Goal: Task Accomplishment & Management: Manage account settings

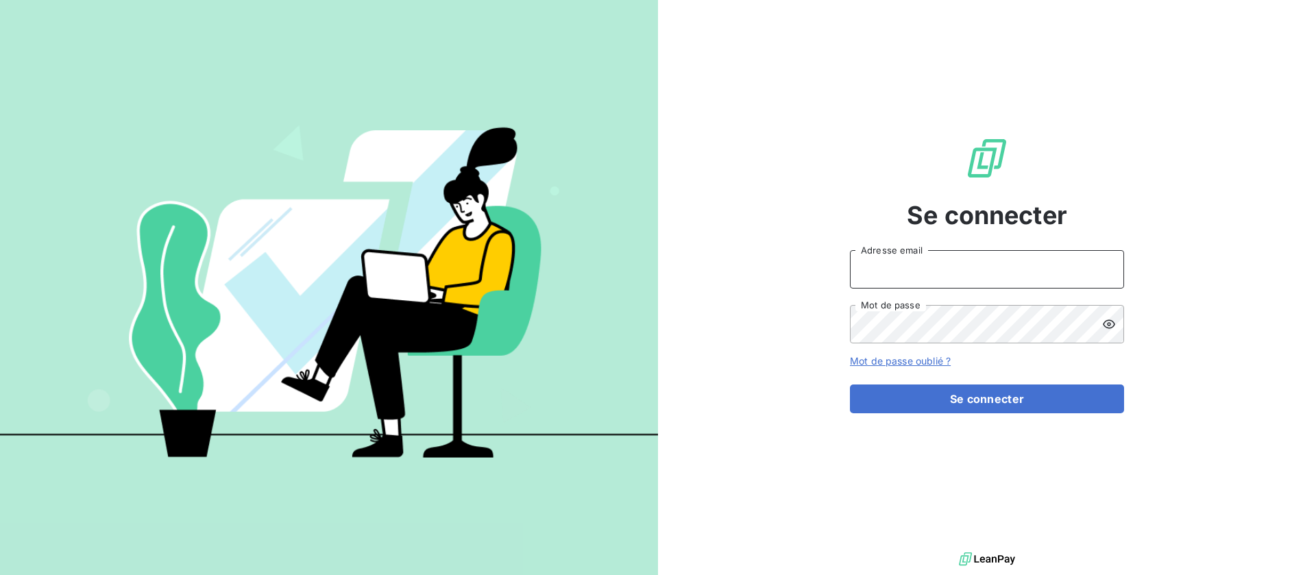
type input "[EMAIL_ADDRESS][DOMAIN_NAME]"
click at [978, 420] on div "Se connecter [EMAIL_ADDRESS][DOMAIN_NAME] Adresse email Mot de passe Mot de pas…" at bounding box center [987, 274] width 274 height 549
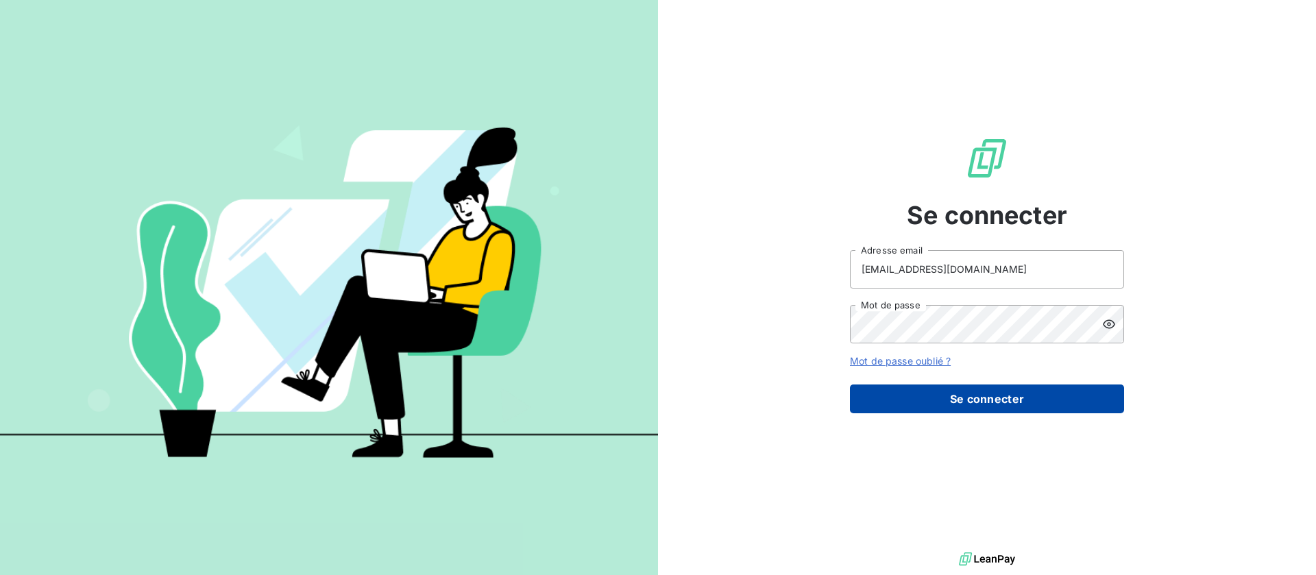
drag, startPoint x: 975, startPoint y: 405, endPoint x: 955, endPoint y: 402, distance: 20.1
click at [974, 405] on button "Se connecter" at bounding box center [987, 399] width 274 height 29
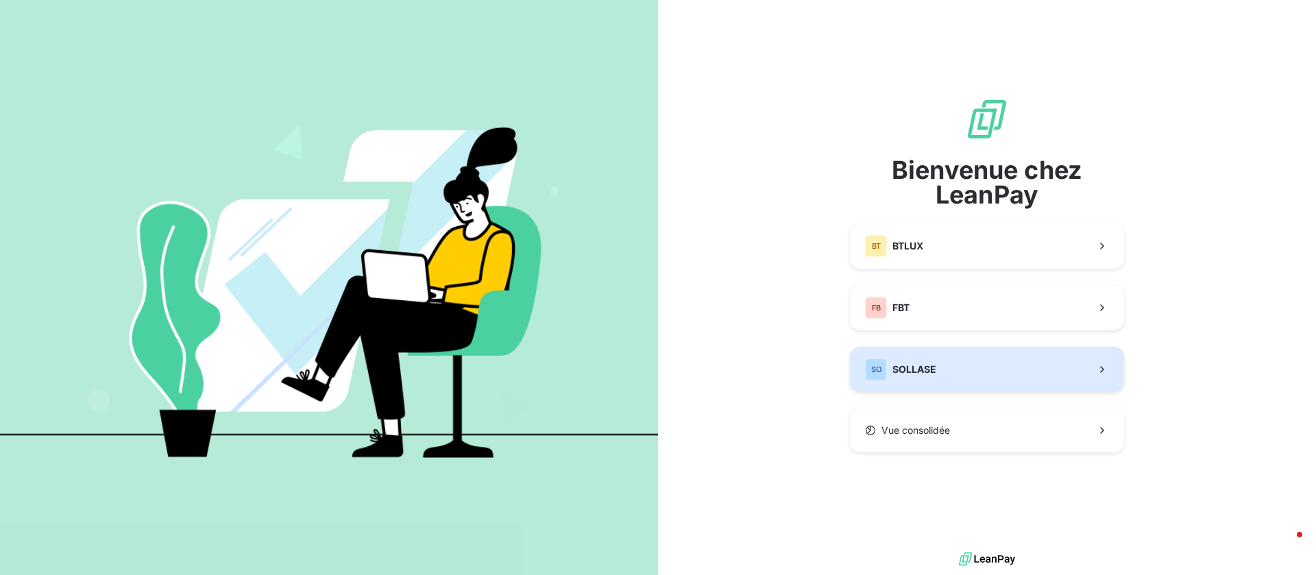
click at [973, 374] on button "SO SOLLASE" at bounding box center [987, 369] width 274 height 45
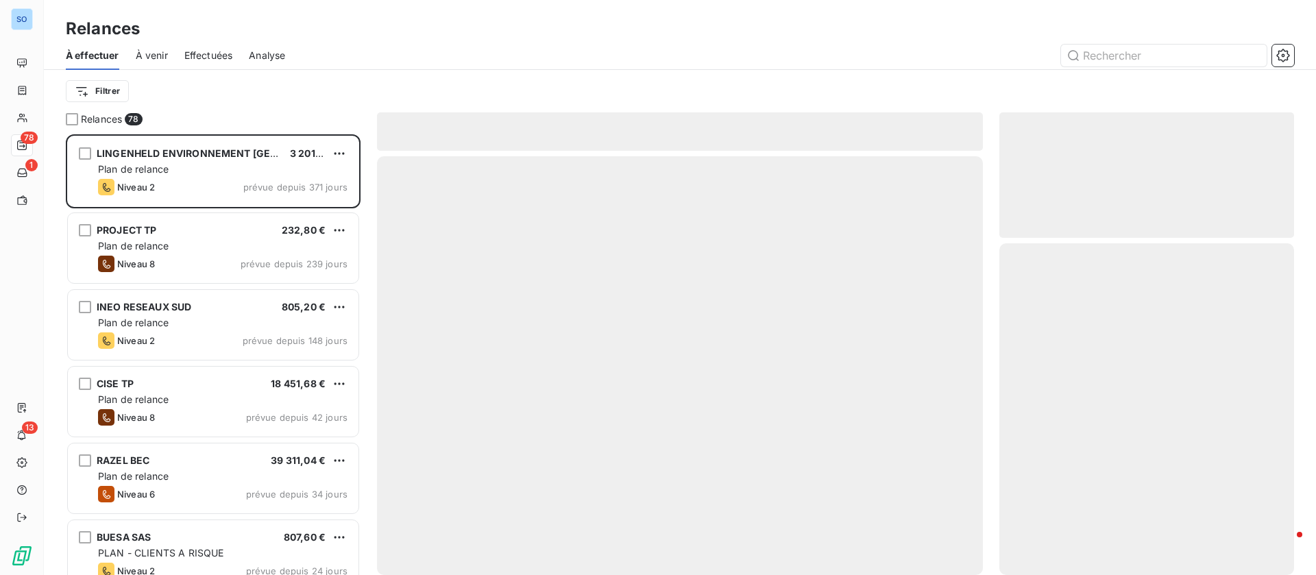
scroll to position [425, 279]
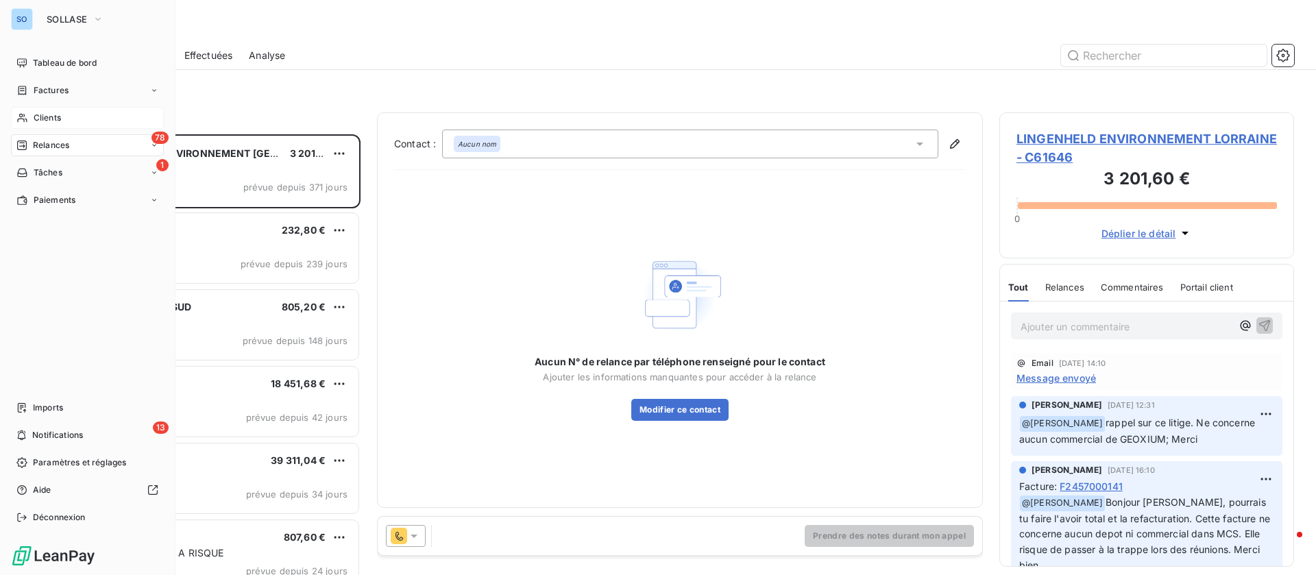
click at [60, 110] on div "Clients" at bounding box center [87, 118] width 153 height 22
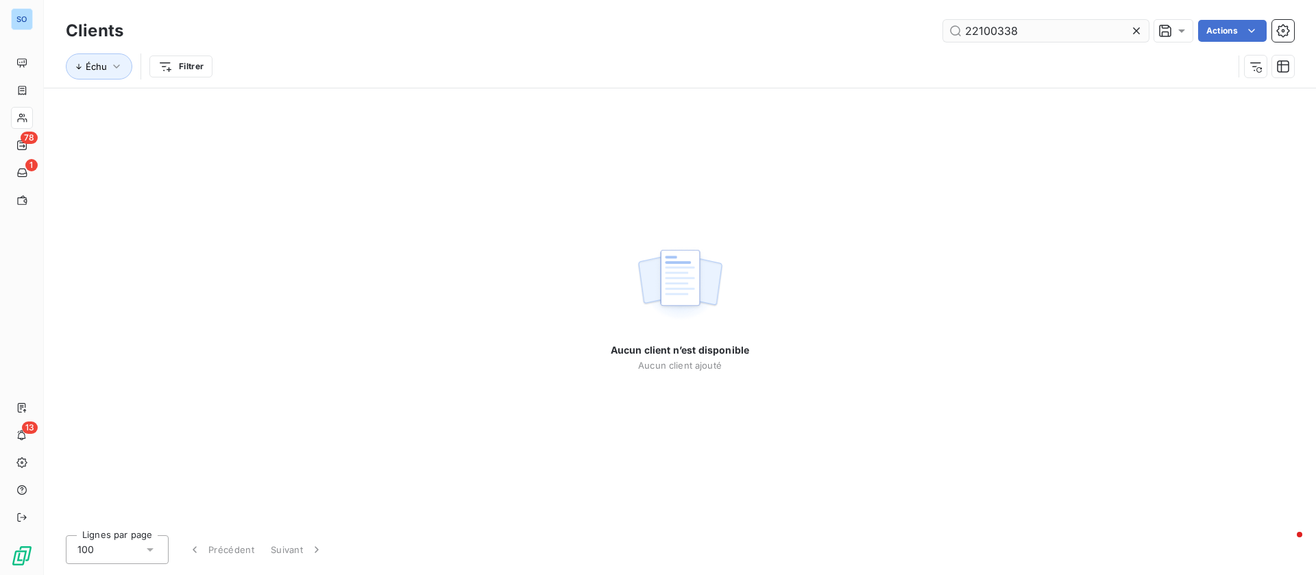
type input "22100338"
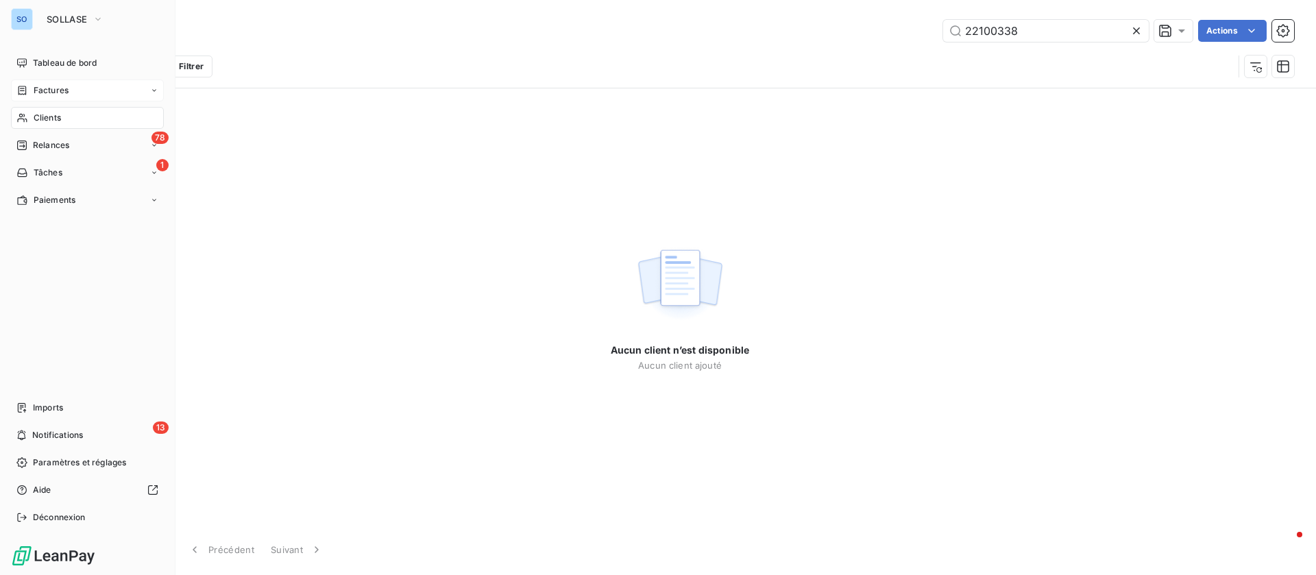
click at [35, 90] on span "Factures" at bounding box center [51, 90] width 35 height 12
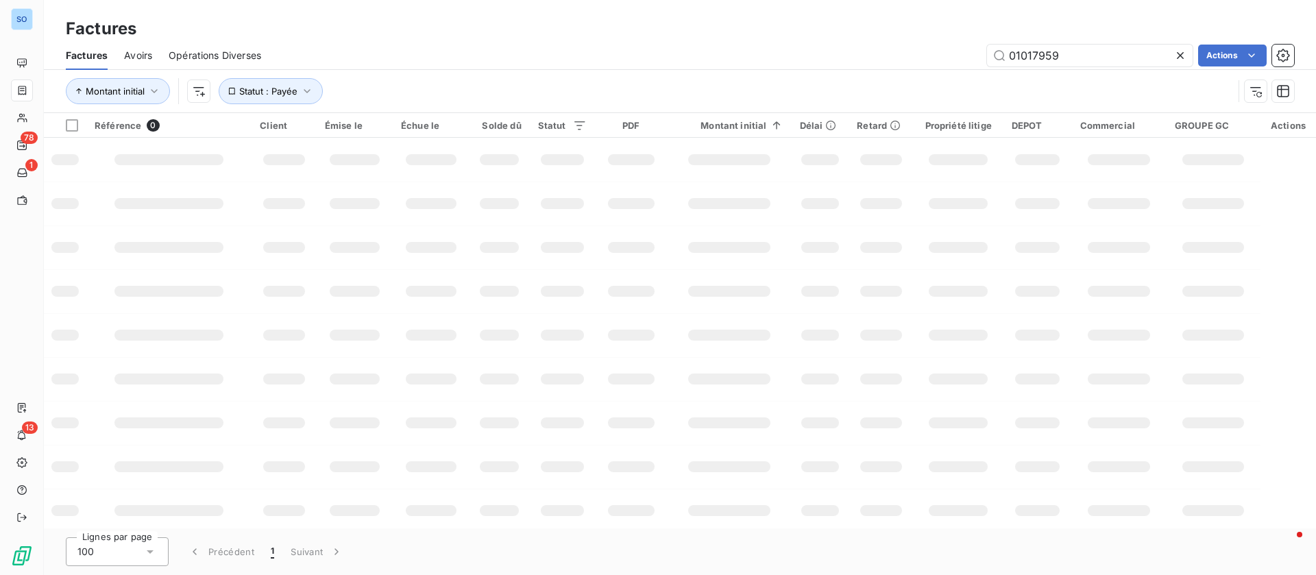
drag, startPoint x: 1080, startPoint y: 51, endPoint x: 931, endPoint y: 35, distance: 149.7
click at [931, 36] on div "Factures Factures Avoirs Opérations Diverses 01017959 Actions Montant initial S…" at bounding box center [680, 56] width 1273 height 113
type input "22100338"
click at [298, 86] on button "Statut : Payée" at bounding box center [271, 91] width 104 height 26
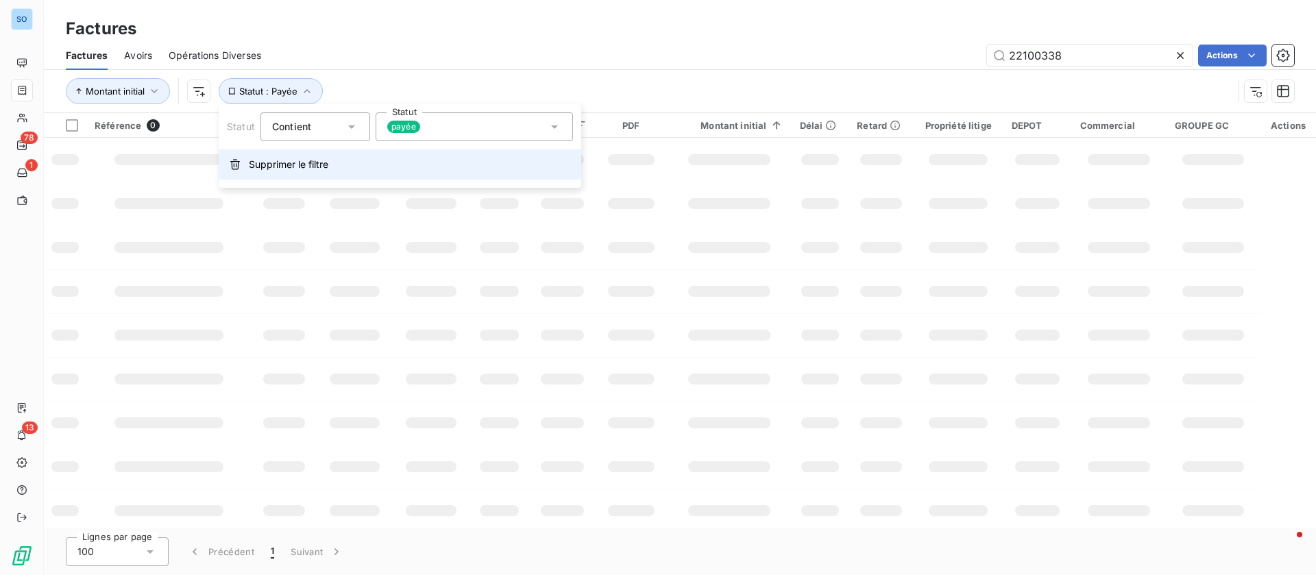
click at [289, 168] on span "Supprimer le filtre" at bounding box center [289, 165] width 80 height 14
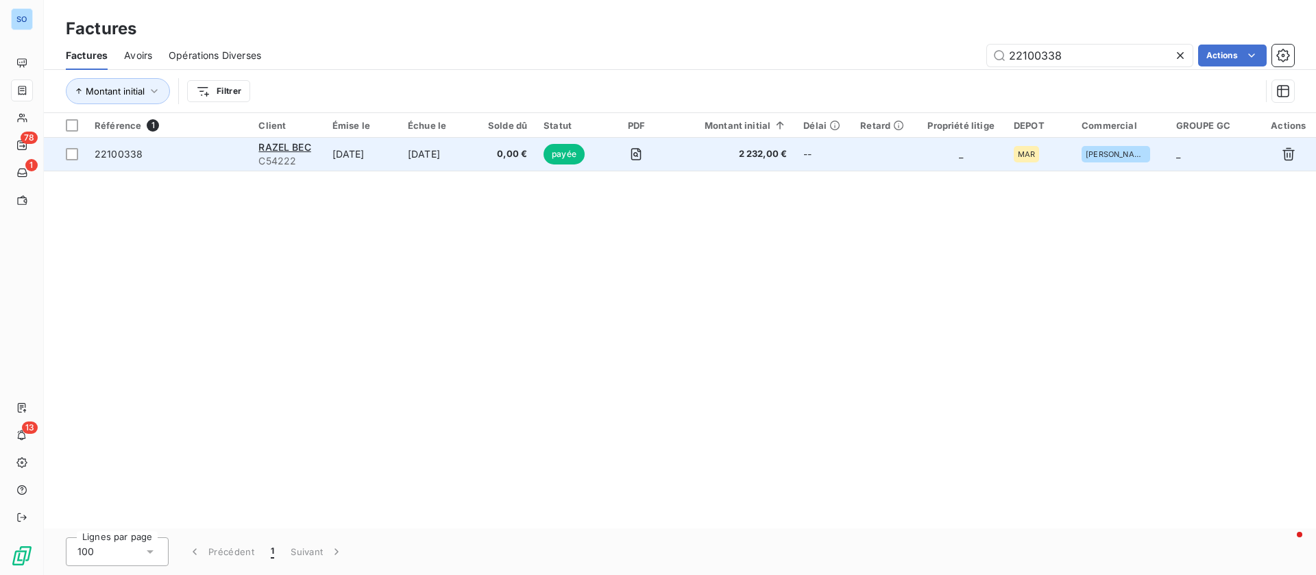
click at [359, 152] on td "[DATE]" at bounding box center [361, 154] width 75 height 33
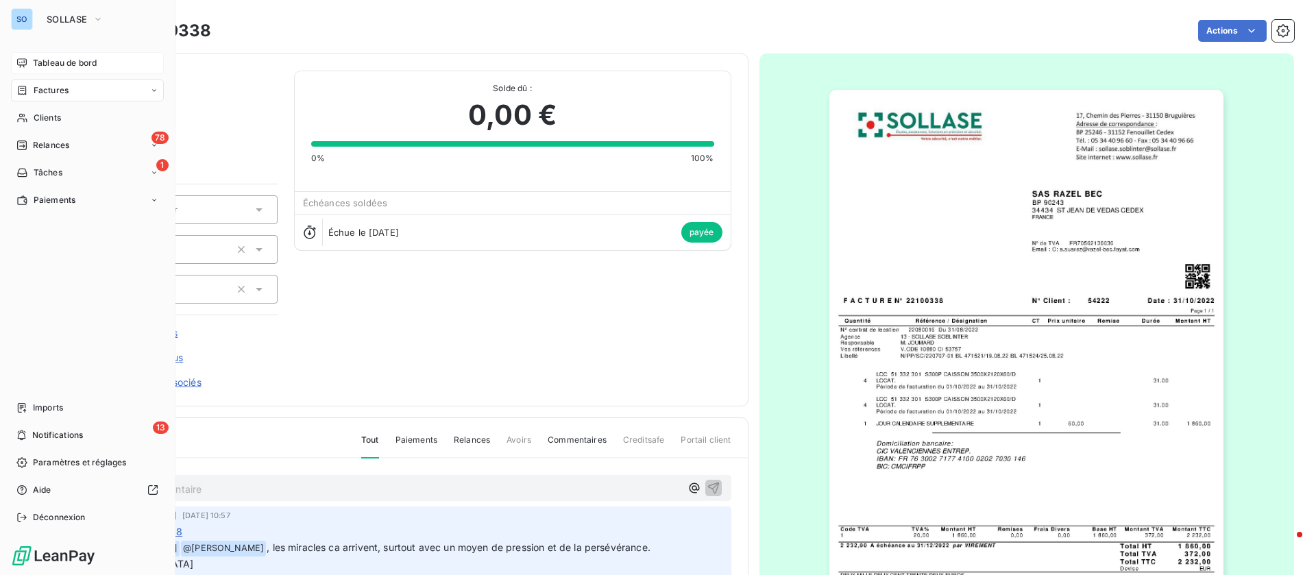
click at [32, 63] on div "Tableau de bord" at bounding box center [87, 63] width 153 height 22
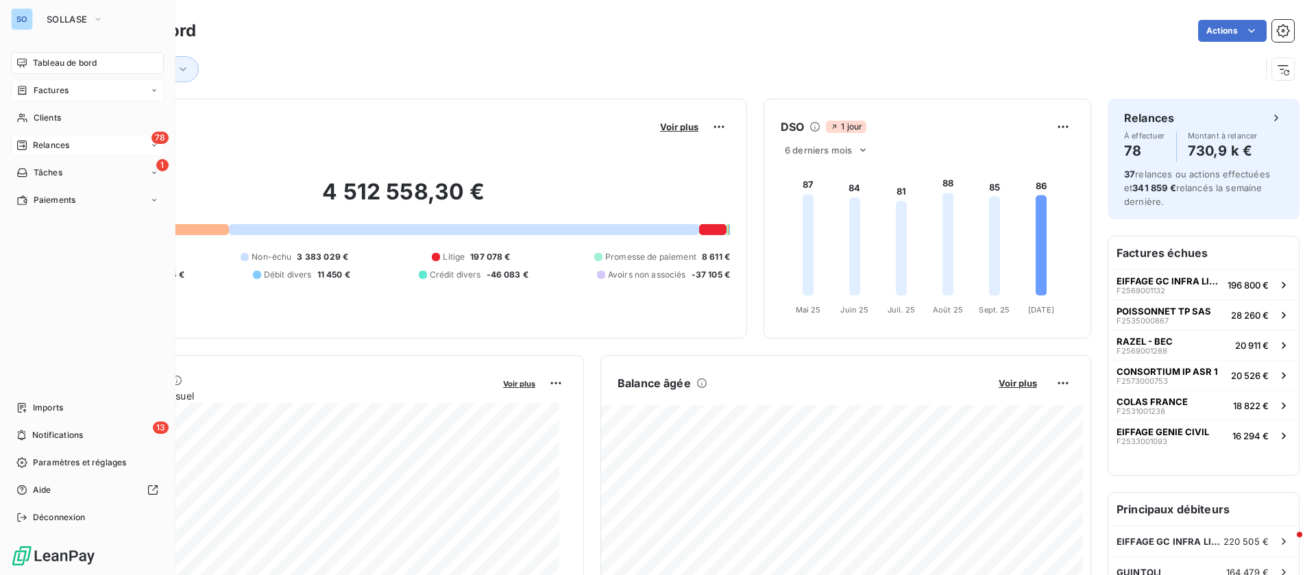
click at [36, 149] on span "Relances" at bounding box center [51, 145] width 36 height 12
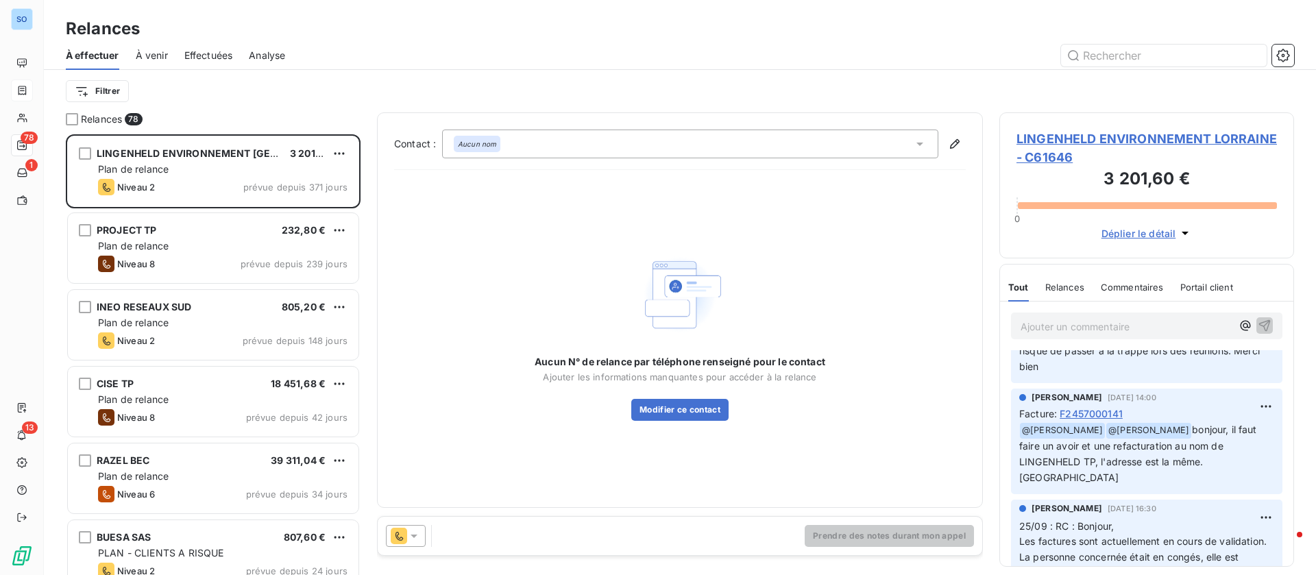
scroll to position [26, 0]
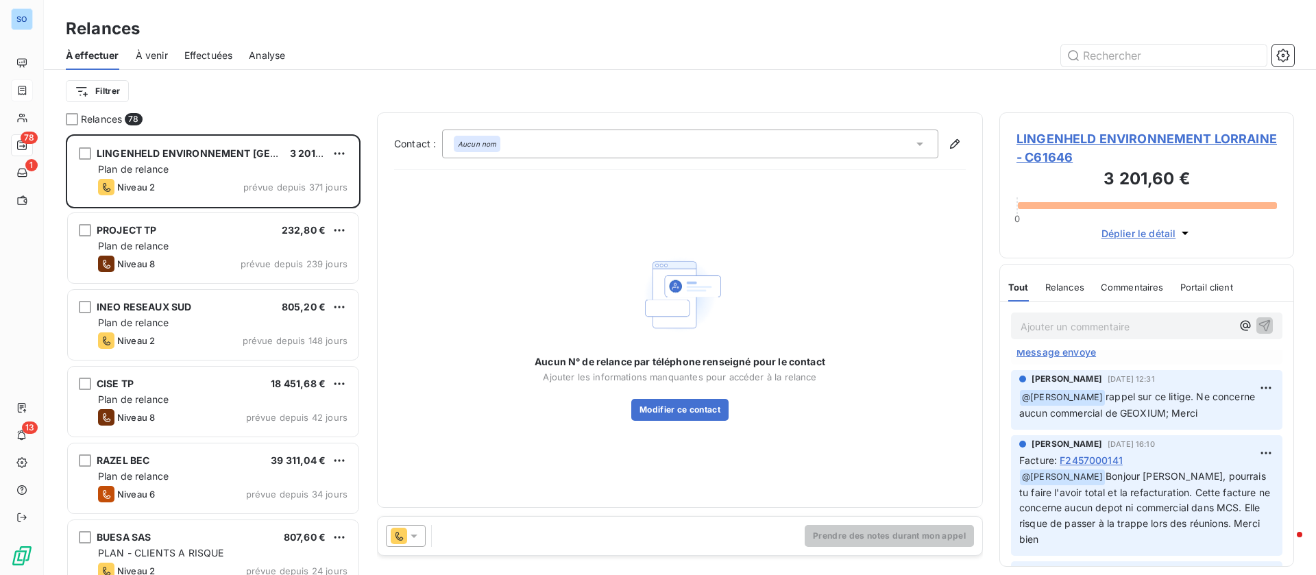
click at [1065, 138] on span "LINGENHELD ENVIRONNEMENT LORRAINE - C61646" at bounding box center [1147, 148] width 261 height 37
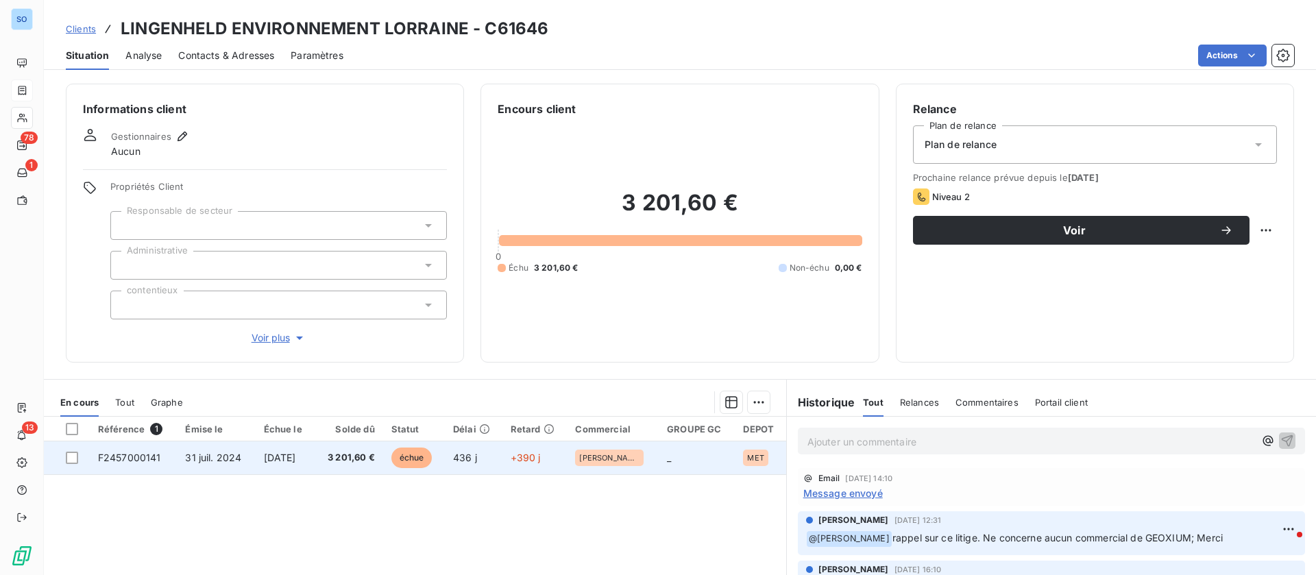
click at [269, 464] on td "[DATE]" at bounding box center [285, 458] width 59 height 33
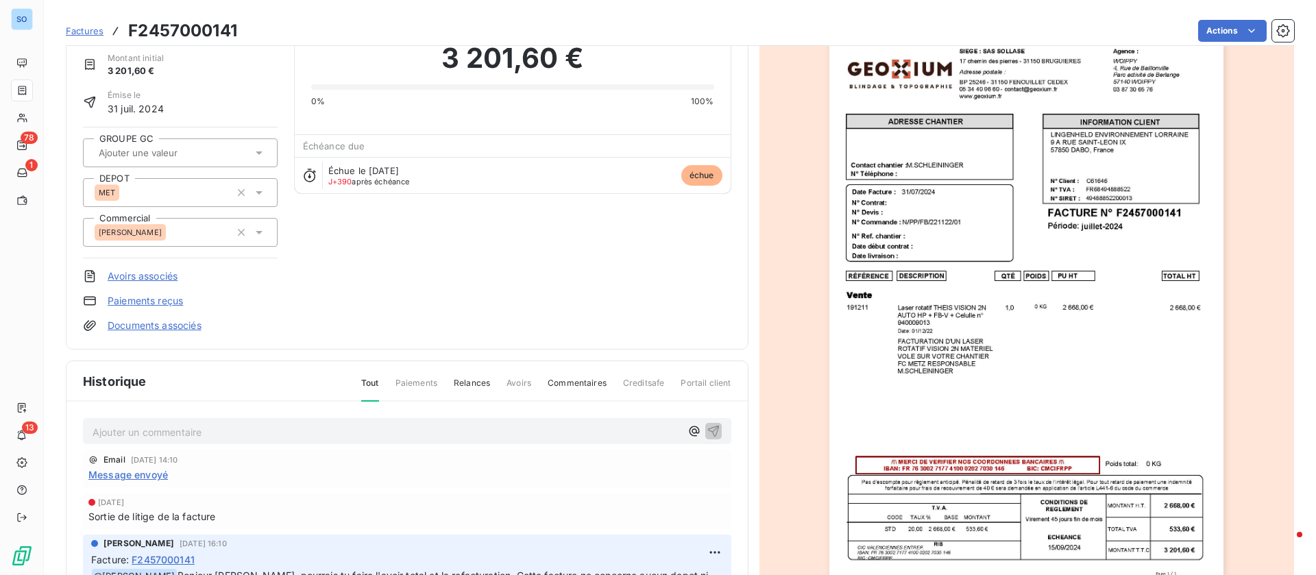
scroll to position [104, 0]
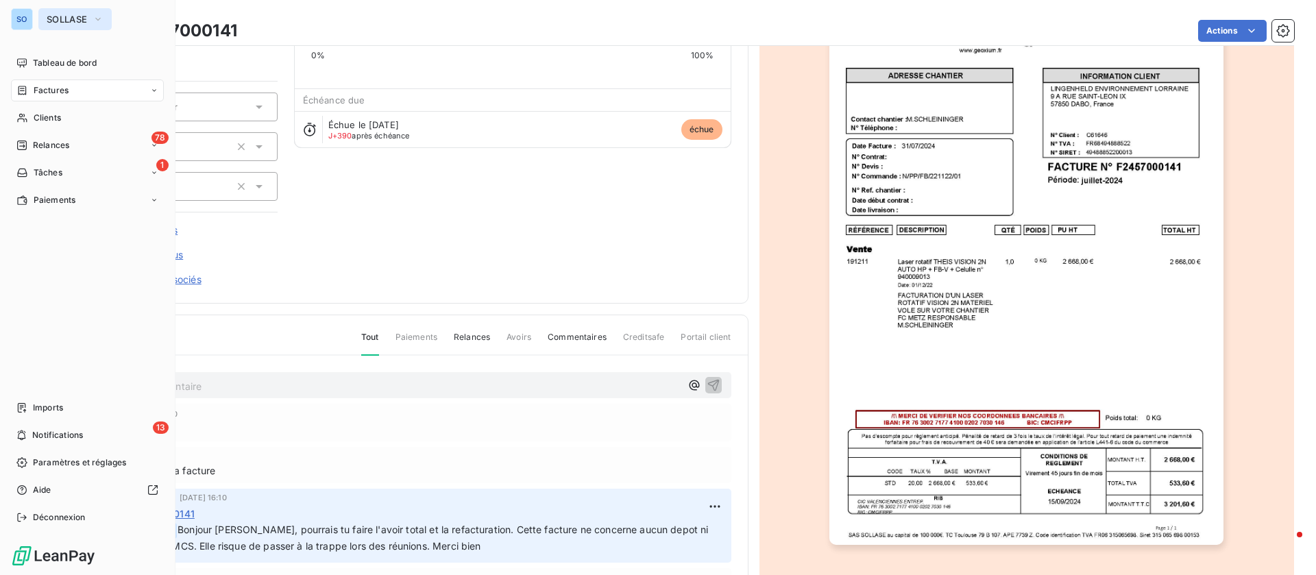
click at [52, 19] on span "SOLLASE" at bounding box center [67, 19] width 40 height 11
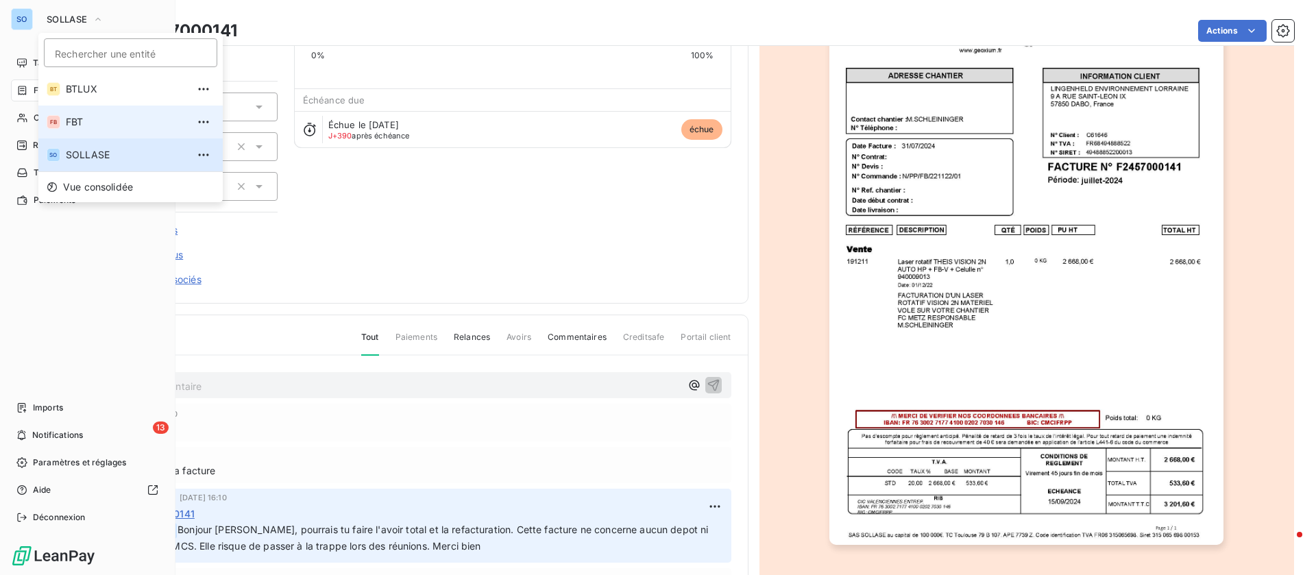
click at [80, 114] on li "FB FBT" at bounding box center [130, 122] width 184 height 33
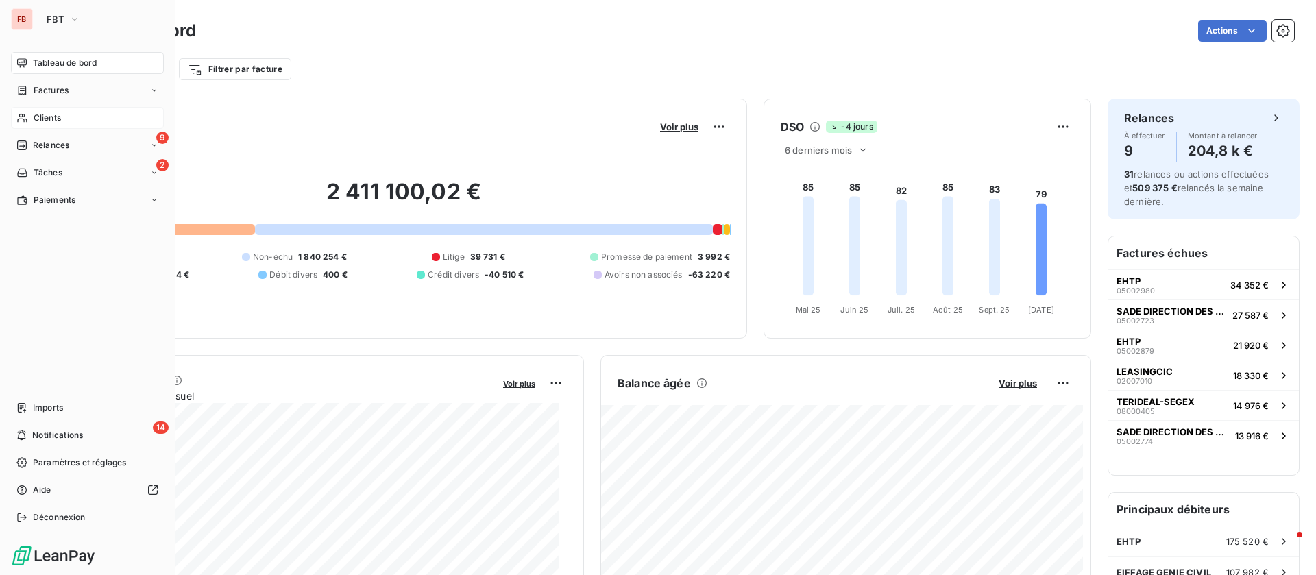
click at [34, 123] on span "Clients" at bounding box center [47, 118] width 27 height 12
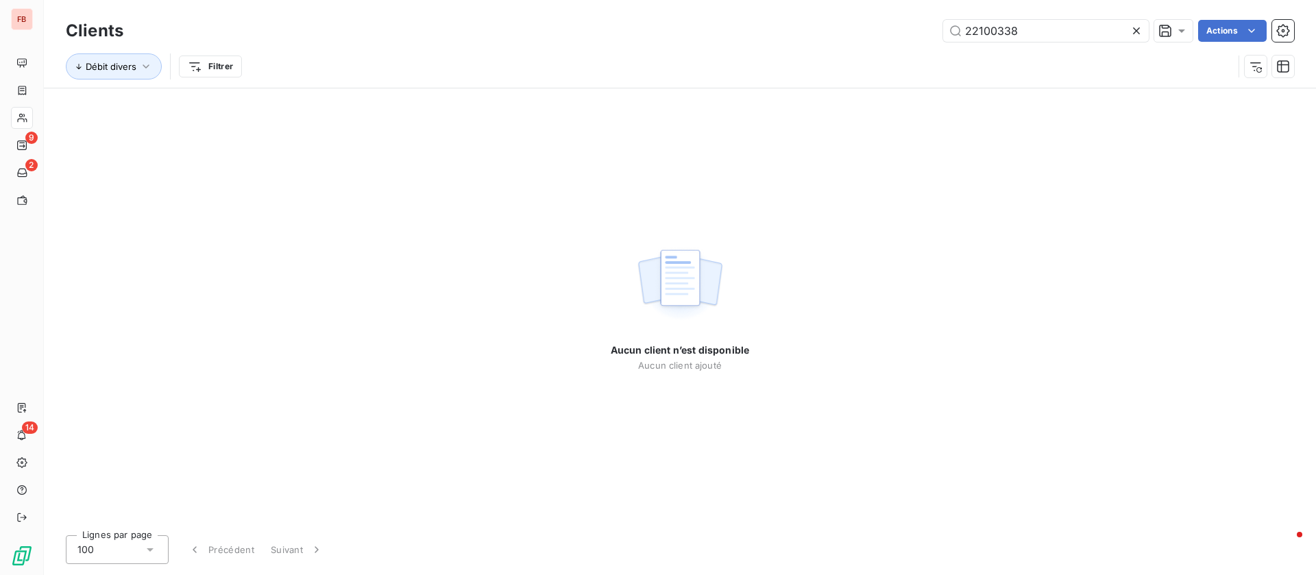
drag, startPoint x: 1039, startPoint y: 34, endPoint x: 741, endPoint y: 32, distance: 298.3
click at [741, 35] on div "22100338 Actions" at bounding box center [717, 31] width 1155 height 22
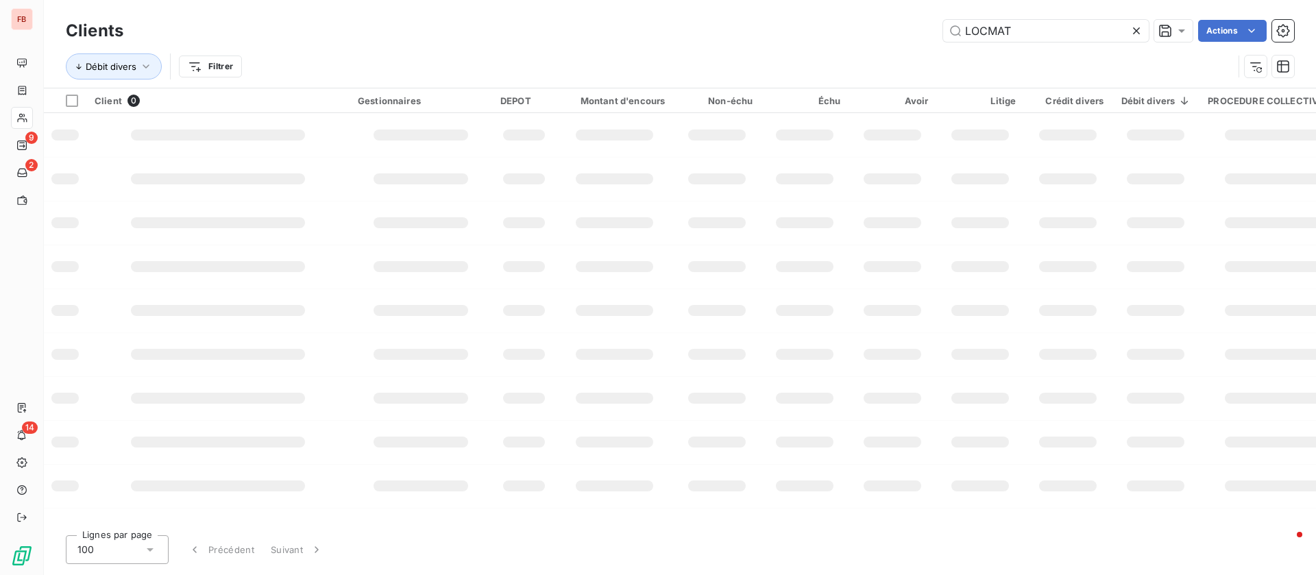
type input "LOCMAT"
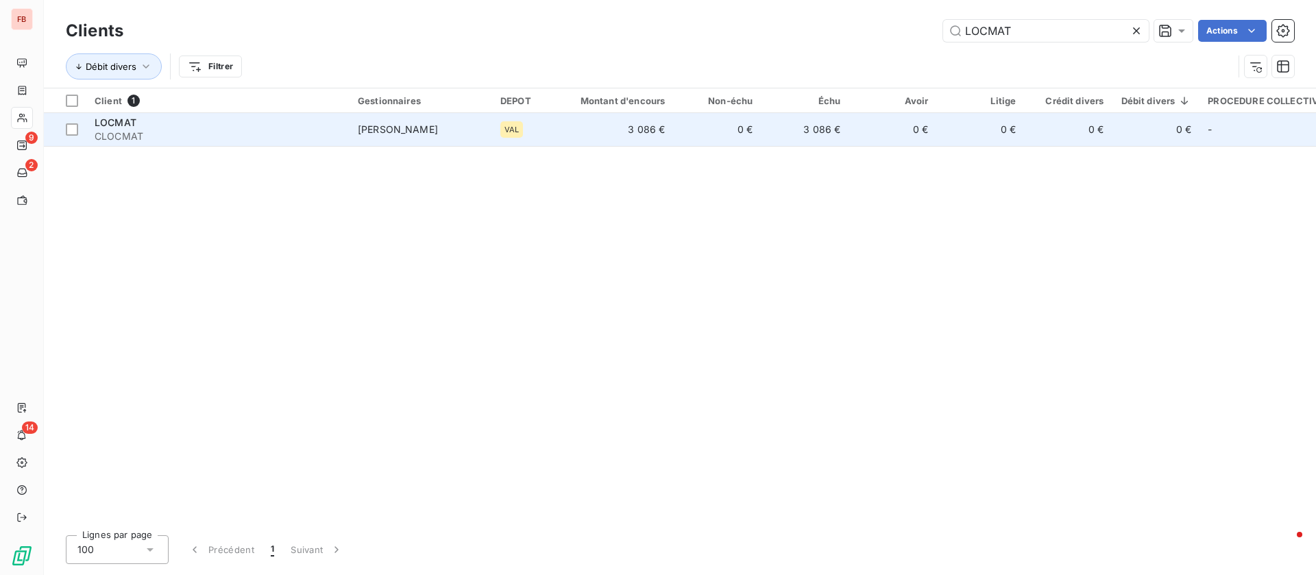
click at [387, 139] on td "[PERSON_NAME]" at bounding box center [421, 129] width 143 height 33
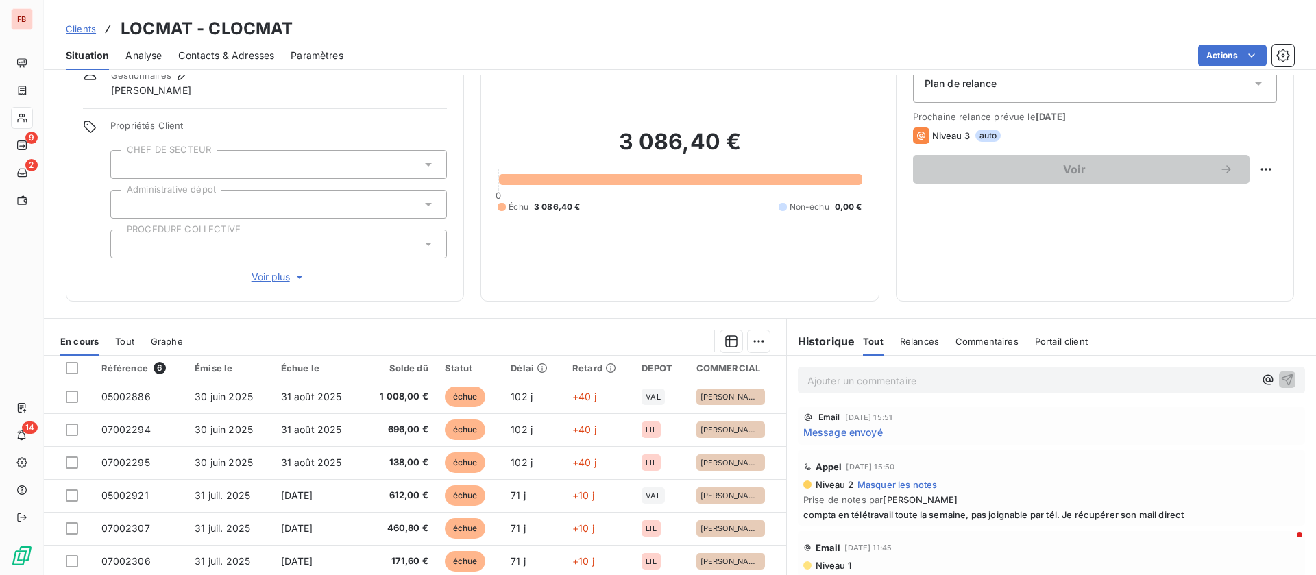
scroll to position [147, 0]
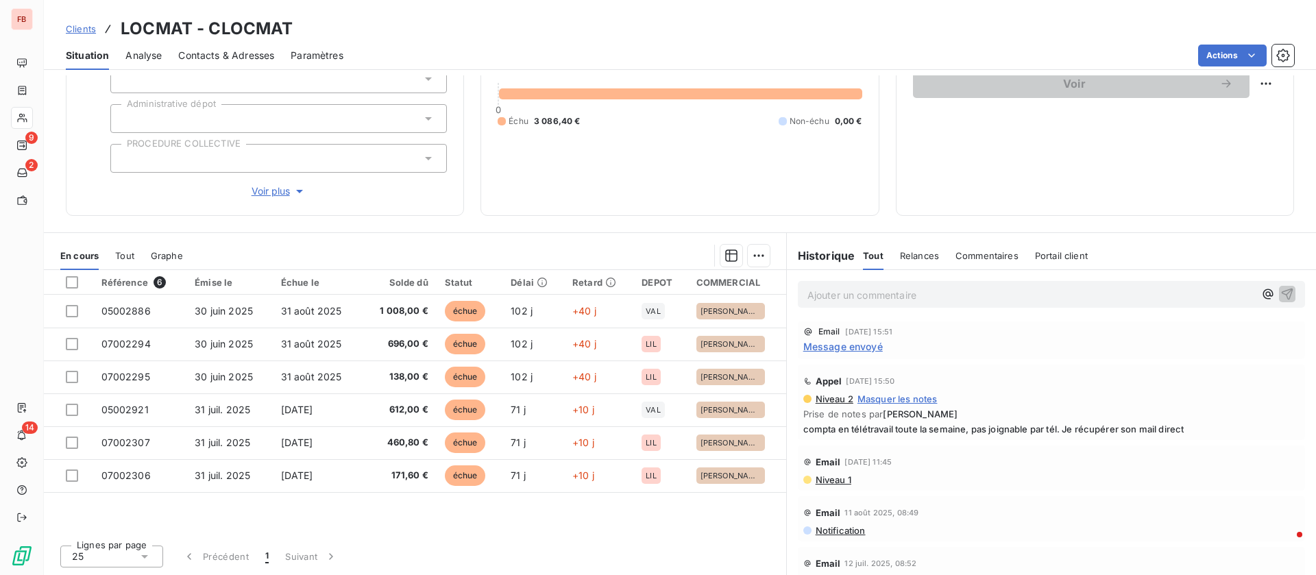
click at [899, 293] on p "Ajouter un commentaire ﻿" at bounding box center [1031, 295] width 447 height 17
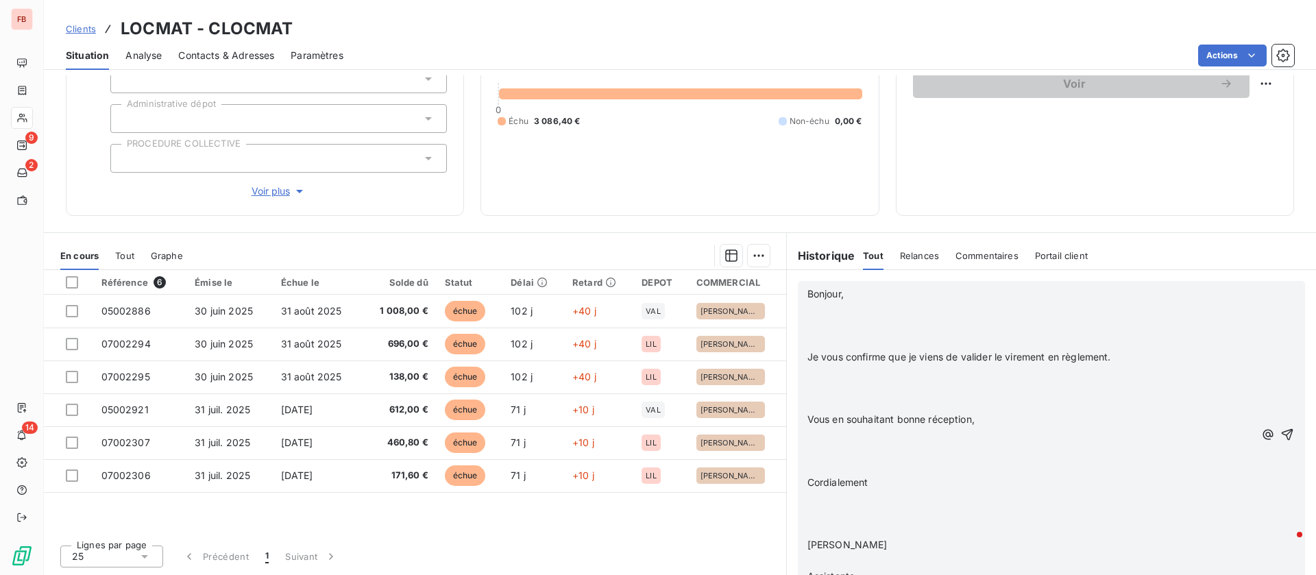
click at [829, 301] on p "Bonjour," at bounding box center [1031, 295] width 447 height 16
click at [828, 309] on p "﻿" at bounding box center [1031, 310] width 447 height 16
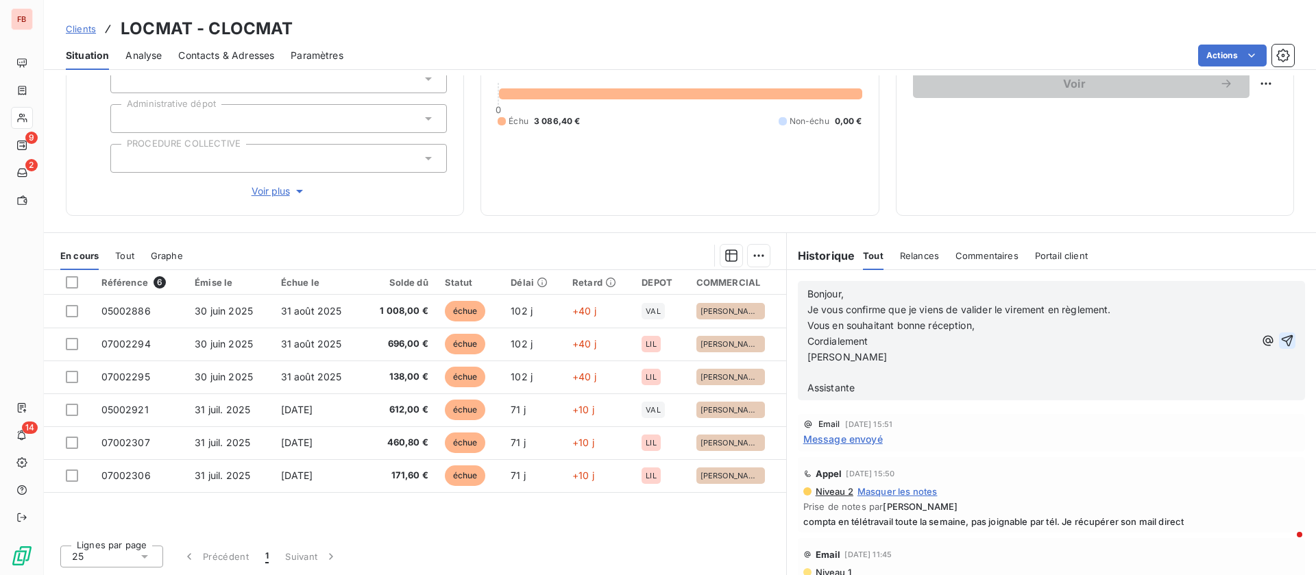
click at [1281, 341] on icon "button" at bounding box center [1288, 341] width 14 height 14
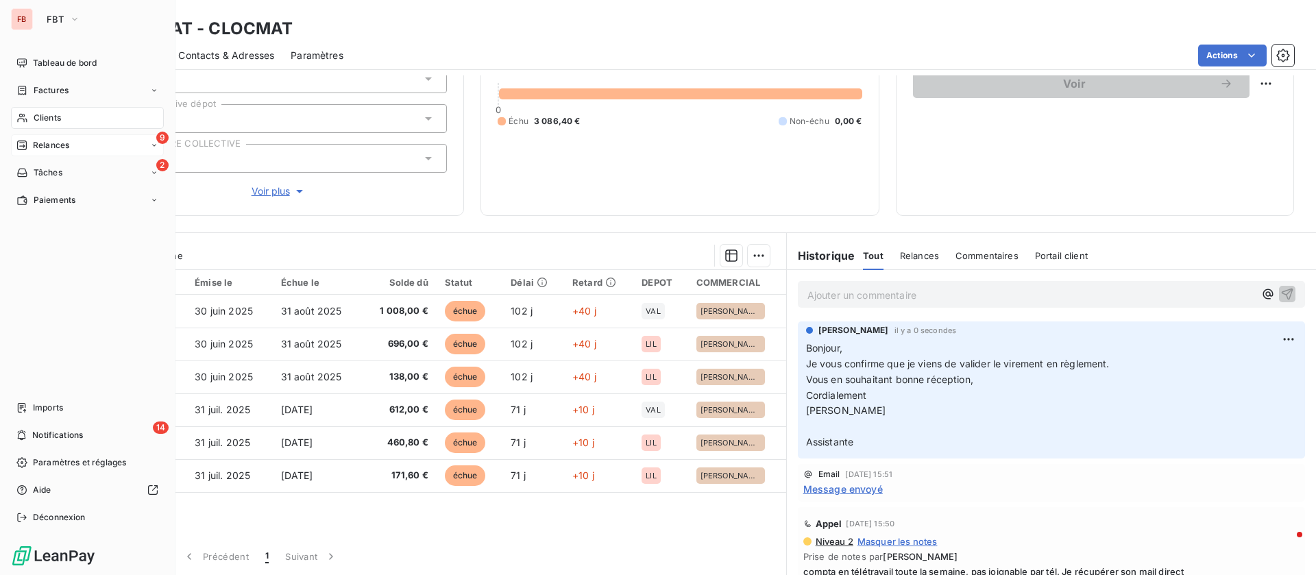
click at [63, 140] on span "Relances" at bounding box center [51, 145] width 36 height 12
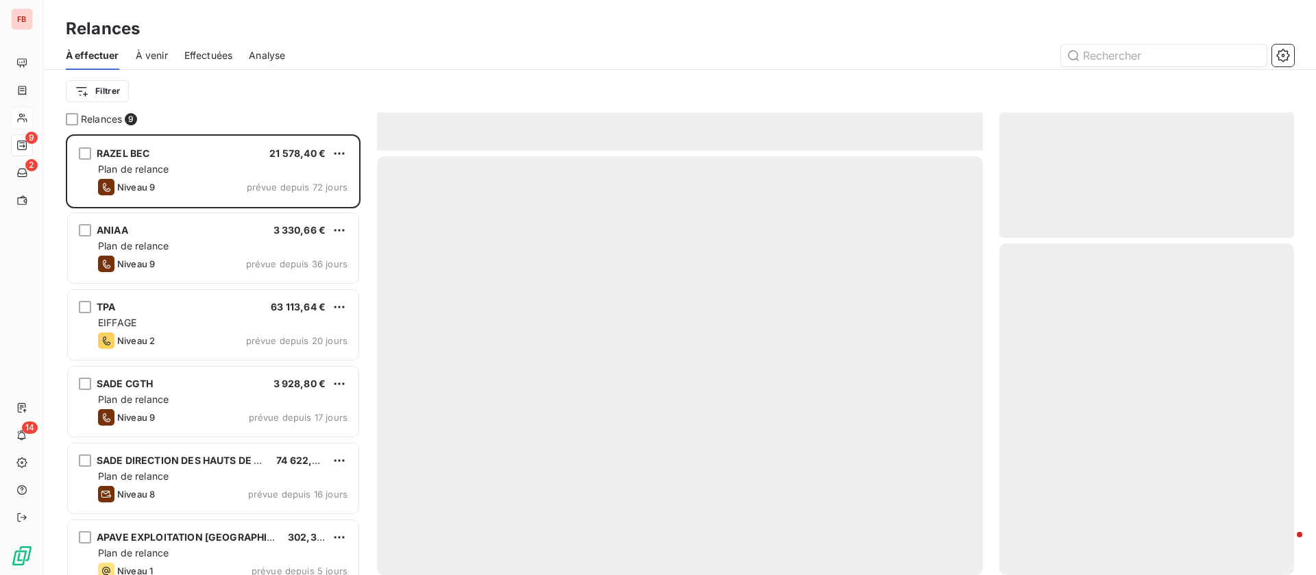
scroll to position [425, 279]
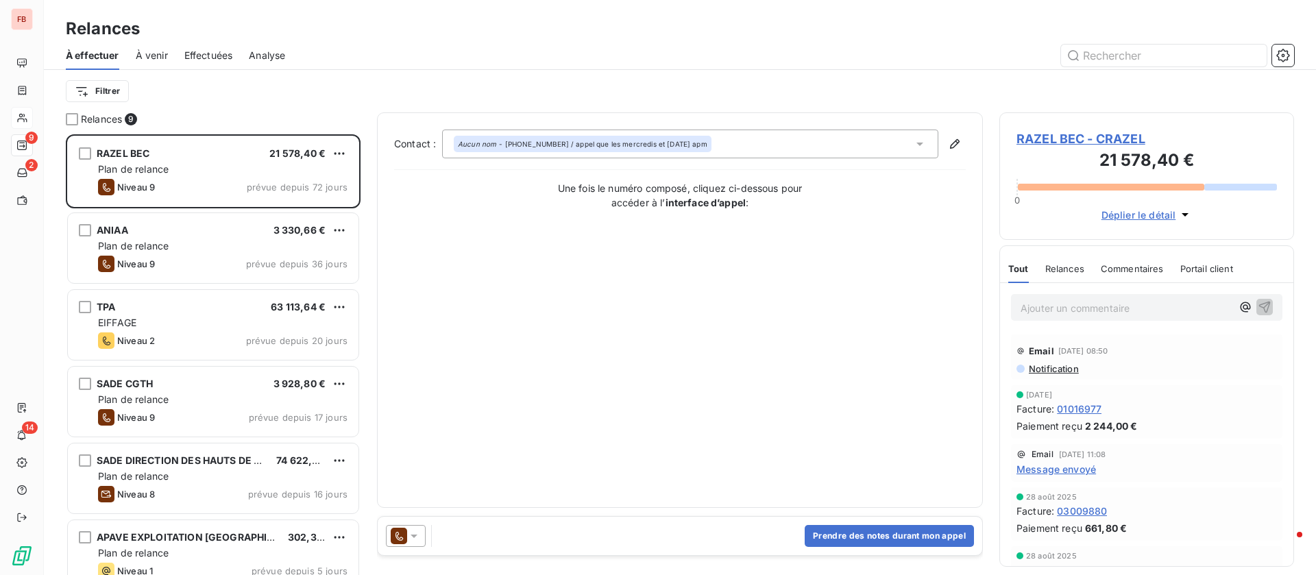
click at [202, 58] on span "Effectuées" at bounding box center [208, 56] width 49 height 14
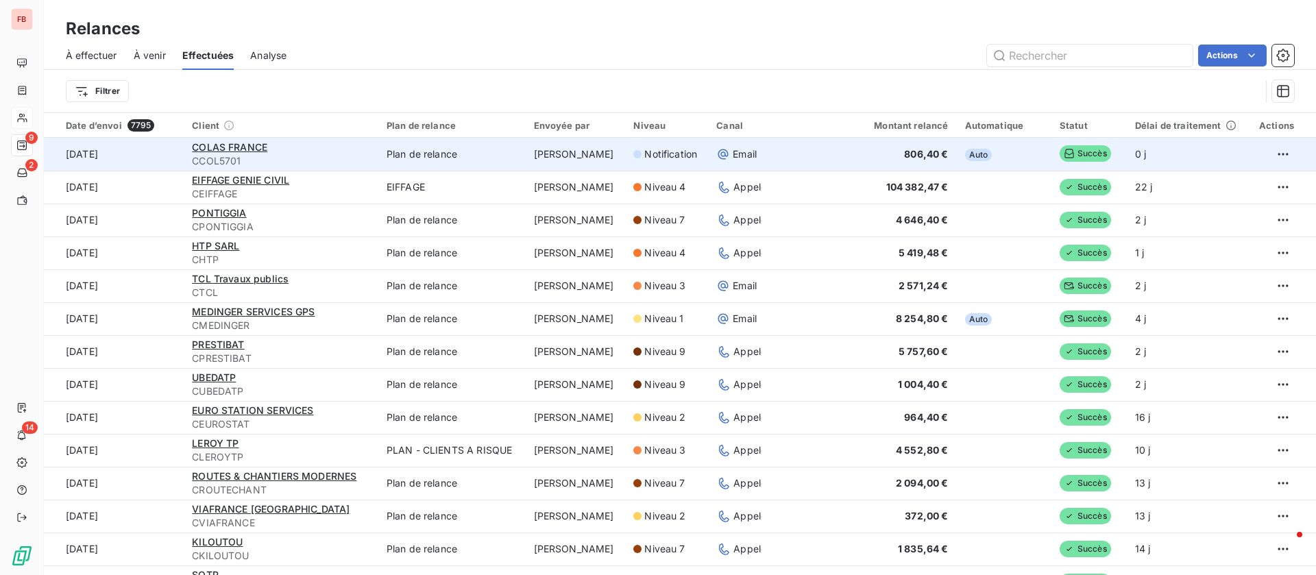
click at [796, 144] on td "Email" at bounding box center [777, 154] width 138 height 33
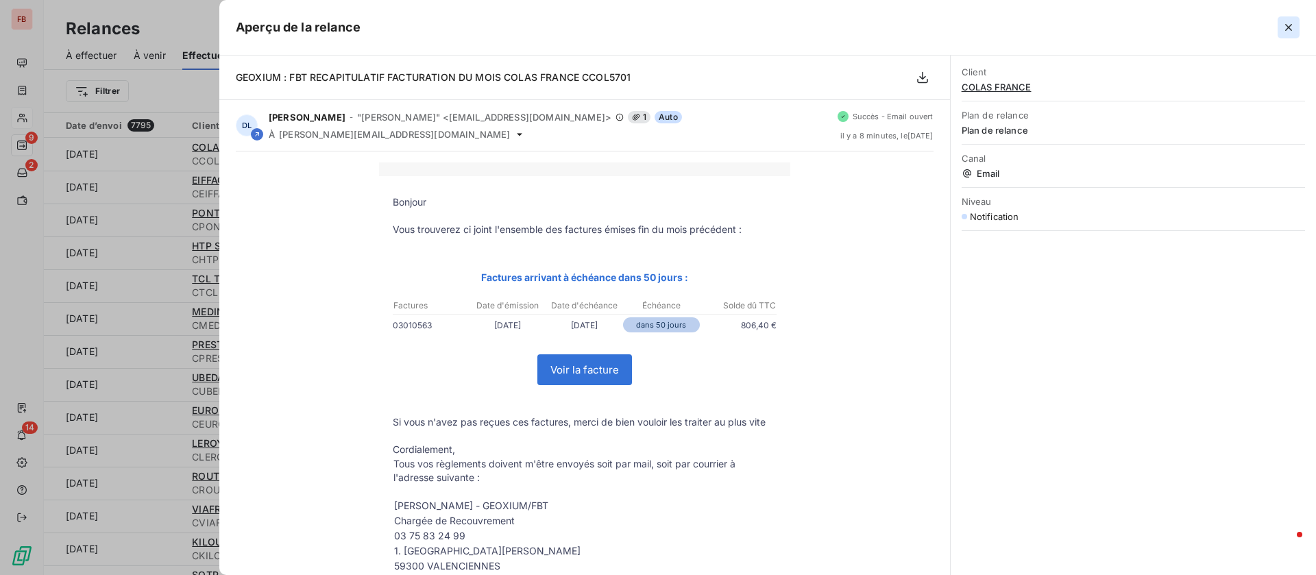
click at [1288, 27] on icon "button" at bounding box center [1289, 28] width 14 height 14
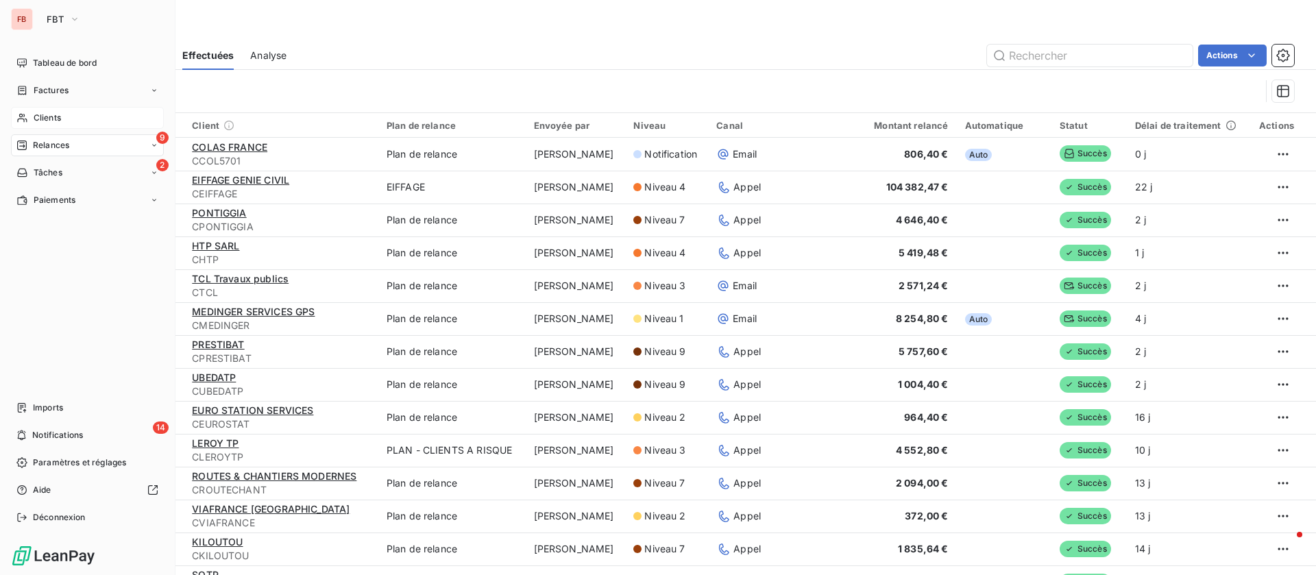
click at [38, 58] on span "Tableau de bord" at bounding box center [65, 63] width 64 height 12
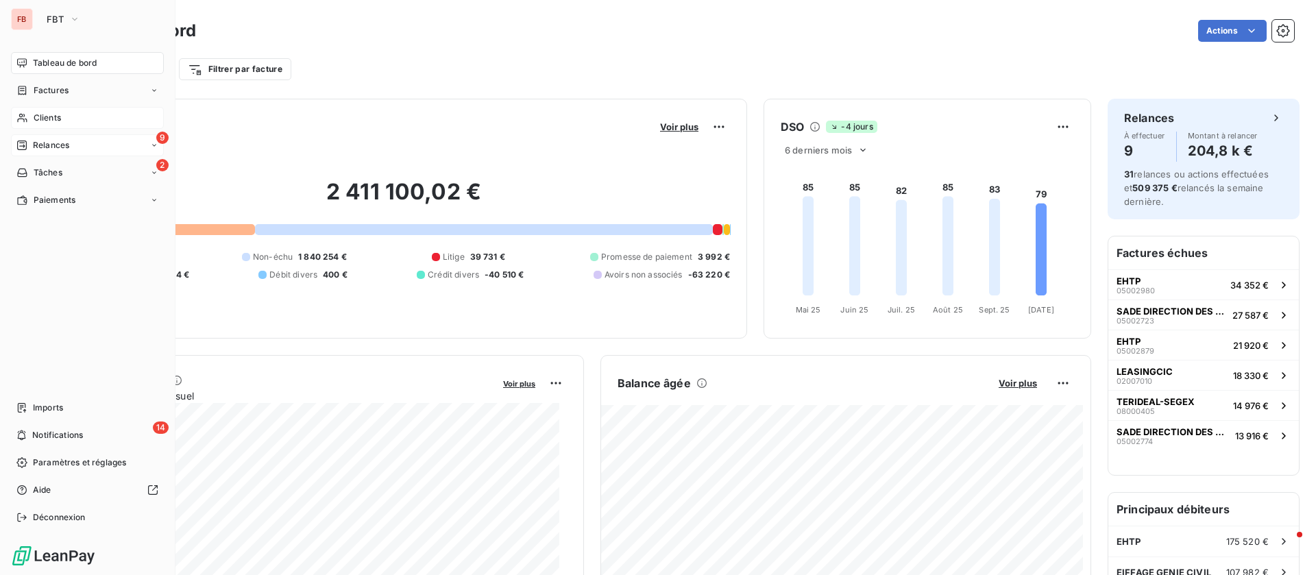
click at [36, 145] on span "Relances" at bounding box center [51, 145] width 36 height 12
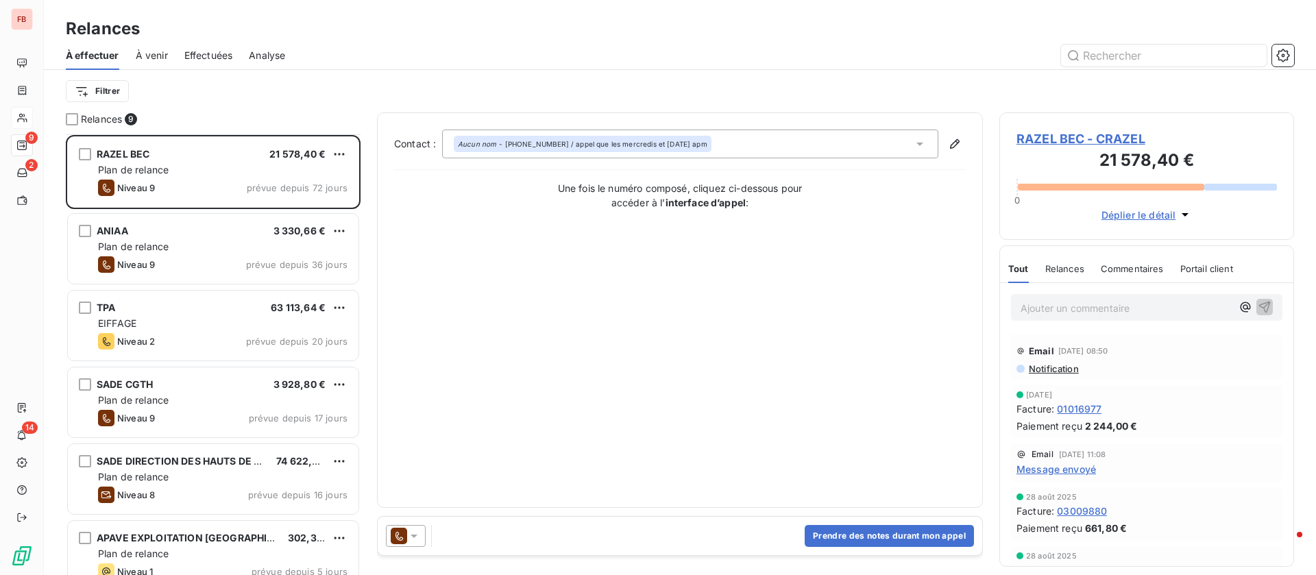
scroll to position [104, 0]
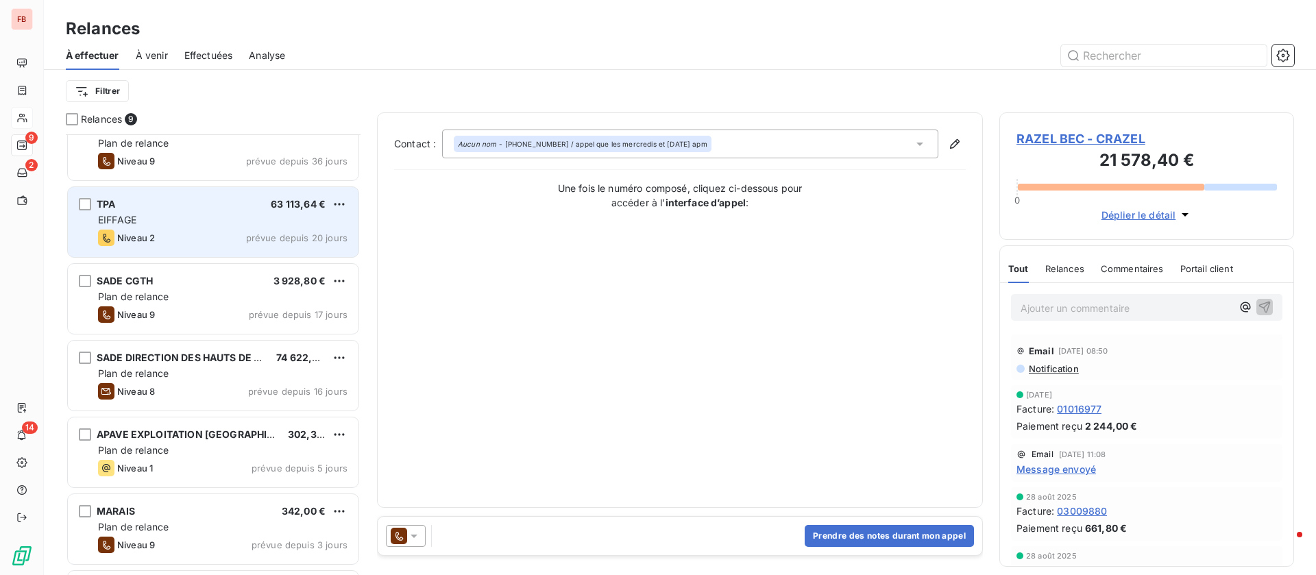
click at [205, 221] on div "EIFFAGE" at bounding box center [223, 220] width 250 height 14
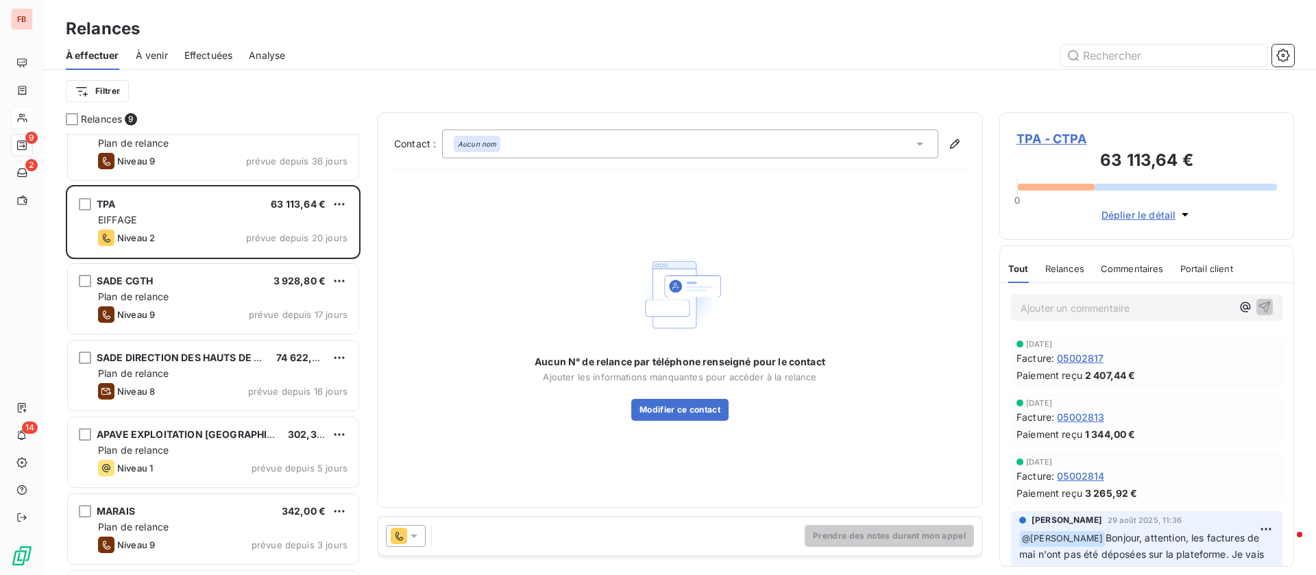
click at [1044, 136] on span "TPA - CTPA" at bounding box center [1147, 139] width 261 height 19
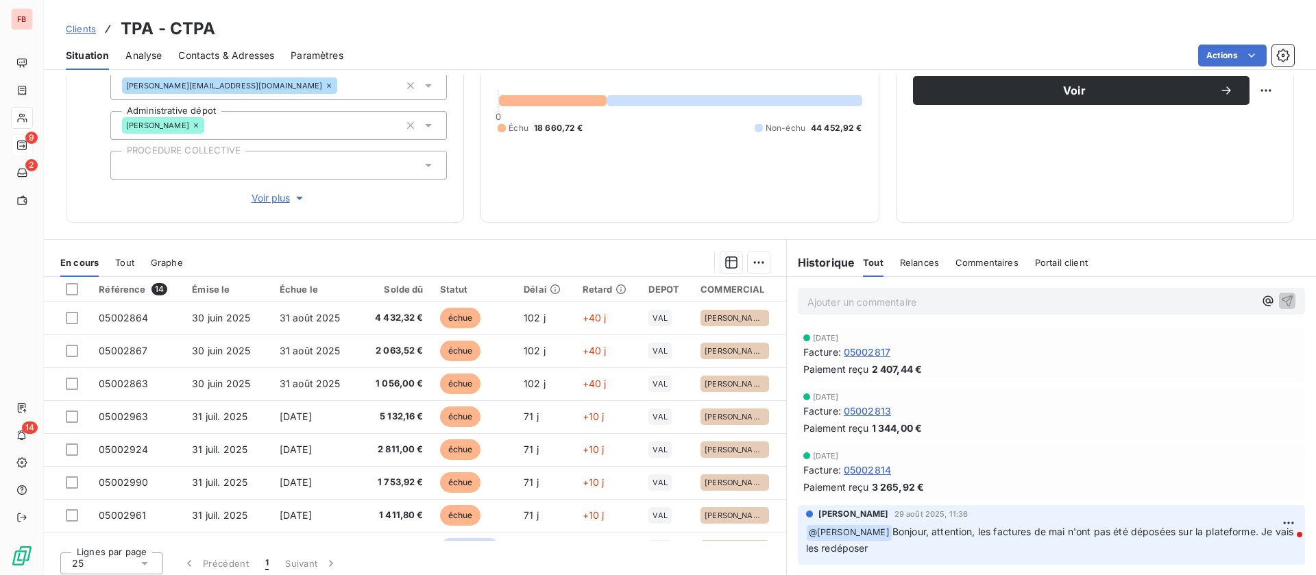
scroll to position [147, 0]
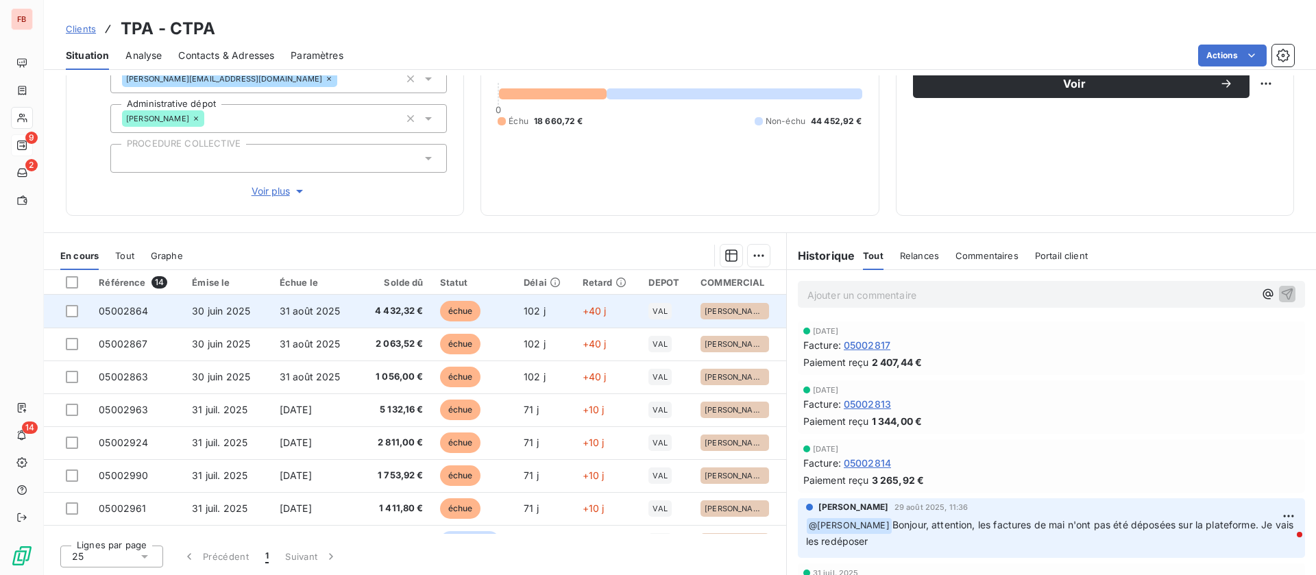
click at [302, 303] on td "31 août 2025" at bounding box center [314, 311] width 85 height 33
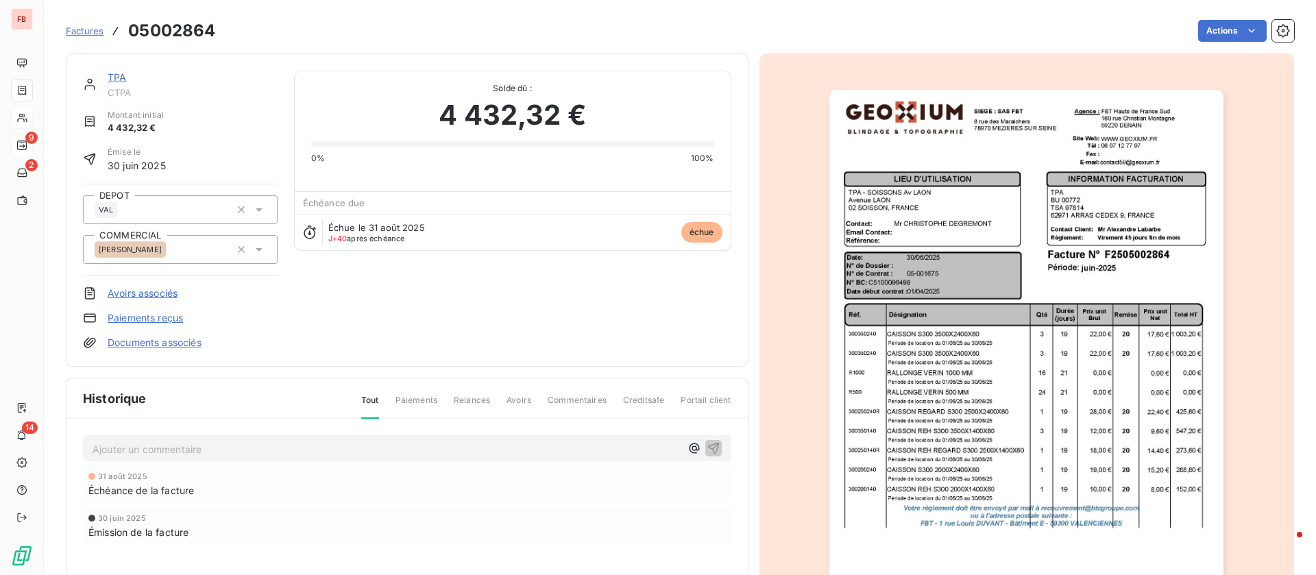
click at [267, 437] on div "Ajouter un commentaire ﻿" at bounding box center [407, 448] width 649 height 27
click at [258, 460] on div "Ajouter un commentaire ﻿" at bounding box center [407, 448] width 649 height 27
click at [248, 453] on p "Ajouter un commentaire ﻿" at bounding box center [387, 449] width 588 height 17
click at [712, 446] on icon "button" at bounding box center [714, 448] width 14 height 14
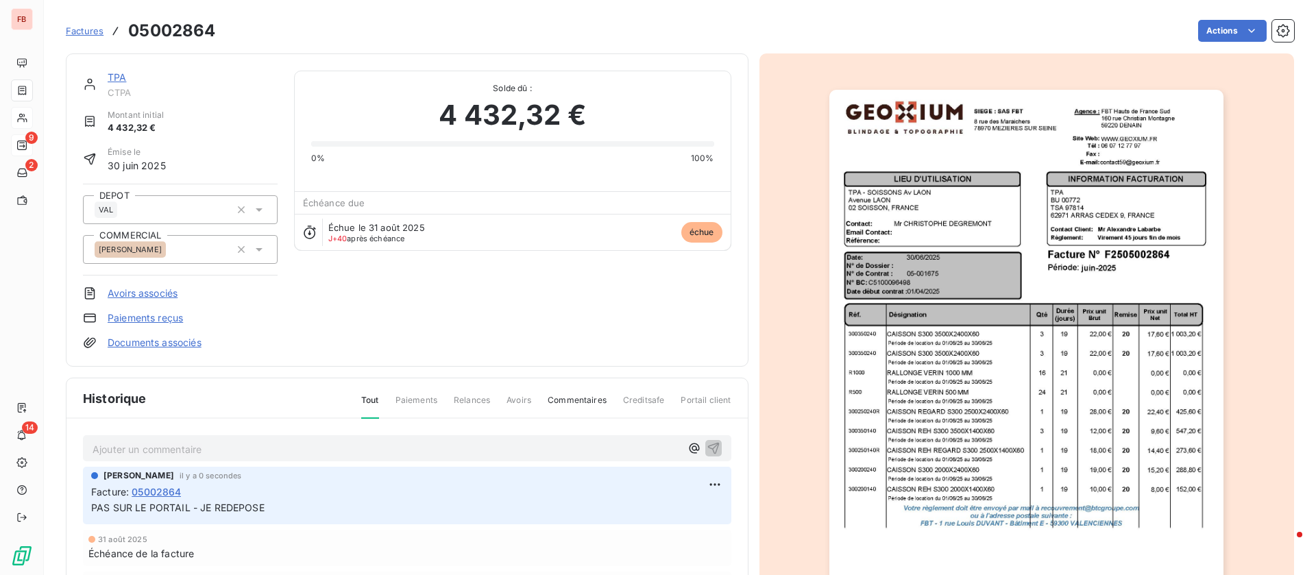
click at [118, 75] on link "TPA" at bounding box center [117, 77] width 19 height 12
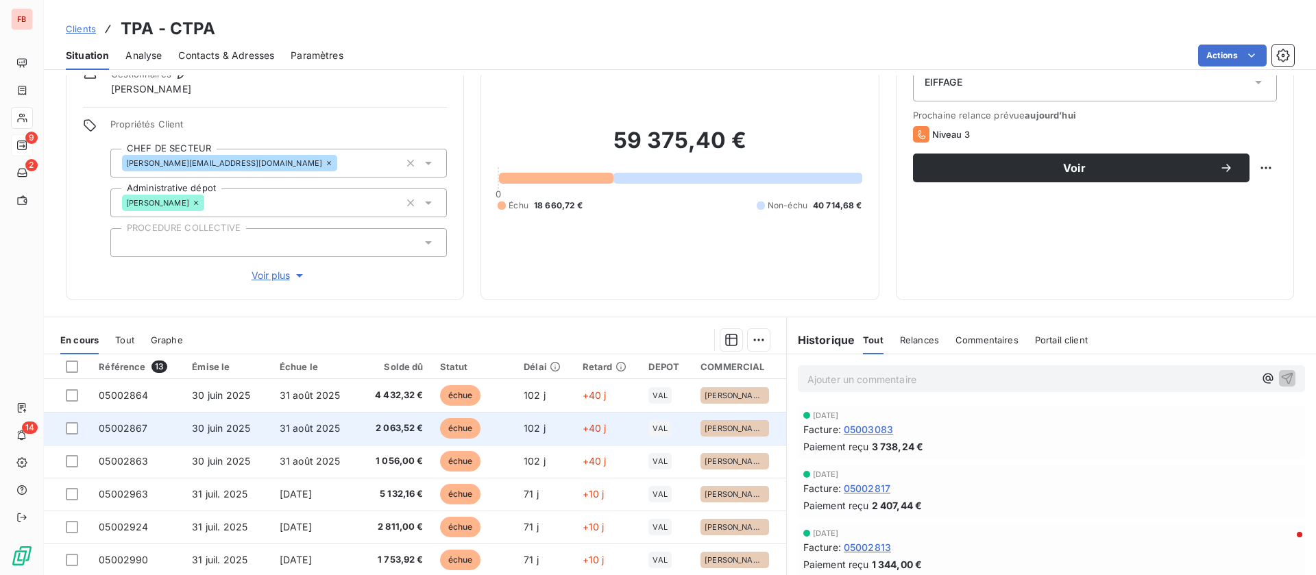
scroll to position [103, 0]
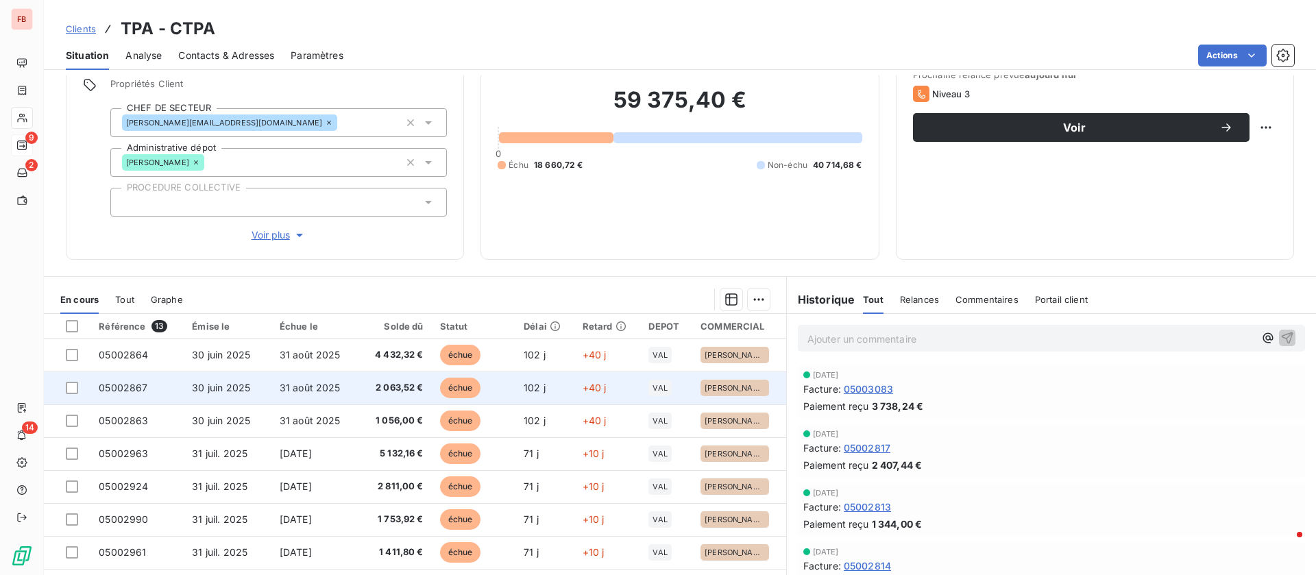
click at [315, 388] on span "31 août 2025" at bounding box center [310, 388] width 61 height 12
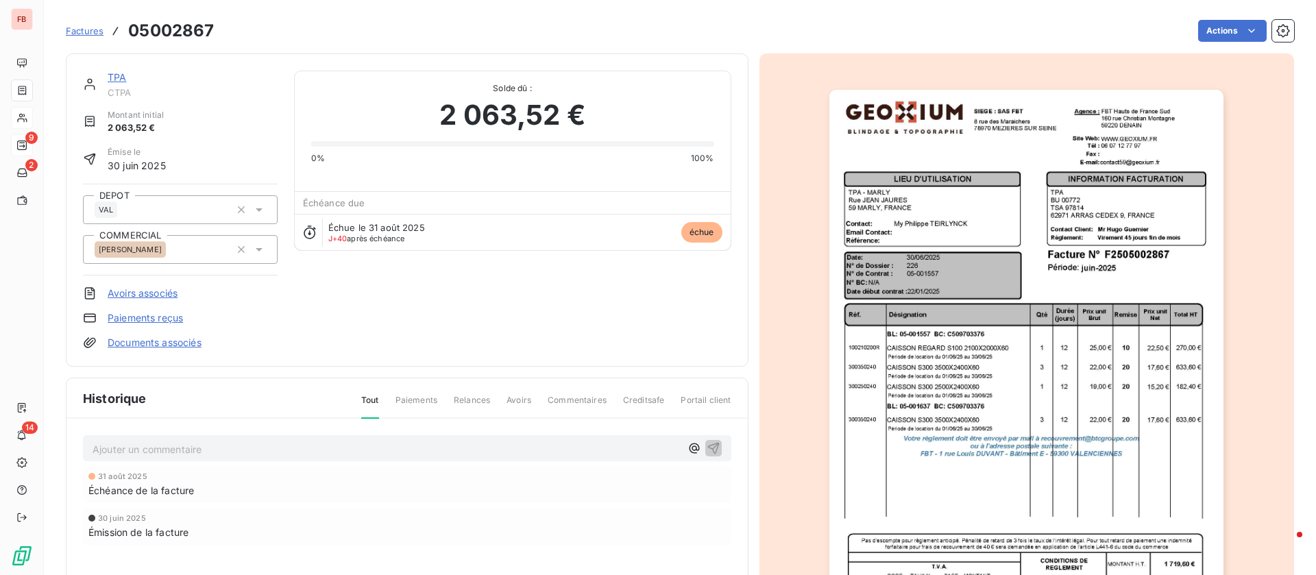
click at [255, 439] on div "Ajouter un commentaire ﻿" at bounding box center [407, 448] width 649 height 27
click at [241, 440] on div "Ajouter un commentaire ﻿" at bounding box center [387, 449] width 588 height 19
click at [239, 447] on p "Ajouter un commentaire ﻿" at bounding box center [387, 449] width 588 height 17
drag, startPoint x: 709, startPoint y: 444, endPoint x: 569, endPoint y: 358, distance: 164.0
click at [709, 442] on icon "button" at bounding box center [714, 448] width 12 height 12
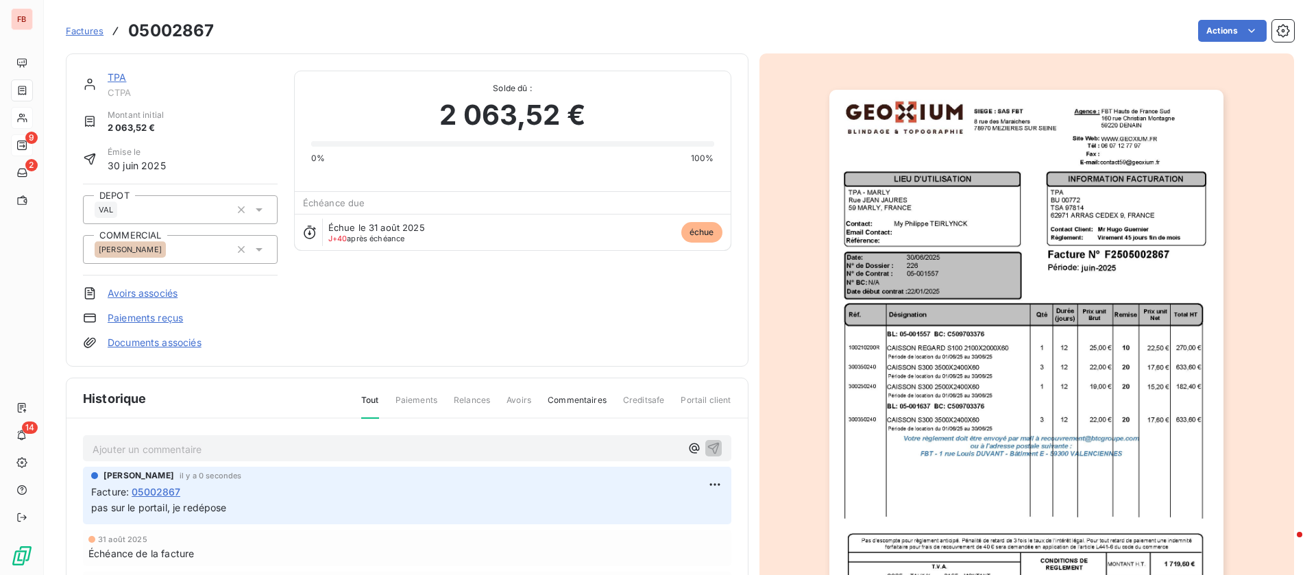
click at [125, 74] on link "TPA" at bounding box center [117, 77] width 19 height 12
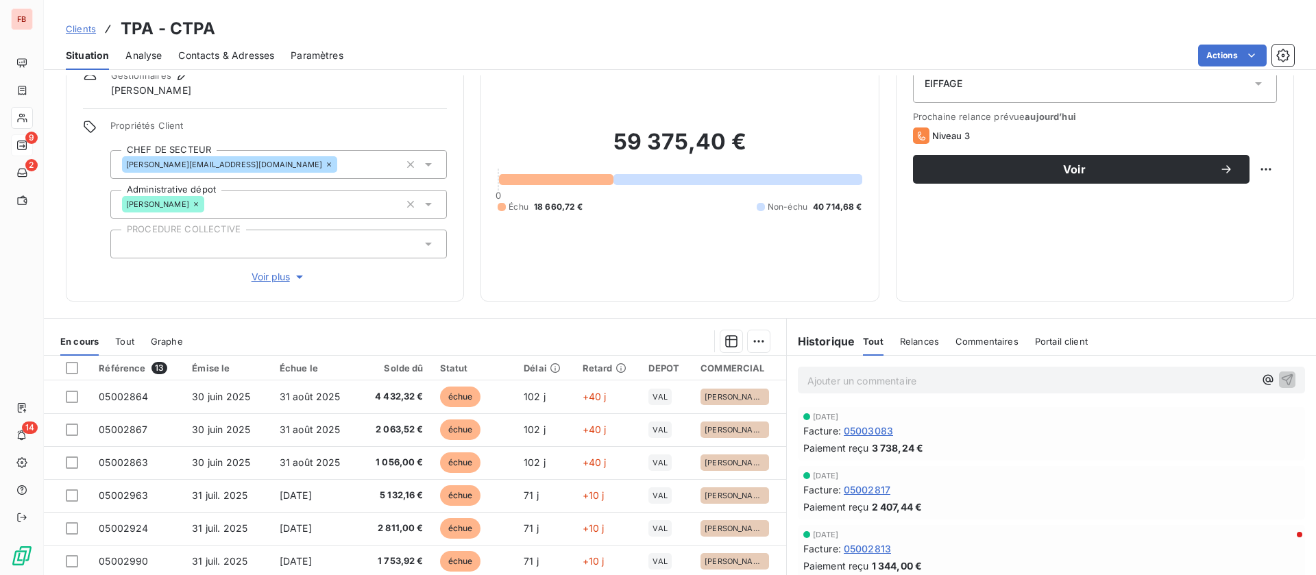
scroll to position [103, 0]
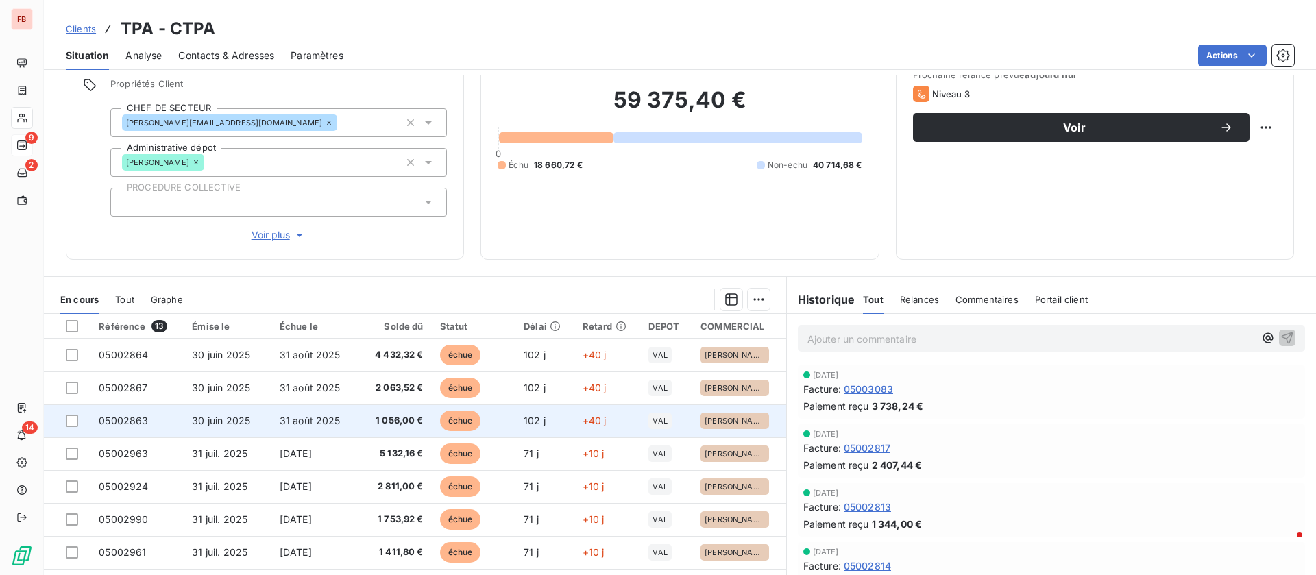
click at [297, 422] on span "31 août 2025" at bounding box center [310, 421] width 61 height 12
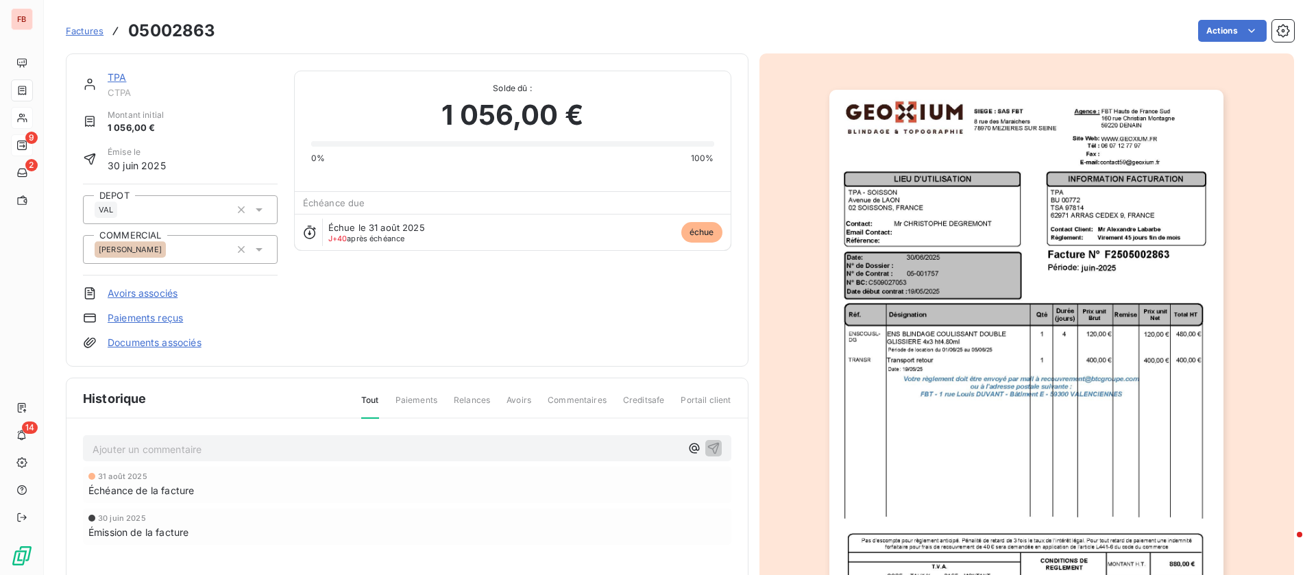
click at [384, 446] on p "Ajouter un commentaire ﻿" at bounding box center [387, 449] width 588 height 17
click at [708, 446] on icon "button" at bounding box center [714, 448] width 14 height 14
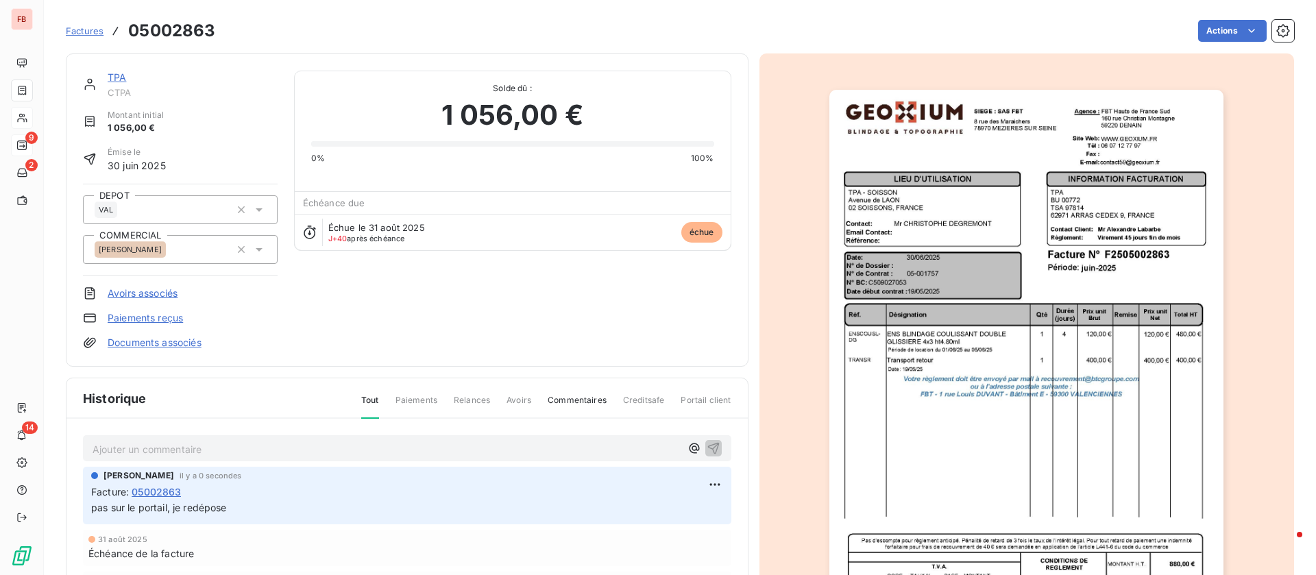
click at [119, 75] on link "TPA" at bounding box center [117, 77] width 19 height 12
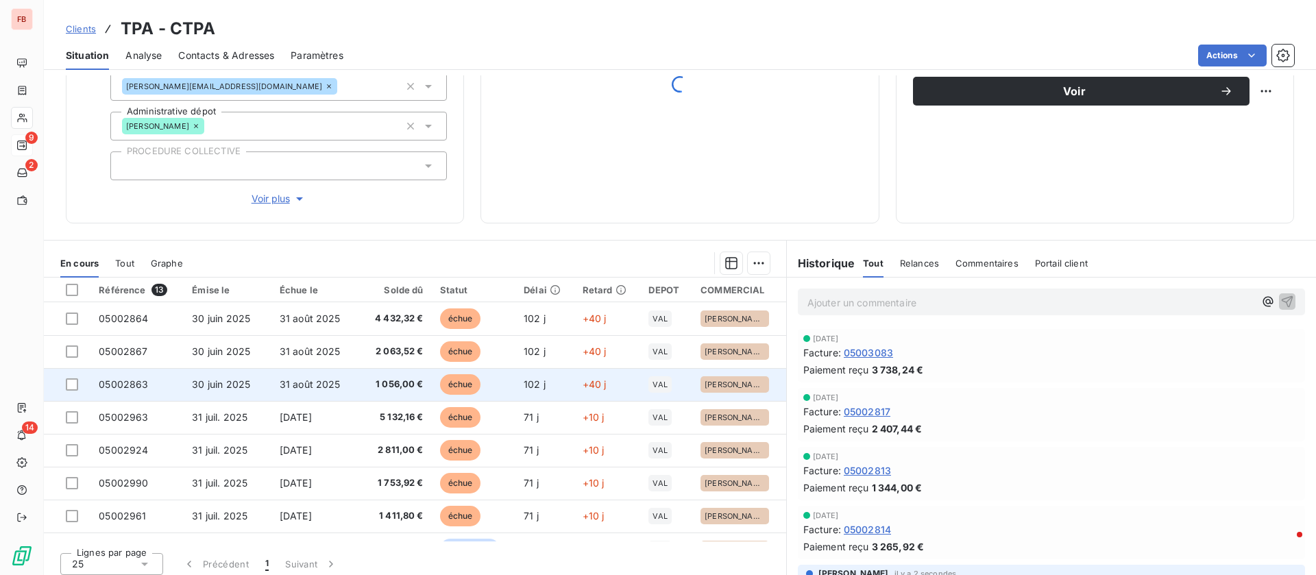
scroll to position [147, 0]
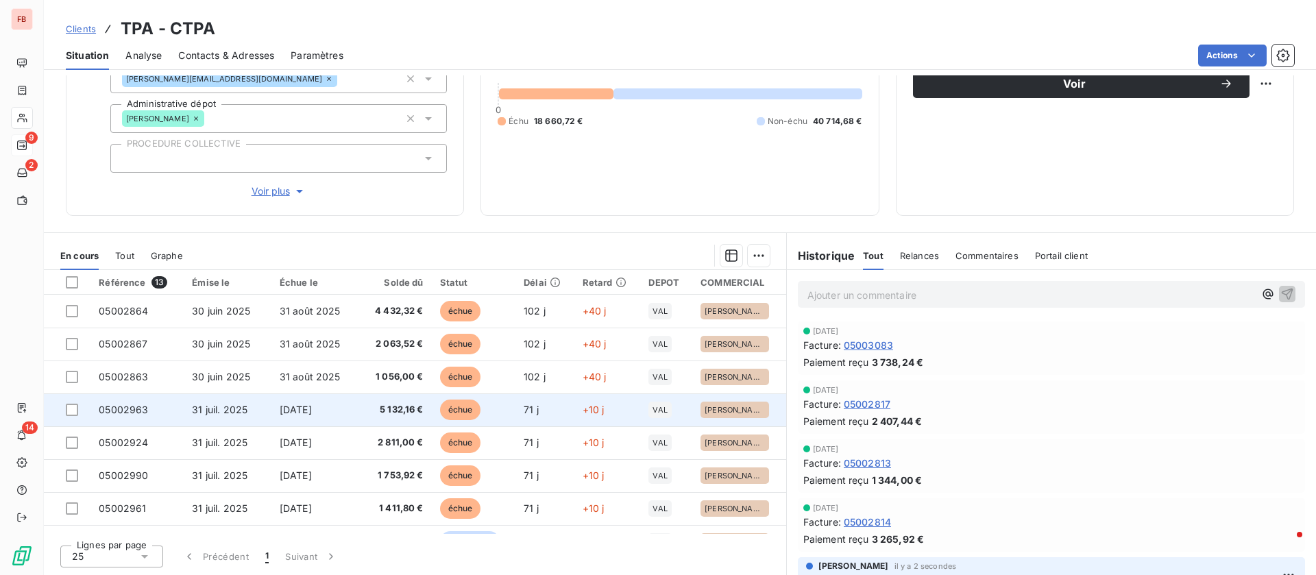
click at [312, 406] on span "[DATE]" at bounding box center [296, 410] width 32 height 12
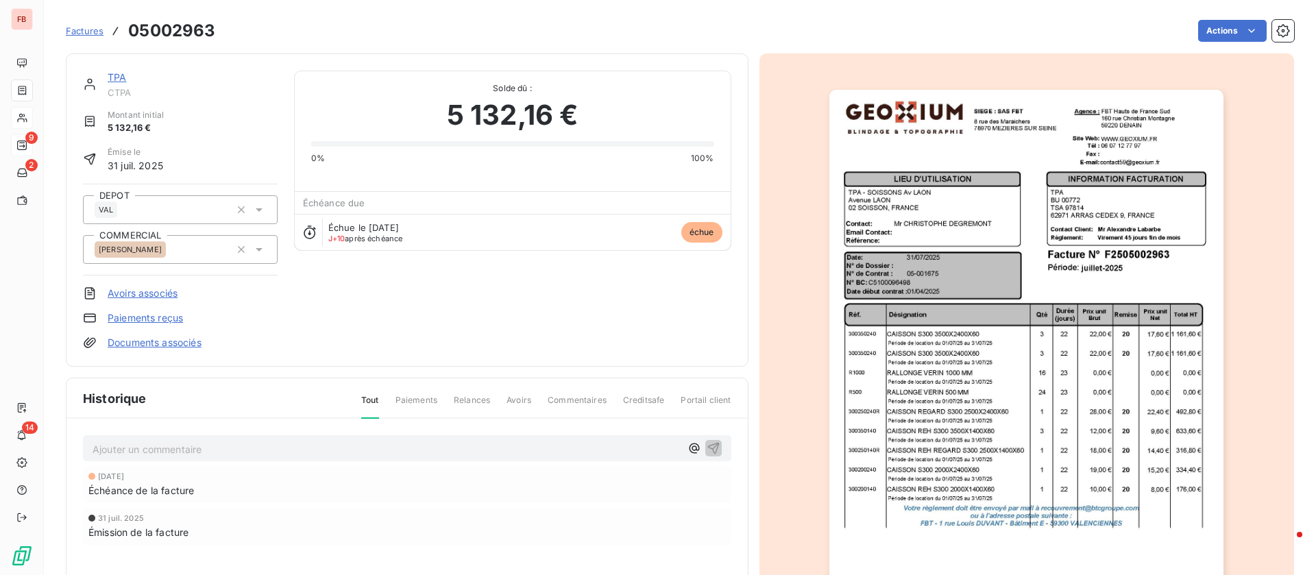
click at [284, 455] on p "Ajouter un commentaire ﻿" at bounding box center [387, 449] width 588 height 17
click at [707, 447] on icon "button" at bounding box center [714, 448] width 14 height 14
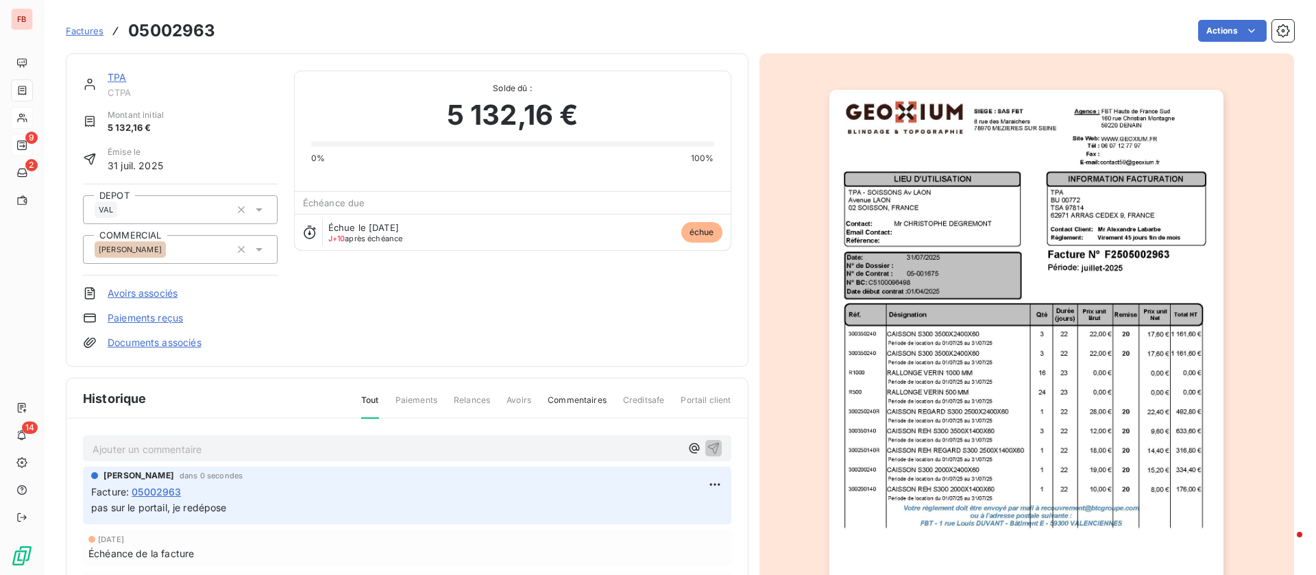
click at [116, 74] on link "TPA" at bounding box center [117, 77] width 19 height 12
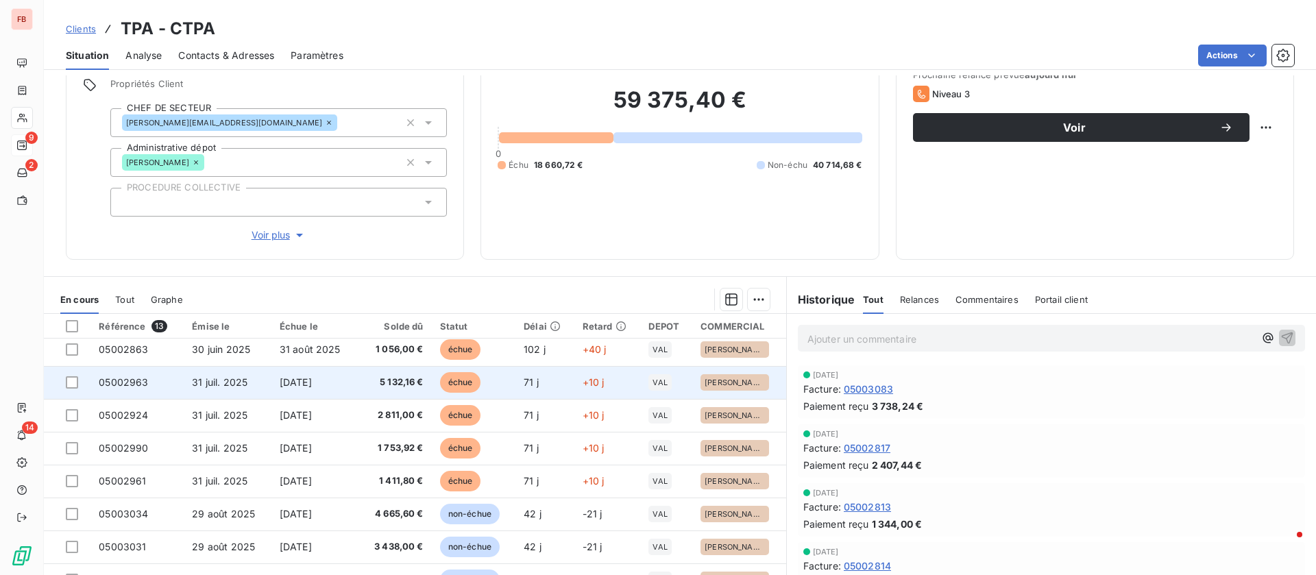
scroll to position [103, 0]
click at [312, 378] on span "[DATE]" at bounding box center [296, 384] width 32 height 12
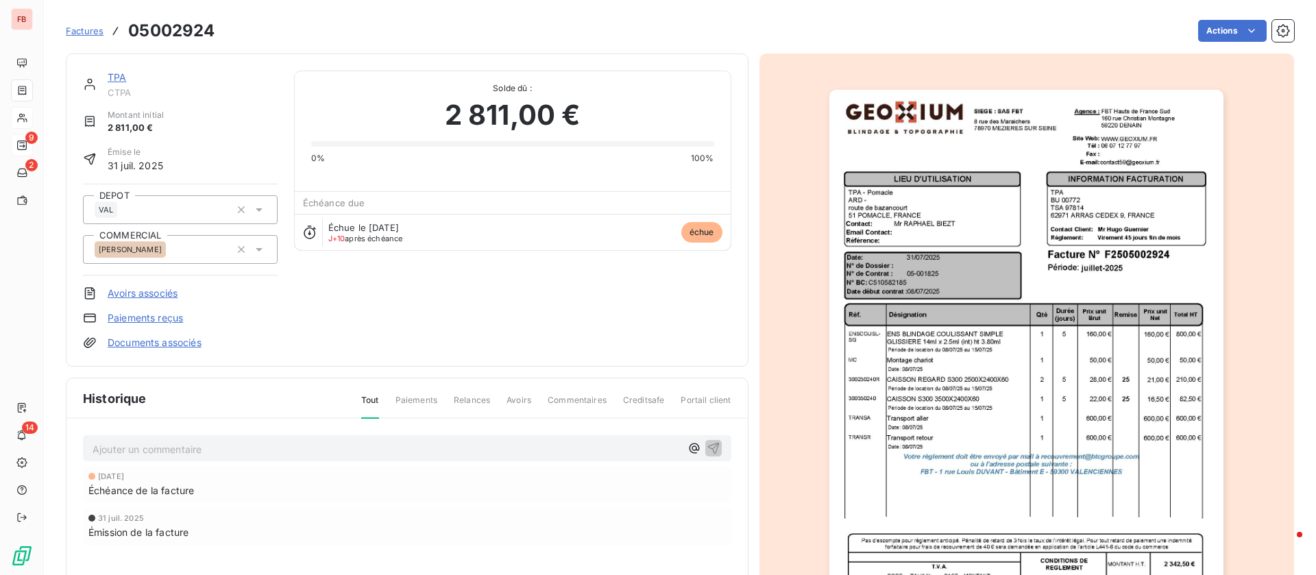
click at [252, 448] on p "Ajouter un commentaire ﻿" at bounding box center [387, 449] width 588 height 17
click at [707, 444] on icon "button" at bounding box center [714, 448] width 14 height 14
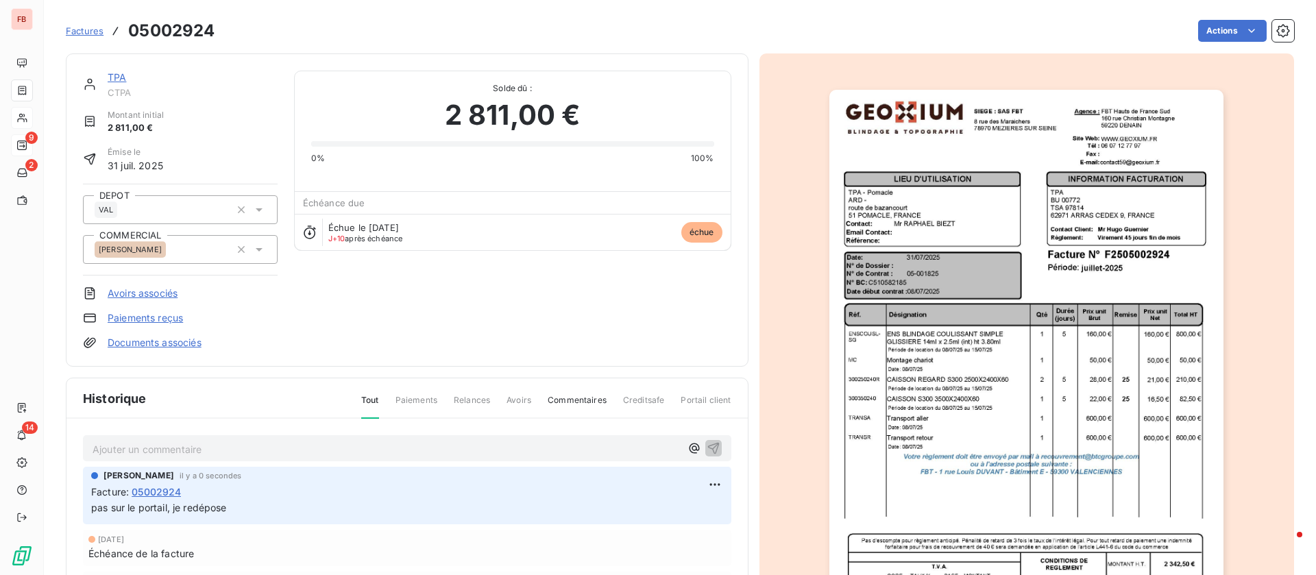
click at [119, 77] on link "TPA" at bounding box center [117, 77] width 19 height 12
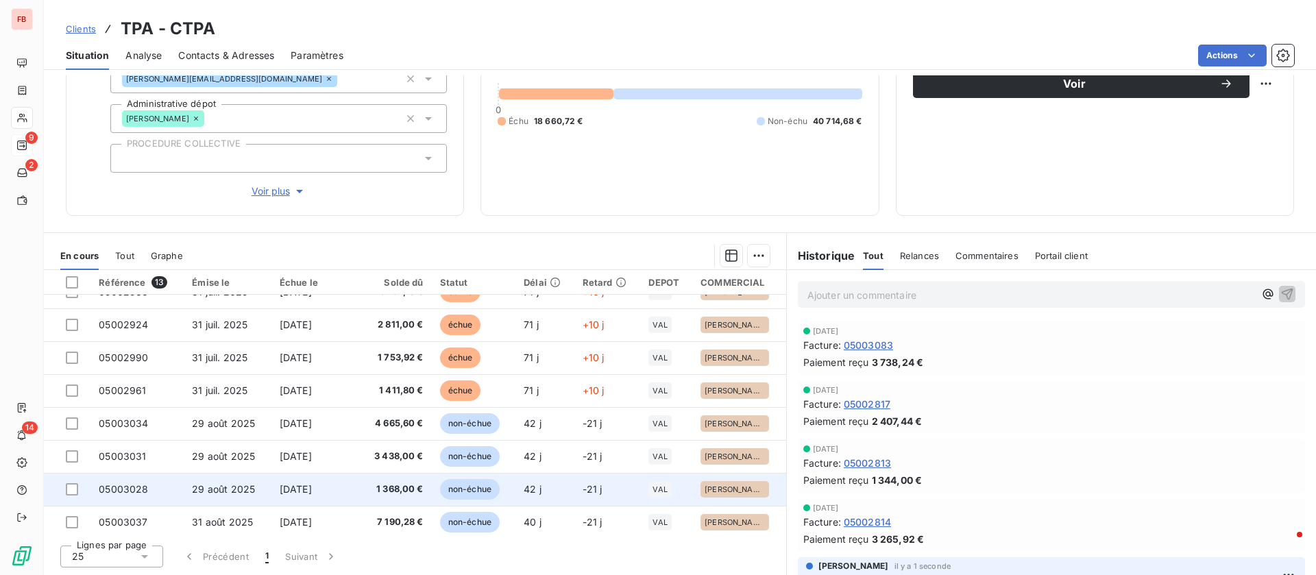
scroll to position [86, 0]
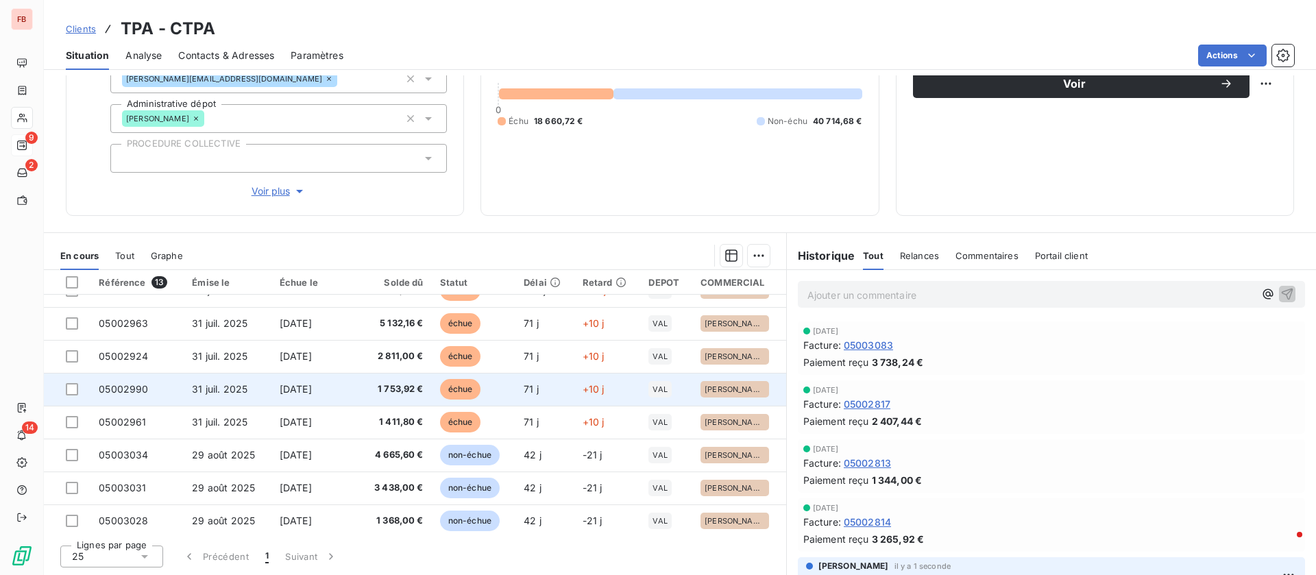
click at [300, 391] on span "[DATE]" at bounding box center [296, 389] width 32 height 12
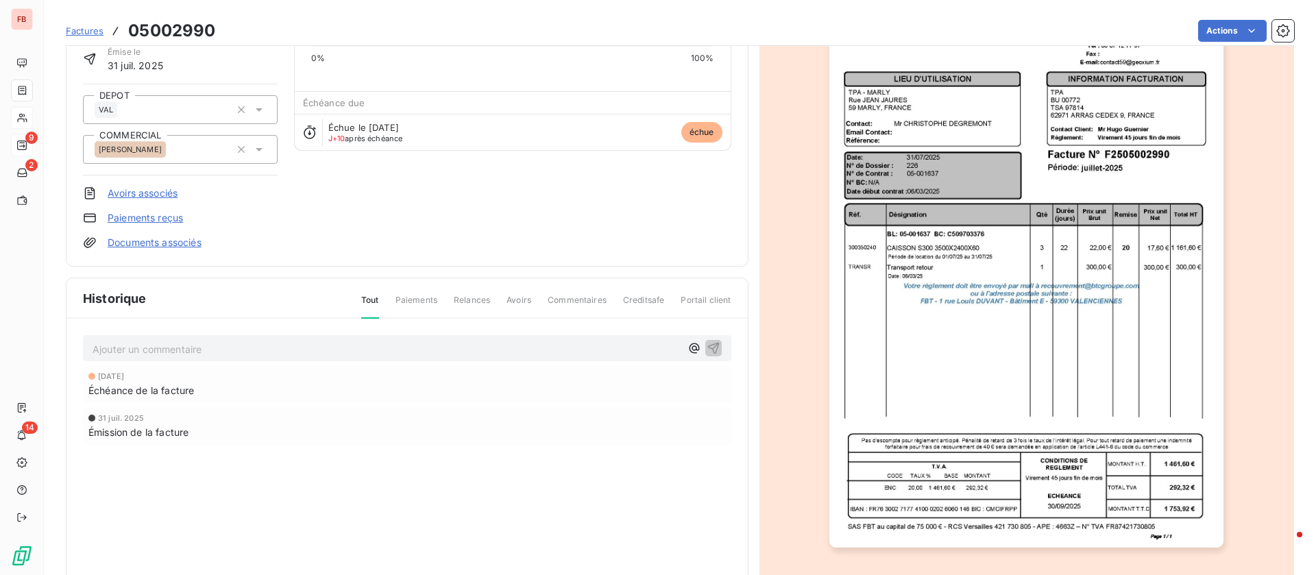
scroll to position [104, 0]
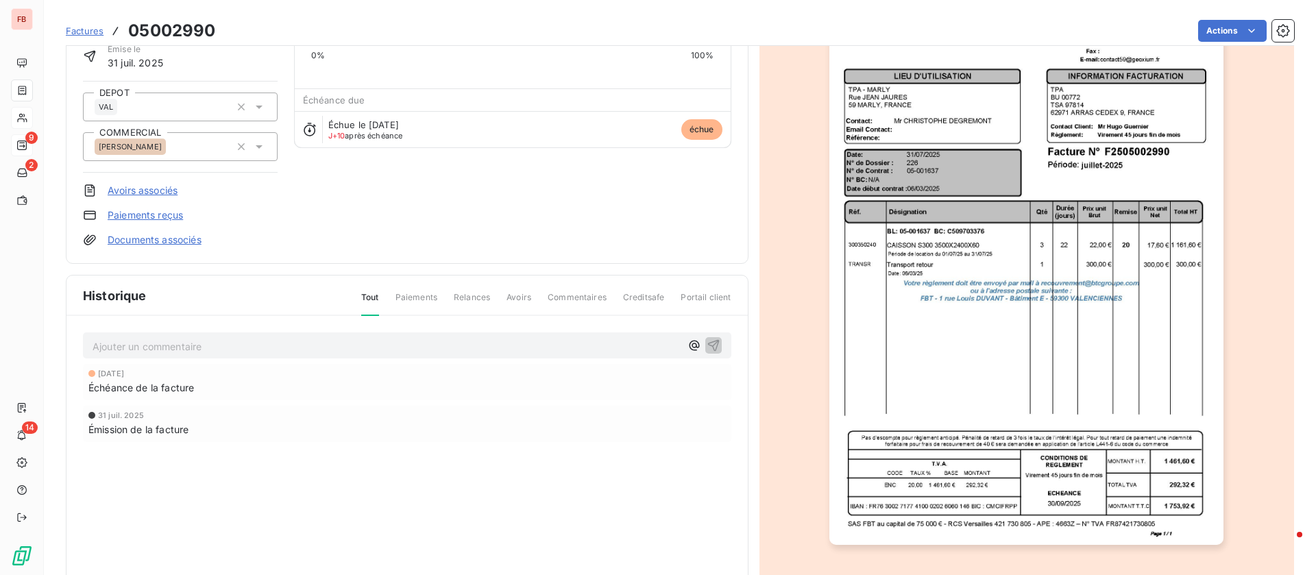
click at [206, 350] on p "Ajouter un commentaire ﻿" at bounding box center [387, 346] width 588 height 17
click at [707, 338] on icon "button" at bounding box center [714, 345] width 14 height 14
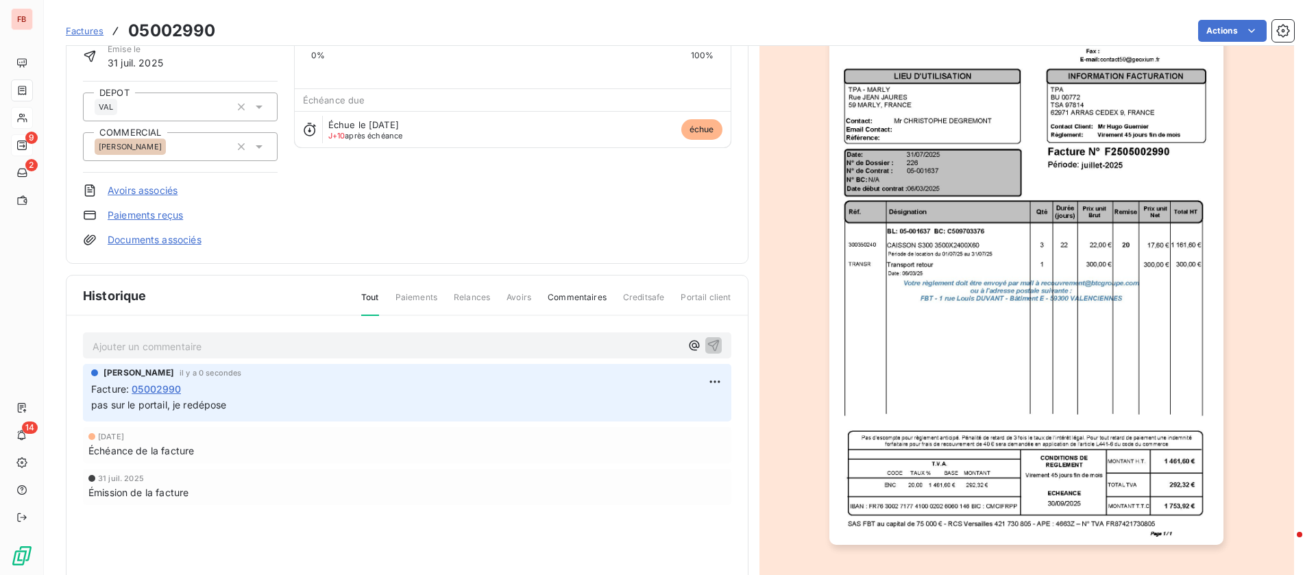
scroll to position [0, 0]
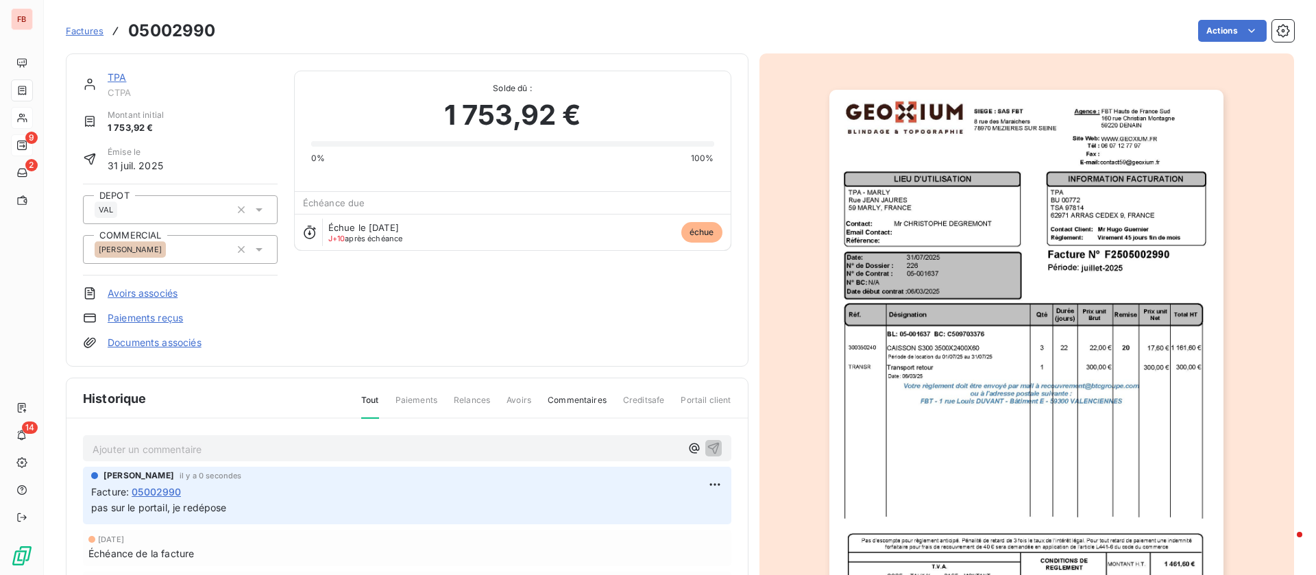
click at [122, 84] on div "TPA" at bounding box center [193, 78] width 170 height 14
click at [116, 77] on link "TPA" at bounding box center [117, 77] width 19 height 12
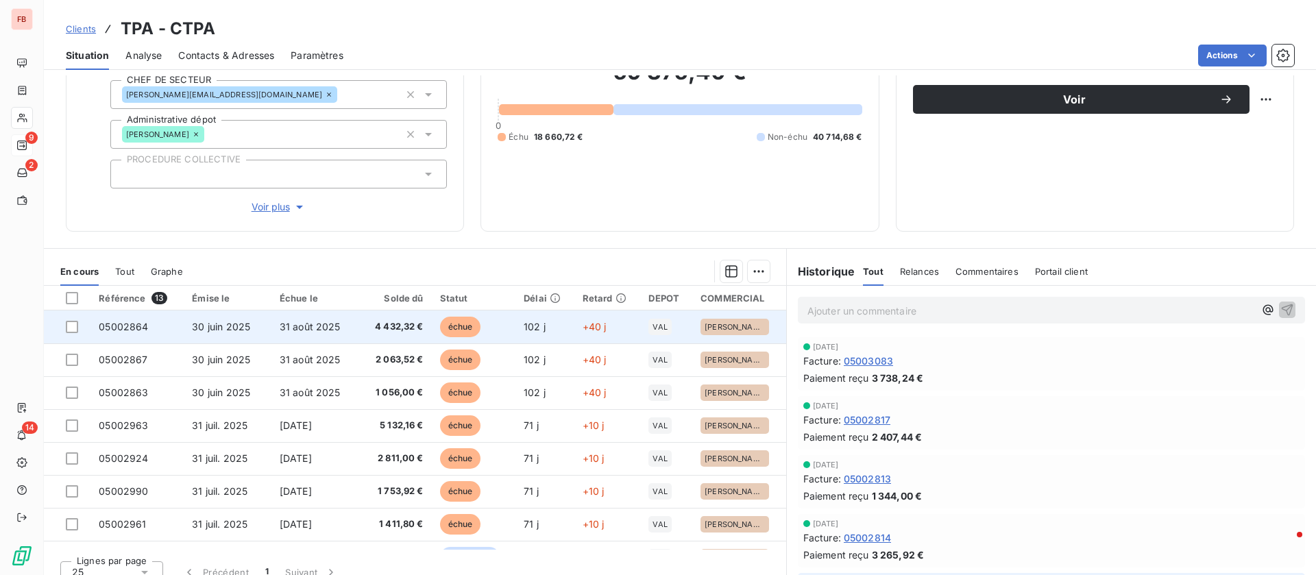
scroll to position [147, 0]
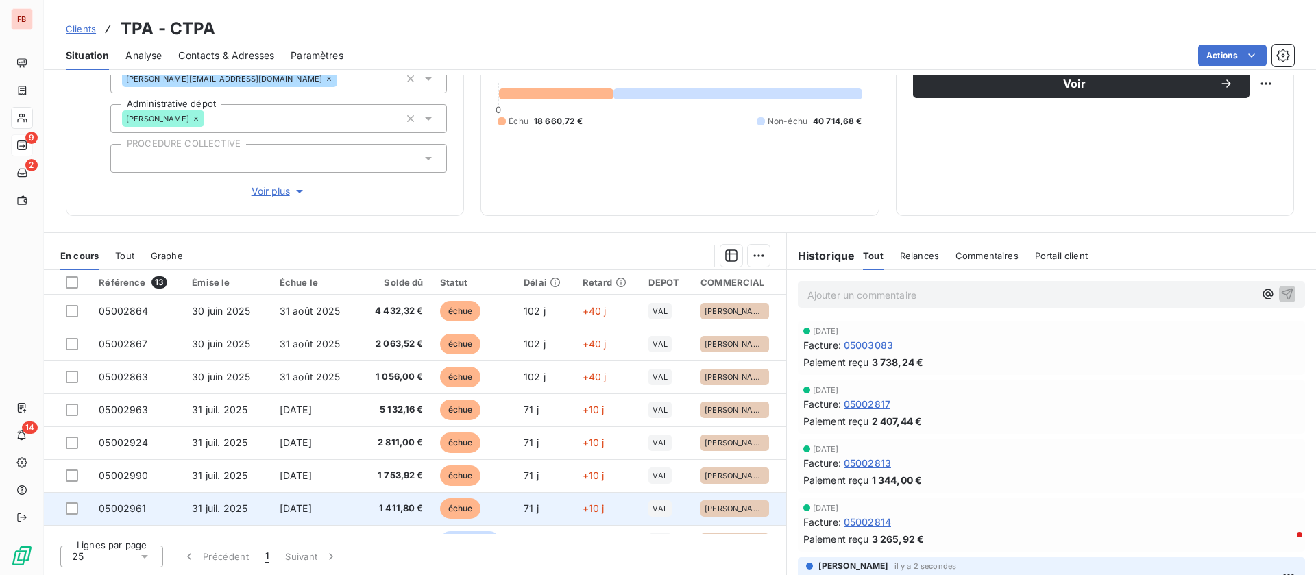
click at [366, 507] on span "1 411,80 €" at bounding box center [394, 509] width 59 height 14
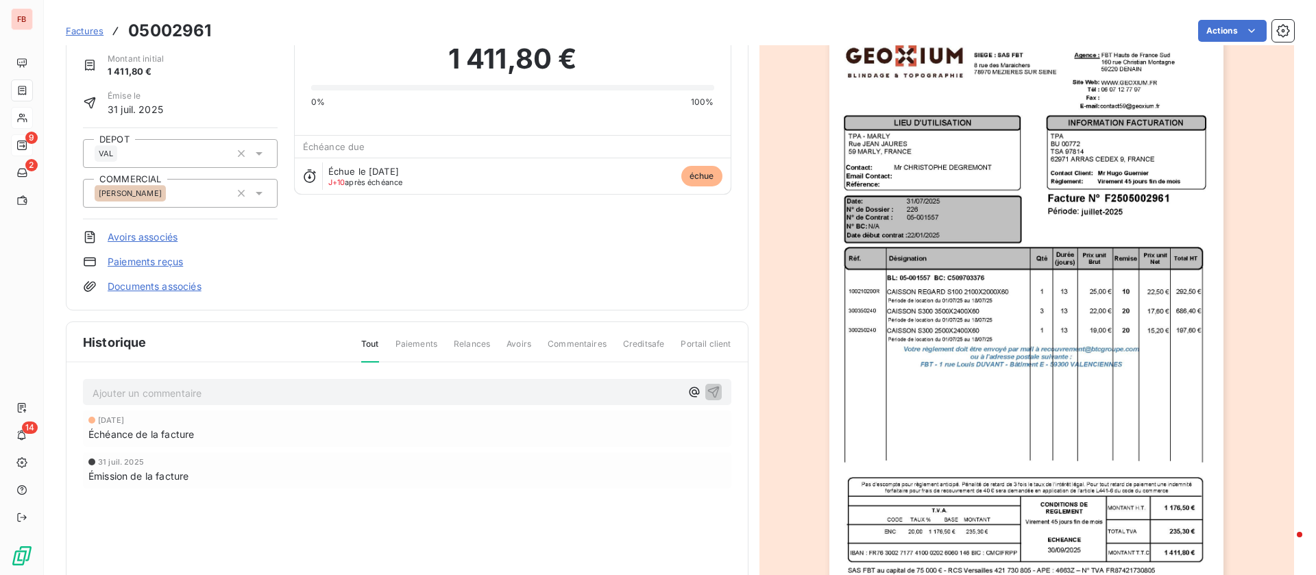
scroll to position [104, 0]
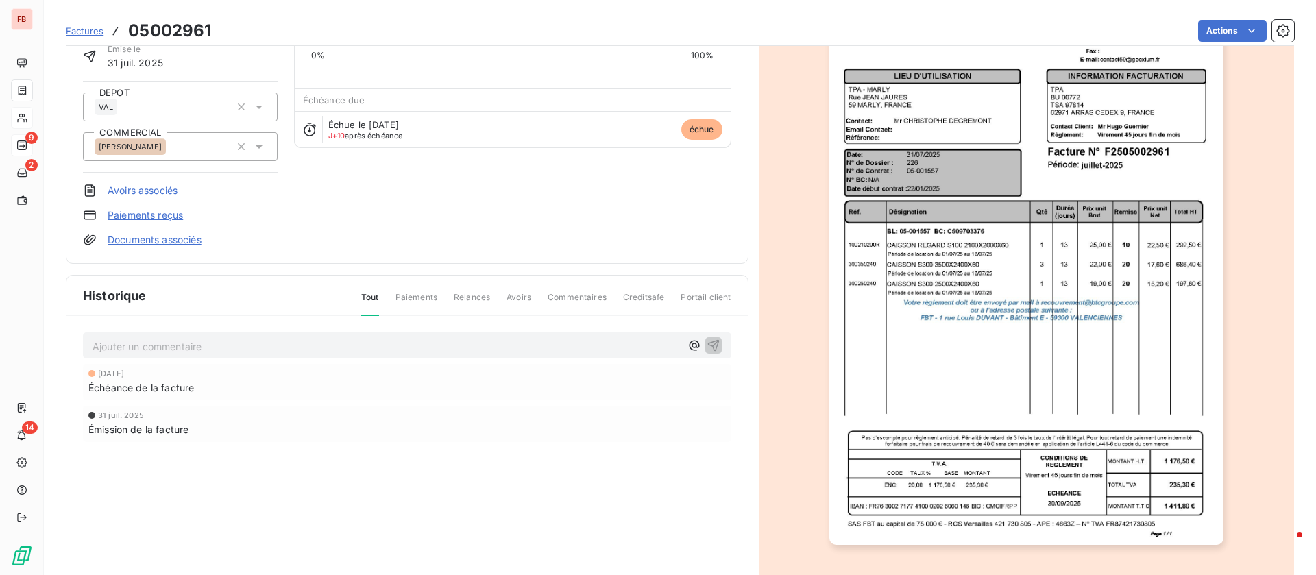
click at [249, 346] on p "Ajouter un commentaire ﻿" at bounding box center [387, 346] width 588 height 17
click at [708, 344] on icon "button" at bounding box center [714, 345] width 12 height 12
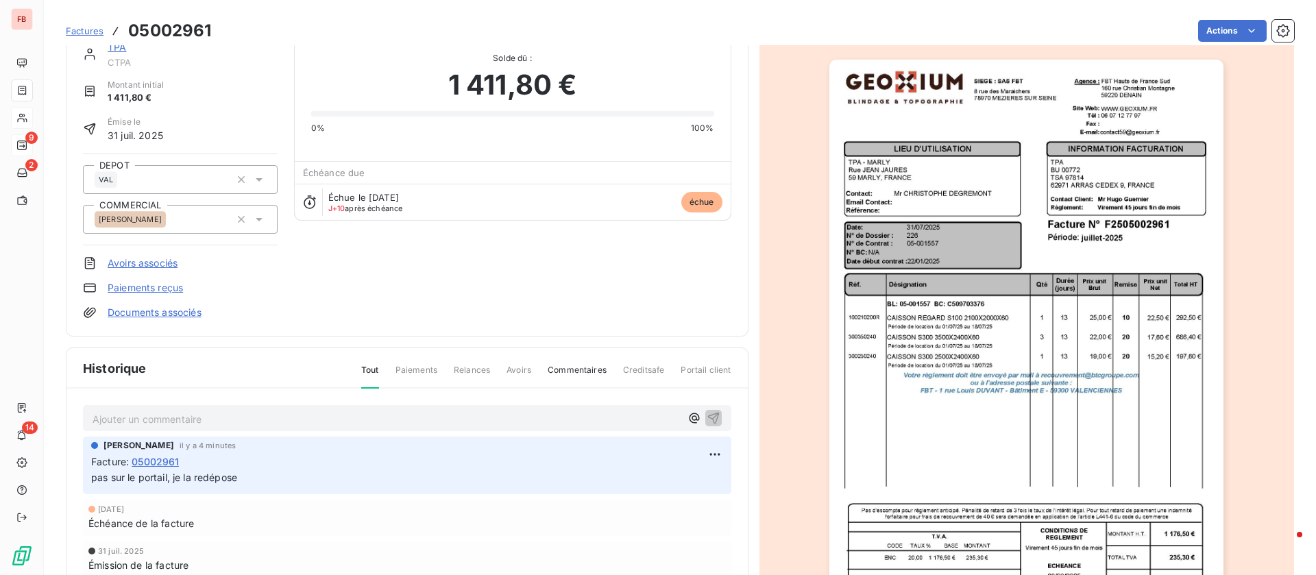
scroll to position [0, 0]
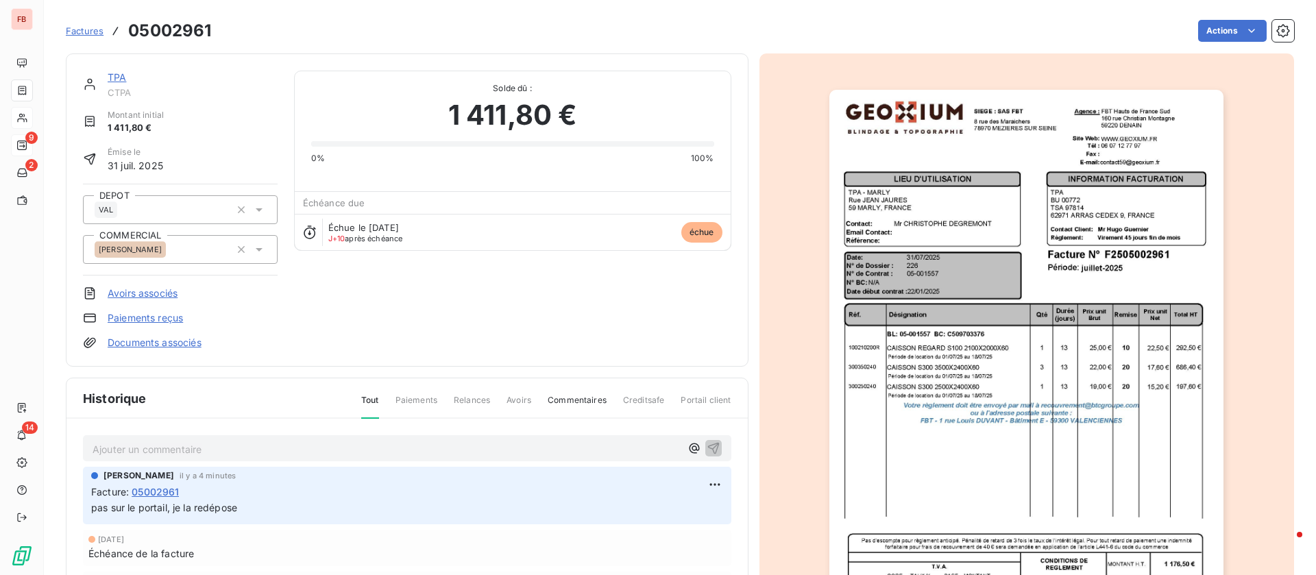
click at [122, 80] on link "TPA" at bounding box center [117, 77] width 19 height 12
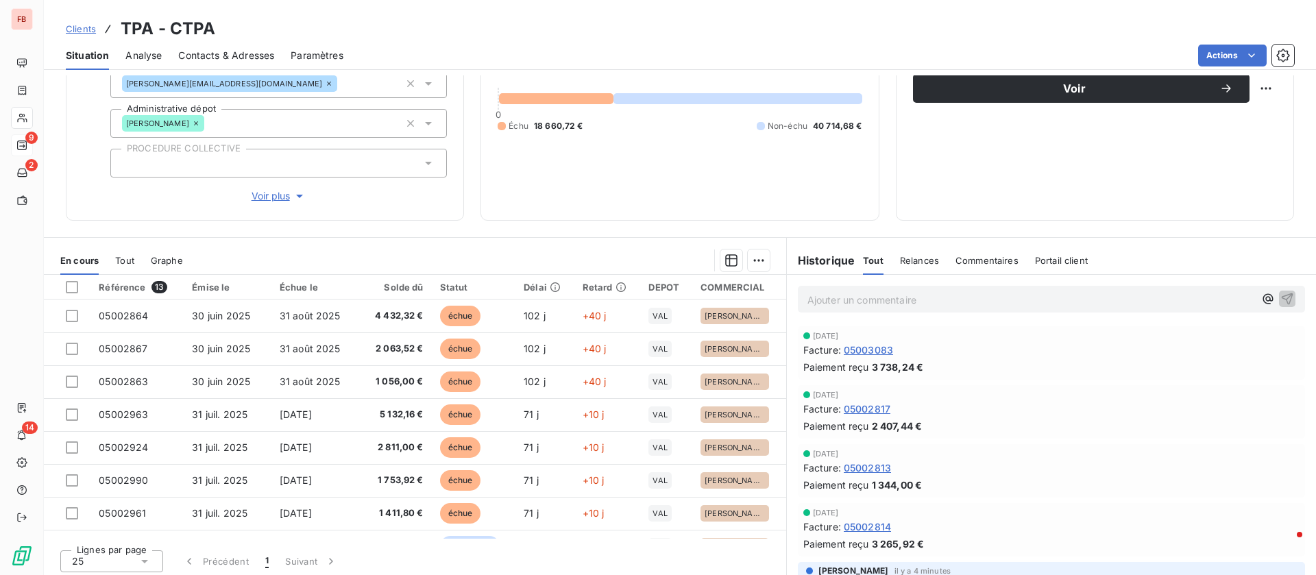
scroll to position [147, 0]
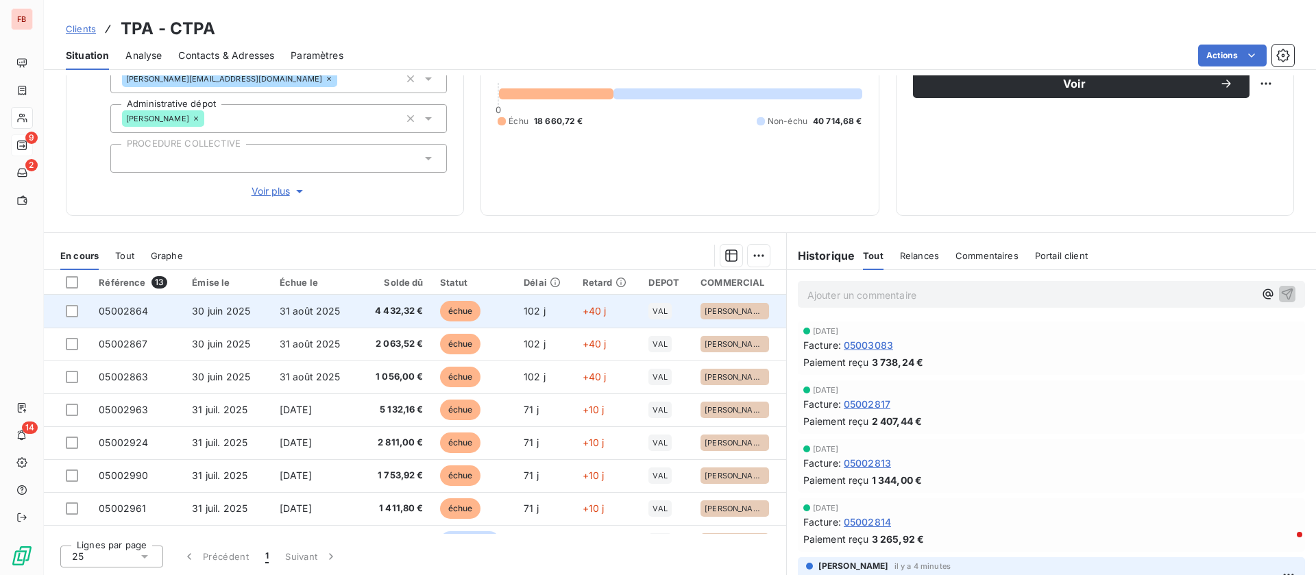
click at [409, 315] on span "4 432,32 €" at bounding box center [394, 311] width 59 height 14
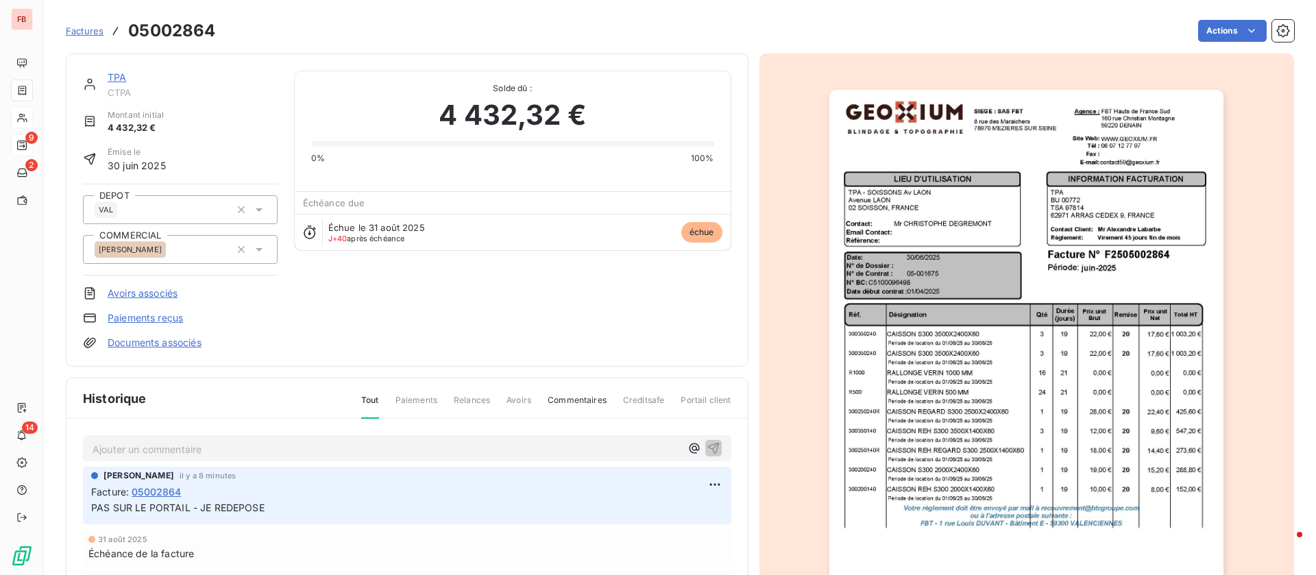
click at [1023, 479] on img "button" at bounding box center [1027, 369] width 394 height 558
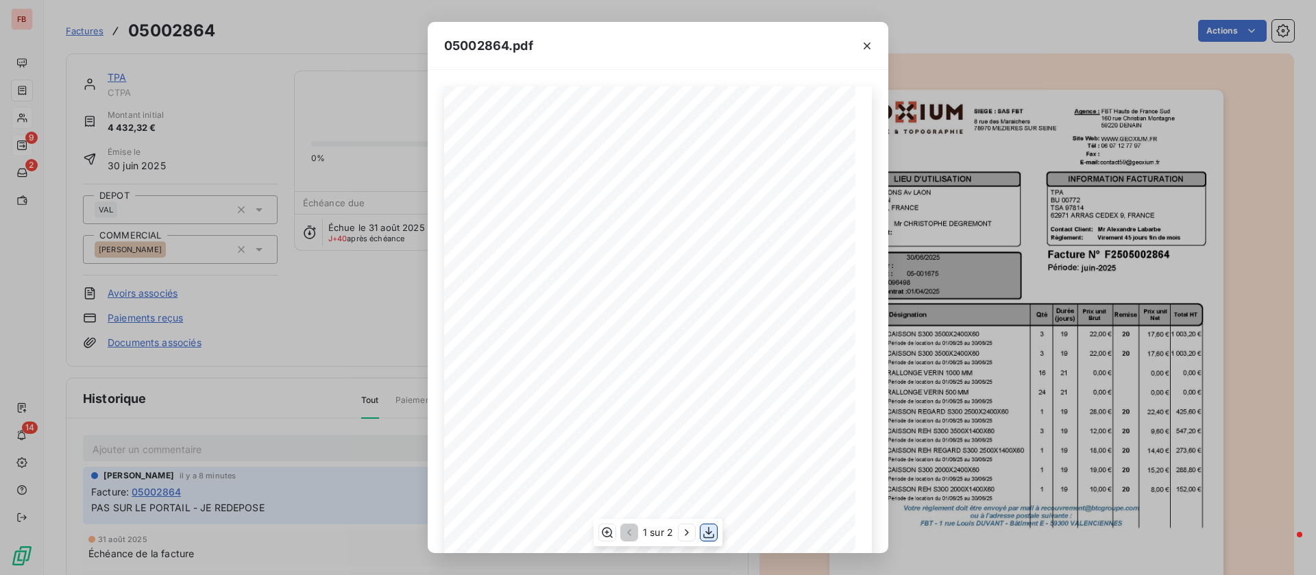
click at [709, 537] on icon "button" at bounding box center [709, 533] width 14 height 14
click at [109, 86] on div "05002864.pdf Qté Prix unit Brut Durée (jours) Désignation Remise Total HT Prix …" at bounding box center [658, 287] width 1316 height 575
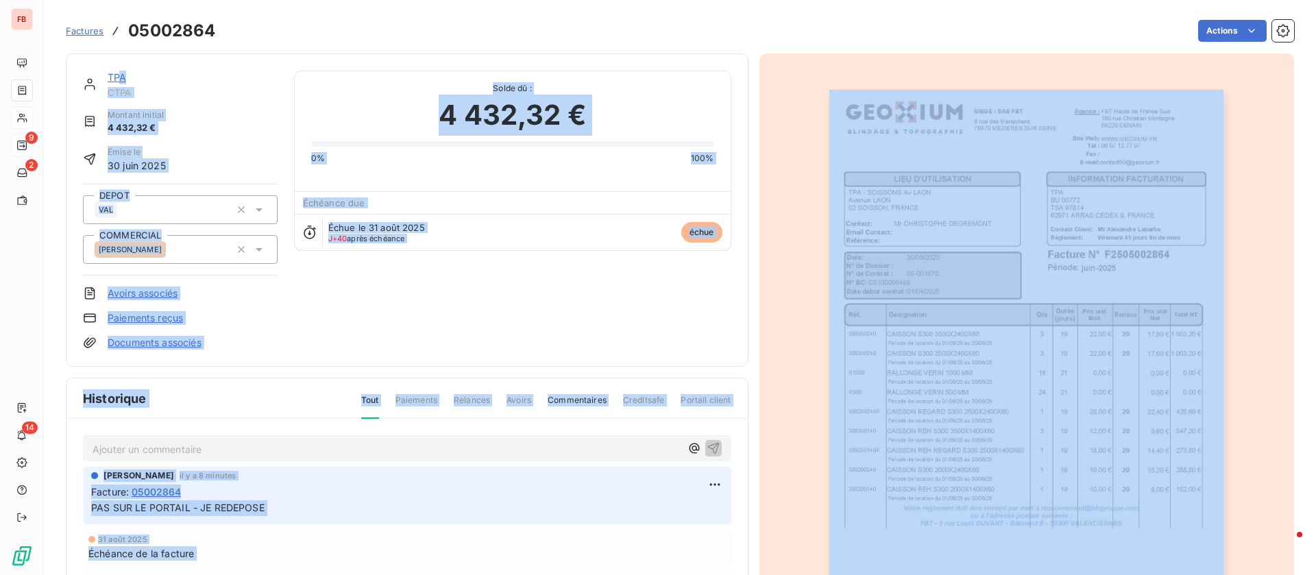
click at [122, 75] on link "TPA" at bounding box center [117, 77] width 19 height 12
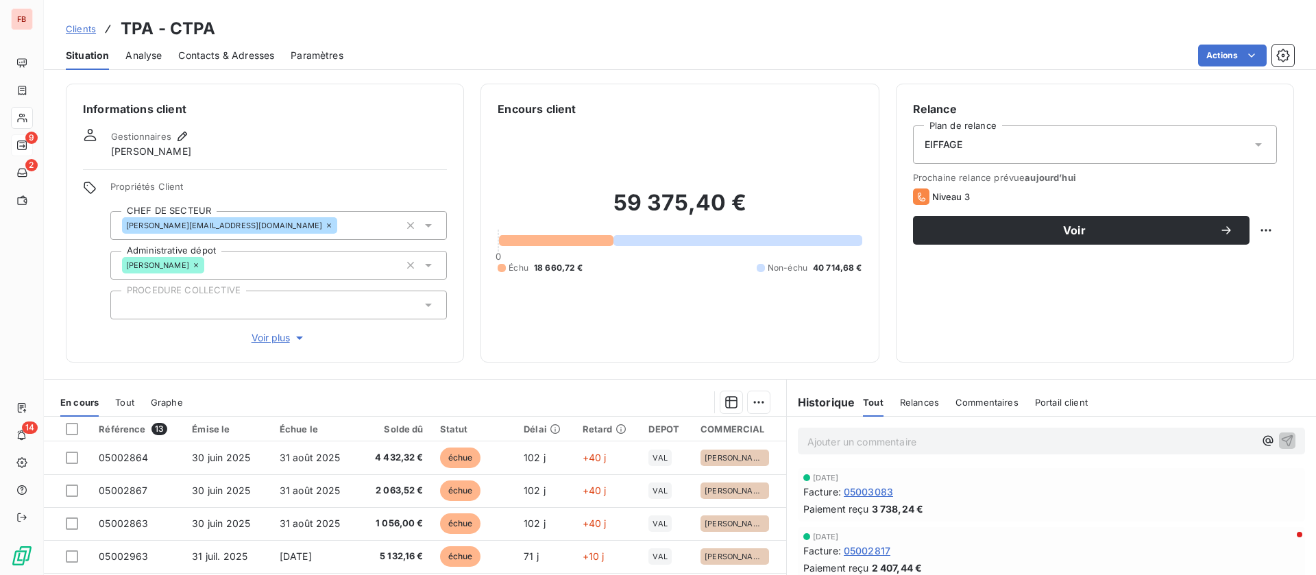
click at [115, 74] on div "Clients TPA - CTPA Situation Analyse Contacts & Adresses Paramètres Actions Inf…" at bounding box center [680, 287] width 1273 height 575
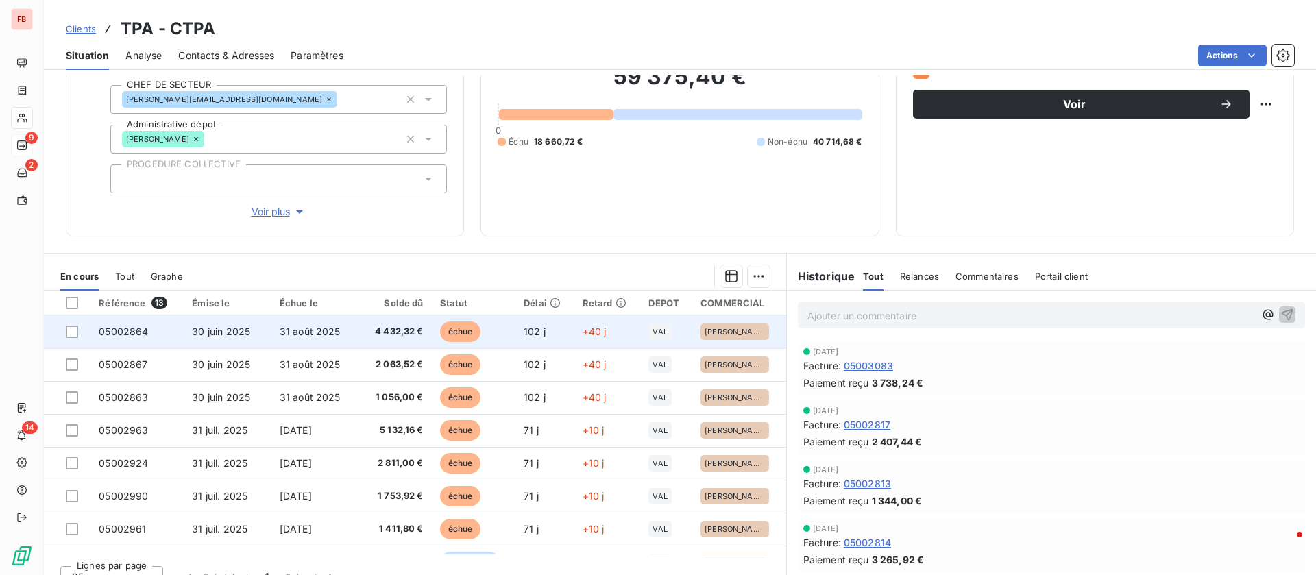
scroll to position [147, 0]
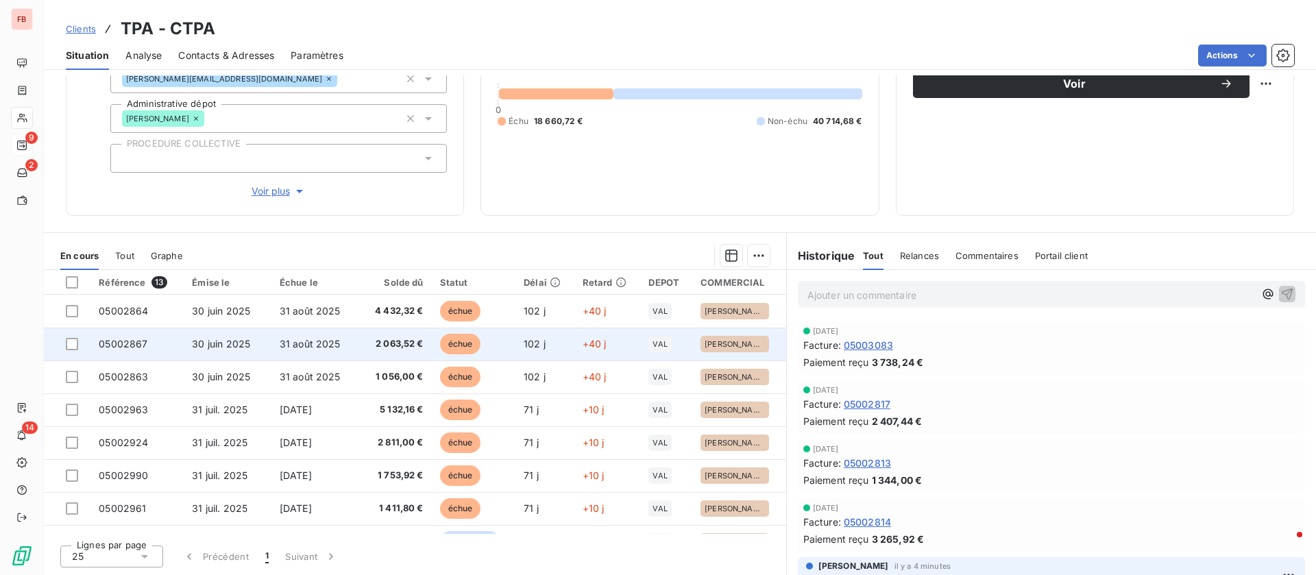
click at [381, 338] on span "2 063,52 €" at bounding box center [394, 344] width 59 height 14
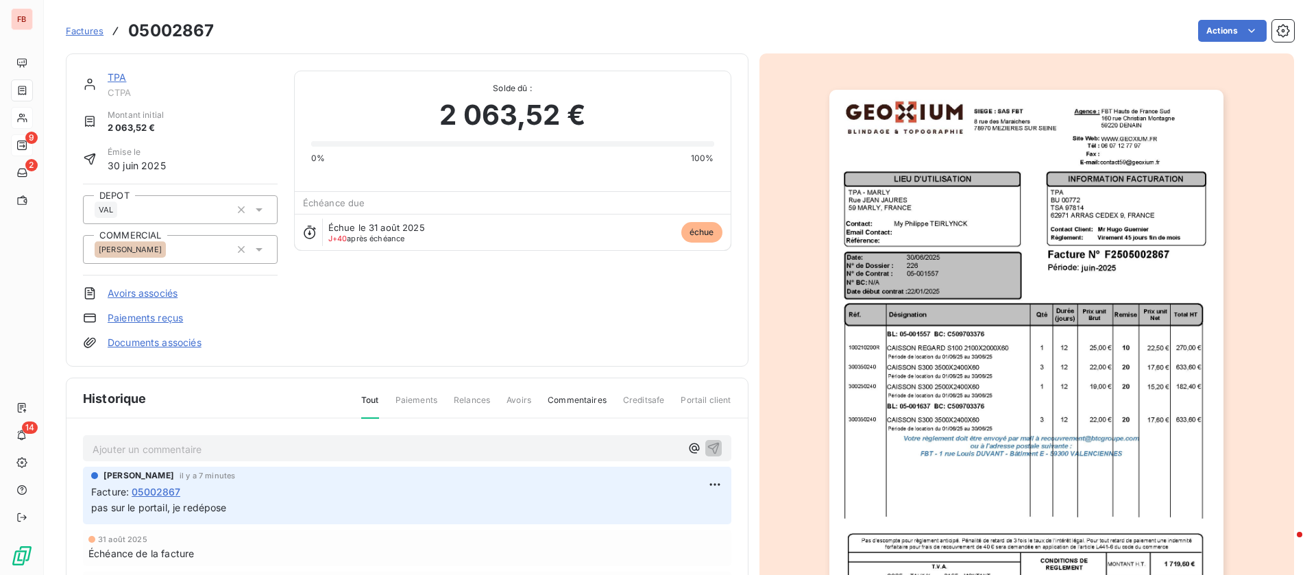
click at [1043, 427] on img "button" at bounding box center [1027, 369] width 394 height 558
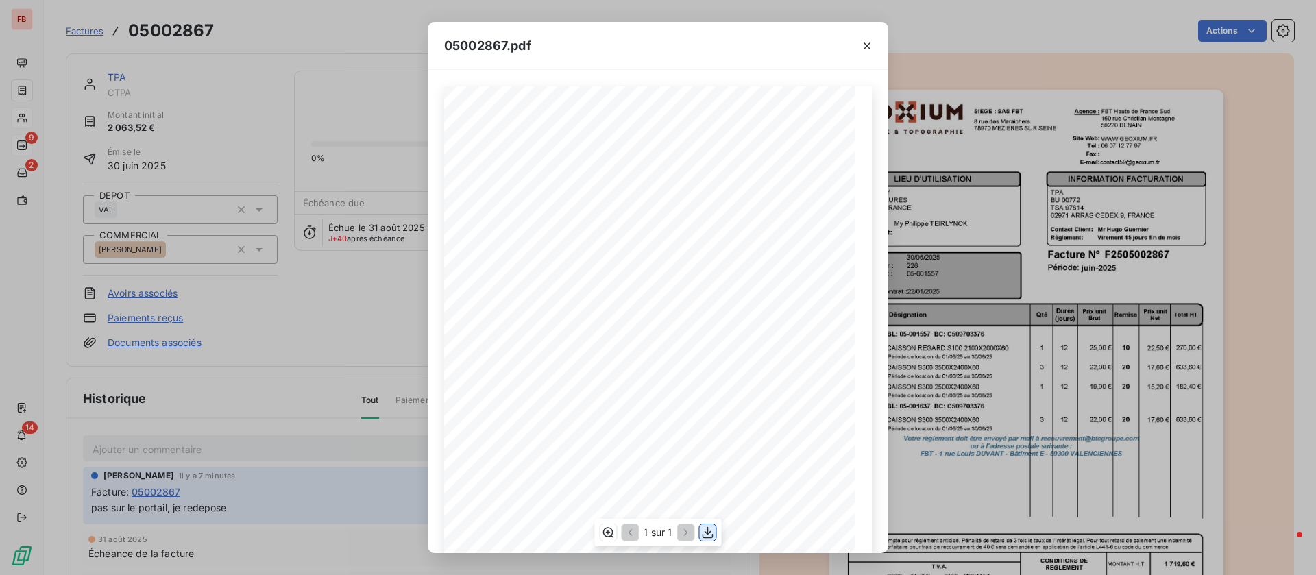
click at [708, 537] on icon "button" at bounding box center [708, 533] width 14 height 14
click at [123, 73] on div "05002867.pdf Qté Prix unit Brut Durée (jours) Désignation Remise Total HT Prix …" at bounding box center [658, 287] width 1316 height 575
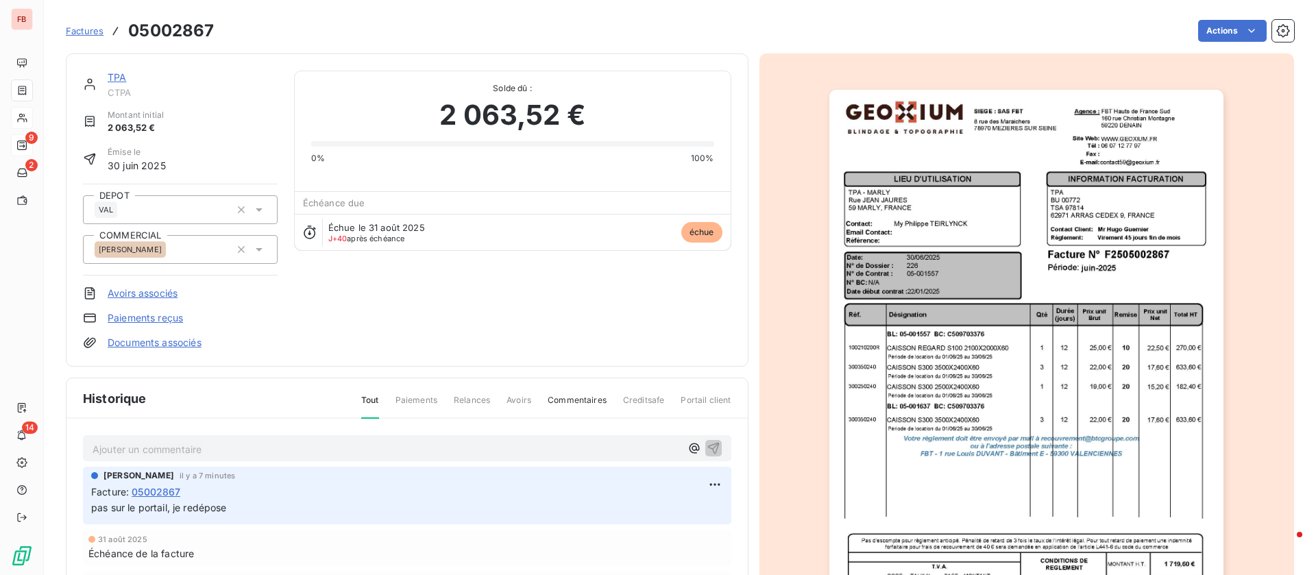
click at [116, 79] on link "TPA" at bounding box center [117, 77] width 19 height 12
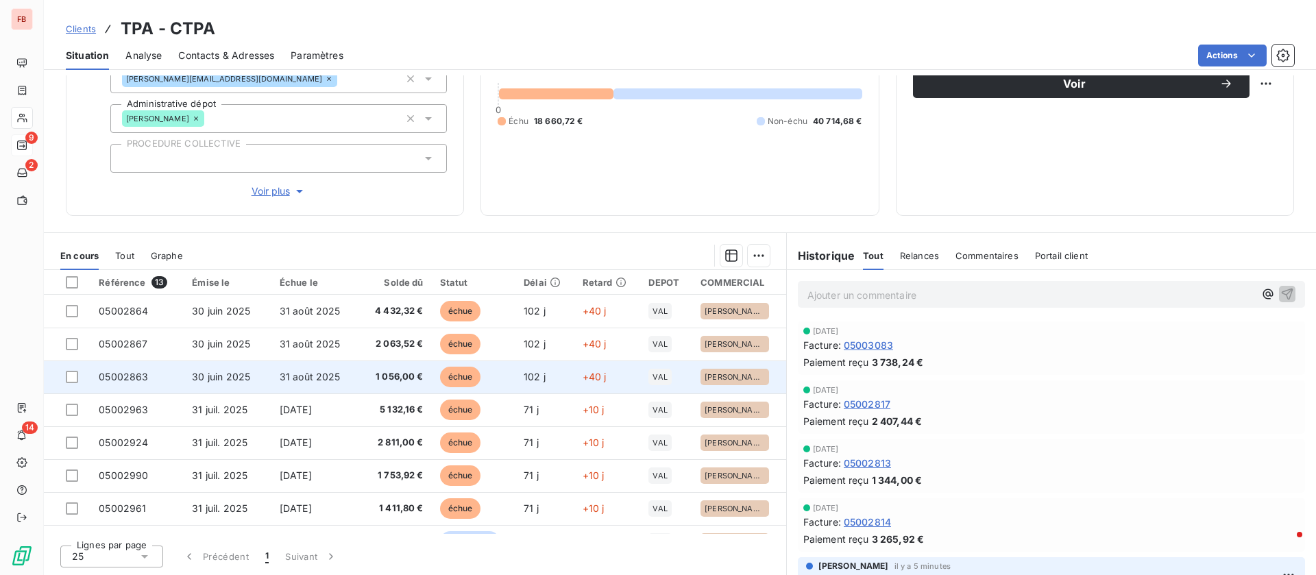
click at [407, 385] on td "1 056,00 €" at bounding box center [394, 377] width 75 height 33
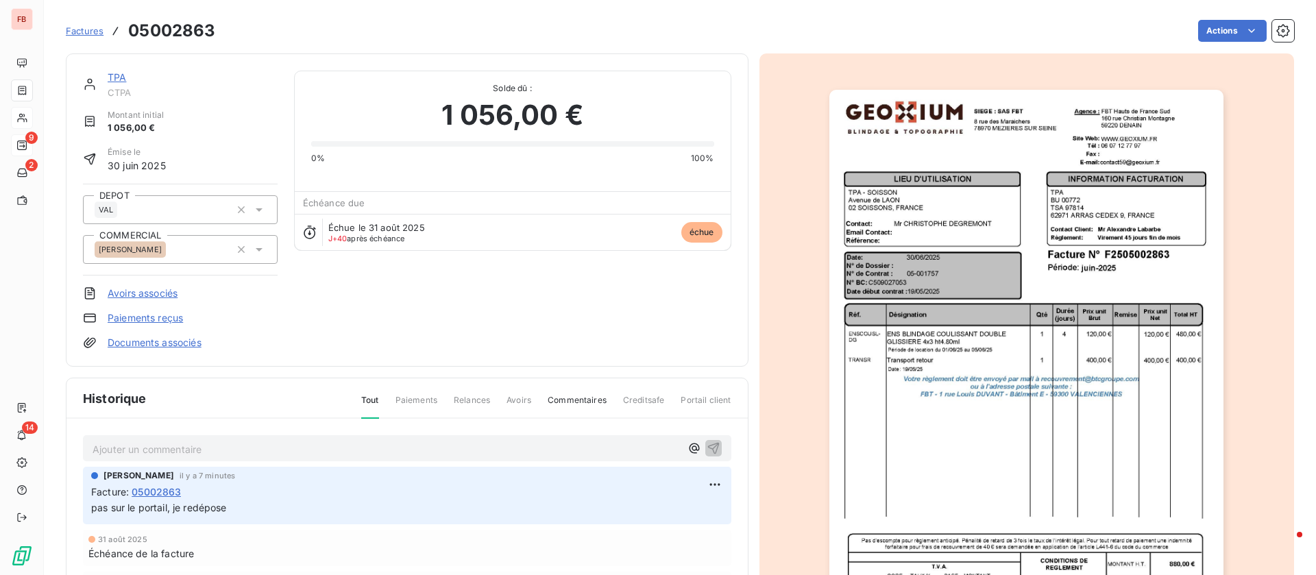
click at [1009, 381] on img "button" at bounding box center [1027, 369] width 394 height 558
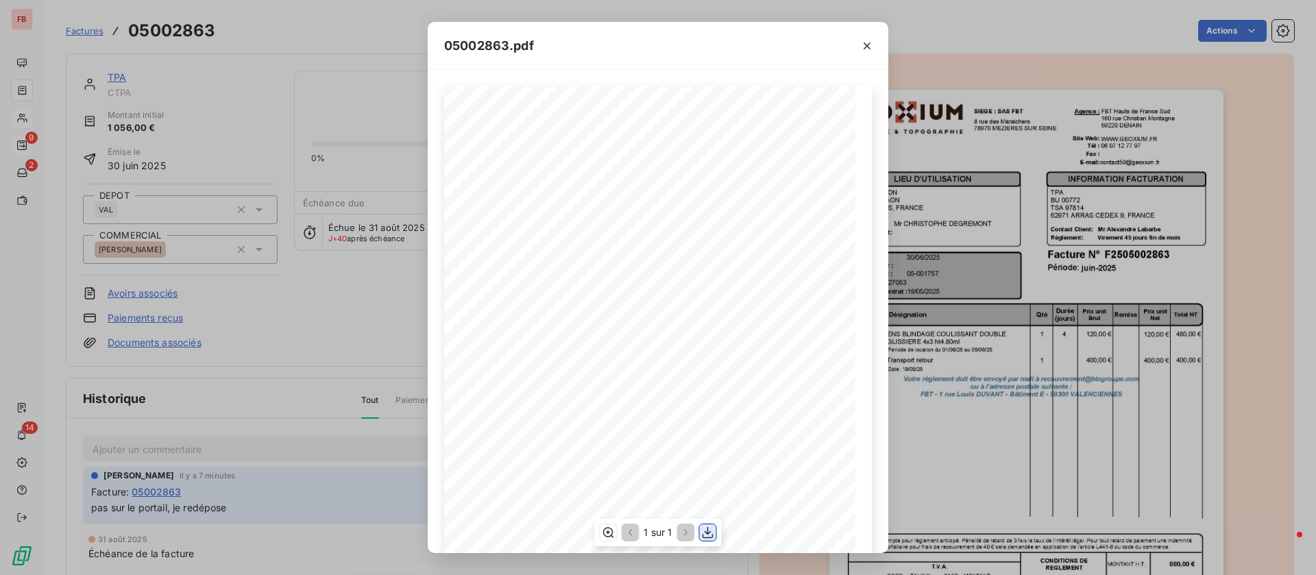
click at [705, 530] on icon "button" at bounding box center [708, 533] width 14 height 14
click at [210, 111] on div "05002863.pdf Qté Prix unit Brut Durée (jours) Désignation Remise Total HT Prix …" at bounding box center [658, 287] width 1316 height 575
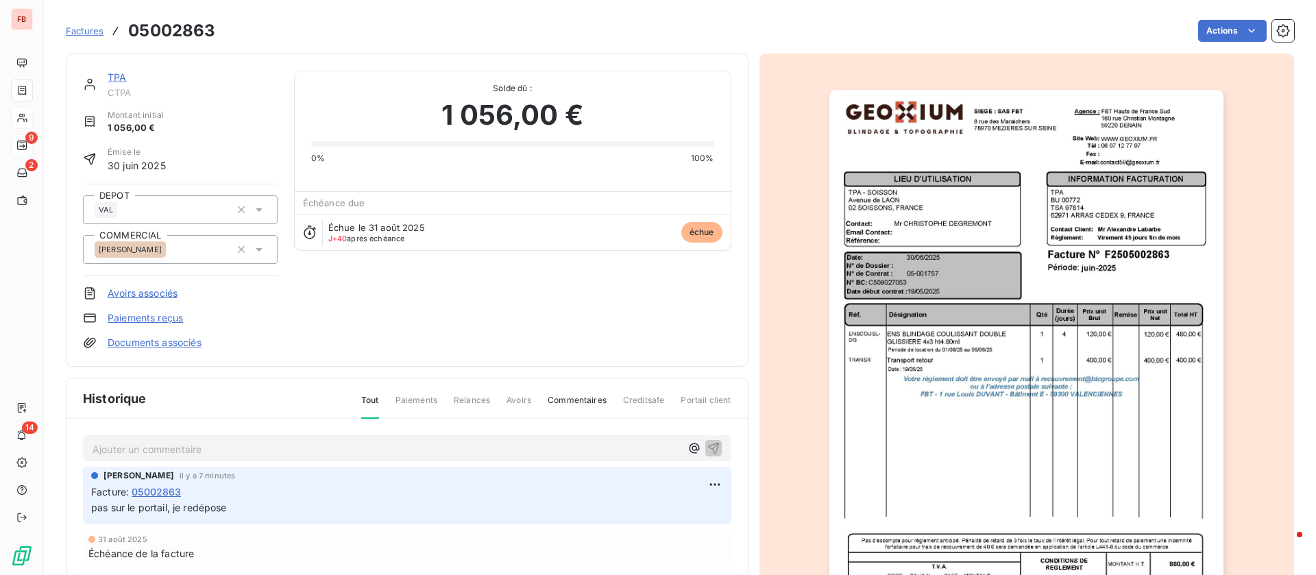
click at [116, 80] on link "TPA" at bounding box center [117, 77] width 19 height 12
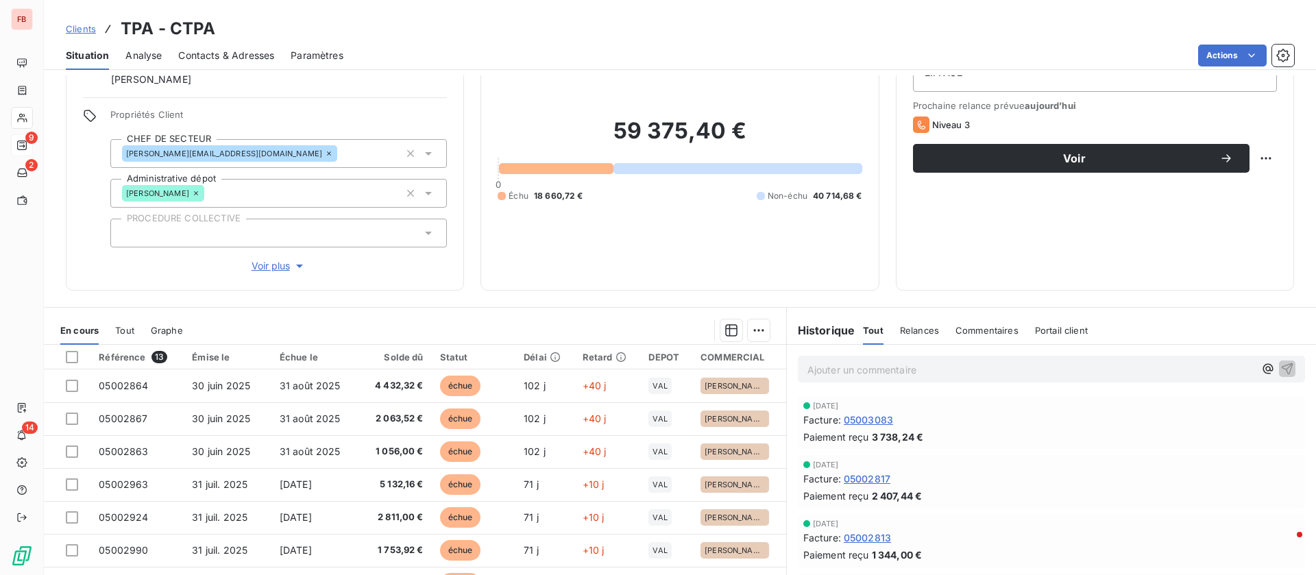
scroll to position [103, 0]
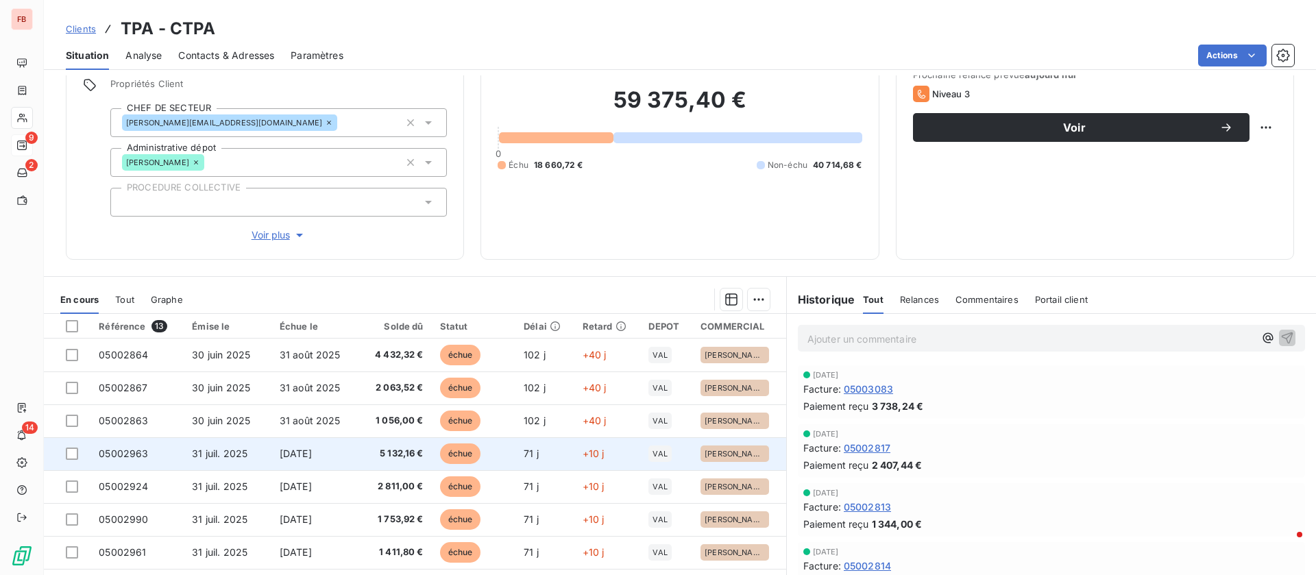
click at [344, 450] on td "[DATE]" at bounding box center [314, 453] width 85 height 33
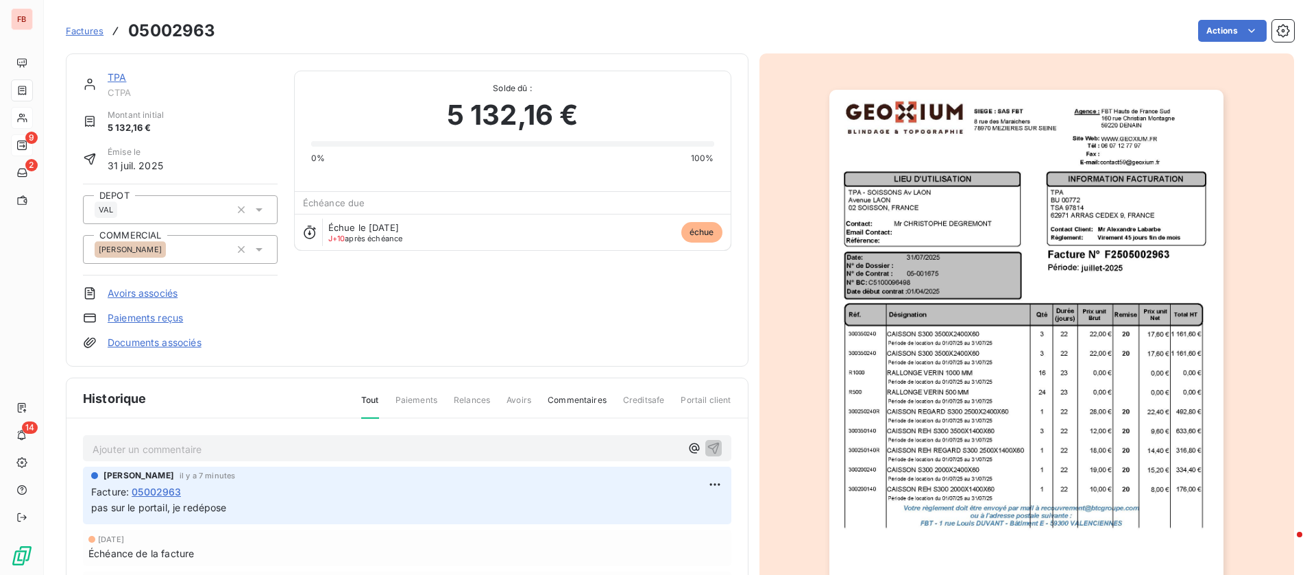
click at [1034, 430] on img "button" at bounding box center [1027, 369] width 394 height 558
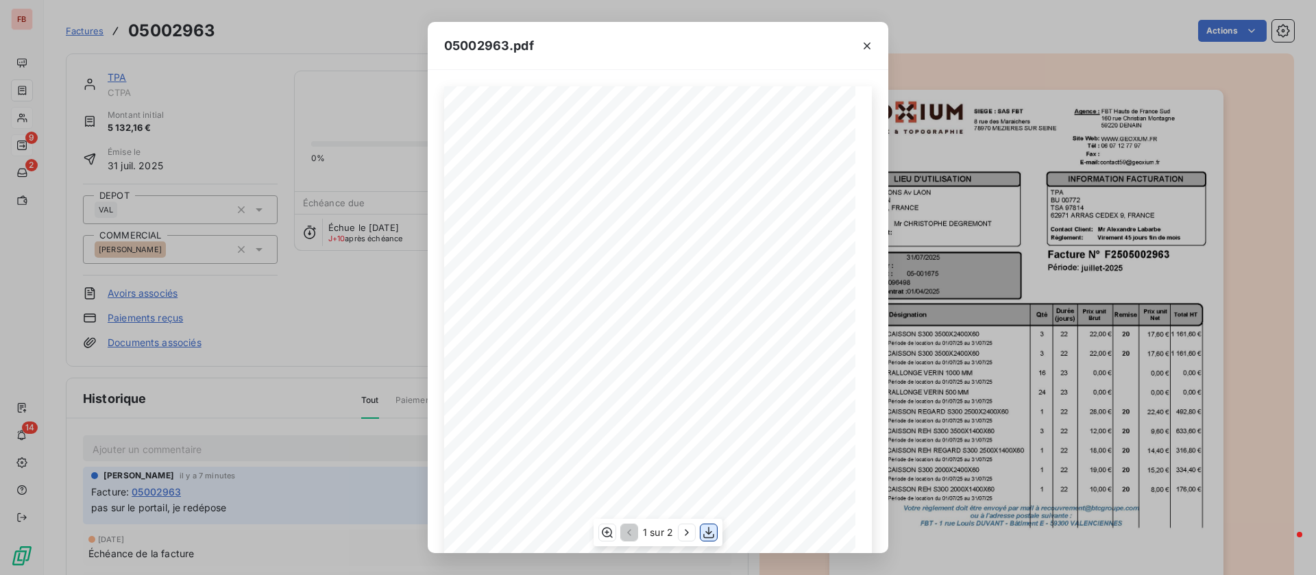
click at [708, 533] on icon "button" at bounding box center [709, 533] width 11 height 12
drag, startPoint x: 266, startPoint y: 119, endPoint x: 152, endPoint y: 72, distance: 123.6
click at [266, 118] on div "05002963.pdf Qté Prix unit Brut Durée (jours) Désignation Remise Total HT Prix …" at bounding box center [658, 287] width 1316 height 575
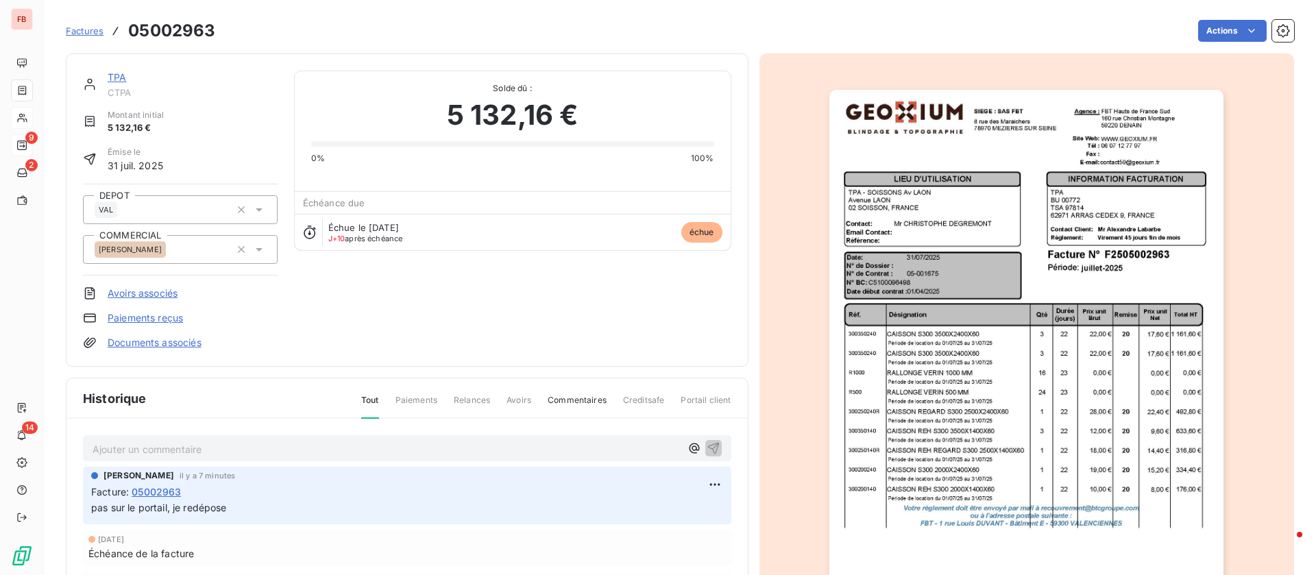
click at [119, 75] on link "TPA" at bounding box center [117, 77] width 19 height 12
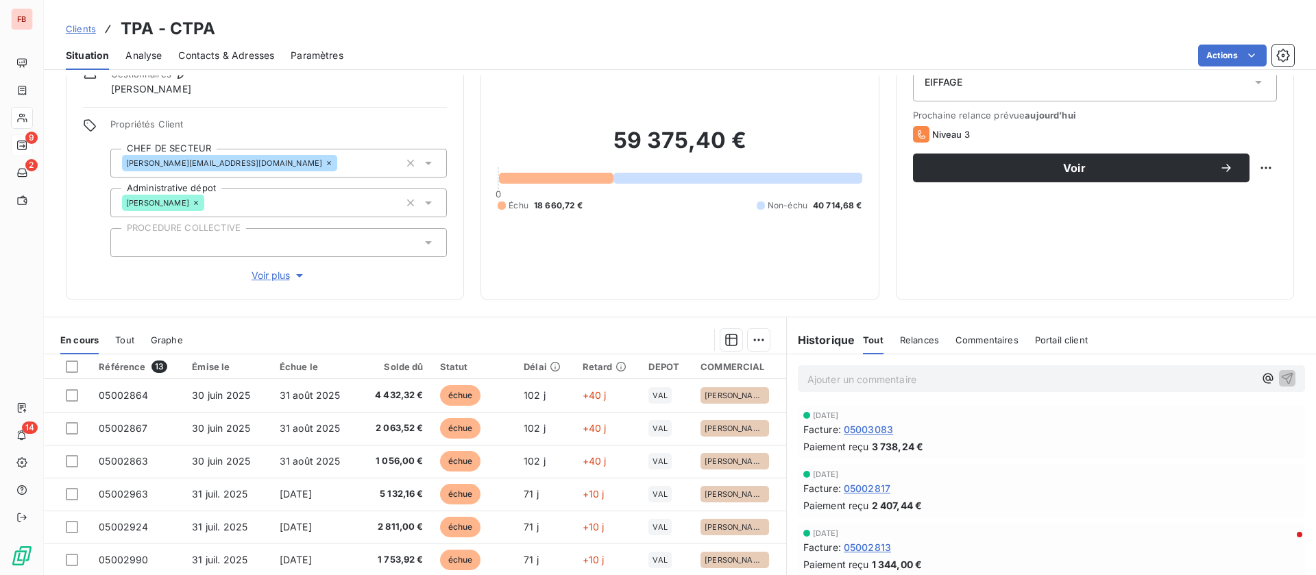
scroll to position [103, 0]
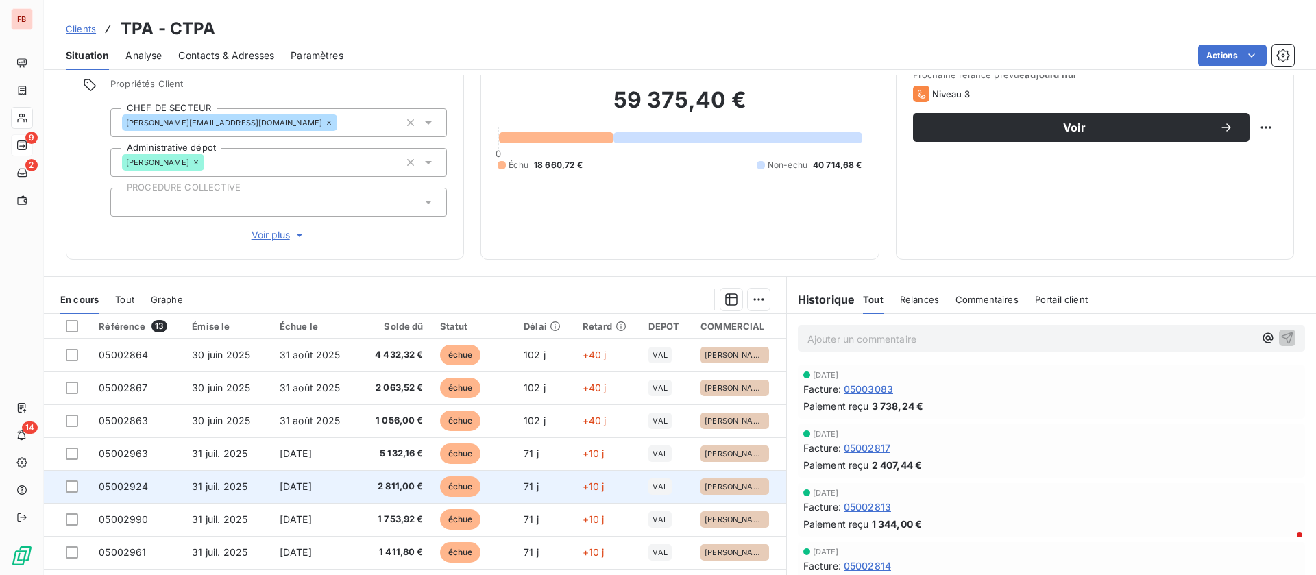
click at [503, 485] on td "échue" at bounding box center [474, 486] width 84 height 33
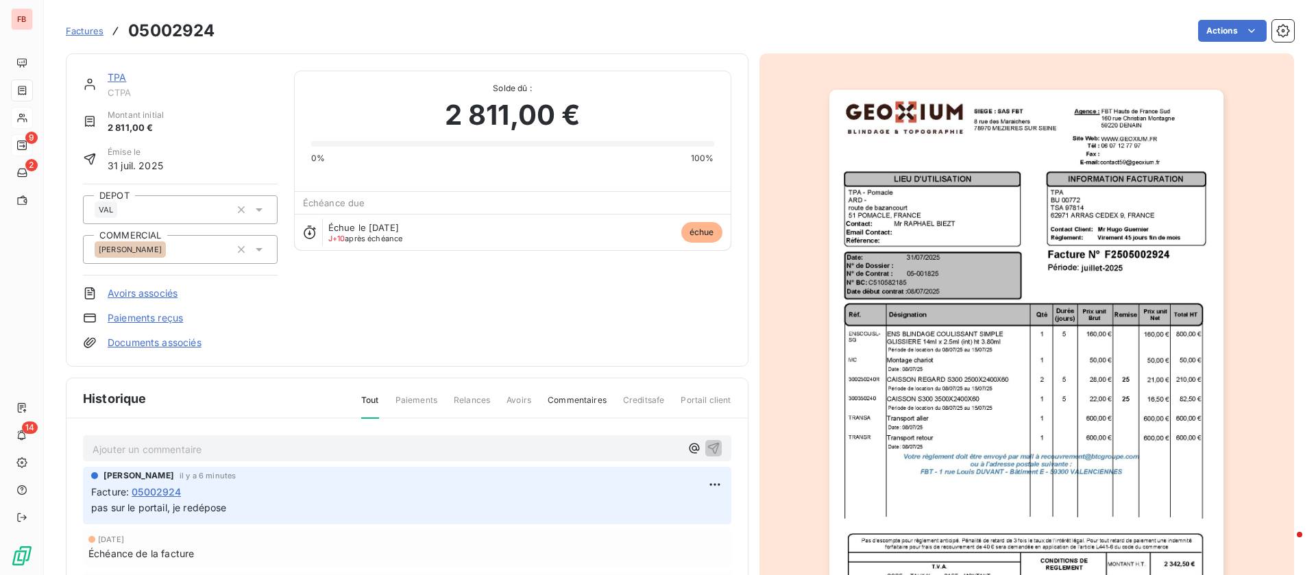
click at [1033, 452] on img "button" at bounding box center [1027, 369] width 394 height 558
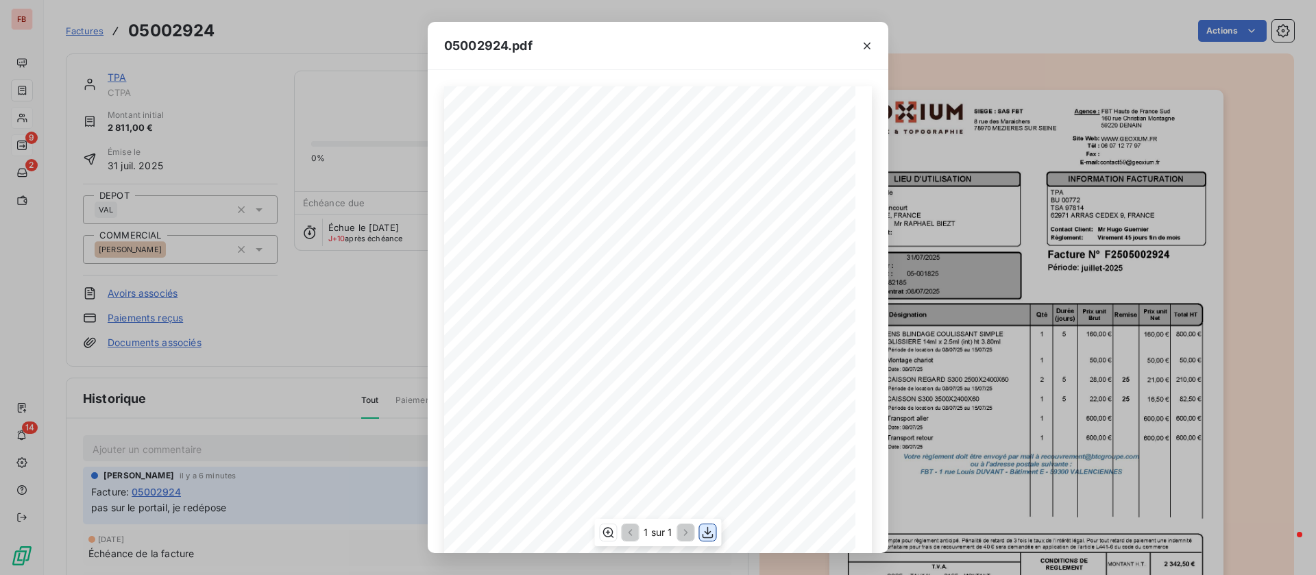
click at [706, 528] on icon "button" at bounding box center [708, 533] width 14 height 14
drag, startPoint x: 253, startPoint y: 129, endPoint x: 191, endPoint y: 81, distance: 78.2
click at [253, 129] on div "05002924.pdf Qté Prix unit Brut Durée (jours) Désignation Remise Total HT Prix …" at bounding box center [658, 287] width 1316 height 575
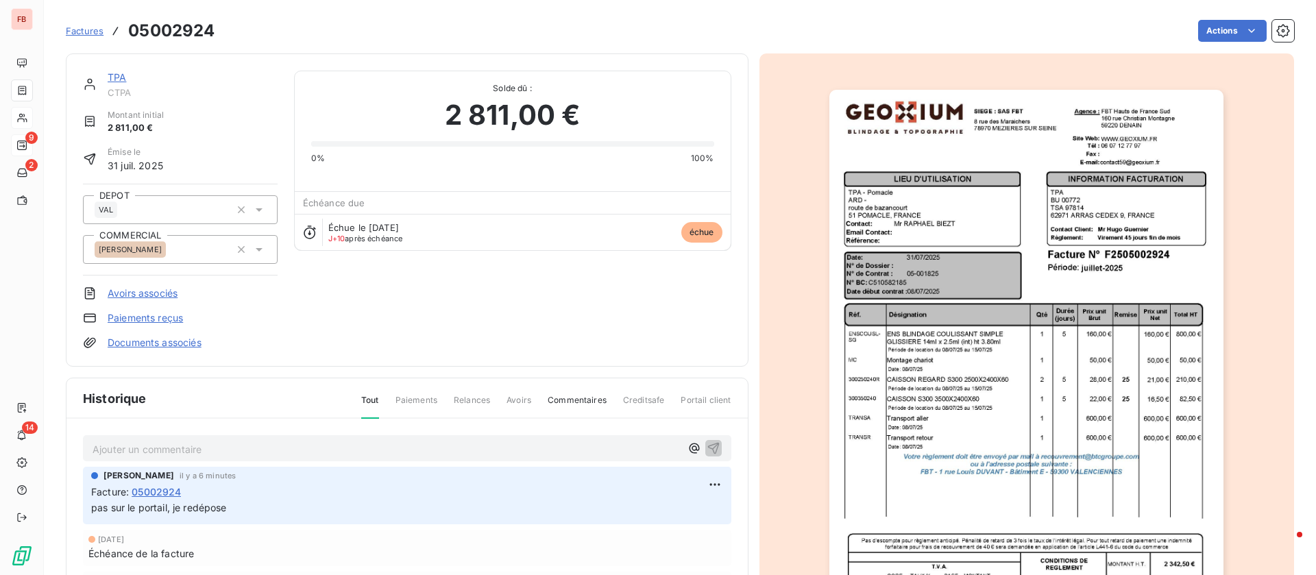
click at [120, 76] on link "TPA" at bounding box center [117, 77] width 19 height 12
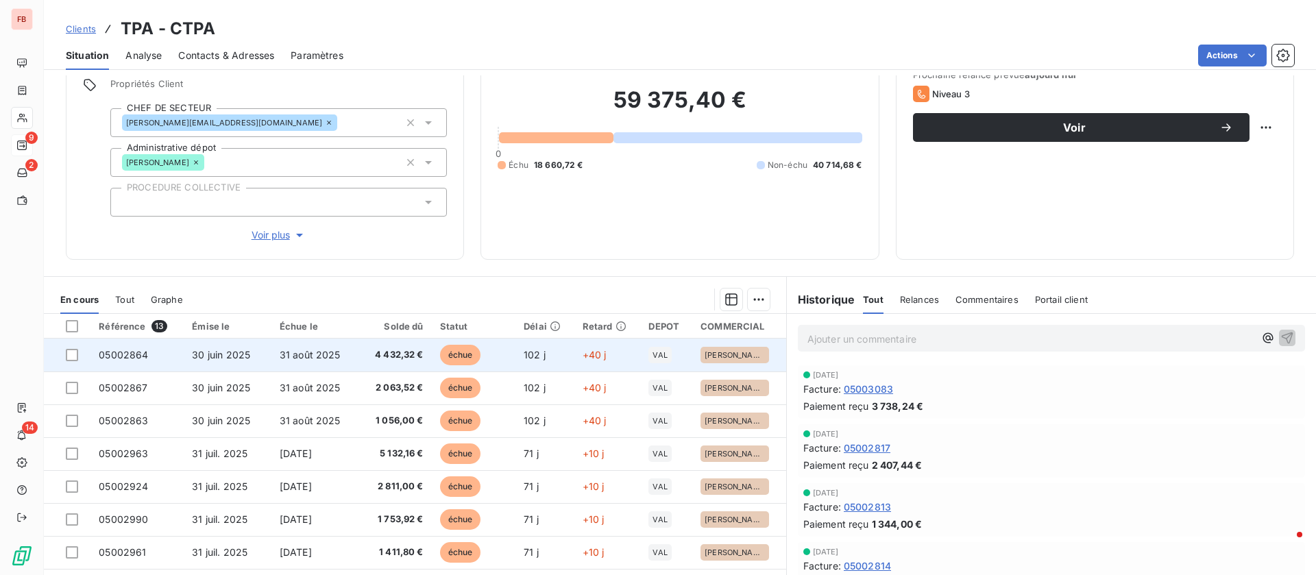
scroll to position [103, 0]
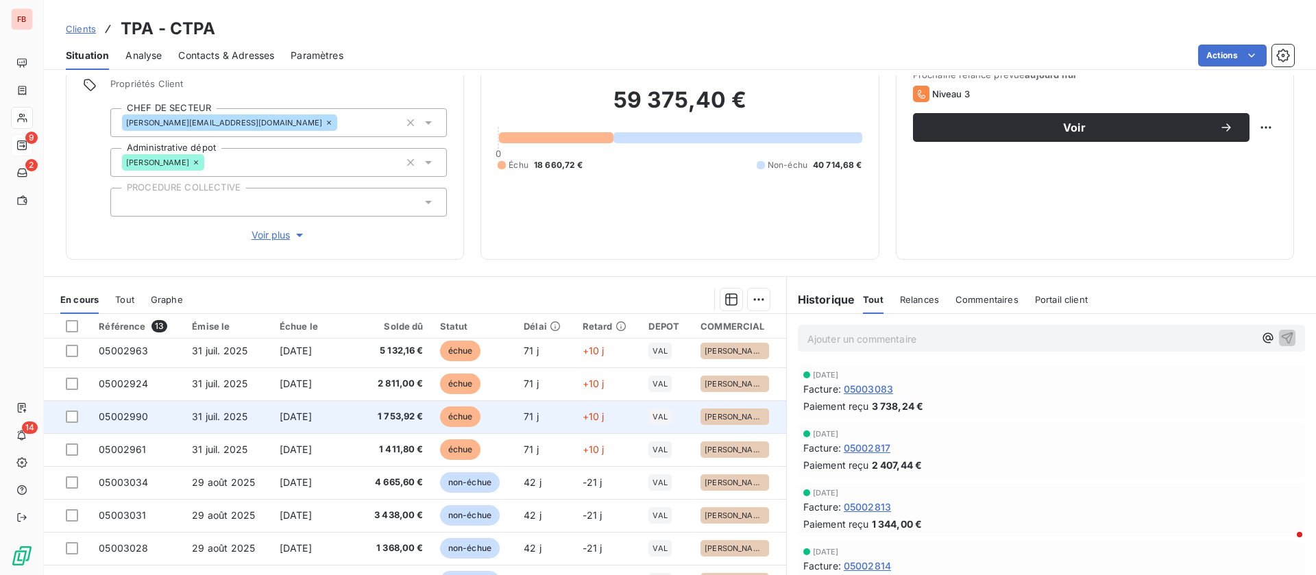
click at [403, 402] on td "1 753,92 €" at bounding box center [394, 416] width 75 height 33
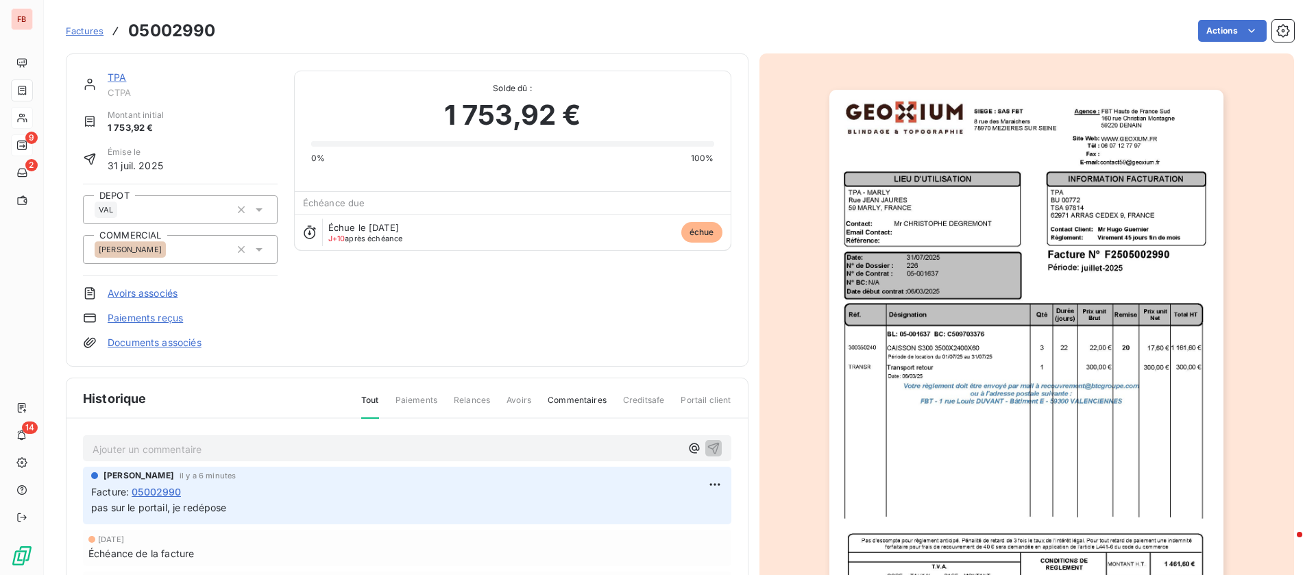
click at [1013, 330] on img "button" at bounding box center [1027, 369] width 394 height 558
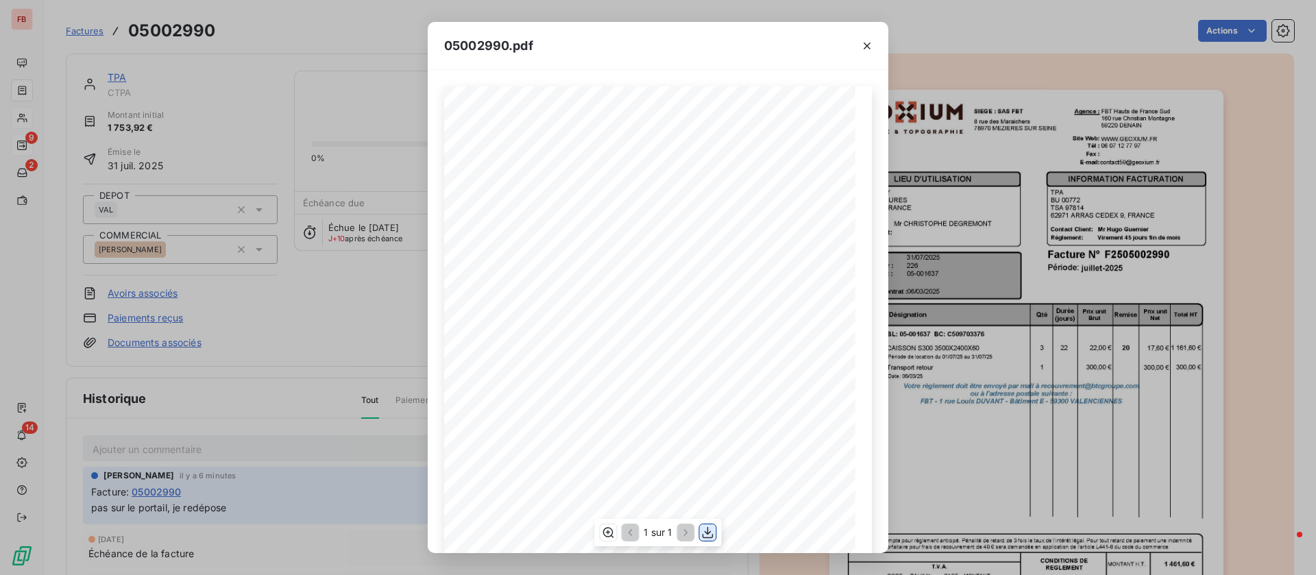
click at [707, 530] on icon "button" at bounding box center [708, 533] width 14 height 14
drag, startPoint x: 365, startPoint y: 283, endPoint x: 251, endPoint y: 213, distance: 133.6
click at [365, 283] on div "05002990.pdf Qté Prix unit Brut Durée (jours) Désignation Remise Total HT Prix …" at bounding box center [658, 287] width 1316 height 575
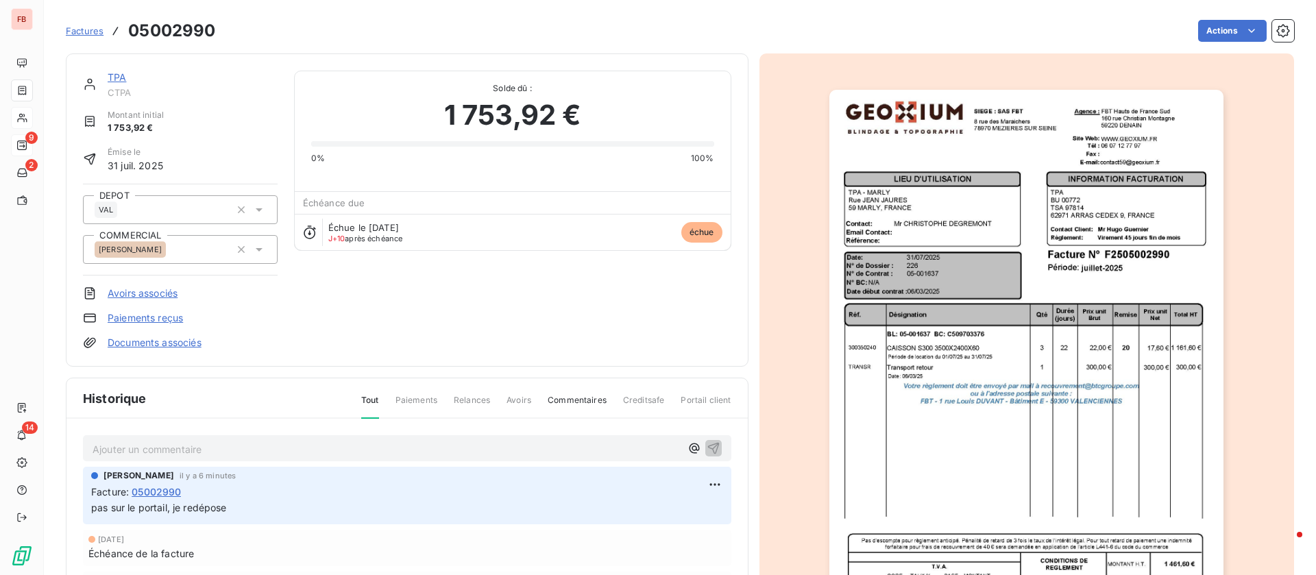
click at [120, 77] on link "TPA" at bounding box center [117, 77] width 19 height 12
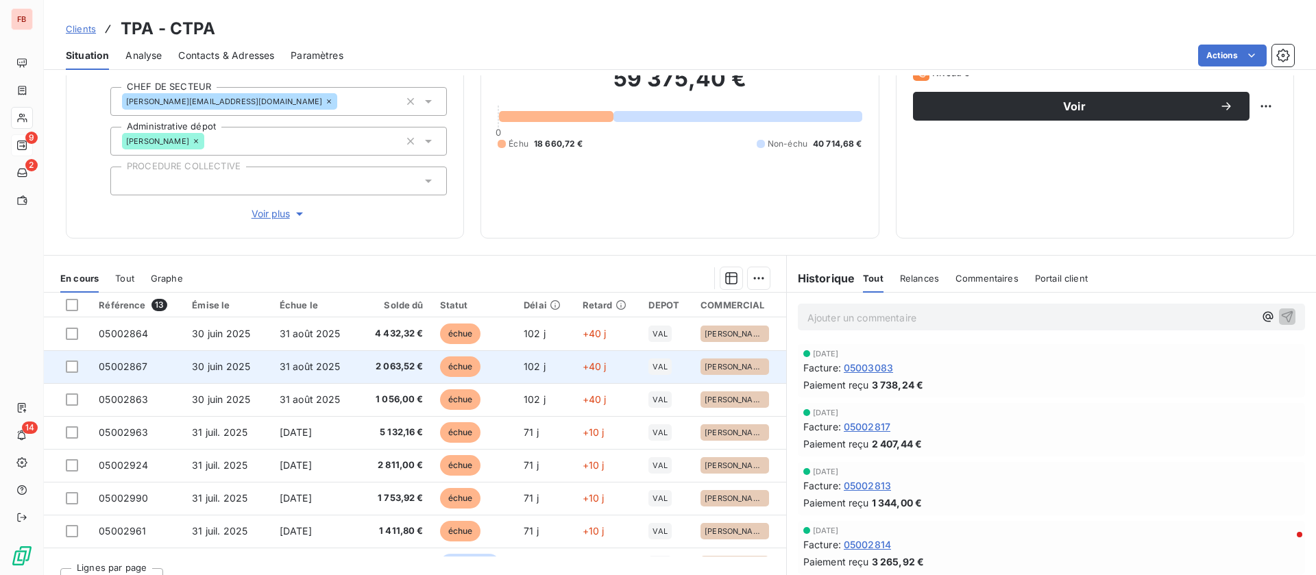
scroll to position [147, 0]
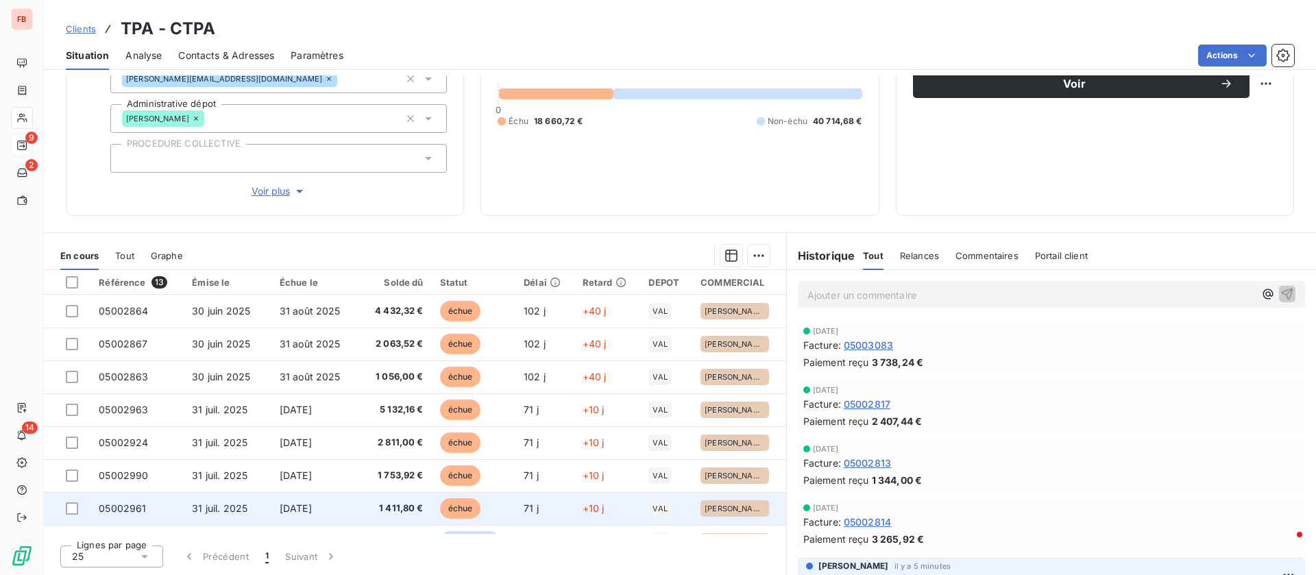
click at [230, 505] on span "31 juil. 2025" at bounding box center [220, 509] width 56 height 12
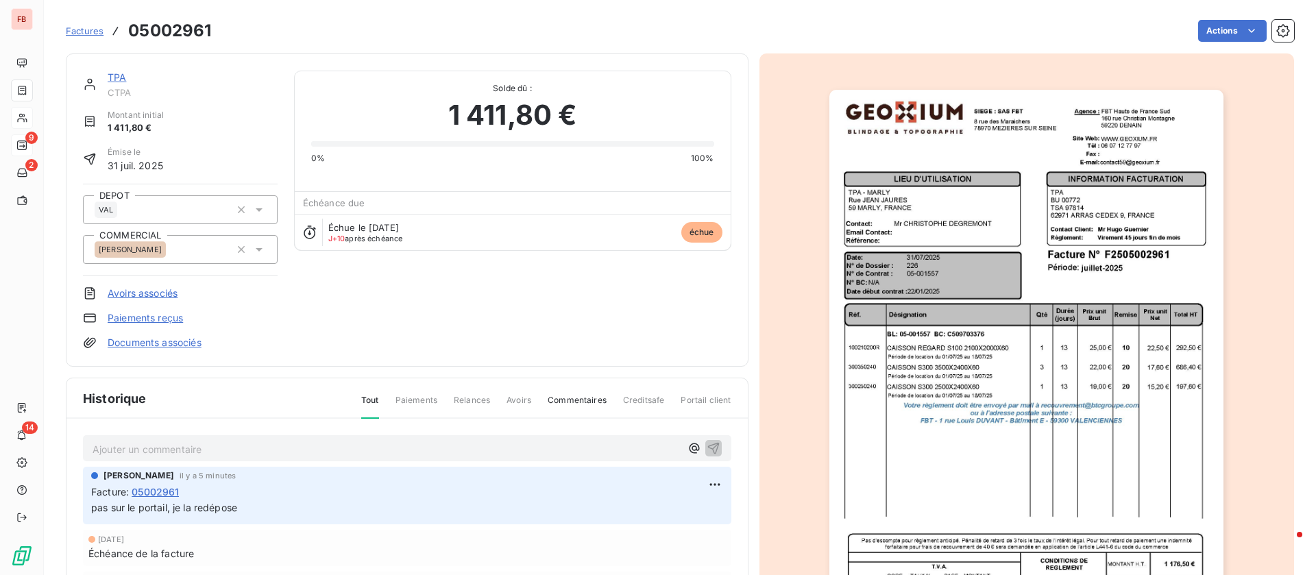
click at [1047, 309] on img "button" at bounding box center [1027, 369] width 394 height 558
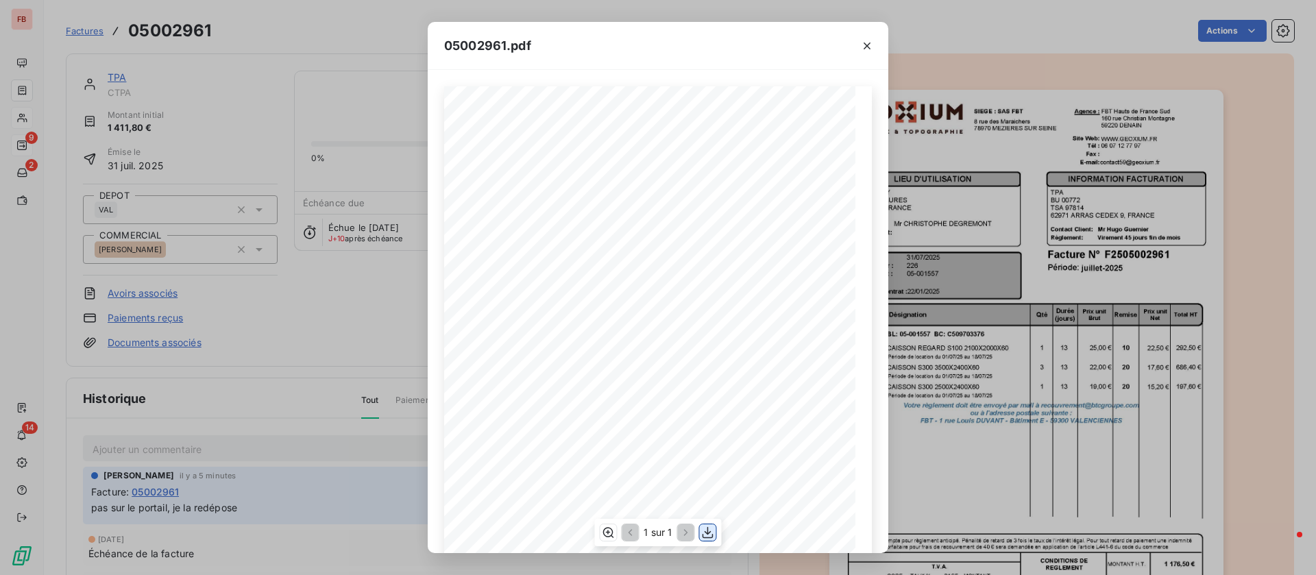
click at [708, 530] on icon "button" at bounding box center [708, 533] width 11 height 12
click at [271, 119] on div "05002961.pdf Qté Prix unit Brut Durée (jours) Désignation Remise Total HT Prix …" at bounding box center [658, 287] width 1316 height 575
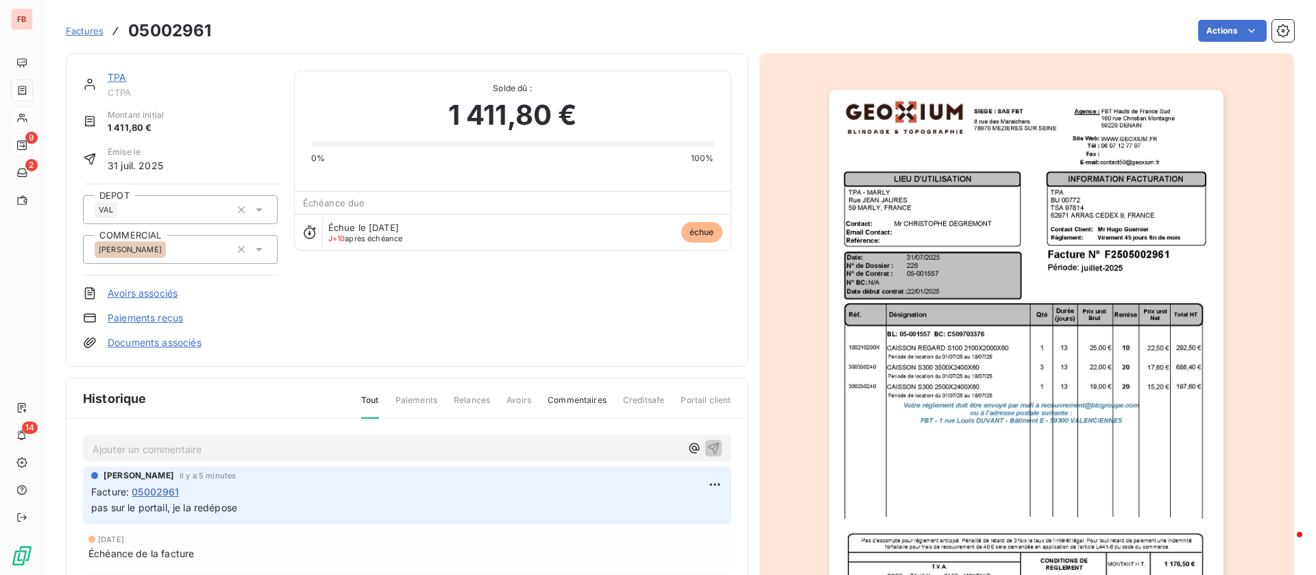
click at [114, 75] on link "TPA" at bounding box center [117, 77] width 19 height 12
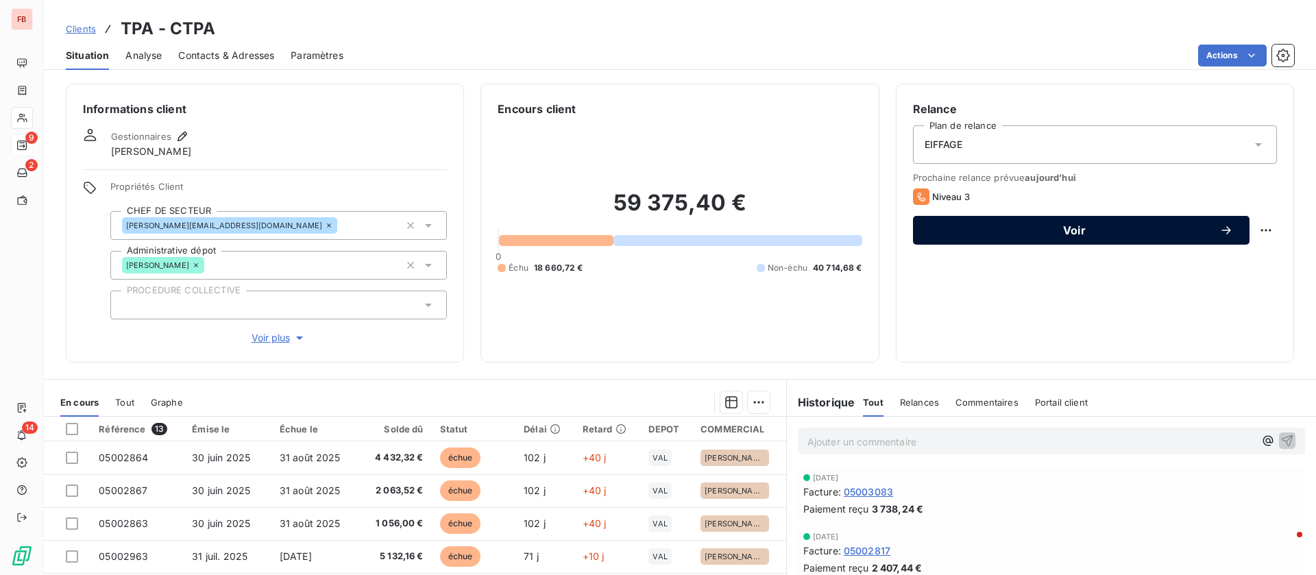
click at [1072, 232] on span "Voir" at bounding box center [1075, 230] width 290 height 11
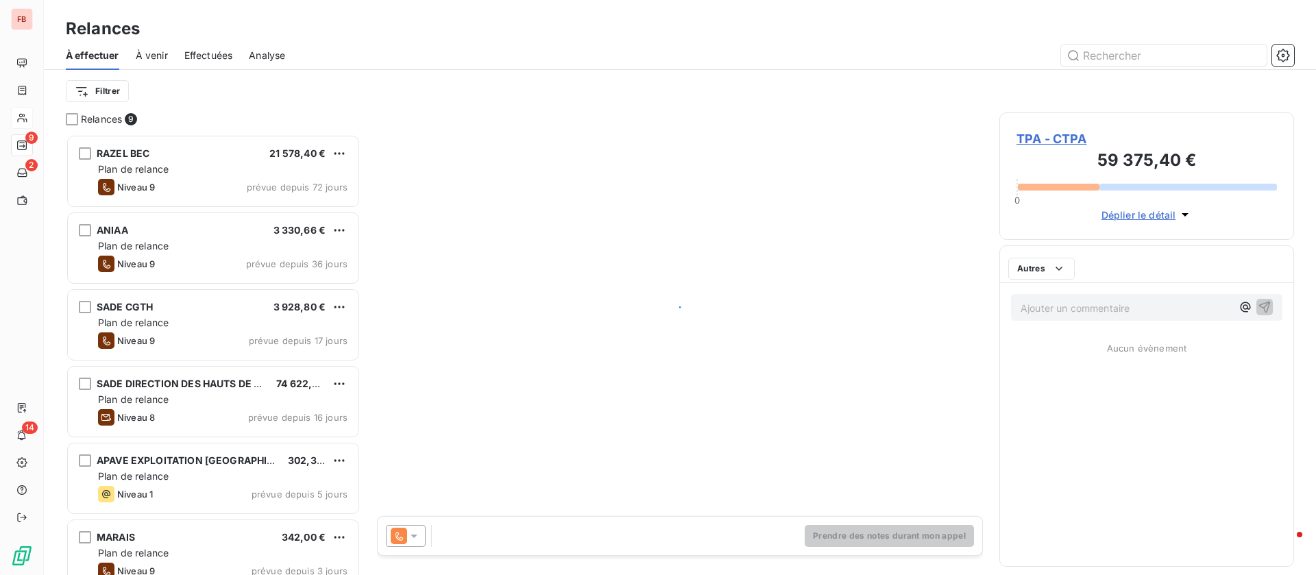
scroll to position [425, 279]
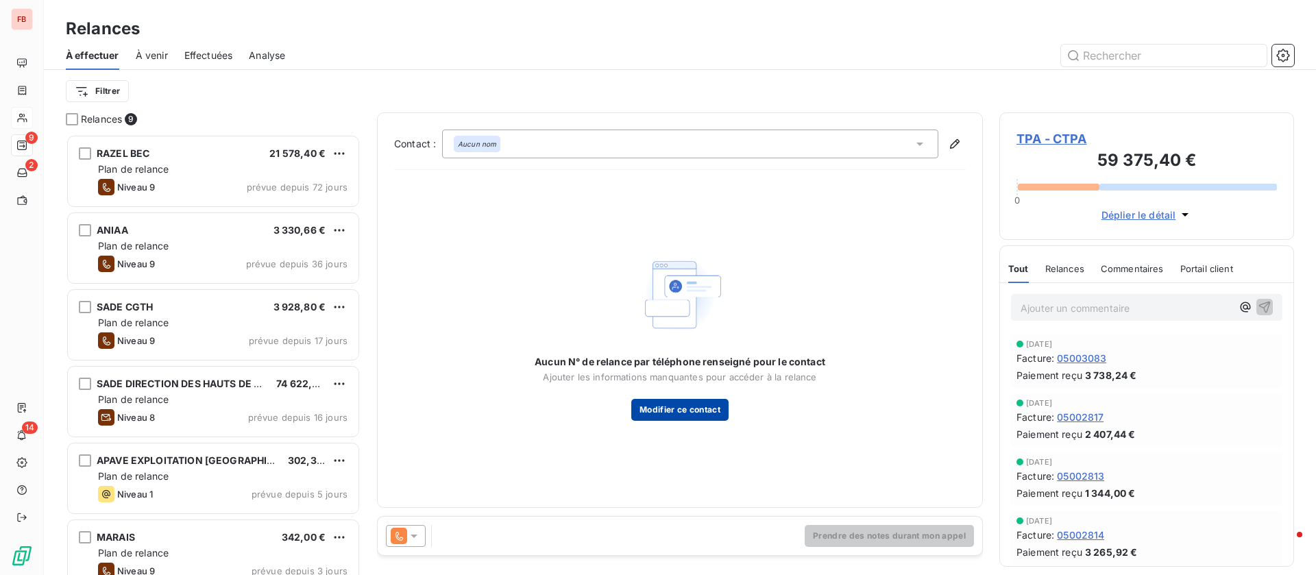
click at [664, 406] on button "Modifier ce contact" at bounding box center [680, 410] width 97 height 22
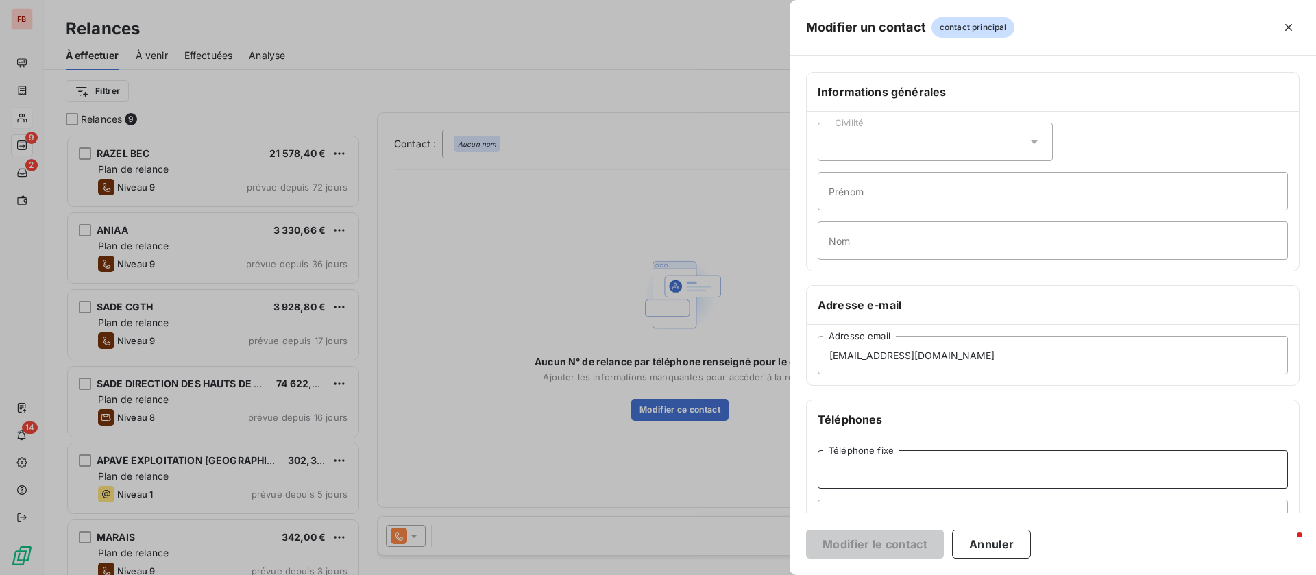
click at [917, 461] on input "Téléphone fixe" at bounding box center [1053, 469] width 470 height 38
type input "01 71 82 06 06"
click at [889, 546] on button "Modifier le contact" at bounding box center [875, 544] width 138 height 29
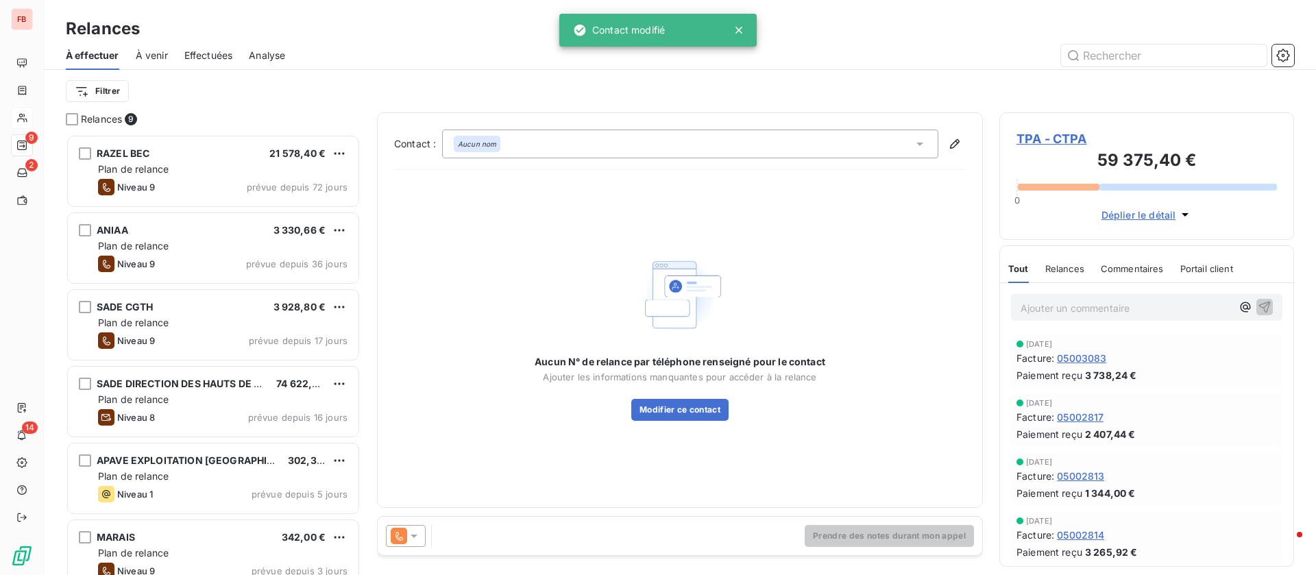
click at [912, 145] on div "Aucun nom" at bounding box center [690, 144] width 496 height 29
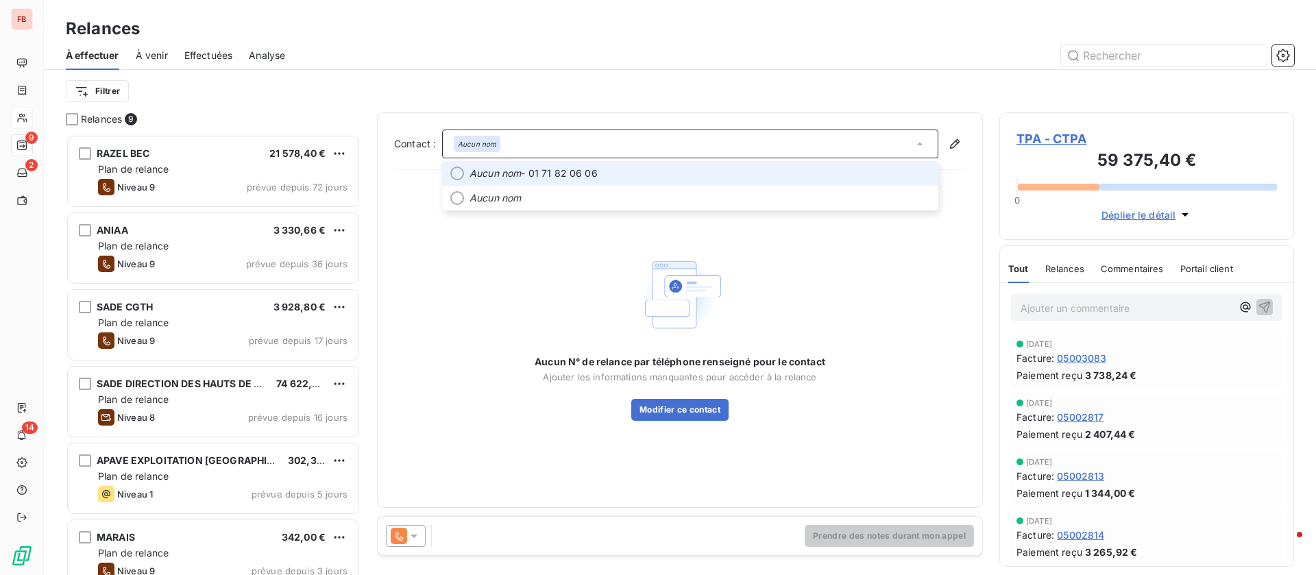
click at [669, 180] on span "Aucun nom - 01 71 82 06 06" at bounding box center [700, 174] width 461 height 14
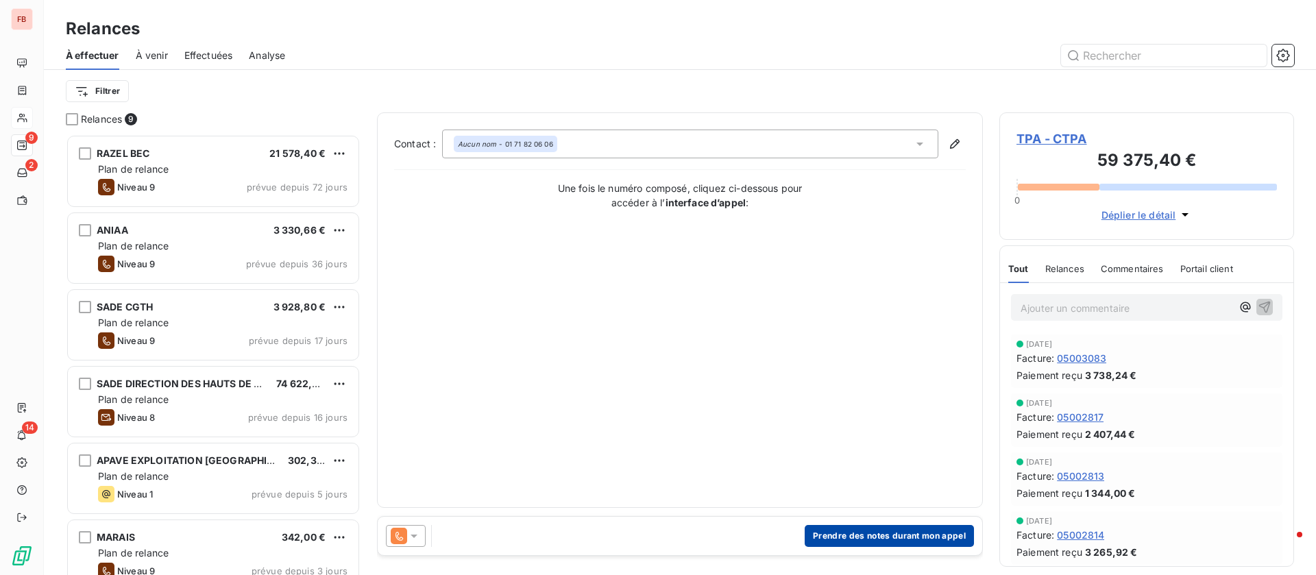
click at [881, 539] on button "Prendre des notes durant mon appel" at bounding box center [889, 536] width 169 height 22
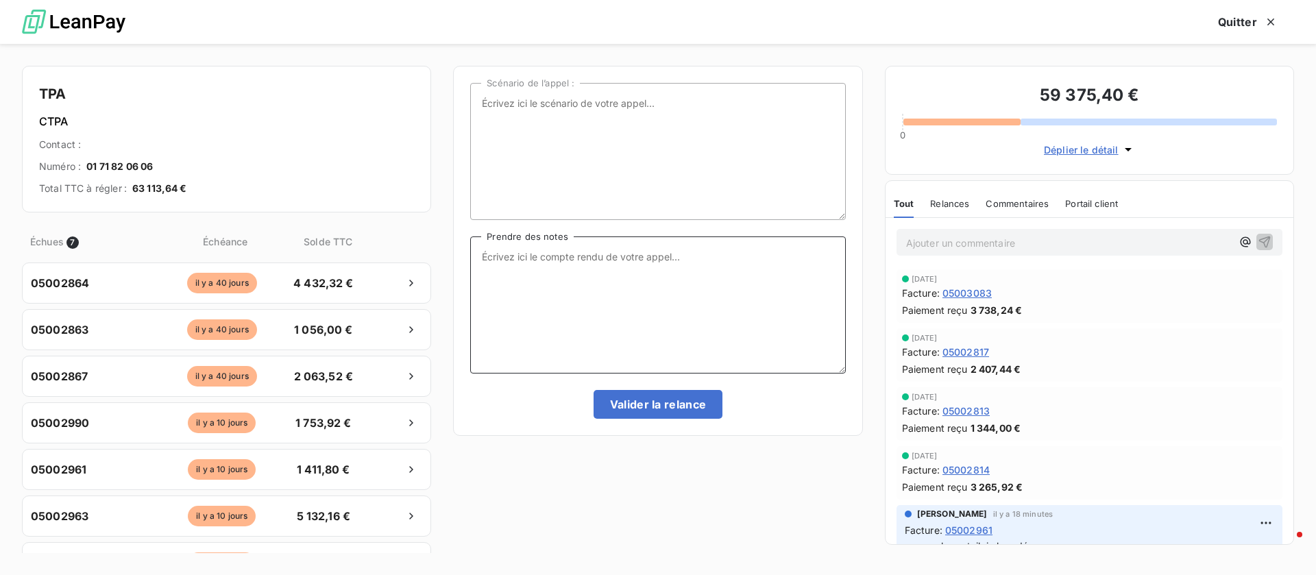
click at [619, 298] on textarea "Prendre des notes" at bounding box center [657, 305] width 375 height 137
type textarea "POINT FAIT"
click at [674, 404] on button "Valider la relance" at bounding box center [659, 404] width 130 height 29
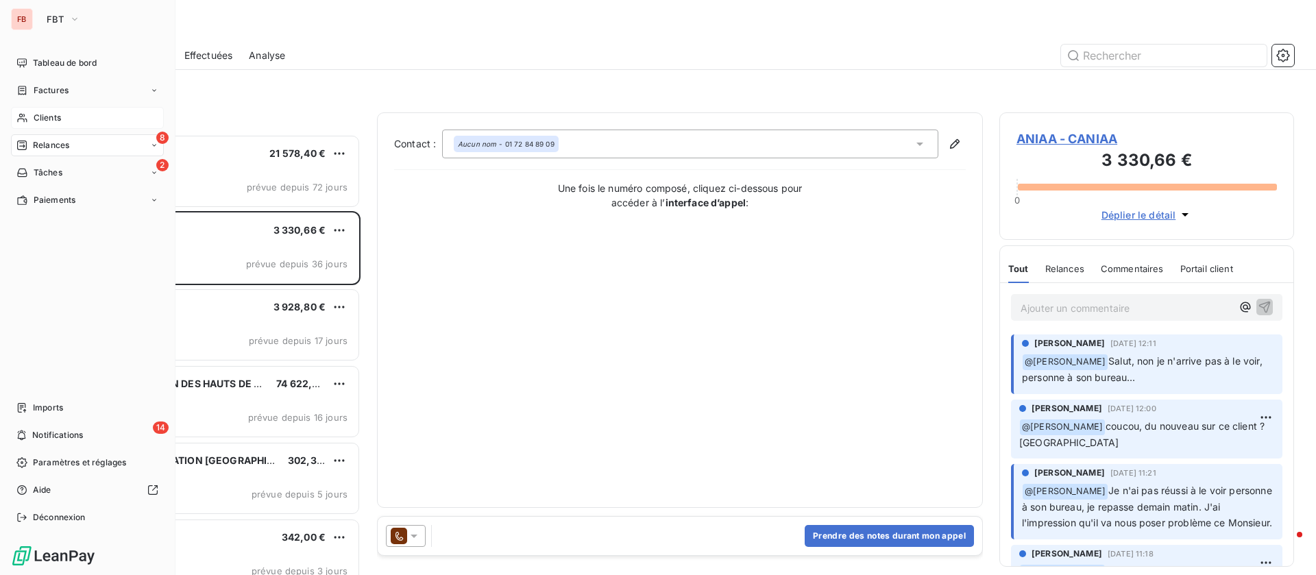
click at [62, 145] on span "Relances" at bounding box center [51, 145] width 36 height 12
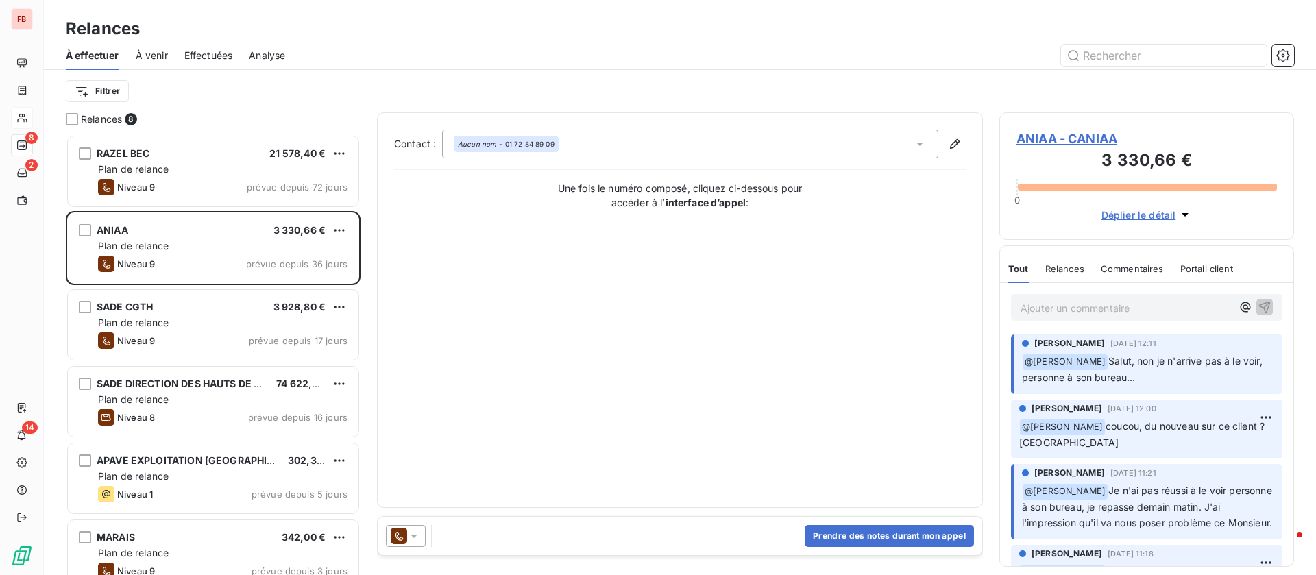
click at [223, 60] on span "Effectuées" at bounding box center [208, 56] width 49 height 14
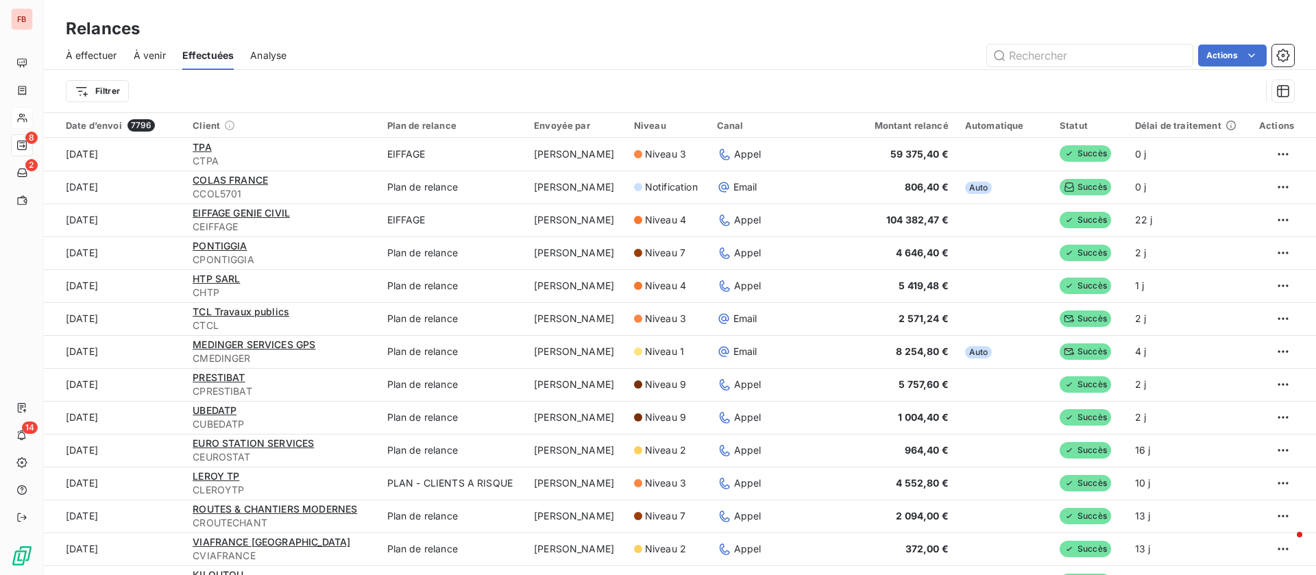
click at [269, 58] on span "Analyse" at bounding box center [268, 56] width 36 height 14
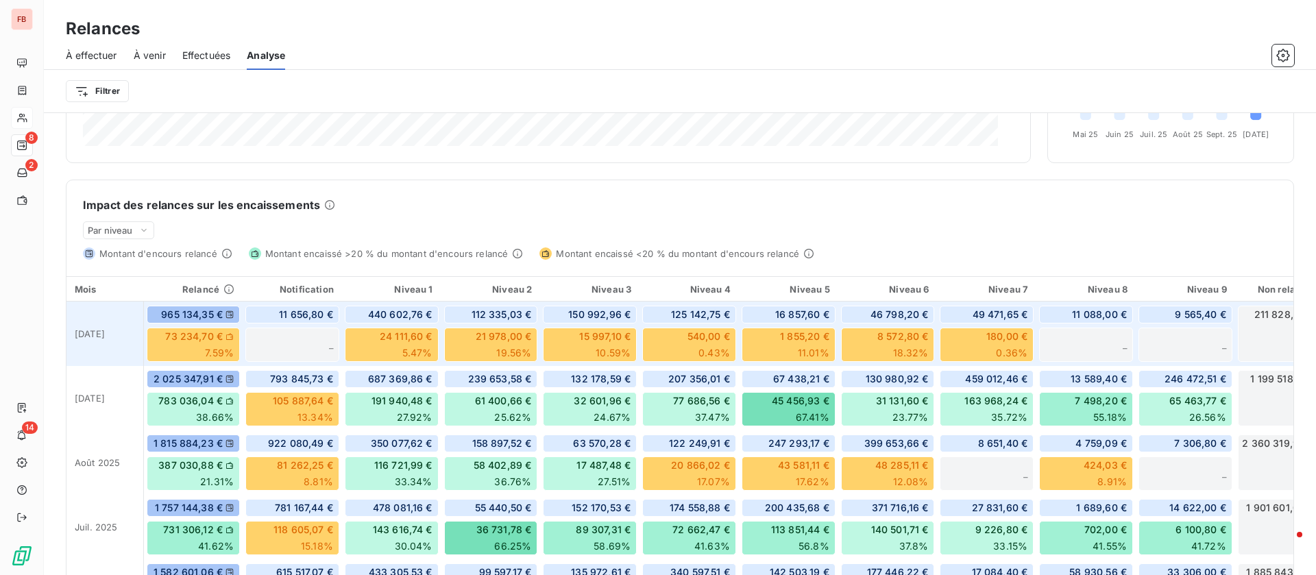
scroll to position [227, 0]
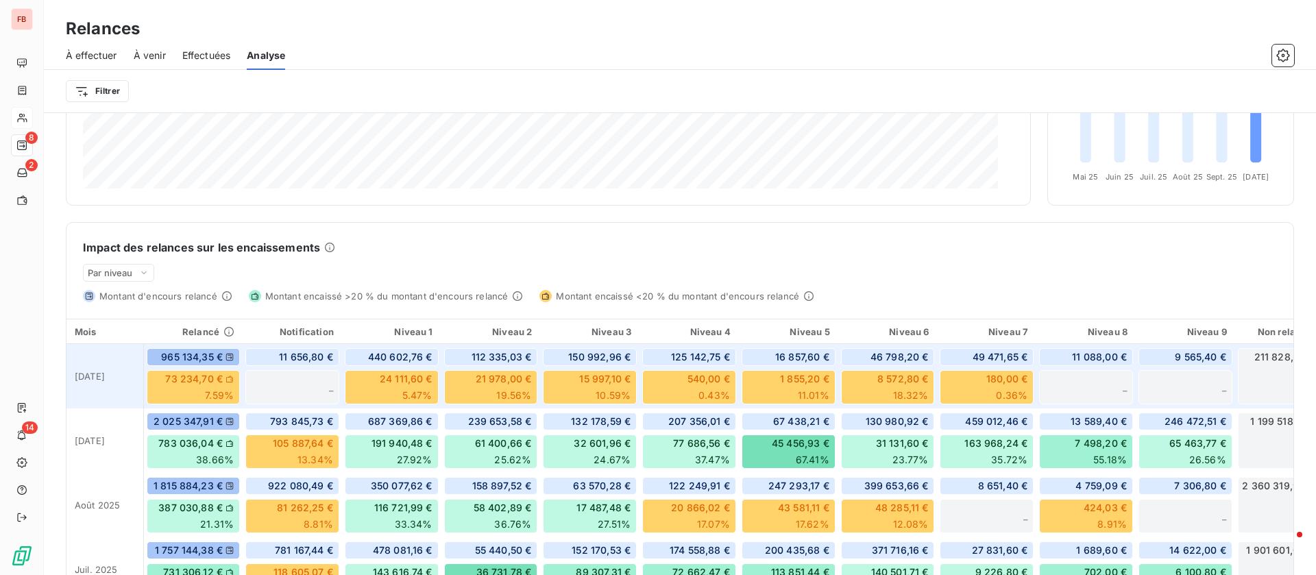
click at [1255, 374] on div "211 828,76 € 11" at bounding box center [1285, 376] width 94 height 56
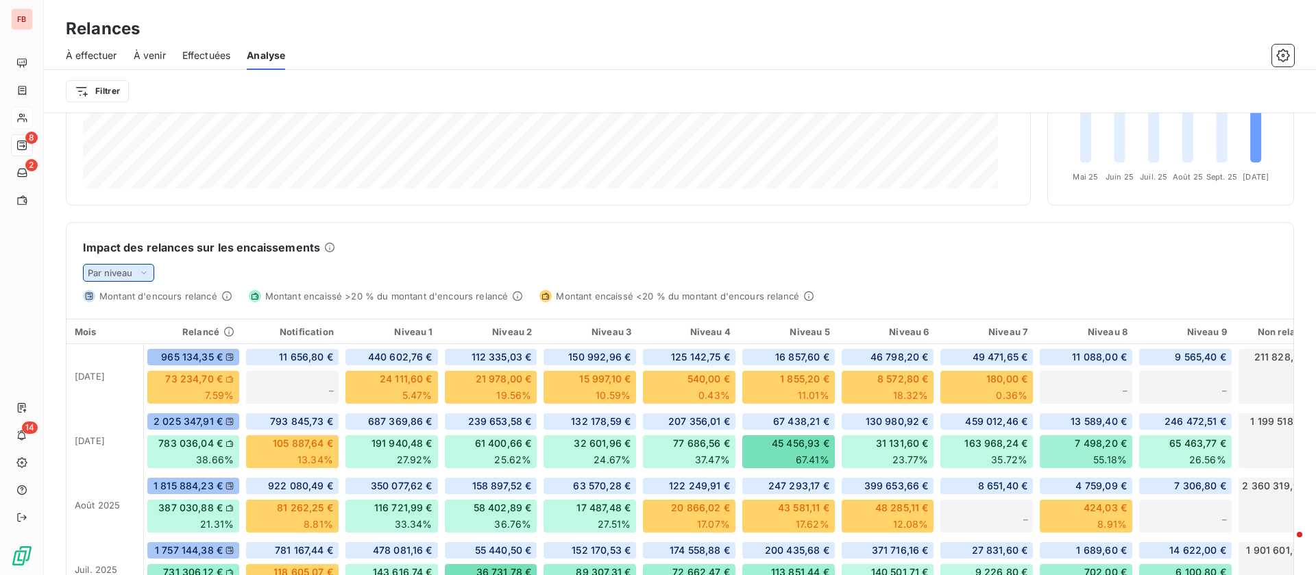
click at [147, 271] on icon at bounding box center [144, 273] width 11 height 14
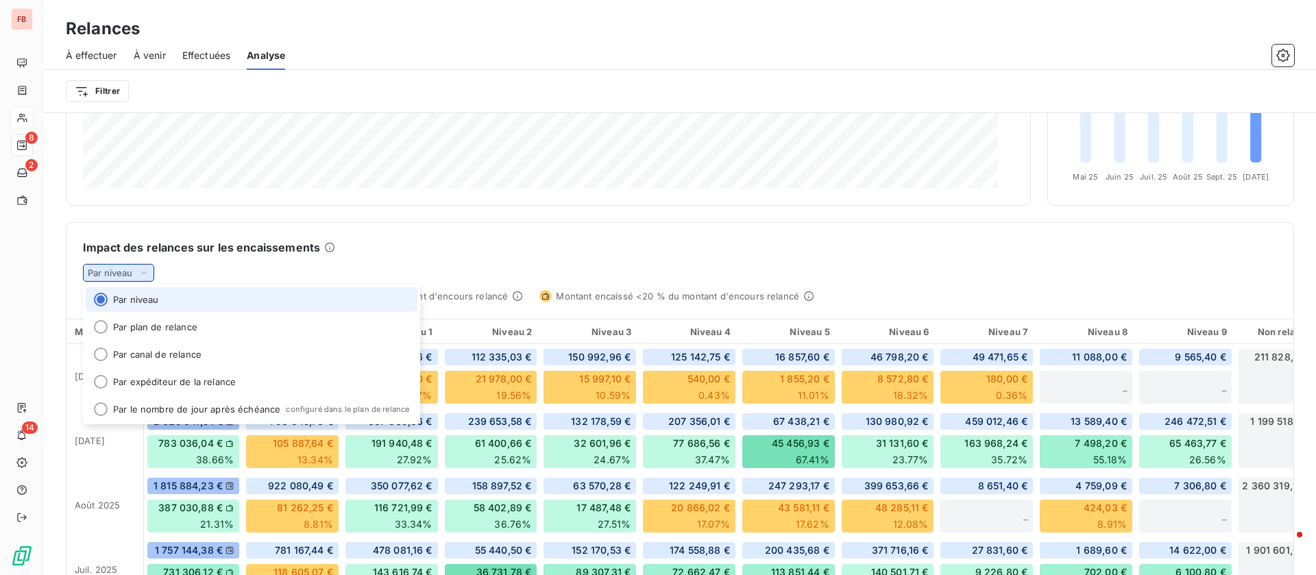
click at [147, 270] on icon at bounding box center [144, 273] width 11 height 14
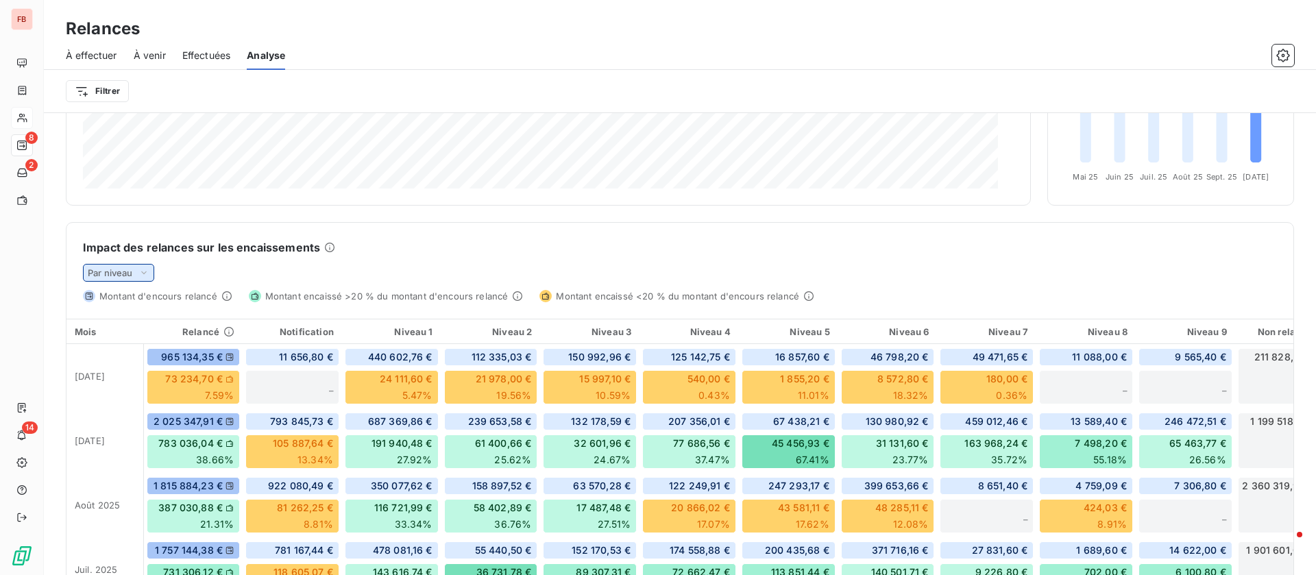
click at [147, 270] on icon at bounding box center [144, 273] width 11 height 14
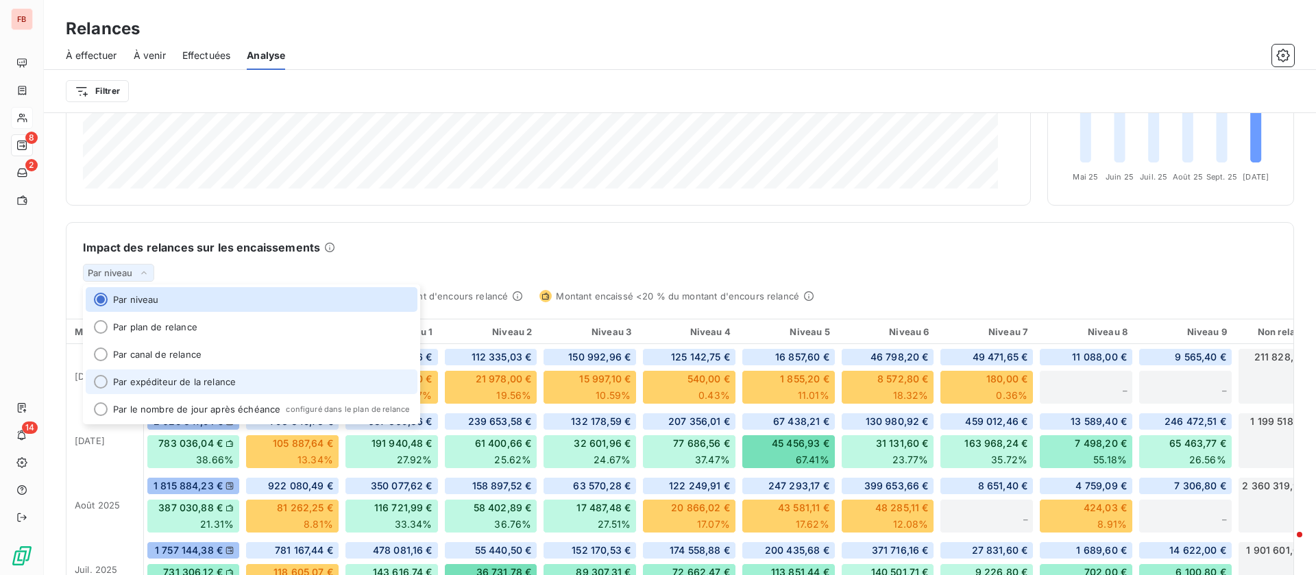
click at [160, 381] on li "Par expéditeur de la relance" at bounding box center [252, 382] width 332 height 25
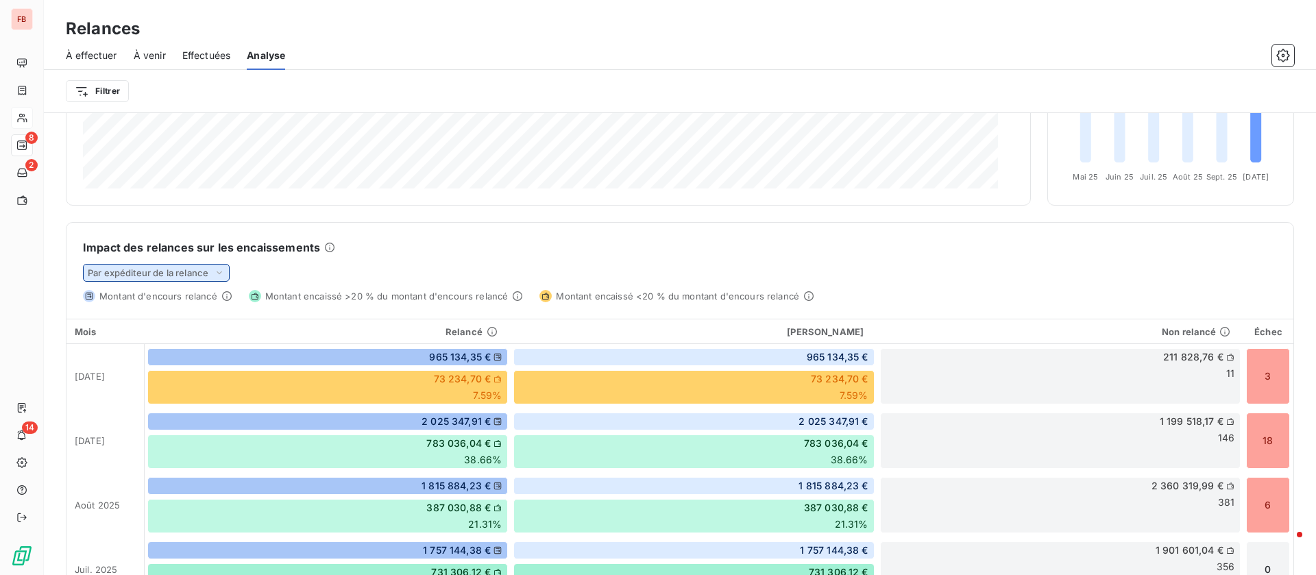
click at [219, 278] on icon at bounding box center [219, 273] width 11 height 14
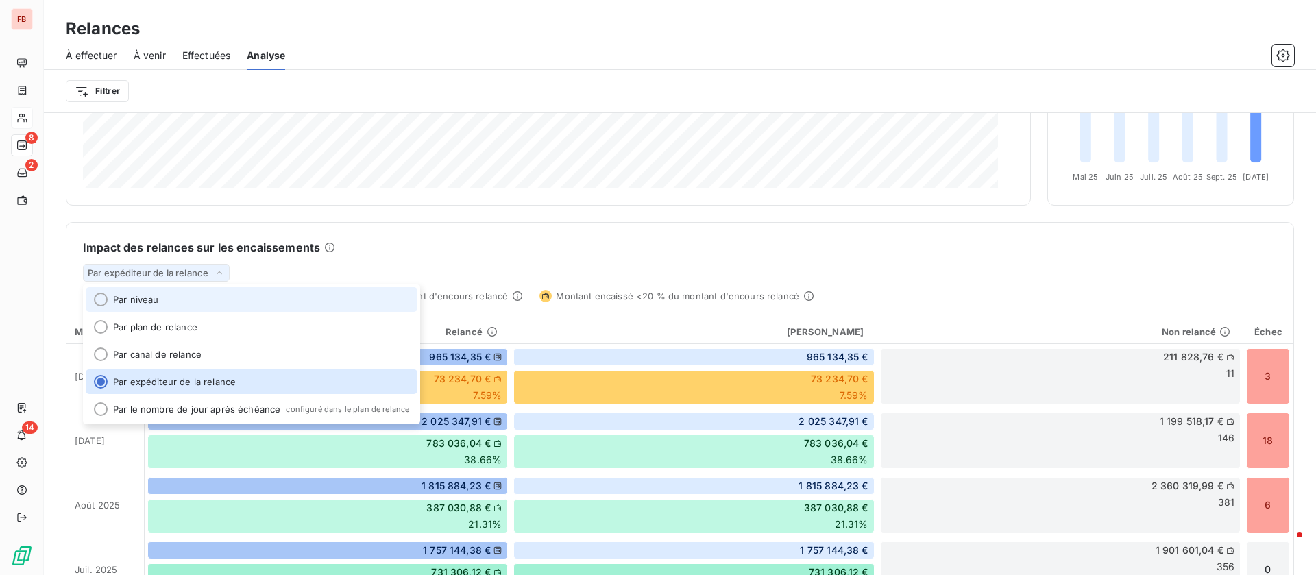
click at [176, 293] on li "Par niveau" at bounding box center [252, 299] width 332 height 25
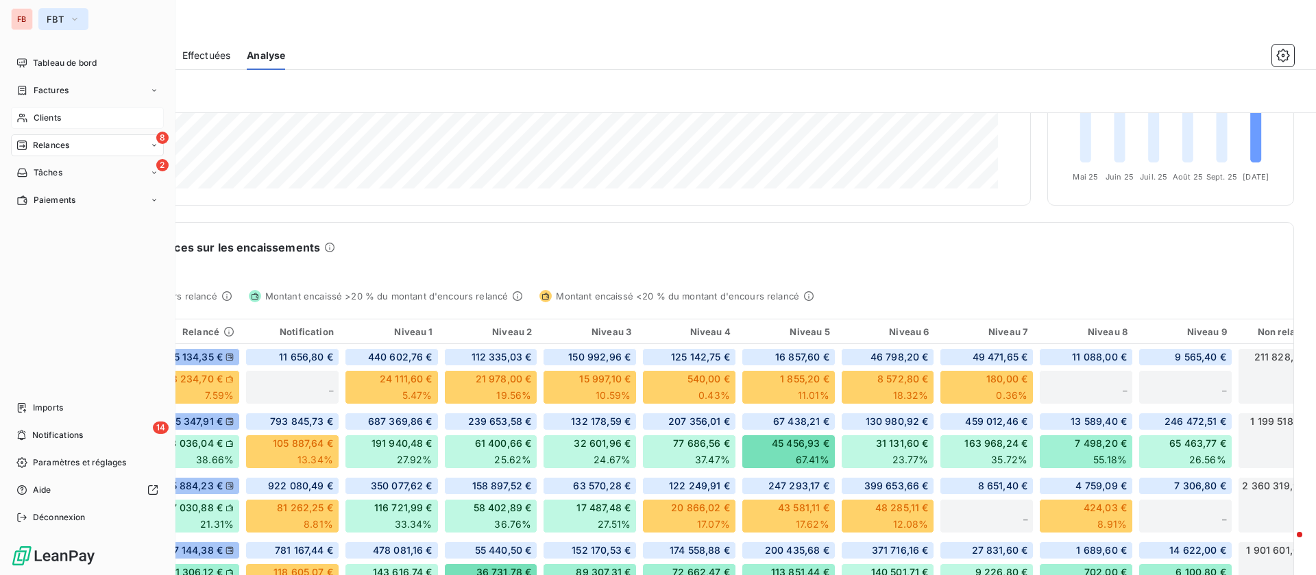
click at [72, 12] on icon "button" at bounding box center [74, 19] width 11 height 14
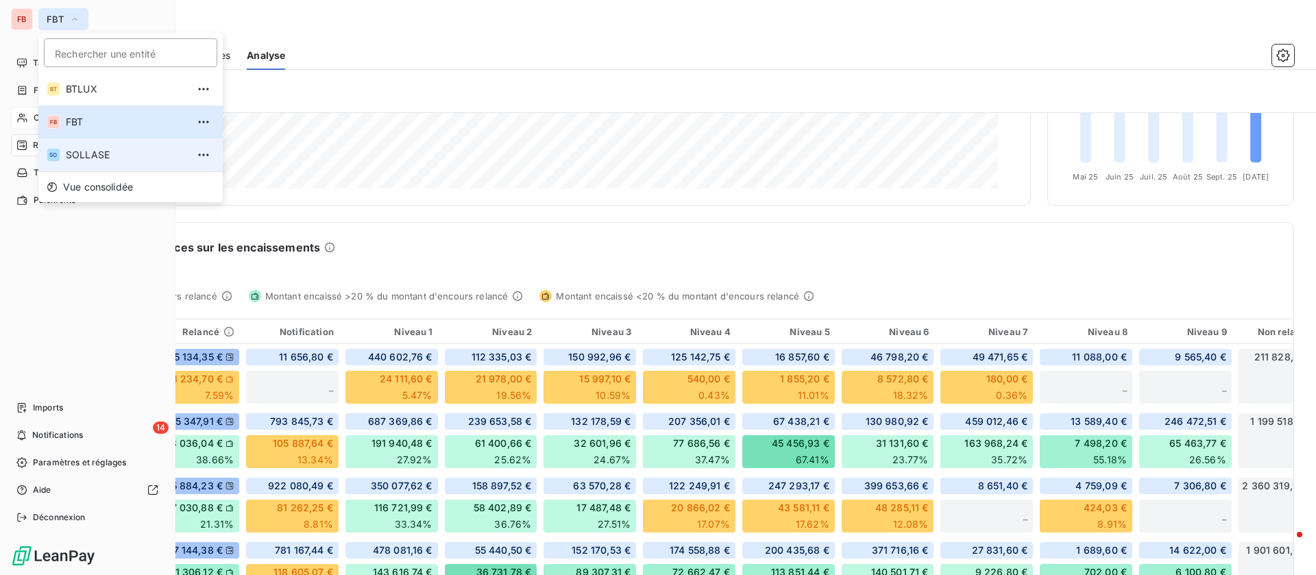
click at [95, 160] on span "SOLLASE" at bounding box center [126, 155] width 121 height 14
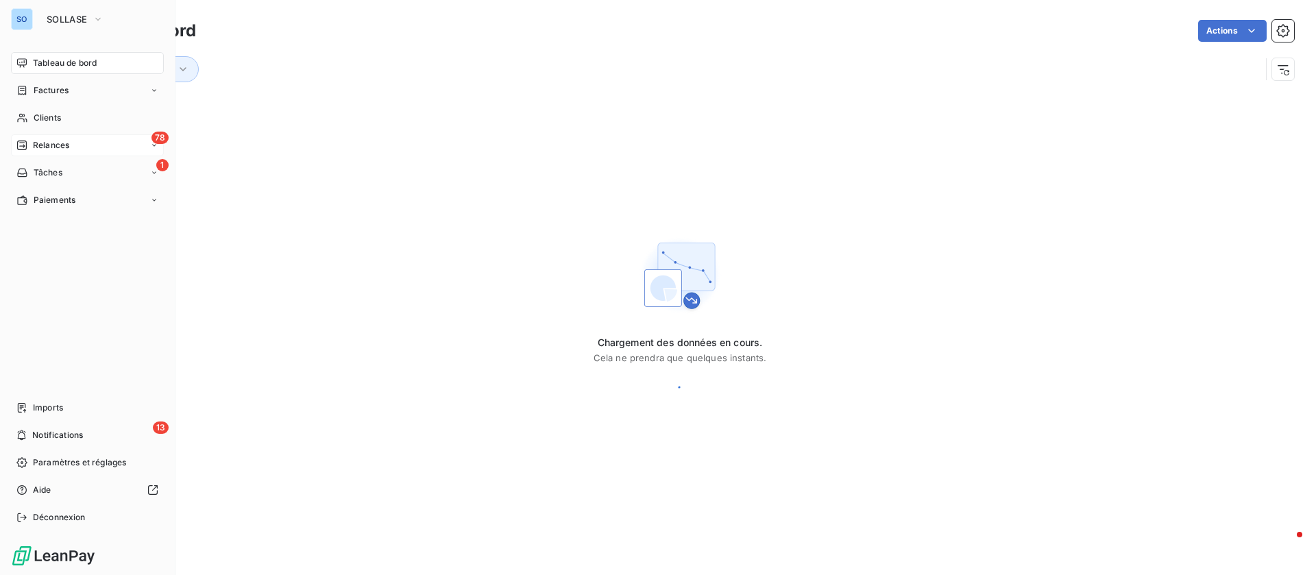
click at [53, 145] on span "Relances" at bounding box center [51, 145] width 36 height 12
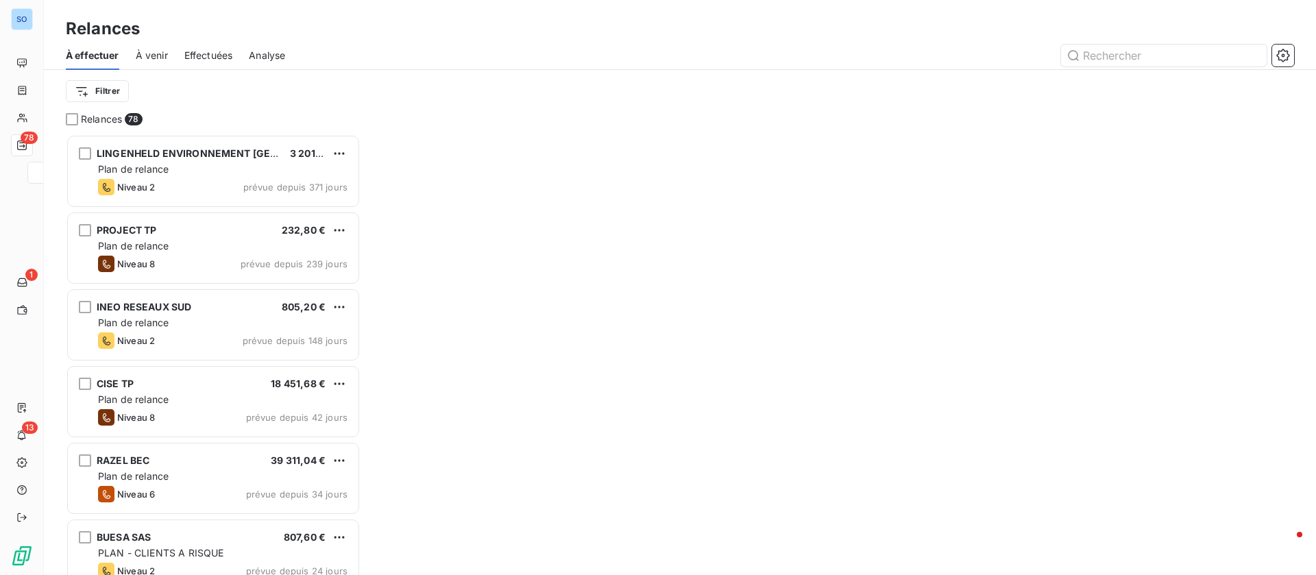
scroll to position [425, 279]
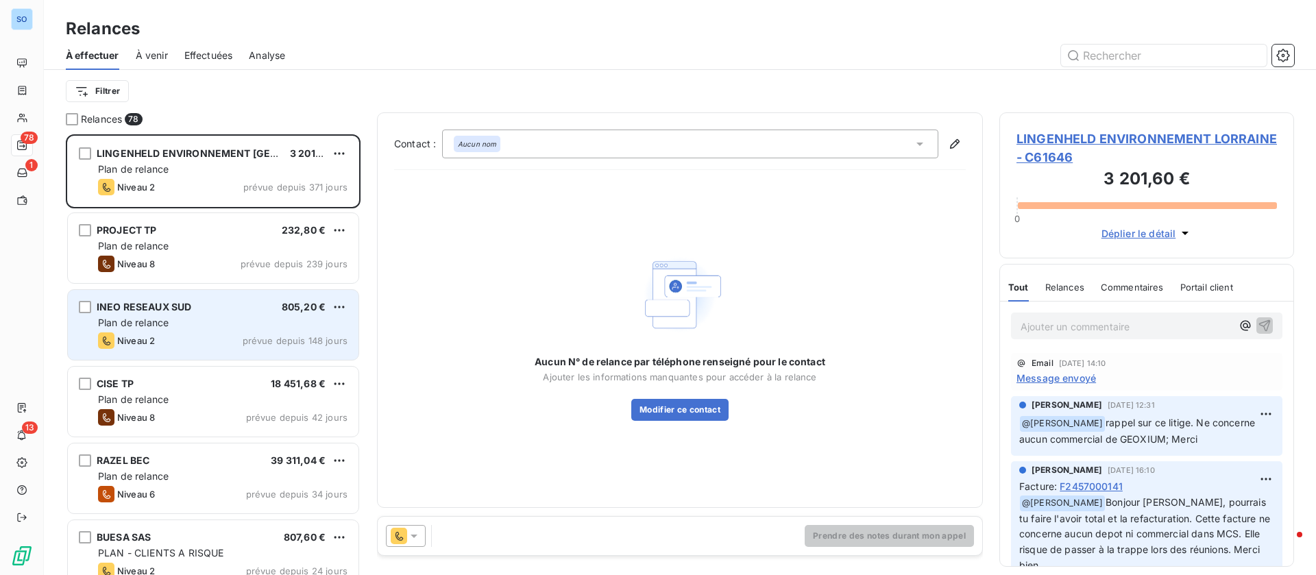
click at [209, 318] on div "Plan de relance" at bounding box center [223, 323] width 250 height 14
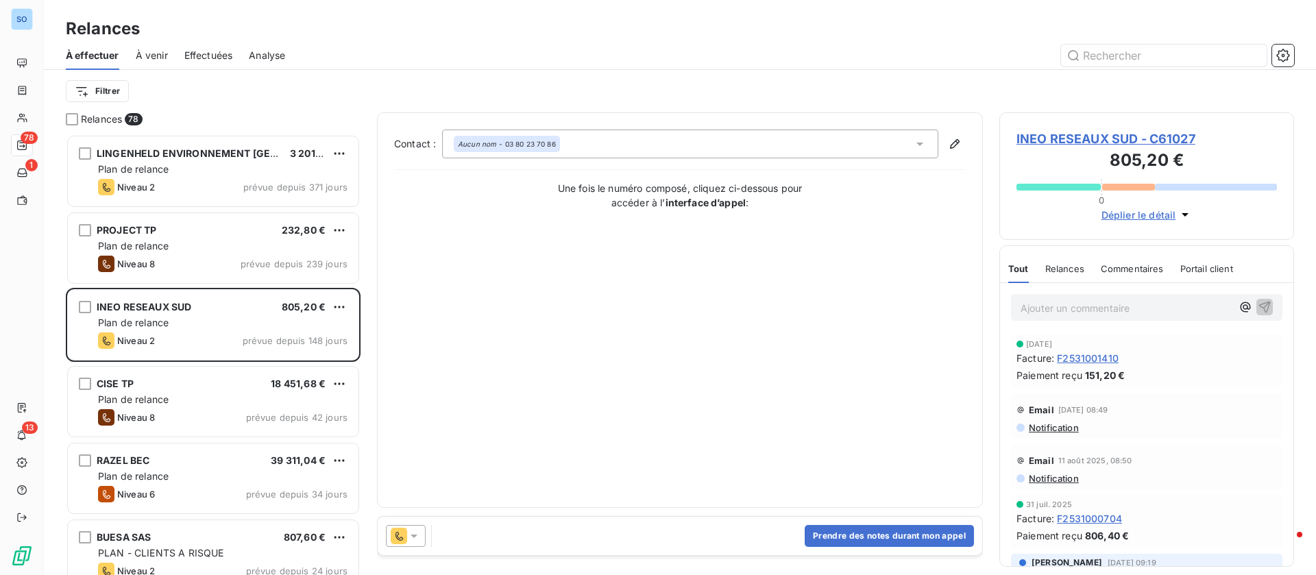
click at [1125, 135] on span "INEO RESEAUX SUD - C61027" at bounding box center [1147, 139] width 261 height 19
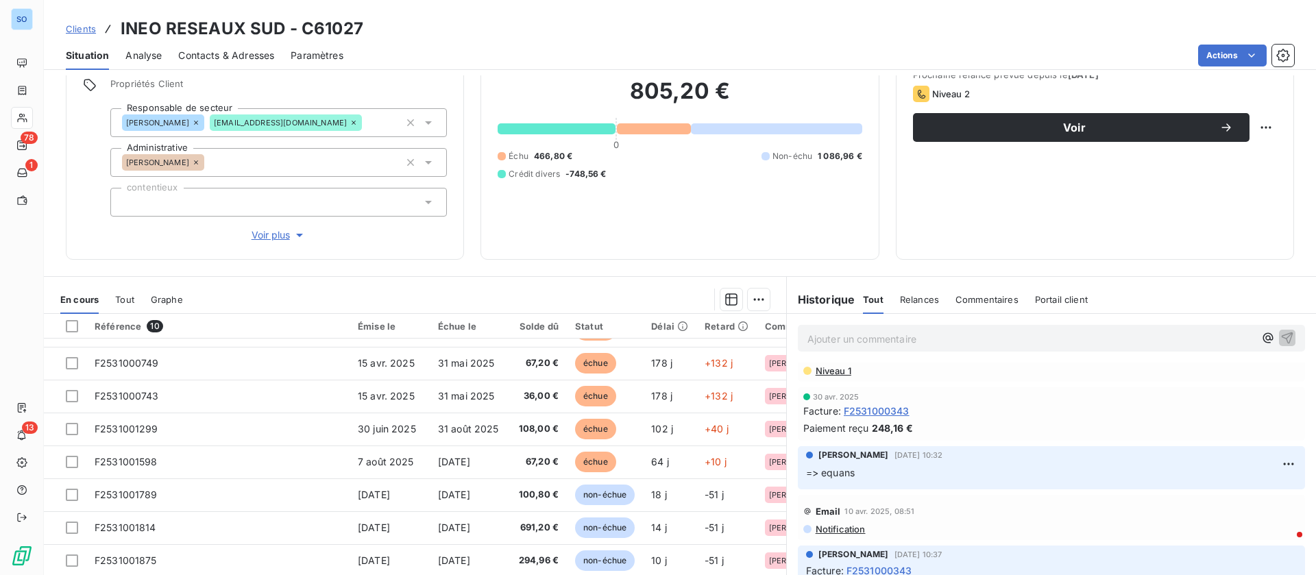
scroll to position [823, 0]
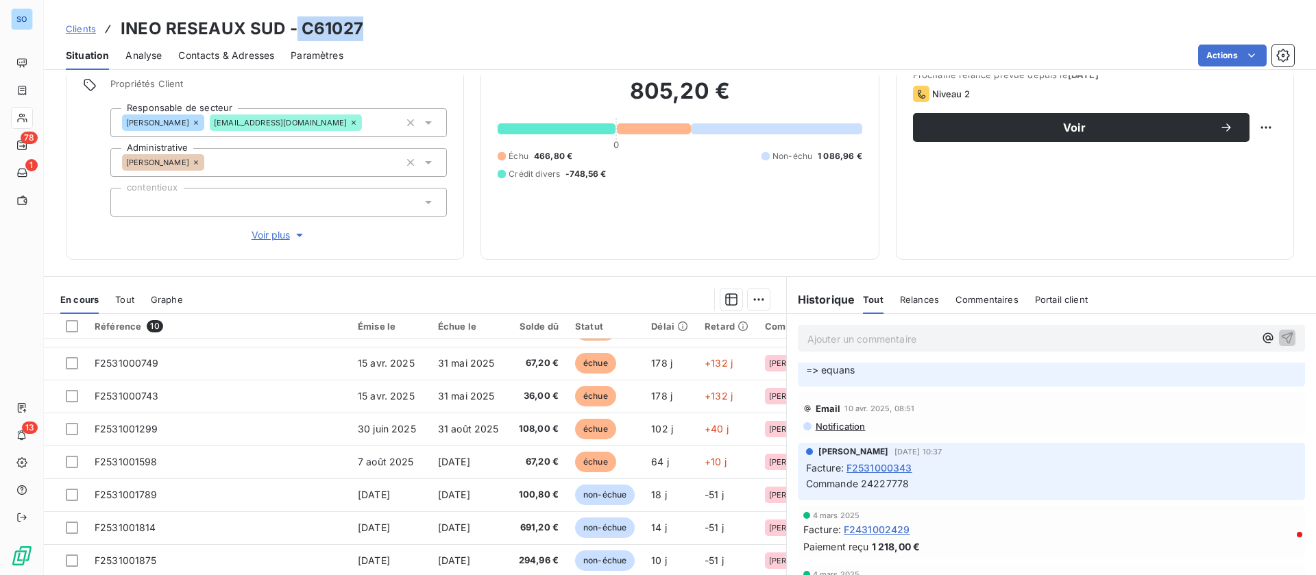
drag, startPoint x: 295, startPoint y: 21, endPoint x: 357, endPoint y: 19, distance: 61.7
click at [357, 19] on h3 "INEO RESEAUX SUD - C61027" at bounding box center [242, 28] width 243 height 25
copy h3 "C61027"
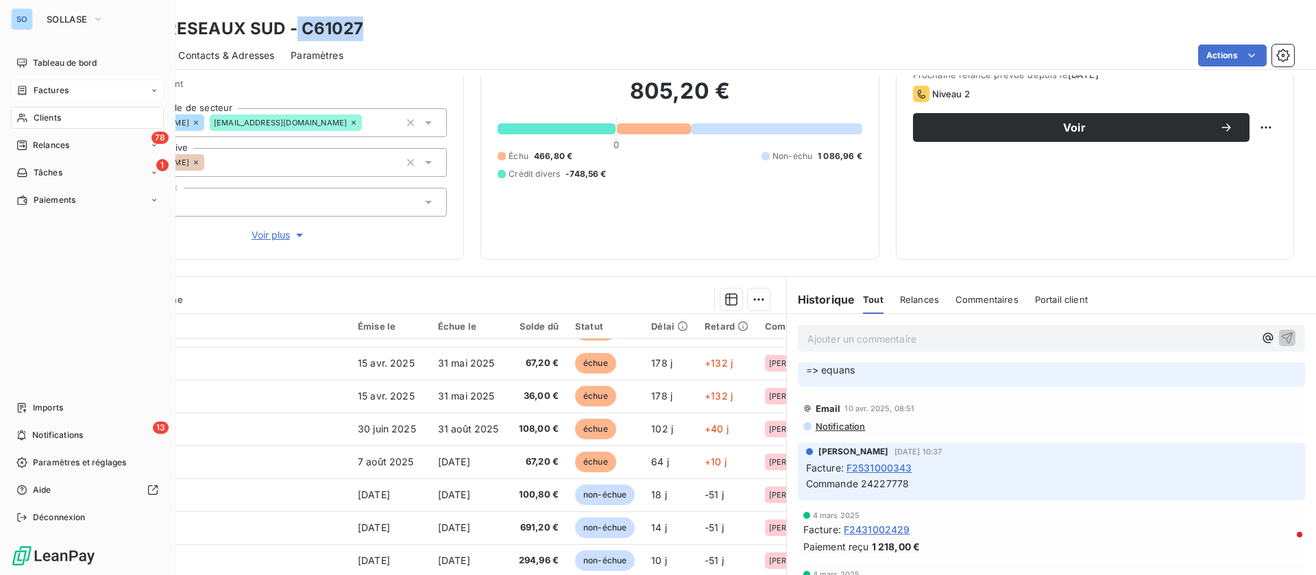
click at [41, 86] on span "Factures" at bounding box center [51, 90] width 35 height 12
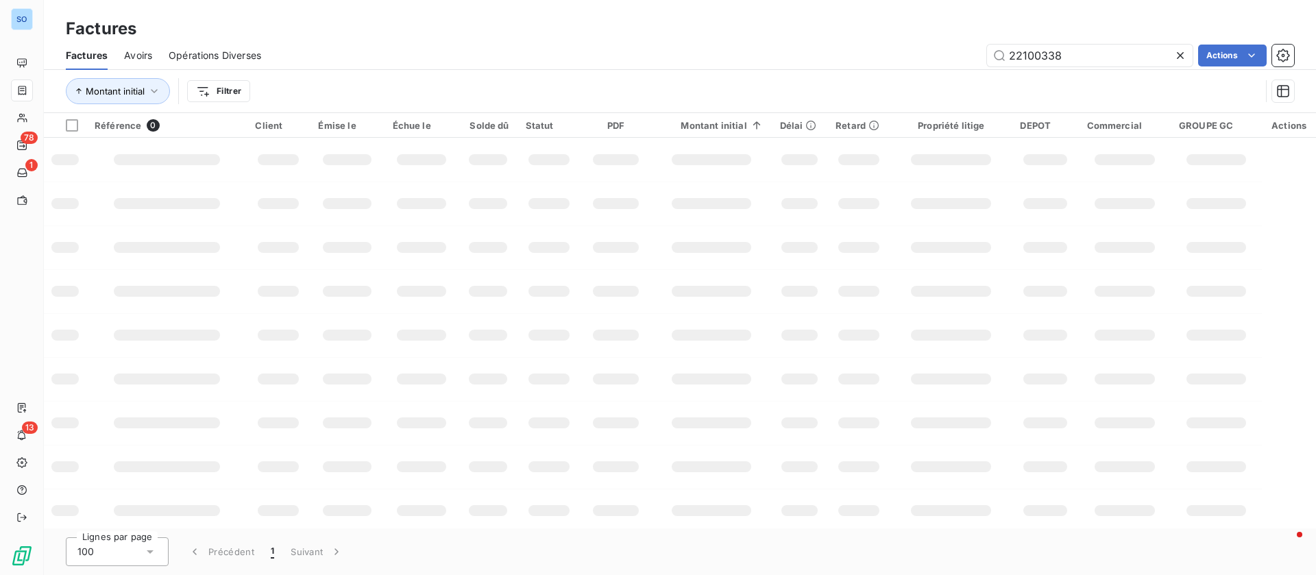
drag, startPoint x: 1083, startPoint y: 55, endPoint x: 883, endPoint y: 49, distance: 200.3
click at [883, 49] on div "22100338 Actions" at bounding box center [786, 56] width 1017 height 22
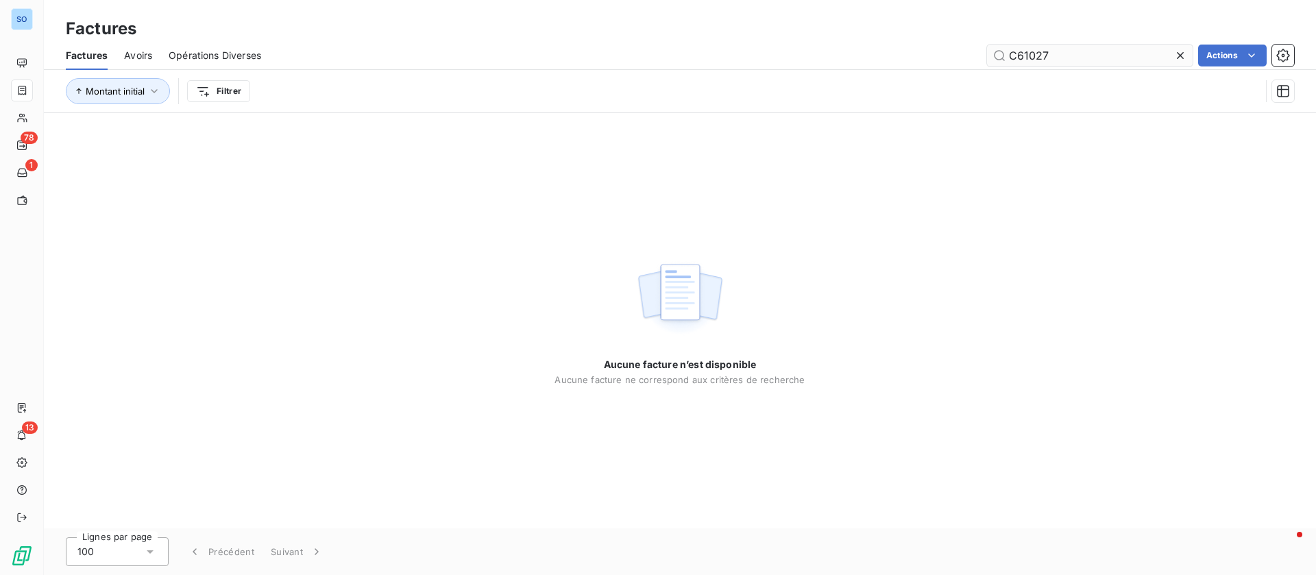
click at [1007, 51] on input "C61027" at bounding box center [1090, 56] width 206 height 22
type input "C61027"
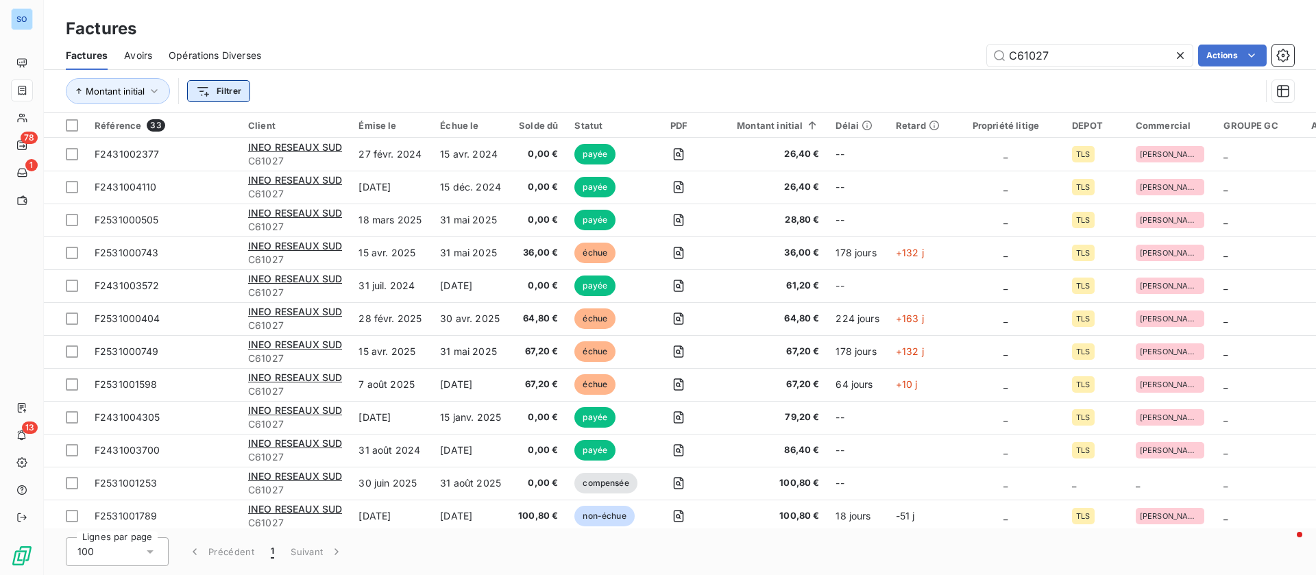
click at [228, 91] on html "SO 78 1 13 Factures Factures Avoirs Opérations Diverses C61027 Actions Montant …" at bounding box center [658, 287] width 1316 height 575
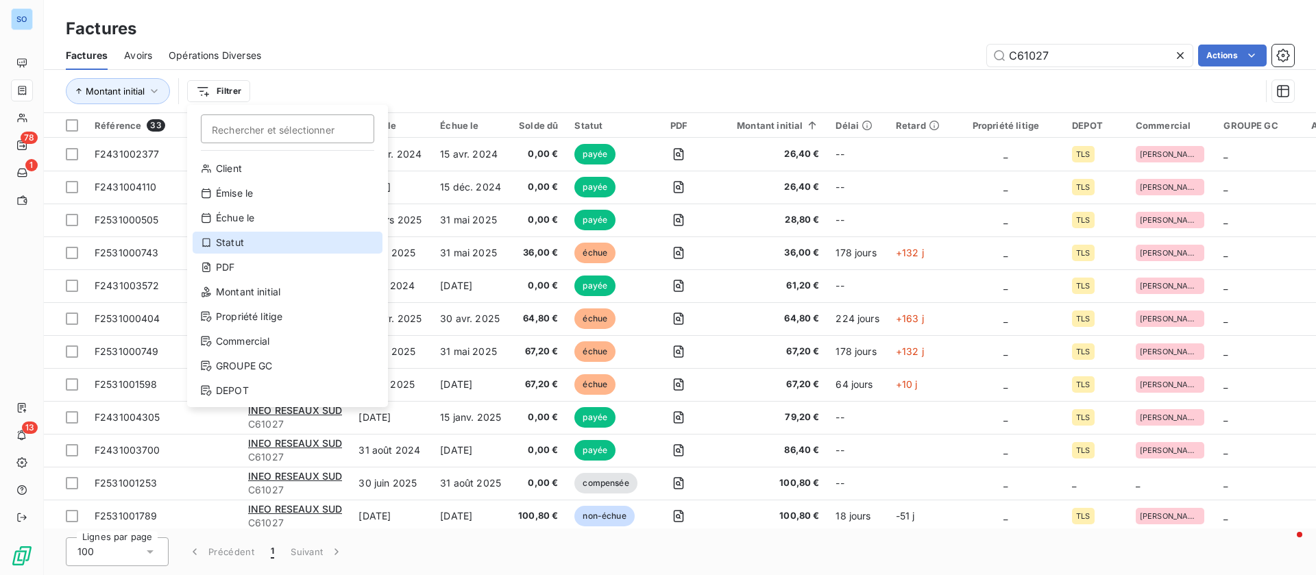
click at [240, 240] on div "Statut" at bounding box center [288, 243] width 190 height 22
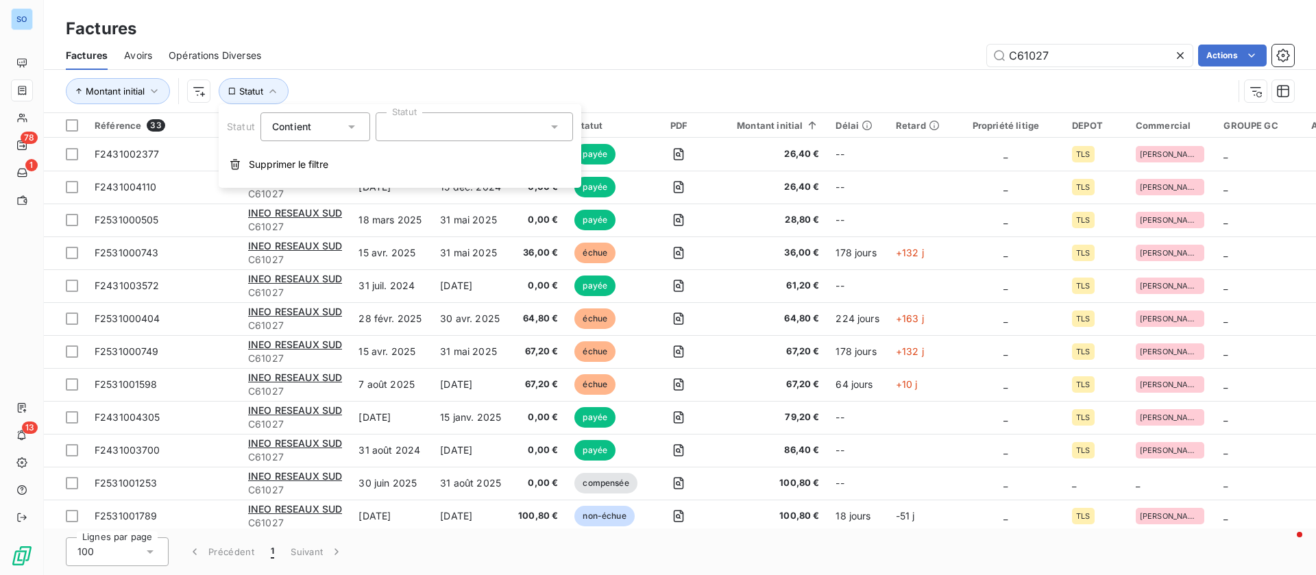
click at [504, 121] on div at bounding box center [474, 126] width 197 height 29
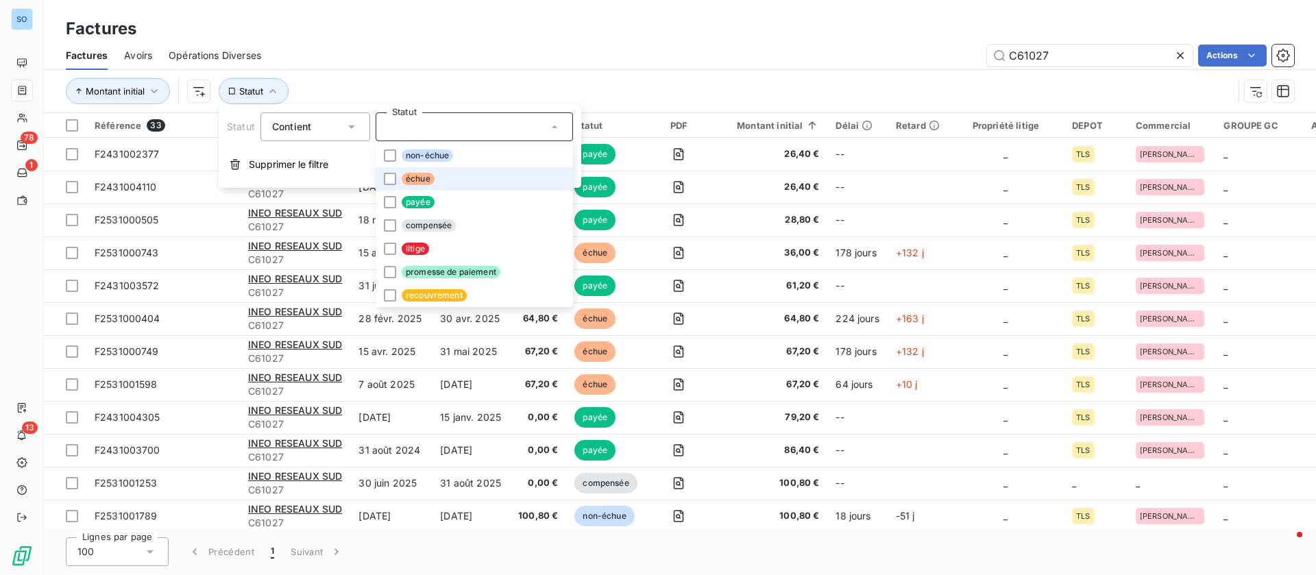
click at [422, 180] on span "échue" at bounding box center [418, 179] width 33 height 12
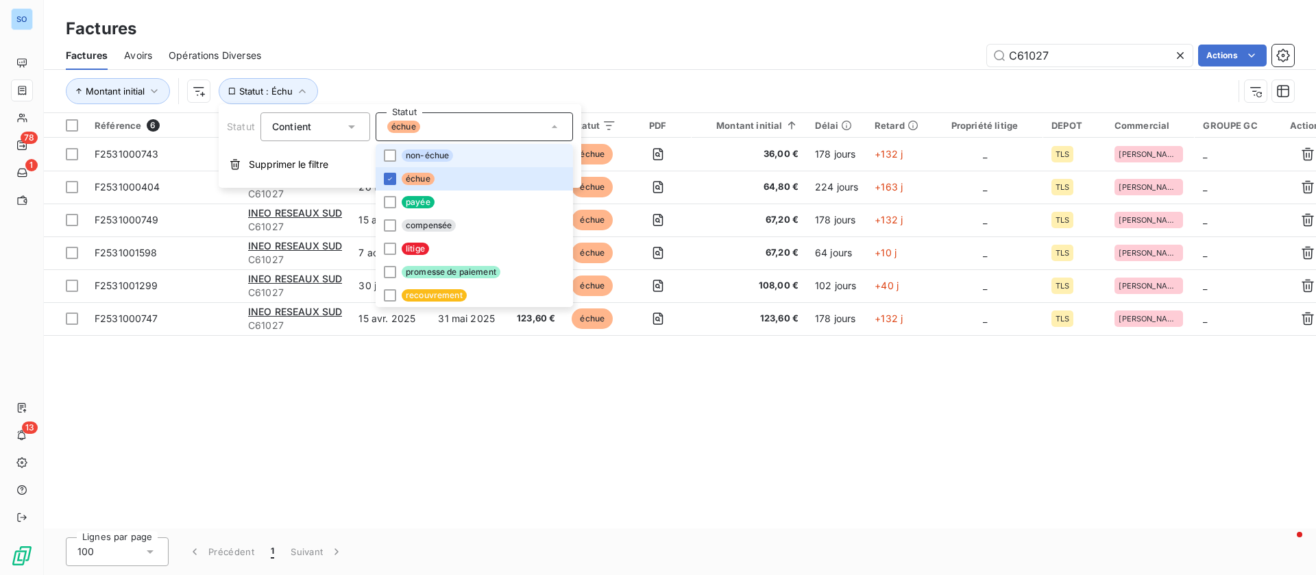
click at [427, 154] on span "non-échue" at bounding box center [427, 155] width 51 height 12
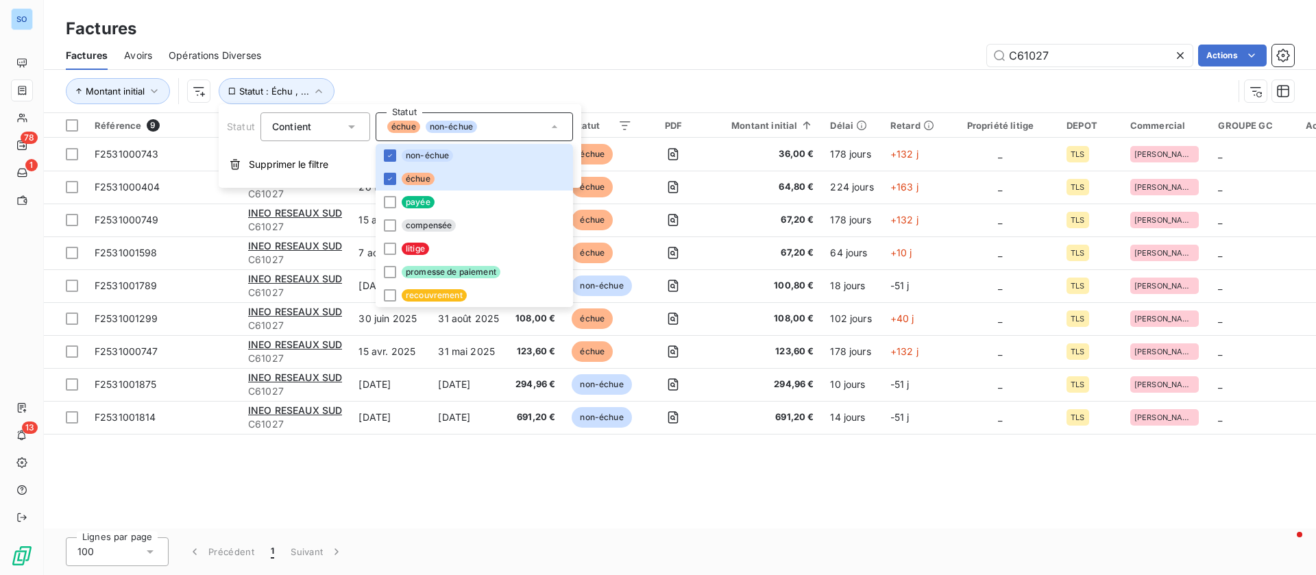
click at [738, 69] on div "Factures Avoirs Opérations Diverses C61027 Actions" at bounding box center [680, 55] width 1273 height 29
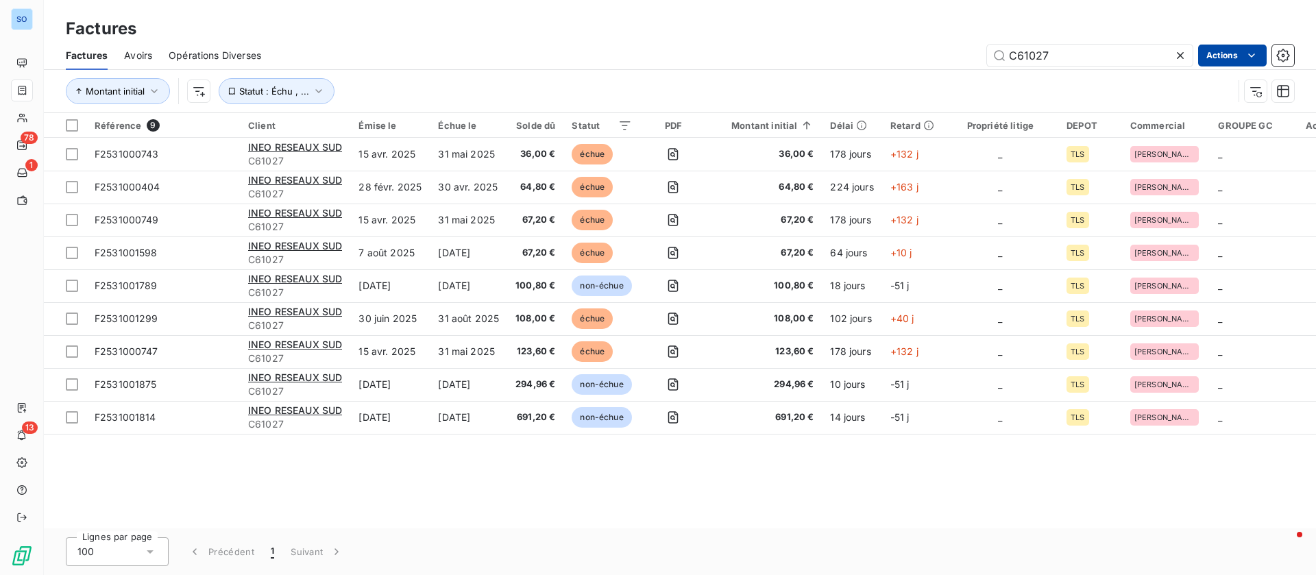
click at [1229, 51] on html "SO 78 1 13 Factures Factures Avoirs Opérations Diverses C61027 Actions Montant …" at bounding box center [658, 287] width 1316 height 575
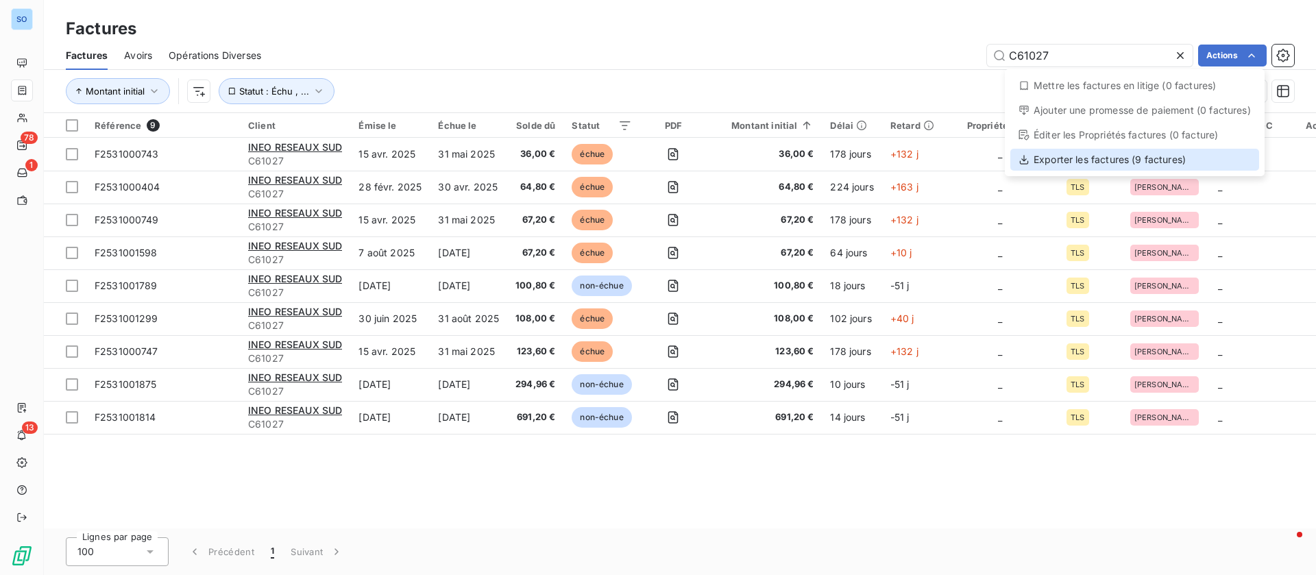
click at [1094, 158] on div "Exporter les factures (9 factures)" at bounding box center [1135, 160] width 249 height 22
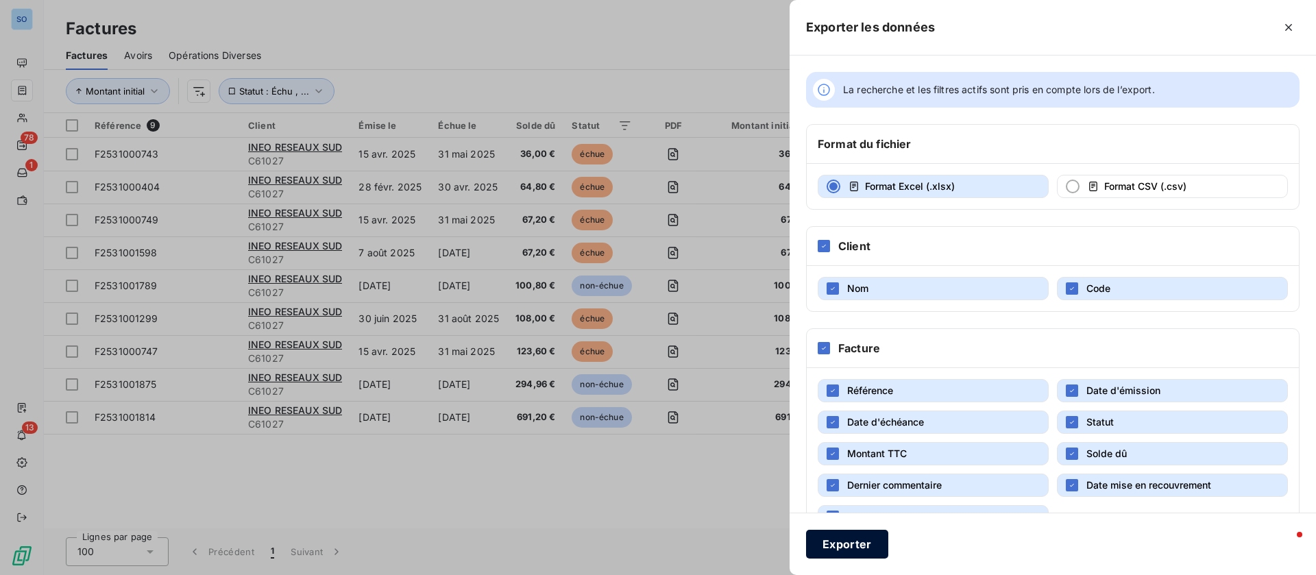
click at [851, 547] on button "Exporter" at bounding box center [847, 544] width 82 height 29
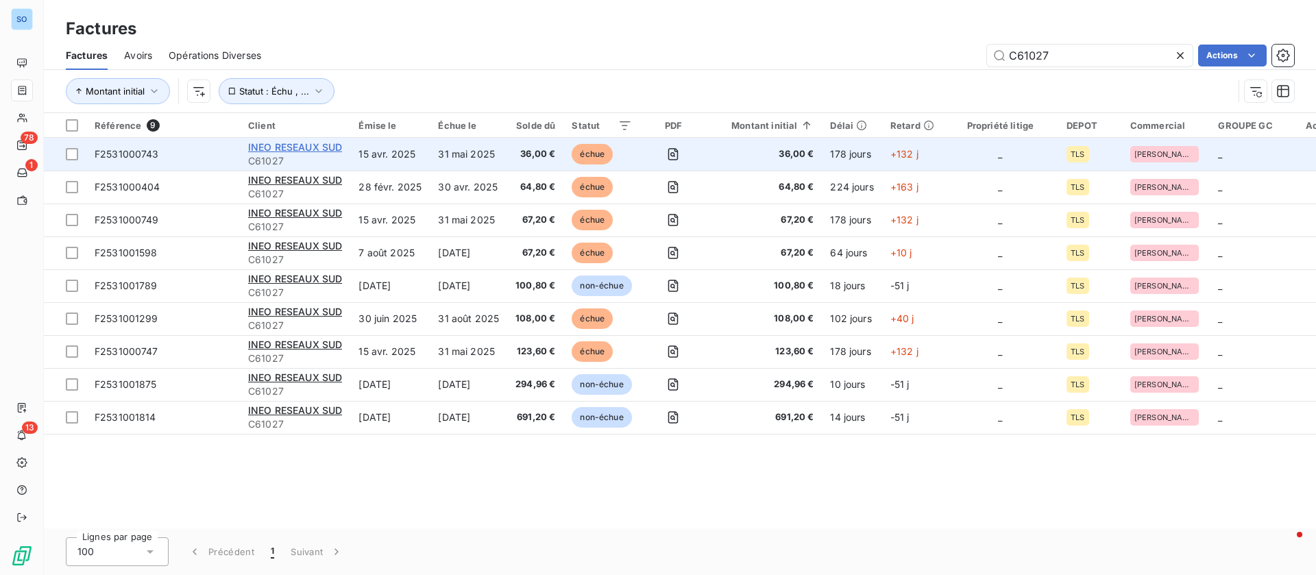
click at [285, 149] on span "INEO RESEAUX SUD" at bounding box center [295, 147] width 94 height 12
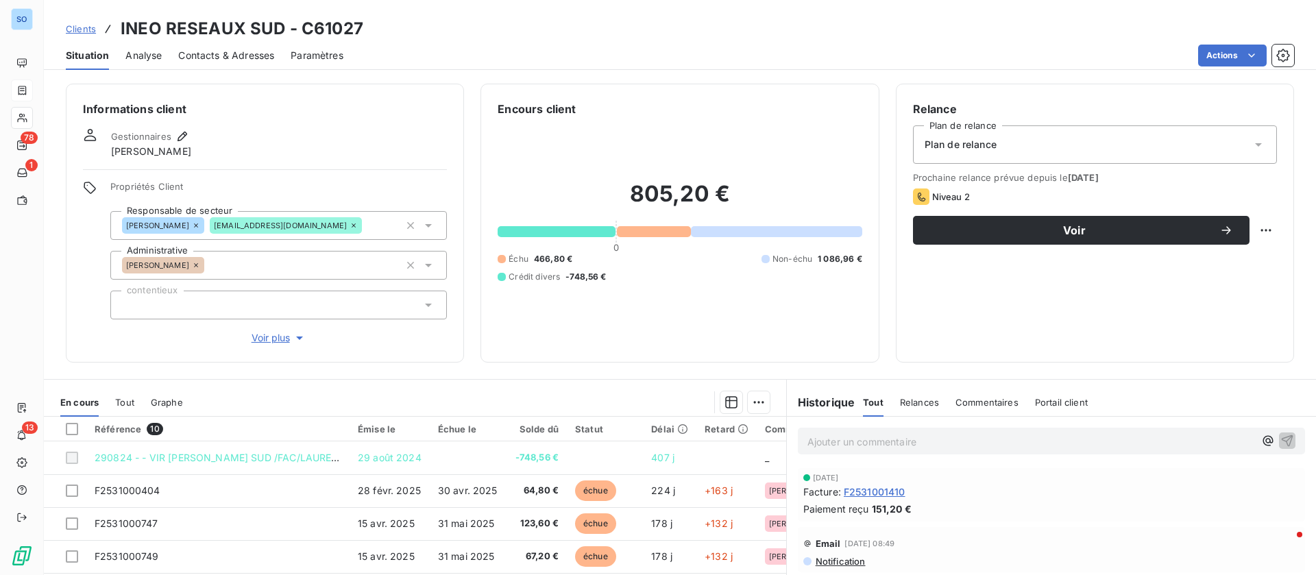
click at [882, 446] on p "Ajouter un commentaire ﻿" at bounding box center [1031, 441] width 447 height 17
click at [1281, 440] on icon "button" at bounding box center [1288, 440] width 14 height 14
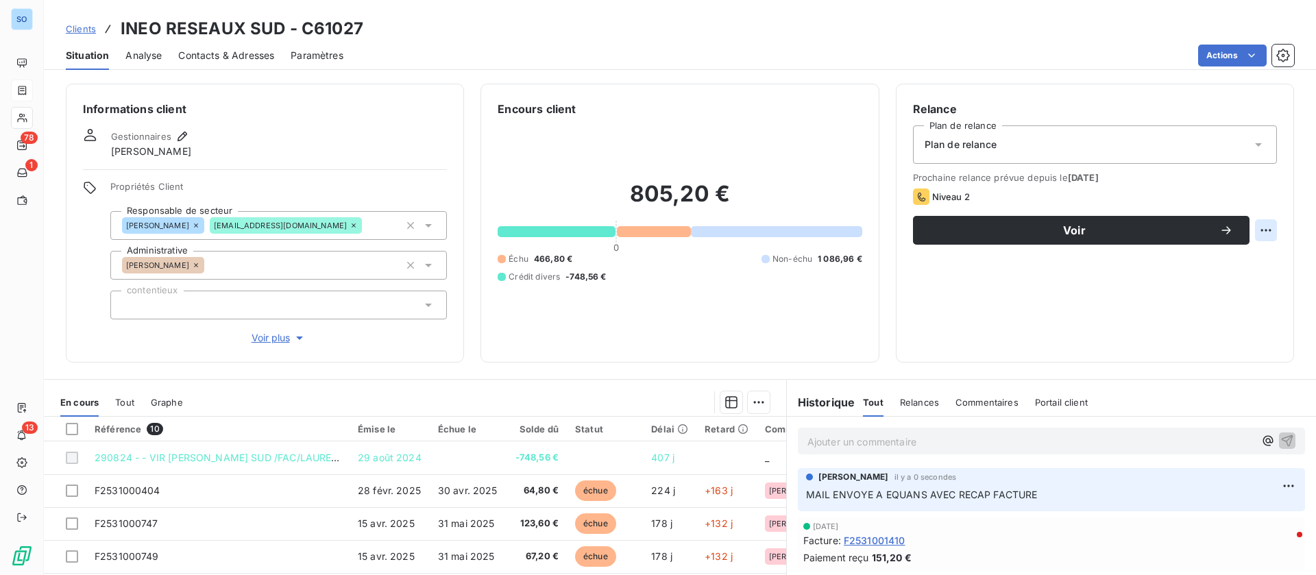
click at [1243, 231] on html "SO 78 1 13 Clients INEO RESEAUX SUD - C61027 Situation Analyse Contacts & Adres…" at bounding box center [658, 287] width 1316 height 575
click at [1199, 258] on div "Replanifier cette action" at bounding box center [1194, 261] width 123 height 22
select select "9"
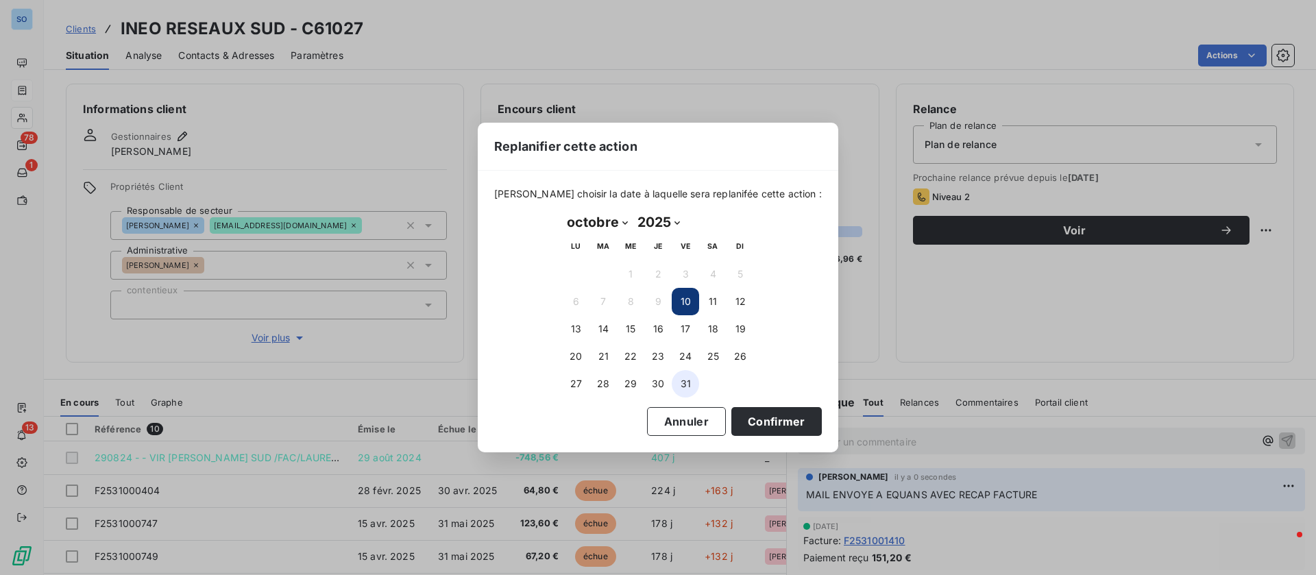
drag, startPoint x: 682, startPoint y: 384, endPoint x: 690, endPoint y: 388, distance: 9.2
click at [682, 384] on button "31" at bounding box center [685, 383] width 27 height 27
click at [765, 413] on button "Confirmer" at bounding box center [777, 421] width 91 height 29
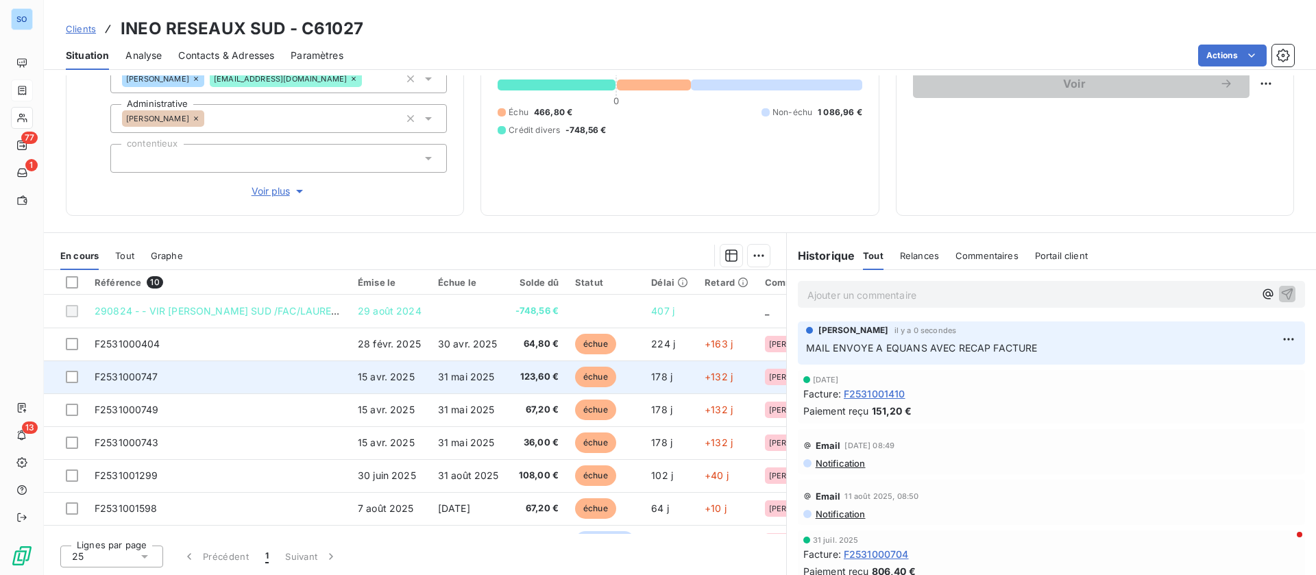
scroll to position [96, 0]
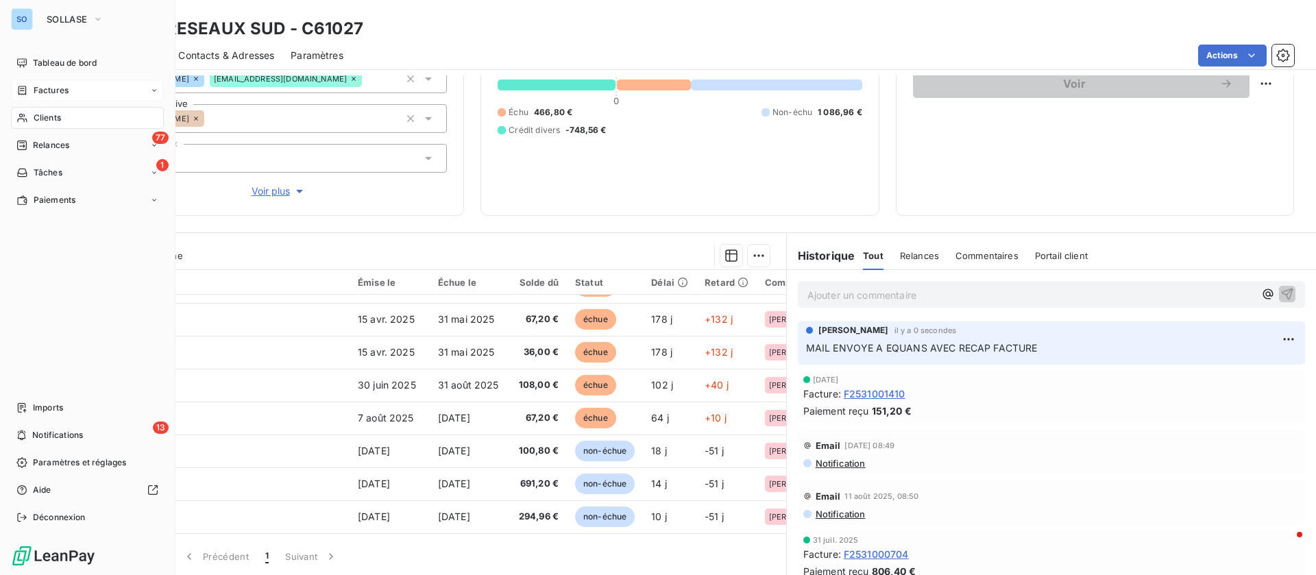
click at [36, 131] on nav "Tableau de bord Factures Clients 77 Relances 1 Tâches Paiements" at bounding box center [87, 131] width 153 height 159
click at [40, 141] on span "Relances" at bounding box center [51, 145] width 36 height 12
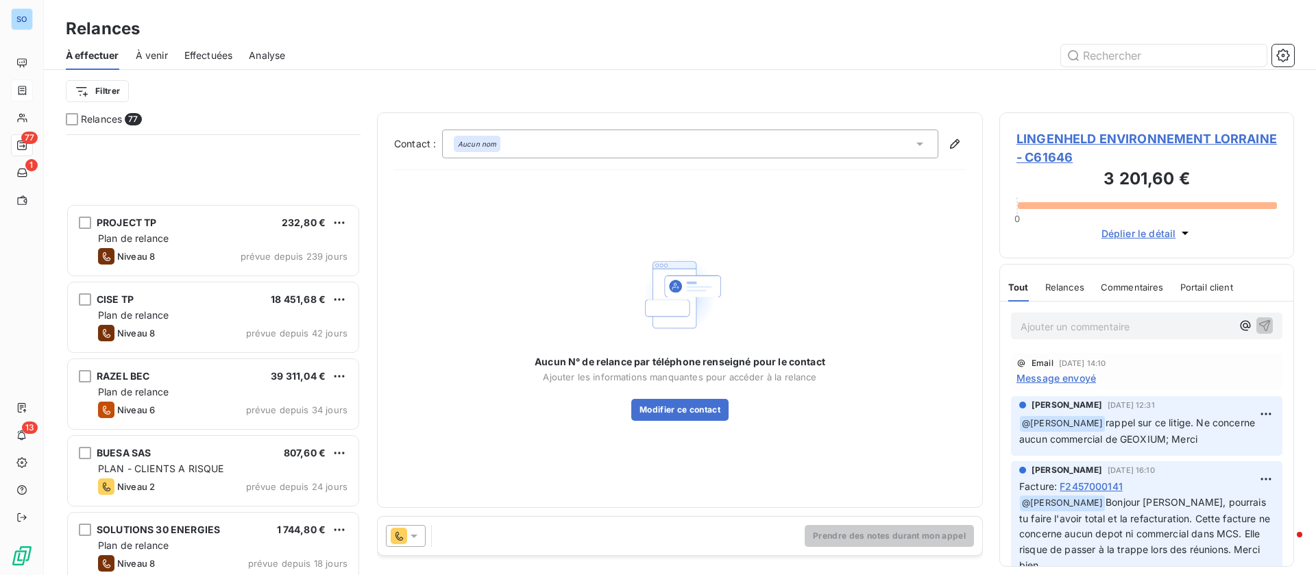
scroll to position [206, 0]
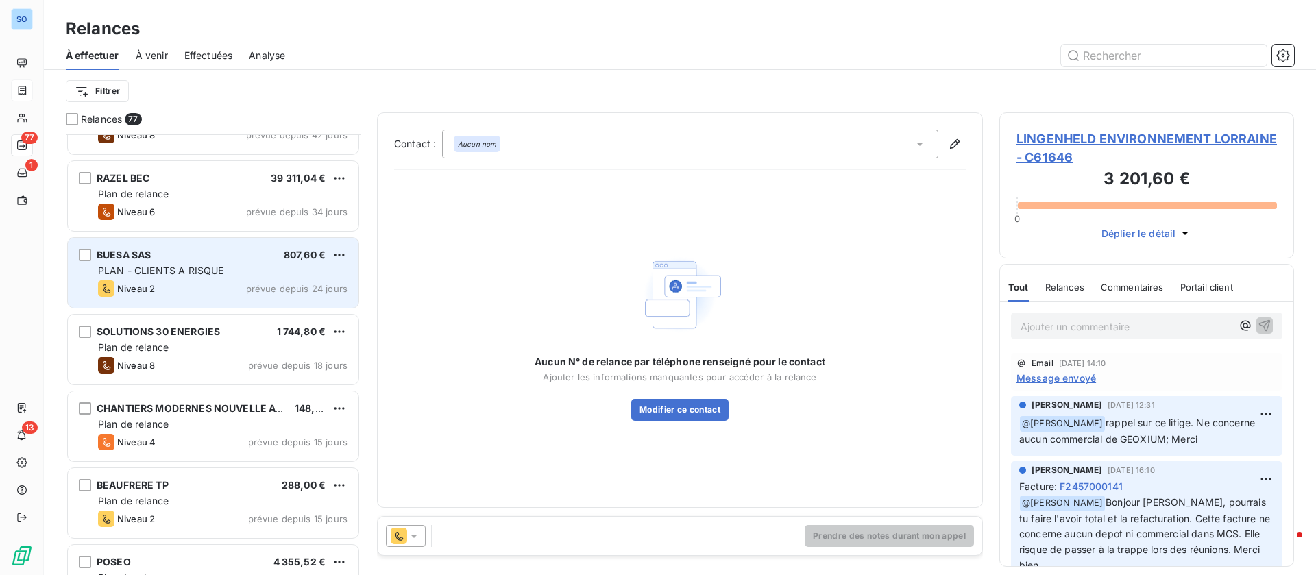
click at [208, 281] on div "Niveau 2 prévue depuis 24 jours" at bounding box center [223, 288] width 250 height 16
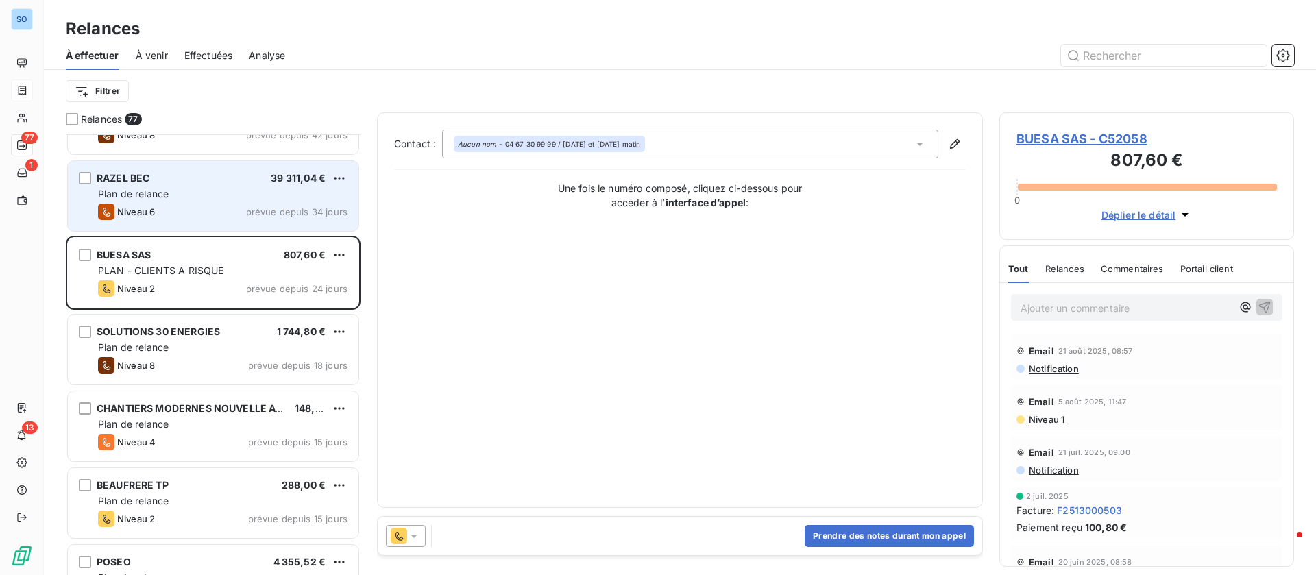
click at [225, 204] on div "Niveau 6 prévue depuis 34 jours" at bounding box center [223, 212] width 250 height 16
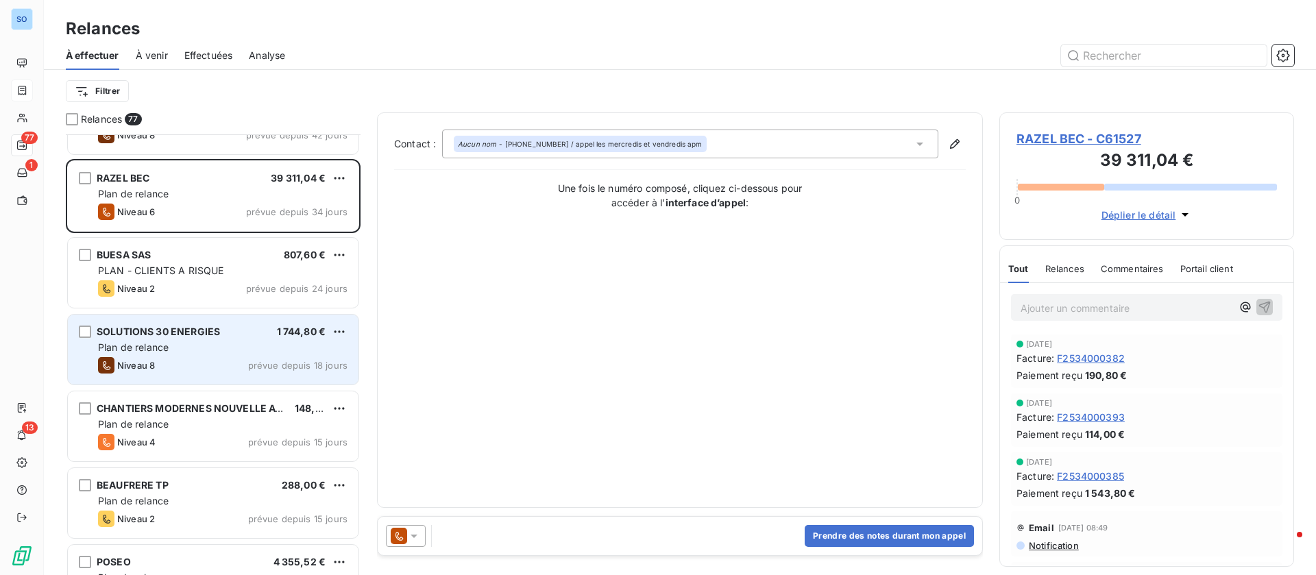
click at [183, 348] on div "Plan de relance" at bounding box center [223, 348] width 250 height 14
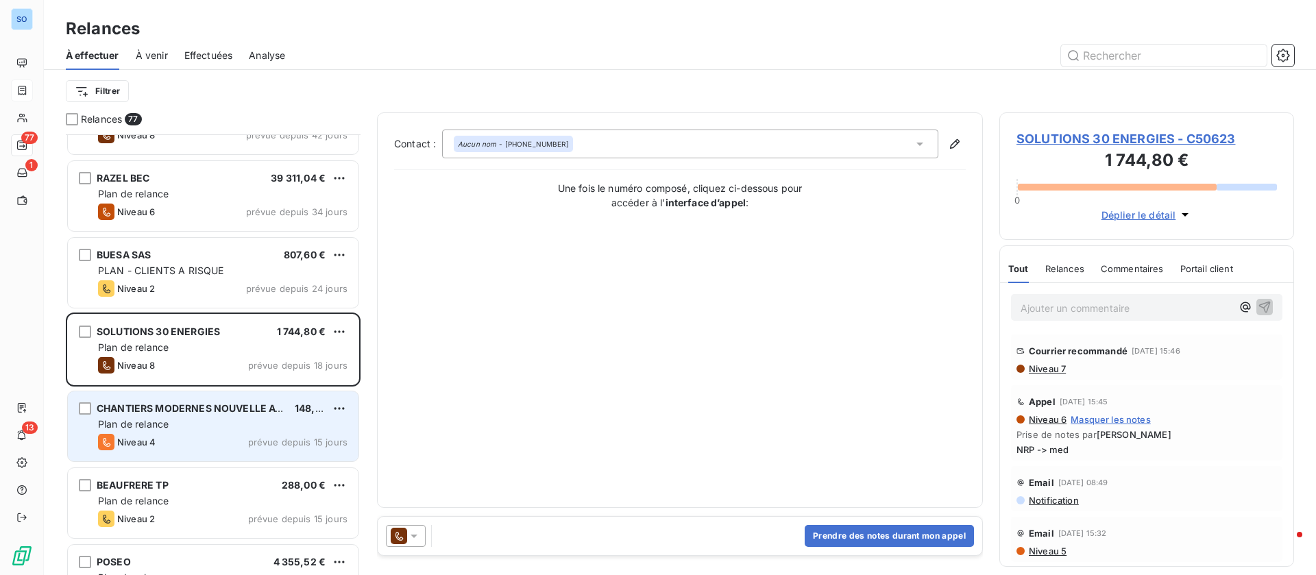
click at [254, 437] on span "prévue depuis 15 jours" at bounding box center [297, 442] width 99 height 11
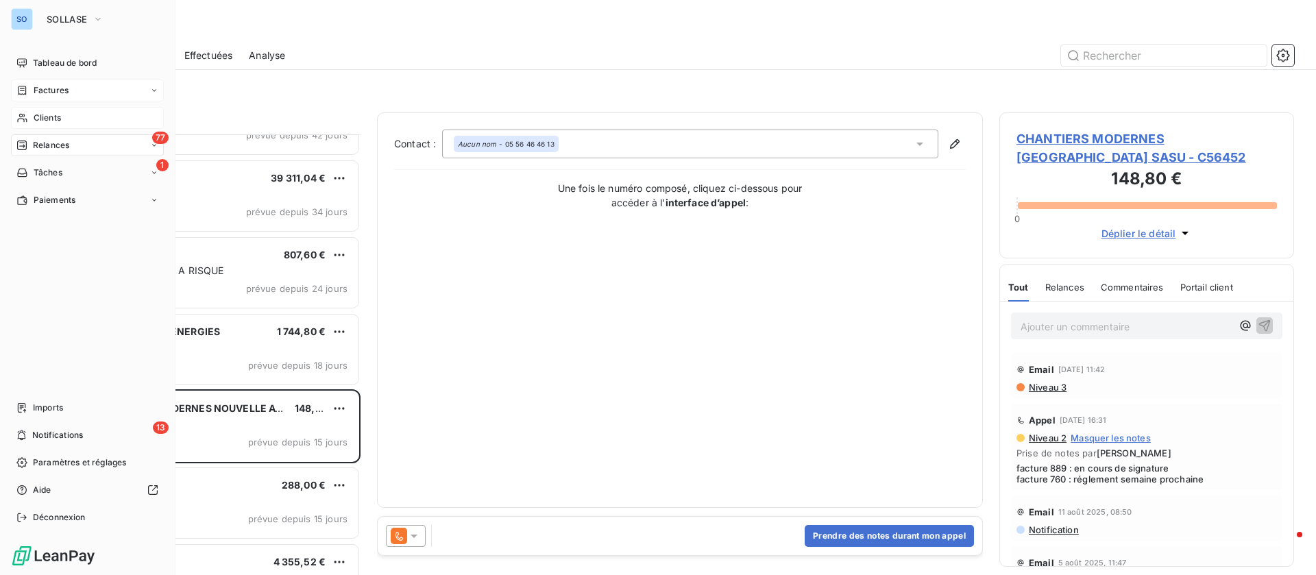
drag, startPoint x: 53, startPoint y: 112, endPoint x: 82, endPoint y: 120, distance: 29.3
click at [54, 112] on span "Clients" at bounding box center [47, 118] width 27 height 12
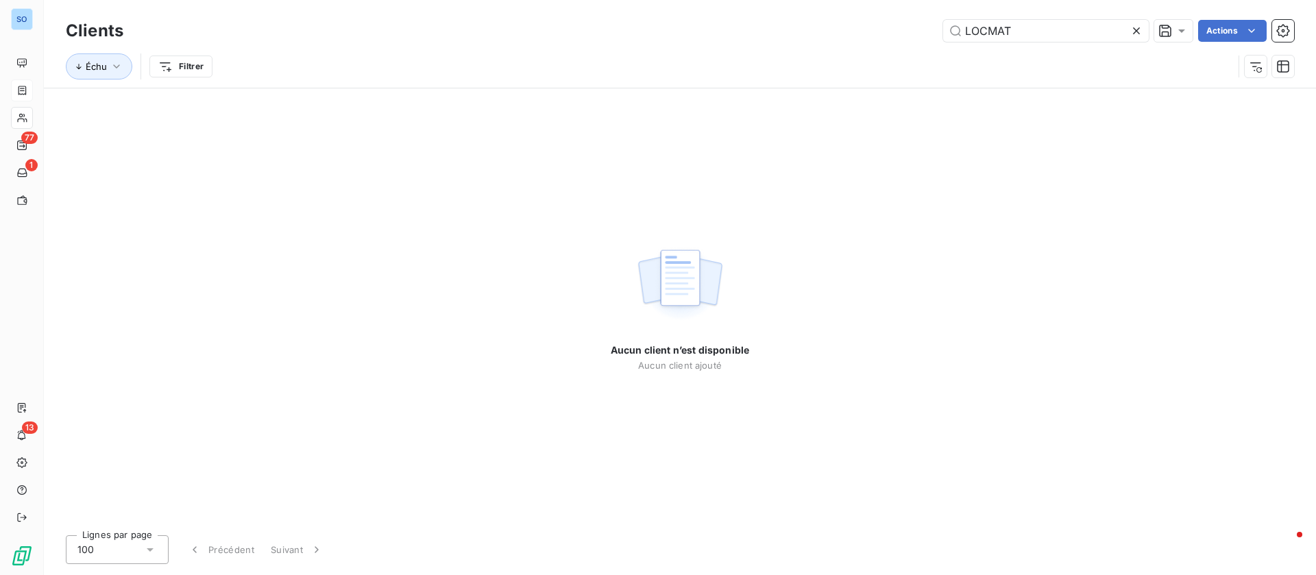
drag, startPoint x: 1031, startPoint y: 34, endPoint x: 843, endPoint y: 23, distance: 188.2
click at [845, 25] on div "LOCMAT Actions" at bounding box center [717, 31] width 1155 height 22
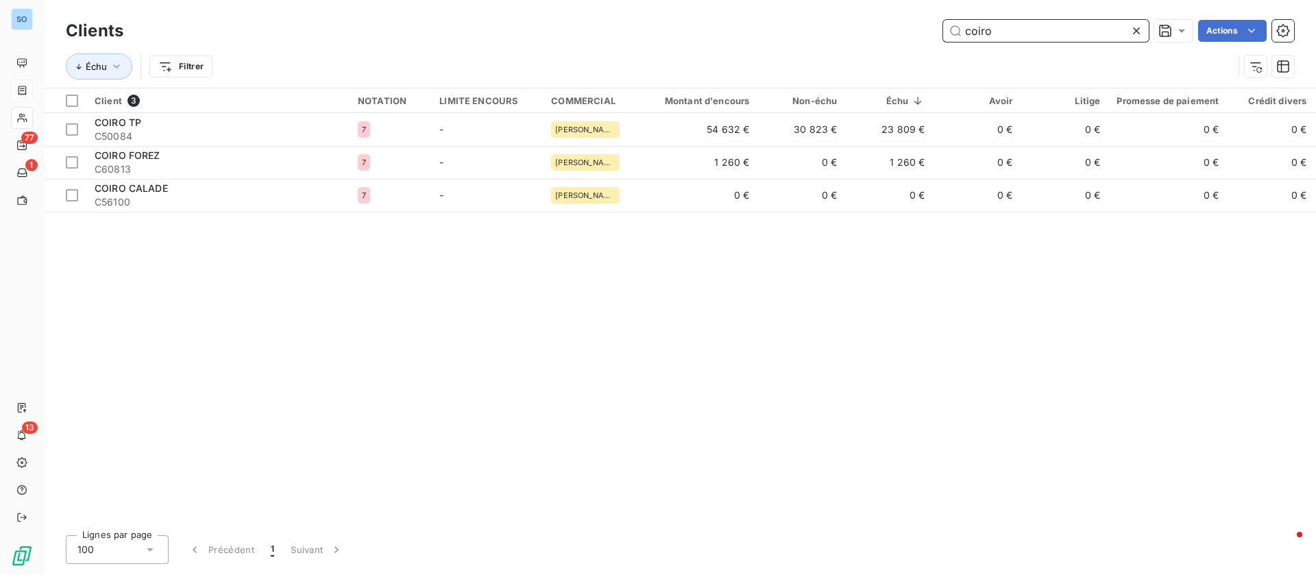
drag, startPoint x: 1003, startPoint y: 25, endPoint x: 904, endPoint y: 29, distance: 99.5
click at [905, 29] on div "coiro Actions" at bounding box center [717, 31] width 1155 height 22
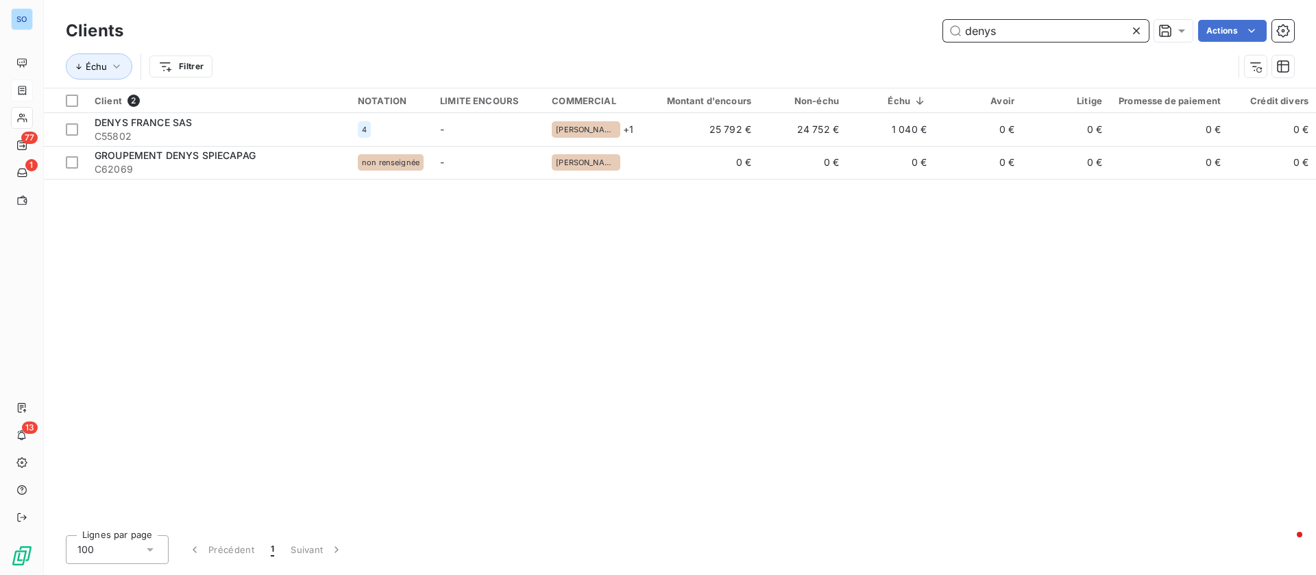
drag, startPoint x: 1070, startPoint y: 38, endPoint x: 762, endPoint y: 29, distance: 308.0
click at [767, 25] on div "denys Actions" at bounding box center [717, 31] width 1155 height 22
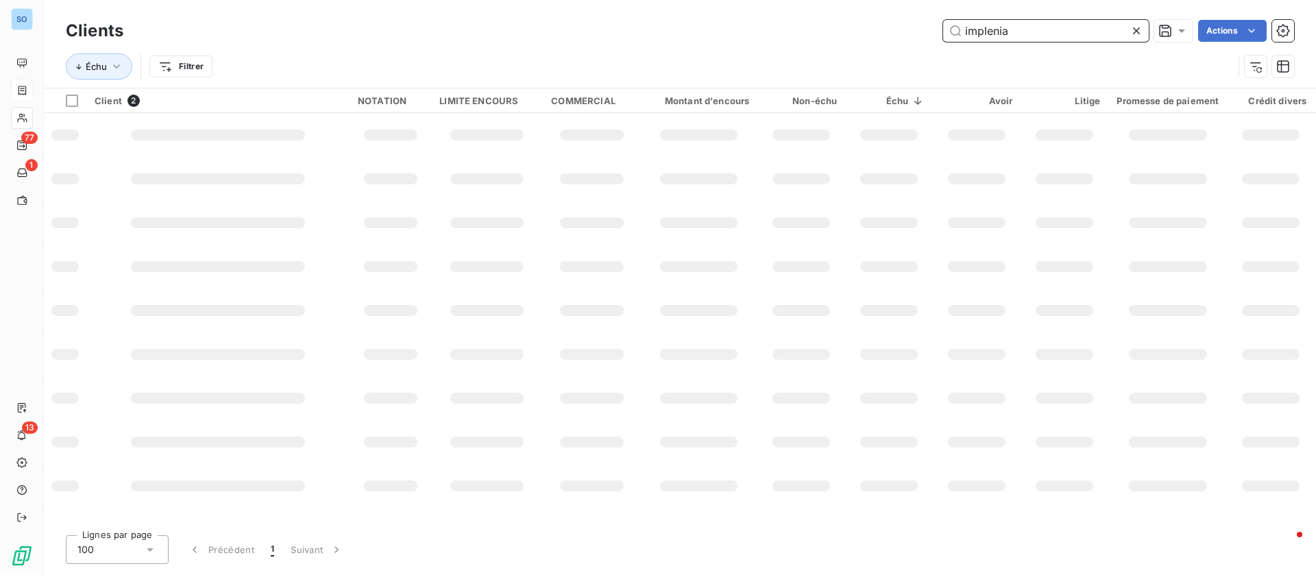
type input "implenia"
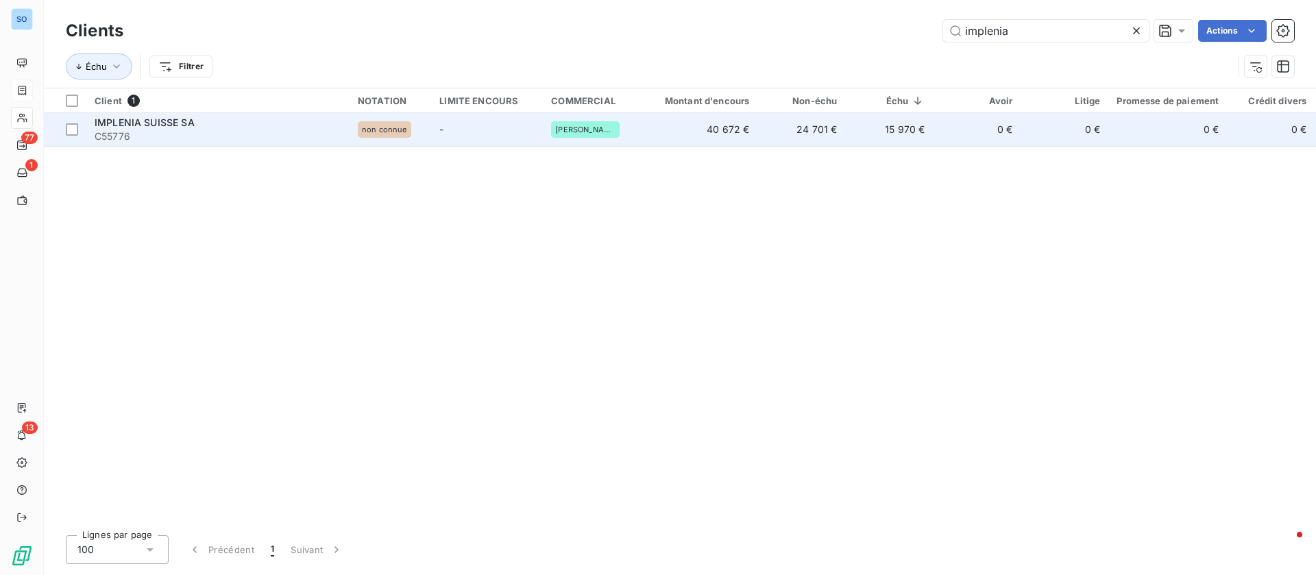
click at [134, 121] on span "IMPLENIA SUISSE SA" at bounding box center [145, 123] width 100 height 12
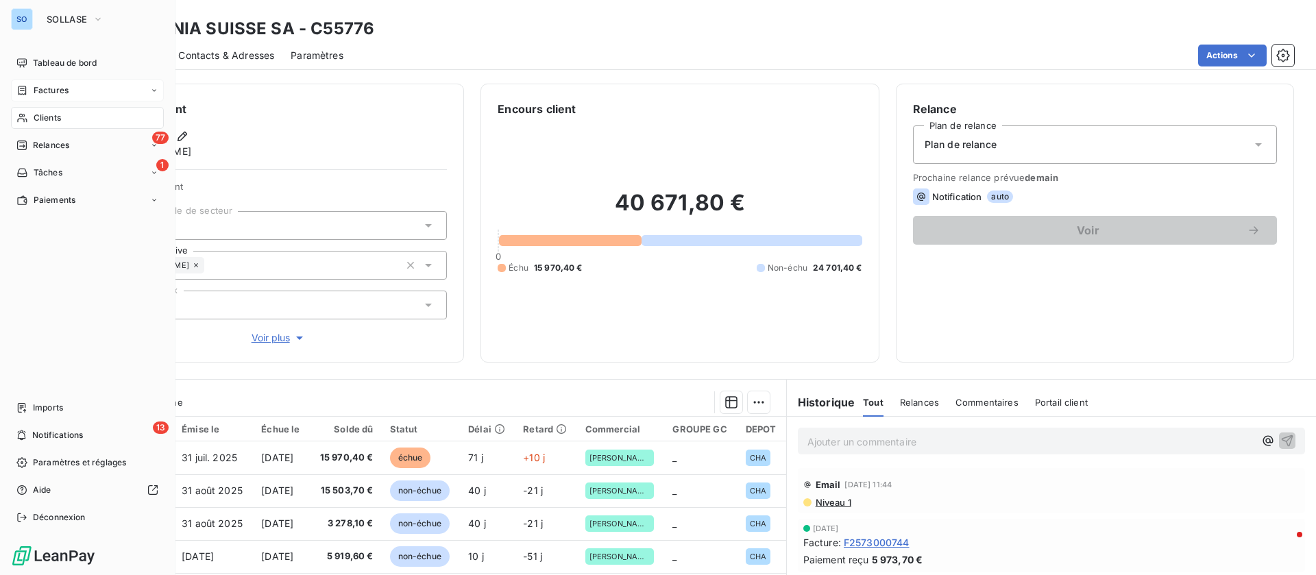
click at [36, 116] on span "Clients" at bounding box center [47, 118] width 27 height 12
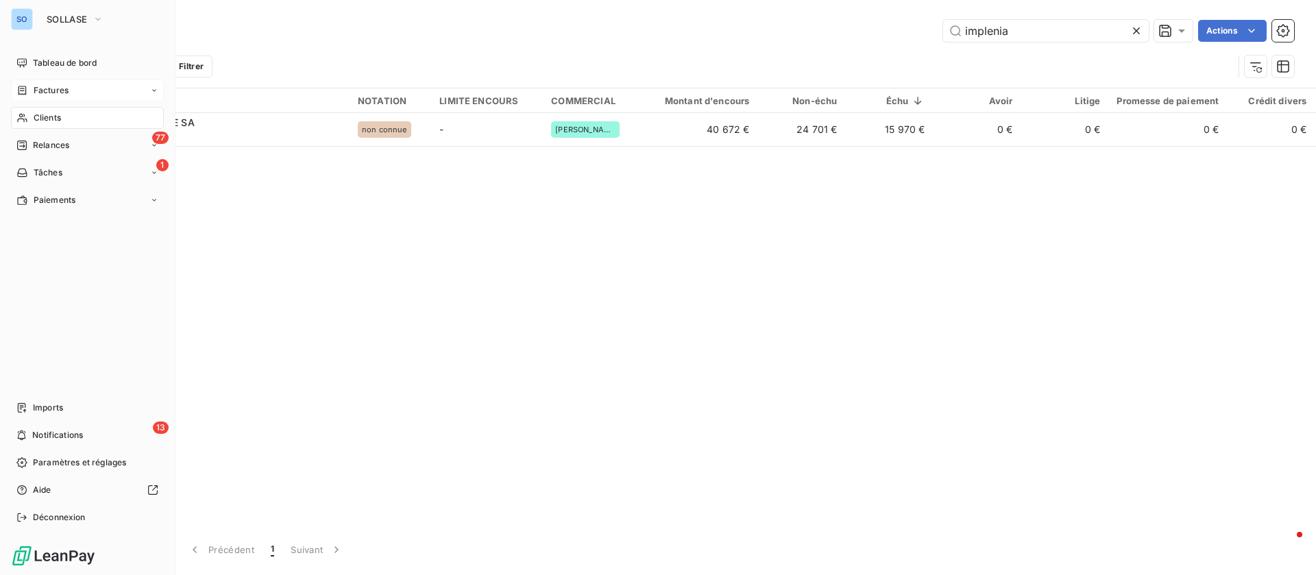
click at [34, 84] on span "Factures" at bounding box center [51, 90] width 35 height 12
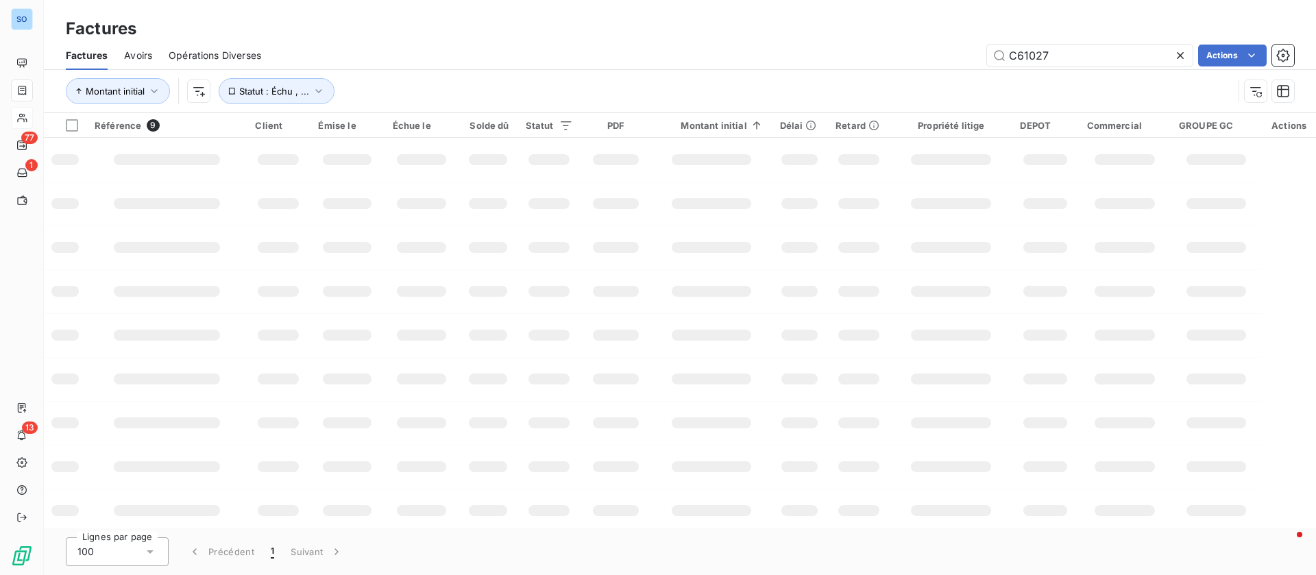
drag, startPoint x: 1084, startPoint y: 51, endPoint x: 935, endPoint y: 52, distance: 149.5
click at [935, 52] on div "C61027 Actions" at bounding box center [786, 56] width 1017 height 22
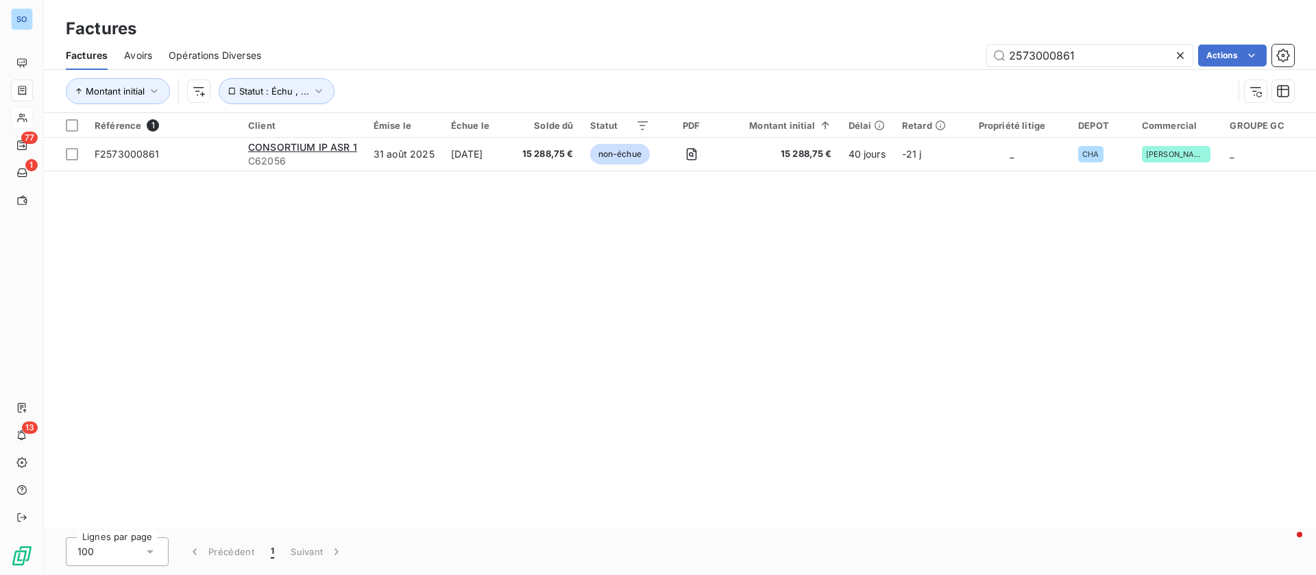
type input "2573000861"
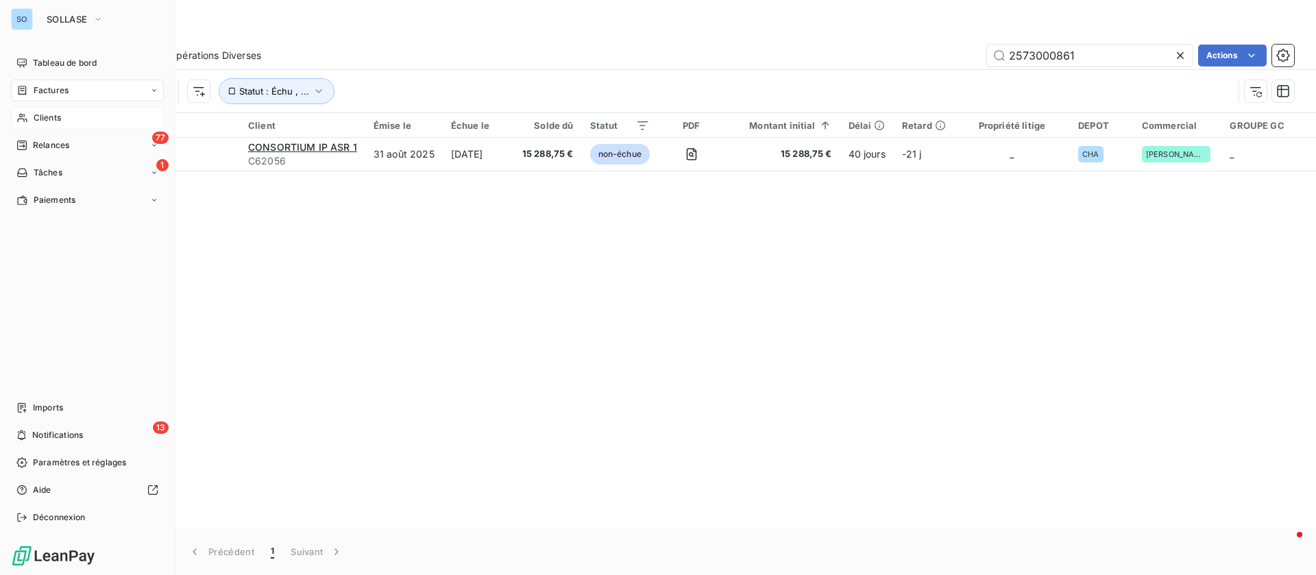
click at [36, 115] on span "Clients" at bounding box center [47, 118] width 27 height 12
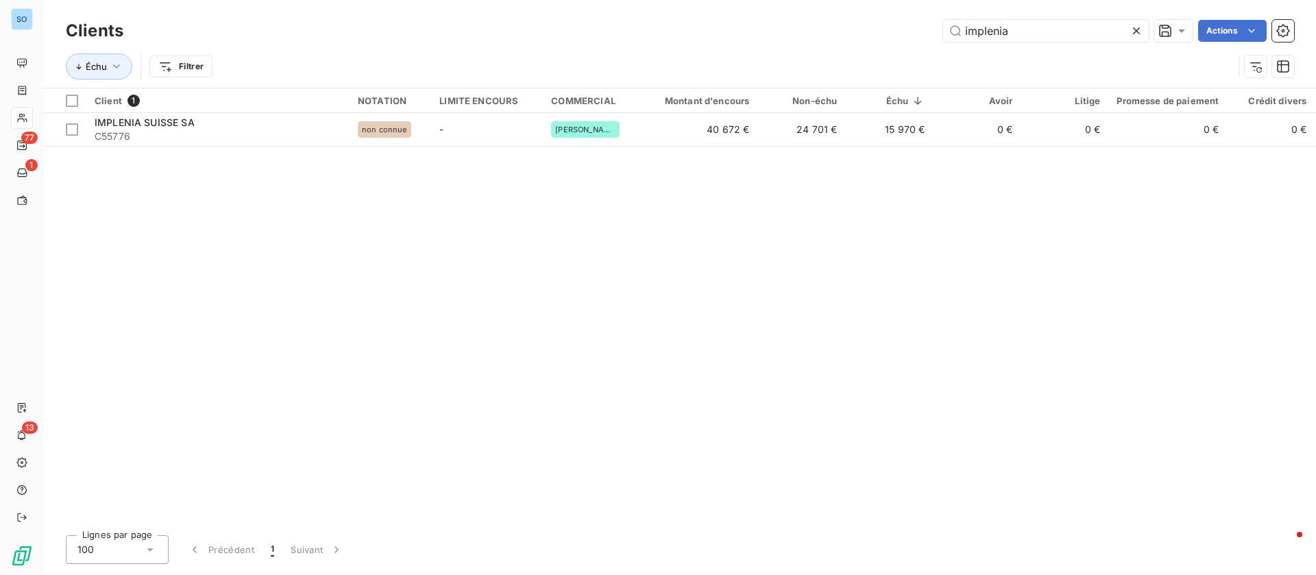
drag, startPoint x: 1042, startPoint y: 32, endPoint x: 815, endPoint y: 29, distance: 227.7
click at [817, 35] on div "implenia Actions" at bounding box center [717, 31] width 1155 height 22
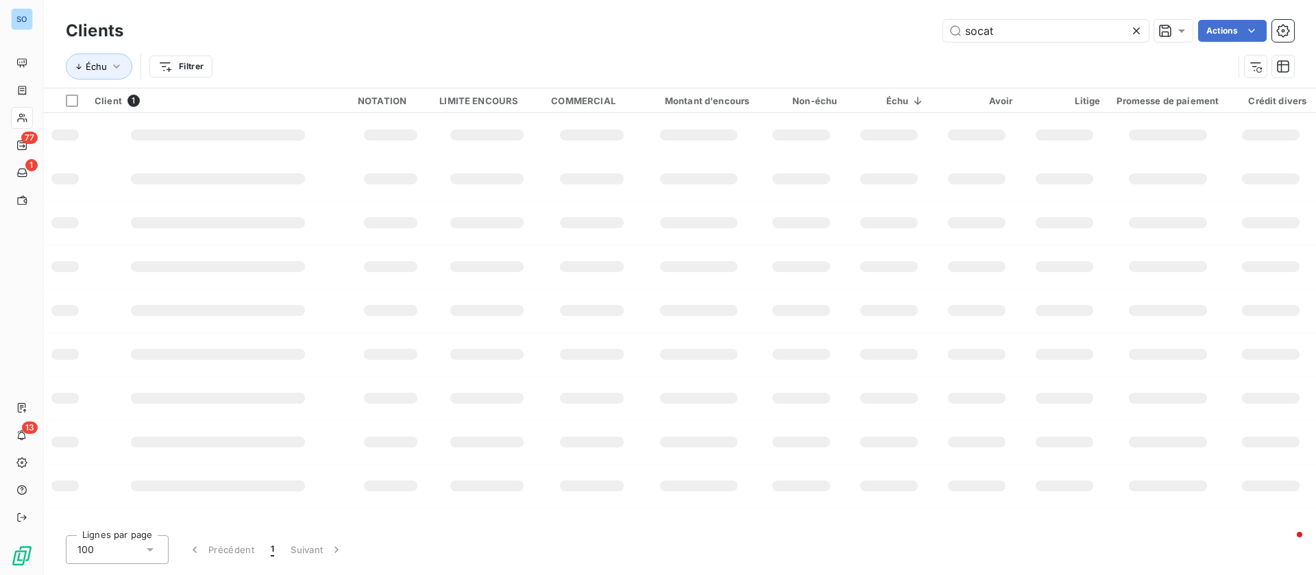
type input "socat"
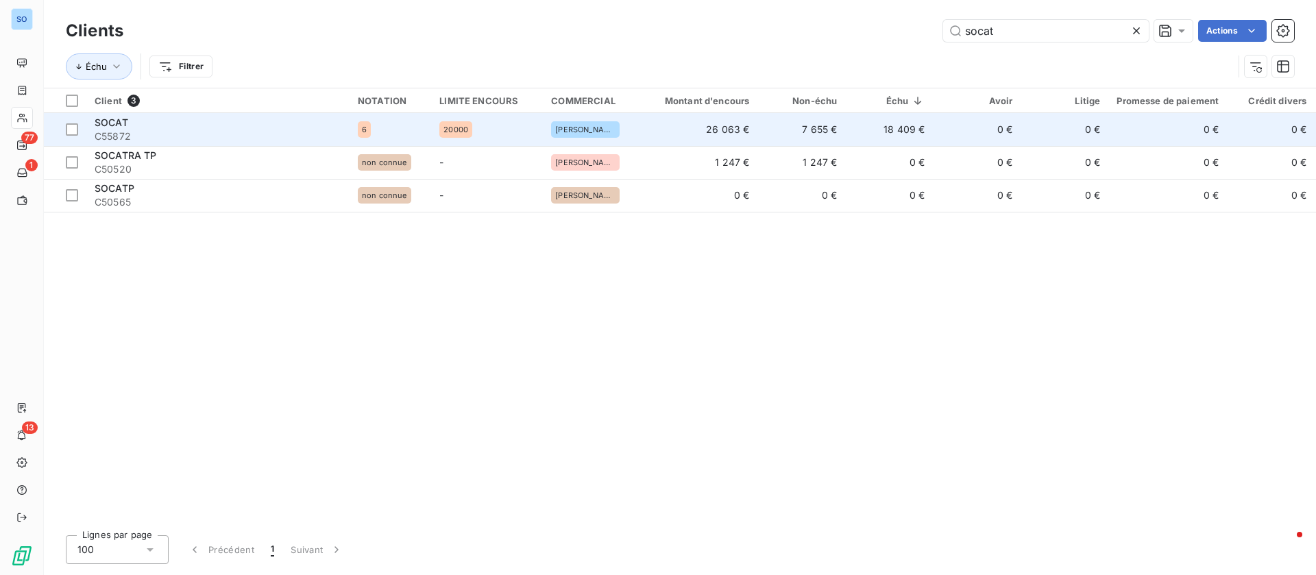
click at [771, 125] on td "7 655 €" at bounding box center [802, 129] width 88 height 33
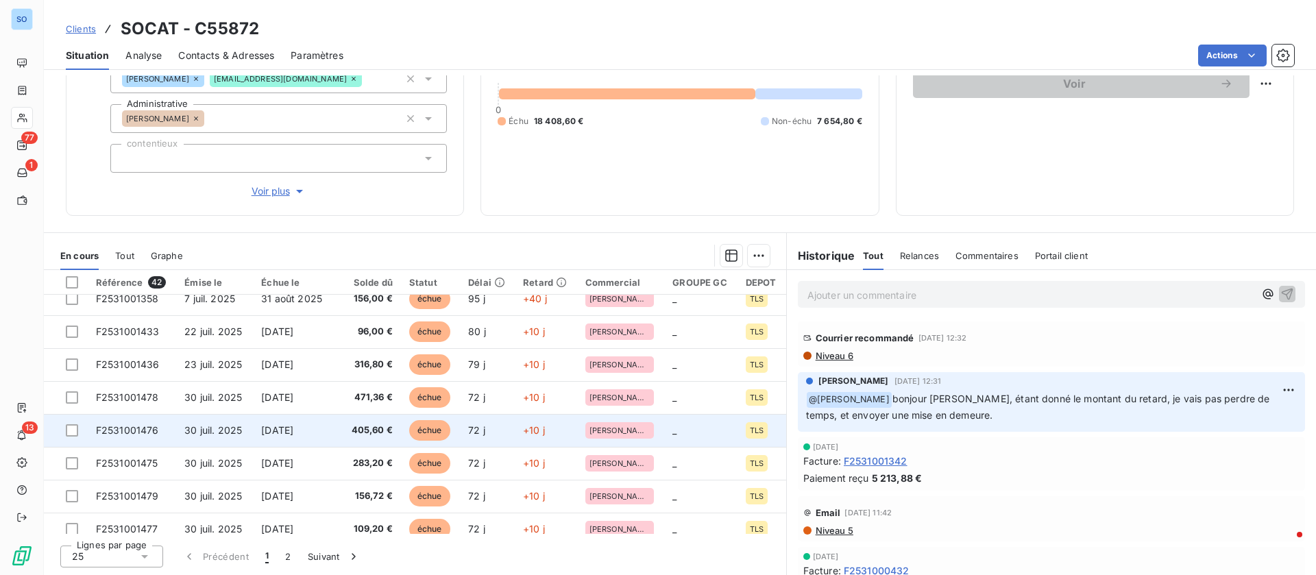
scroll to position [173, 0]
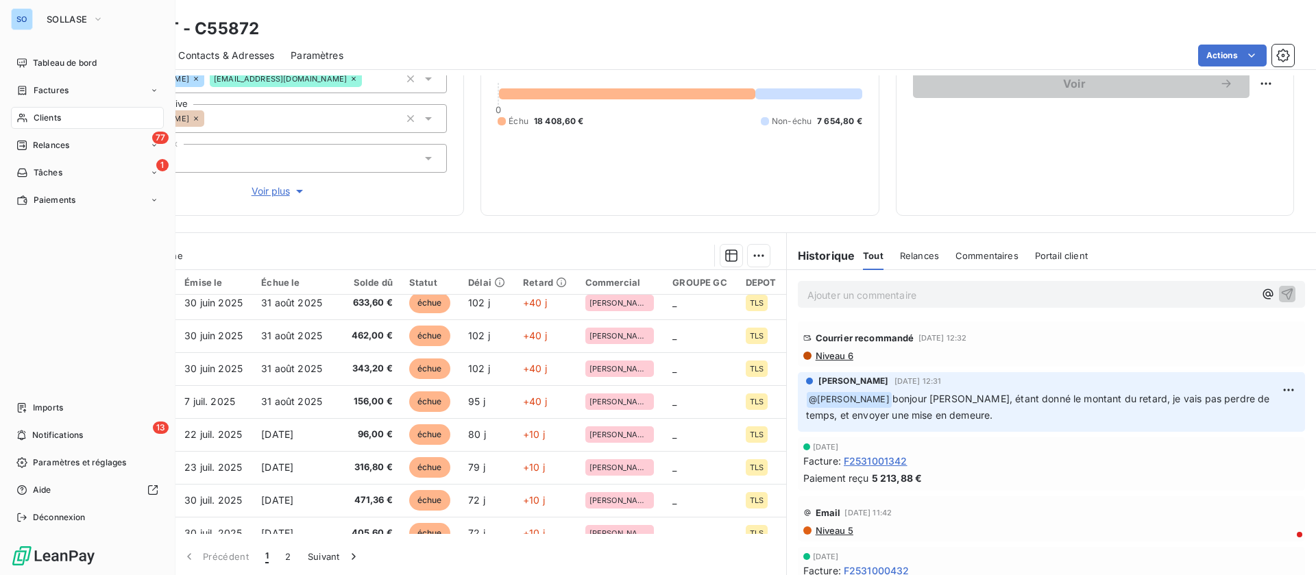
click at [37, 110] on div "Clients" at bounding box center [87, 118] width 153 height 22
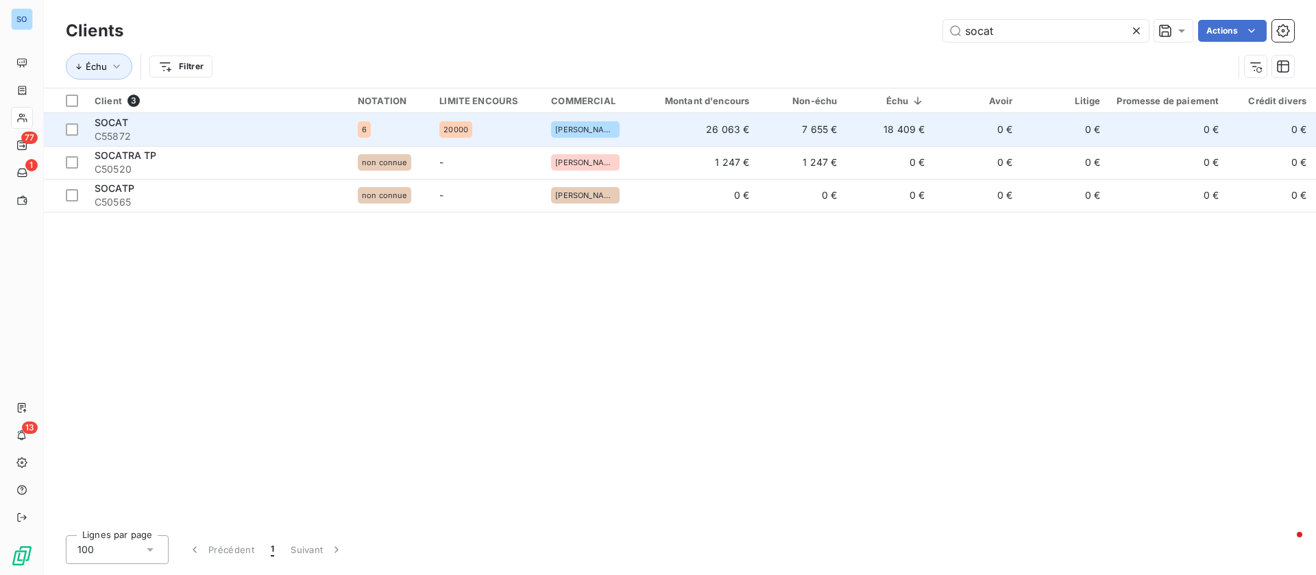
click at [264, 130] on span "C55872" at bounding box center [218, 137] width 247 height 14
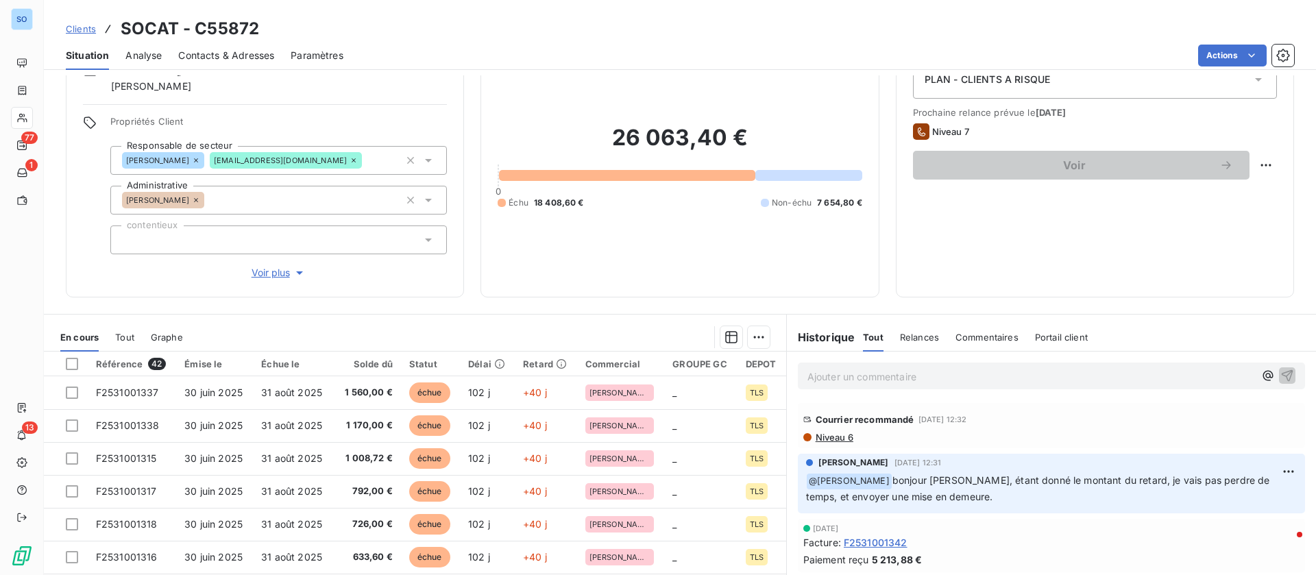
scroll to position [103, 0]
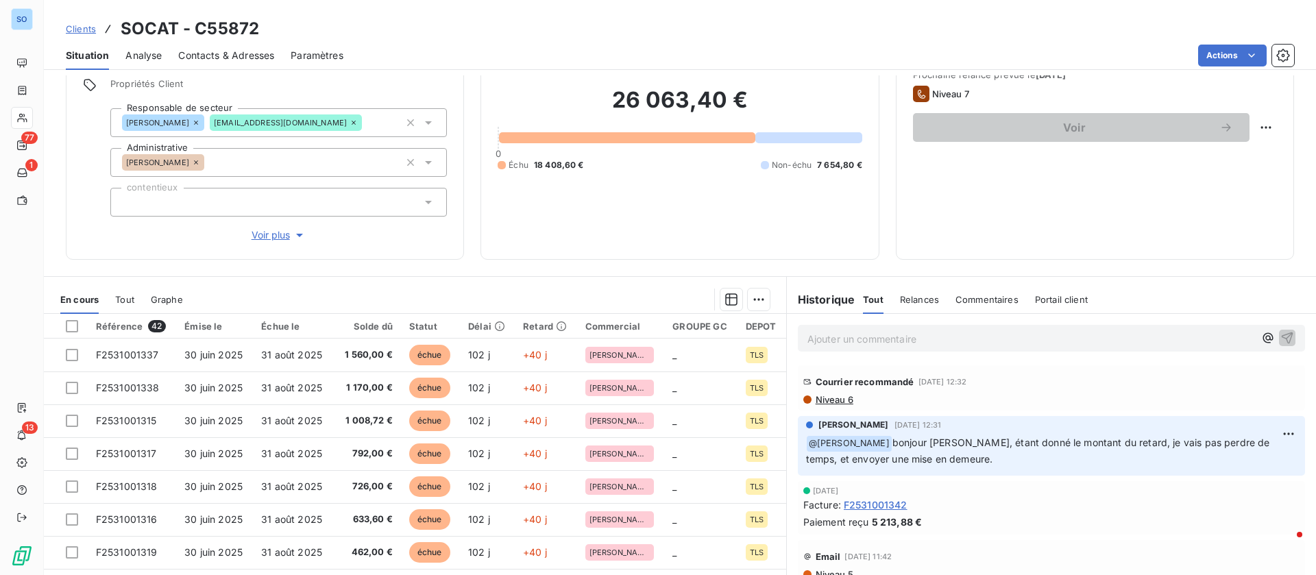
click at [230, 53] on span "Contacts & Adresses" at bounding box center [226, 56] width 96 height 14
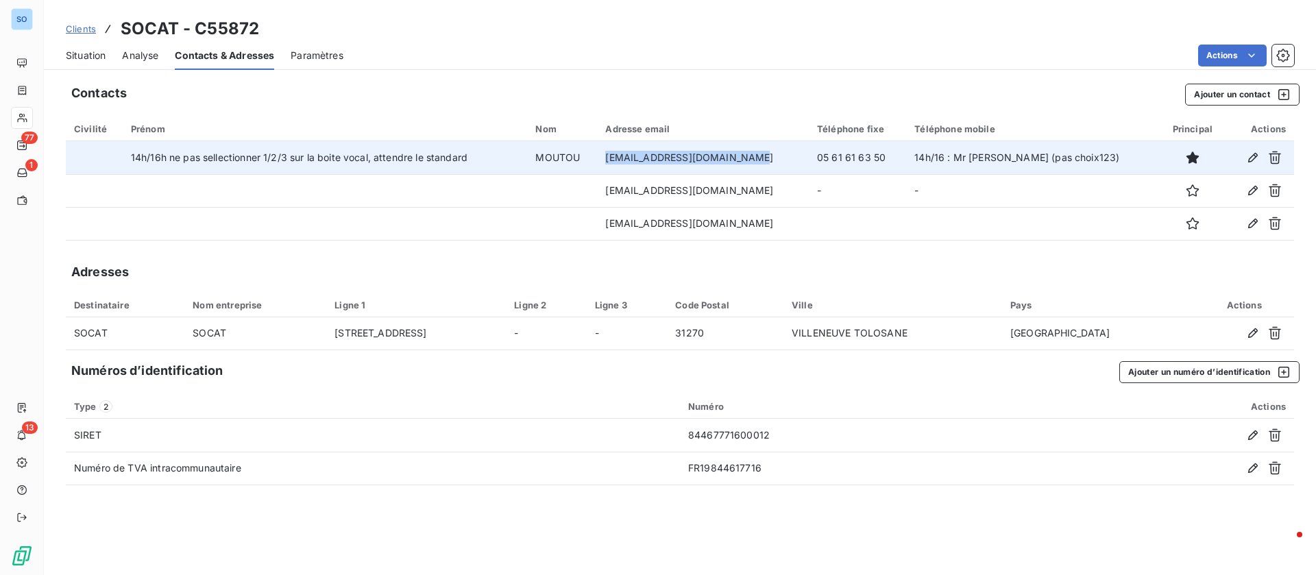
drag, startPoint x: 787, startPoint y: 156, endPoint x: 629, endPoint y: 156, distance: 157.7
click at [629, 156] on td "[EMAIL_ADDRESS][DOMAIN_NAME]" at bounding box center [703, 157] width 212 height 33
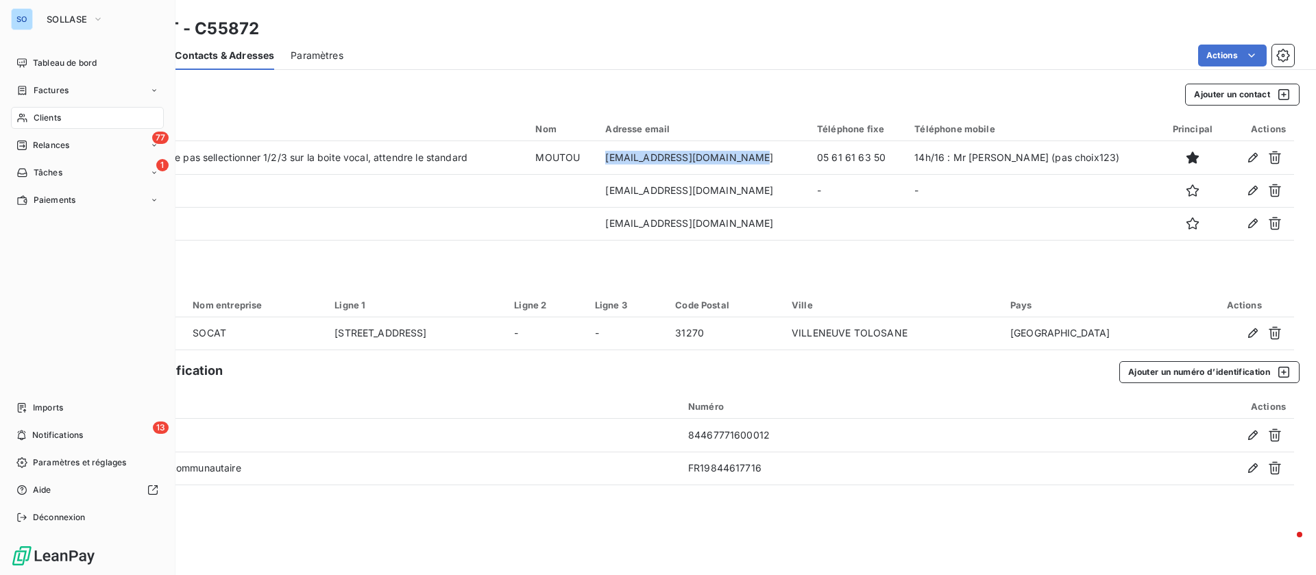
drag, startPoint x: 39, startPoint y: 115, endPoint x: 173, endPoint y: 112, distance: 133.7
click at [40, 115] on span "Clients" at bounding box center [47, 118] width 27 height 12
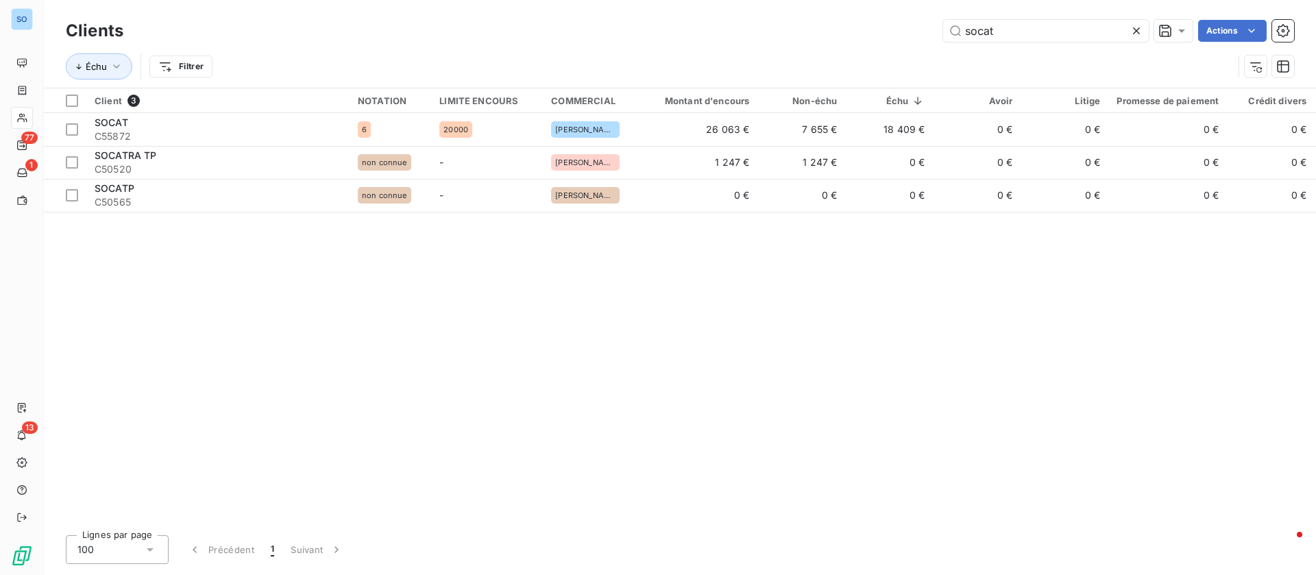
drag, startPoint x: 887, startPoint y: 17, endPoint x: 863, endPoint y: 8, distance: 25.6
click at [862, 18] on div "Clients socat Actions" at bounding box center [680, 30] width 1229 height 29
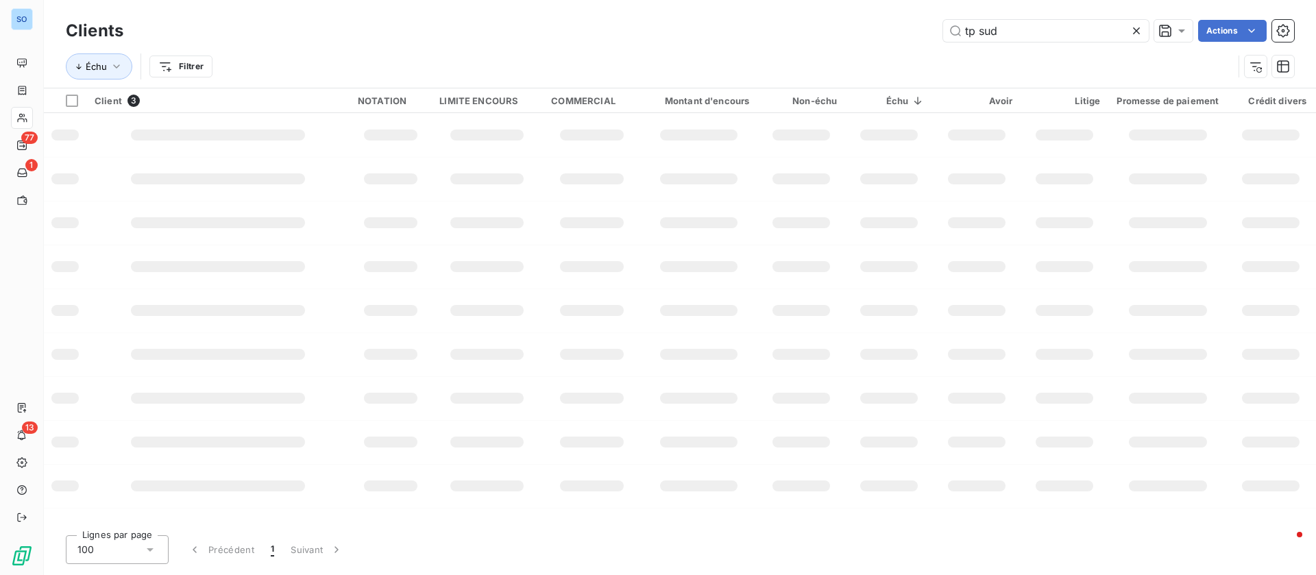
type input "tp sud"
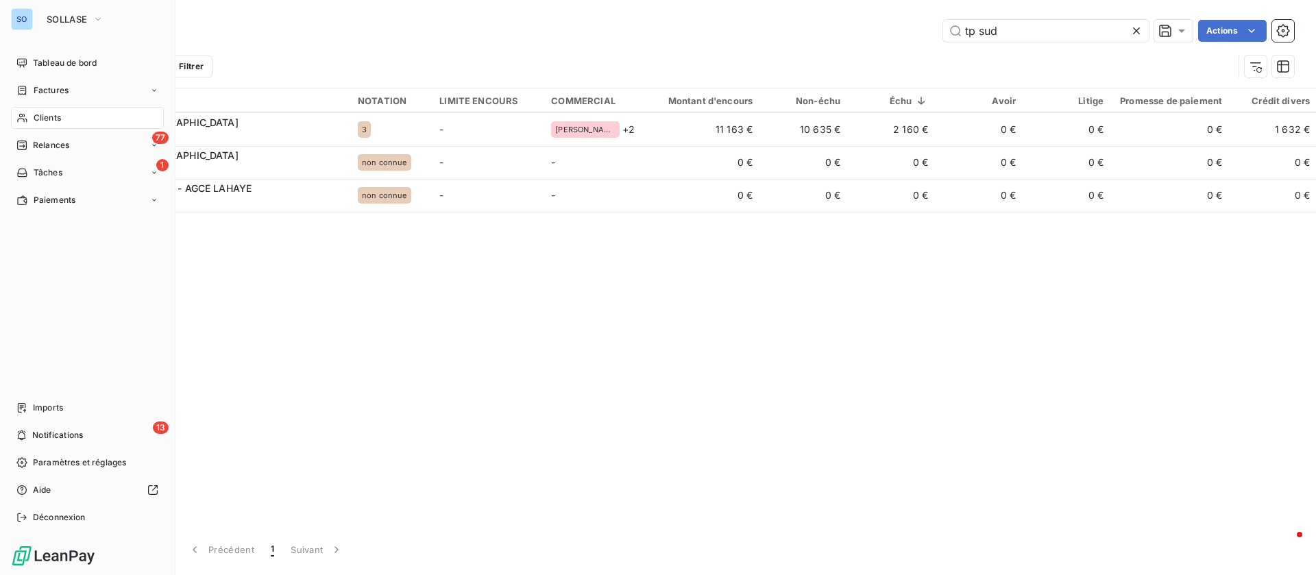
click at [30, 91] on div "Factures" at bounding box center [42, 90] width 52 height 12
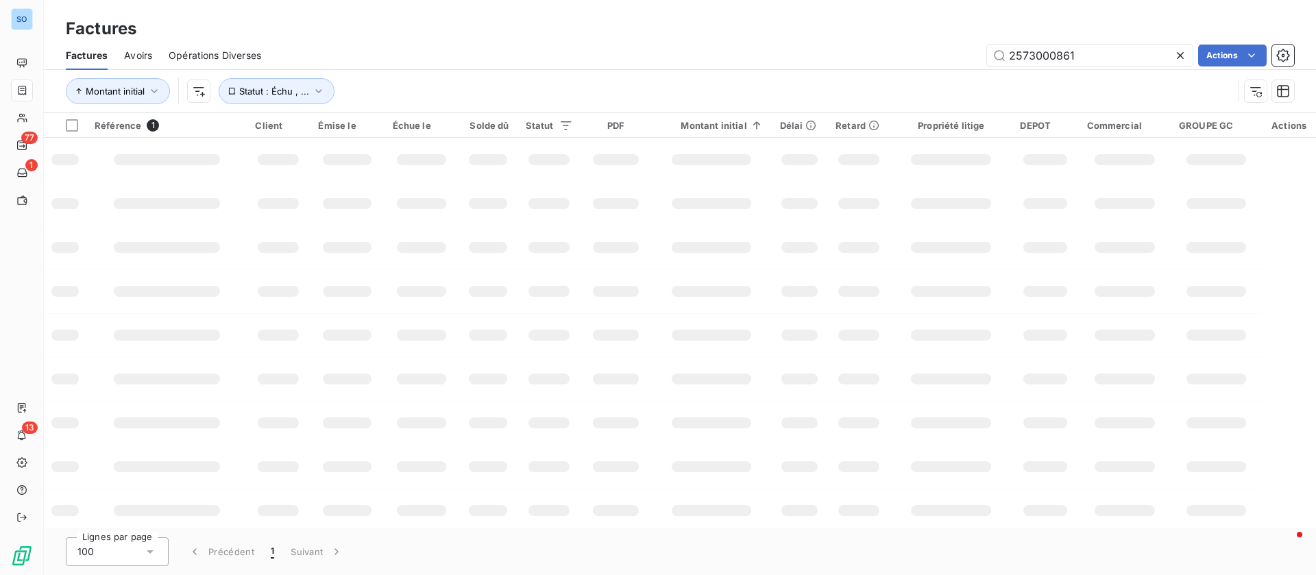
drag, startPoint x: 1105, startPoint y: 54, endPoint x: 879, endPoint y: 53, distance: 226.3
click at [880, 55] on div "2573000861 Actions" at bounding box center [786, 56] width 1017 height 22
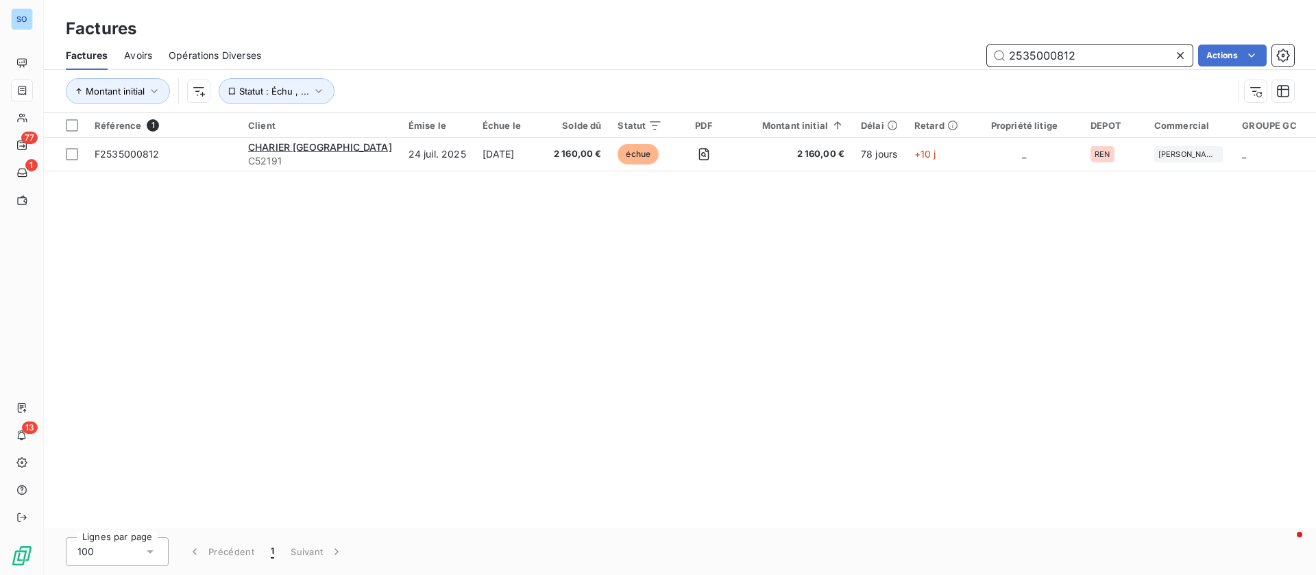
drag, startPoint x: 1100, startPoint y: 65, endPoint x: 924, endPoint y: 47, distance: 176.4
click at [924, 47] on div "2535000812 Actions" at bounding box center [786, 56] width 1017 height 22
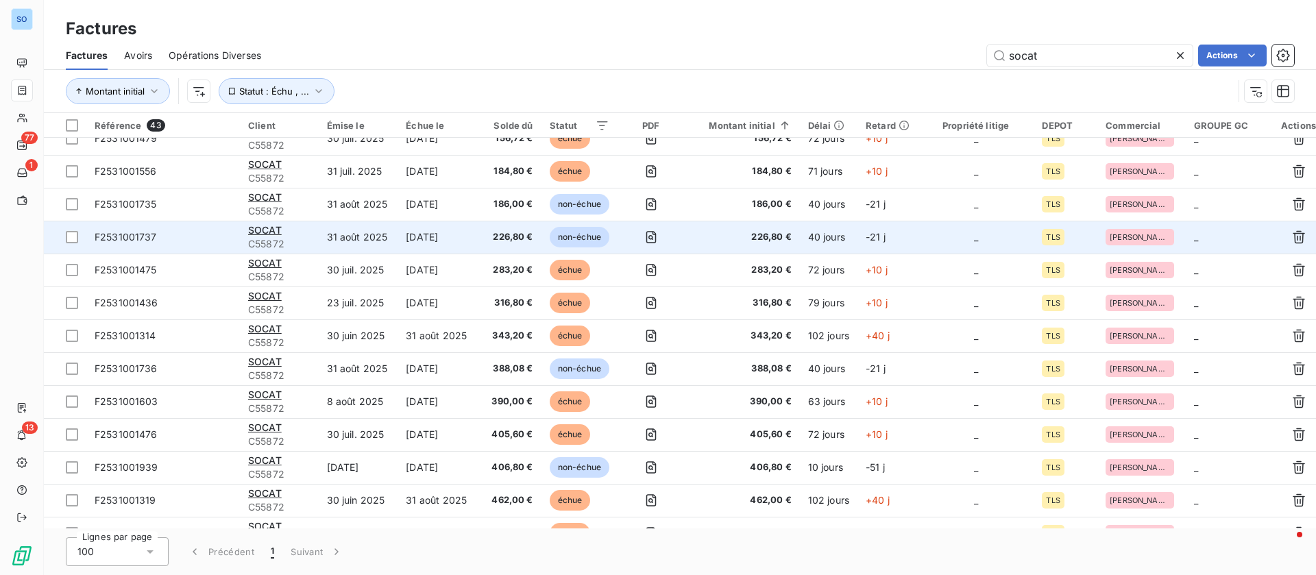
scroll to position [311, 0]
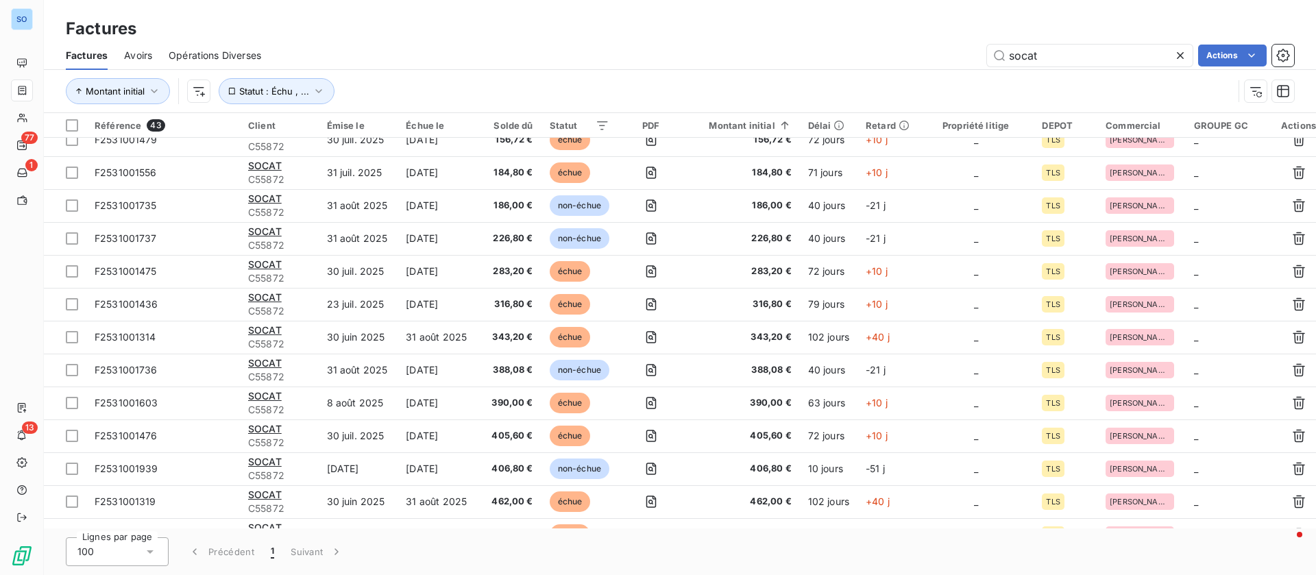
click at [1049, 43] on div "Factures Avoirs Opérations Diverses socat Actions" at bounding box center [680, 55] width 1273 height 29
drag, startPoint x: 1050, startPoint y: 47, endPoint x: 908, endPoint y: 47, distance: 141.9
click at [908, 47] on div "socat Actions" at bounding box center [786, 56] width 1017 height 22
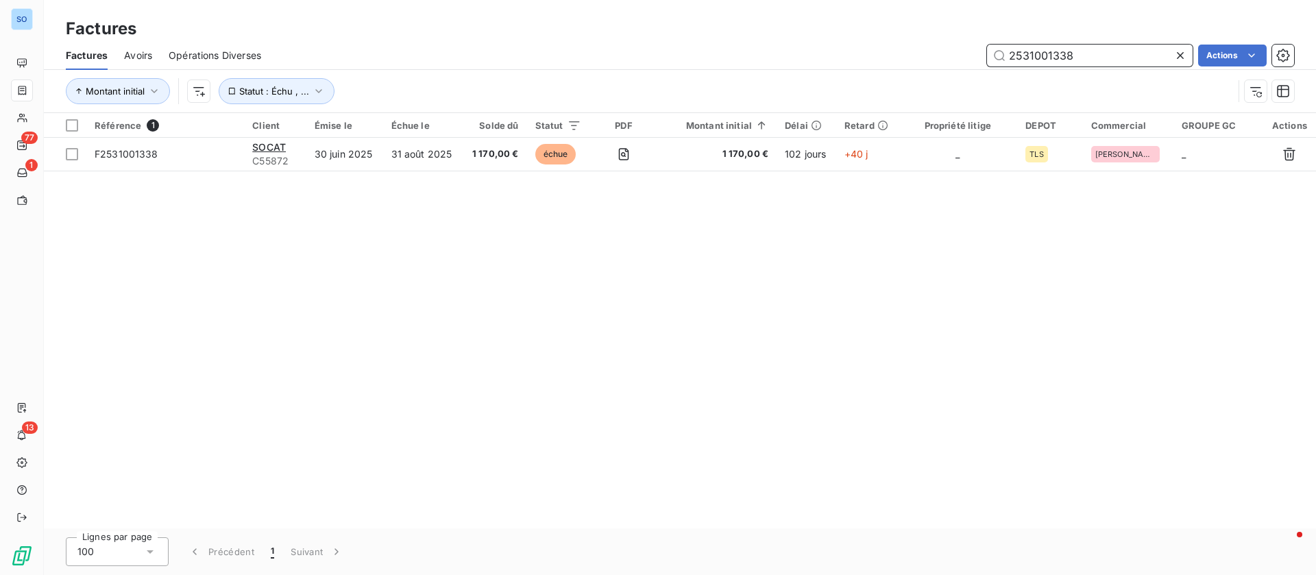
scroll to position [0, 0]
drag, startPoint x: 1088, startPoint y: 57, endPoint x: 831, endPoint y: 43, distance: 257.5
click at [834, 49] on div "2531001338 Actions" at bounding box center [786, 56] width 1017 height 22
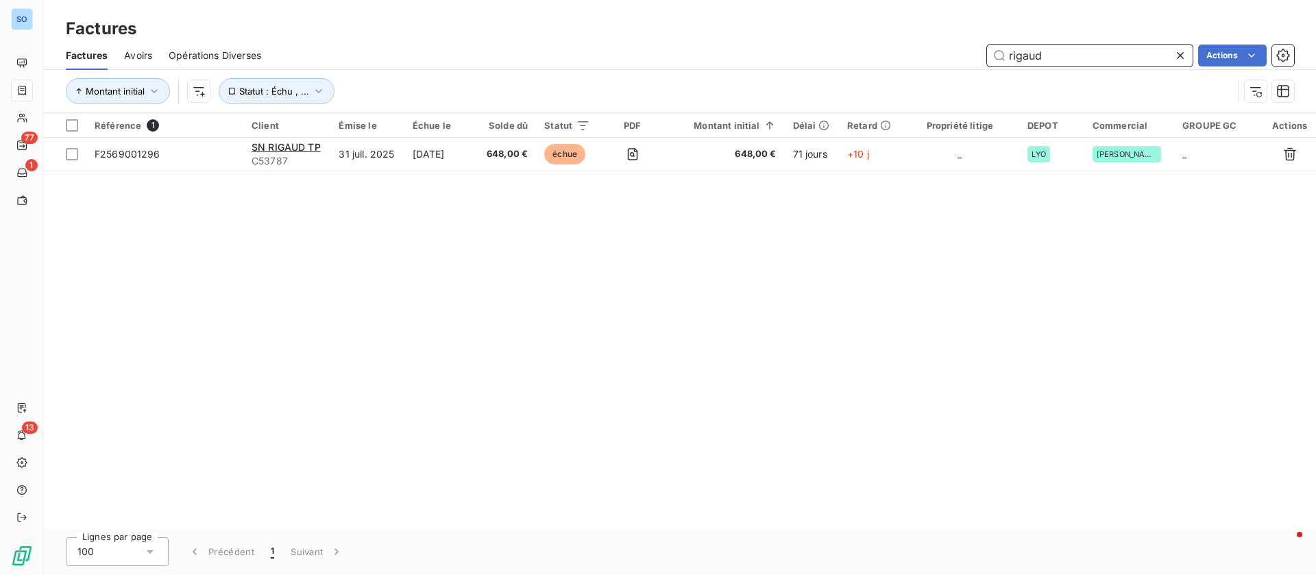
drag, startPoint x: 1072, startPoint y: 49, endPoint x: 865, endPoint y: 40, distance: 208.0
click at [865, 40] on div "Factures Factures Avoirs Opérations Diverses rigaud Actions Montant initial Sta…" at bounding box center [680, 56] width 1273 height 113
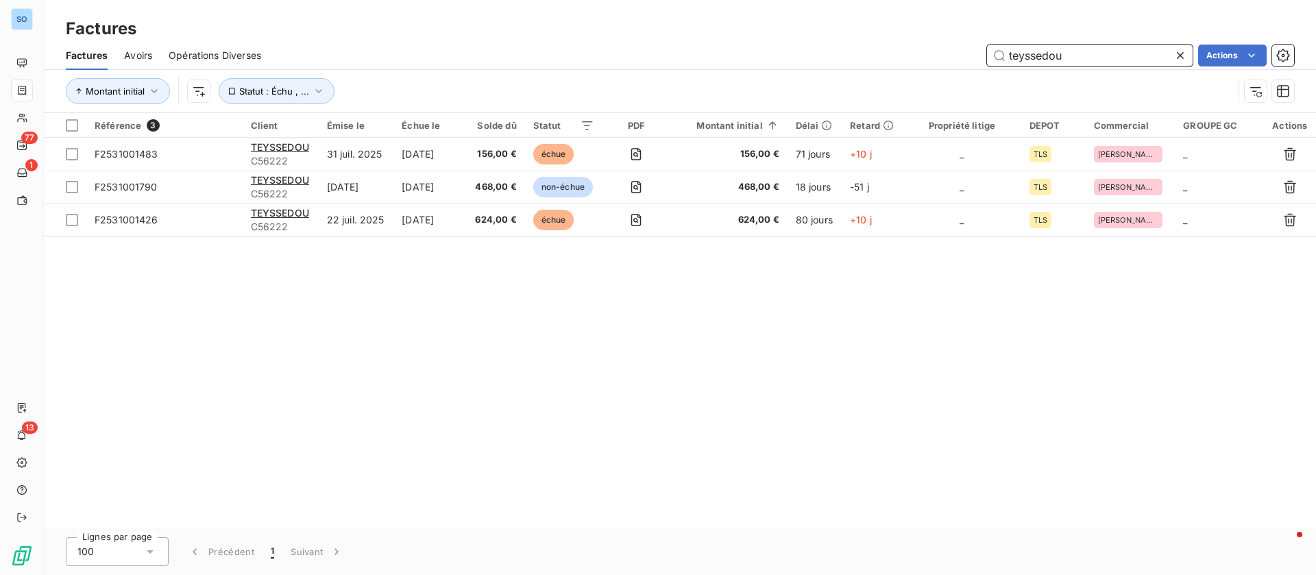
drag, startPoint x: 1074, startPoint y: 57, endPoint x: 899, endPoint y: 43, distance: 175.4
click at [899, 43] on div "Factures Avoirs Opérations Diverses teyssedou Actions" at bounding box center [680, 55] width 1273 height 29
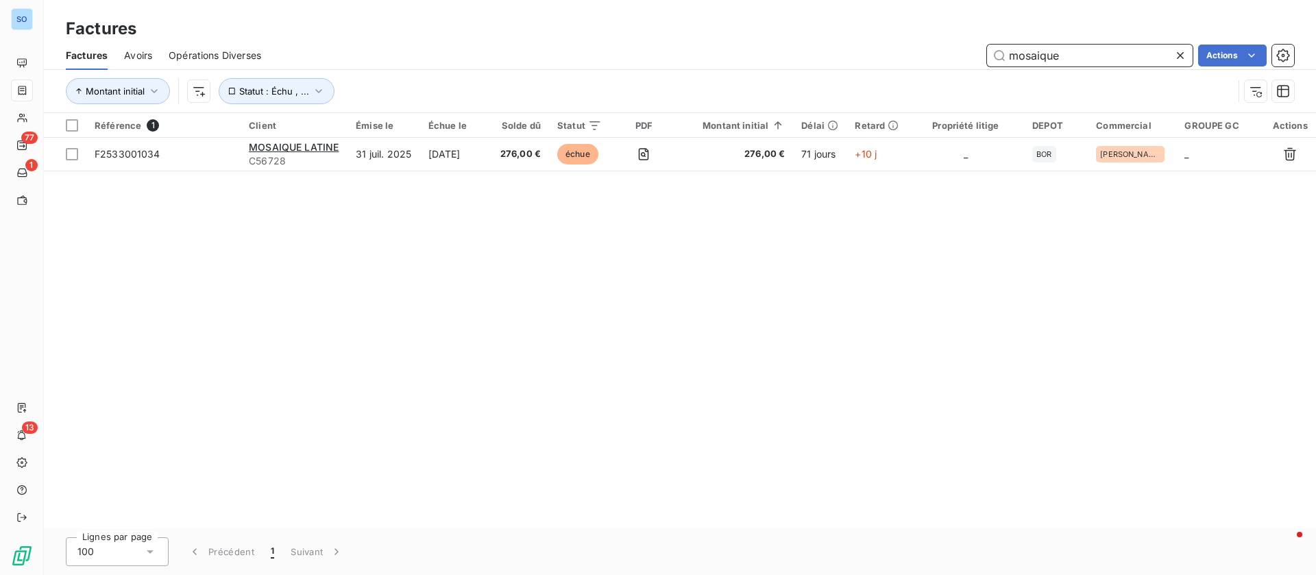
drag, startPoint x: 1107, startPoint y: 55, endPoint x: 995, endPoint y: 1, distance: 124.2
click at [819, 33] on div "Factures Factures Avoirs Opérations Diverses mosaique Actions Montant initial S…" at bounding box center [680, 56] width 1273 height 113
type input "2535000801"
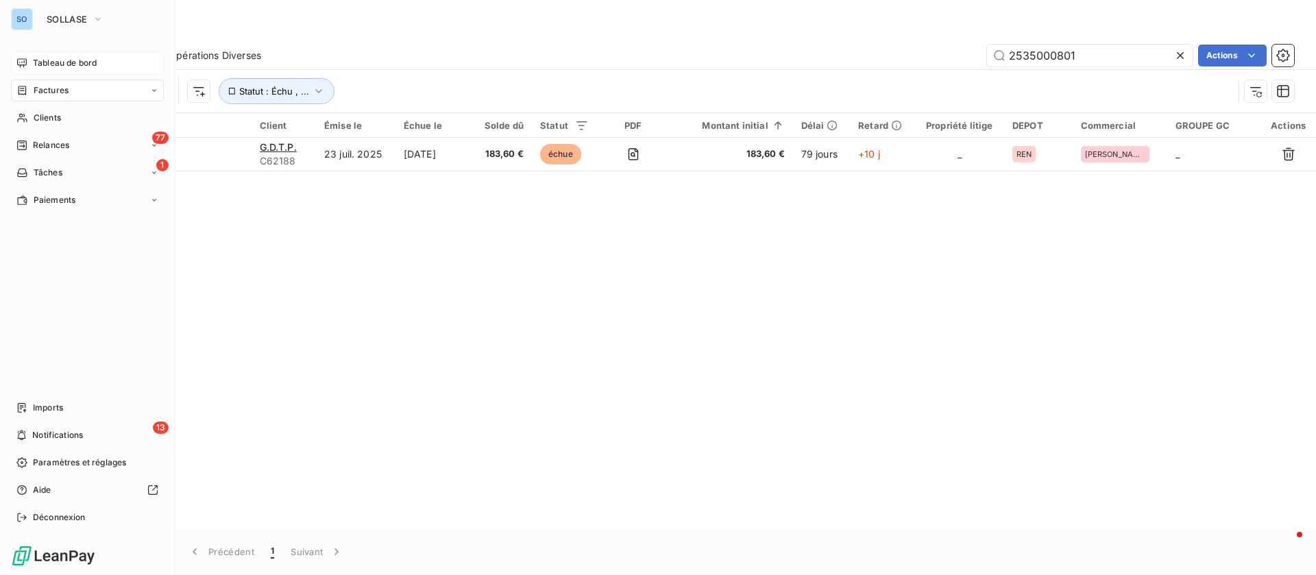
click at [55, 58] on span "Tableau de bord" at bounding box center [65, 63] width 64 height 12
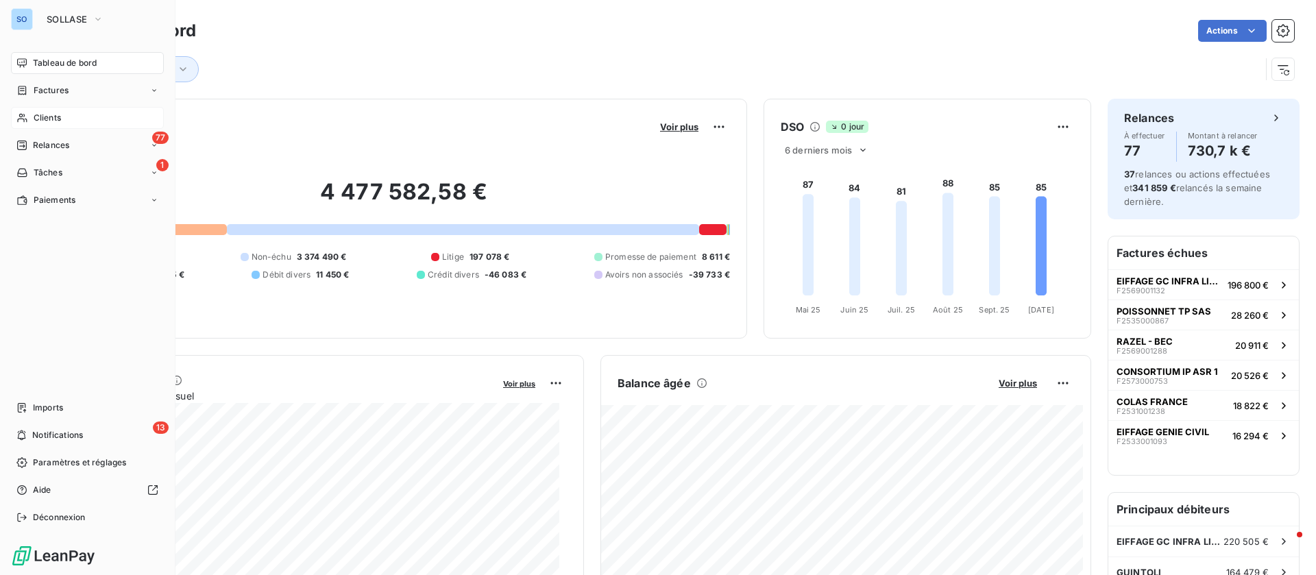
click at [54, 115] on span "Clients" at bounding box center [47, 118] width 27 height 12
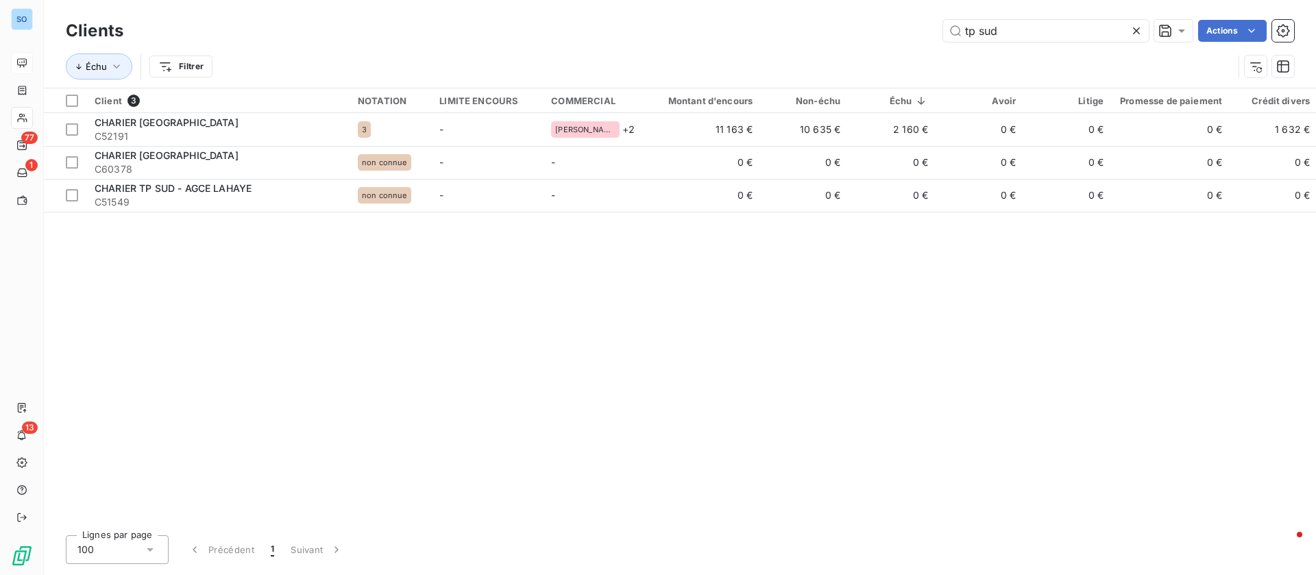
drag, startPoint x: 1006, startPoint y: 26, endPoint x: 850, endPoint y: 24, distance: 156.3
click at [850, 24] on div "tp sud Actions" at bounding box center [717, 31] width 1155 height 22
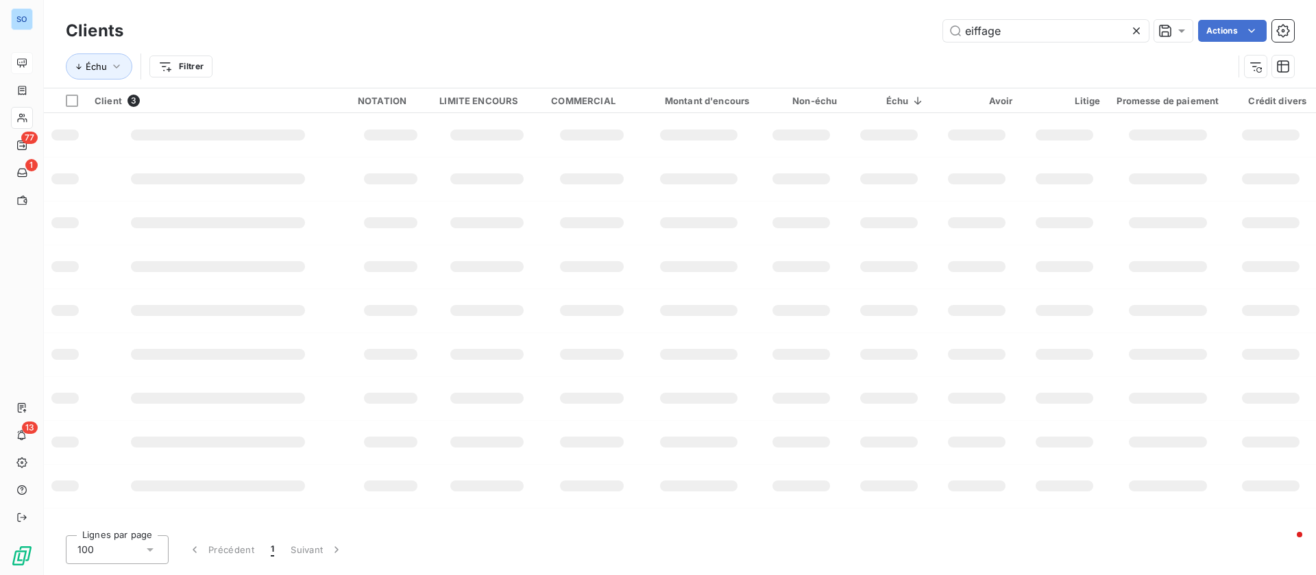
type input "eiffage"
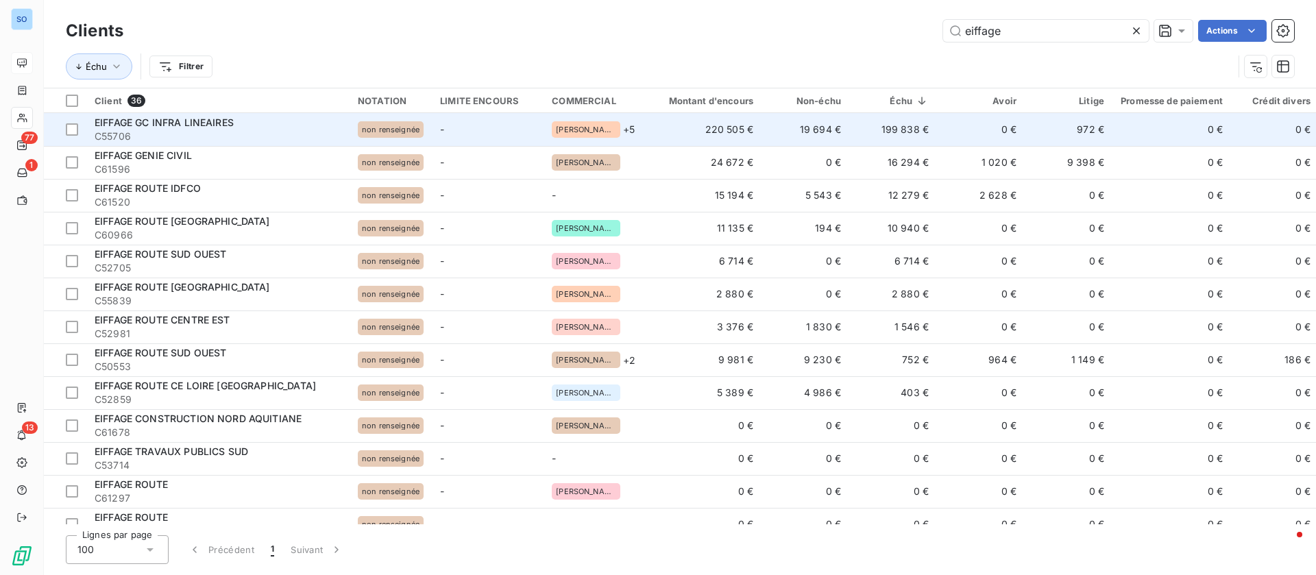
click at [826, 130] on td "19 694 €" at bounding box center [806, 129] width 88 height 33
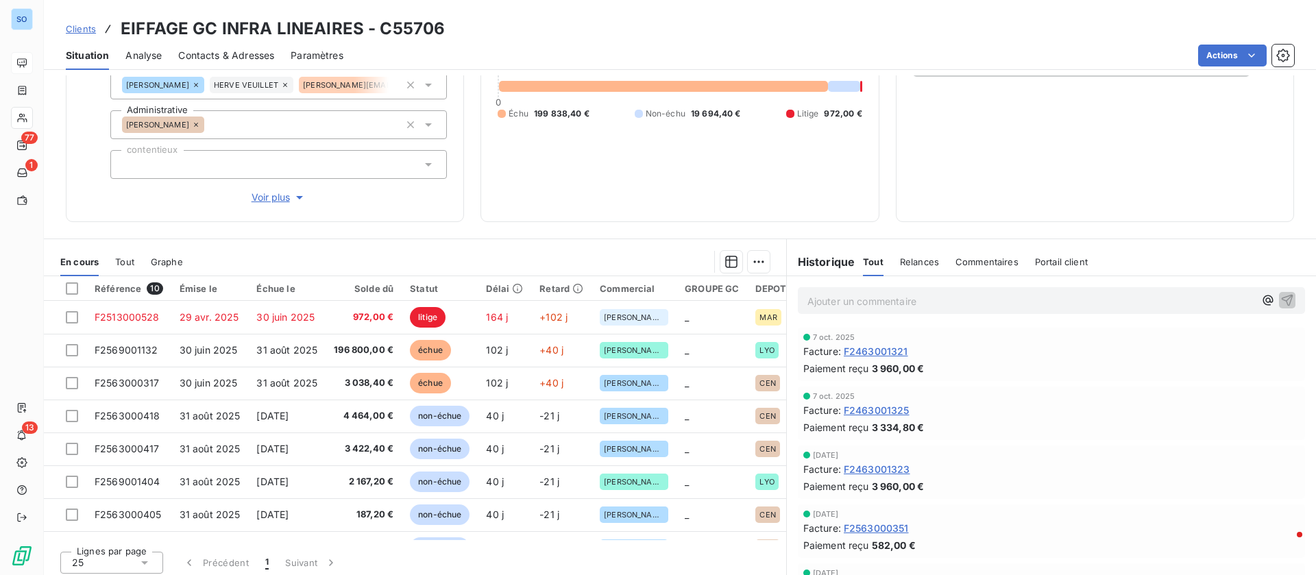
scroll to position [174, 0]
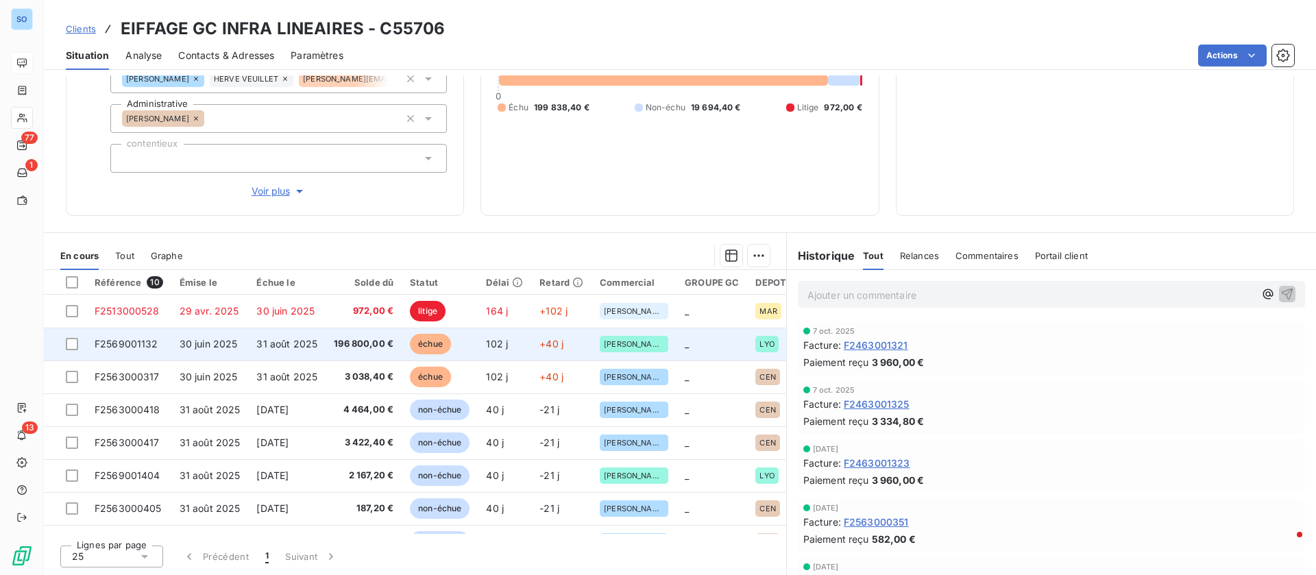
click at [330, 331] on td "196 800,00 €" at bounding box center [364, 344] width 76 height 33
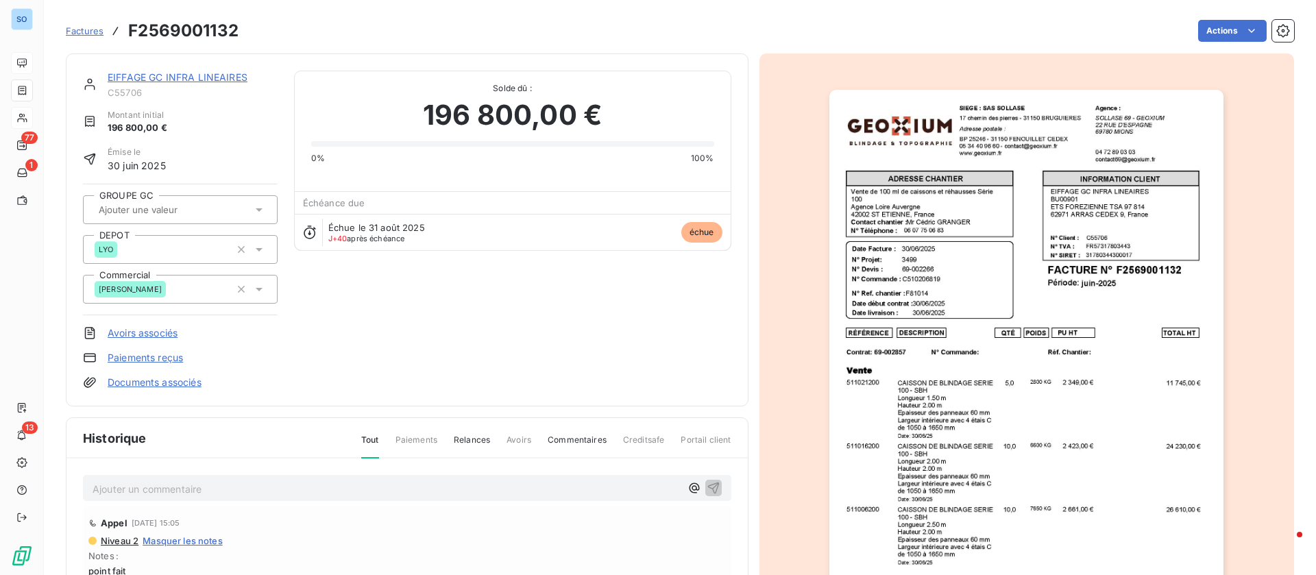
click at [1051, 241] on img "button" at bounding box center [1027, 369] width 394 height 558
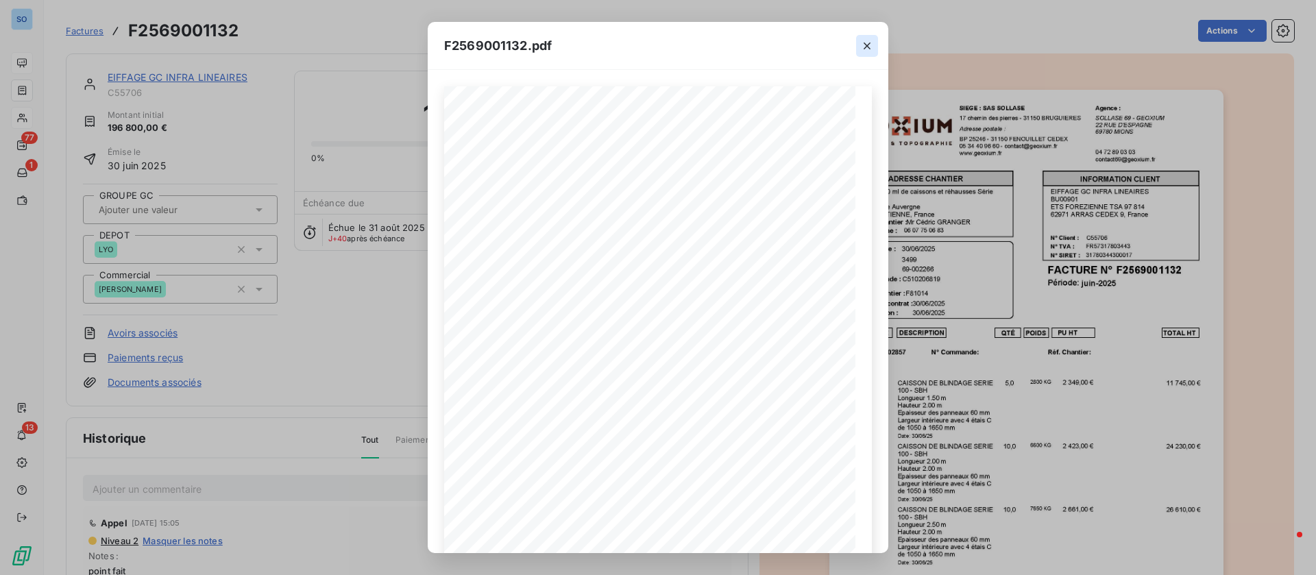
click at [866, 45] on icon "button" at bounding box center [867, 46] width 7 height 7
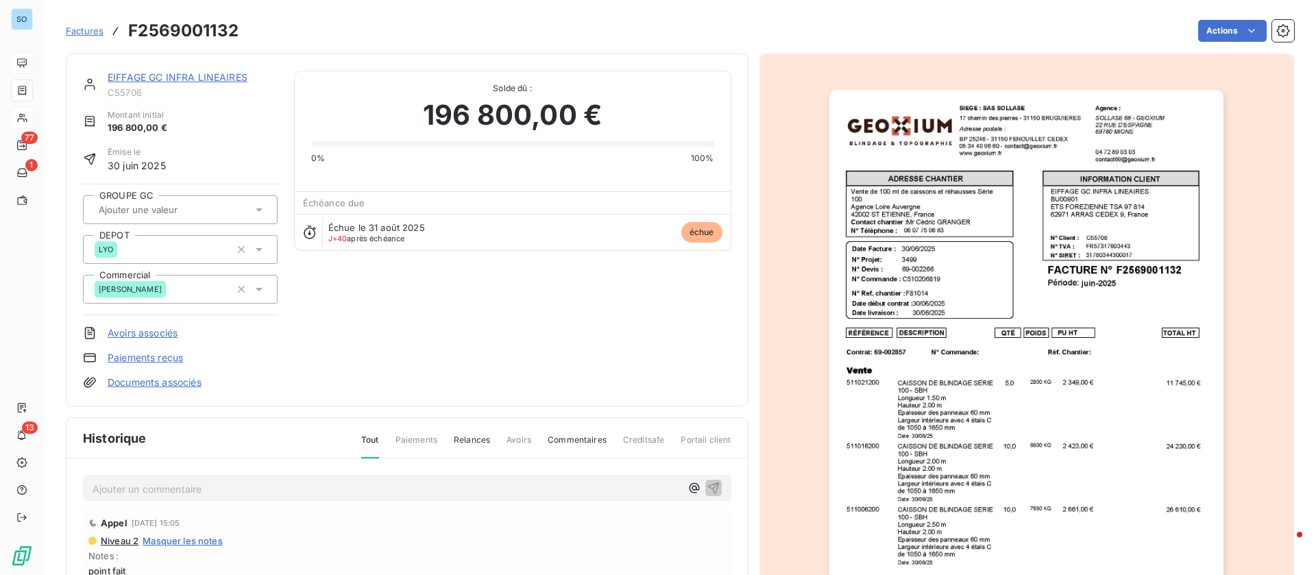
click at [204, 488] on p "Ajouter un commentaire ﻿" at bounding box center [387, 489] width 588 height 17
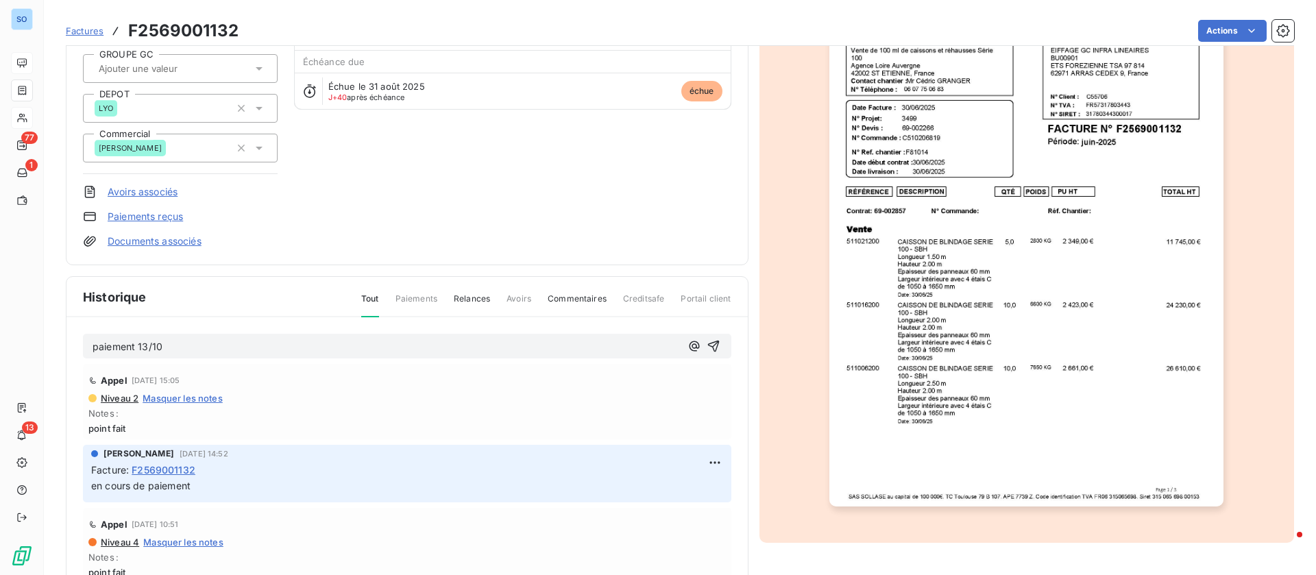
scroll to position [184, 0]
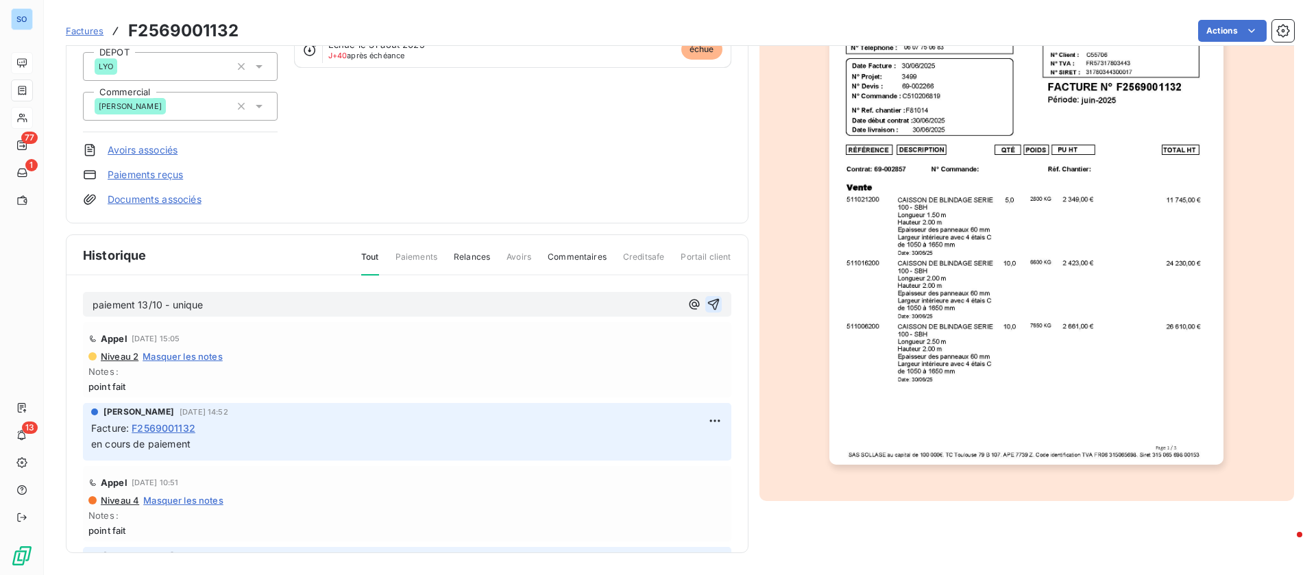
click at [708, 300] on icon "button" at bounding box center [714, 305] width 12 height 12
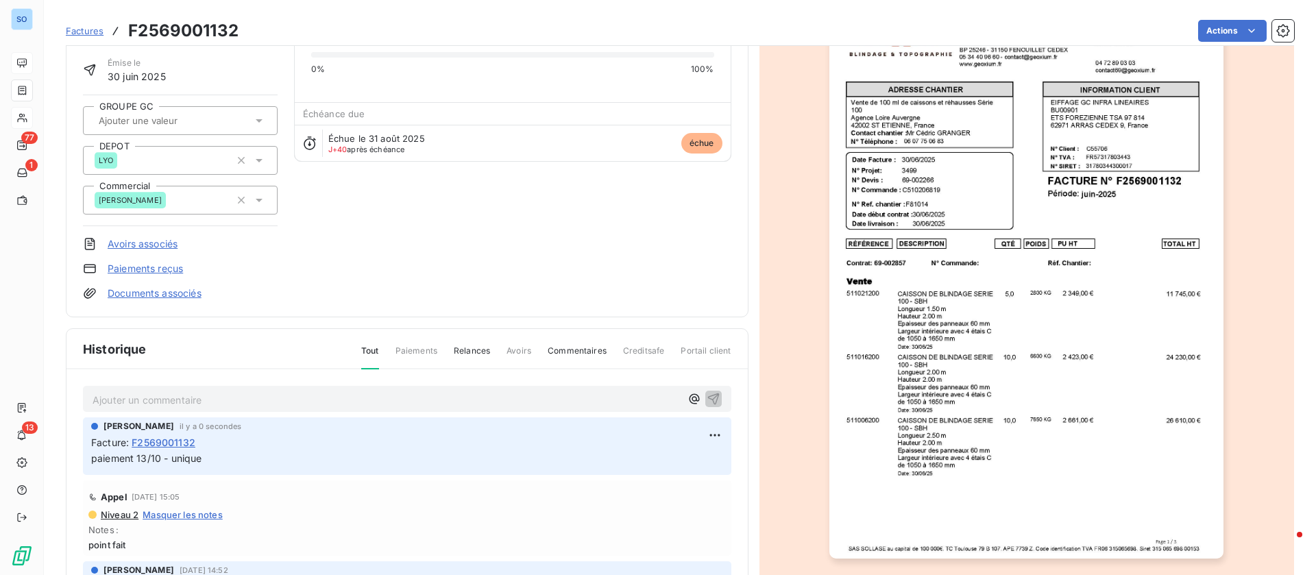
scroll to position [0, 0]
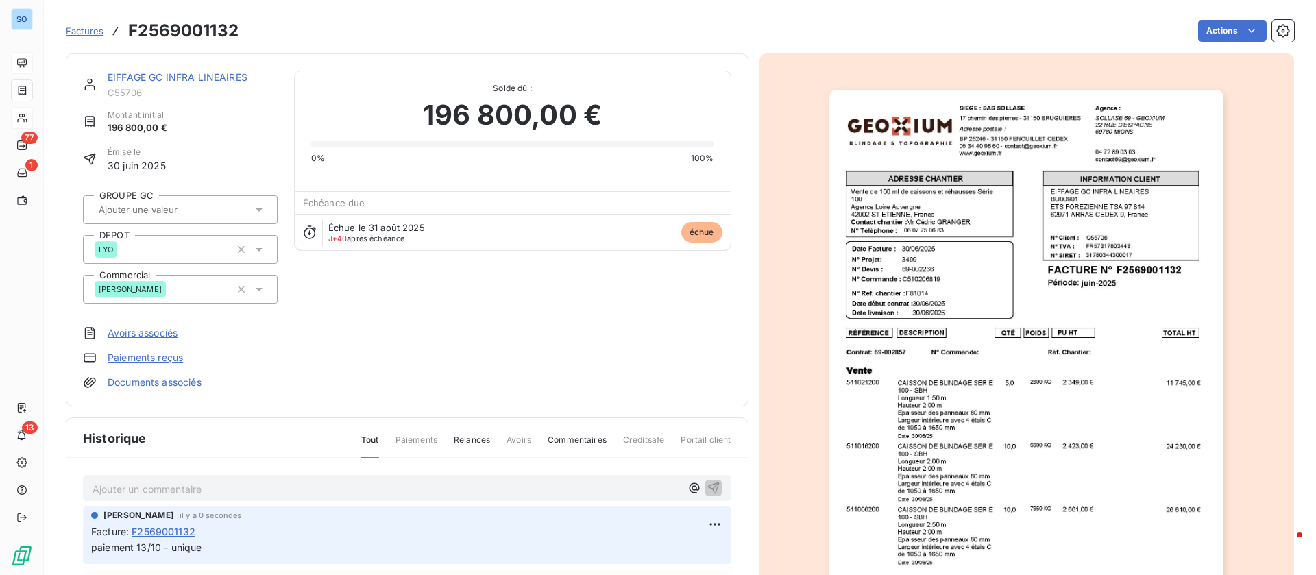
click at [211, 72] on link "EIFFAGE GC INFRA LINEAIRES" at bounding box center [178, 77] width 140 height 12
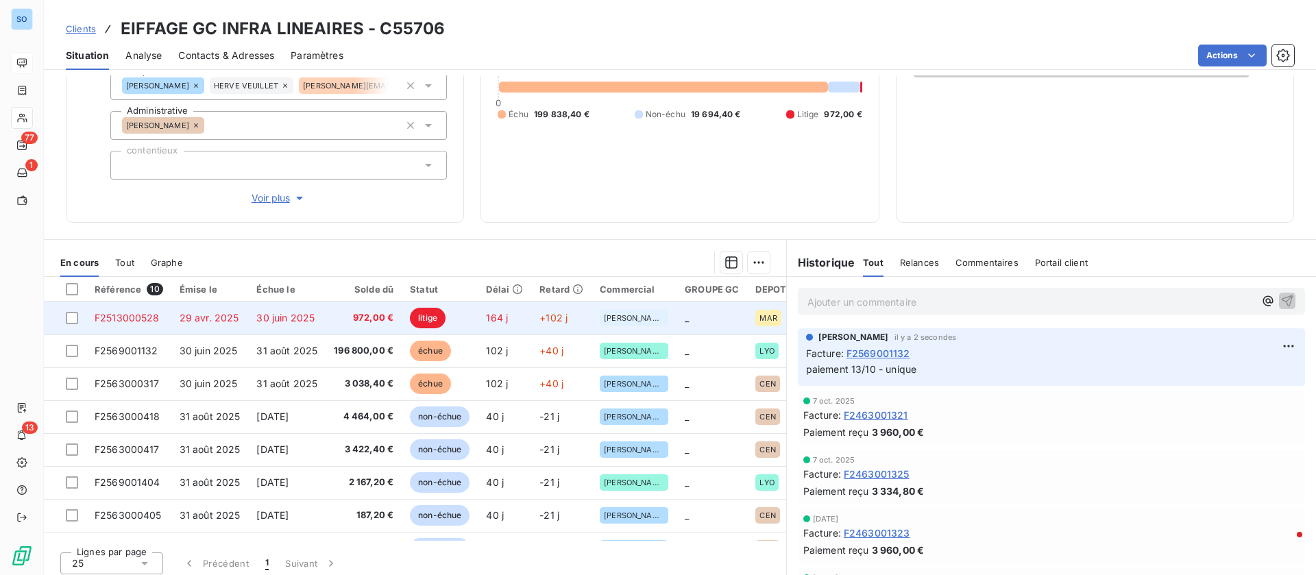
scroll to position [174, 0]
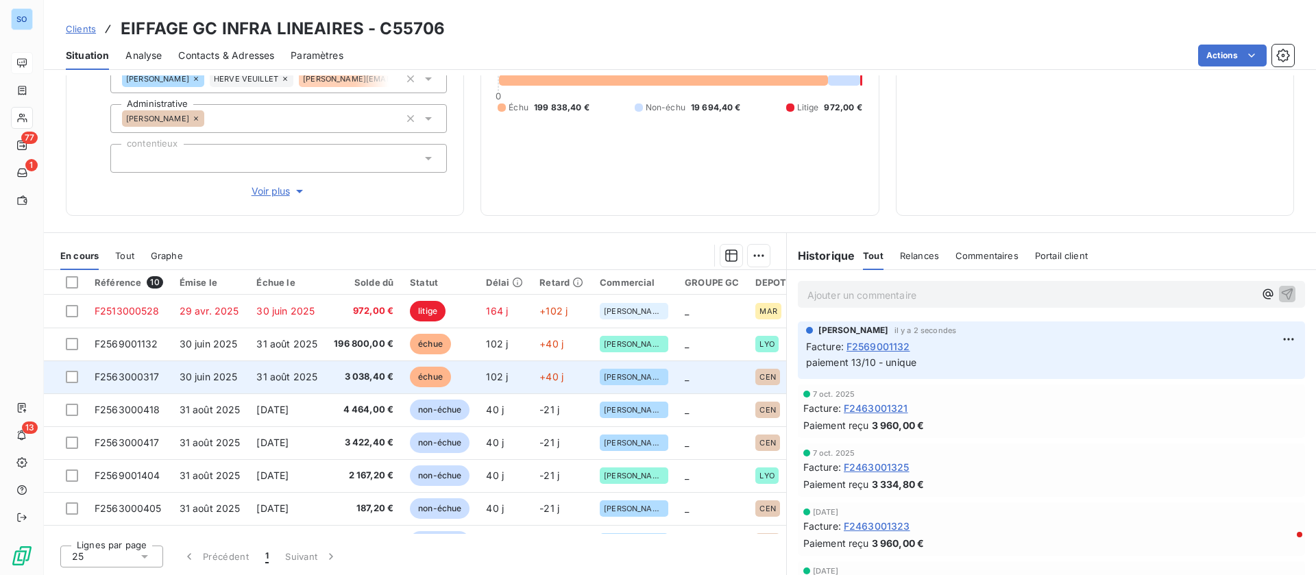
click at [417, 372] on span "échue" at bounding box center [430, 377] width 41 height 21
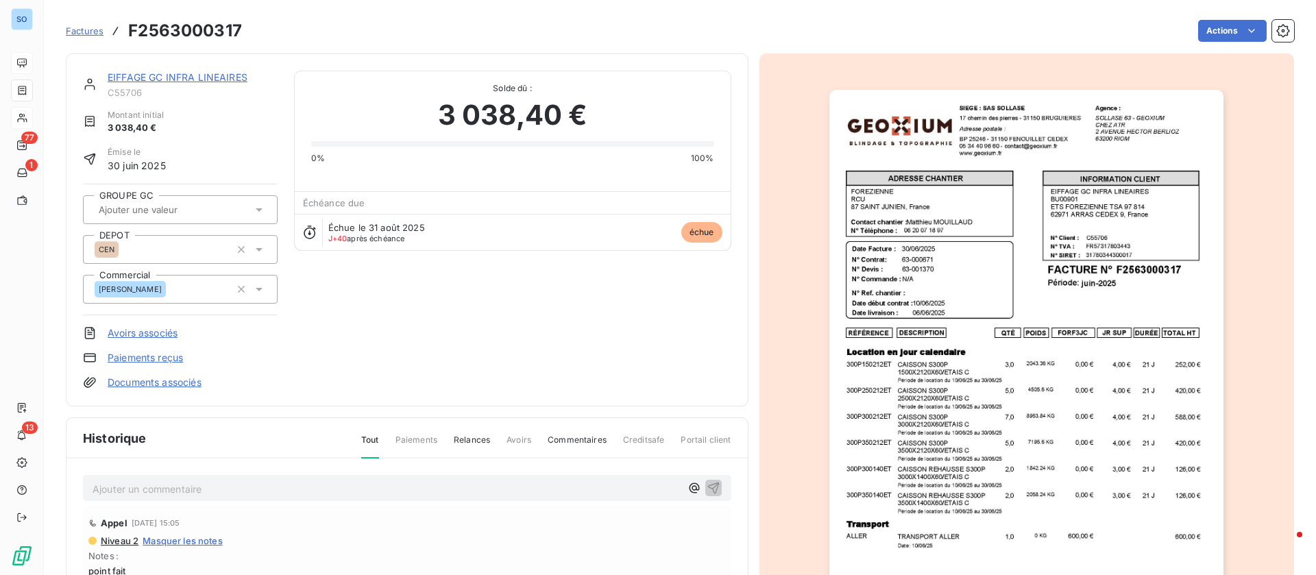
click at [375, 487] on p "Ajouter un commentaire ﻿" at bounding box center [387, 489] width 588 height 17
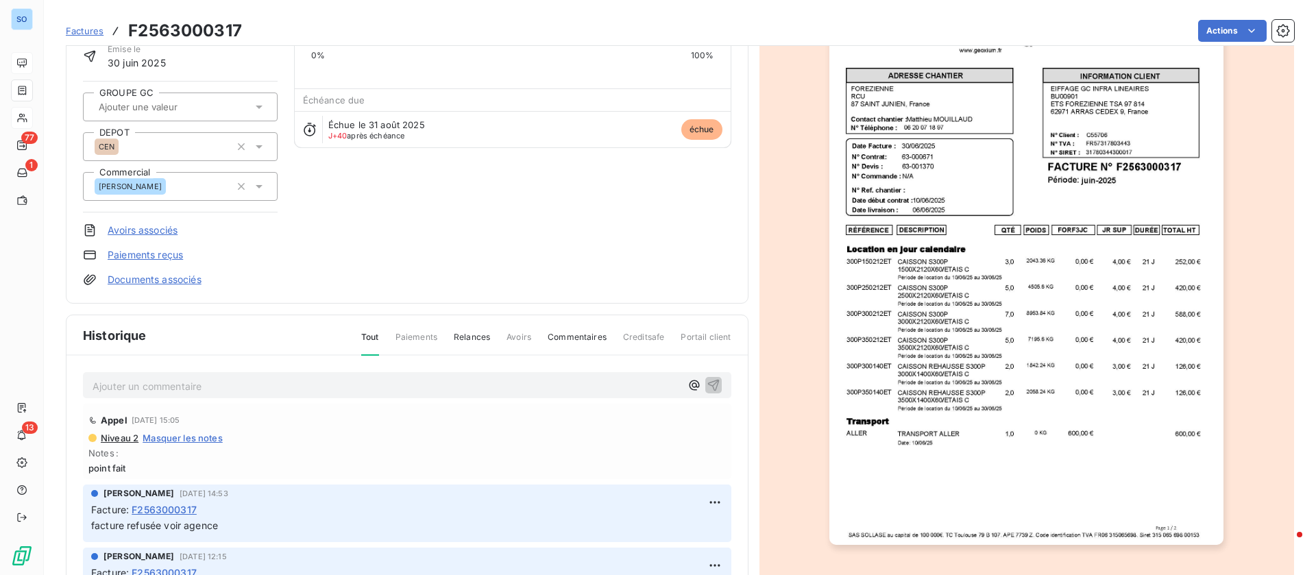
click at [1205, 38] on html "SO 77 1 13 Factures F2563000317 Actions EIFFAGE GC INFRA LINEAIRES C55706 Monta…" at bounding box center [658, 287] width 1316 height 575
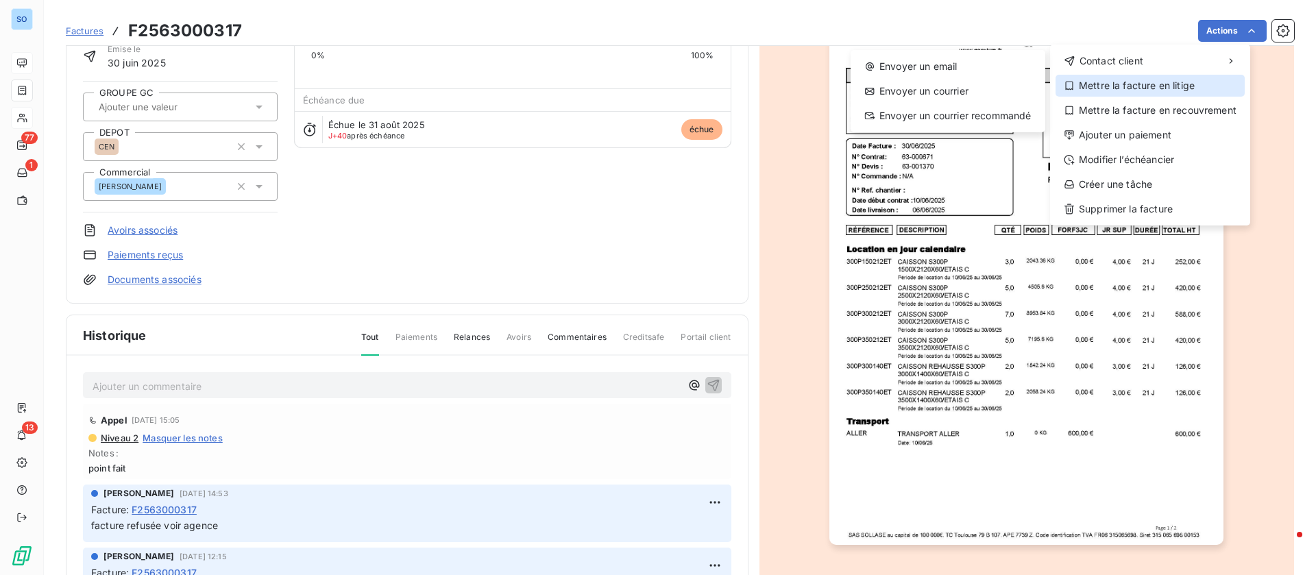
click at [1127, 77] on div "Mettre la facture en litige" at bounding box center [1150, 86] width 189 height 22
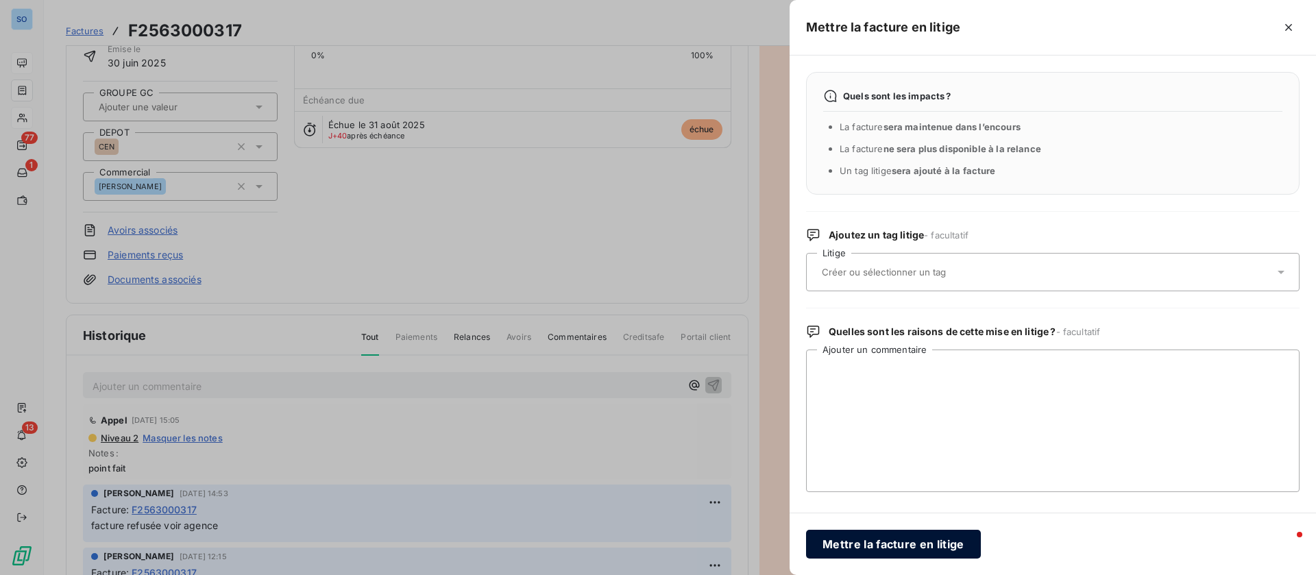
click at [870, 526] on div "Mettre la facture en litige" at bounding box center [1053, 544] width 527 height 62
click at [874, 544] on button "Mettre la facture en litige" at bounding box center [893, 544] width 175 height 29
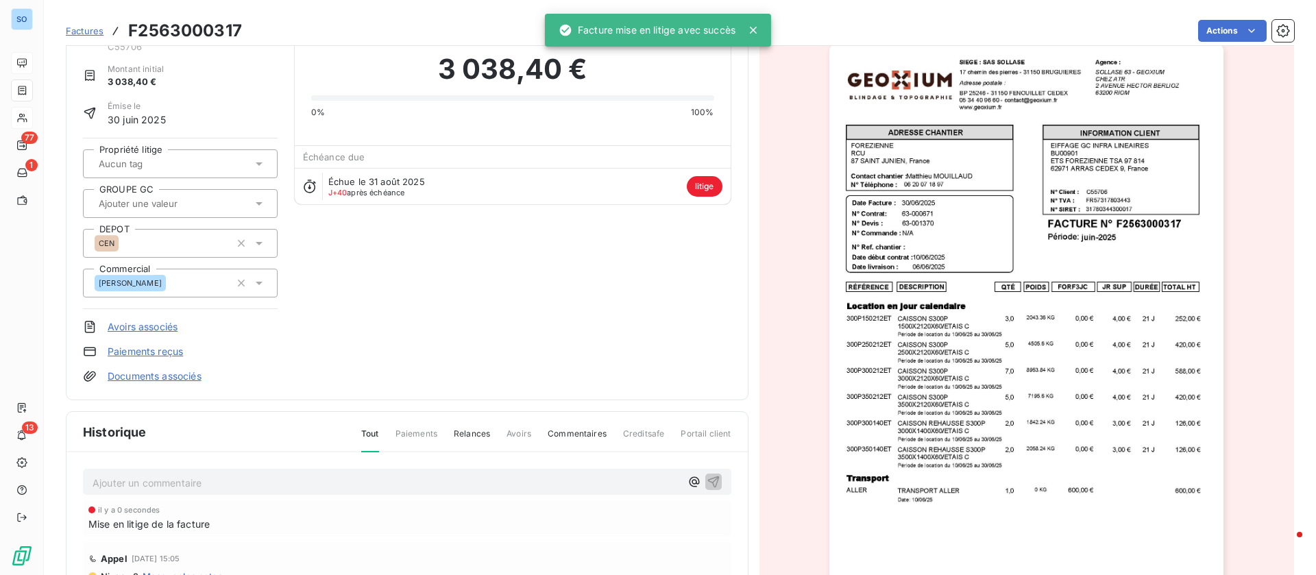
scroll to position [0, 0]
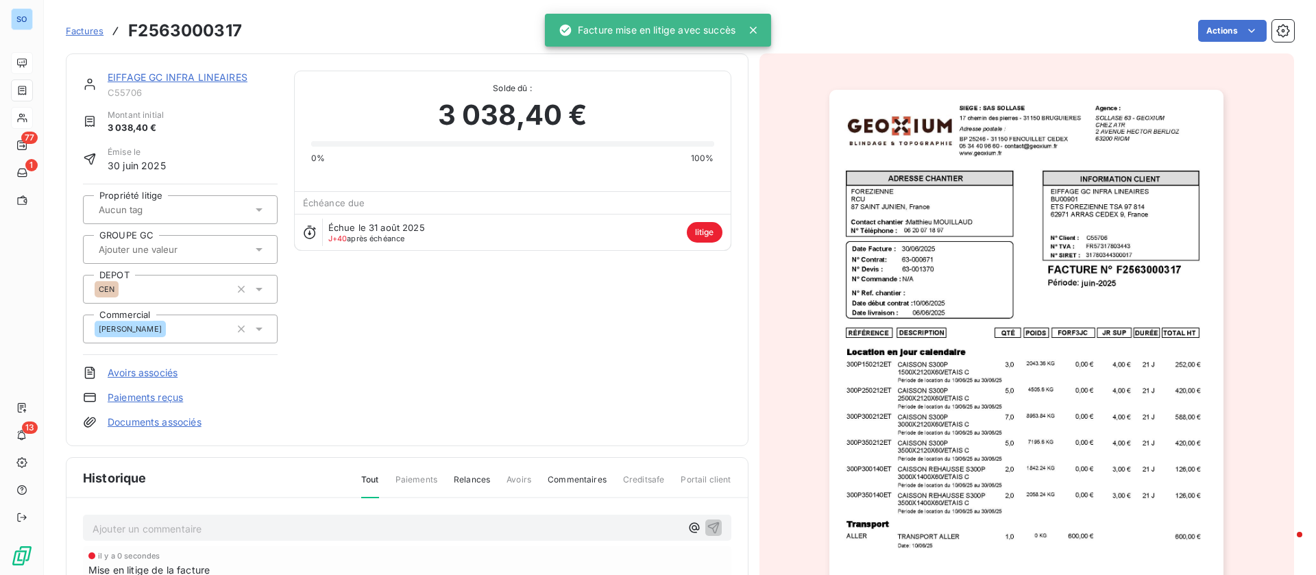
click at [182, 75] on link "EIFFAGE GC INFRA LINEAIRES" at bounding box center [178, 77] width 140 height 12
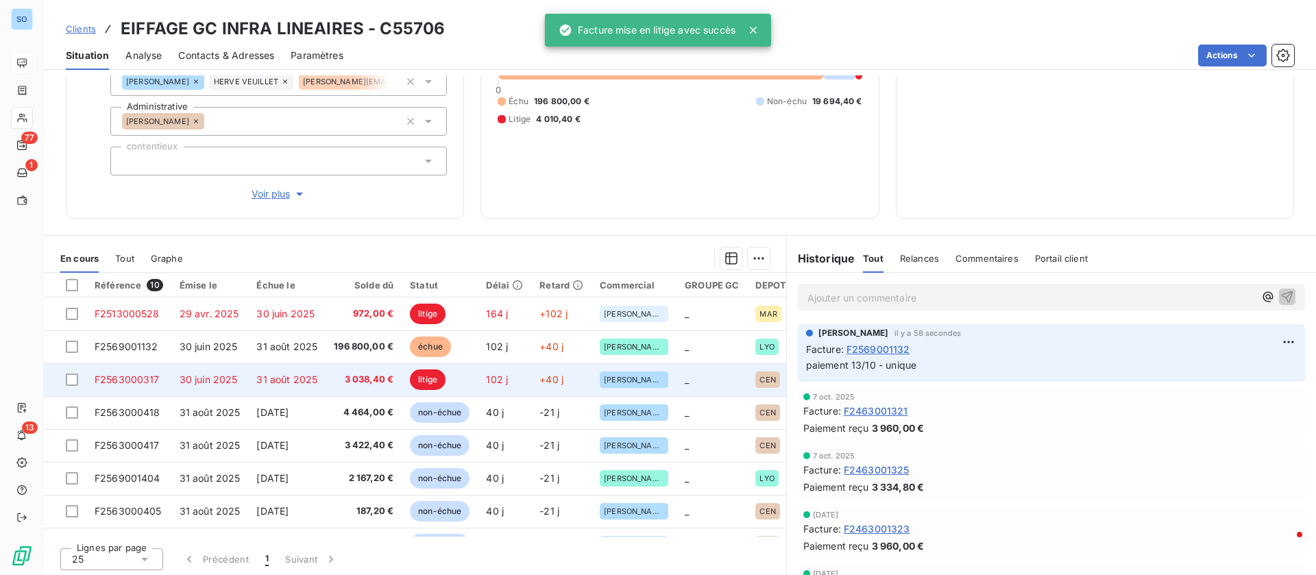
scroll to position [174, 0]
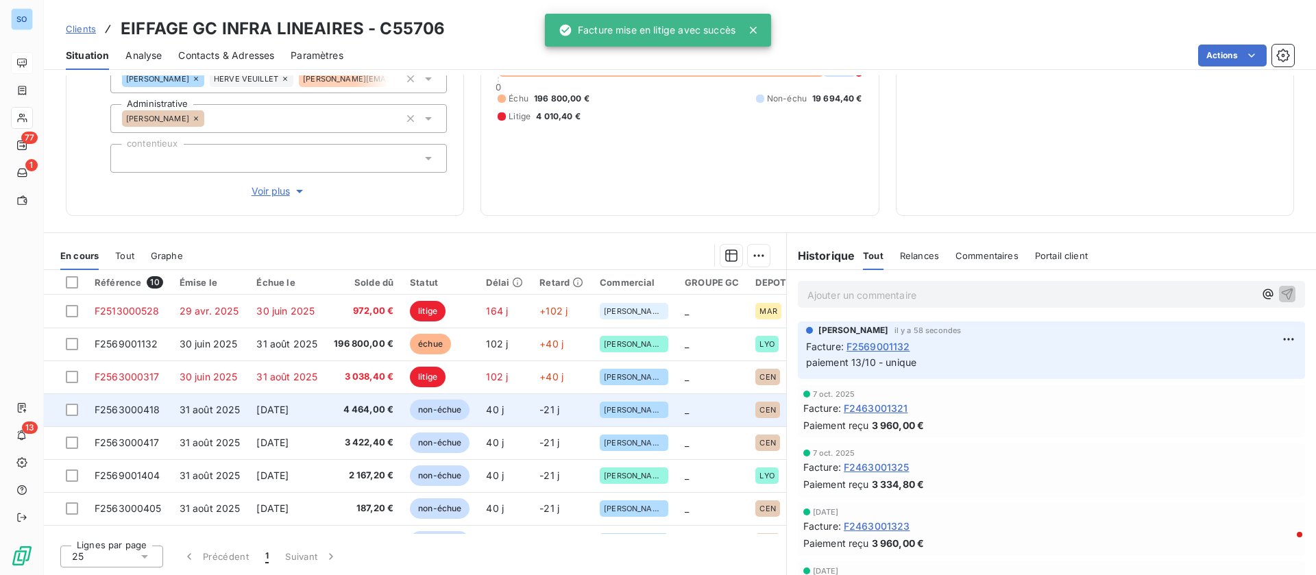
click at [371, 415] on span "4 464,00 €" at bounding box center [364, 410] width 60 height 14
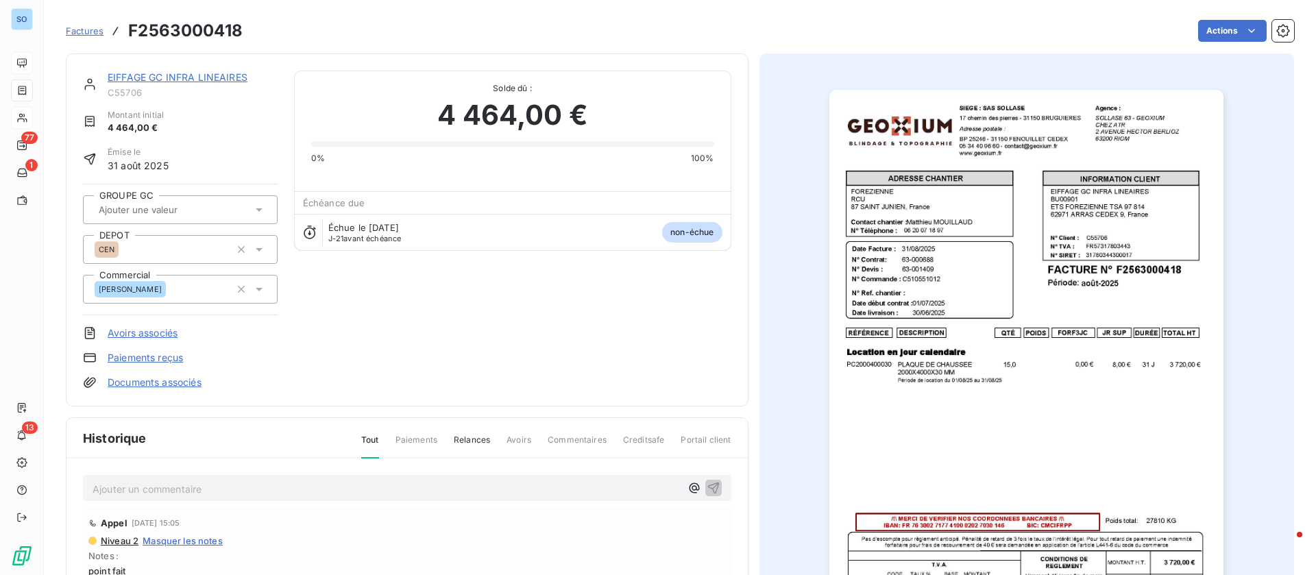
click at [226, 485] on p "Ajouter un commentaire ﻿" at bounding box center [387, 489] width 588 height 17
click at [241, 485] on p "Ajouter un commentaire ﻿" at bounding box center [387, 489] width 588 height 17
click at [704, 478] on div "validée, paiement 31/10 :virement unique" at bounding box center [407, 487] width 649 height 25
click at [707, 483] on icon "button" at bounding box center [714, 488] width 14 height 14
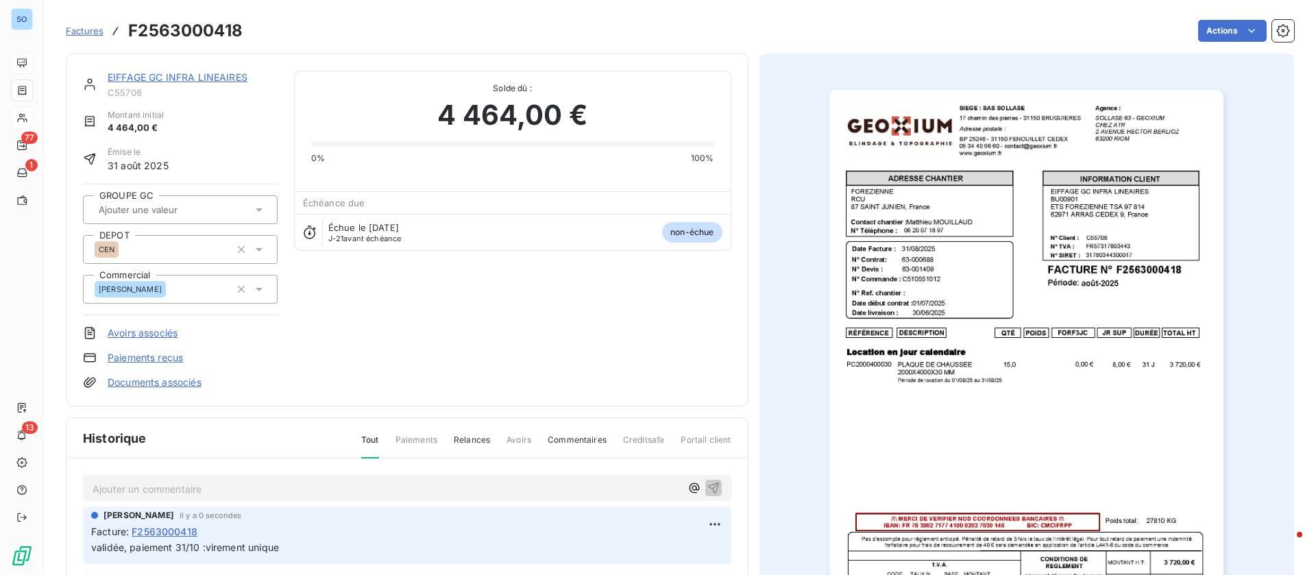
click at [187, 77] on link "EIFFAGE GC INFRA LINEAIRES" at bounding box center [178, 77] width 140 height 12
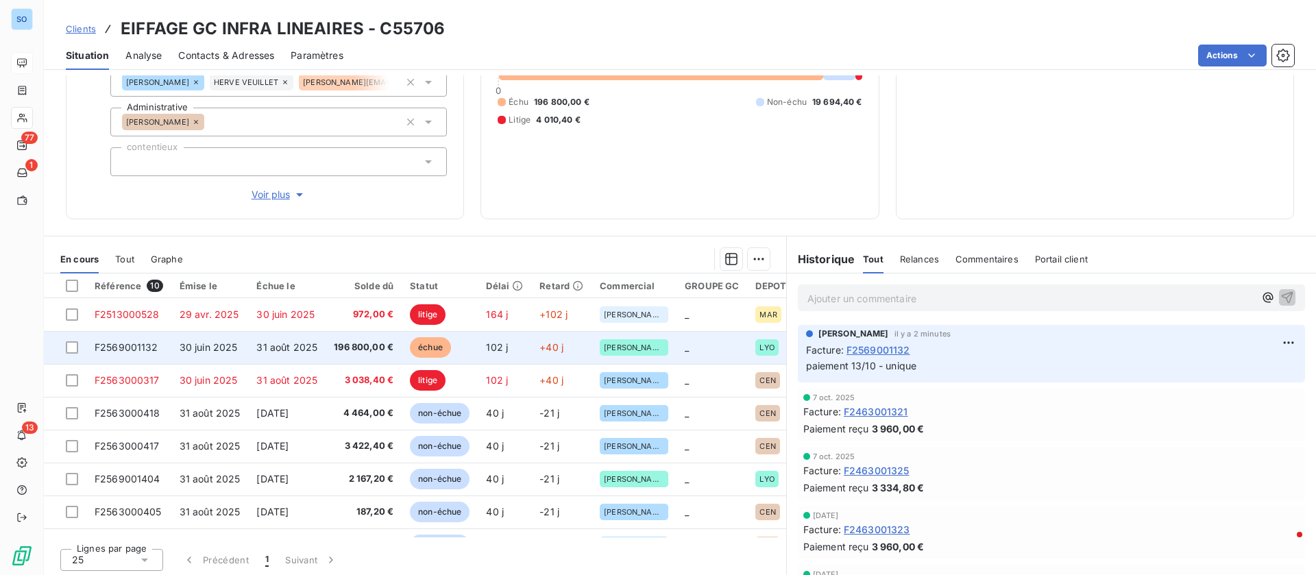
scroll to position [174, 0]
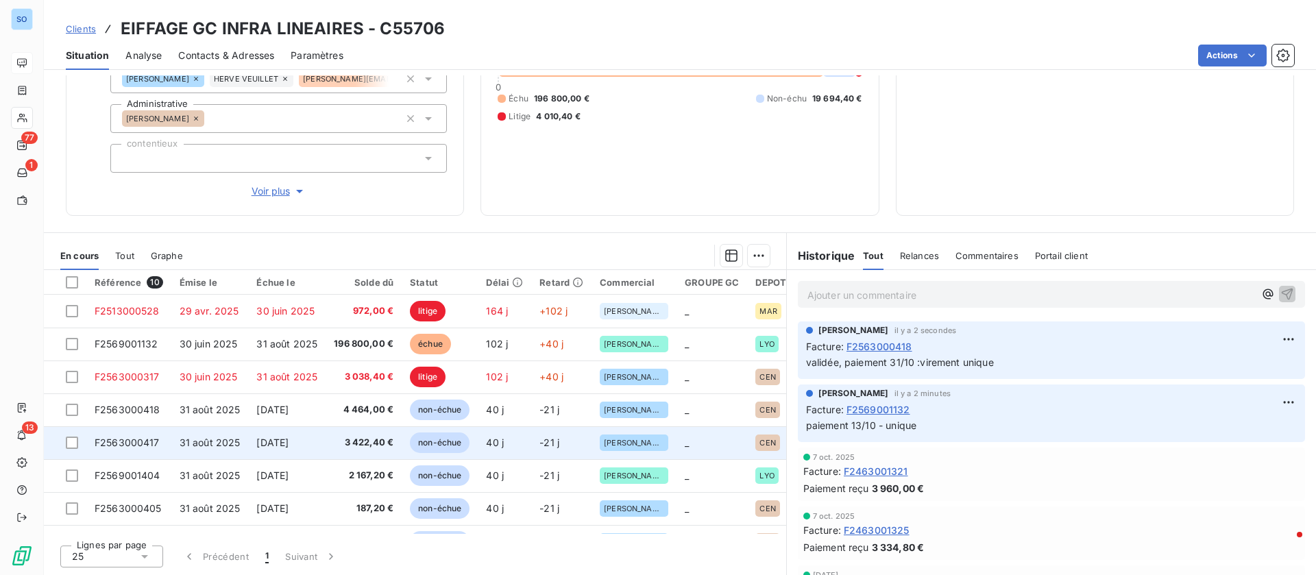
click at [289, 437] on span "[DATE]" at bounding box center [272, 443] width 32 height 12
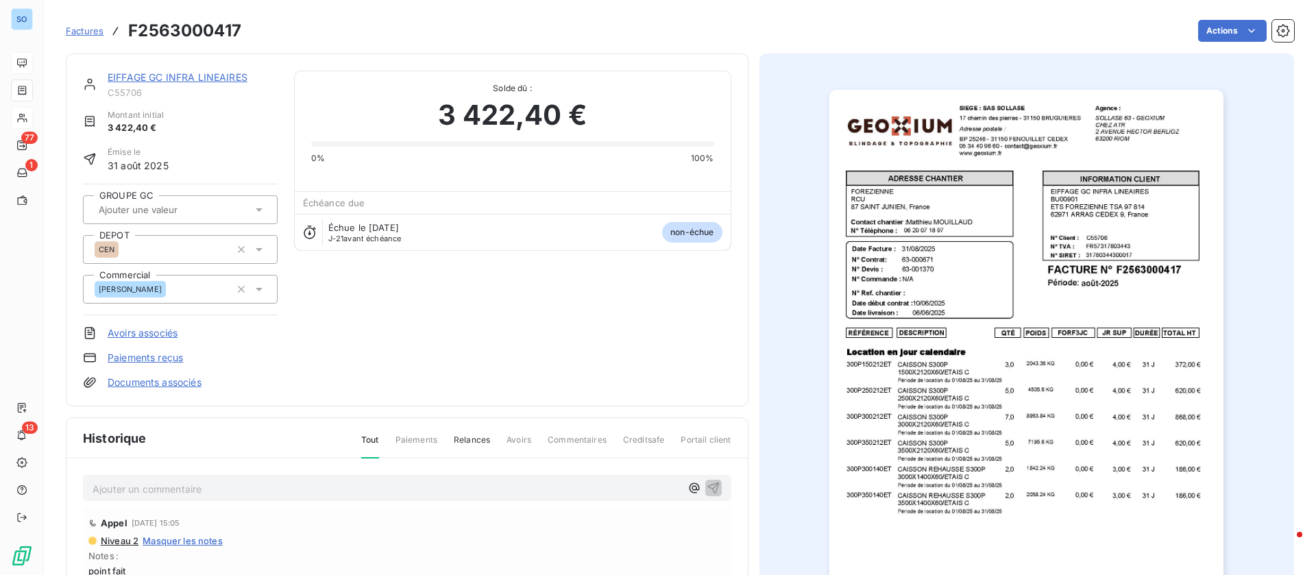
click at [303, 483] on p "Ajouter un commentaire ﻿" at bounding box center [387, 489] width 588 height 17
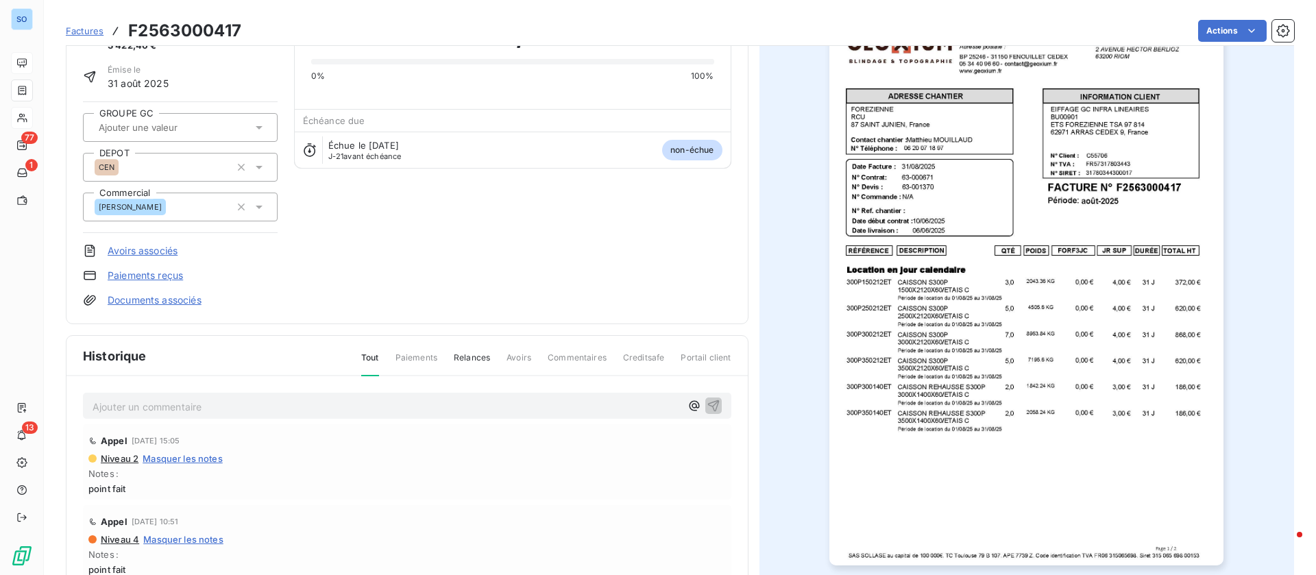
scroll to position [184, 0]
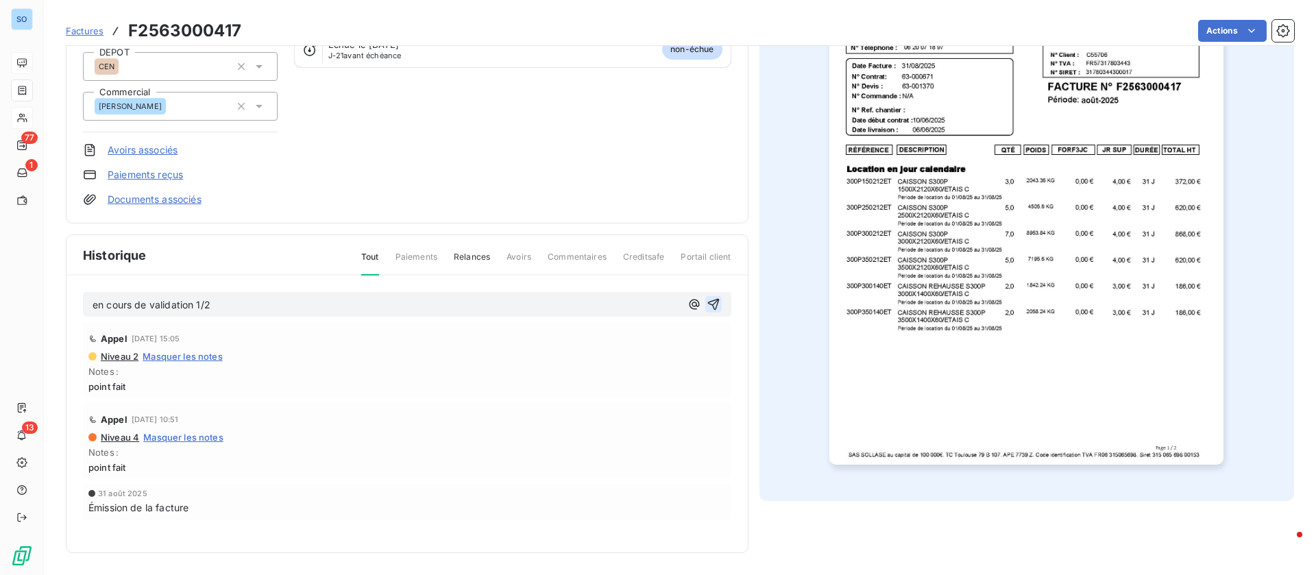
click at [710, 300] on icon "button" at bounding box center [714, 305] width 12 height 12
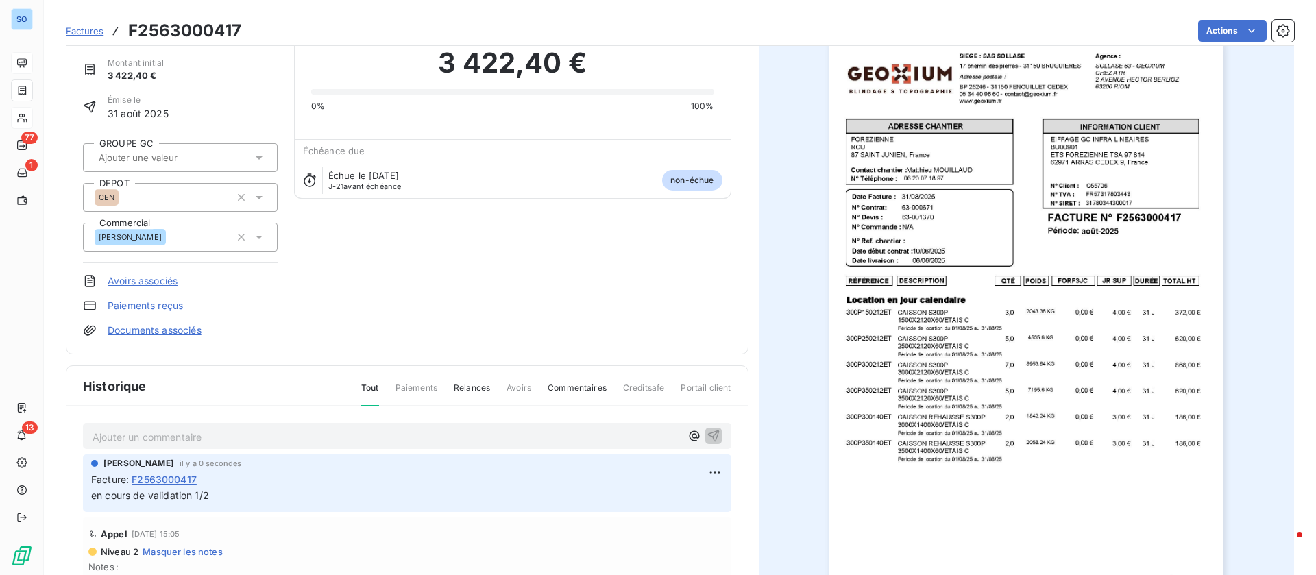
scroll to position [0, 0]
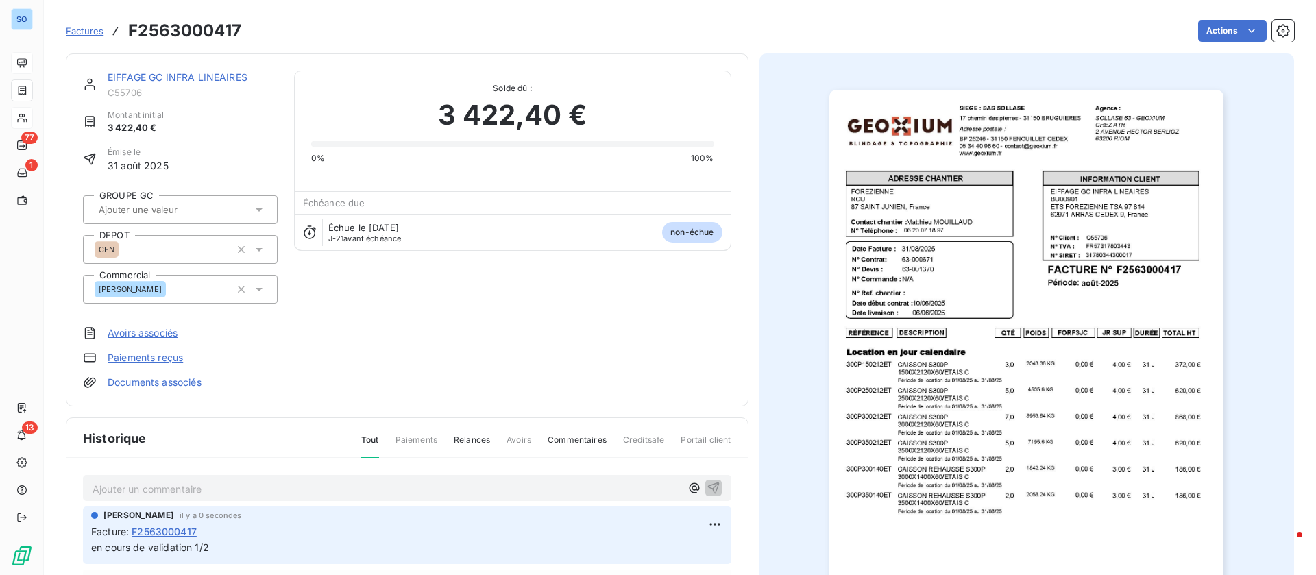
click at [189, 71] on div "EIFFAGE GC INFRA LINEAIRES" at bounding box center [193, 78] width 170 height 14
click at [197, 80] on link "EIFFAGE GC INFRA LINEAIRES" at bounding box center [178, 77] width 140 height 12
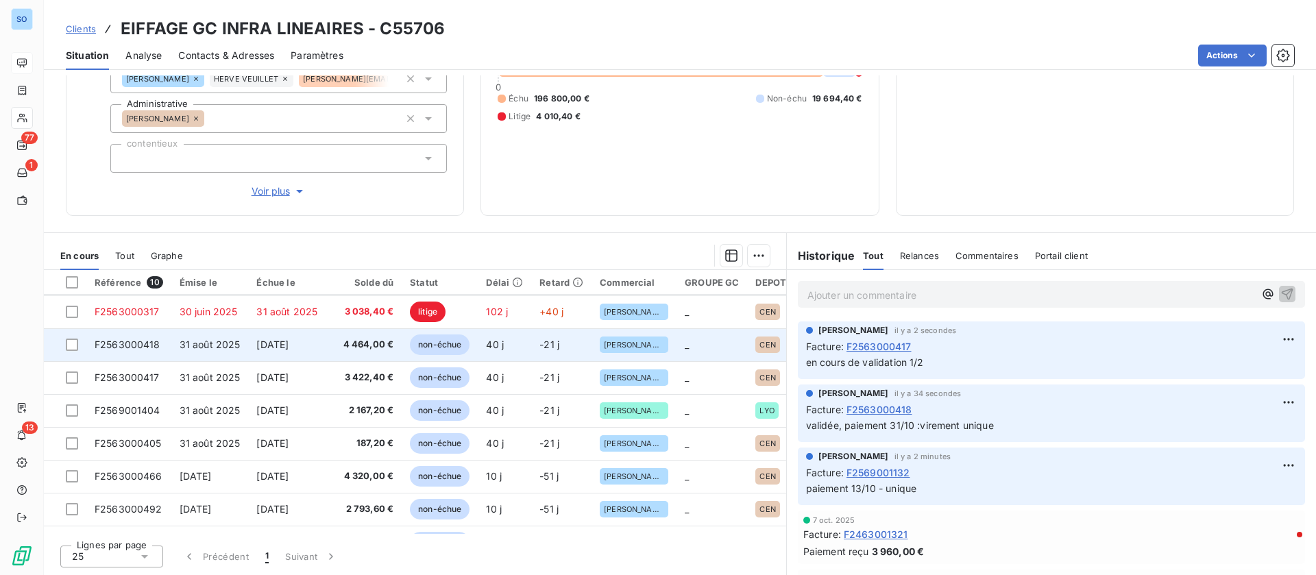
scroll to position [96, 0]
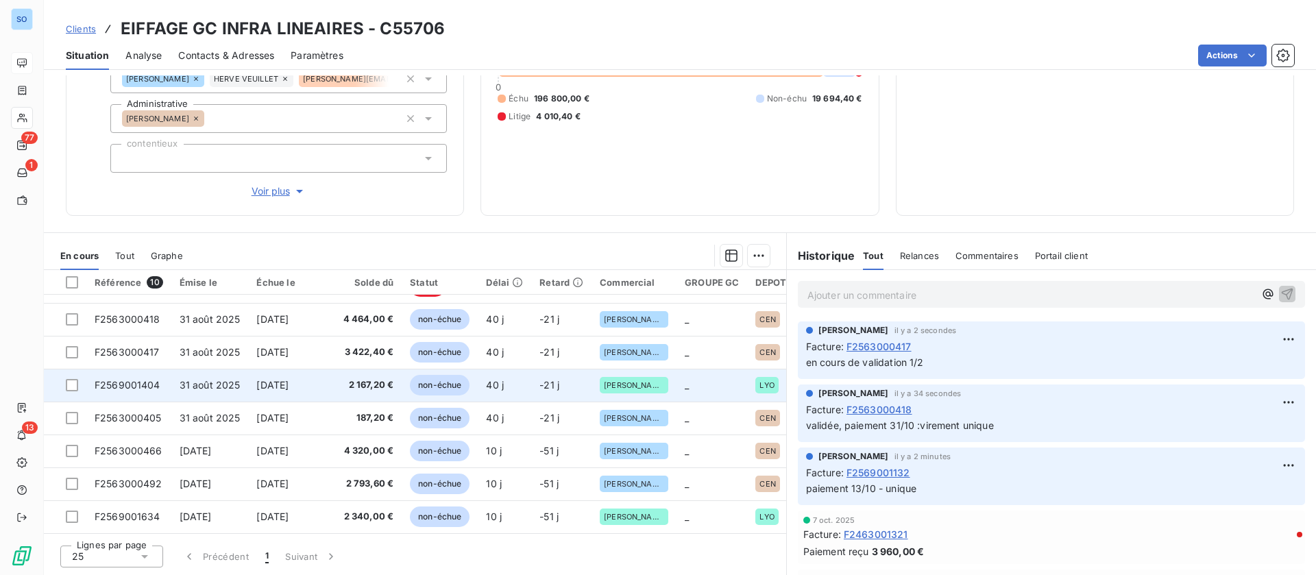
click at [284, 379] on span "[DATE]" at bounding box center [272, 385] width 32 height 12
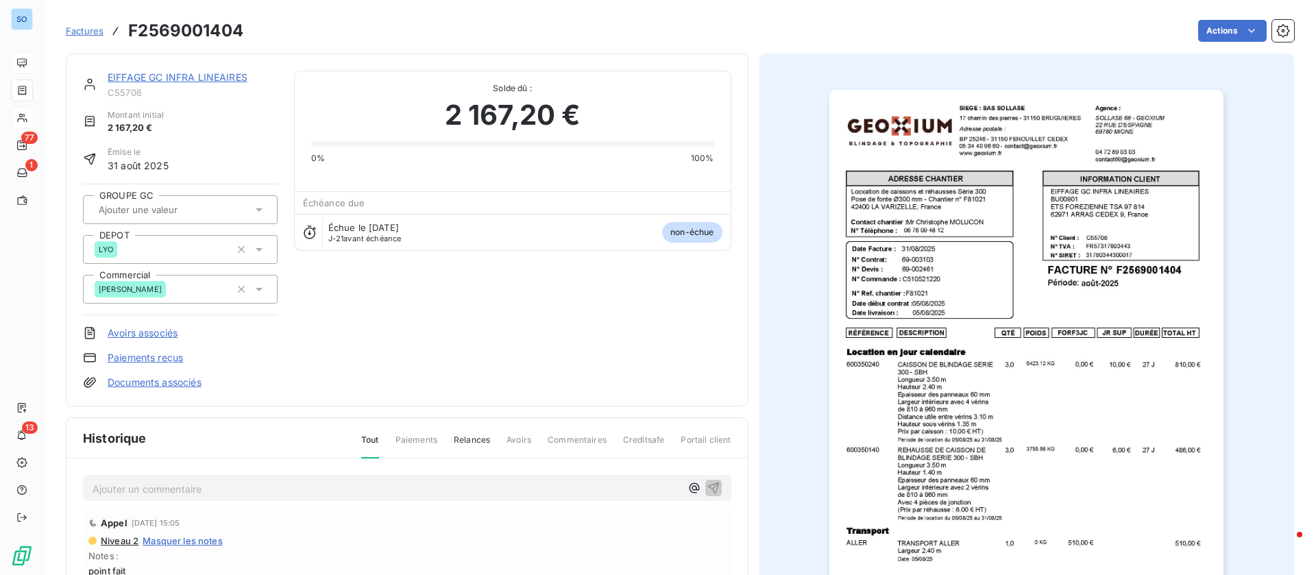
click at [258, 481] on p "Ajouter un commentaire ﻿" at bounding box center [387, 489] width 588 height 17
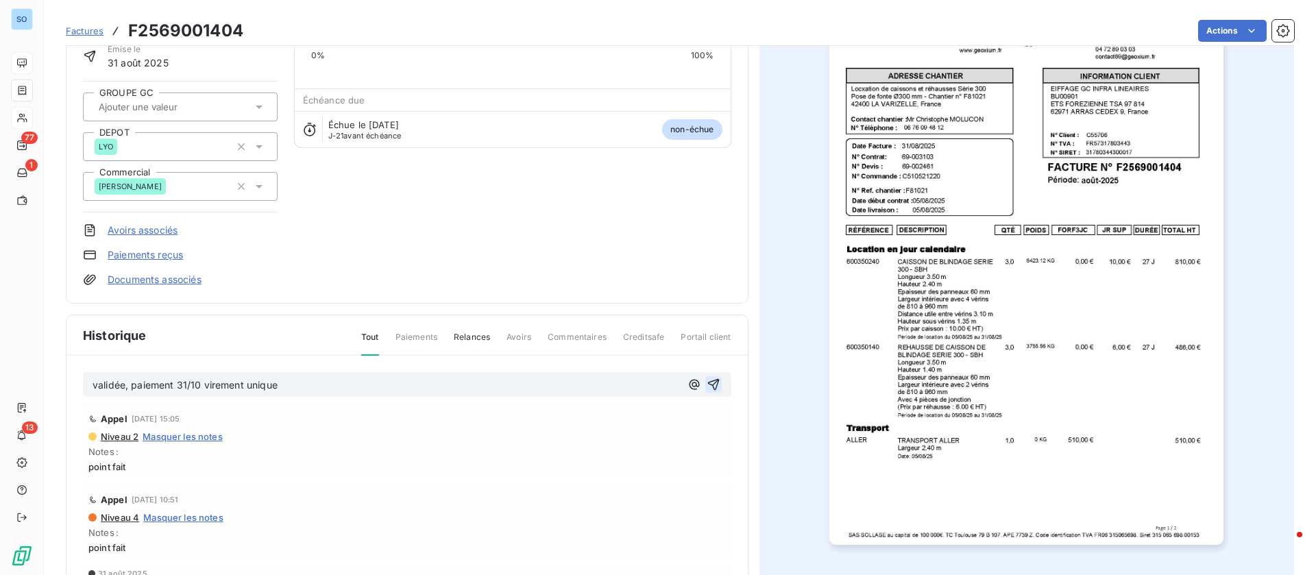
click at [707, 383] on icon "button" at bounding box center [714, 385] width 14 height 14
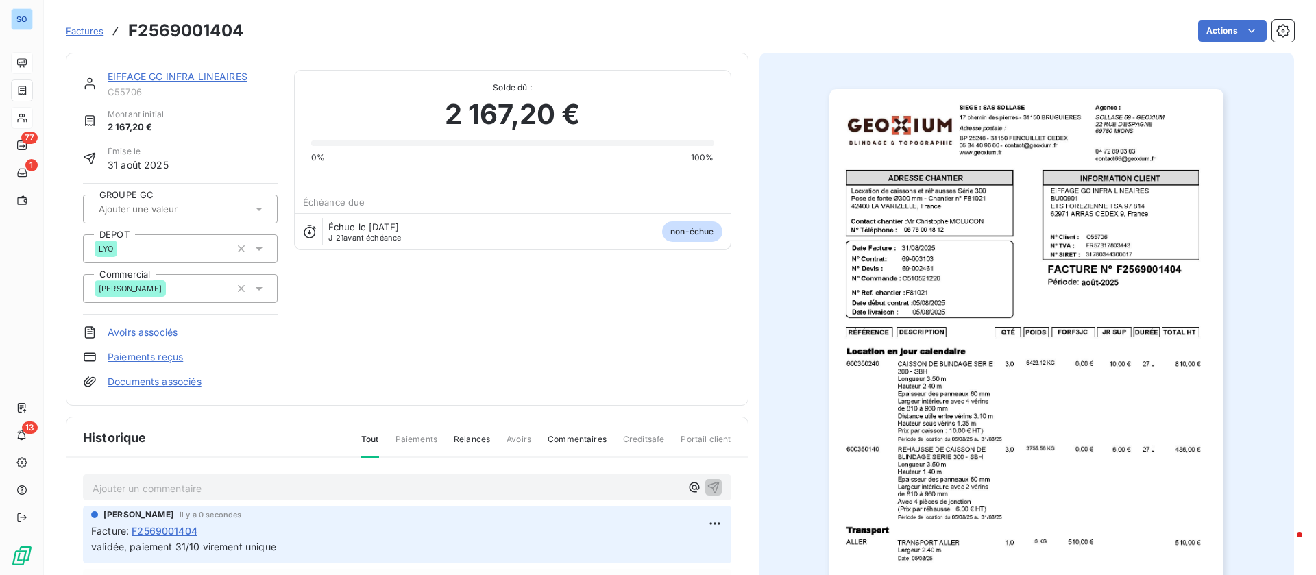
scroll to position [0, 0]
click at [201, 74] on link "EIFFAGE GC INFRA LINEAIRES" at bounding box center [178, 77] width 140 height 12
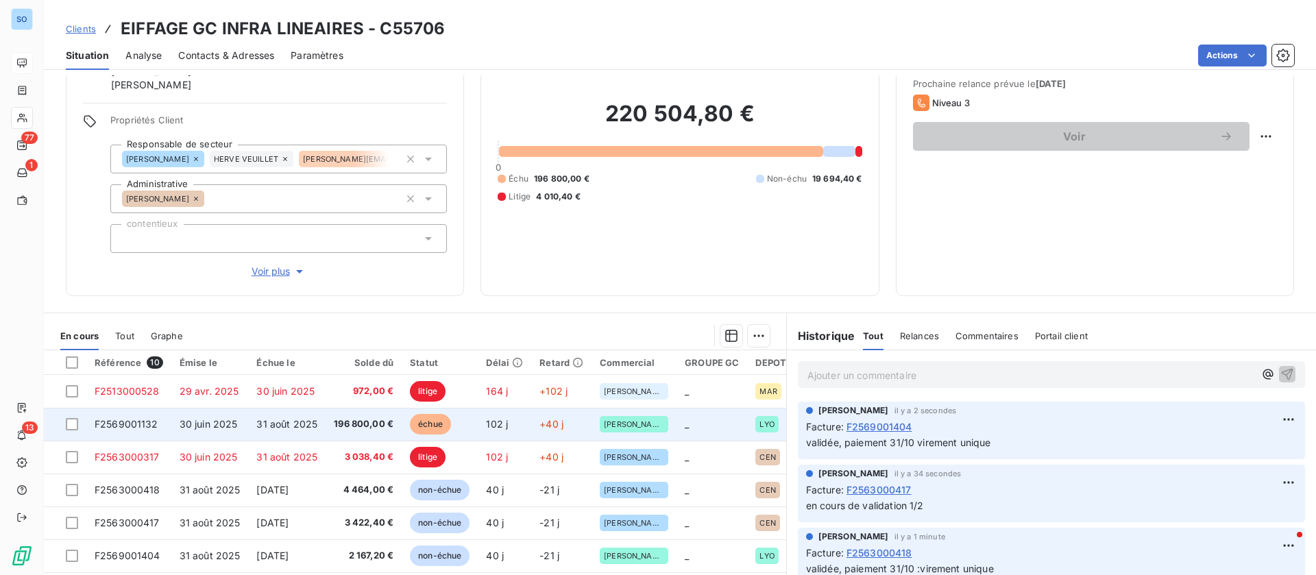
scroll to position [174, 0]
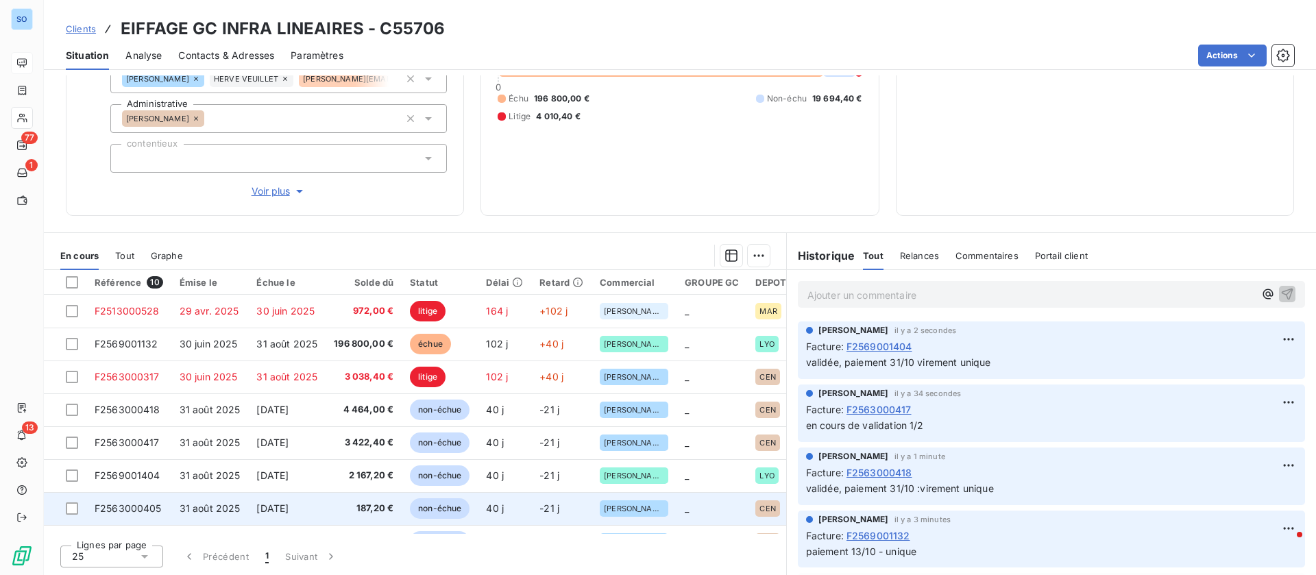
click at [224, 503] on span "31 août 2025" at bounding box center [210, 509] width 61 height 12
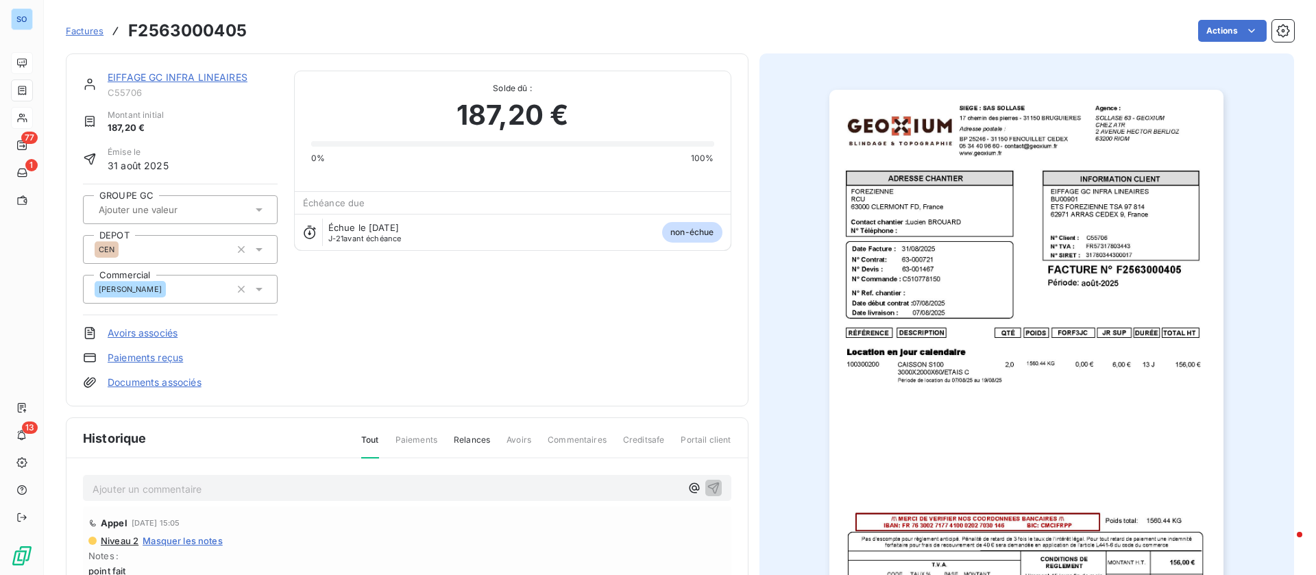
click at [314, 492] on p "Ajouter un commentaire ﻿" at bounding box center [387, 489] width 588 height 17
drag, startPoint x: 704, startPoint y: 488, endPoint x: 678, endPoint y: 471, distance: 30.8
click at [707, 488] on icon "button" at bounding box center [714, 488] width 14 height 14
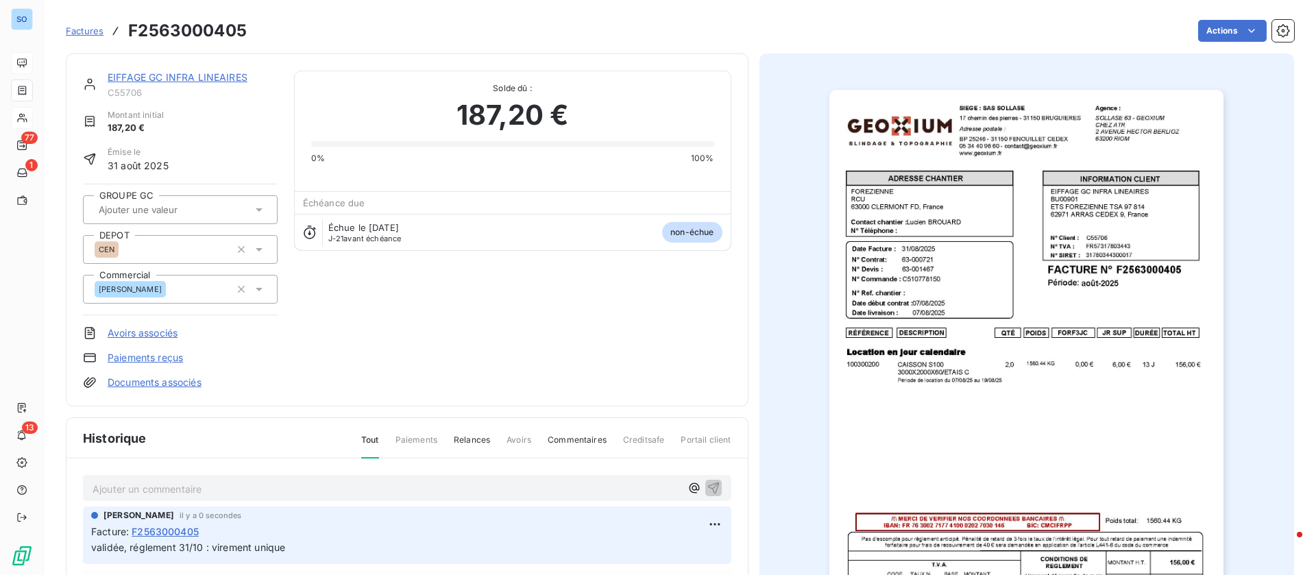
click at [198, 75] on link "EIFFAGE GC INFRA LINEAIRES" at bounding box center [178, 77] width 140 height 12
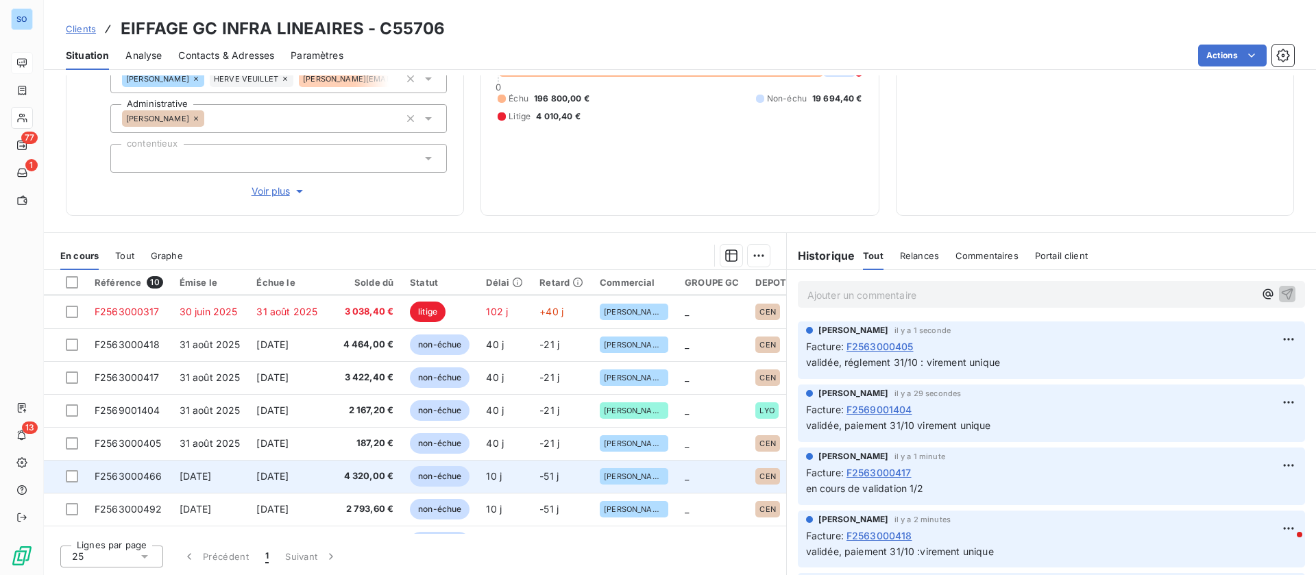
scroll to position [96, 0]
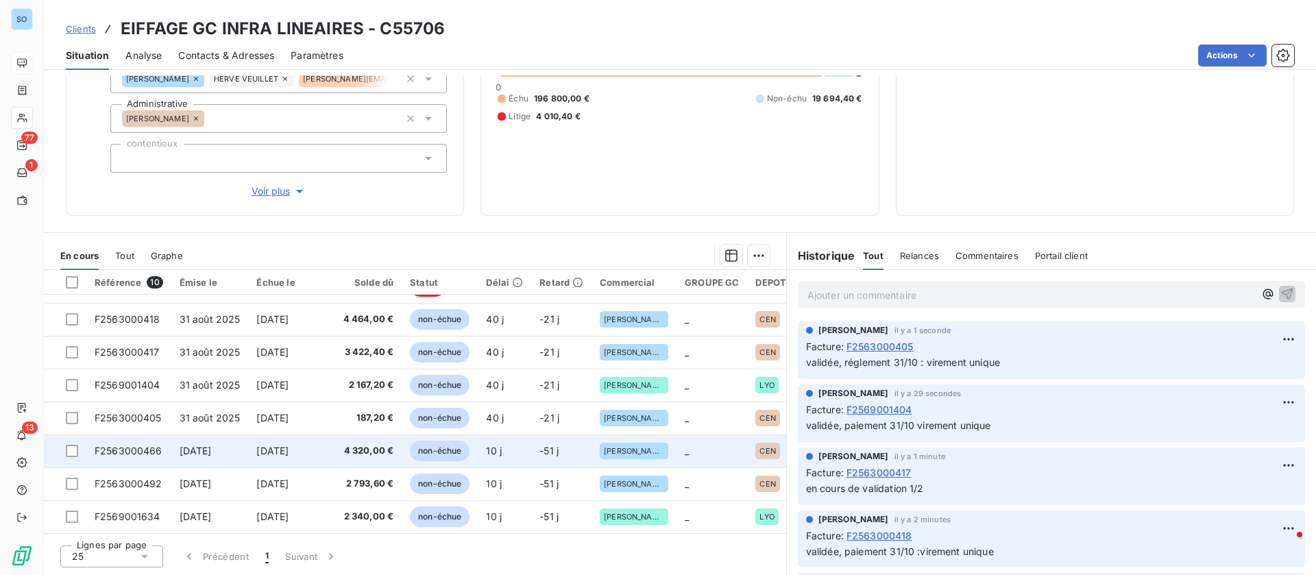
click at [212, 445] on span "[DATE]" at bounding box center [196, 451] width 32 height 12
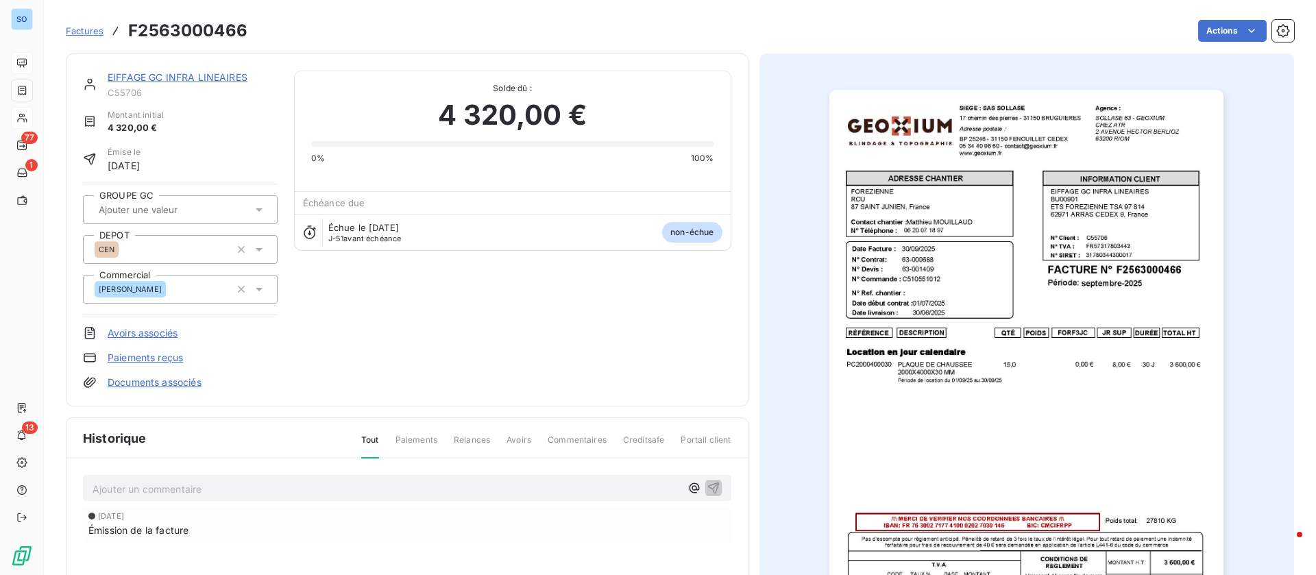
click at [307, 482] on p "Ajouter un commentaire ﻿" at bounding box center [387, 489] width 588 height 17
click at [710, 493] on icon "button" at bounding box center [714, 488] width 14 height 14
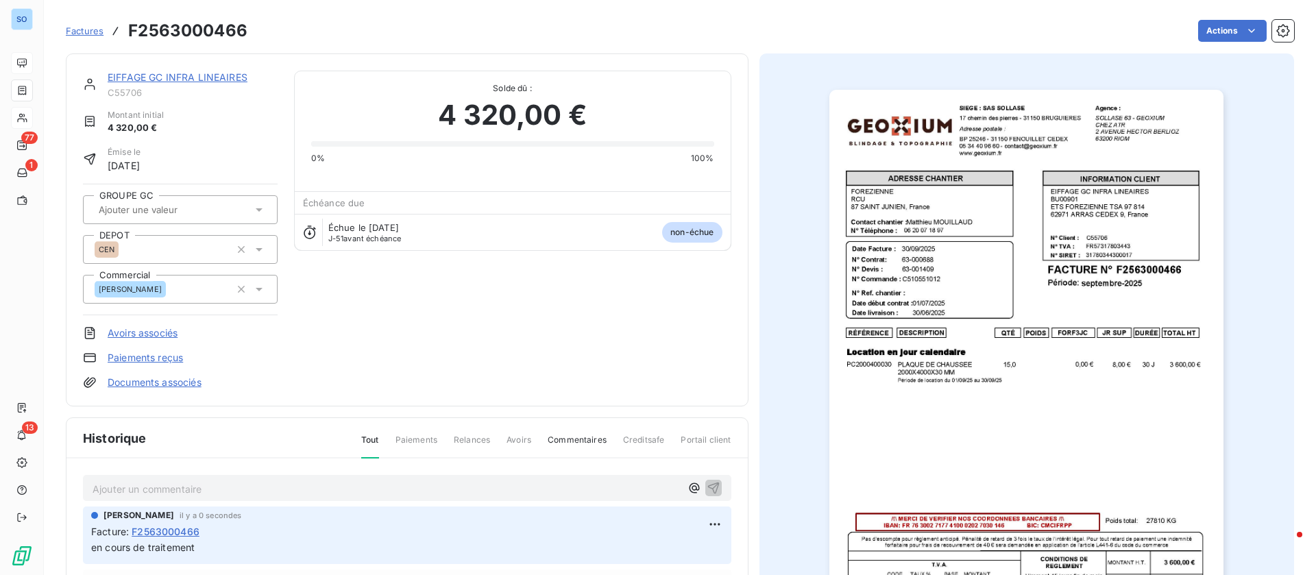
click at [178, 76] on link "EIFFAGE GC INFRA LINEAIRES" at bounding box center [178, 77] width 140 height 12
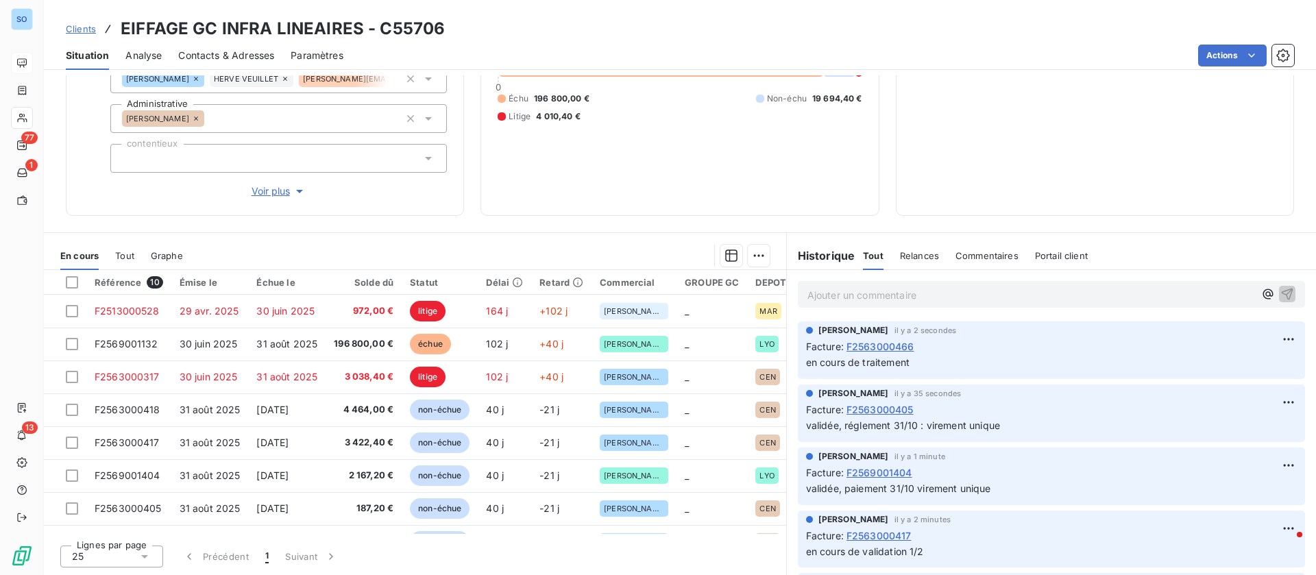
click at [75, 30] on span "Clients" at bounding box center [81, 28] width 30 height 11
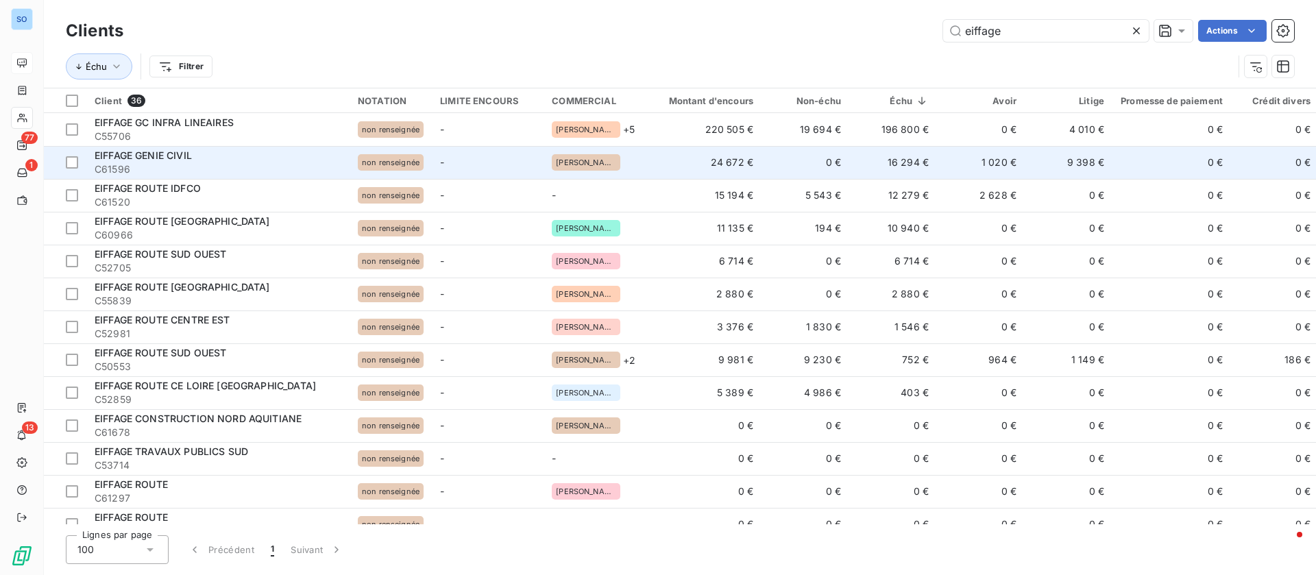
click at [801, 153] on td "0 €" at bounding box center [806, 162] width 88 height 33
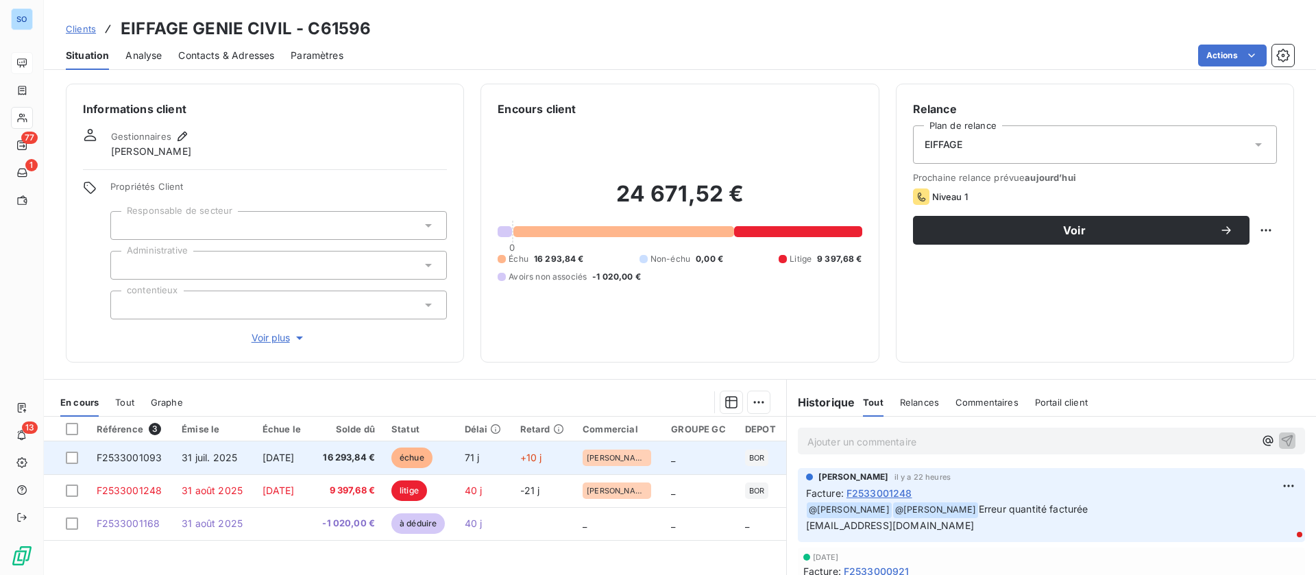
click at [267, 450] on td "[DATE]" at bounding box center [283, 458] width 58 height 33
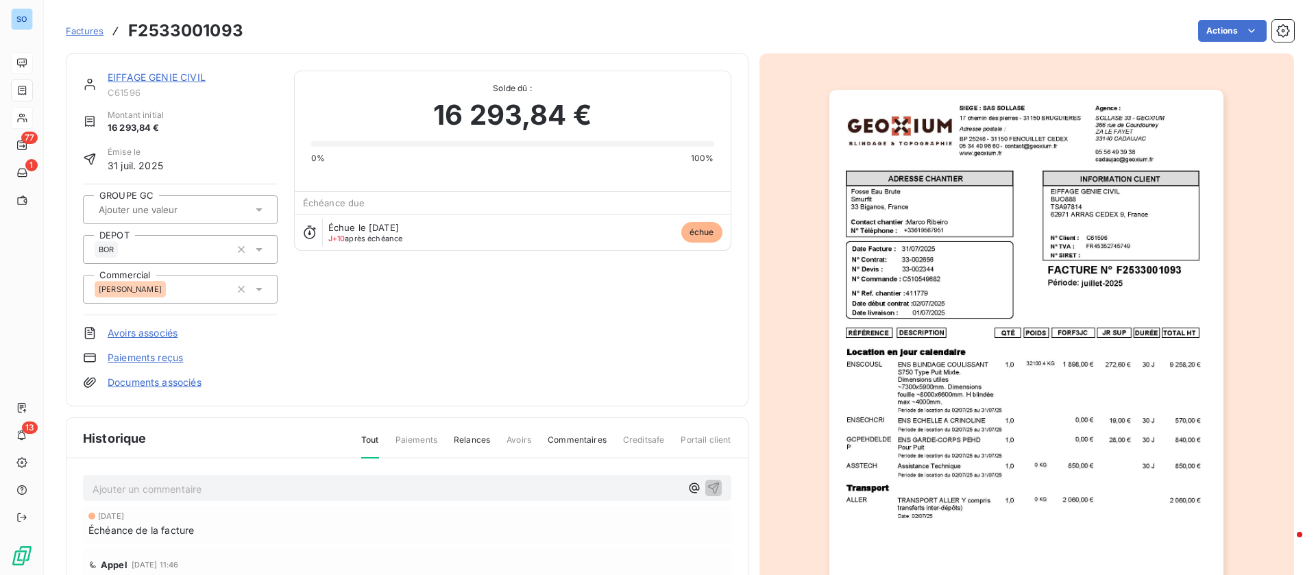
click at [214, 492] on p "Ajouter un commentaire ﻿" at bounding box center [387, 489] width 588 height 17
drag, startPoint x: 275, startPoint y: 485, endPoint x: 298, endPoint y: 477, distance: 24.7
click at [282, 482] on span "validée , paiement 13/10 - avoir 1020 € 1068" at bounding box center [195, 488] width 205 height 12
drag, startPoint x: 685, startPoint y: 483, endPoint x: 668, endPoint y: 467, distance: 23.3
click at [707, 483] on icon "button" at bounding box center [714, 488] width 14 height 14
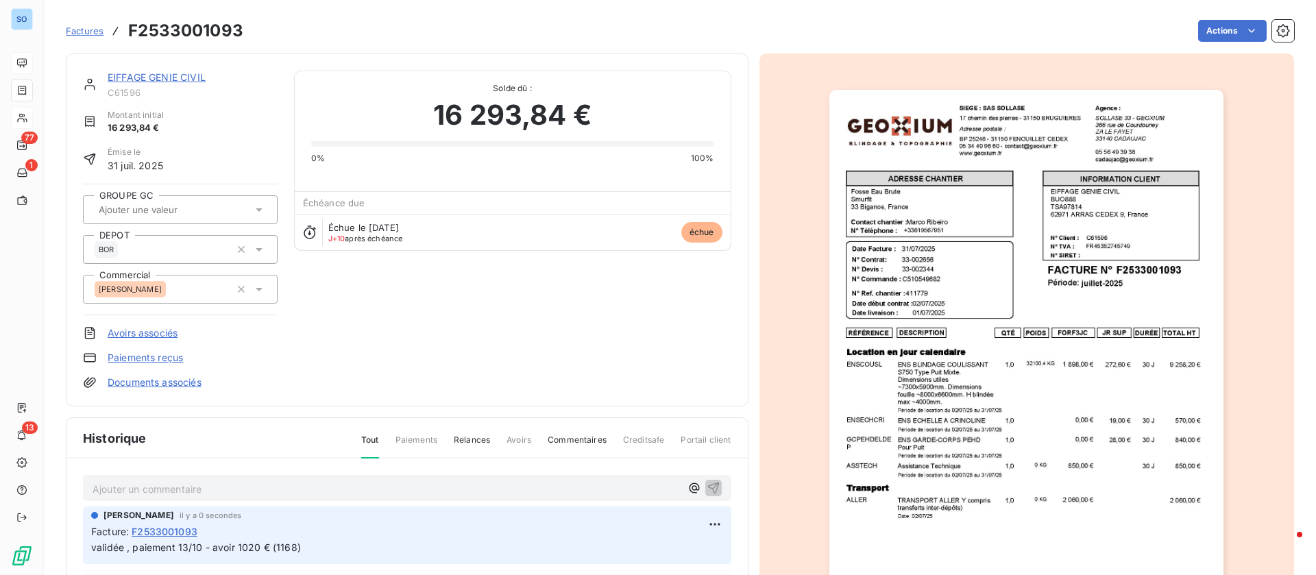
click at [164, 77] on link "EIFFAGE GENIE CIVIL" at bounding box center [157, 77] width 98 height 12
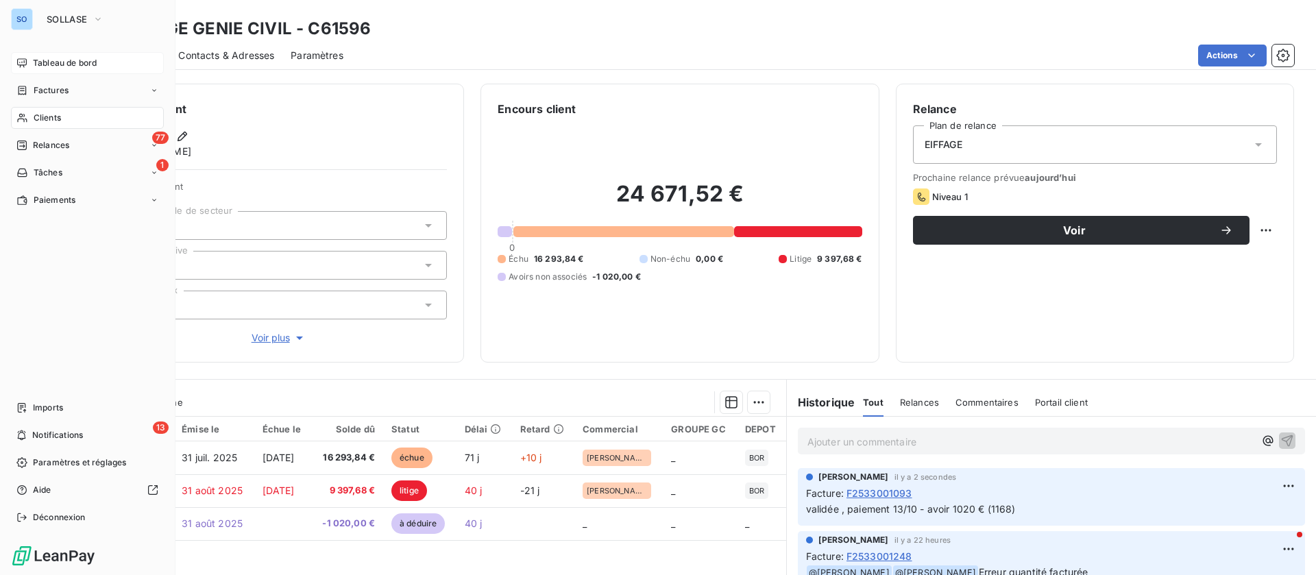
click at [57, 125] on div "Clients" at bounding box center [87, 118] width 153 height 22
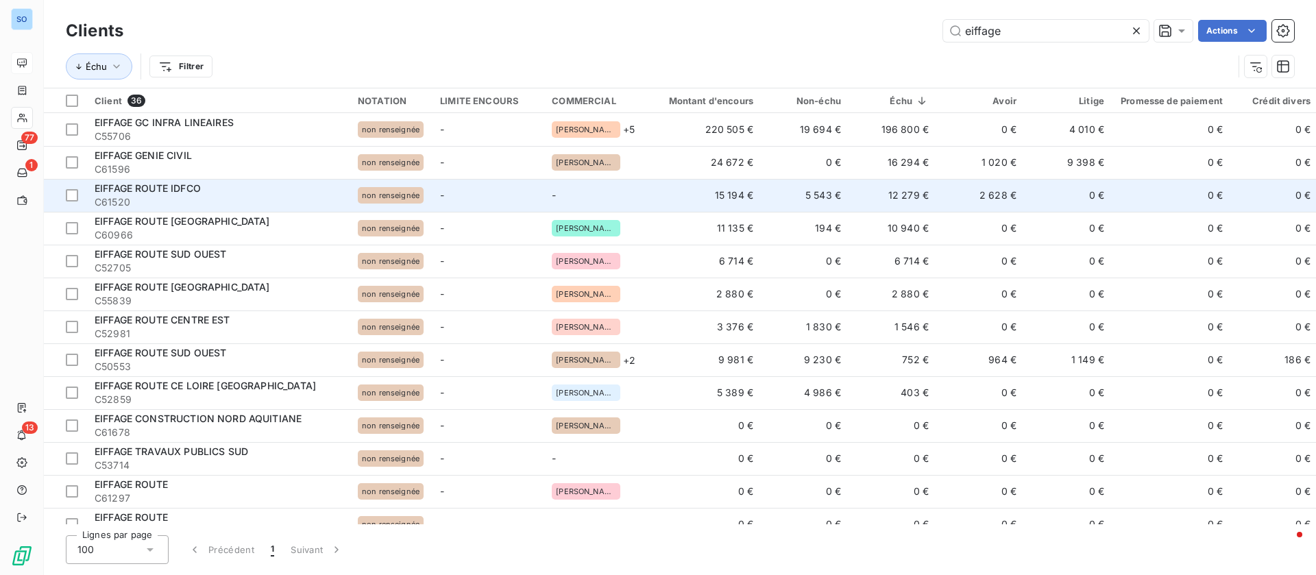
click at [840, 206] on td "5 543 €" at bounding box center [806, 195] width 88 height 33
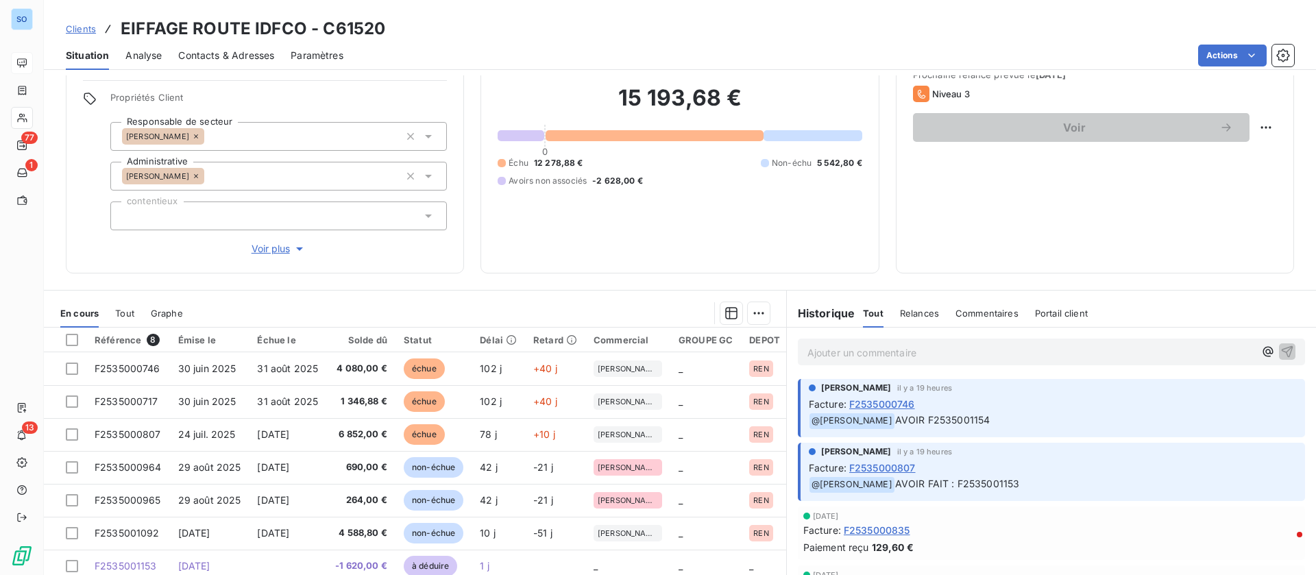
scroll to position [160, 0]
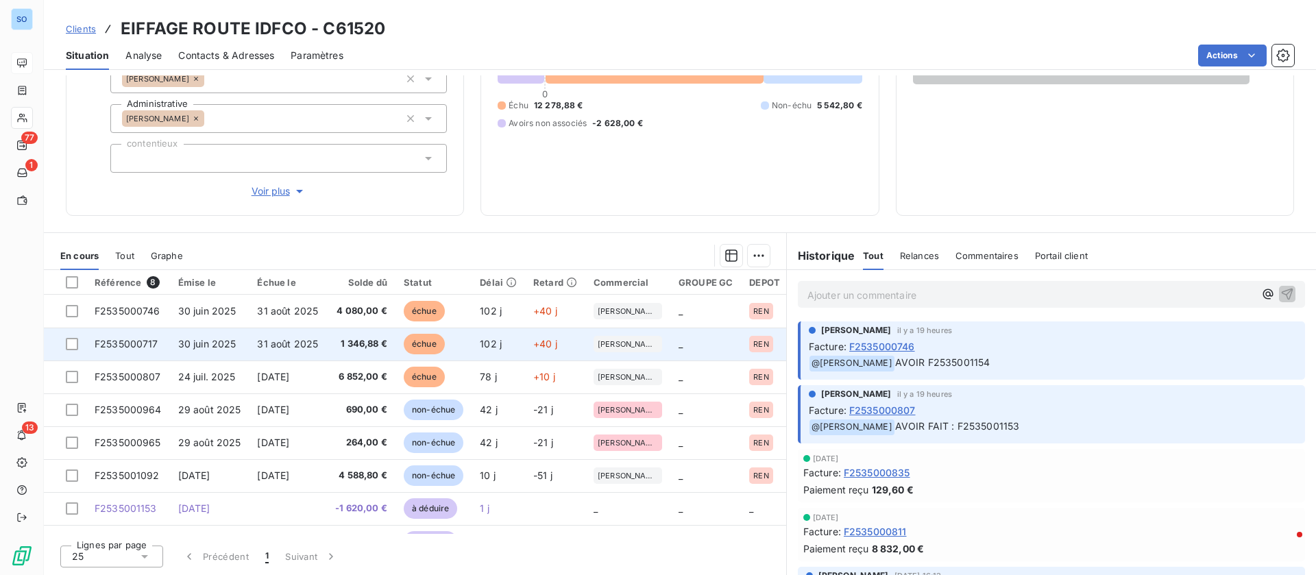
click at [286, 342] on span "31 août 2025" at bounding box center [287, 344] width 61 height 12
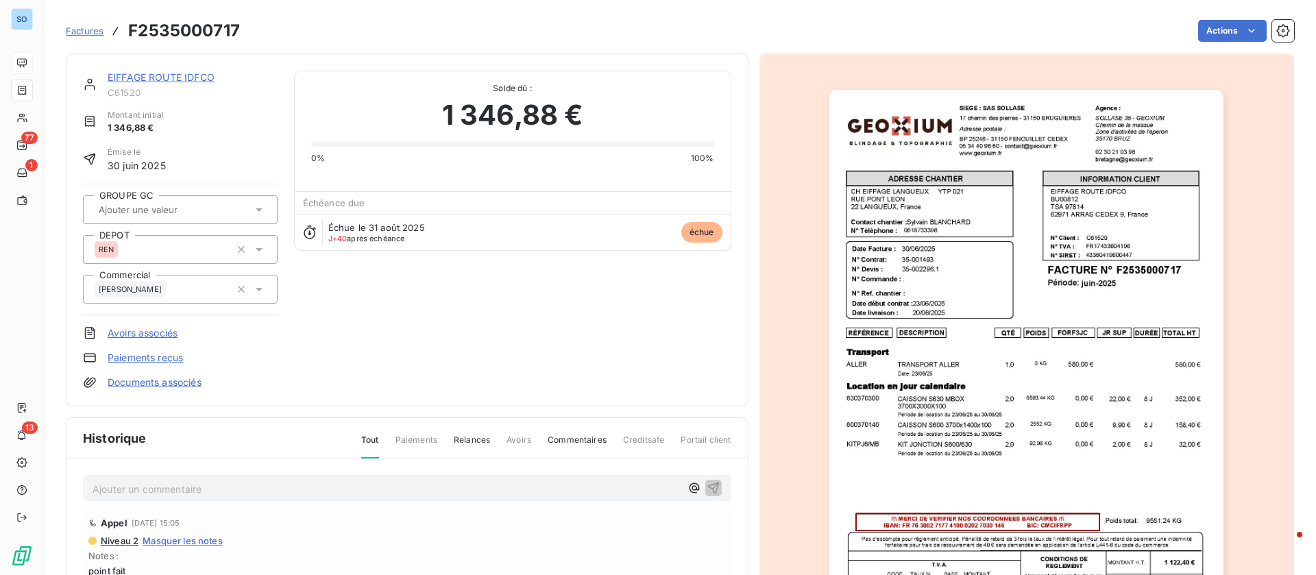
click at [143, 496] on p "Ajouter un commentaire ﻿" at bounding box center [387, 489] width 588 height 17
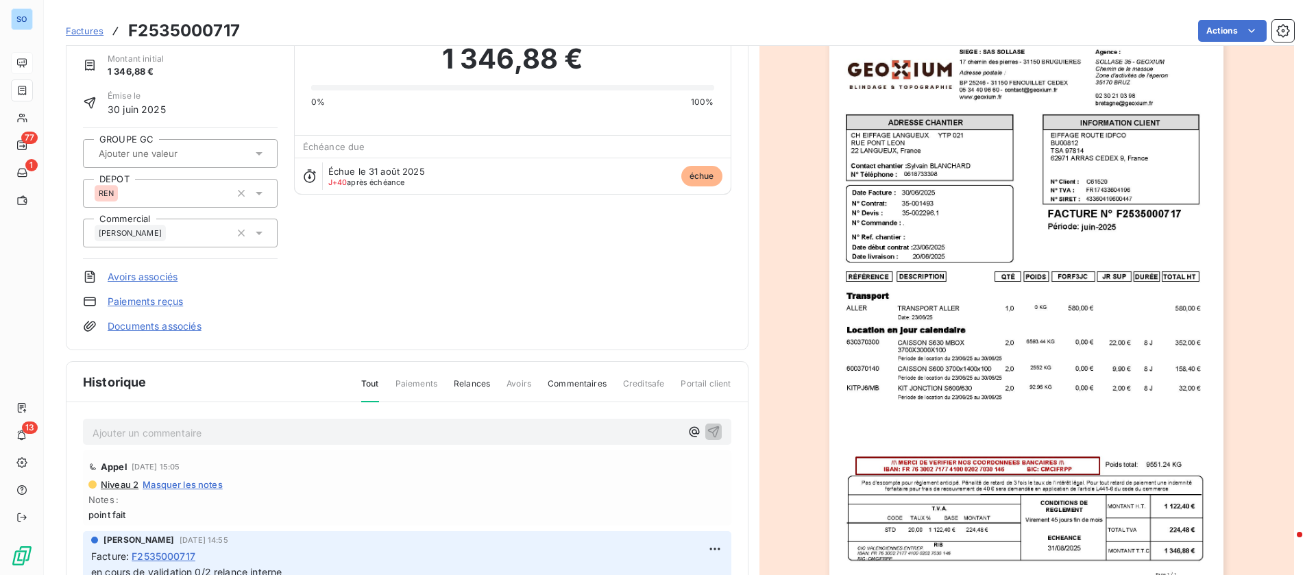
scroll to position [104, 0]
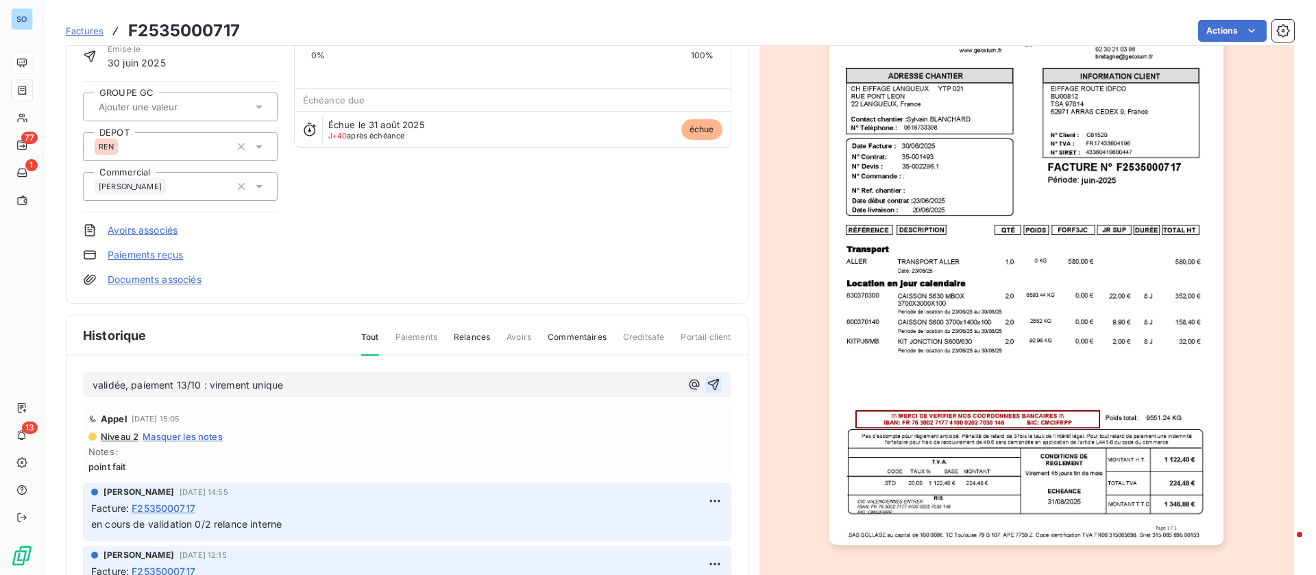
click at [708, 384] on icon "button" at bounding box center [714, 385] width 12 height 12
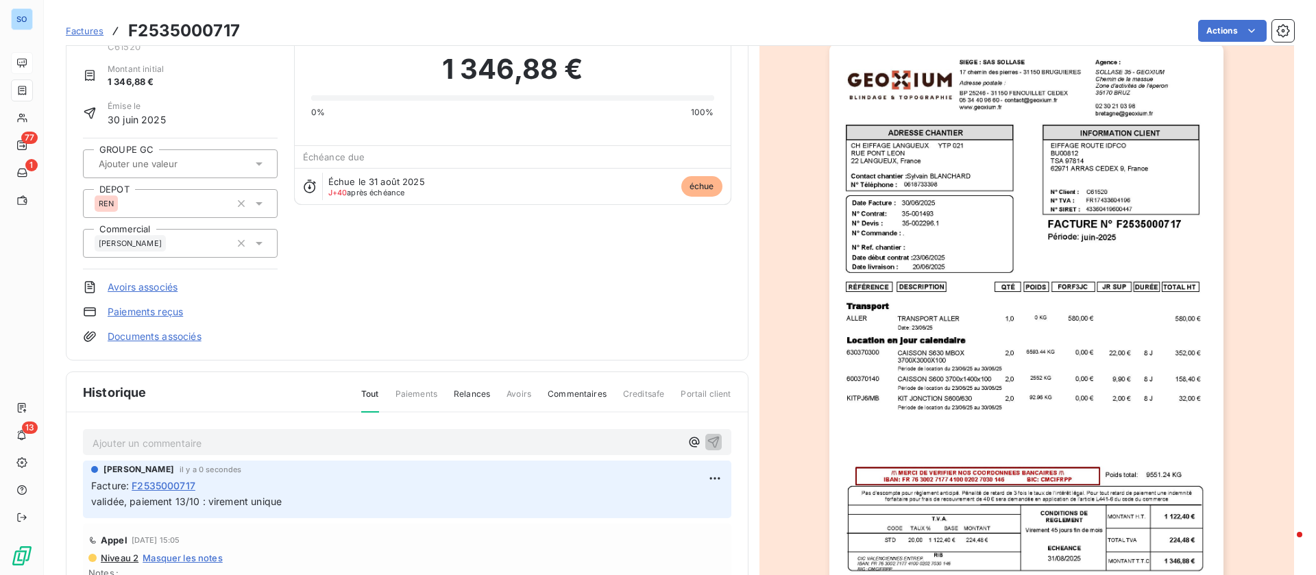
scroll to position [0, 0]
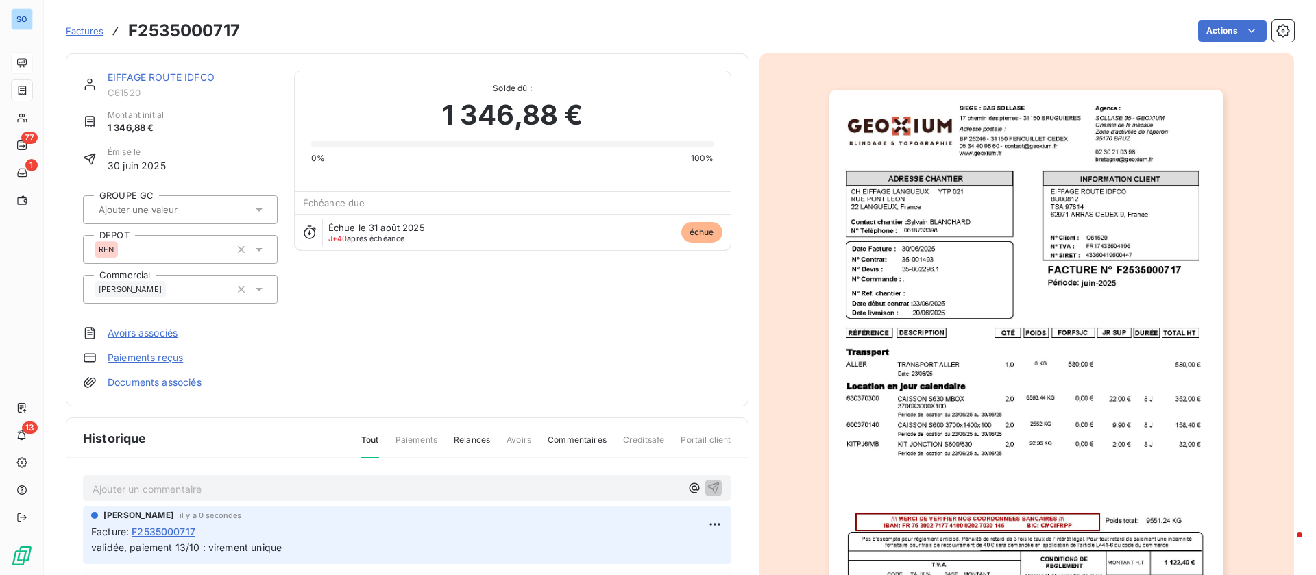
click at [183, 78] on link "EIFFAGE ROUTE IDFCO" at bounding box center [161, 77] width 107 height 12
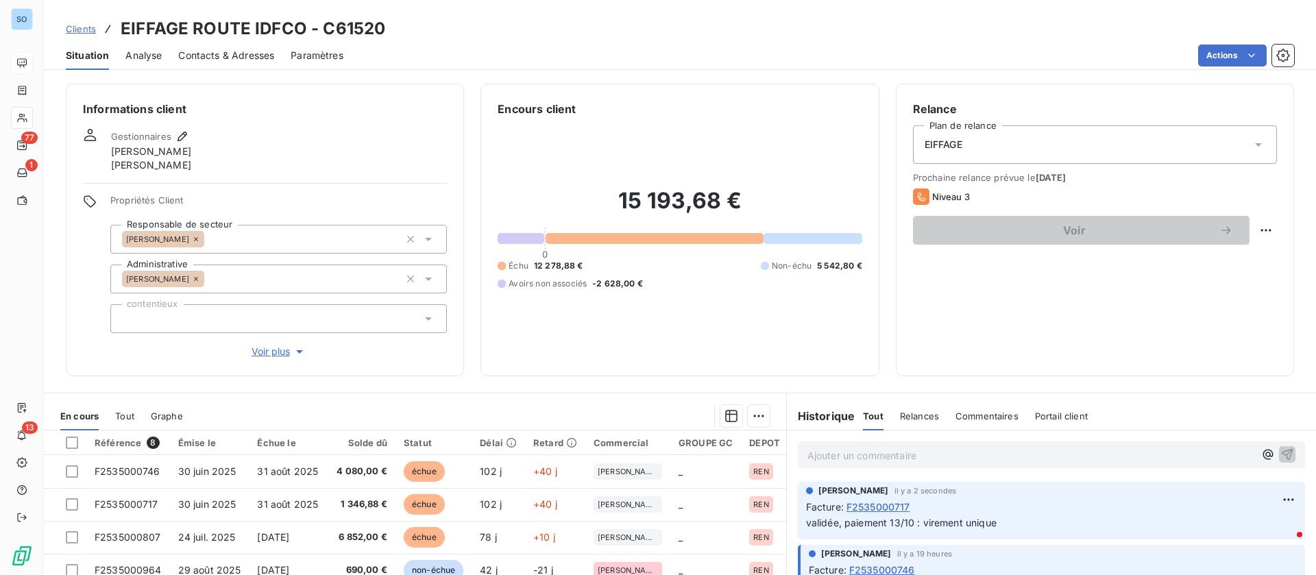
scroll to position [103, 0]
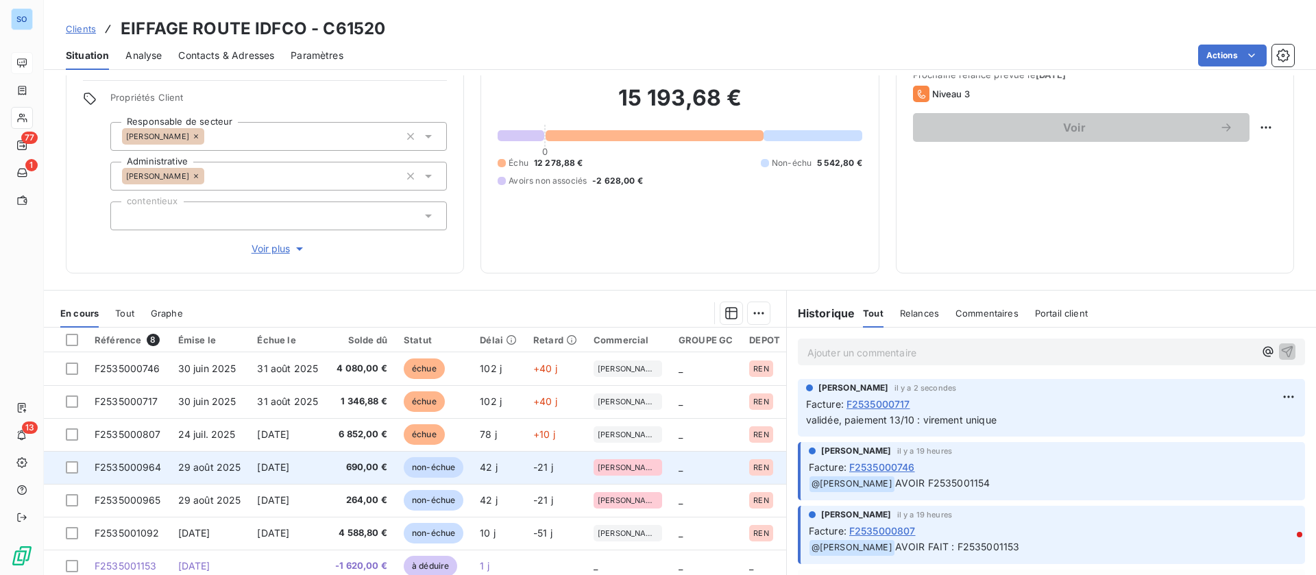
click at [259, 455] on td "[DATE]" at bounding box center [287, 467] width 77 height 33
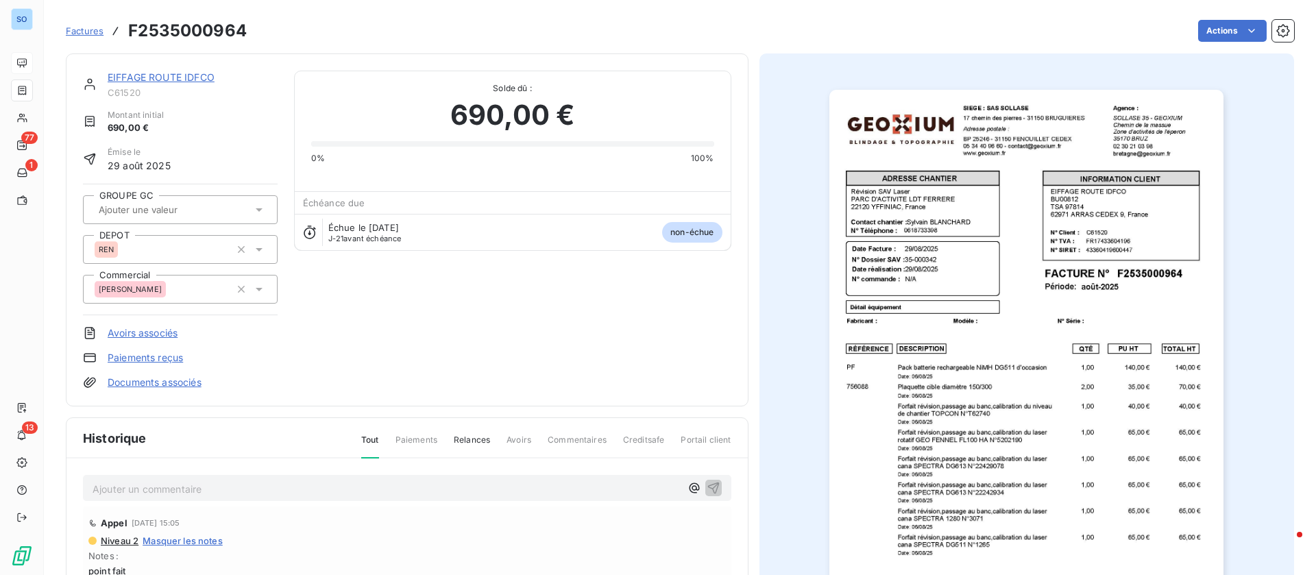
drag, startPoint x: 134, startPoint y: 73, endPoint x: 147, endPoint y: 86, distance: 17.9
click at [134, 73] on link "EIFFAGE ROUTE IDFCO" at bounding box center [161, 77] width 107 height 12
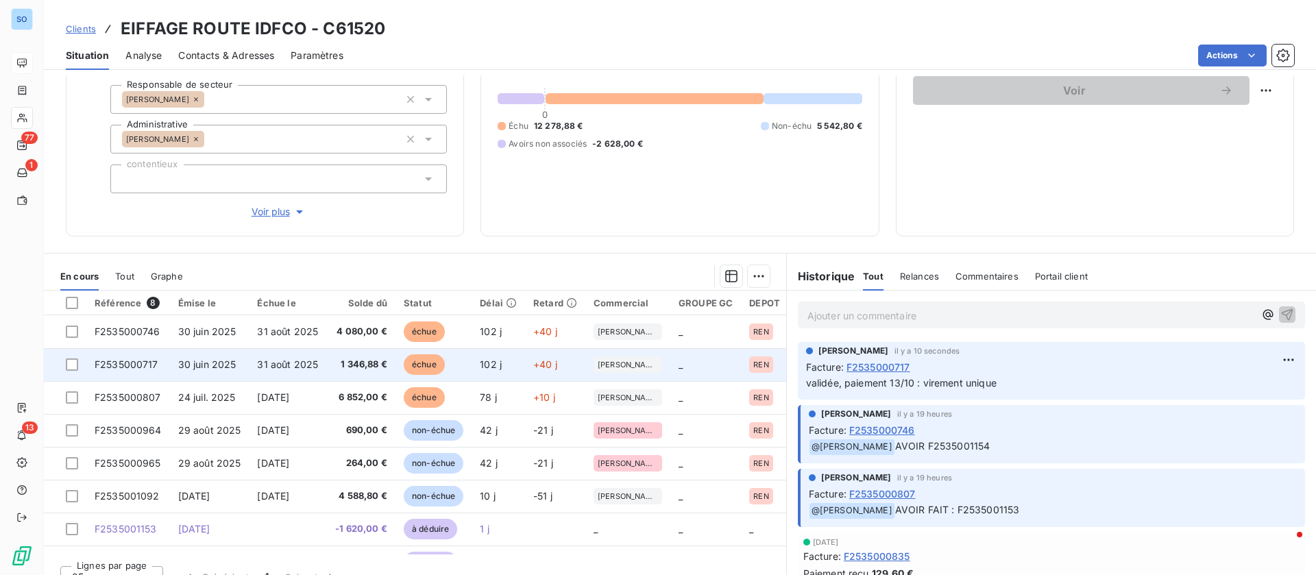
scroll to position [160, 0]
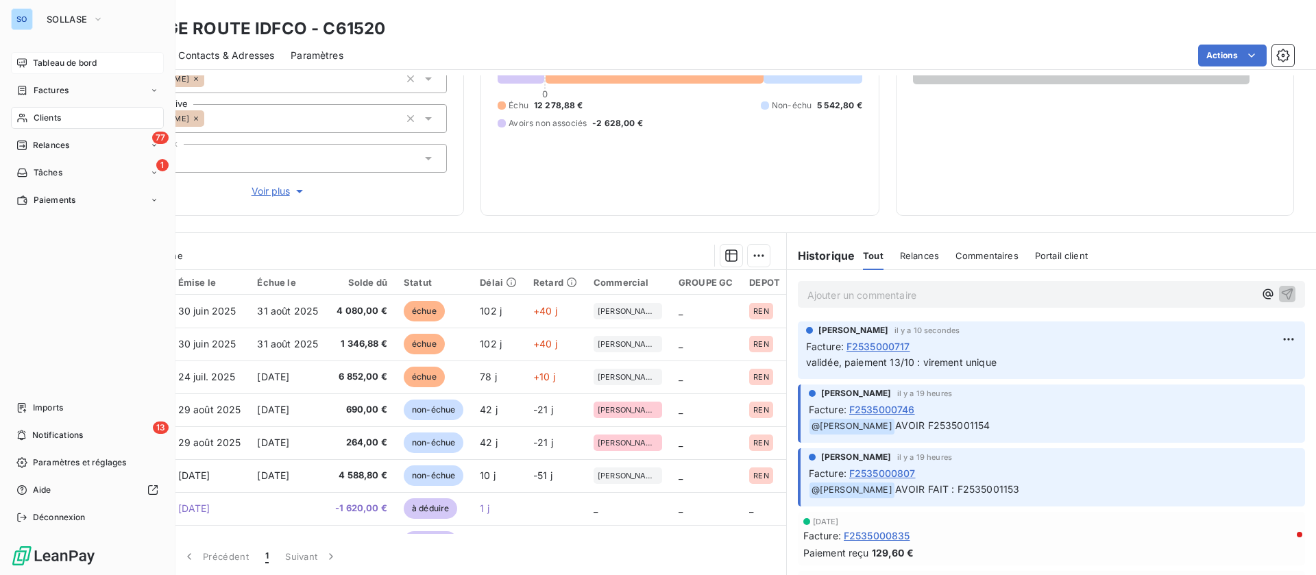
click at [37, 117] on span "Clients" at bounding box center [47, 118] width 27 height 12
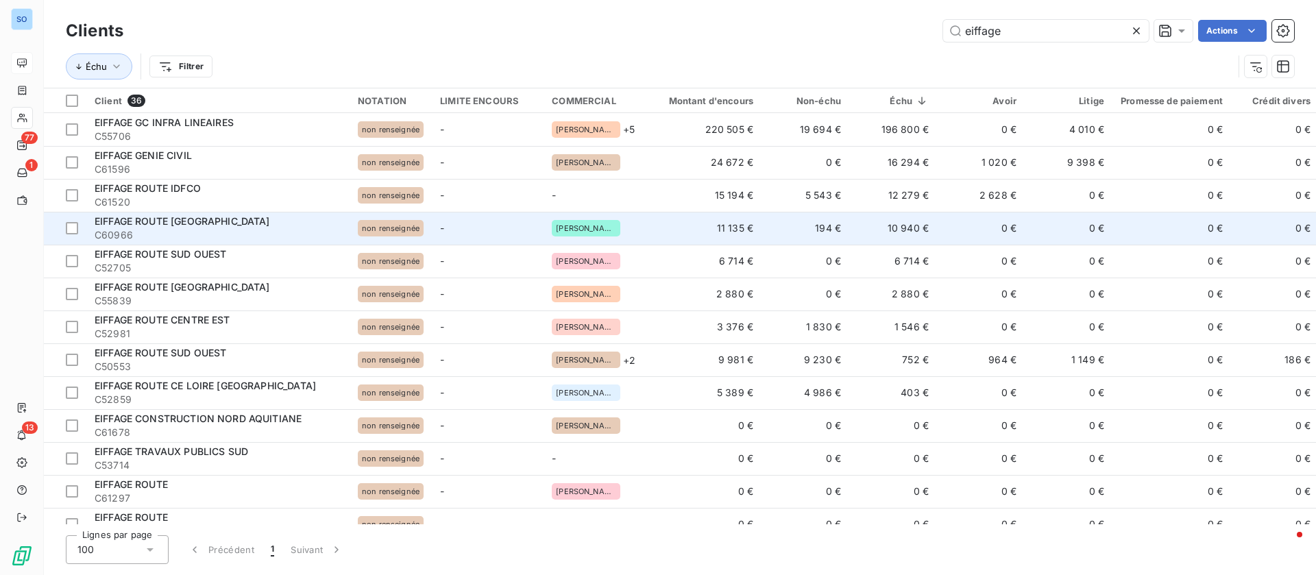
click at [871, 227] on td "10 940 €" at bounding box center [894, 228] width 88 height 33
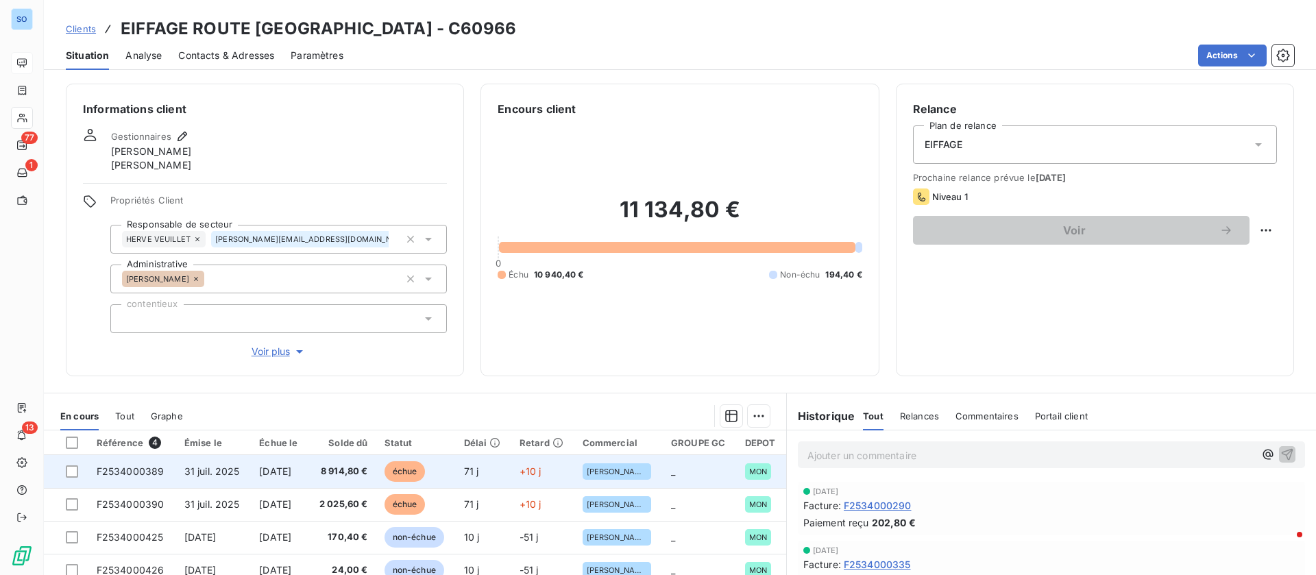
click at [337, 464] on td "8 914,80 €" at bounding box center [343, 471] width 68 height 33
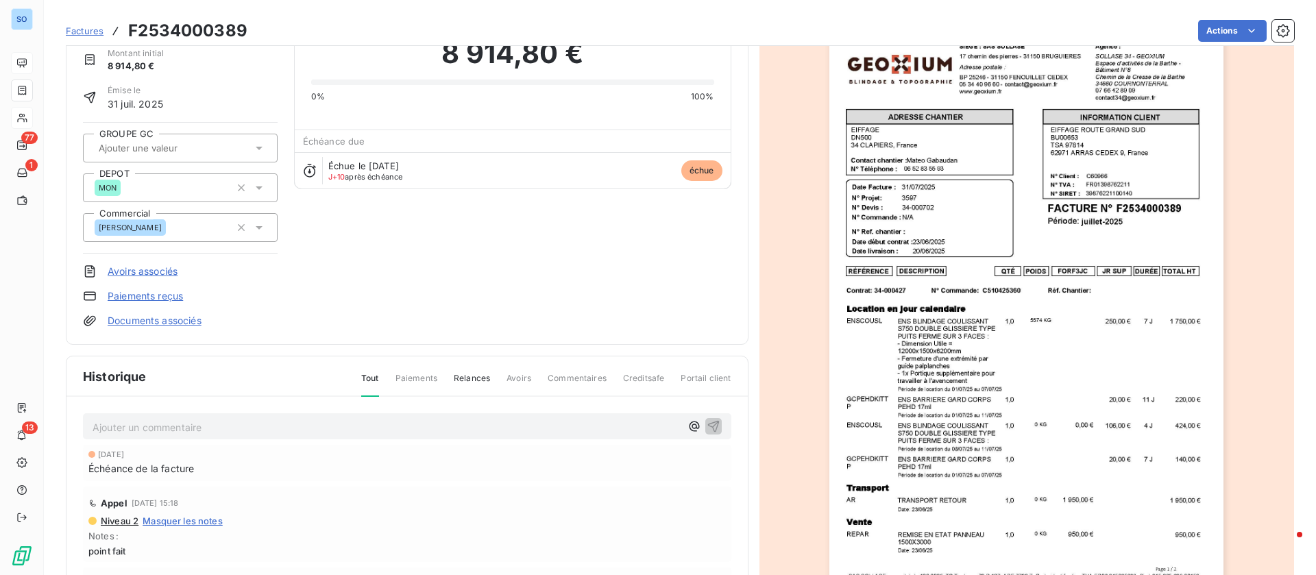
scroll to position [104, 0]
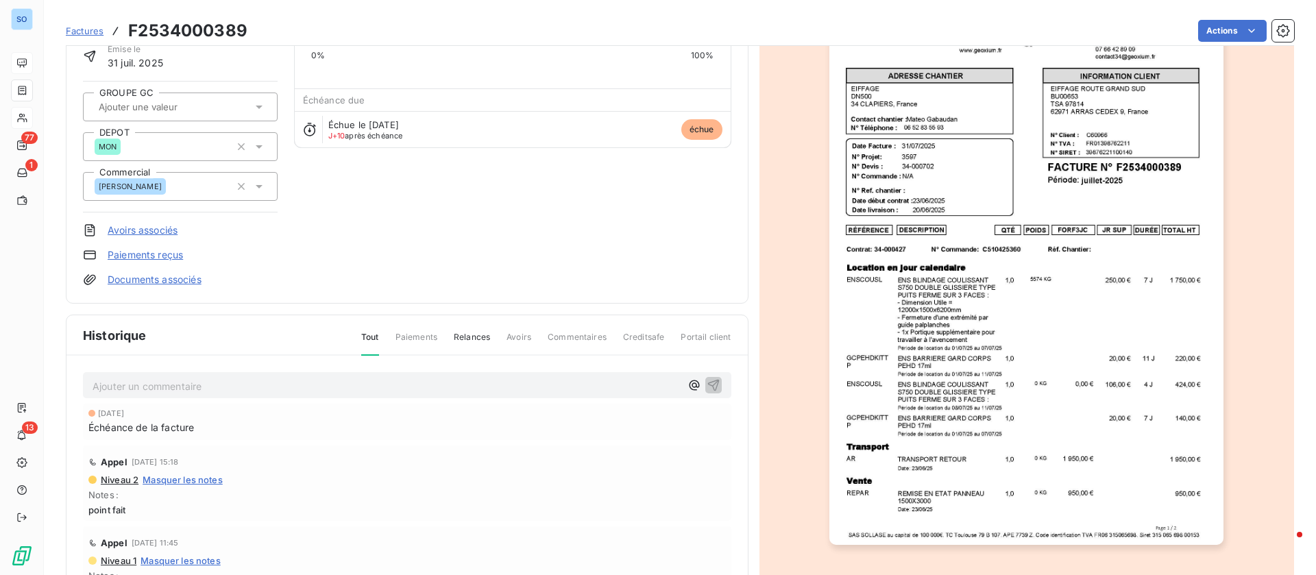
click at [223, 382] on p "Ajouter un commentaire ﻿" at bounding box center [387, 386] width 588 height 17
click at [707, 380] on icon "button" at bounding box center [714, 385] width 14 height 14
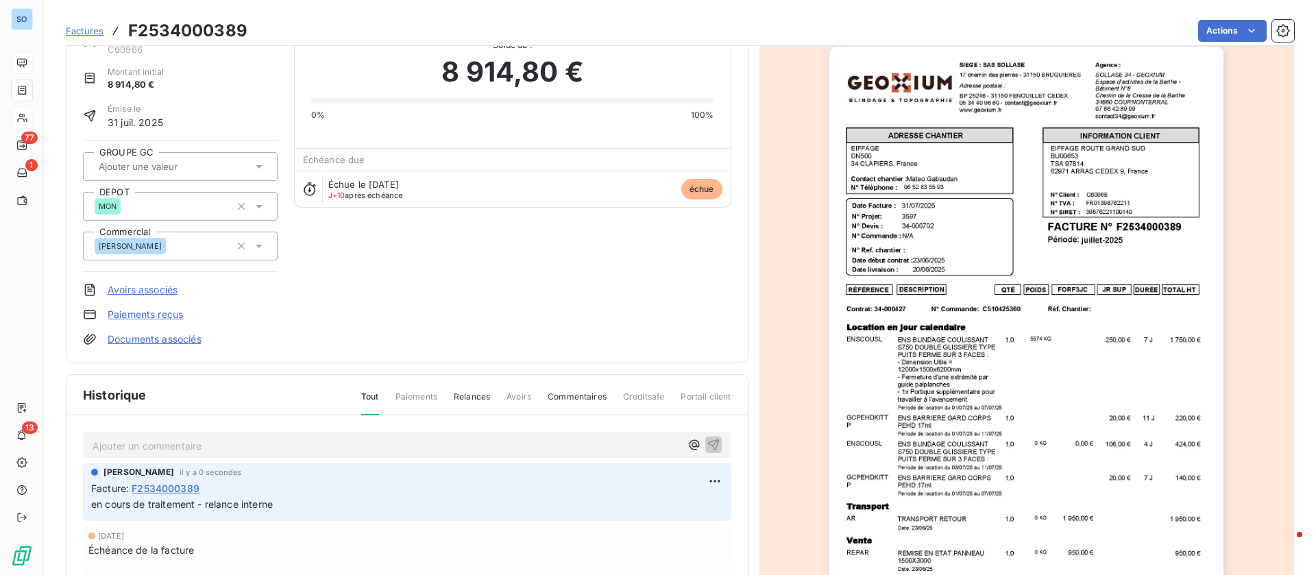
scroll to position [0, 0]
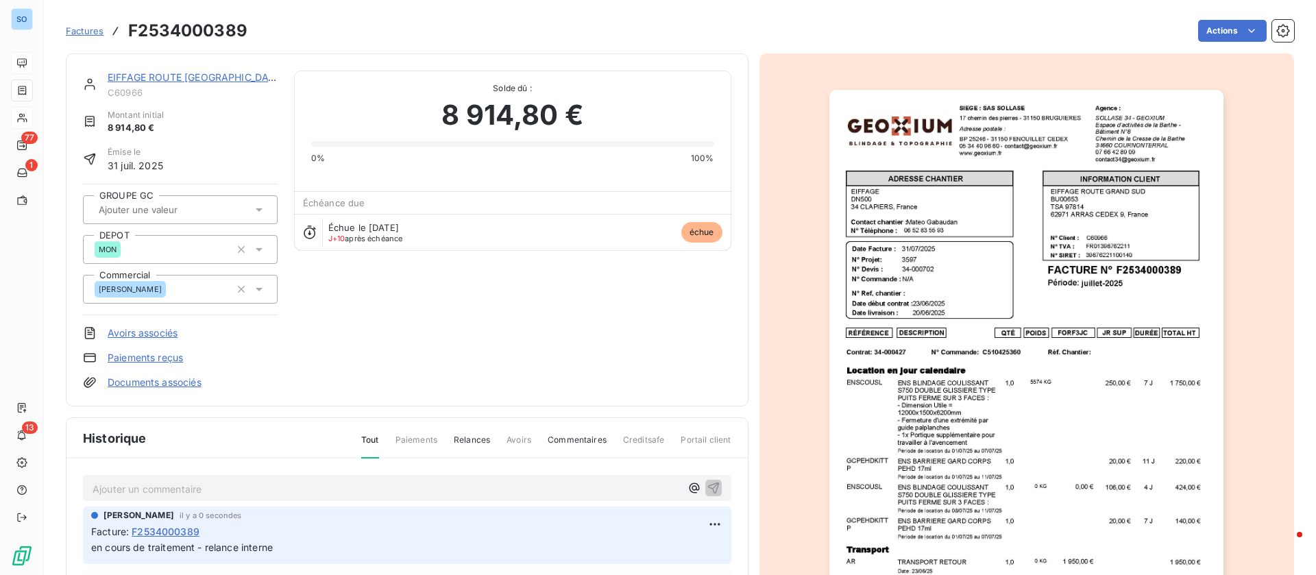
click at [185, 72] on link "EIFFAGE ROUTE [GEOGRAPHIC_DATA]" at bounding box center [196, 77] width 177 height 12
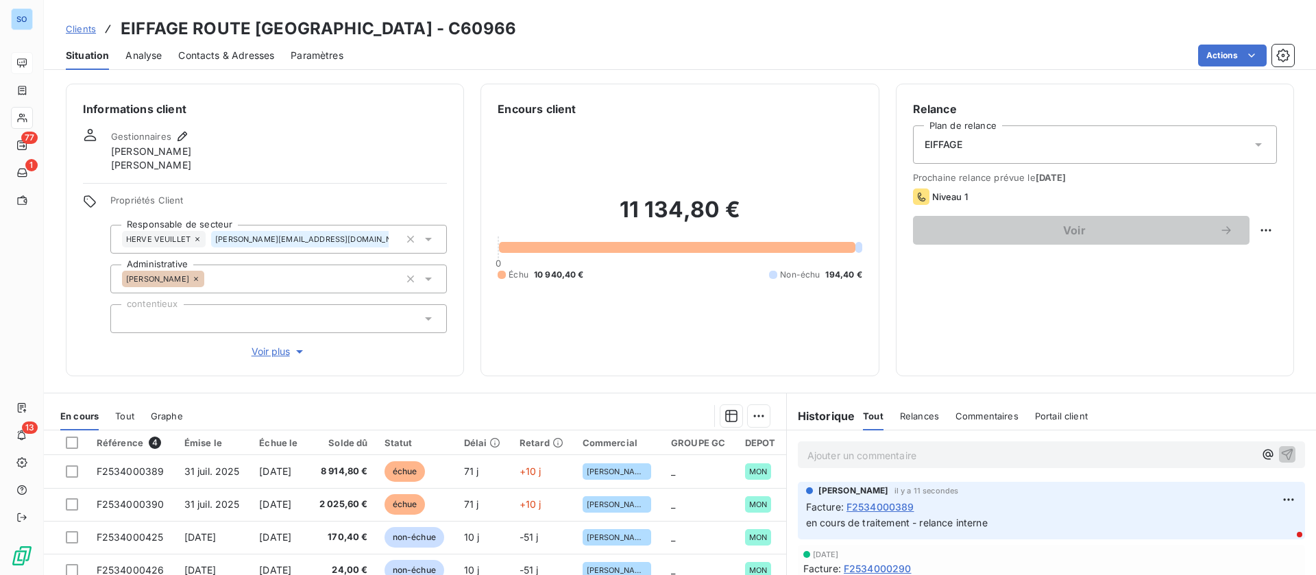
click at [88, 27] on span "Clients" at bounding box center [81, 28] width 30 height 11
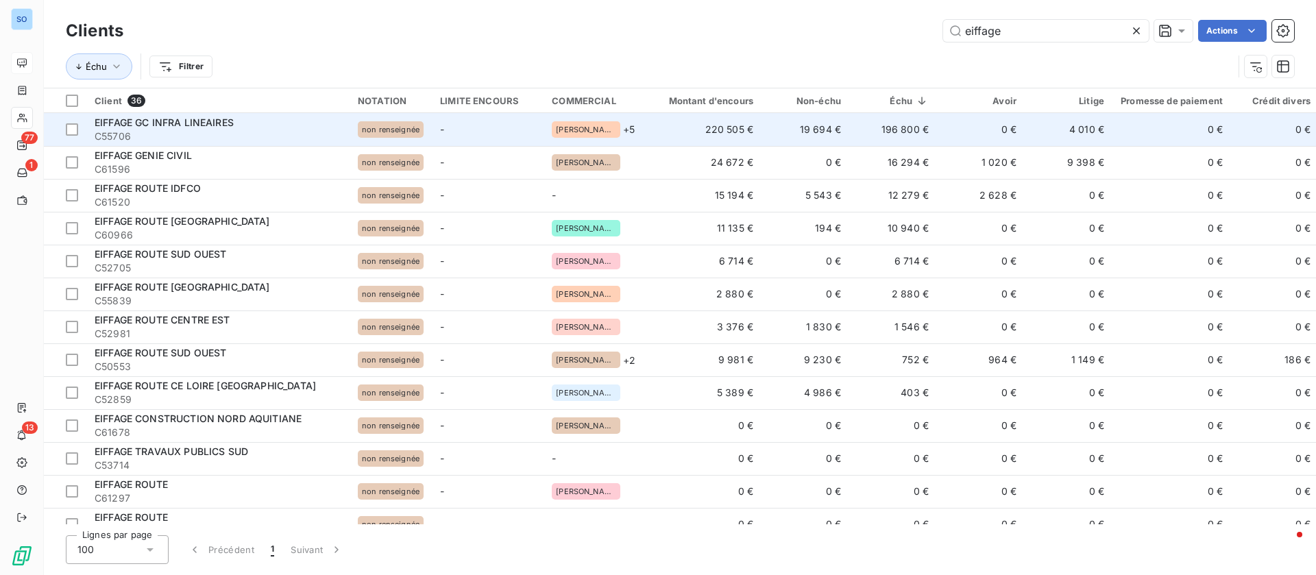
click at [871, 119] on td "196 800 €" at bounding box center [894, 129] width 88 height 33
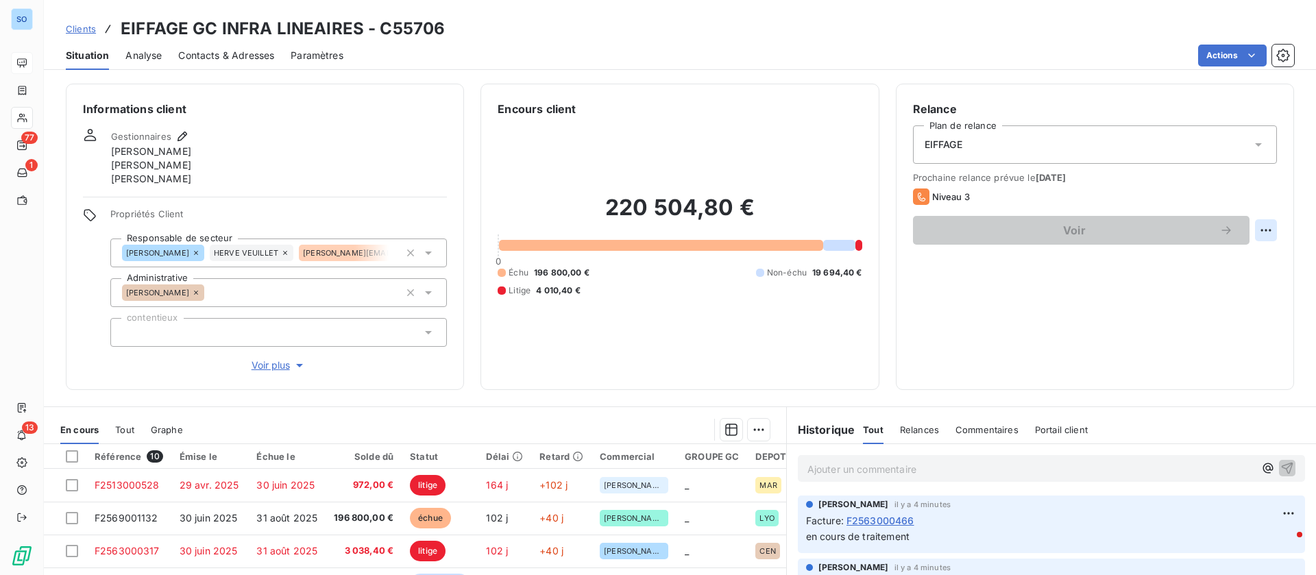
click at [1253, 224] on html "SO 77 1 13 Clients EIFFAGE GC INFRA LINEAIRES - C55706 Situation Analyse Contac…" at bounding box center [658, 287] width 1316 height 575
click at [1175, 262] on div "Replanifier cette action" at bounding box center [1194, 261] width 123 height 22
select select "9"
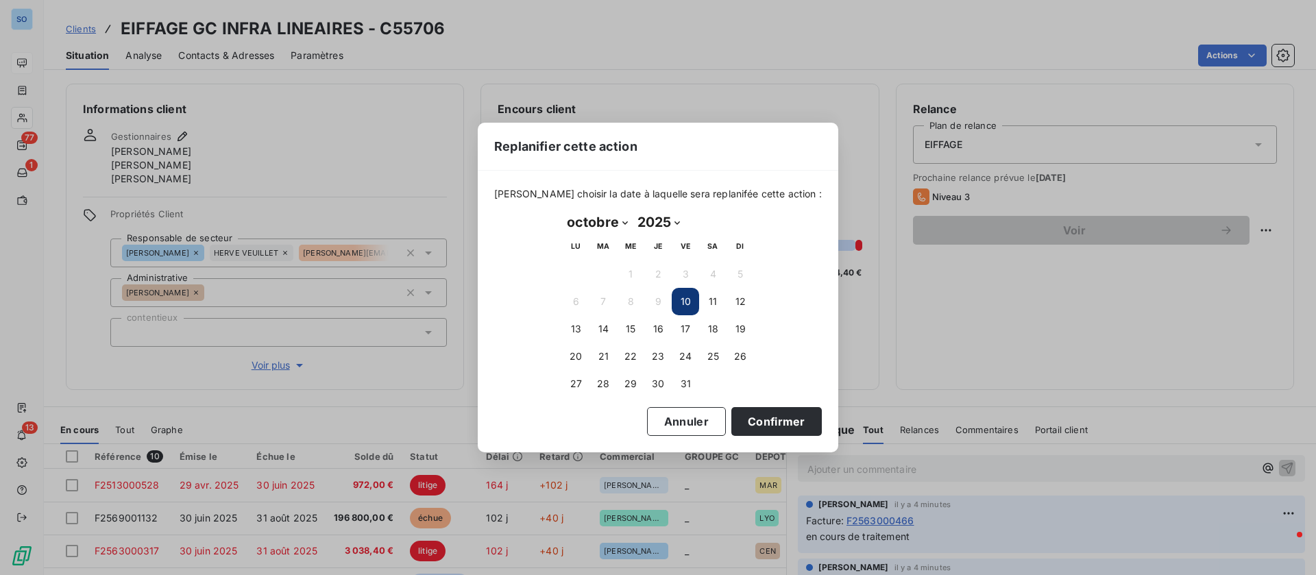
click at [1005, 362] on div "Replanifier cette action [PERSON_NAME] choisir la date à laquelle sera replanif…" at bounding box center [658, 287] width 1316 height 575
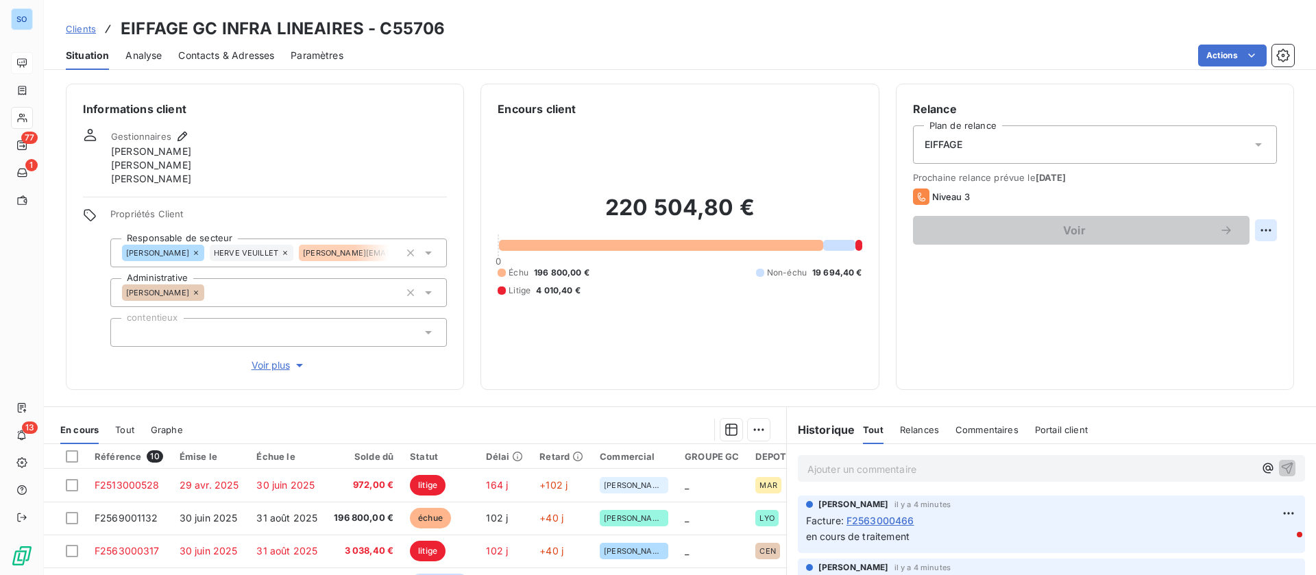
click at [1258, 229] on html "SO 77 1 13 Clients EIFFAGE GC INFRA LINEAIRES - C55706 Situation Analyse Contac…" at bounding box center [658, 287] width 1316 height 575
click at [1191, 262] on div "Replanifier cette action" at bounding box center [1194, 261] width 123 height 22
select select "9"
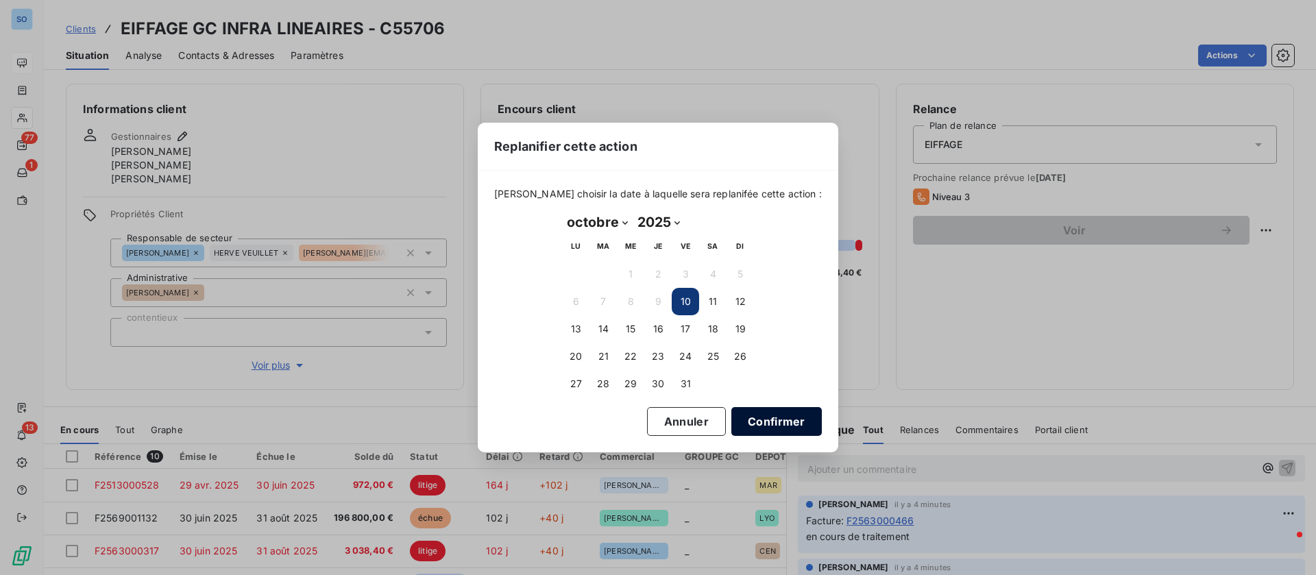
click at [758, 417] on button "Confirmer" at bounding box center [777, 421] width 91 height 29
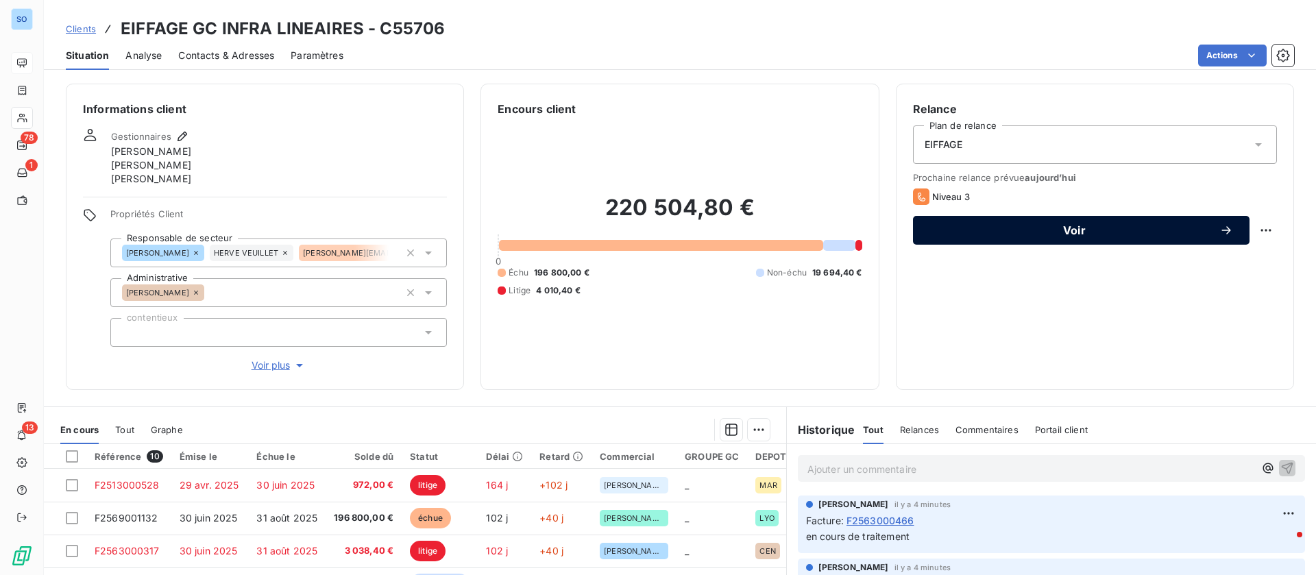
click at [1082, 235] on span "Voir" at bounding box center [1075, 230] width 290 height 11
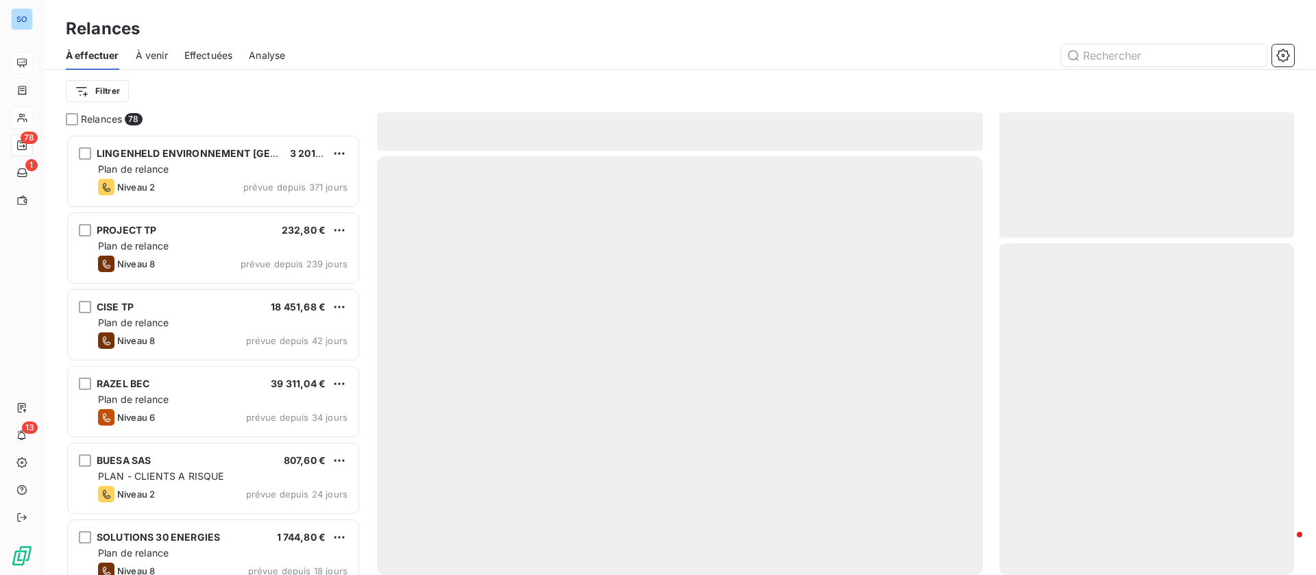
scroll to position [425, 279]
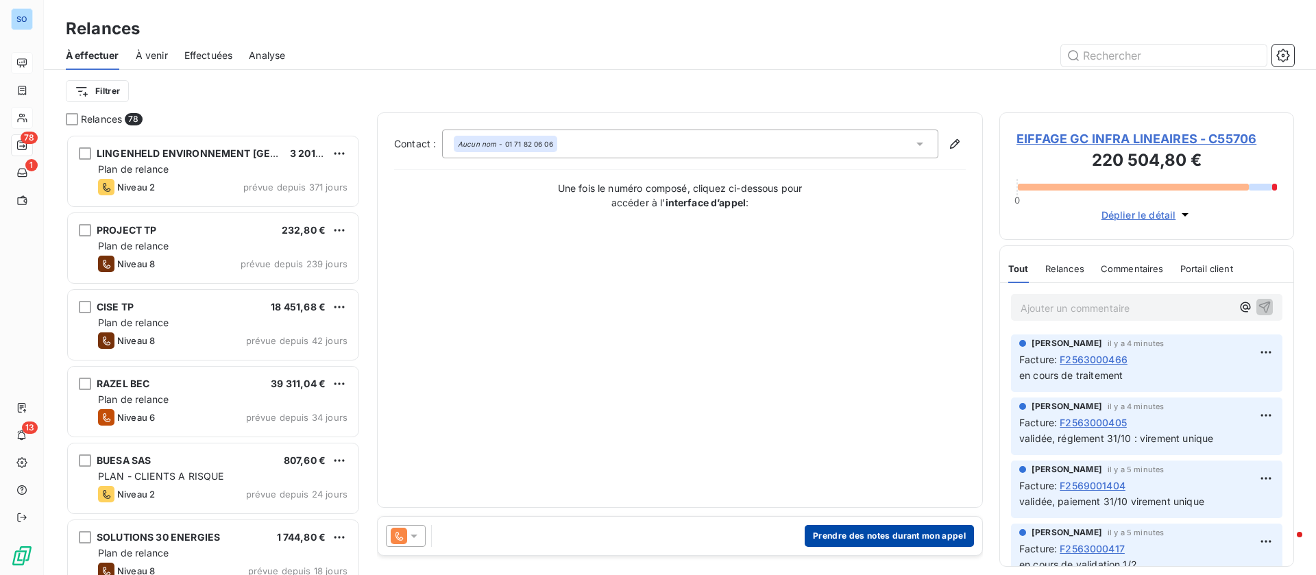
click at [877, 533] on button "Prendre des notes durant mon appel" at bounding box center [889, 536] width 169 height 22
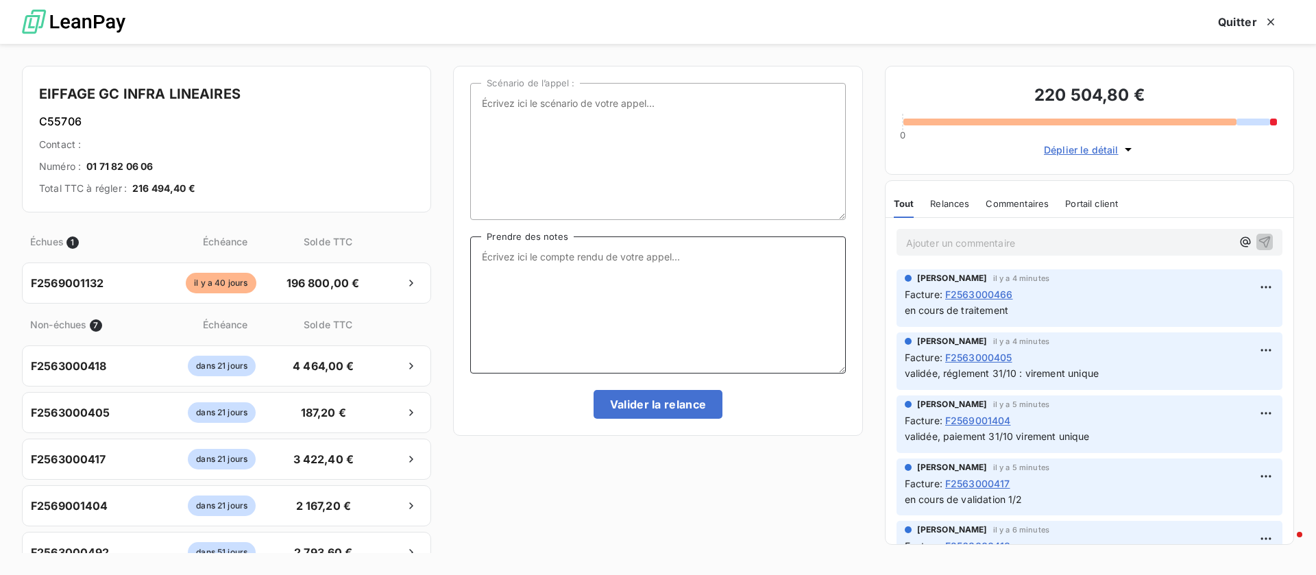
click at [695, 344] on textarea "Prendre des notes" at bounding box center [657, 305] width 375 height 137
type textarea "point fait"
click at [658, 413] on button "Valider la relance" at bounding box center [659, 404] width 130 height 29
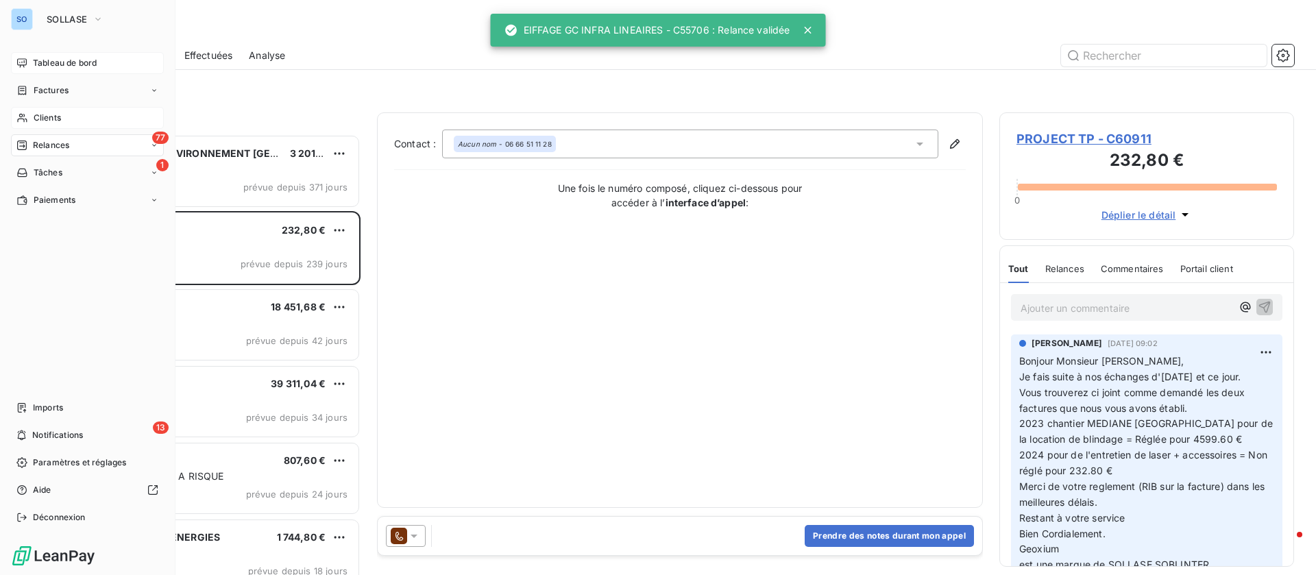
click at [57, 125] on div "Clients" at bounding box center [87, 118] width 153 height 22
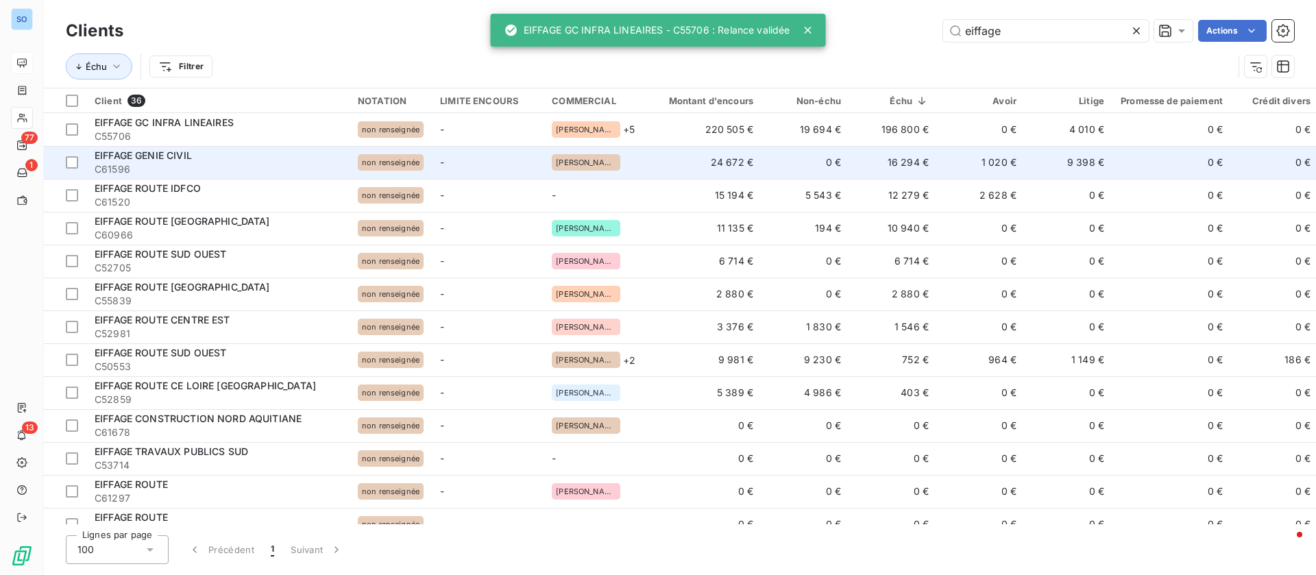
click at [873, 159] on td "16 294 €" at bounding box center [894, 162] width 88 height 33
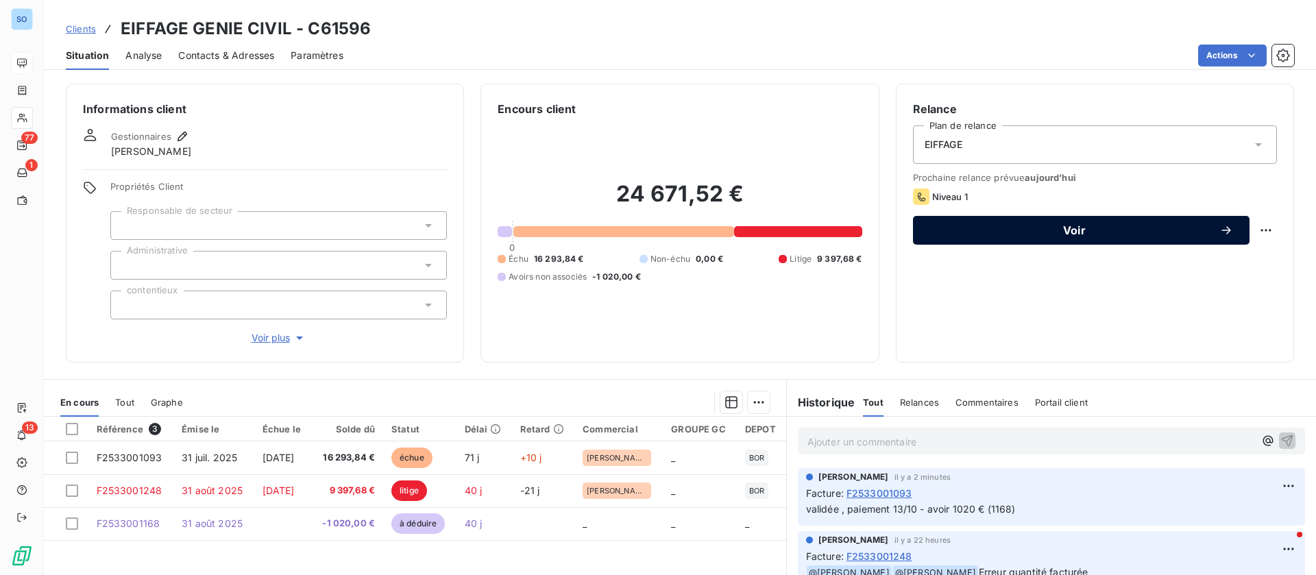
click at [1099, 233] on span "Voir" at bounding box center [1075, 230] width 290 height 11
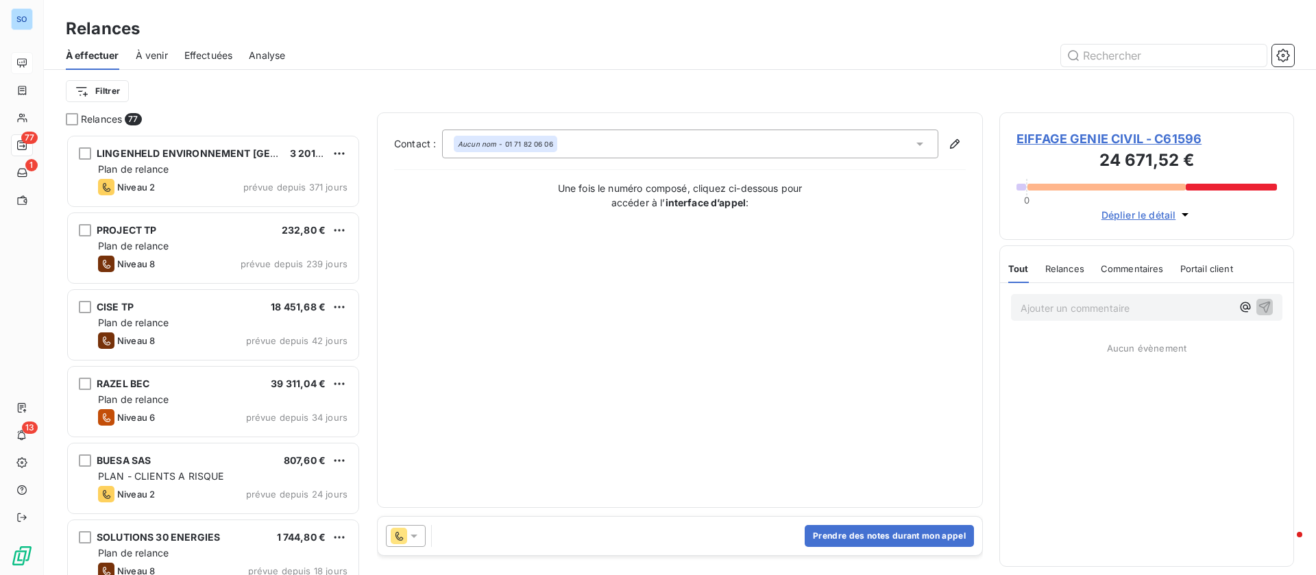
scroll to position [425, 279]
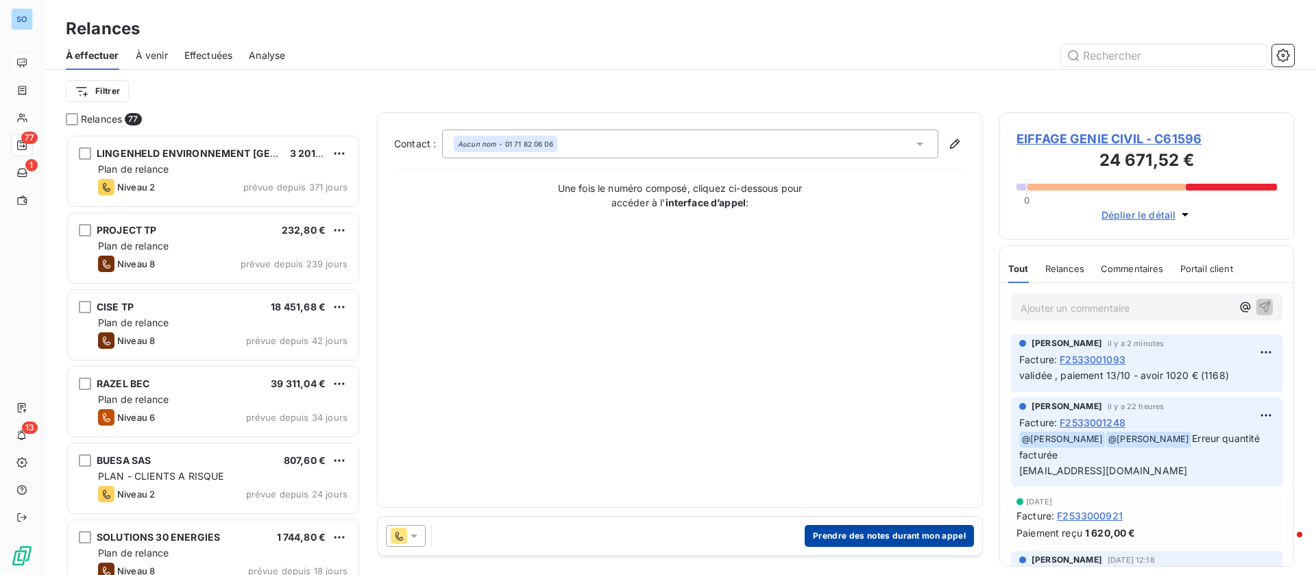
click at [848, 538] on button "Prendre des notes durant mon appel" at bounding box center [889, 536] width 169 height 22
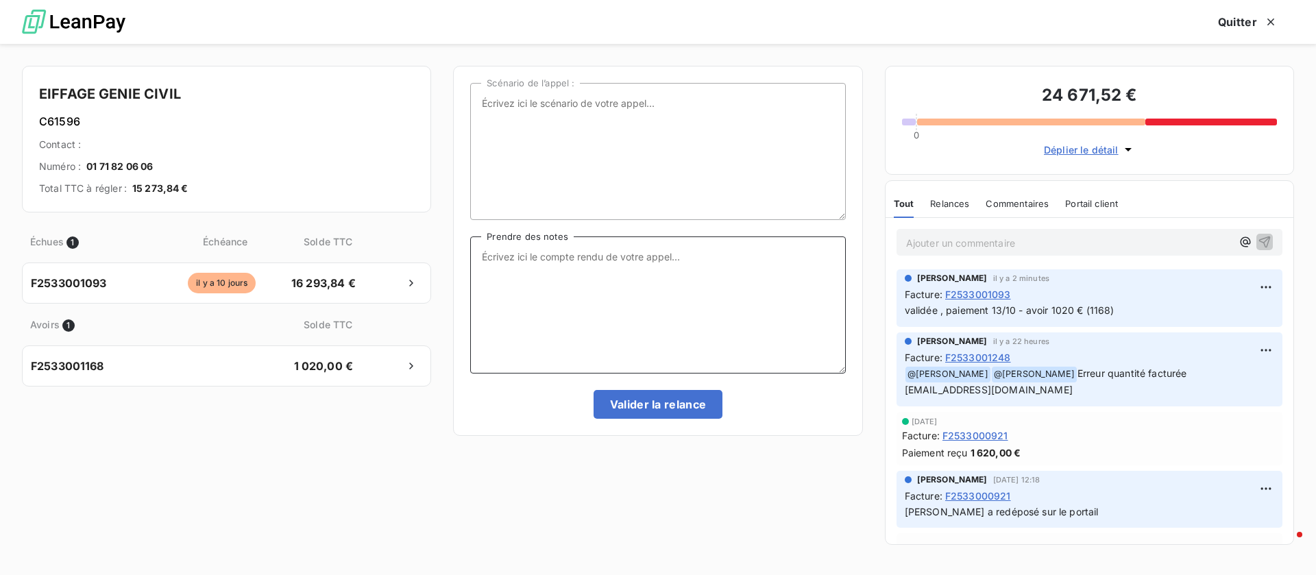
click at [603, 267] on textarea "Prendre des notes" at bounding box center [657, 305] width 375 height 137
type textarea "point fait"
click at [671, 404] on button "Valider la relance" at bounding box center [659, 404] width 130 height 29
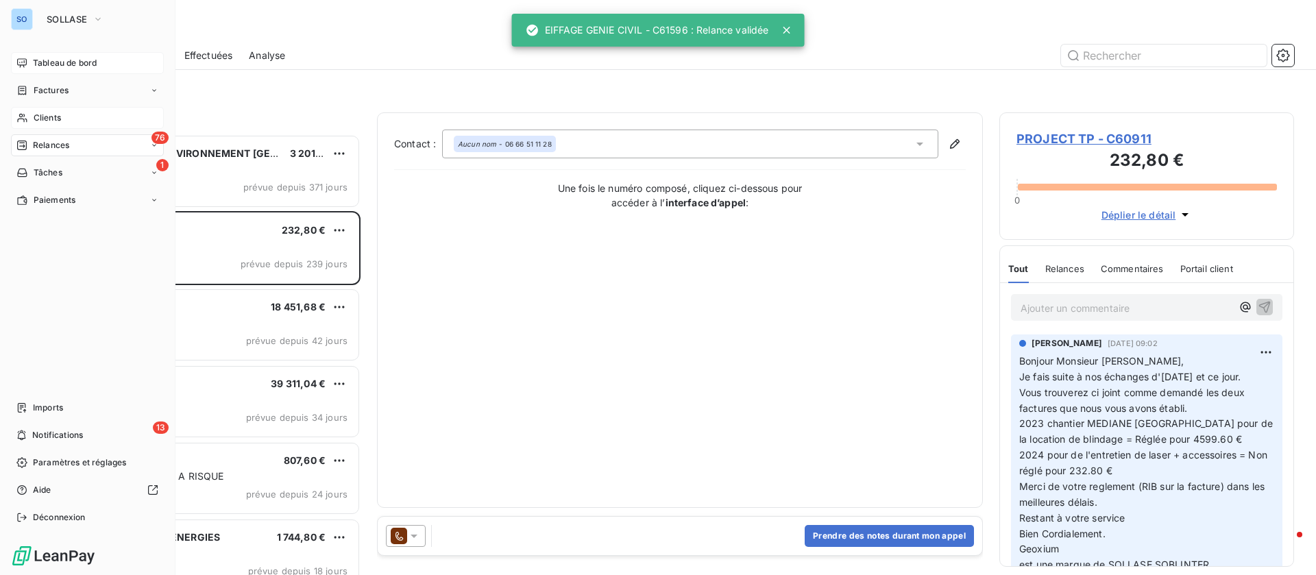
click at [23, 116] on icon at bounding box center [22, 117] width 12 height 11
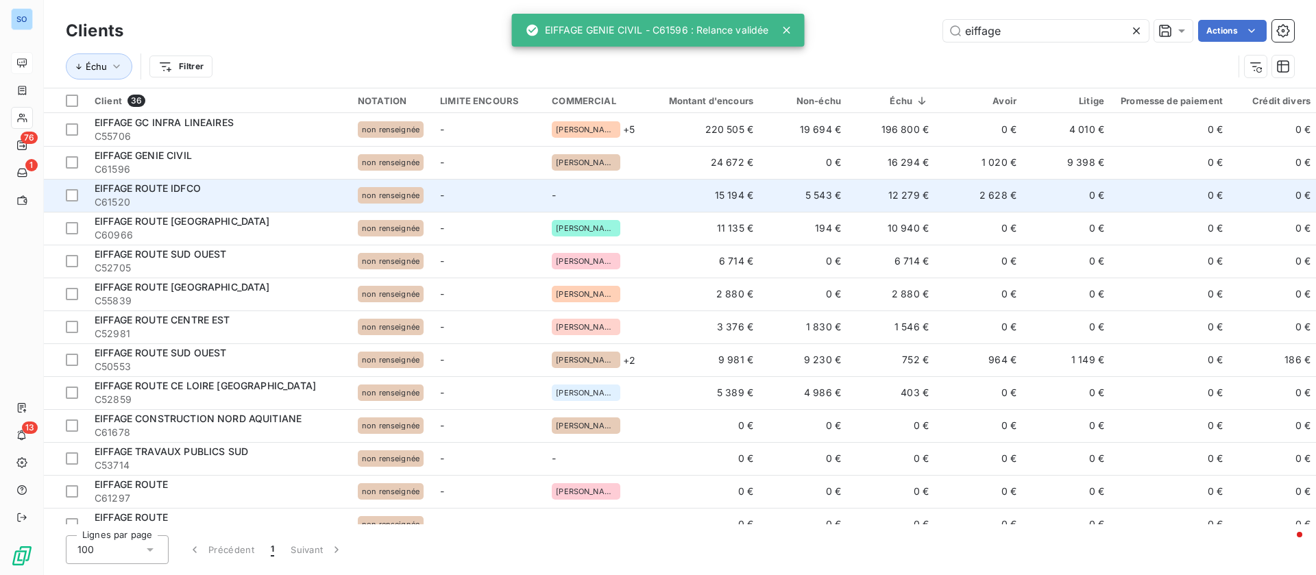
click at [877, 199] on td "12 279 €" at bounding box center [894, 195] width 88 height 33
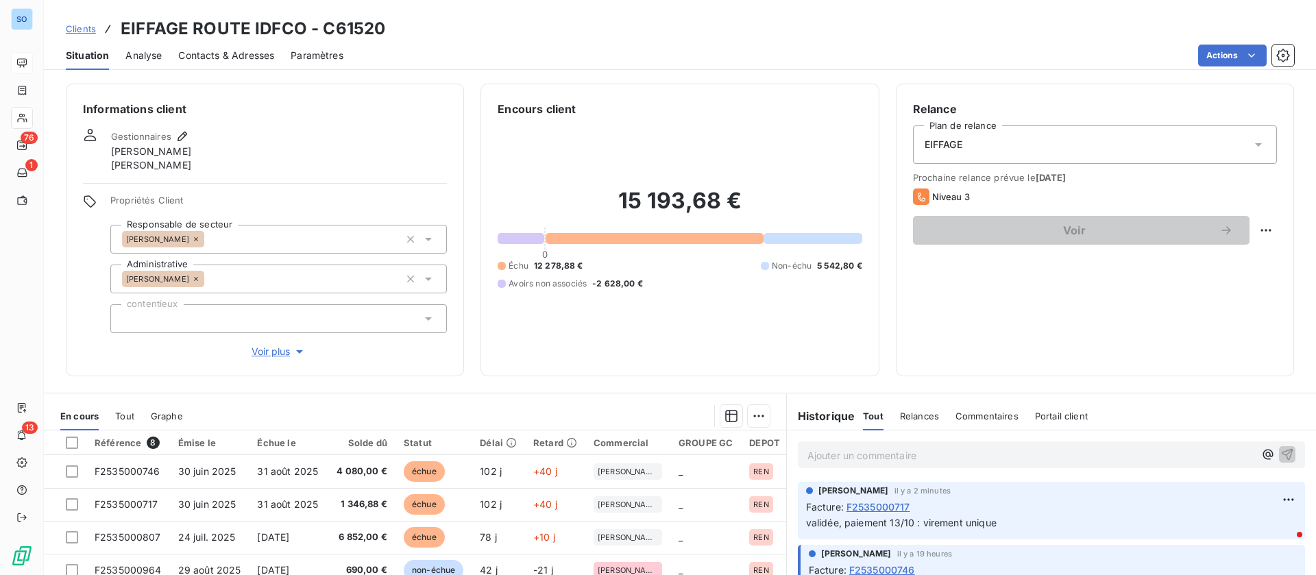
click at [1253, 229] on html "SO 76 1 13 Clients EIFFAGE ROUTE IDFCO - C61520 Situation Analyse Contacts & Ad…" at bounding box center [658, 287] width 1316 height 575
click at [1176, 265] on div "Replanifier cette action" at bounding box center [1194, 261] width 123 height 22
select select "9"
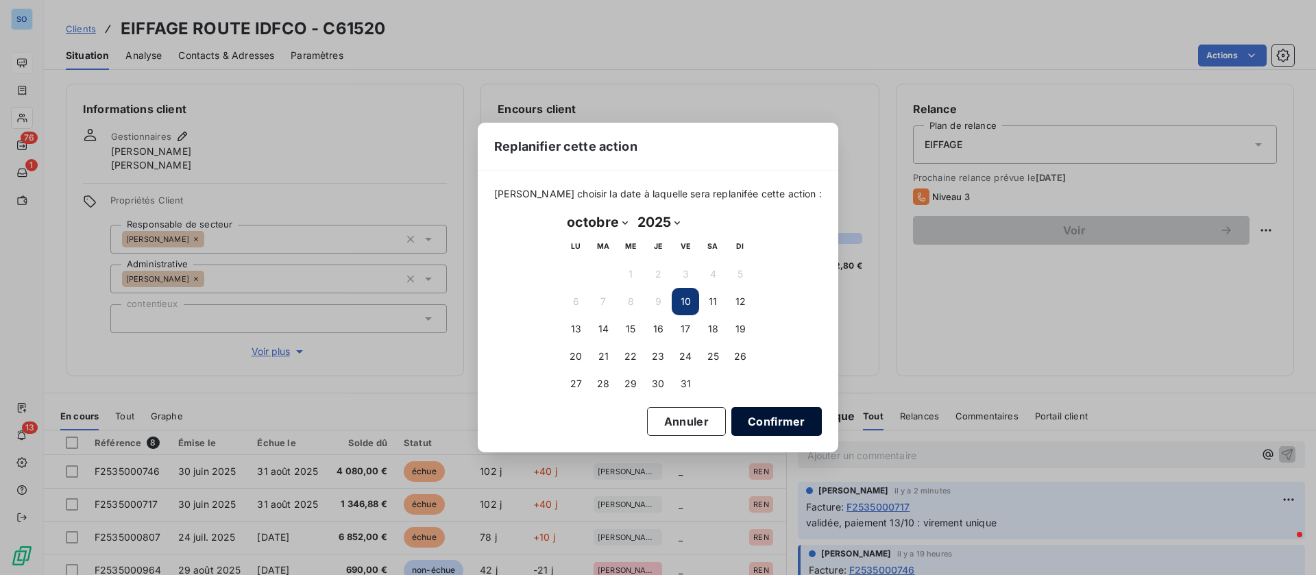
click at [747, 419] on button "Confirmer" at bounding box center [777, 421] width 91 height 29
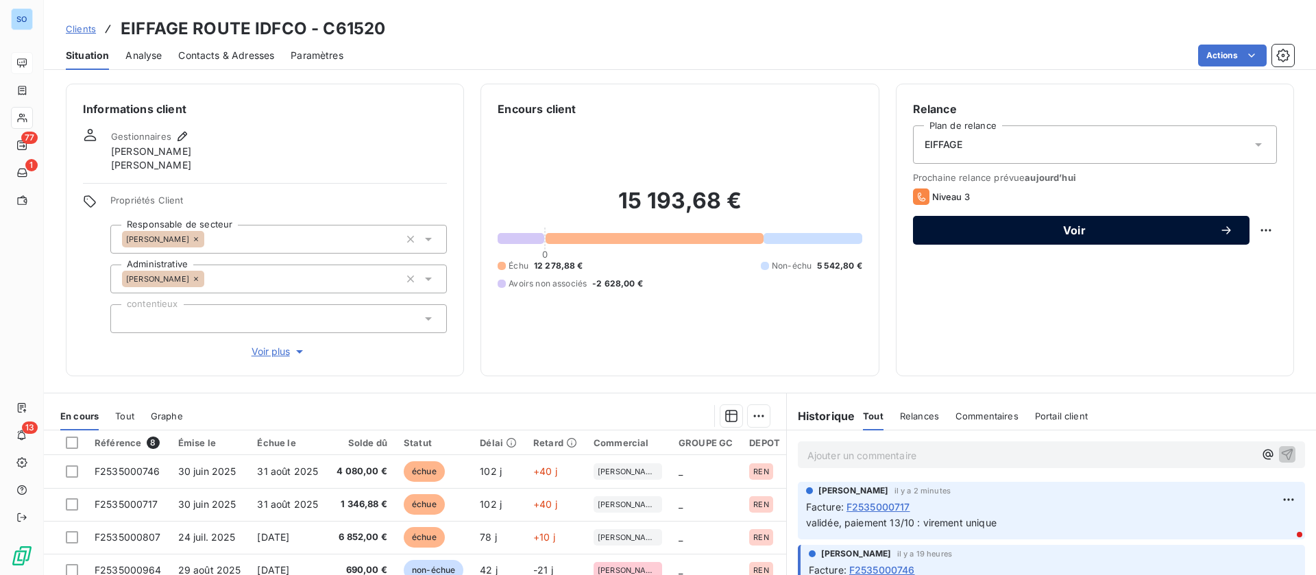
click at [1048, 232] on span "Voir" at bounding box center [1075, 230] width 290 height 11
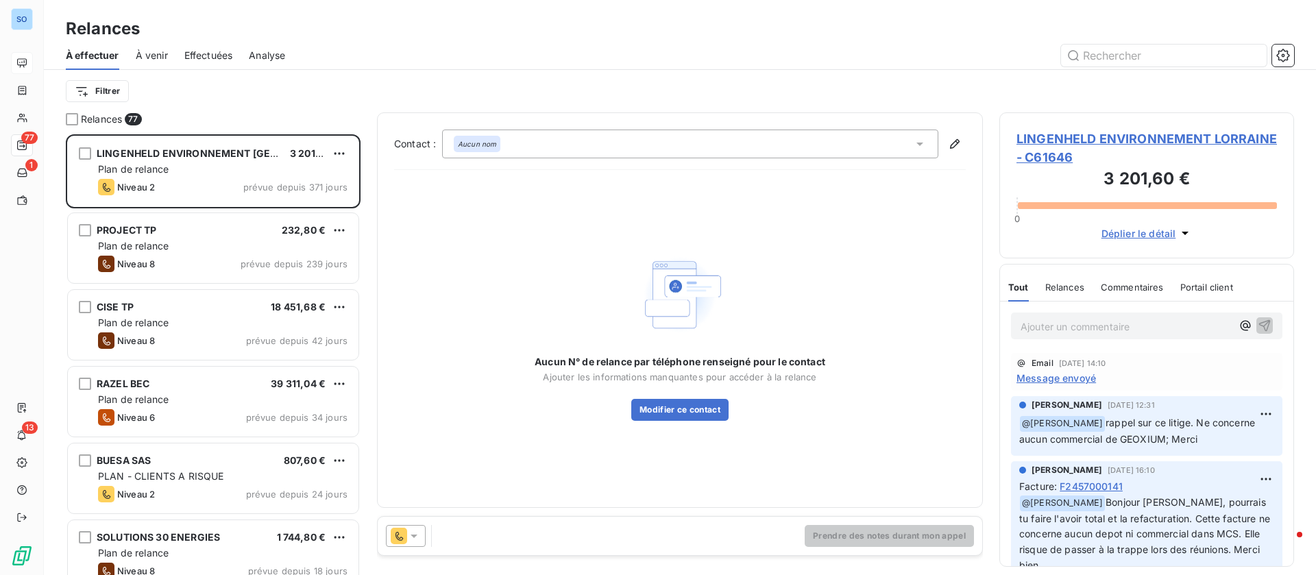
scroll to position [425, 279]
click at [918, 145] on icon at bounding box center [920, 144] width 14 height 14
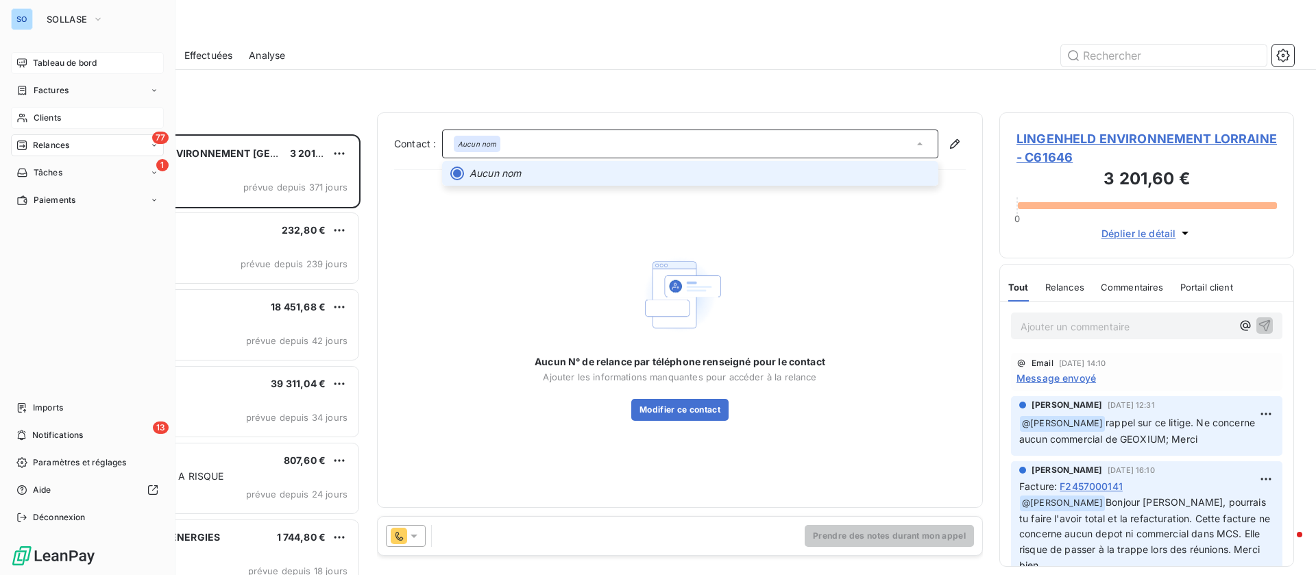
click at [32, 112] on div "Clients" at bounding box center [87, 118] width 153 height 22
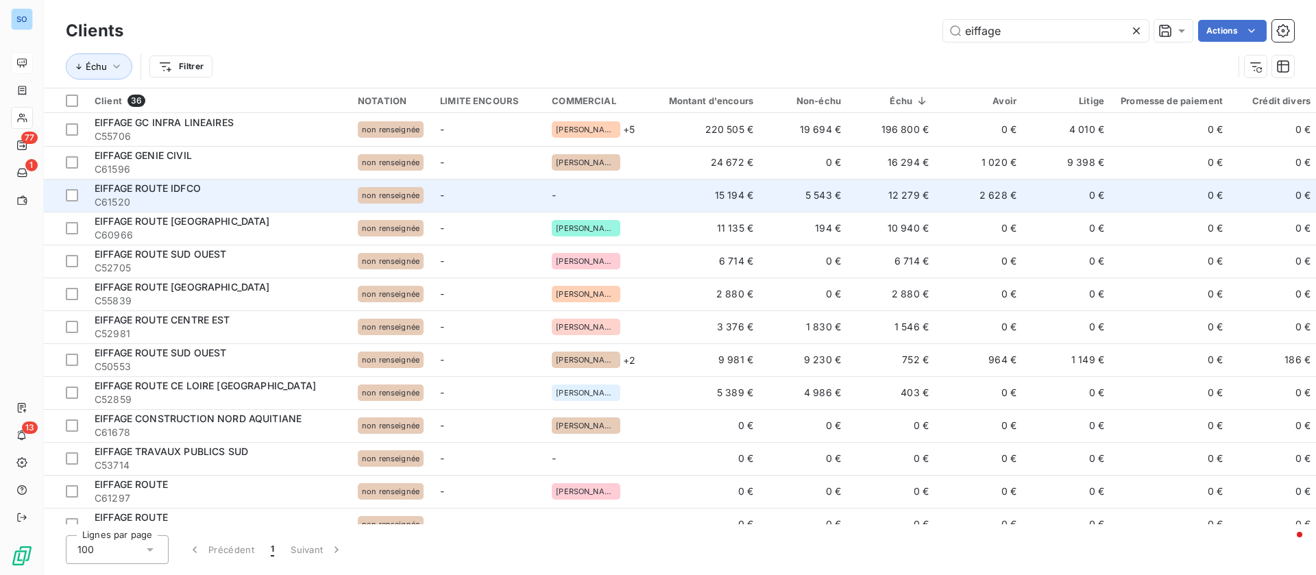
click at [852, 194] on td "12 279 €" at bounding box center [894, 195] width 88 height 33
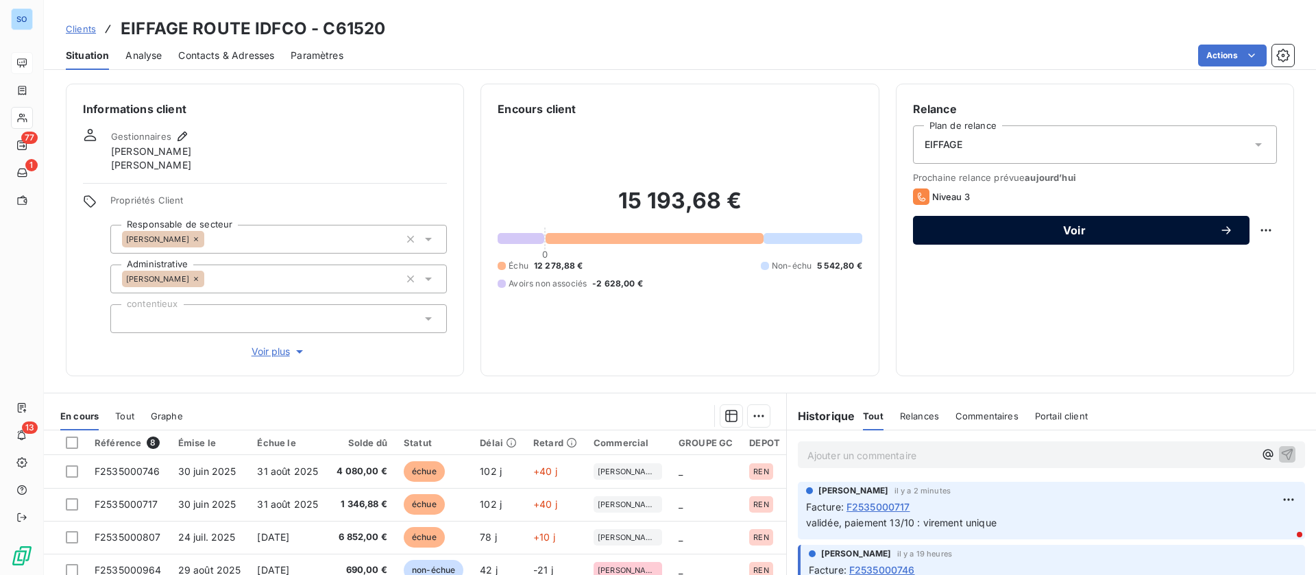
click at [1099, 220] on button "Voir" at bounding box center [1081, 230] width 337 height 29
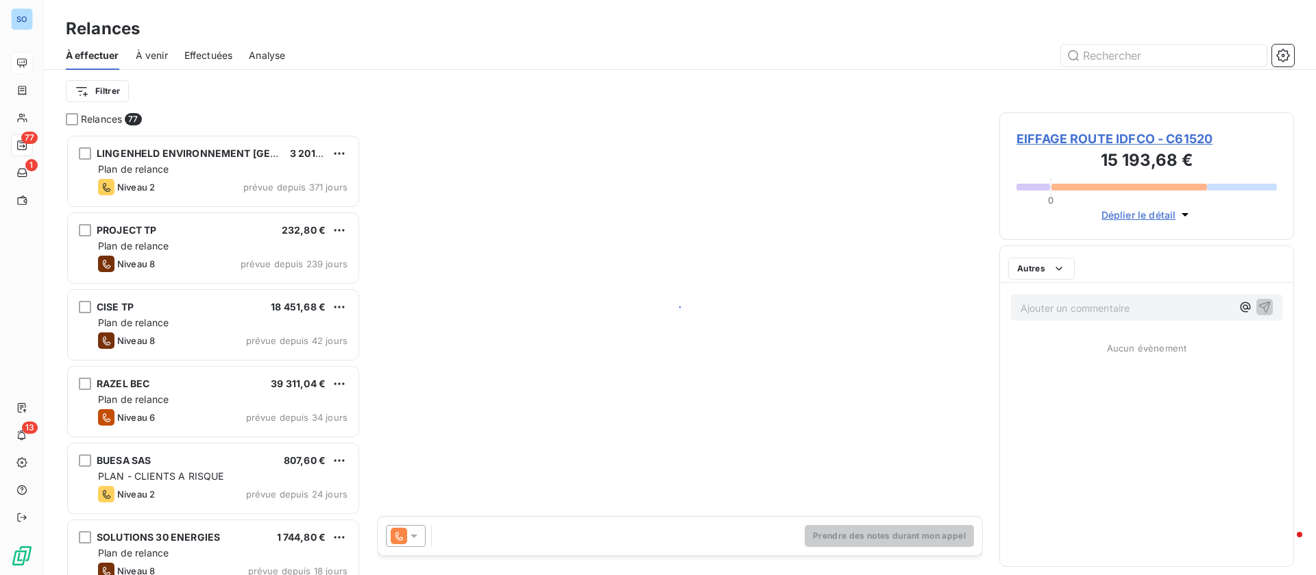
scroll to position [425, 279]
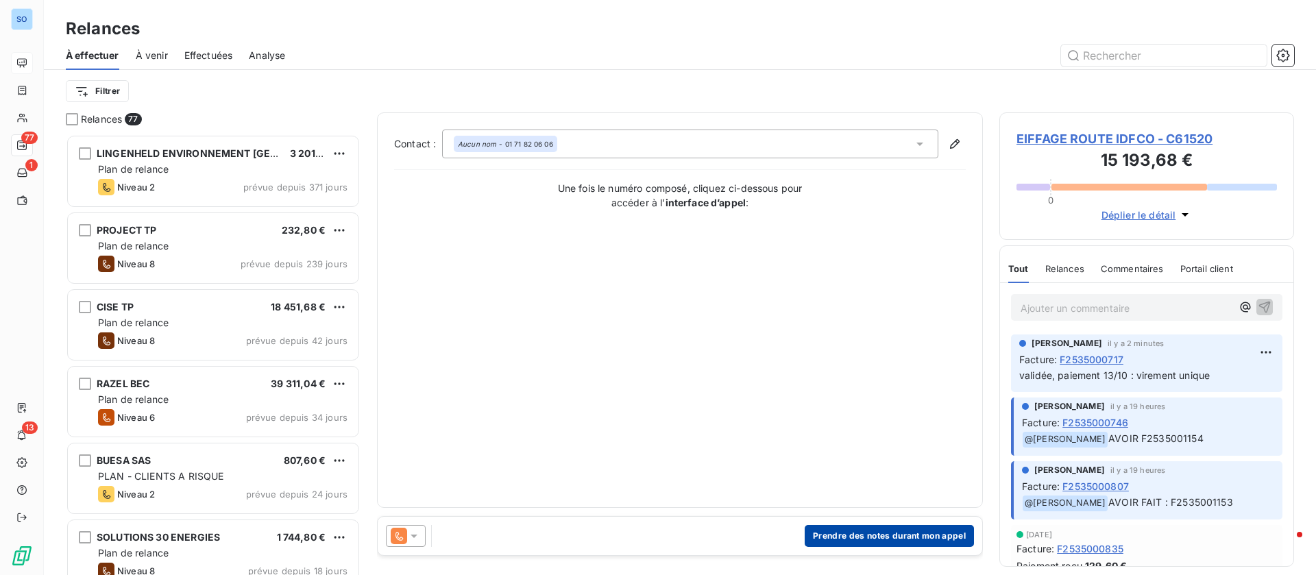
click at [839, 539] on button "Prendre des notes durant mon appel" at bounding box center [889, 536] width 169 height 22
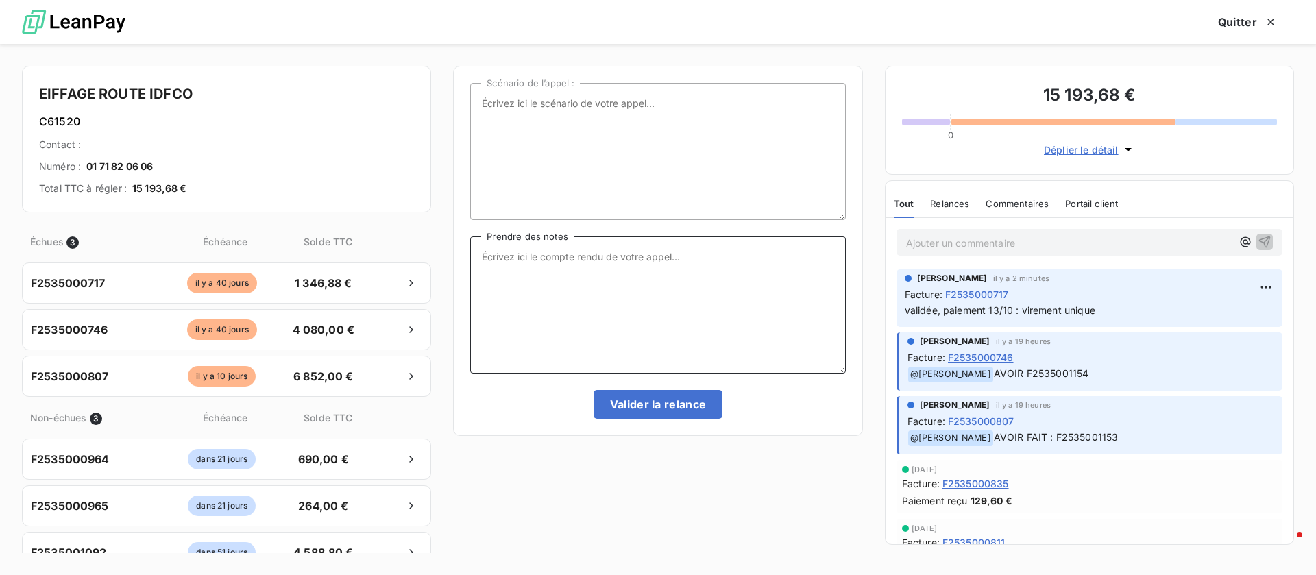
click at [629, 301] on textarea "Prendre des notes" at bounding box center [657, 305] width 375 height 137
type textarea "point fait"
click at [662, 401] on button "Valider la relance" at bounding box center [659, 404] width 130 height 29
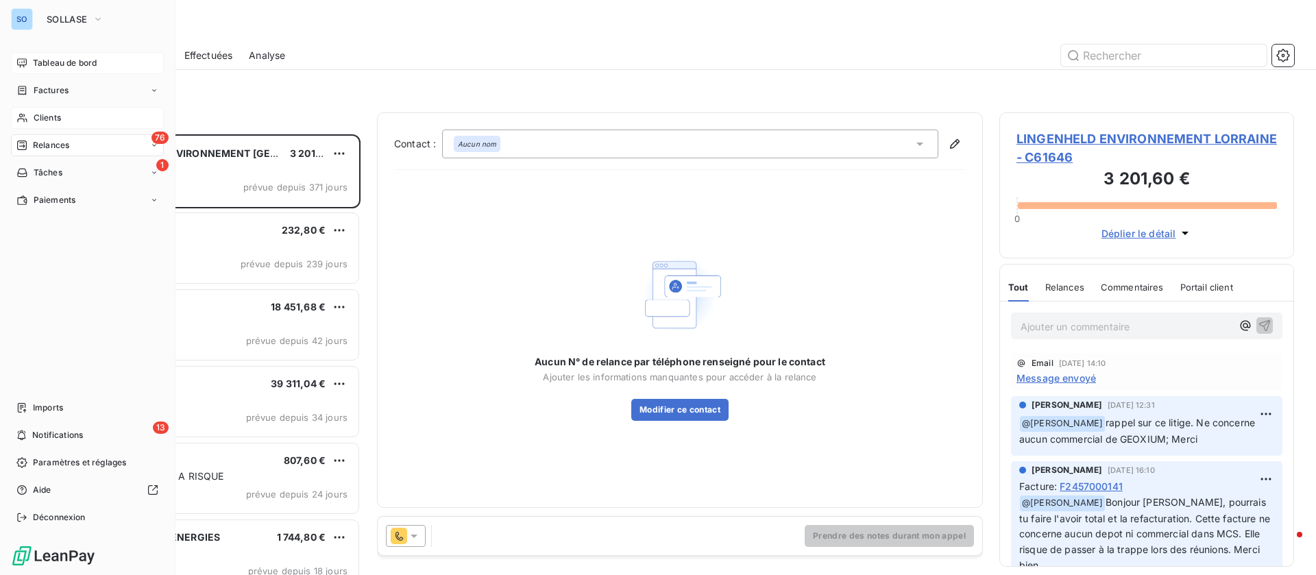
click at [45, 121] on span "Clients" at bounding box center [47, 118] width 27 height 12
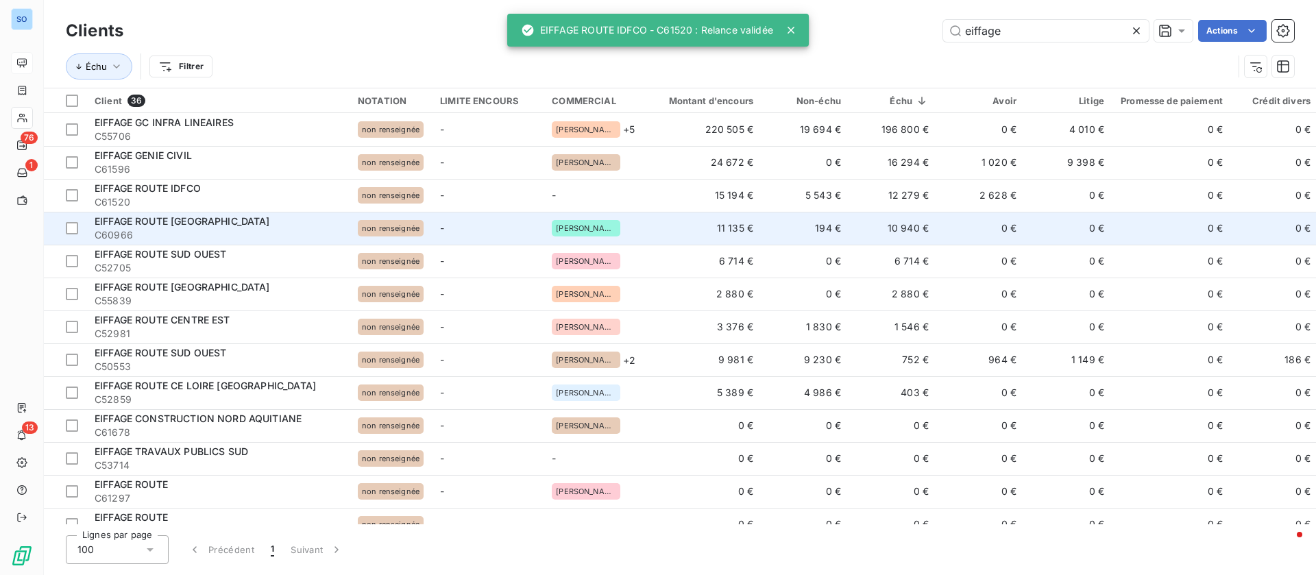
click at [907, 222] on td "10 940 €" at bounding box center [894, 228] width 88 height 33
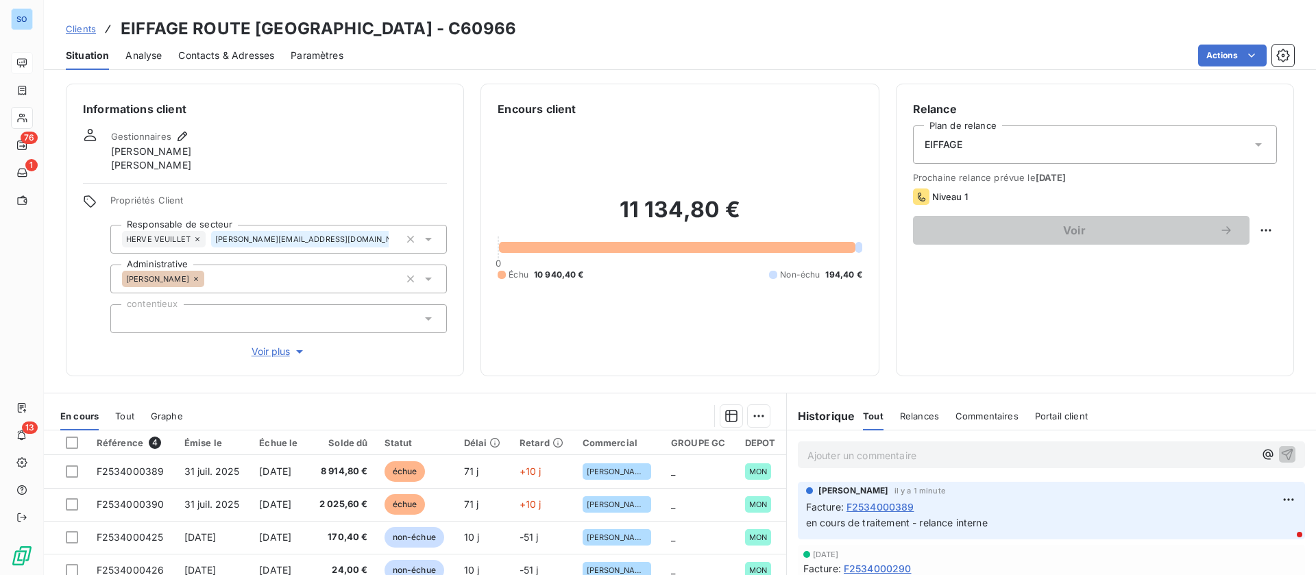
click at [80, 23] on span "Clients" at bounding box center [81, 28] width 30 height 11
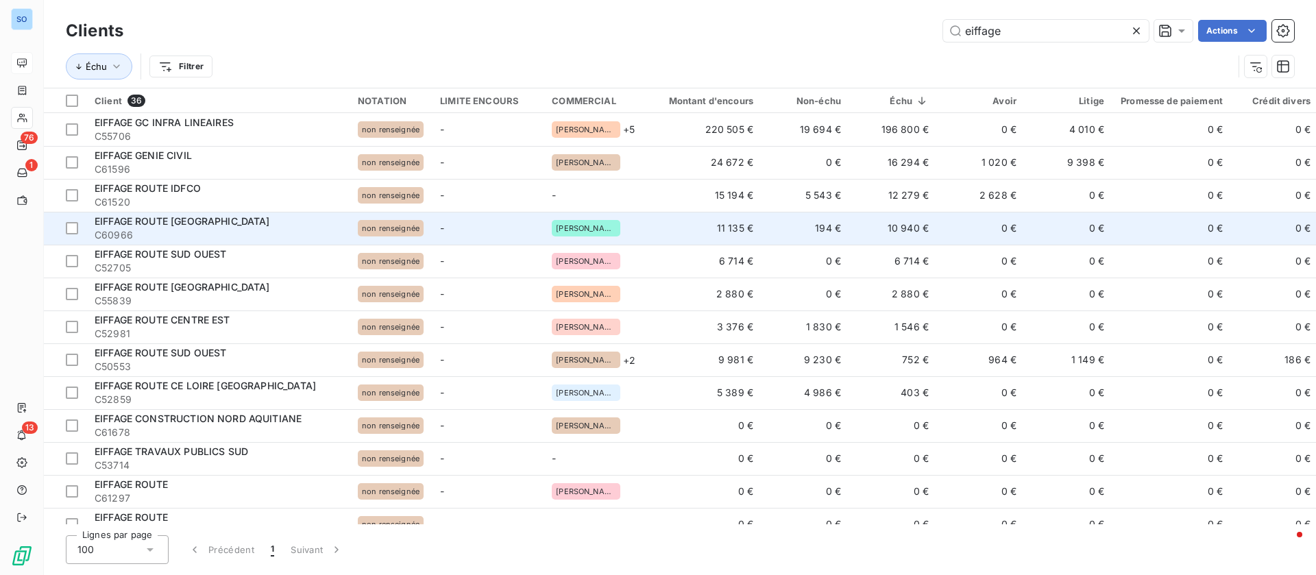
click at [928, 222] on td "10 940 €" at bounding box center [894, 228] width 88 height 33
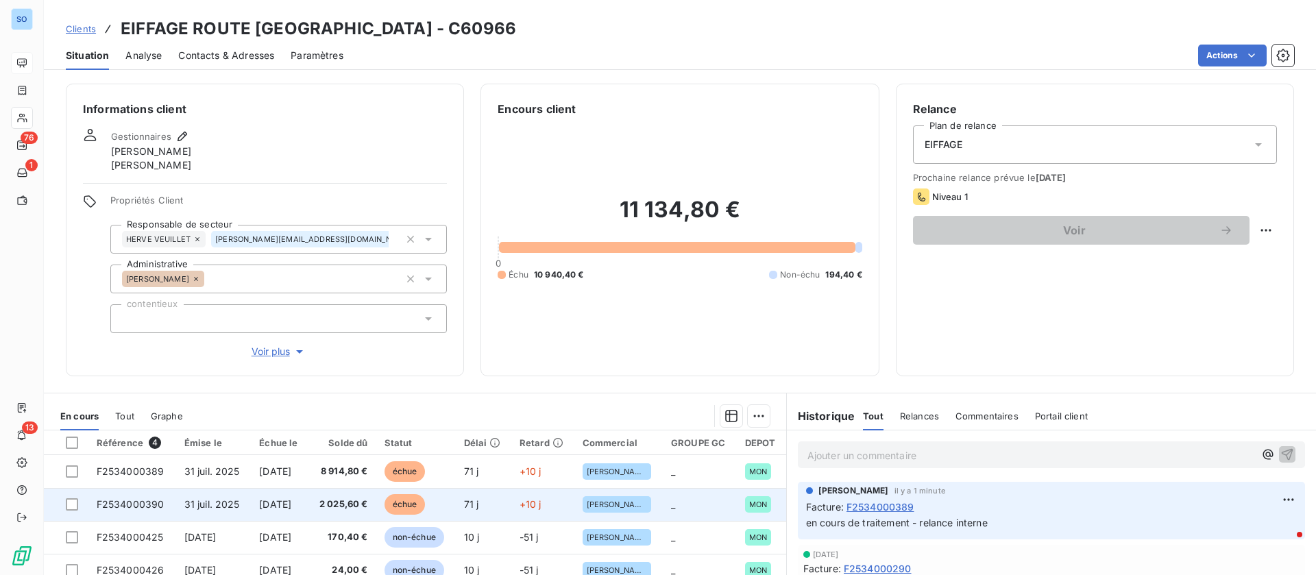
click at [272, 507] on span "[DATE]" at bounding box center [275, 504] width 32 height 12
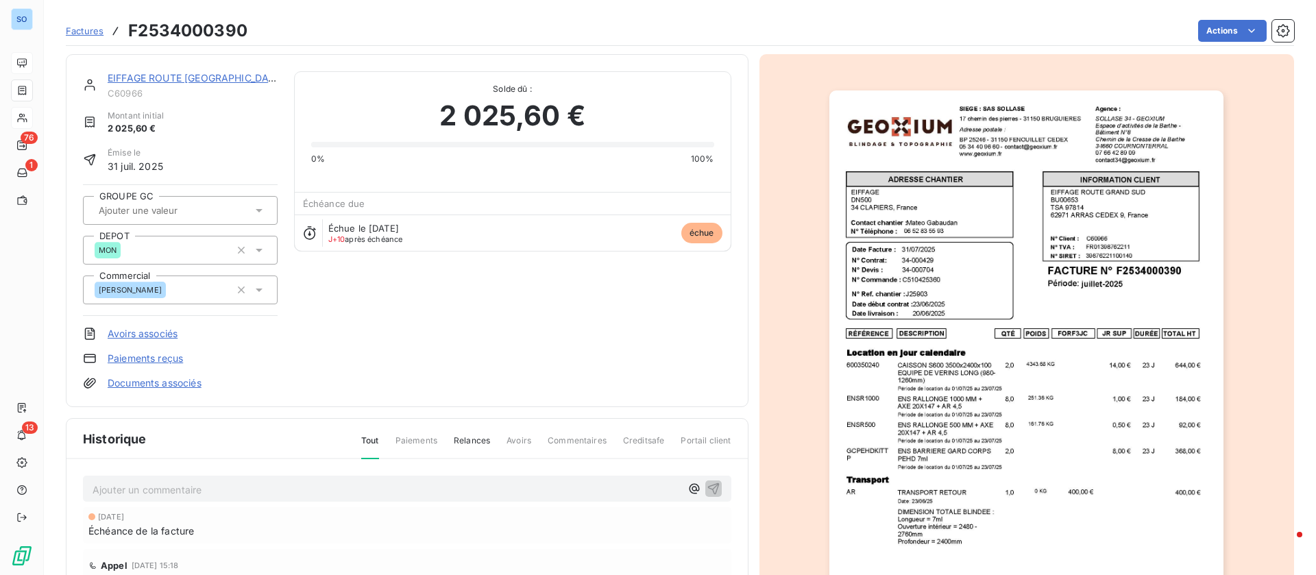
scroll to position [104, 0]
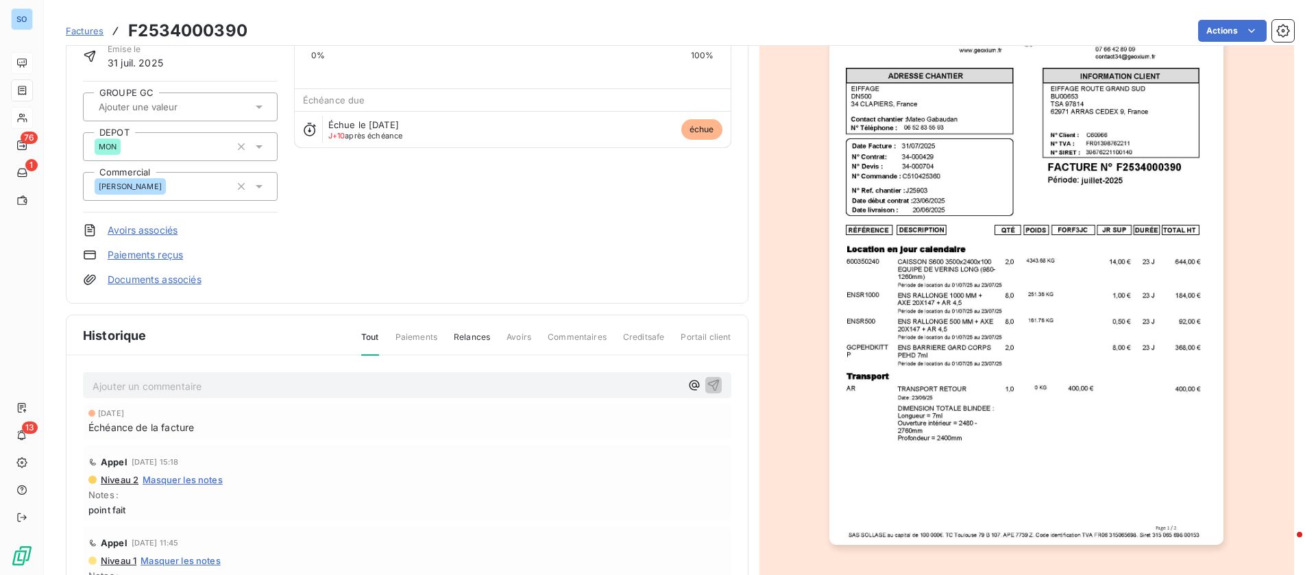
click at [256, 386] on p "Ajouter un commentaire ﻿" at bounding box center [387, 386] width 588 height 17
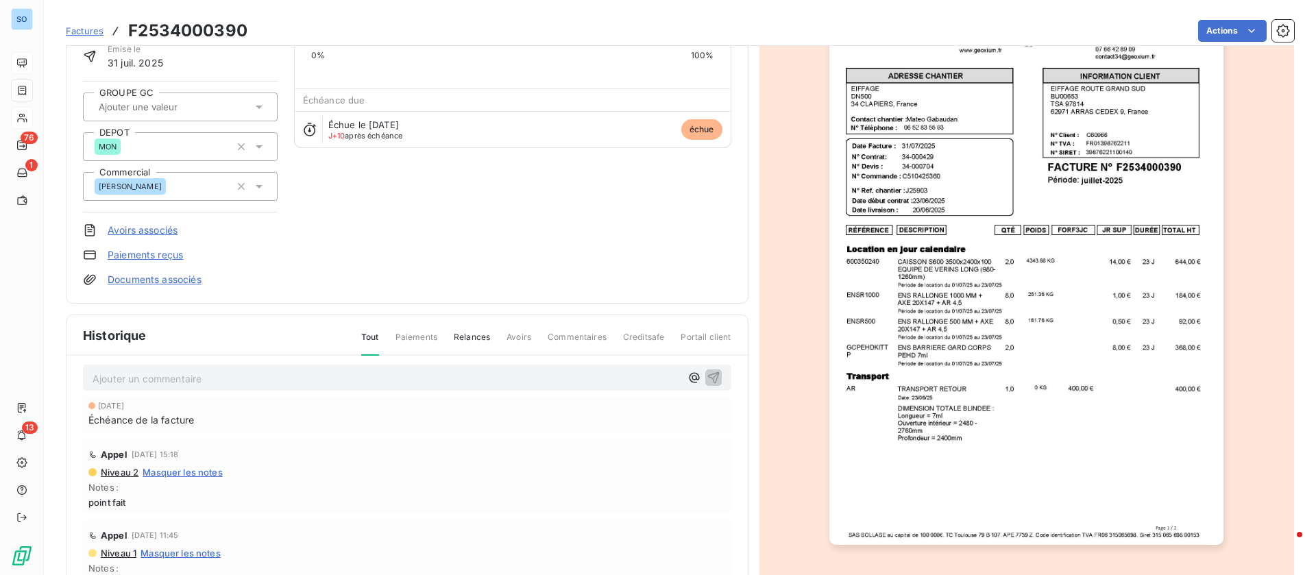
scroll to position [0, 0]
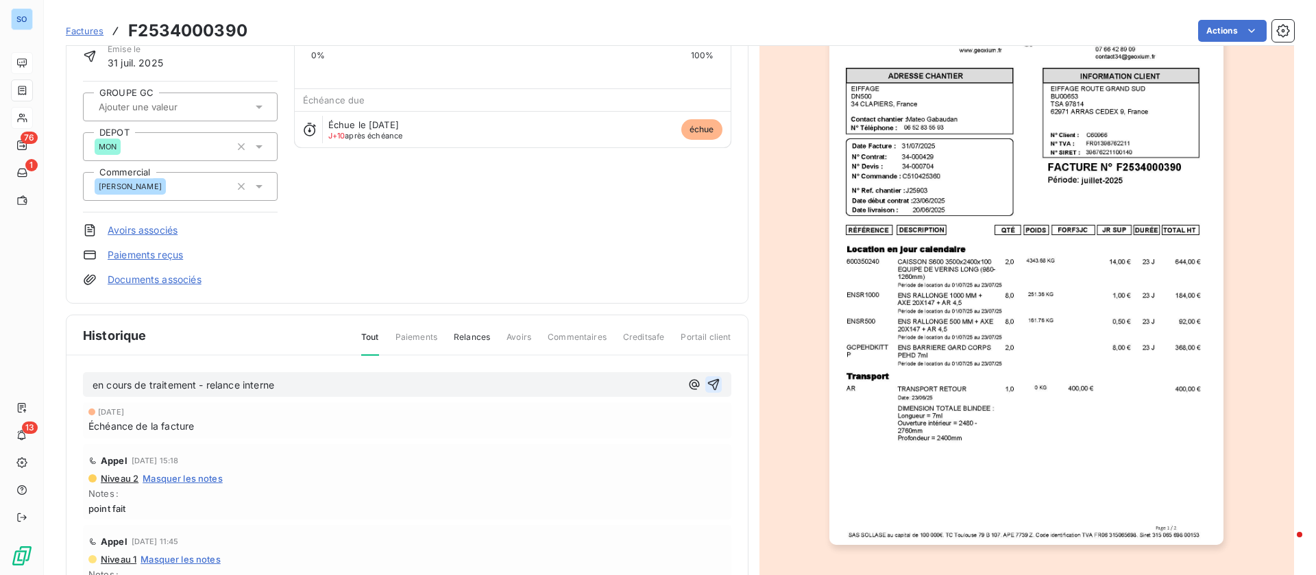
click at [707, 386] on icon "button" at bounding box center [714, 385] width 14 height 14
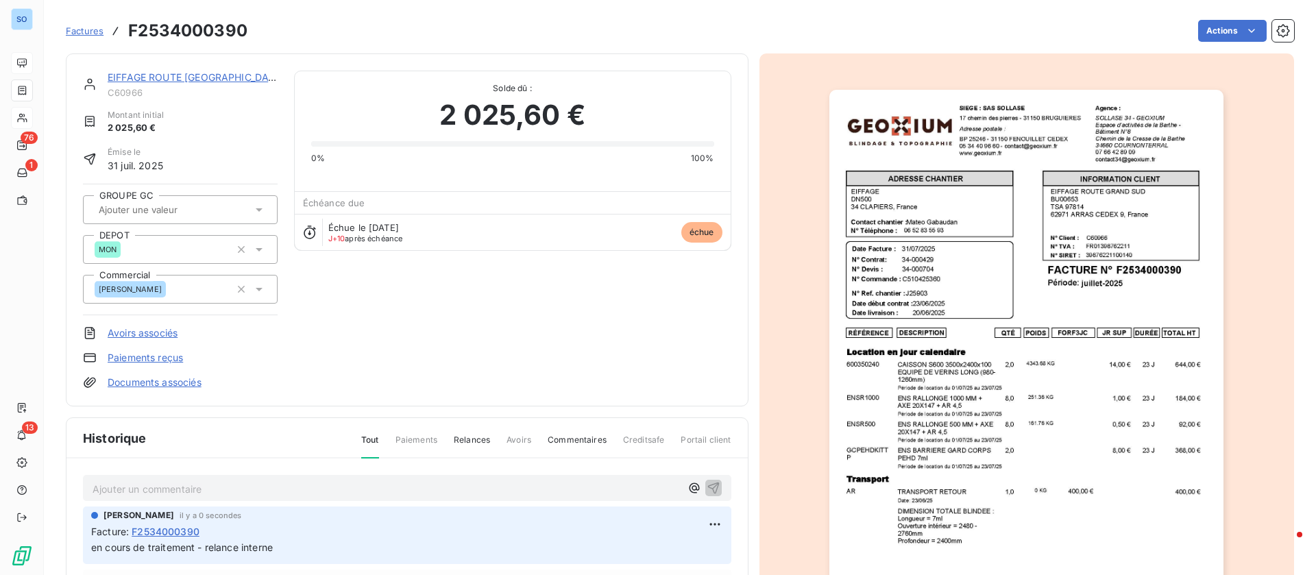
click at [171, 71] on link "EIFFAGE ROUTE [GEOGRAPHIC_DATA]" at bounding box center [196, 77] width 177 height 12
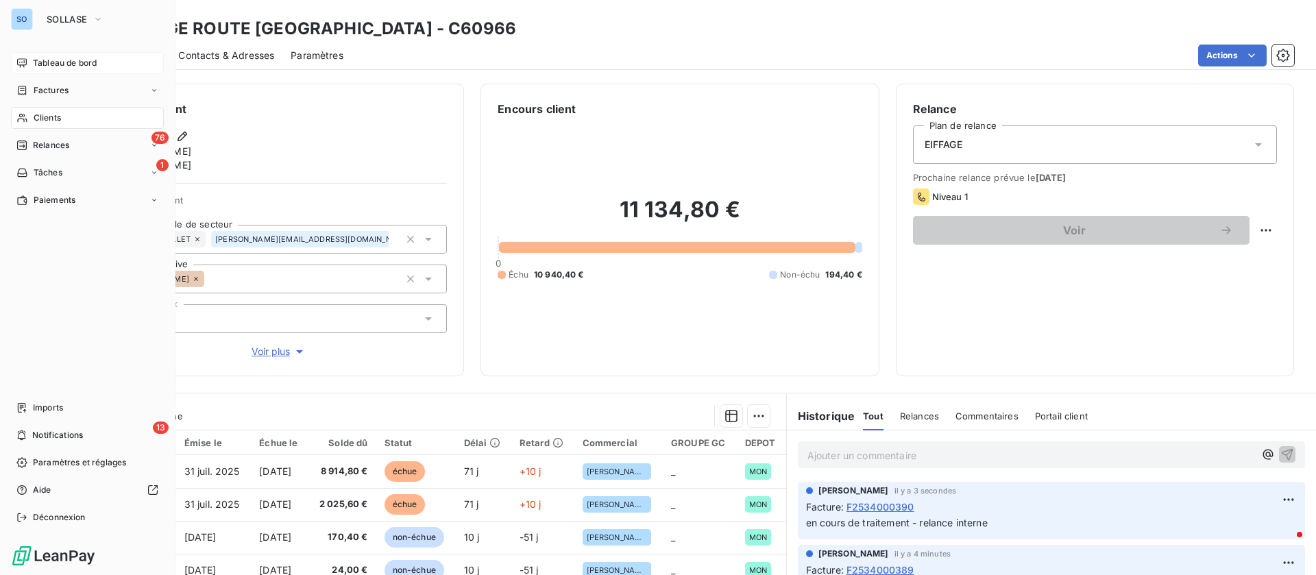
click at [29, 117] on div "Clients" at bounding box center [87, 118] width 153 height 22
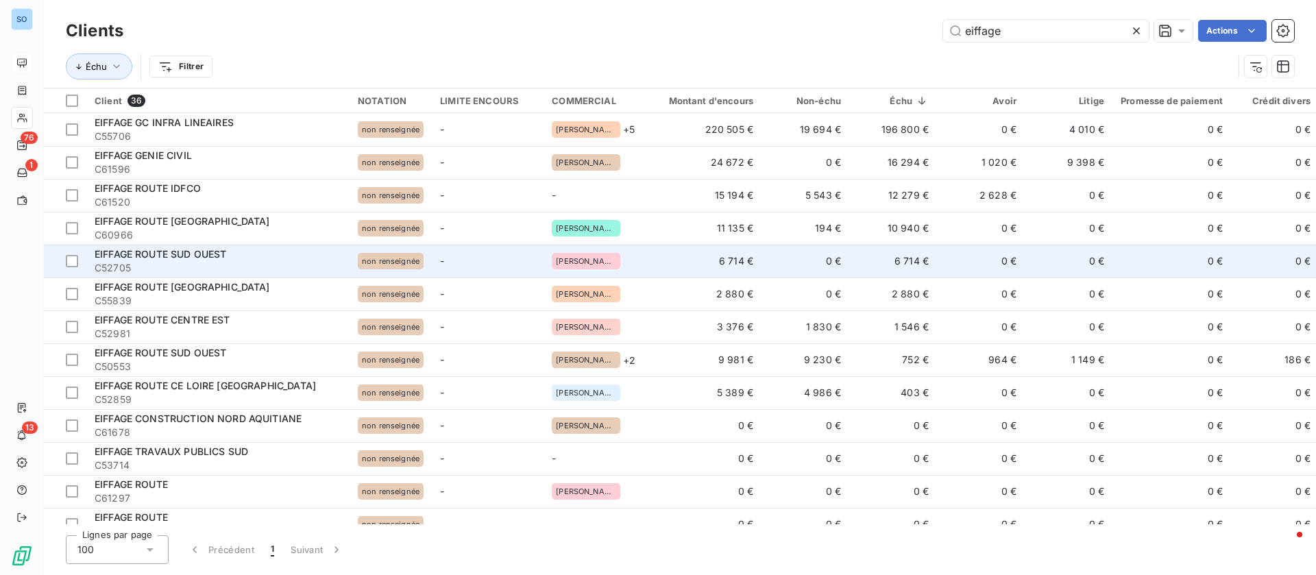
click at [933, 250] on td "6 714 €" at bounding box center [894, 261] width 88 height 33
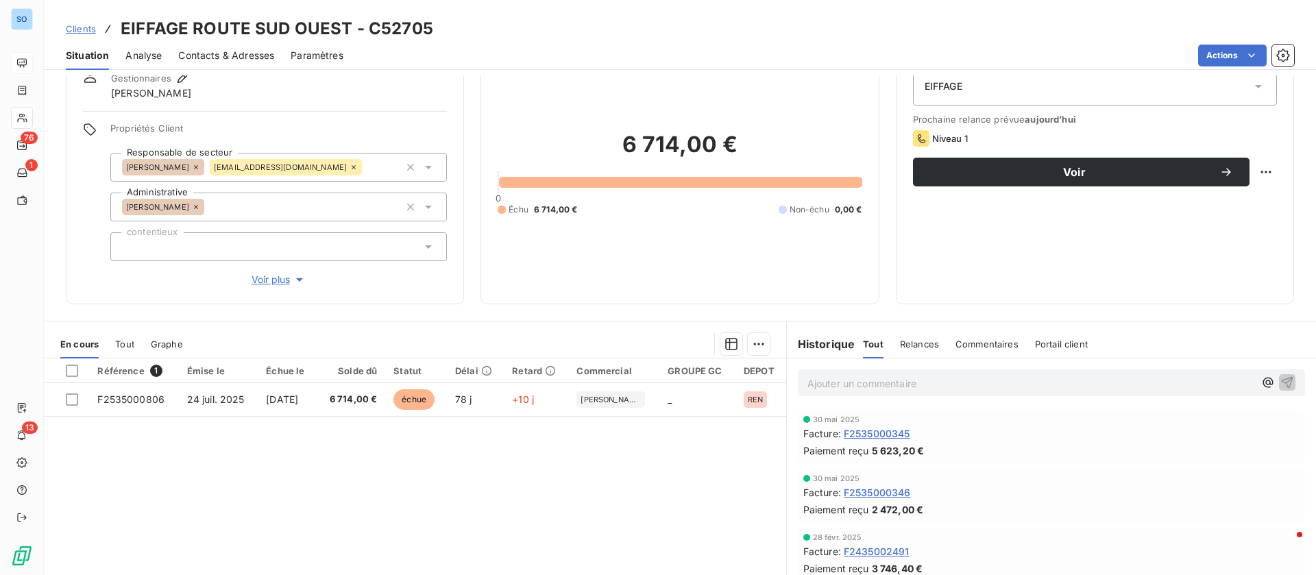
scroll to position [103, 0]
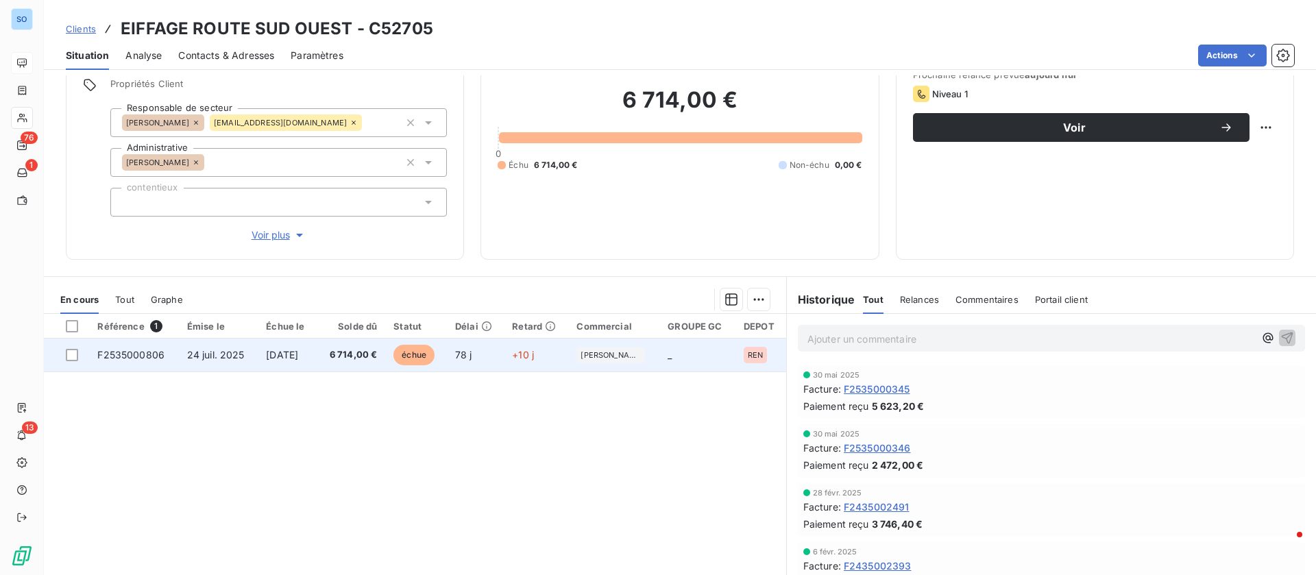
click at [230, 368] on td "24 juil. 2025" at bounding box center [219, 355] width 80 height 33
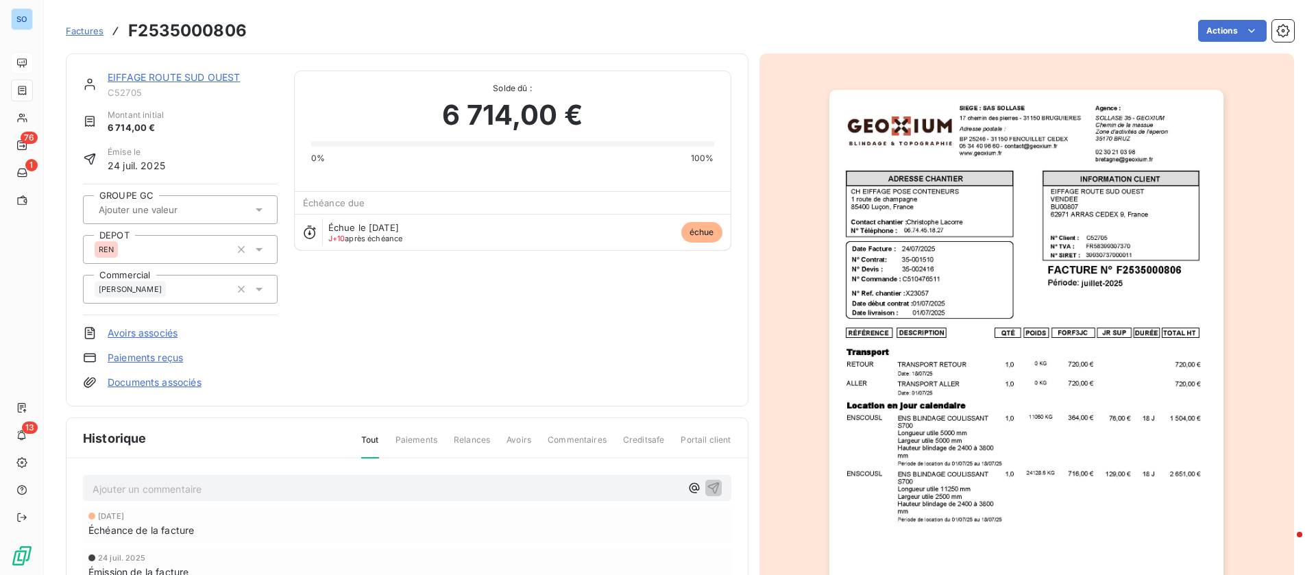
click at [278, 489] on p "Ajouter un commentaire ﻿" at bounding box center [387, 489] width 588 height 17
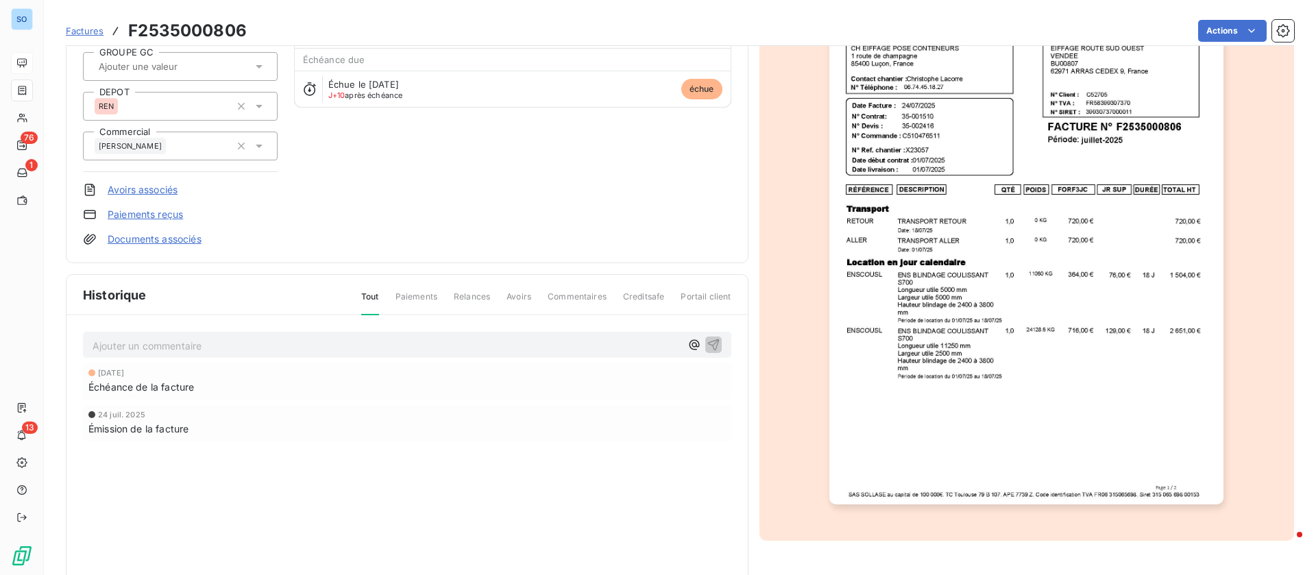
scroll to position [184, 0]
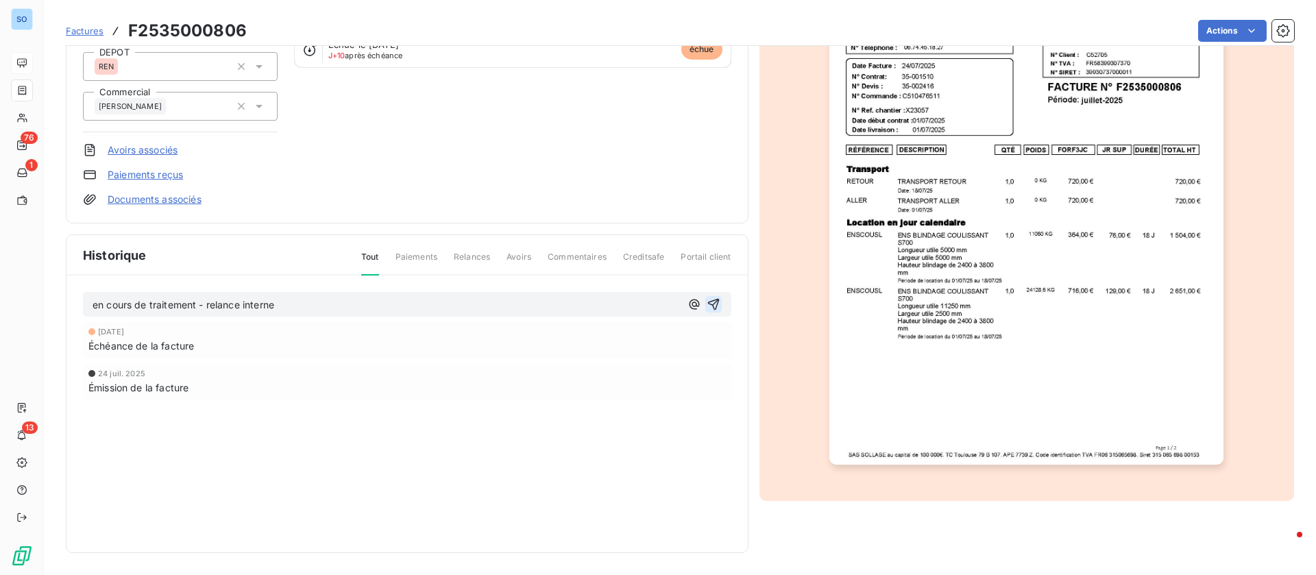
click at [707, 302] on icon "button" at bounding box center [714, 305] width 14 height 14
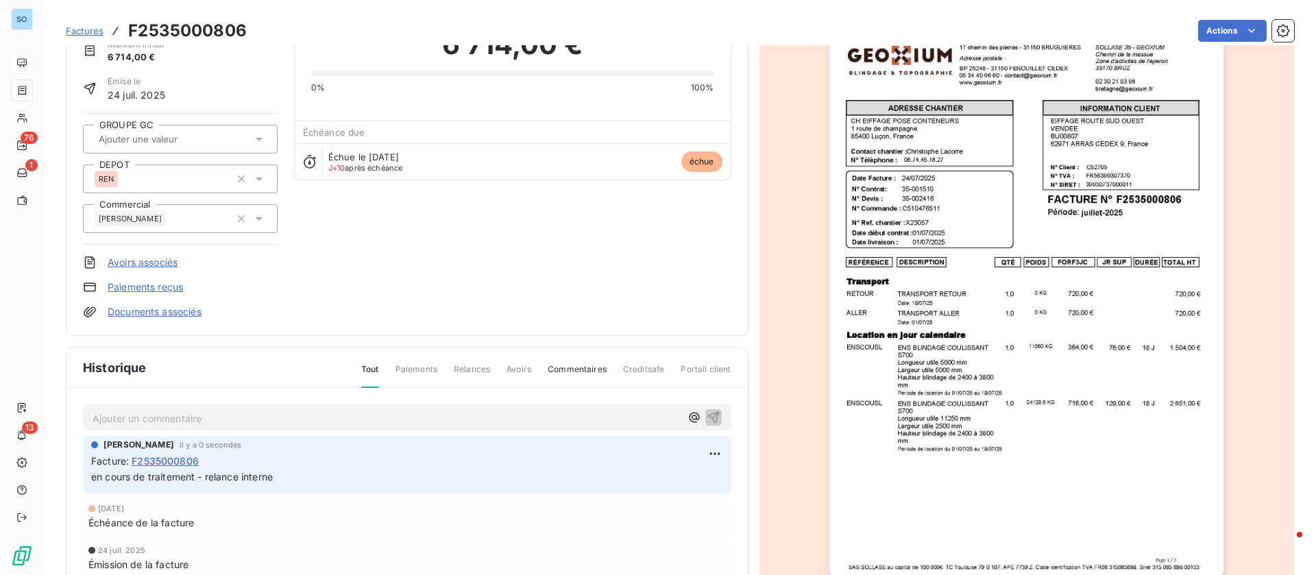
scroll to position [0, 0]
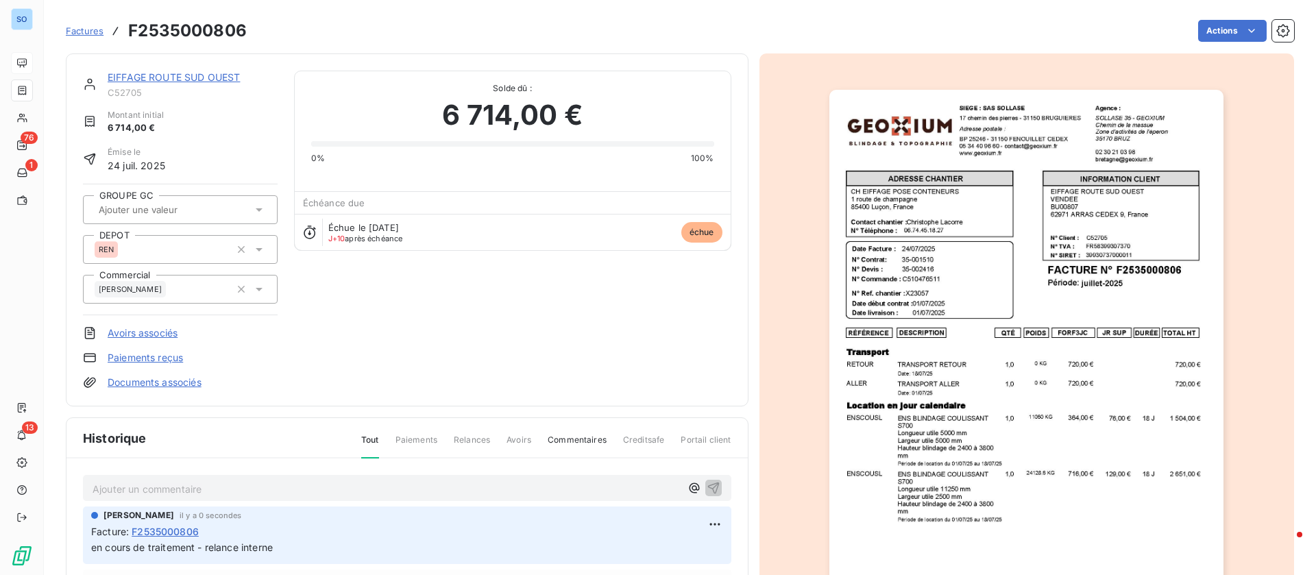
click at [189, 75] on link "EIFFAGE ROUTE SUD OUEST" at bounding box center [174, 77] width 132 height 12
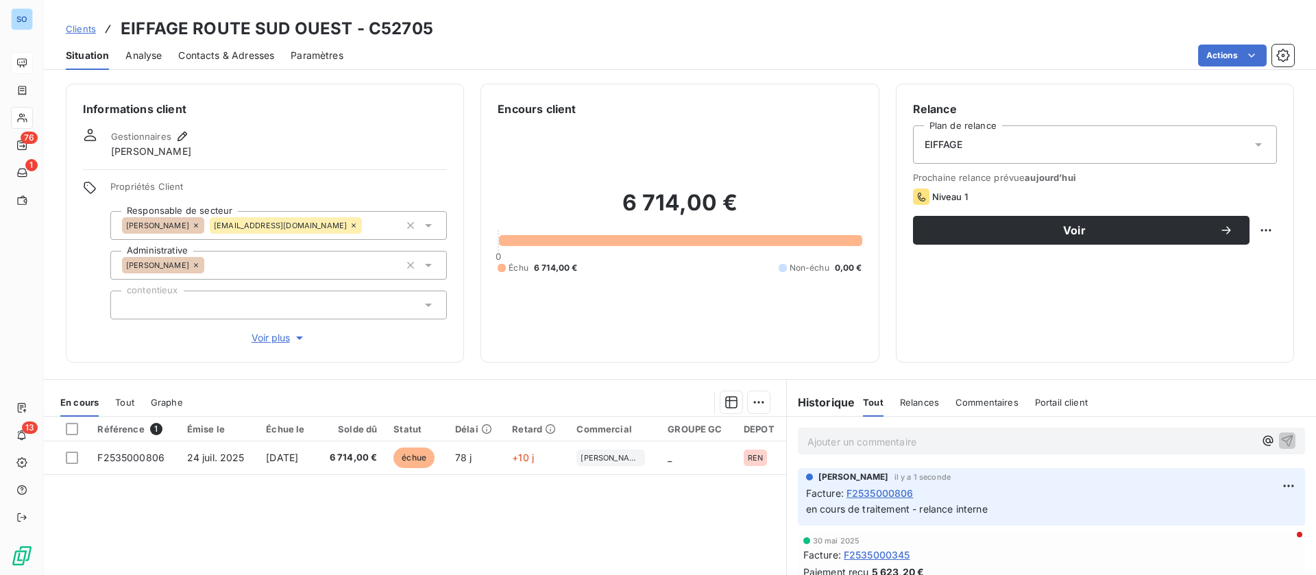
click at [86, 26] on span "Clients" at bounding box center [81, 28] width 30 height 11
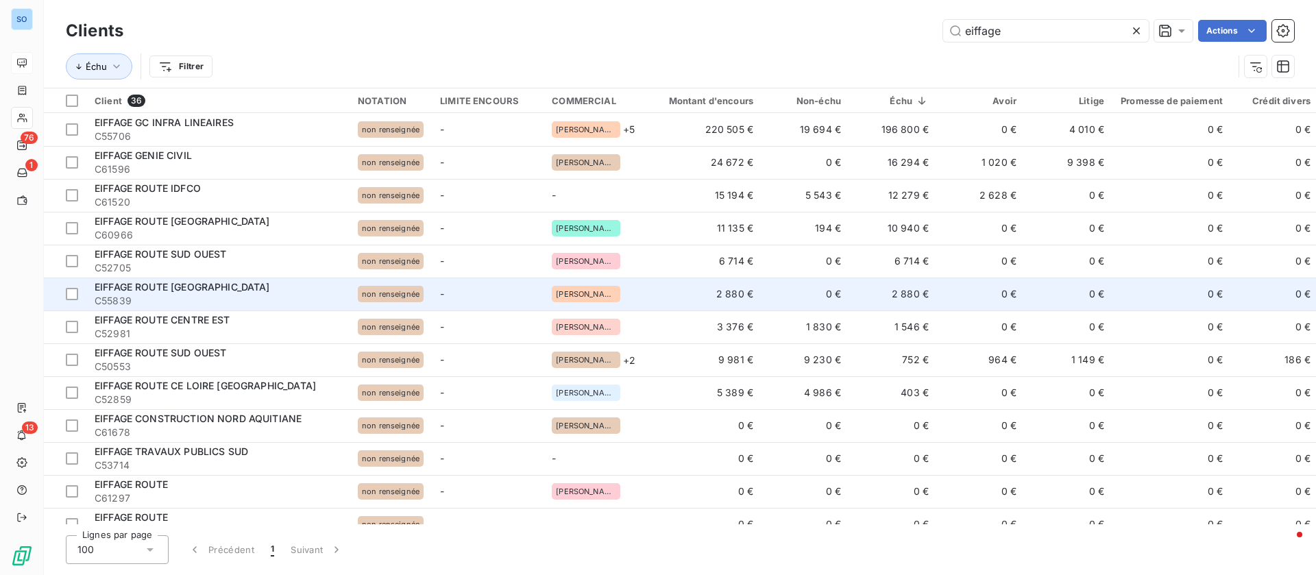
click at [645, 288] on td "2 880 €" at bounding box center [704, 294] width 118 height 33
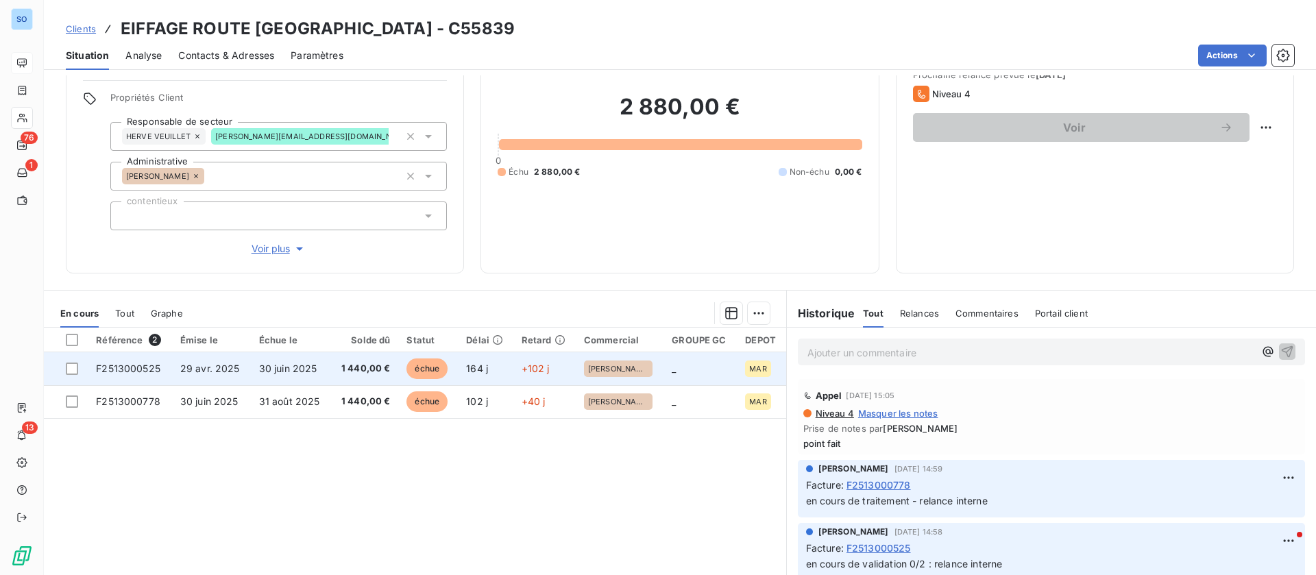
click at [383, 362] on span "1 440,00 €" at bounding box center [364, 369] width 51 height 14
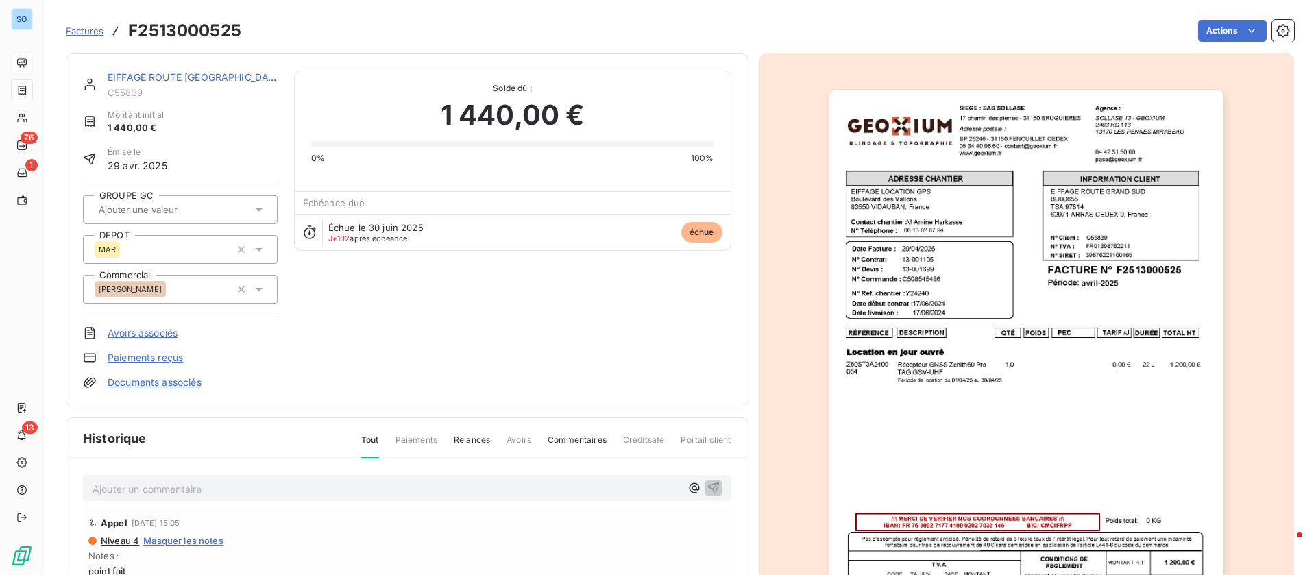
click at [287, 488] on p "Ajouter un commentaire ﻿" at bounding box center [387, 489] width 588 height 17
click at [212, 487] on p "Ajouter un commentaire ﻿" at bounding box center [387, 489] width 588 height 17
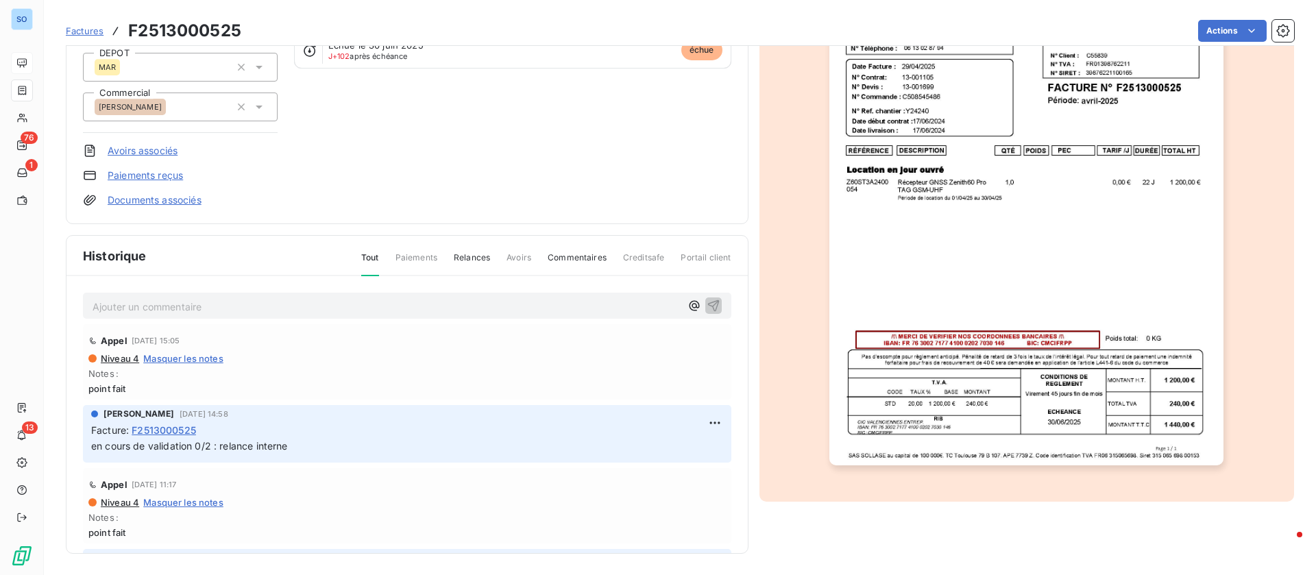
scroll to position [184, 0]
click at [707, 302] on icon "button" at bounding box center [714, 305] width 14 height 14
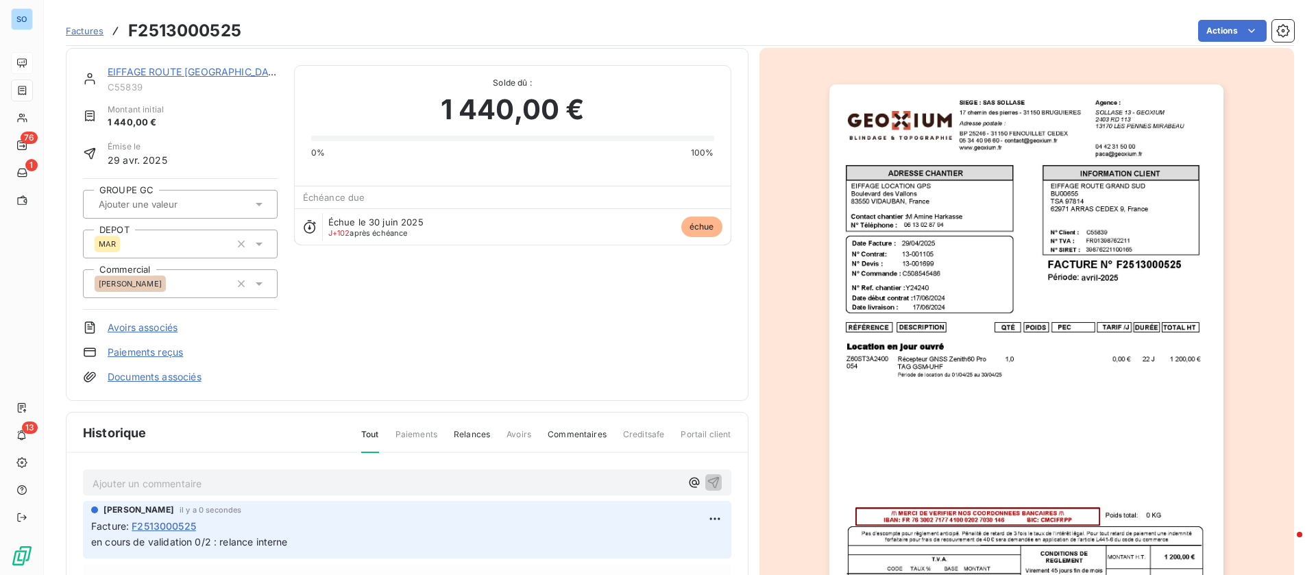
scroll to position [0, 0]
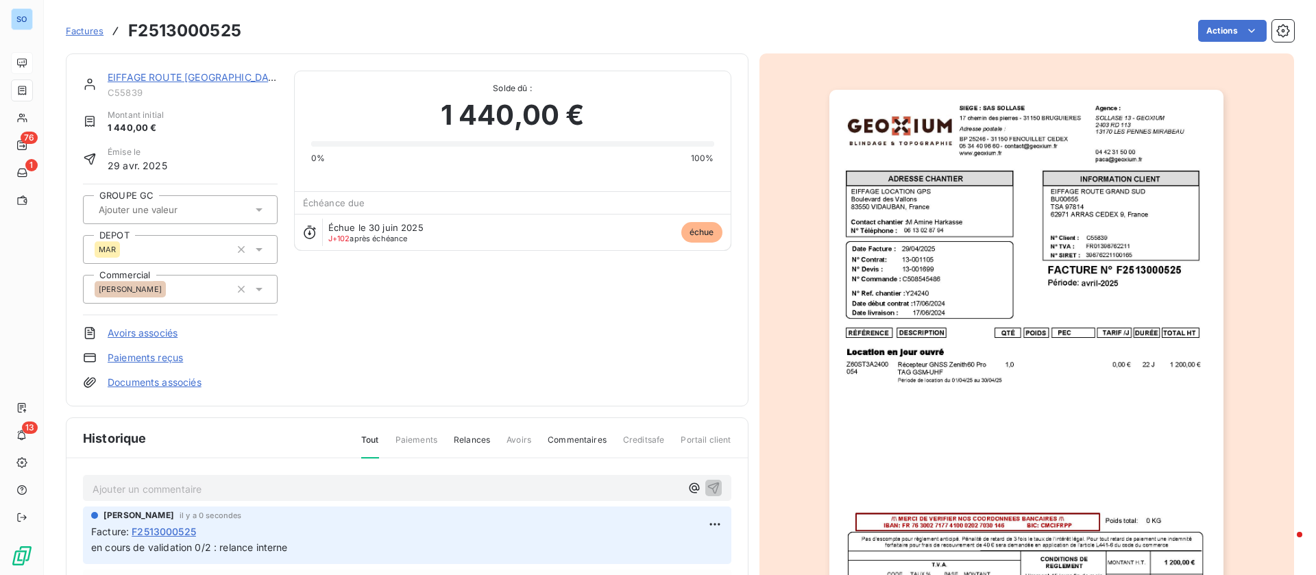
click at [187, 71] on link "EIFFAGE ROUTE [GEOGRAPHIC_DATA]" at bounding box center [196, 77] width 177 height 12
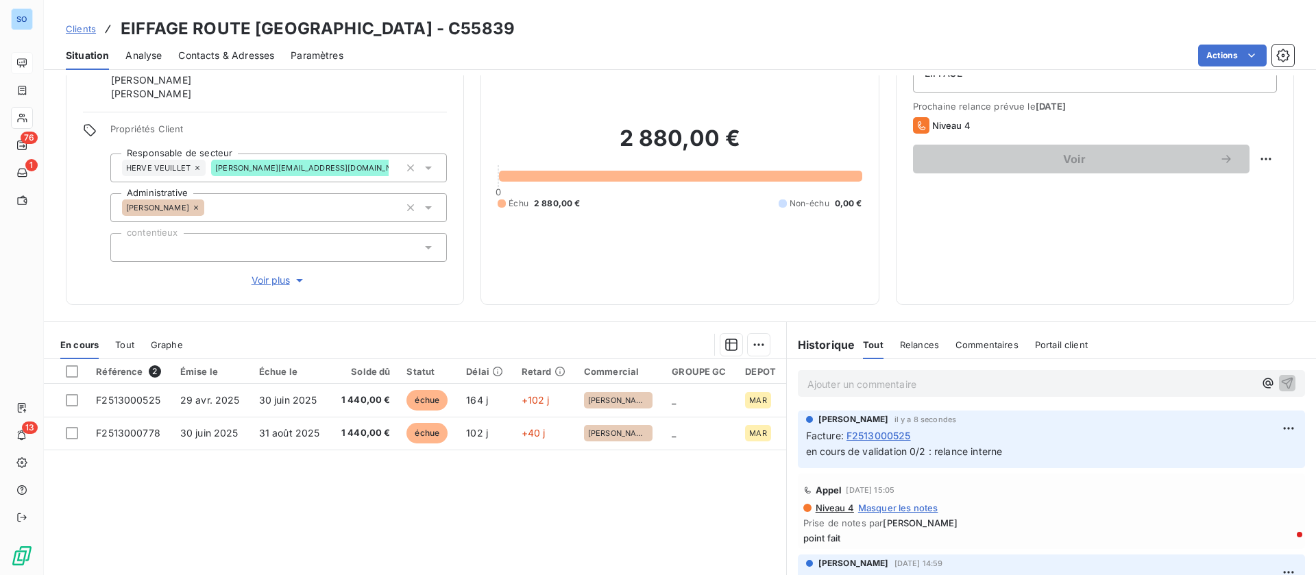
scroll to position [160, 0]
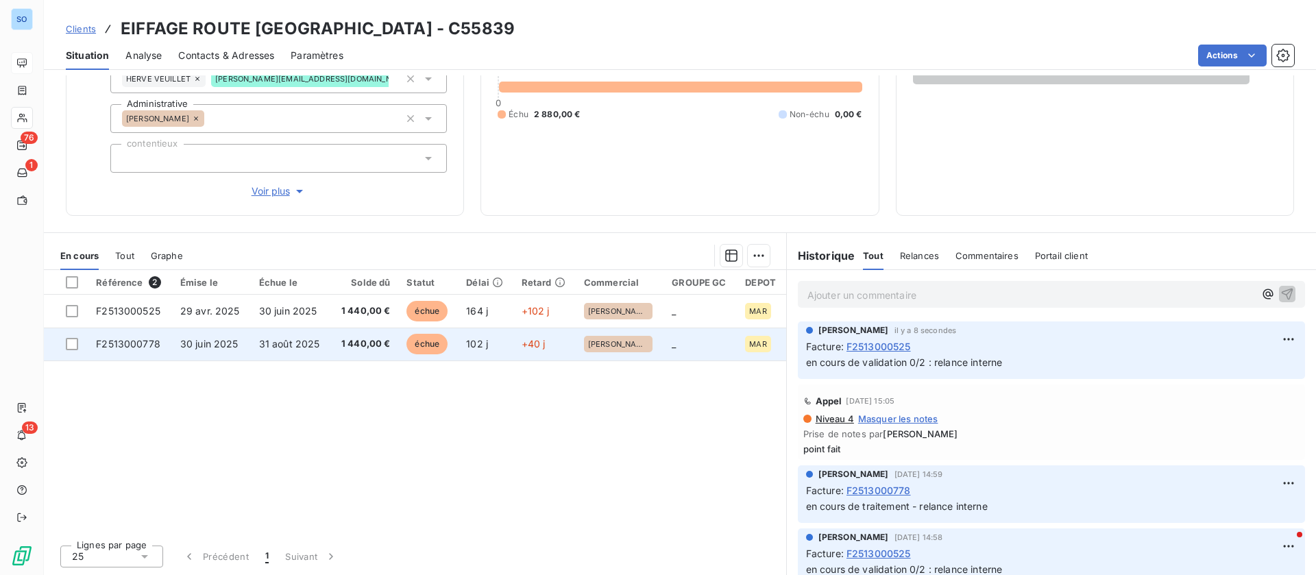
click at [309, 332] on td "31 août 2025" at bounding box center [291, 344] width 80 height 33
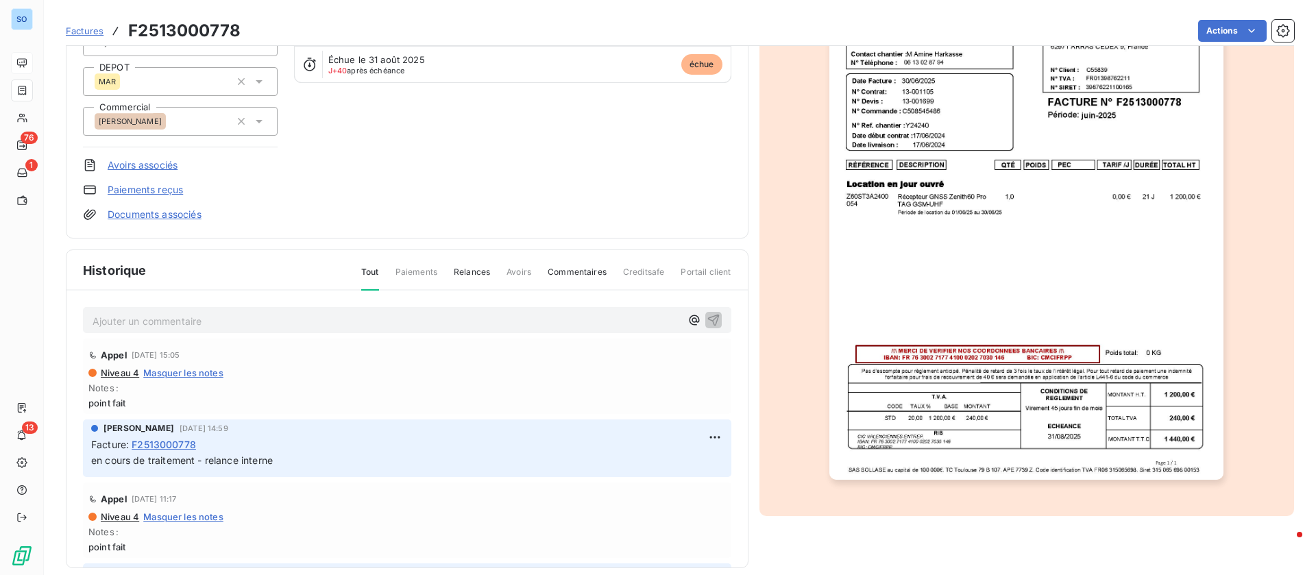
scroll to position [184, 0]
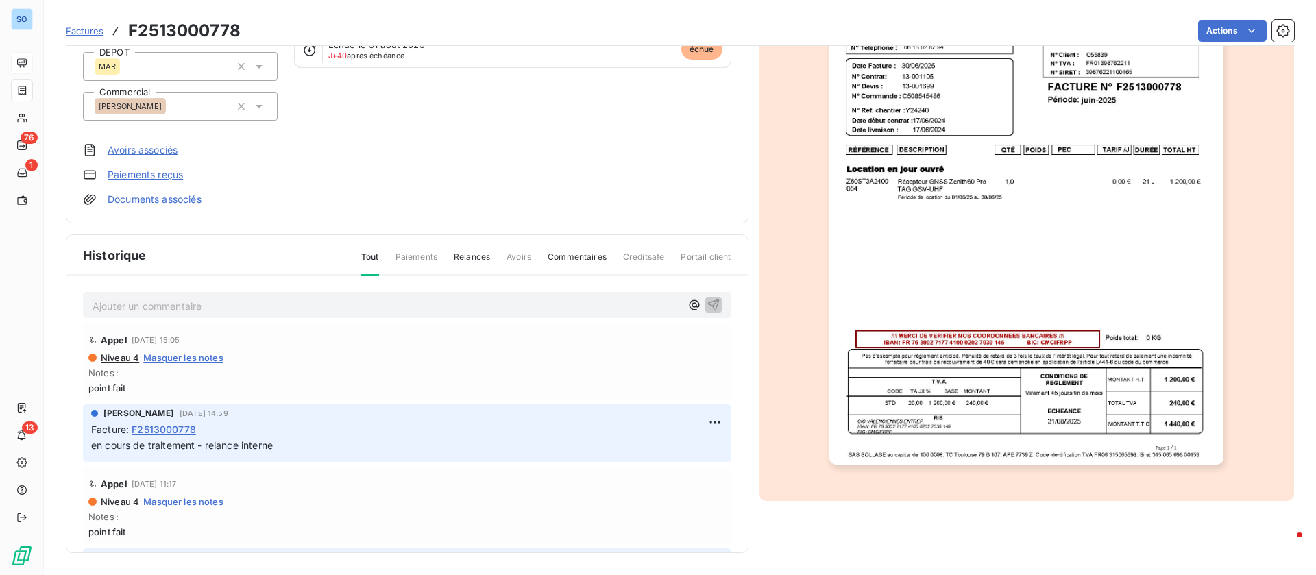
click at [262, 306] on p "Ajouter un commentaire ﻿" at bounding box center [387, 306] width 588 height 17
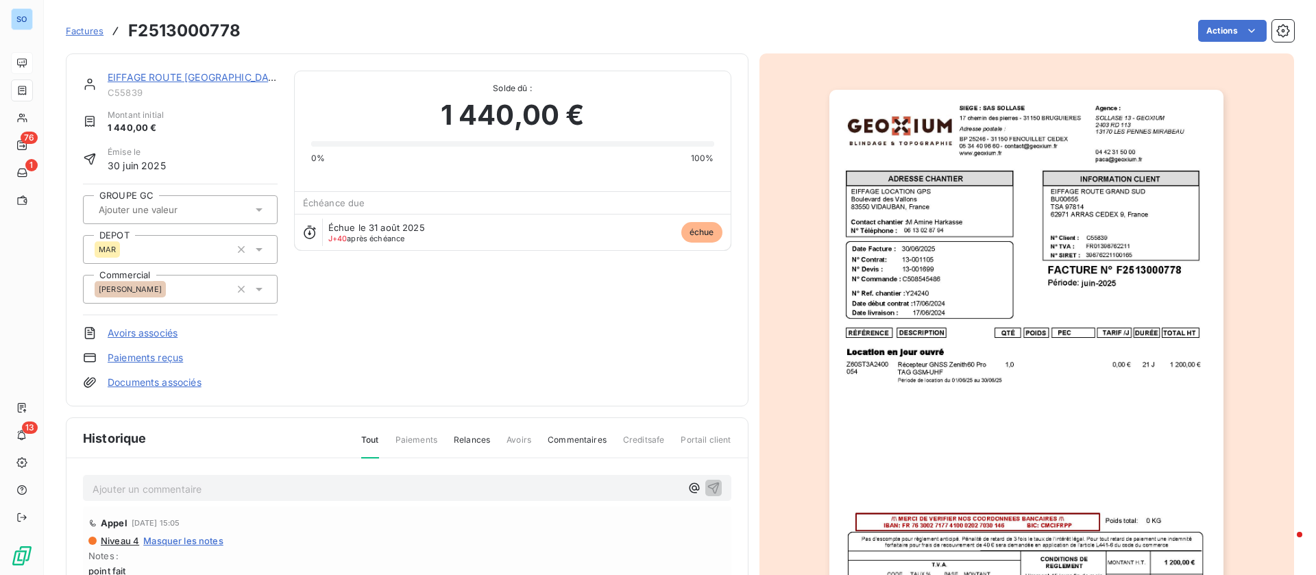
click at [188, 494] on p "Ajouter un commentaire ﻿" at bounding box center [387, 489] width 588 height 17
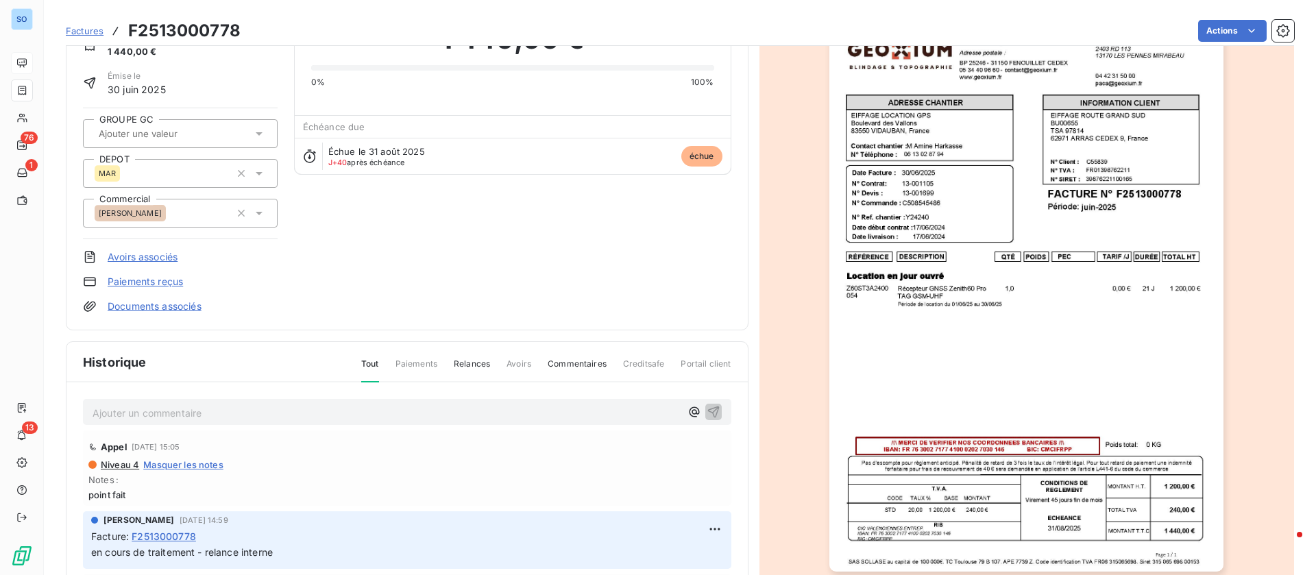
scroll to position [104, 0]
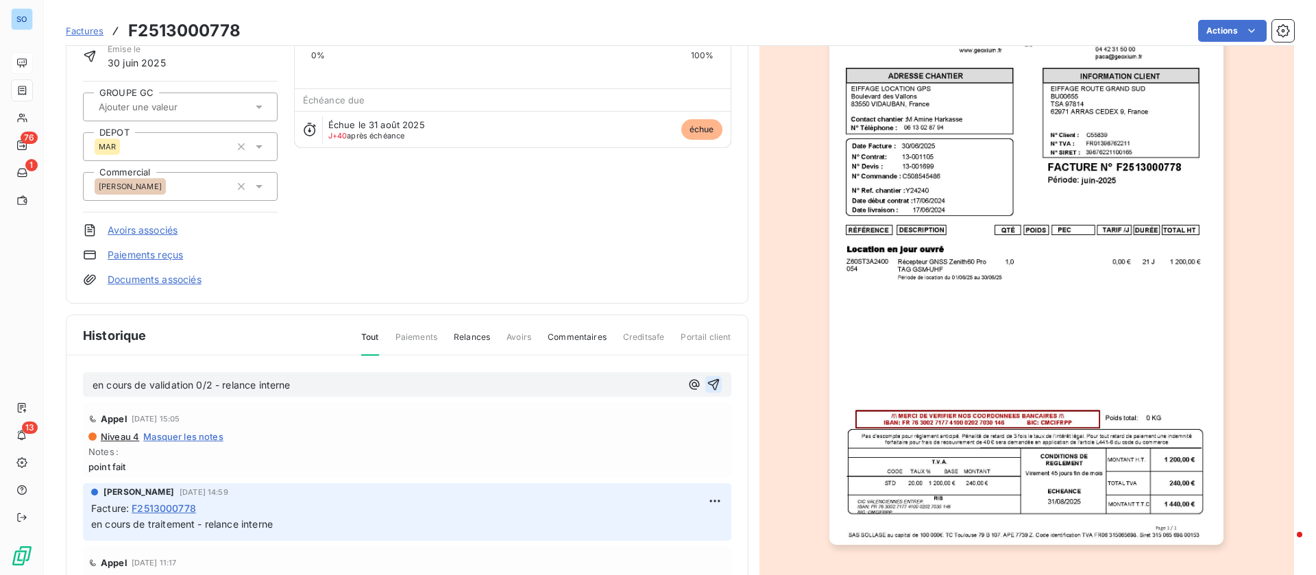
click at [707, 378] on icon "button" at bounding box center [714, 385] width 14 height 14
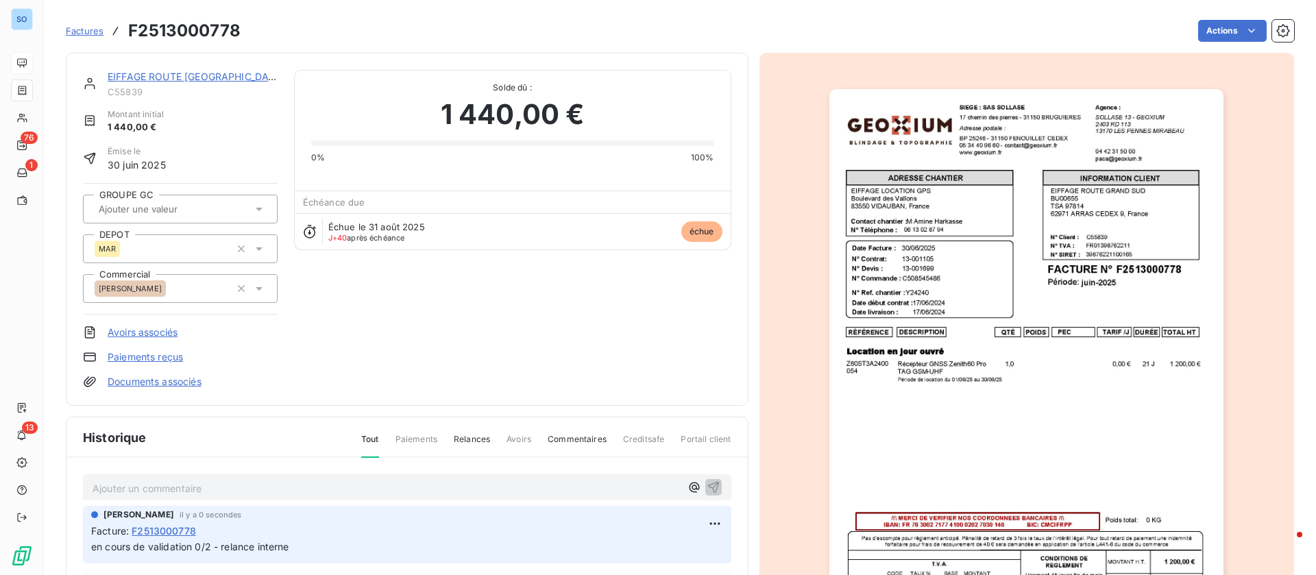
scroll to position [0, 0]
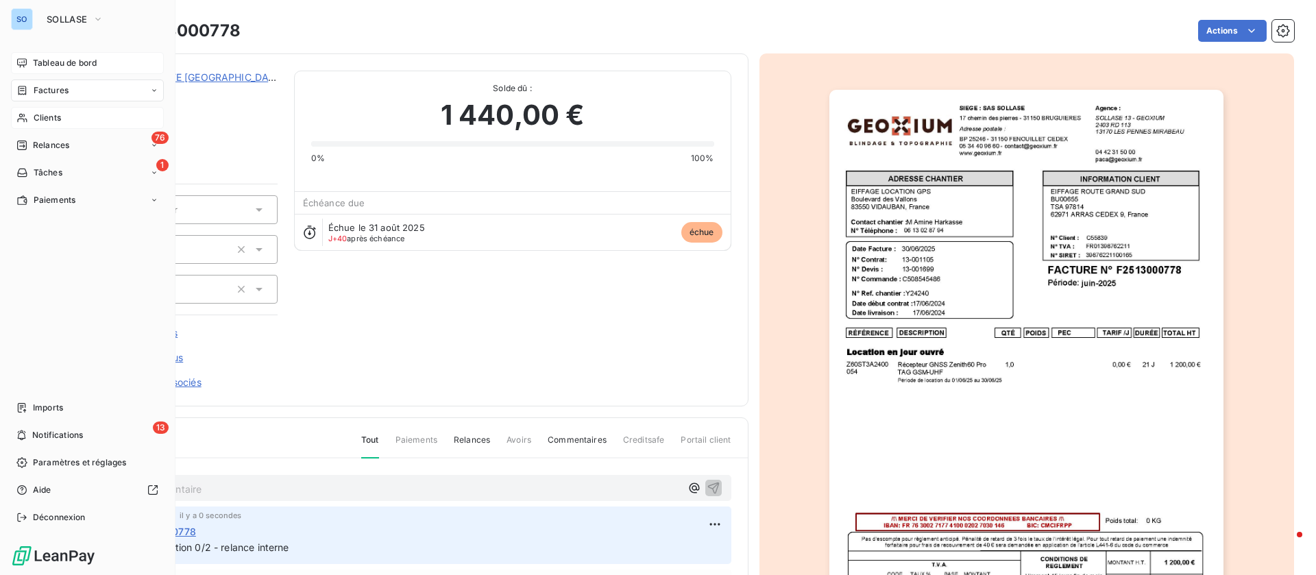
drag, startPoint x: 37, startPoint y: 112, endPoint x: 50, endPoint y: 114, distance: 13.1
click at [38, 112] on span "Clients" at bounding box center [47, 118] width 27 height 12
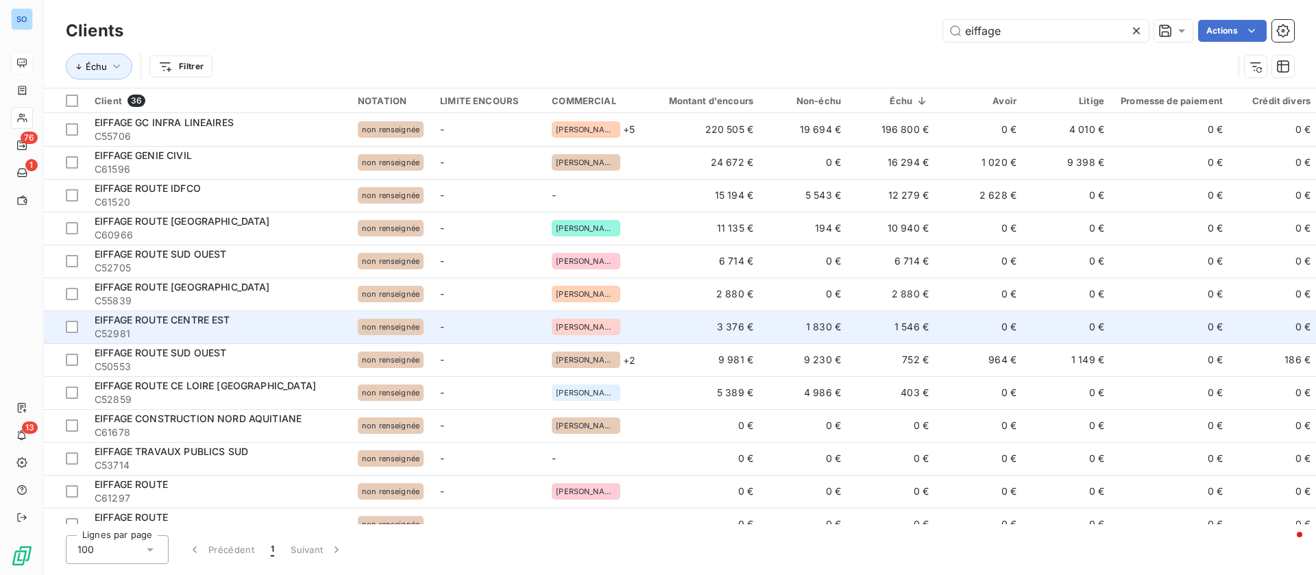
click at [954, 327] on td "0 €" at bounding box center [981, 327] width 88 height 33
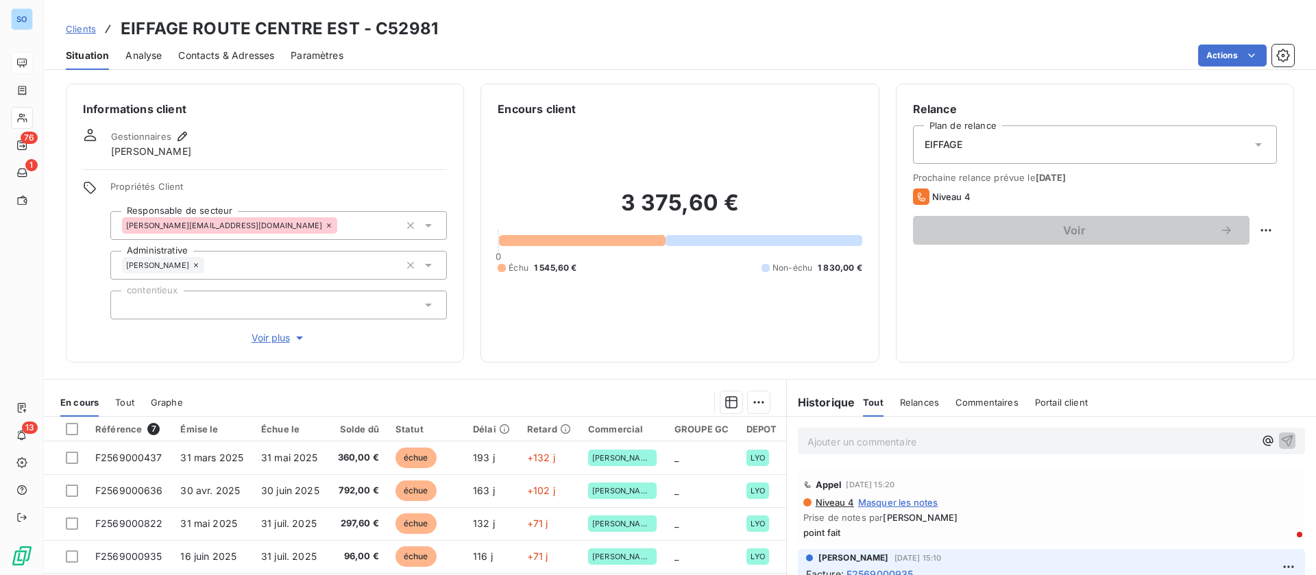
click at [77, 25] on span "Clients" at bounding box center [81, 28] width 30 height 11
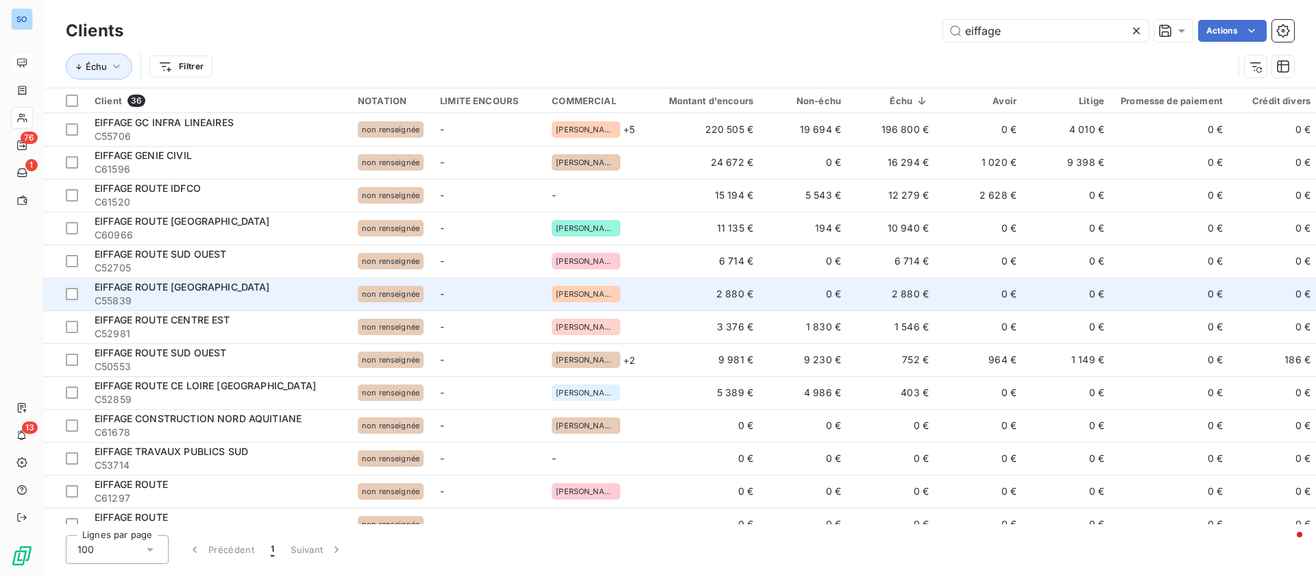
click at [193, 279] on td "EIFFAGE ROUTE GRAND SUD C55839" at bounding box center [217, 294] width 263 height 33
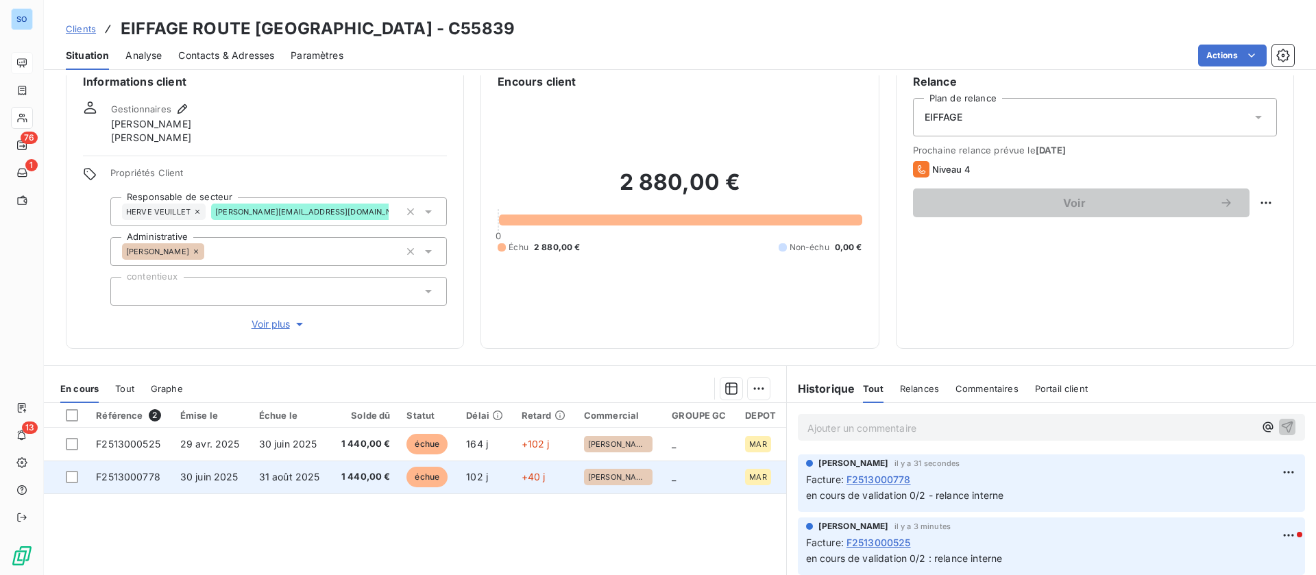
scroll to position [103, 0]
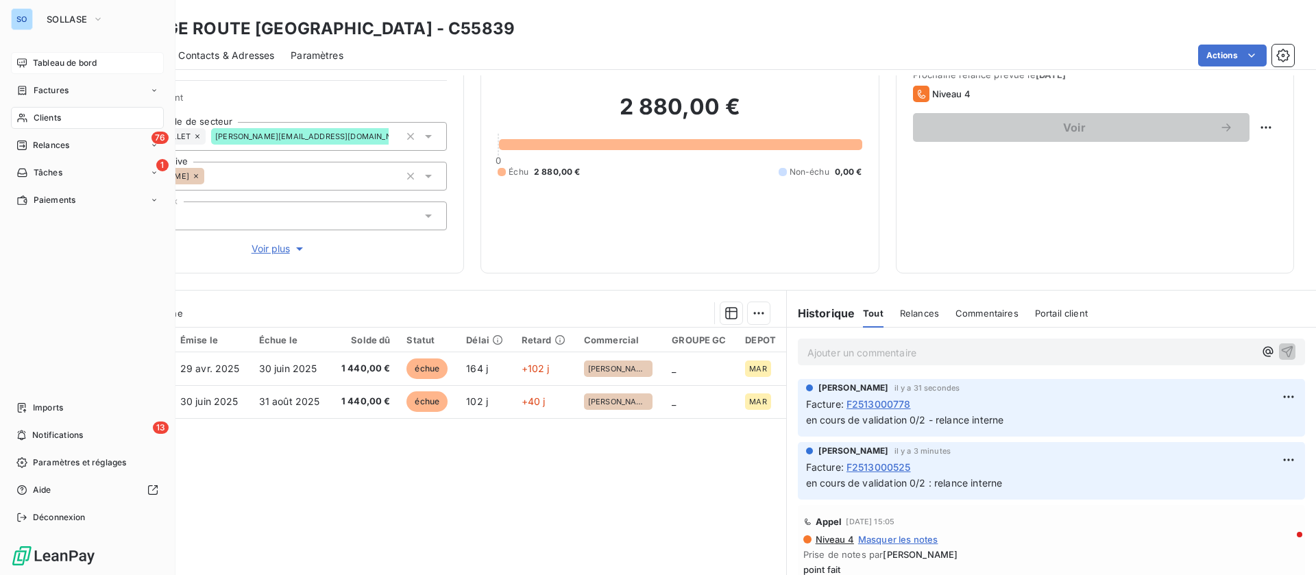
click at [32, 115] on div "Clients" at bounding box center [87, 118] width 153 height 22
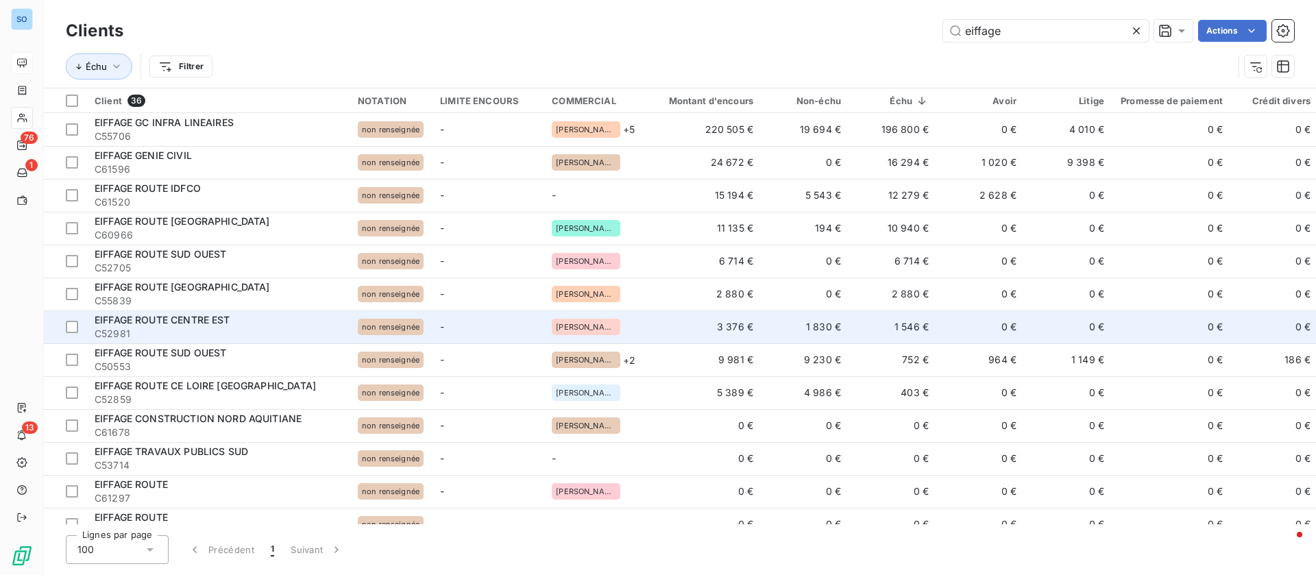
click at [228, 317] on span "EIFFAGE ROUTE CENTRE EST" at bounding box center [163, 320] width 136 height 12
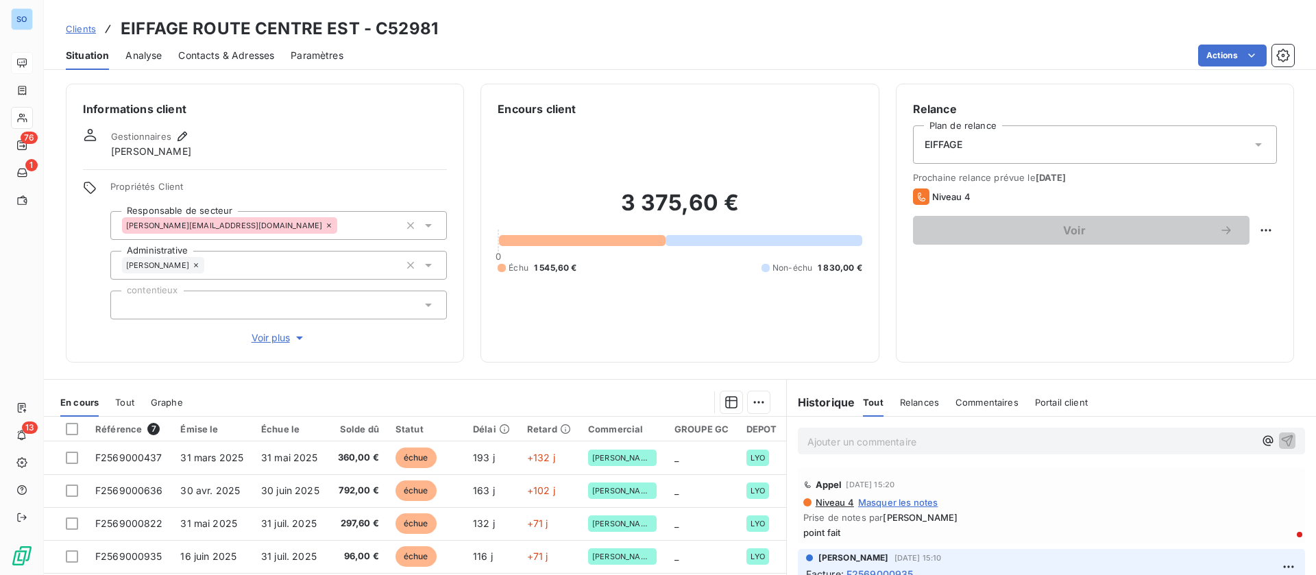
scroll to position [103, 0]
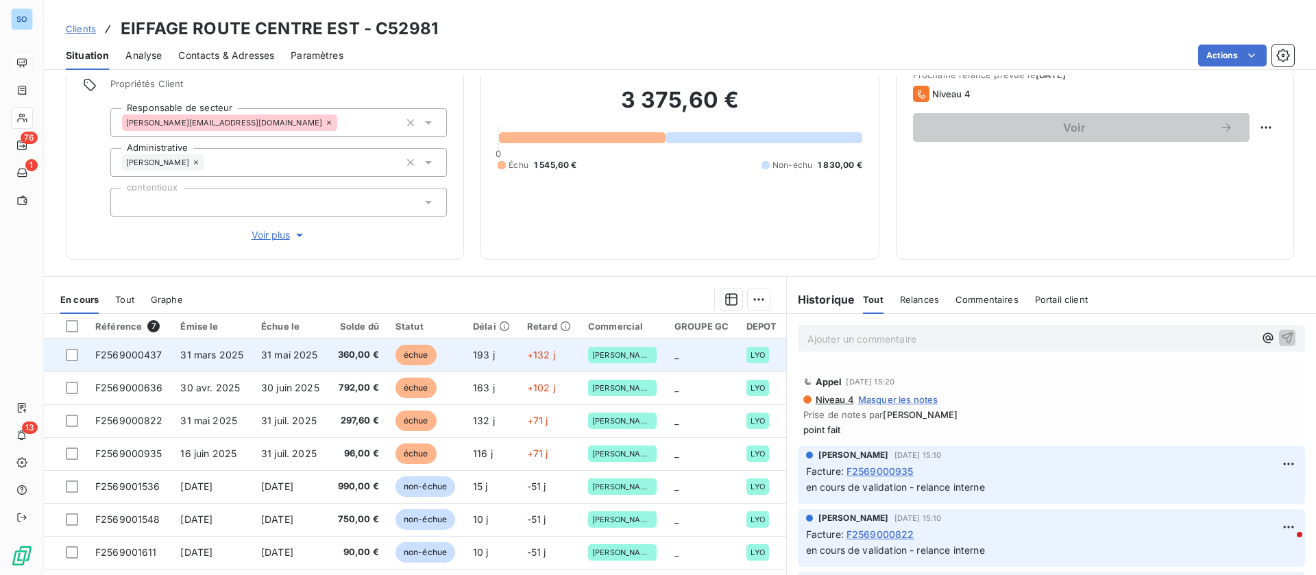
click at [259, 359] on td "31 mai 2025" at bounding box center [290, 355] width 75 height 33
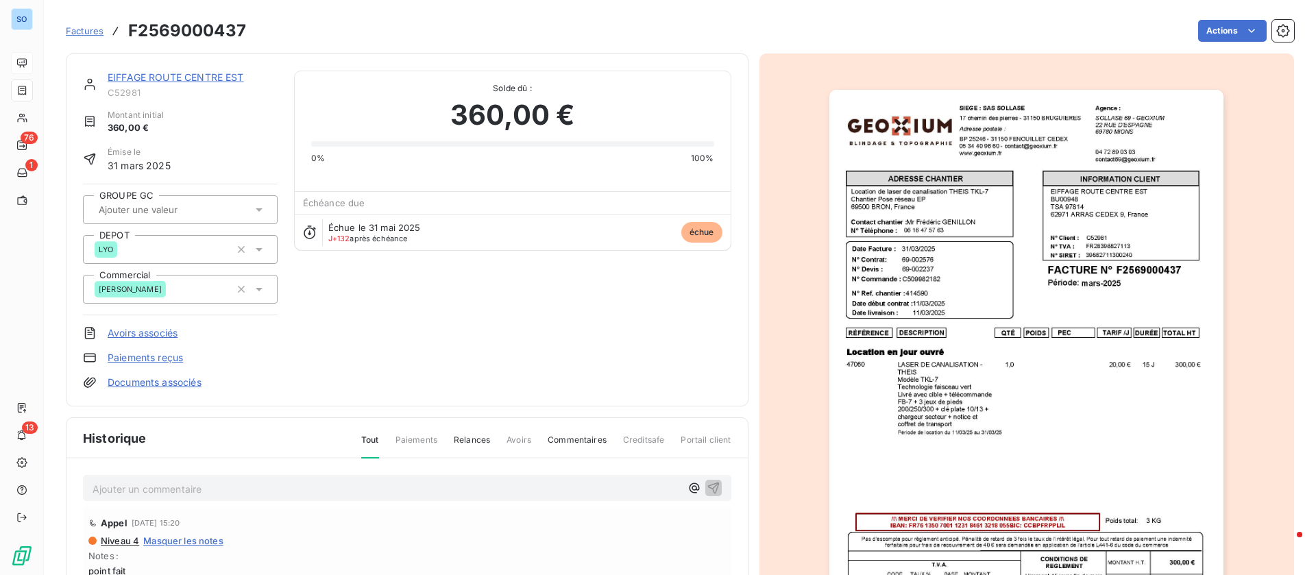
click at [274, 495] on p "Ajouter un commentaire ﻿" at bounding box center [387, 489] width 588 height 17
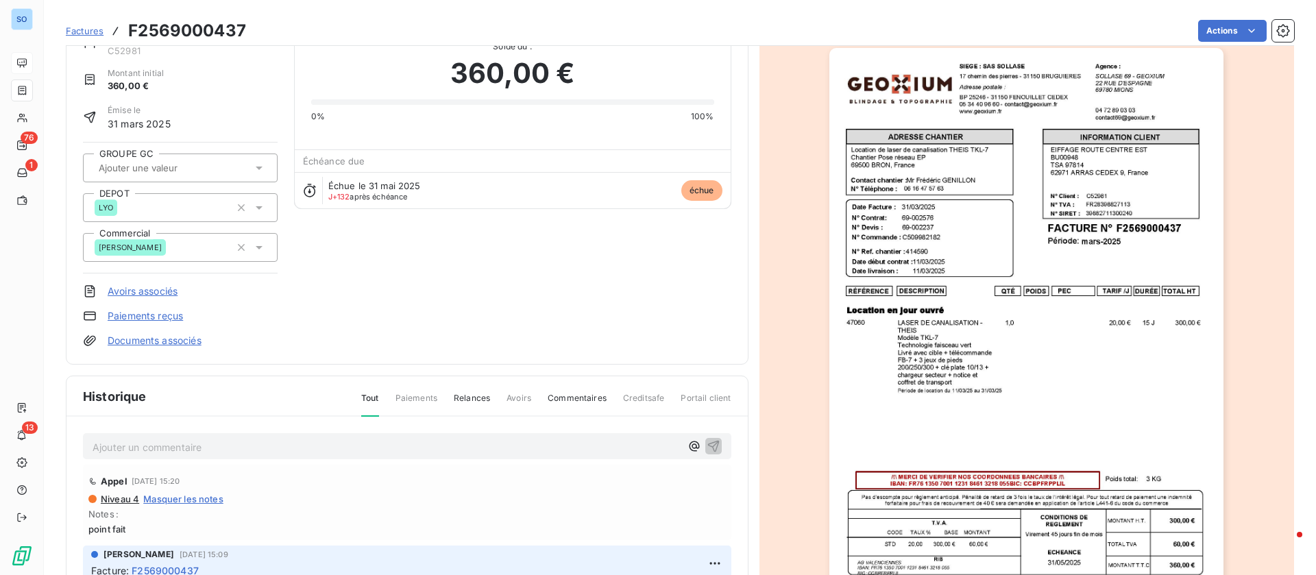
scroll to position [104, 0]
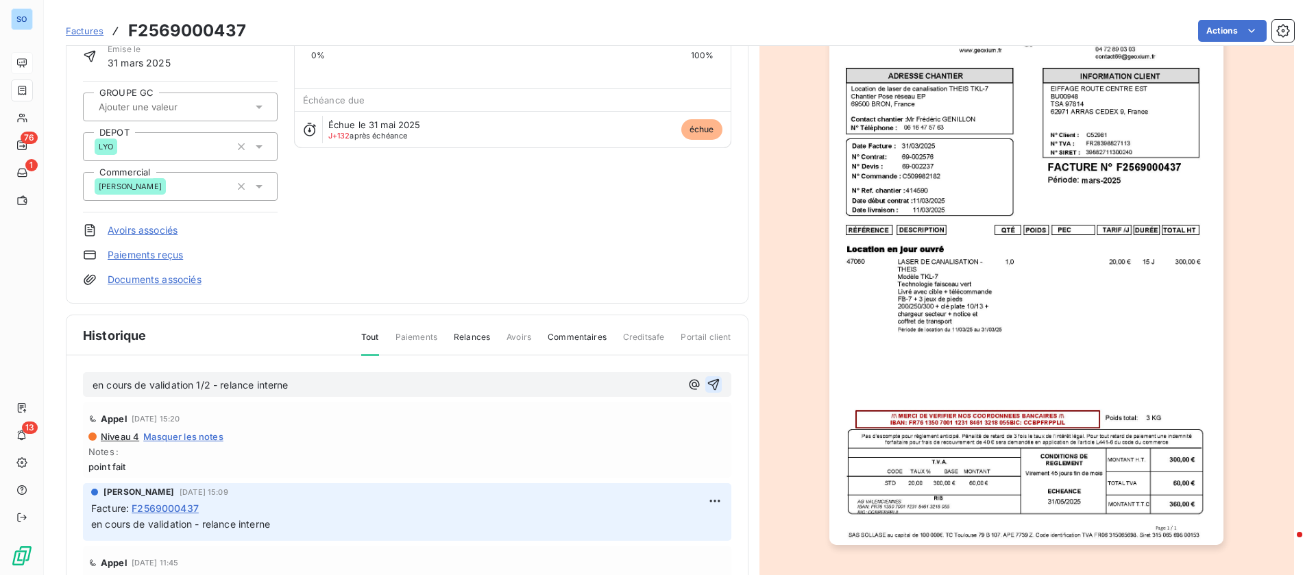
click at [707, 387] on icon "button" at bounding box center [714, 385] width 14 height 14
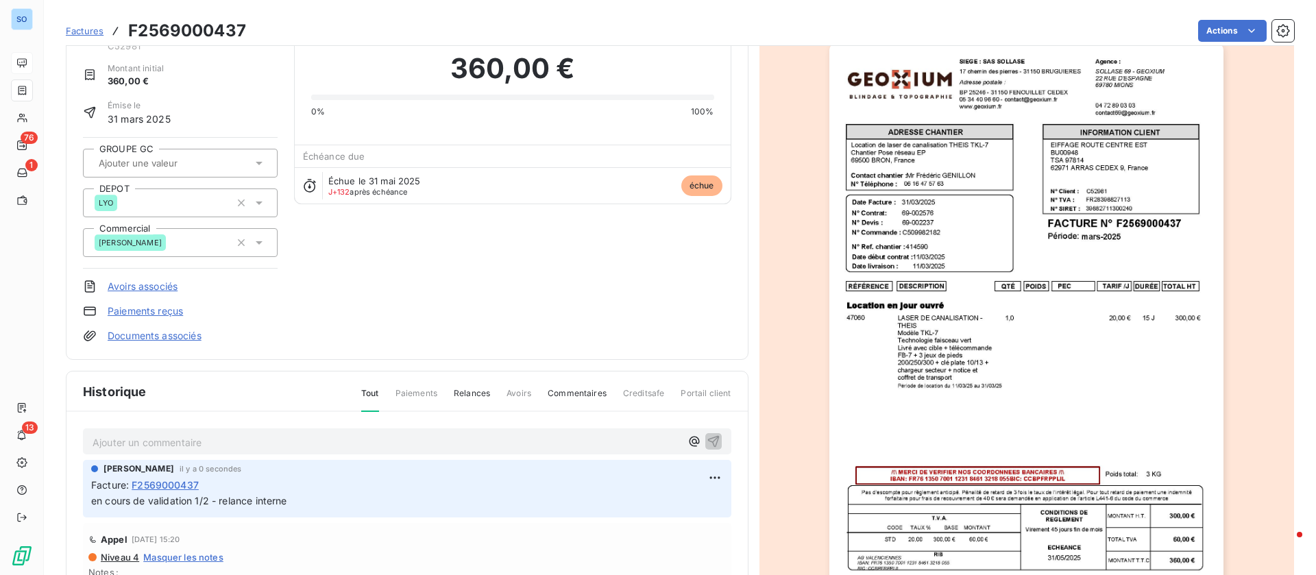
scroll to position [0, 0]
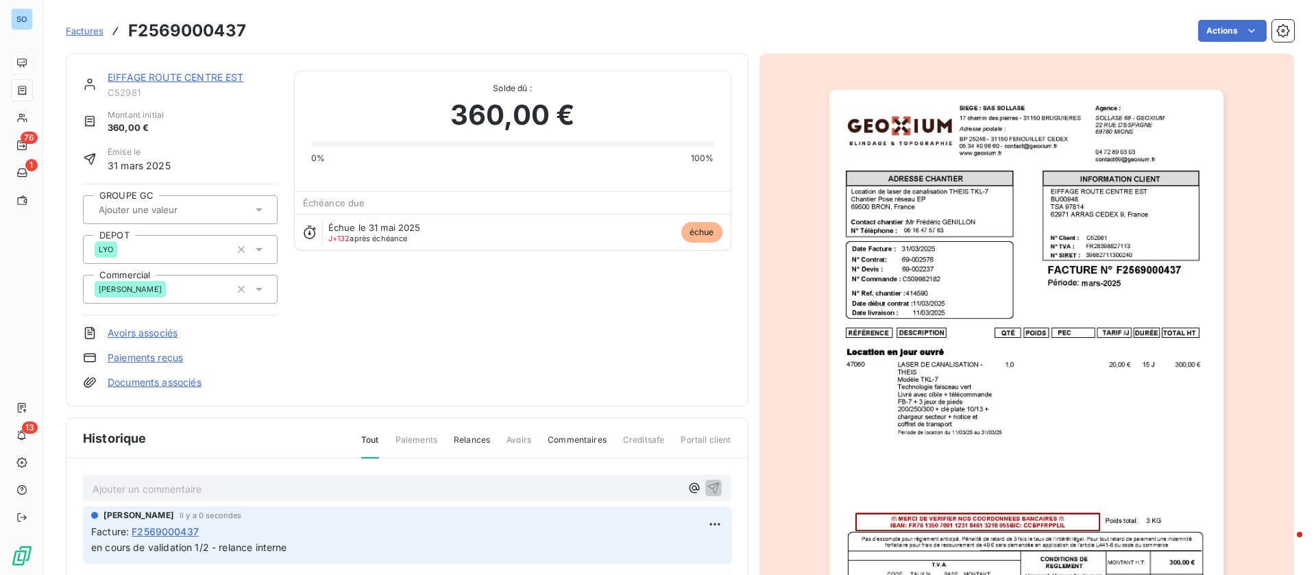
click at [181, 75] on link "EIFFAGE ROUTE CENTRE EST" at bounding box center [176, 77] width 136 height 12
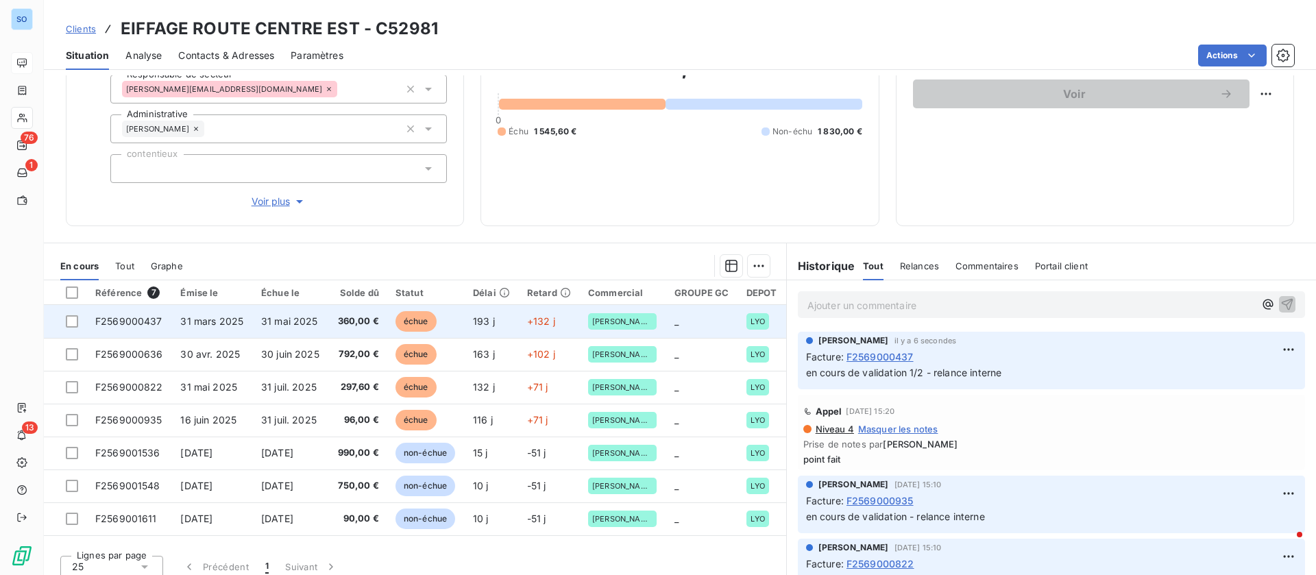
scroll to position [147, 0]
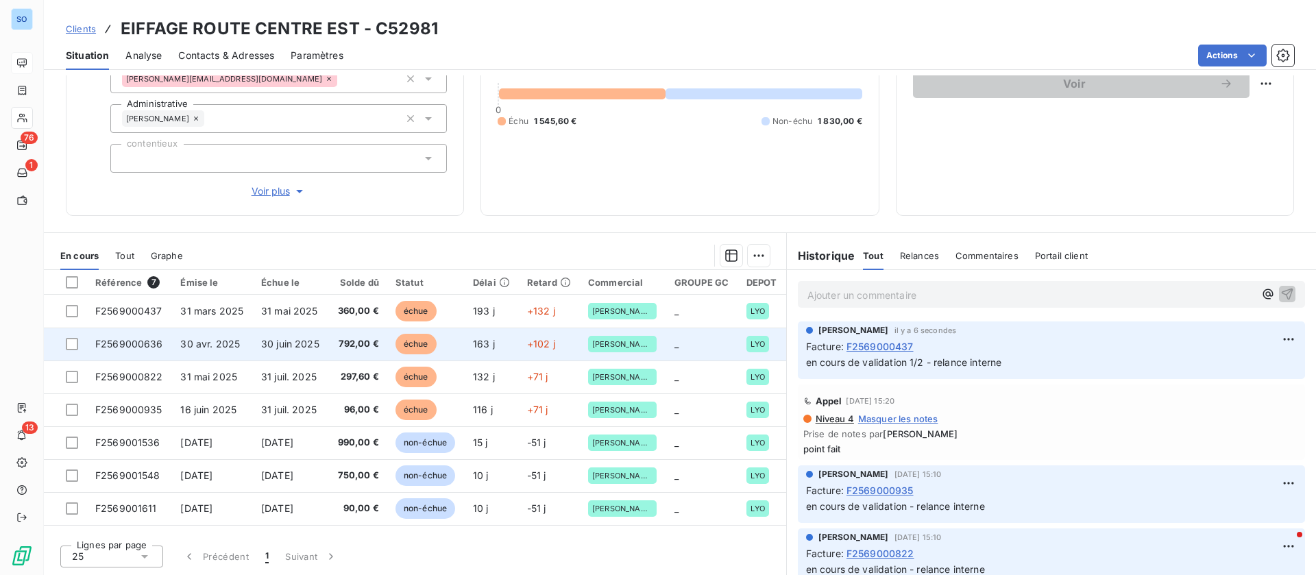
click at [286, 352] on td "30 juin 2025" at bounding box center [290, 344] width 75 height 33
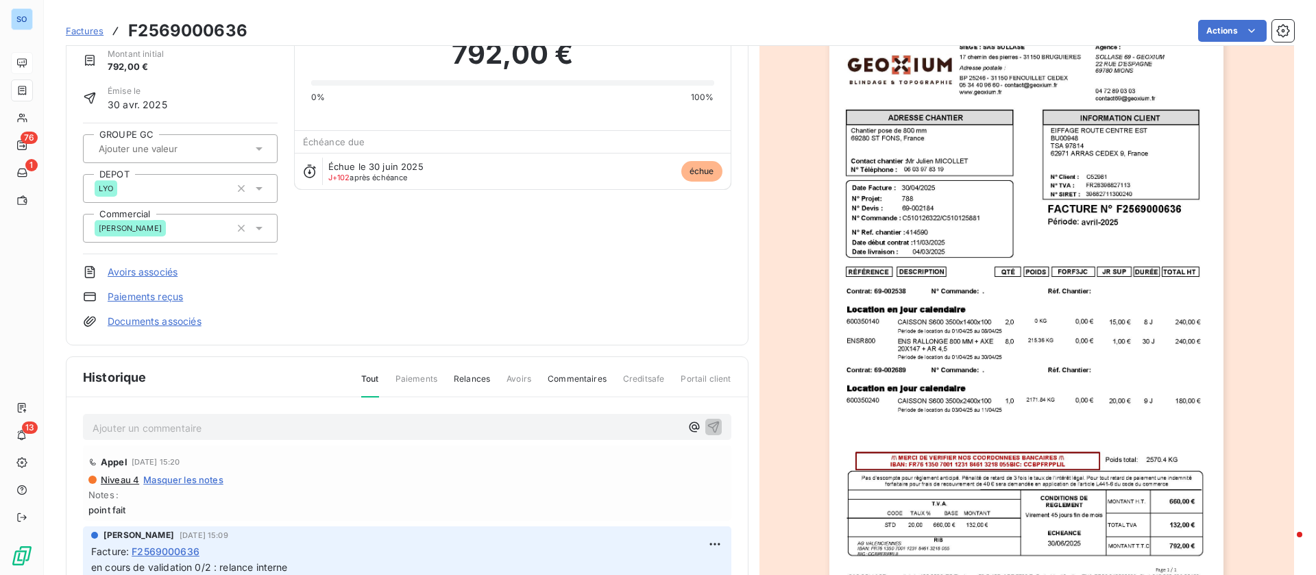
scroll to position [104, 0]
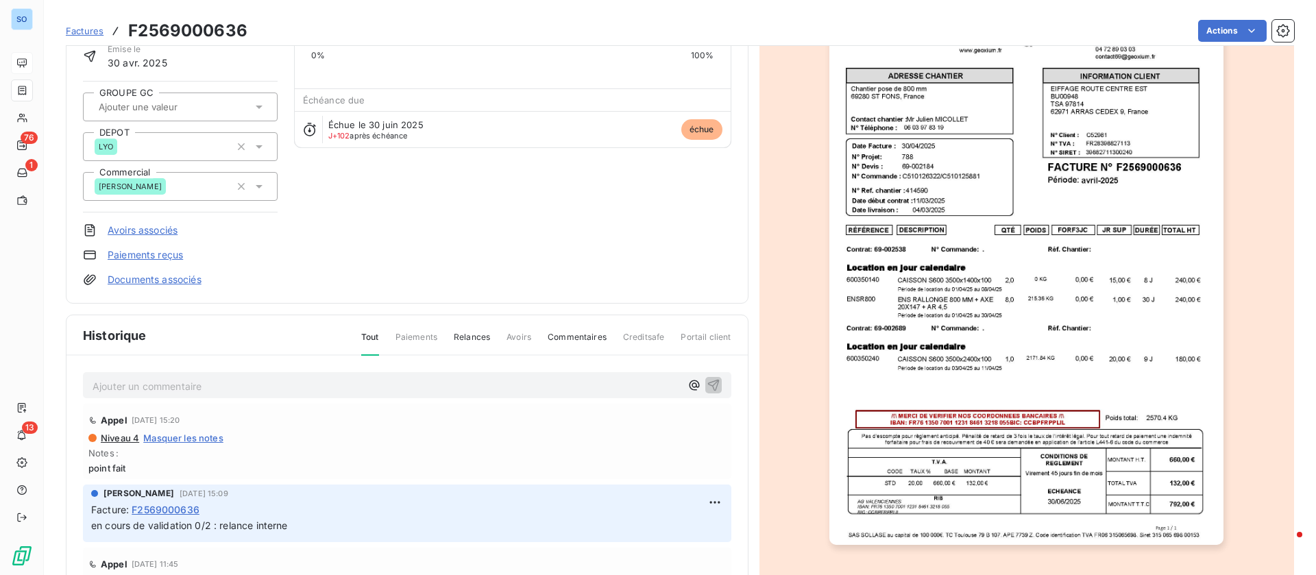
click at [272, 385] on p "Ajouter un commentaire ﻿" at bounding box center [387, 386] width 588 height 17
click at [258, 384] on p "Ajouter un commentaire ﻿" at bounding box center [387, 386] width 588 height 17
click at [197, 383] on span "en cours de validation - relance interne" at bounding box center [182, 385] width 179 height 12
click at [708, 380] on icon "button" at bounding box center [714, 385] width 12 height 12
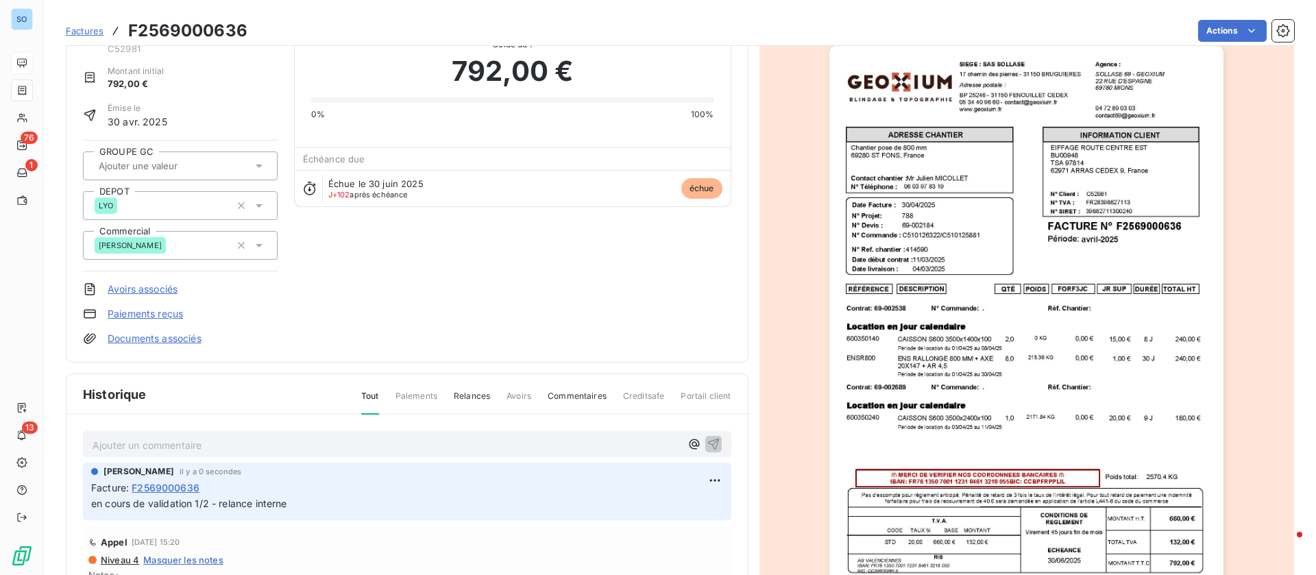
scroll to position [0, 0]
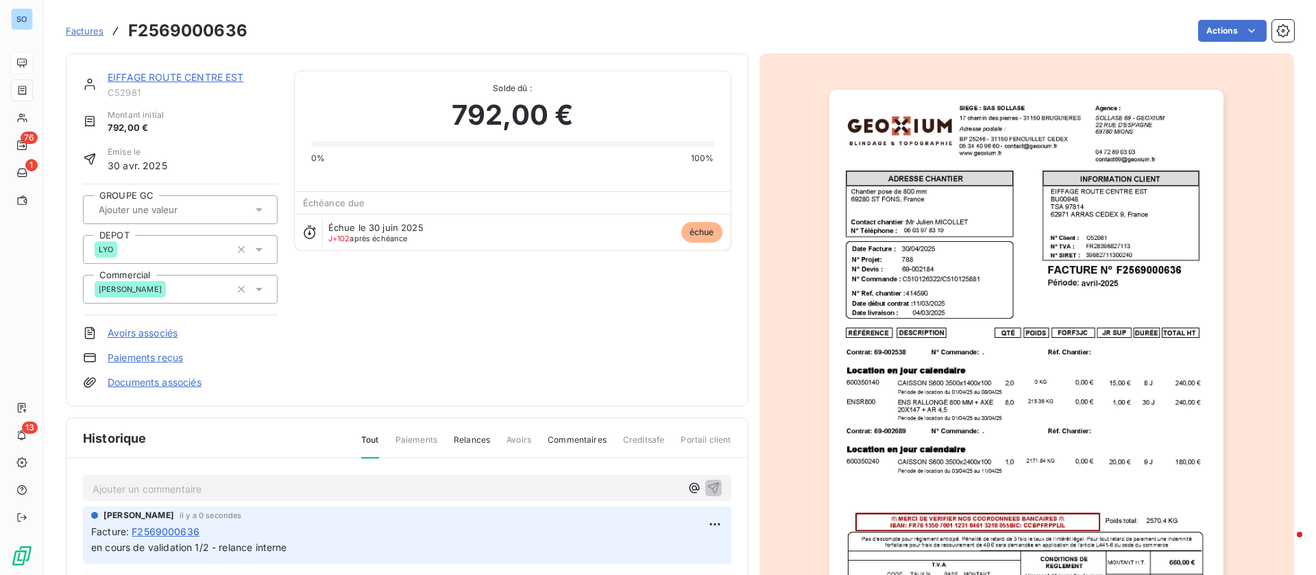
click at [197, 75] on link "EIFFAGE ROUTE CENTRE EST" at bounding box center [176, 77] width 136 height 12
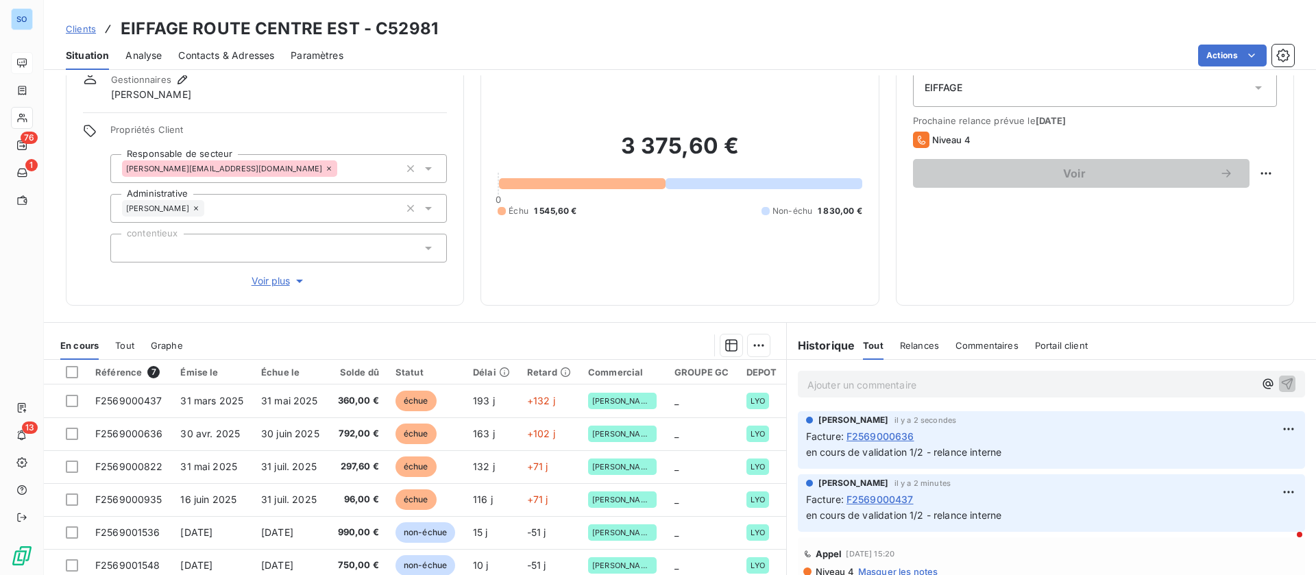
scroll to position [103, 0]
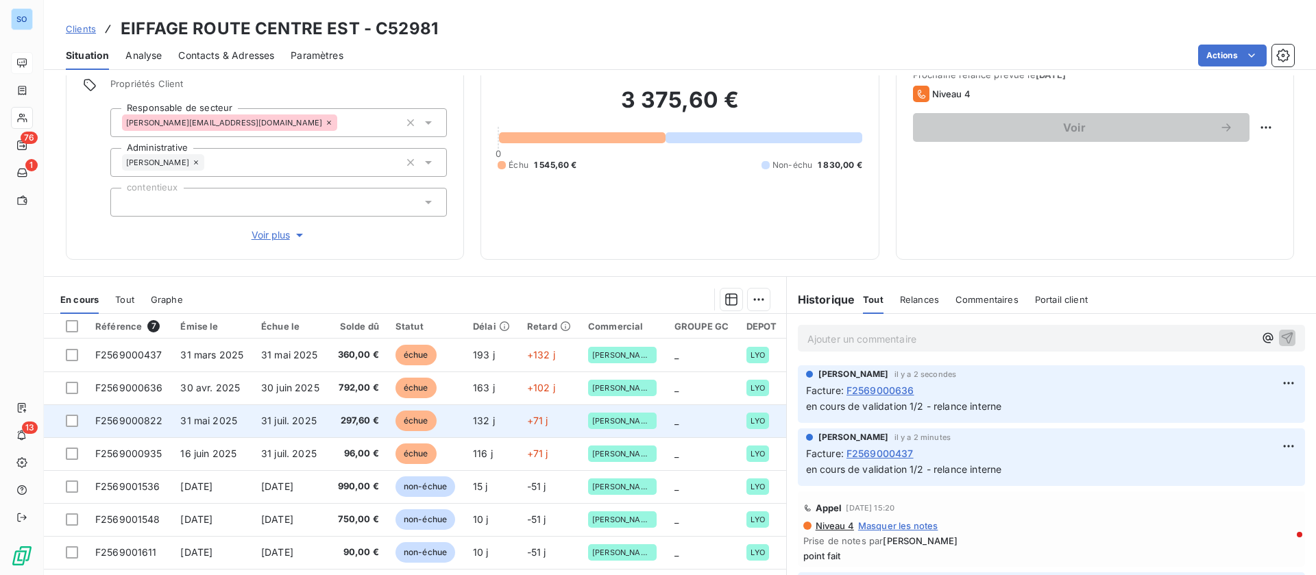
click at [340, 416] on span "297,60 €" at bounding box center [358, 421] width 42 height 14
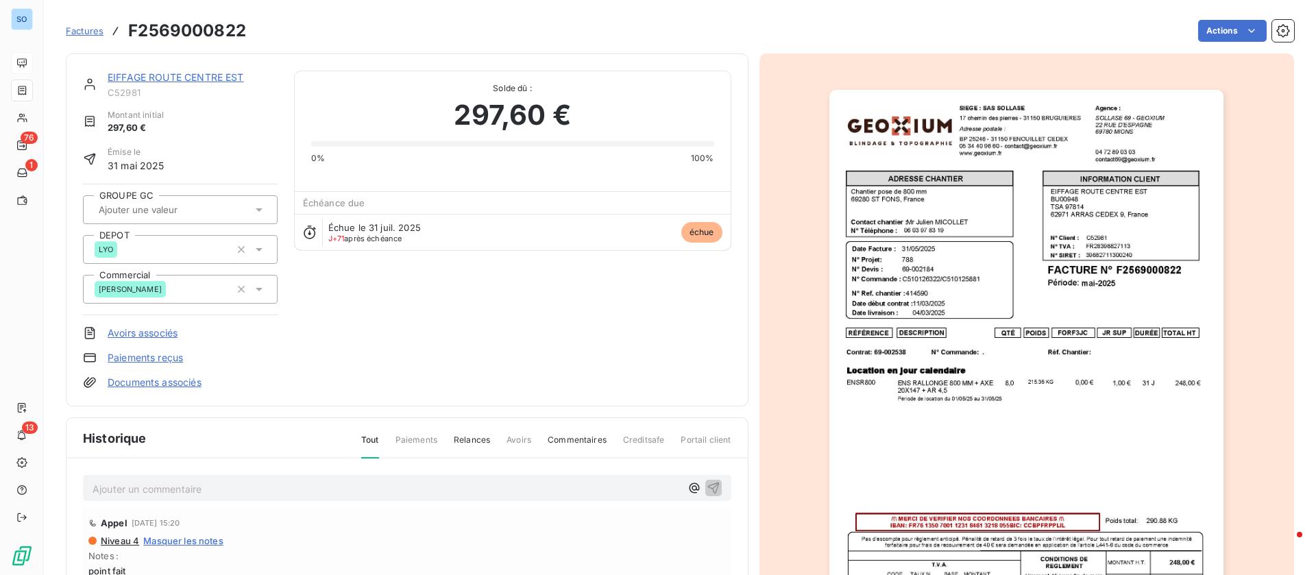
click at [266, 488] on p "Ajouter un commentaire ﻿" at bounding box center [387, 489] width 588 height 17
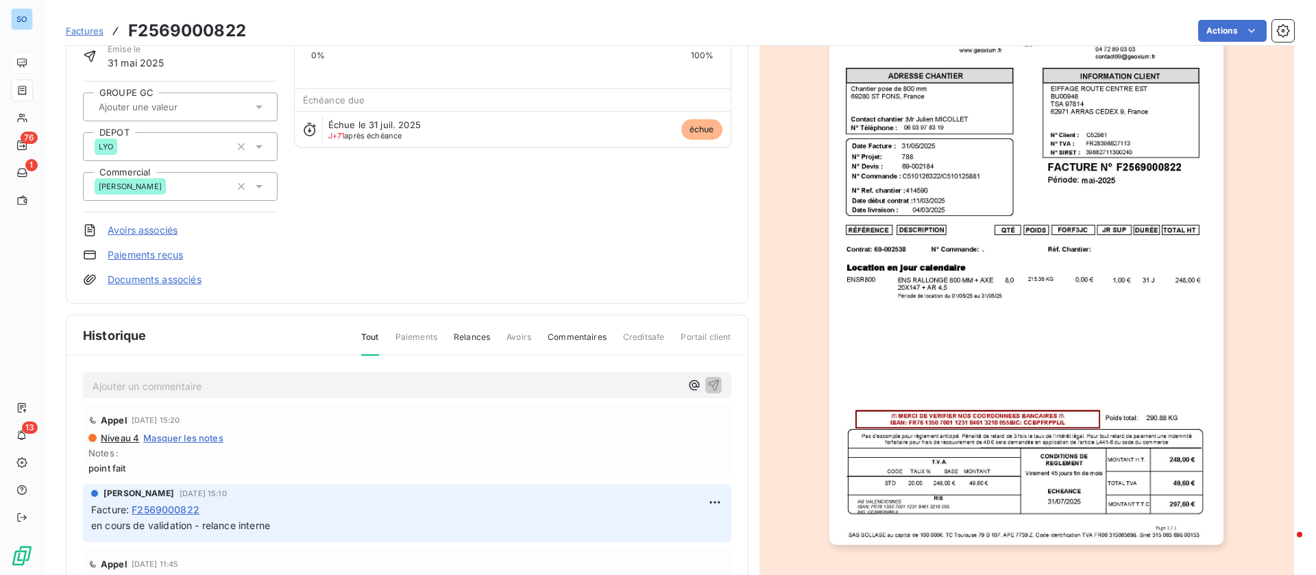
click at [252, 389] on p "Ajouter un commentaire ﻿" at bounding box center [387, 386] width 588 height 17
click at [261, 386] on span "en cours de validation 1/ 2 -relance tinterne" at bounding box center [193, 385] width 200 height 12
click at [706, 383] on button "button" at bounding box center [714, 384] width 16 height 16
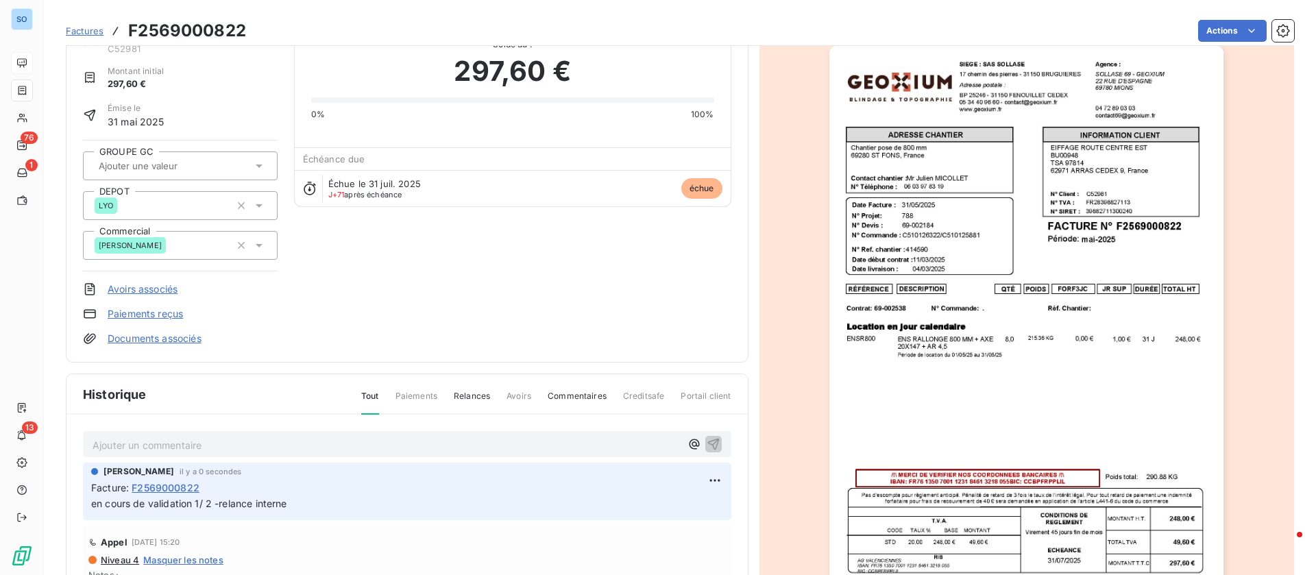
scroll to position [0, 0]
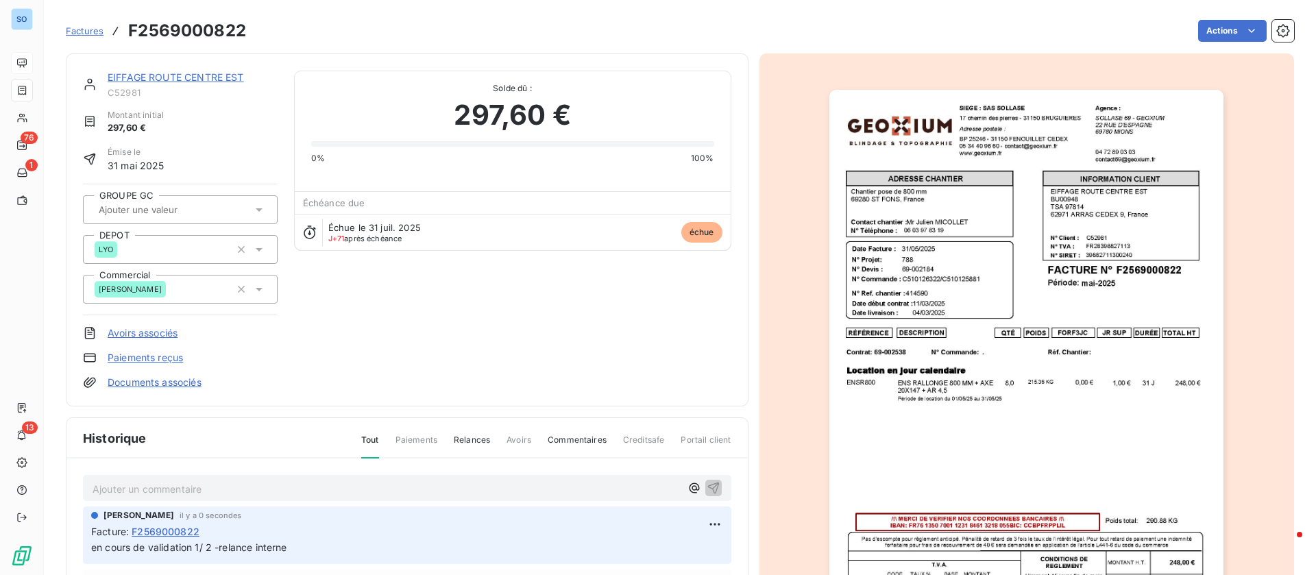
click at [226, 80] on link "EIFFAGE ROUTE CENTRE EST" at bounding box center [176, 77] width 136 height 12
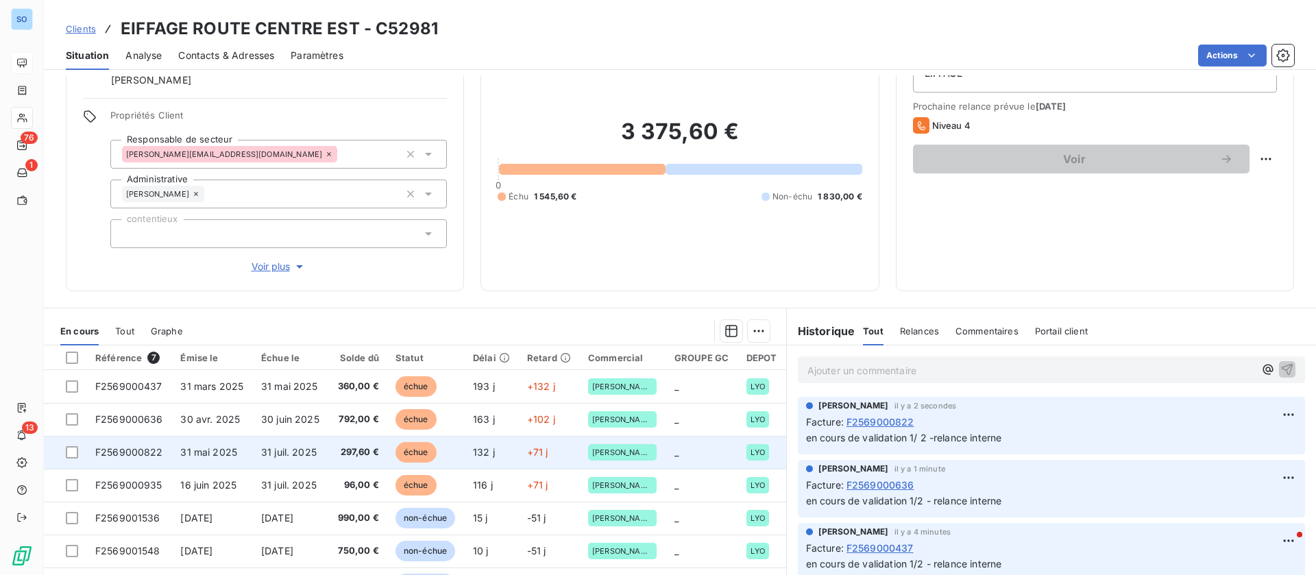
scroll to position [103, 0]
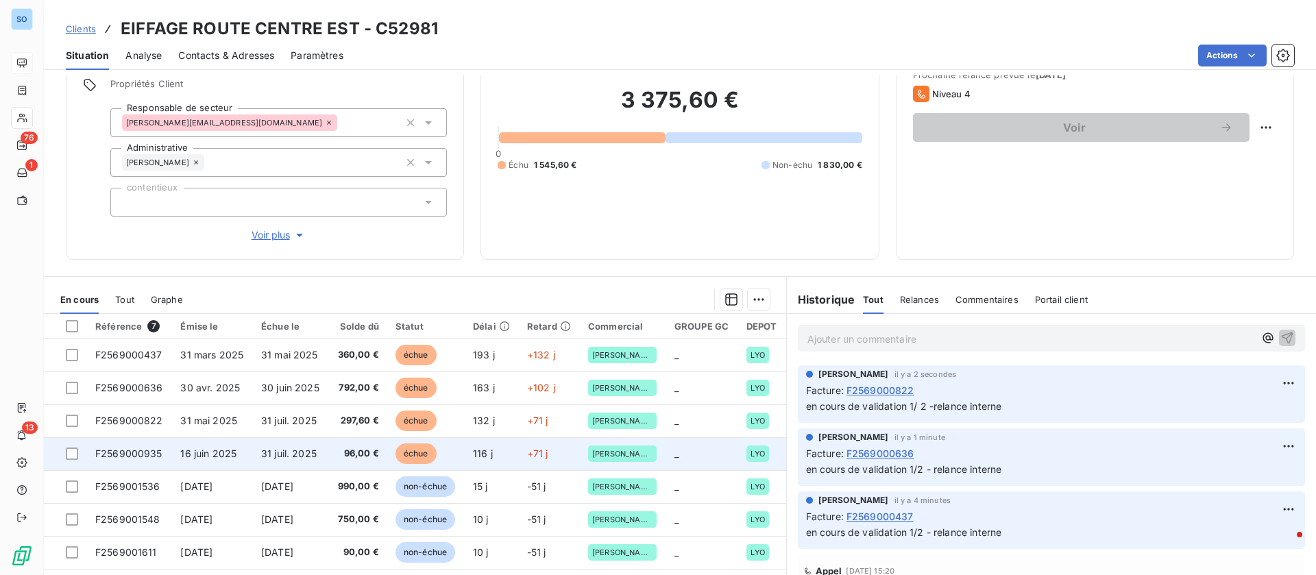
click at [300, 456] on span "31 juil. 2025" at bounding box center [289, 454] width 56 height 12
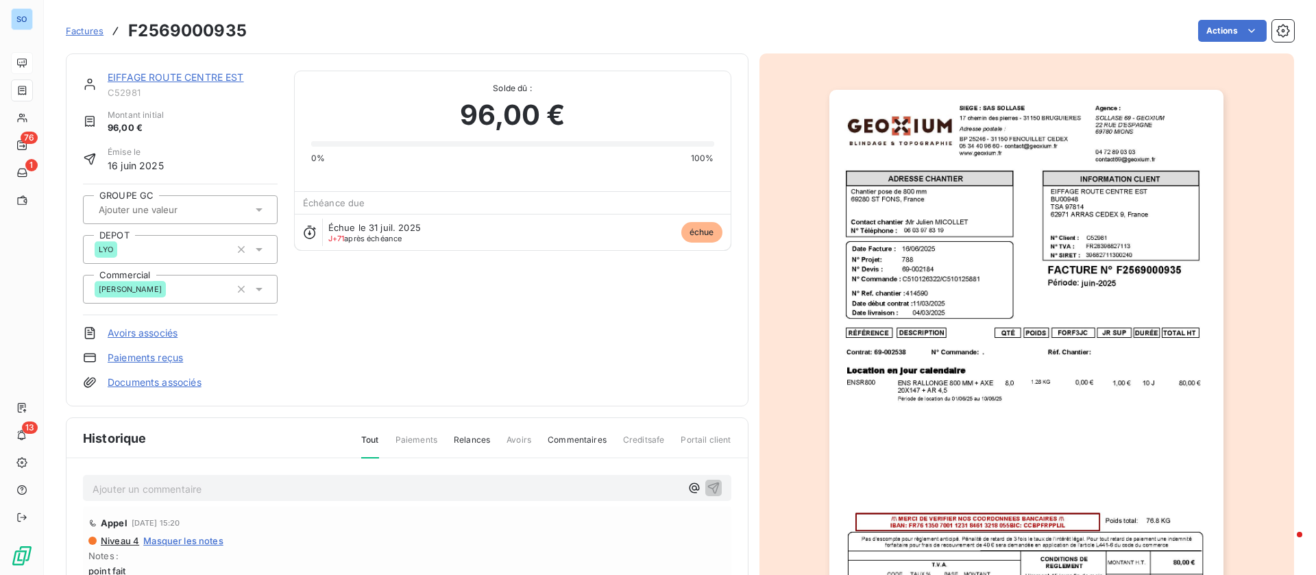
click at [370, 491] on p "Ajouter un commentaire ﻿" at bounding box center [387, 489] width 588 height 17
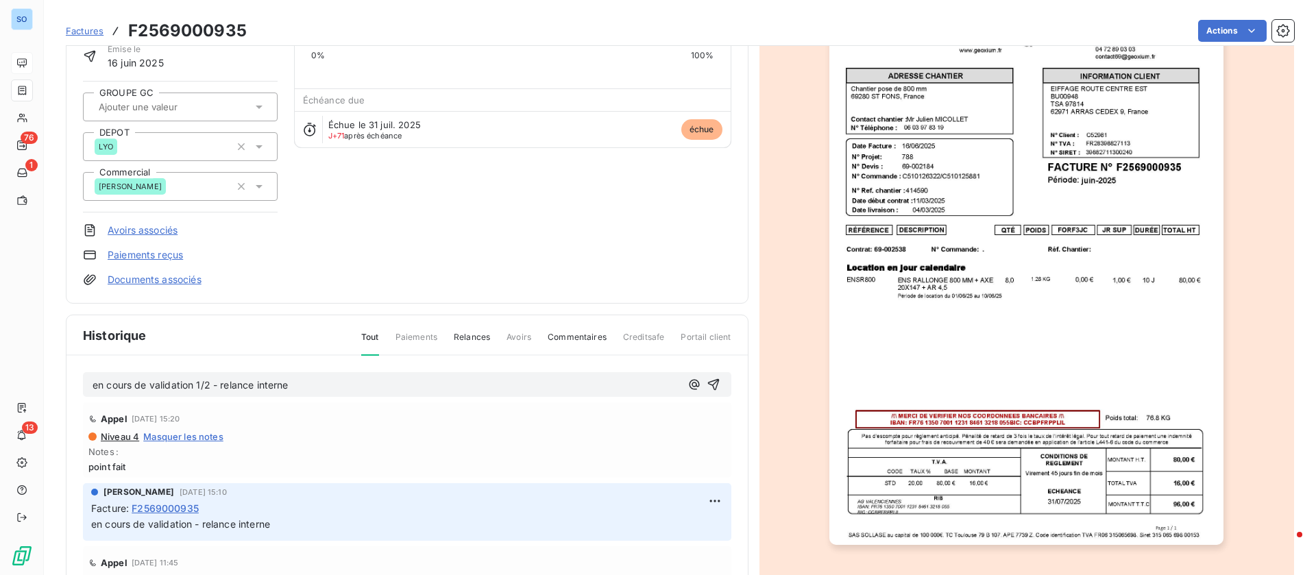
drag, startPoint x: 692, startPoint y: 383, endPoint x: 646, endPoint y: 331, distance: 69.0
click at [708, 382] on icon "button" at bounding box center [714, 385] width 12 height 12
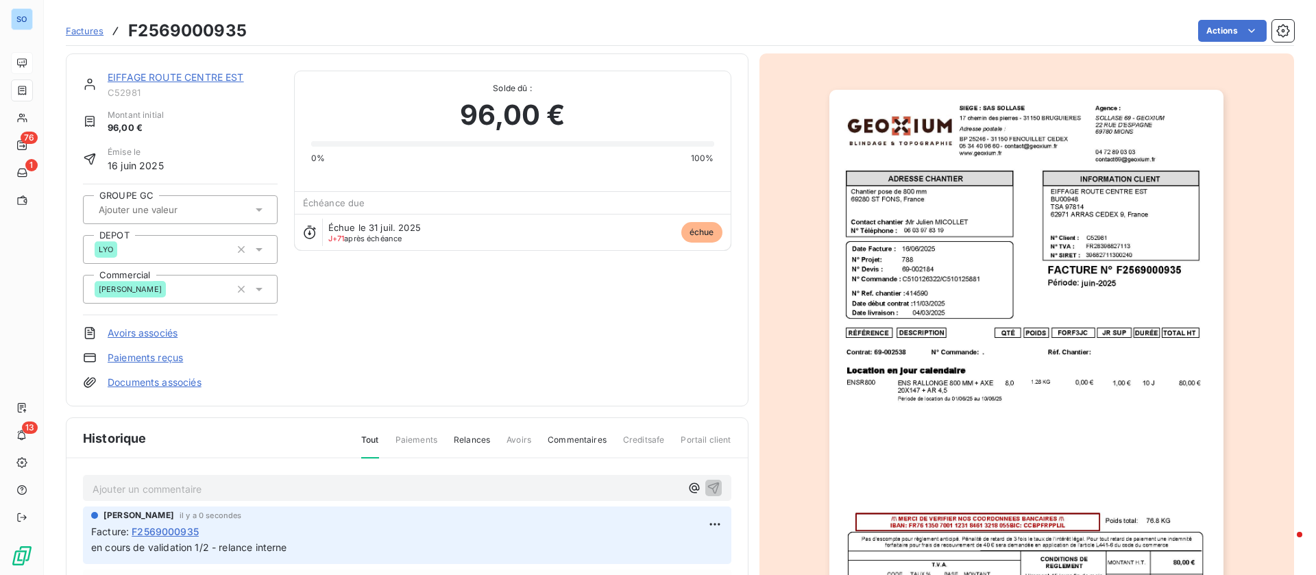
scroll to position [0, 0]
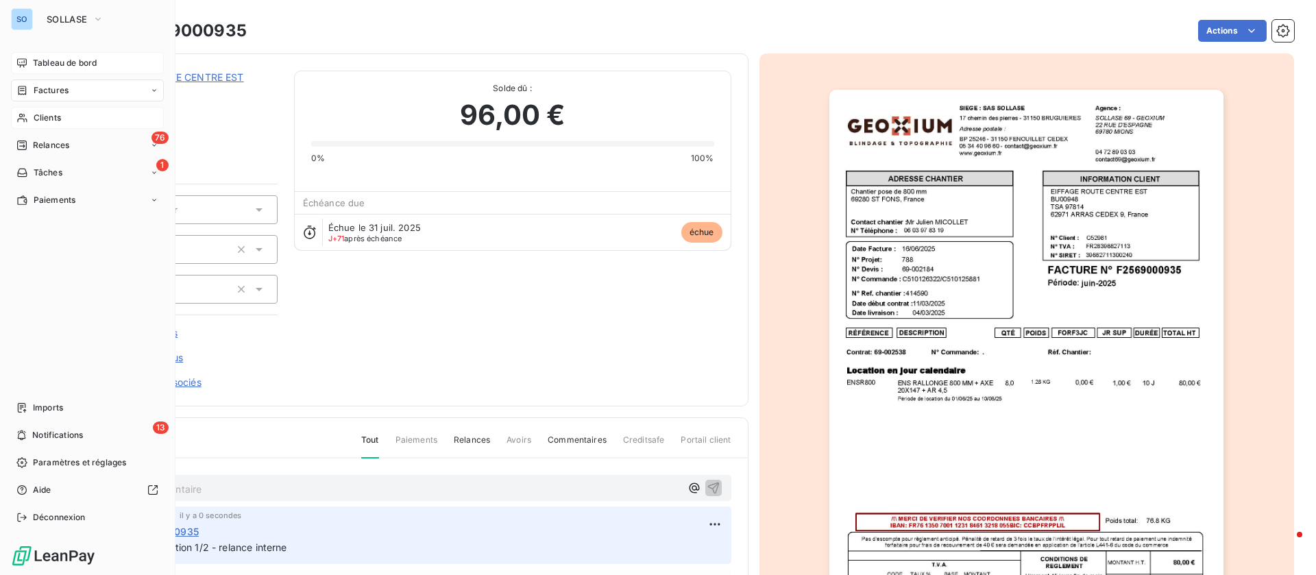
click at [41, 114] on span "Clients" at bounding box center [47, 118] width 27 height 12
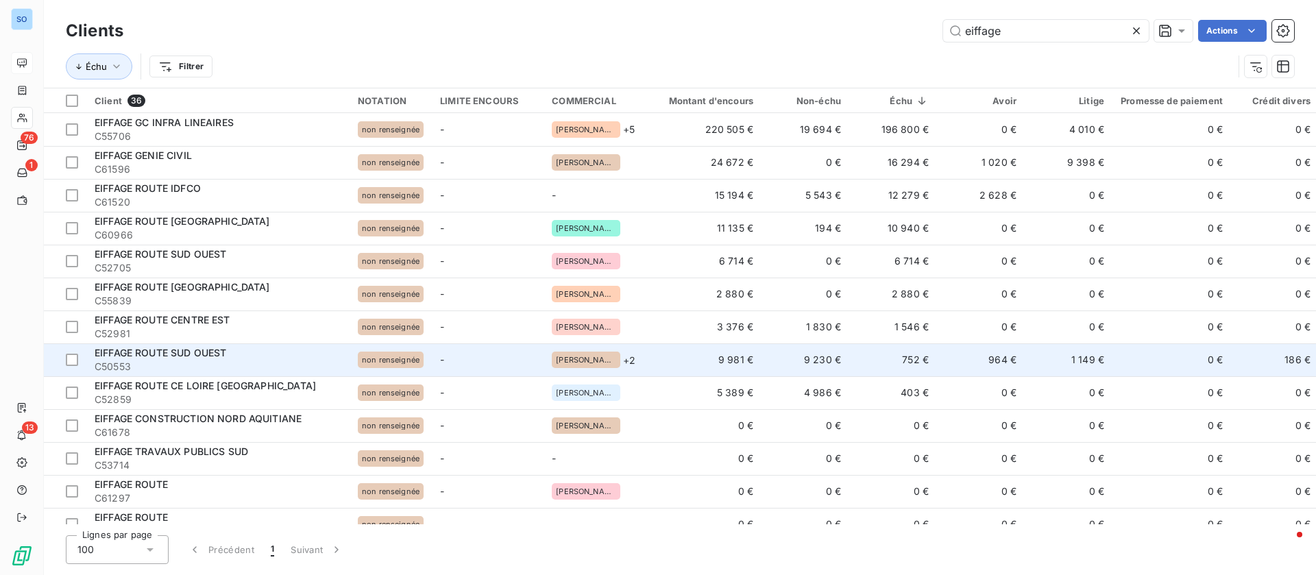
click at [266, 352] on div "EIFFAGE ROUTE SUD OUEST" at bounding box center [218, 353] width 247 height 14
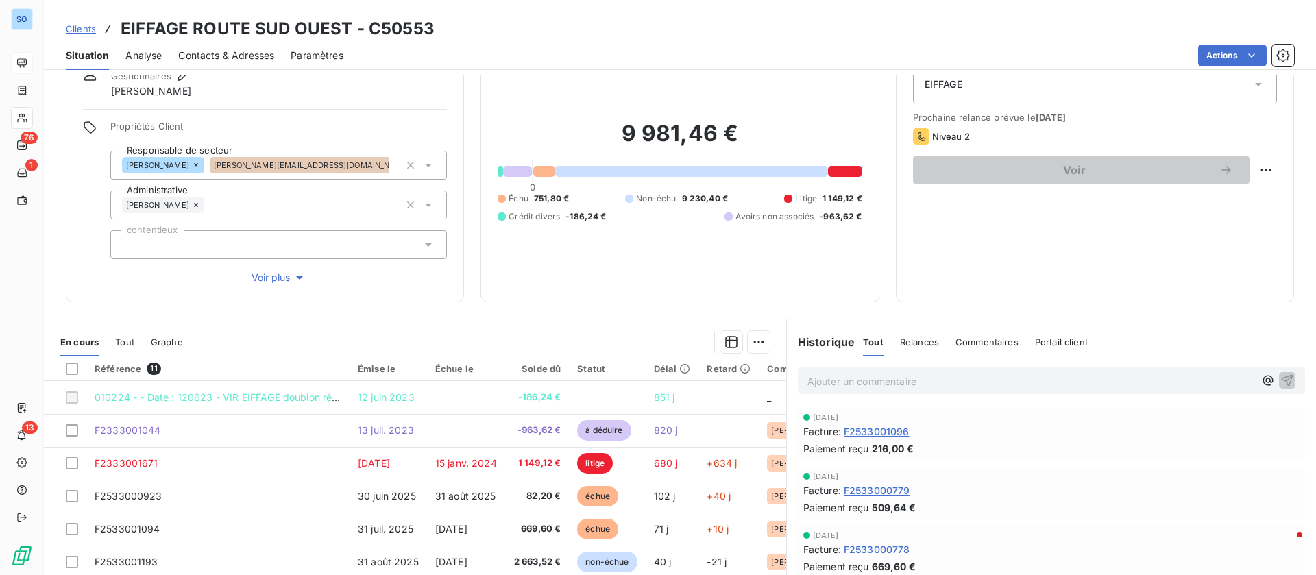
scroll to position [147, 0]
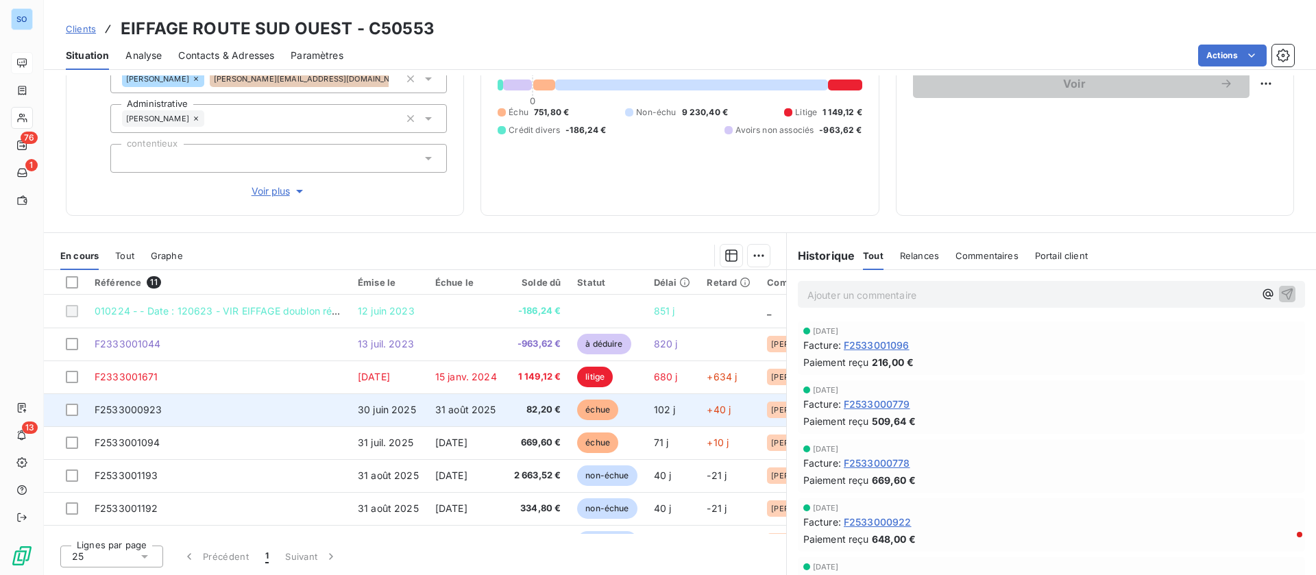
click at [481, 405] on span "31 août 2025" at bounding box center [465, 410] width 61 height 12
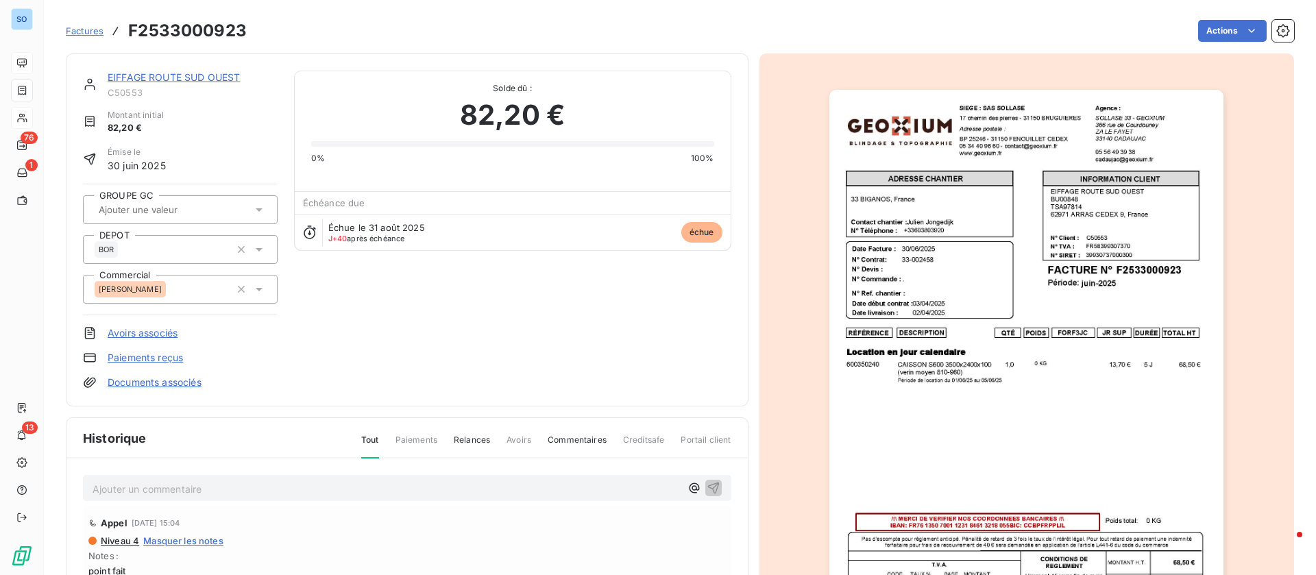
click at [156, 484] on p "Ajouter un commentaire ﻿" at bounding box center [387, 489] width 588 height 17
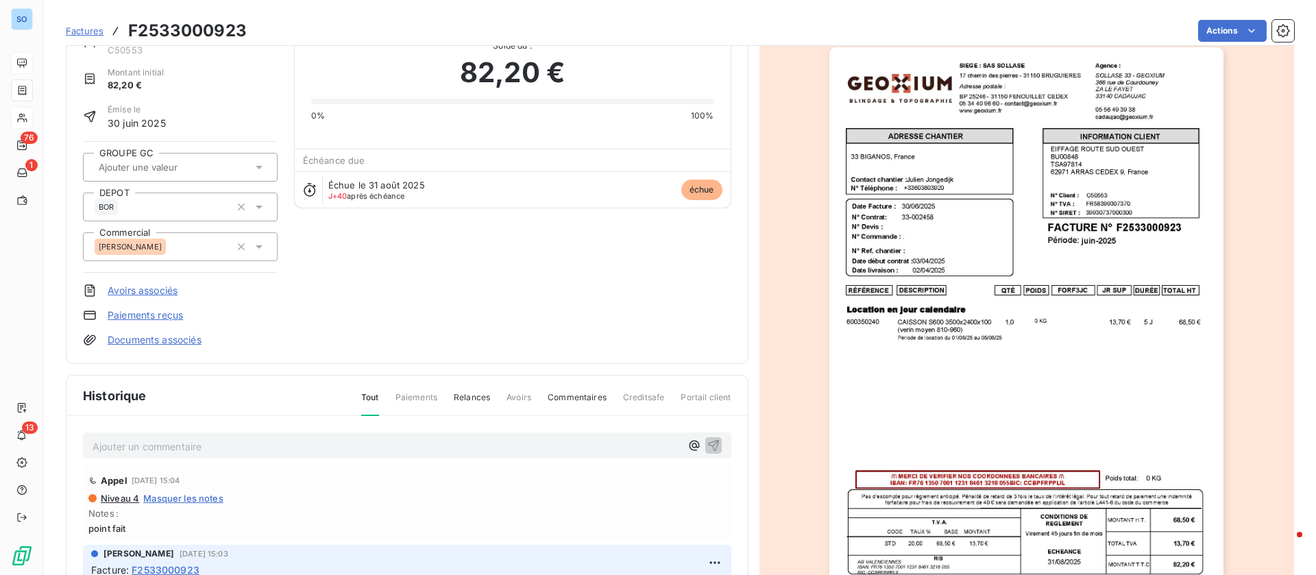
scroll to position [104, 0]
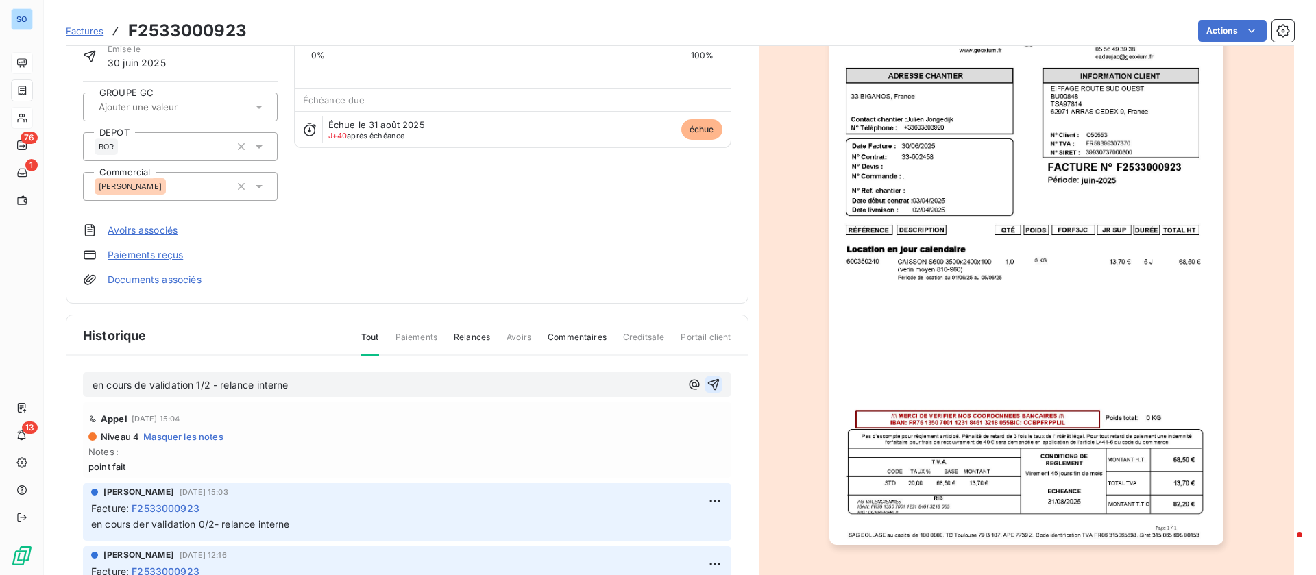
click at [707, 383] on icon "button" at bounding box center [714, 385] width 14 height 14
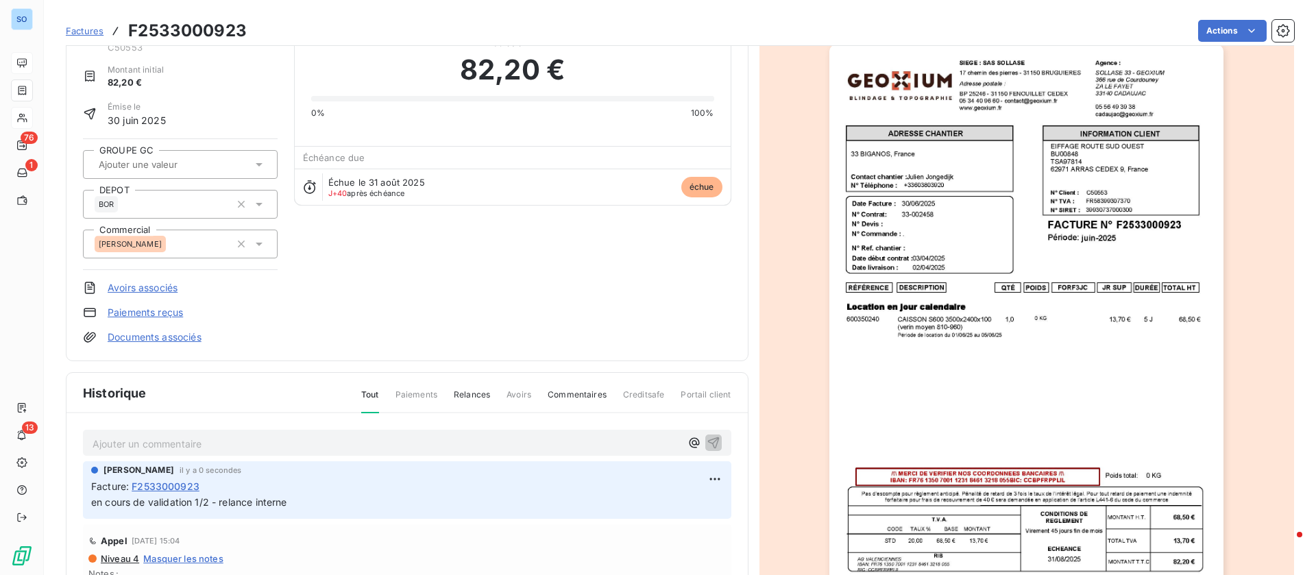
scroll to position [0, 0]
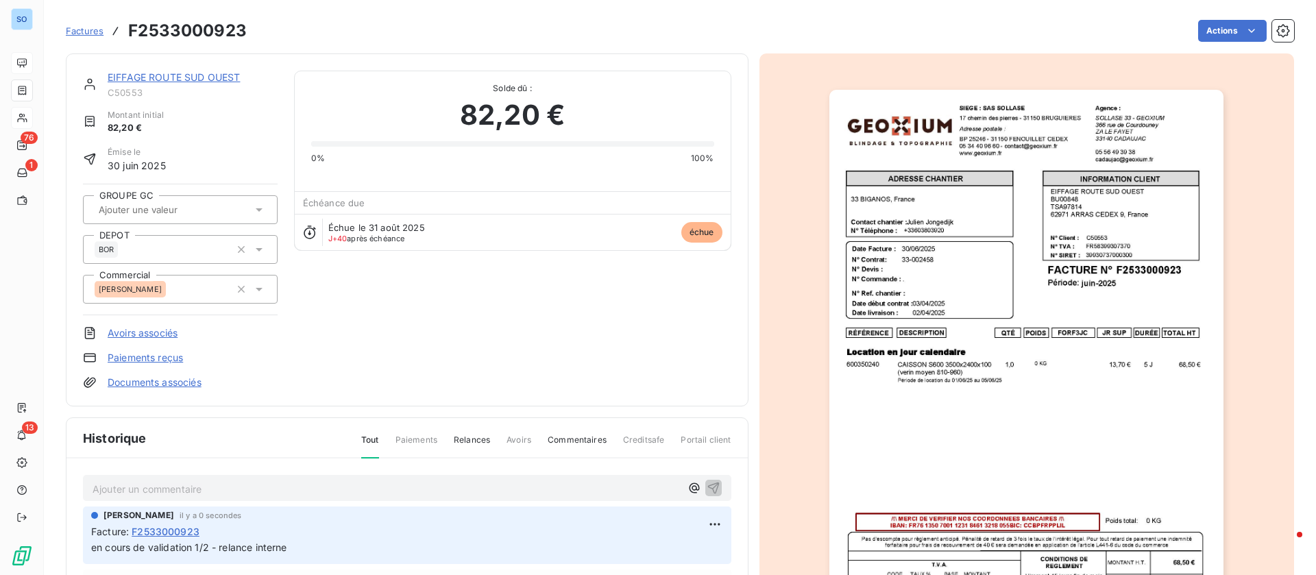
click at [185, 77] on link "EIFFAGE ROUTE SUD OUEST" at bounding box center [174, 77] width 132 height 12
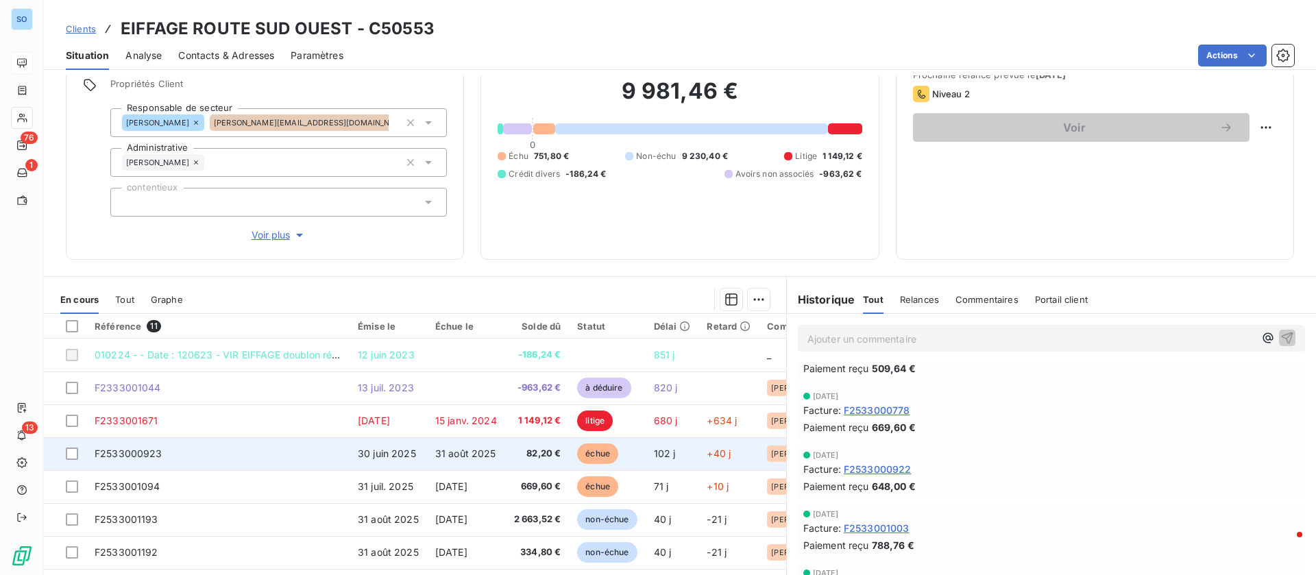
scroll to position [206, 0]
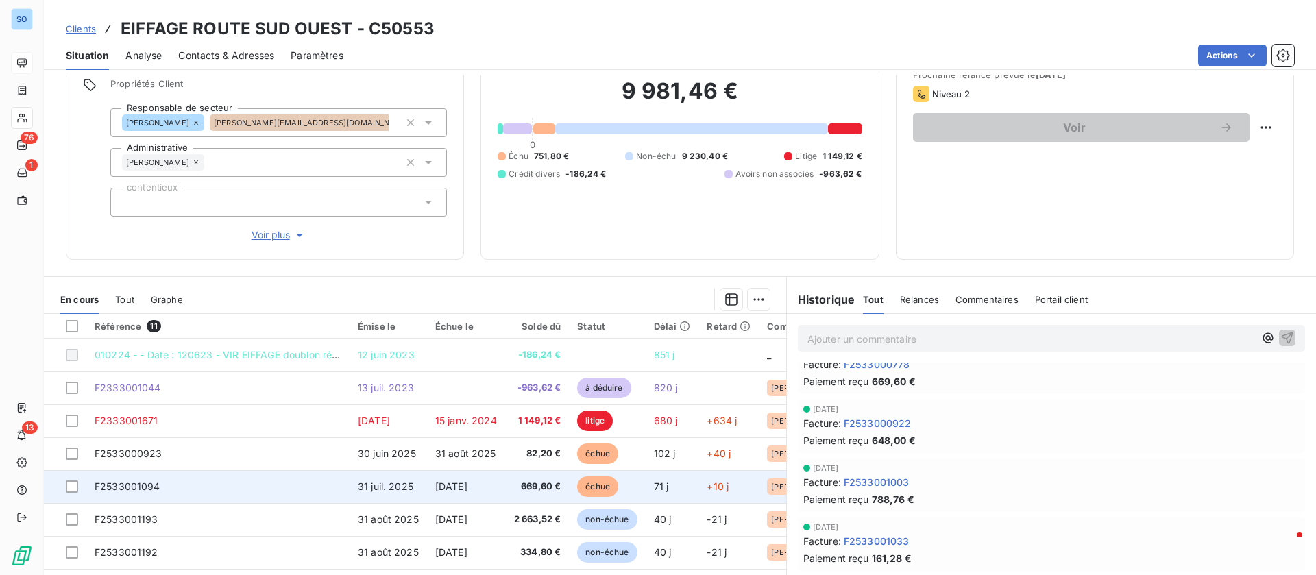
click at [518, 486] on td "669,60 €" at bounding box center [537, 486] width 64 height 33
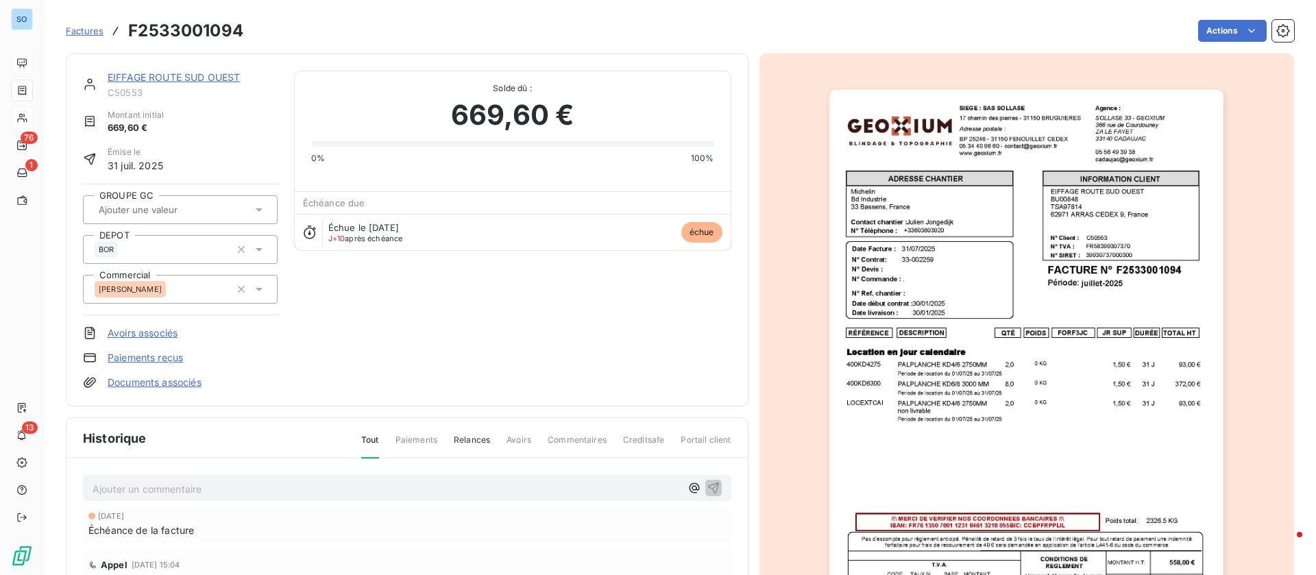
click at [234, 492] on p "Ajouter un commentaire ﻿" at bounding box center [387, 489] width 588 height 17
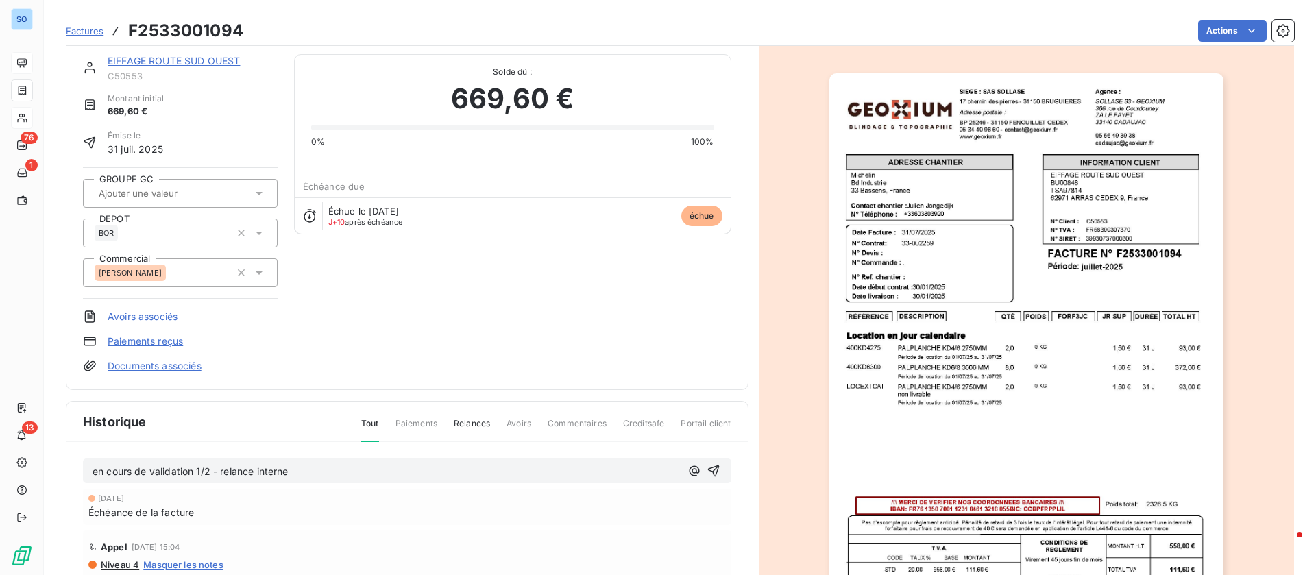
scroll to position [104, 0]
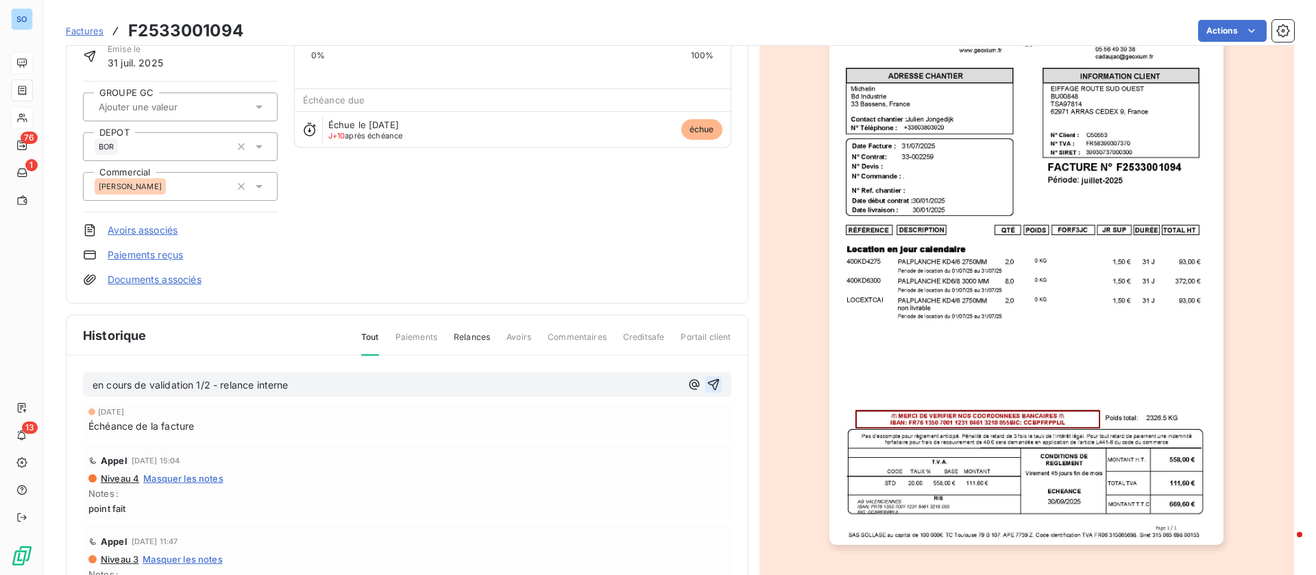
click at [708, 381] on icon "button" at bounding box center [714, 385] width 12 height 12
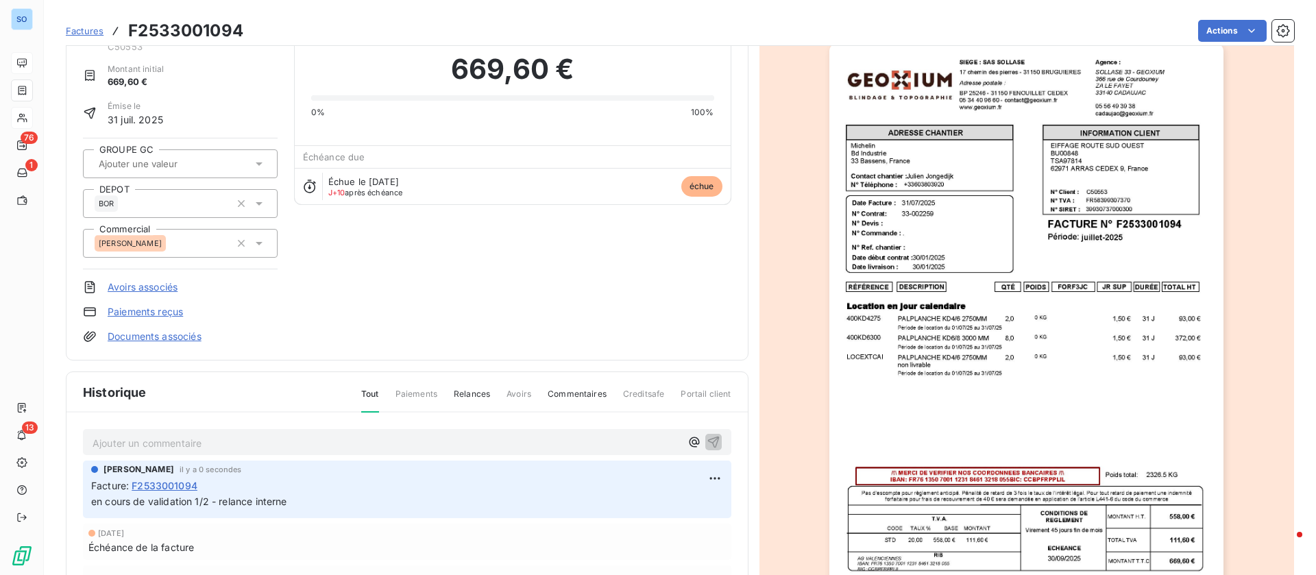
scroll to position [0, 0]
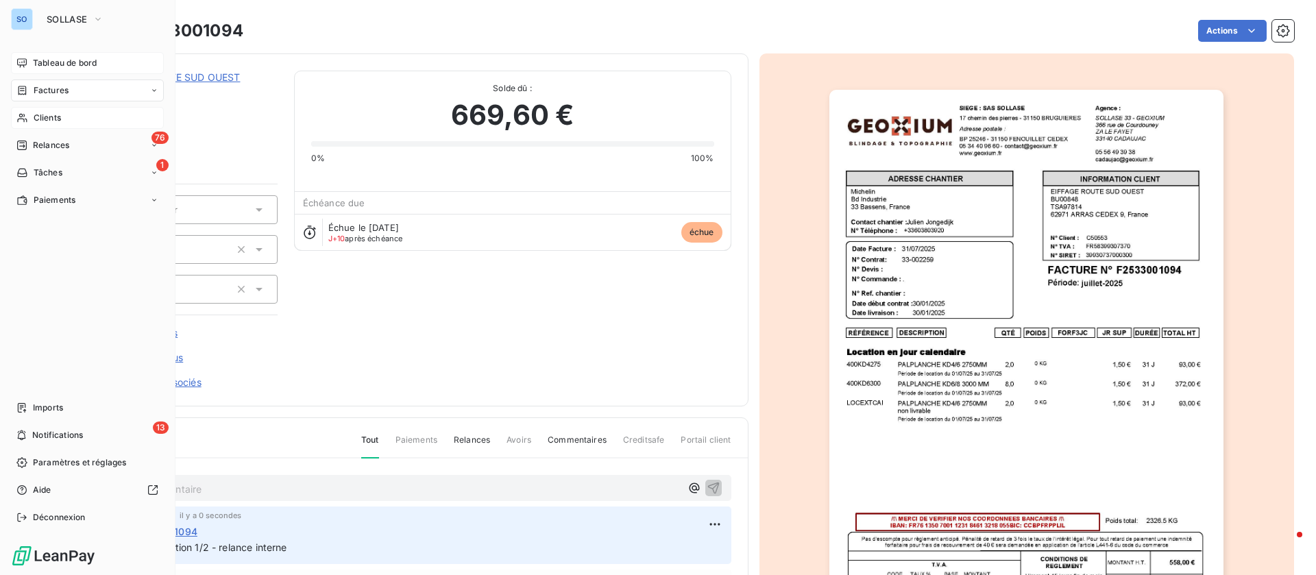
click at [42, 119] on span "Clients" at bounding box center [47, 118] width 27 height 12
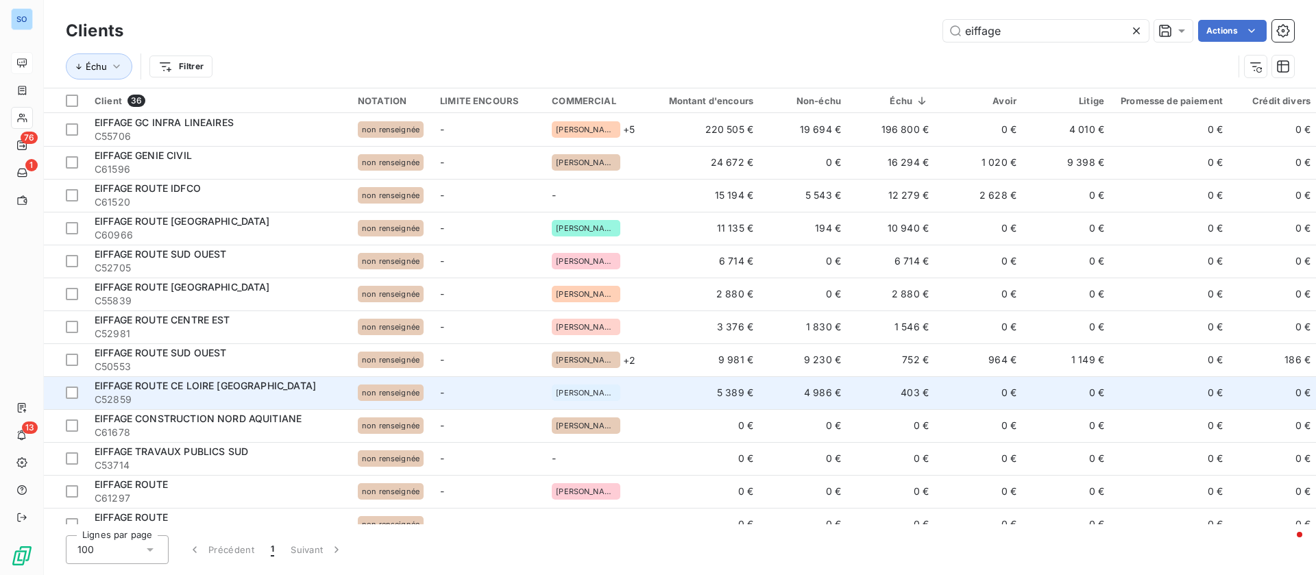
click at [952, 395] on td "0 €" at bounding box center [981, 392] width 88 height 33
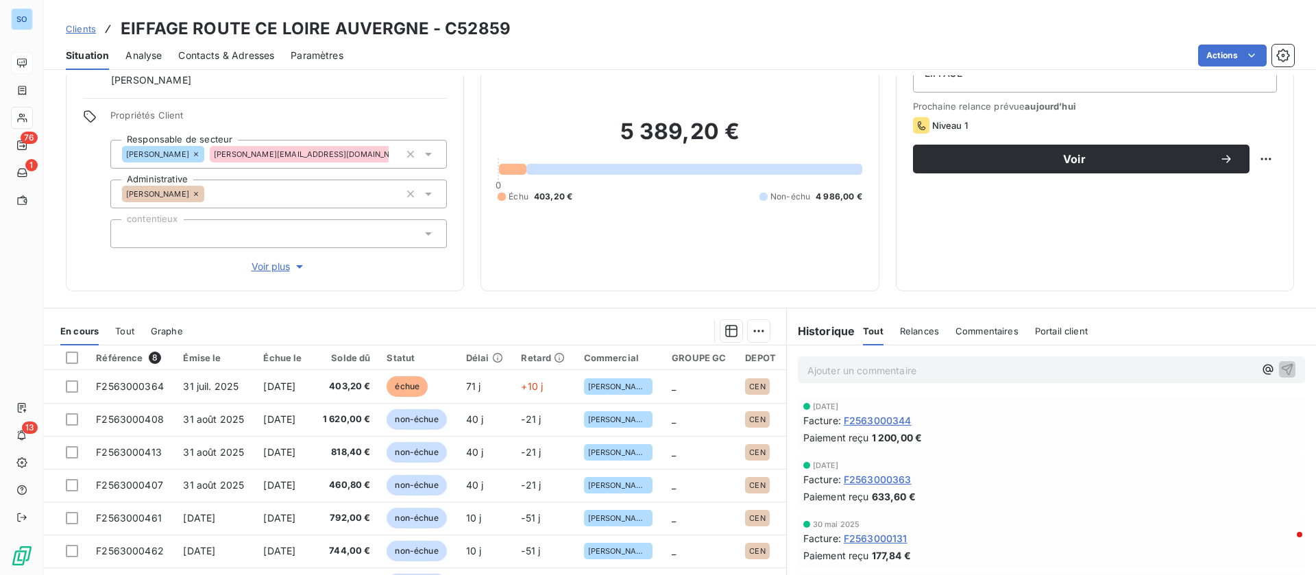
scroll to position [103, 0]
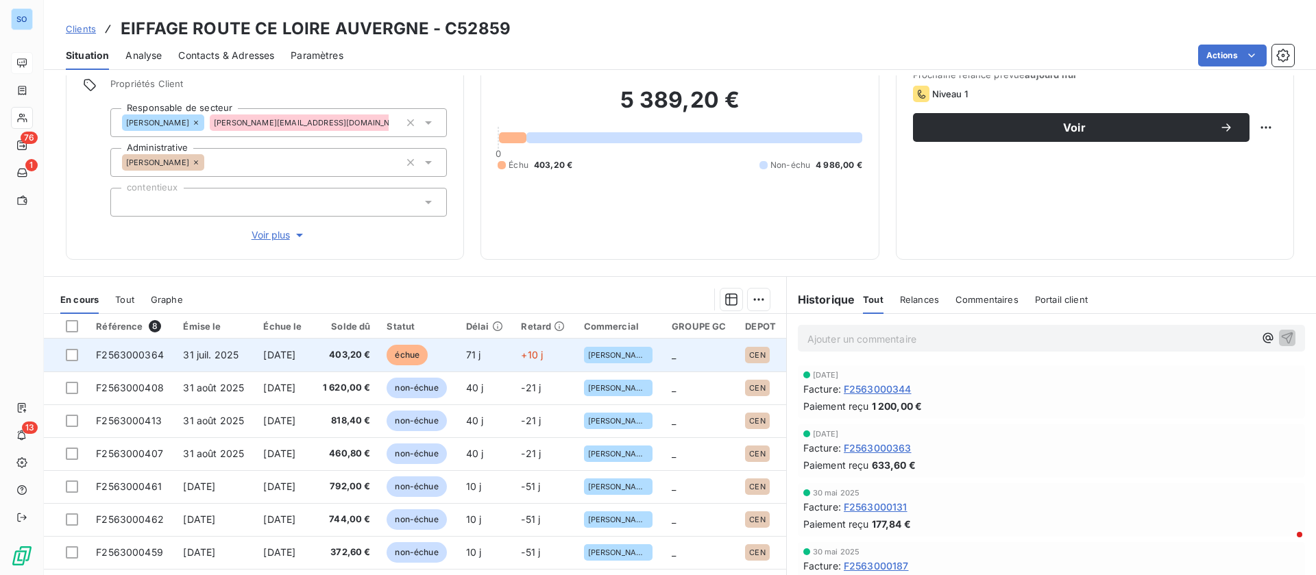
click at [263, 358] on span "[DATE]" at bounding box center [279, 355] width 32 height 12
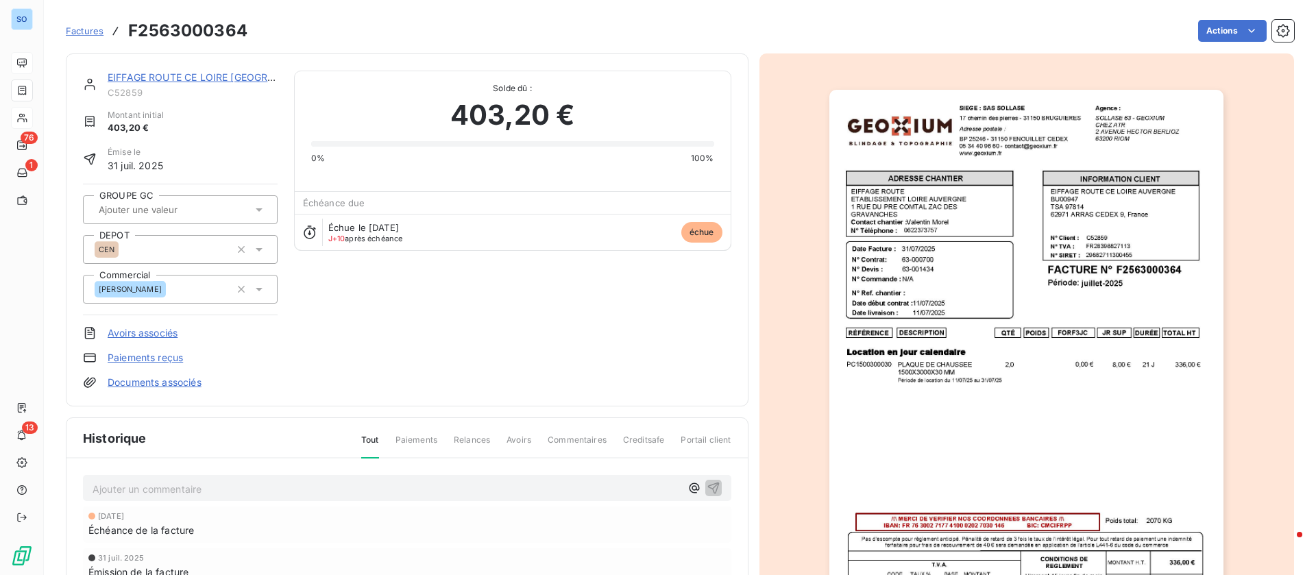
click at [208, 75] on link "EIFFAGE ROUTE CE LOIRE [GEOGRAPHIC_DATA]" at bounding box center [219, 77] width 223 height 12
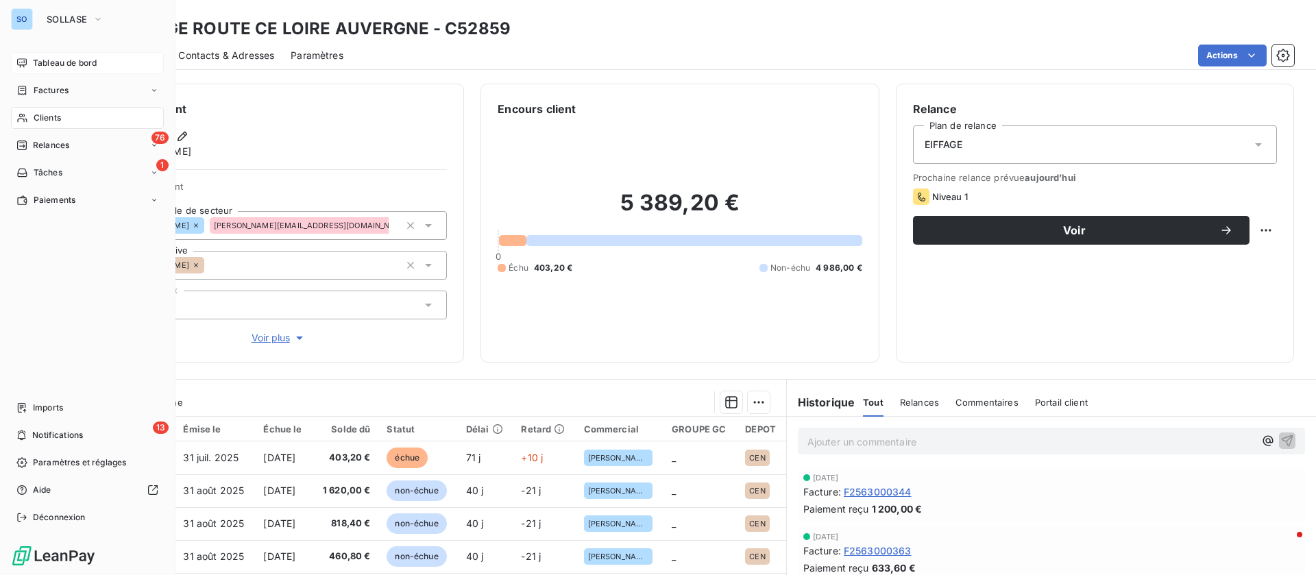
click at [32, 115] on div "Clients" at bounding box center [87, 118] width 153 height 22
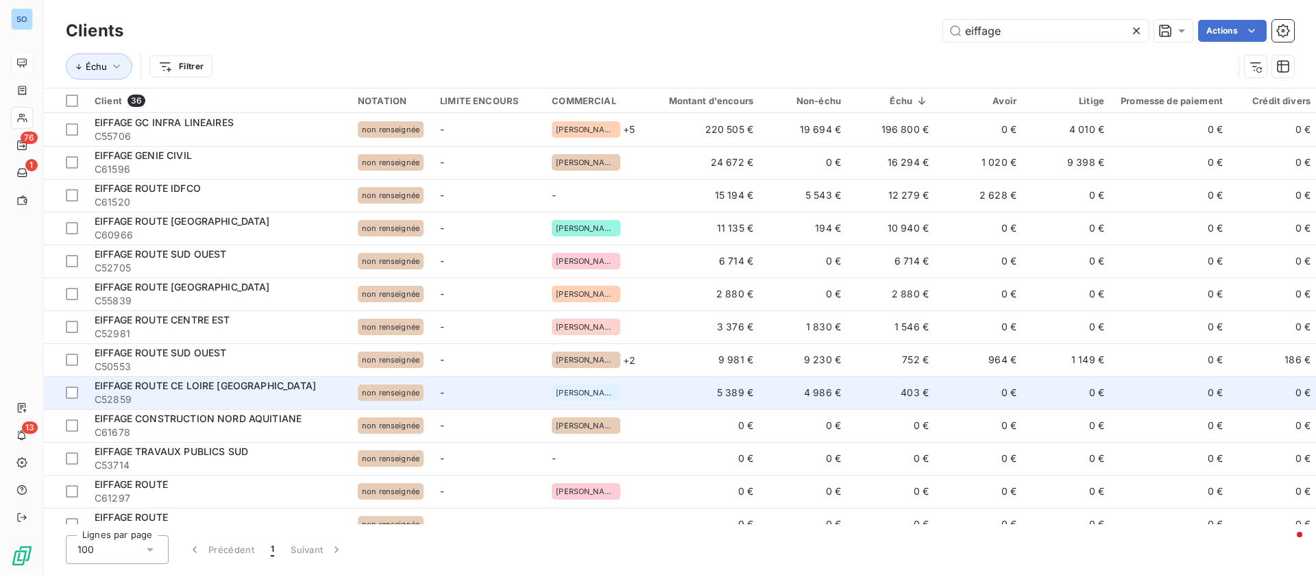
click at [130, 386] on span "EIFFAGE ROUTE CE LOIRE [GEOGRAPHIC_DATA]" at bounding box center [205, 386] width 221 height 12
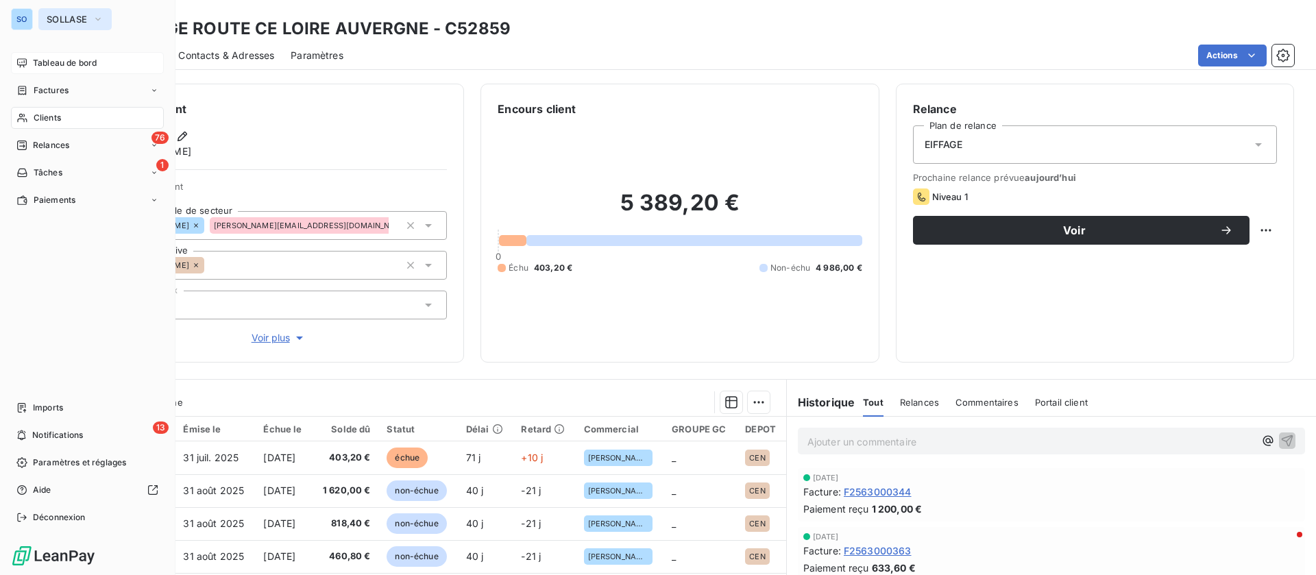
click at [60, 10] on button "SOLLASE" at bounding box center [74, 19] width 73 height 22
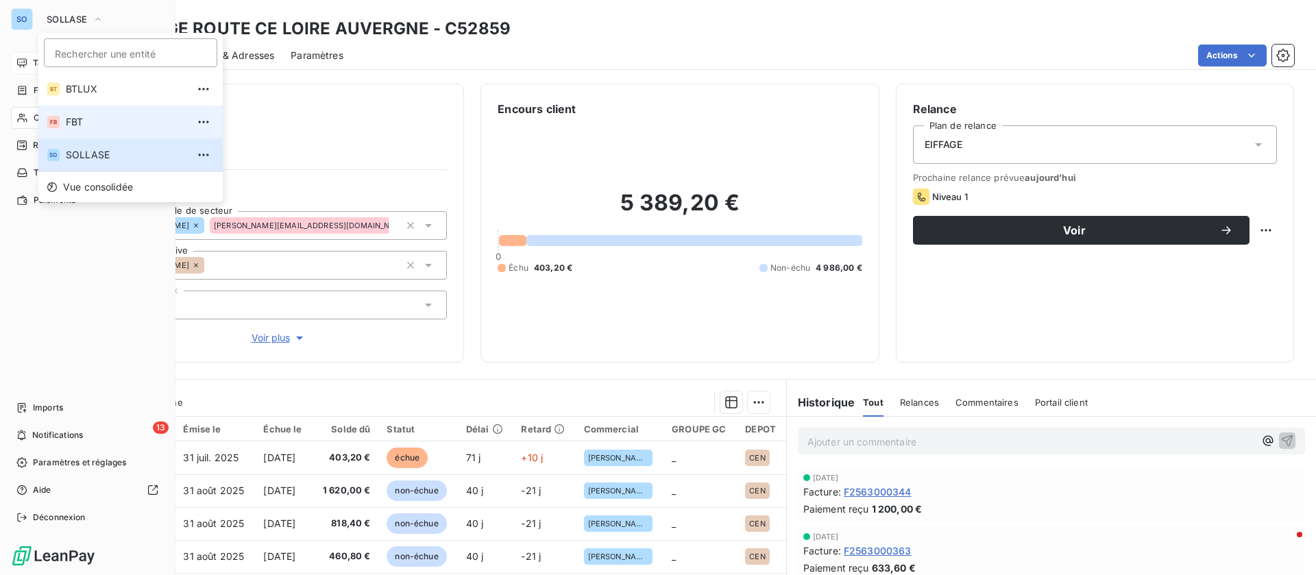
click at [90, 110] on li "FB FBT" at bounding box center [130, 122] width 184 height 33
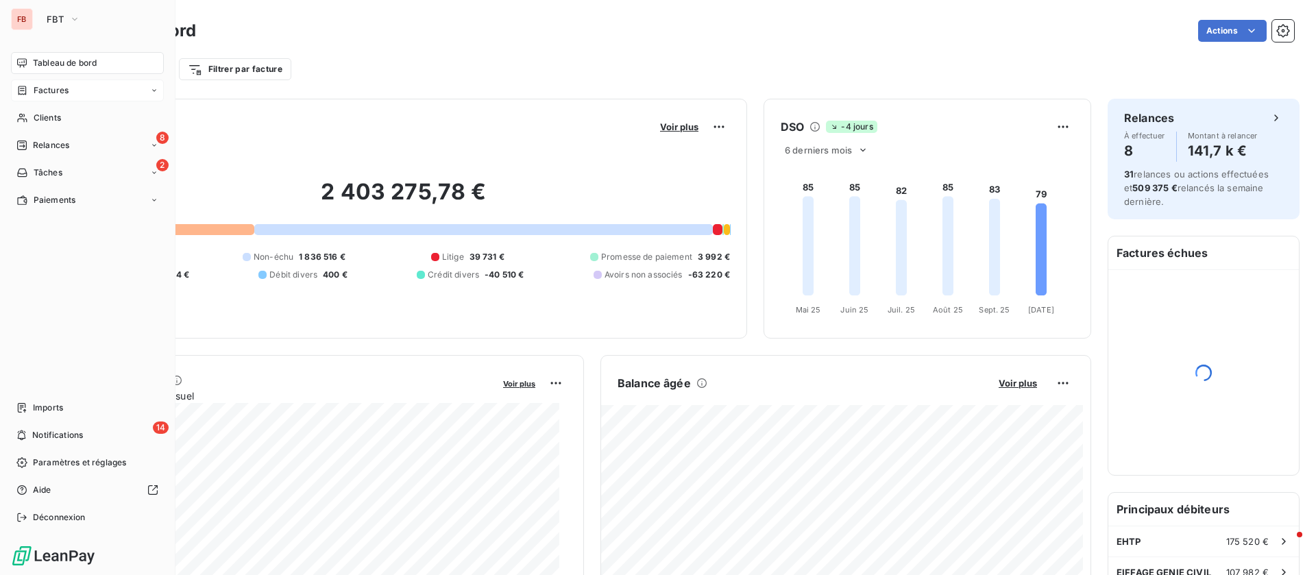
click at [54, 87] on span "Factures" at bounding box center [51, 90] width 35 height 12
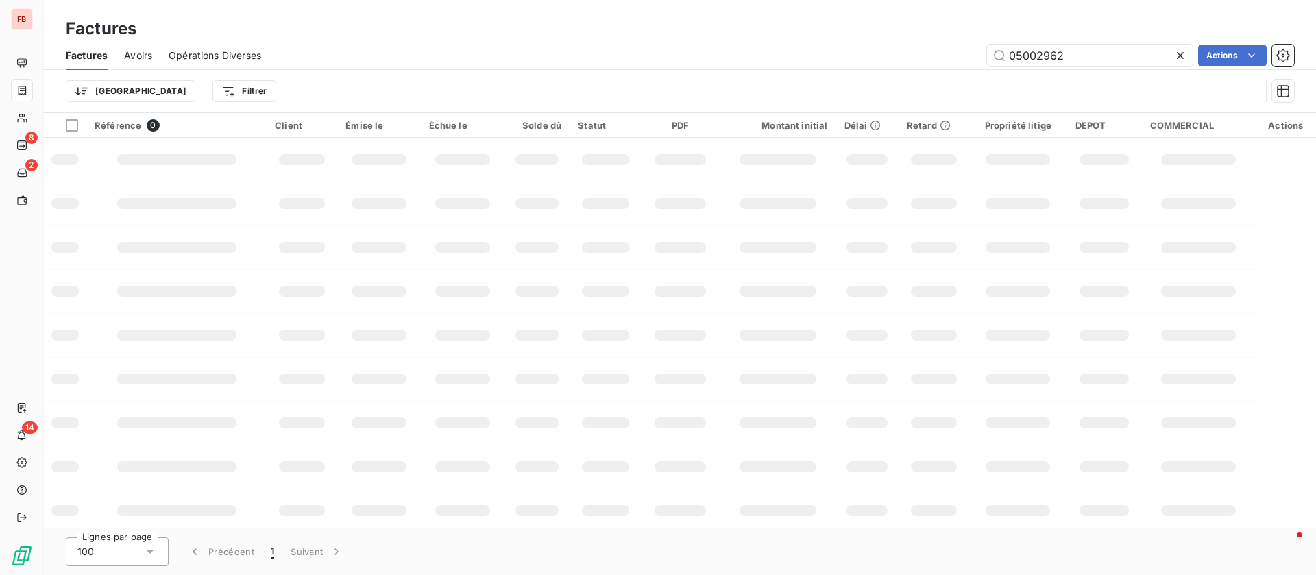
drag, startPoint x: 1077, startPoint y: 59, endPoint x: 1083, endPoint y: 9, distance: 50.4
click at [972, 38] on div "Factures Factures Avoirs Opérations Diverses 05002962 Actions Trier Filtrer" at bounding box center [680, 56] width 1273 height 113
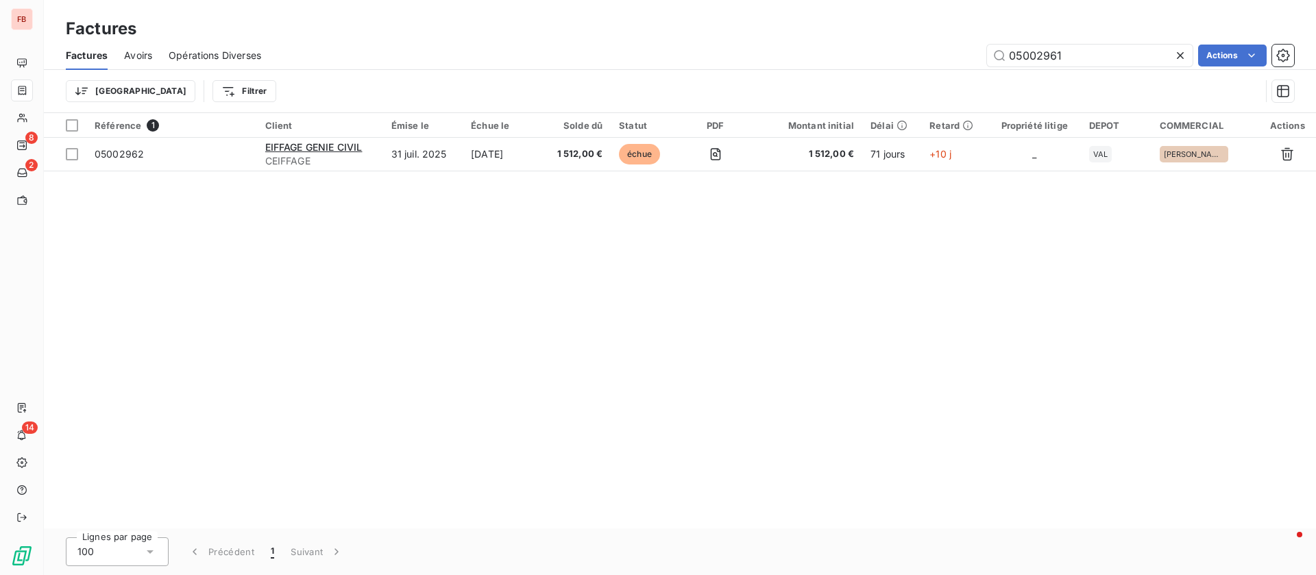
type input "05002961"
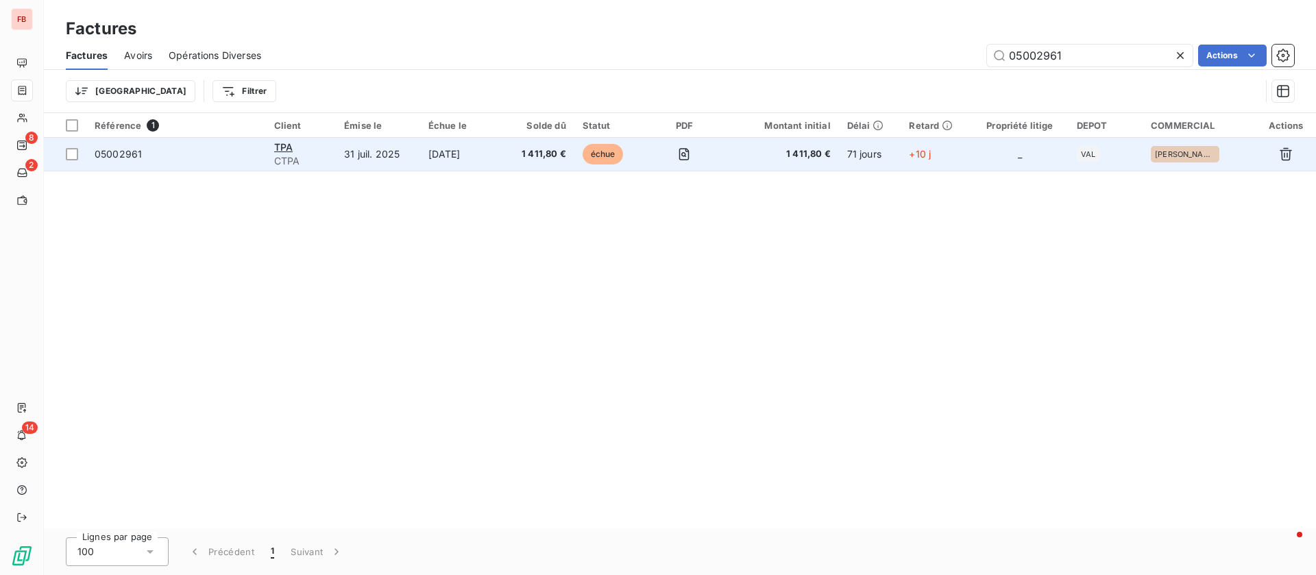
click at [372, 150] on td "31 juil. 2025" at bounding box center [378, 154] width 84 height 33
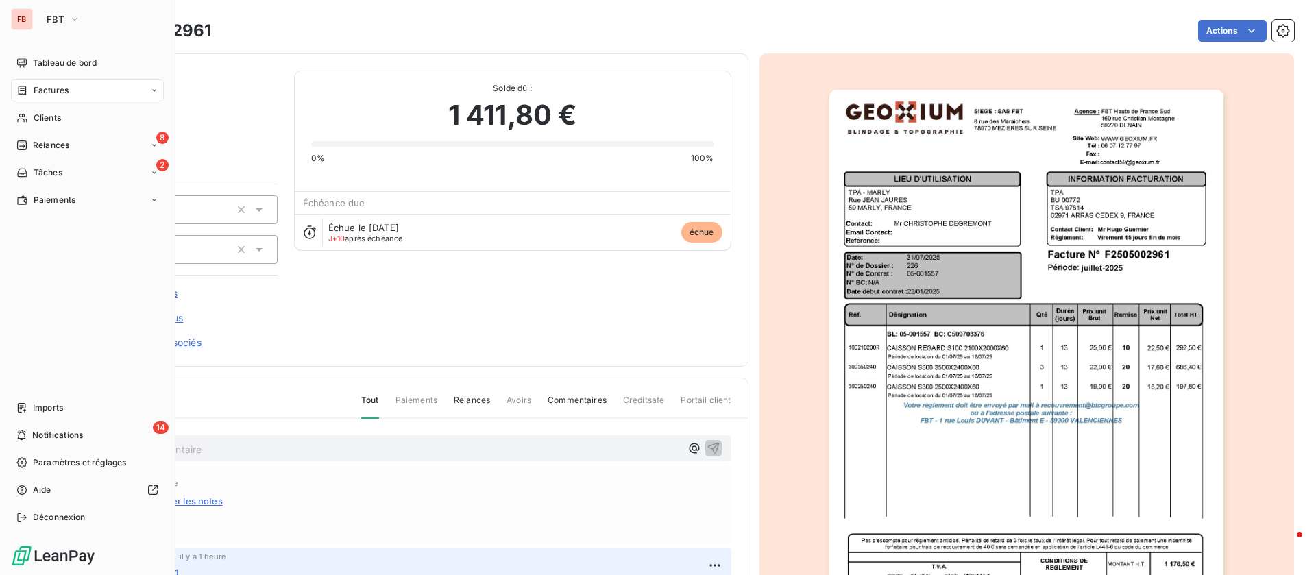
click at [34, 84] on span "Factures" at bounding box center [51, 90] width 35 height 12
click at [27, 86] on icon at bounding box center [22, 90] width 12 height 11
click at [44, 95] on span "Factures" at bounding box center [51, 90] width 35 height 12
click at [52, 95] on span "Factures" at bounding box center [51, 90] width 35 height 12
click at [56, 90] on span "Factures" at bounding box center [51, 90] width 35 height 12
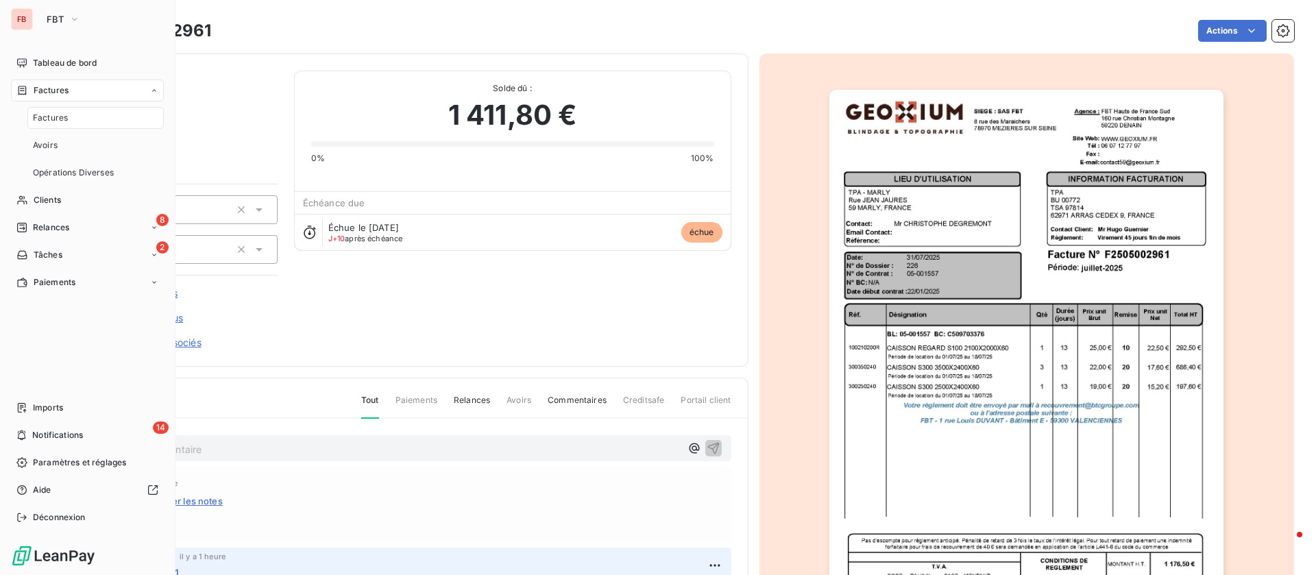
click at [53, 117] on span "Factures" at bounding box center [50, 118] width 35 height 12
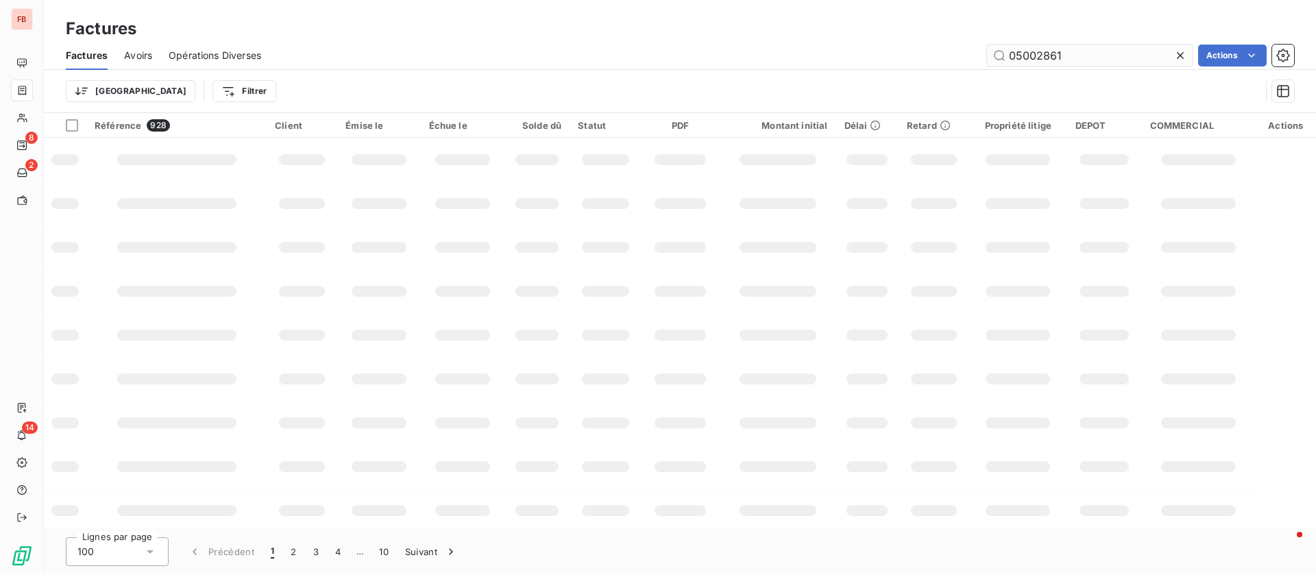
type input "05002861"
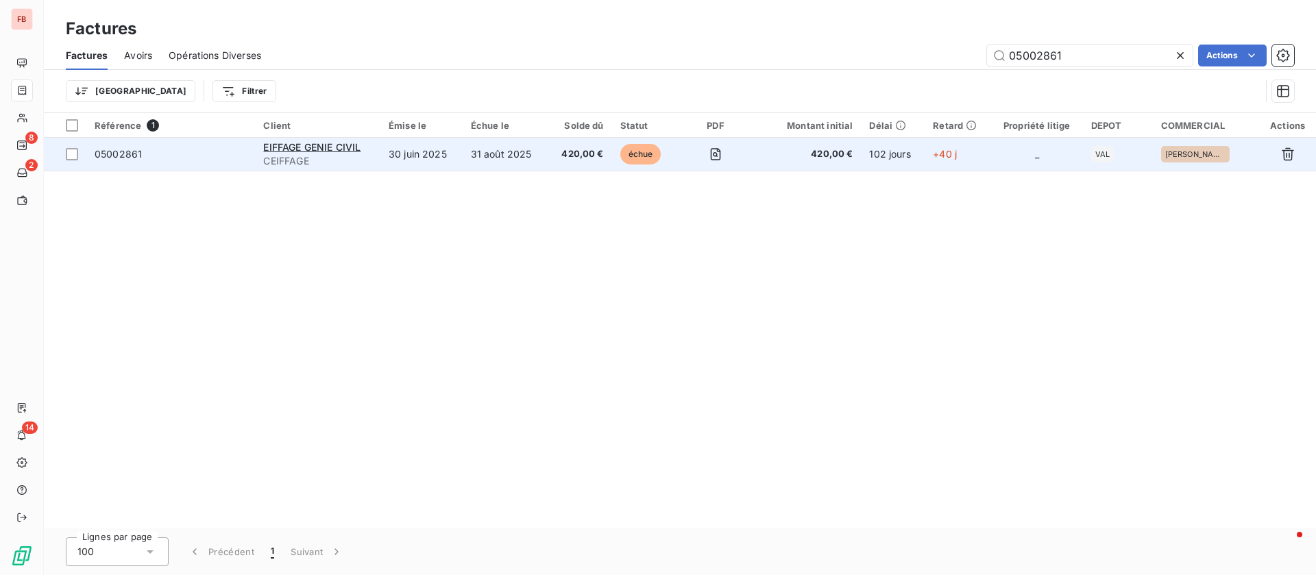
click at [485, 152] on td "31 août 2025" at bounding box center [505, 154] width 85 height 33
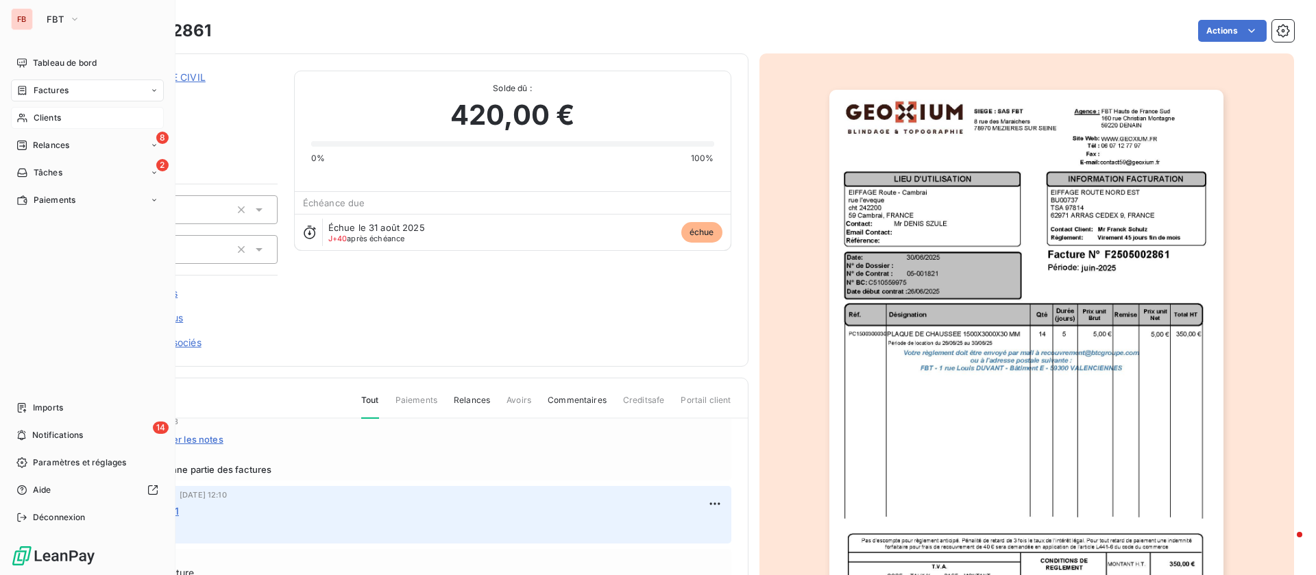
click at [38, 117] on span "Clients" at bounding box center [47, 118] width 27 height 12
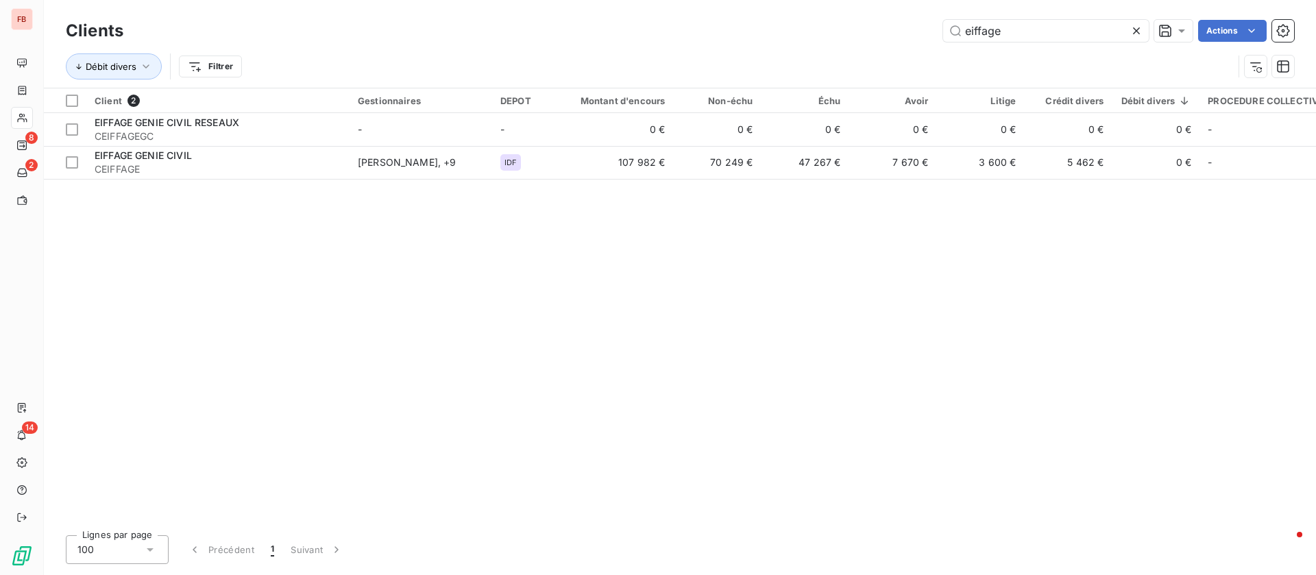
drag, startPoint x: 1032, startPoint y: 25, endPoint x: 887, endPoint y: 24, distance: 144.7
click at [887, 24] on div "eiffage Actions" at bounding box center [717, 31] width 1155 height 22
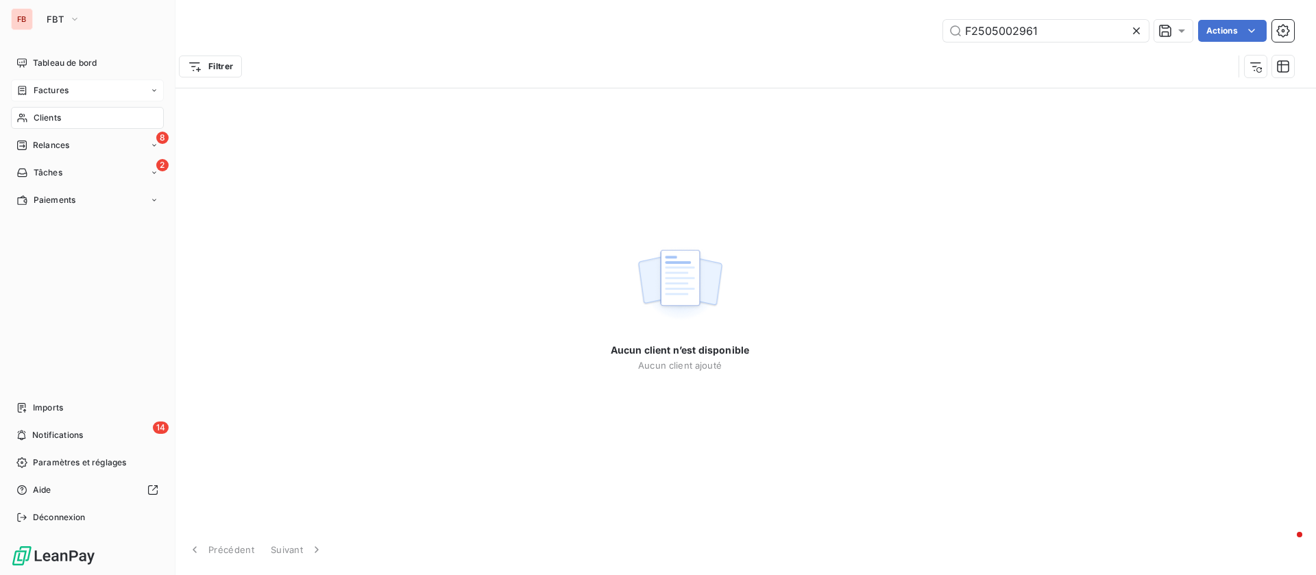
type input "F2505002961"
click at [27, 84] on div "Factures" at bounding box center [42, 90] width 52 height 12
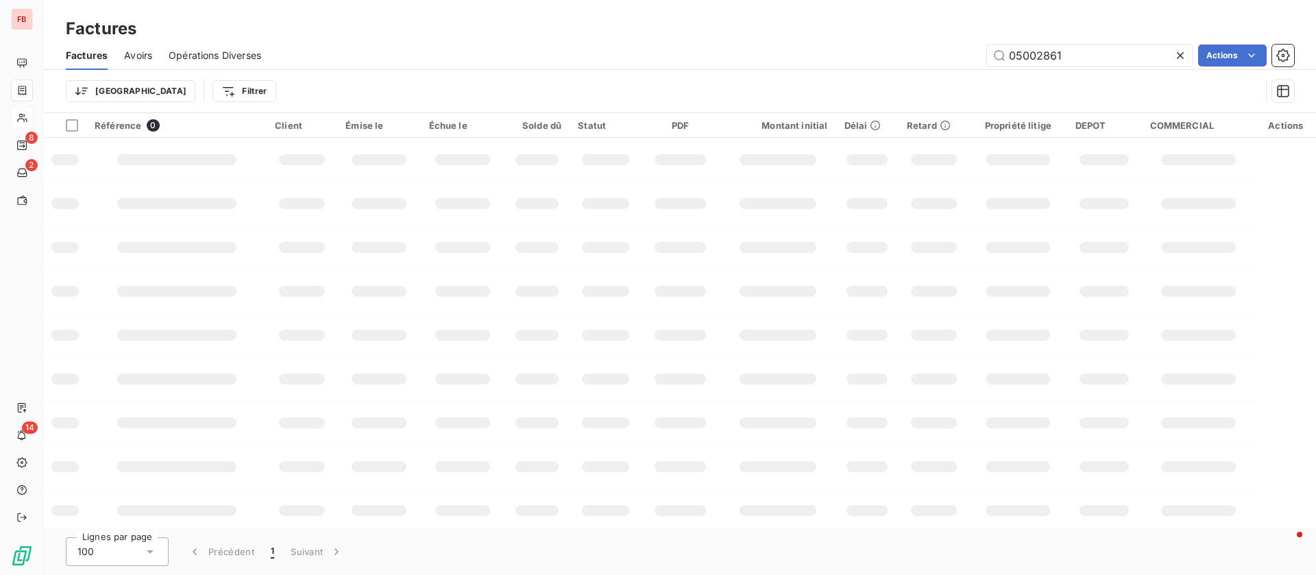
drag, startPoint x: 1080, startPoint y: 51, endPoint x: 961, endPoint y: 47, distance: 119.4
click at [961, 47] on div "05002861 Actions" at bounding box center [786, 56] width 1017 height 22
drag, startPoint x: 1025, startPoint y: 56, endPoint x: 995, endPoint y: 54, distance: 30.2
click at [995, 54] on input "F2505002961" at bounding box center [1090, 56] width 206 height 22
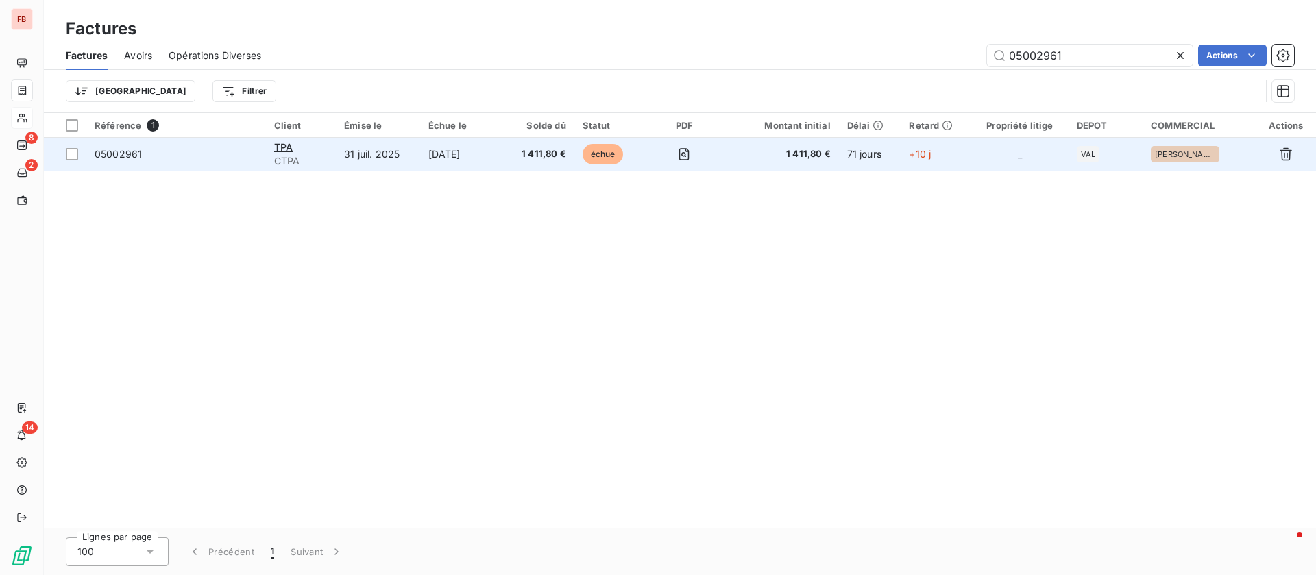
type input "05002961"
click at [411, 160] on td "31 juil. 2025" at bounding box center [378, 154] width 84 height 33
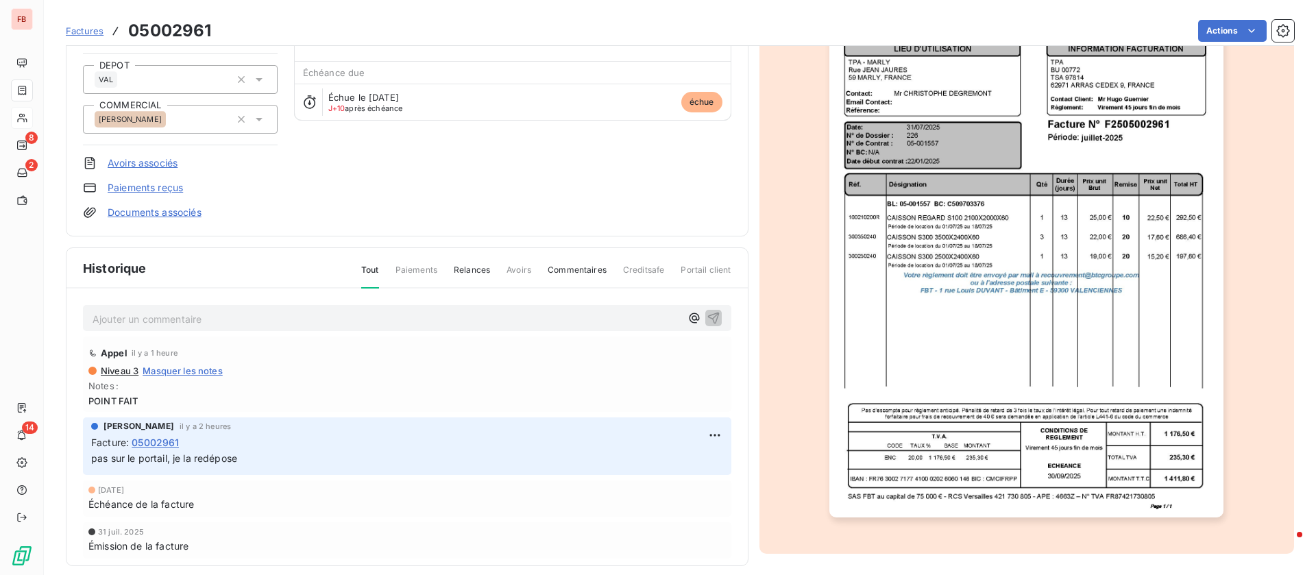
scroll to position [144, 0]
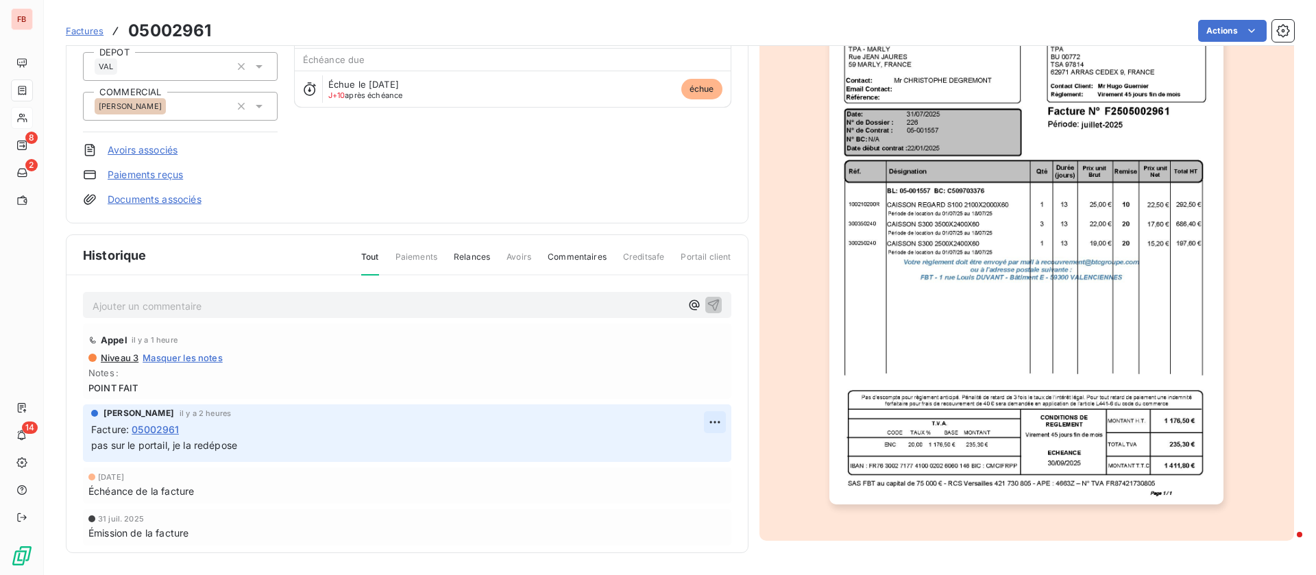
click at [686, 418] on html "FB 8 2 14 Factures 05002961 Actions TPA CTPA Montant initial 1 411,80 € Émise l…" at bounding box center [658, 287] width 1316 height 575
click at [641, 450] on div "Editer" at bounding box center [658, 453] width 77 height 22
click at [398, 451] on p "pas sur le portail, je la redépose" at bounding box center [397, 446] width 613 height 16
click at [709, 442] on icon "button" at bounding box center [715, 446] width 12 height 12
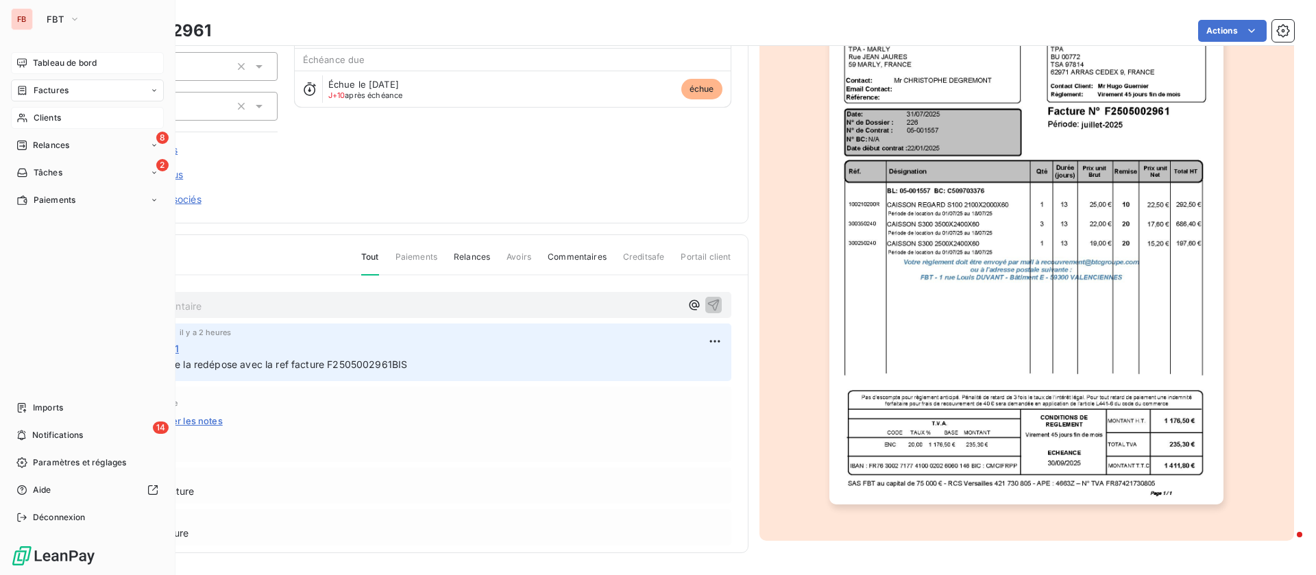
click at [26, 63] on icon at bounding box center [22, 62] width 10 height 9
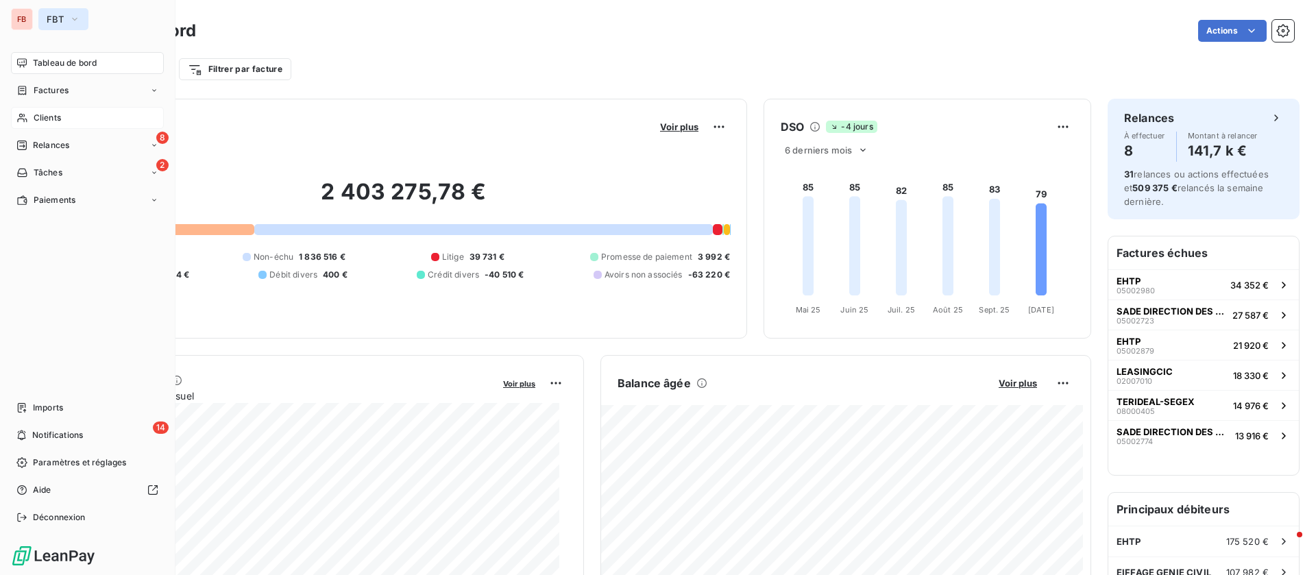
click at [65, 22] on button "FBT" at bounding box center [63, 19] width 50 height 22
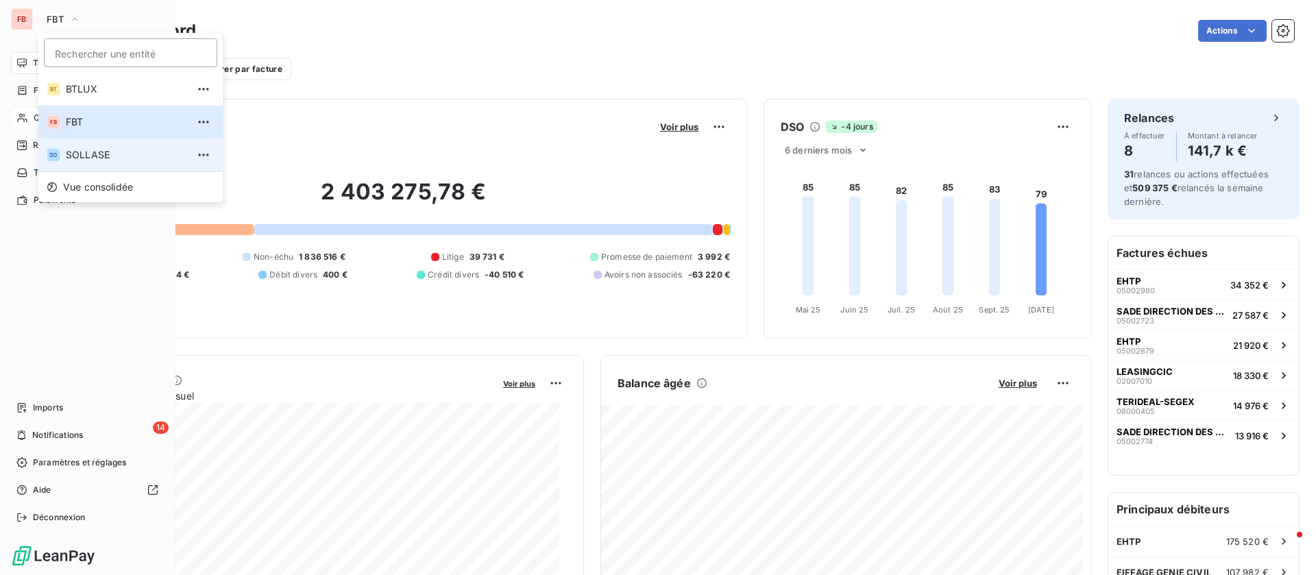
click at [91, 162] on li "SO SOLLASE" at bounding box center [130, 155] width 184 height 33
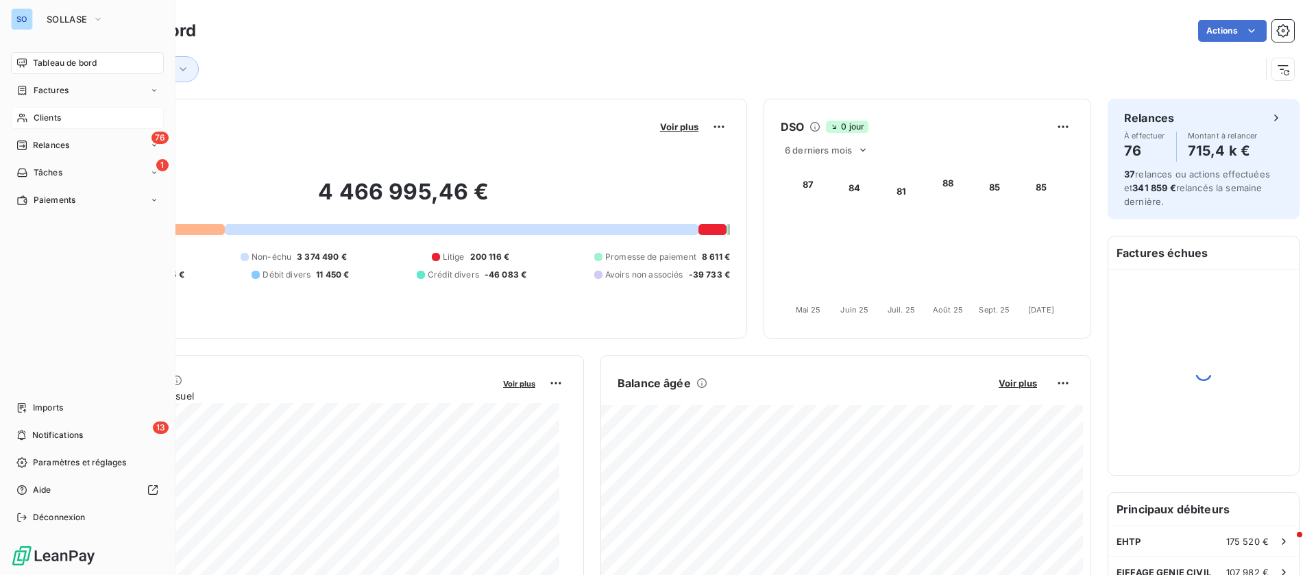
click at [45, 119] on span "Clients" at bounding box center [47, 118] width 27 height 12
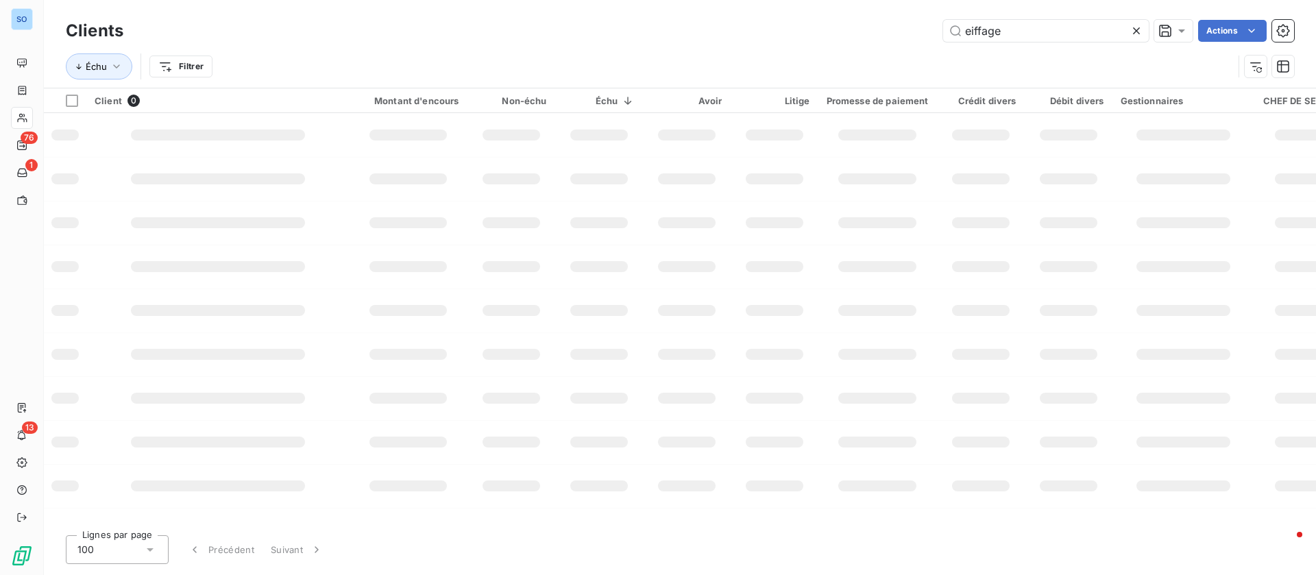
type input "F2505002961"
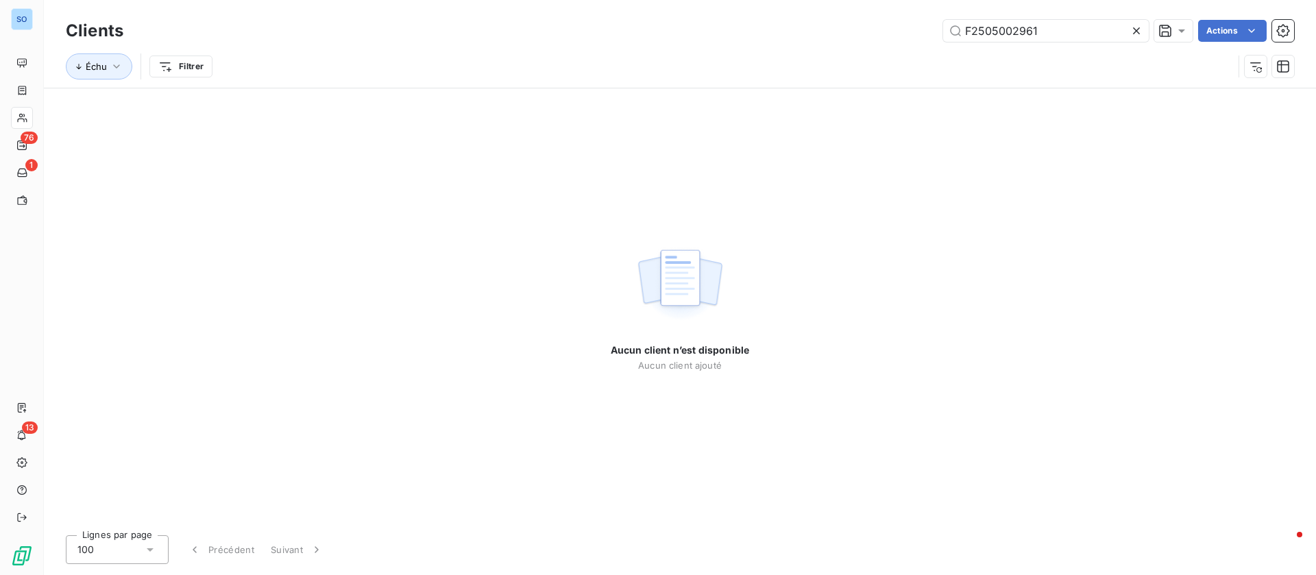
click at [1135, 32] on icon at bounding box center [1136, 30] width 7 height 7
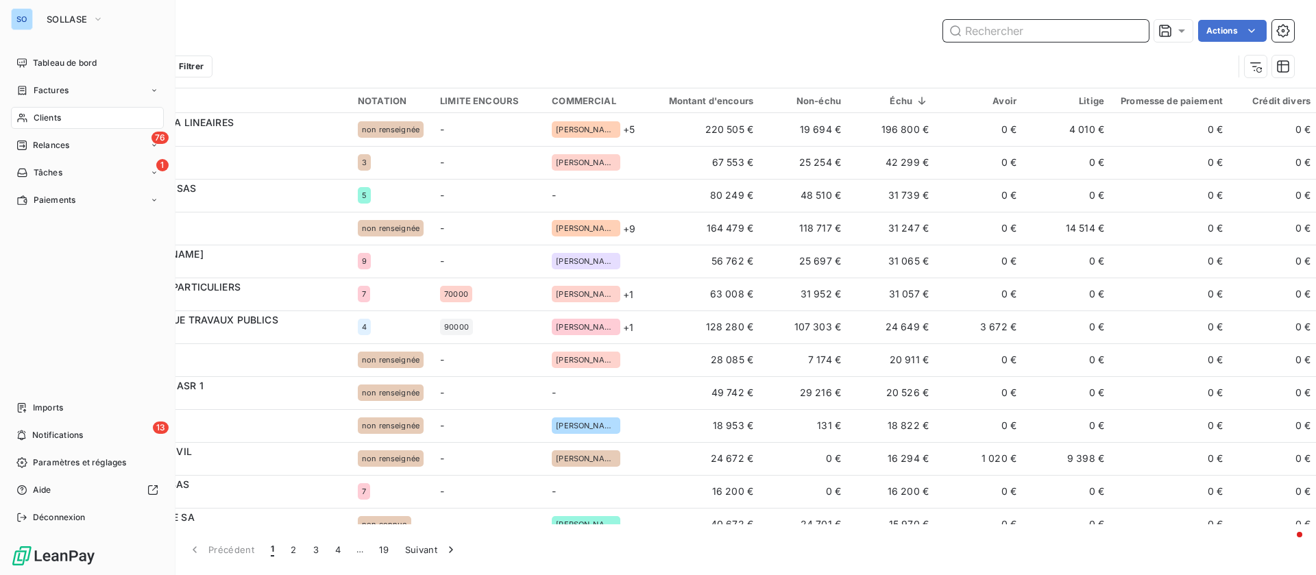
click at [1018, 27] on input "text" at bounding box center [1046, 31] width 206 height 22
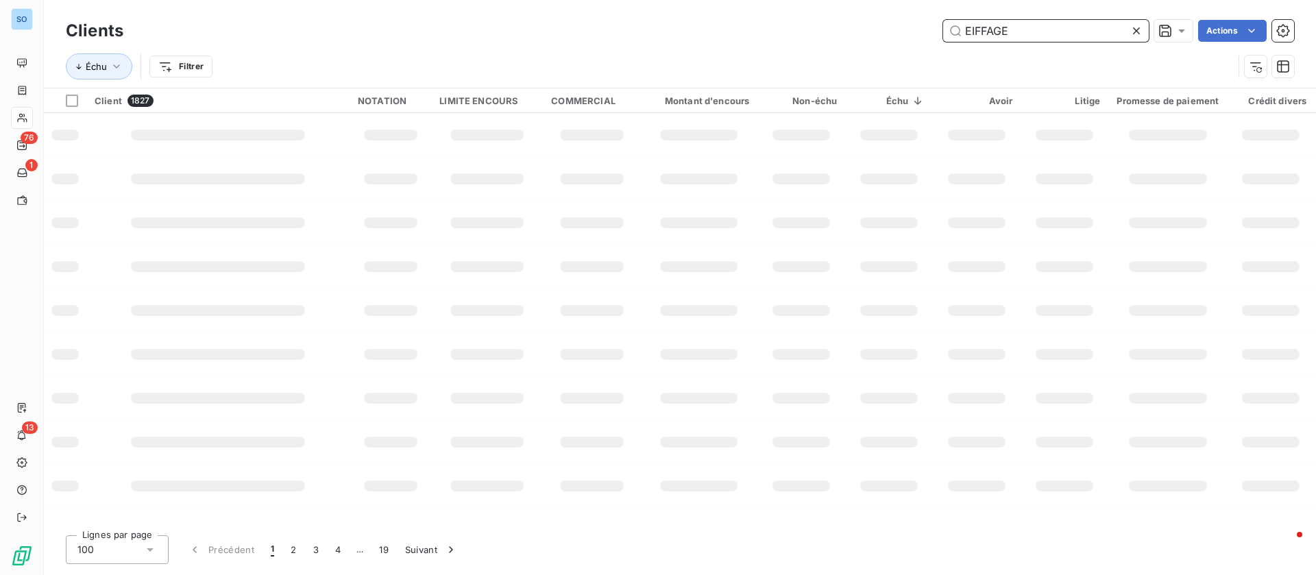
type input "EIFFAGE"
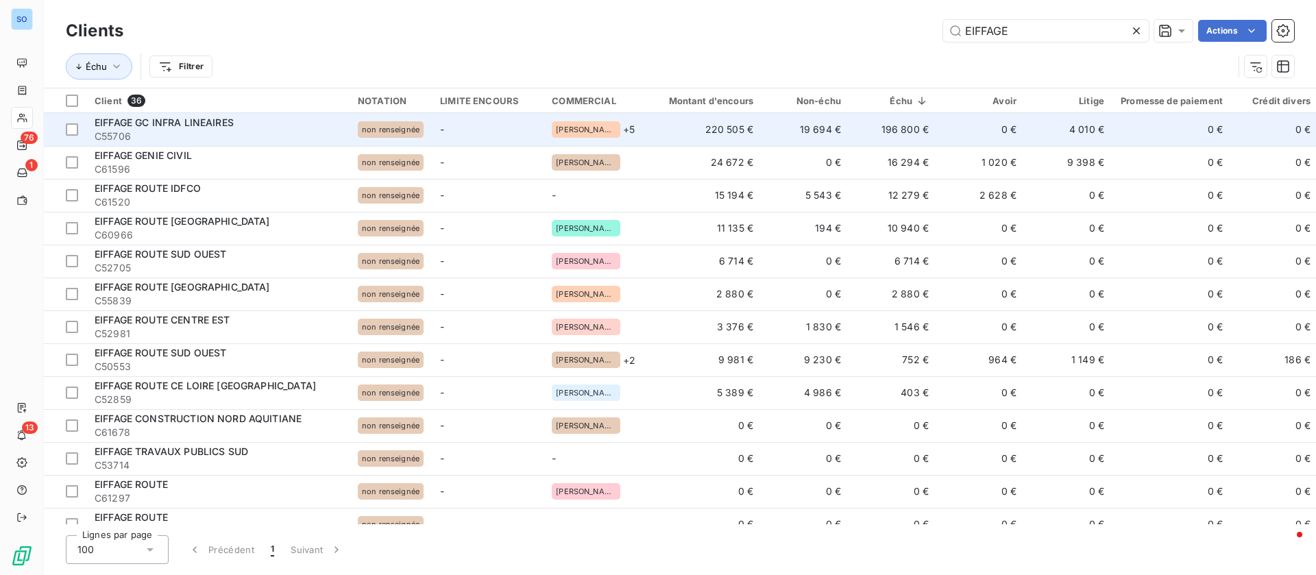
click at [481, 133] on td "-" at bounding box center [488, 129] width 112 height 33
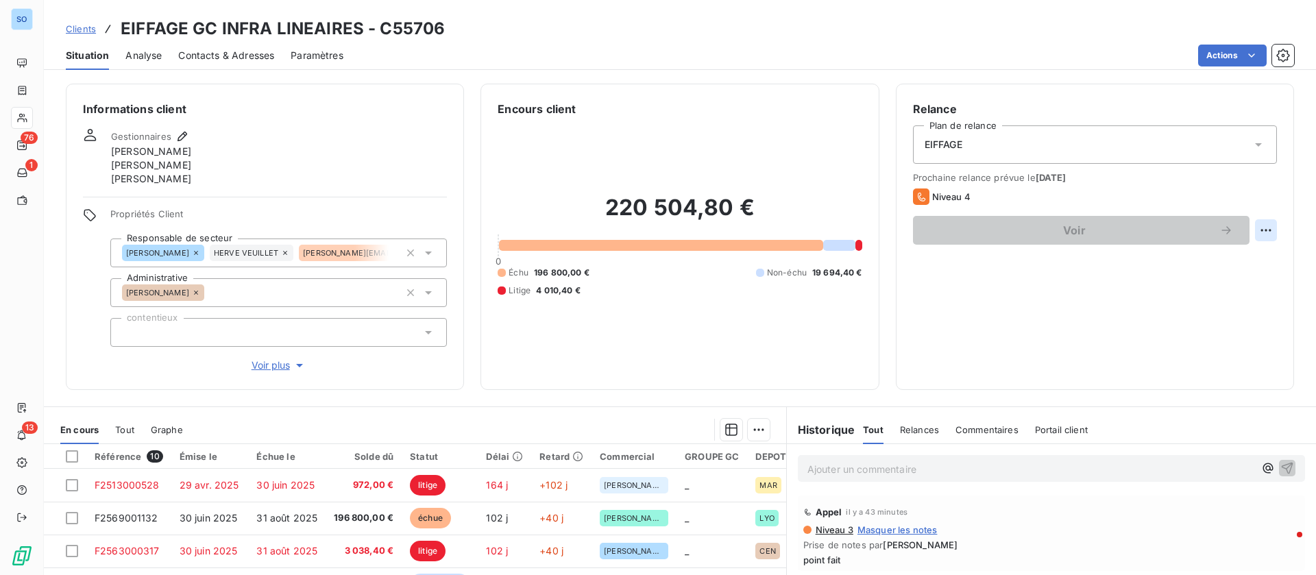
click at [1254, 220] on html "SO 76 1 13 Clients EIFFAGE GC INFRA LINEAIRES - C55706 Situation Analyse Contac…" at bounding box center [658, 287] width 1316 height 575
click at [1131, 261] on div "Replanifier cette action" at bounding box center [1194, 260] width 134 height 33
click at [1167, 261] on div "Replanifier cette action" at bounding box center [1194, 261] width 123 height 22
select select "9"
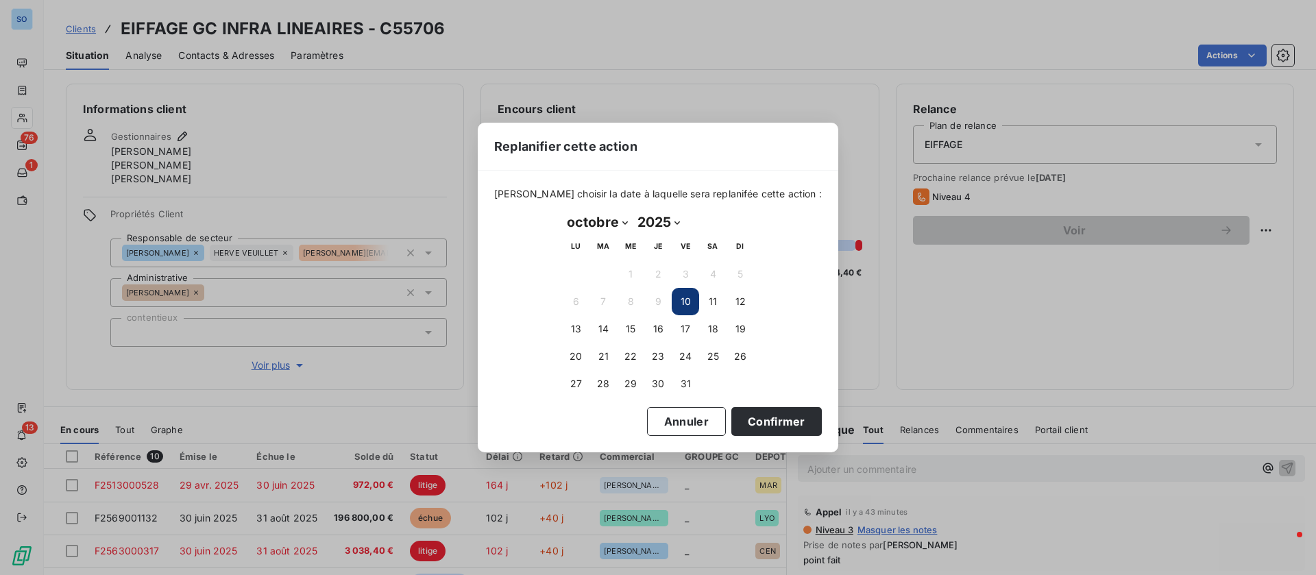
click at [1024, 324] on div "Replanifier cette action [PERSON_NAME] choisir la date à laquelle sera replanif…" at bounding box center [658, 287] width 1316 height 575
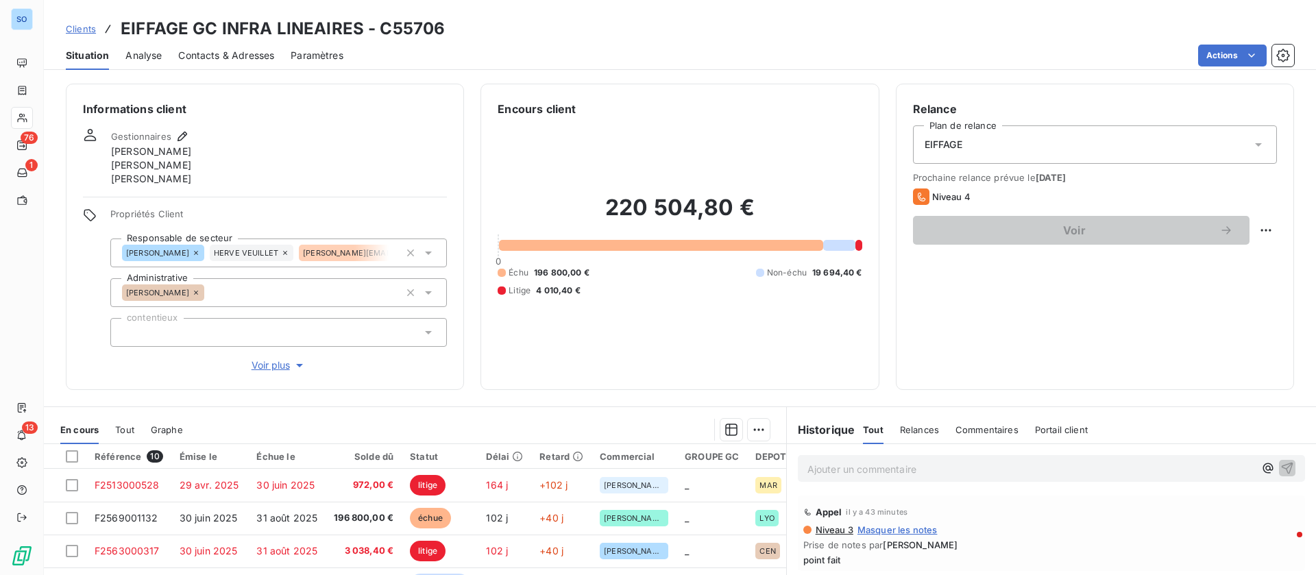
drag, startPoint x: 91, startPoint y: 19, endPoint x: 80, endPoint y: 27, distance: 13.3
click at [89, 20] on div "Clients EIFFAGE GC INFRA LINEAIRES - C55706" at bounding box center [255, 28] width 379 height 25
click at [74, 29] on span "Clients" at bounding box center [81, 28] width 30 height 11
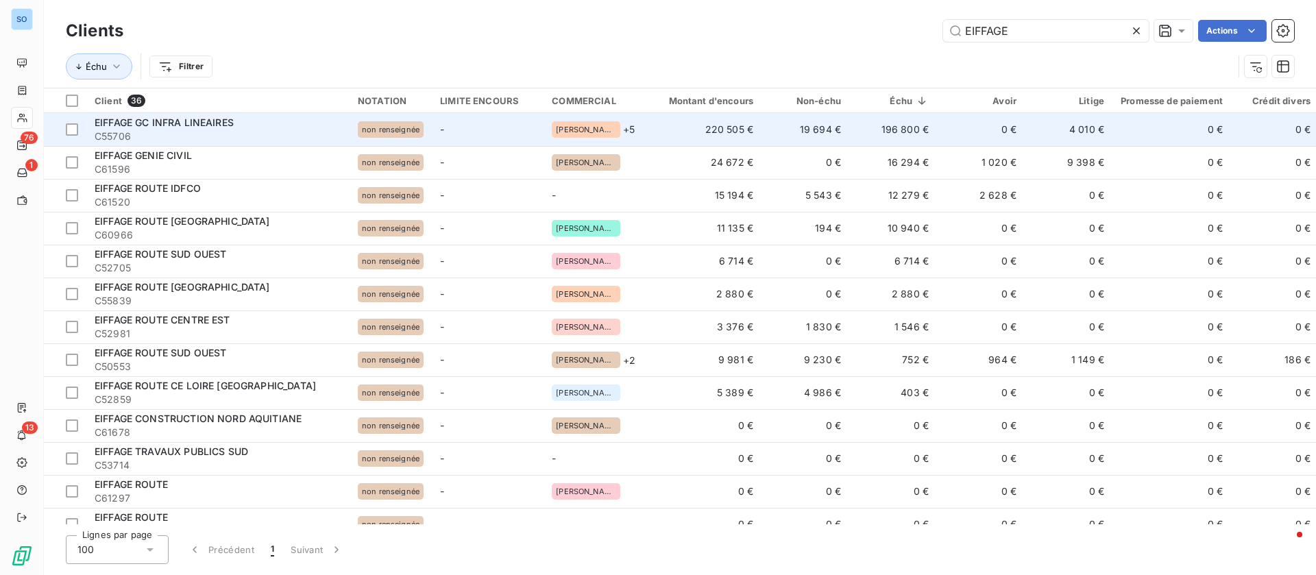
click at [504, 133] on td "-" at bounding box center [488, 129] width 112 height 33
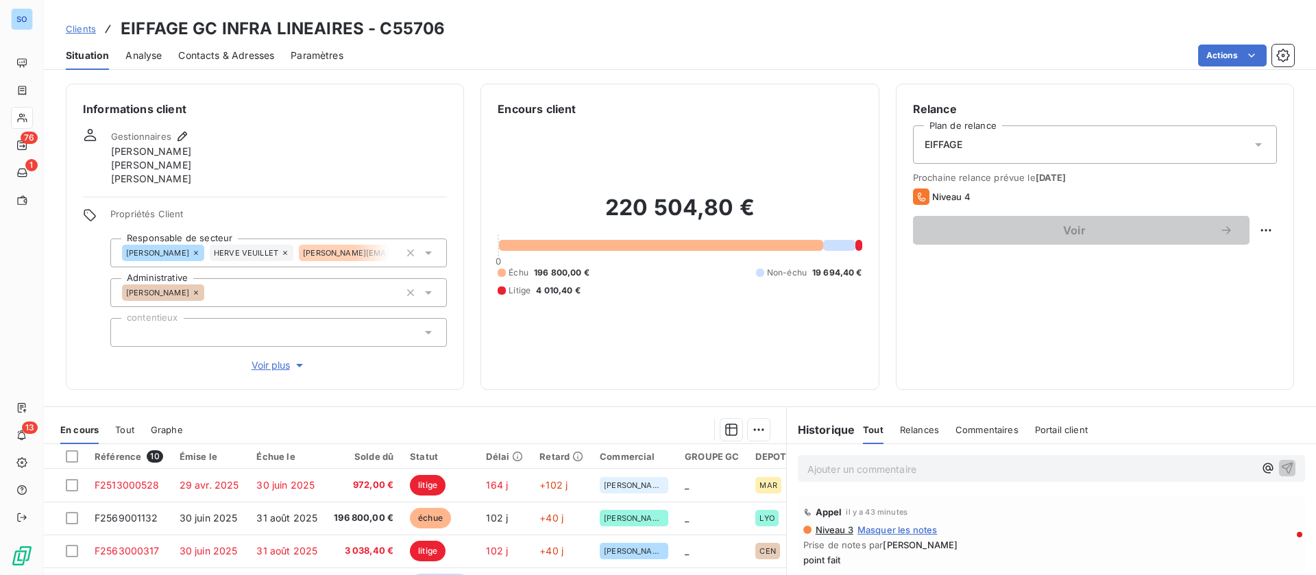
click at [75, 28] on span "Clients" at bounding box center [81, 28] width 30 height 11
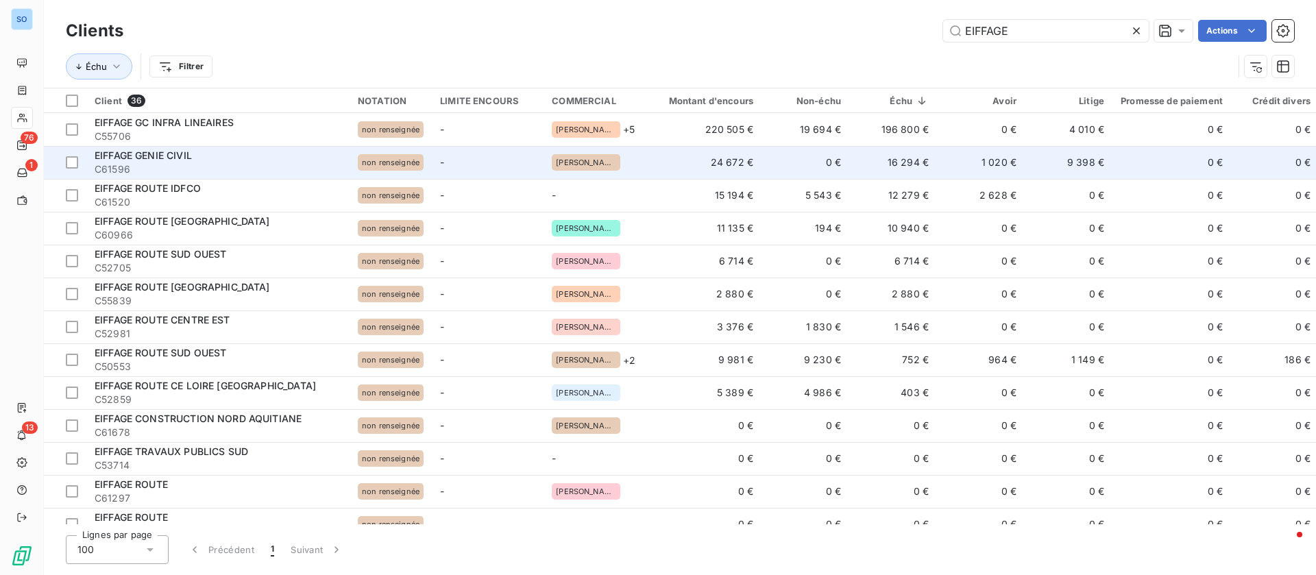
click at [754, 162] on td "24 672 €" at bounding box center [704, 162] width 118 height 33
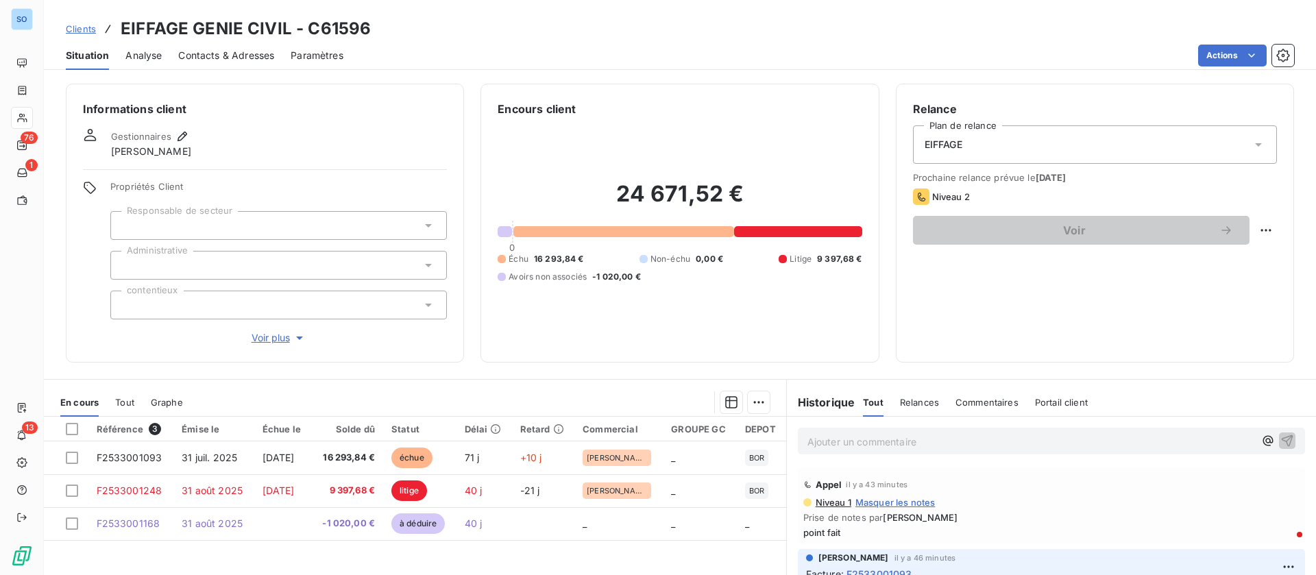
click at [82, 27] on span "Clients" at bounding box center [81, 28] width 30 height 11
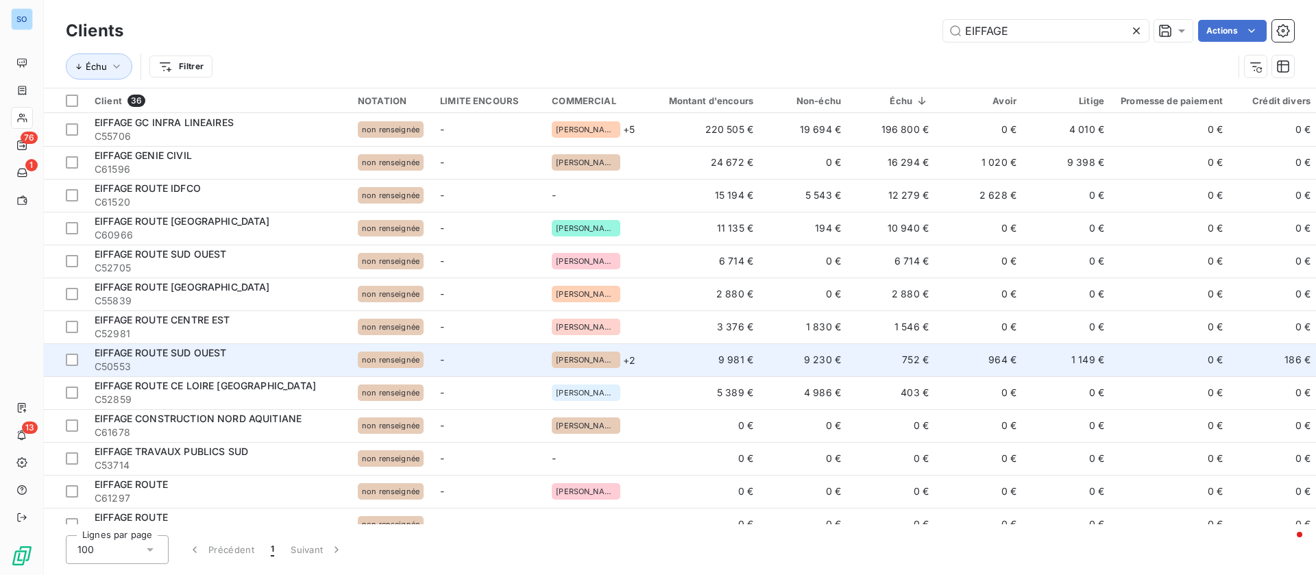
click at [863, 359] on td "752 €" at bounding box center [894, 360] width 88 height 33
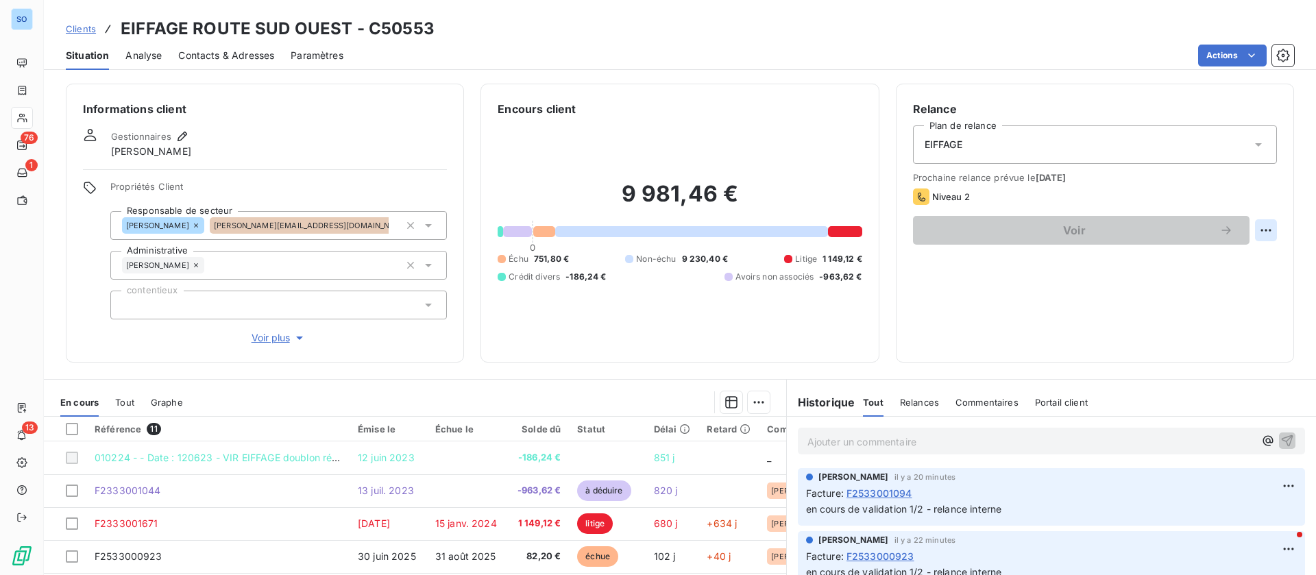
click at [1247, 224] on html "SO 76 1 13 Clients EIFFAGE ROUTE SUD OUEST - C50553 Situation Analyse Contacts …" at bounding box center [658, 287] width 1316 height 575
click at [1164, 252] on div "Replanifier cette action" at bounding box center [1194, 261] width 123 height 22
select select "9"
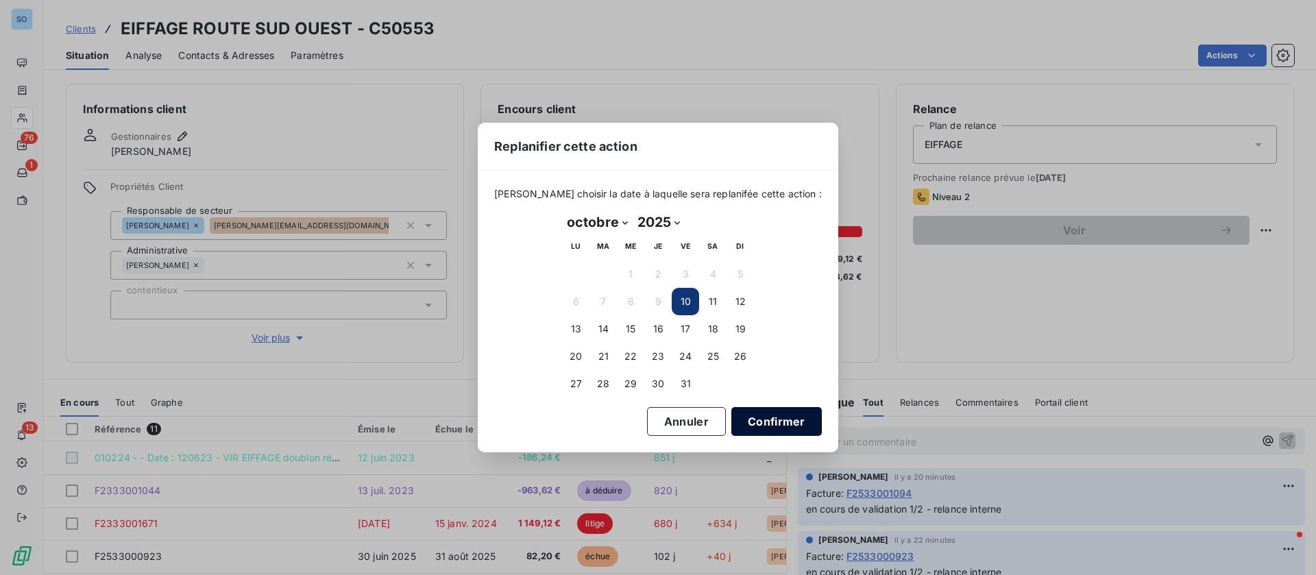
click at [738, 417] on button "Confirmer" at bounding box center [777, 421] width 91 height 29
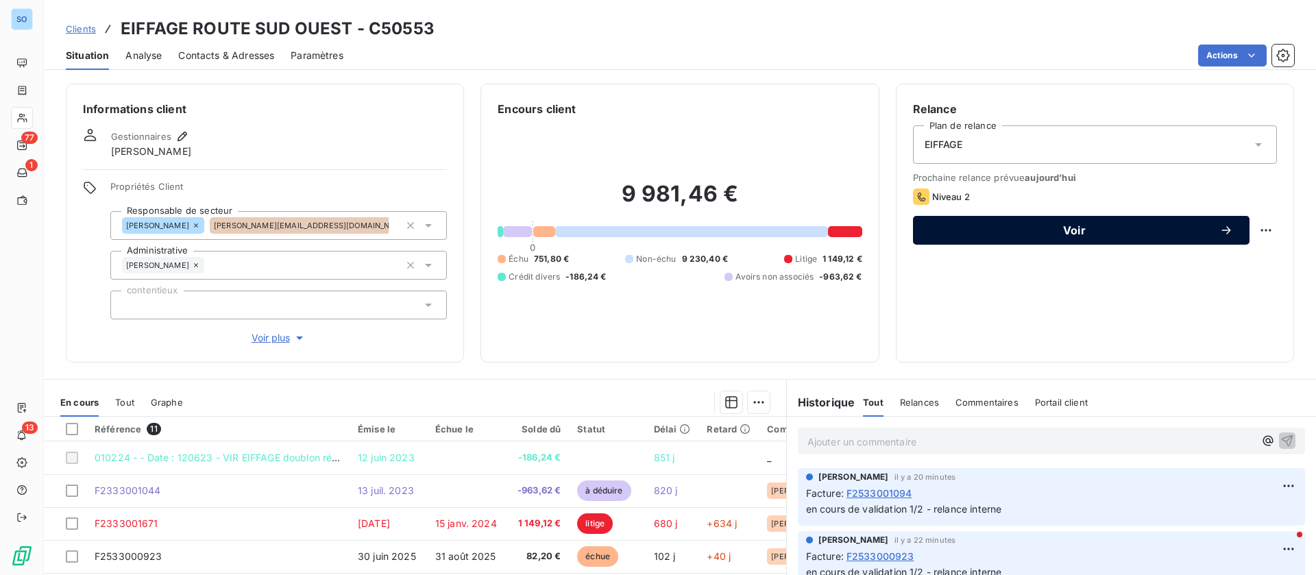
click at [1090, 232] on span "Voir" at bounding box center [1075, 230] width 290 height 11
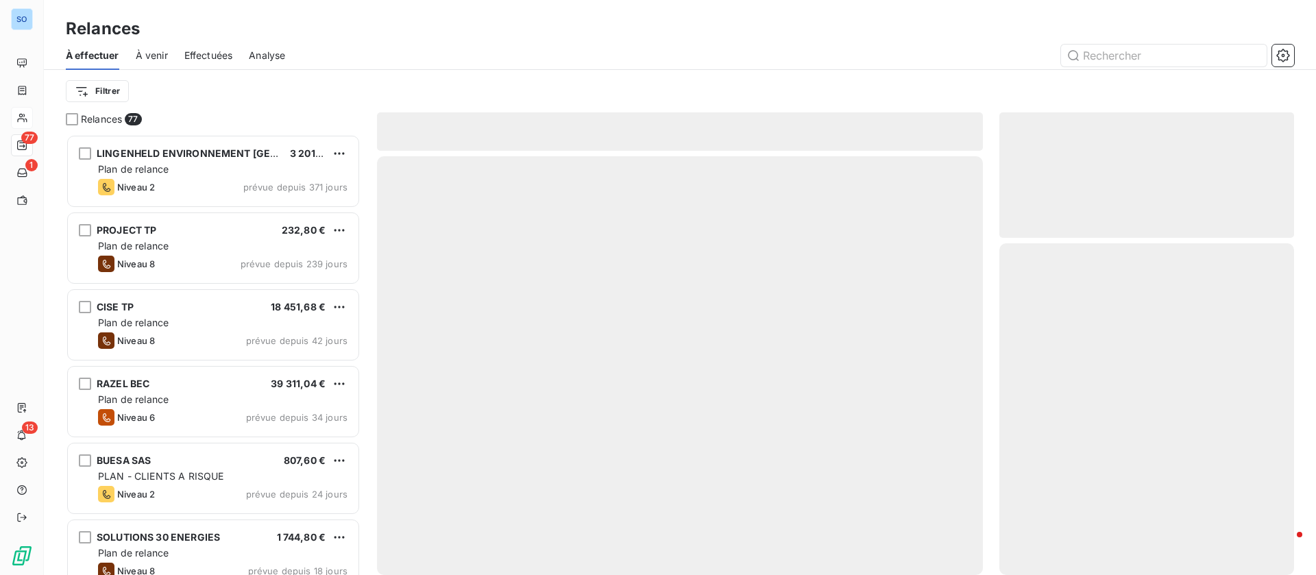
scroll to position [425, 279]
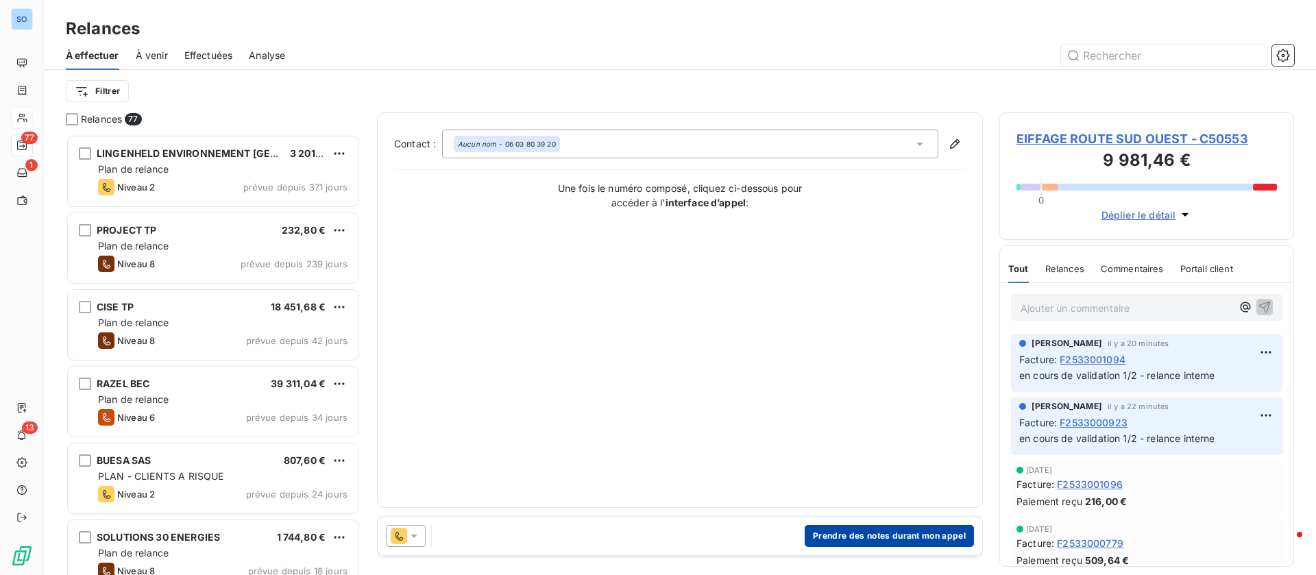
click at [861, 536] on button "Prendre des notes durant mon appel" at bounding box center [889, 536] width 169 height 22
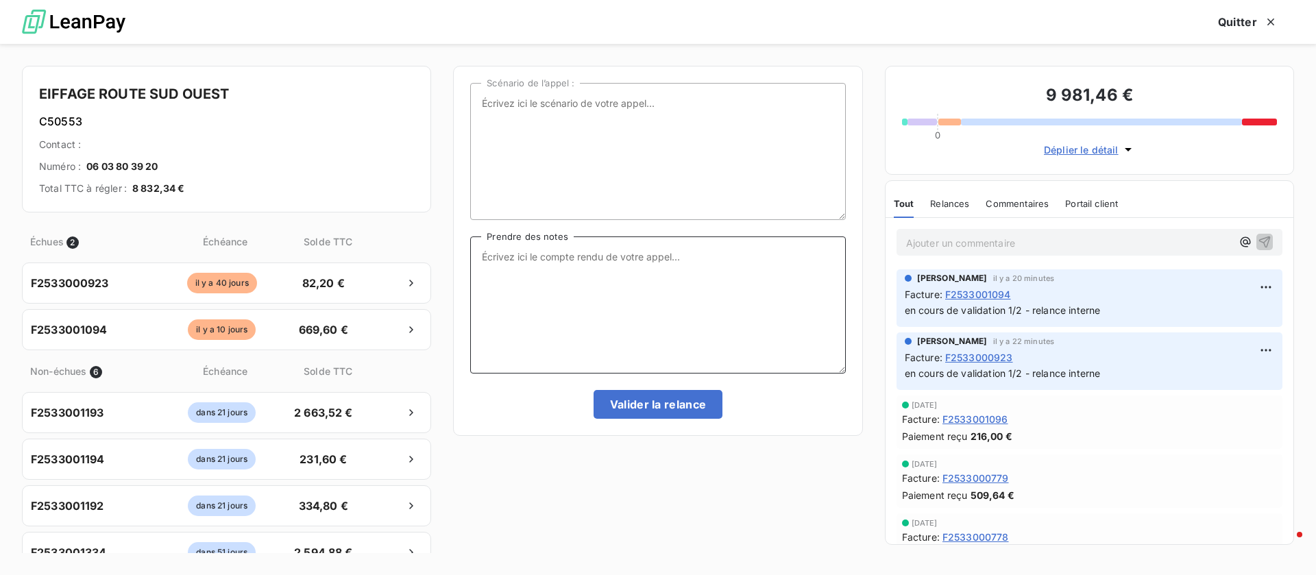
click at [725, 289] on textarea "Prendre des notes" at bounding box center [657, 305] width 375 height 137
type textarea "Point fait"
click at [653, 409] on button "Valider la relance" at bounding box center [659, 404] width 130 height 29
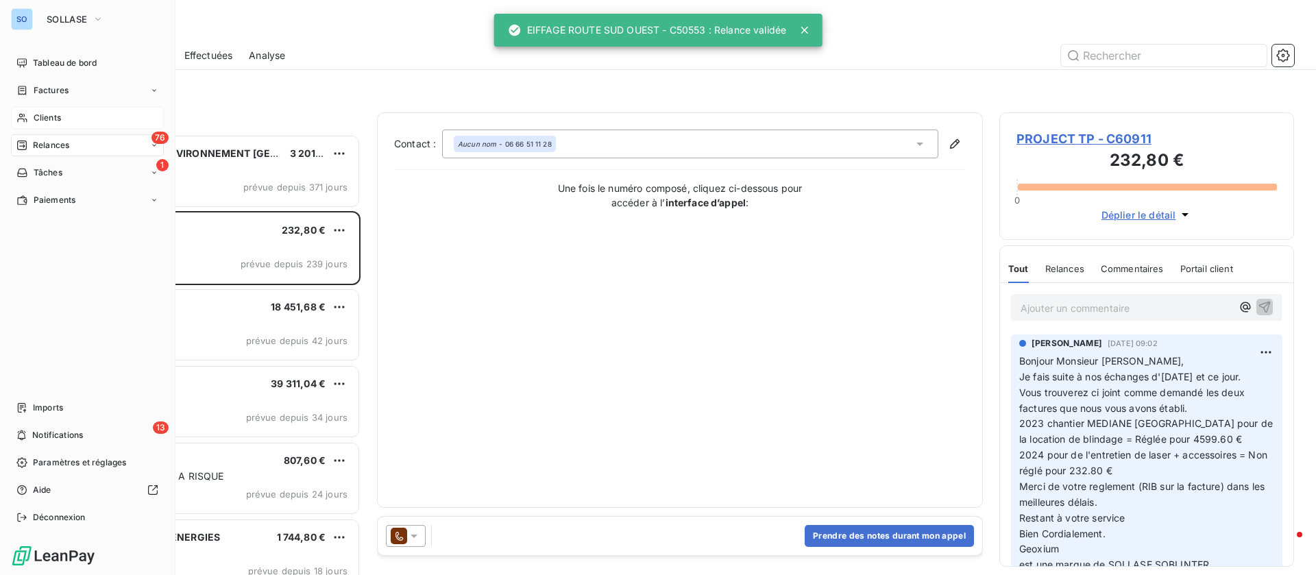
click at [32, 121] on div "Clients" at bounding box center [87, 118] width 153 height 22
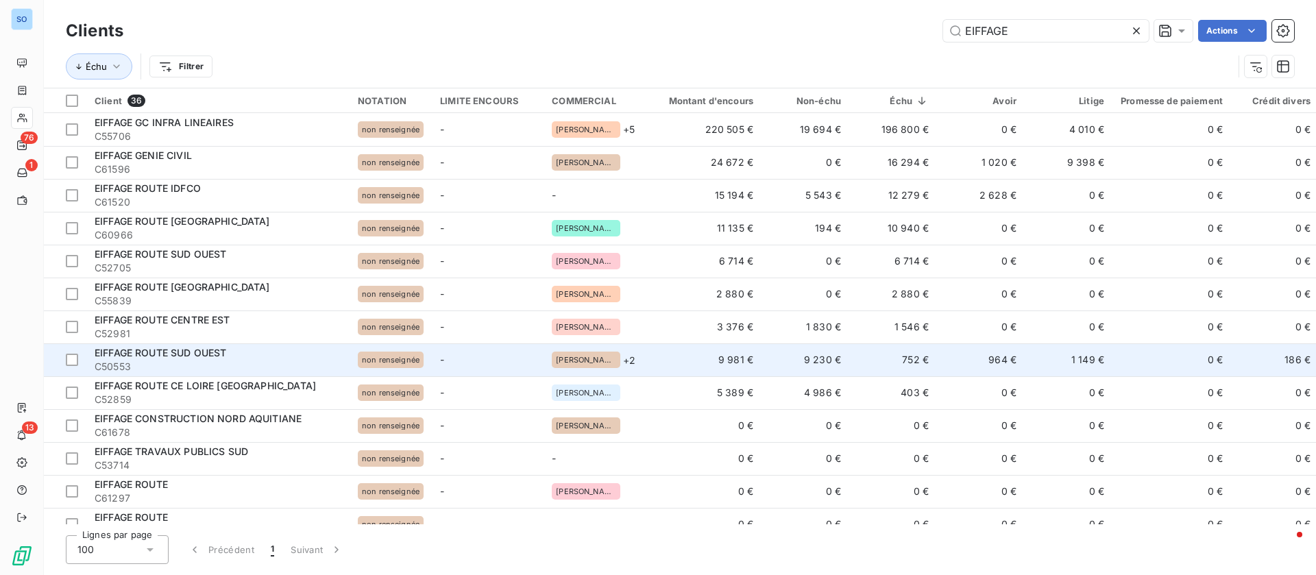
click at [933, 359] on td "752 €" at bounding box center [894, 360] width 88 height 33
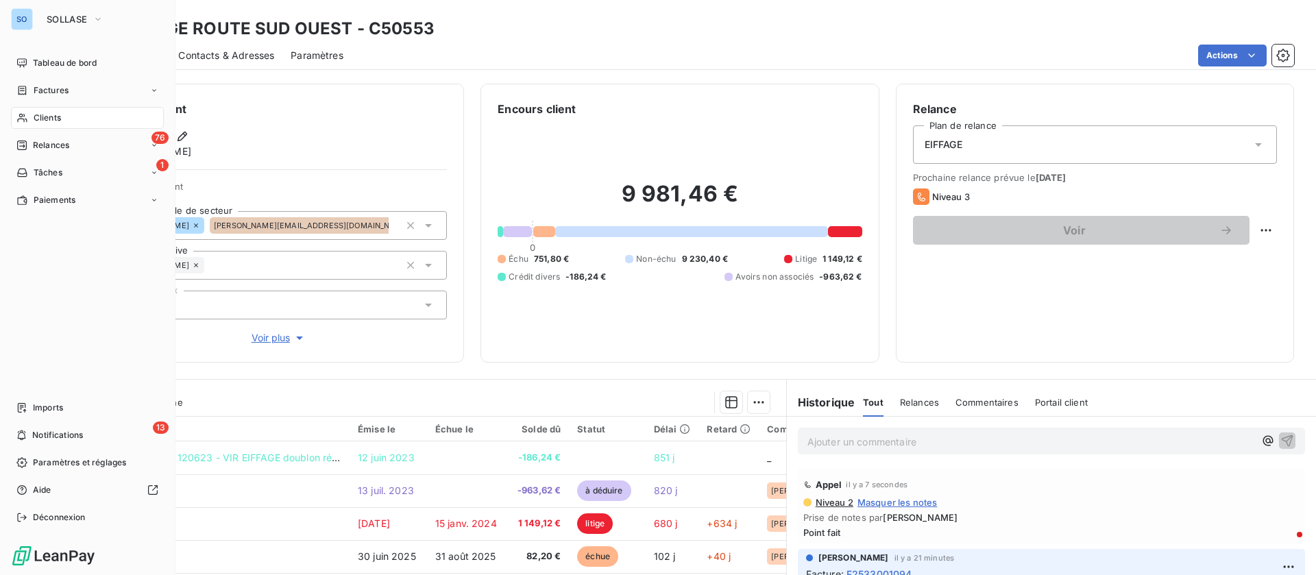
click at [71, 115] on div "Clients" at bounding box center [87, 118] width 153 height 22
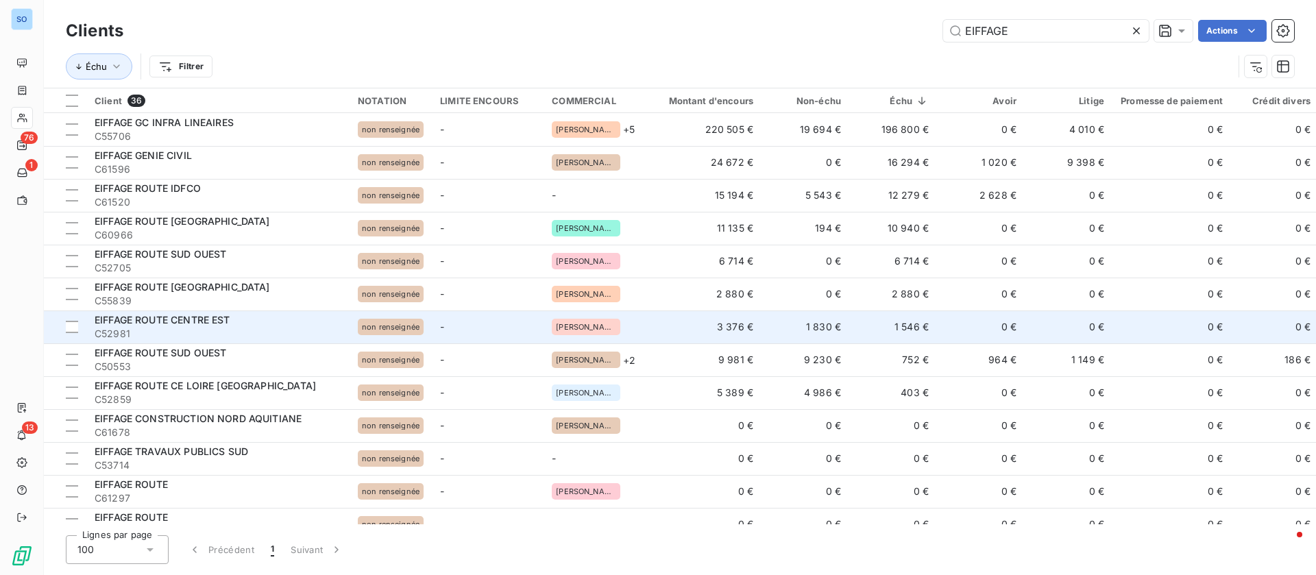
click at [383, 328] on span "non renseignée" at bounding box center [391, 327] width 58 height 8
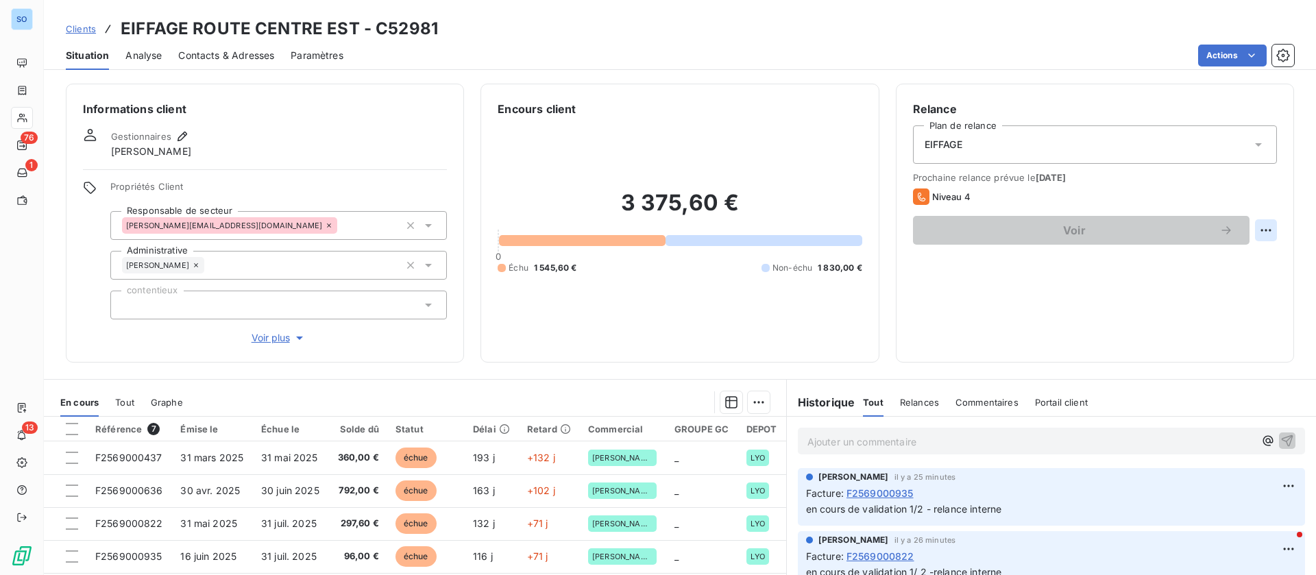
click at [1253, 230] on html "SO 76 1 13 Clients EIFFAGE ROUTE CENTRE EST - C52981 Situation Analyse Contacts…" at bounding box center [658, 287] width 1316 height 575
click at [1223, 253] on div "Replanifier cette action" at bounding box center [1194, 261] width 123 height 22
select select "9"
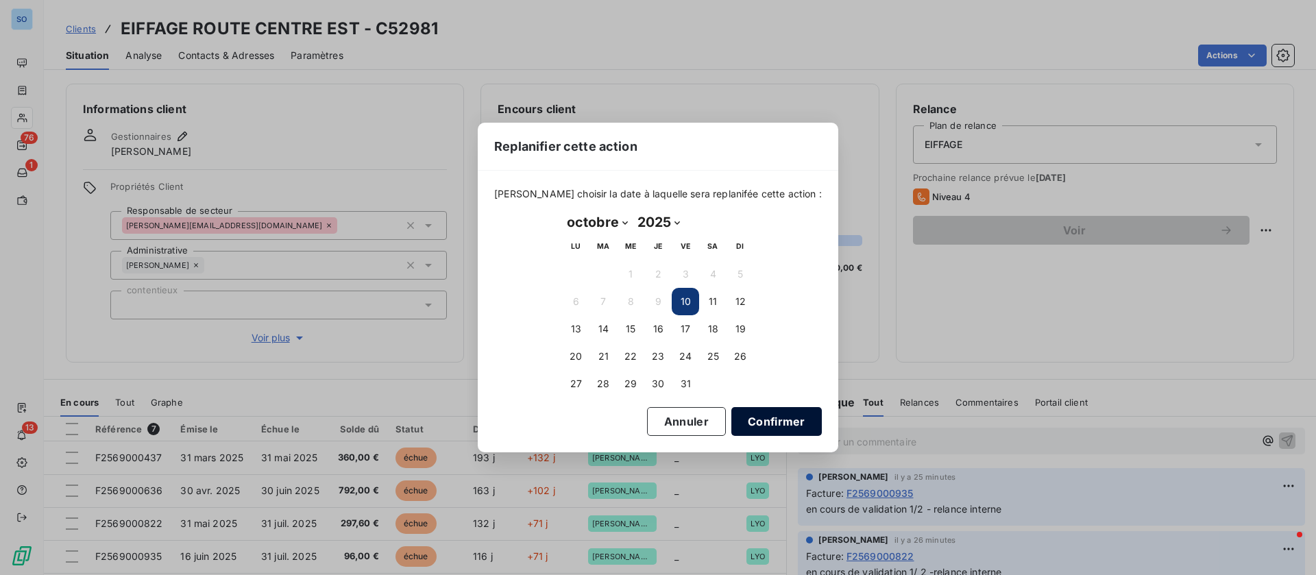
click at [770, 411] on button "Confirmer" at bounding box center [777, 421] width 91 height 29
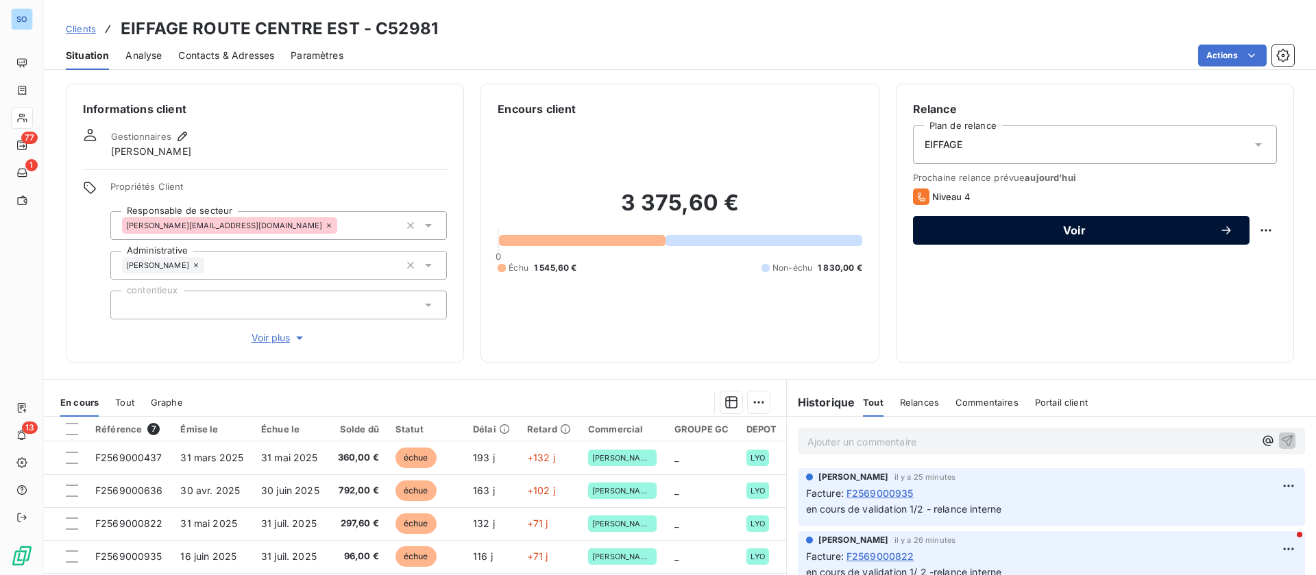
click at [1061, 231] on span "Voir" at bounding box center [1075, 230] width 290 height 11
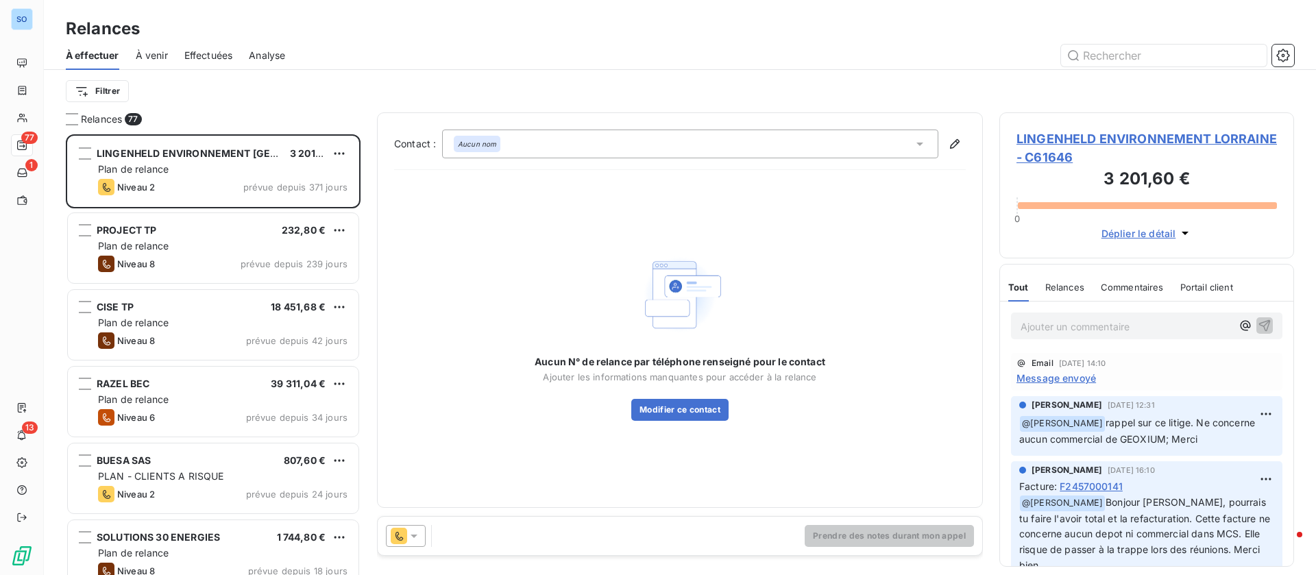
scroll to position [425, 279]
click at [922, 144] on icon at bounding box center [920, 144] width 7 height 3
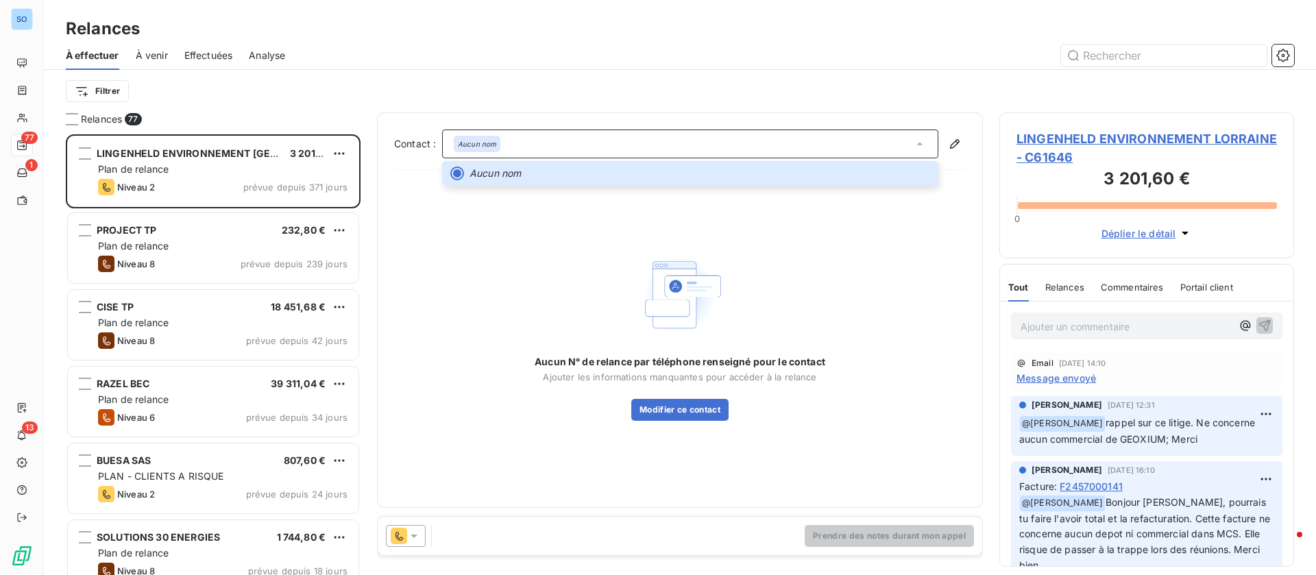
click at [895, 312] on div "Aucun N° de relance par téléphone renseigné pour le contact Ajouter les informa…" at bounding box center [680, 336] width 572 height 310
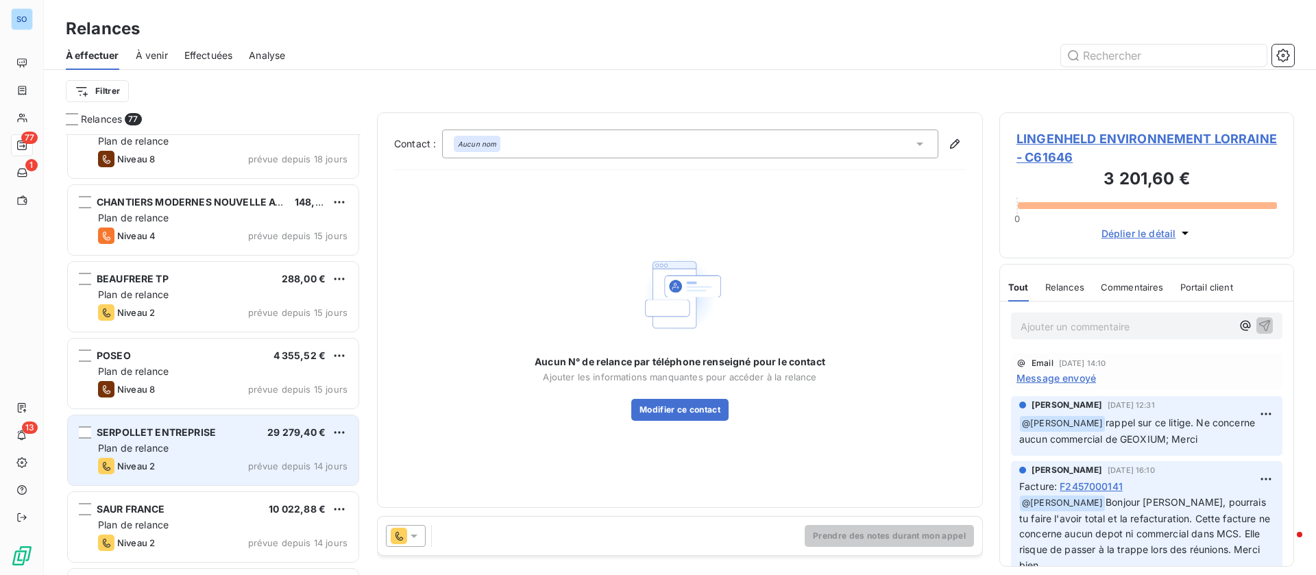
scroll to position [412, 0]
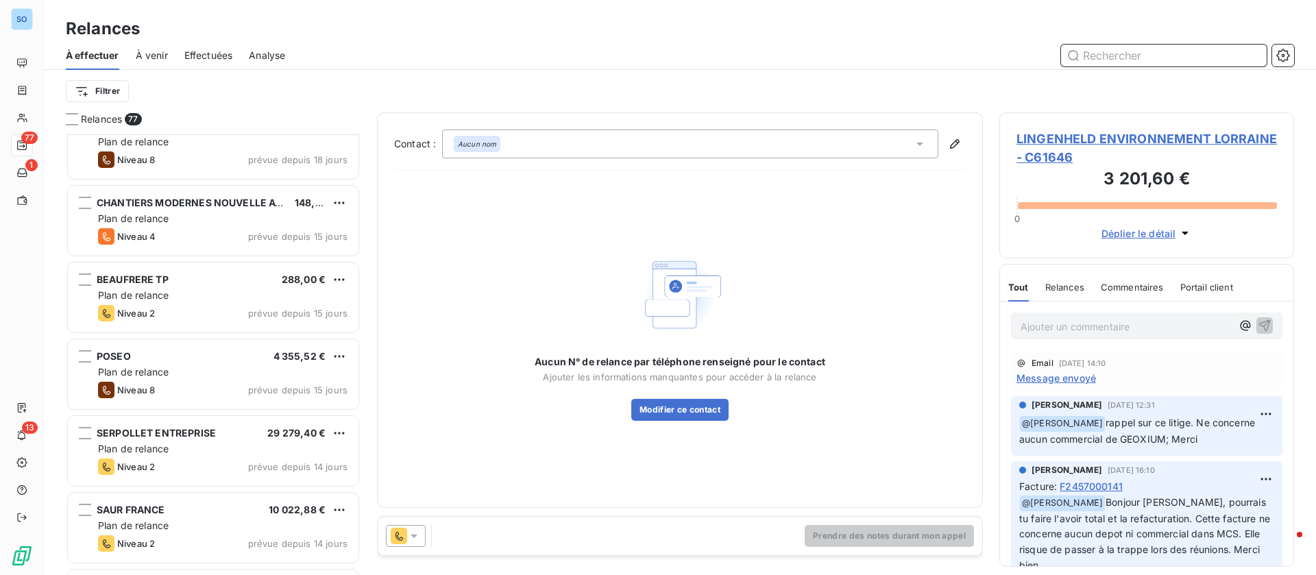
click at [1127, 60] on input "text" at bounding box center [1164, 56] width 206 height 22
type input "eiffage"
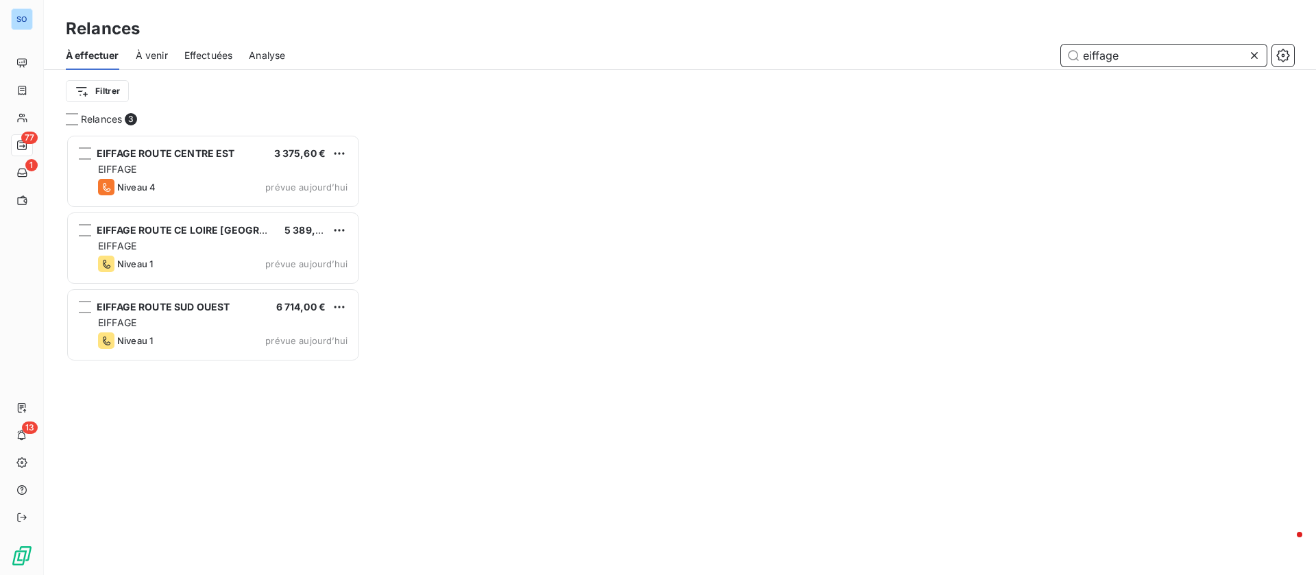
scroll to position [425, 279]
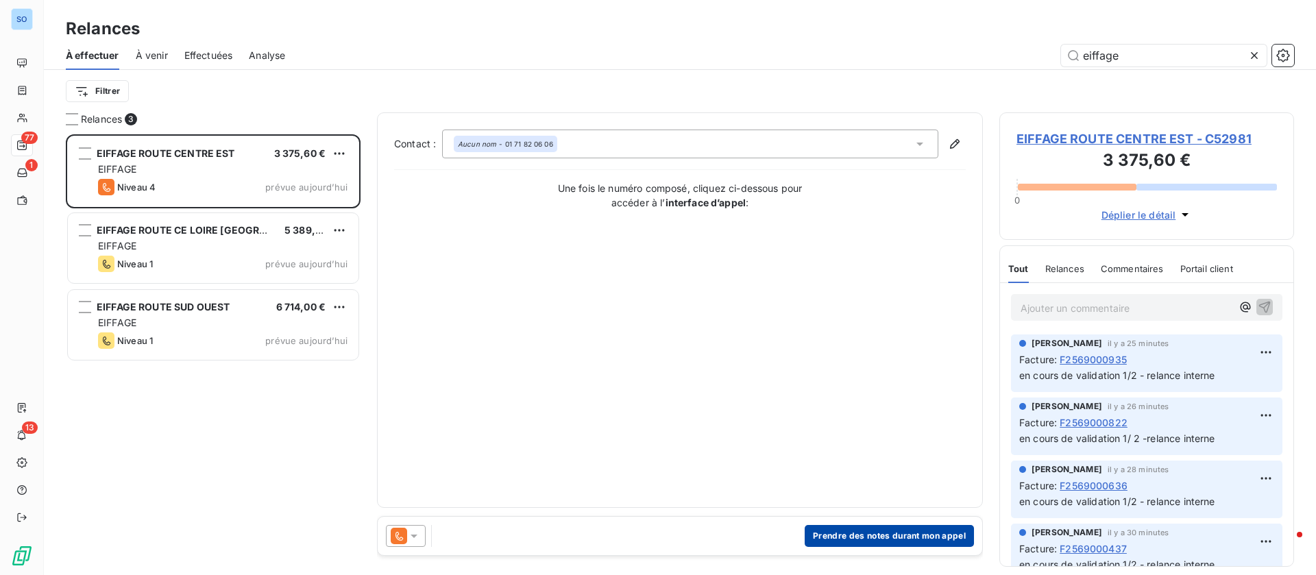
click at [817, 533] on button "Prendre des notes durant mon appel" at bounding box center [889, 536] width 169 height 22
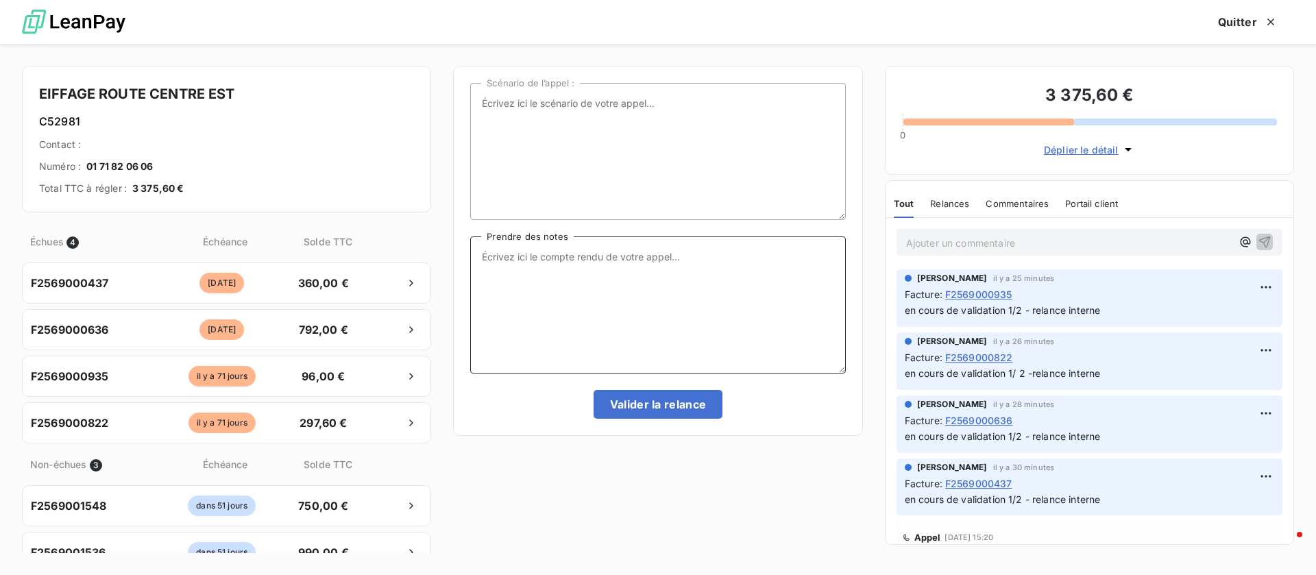
click at [745, 321] on textarea "Prendre des notes" at bounding box center [657, 305] width 375 height 137
type textarea "point fait"
click at [683, 397] on button "Valider la relance" at bounding box center [659, 404] width 130 height 29
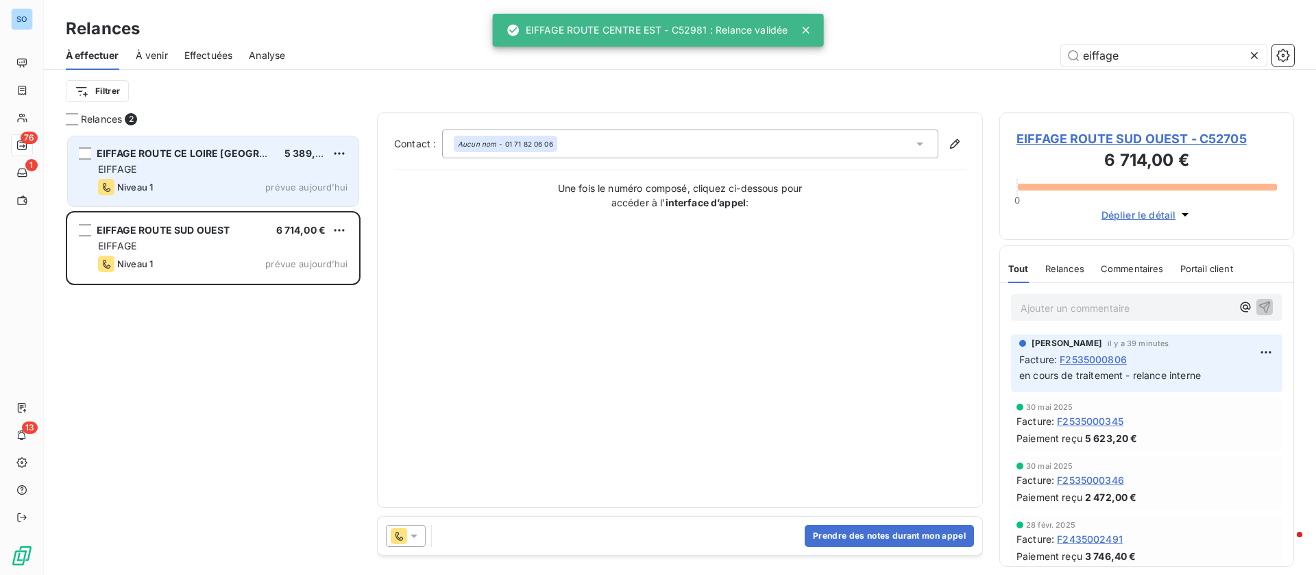
click at [267, 167] on div "EIFFAGE" at bounding box center [223, 170] width 250 height 14
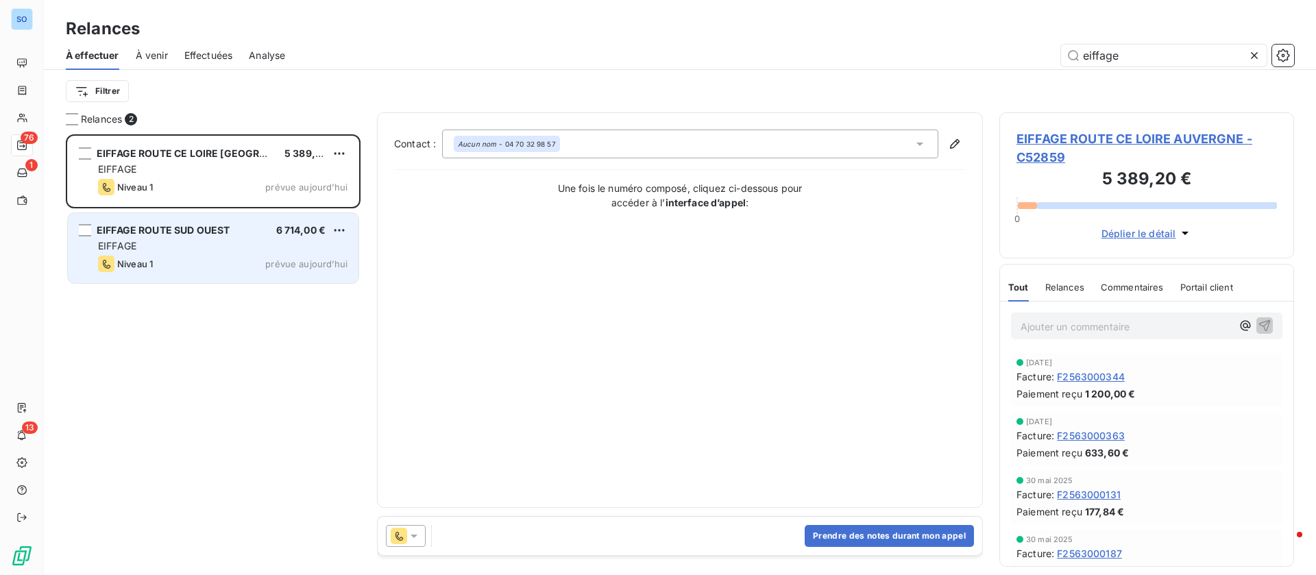
click at [216, 241] on div "EIFFAGE" at bounding box center [223, 246] width 250 height 14
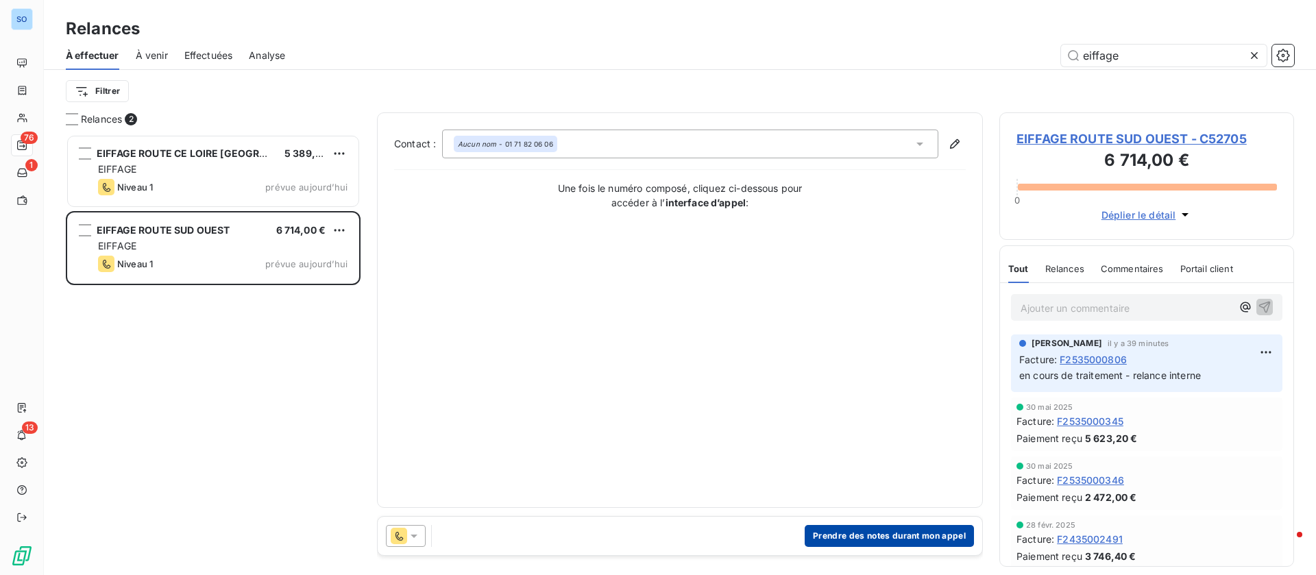
click at [895, 534] on button "Prendre des notes durant mon appel" at bounding box center [889, 536] width 169 height 22
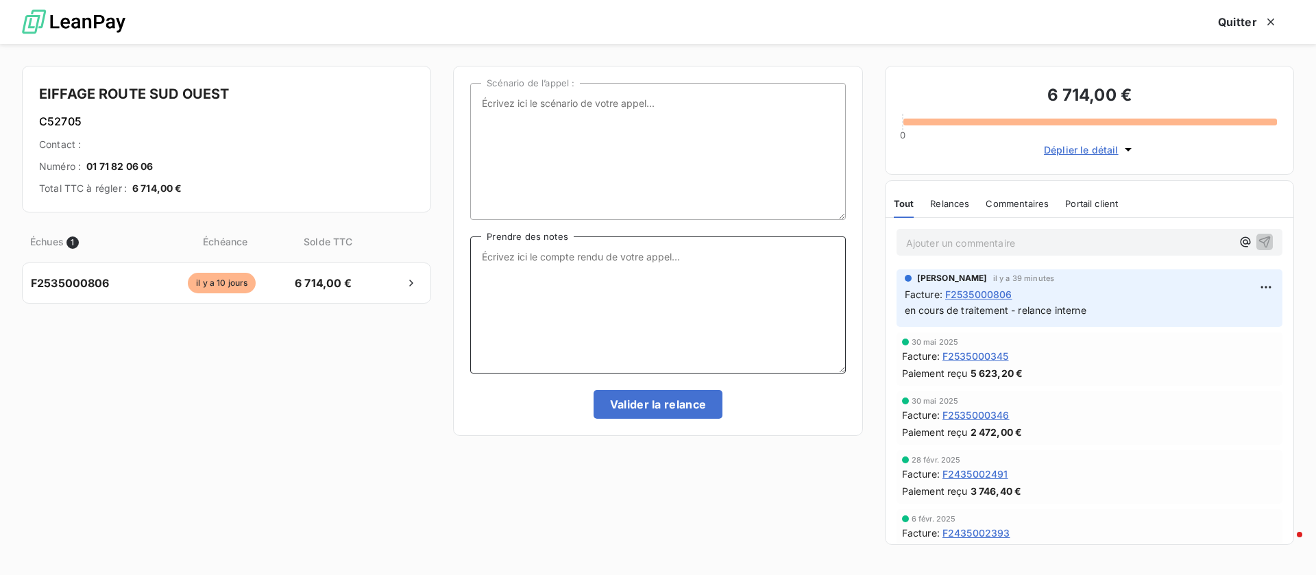
click at [676, 315] on textarea "Prendre des notes" at bounding box center [657, 305] width 375 height 137
type textarea "point fait"
click at [693, 399] on button "Valider la relance" at bounding box center [659, 404] width 130 height 29
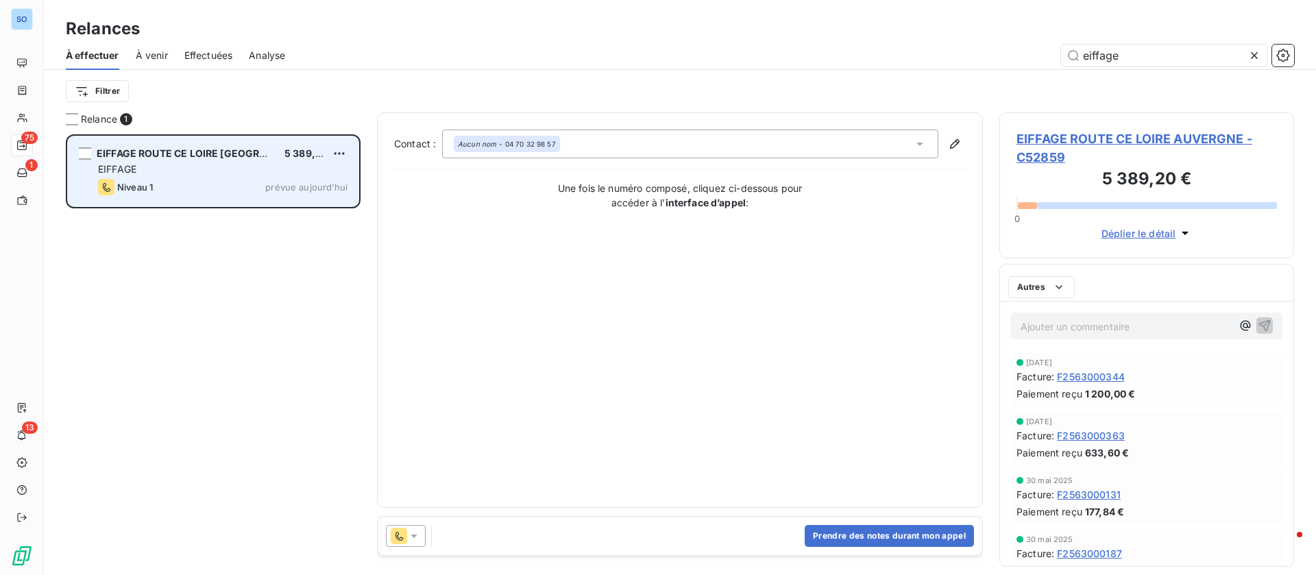
click at [206, 149] on span "EIFFAGE ROUTE CE LOIRE [GEOGRAPHIC_DATA]" at bounding box center [210, 153] width 226 height 12
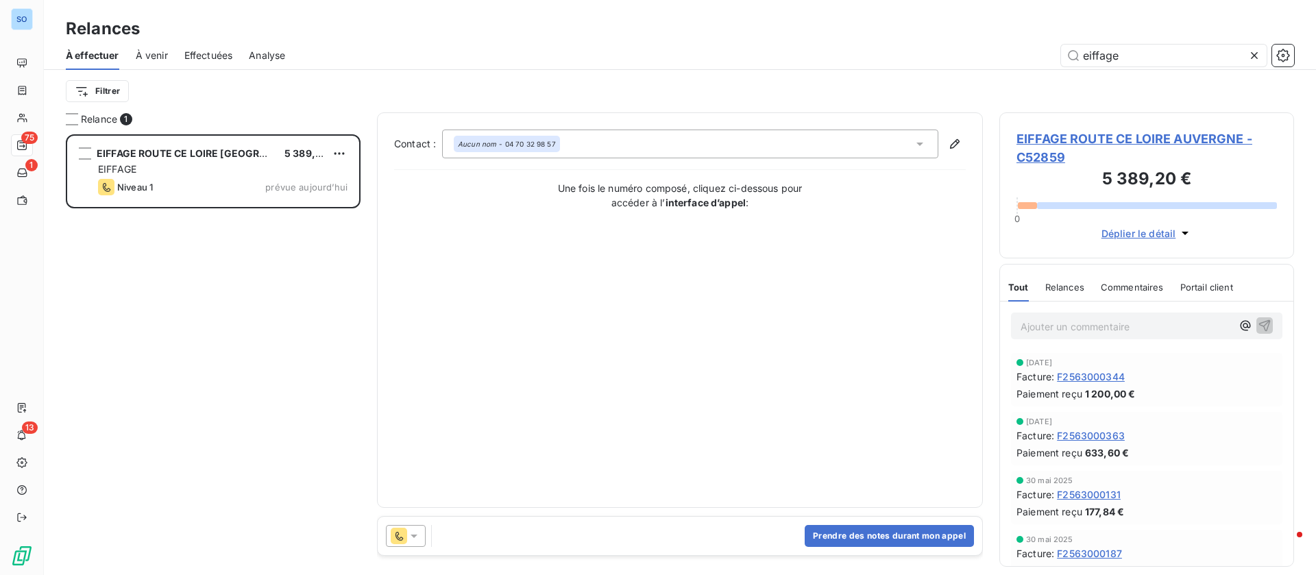
click at [1060, 136] on span "EIFFAGE ROUTE CE LOIRE AUVERGNE - C52859" at bounding box center [1147, 148] width 261 height 37
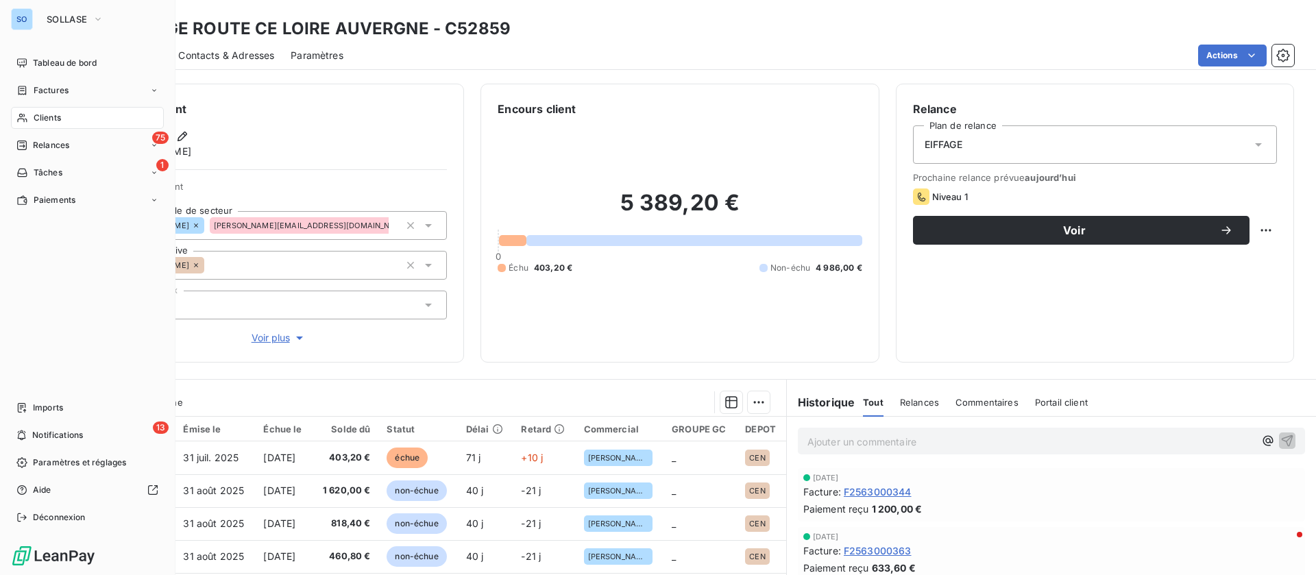
click at [43, 121] on span "Clients" at bounding box center [47, 118] width 27 height 12
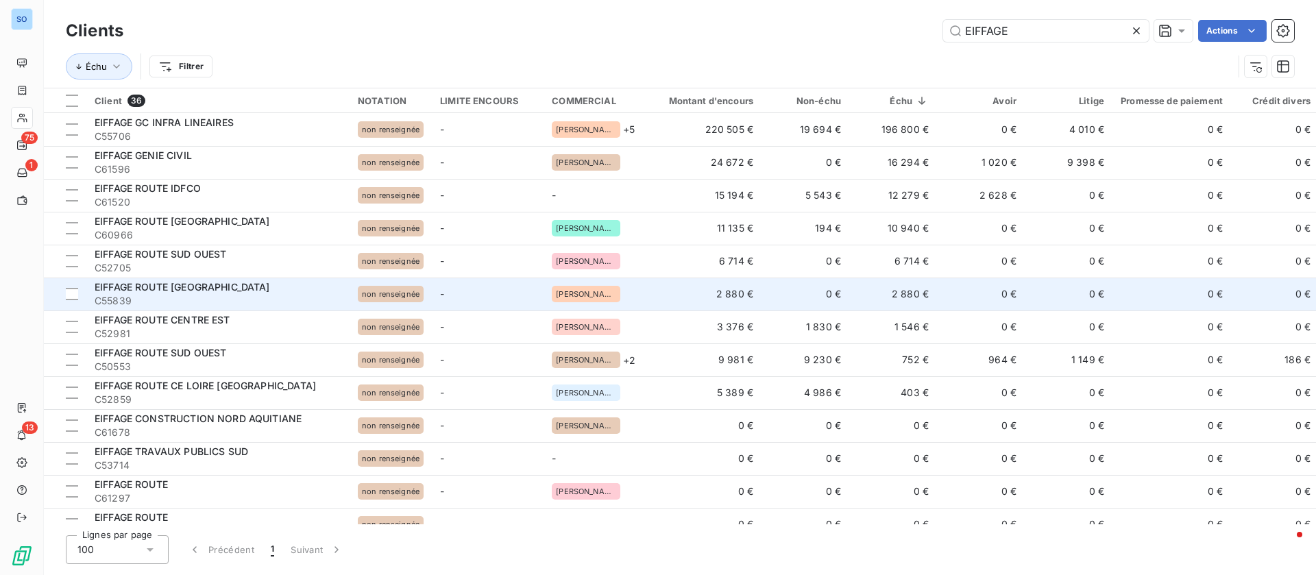
click at [855, 295] on td "2 880 €" at bounding box center [894, 294] width 88 height 33
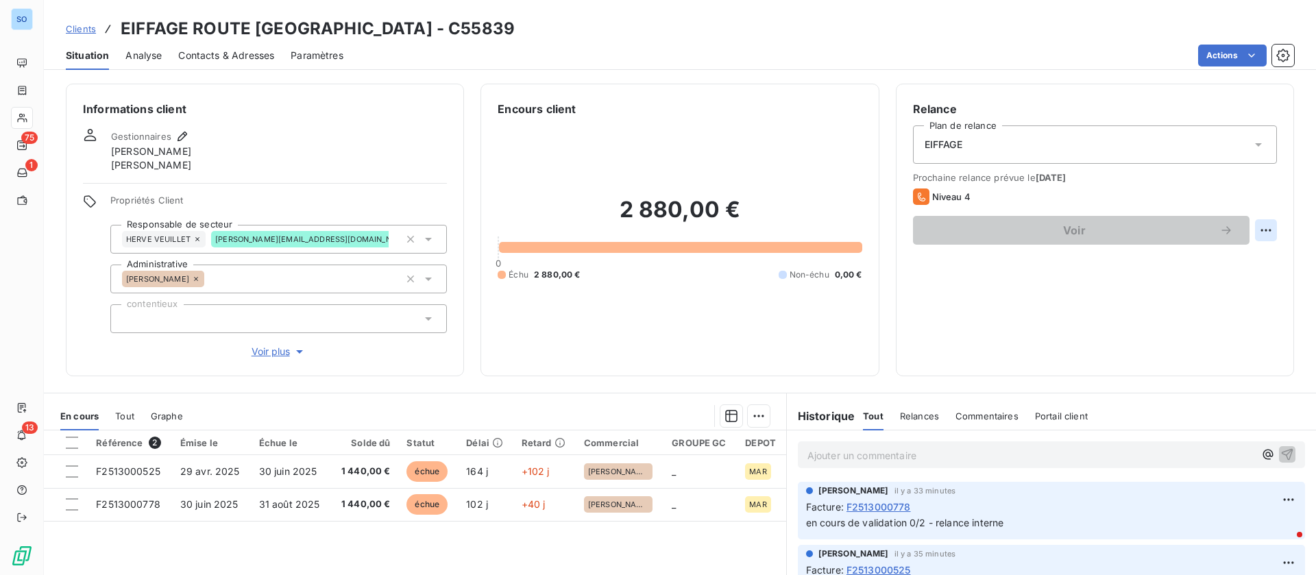
click at [1251, 234] on html "SO 75 1 13 Clients EIFFAGE ROUTE GRAND SUD - C55839 Situation Analyse Contacts …" at bounding box center [658, 287] width 1316 height 575
click at [1190, 270] on div "Replanifier cette action" at bounding box center [1194, 261] width 123 height 22
select select "9"
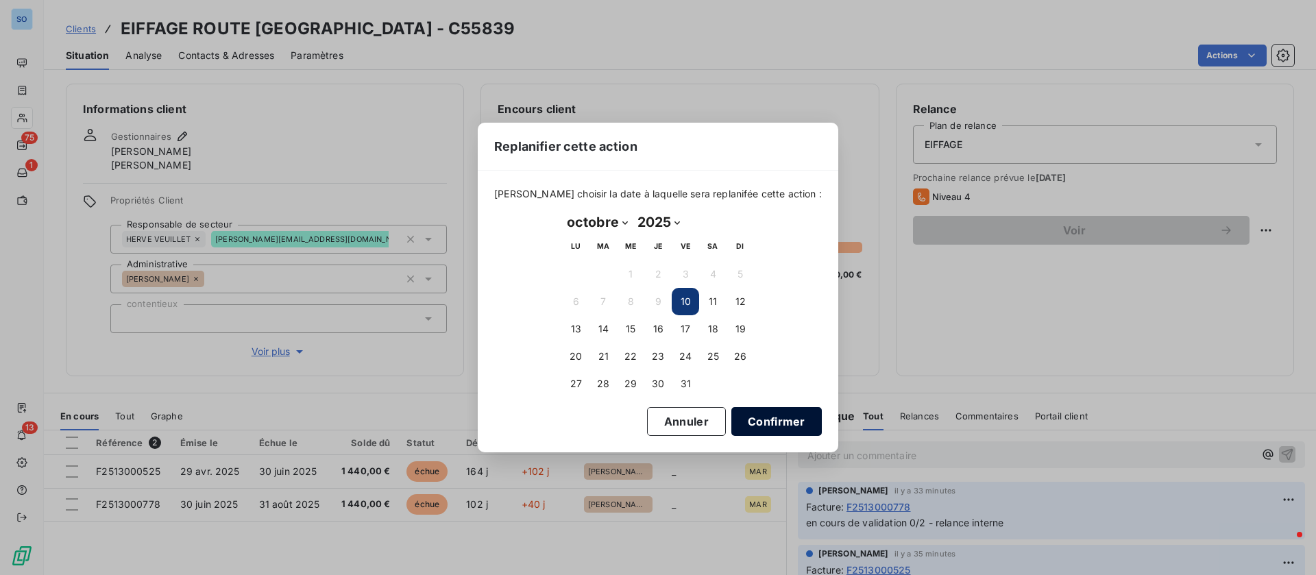
click at [764, 422] on button "Confirmer" at bounding box center [777, 421] width 91 height 29
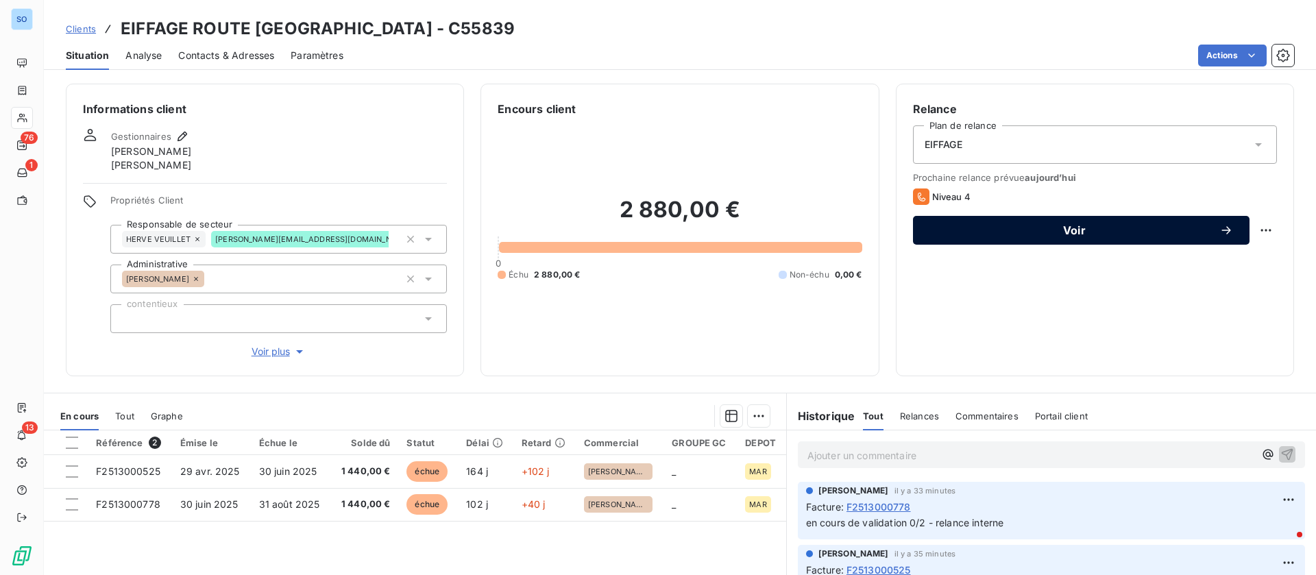
click at [1079, 235] on span "Voir" at bounding box center [1075, 230] width 290 height 11
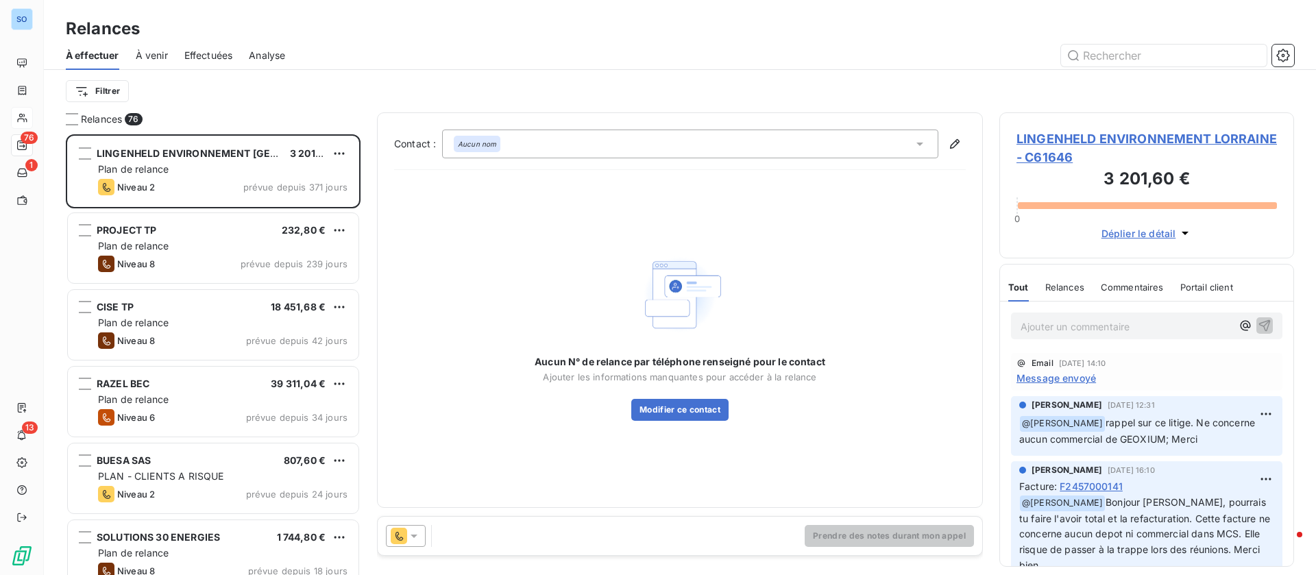
scroll to position [425, 279]
drag, startPoint x: 912, startPoint y: 148, endPoint x: 904, endPoint y: 152, distance: 8.6
click at [911, 148] on div "Aucun nom" at bounding box center [690, 144] width 496 height 29
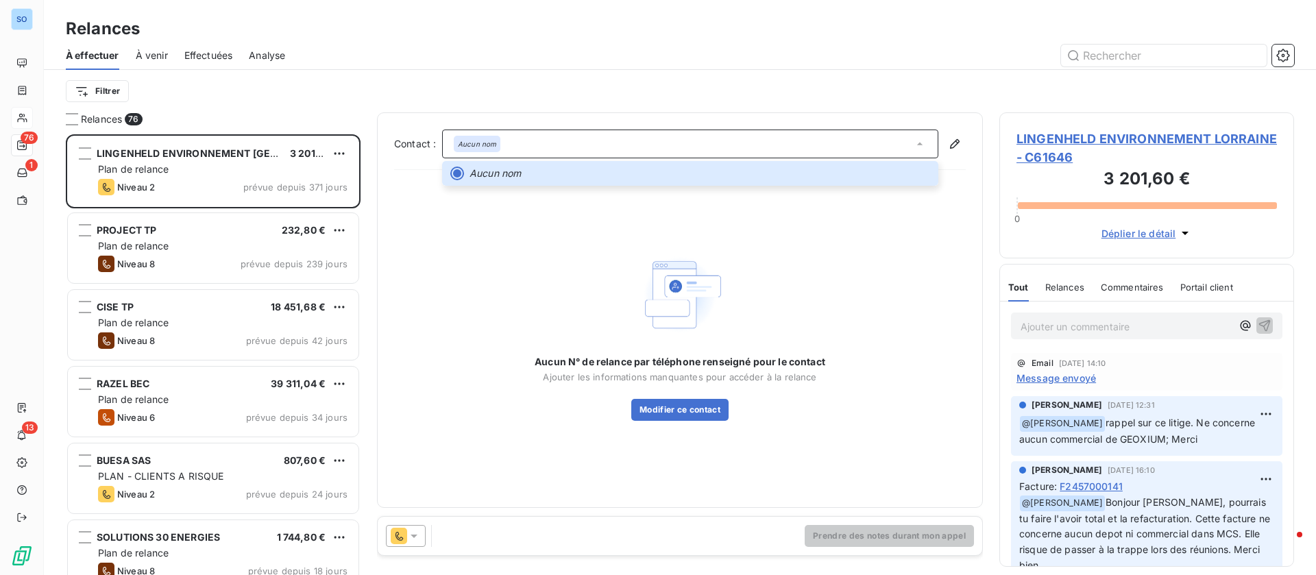
click at [928, 281] on div "Aucun N° de relance par téléphone renseigné pour le contact Ajouter les informa…" at bounding box center [680, 336] width 572 height 310
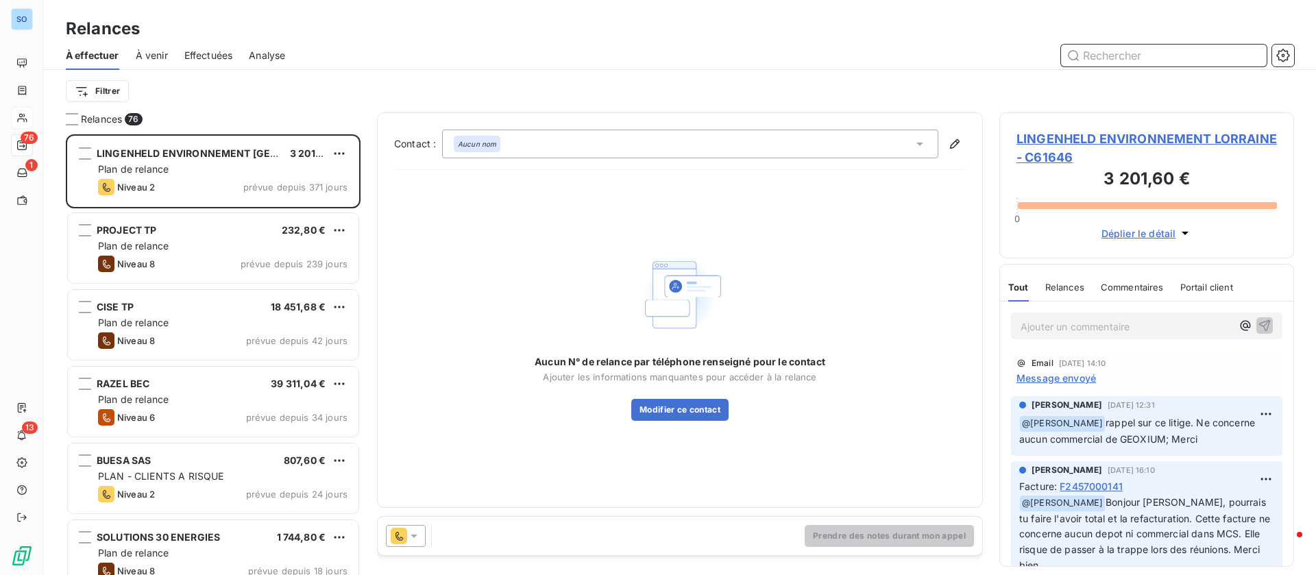
click at [1153, 51] on input "text" at bounding box center [1164, 56] width 206 height 22
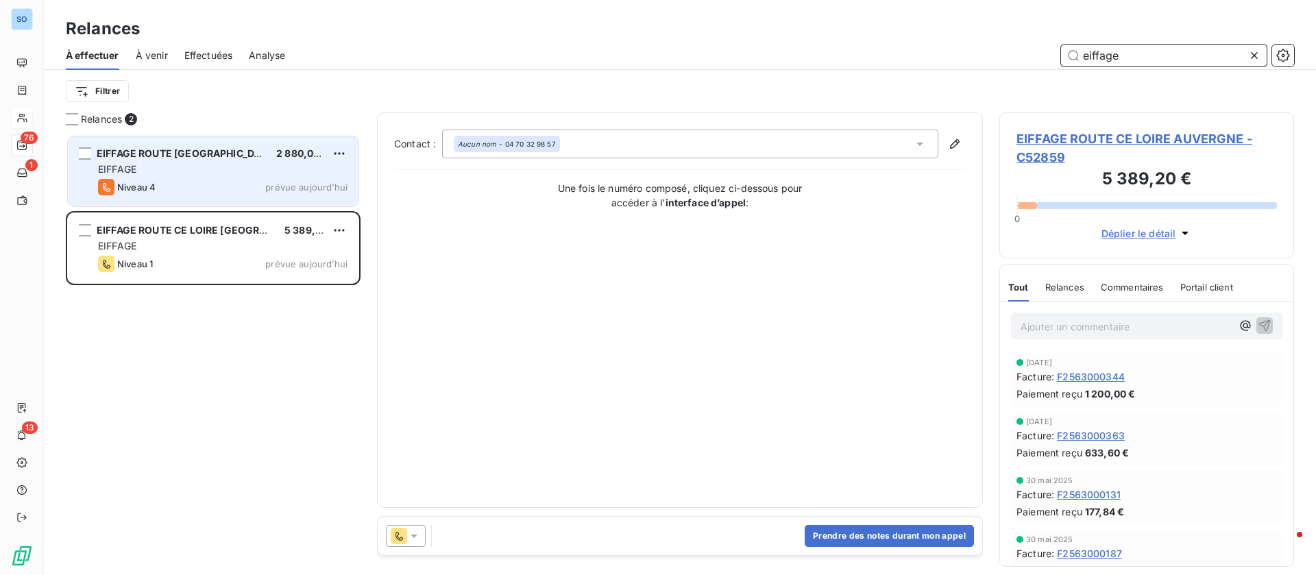
type input "eiffage"
click at [218, 192] on div "Niveau 4 prévue aujourd’hui" at bounding box center [223, 187] width 250 height 16
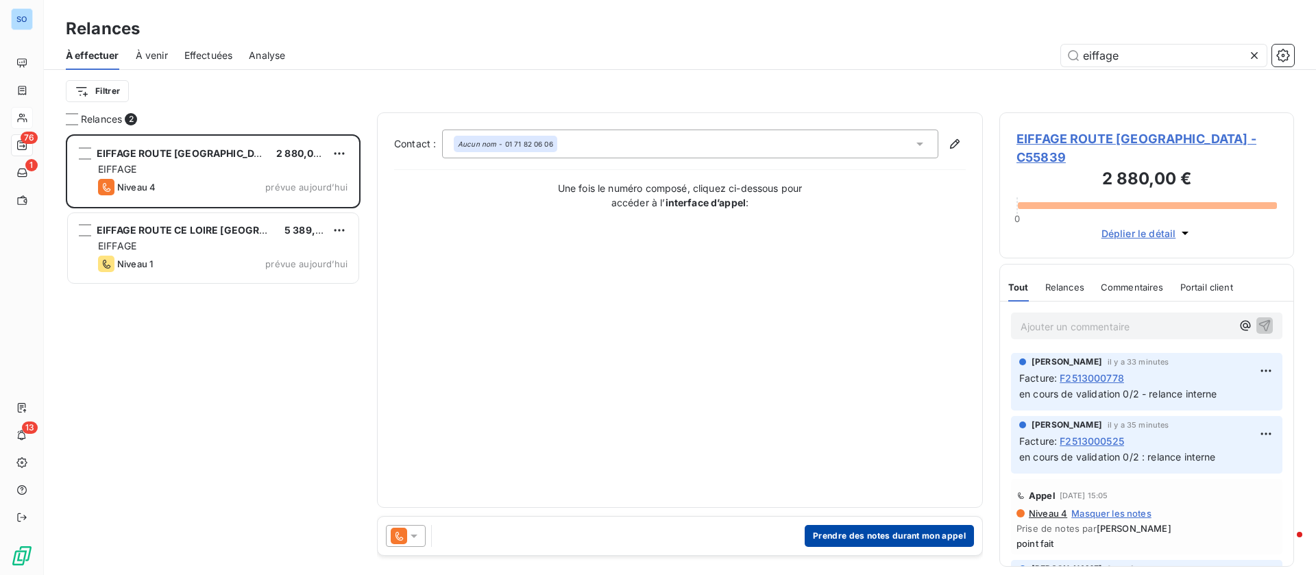
click at [844, 529] on button "Prendre des notes durant mon appel" at bounding box center [889, 536] width 169 height 22
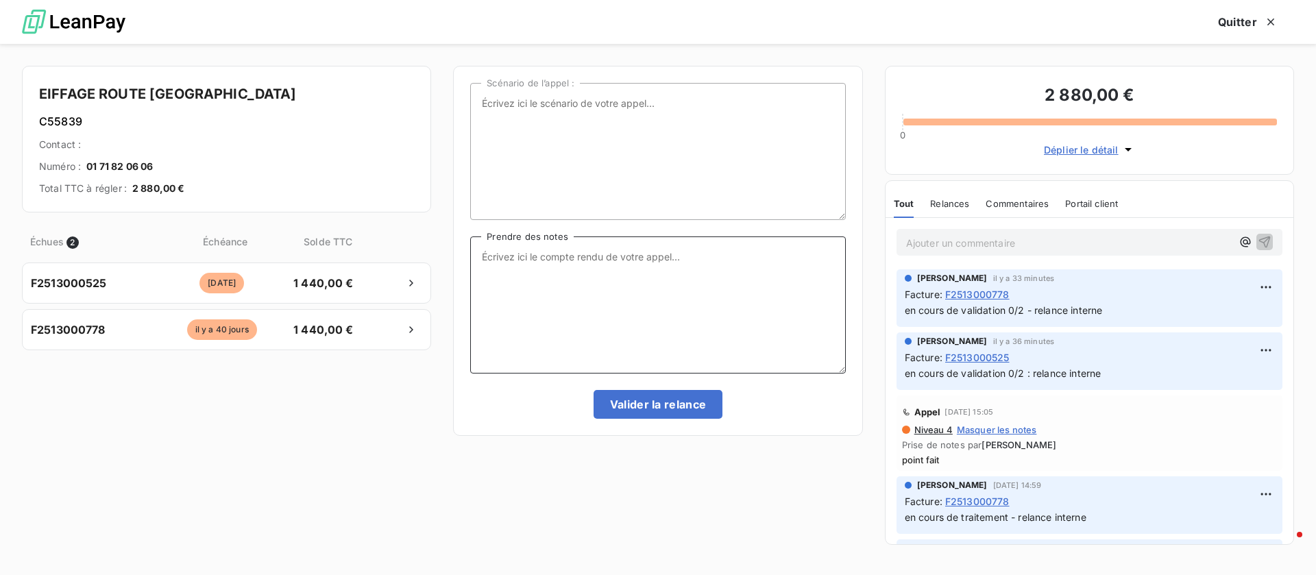
click at [618, 284] on textarea "Prendre des notes" at bounding box center [657, 305] width 375 height 137
type textarea "point fait"
click at [680, 402] on button "Valider la relance" at bounding box center [659, 404] width 130 height 29
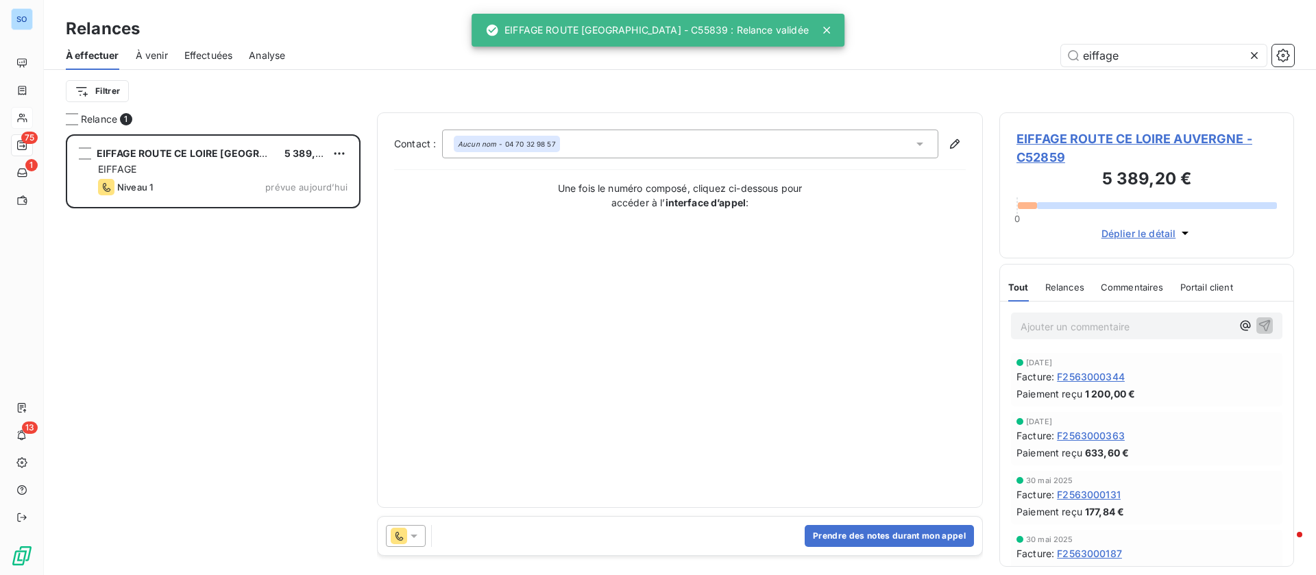
click at [208, 53] on span "Effectuées" at bounding box center [208, 56] width 49 height 14
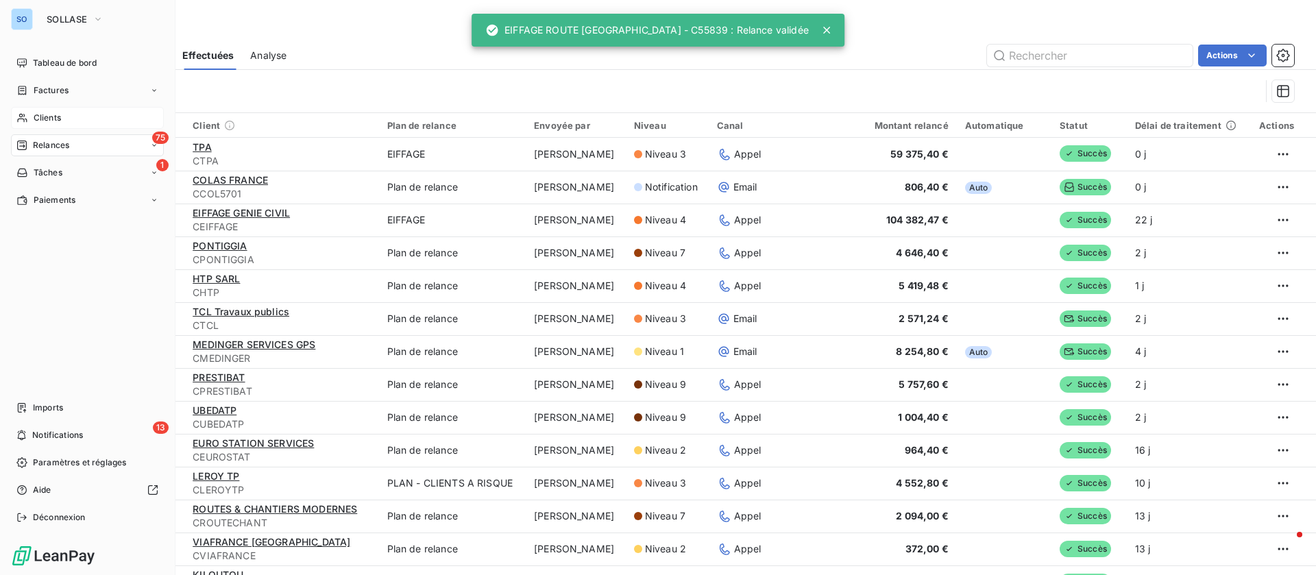
click at [32, 117] on div "Clients" at bounding box center [87, 118] width 153 height 22
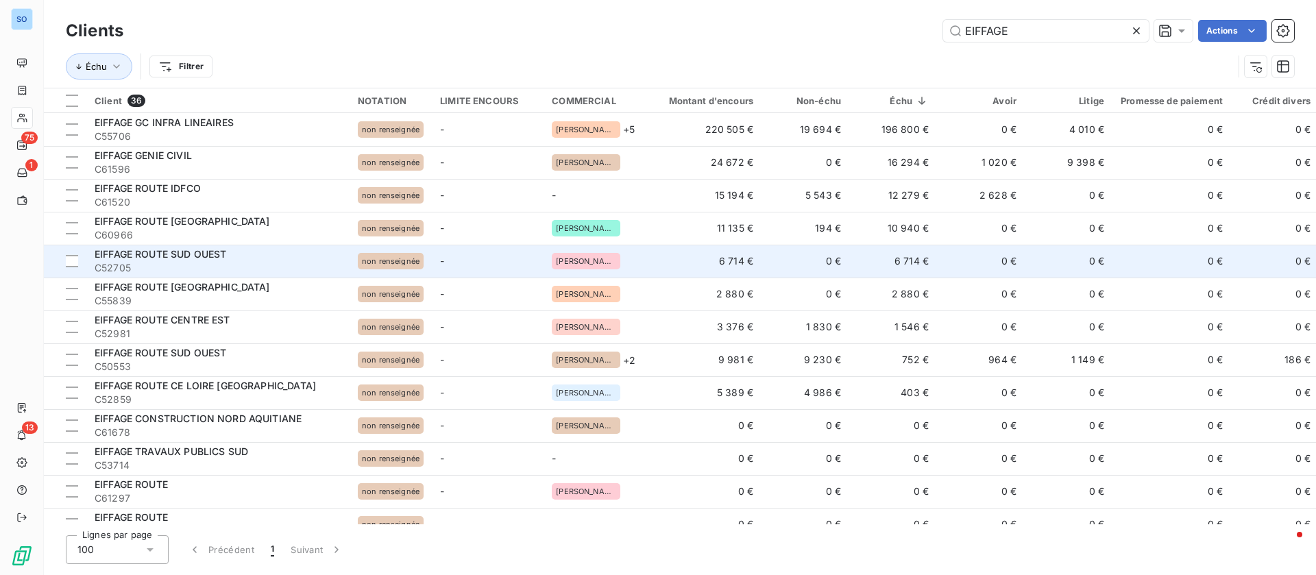
click at [866, 256] on td "6 714 €" at bounding box center [894, 261] width 88 height 33
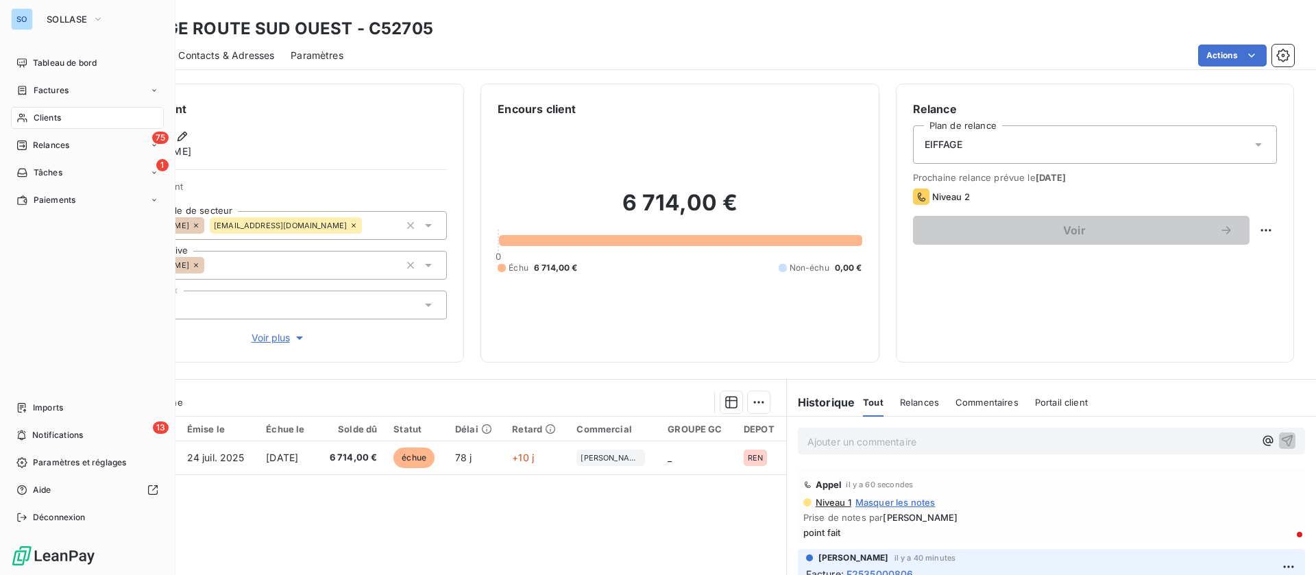
click at [35, 118] on span "Clients" at bounding box center [47, 118] width 27 height 12
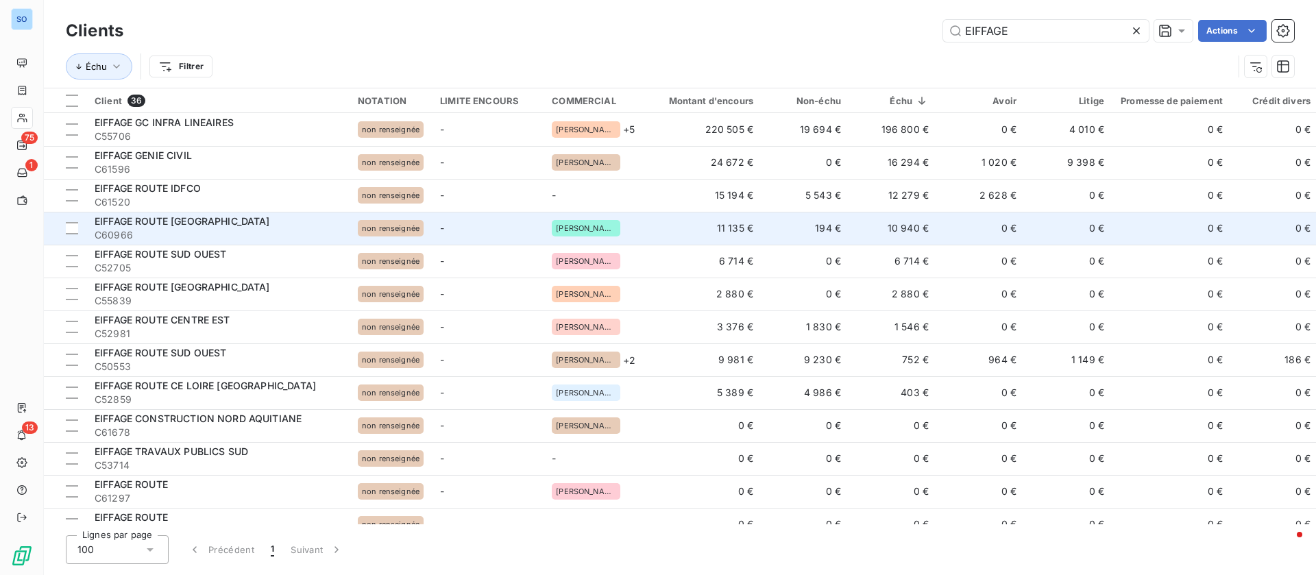
click at [892, 219] on td "10 940 €" at bounding box center [894, 228] width 88 height 33
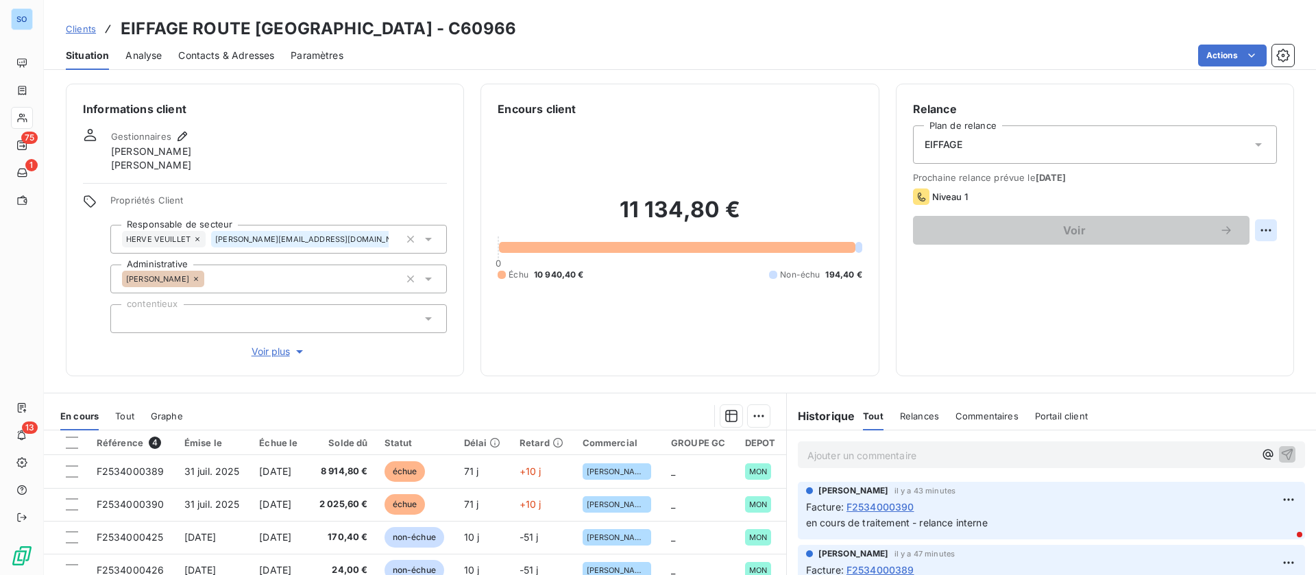
click at [1253, 239] on html "SO 75 1 13 Clients EIFFAGE ROUTE GRAND SUD - C60966 Situation Analyse Contacts …" at bounding box center [658, 287] width 1316 height 575
click at [1154, 253] on div "Replanifier cette action" at bounding box center [1194, 261] width 123 height 22
select select "9"
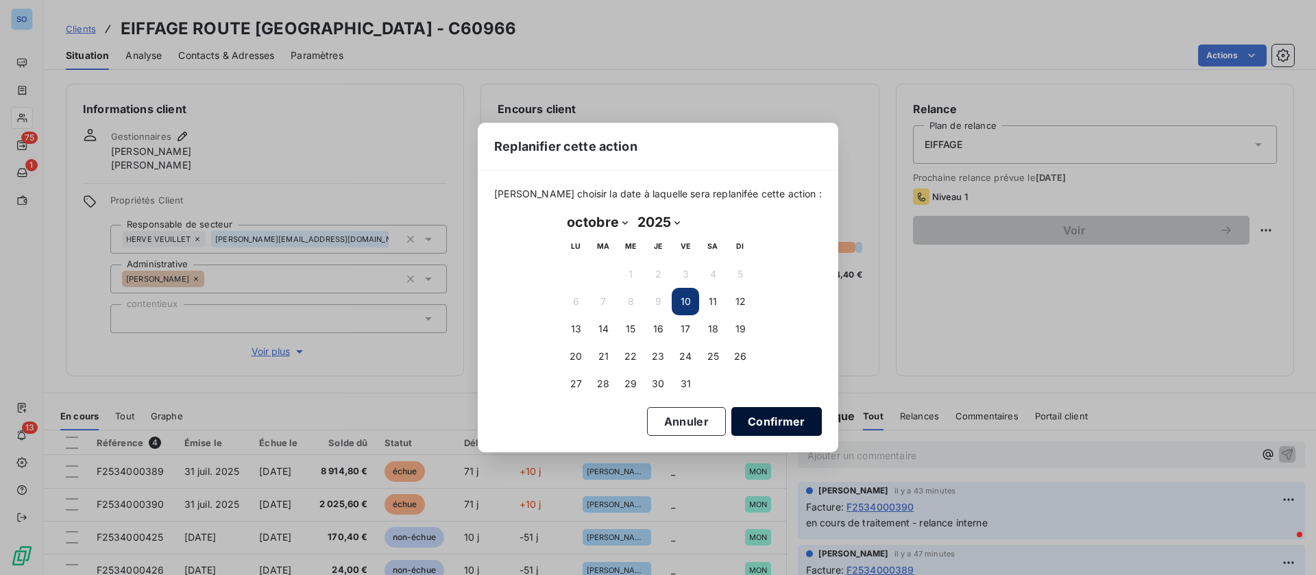
click at [741, 418] on button "Confirmer" at bounding box center [777, 421] width 91 height 29
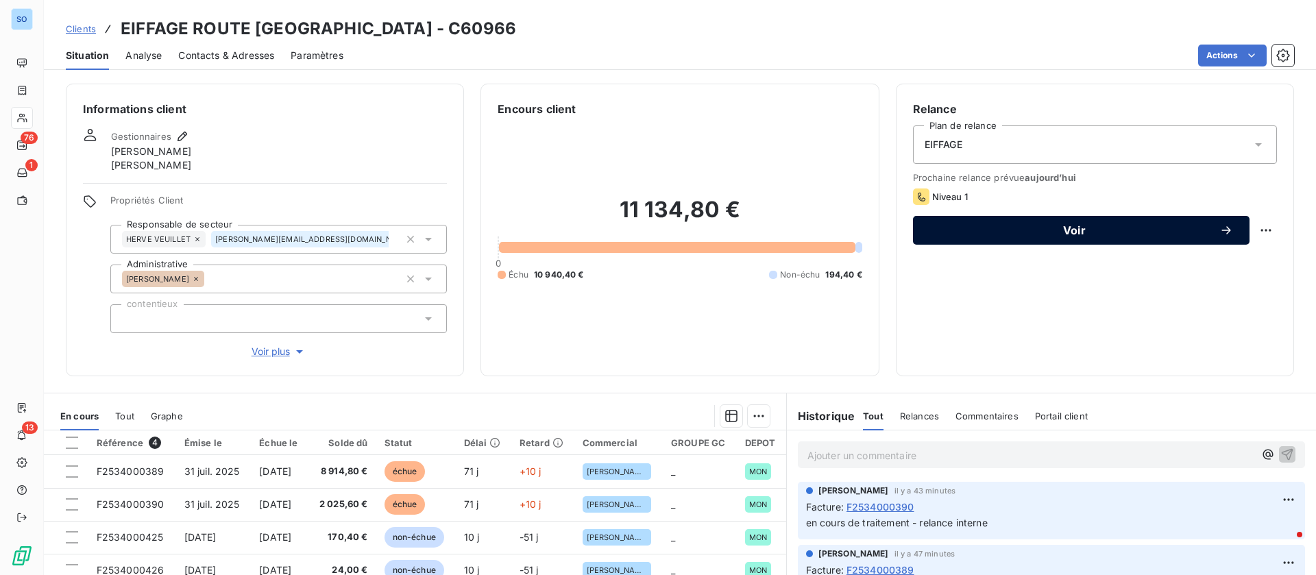
click at [966, 224] on div "Voir" at bounding box center [1082, 231] width 304 height 14
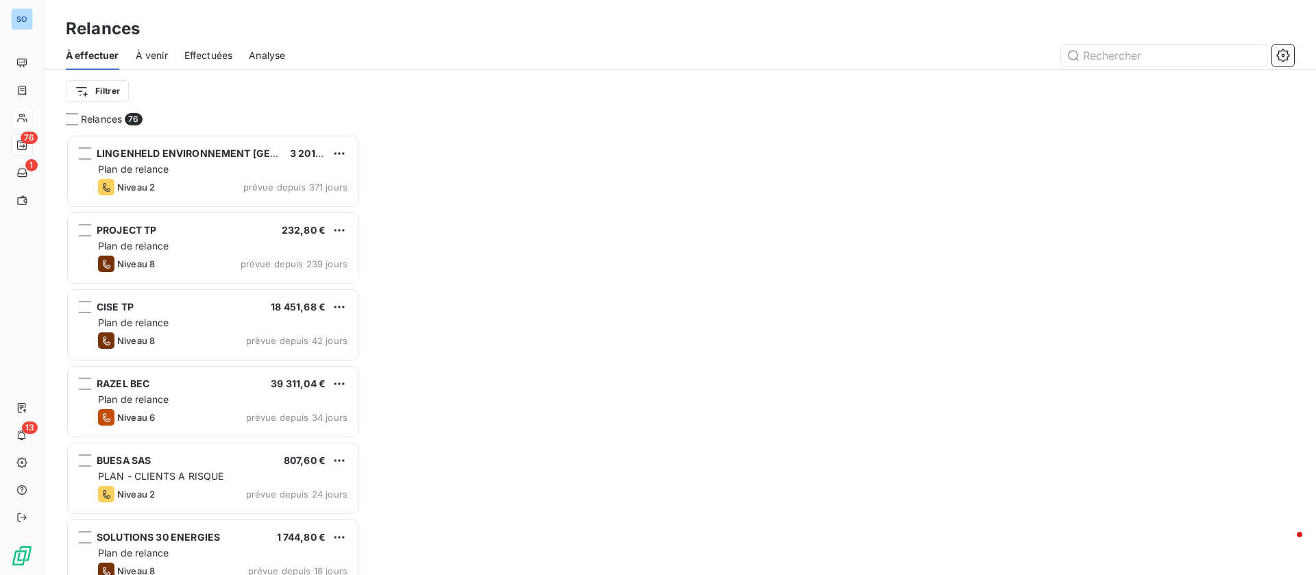
scroll to position [425, 279]
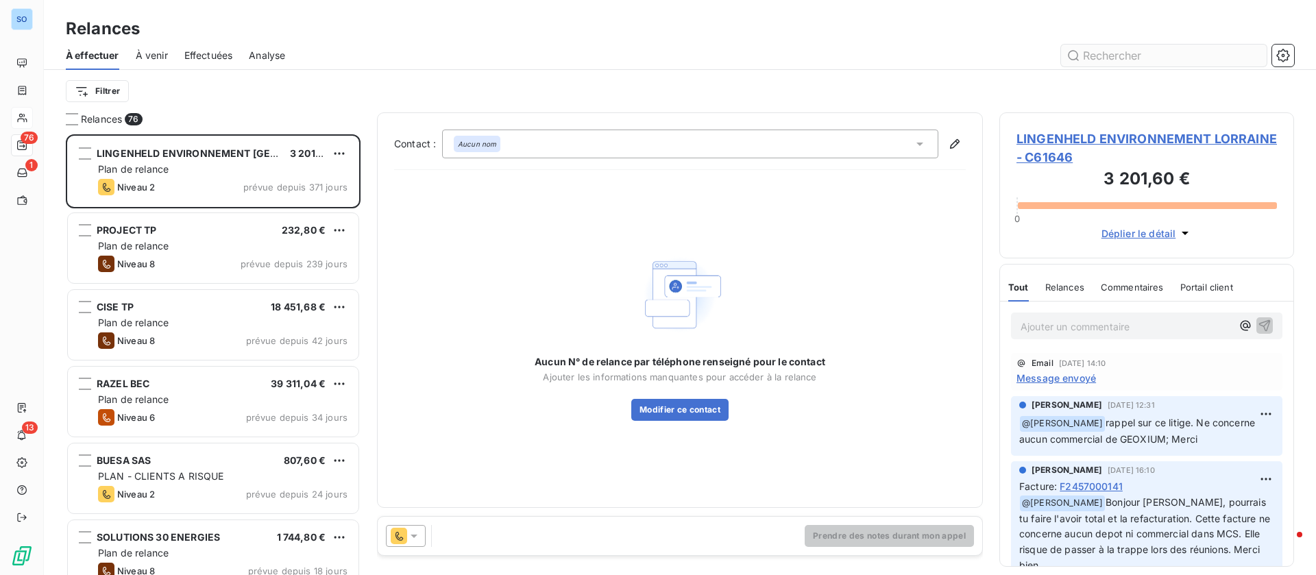
click at [1118, 53] on input "text" at bounding box center [1164, 56] width 206 height 22
type input "eiffage"
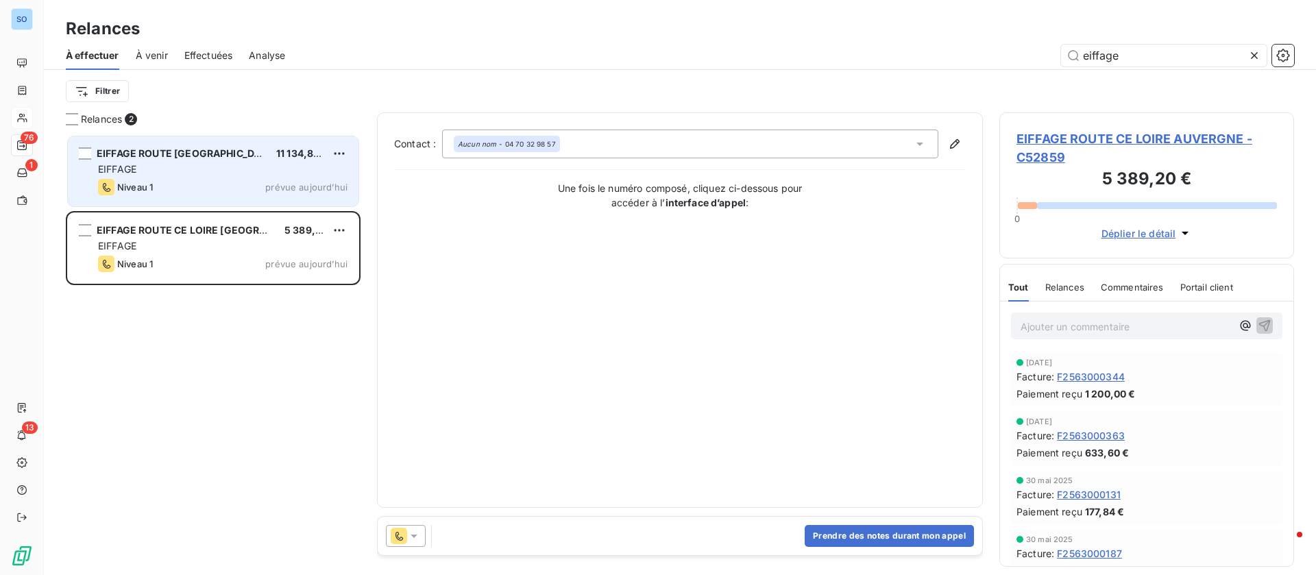
click at [230, 185] on div "Niveau 1 prévue aujourd’hui" at bounding box center [223, 187] width 250 height 16
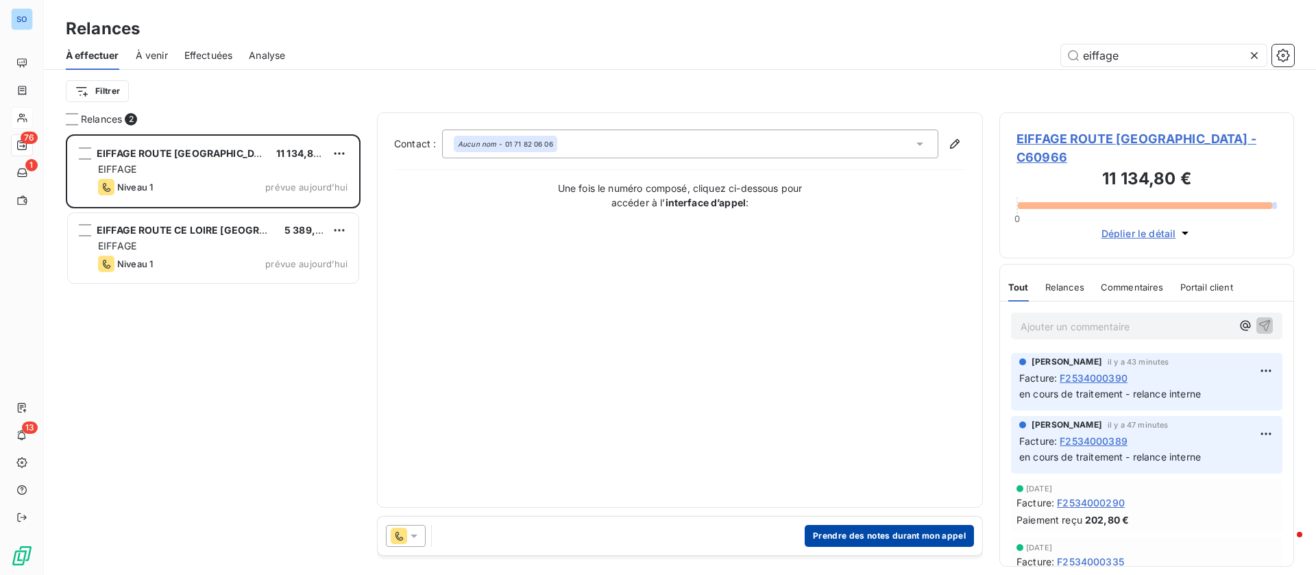
click at [894, 533] on button "Prendre des notes durant mon appel" at bounding box center [889, 536] width 169 height 22
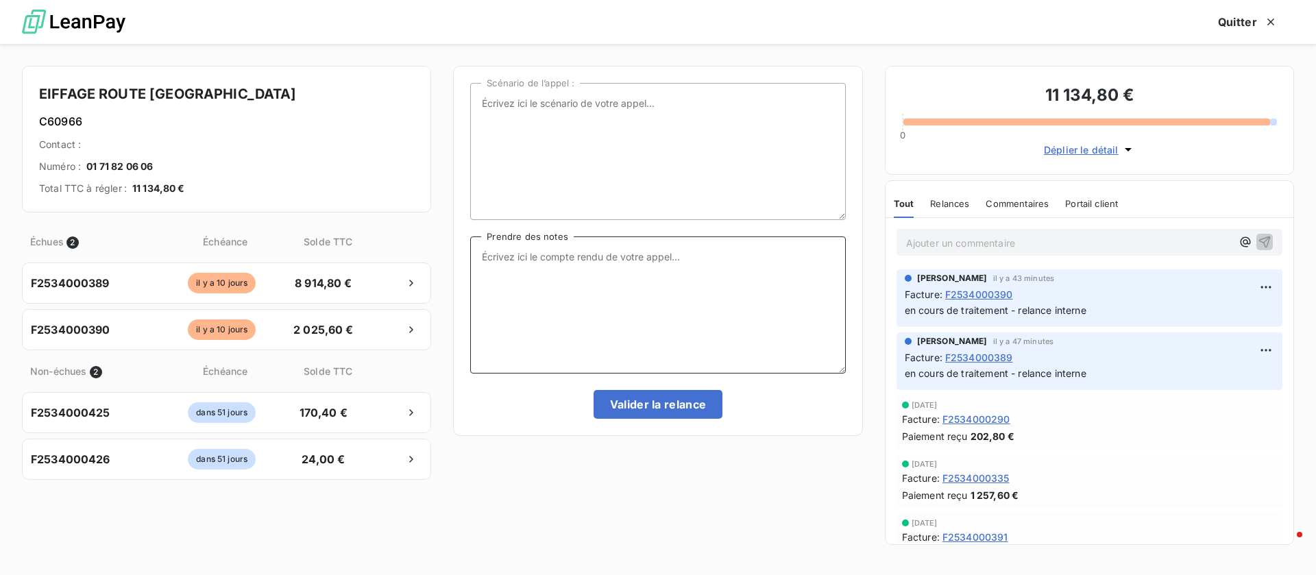
click at [613, 269] on textarea "Prendre des notes" at bounding box center [657, 305] width 375 height 137
type textarea "point fait"
click at [651, 404] on button "Valider la relance" at bounding box center [659, 404] width 130 height 29
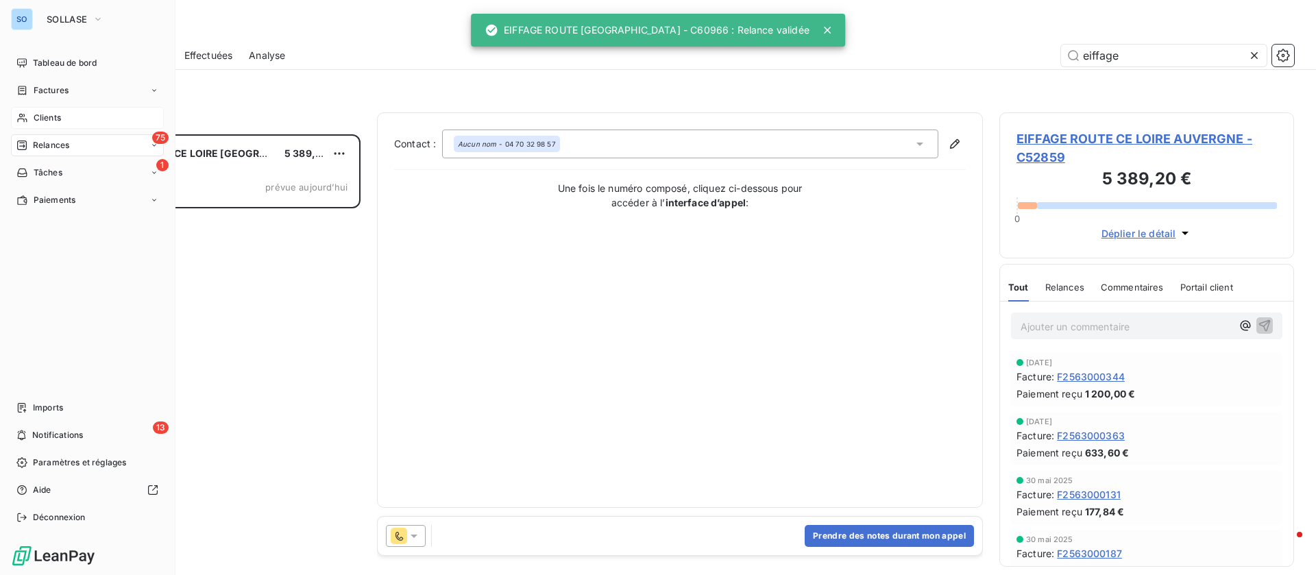
click at [27, 118] on icon at bounding box center [22, 117] width 12 height 11
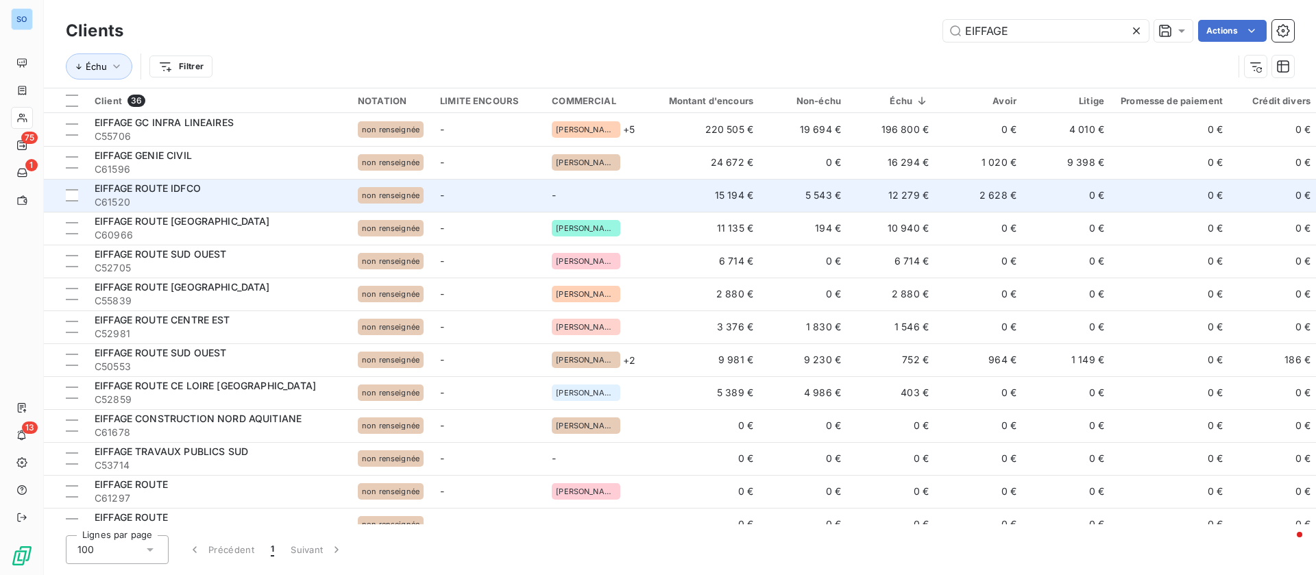
click at [791, 187] on td "5 543 €" at bounding box center [806, 195] width 88 height 33
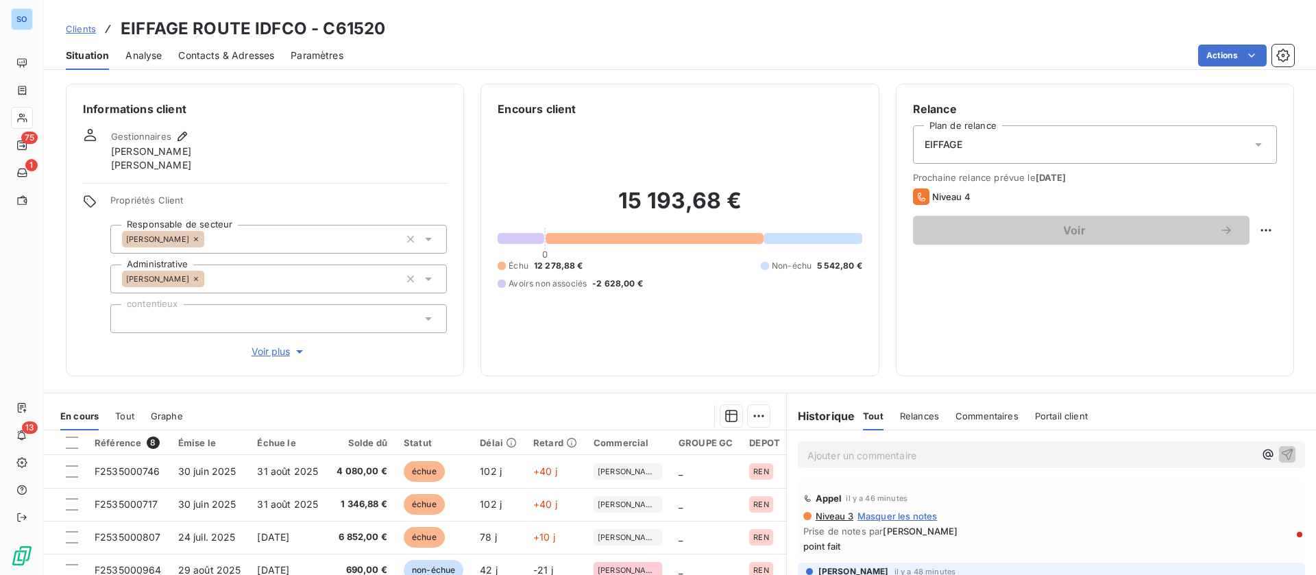
click at [82, 30] on span "Clients" at bounding box center [81, 28] width 30 height 11
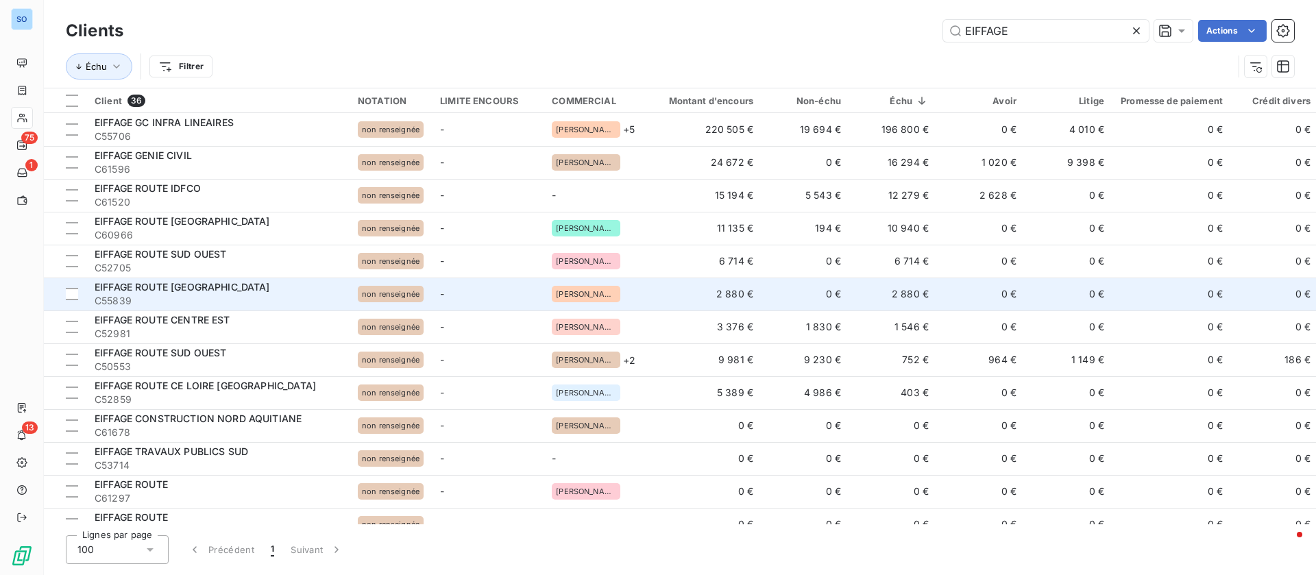
click at [939, 292] on td "0 €" at bounding box center [981, 294] width 88 height 33
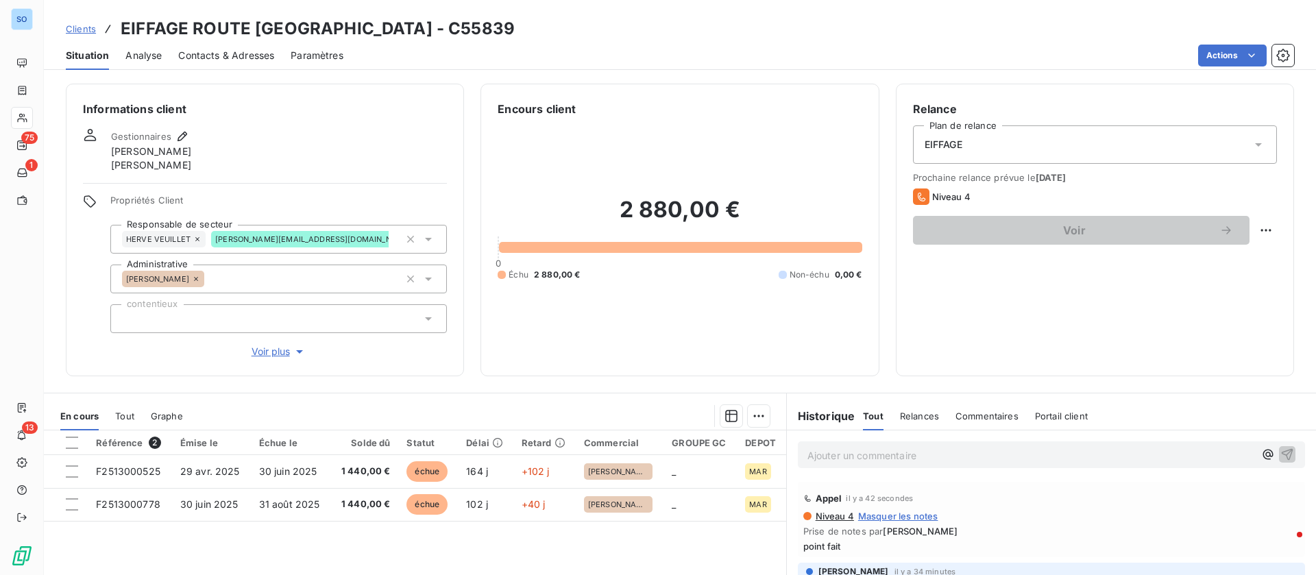
click at [82, 25] on span "Clients" at bounding box center [81, 28] width 30 height 11
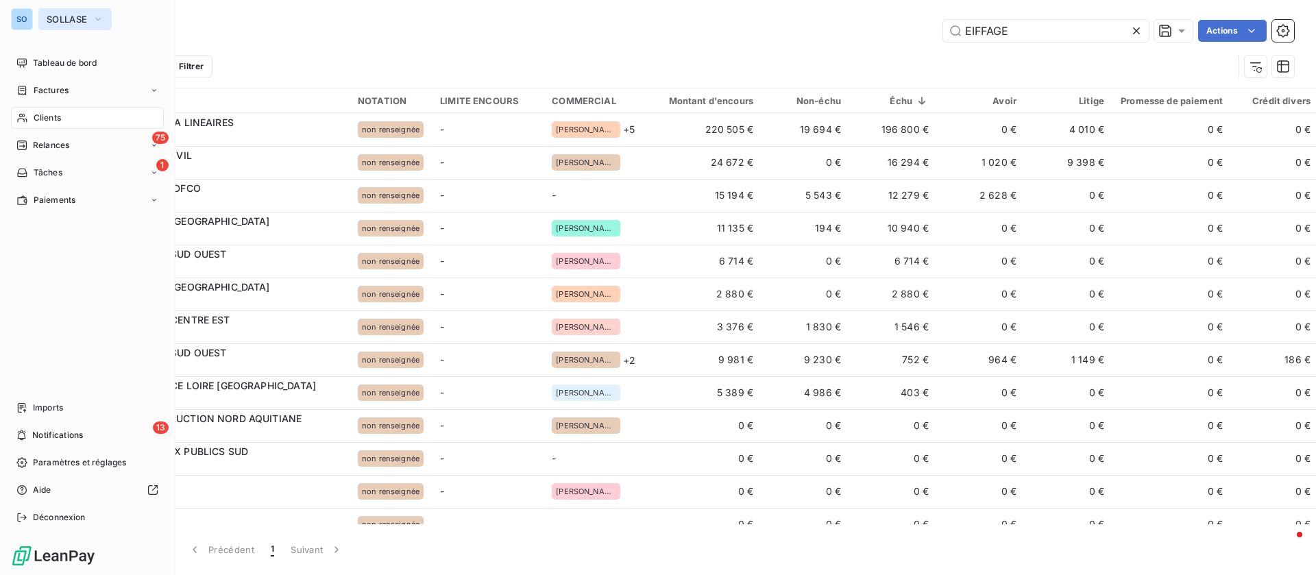
click at [62, 23] on span "SOLLASE" at bounding box center [67, 19] width 40 height 11
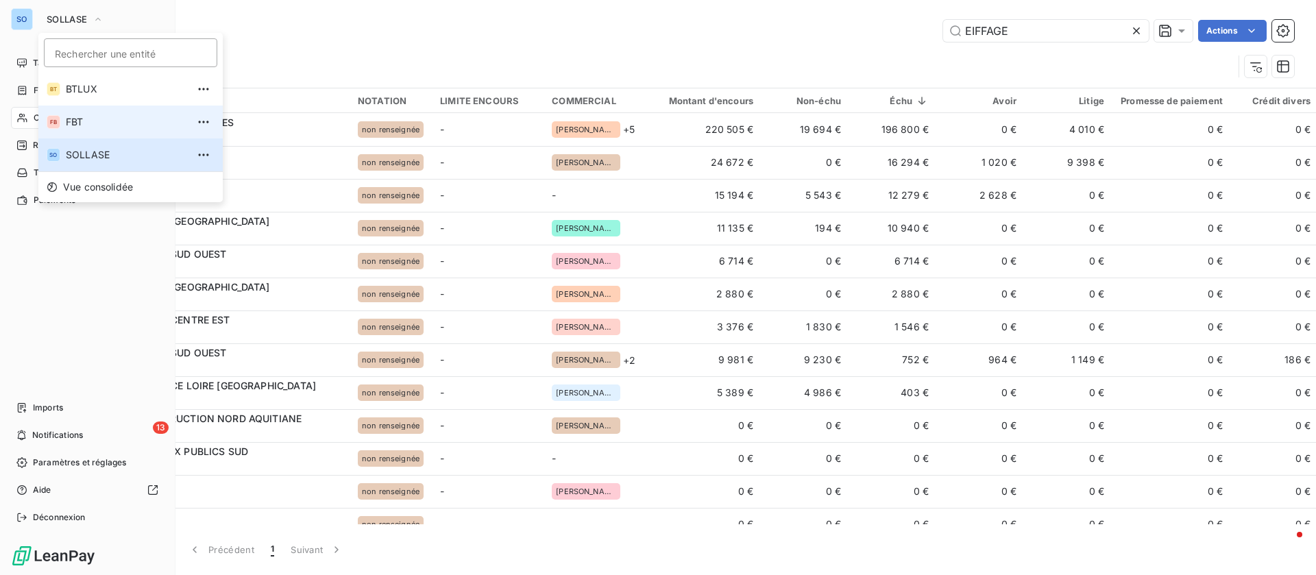
click at [64, 123] on li "FB FBT" at bounding box center [130, 122] width 184 height 33
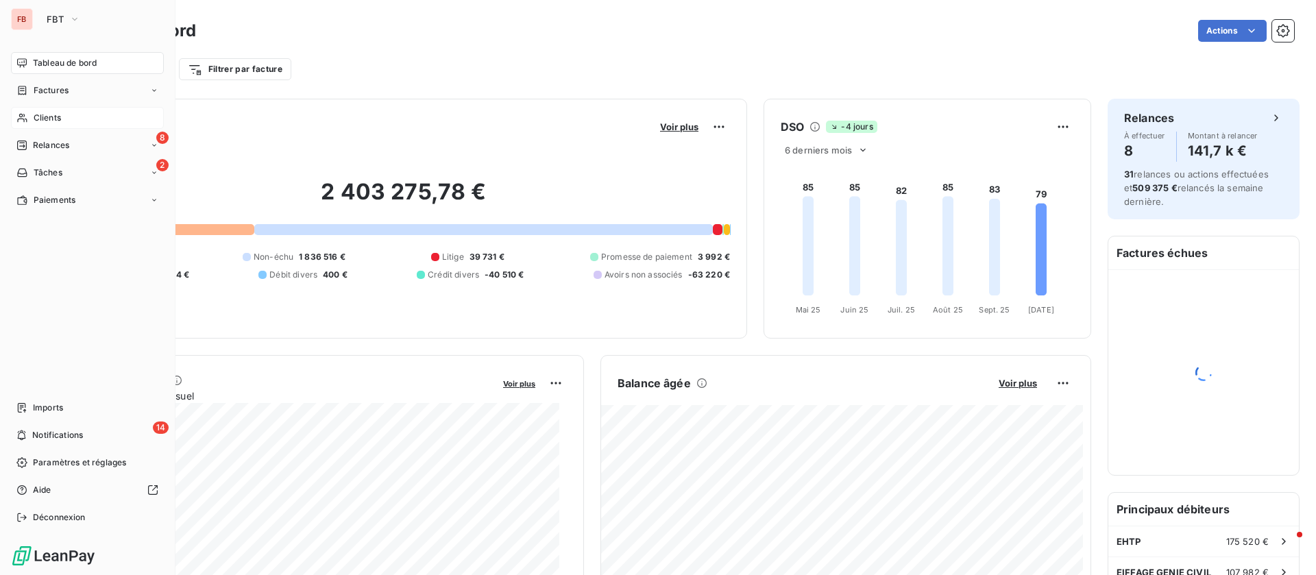
click at [92, 113] on div "Clients" at bounding box center [87, 118] width 153 height 22
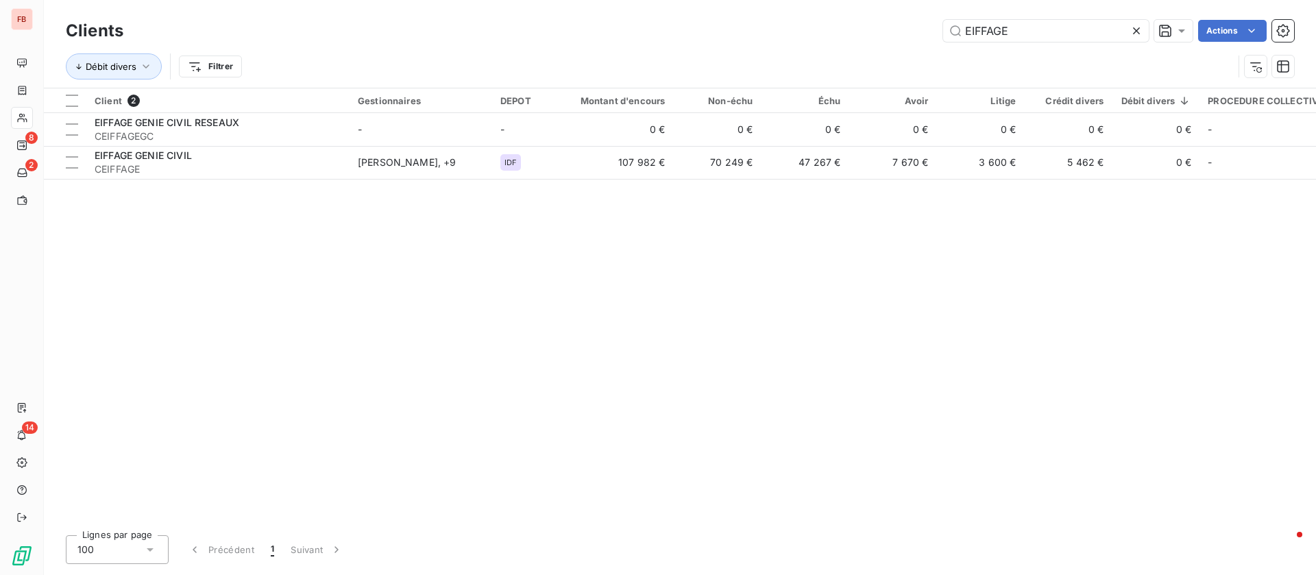
drag, startPoint x: 1044, startPoint y: 29, endPoint x: 791, endPoint y: 38, distance: 252.5
click at [791, 38] on div "EIFFAGE Actions" at bounding box center [717, 31] width 1155 height 22
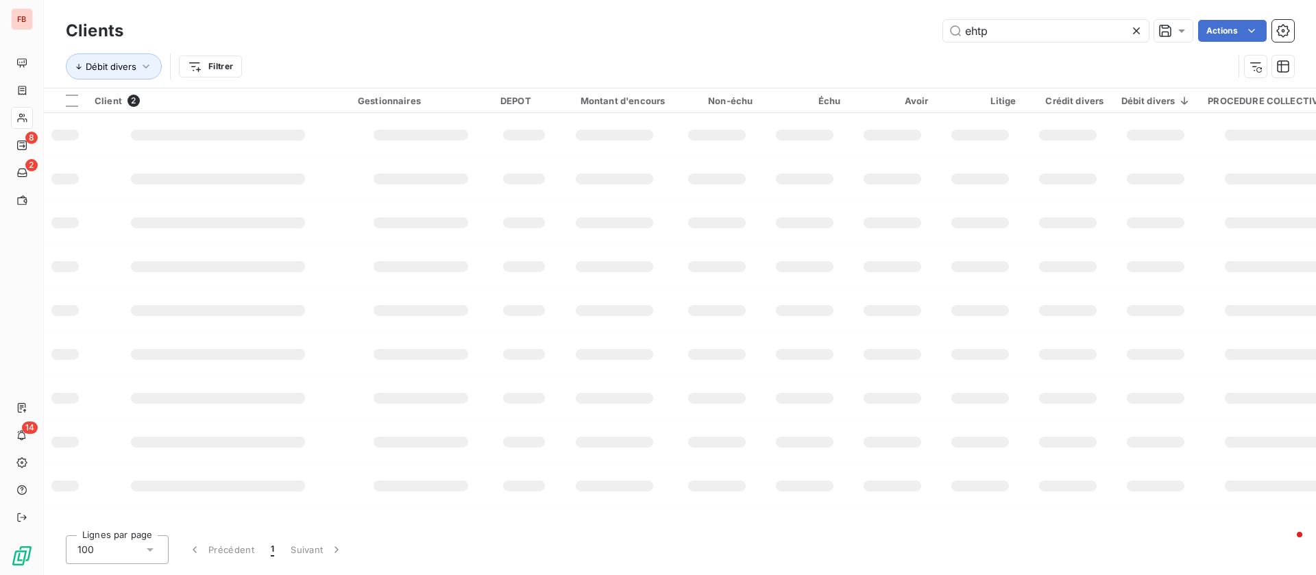
type input "ehtp"
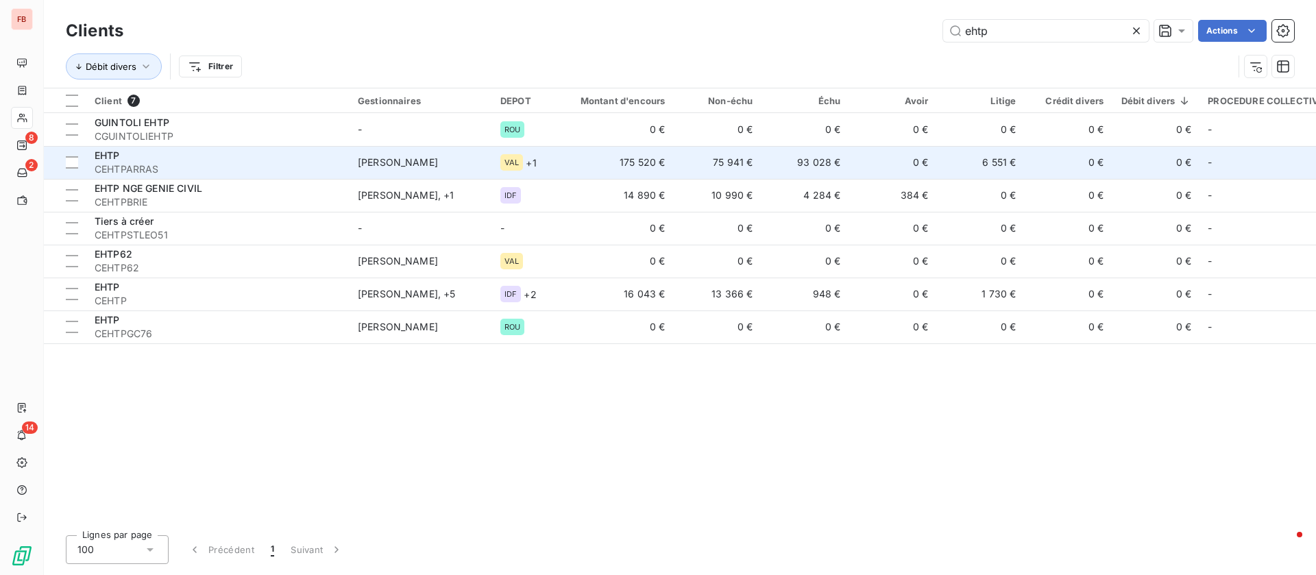
click at [847, 158] on td "93 028 €" at bounding box center [805, 162] width 88 height 33
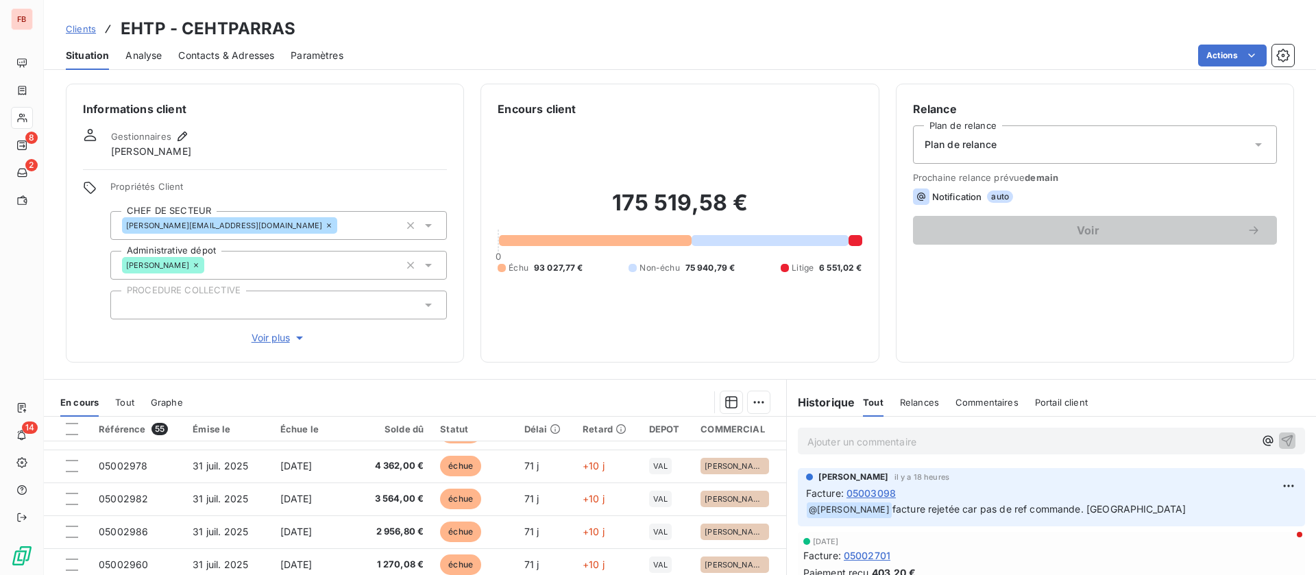
click at [80, 27] on span "Clients" at bounding box center [81, 28] width 30 height 11
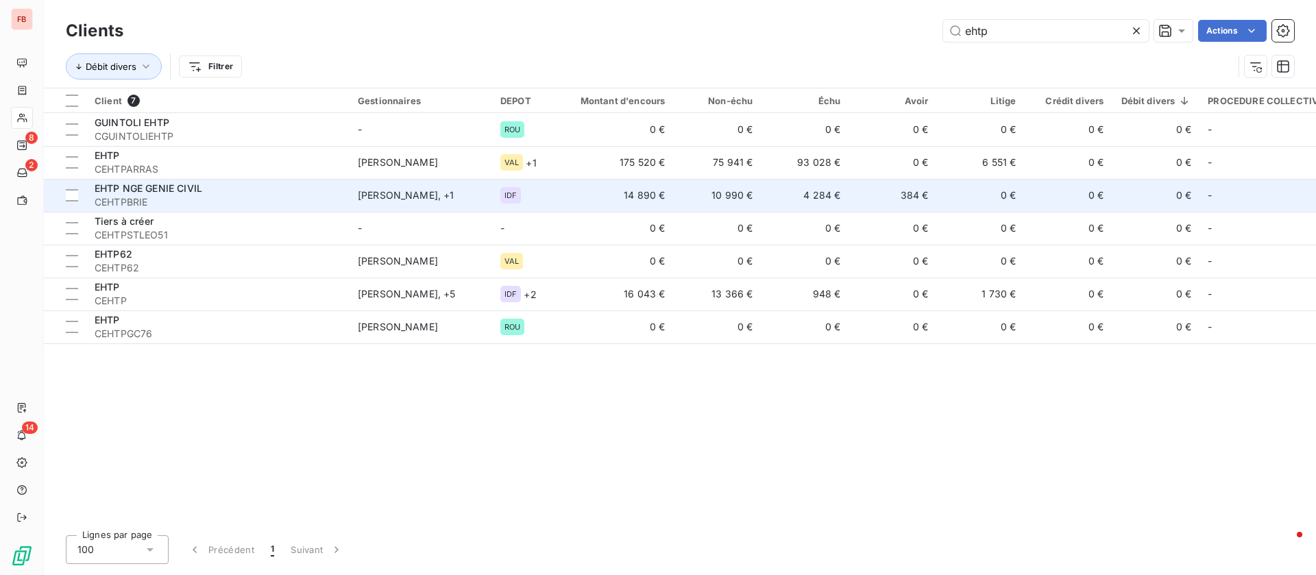
click at [735, 191] on td "10 990 €" at bounding box center [717, 195] width 88 height 33
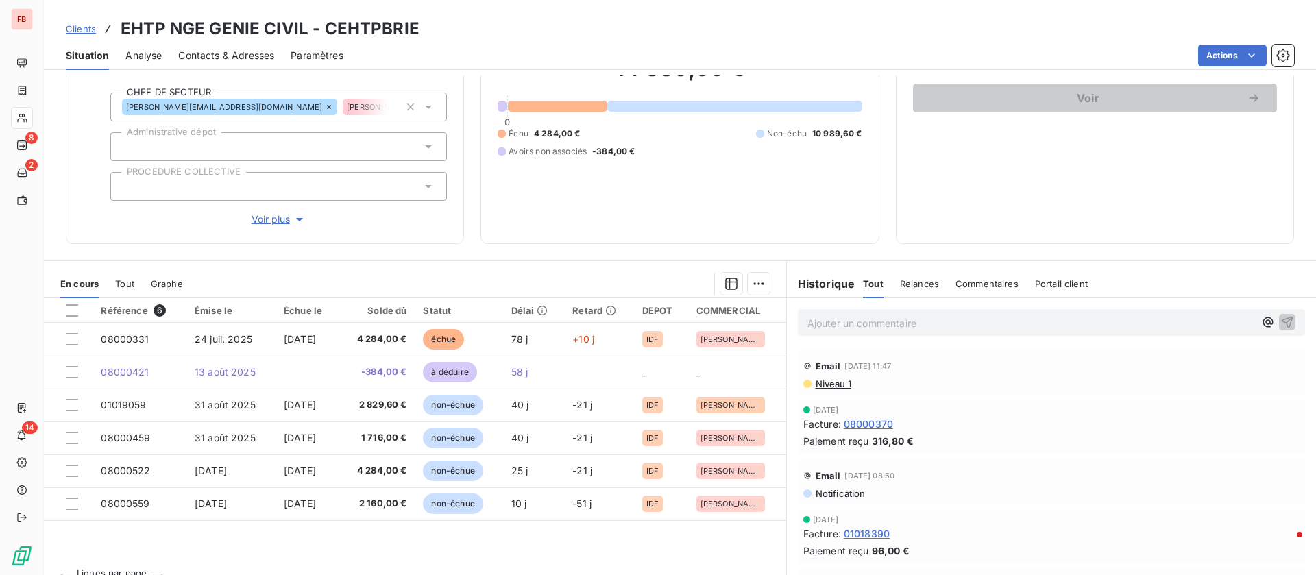
scroll to position [160, 0]
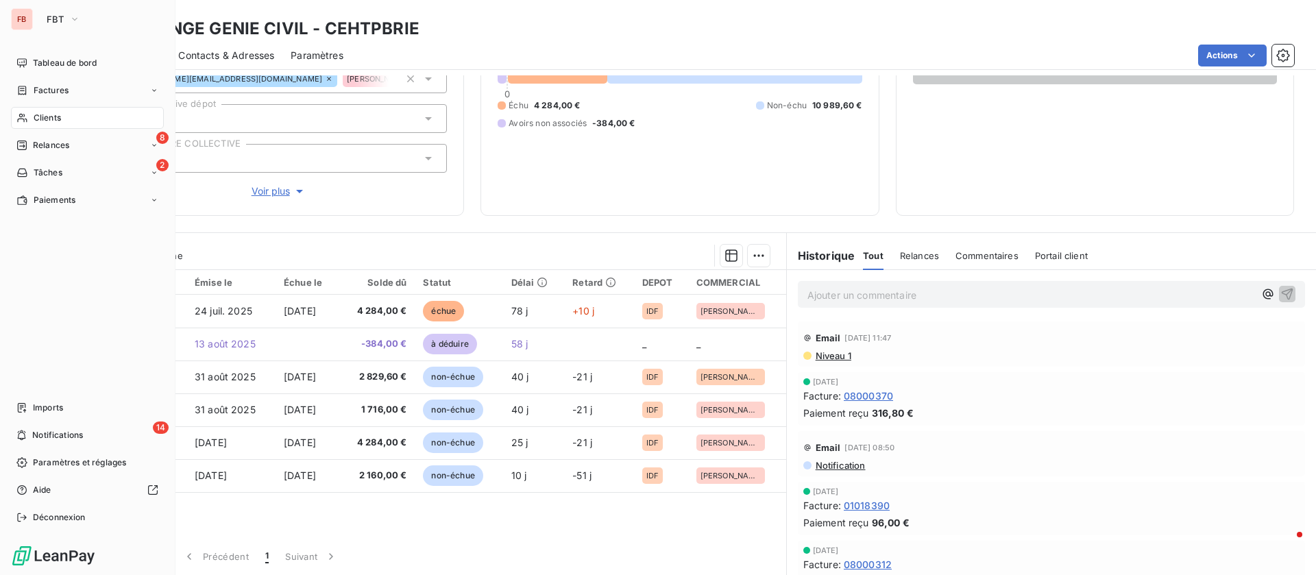
click at [58, 114] on span "Clients" at bounding box center [47, 118] width 27 height 12
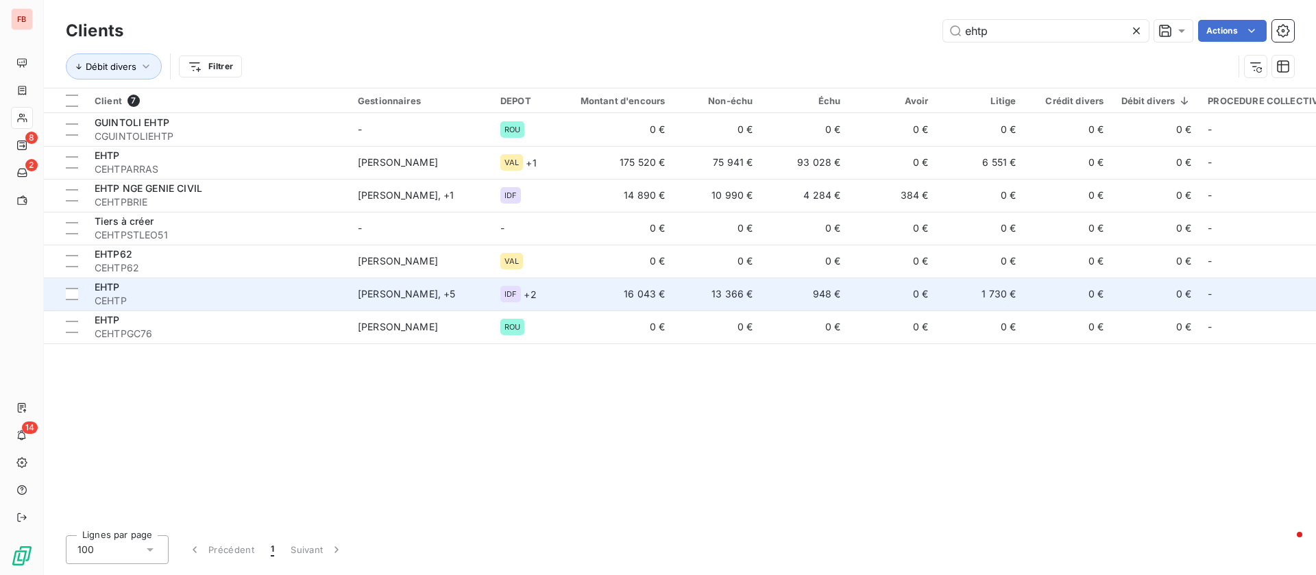
click at [849, 286] on td "0 €" at bounding box center [893, 294] width 88 height 33
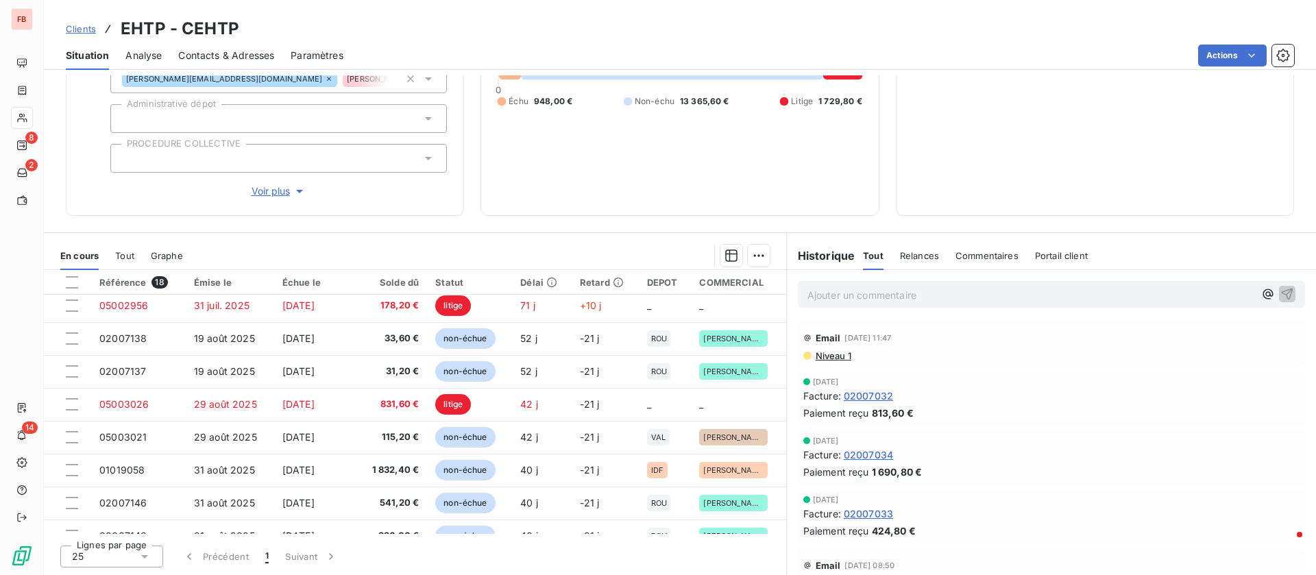
scroll to position [103, 0]
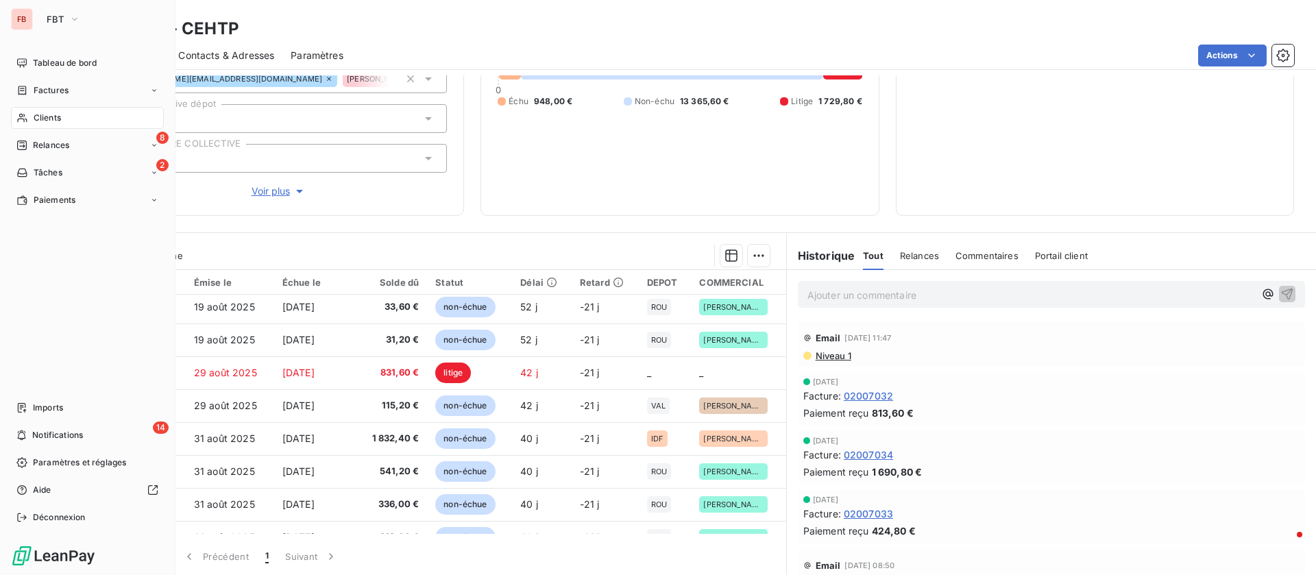
drag, startPoint x: 39, startPoint y: 119, endPoint x: 62, endPoint y: 115, distance: 23.8
click at [39, 119] on span "Clients" at bounding box center [47, 118] width 27 height 12
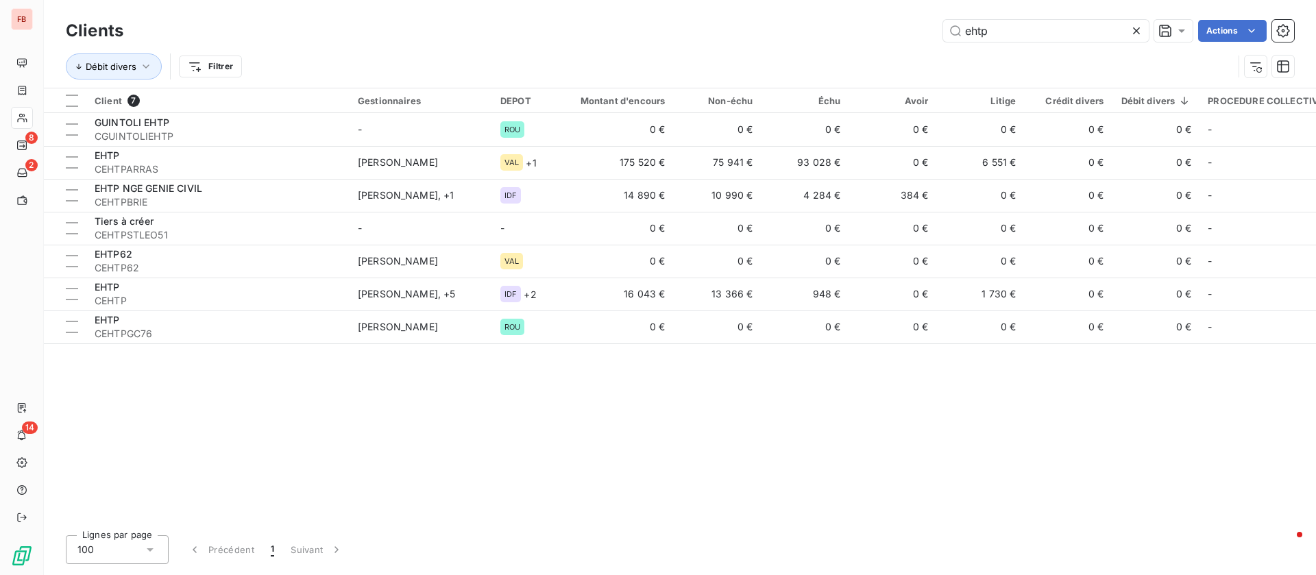
drag, startPoint x: 1015, startPoint y: 41, endPoint x: 847, endPoint y: 21, distance: 169.2
click at [847, 21] on div "Clients ehtp Actions" at bounding box center [680, 30] width 1229 height 29
drag, startPoint x: 1044, startPoint y: 18, endPoint x: 902, endPoint y: 23, distance: 142.0
click at [902, 23] on div "Clients ehtp Actions" at bounding box center [680, 30] width 1229 height 29
drag, startPoint x: 940, startPoint y: 34, endPoint x: 848, endPoint y: 35, distance: 91.9
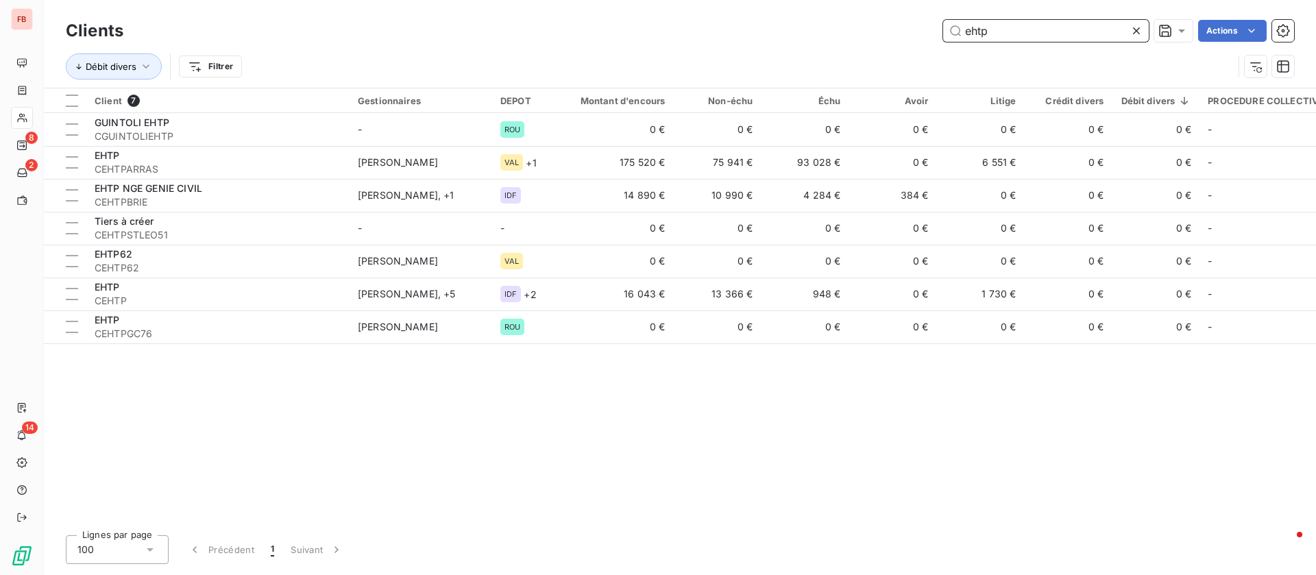
click at [848, 35] on div "ehtp Actions" at bounding box center [717, 31] width 1155 height 22
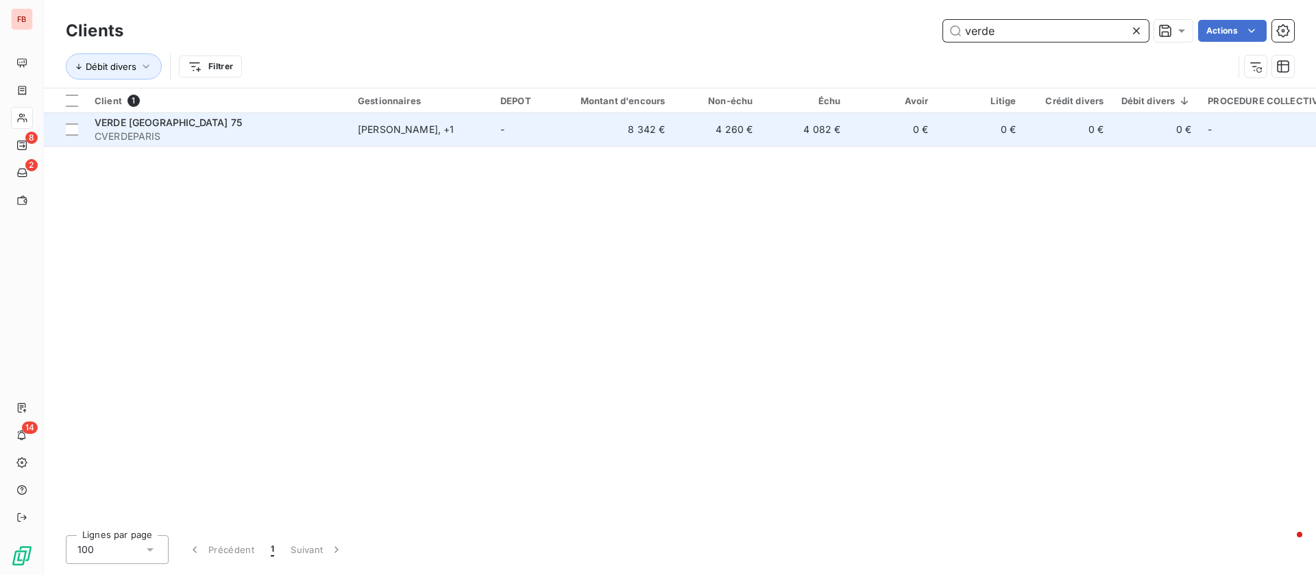
type input "verde"
click at [863, 133] on td "0 €" at bounding box center [893, 129] width 88 height 33
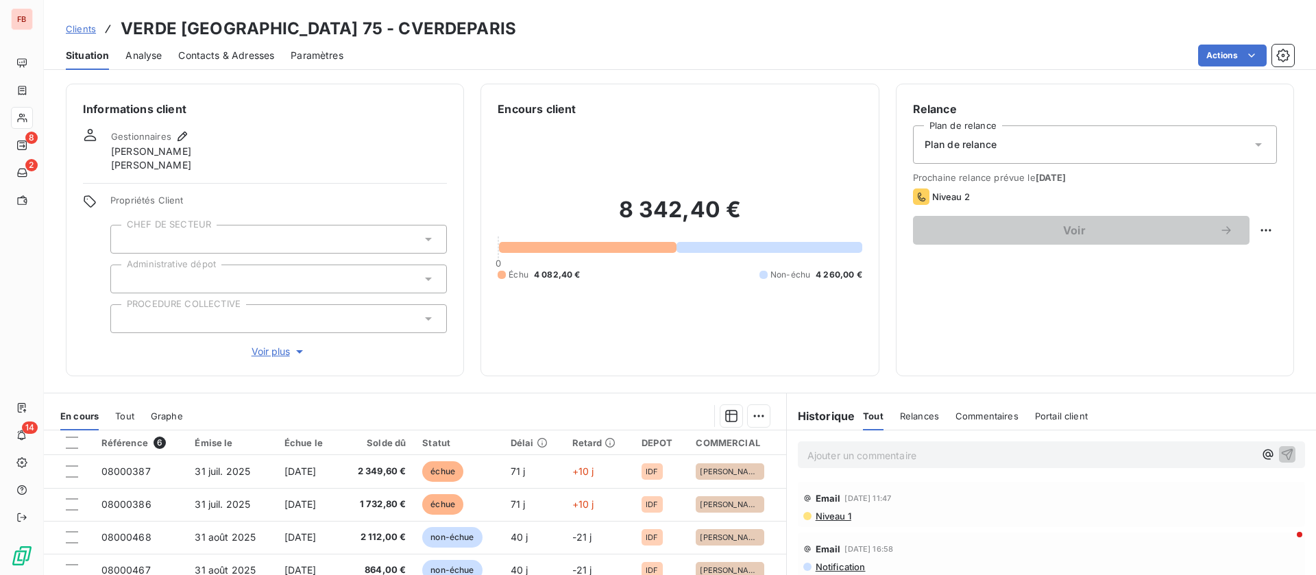
scroll to position [103, 0]
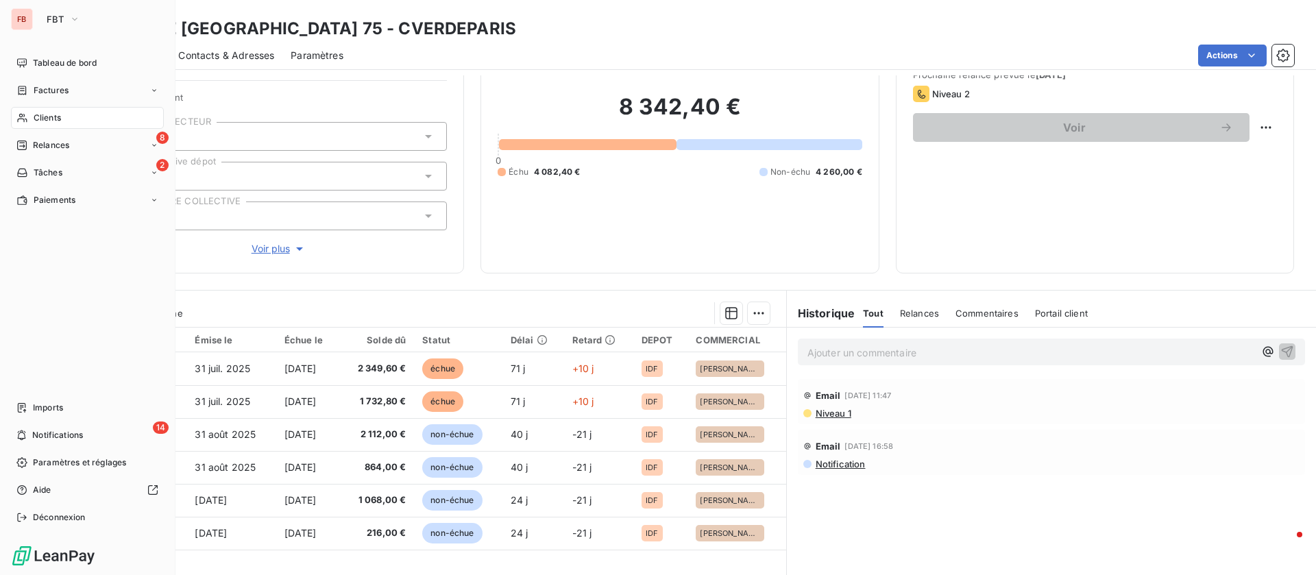
click at [45, 126] on div "Clients" at bounding box center [87, 118] width 153 height 22
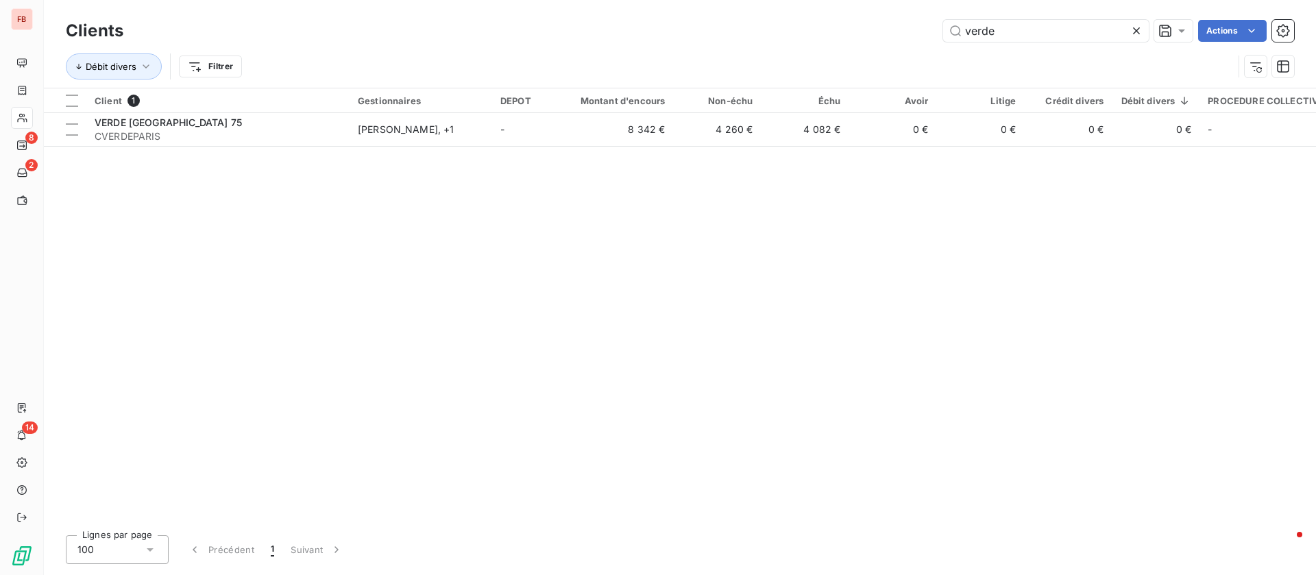
drag, startPoint x: 1056, startPoint y: 35, endPoint x: 815, endPoint y: 31, distance: 240.7
click at [816, 31] on div "verde Actions" at bounding box center [717, 31] width 1155 height 22
drag, startPoint x: 1050, startPoint y: 36, endPoint x: 795, endPoint y: 35, distance: 254.4
click at [795, 35] on div "gpso Actions" at bounding box center [717, 31] width 1155 height 22
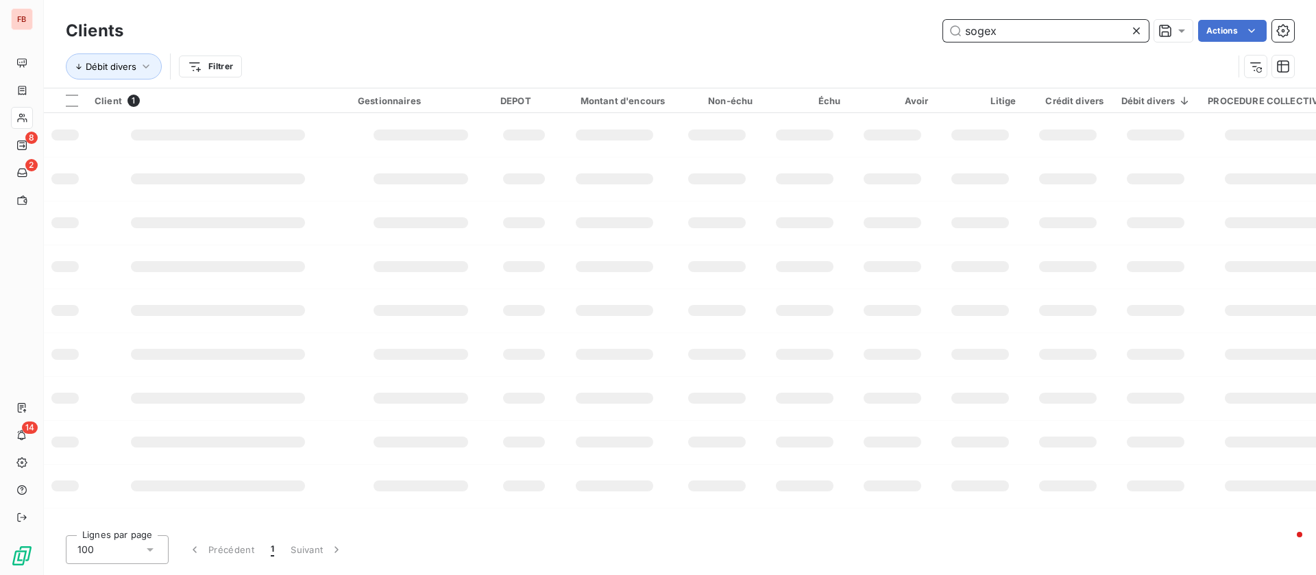
type input "sogex"
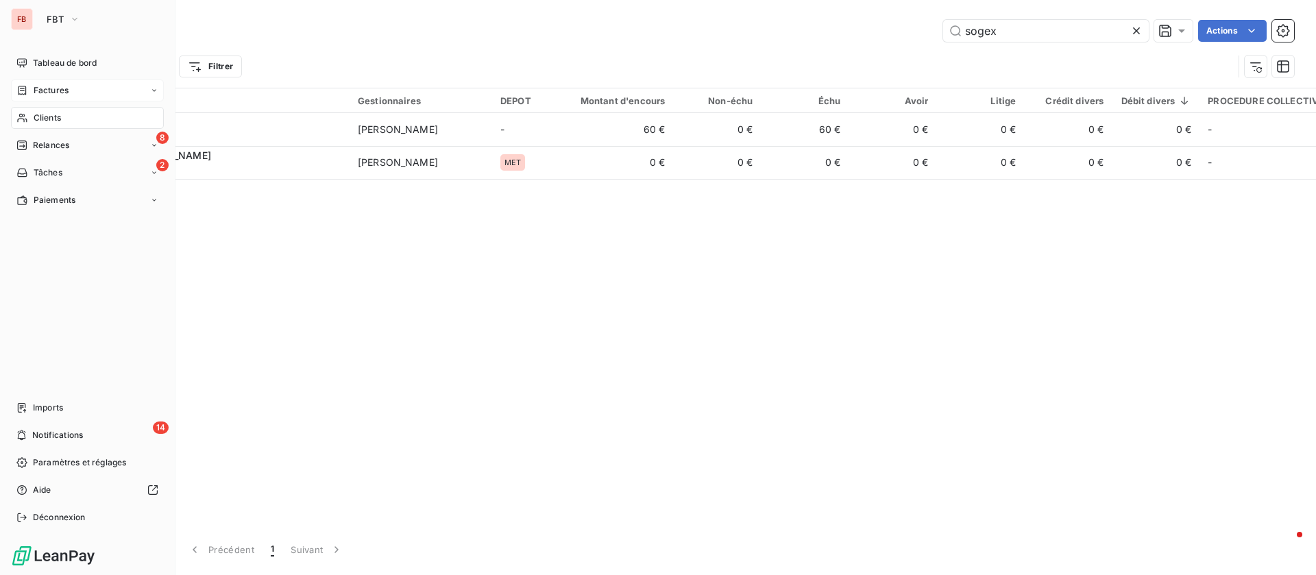
click at [49, 88] on span "Factures" at bounding box center [51, 90] width 35 height 12
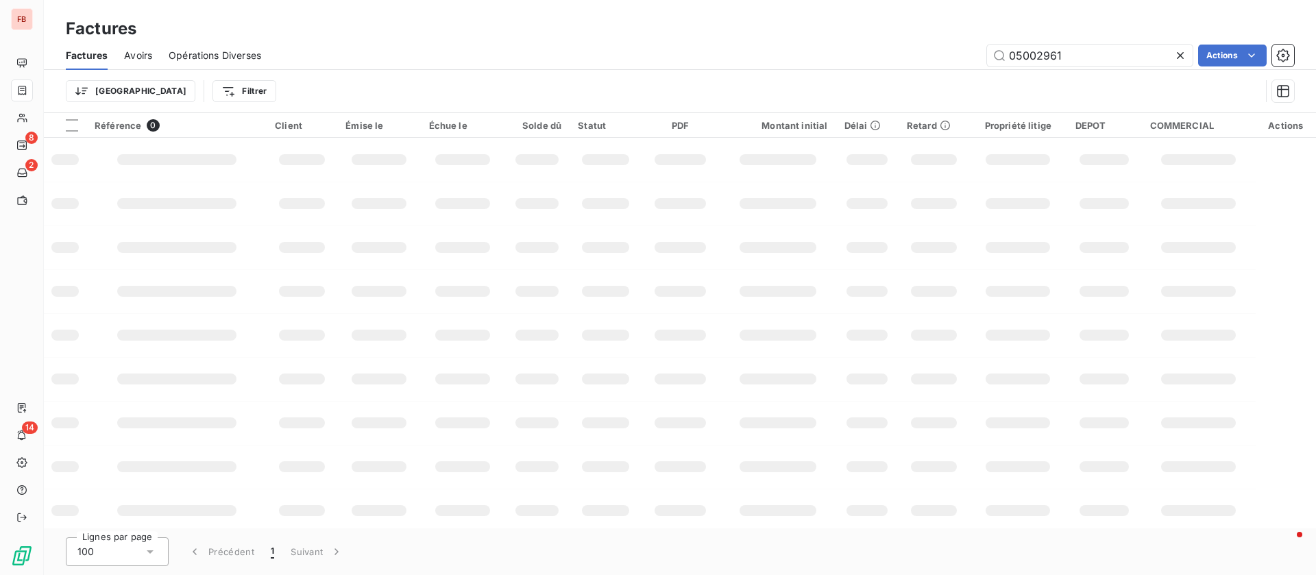
drag, startPoint x: 1038, startPoint y: 56, endPoint x: 908, endPoint y: 56, distance: 130.3
click at [908, 56] on div "05002961 Actions" at bounding box center [786, 56] width 1017 height 22
type input "ehtp"
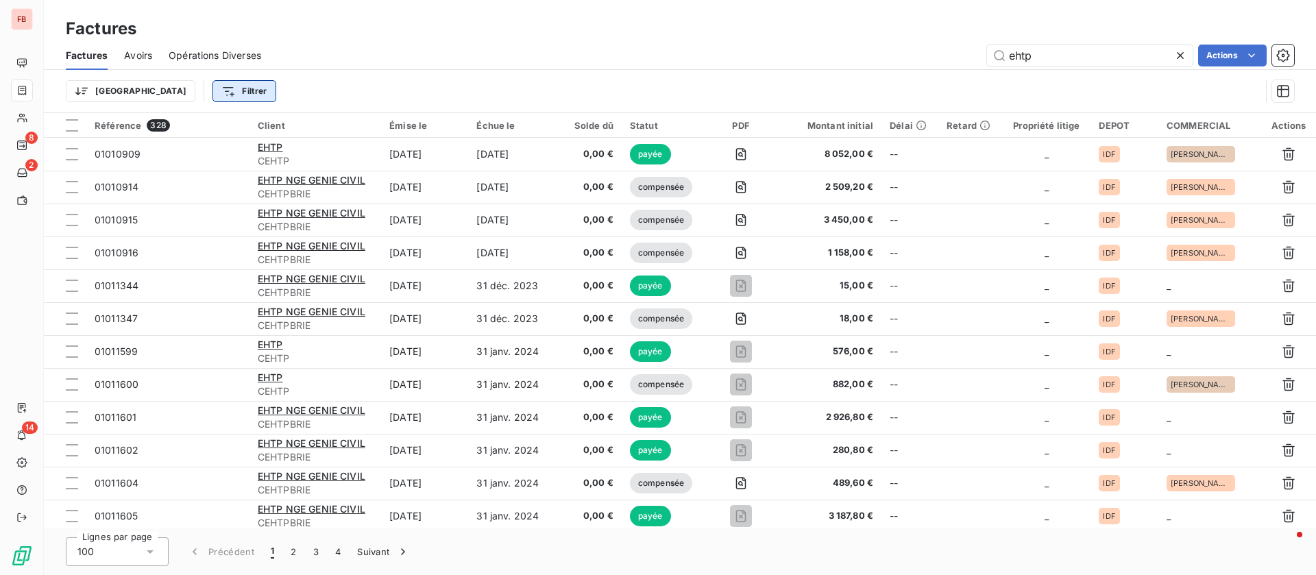
click at [185, 97] on html "FB 8 2 14 Factures Factures Avoirs Opérations Diverses ehtp Actions Trier Filtr…" at bounding box center [658, 287] width 1316 height 575
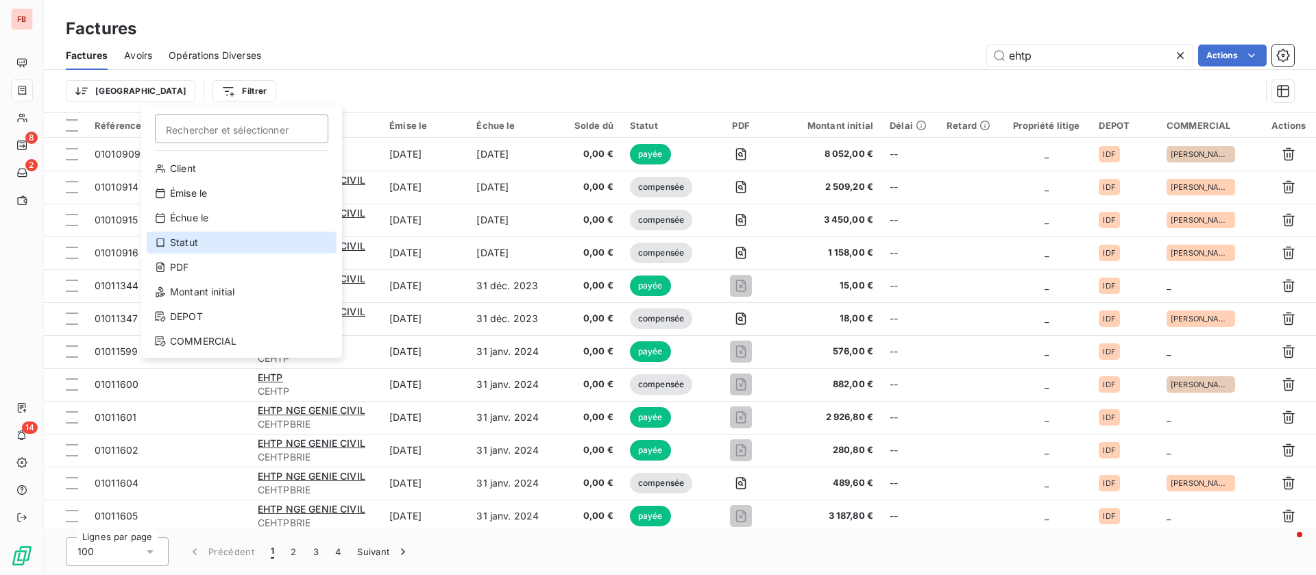
click at [187, 235] on div "Statut" at bounding box center [242, 243] width 190 height 22
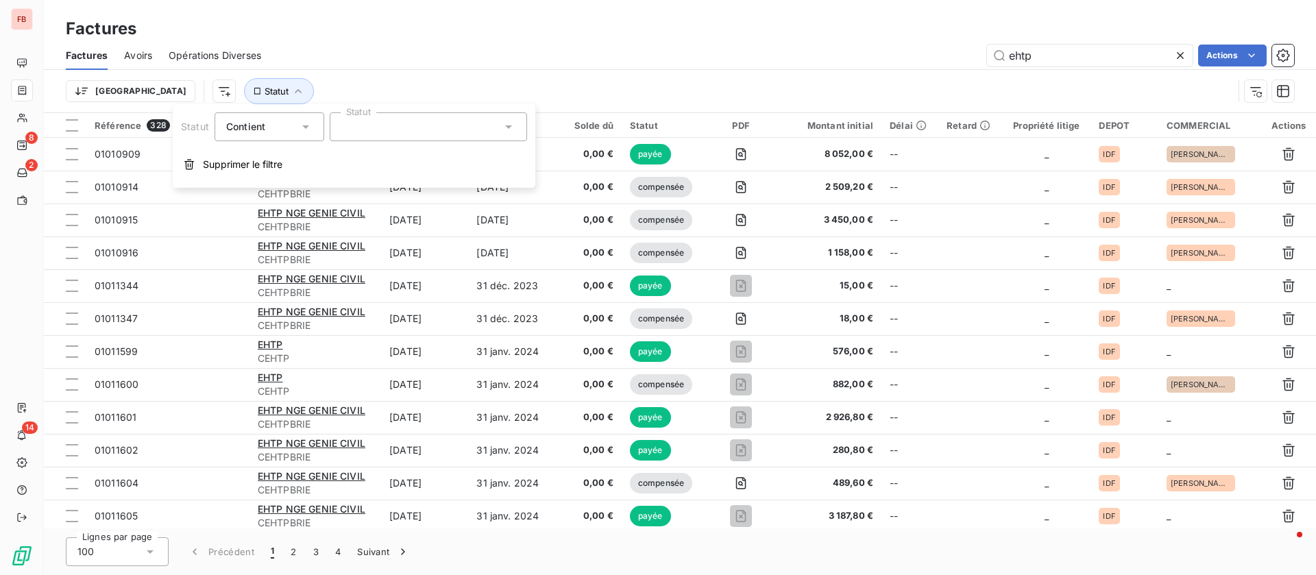
click at [422, 127] on div at bounding box center [428, 126] width 197 height 29
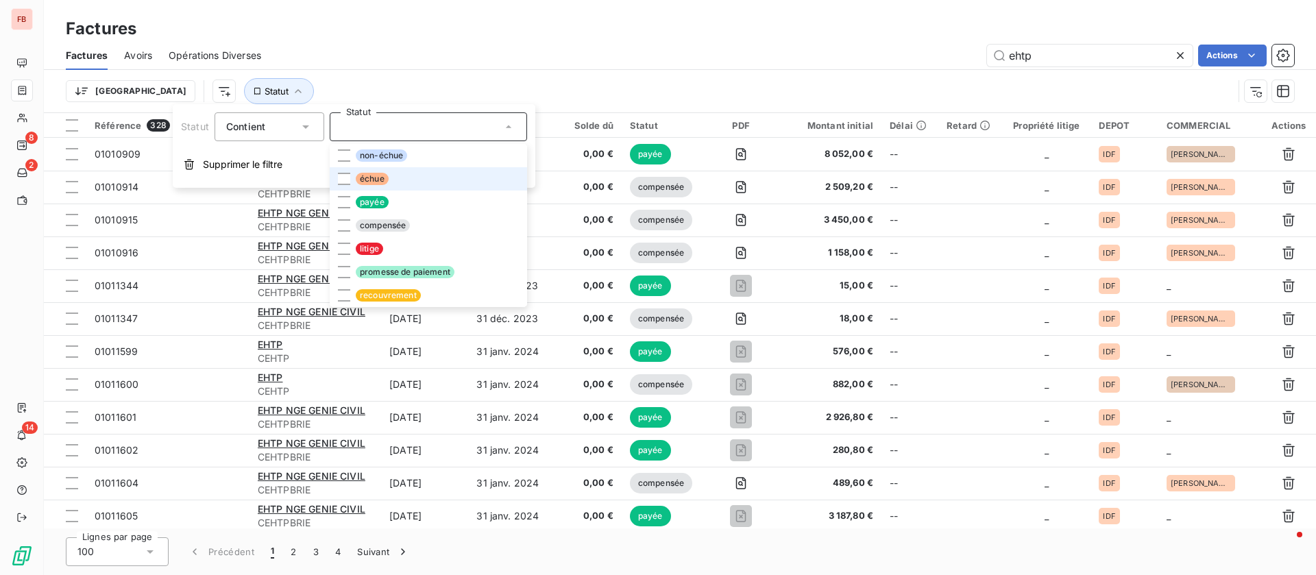
click at [378, 178] on span "échue" at bounding box center [372, 179] width 33 height 12
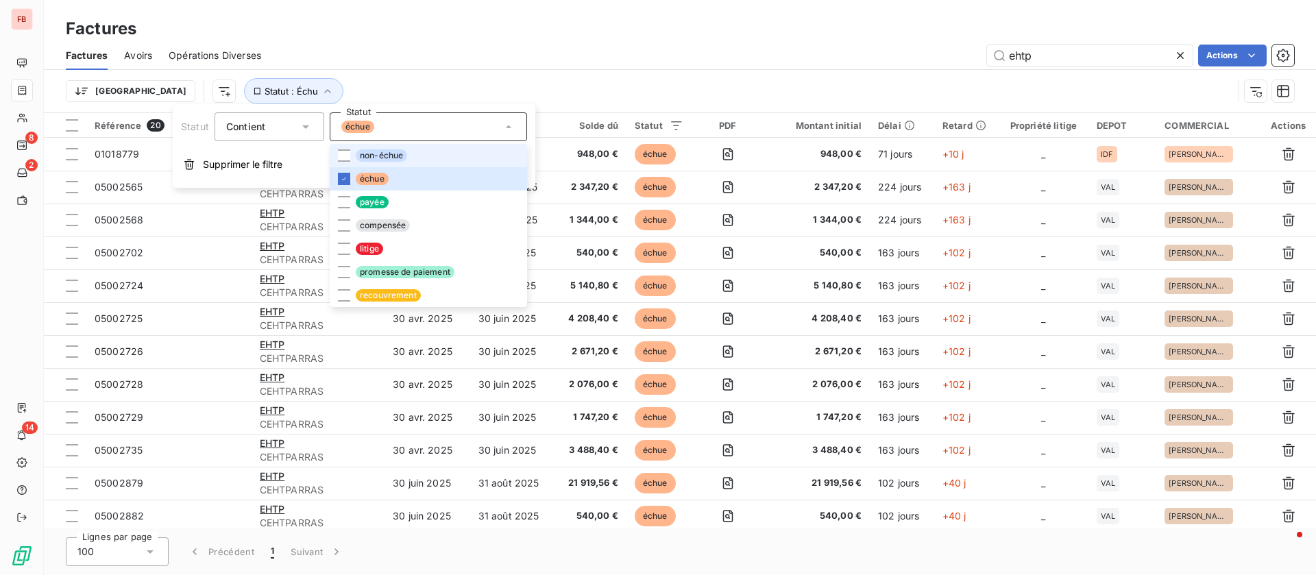
click at [375, 154] on span "non-échue" at bounding box center [381, 155] width 51 height 12
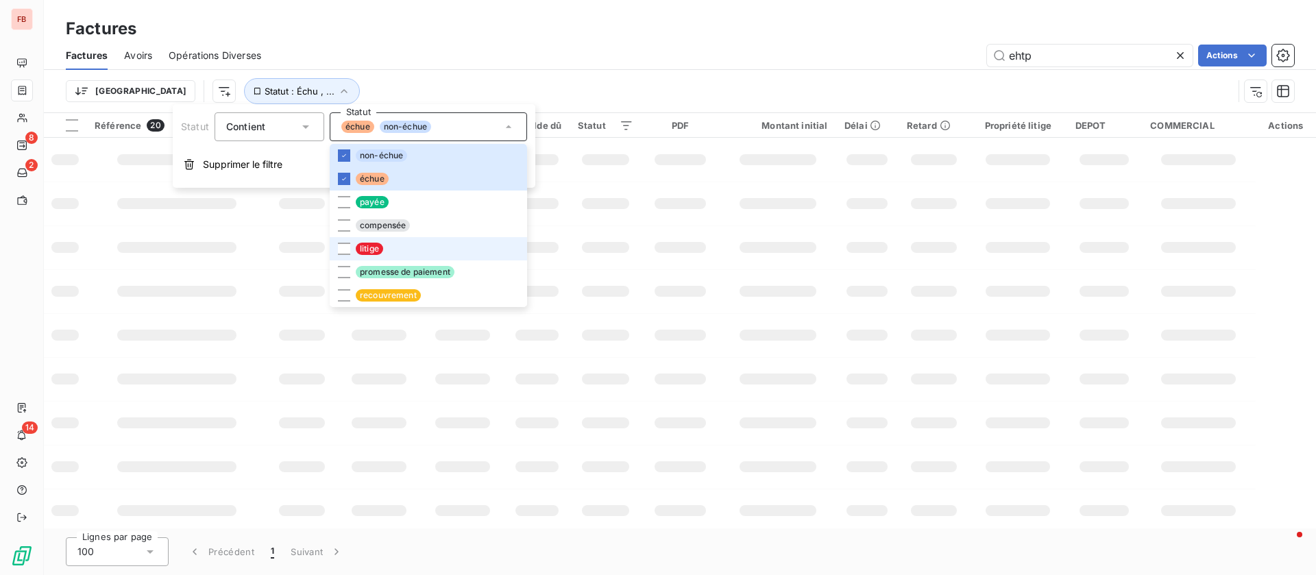
click at [361, 250] on span "litige" at bounding box center [369, 249] width 27 height 12
click at [724, 51] on div "ehtp Actions" at bounding box center [786, 56] width 1017 height 22
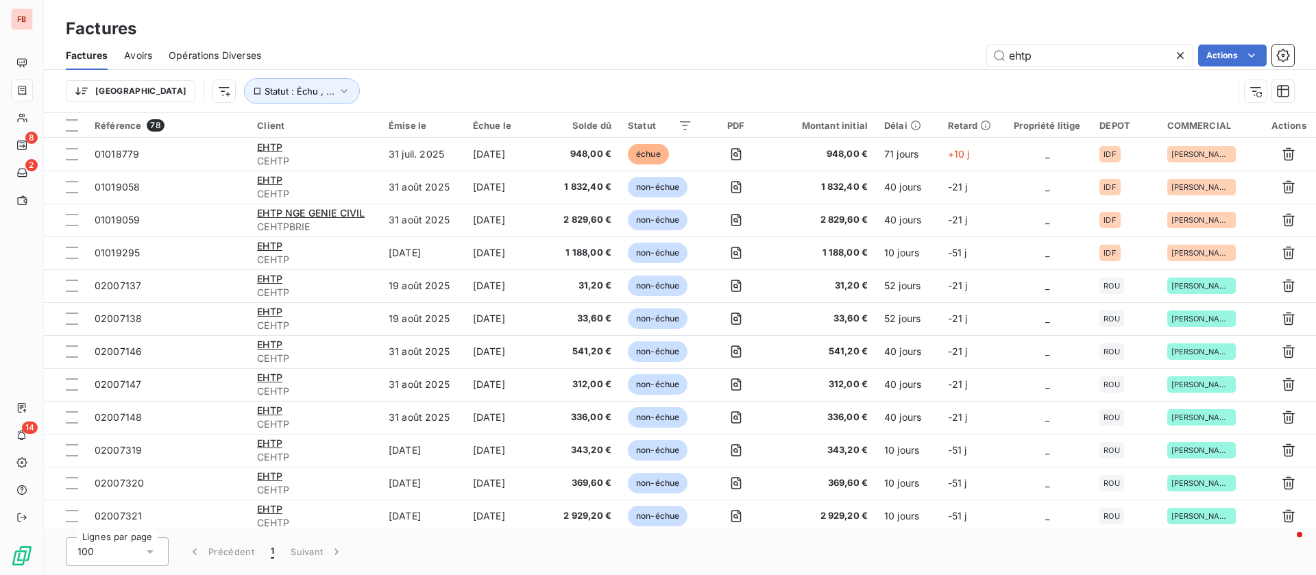
click at [1252, 48] on html "FB 8 2 14 Factures Factures Avoirs Opérations Diverses ehtp Actions Trier Statu…" at bounding box center [658, 287] width 1316 height 575
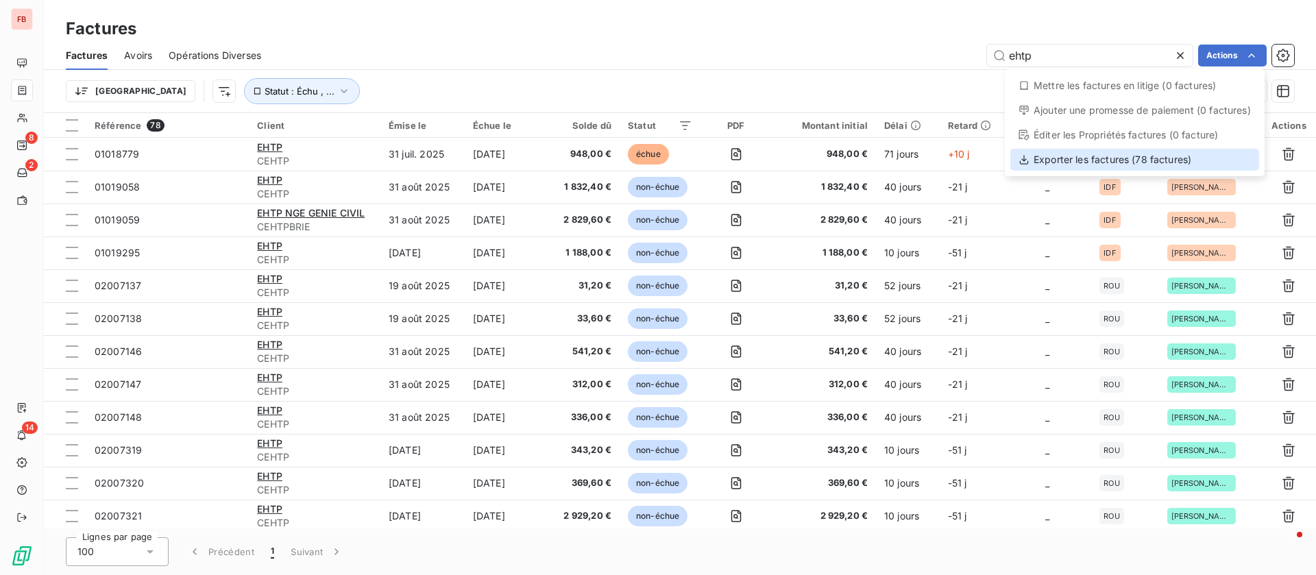
click at [1120, 160] on div "Exporter les factures (78 factures)" at bounding box center [1135, 160] width 249 height 22
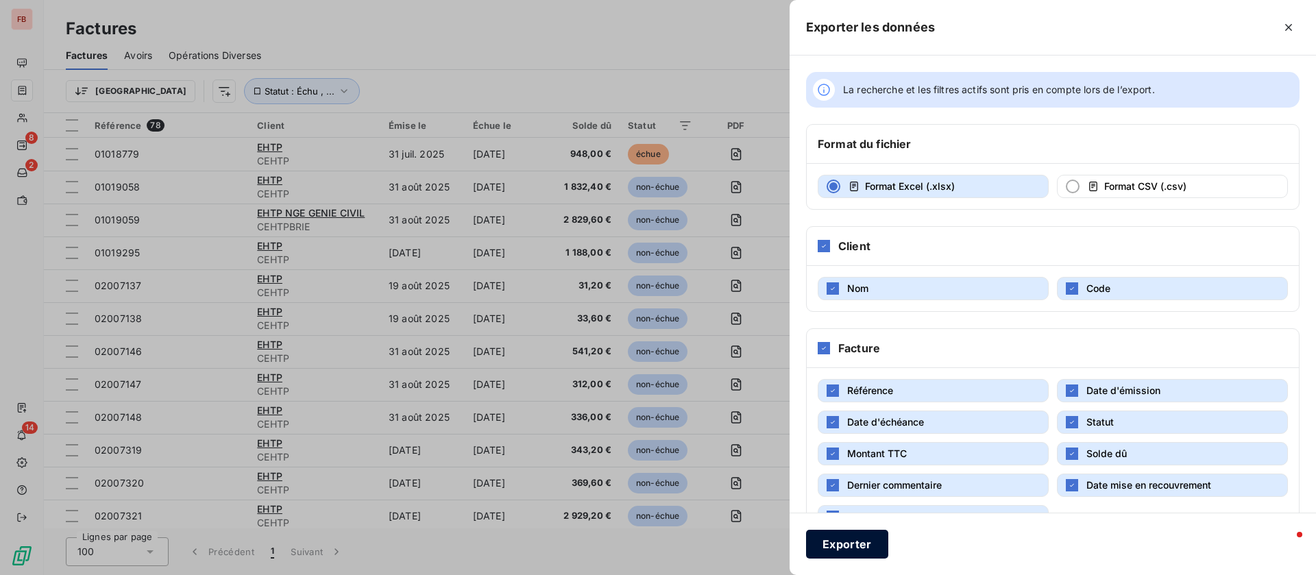
click at [861, 546] on button "Exporter" at bounding box center [847, 544] width 82 height 29
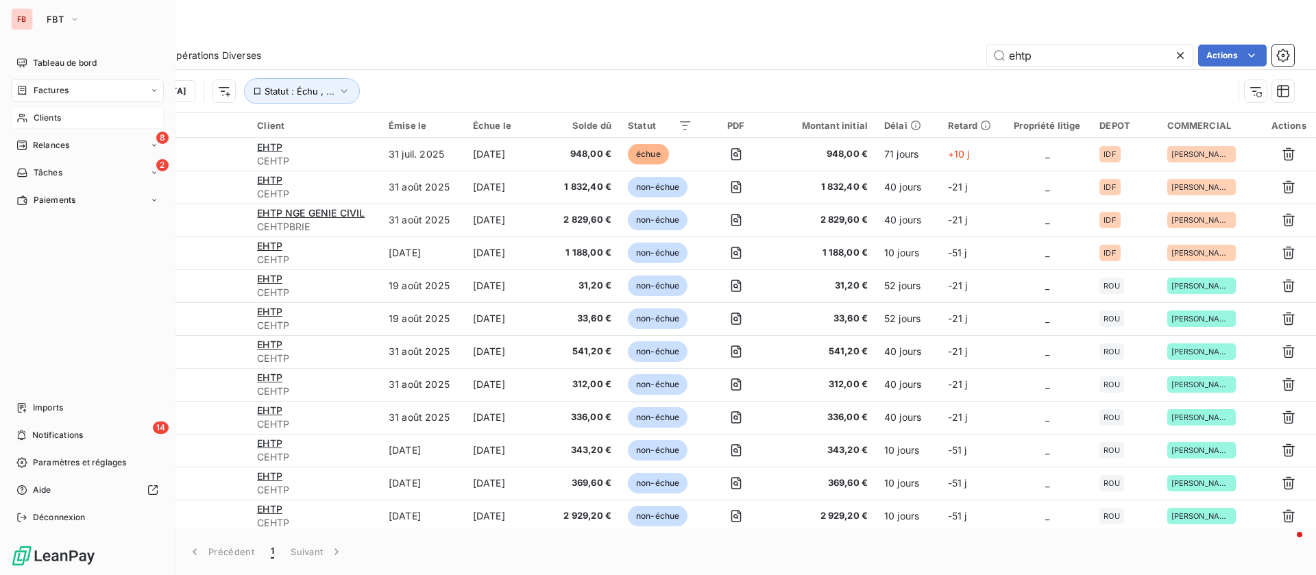
drag, startPoint x: 37, startPoint y: 108, endPoint x: 139, endPoint y: 110, distance: 101.5
click at [38, 108] on div "Clients" at bounding box center [87, 118] width 153 height 22
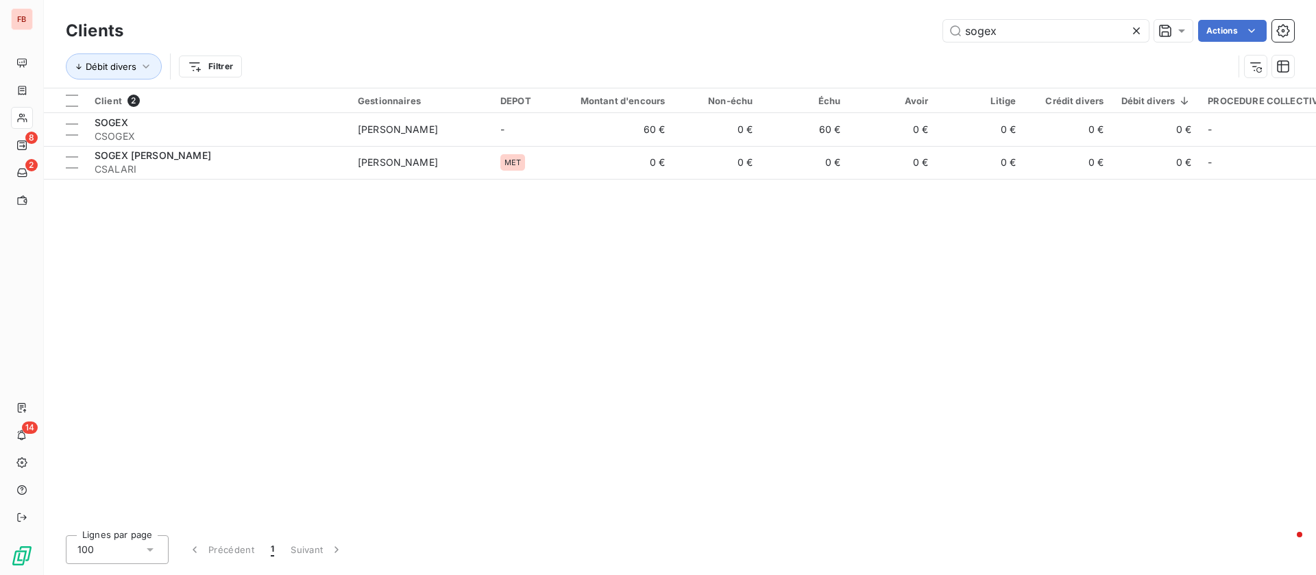
drag, startPoint x: 1007, startPoint y: 23, endPoint x: 888, endPoint y: 27, distance: 119.4
click at [889, 27] on div "sogex Actions" at bounding box center [717, 31] width 1155 height 22
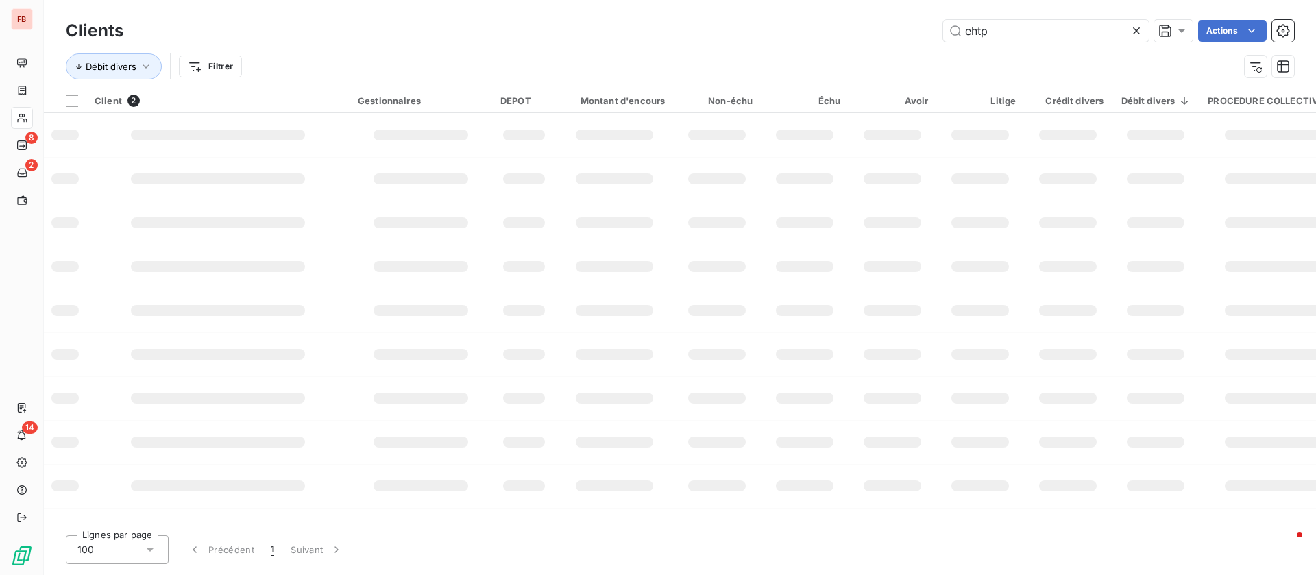
type input "ehtp"
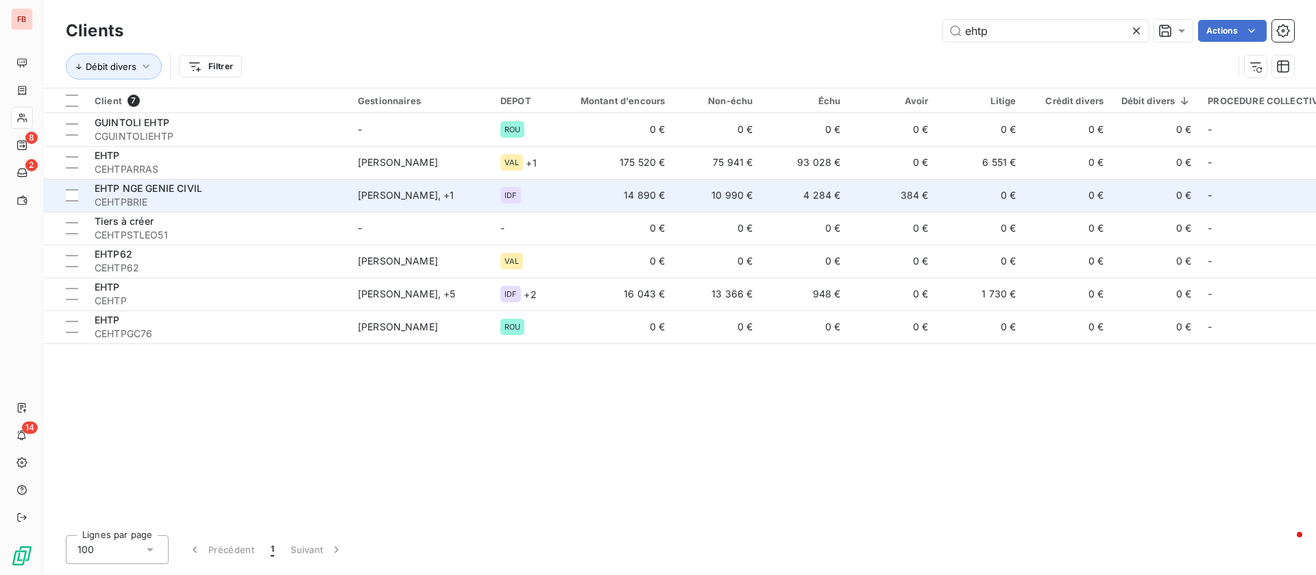
click at [909, 193] on td "384 €" at bounding box center [893, 195] width 88 height 33
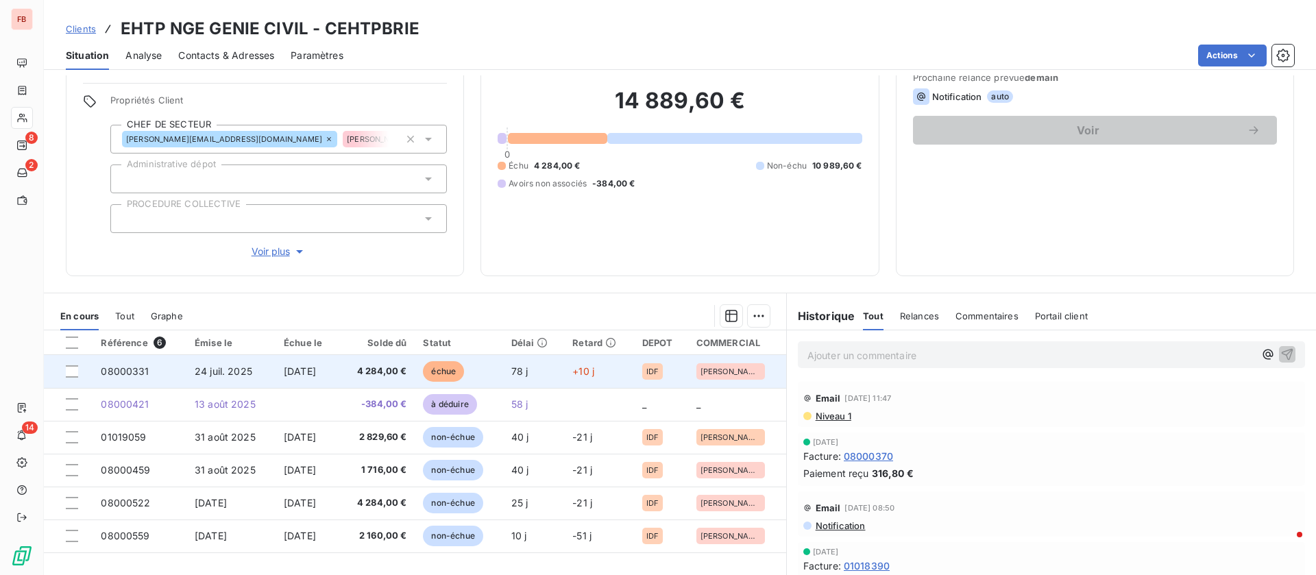
scroll to position [103, 0]
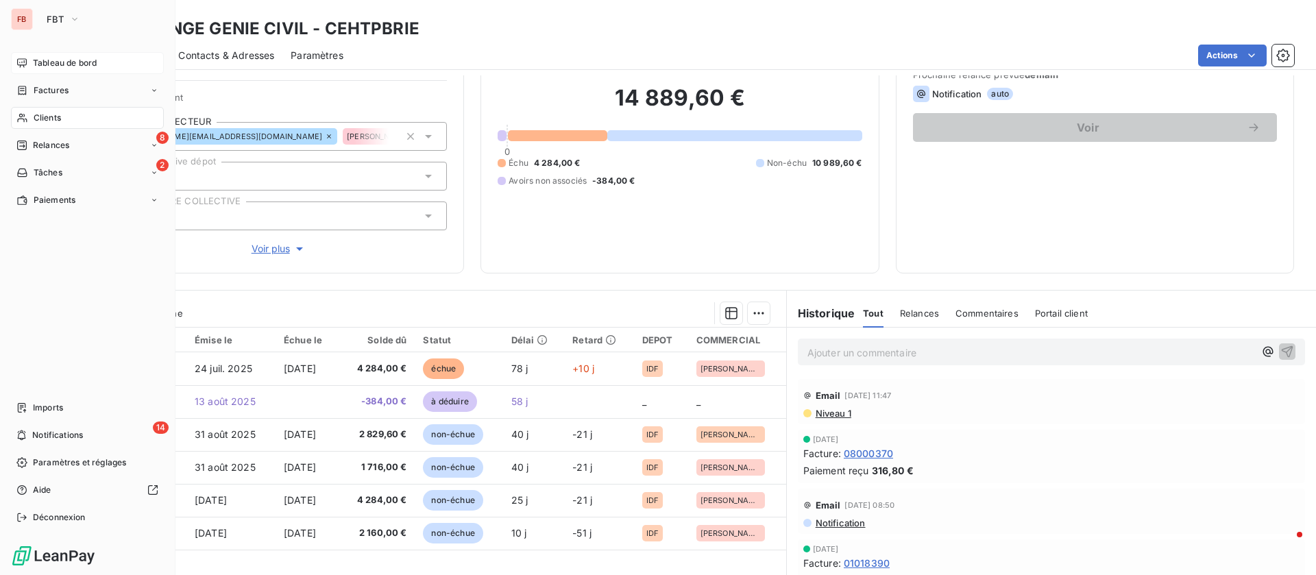
click at [59, 64] on span "Tableau de bord" at bounding box center [65, 63] width 64 height 12
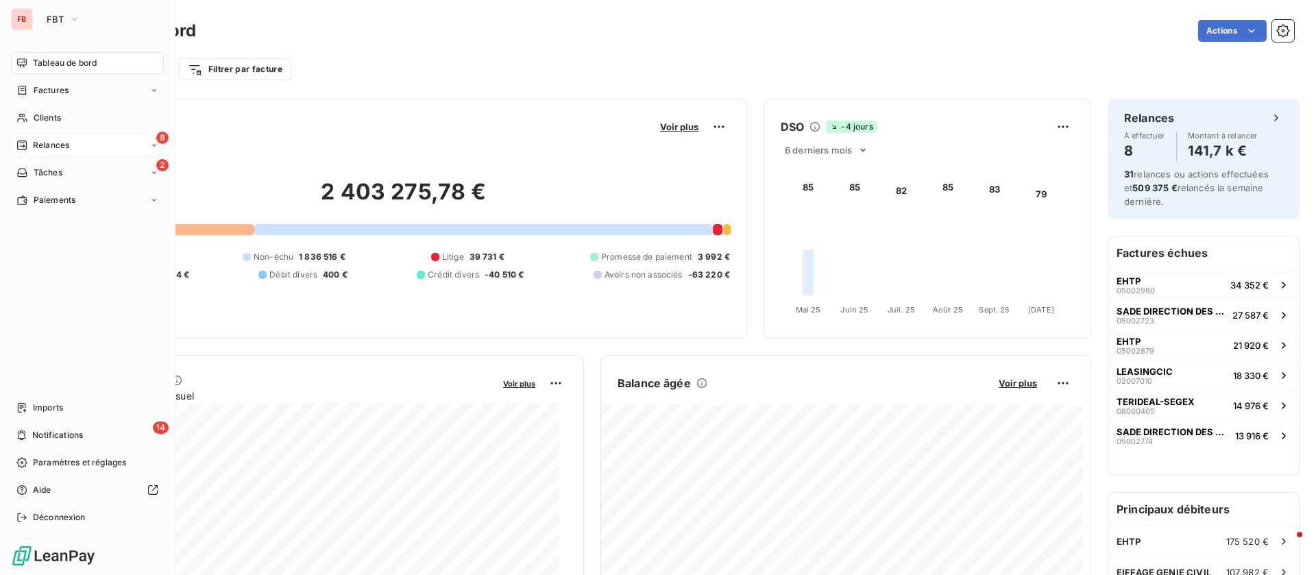
click at [64, 145] on span "Relances" at bounding box center [51, 145] width 36 height 12
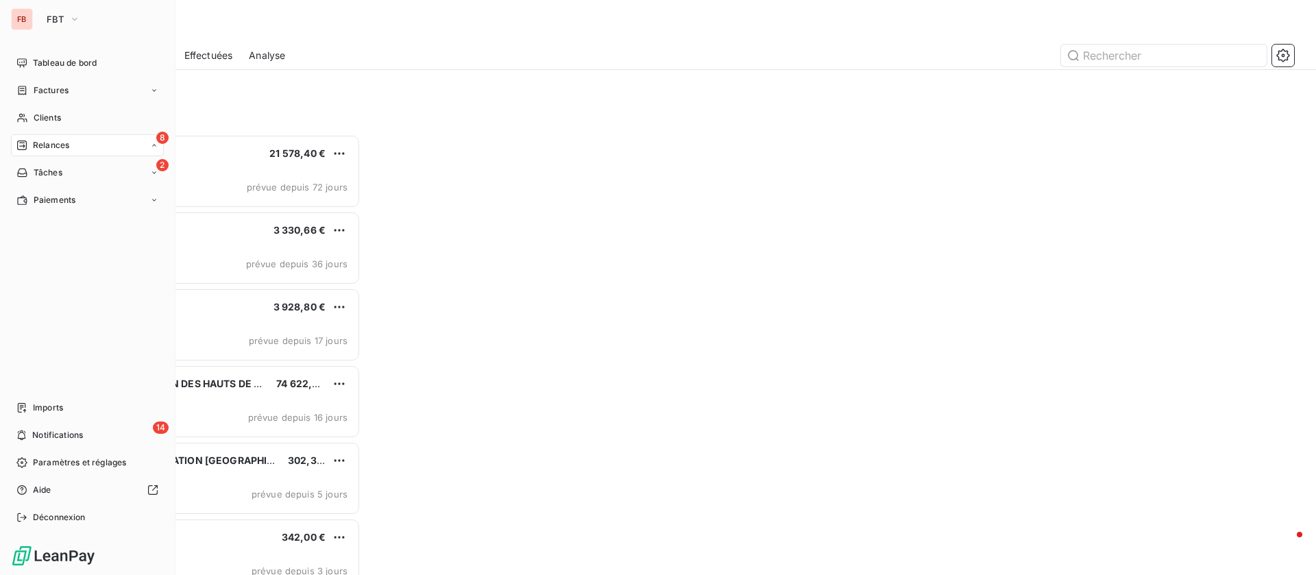
scroll to position [425, 279]
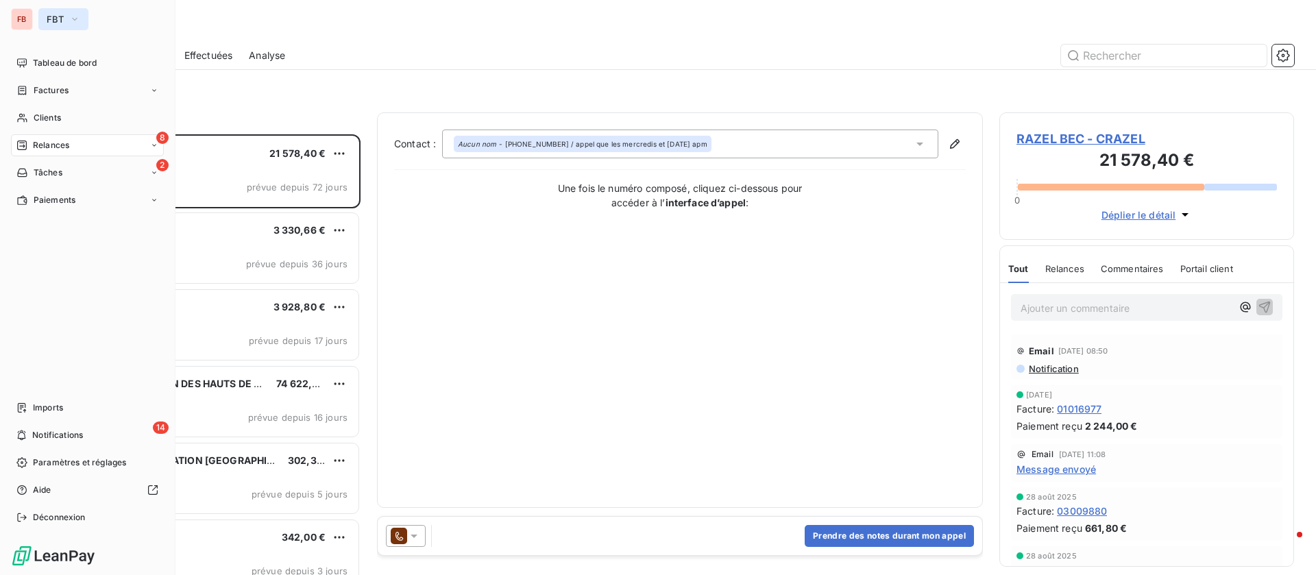
click at [66, 23] on button "FBT" at bounding box center [63, 19] width 50 height 22
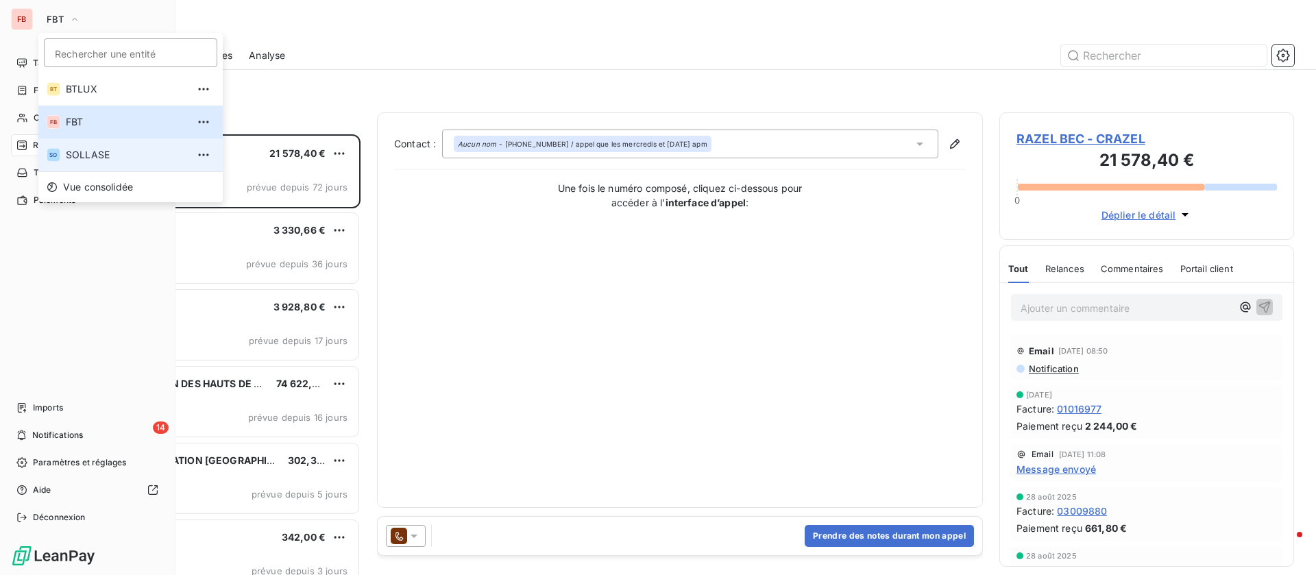
click at [83, 151] on span "SOLLASE" at bounding box center [126, 155] width 121 height 14
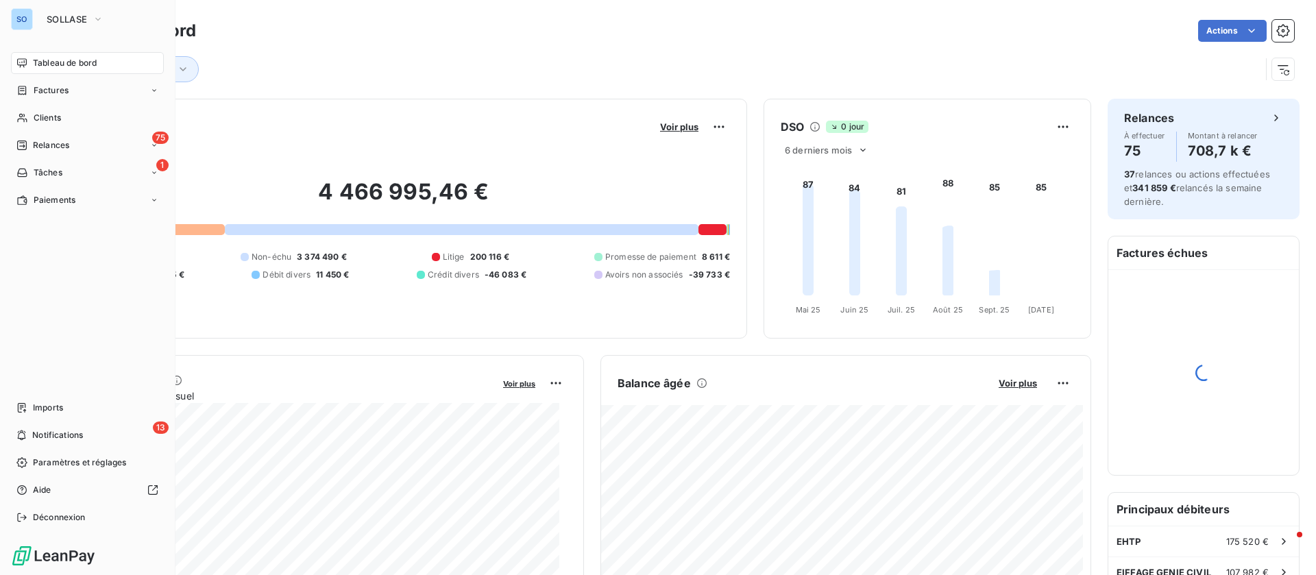
drag, startPoint x: 29, startPoint y: 107, endPoint x: 560, endPoint y: 126, distance: 531.1
click at [30, 107] on div "Clients" at bounding box center [87, 118] width 153 height 22
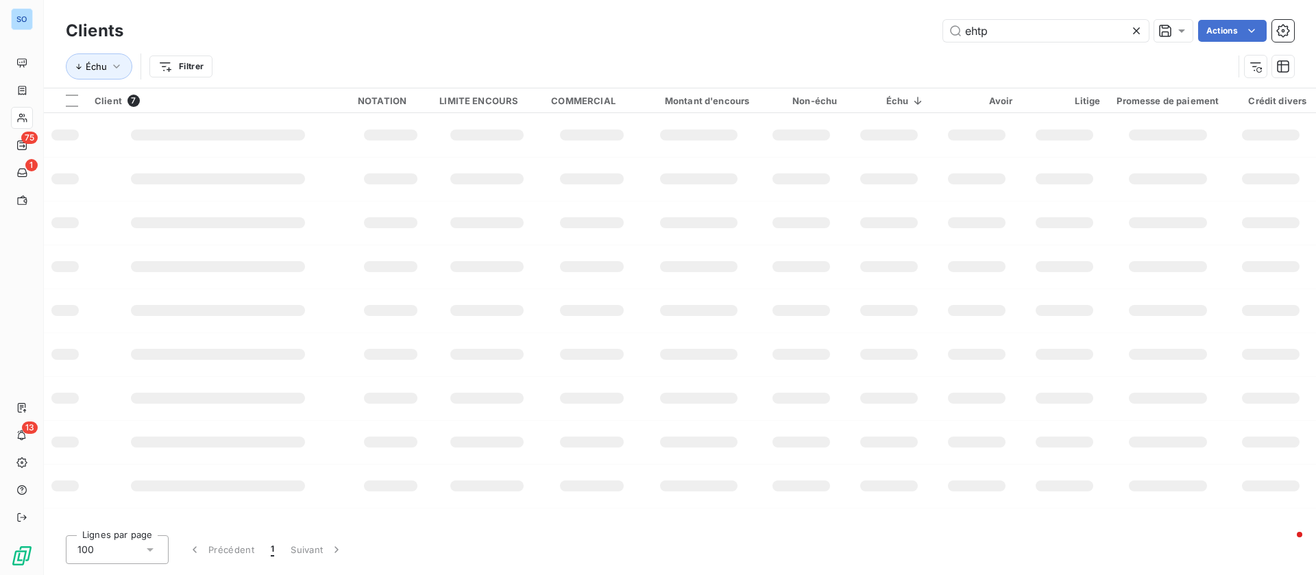
drag, startPoint x: 1030, startPoint y: 28, endPoint x: 842, endPoint y: 25, distance: 187.9
click at [842, 25] on div "ehtp Actions" at bounding box center [717, 31] width 1155 height 22
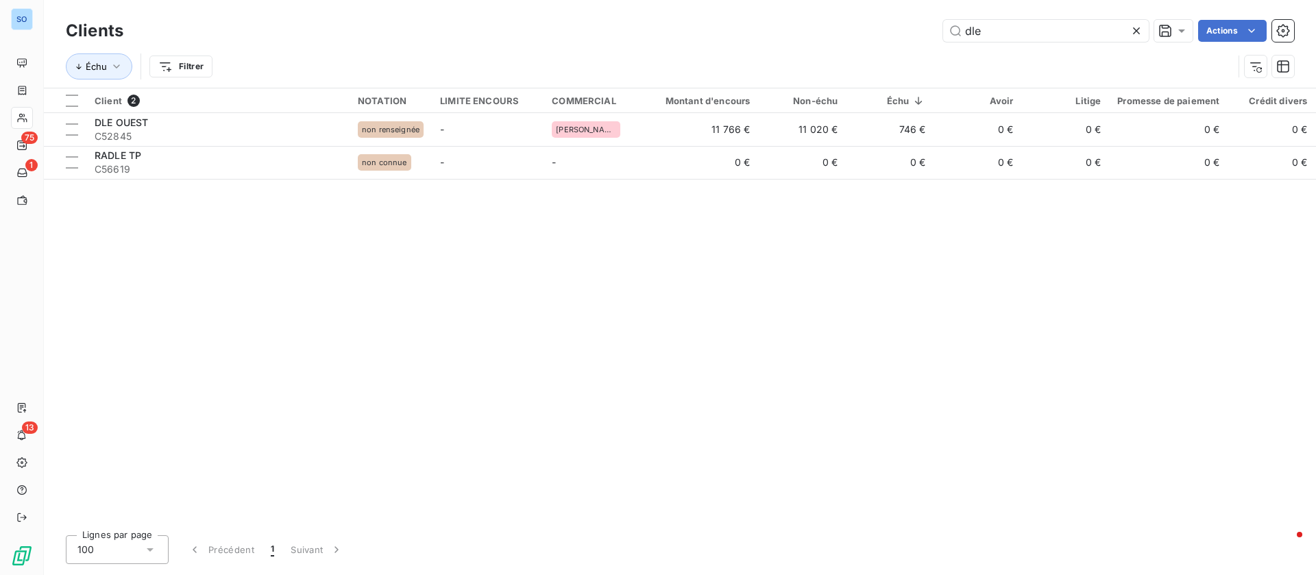
drag, startPoint x: 1010, startPoint y: 37, endPoint x: 852, endPoint y: 17, distance: 159.0
click at [852, 17] on div "Clients dle Actions" at bounding box center [680, 30] width 1229 height 29
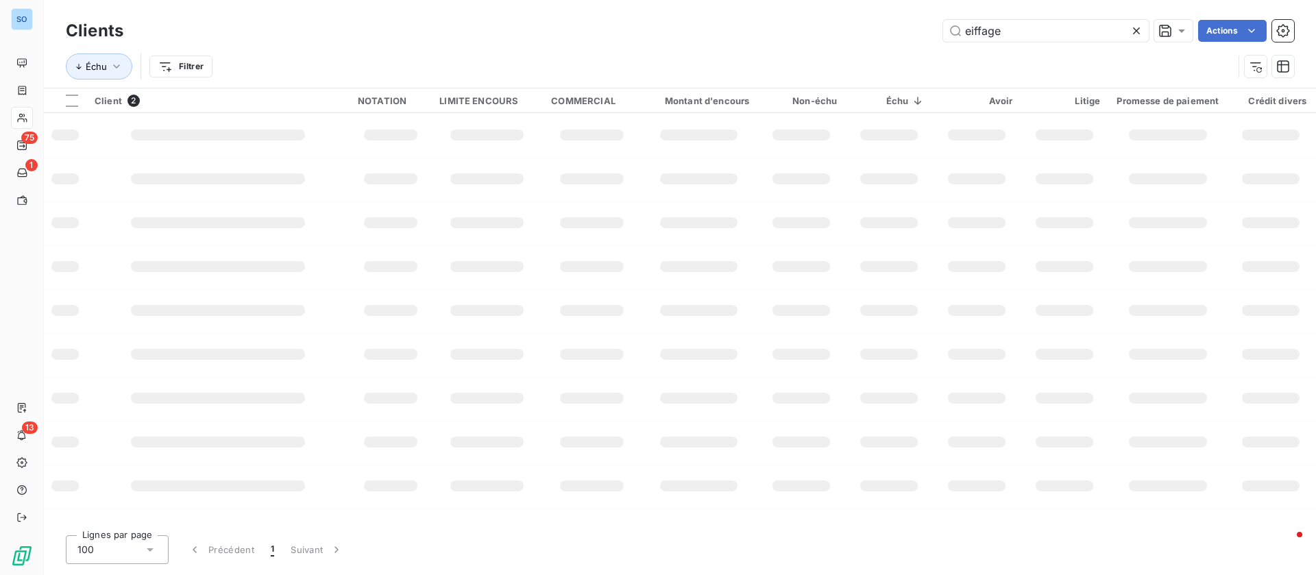
type input "eiffage"
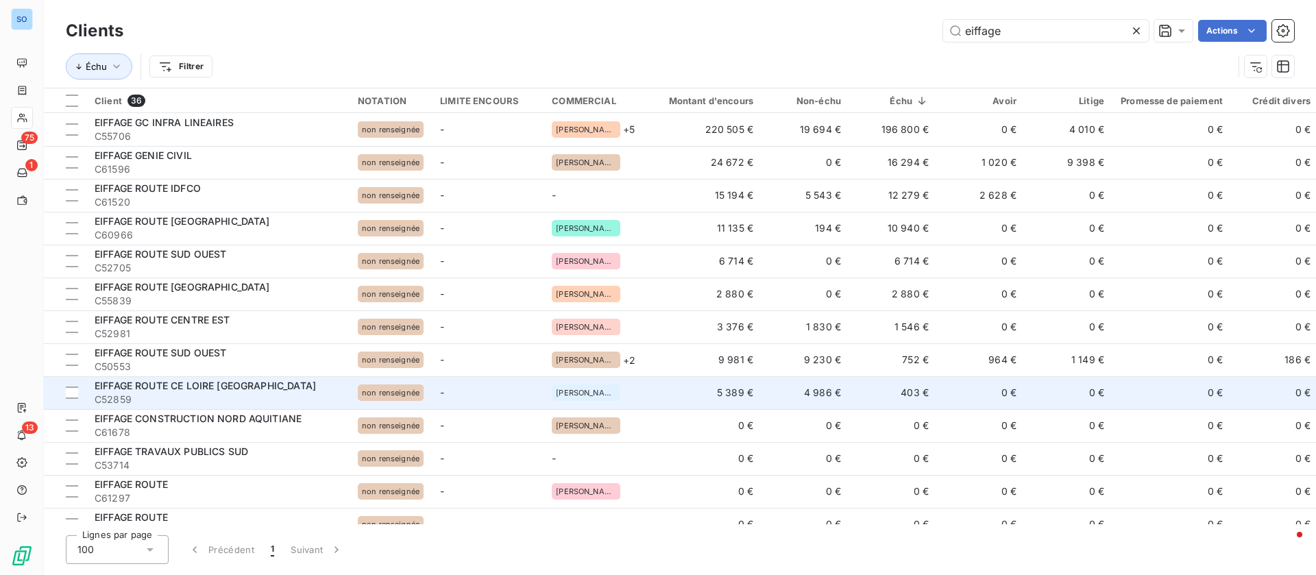
click at [762, 389] on td "4 986 €" at bounding box center [806, 392] width 88 height 33
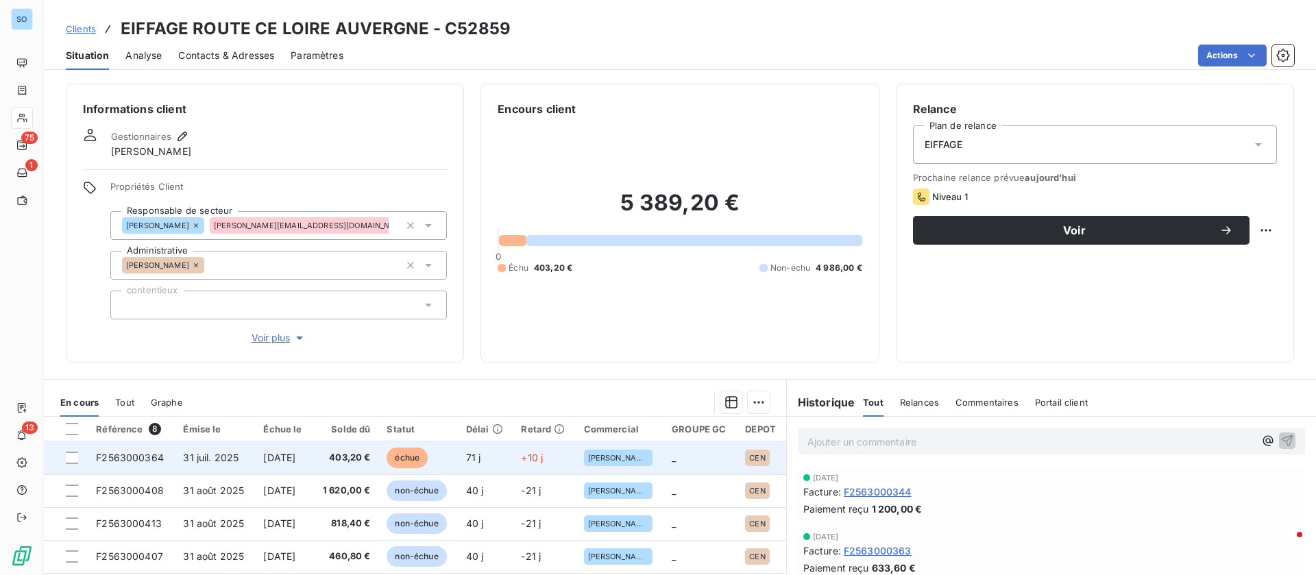
click at [307, 464] on td "[DATE]" at bounding box center [283, 458] width 57 height 33
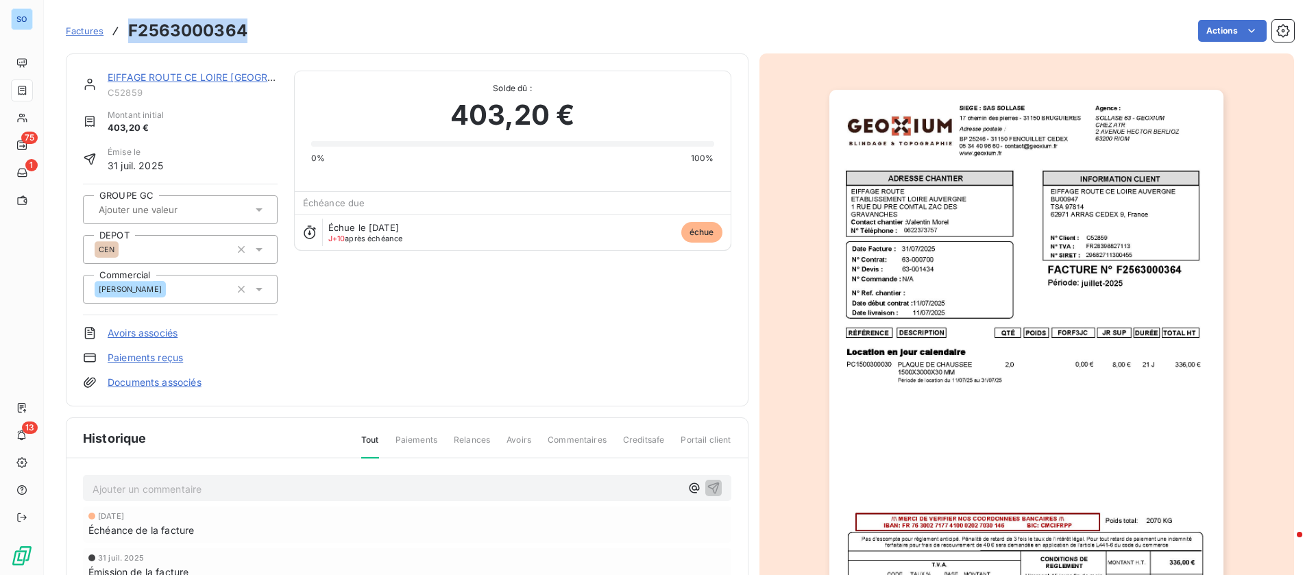
drag, startPoint x: 247, startPoint y: 22, endPoint x: 128, endPoint y: 21, distance: 118.6
click at [128, 21] on div "Factures F2563000364 Actions" at bounding box center [680, 30] width 1229 height 29
copy h3 "F2563000364"
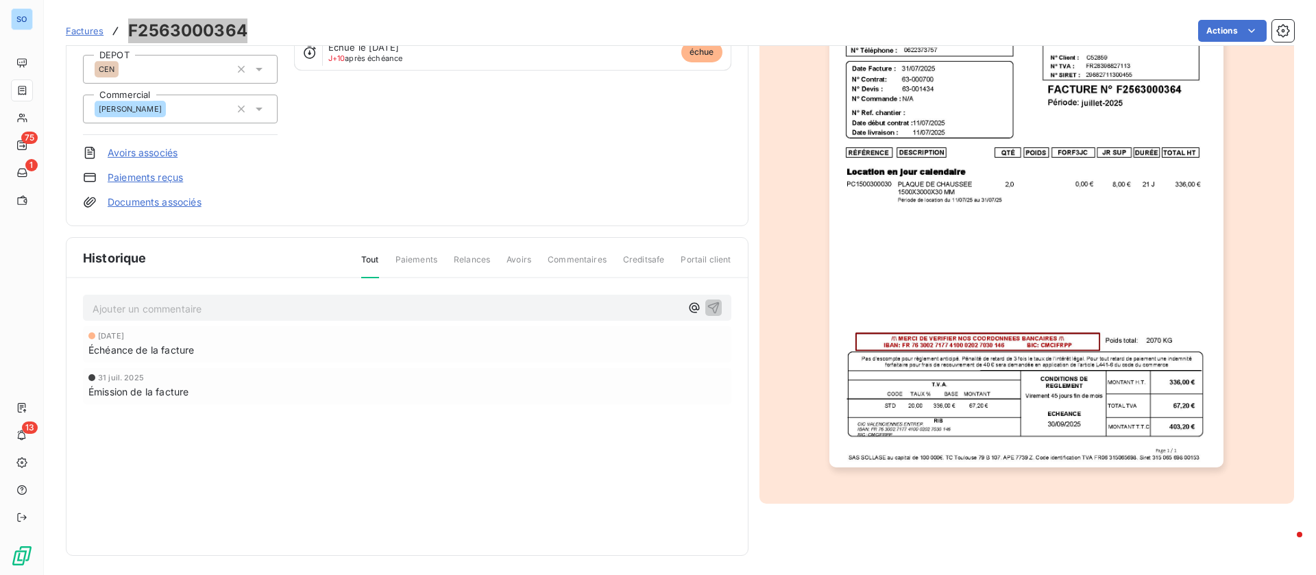
scroll to position [184, 0]
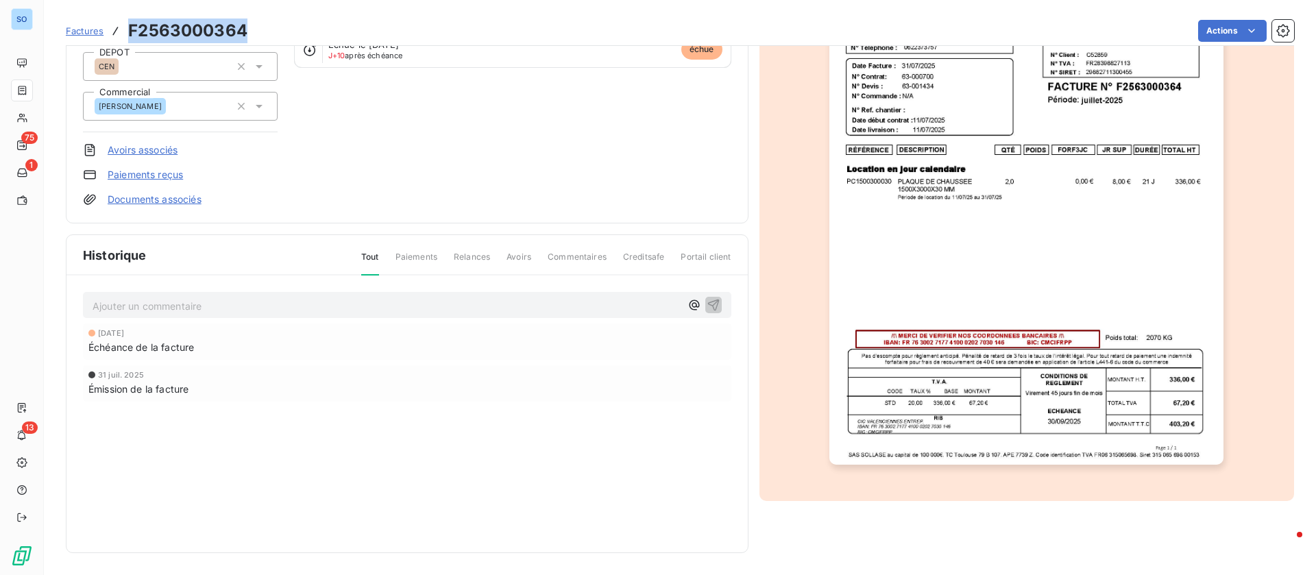
click at [257, 302] on p "Ajouter un commentaire ﻿" at bounding box center [387, 306] width 588 height 17
click at [707, 302] on icon "button" at bounding box center [714, 305] width 14 height 14
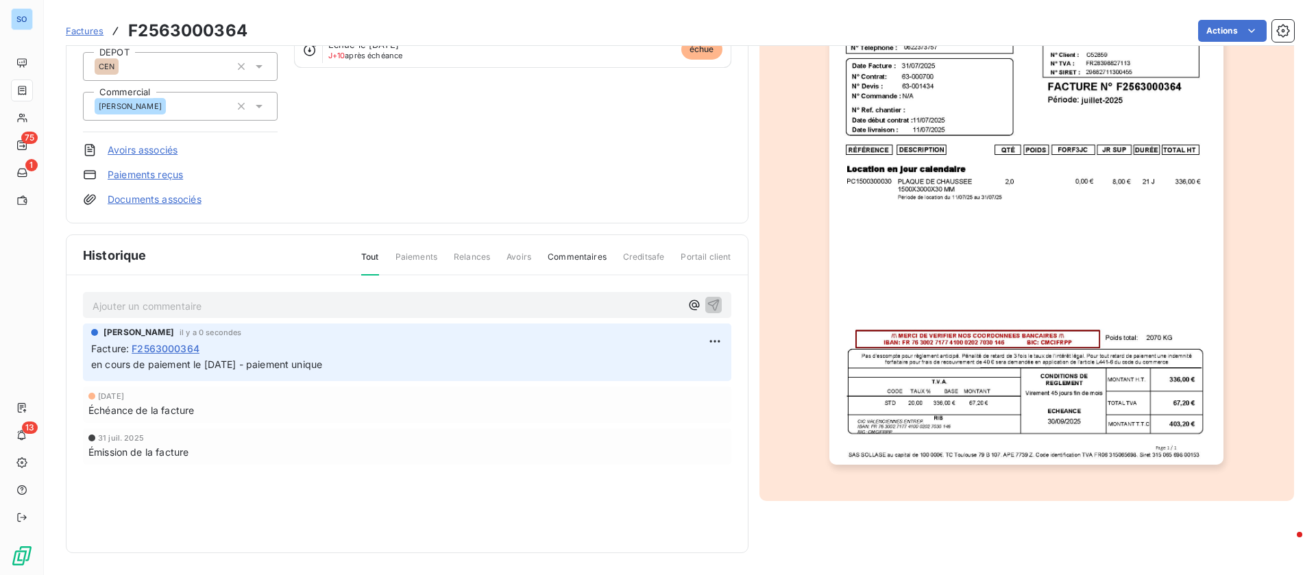
scroll to position [0, 0]
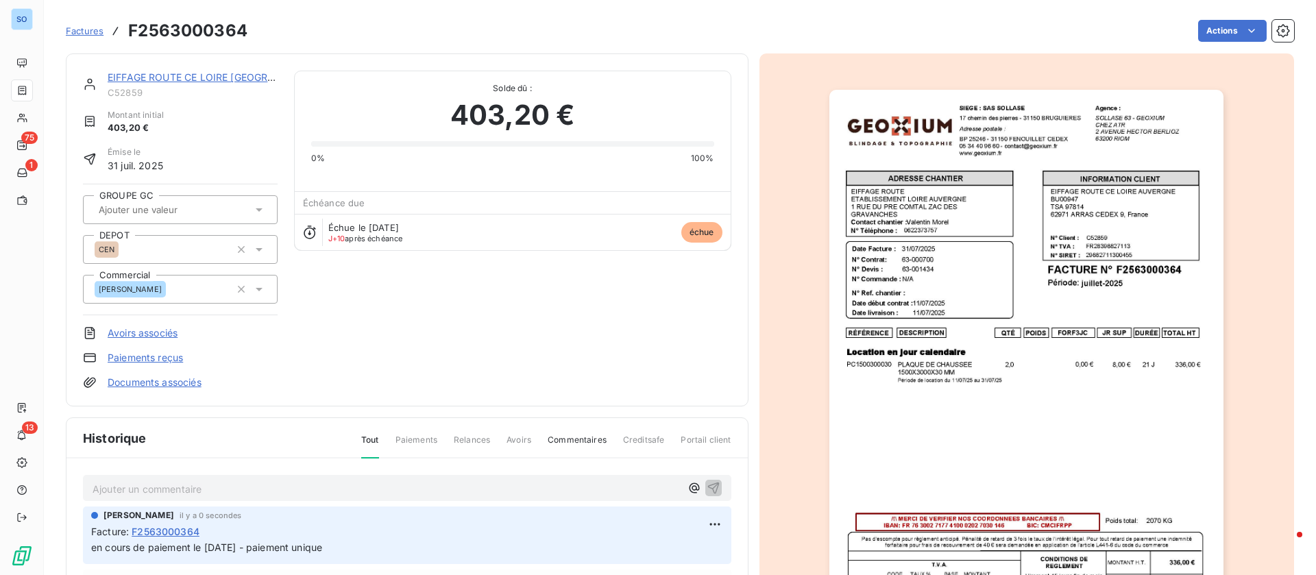
click at [227, 77] on link "EIFFAGE ROUTE CE LOIRE [GEOGRAPHIC_DATA]" at bounding box center [219, 77] width 223 height 12
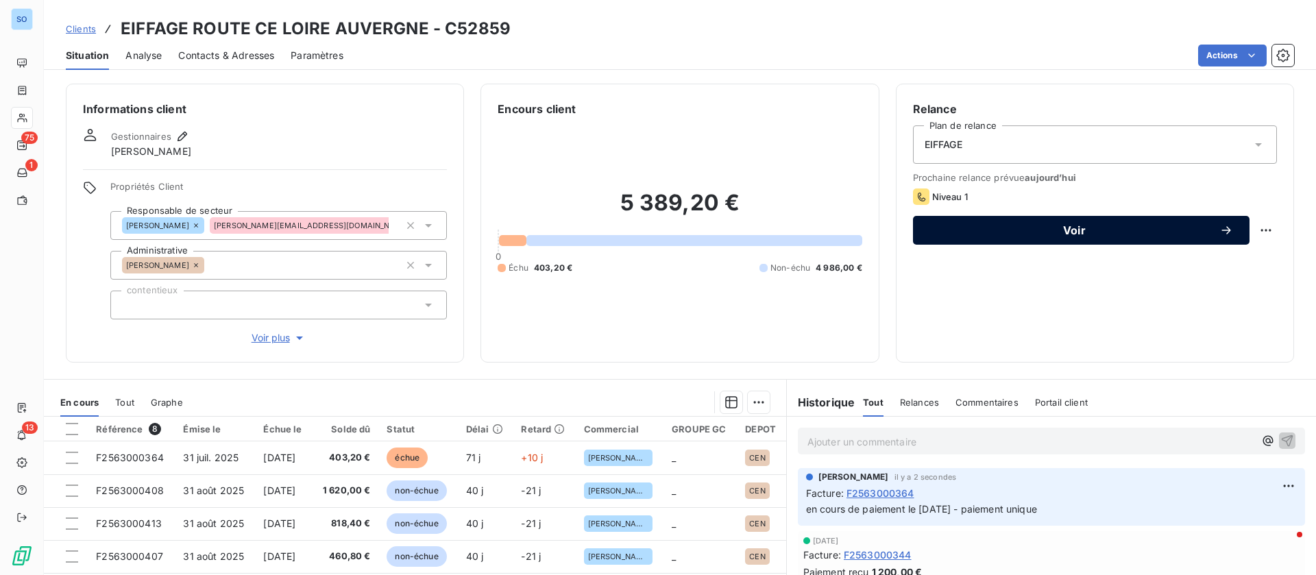
click at [975, 221] on button "Voir" at bounding box center [1081, 230] width 337 height 29
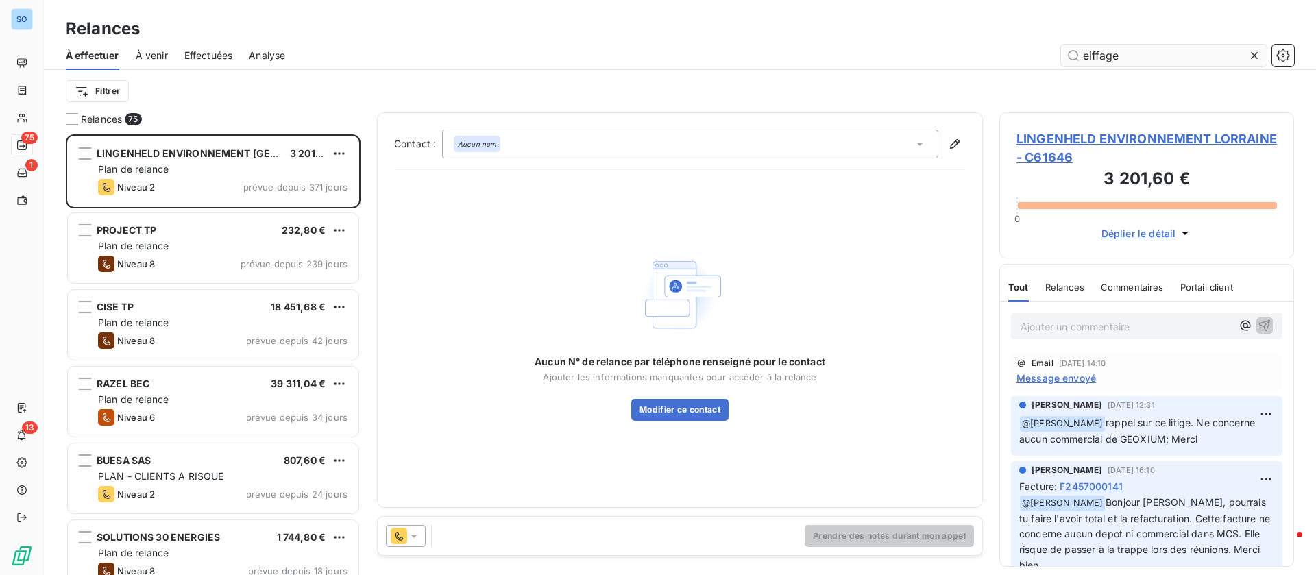
type input "eiffage"
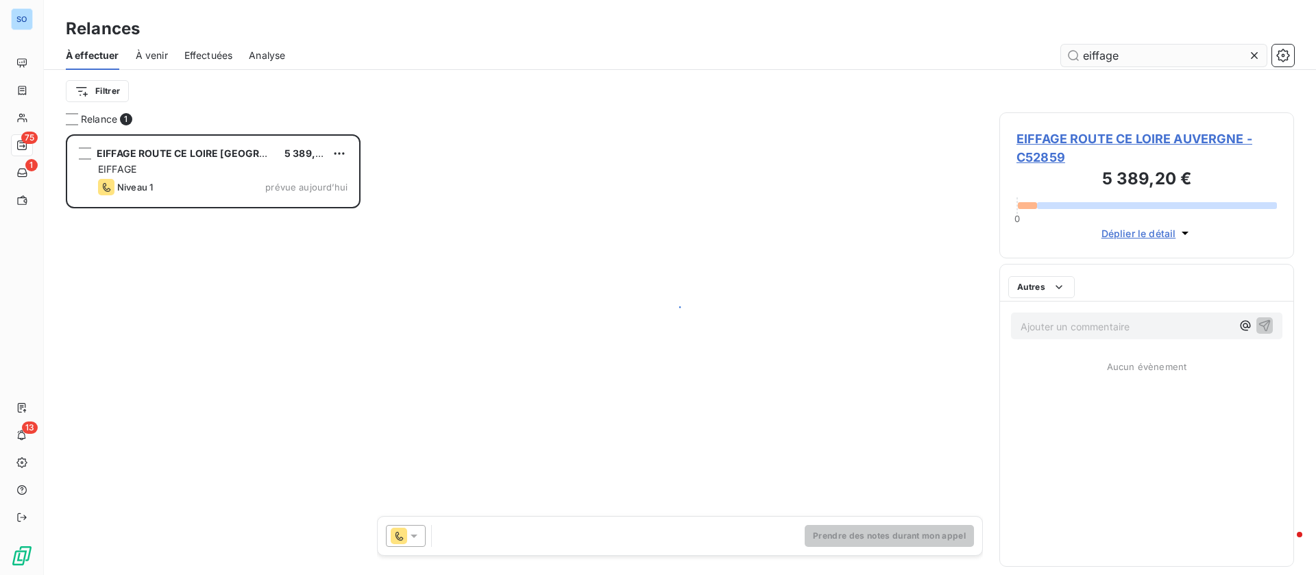
scroll to position [425, 279]
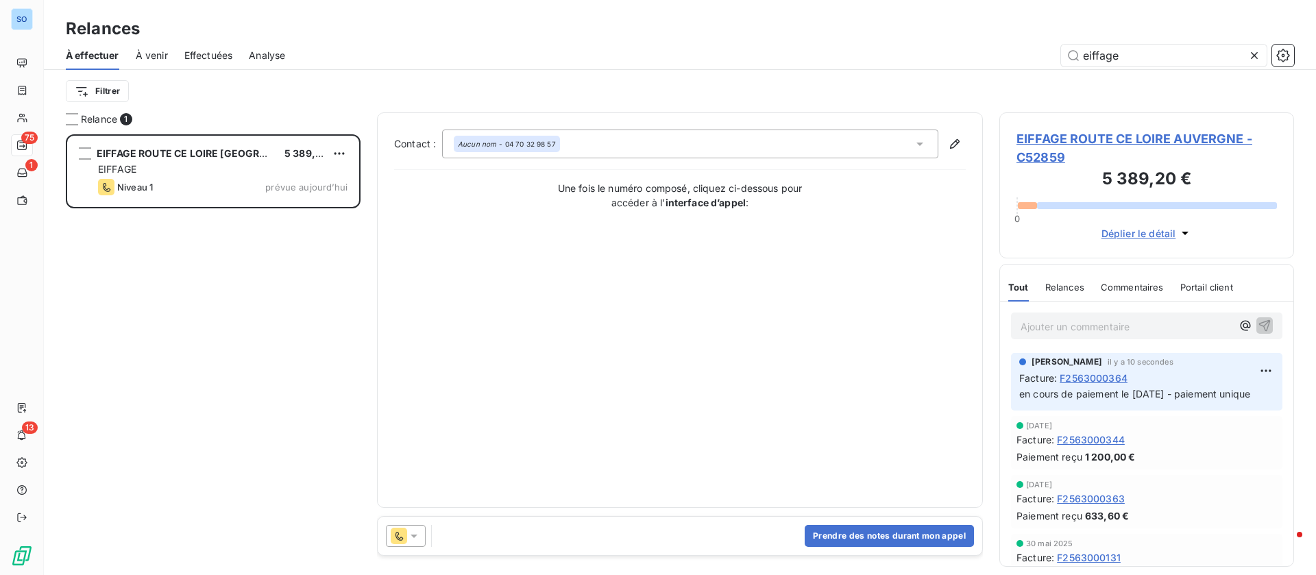
click at [920, 143] on icon at bounding box center [920, 144] width 7 height 3
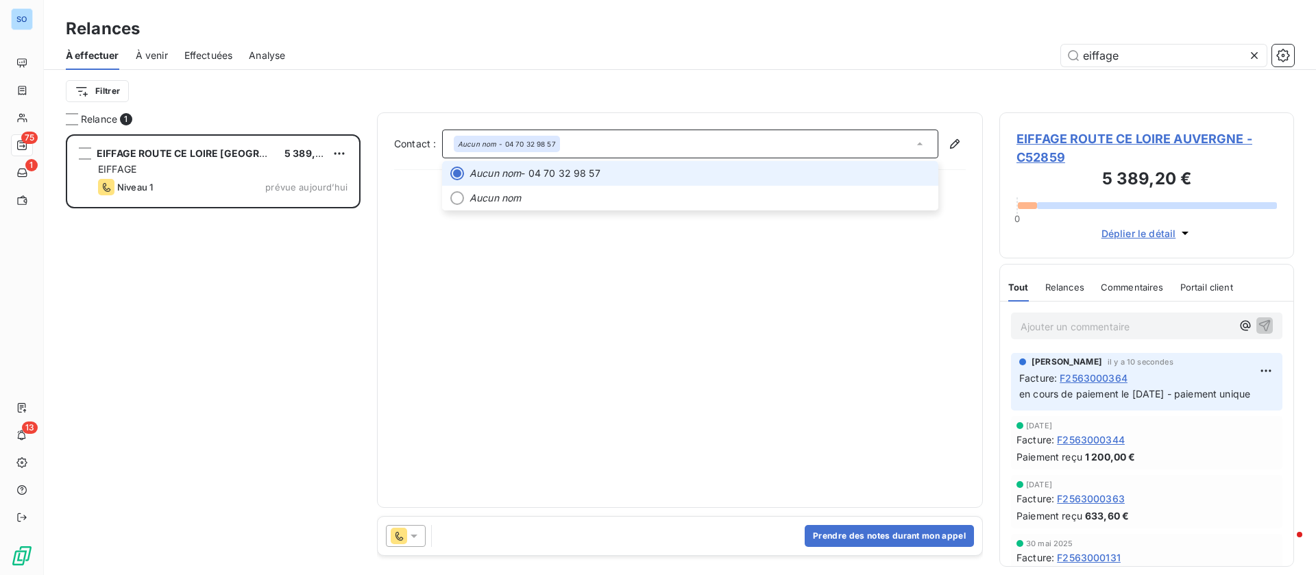
click at [920, 143] on icon at bounding box center [919, 144] width 5 height 3
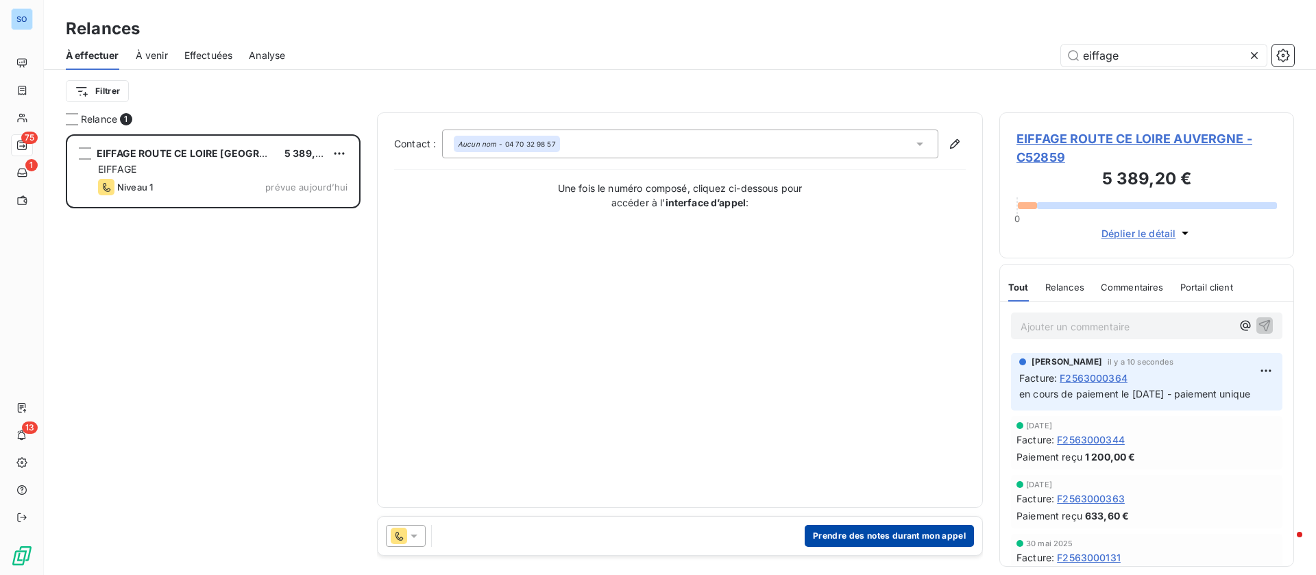
click at [854, 534] on button "Prendre des notes durant mon appel" at bounding box center [889, 536] width 169 height 22
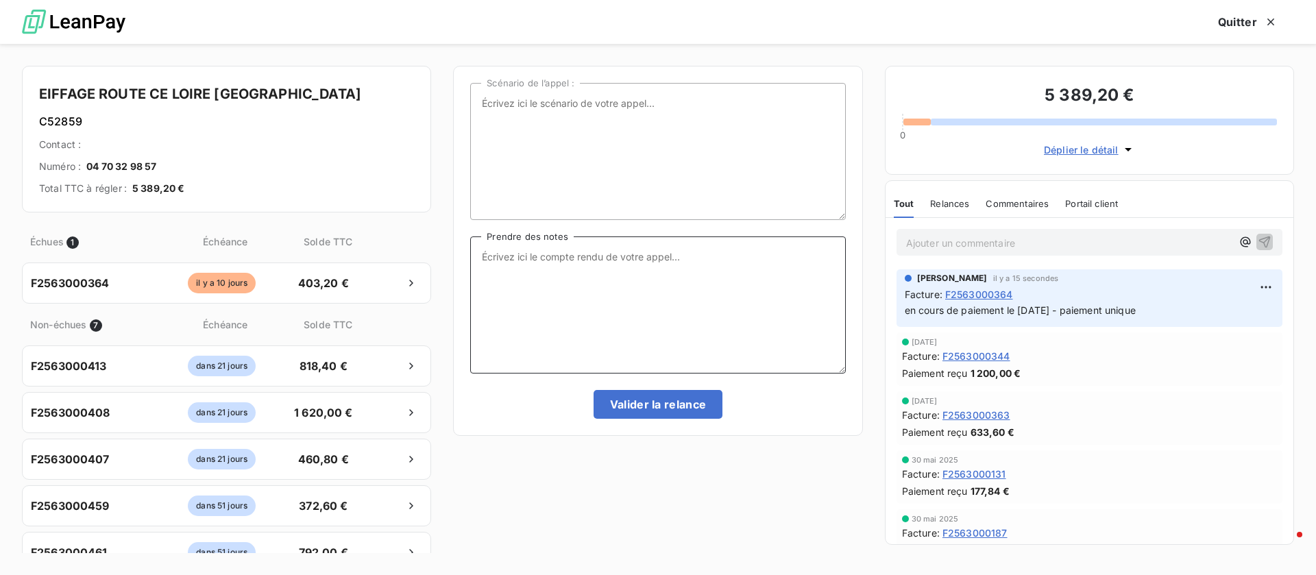
click at [623, 308] on textarea "Prendre des notes" at bounding box center [657, 305] width 375 height 137
type textarea "point fait"
click at [648, 402] on button "Valider la relance" at bounding box center [659, 404] width 130 height 29
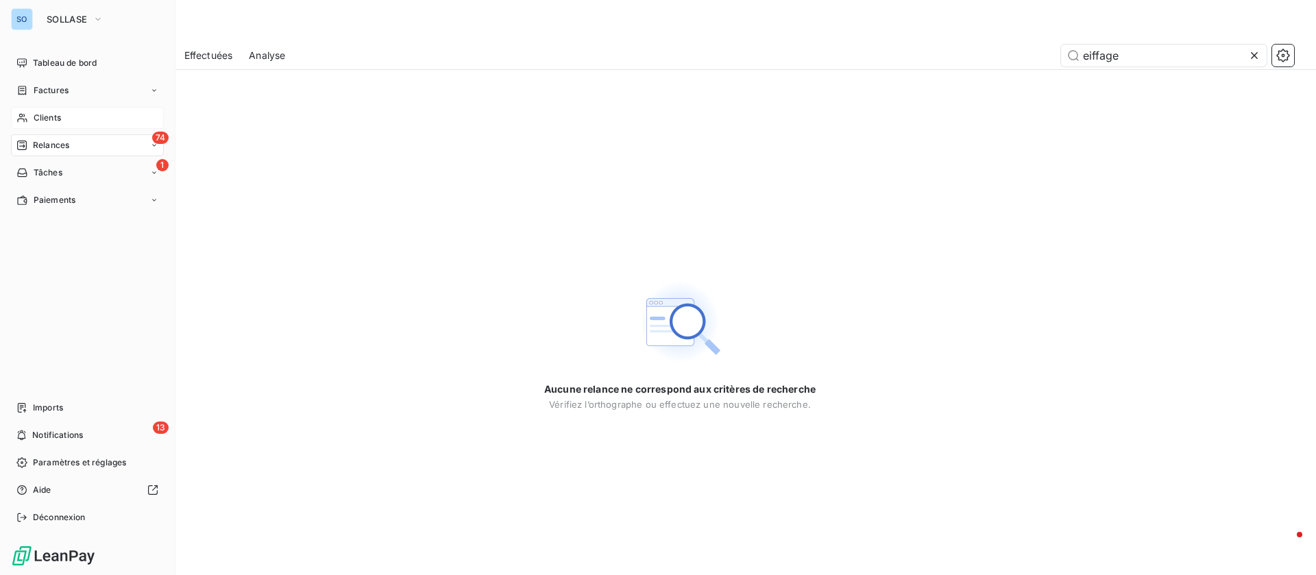
click at [16, 112] on icon at bounding box center [22, 117] width 12 height 11
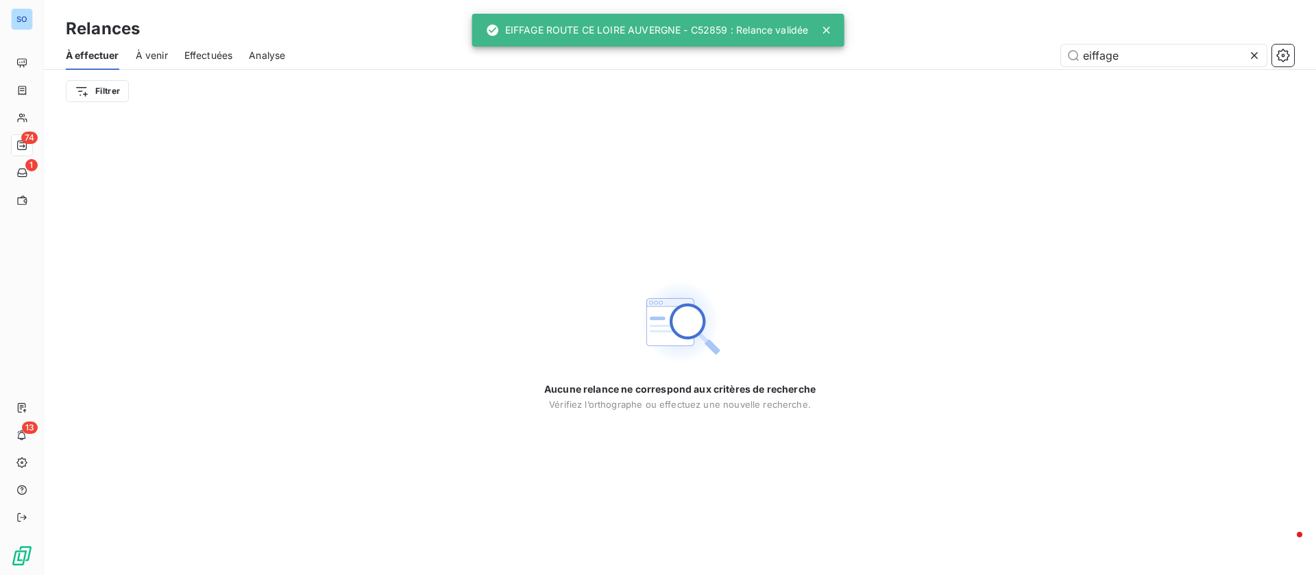
drag, startPoint x: 1133, startPoint y: 56, endPoint x: 988, endPoint y: 58, distance: 144.7
click at [988, 58] on div "eiffage" at bounding box center [798, 56] width 993 height 22
type input "dle"
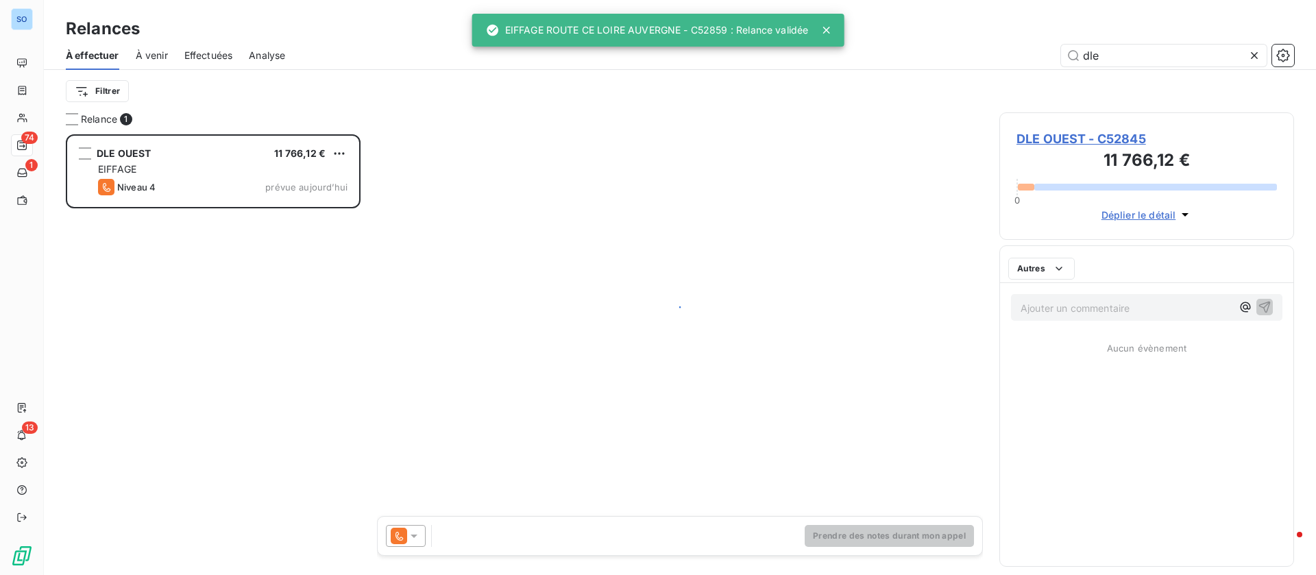
scroll to position [425, 279]
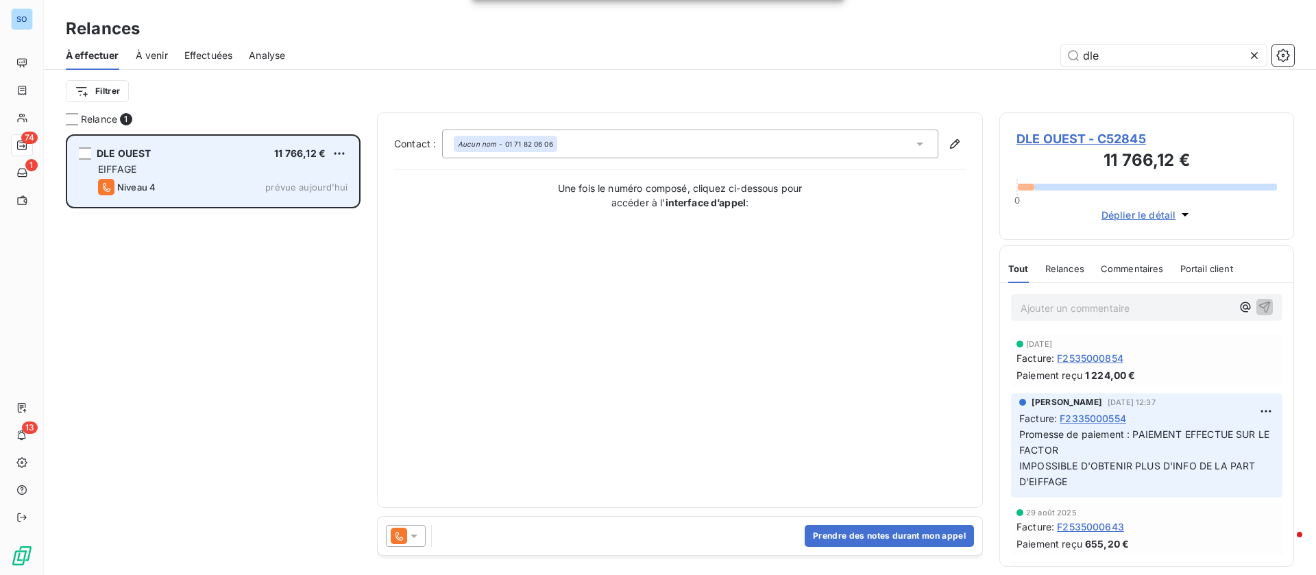
click at [172, 169] on div "EIFFAGE" at bounding box center [223, 170] width 250 height 14
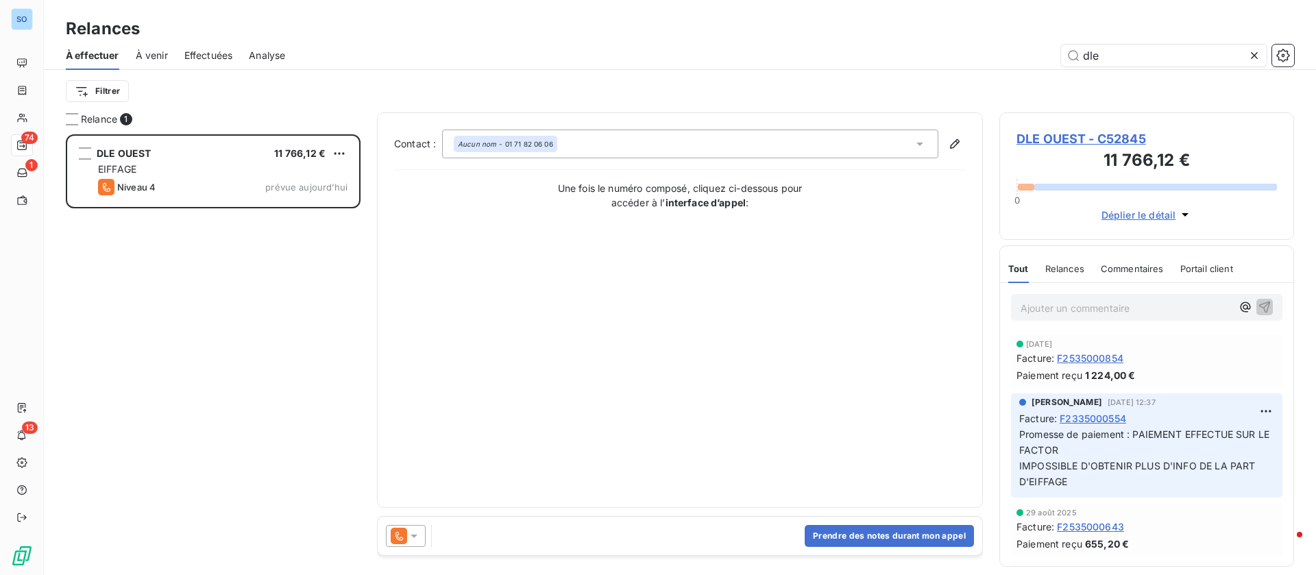
click at [1066, 141] on span "DLE OUEST - C52845" at bounding box center [1147, 139] width 261 height 19
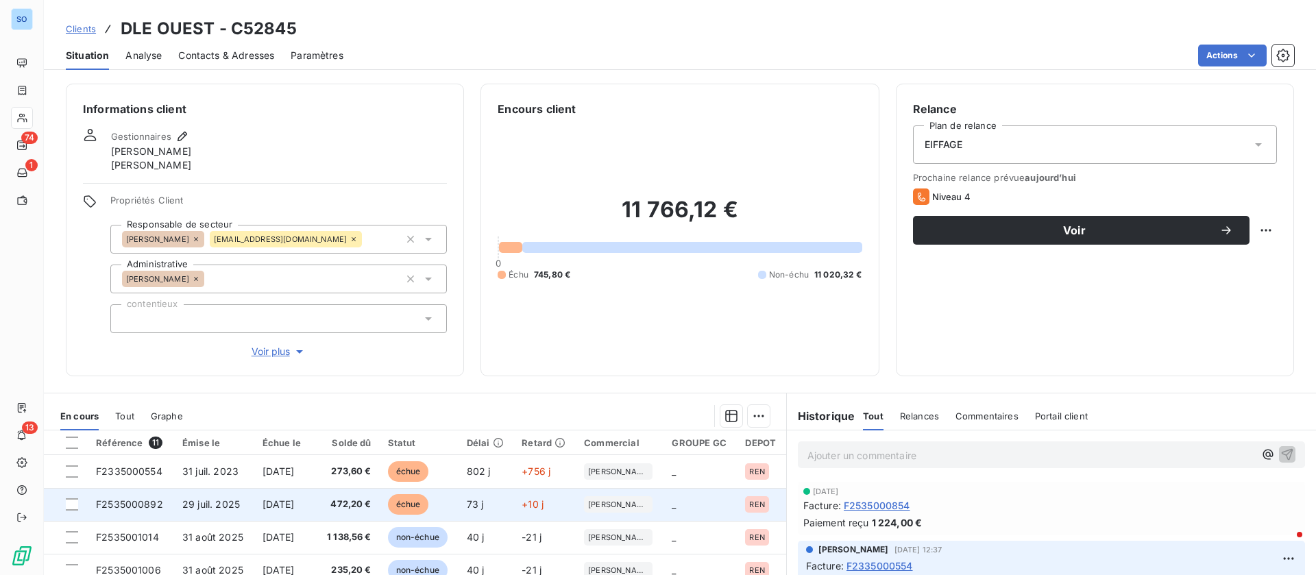
click at [294, 497] on td "[DATE]" at bounding box center [282, 504] width 57 height 33
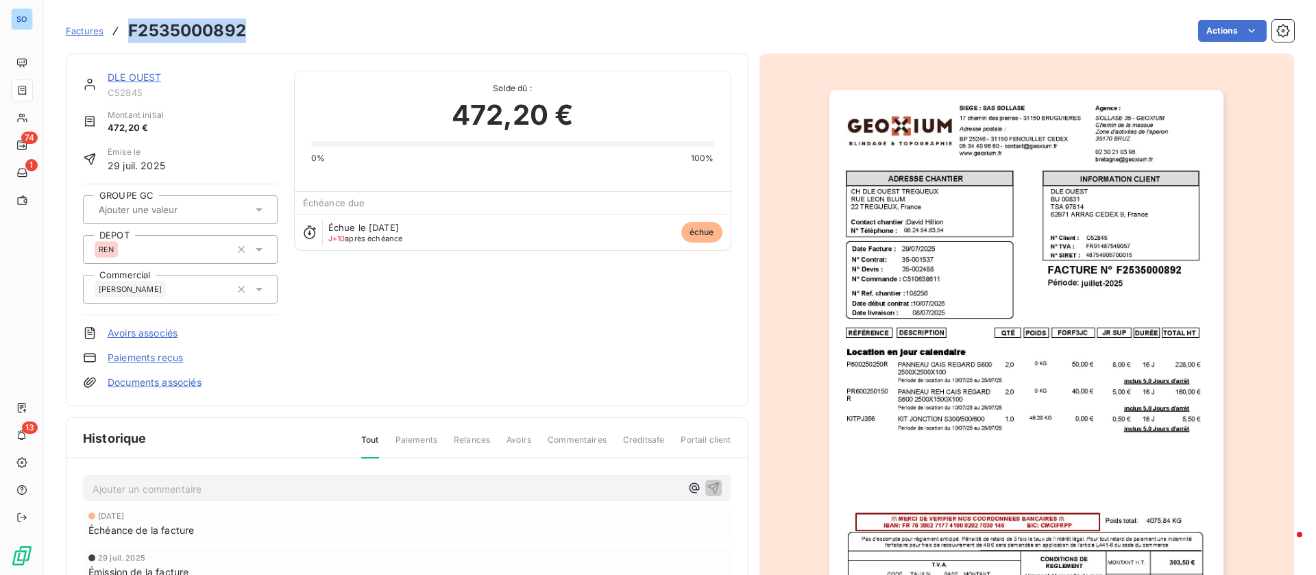
drag, startPoint x: 237, startPoint y: 24, endPoint x: 411, endPoint y: 78, distance: 182.4
click at [125, 20] on div "Factures F2535000892 Actions" at bounding box center [680, 30] width 1229 height 29
copy h3 "F2535000892"
click at [243, 498] on div "Ajouter un commentaire ﻿" at bounding box center [407, 488] width 649 height 27
click at [235, 484] on p "Ajouter un commentaire ﻿" at bounding box center [387, 489] width 588 height 17
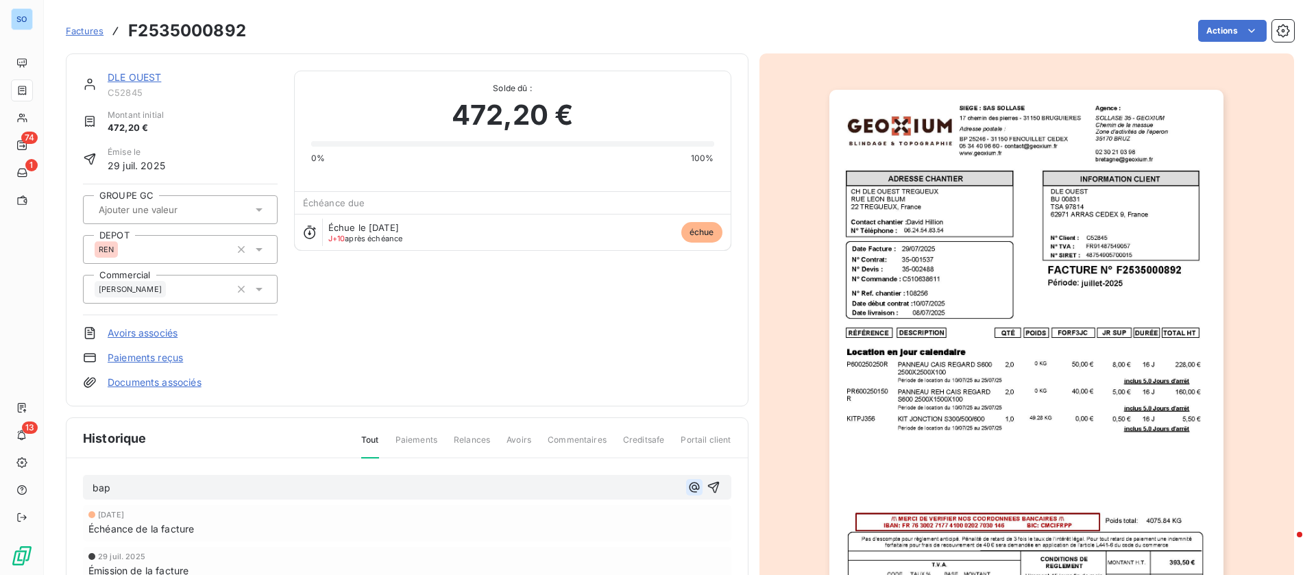
click at [689, 485] on icon "button" at bounding box center [694, 488] width 10 height 10
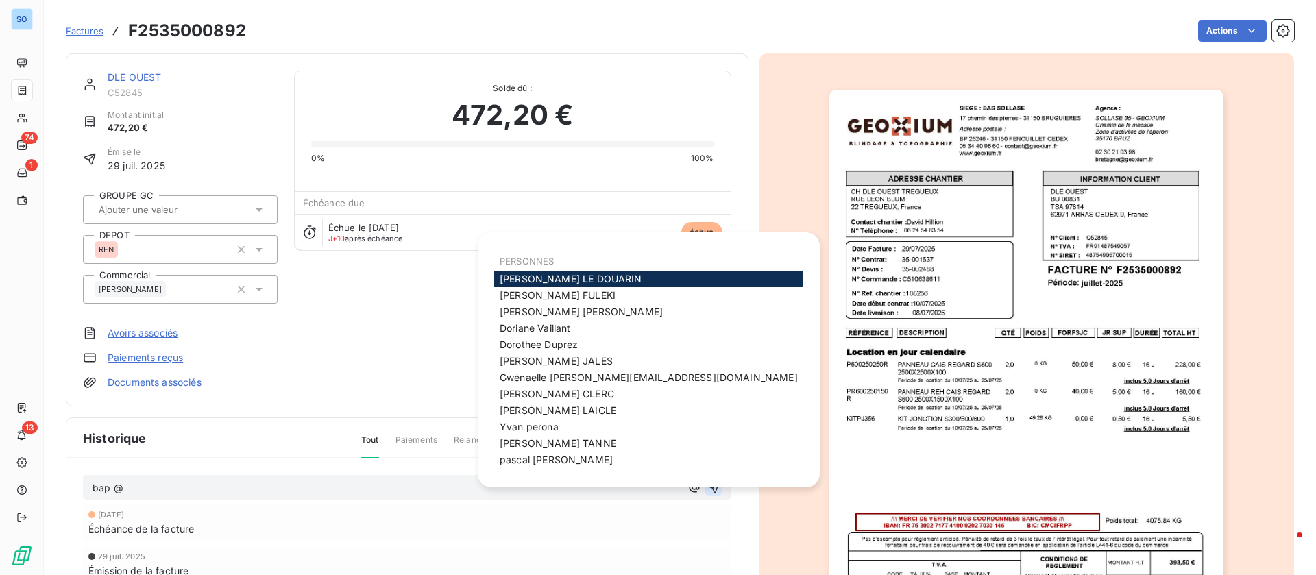
click at [707, 484] on icon "button" at bounding box center [714, 488] width 14 height 14
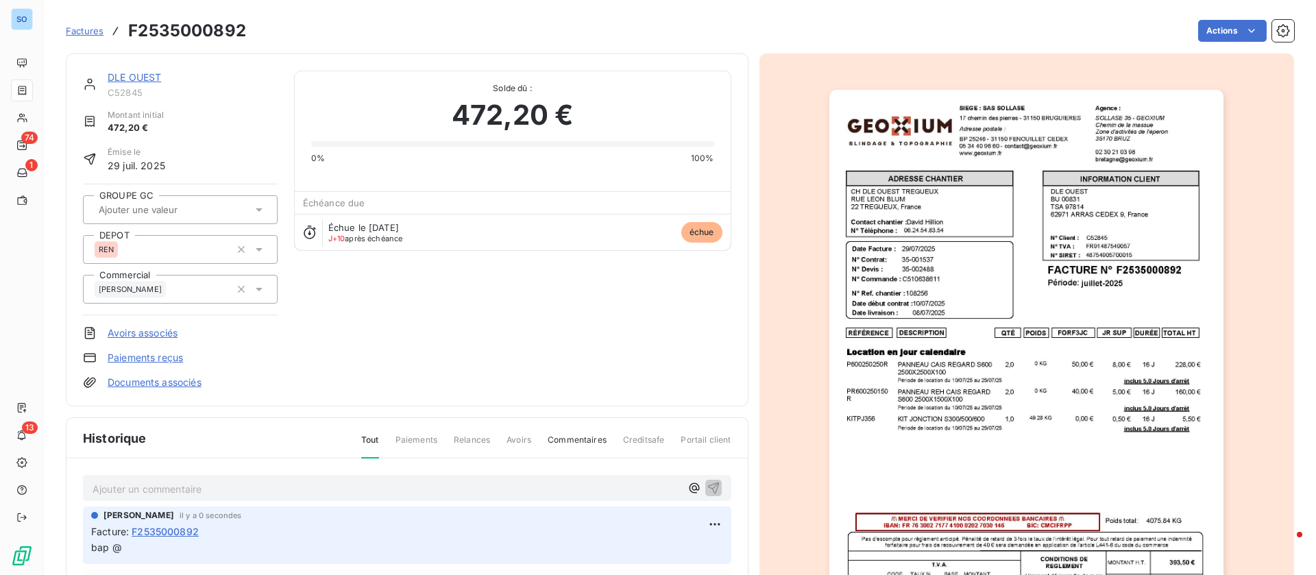
click at [135, 80] on link "DLE OUEST" at bounding box center [134, 77] width 53 height 12
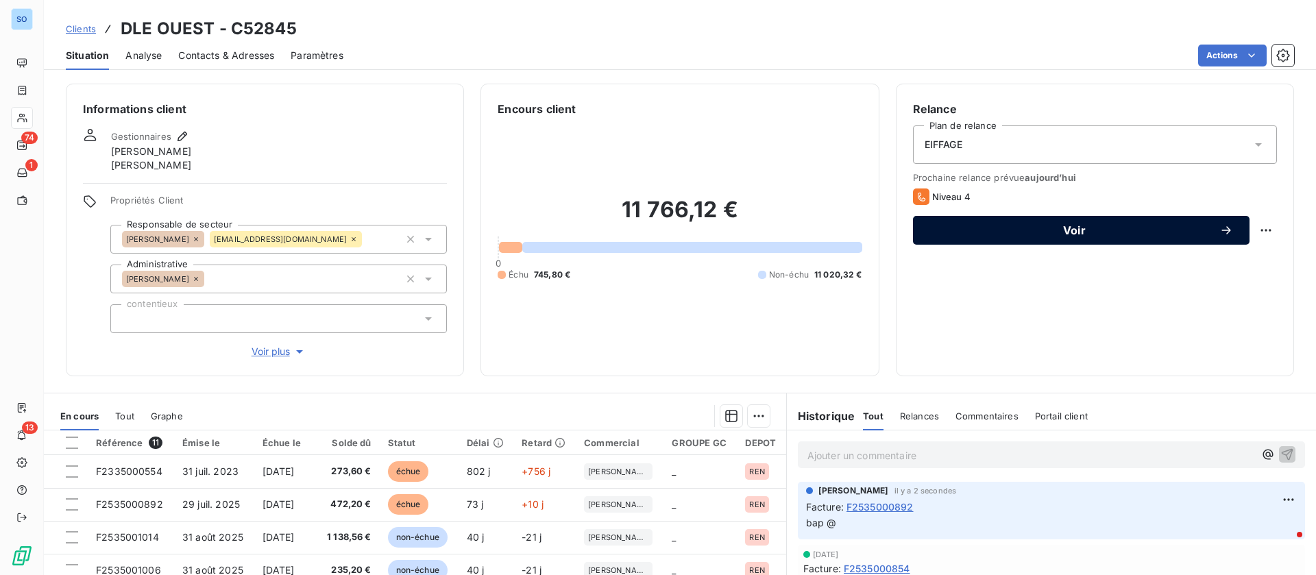
drag, startPoint x: 1053, startPoint y: 235, endPoint x: 1043, endPoint y: 235, distance: 9.6
click at [1051, 235] on span "Voir" at bounding box center [1075, 230] width 290 height 11
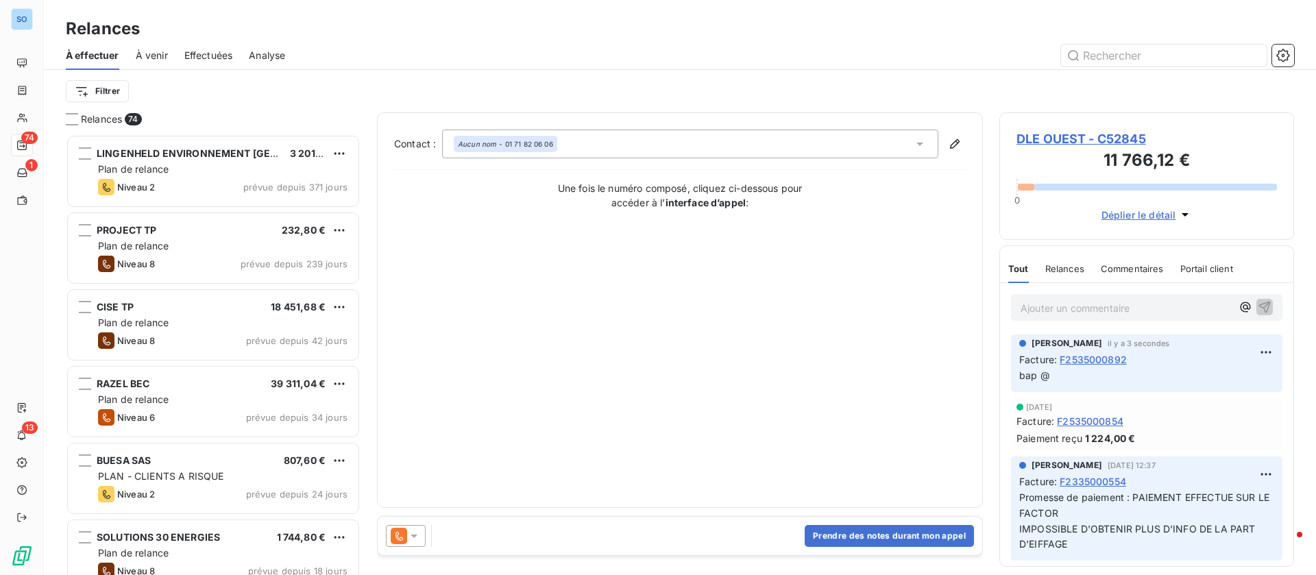
scroll to position [425, 279]
click at [900, 531] on button "Prendre des notes durant mon appel" at bounding box center [889, 536] width 169 height 22
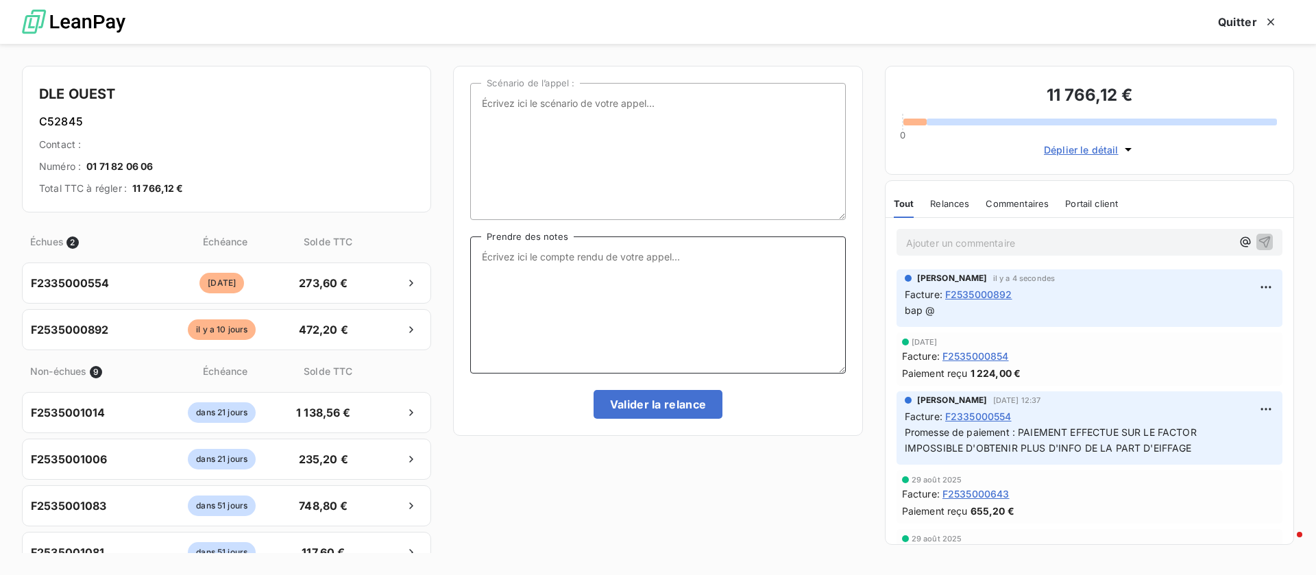
click at [688, 338] on textarea "Prendre des notes" at bounding box center [657, 305] width 375 height 137
type textarea "point fait"
click at [652, 402] on button "Valider la relance" at bounding box center [659, 404] width 130 height 29
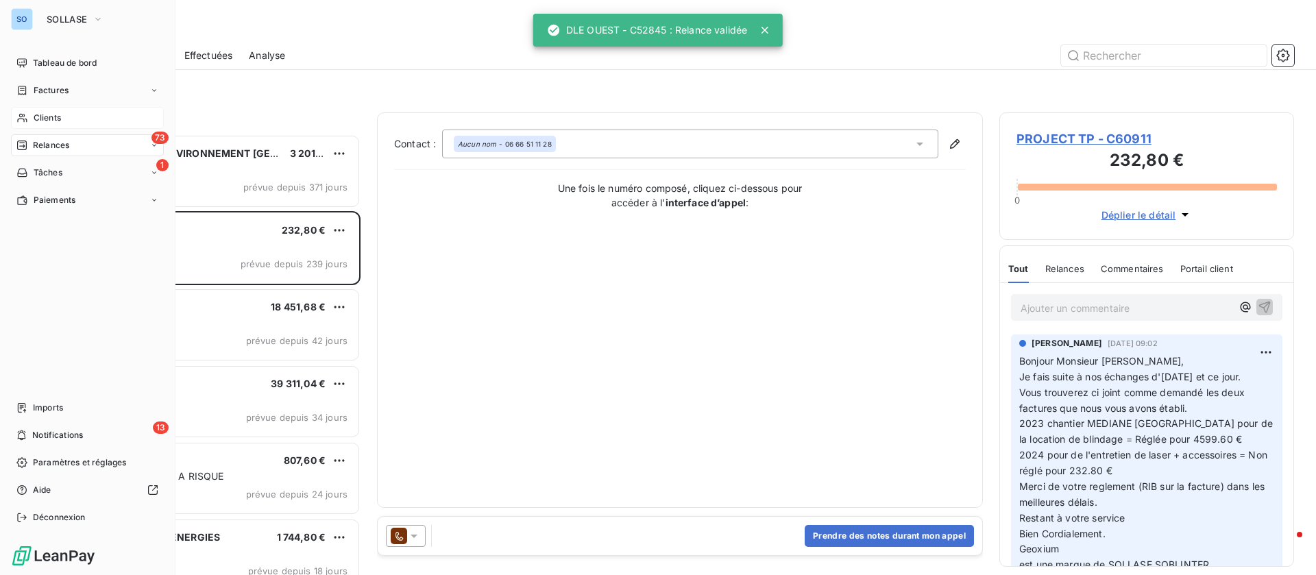
click at [59, 119] on span "Clients" at bounding box center [47, 118] width 27 height 12
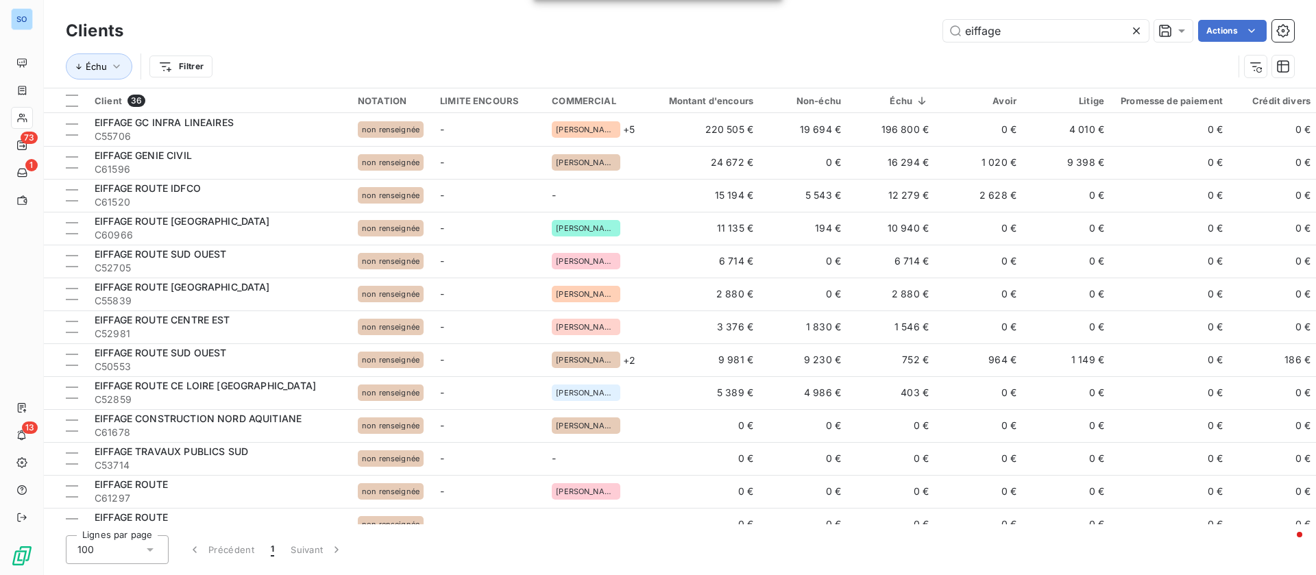
drag, startPoint x: 1010, startPoint y: 31, endPoint x: 868, endPoint y: 17, distance: 142.6
click at [868, 17] on div "Clients eiffage Actions" at bounding box center [680, 30] width 1229 height 29
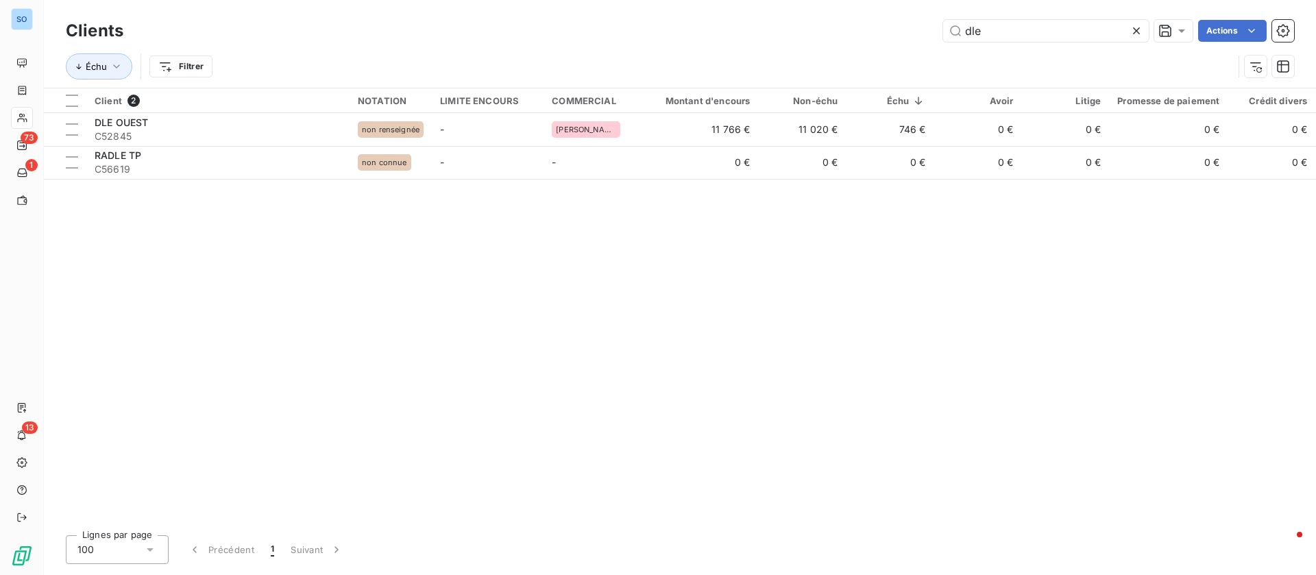
drag, startPoint x: 986, startPoint y: 28, endPoint x: 856, endPoint y: 25, distance: 129.6
click at [856, 25] on div "dle Actions" at bounding box center [717, 31] width 1155 height 22
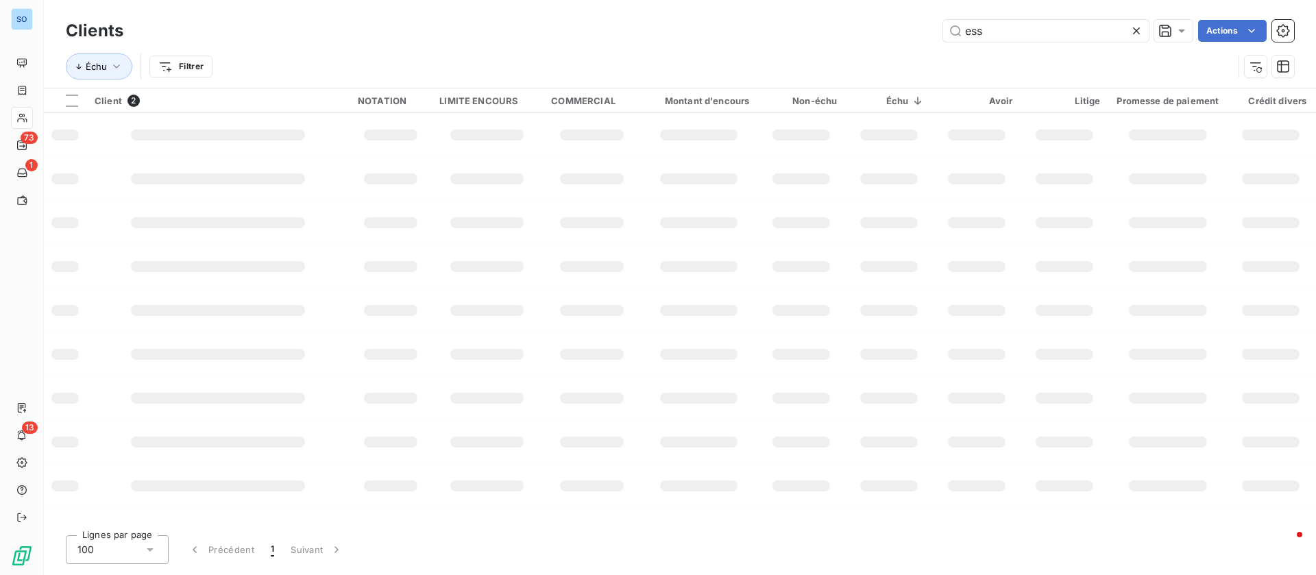
type input "ess"
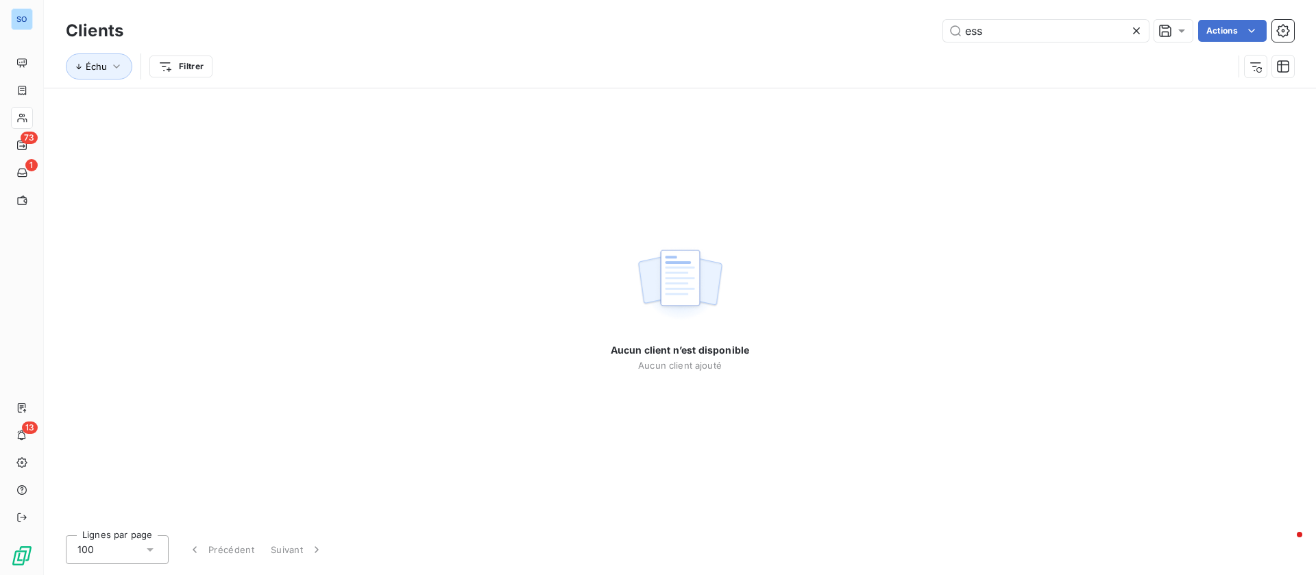
drag, startPoint x: 1043, startPoint y: 26, endPoint x: 846, endPoint y: 19, distance: 196.9
click at [846, 19] on div "Clients ess Actions" at bounding box center [680, 30] width 1229 height 29
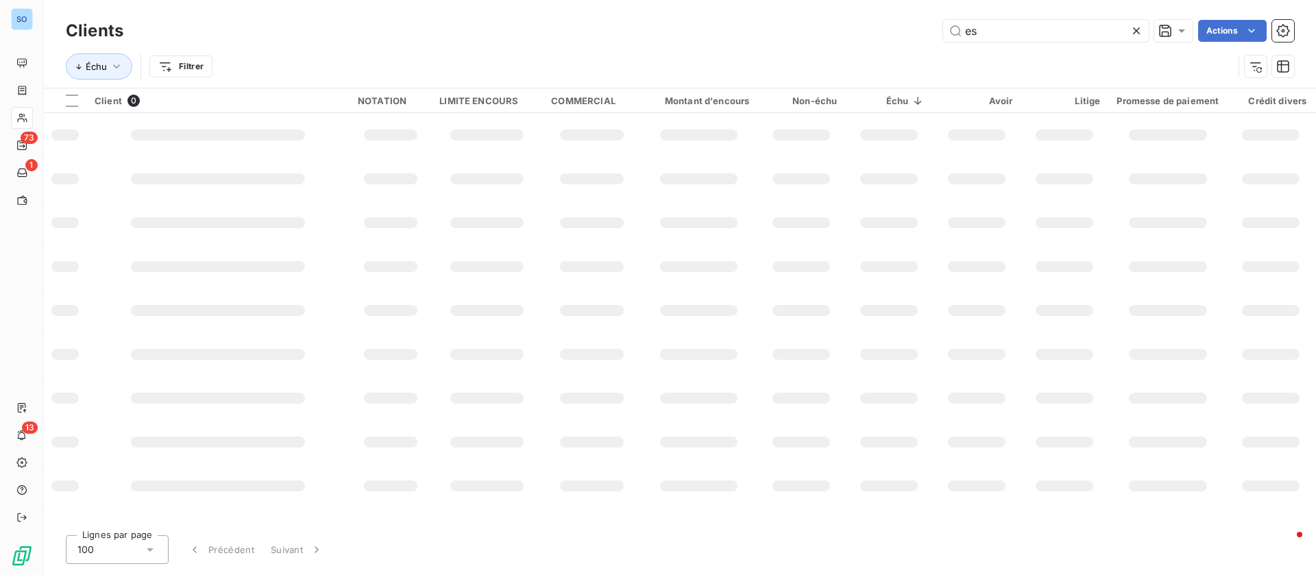
type input "e"
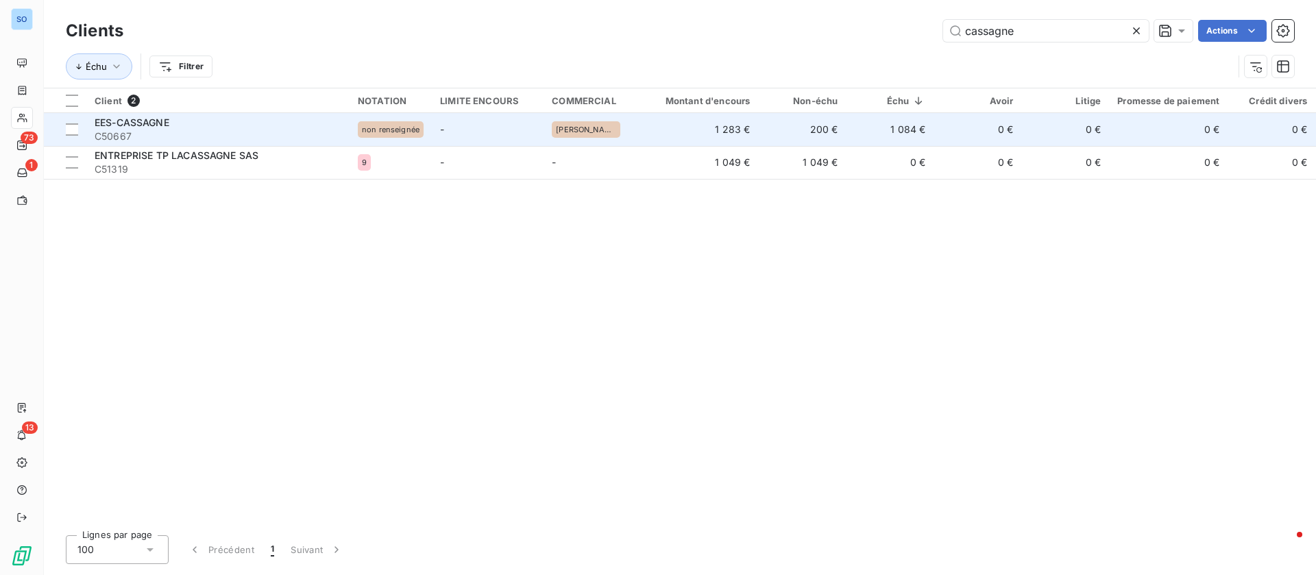
type input "cassagne"
click at [926, 115] on td "1 084 €" at bounding box center [890, 129] width 88 height 33
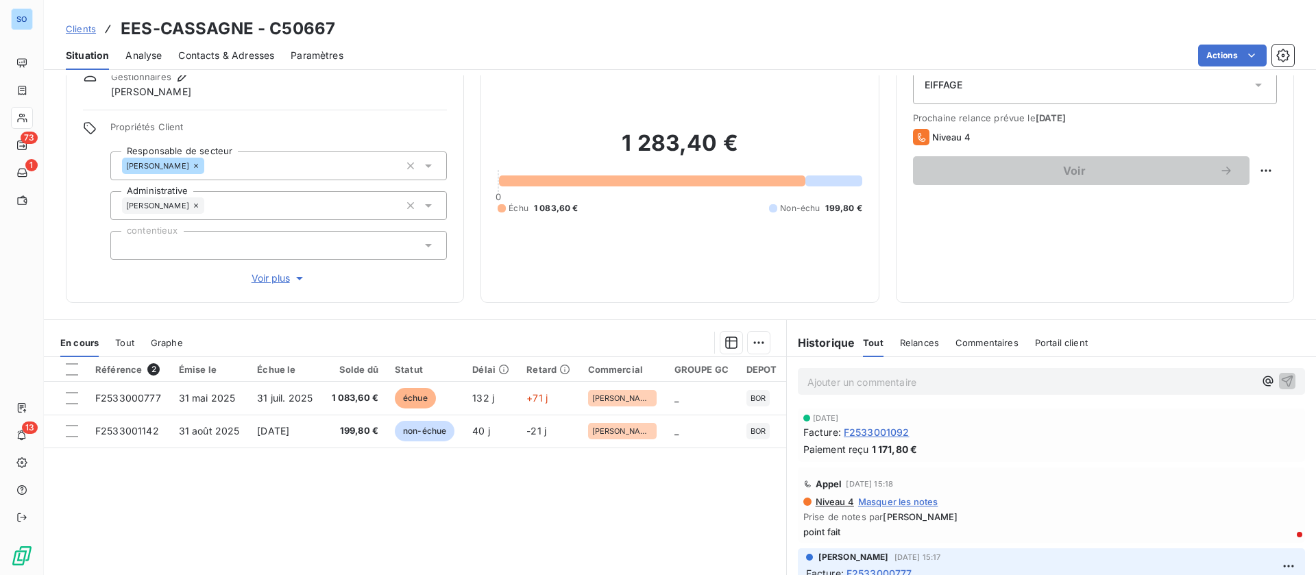
scroll to position [103, 0]
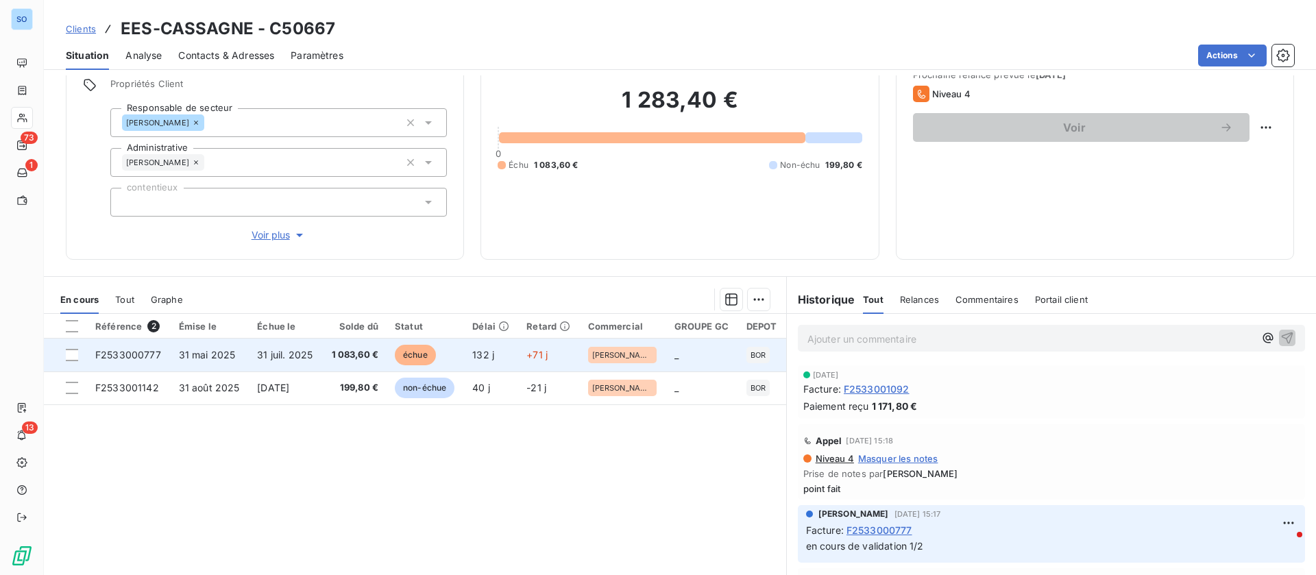
click at [179, 358] on span "31 mai 2025" at bounding box center [207, 355] width 57 height 12
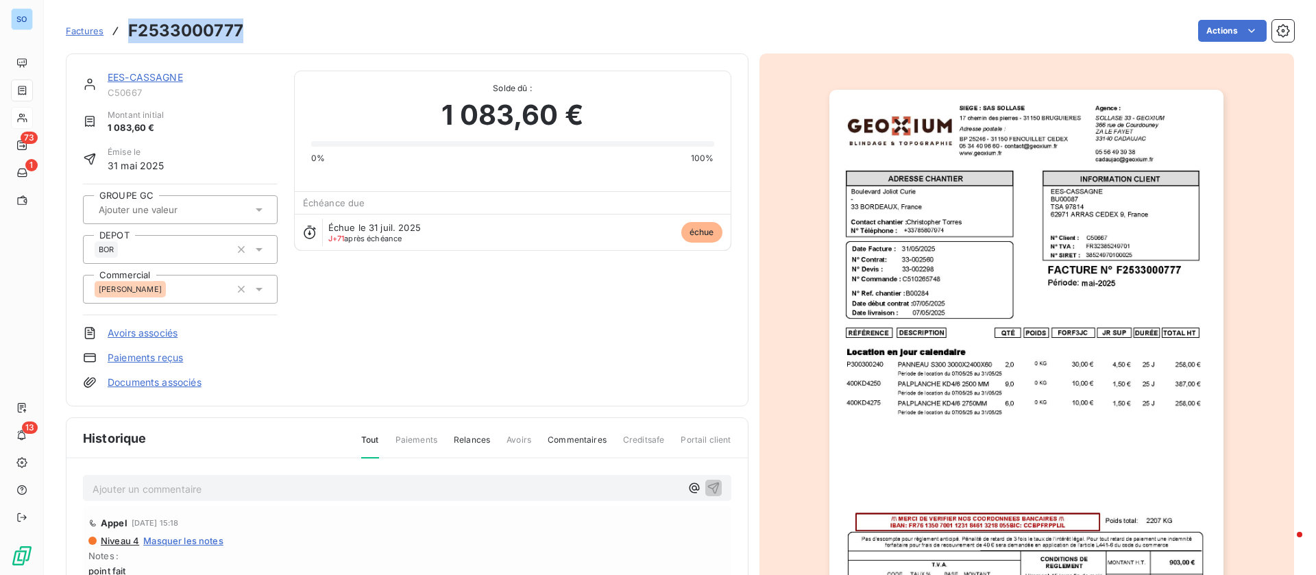
drag, startPoint x: 241, startPoint y: 29, endPoint x: 130, endPoint y: 21, distance: 111.3
click at [130, 21] on h3 "F2533000777" at bounding box center [185, 31] width 115 height 25
copy h3 "F2533000777"
click at [314, 481] on p "Ajouter un commentaire ﻿" at bounding box center [387, 489] width 588 height 17
click at [707, 483] on icon "button" at bounding box center [714, 488] width 14 height 14
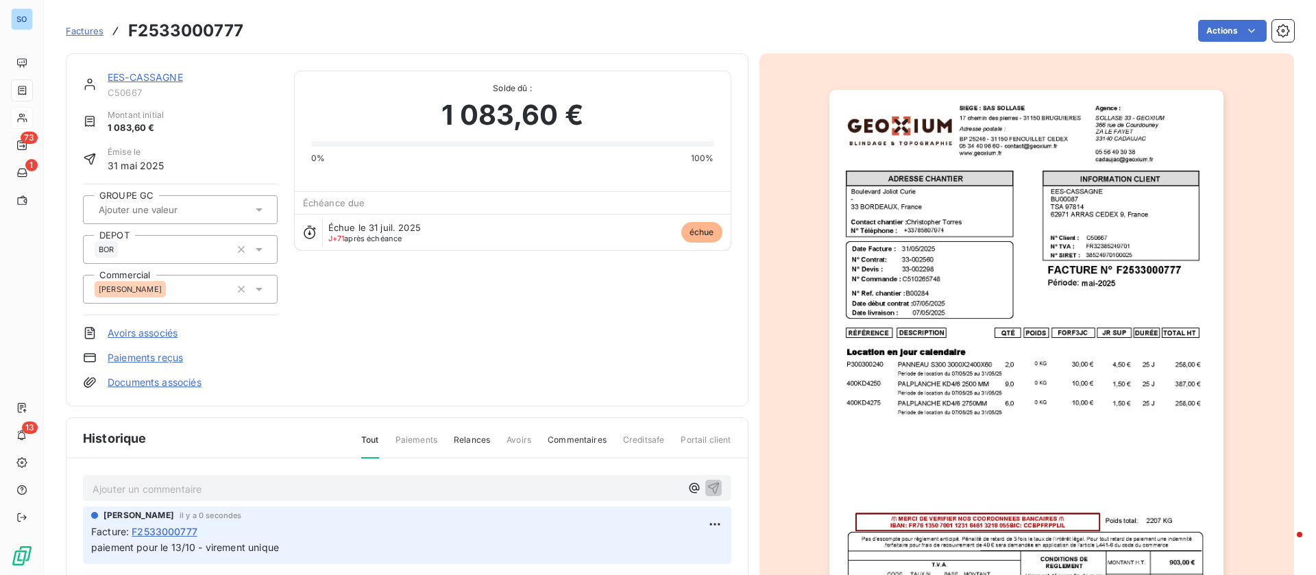
click at [163, 77] on link "EES-CASSAGNE" at bounding box center [145, 77] width 75 height 12
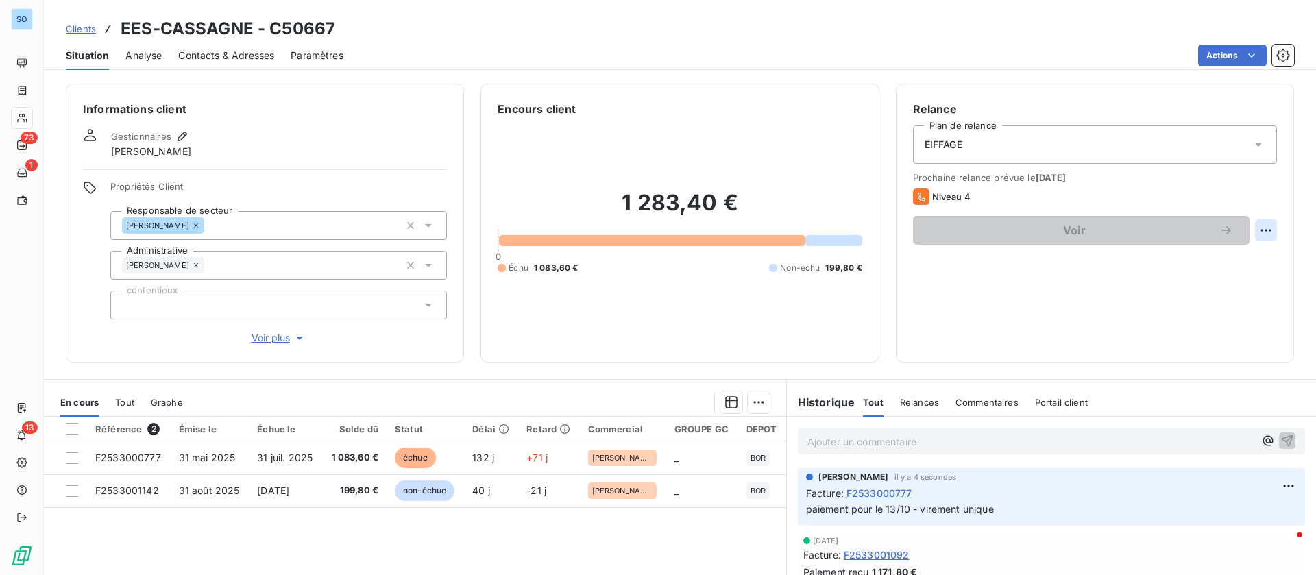
click at [1253, 228] on html "SO 73 1 13 Clients EES-CASSAGNE - C50667 Situation Analyse Contacts & Adresses …" at bounding box center [658, 287] width 1316 height 575
click at [1195, 271] on div "Replanifier cette action" at bounding box center [1194, 261] width 123 height 22
select select "9"
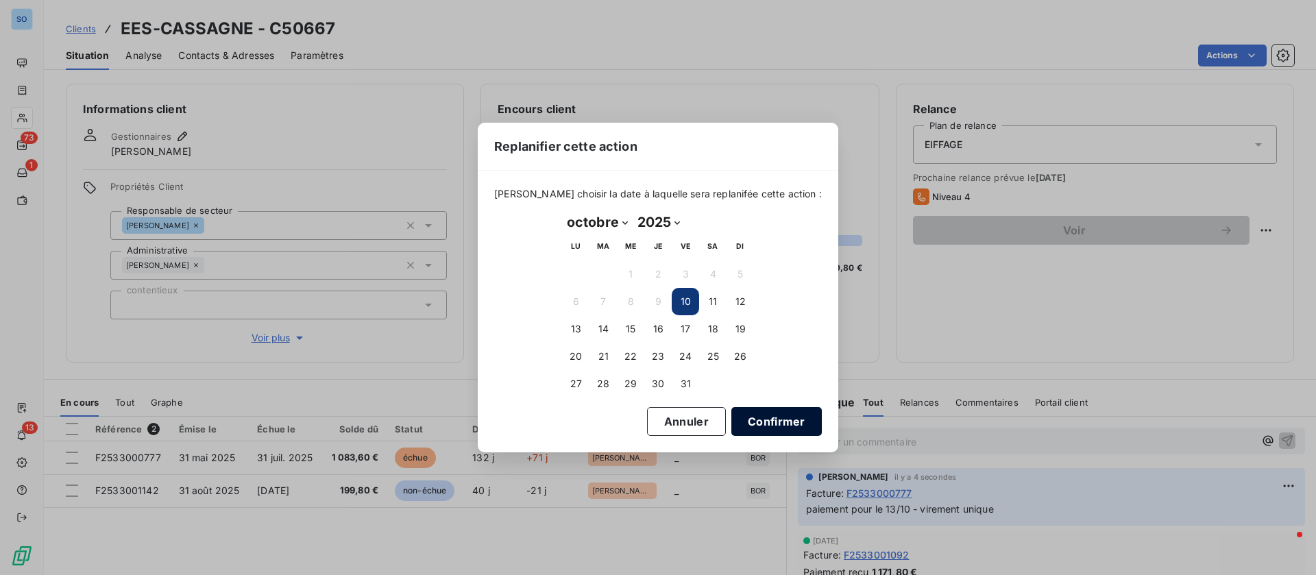
click at [748, 428] on button "Confirmer" at bounding box center [777, 421] width 91 height 29
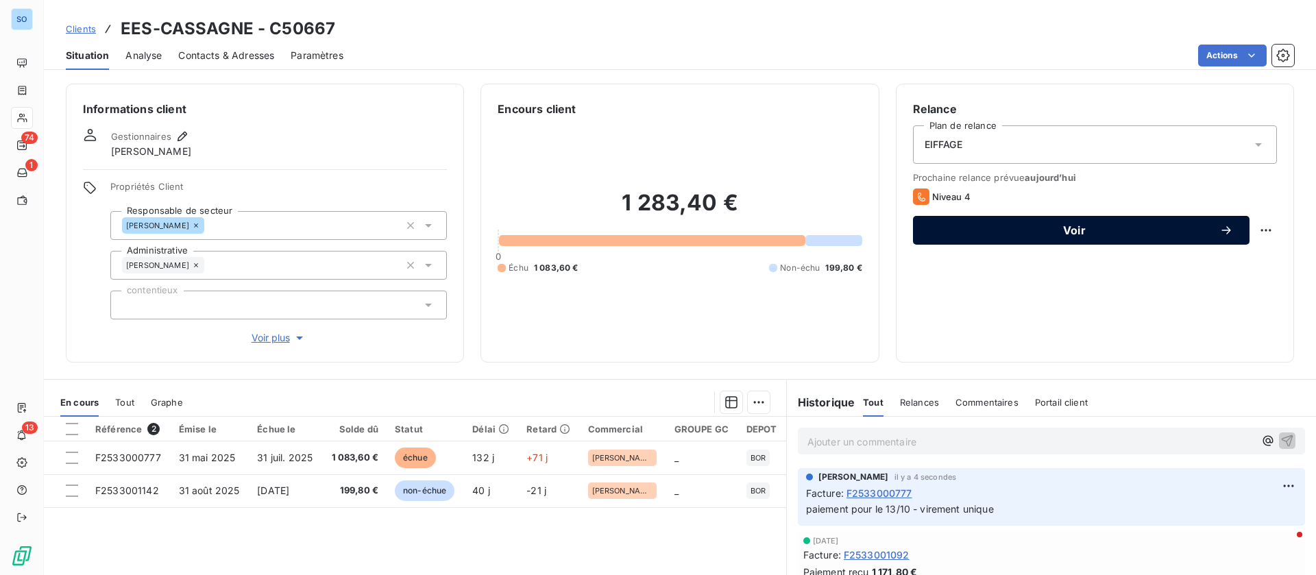
click at [1063, 231] on span "Voir" at bounding box center [1075, 230] width 290 height 11
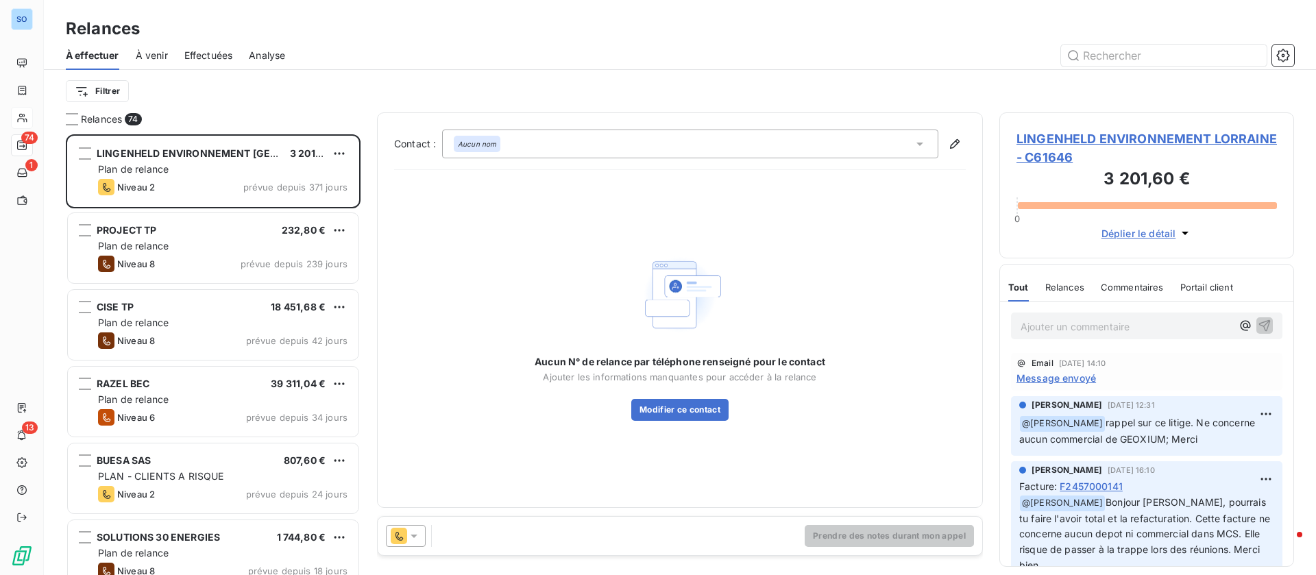
scroll to position [425, 279]
click at [1170, 61] on input "text" at bounding box center [1164, 56] width 206 height 22
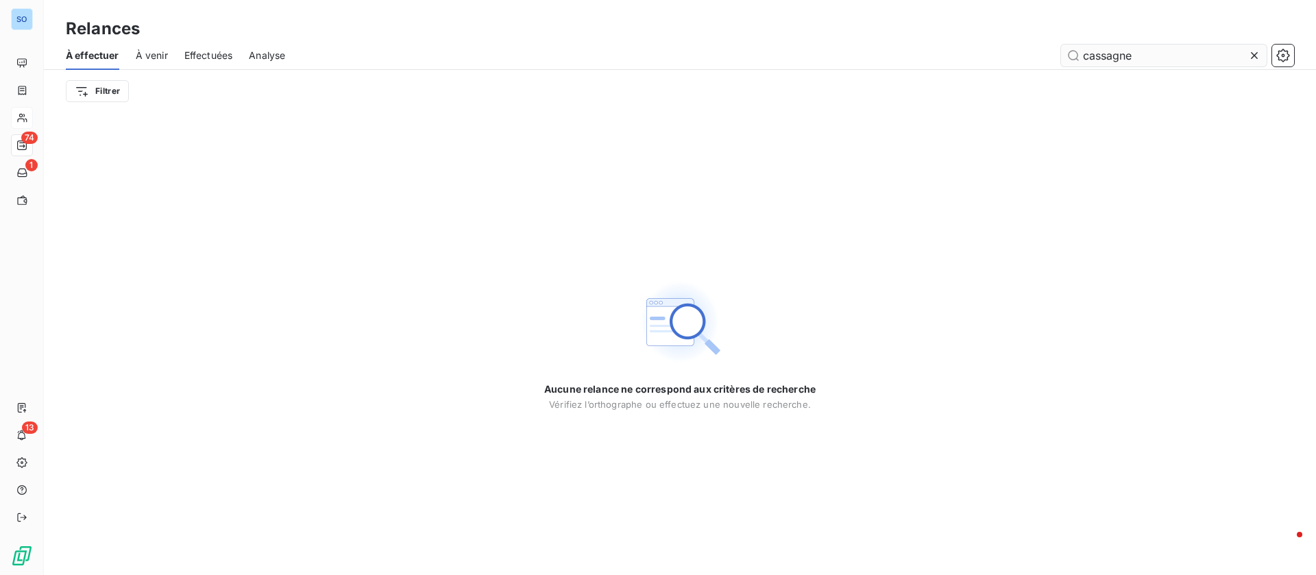
type input "cassagne"
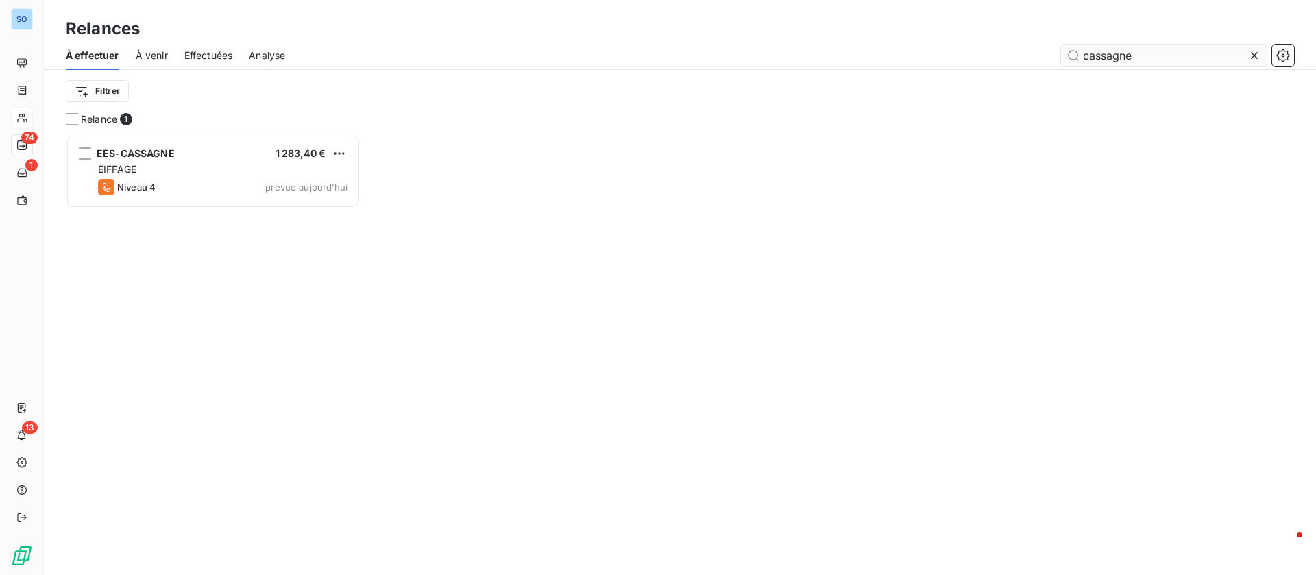
scroll to position [425, 279]
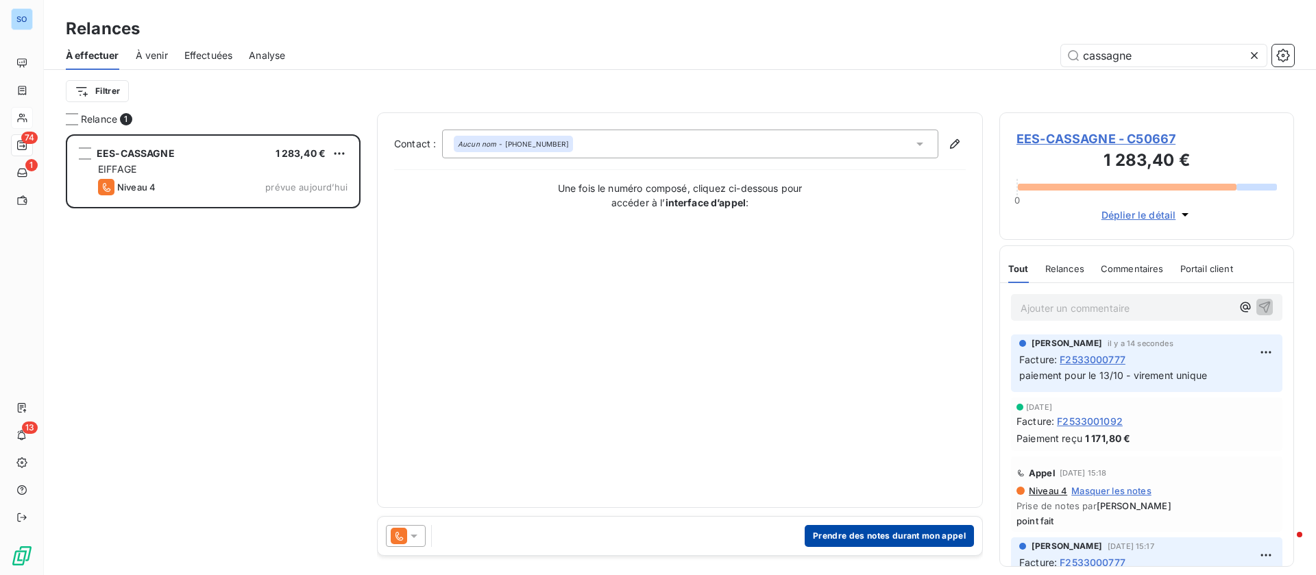
click at [850, 535] on button "Prendre des notes durant mon appel" at bounding box center [889, 536] width 169 height 22
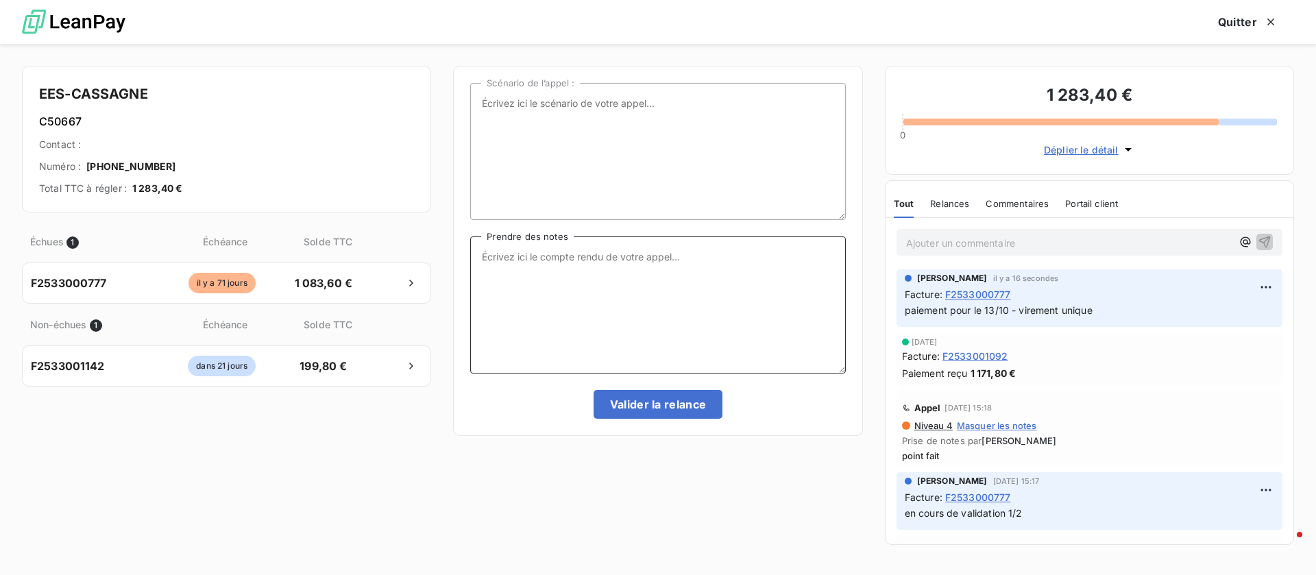
click at [629, 315] on textarea "Prendre des notes" at bounding box center [657, 305] width 375 height 137
type textarea "point fait"
click at [651, 405] on button "Valider la relance" at bounding box center [659, 404] width 130 height 29
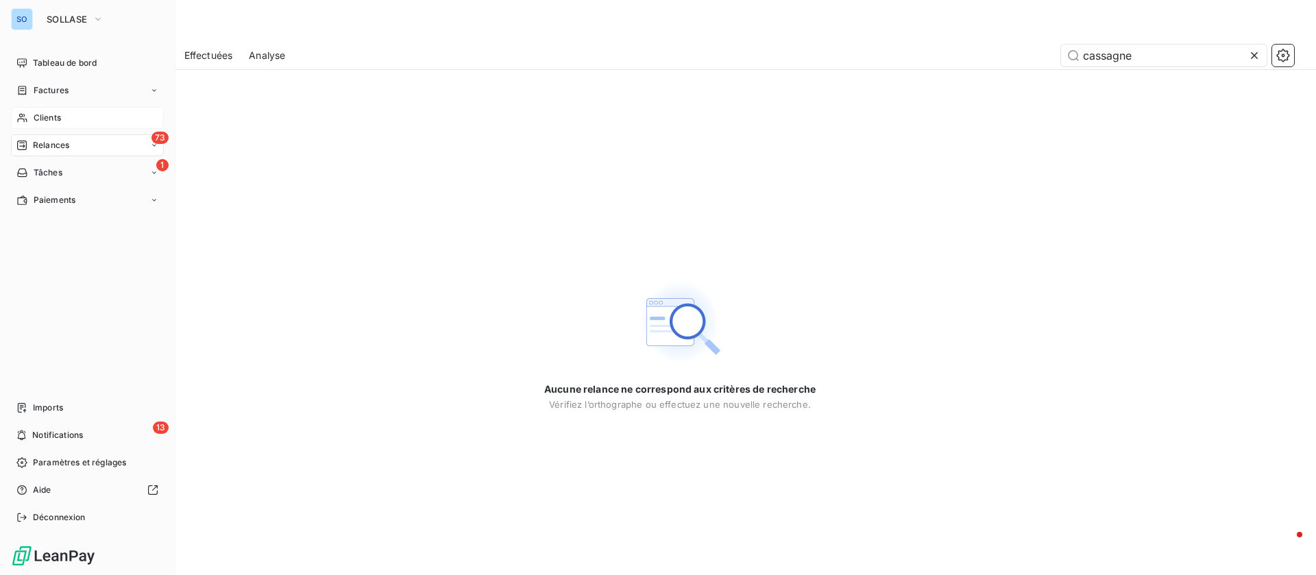
click at [34, 119] on span "Clients" at bounding box center [47, 118] width 27 height 12
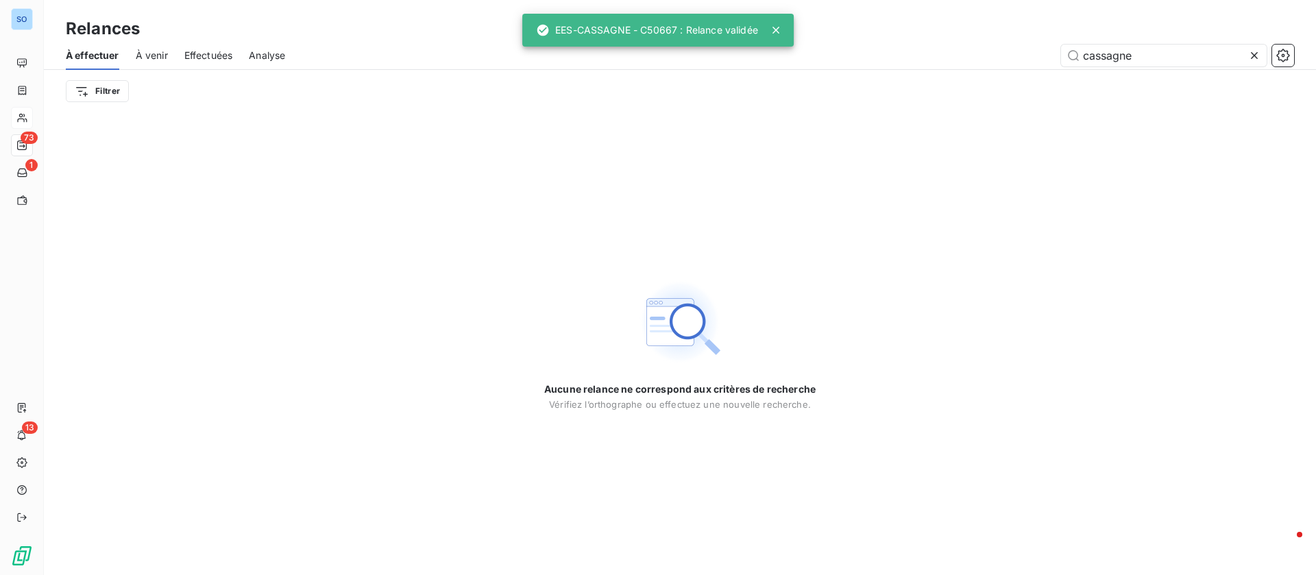
click at [1260, 56] on icon at bounding box center [1255, 56] width 14 height 14
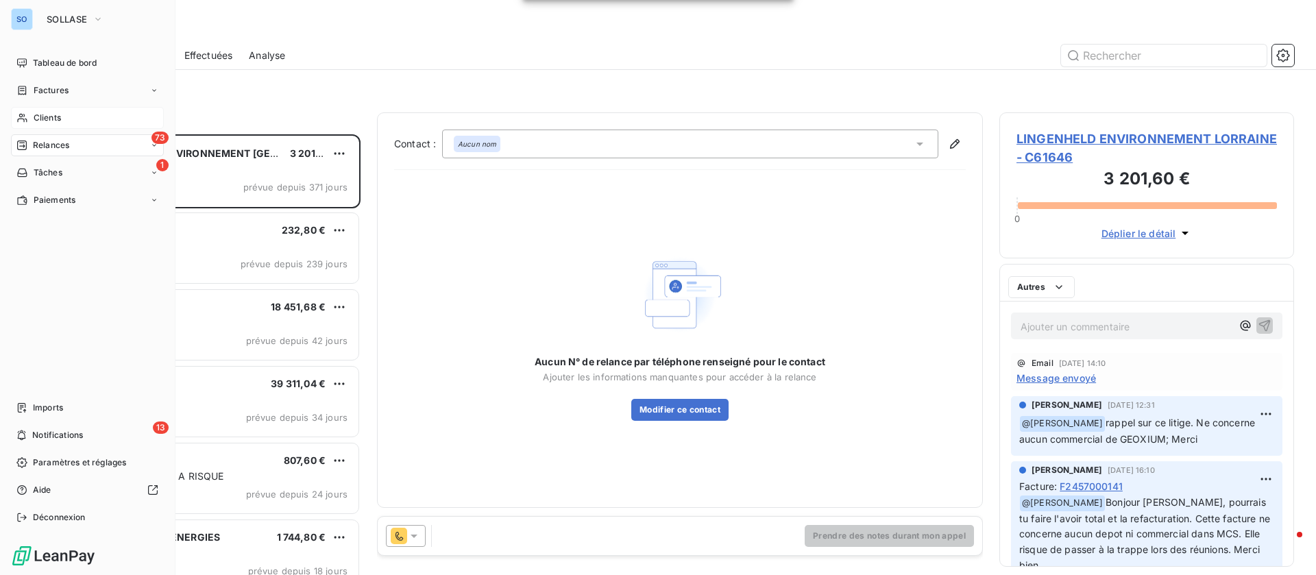
scroll to position [425, 279]
click at [38, 120] on span "Clients" at bounding box center [47, 118] width 27 height 12
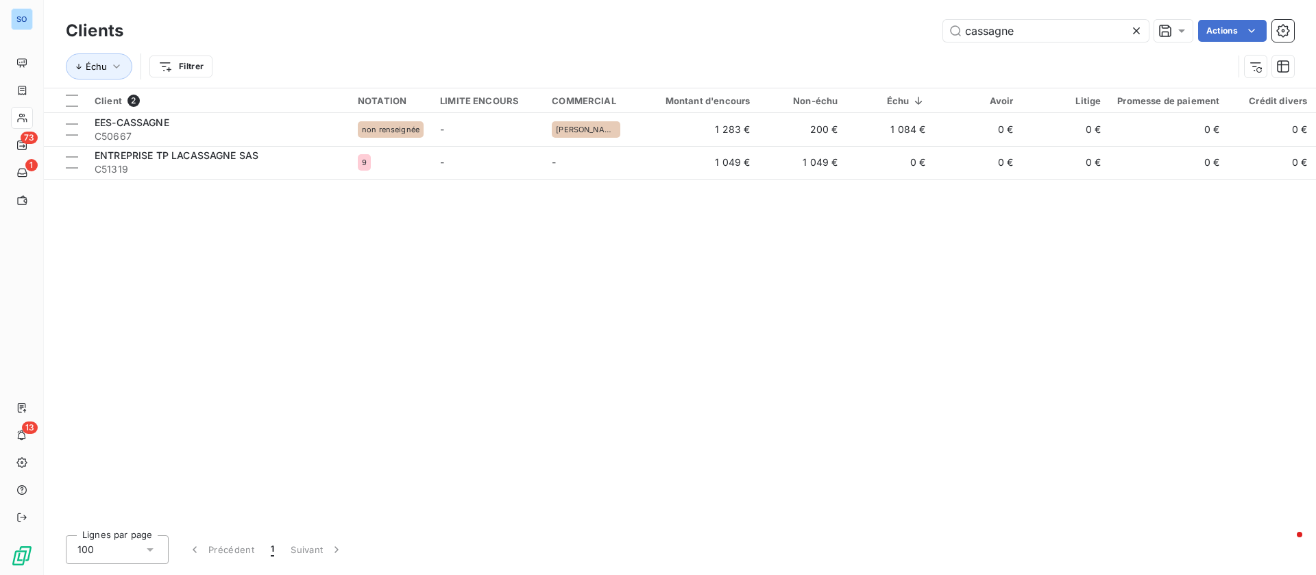
click at [180, 69] on html "SO 73 1 13 Clients cassagne Actions Échu Filtrer Client 2 NOTATION LIMITE ENCOU…" at bounding box center [658, 287] width 1316 height 575
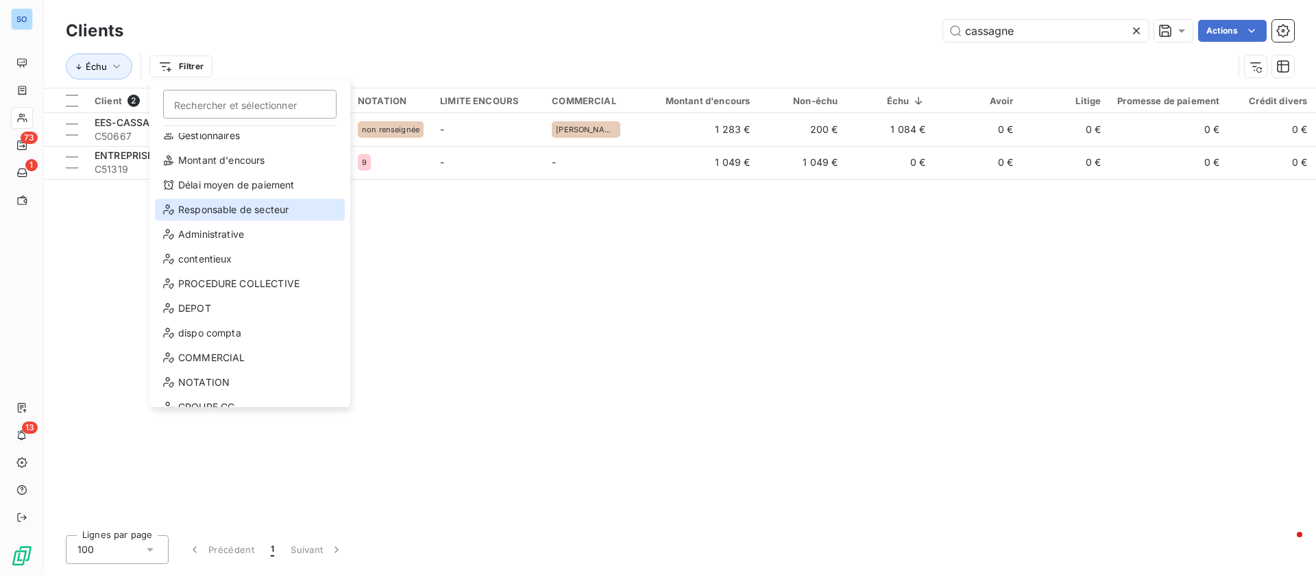
scroll to position [99, 0]
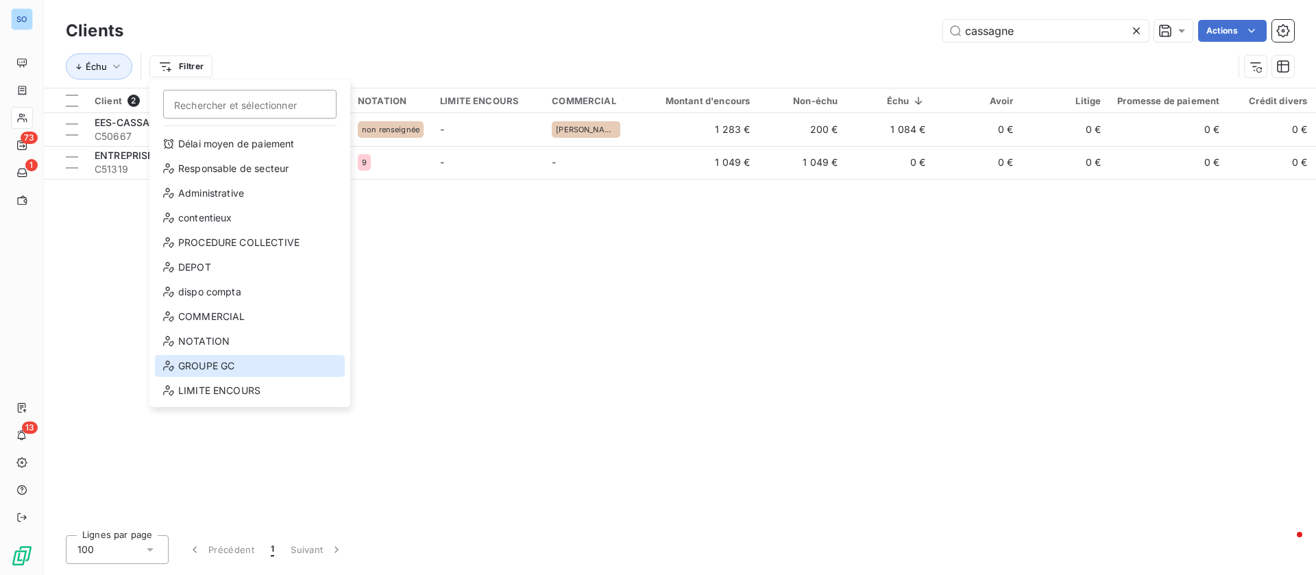
click at [232, 363] on div "GROUPE GC" at bounding box center [250, 366] width 190 height 22
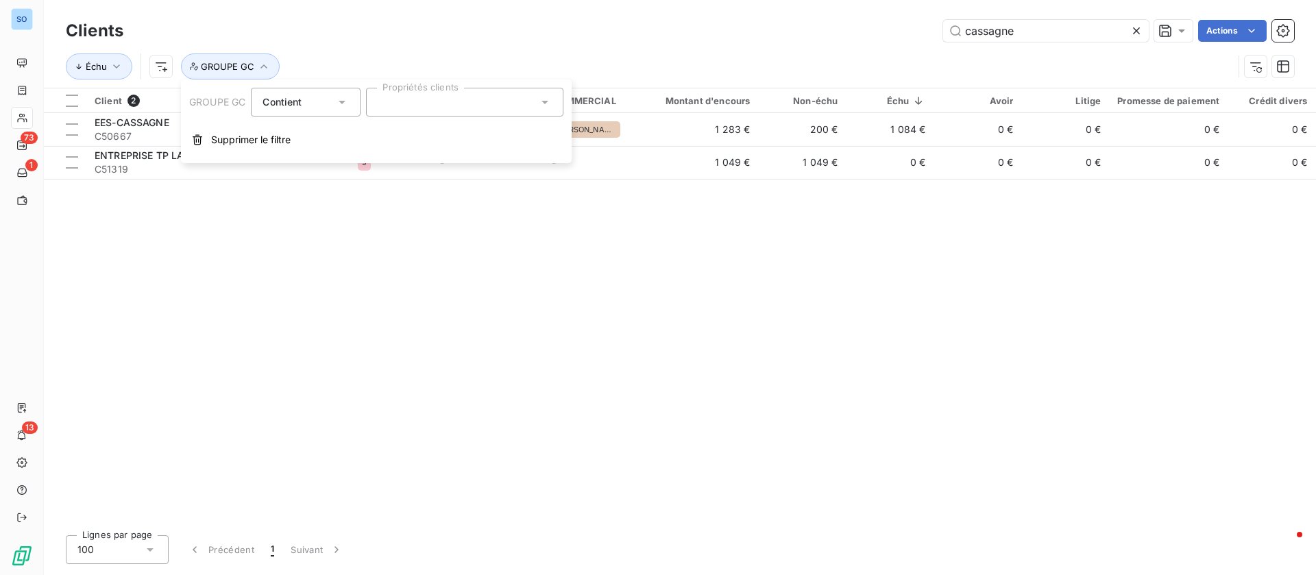
click at [453, 107] on div at bounding box center [464, 102] width 197 height 29
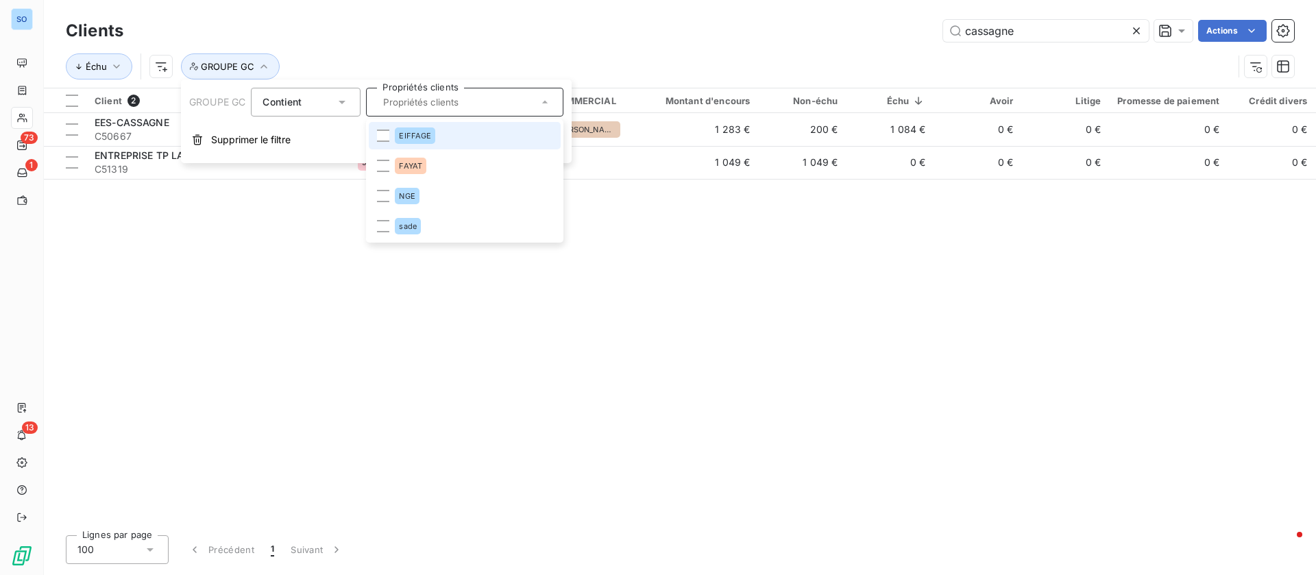
click at [424, 134] on span "EIFFAGE" at bounding box center [415, 136] width 32 height 8
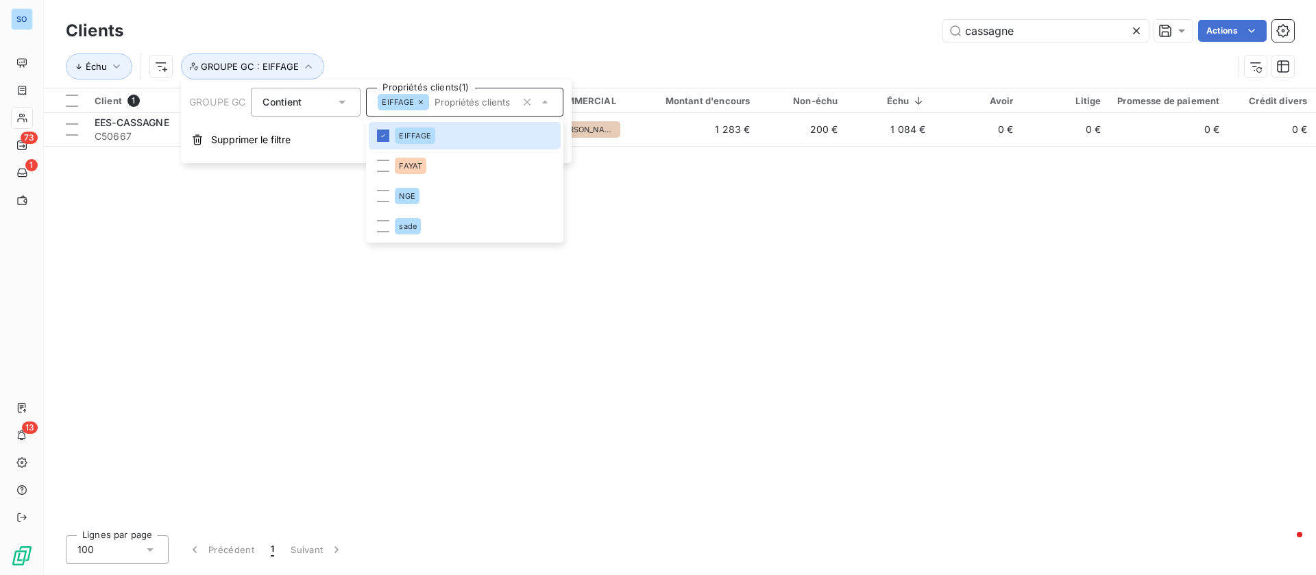
click at [651, 56] on div "Échu GROUPE GC : EIFFAGE" at bounding box center [650, 66] width 1168 height 26
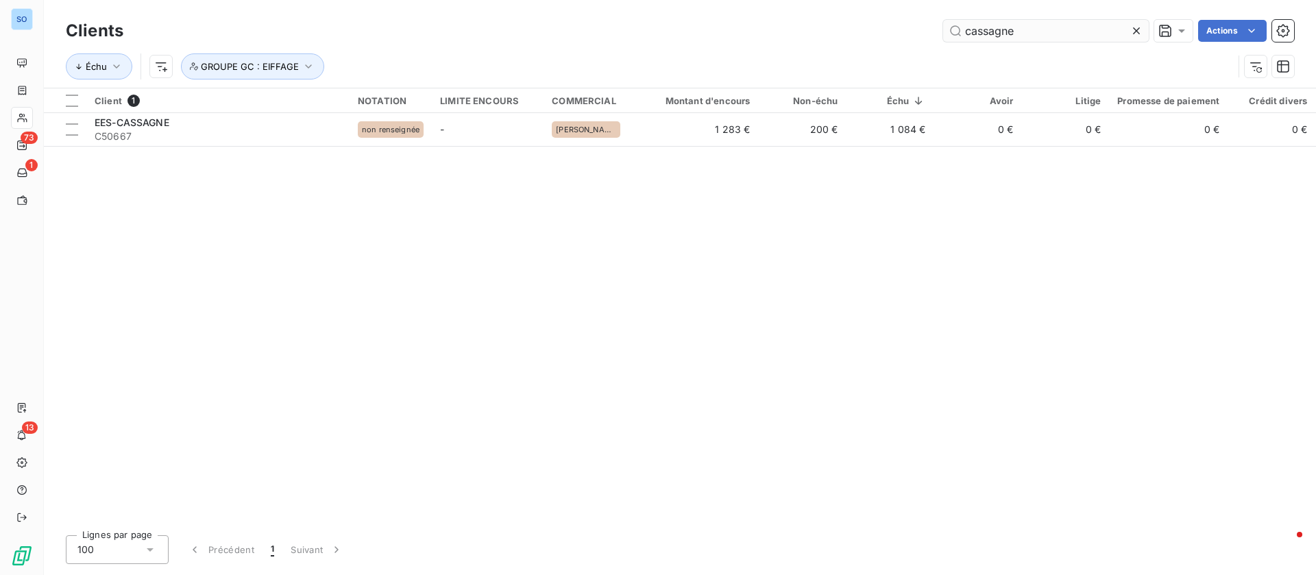
drag, startPoint x: 1138, startPoint y: 30, endPoint x: 1127, endPoint y: 34, distance: 11.7
click at [1138, 31] on icon at bounding box center [1137, 31] width 14 height 14
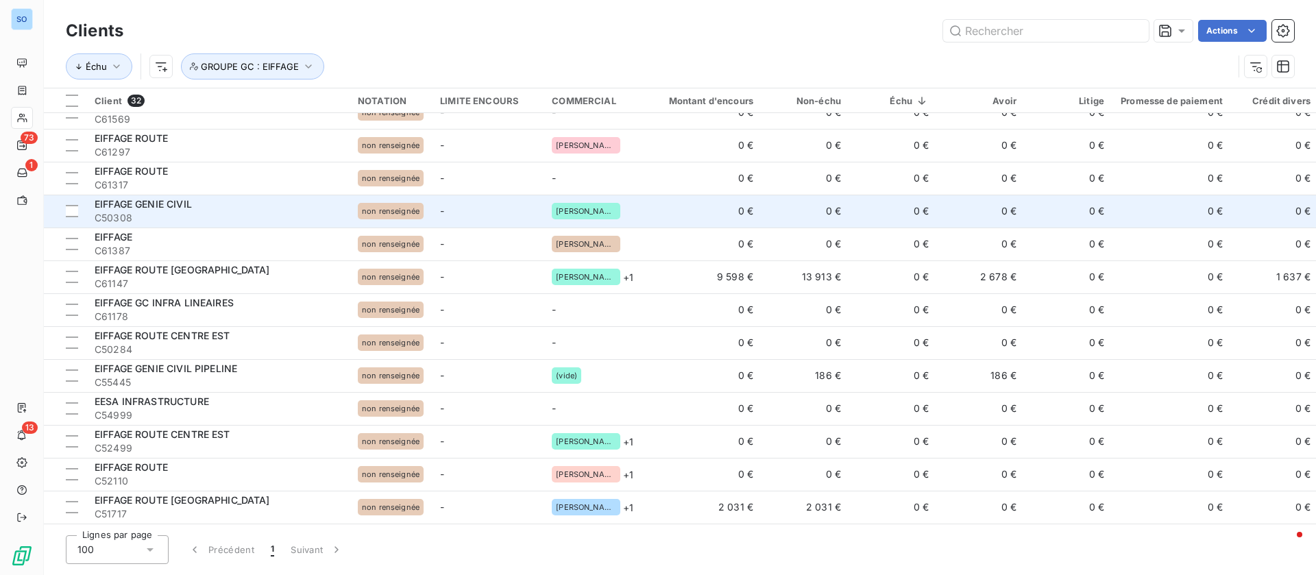
scroll to position [648, 0]
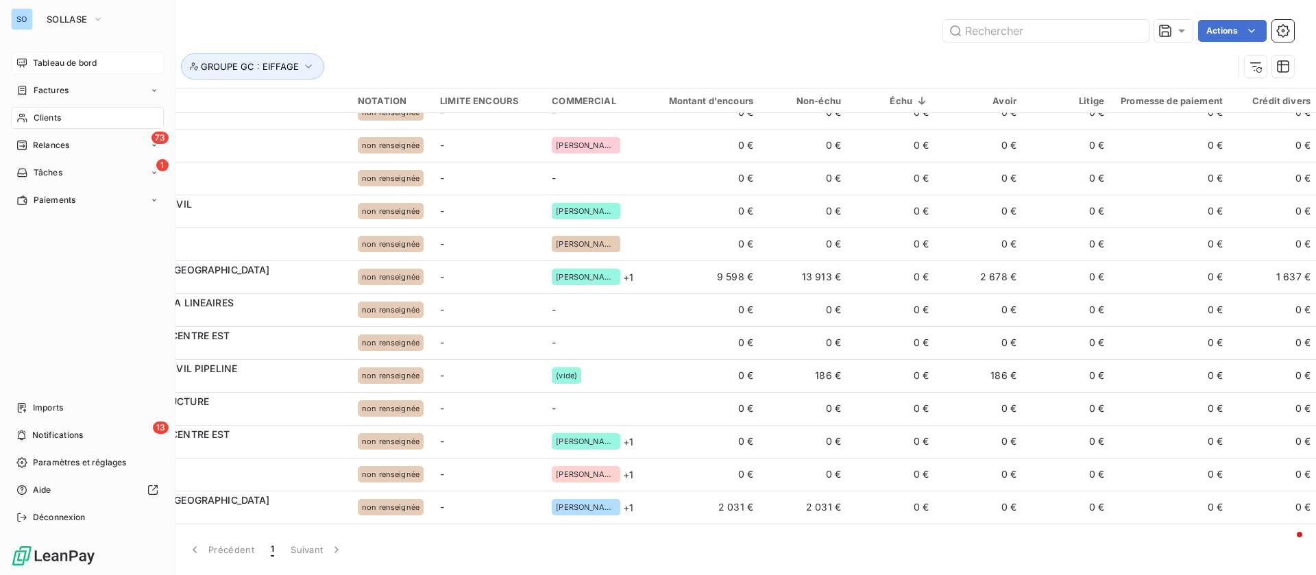
click at [61, 60] on span "Tableau de bord" at bounding box center [65, 63] width 64 height 12
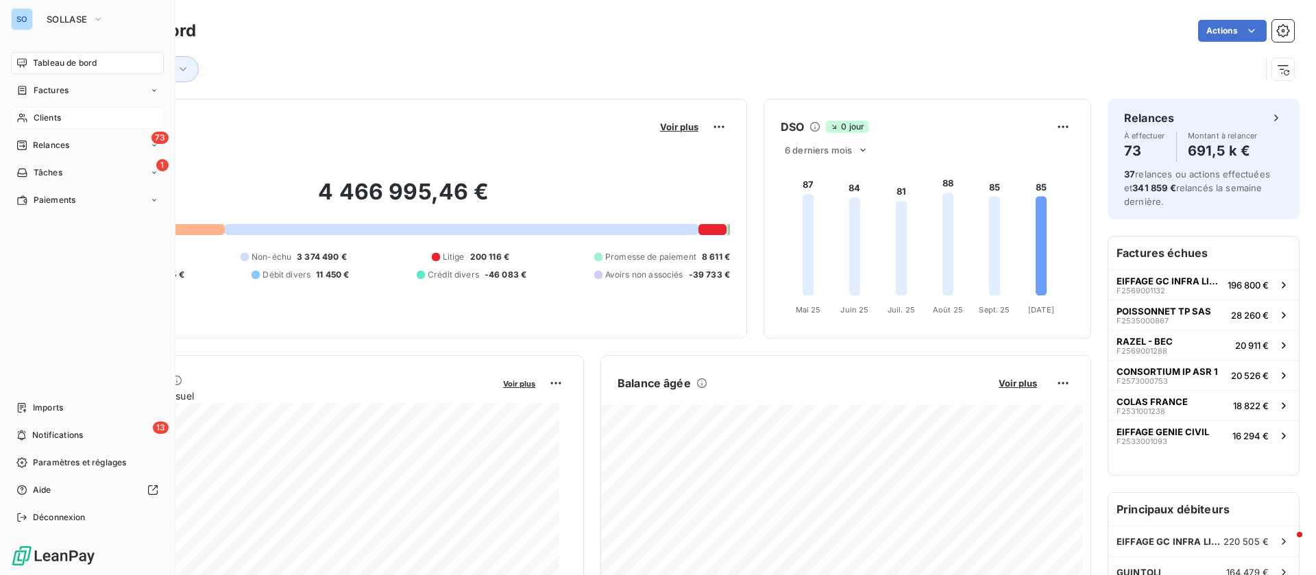
click at [59, 62] on span "Tableau de bord" at bounding box center [65, 63] width 64 height 12
click at [51, 115] on span "Clients" at bounding box center [47, 118] width 27 height 12
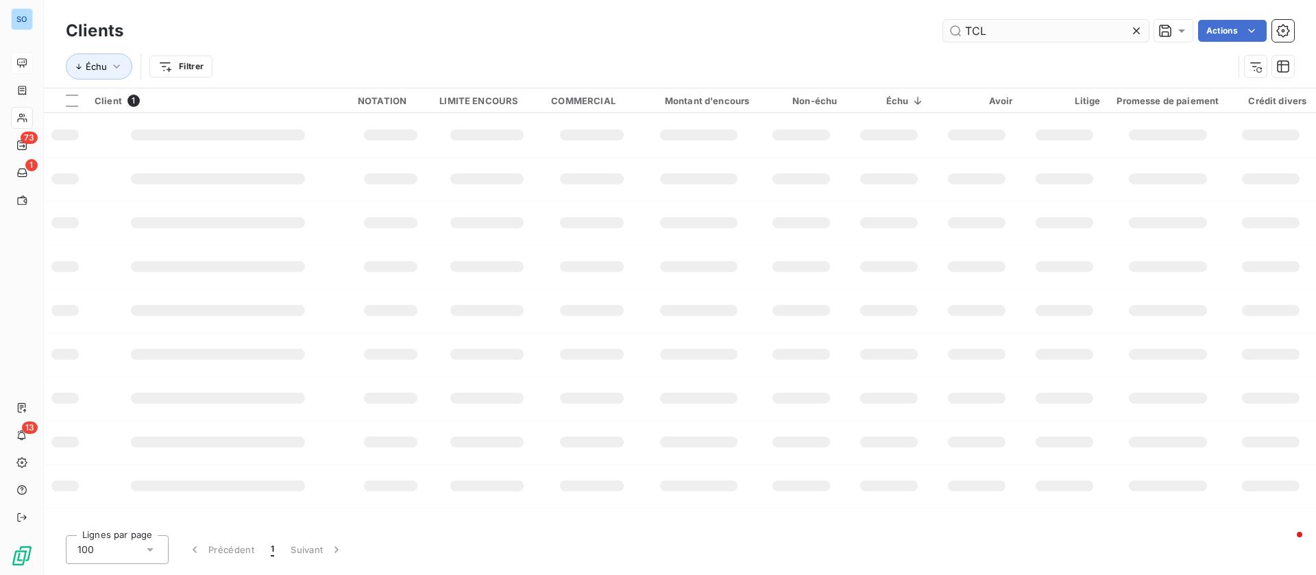
type input "TCL"
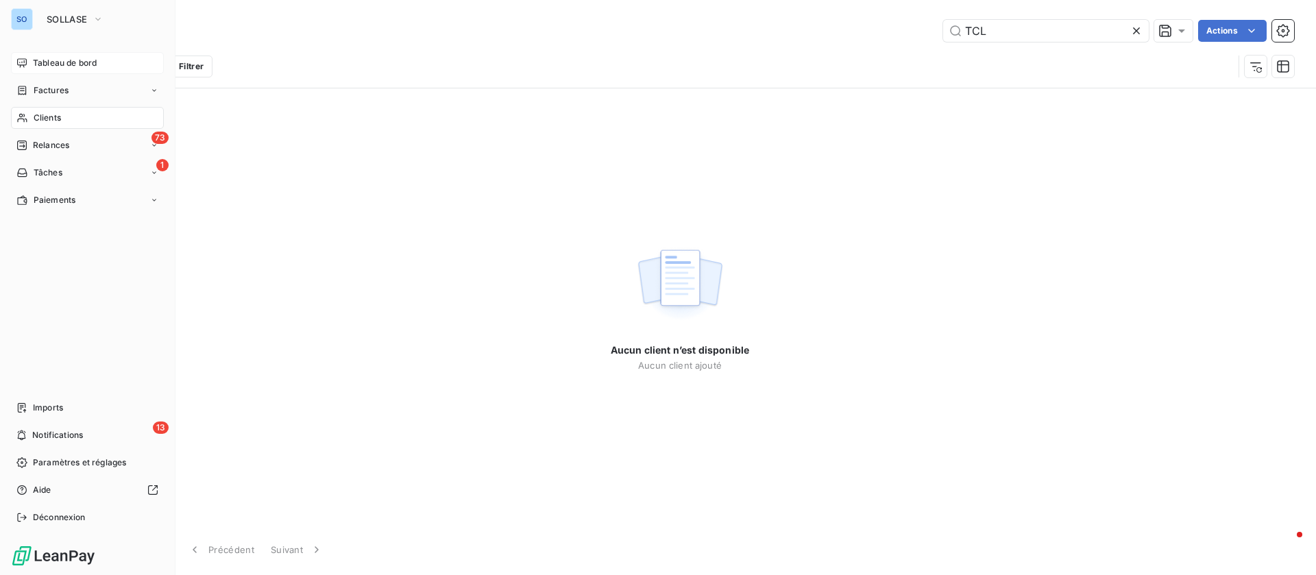
click at [34, 118] on span "Clients" at bounding box center [47, 118] width 27 height 12
click at [64, 18] on span "SOLLASE" at bounding box center [67, 19] width 40 height 11
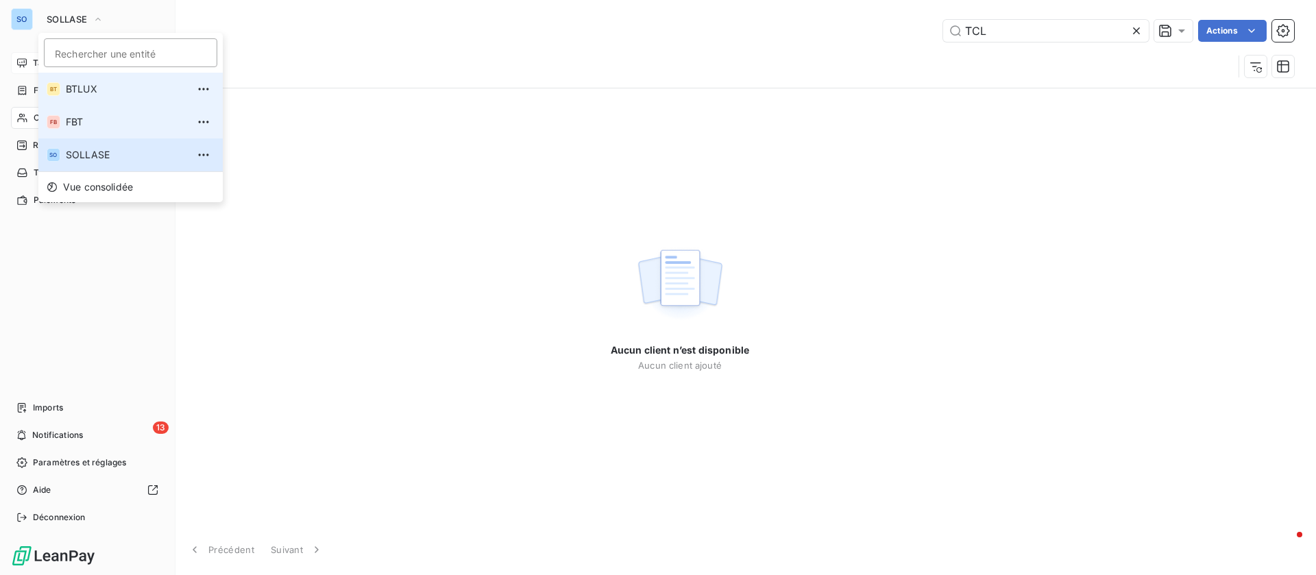
click at [96, 118] on span "FBT" at bounding box center [126, 122] width 121 height 14
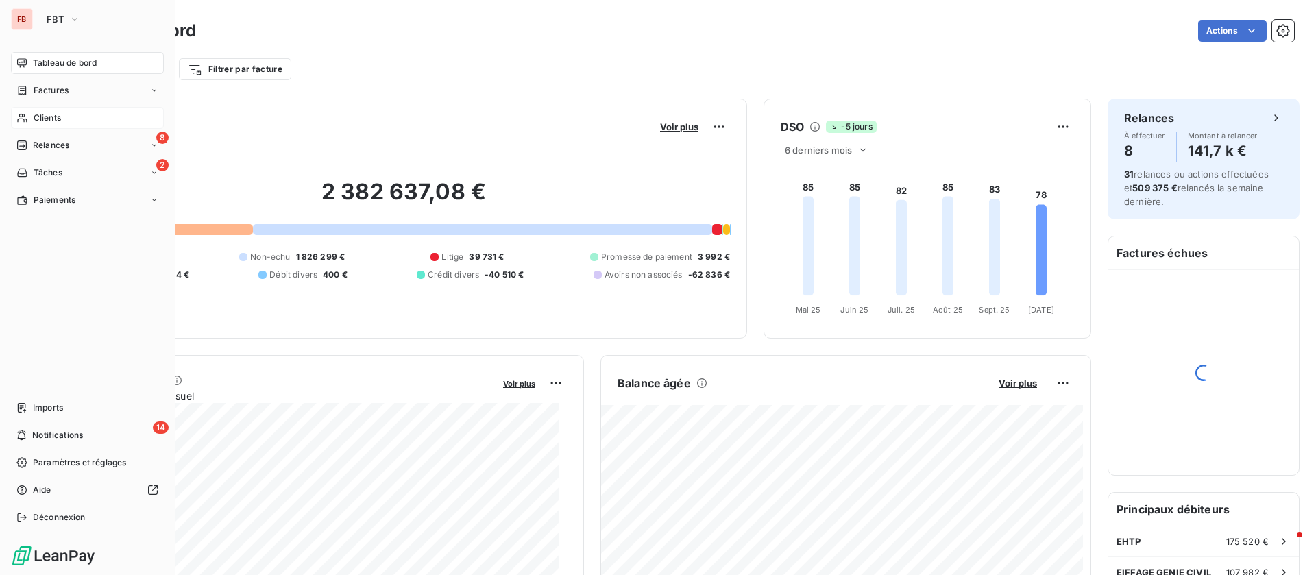
click at [88, 116] on div "Clients" at bounding box center [87, 118] width 153 height 22
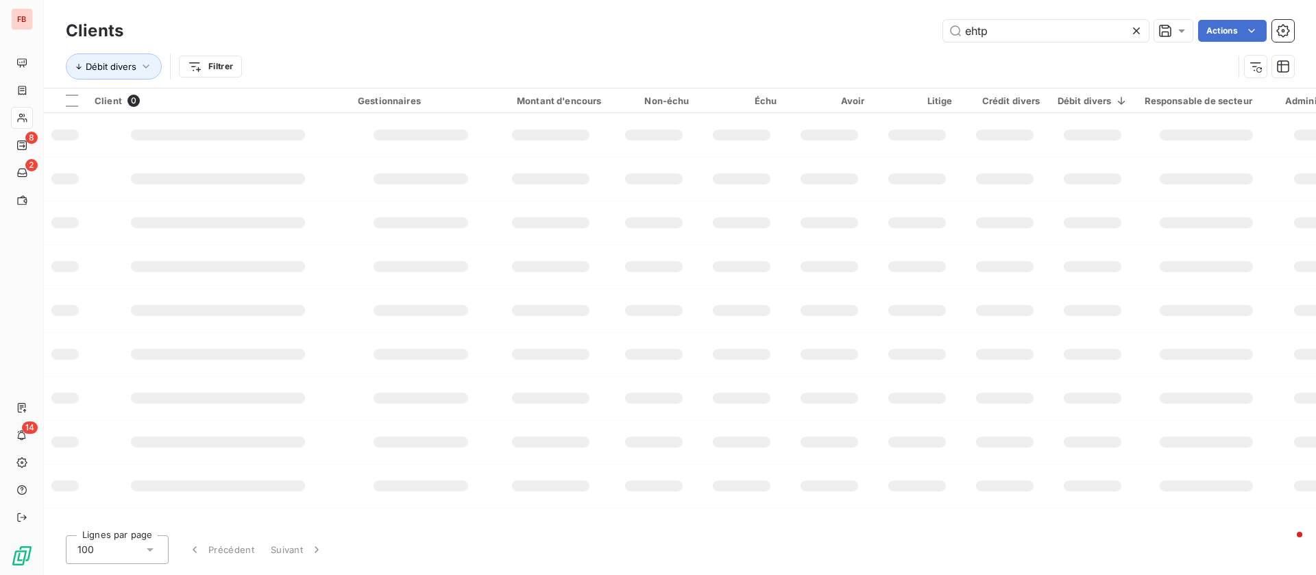
type input "TCL"
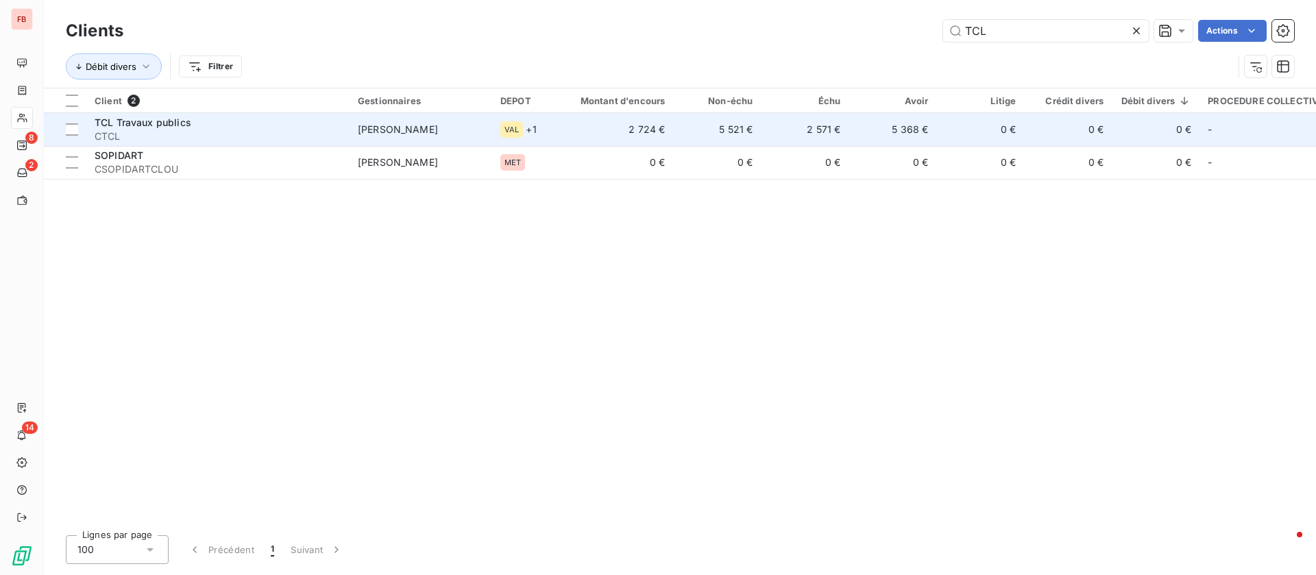
click at [438, 133] on span "[PERSON_NAME]" at bounding box center [398, 129] width 80 height 12
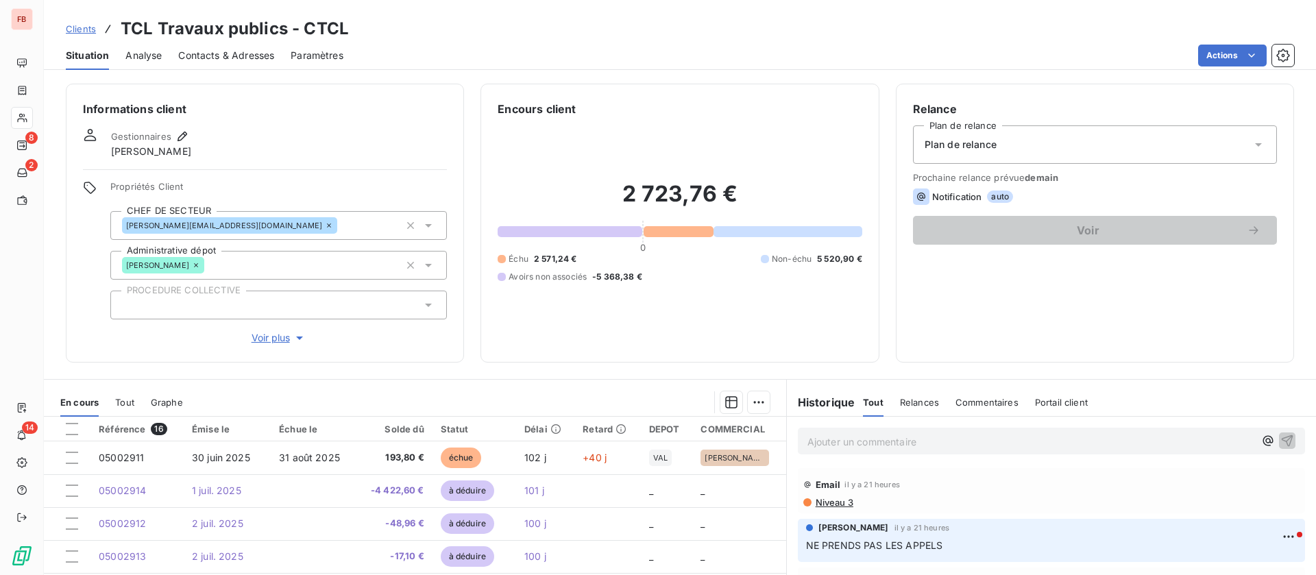
click at [893, 443] on p "Ajouter un commentaire ﻿" at bounding box center [1031, 441] width 447 height 17
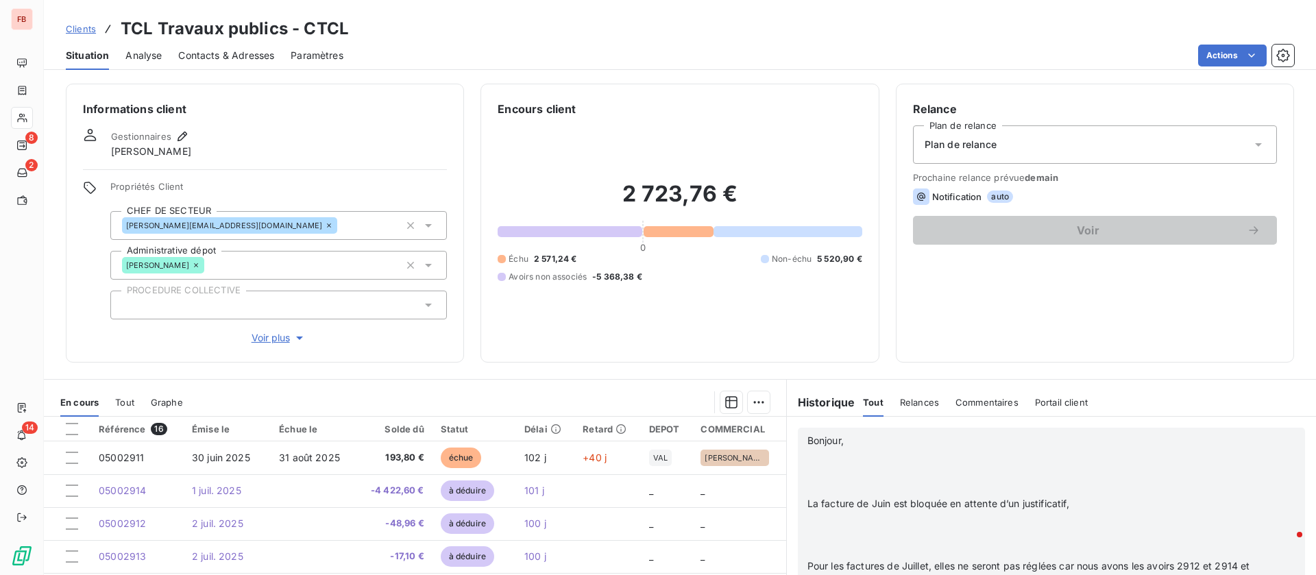
click at [916, 457] on p "﻿" at bounding box center [1034, 457] width 453 height 16
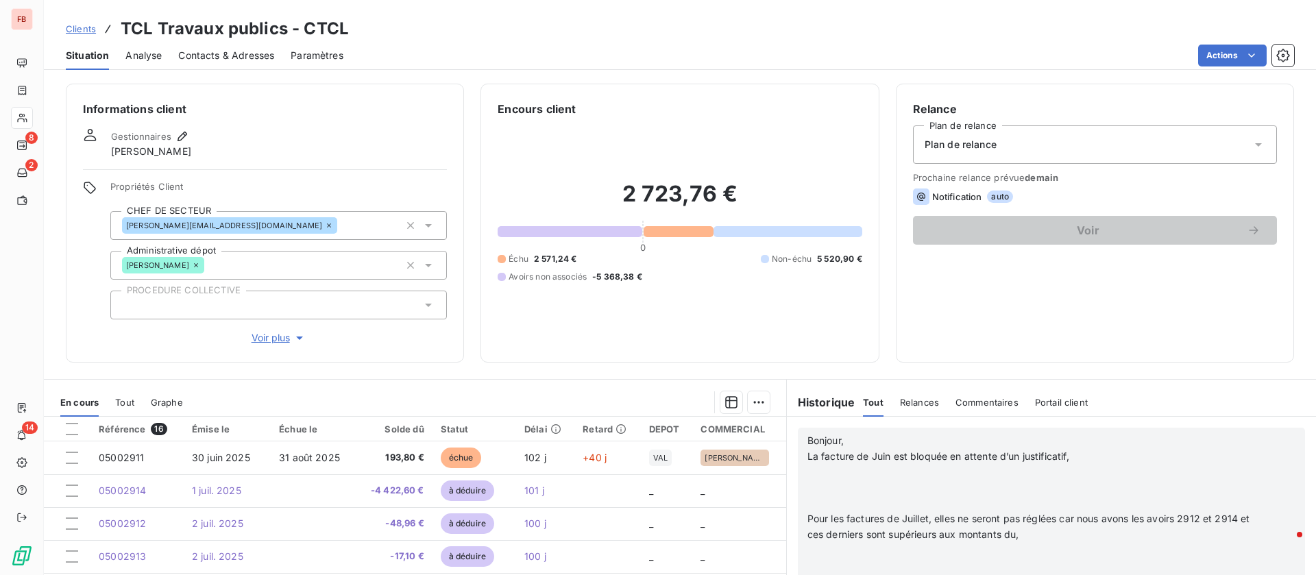
click at [856, 482] on p at bounding box center [1034, 489] width 453 height 16
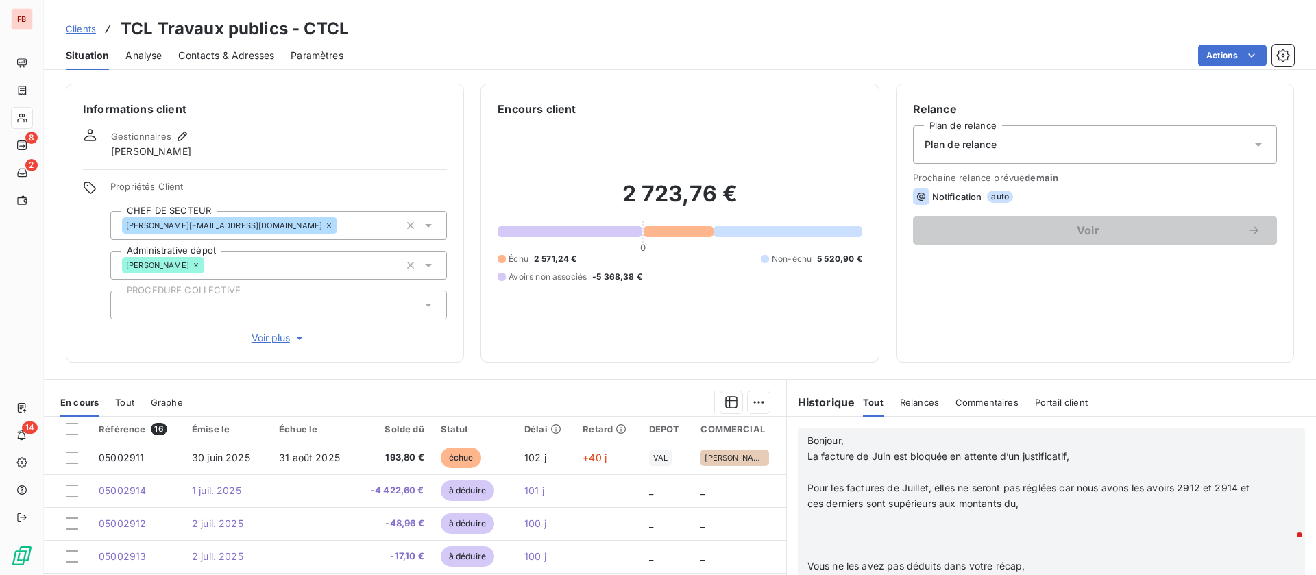
click at [838, 479] on p "﻿" at bounding box center [1034, 473] width 453 height 16
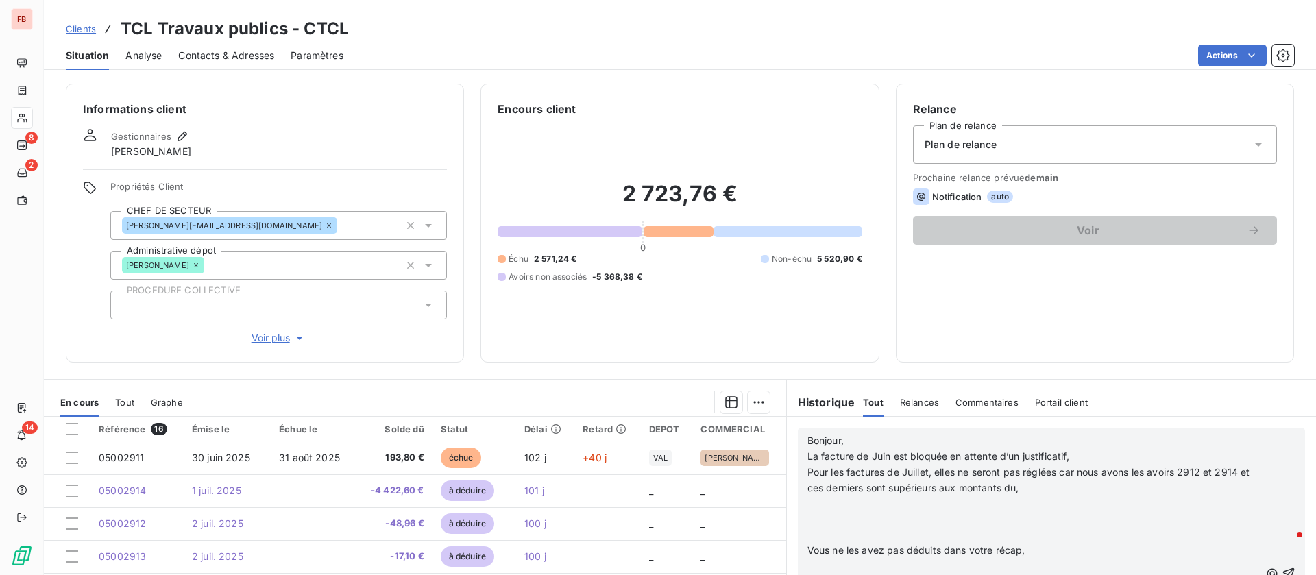
click at [880, 503] on p "﻿" at bounding box center [1034, 504] width 453 height 16
click at [1035, 520] on p "﻿" at bounding box center [1034, 520] width 453 height 16
click at [885, 551] on p at bounding box center [1034, 551] width 453 height 16
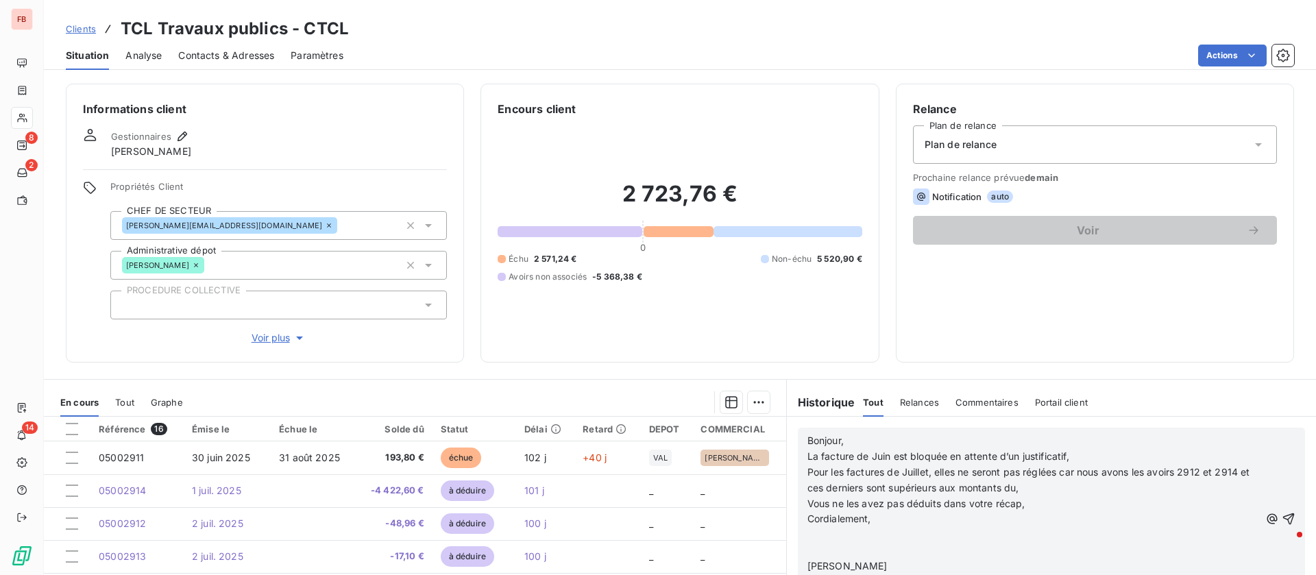
click at [855, 544] on p at bounding box center [1034, 551] width 453 height 16
click at [874, 539] on p "﻿" at bounding box center [1034, 535] width 453 height 16
click at [894, 554] on p "﻿" at bounding box center [1034, 551] width 453 height 16
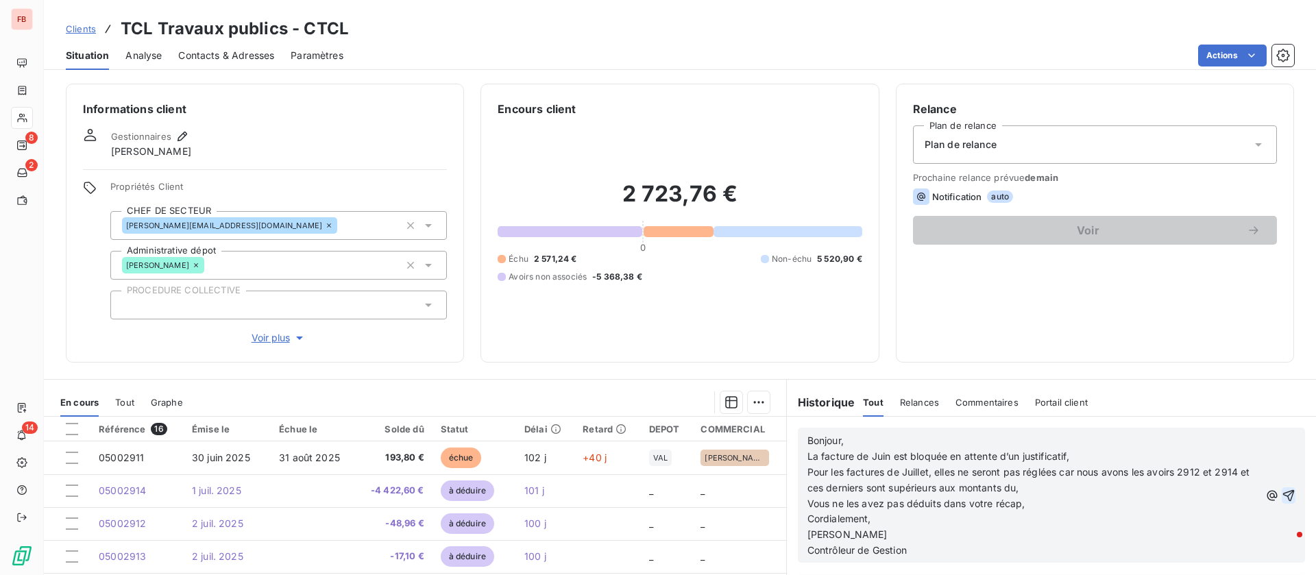
click at [1282, 497] on icon "button" at bounding box center [1289, 496] width 14 height 14
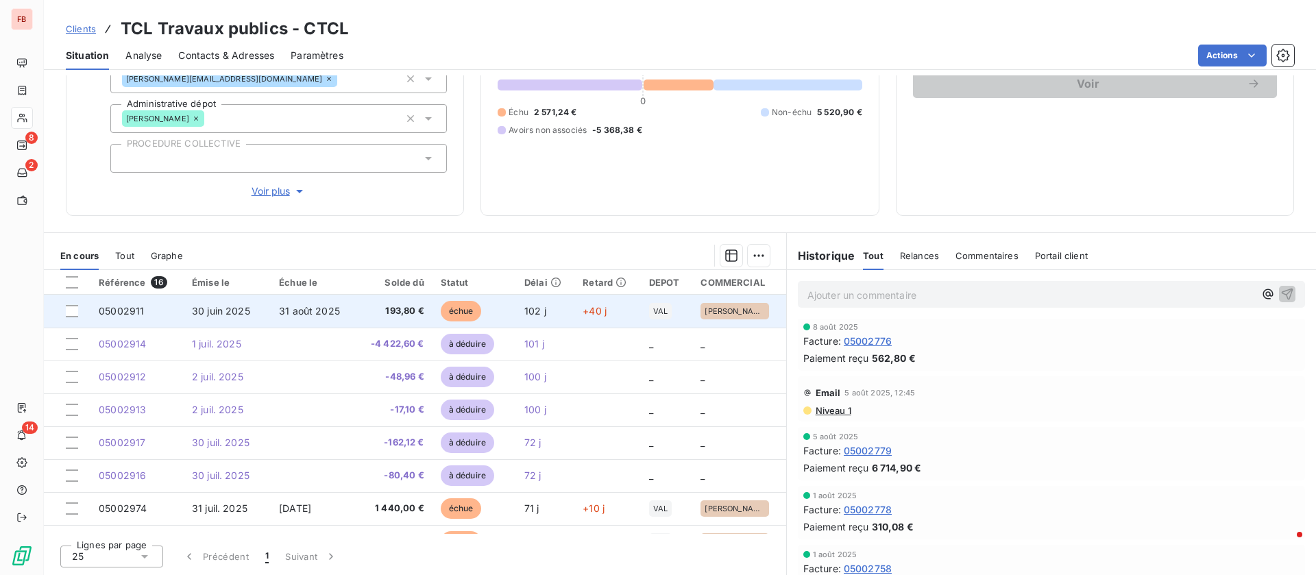
click at [279, 315] on span "31 août 2025" at bounding box center [309, 311] width 61 height 12
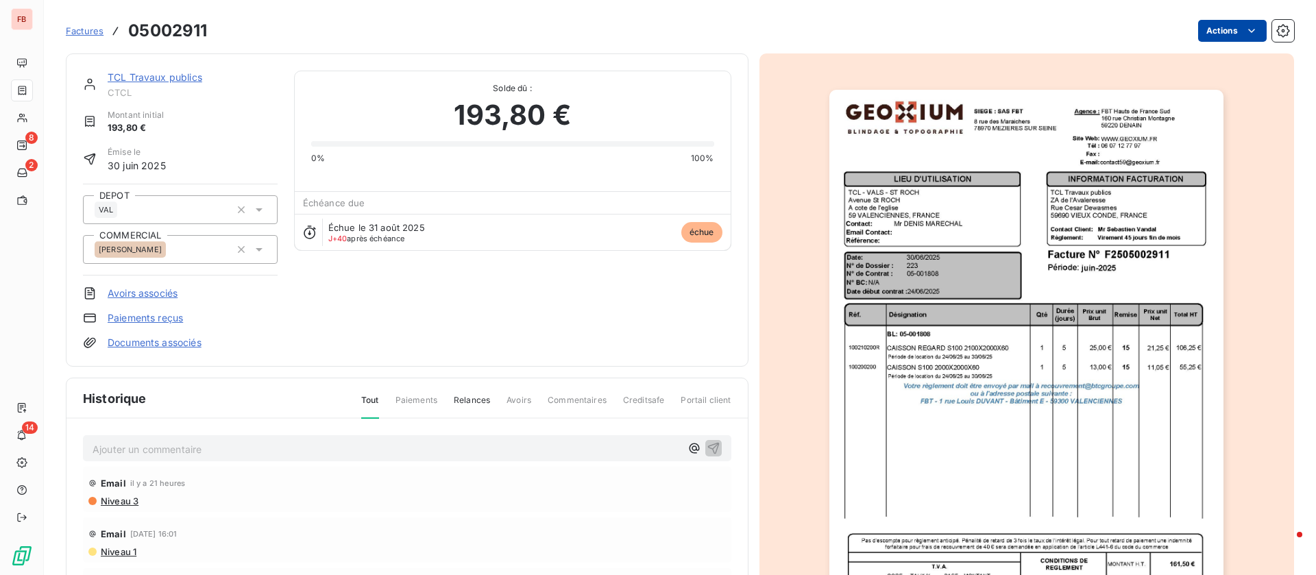
click at [1244, 32] on html "FB 8 2 14 Factures 05002911 Actions TCL Travaux publics CTCL Montant initial 19…" at bounding box center [658, 287] width 1316 height 575
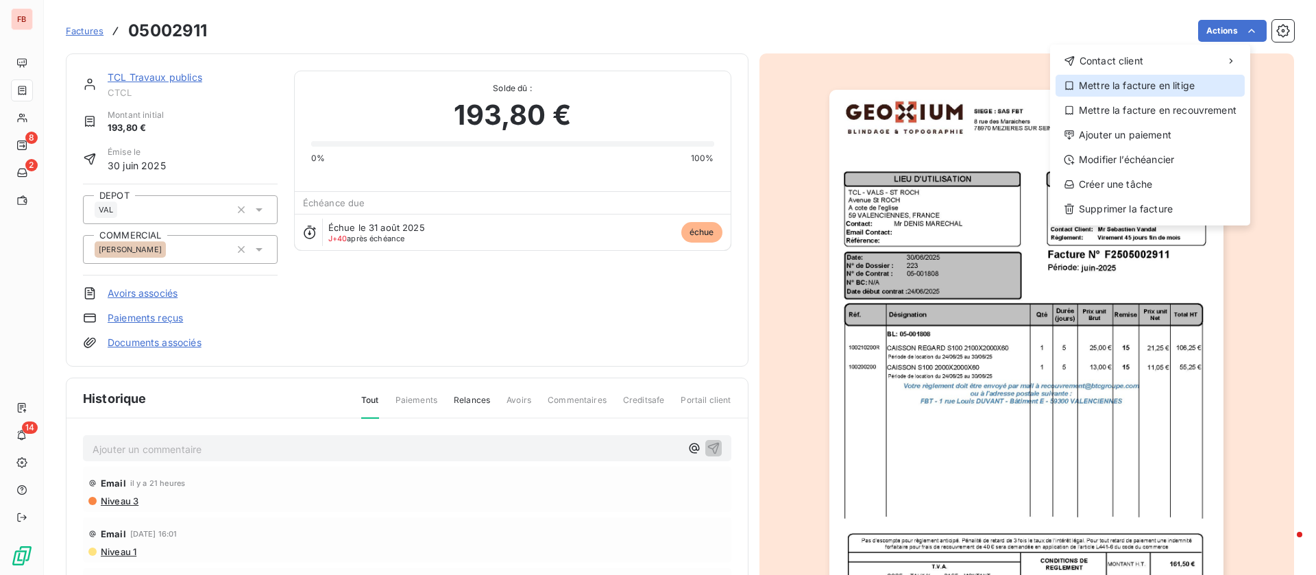
click at [1107, 76] on div "Mettre la facture en litige" at bounding box center [1150, 86] width 189 height 22
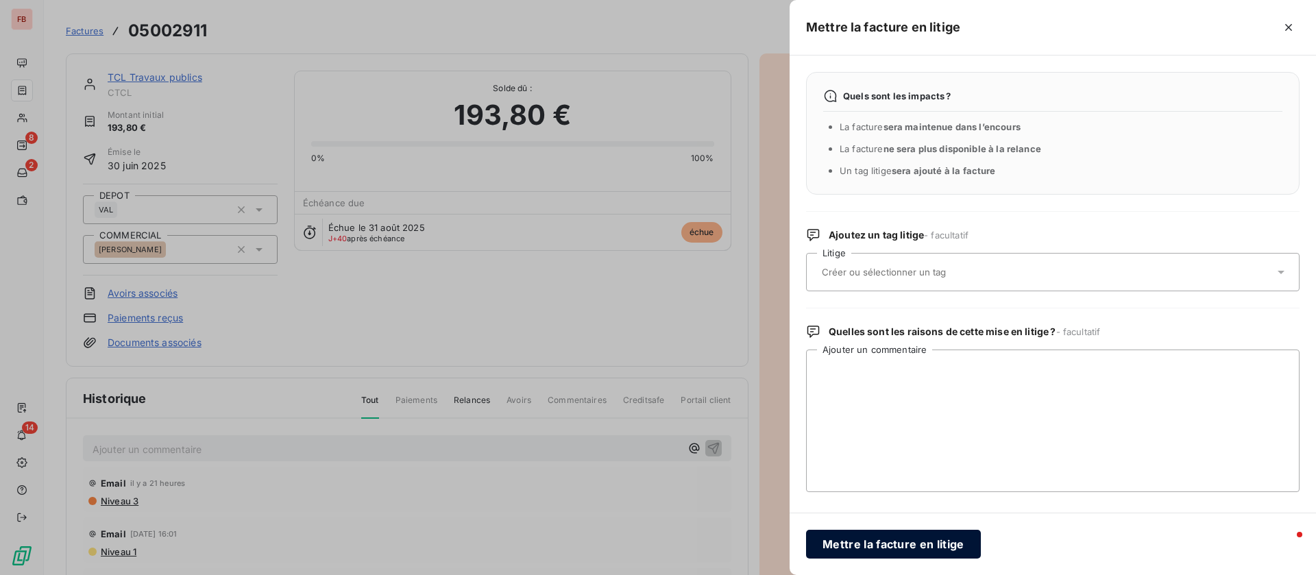
click at [898, 542] on button "Mettre la facture en litige" at bounding box center [893, 544] width 175 height 29
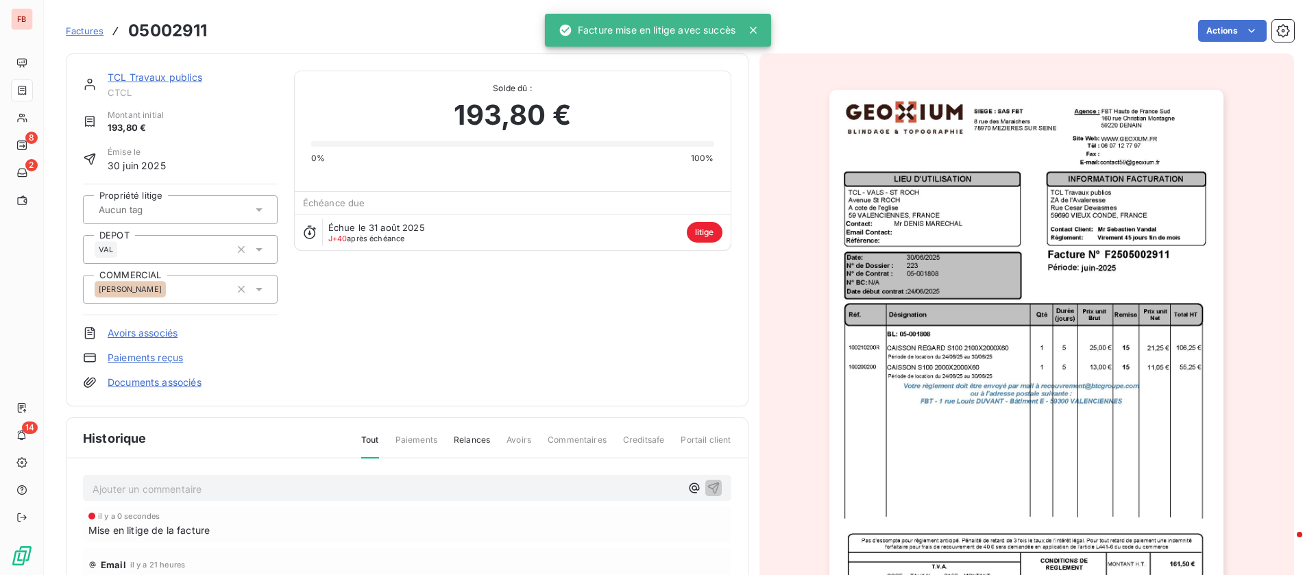
click at [236, 485] on p "Ajouter un commentaire ﻿" at bounding box center [387, 489] width 588 height 17
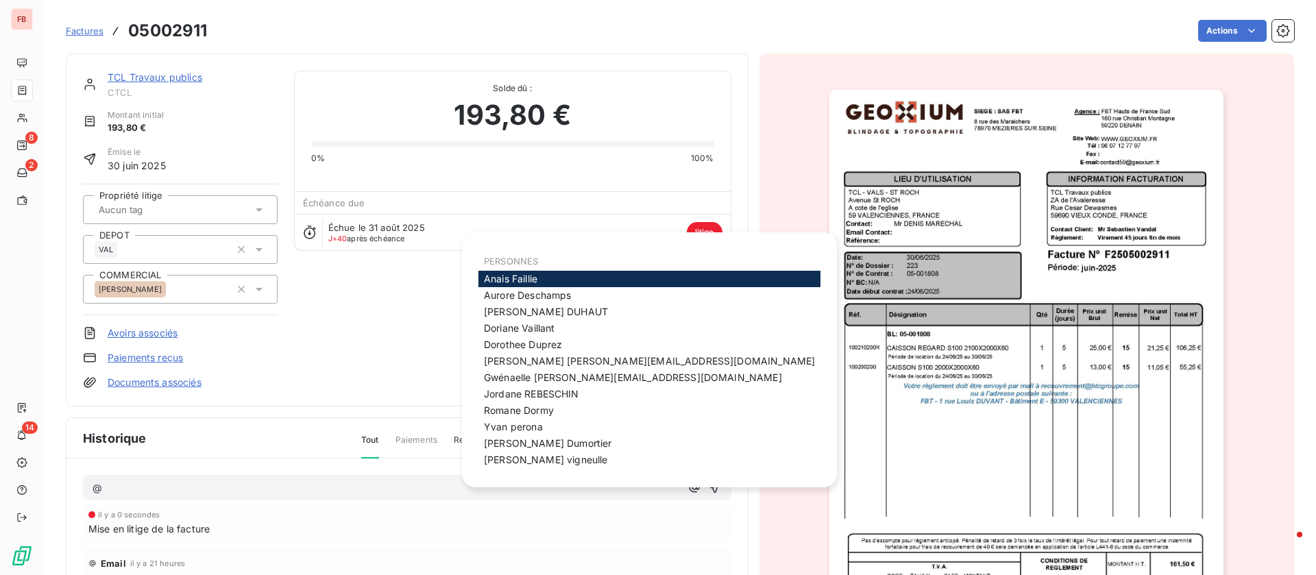
click at [540, 275] on div "Anais Faillie" at bounding box center [650, 279] width 342 height 16
click at [510, 271] on div "Anais Faillie" at bounding box center [650, 279] width 342 height 16
click at [509, 277] on span "Anais Faillie" at bounding box center [510, 279] width 53 height 12
click at [523, 449] on div "jerome Dumortier" at bounding box center [650, 443] width 342 height 16
click at [522, 449] on div "jerome Dumortier" at bounding box center [650, 443] width 342 height 16
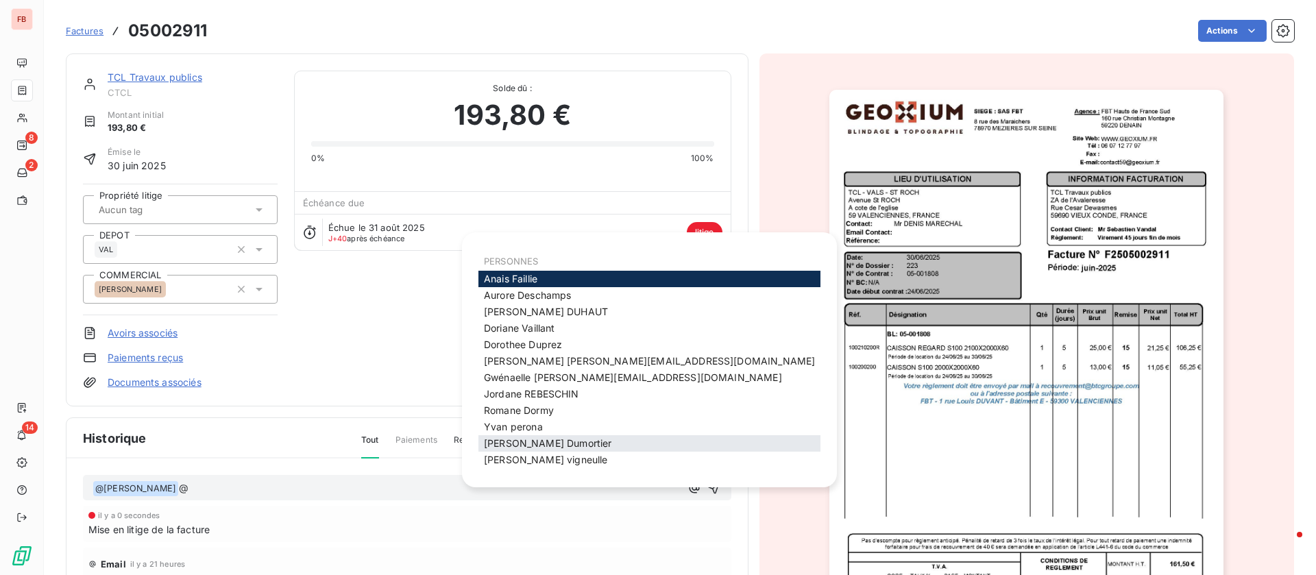
click at [523, 447] on span "jerome Dumortier" at bounding box center [548, 443] width 128 height 12
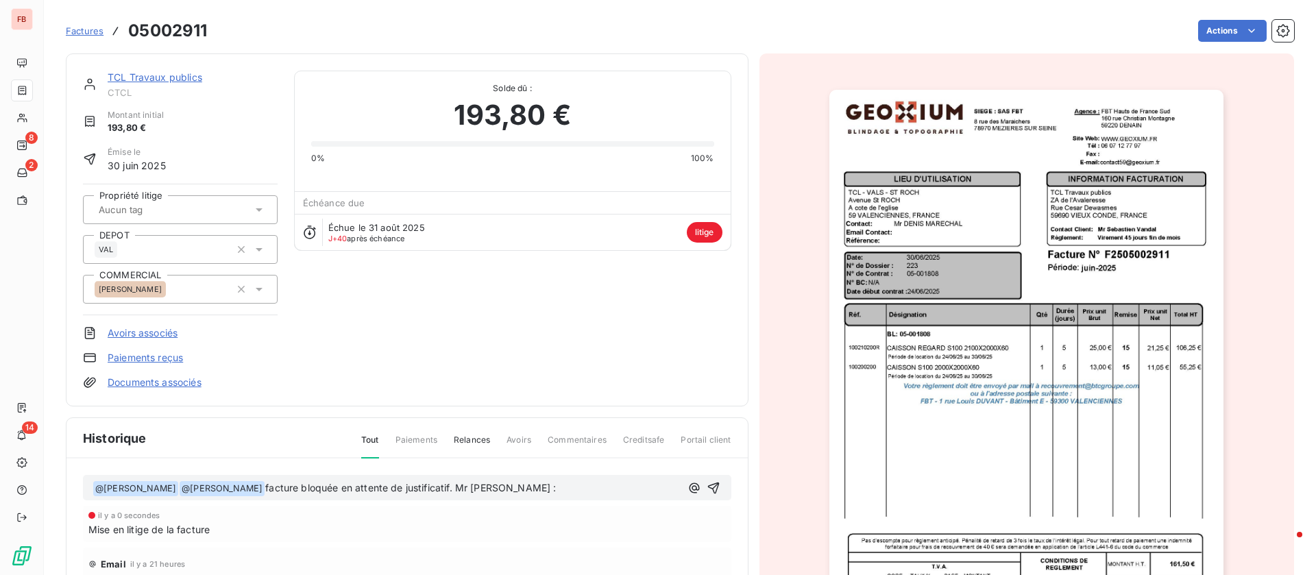
click at [566, 489] on p "﻿ @ Anais Faillie ﻿ ﻿ @ jerome Dumortier ﻿ facture bloquée en attente de justif…" at bounding box center [387, 489] width 588 height 16
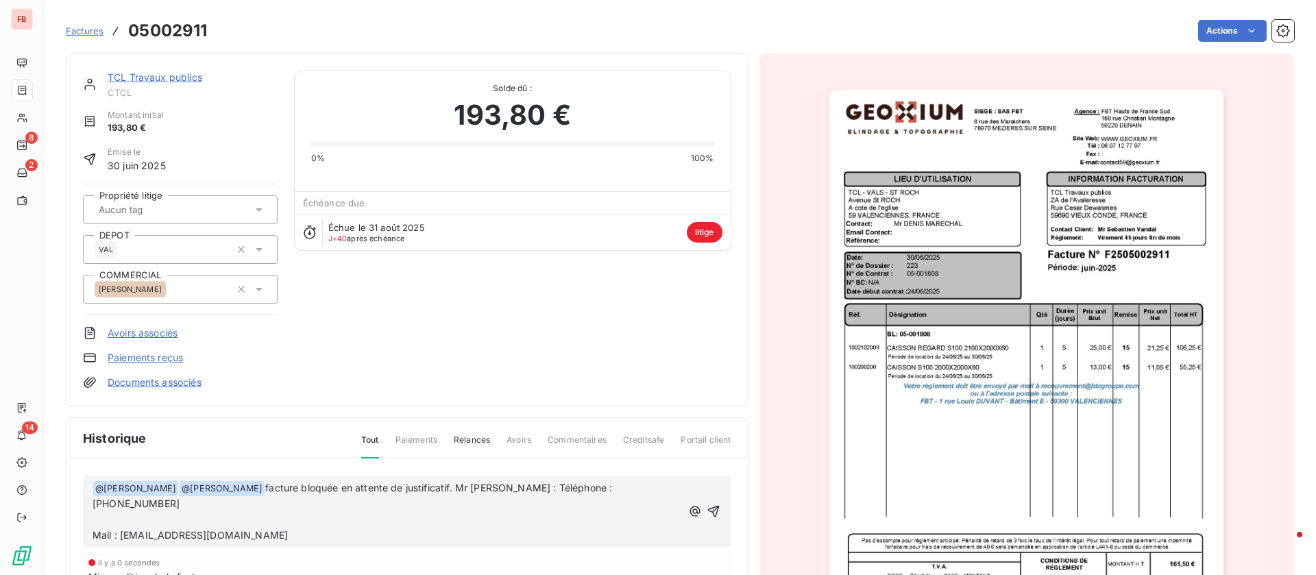
click at [494, 486] on span "facture bloquée en attente de justificatif. Mr Lapage : Téléphone : 03.27.21.87…" at bounding box center [354, 496] width 522 height 28
click at [708, 501] on icon "button" at bounding box center [714, 504] width 12 height 12
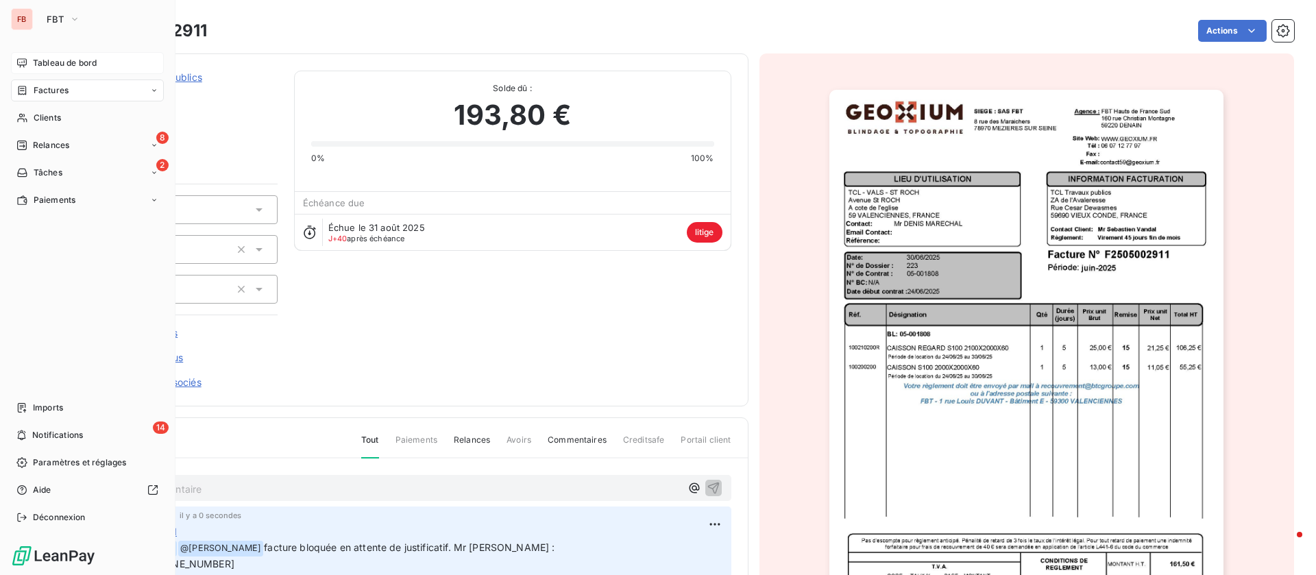
click at [58, 58] on span "Tableau de bord" at bounding box center [65, 63] width 64 height 12
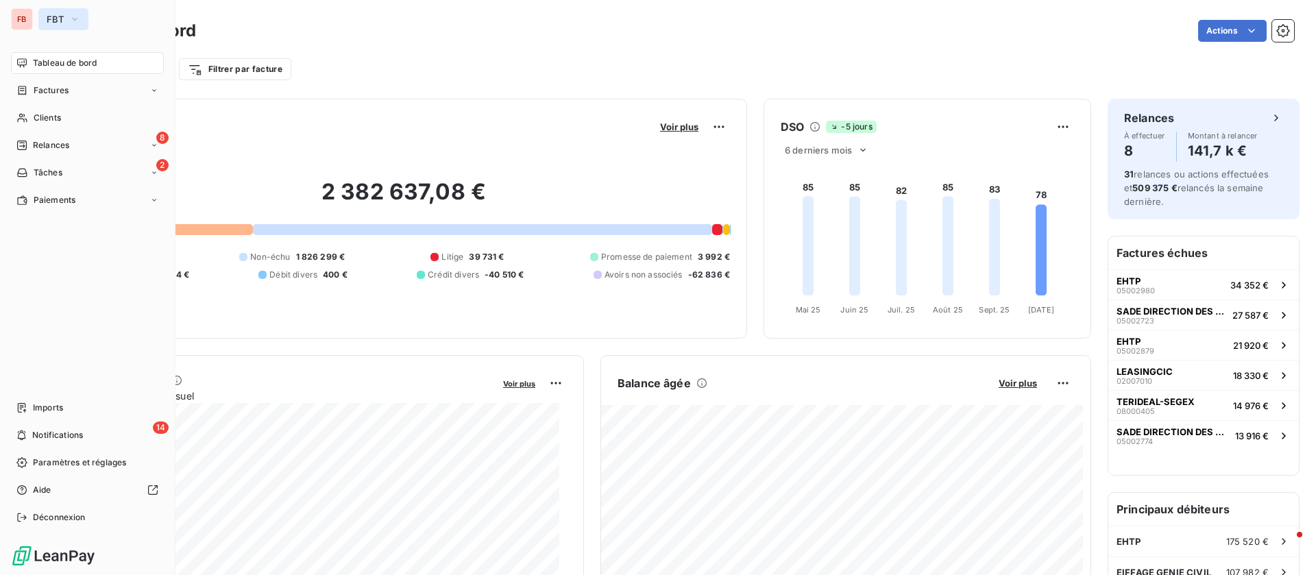
click at [64, 20] on button "FBT" at bounding box center [63, 19] width 50 height 22
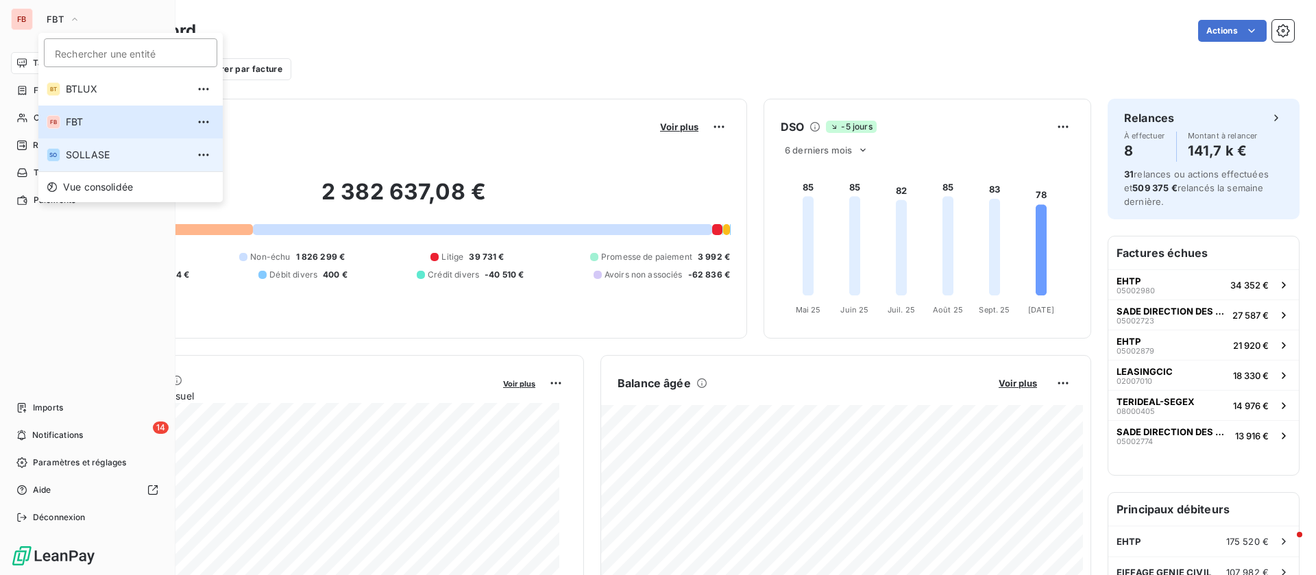
click at [102, 156] on span "SOLLASE" at bounding box center [126, 155] width 121 height 14
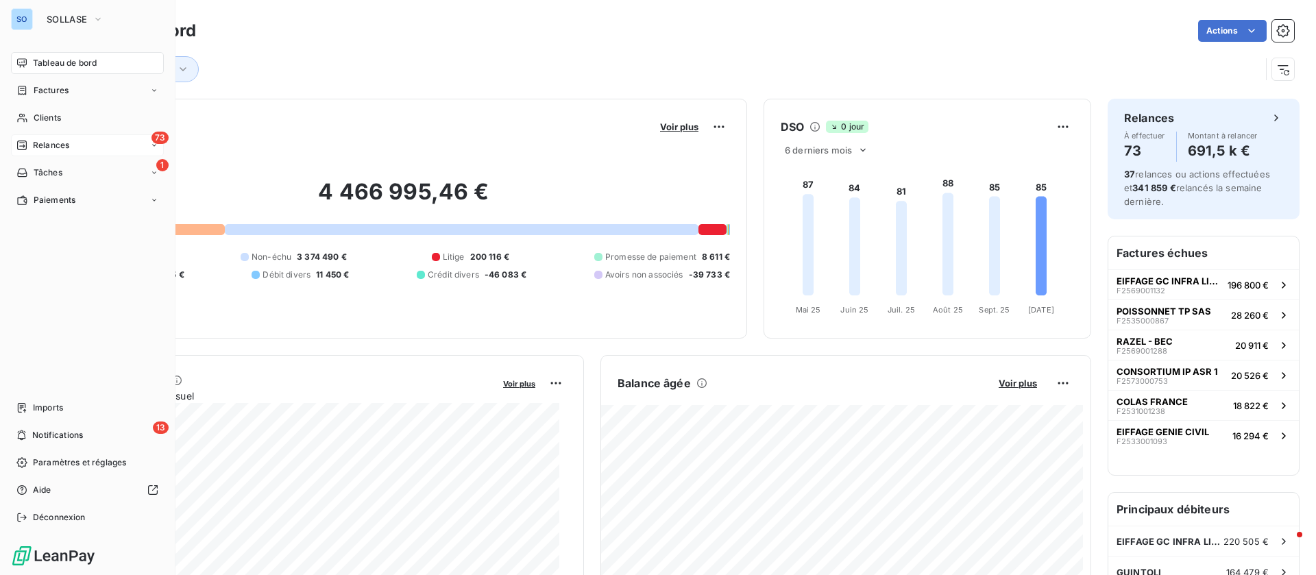
click at [45, 143] on span "Relances" at bounding box center [51, 145] width 36 height 12
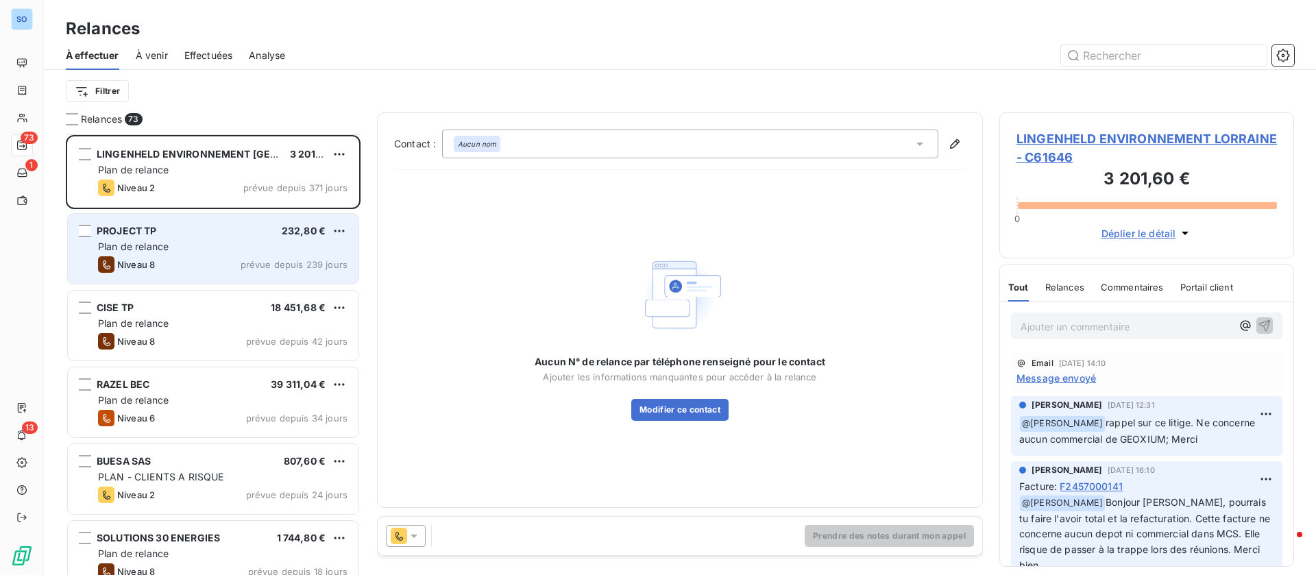
scroll to position [104, 0]
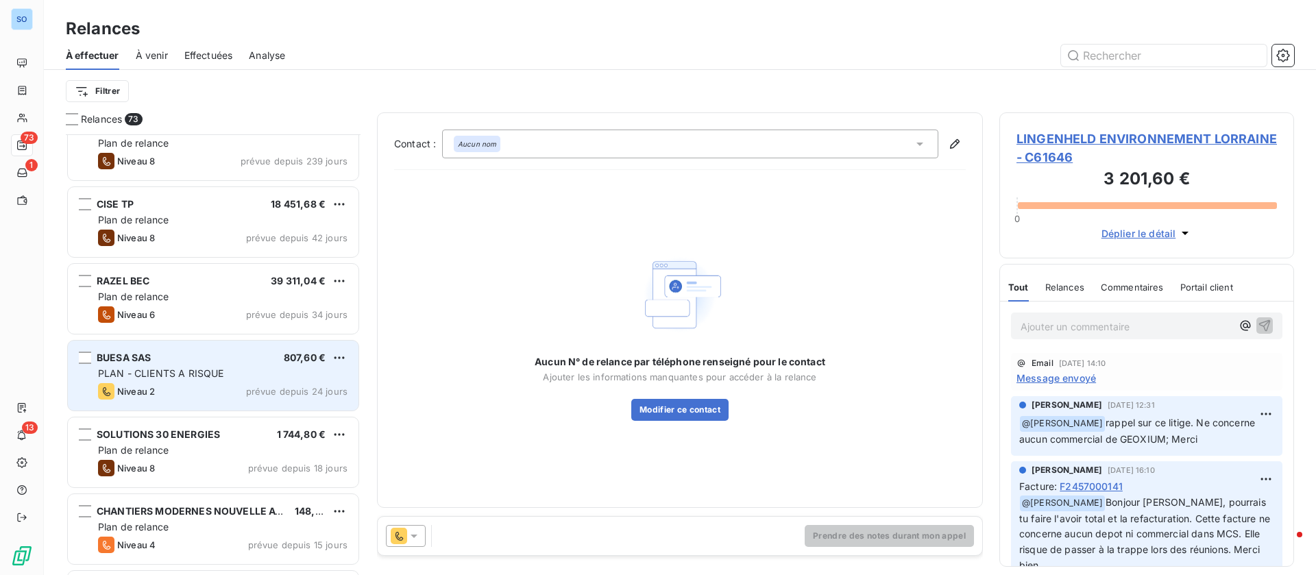
click at [205, 368] on span "PLAN - CLIENTS A RISQUE" at bounding box center [160, 374] width 125 height 12
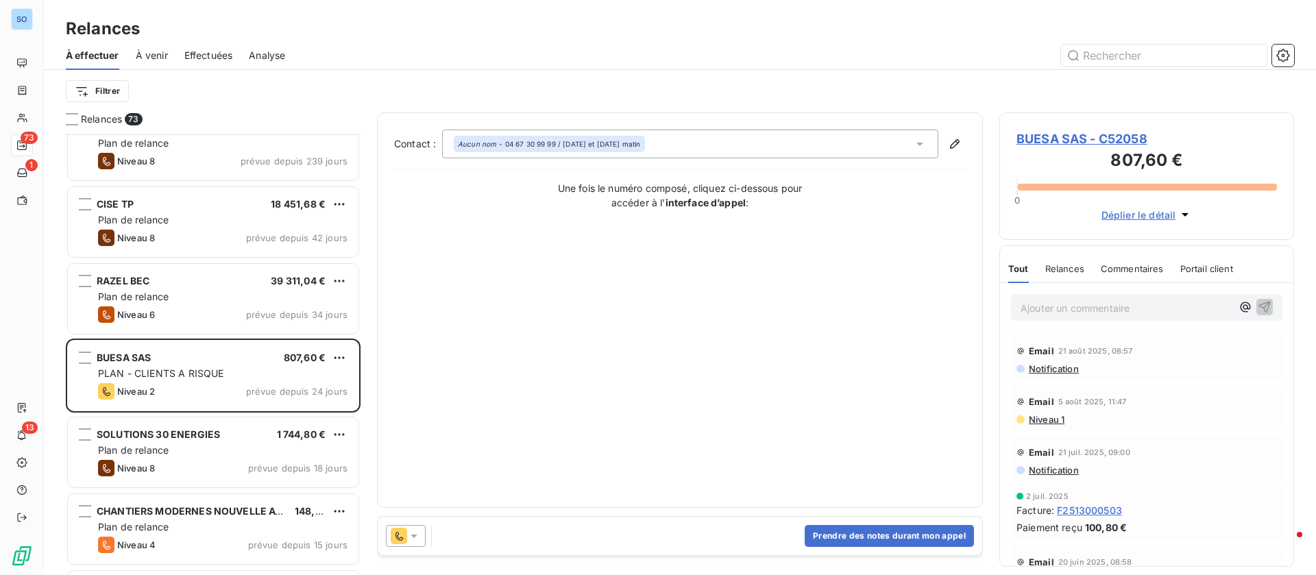
scroll to position [206, 0]
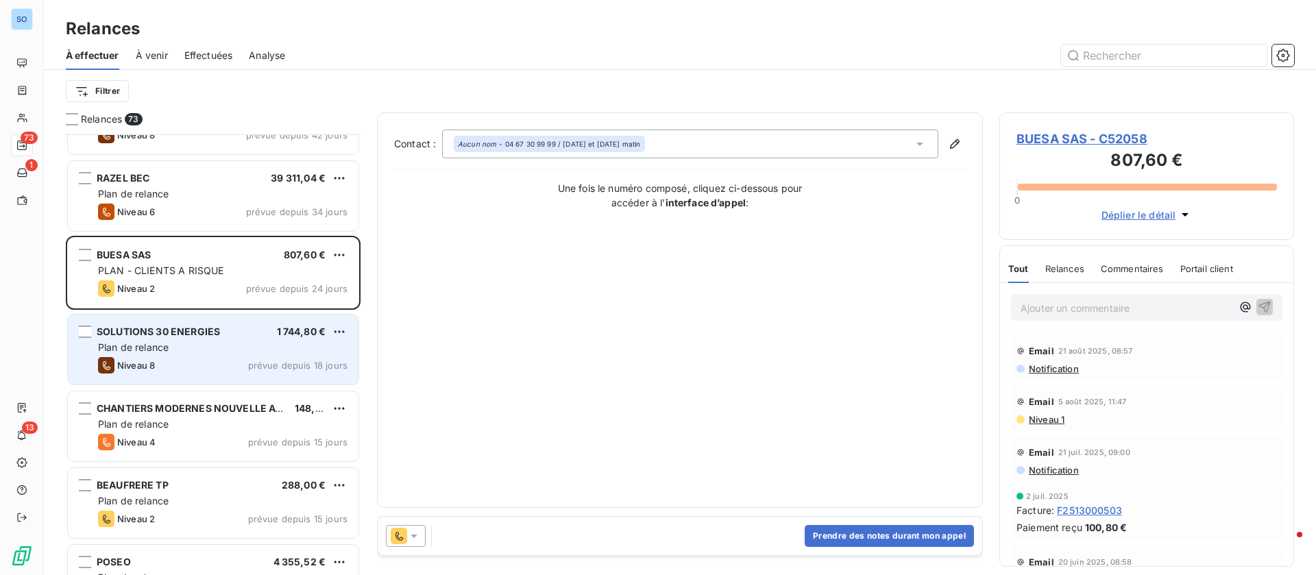
click at [195, 348] on div "Plan de relance" at bounding box center [223, 348] width 250 height 14
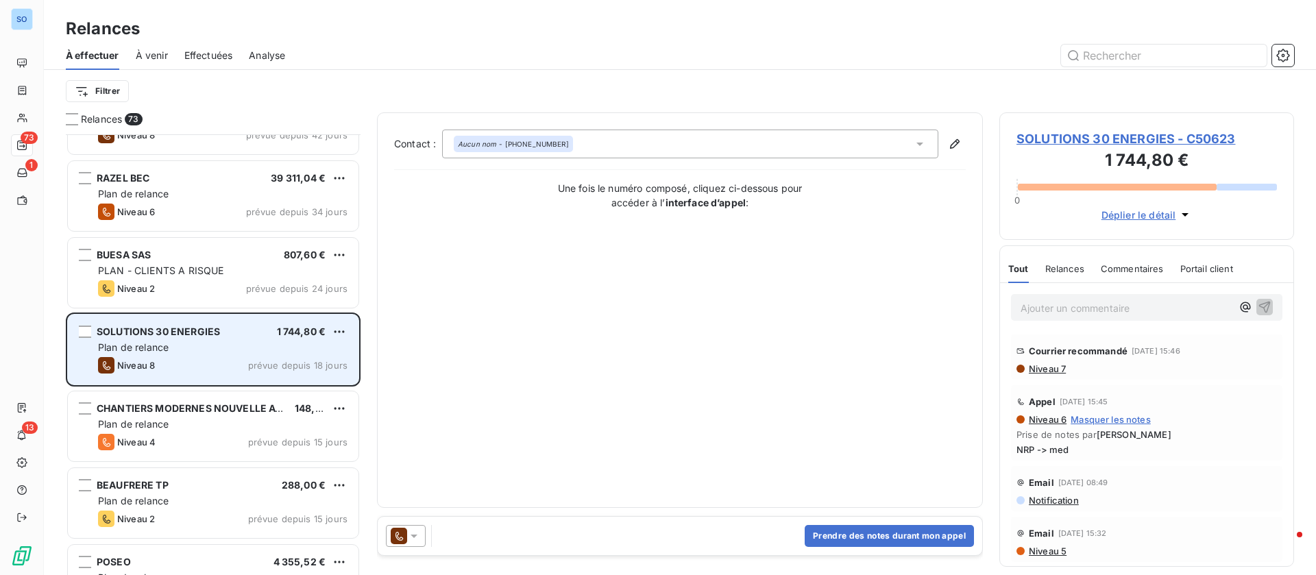
scroll to position [309, 0]
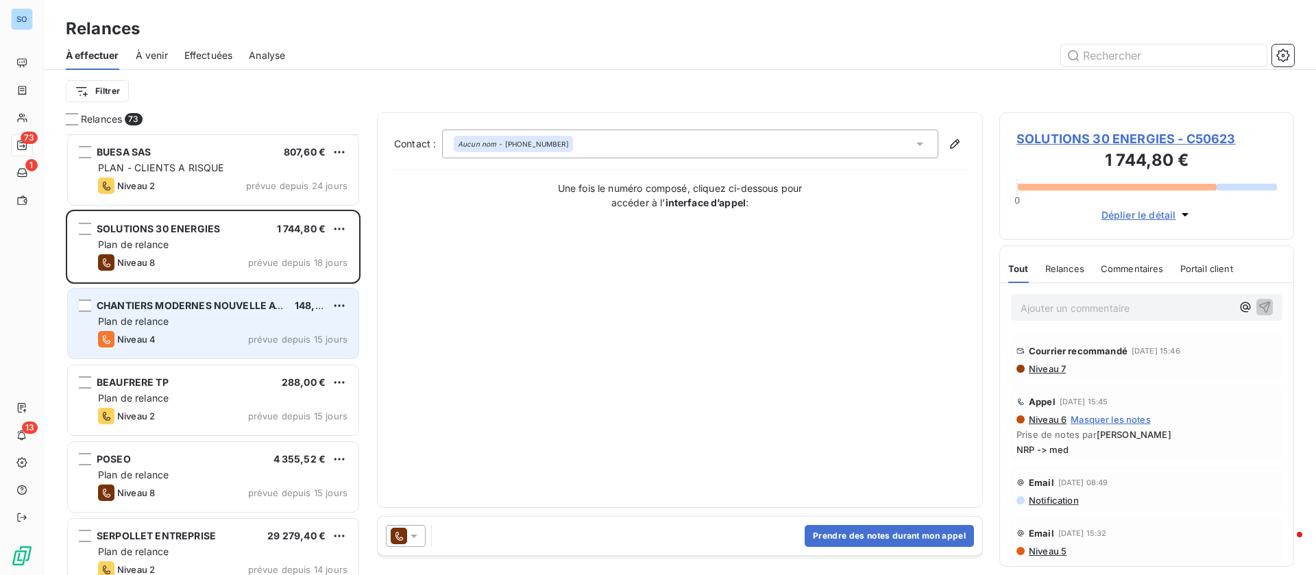
click at [199, 329] on div "CHANTIERS MODERNES NOUVELLE AQUITAINE SASU 148,80 € Plan de relance Niveau 4 pr…" at bounding box center [213, 324] width 291 height 70
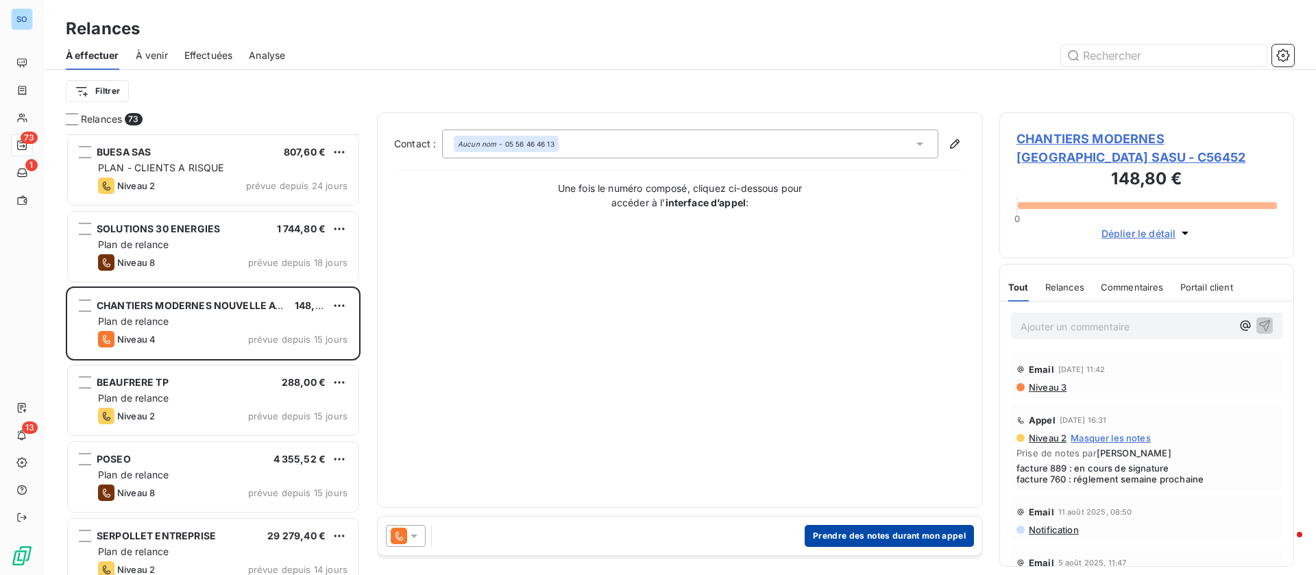
click at [909, 536] on button "Prendre des notes durant mon appel" at bounding box center [889, 536] width 169 height 22
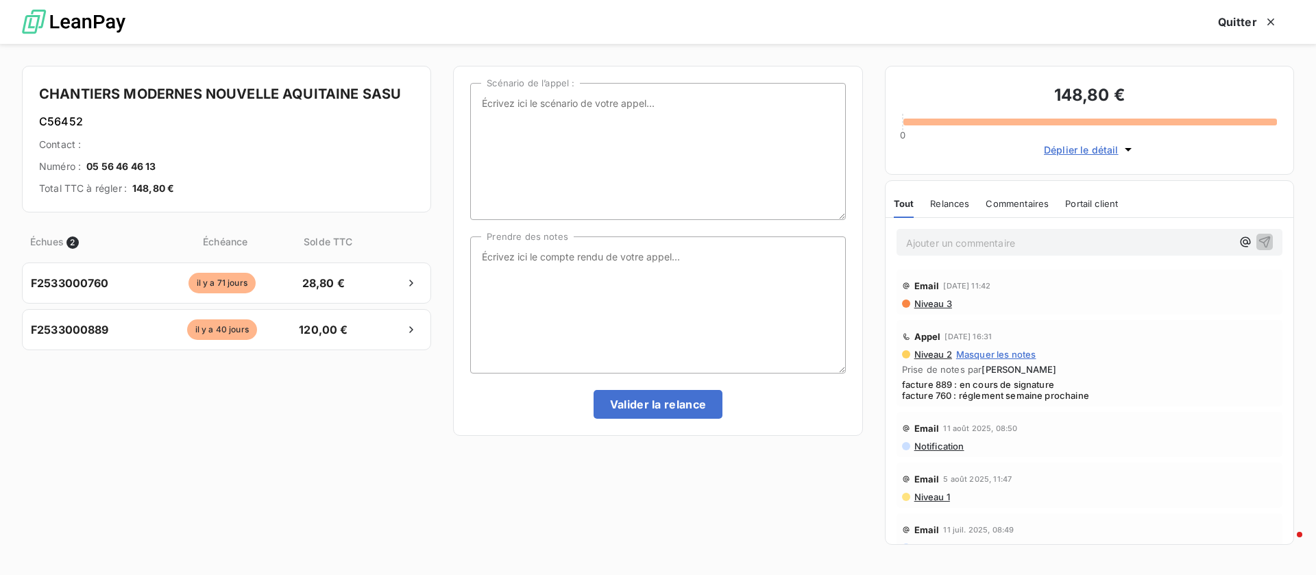
click at [974, 244] on p "Ajouter un commentaire ﻿" at bounding box center [1069, 243] width 326 height 17
click at [975, 245] on p "Ajouter un commentaire ﻿" at bounding box center [1069, 243] width 326 height 17
click at [1260, 243] on icon "button" at bounding box center [1266, 242] width 12 height 12
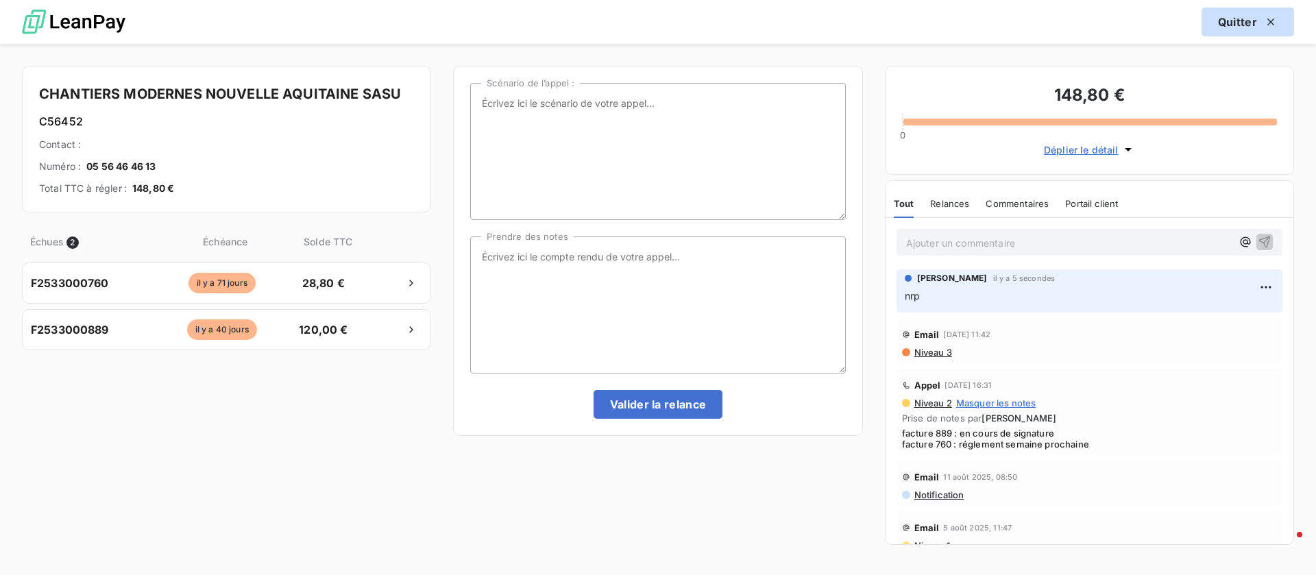
click at [1239, 19] on button "Quitter" at bounding box center [1248, 22] width 93 height 29
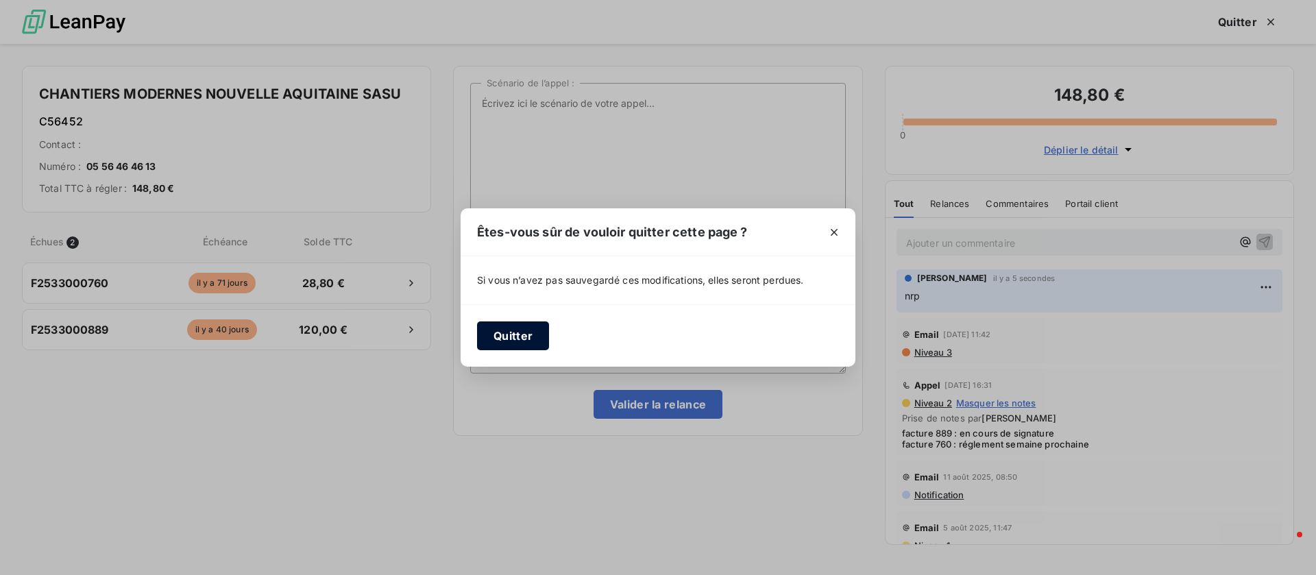
click at [518, 331] on button "Quitter" at bounding box center [513, 336] width 72 height 29
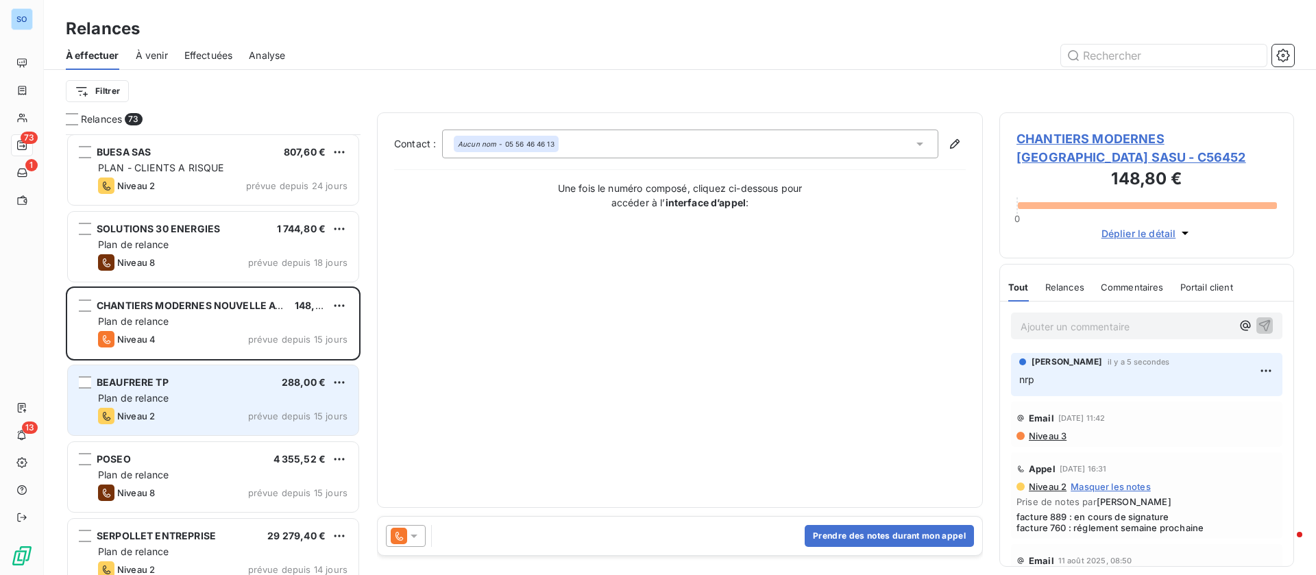
click at [284, 402] on div "Plan de relance" at bounding box center [223, 399] width 250 height 14
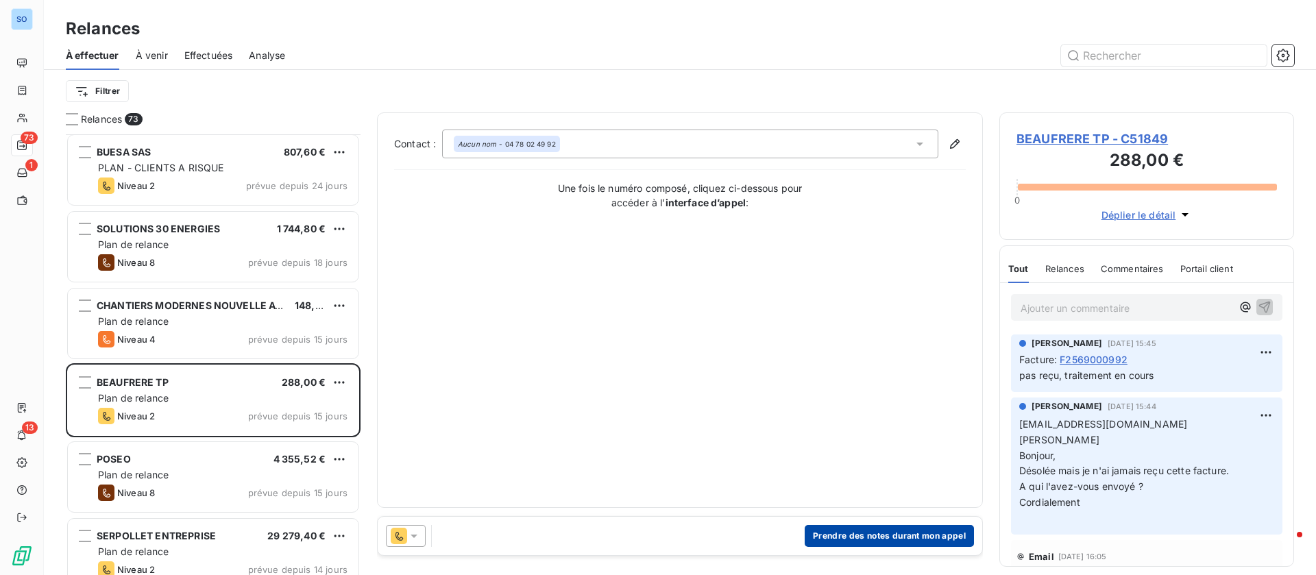
click at [906, 528] on button "Prendre des notes durant mon appel" at bounding box center [889, 536] width 169 height 22
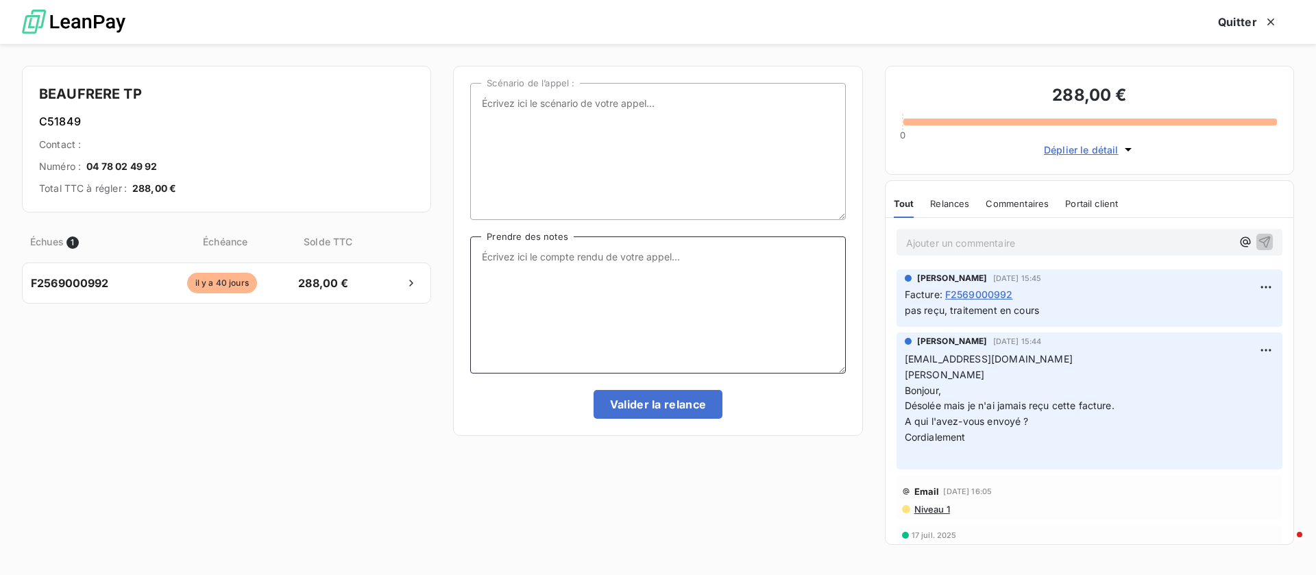
click at [622, 329] on textarea "Prendre des notes" at bounding box center [657, 305] width 375 height 137
click at [939, 512] on span "Niveau 1" at bounding box center [931, 509] width 37 height 11
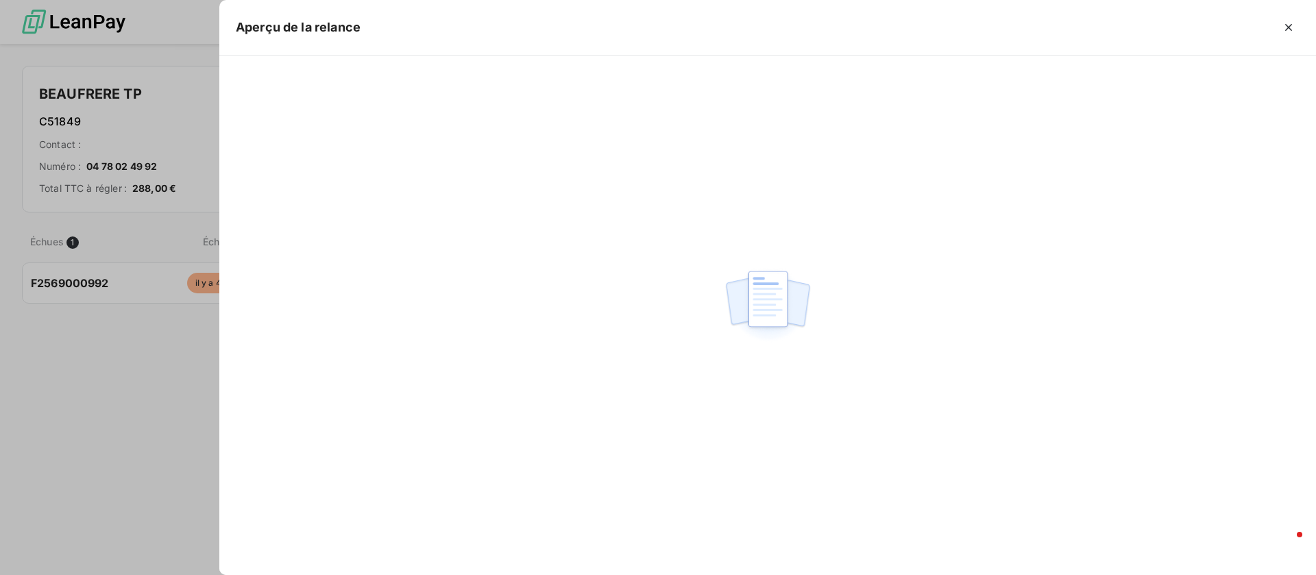
scroll to position [425, 279]
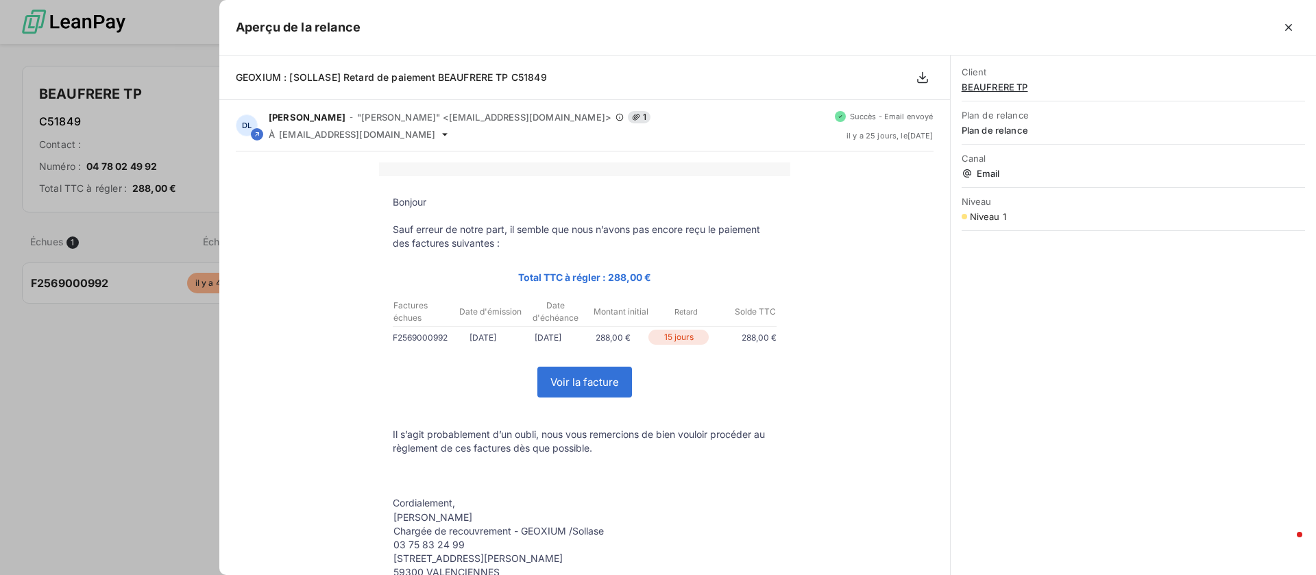
click at [130, 296] on div at bounding box center [658, 287] width 1316 height 575
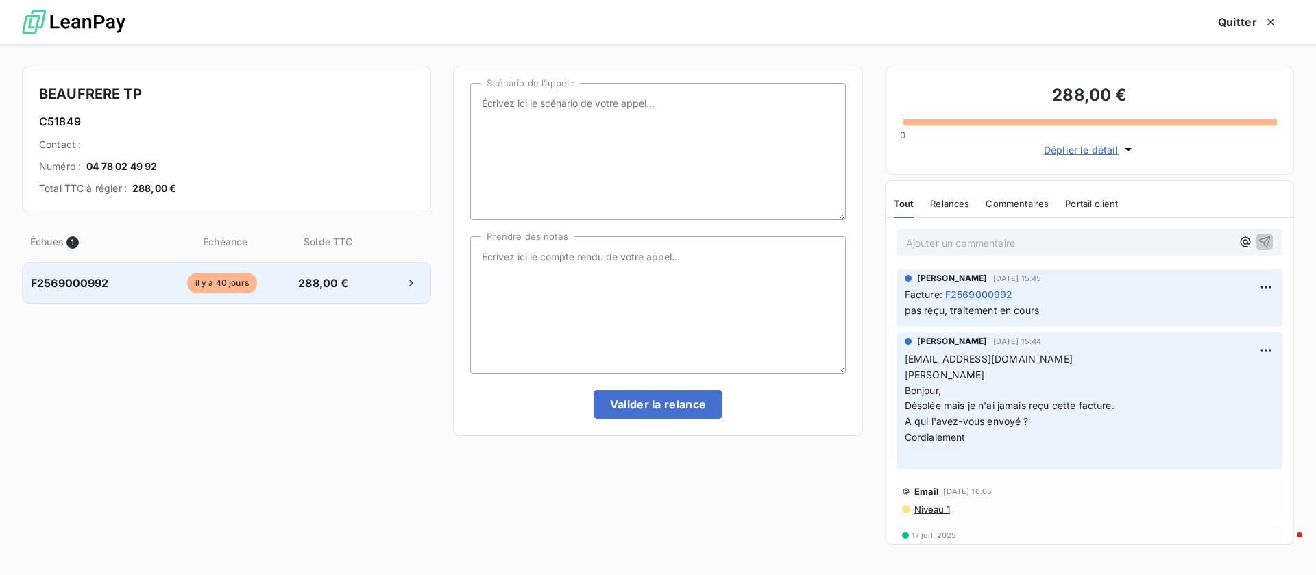
click at [136, 291] on div "F2569000992" at bounding box center [93, 283] width 125 height 16
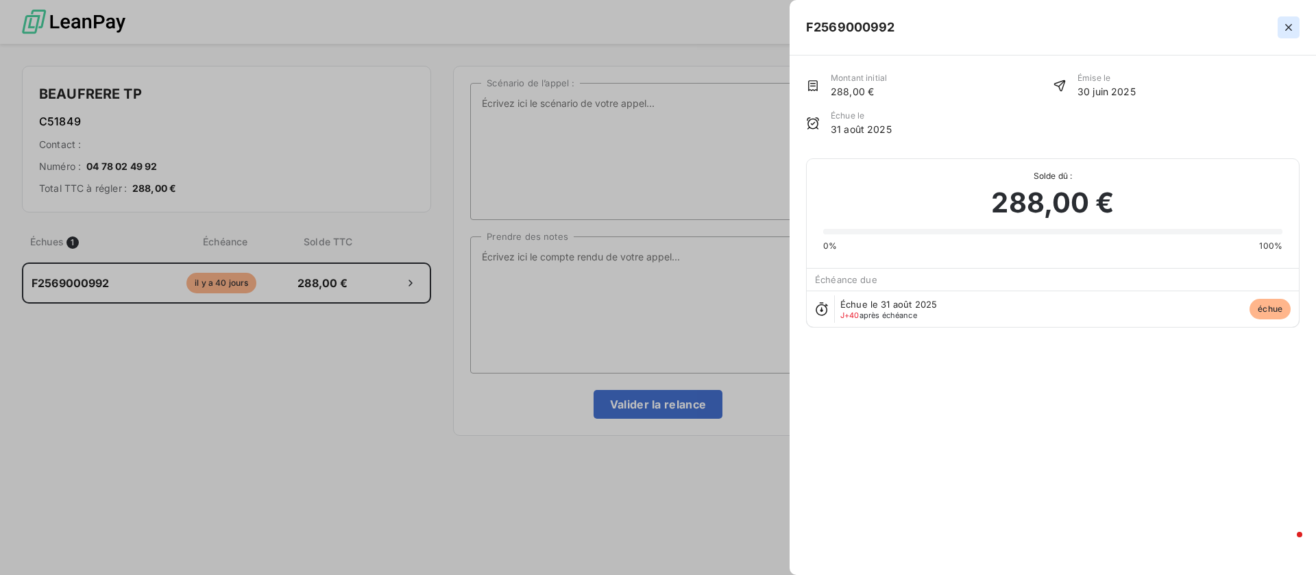
click at [1290, 25] on icon "button" at bounding box center [1289, 28] width 14 height 14
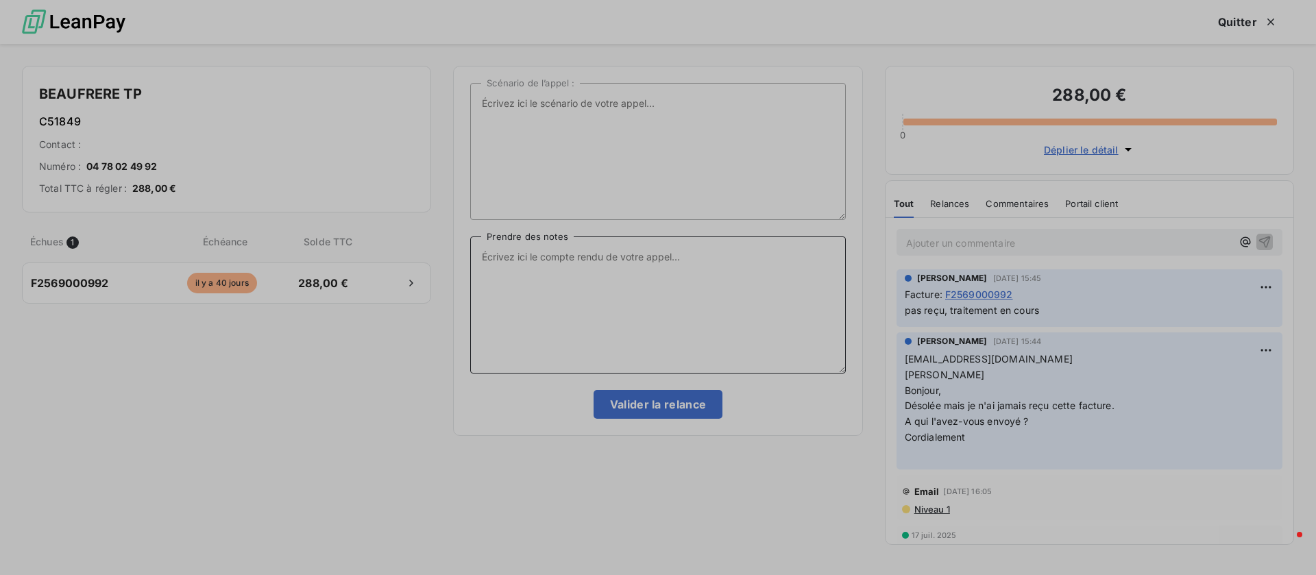
click at [649, 279] on textarea "Prendre des notes" at bounding box center [657, 305] width 375 height 137
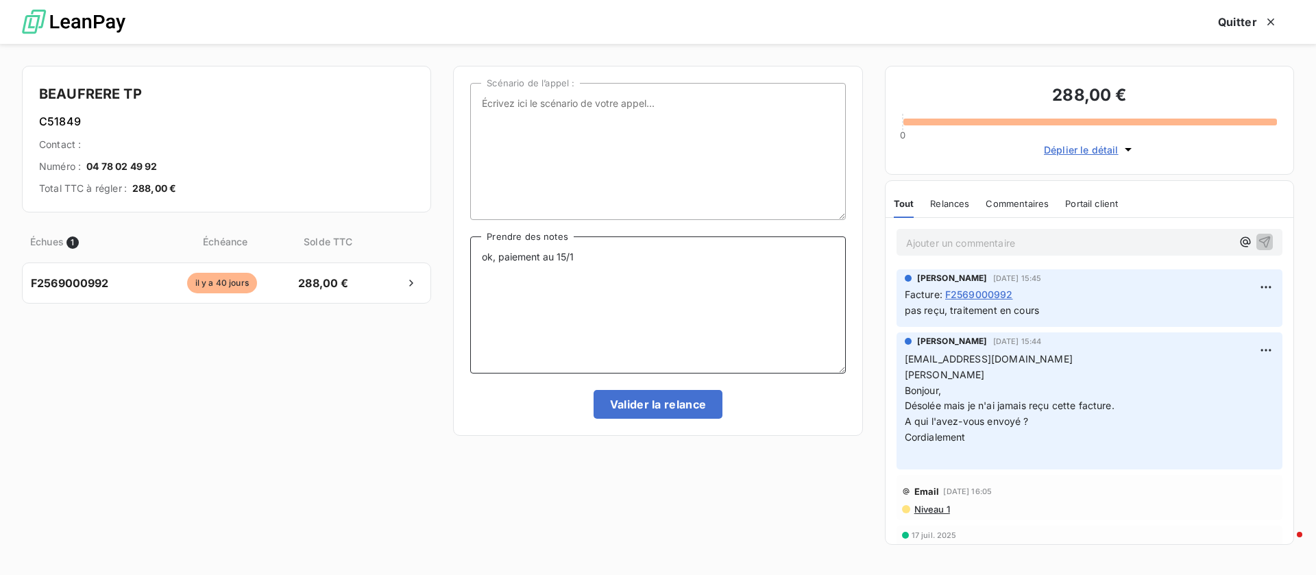
type textarea "ok, paiement au 15/10"
click at [632, 407] on button "Valider la relance" at bounding box center [659, 404] width 130 height 29
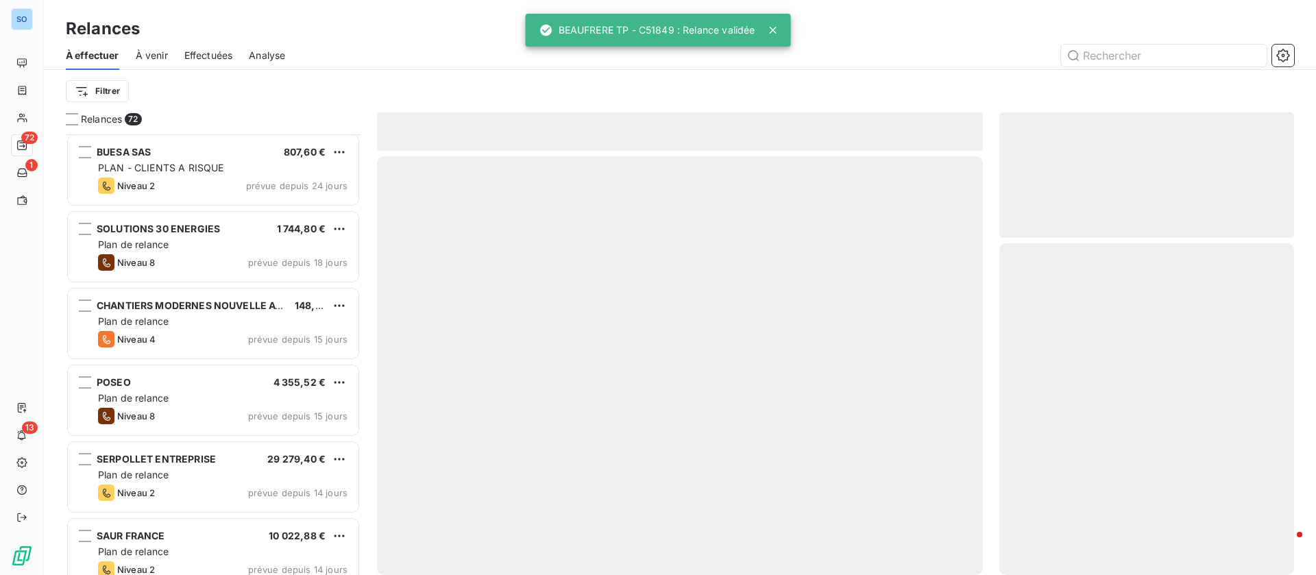
click at [229, 56] on span "Effectuées" at bounding box center [208, 56] width 49 height 14
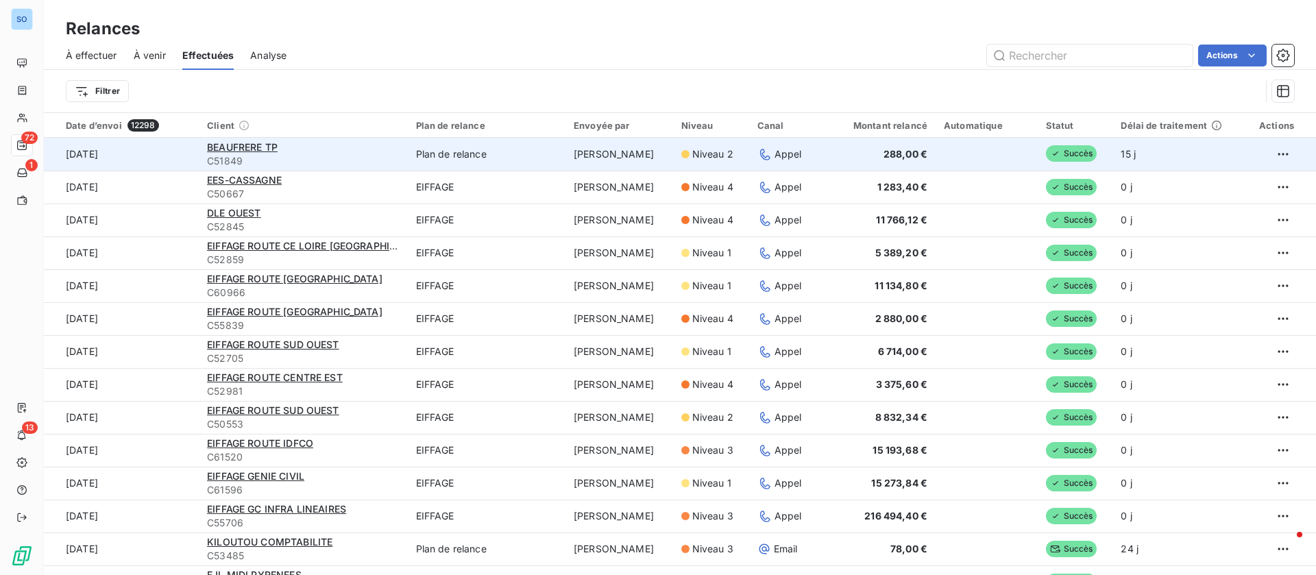
click at [322, 156] on span "C51849" at bounding box center [303, 161] width 192 height 14
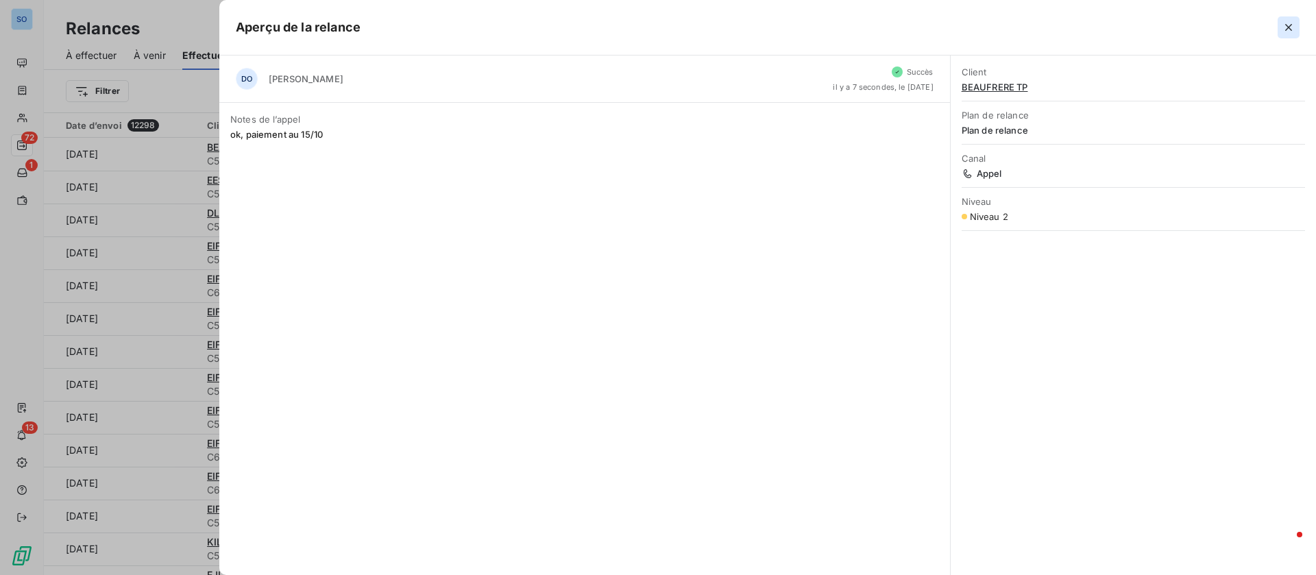
click at [1288, 24] on icon "button" at bounding box center [1289, 28] width 14 height 14
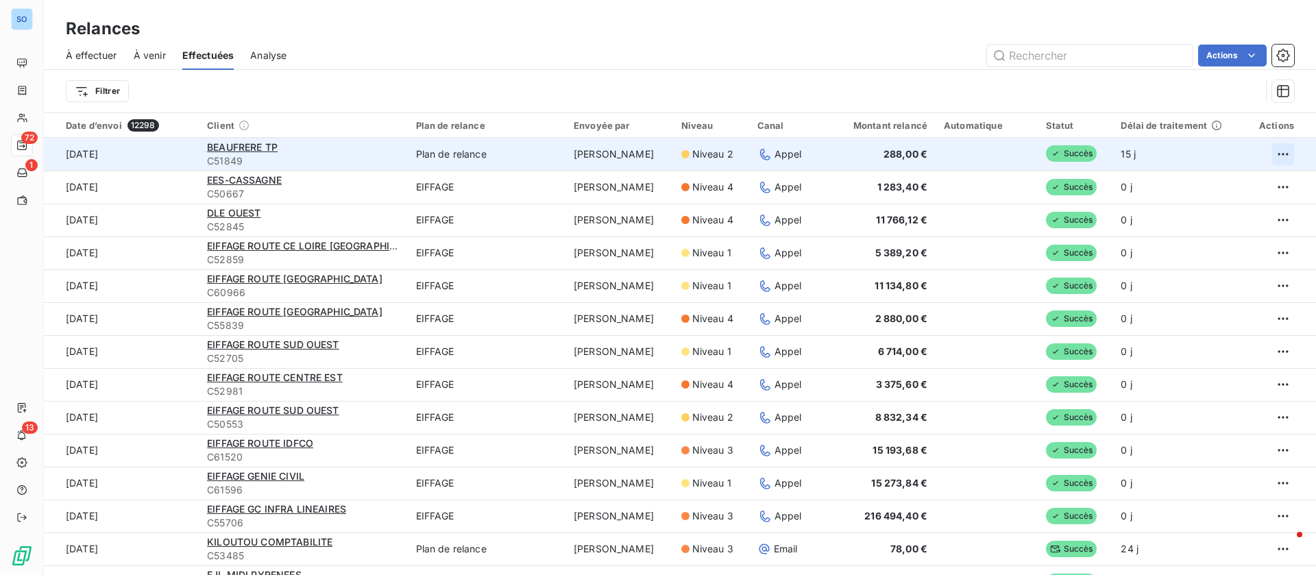
click at [1266, 149] on html "SO 72 1 13 Relances À effectuer À venir Effectuées Analyse Actions Filtrer Date…" at bounding box center [658, 287] width 1316 height 575
click at [243, 150] on html "SO 72 1 13 Relances À effectuer À venir Effectuées Analyse Actions Filtrer Date…" at bounding box center [658, 287] width 1316 height 575
click at [240, 146] on span "BEAUFRERE TP" at bounding box center [242, 147] width 71 height 12
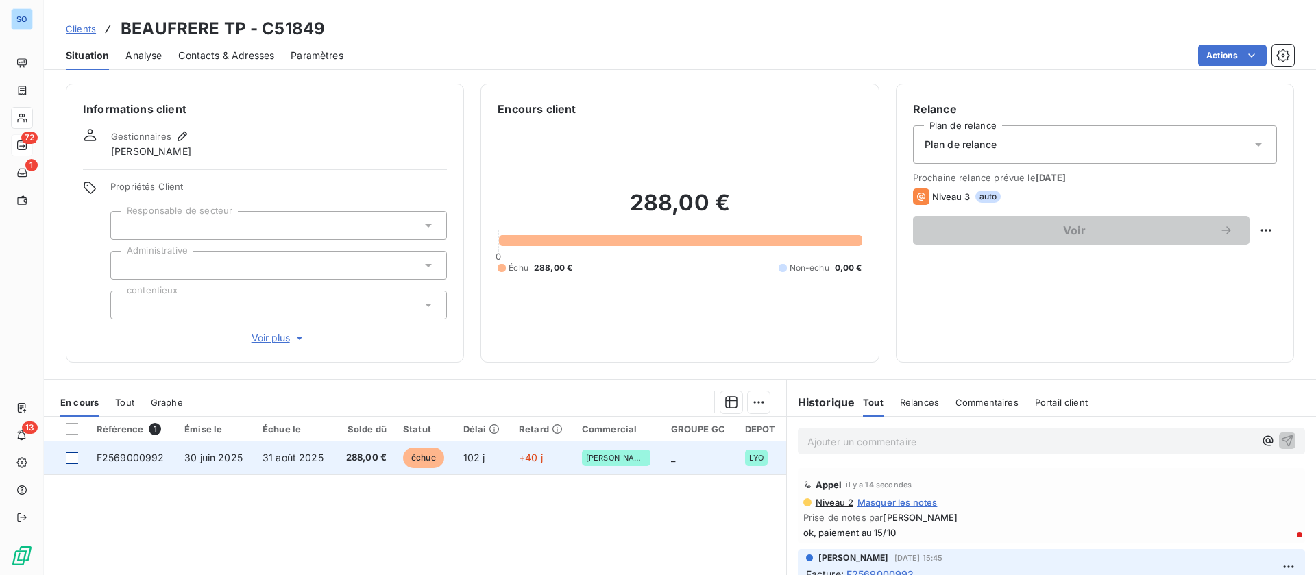
click at [71, 455] on div at bounding box center [72, 458] width 12 height 12
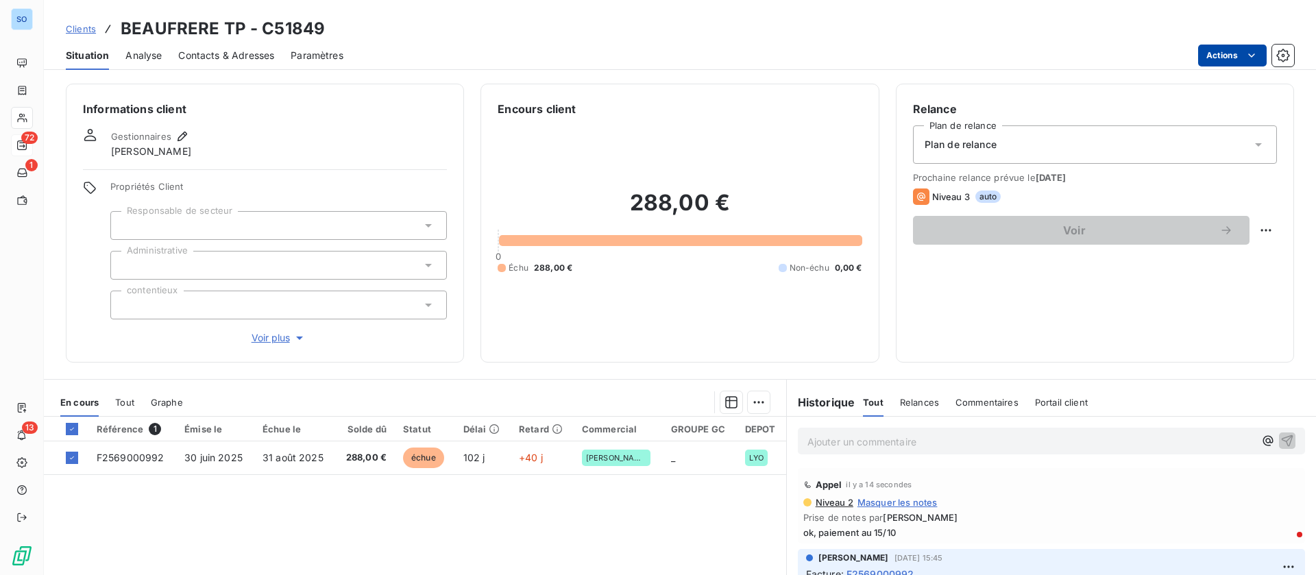
click at [1229, 46] on html "SO 72 1 13 Clients BEAUFRERE TP - C51849 Situation Analyse Contacts & Adresses …" at bounding box center [658, 287] width 1316 height 575
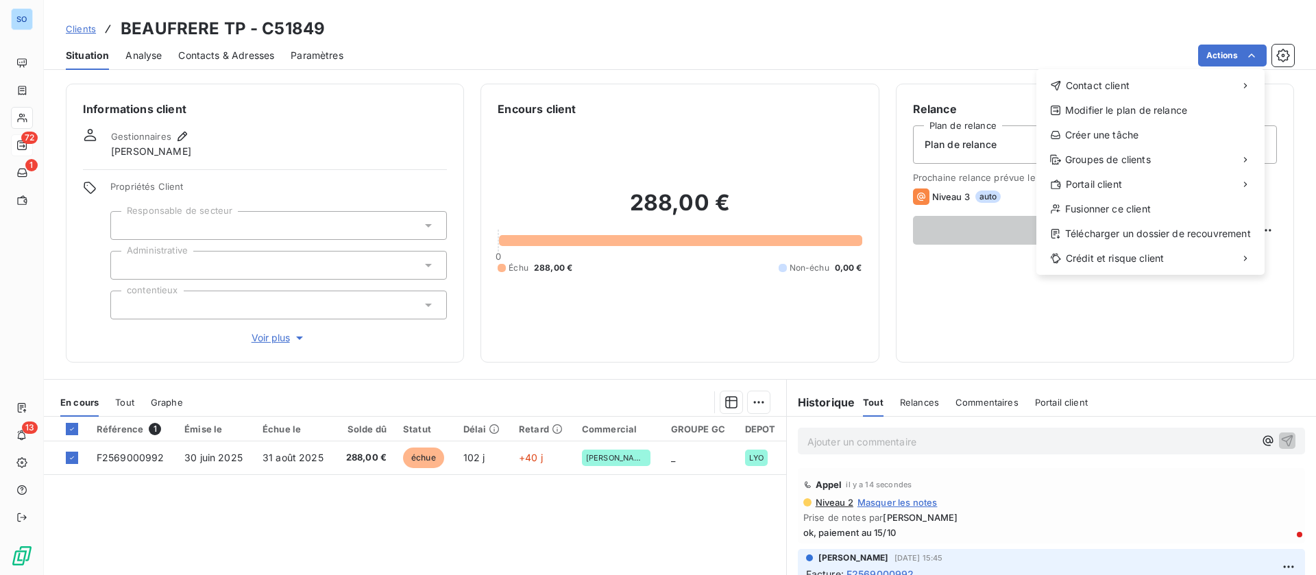
click at [752, 407] on html "SO 72 1 13 Clients BEAUFRERE TP - C51849 Situation Analyse Contacts & Adresses …" at bounding box center [658, 287] width 1316 height 575
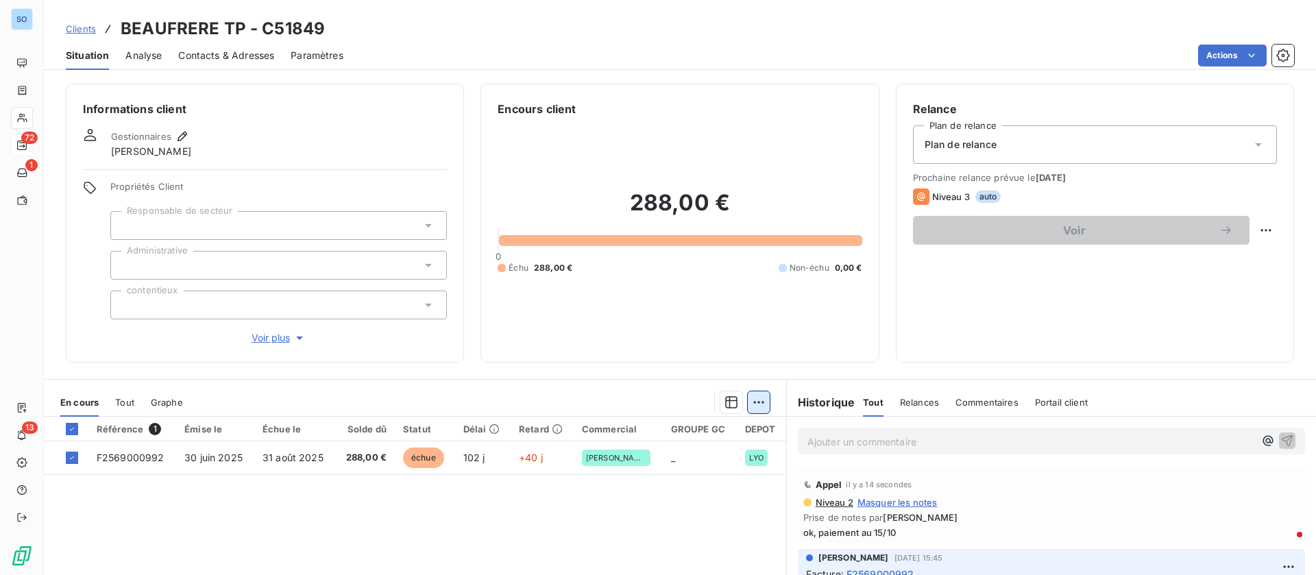
click at [751, 404] on html "SO 72 1 13 Clients BEAUFRERE TP - C51849 Situation Analyse Contacts & Adresses …" at bounding box center [658, 287] width 1316 height 575
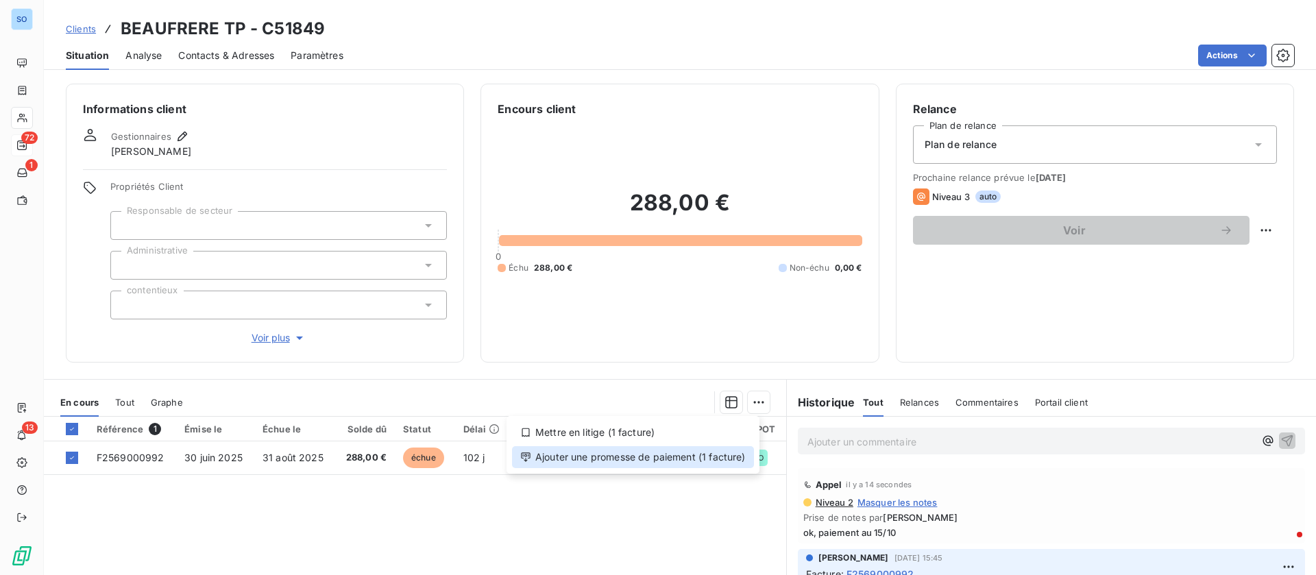
click at [693, 454] on div "Ajouter une promesse de paiement (1 facture)" at bounding box center [633, 457] width 242 height 22
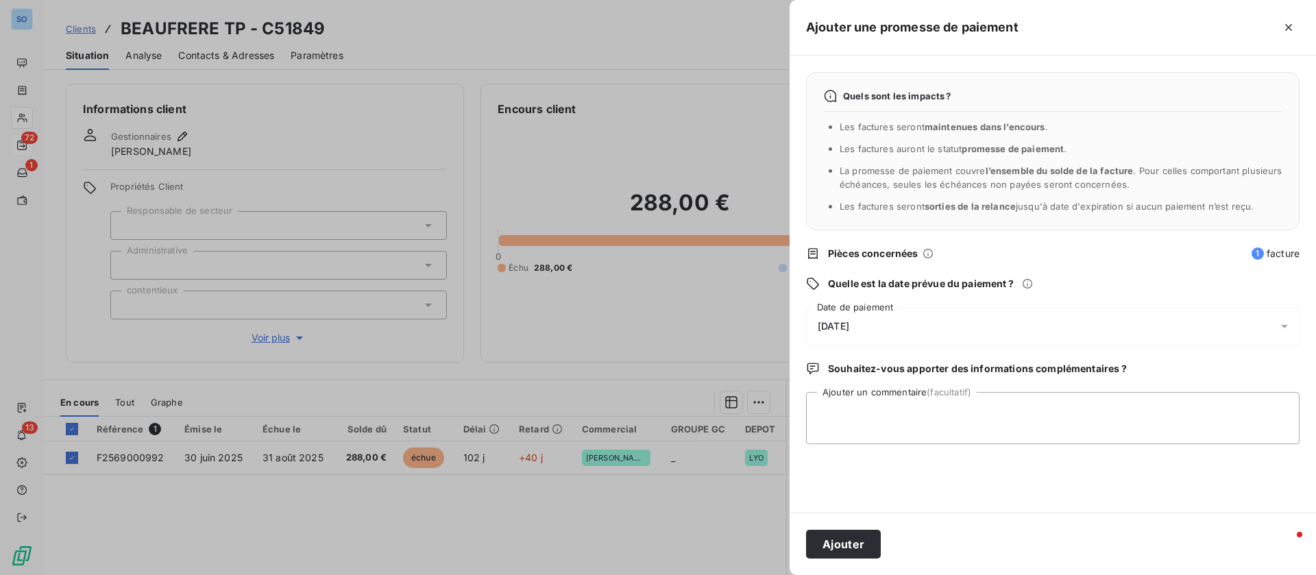
click at [869, 317] on div "11/10/2025" at bounding box center [1053, 326] width 494 height 38
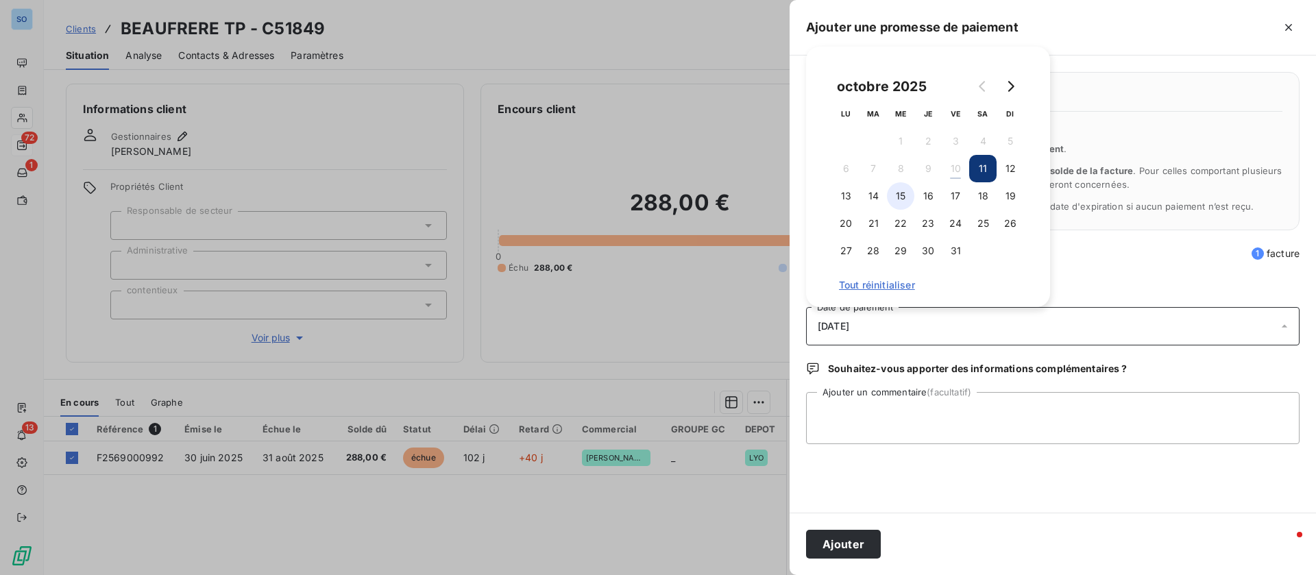
click at [905, 193] on button "15" at bounding box center [900, 195] width 27 height 27
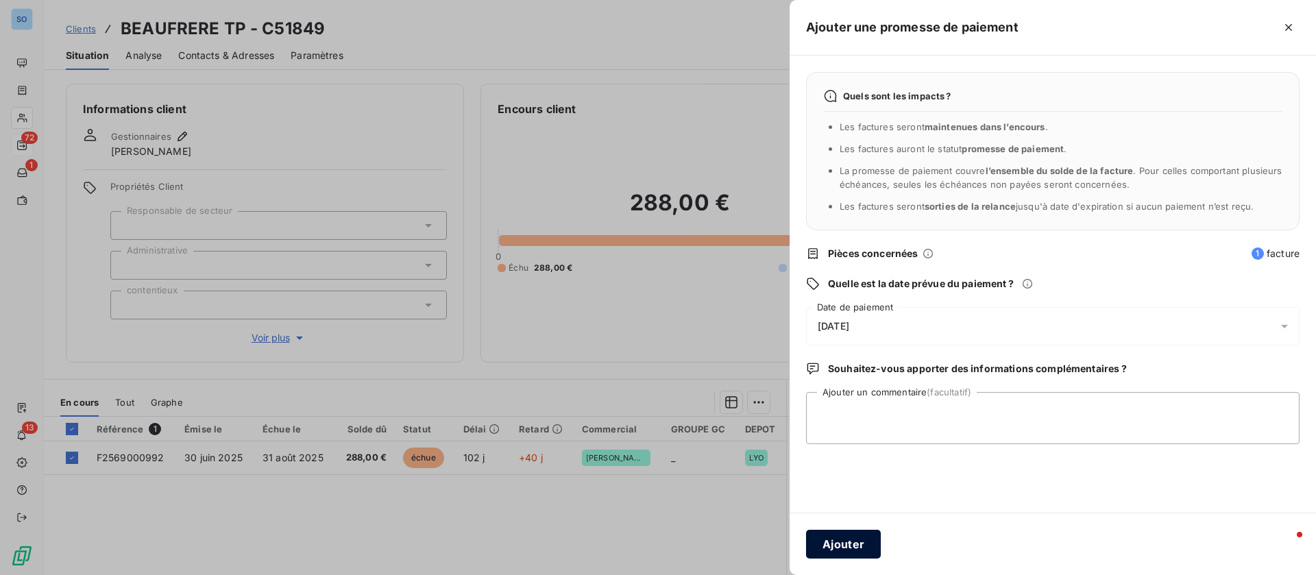
click at [834, 539] on button "Ajouter" at bounding box center [843, 544] width 75 height 29
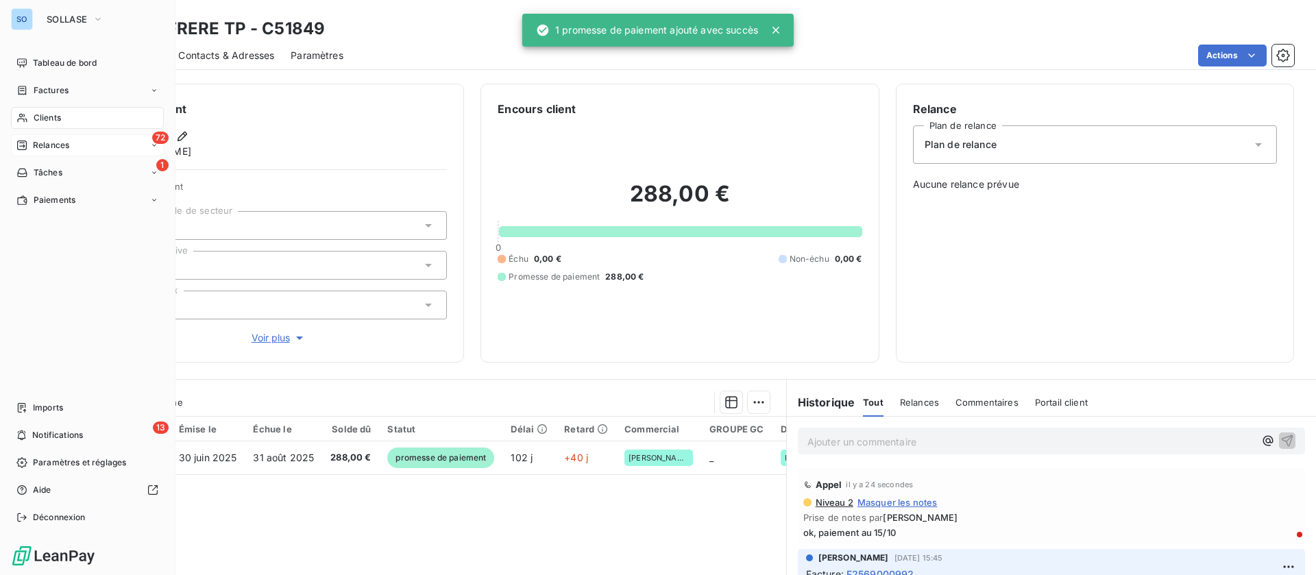
click at [38, 141] on span "Relances" at bounding box center [51, 145] width 36 height 12
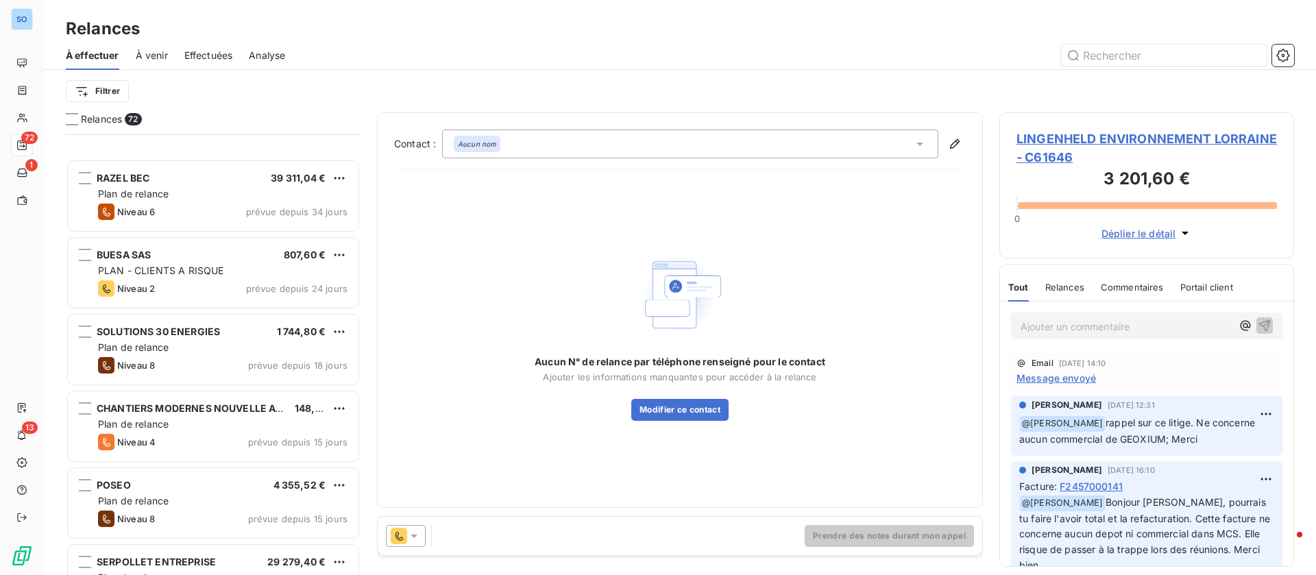
scroll to position [309, 0]
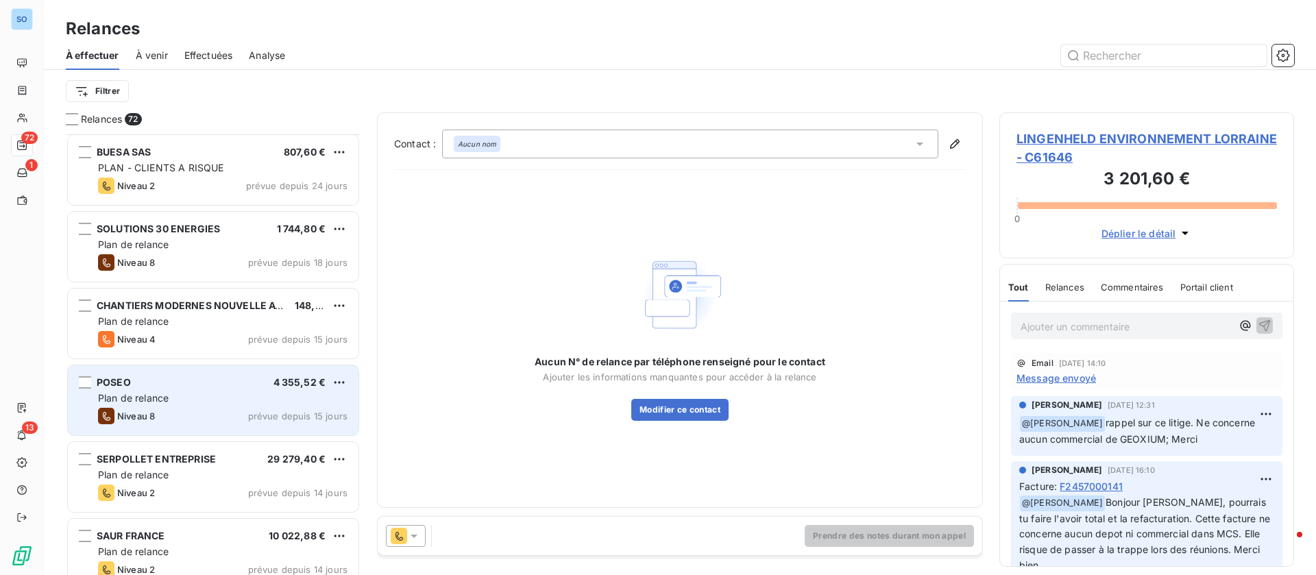
click at [189, 409] on div "Niveau 8 prévue depuis 15 jours" at bounding box center [223, 416] width 250 height 16
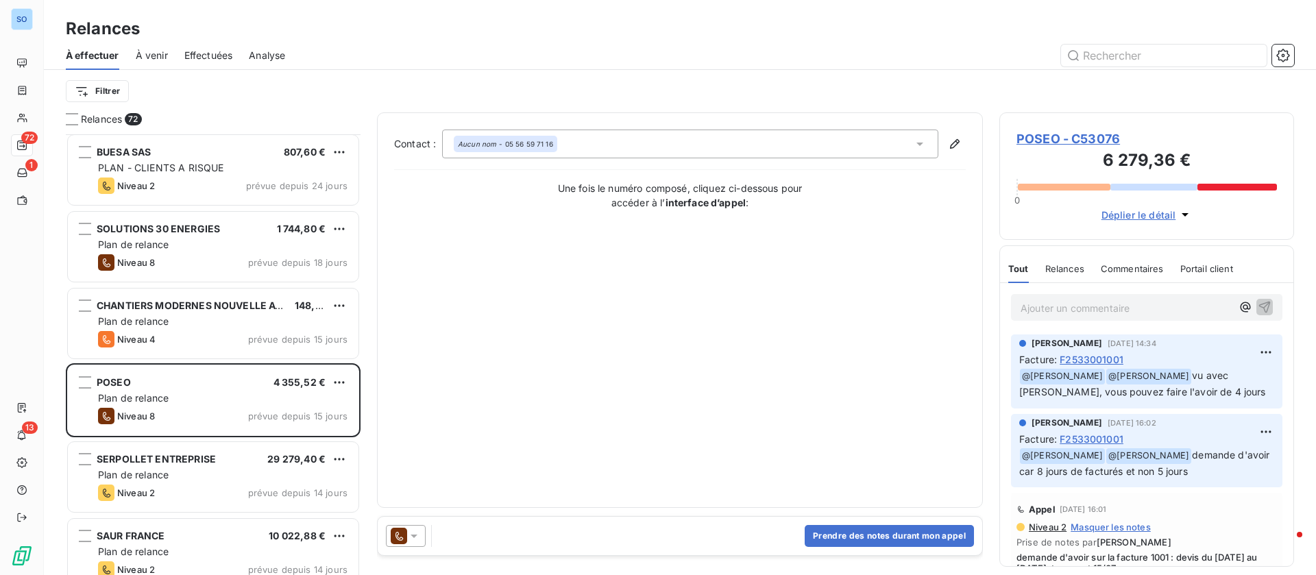
click at [1070, 141] on span "POSEO - C53076" at bounding box center [1147, 139] width 261 height 19
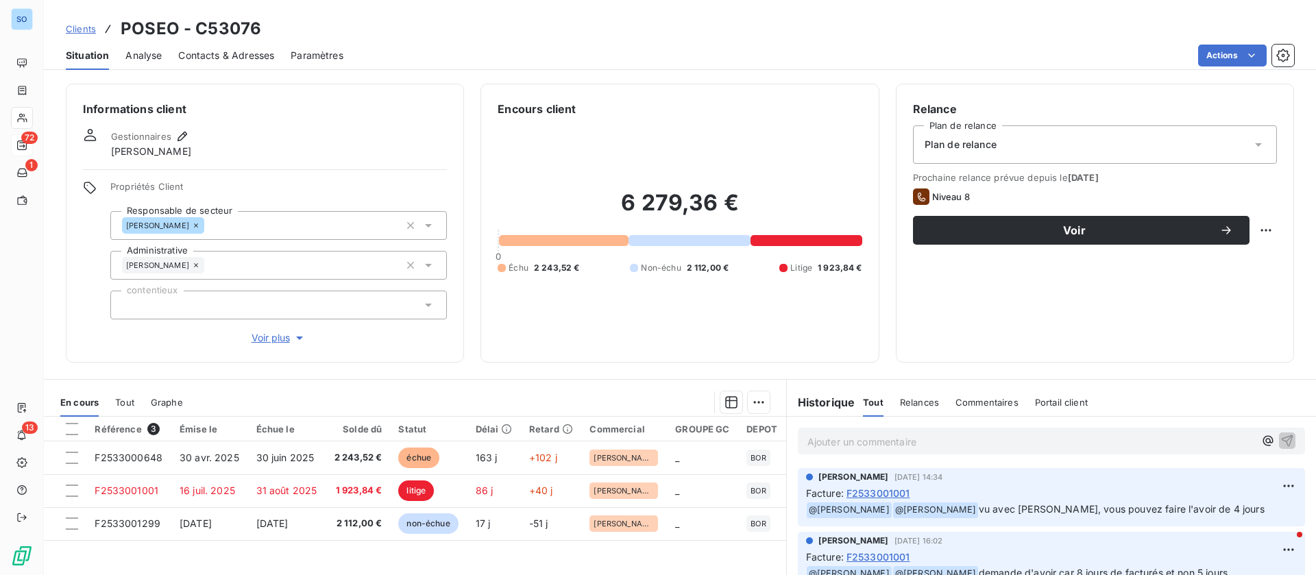
scroll to position [103, 0]
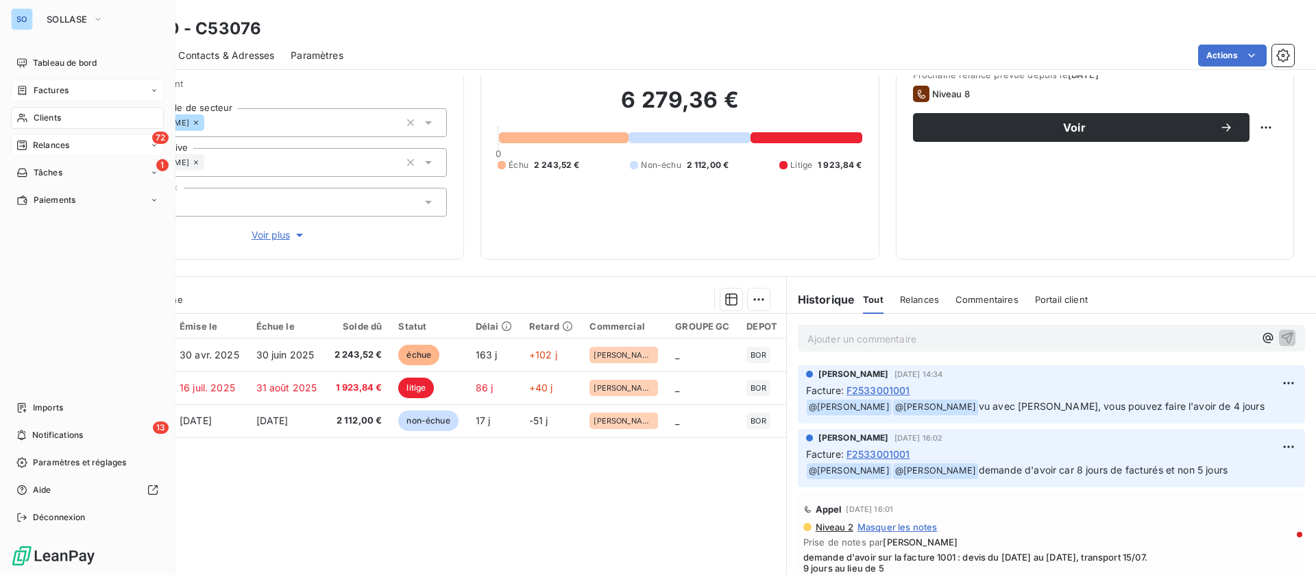
click at [71, 84] on div "Factures" at bounding box center [87, 91] width 153 height 22
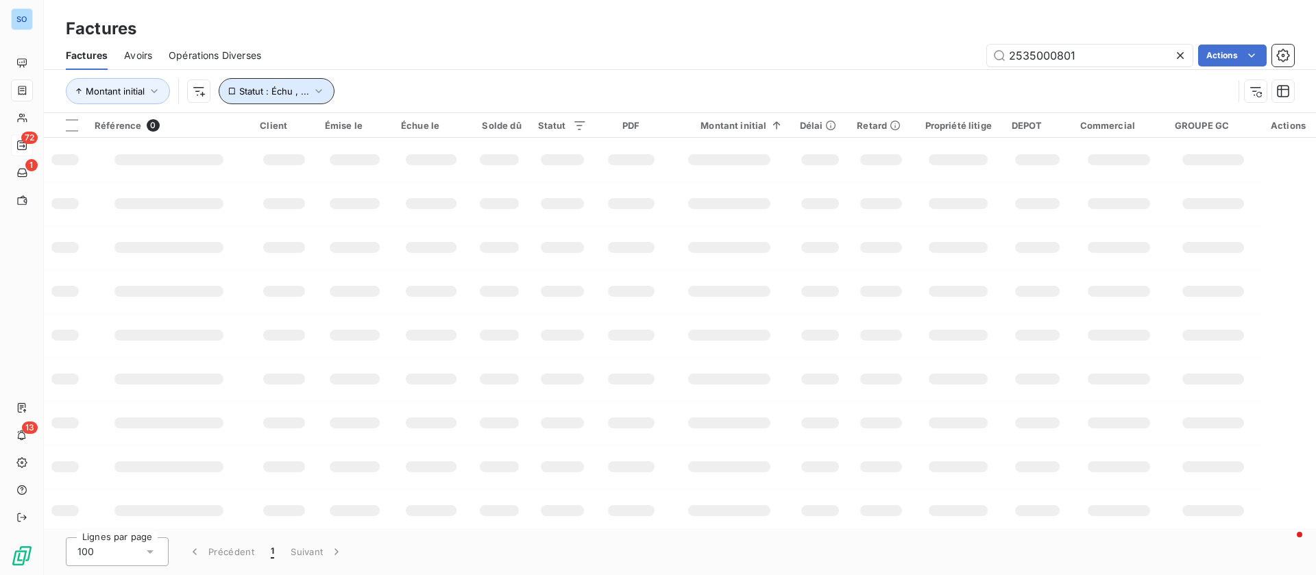
click at [321, 88] on icon "button" at bounding box center [319, 91] width 14 height 14
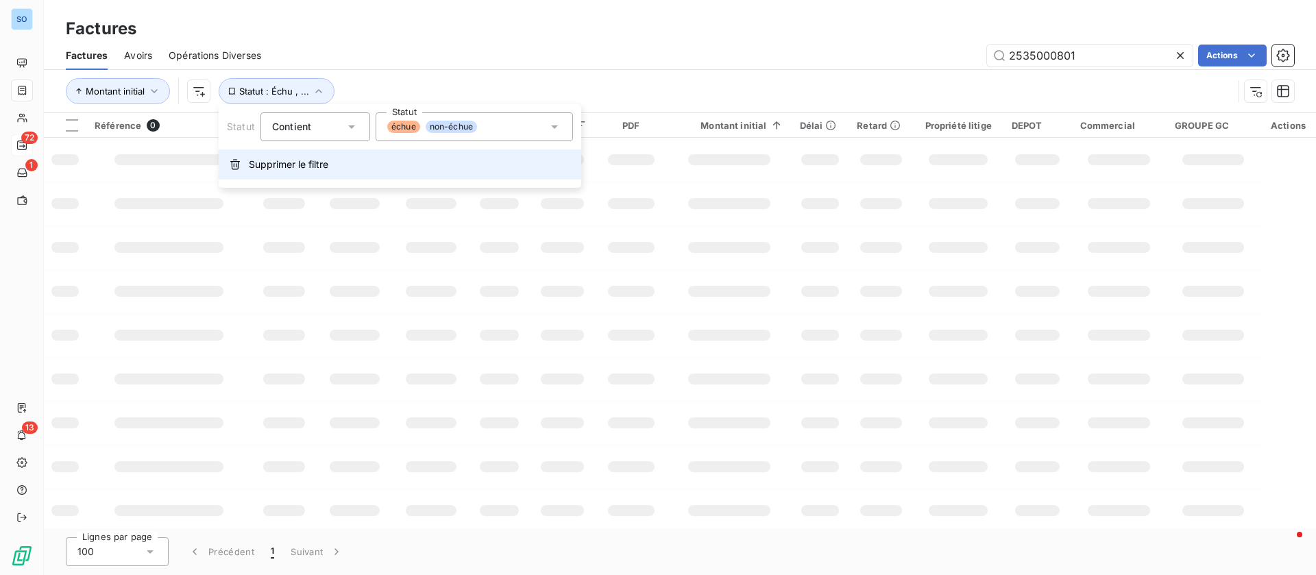
click at [270, 165] on span "Supprimer le filtre" at bounding box center [289, 165] width 80 height 14
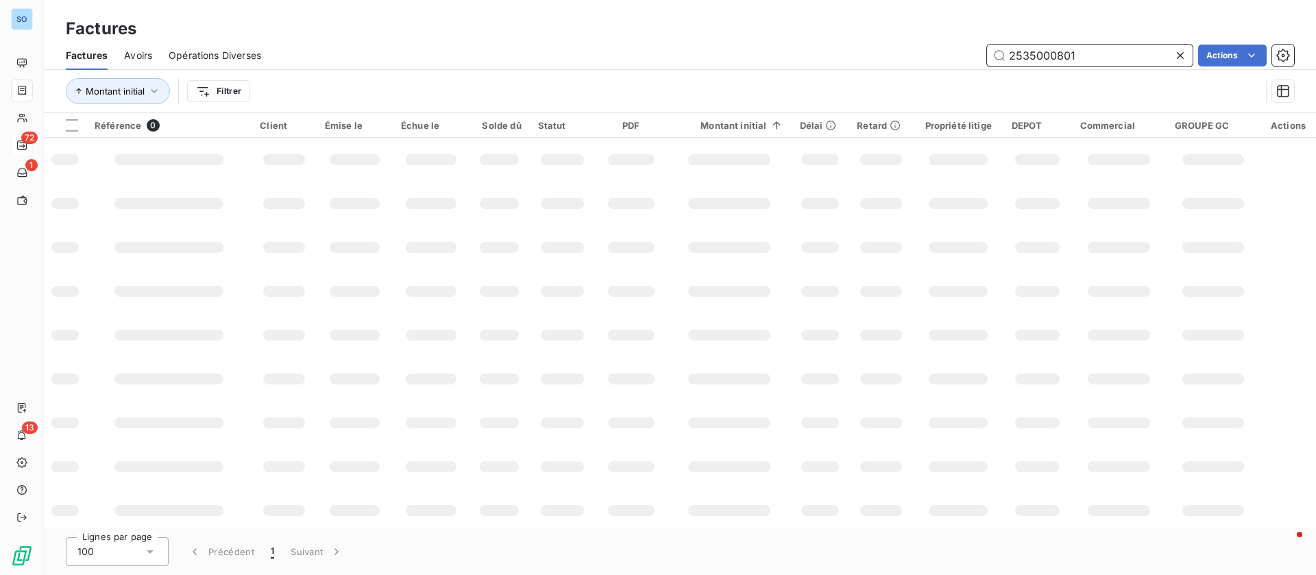
drag, startPoint x: 1125, startPoint y: 60, endPoint x: 881, endPoint y: 53, distance: 244.2
click at [881, 53] on div "2535000801 Actions" at bounding box center [786, 56] width 1017 height 22
type input "razel"
click at [204, 93] on html "SO 72 1 13 Factures Factures Avoirs Opérations Diverses razel Actions Montant i…" at bounding box center [658, 287] width 1316 height 575
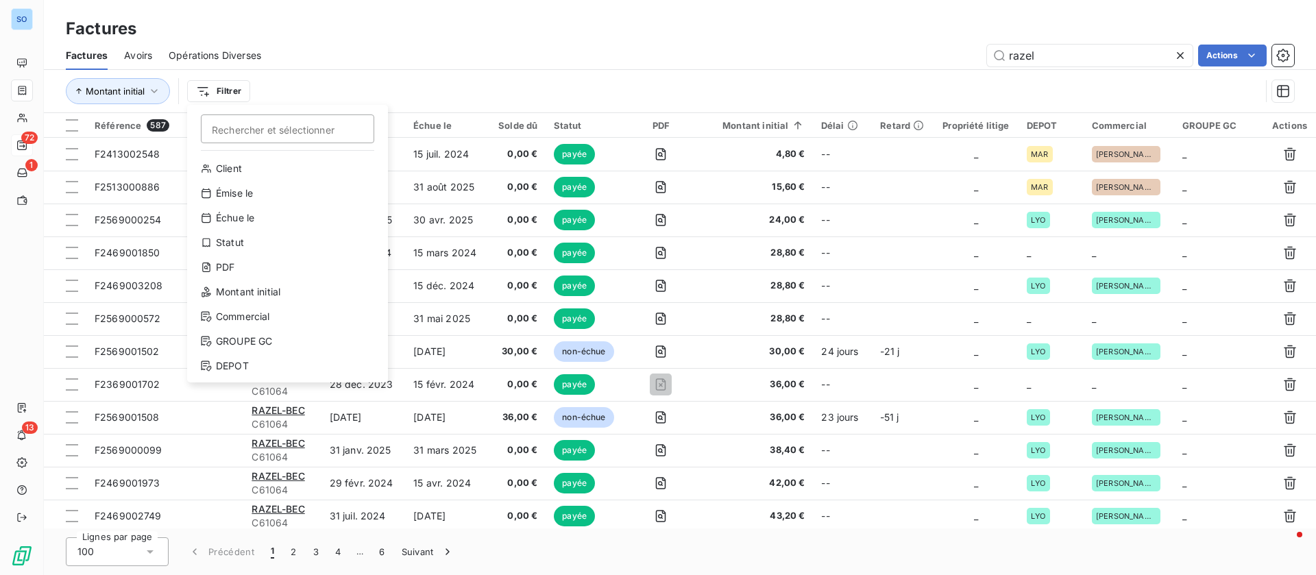
click at [241, 92] on html "SO 72 1 13 Factures Factures Avoirs Opérations Diverses razel Actions Montant i…" at bounding box center [658, 287] width 1316 height 575
click at [248, 240] on div "Statut" at bounding box center [288, 243] width 190 height 22
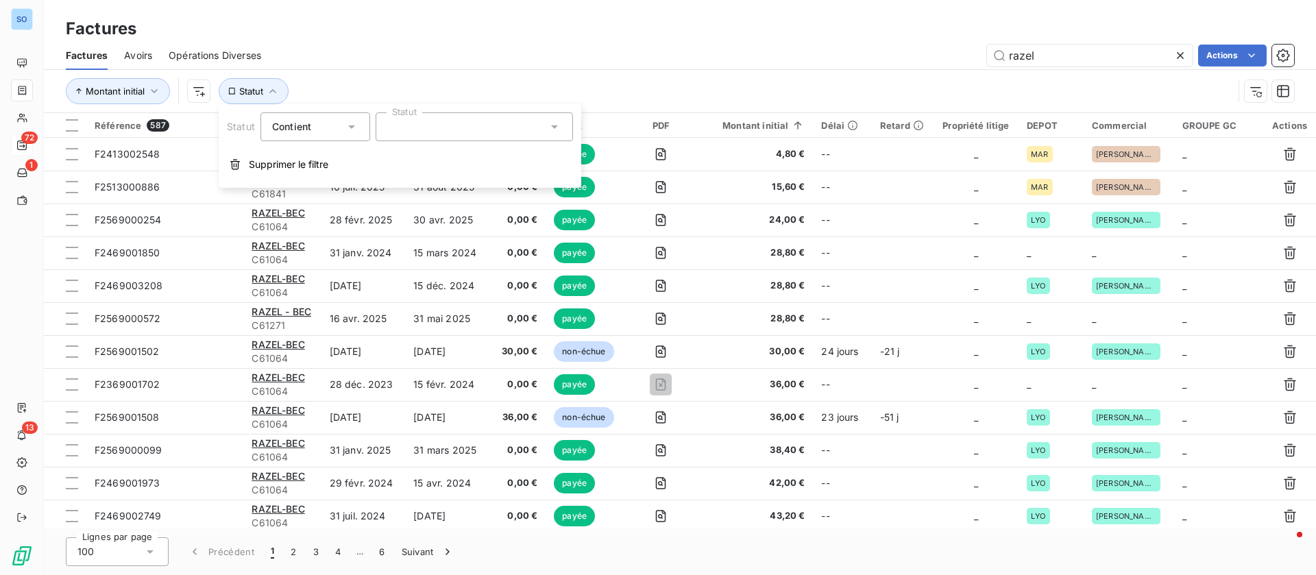
click at [458, 124] on div at bounding box center [474, 126] width 197 height 29
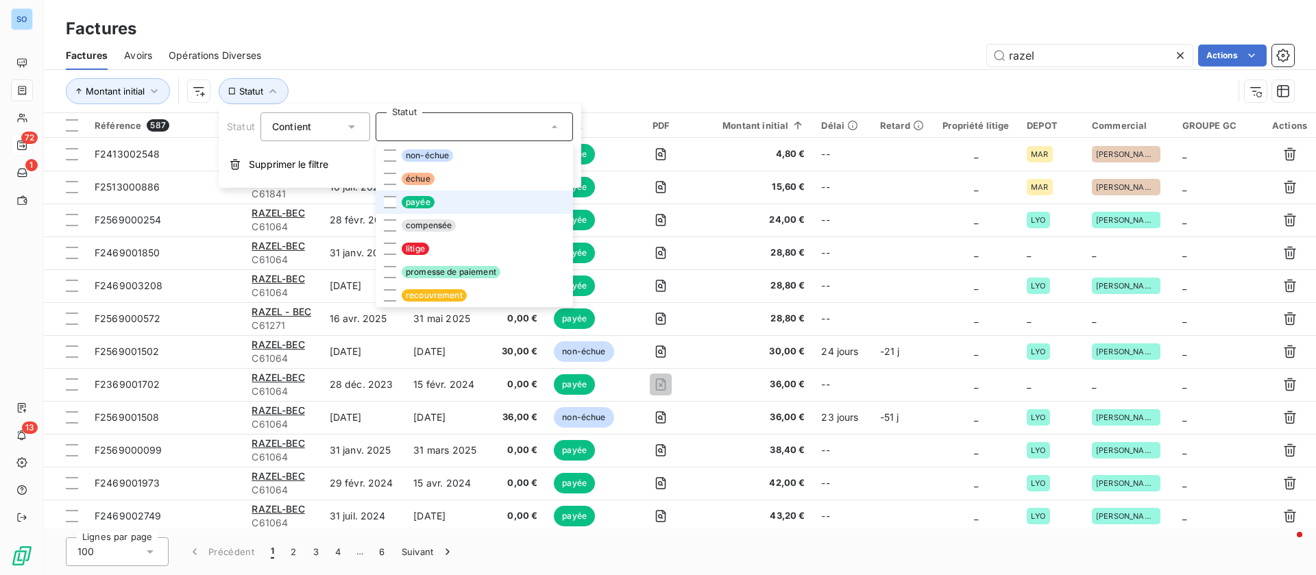
click at [448, 194] on li "payée" at bounding box center [474, 202] width 197 height 23
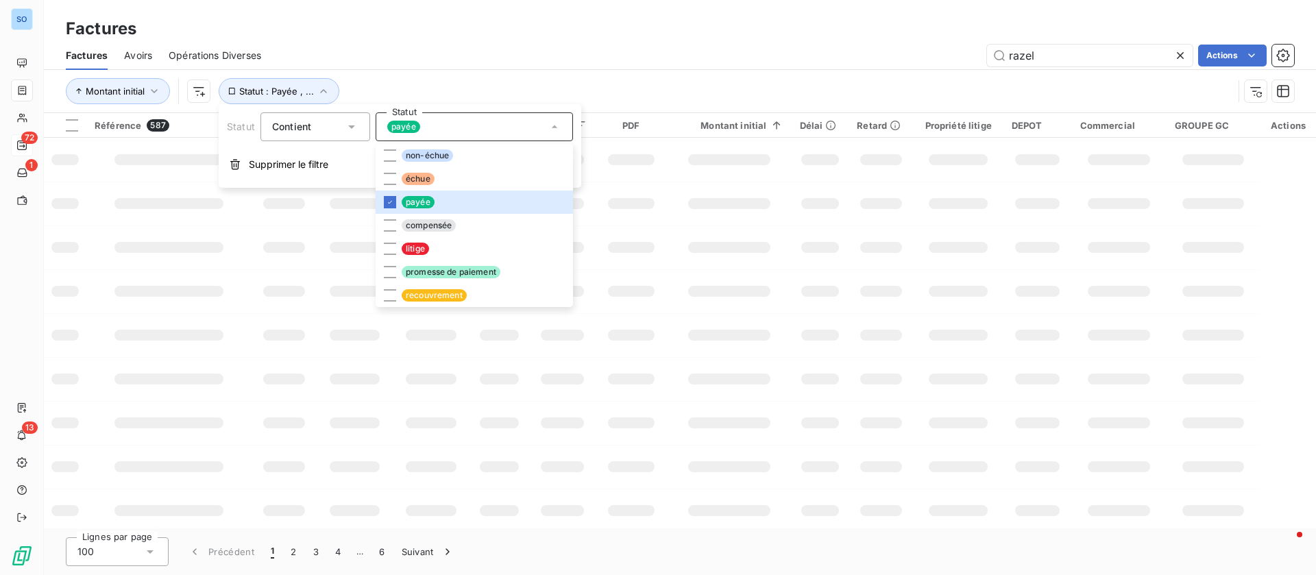
click at [594, 67] on div "Factures Avoirs Opérations Diverses razel Actions" at bounding box center [680, 55] width 1273 height 29
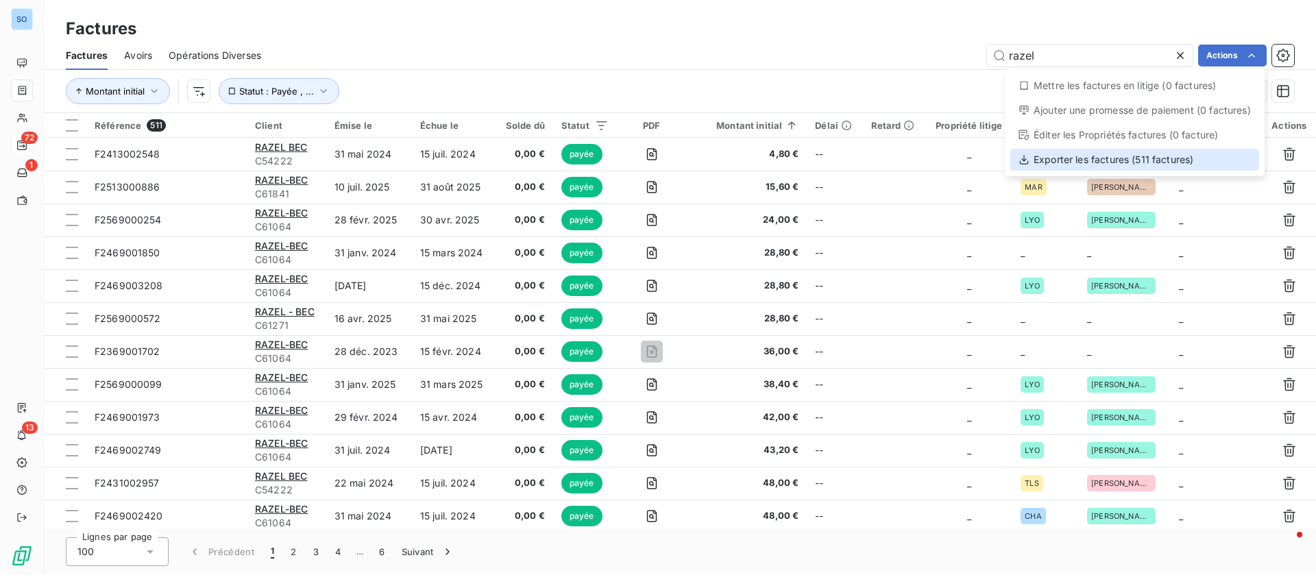
click at [1091, 160] on div "Exporter les factures (511 factures)" at bounding box center [1135, 160] width 249 height 22
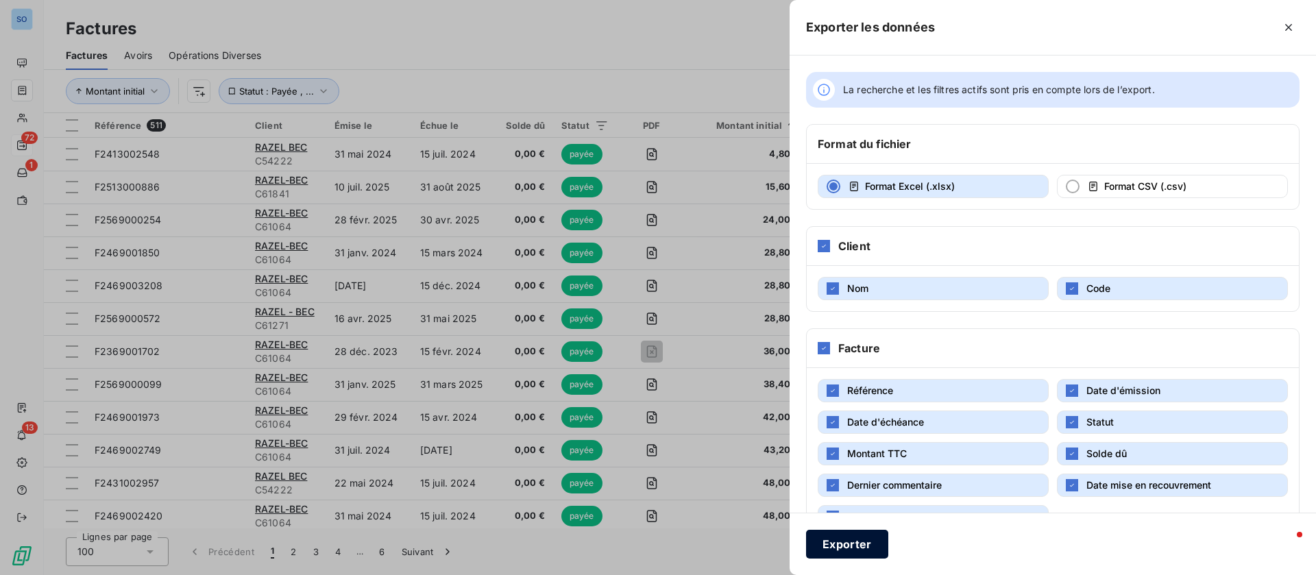
click at [855, 551] on button "Exporter" at bounding box center [847, 544] width 82 height 29
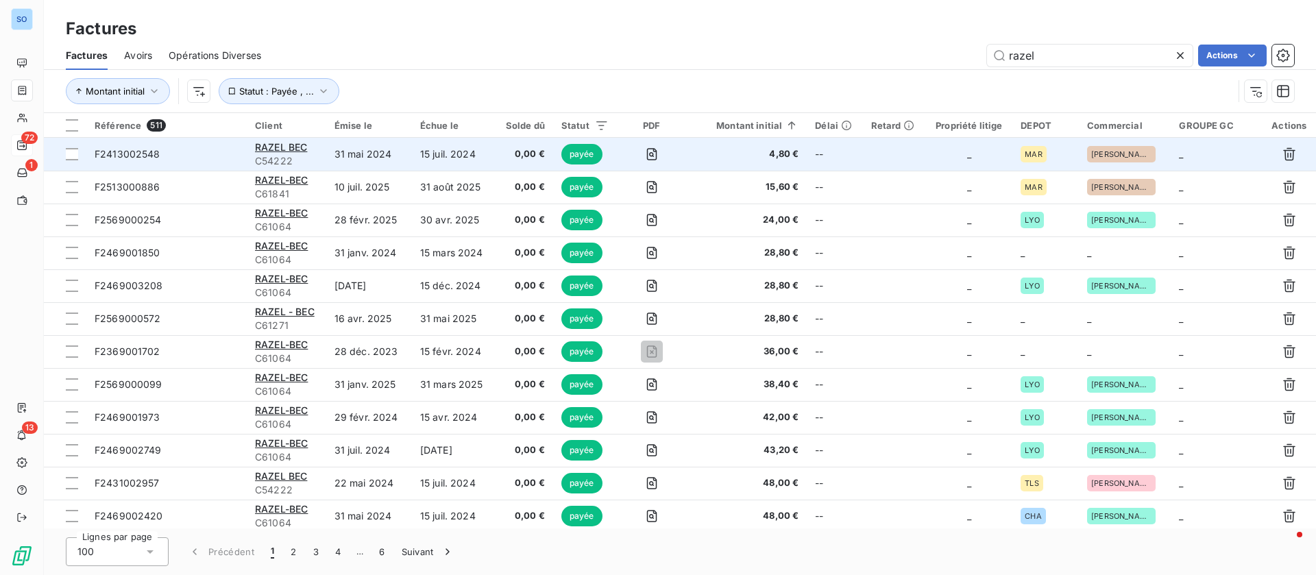
click at [404, 157] on td "31 mai 2024" at bounding box center [369, 154] width 86 height 33
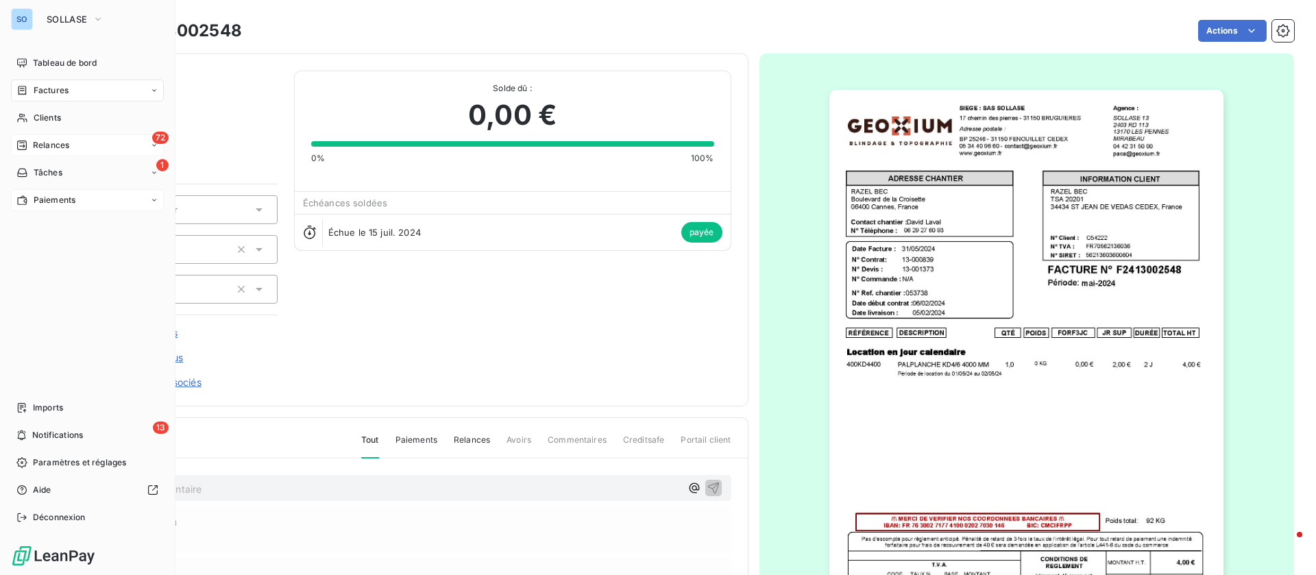
click at [32, 201] on div "Paiements" at bounding box center [45, 200] width 59 height 12
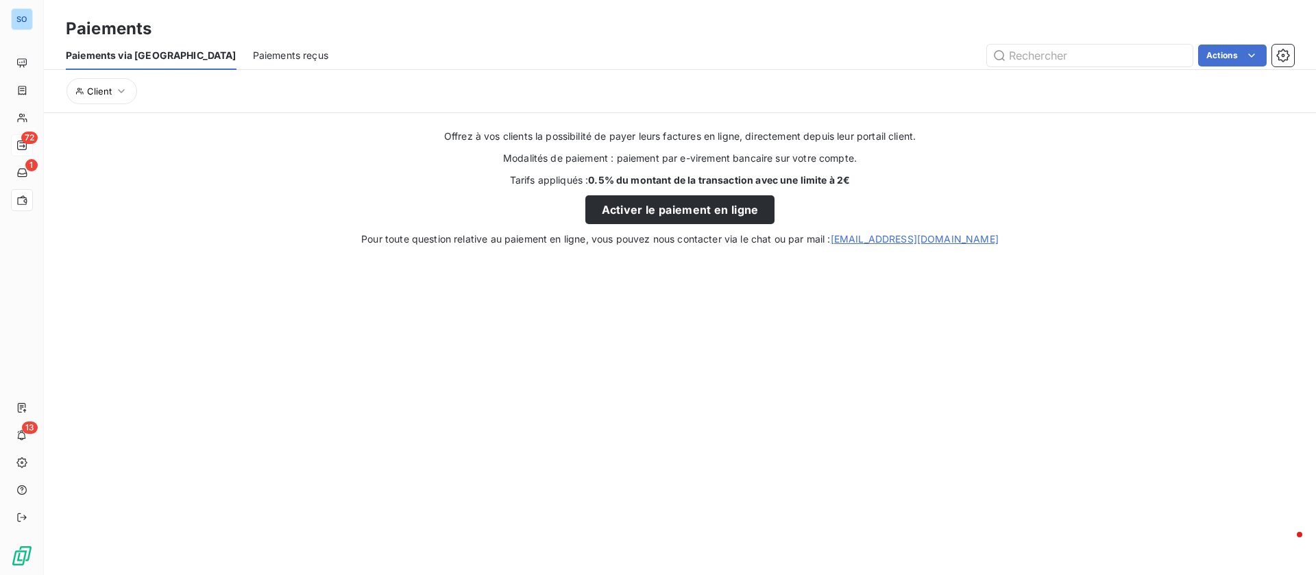
click at [253, 67] on div "Paiements reçus" at bounding box center [290, 55] width 75 height 29
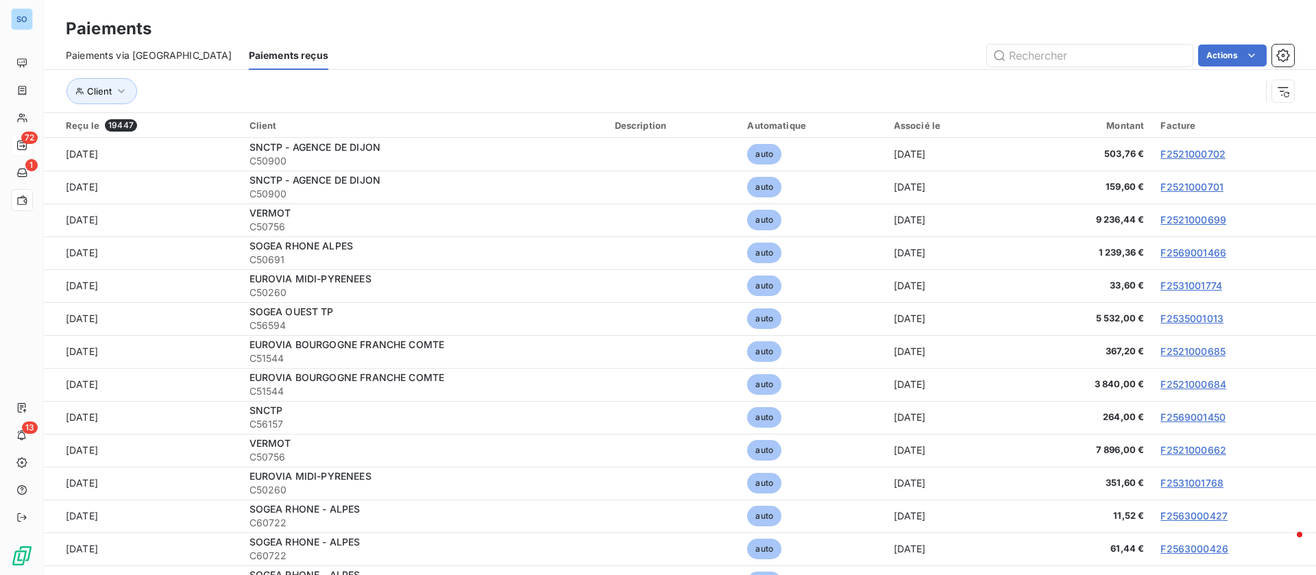
click at [1239, 62] on html "SO 72 1 13 Paiements Paiements via le Portail Paiements reçus Actions Client Re…" at bounding box center [658, 287] width 1316 height 575
click at [1147, 86] on div "Exporter les paiements (19447 paiement)" at bounding box center [1149, 86] width 221 height 22
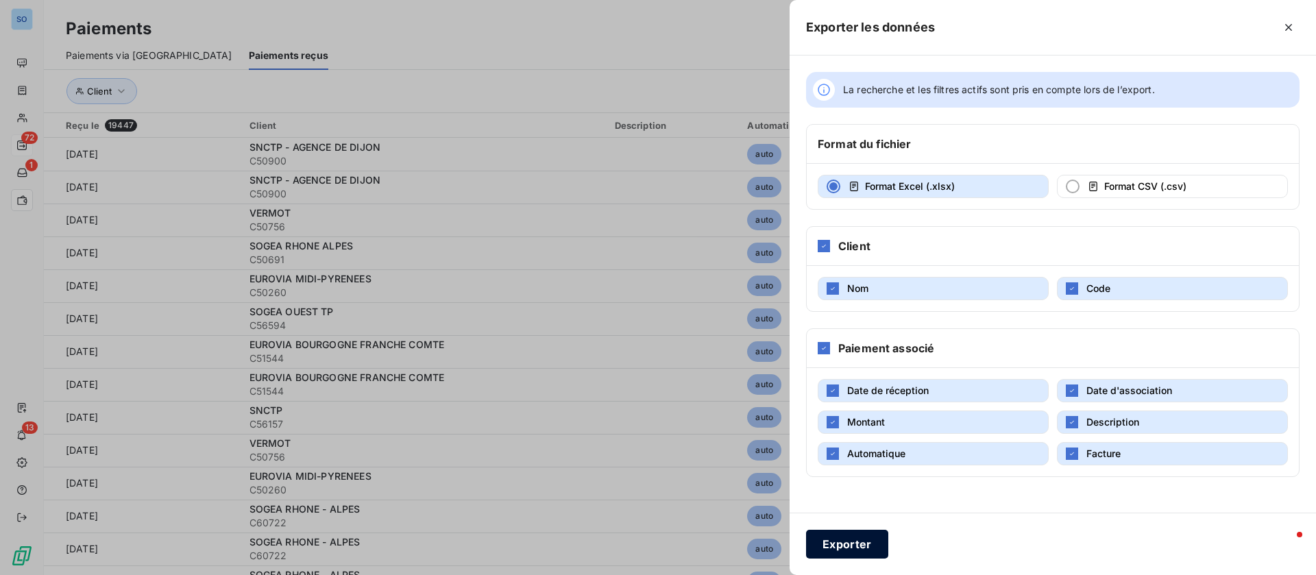
click at [864, 557] on button "Exporter" at bounding box center [847, 544] width 82 height 29
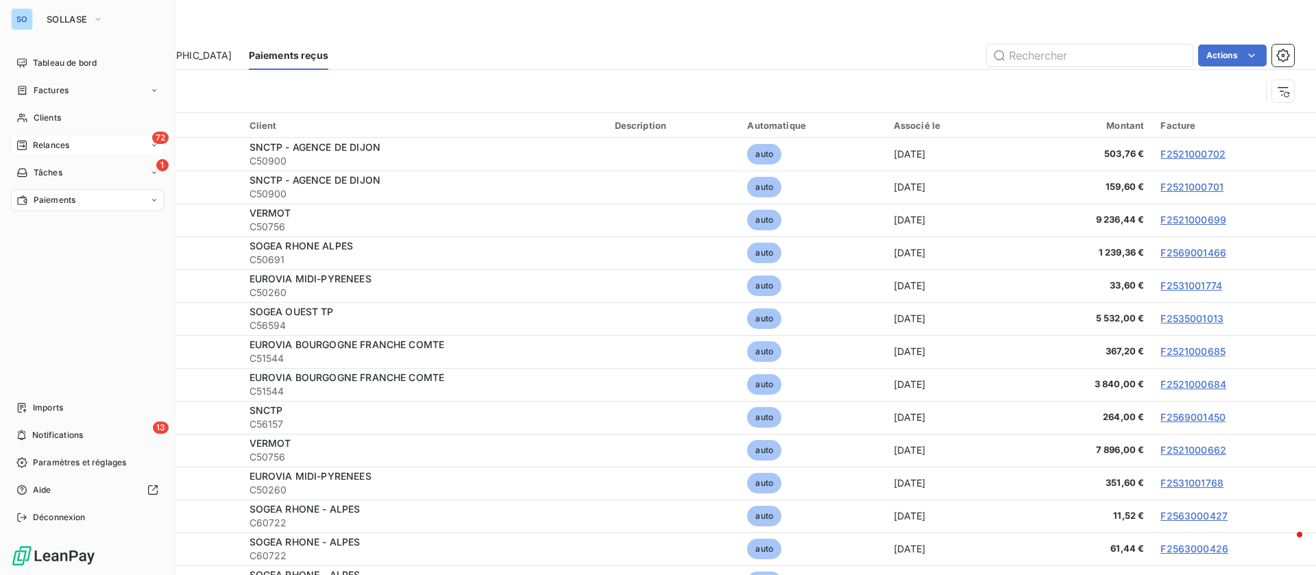
drag, startPoint x: 101, startPoint y: 20, endPoint x: 97, endPoint y: 31, distance: 11.5
click at [101, 19] on icon "button" at bounding box center [98, 19] width 11 height 14
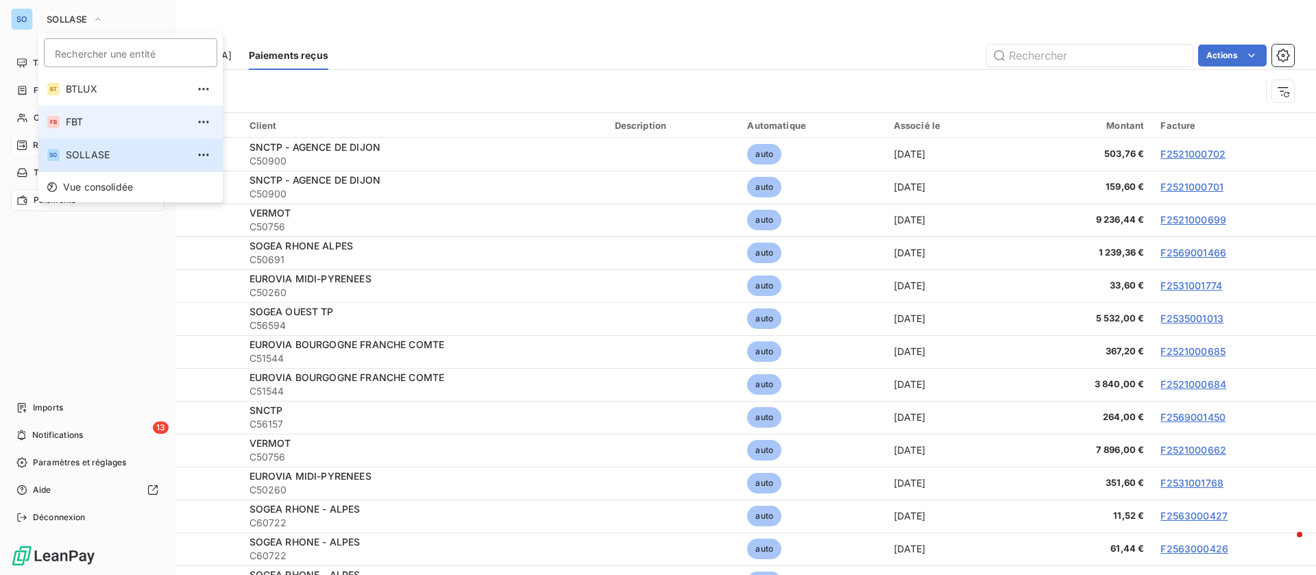
click at [104, 122] on span "FBT" at bounding box center [126, 122] width 121 height 14
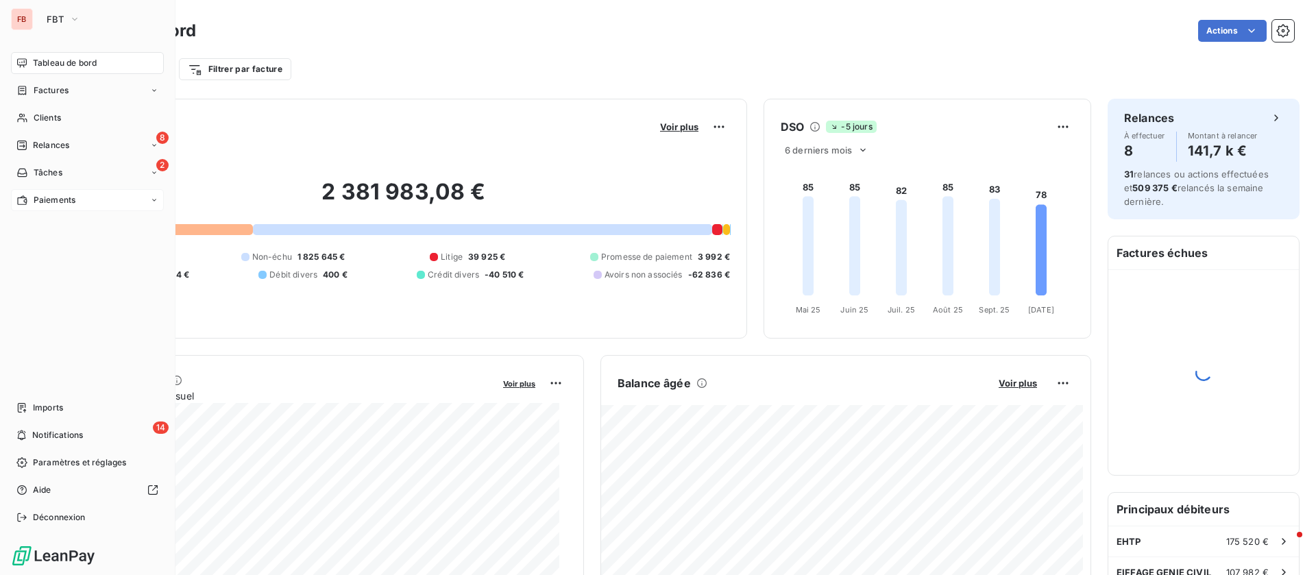
click at [60, 203] on span "Paiements" at bounding box center [55, 200] width 42 height 12
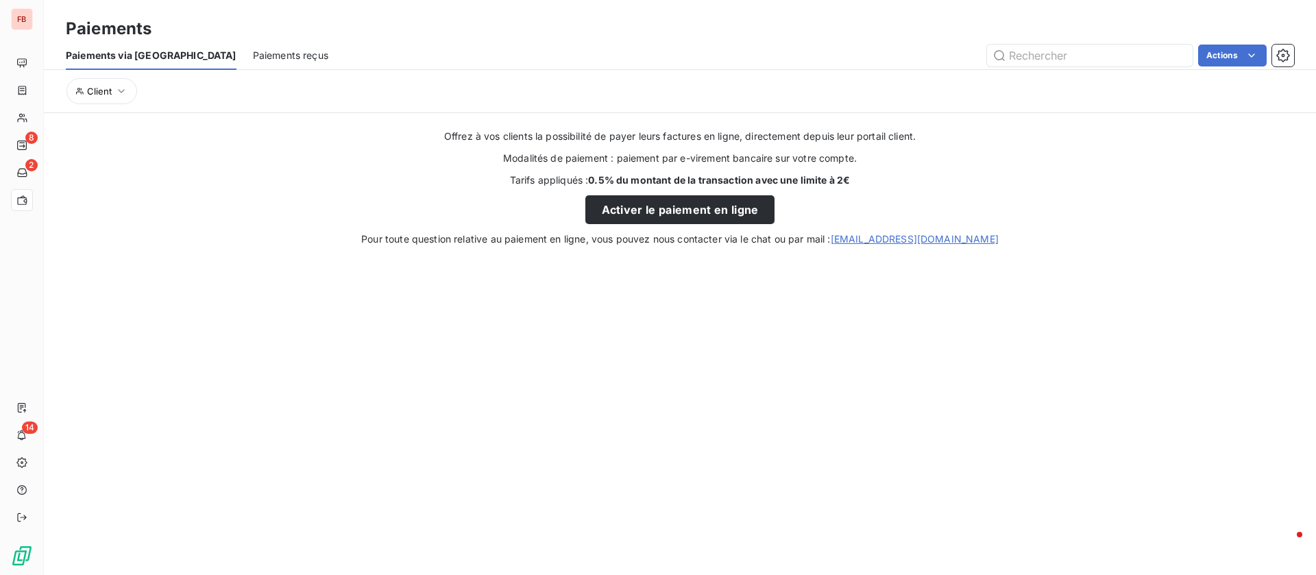
click at [253, 58] on span "Paiements reçus" at bounding box center [290, 56] width 75 height 14
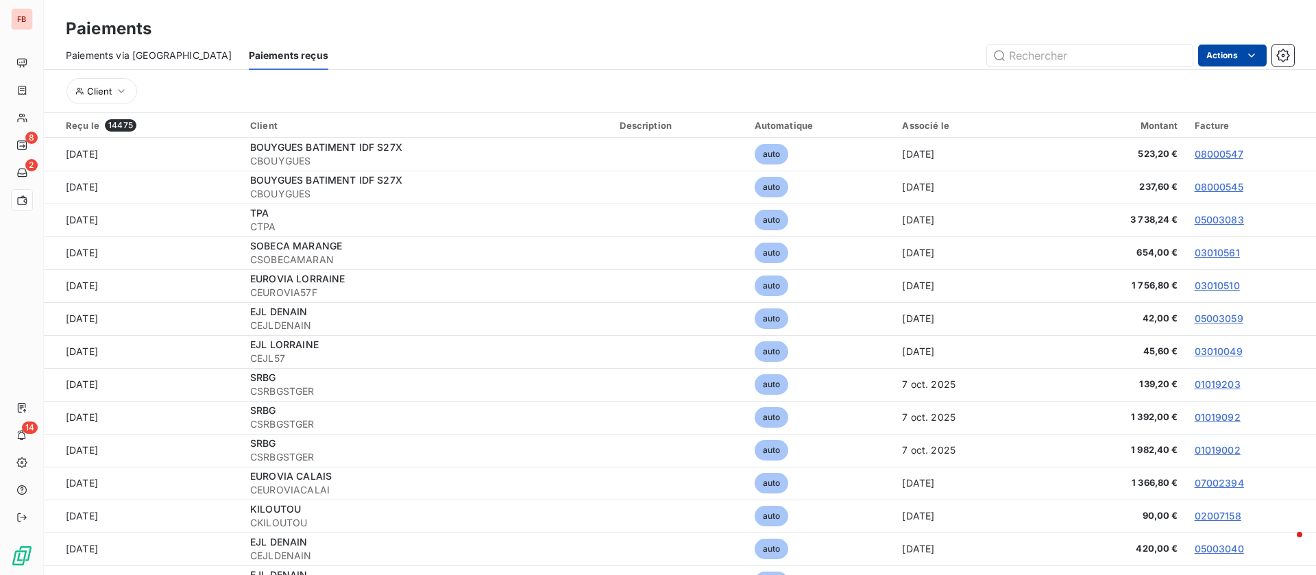
click at [1238, 50] on html "FB 8 2 14 Paiements Paiements via le Portail Paiements reçus Actions Client Reç…" at bounding box center [658, 287] width 1316 height 575
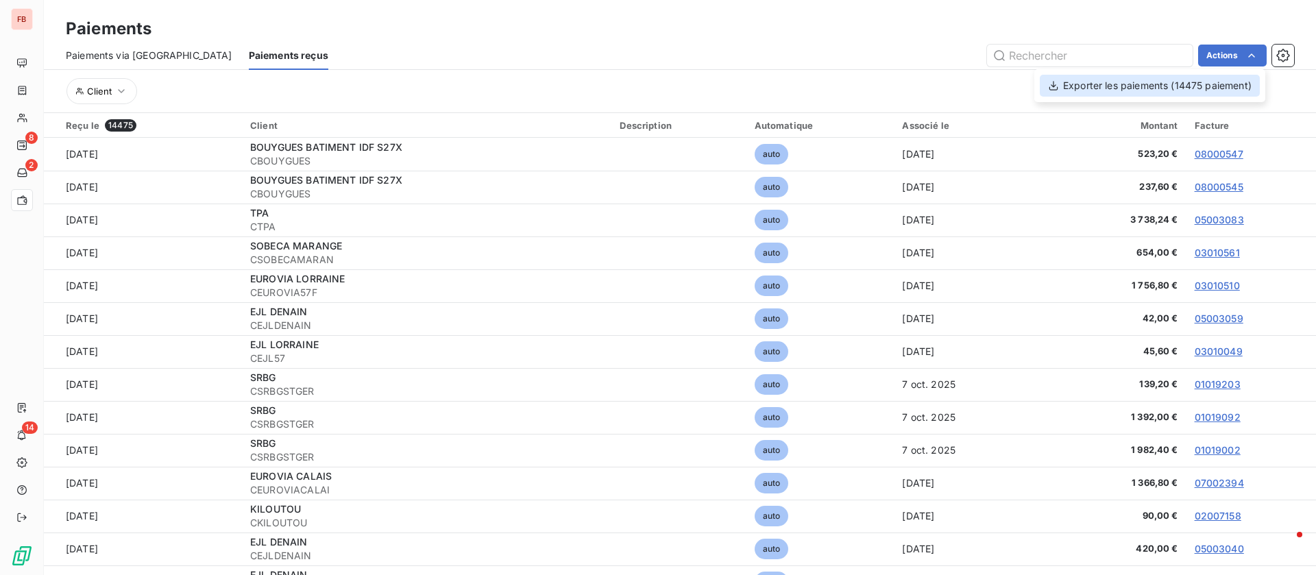
click at [1112, 90] on div "Exporter les paiements (14475 paiement)" at bounding box center [1150, 86] width 220 height 22
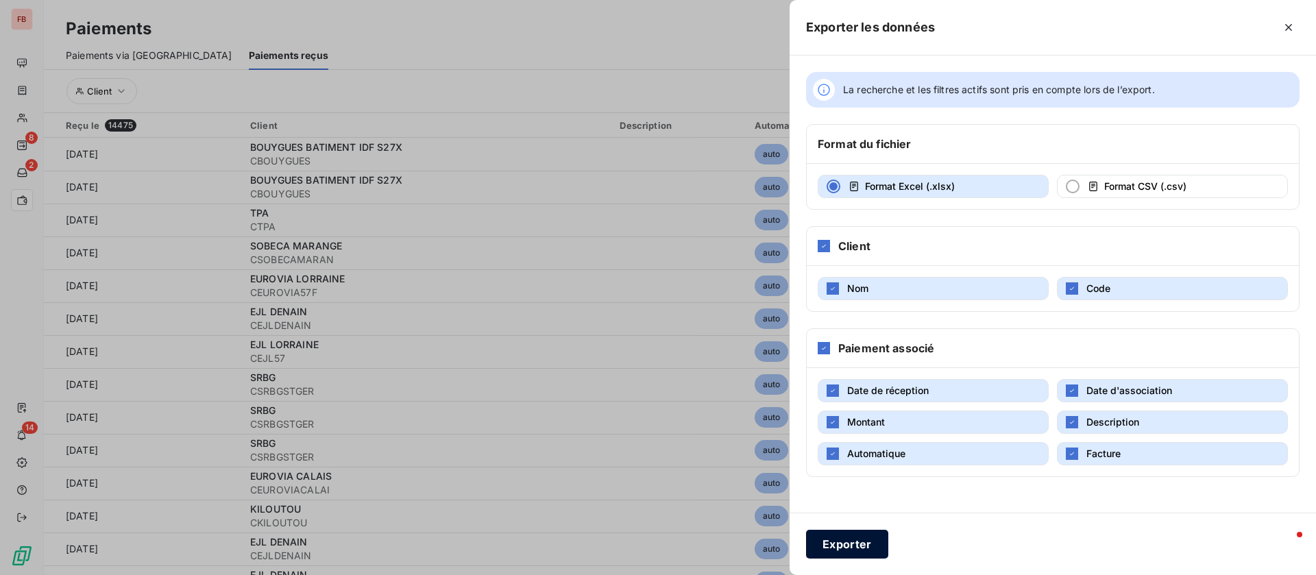
click at [855, 544] on button "Exporter" at bounding box center [847, 544] width 82 height 29
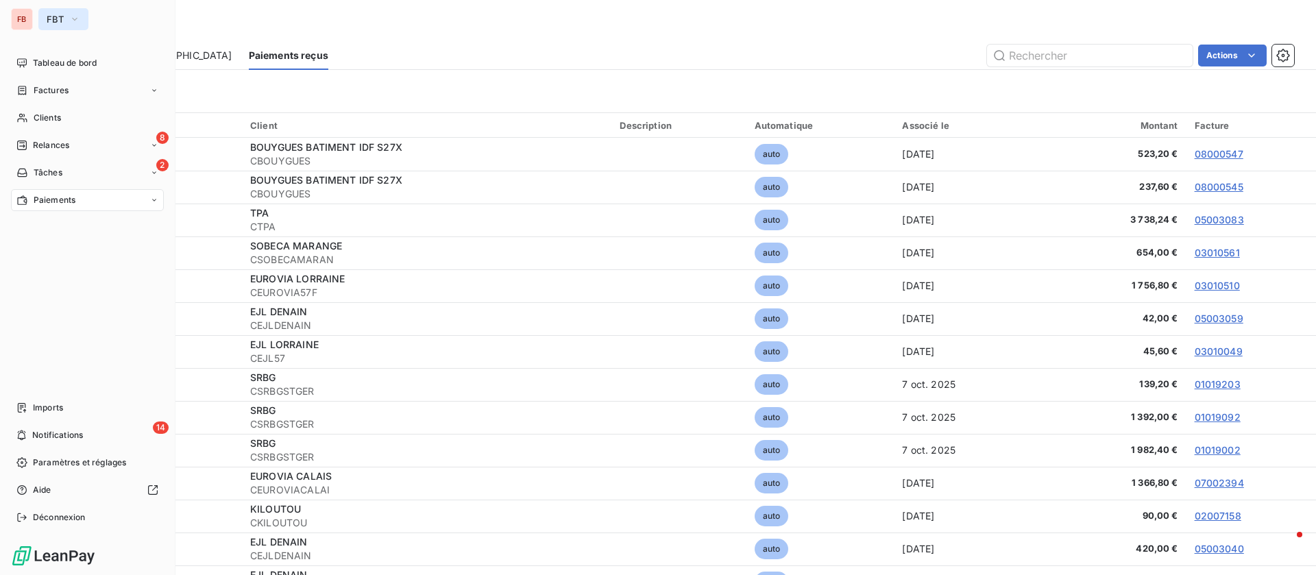
click at [49, 29] on button "FBT" at bounding box center [63, 19] width 50 height 22
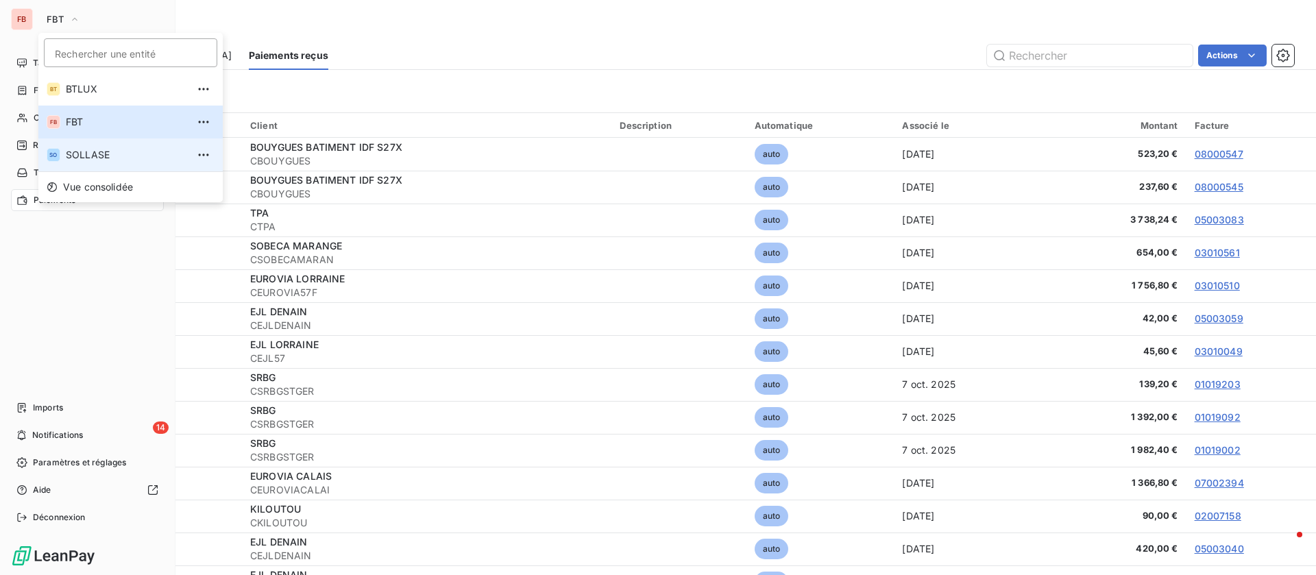
click at [112, 148] on span "SOLLASE" at bounding box center [126, 155] width 121 height 14
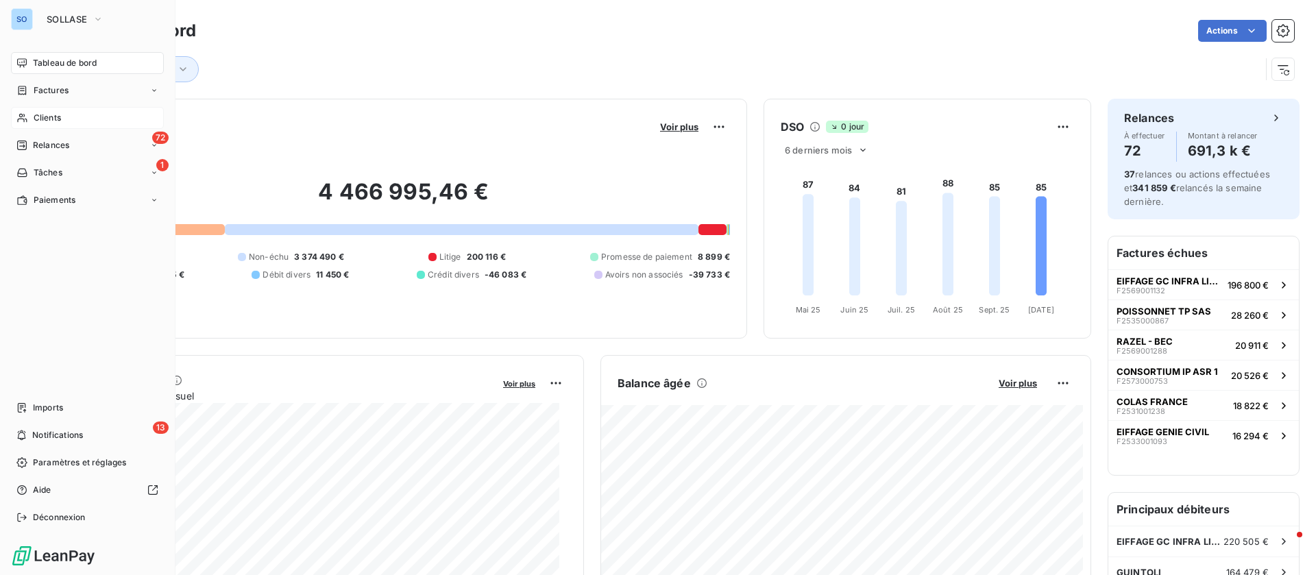
click at [38, 116] on span "Clients" at bounding box center [47, 118] width 27 height 12
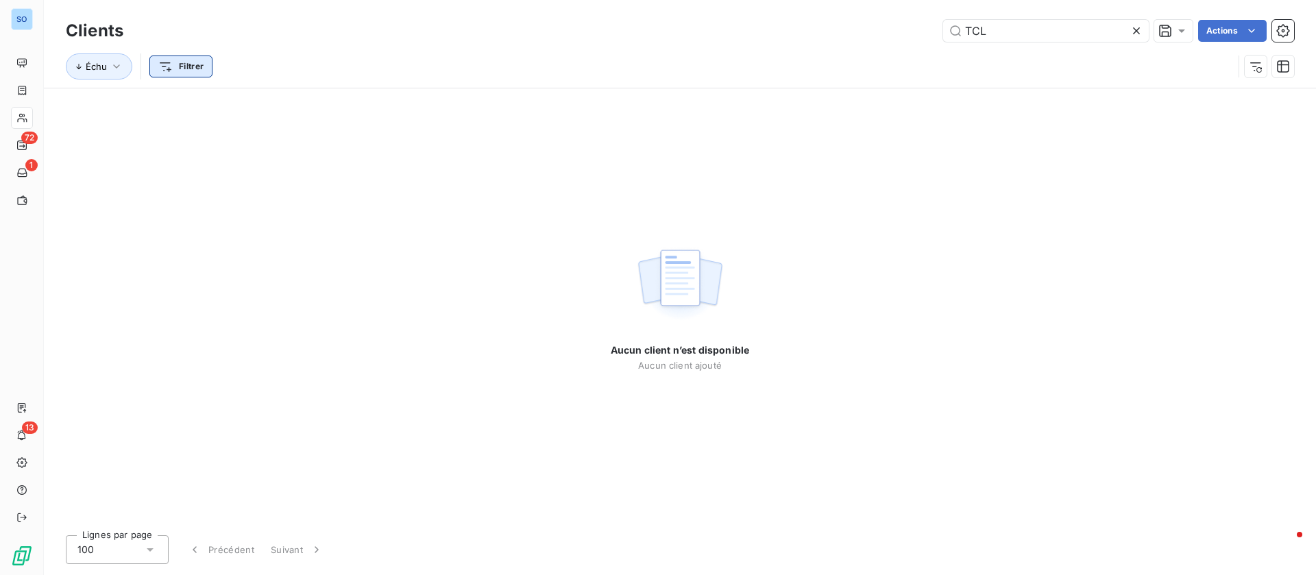
click at [191, 69] on html "SO 72 1 13 Clients TCL Actions Échu Filtrer Aucun client n’est disponible Aucun…" at bounding box center [658, 287] width 1316 height 575
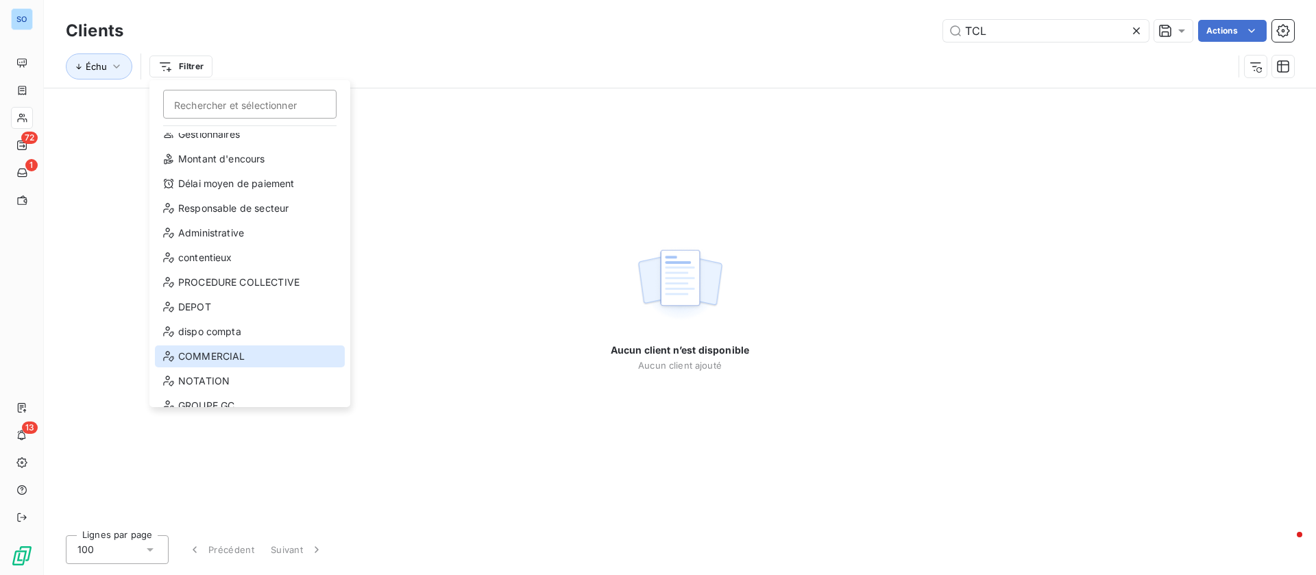
scroll to position [99, 0]
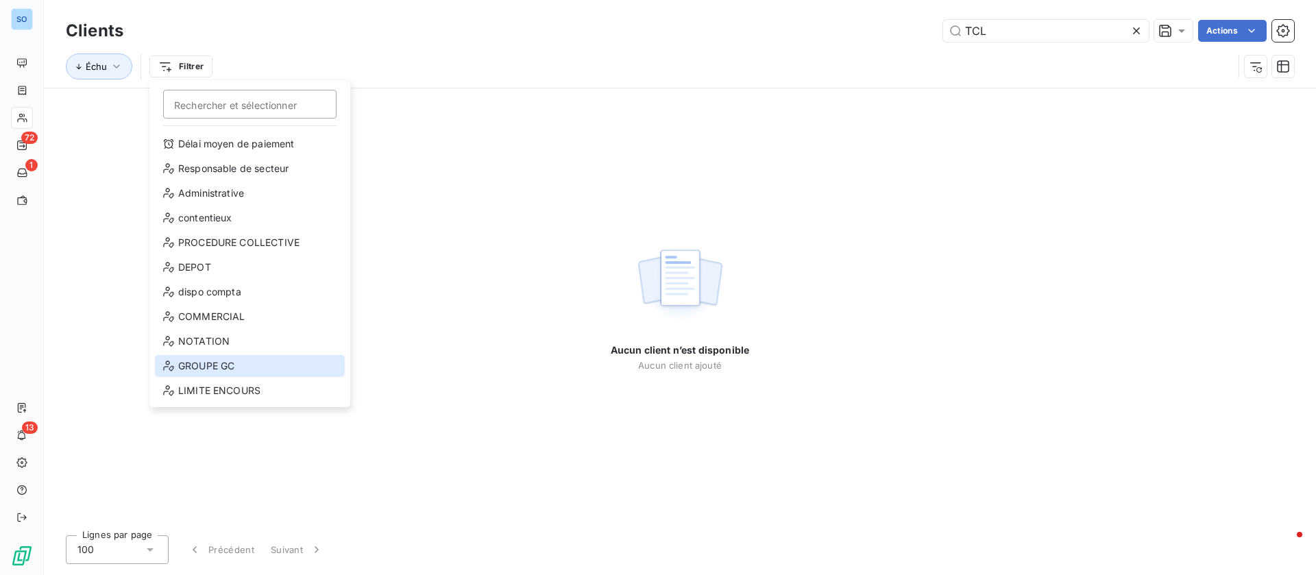
click at [232, 363] on div "GROUPE GC" at bounding box center [250, 366] width 190 height 22
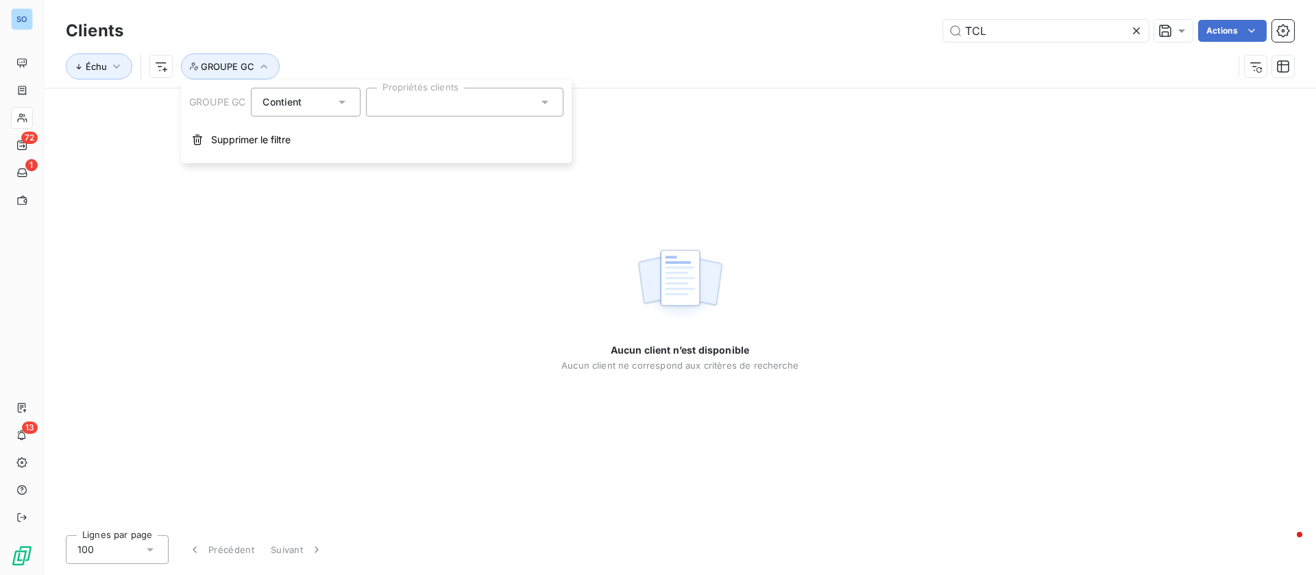
click at [411, 105] on div at bounding box center [464, 102] width 197 height 29
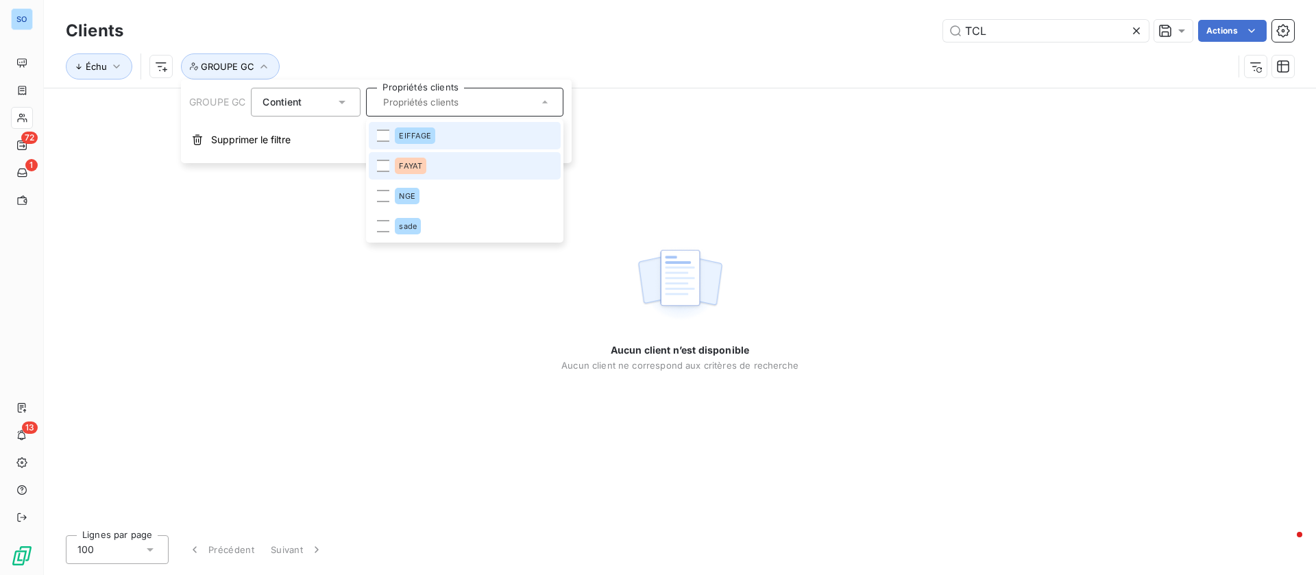
click at [424, 160] on div "FAYAT" at bounding box center [411, 166] width 32 height 16
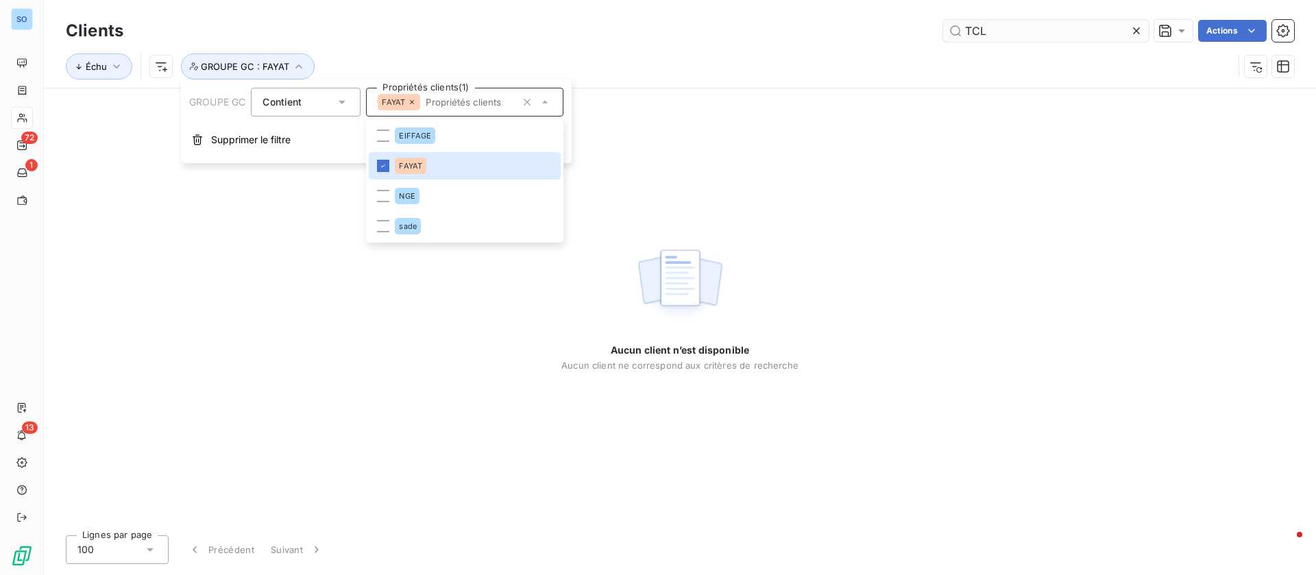
click at [1135, 29] on icon at bounding box center [1137, 31] width 14 height 14
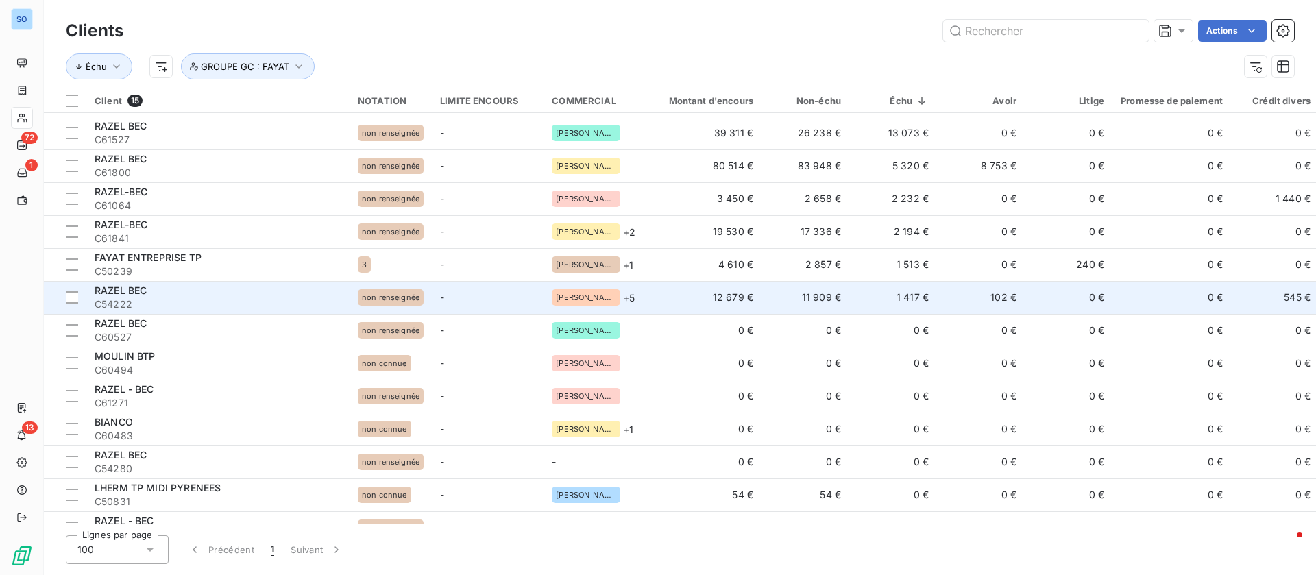
scroll to position [0, 0]
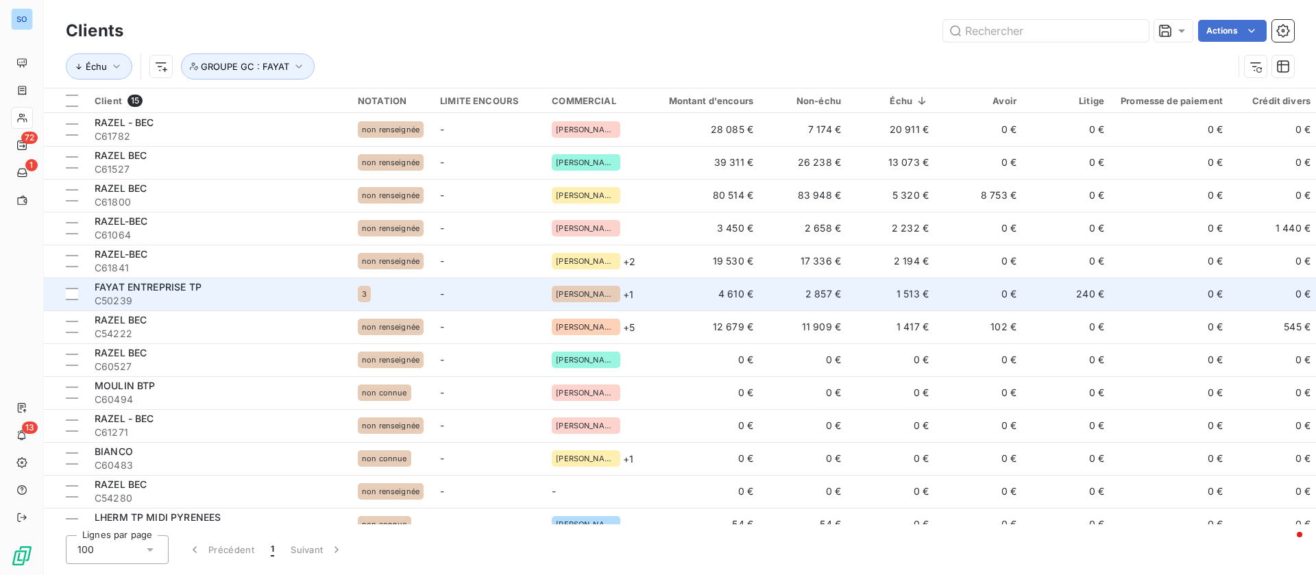
click at [896, 298] on td "1 513 €" at bounding box center [894, 294] width 88 height 33
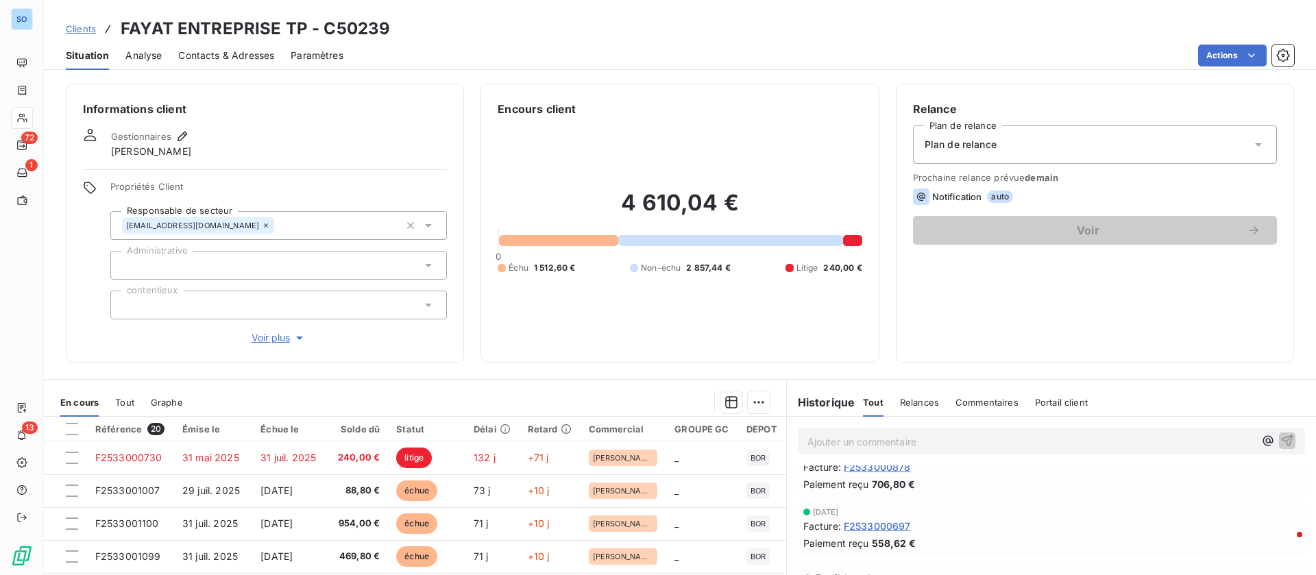
scroll to position [103, 0]
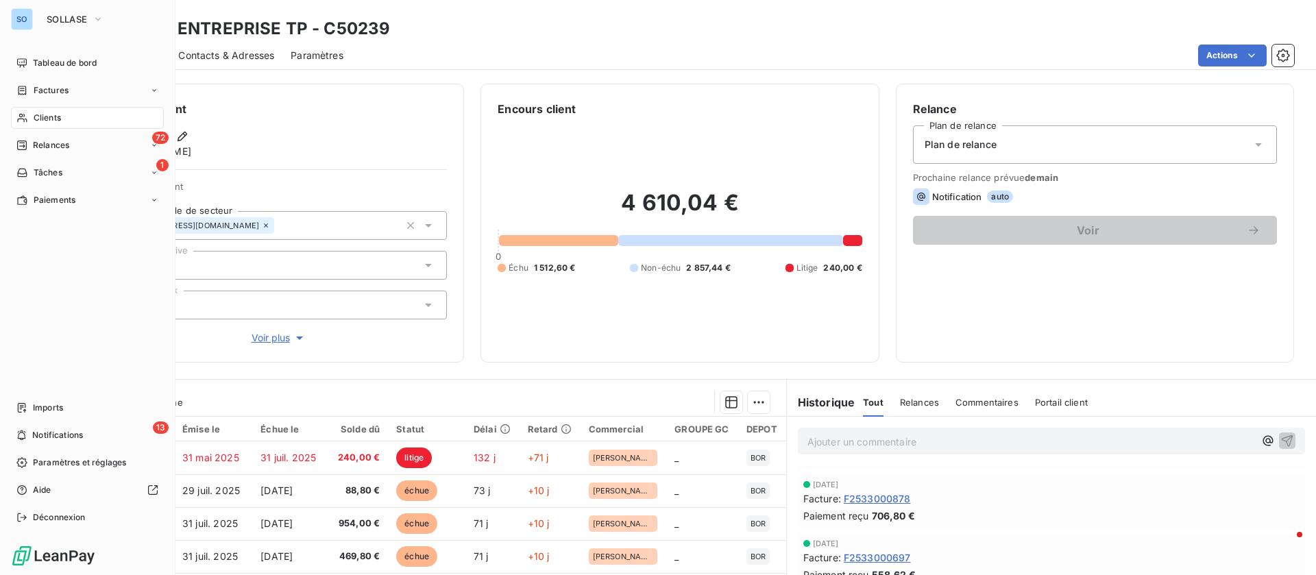
click at [50, 117] on span "Clients" at bounding box center [47, 118] width 27 height 12
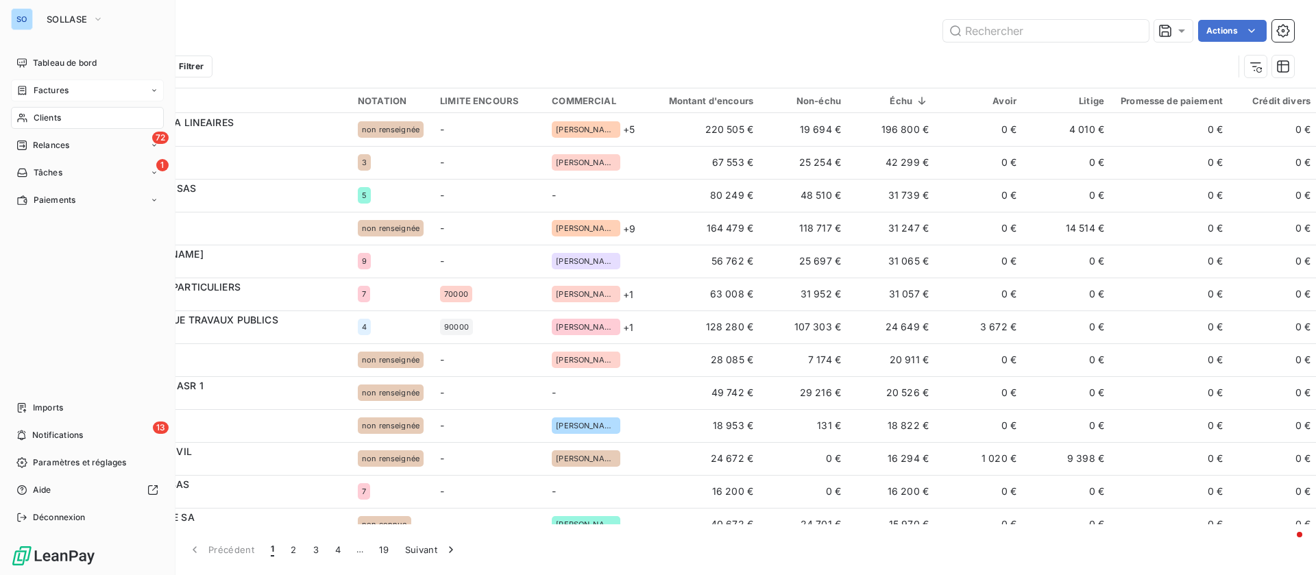
click at [72, 94] on div "Factures" at bounding box center [87, 91] width 153 height 22
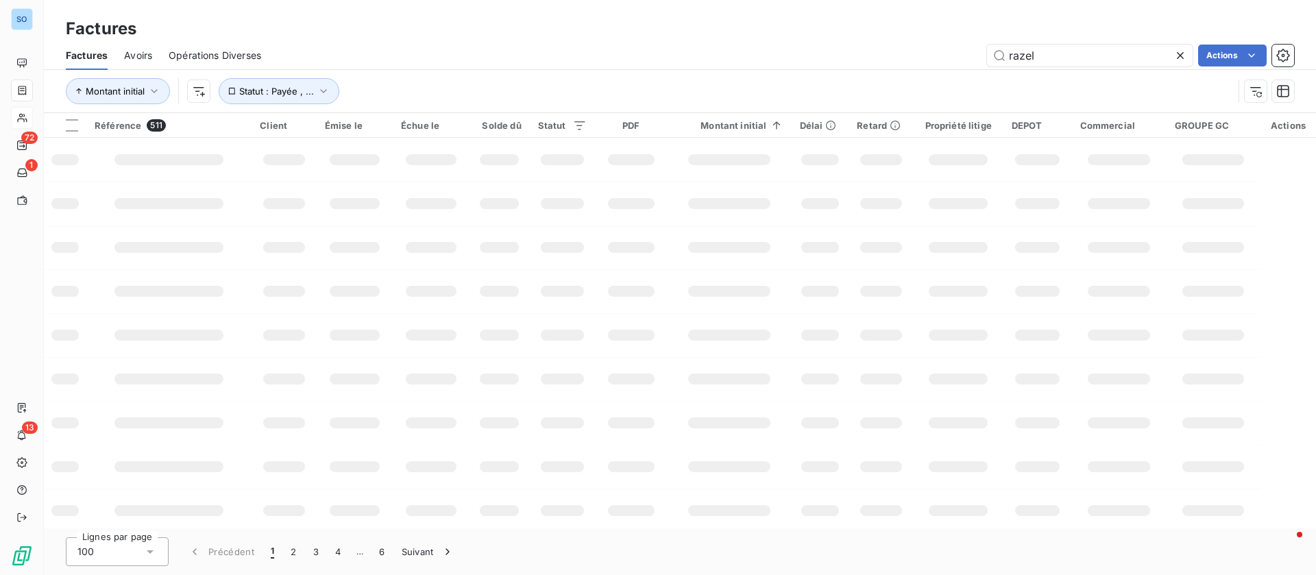
click at [143, 56] on span "Avoirs" at bounding box center [138, 56] width 28 height 14
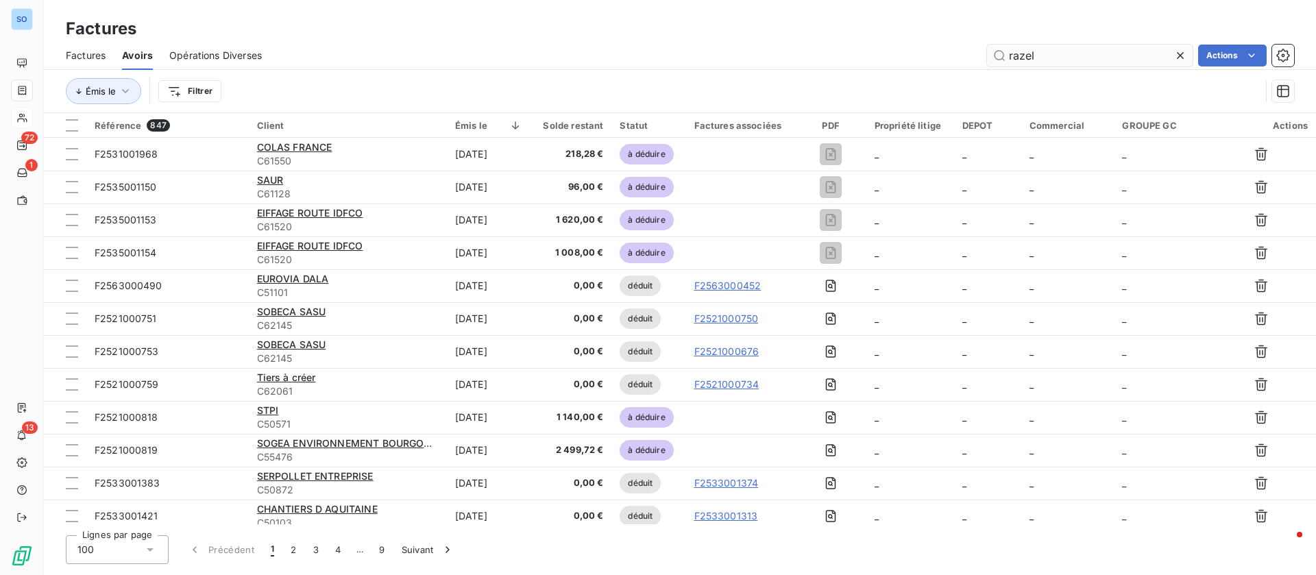
type input "razel"
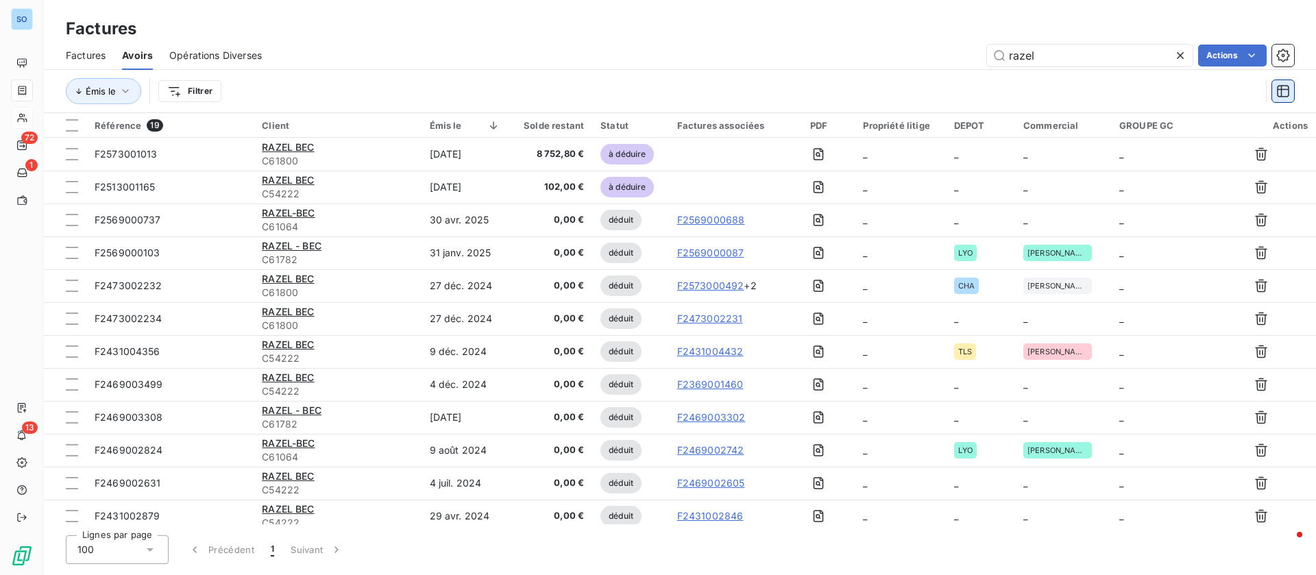
drag, startPoint x: 1227, startPoint y: 124, endPoint x: 1286, endPoint y: 93, distance: 65.9
click at [1286, 93] on icon "button" at bounding box center [1284, 91] width 14 height 14
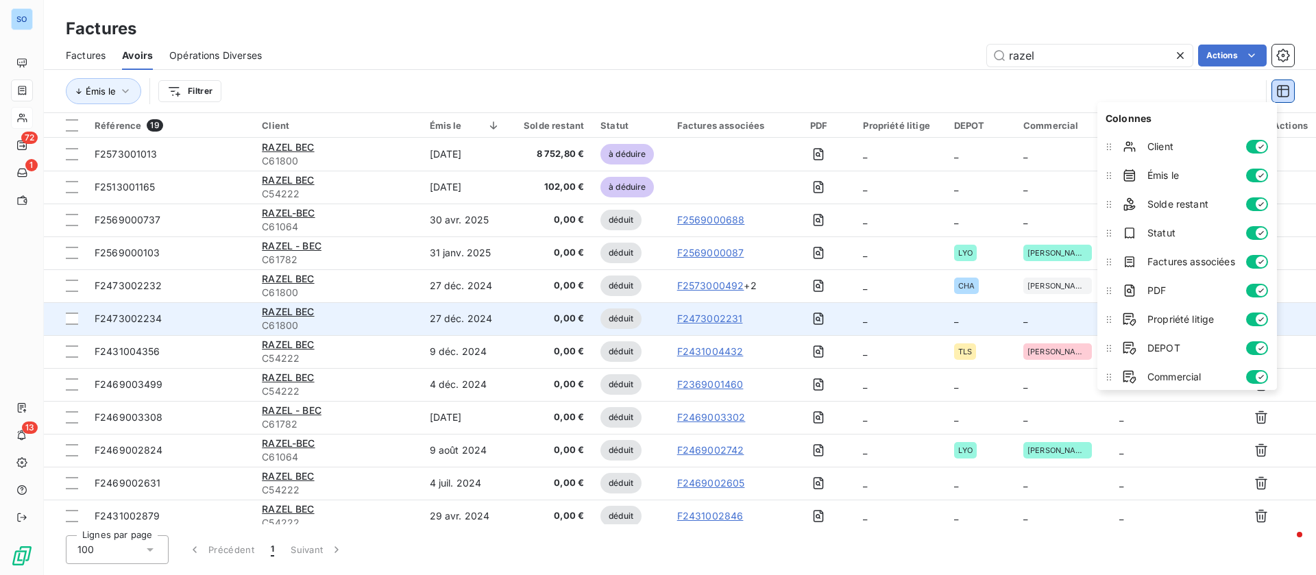
scroll to position [103, 0]
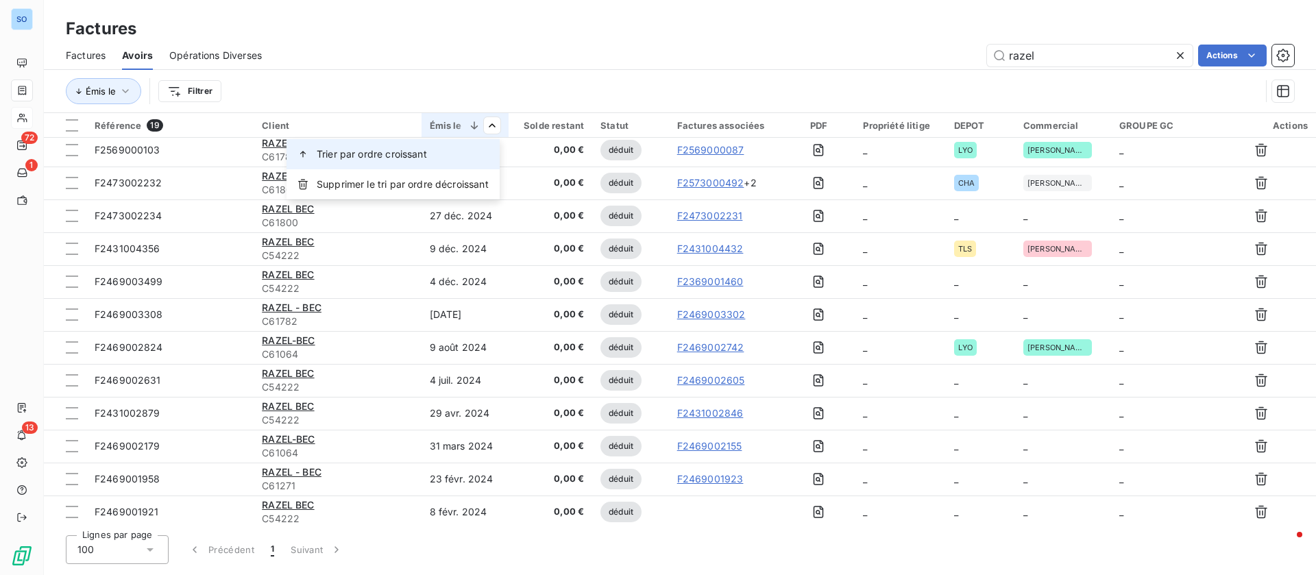
click at [393, 156] on span "Trier par ordre croissant" at bounding box center [372, 154] width 110 height 14
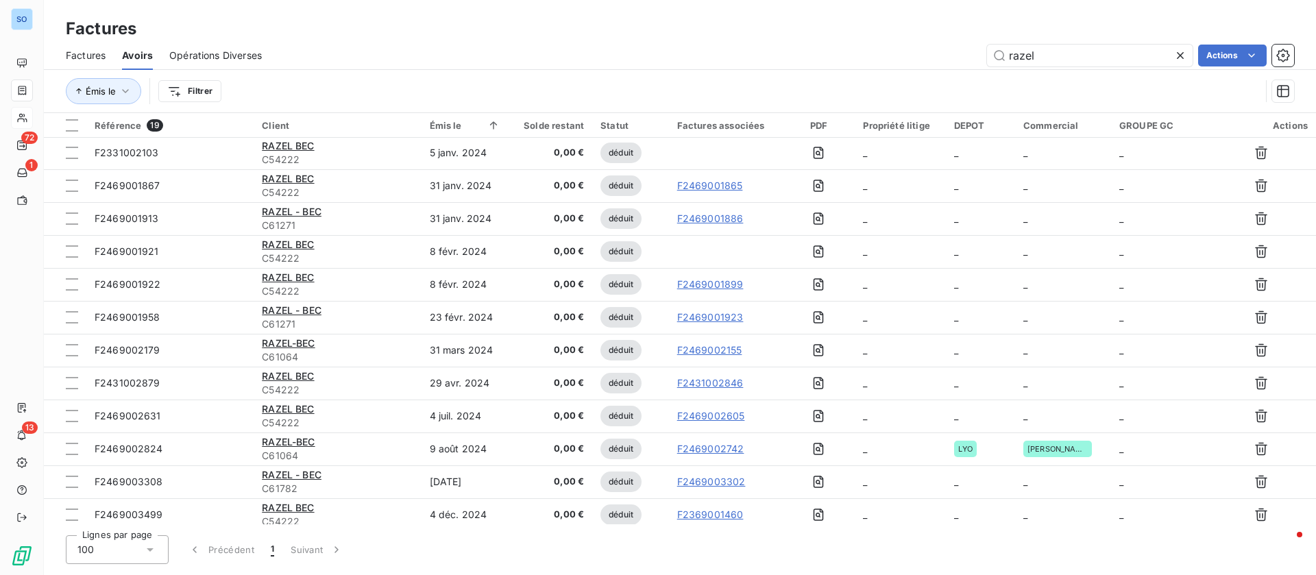
scroll to position [0, 0]
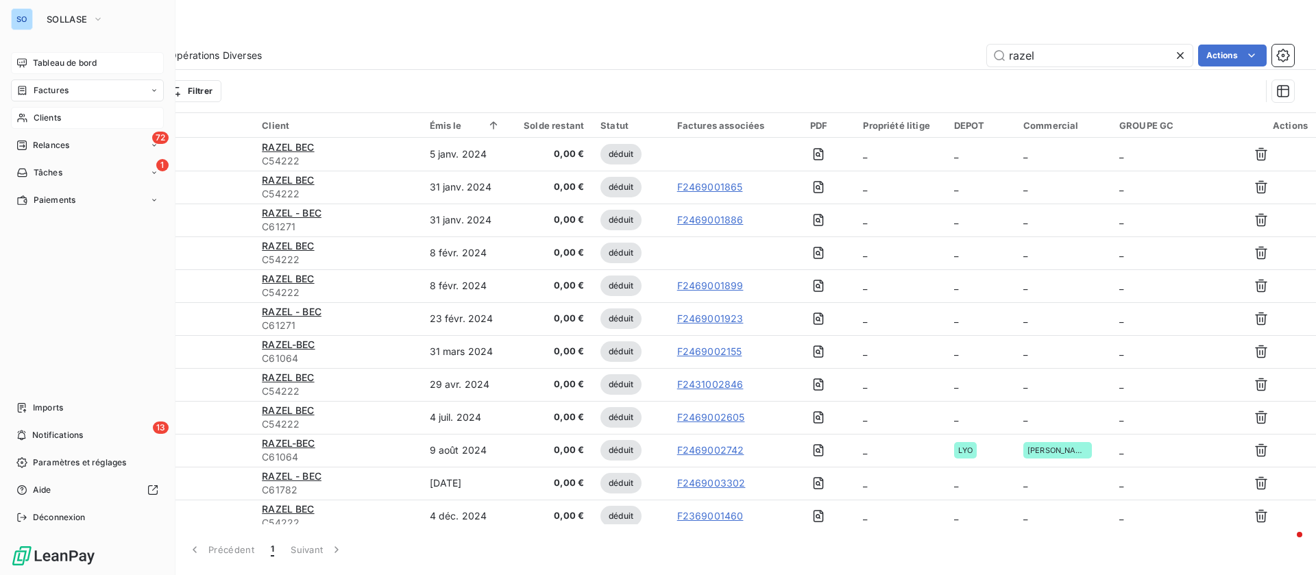
click at [53, 60] on span "Tableau de bord" at bounding box center [65, 63] width 64 height 12
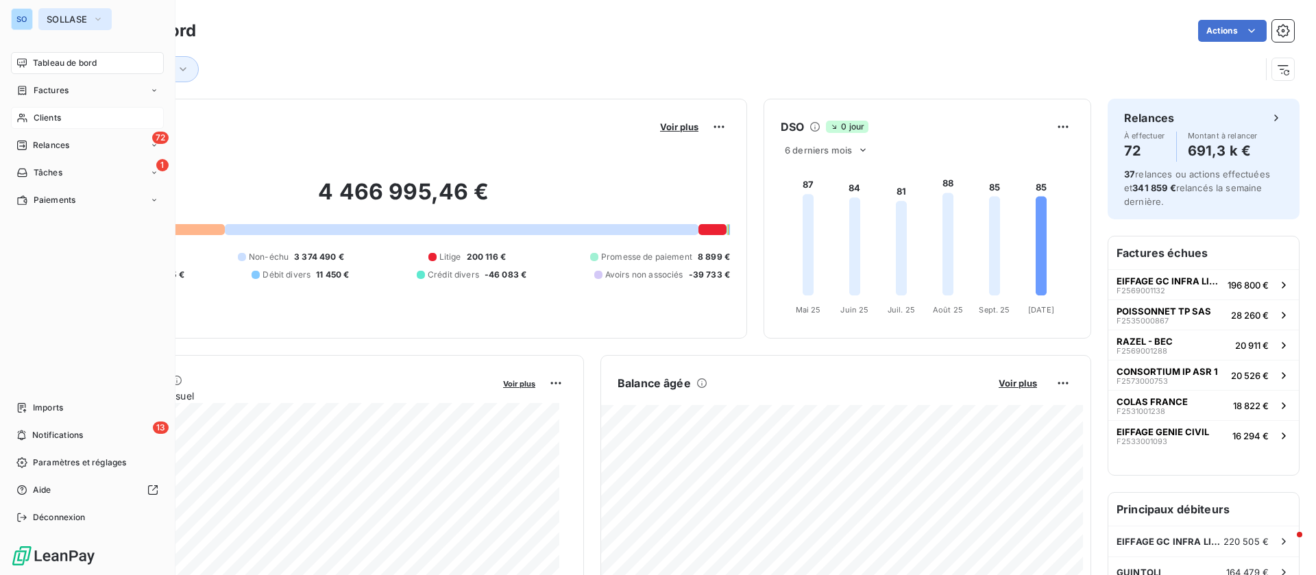
click at [53, 27] on button "SOLLASE" at bounding box center [74, 19] width 73 height 22
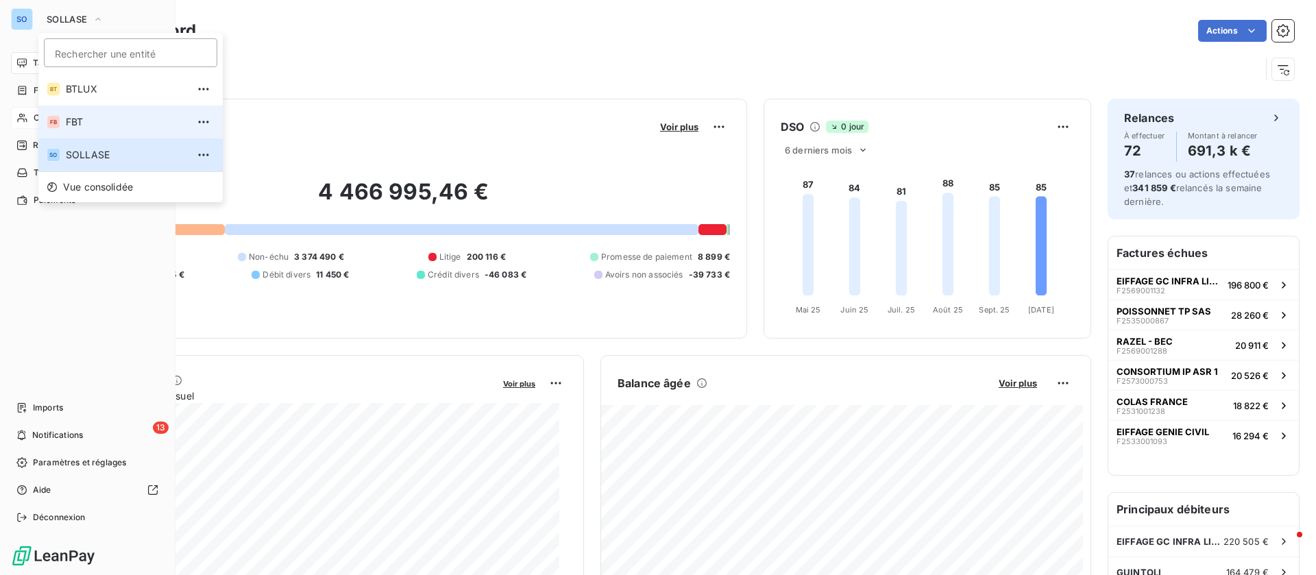
click at [98, 119] on span "FBT" at bounding box center [126, 122] width 121 height 14
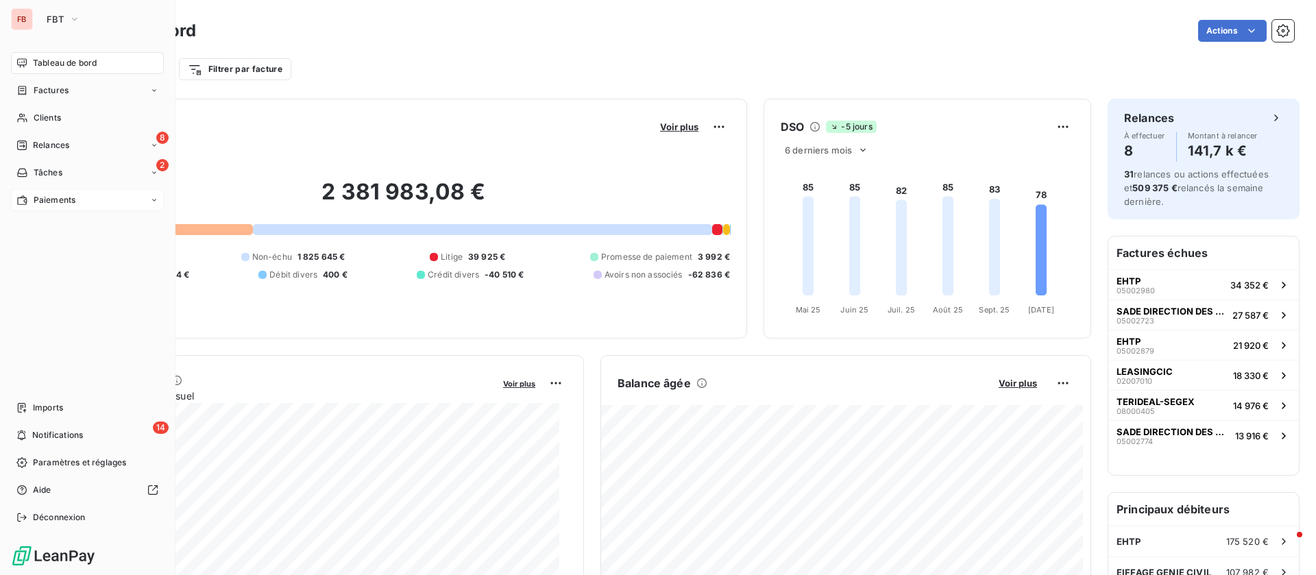
click at [66, 195] on span "Paiements" at bounding box center [55, 200] width 42 height 12
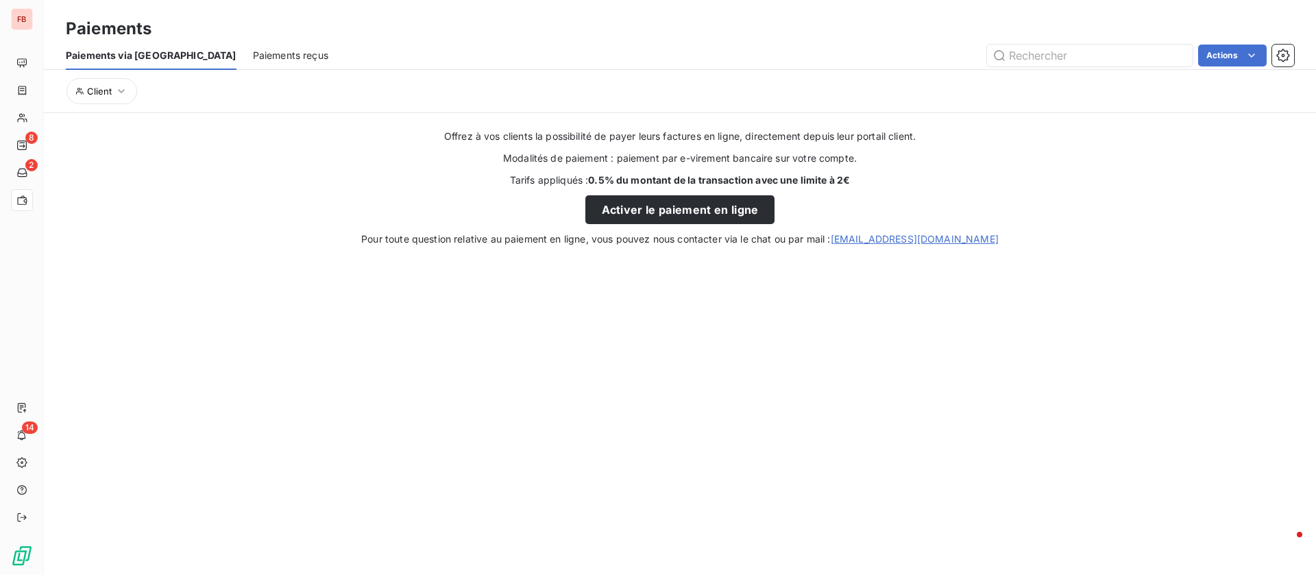
click at [253, 60] on span "Paiements reçus" at bounding box center [290, 56] width 75 height 14
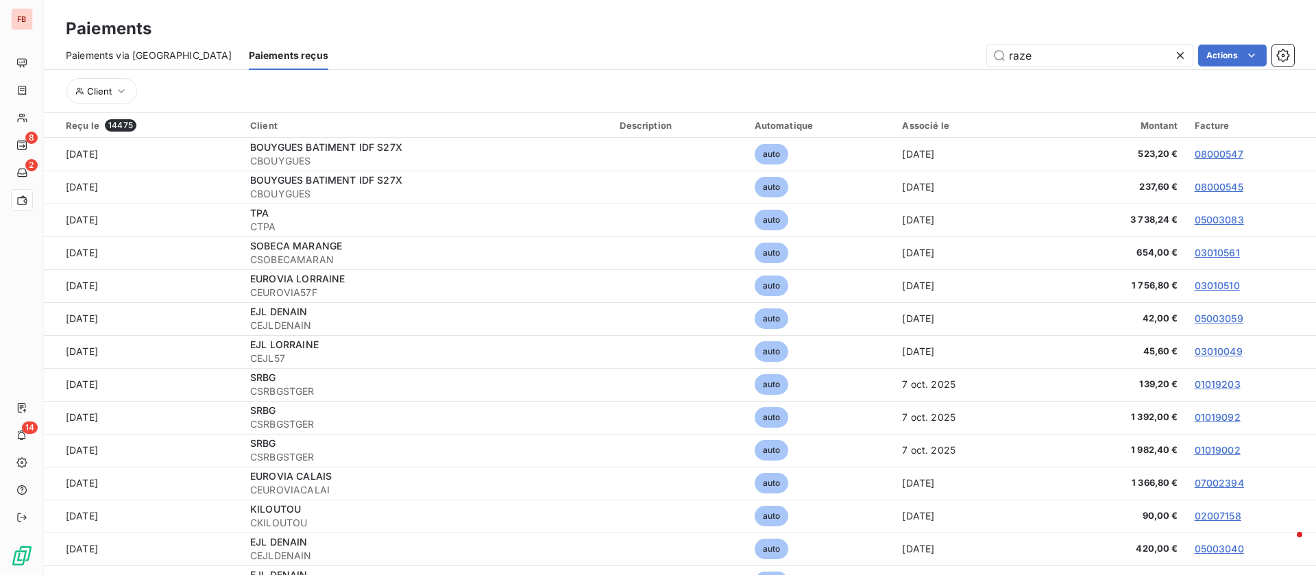
type input "razel"
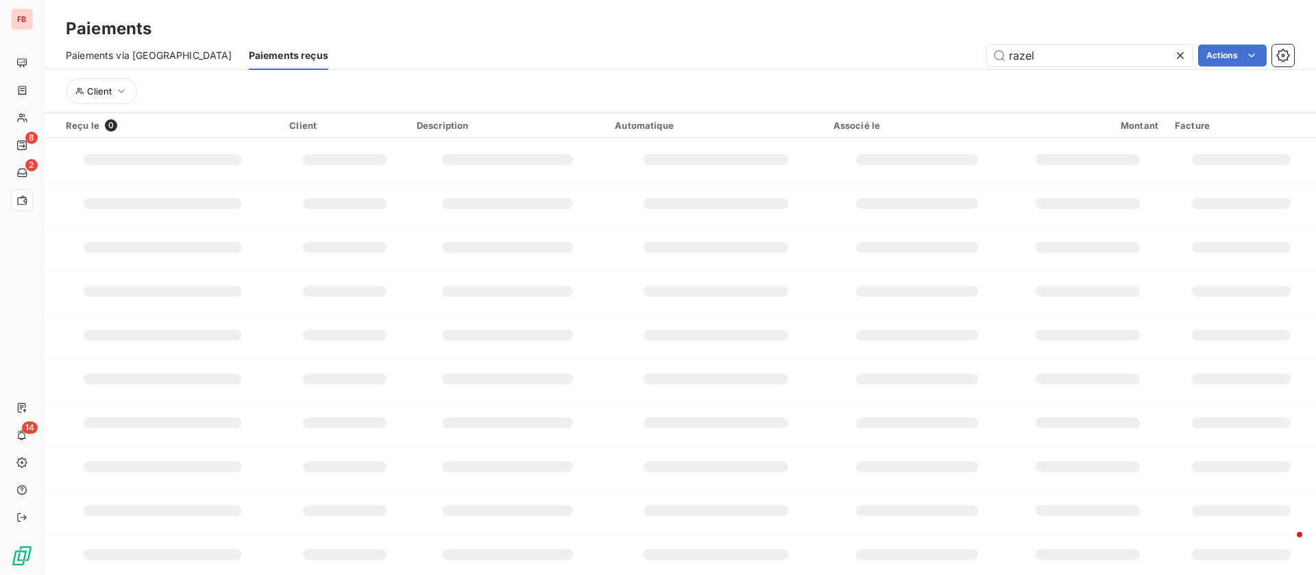
drag, startPoint x: 1051, startPoint y: 58, endPoint x: 927, endPoint y: 62, distance: 124.2
click at [927, 62] on div "razel Actions" at bounding box center [820, 56] width 950 height 22
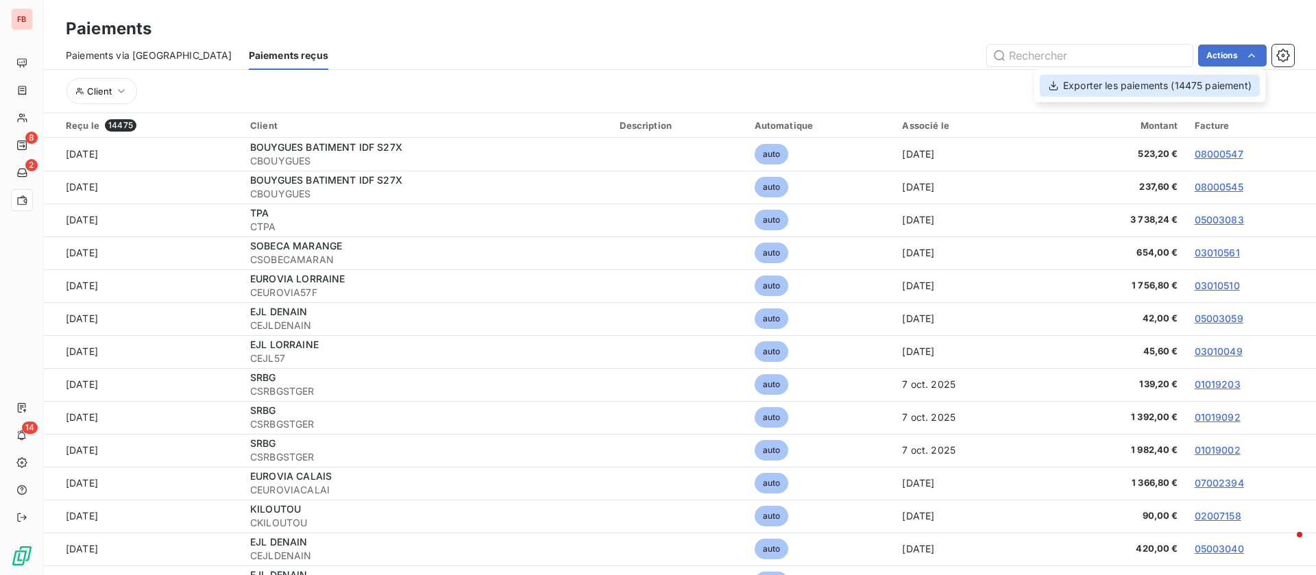
click at [1111, 78] on div "Exporter les paiements (14475 paiement)" at bounding box center [1150, 86] width 220 height 22
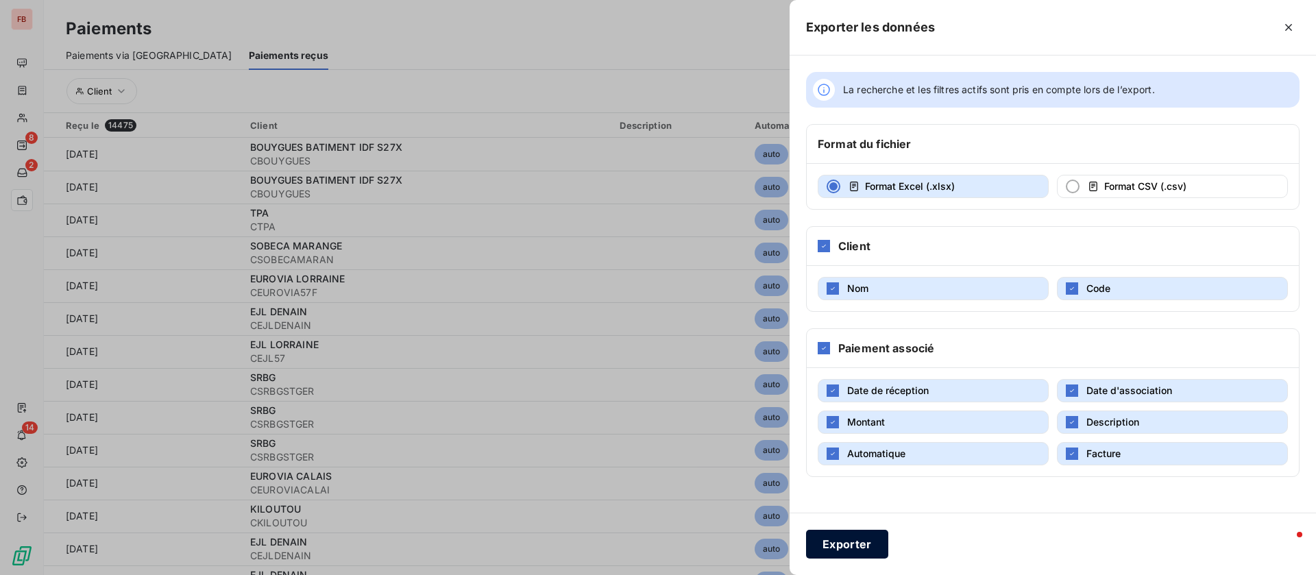
click at [871, 546] on button "Exporter" at bounding box center [847, 544] width 82 height 29
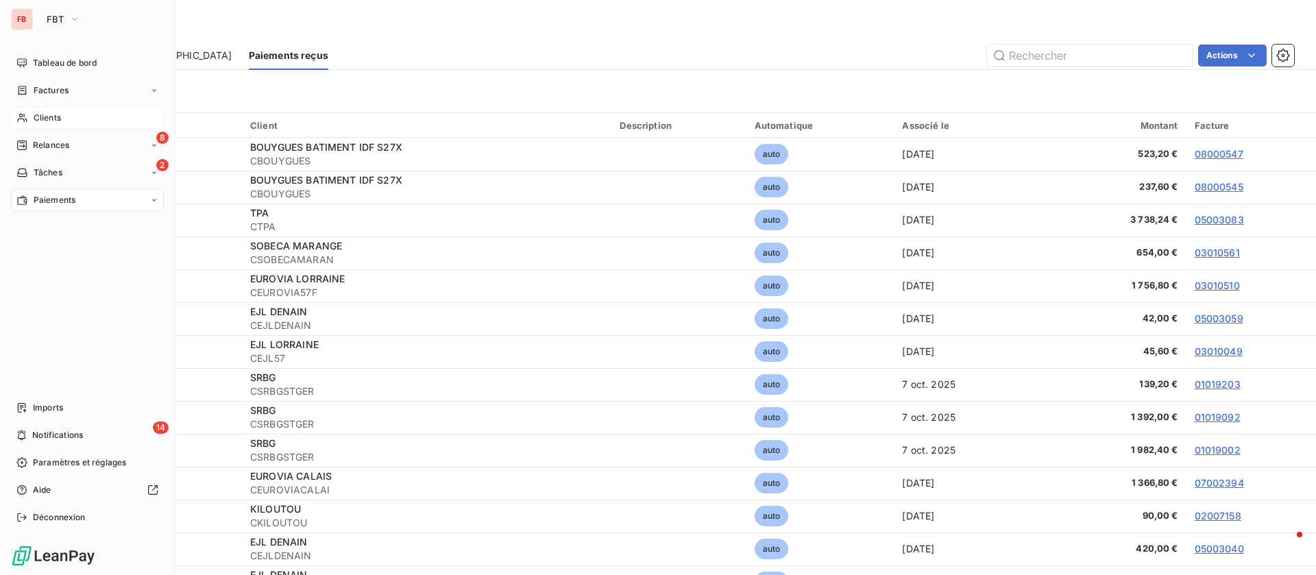
click at [31, 117] on div "Clients" at bounding box center [87, 118] width 153 height 22
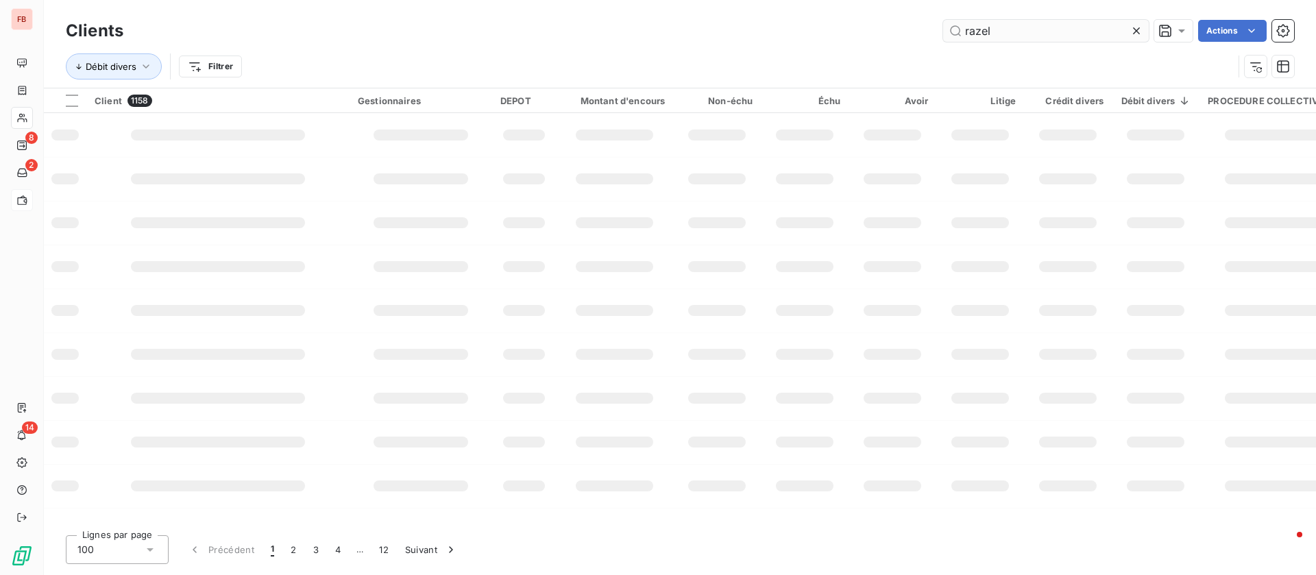
type input "razel"
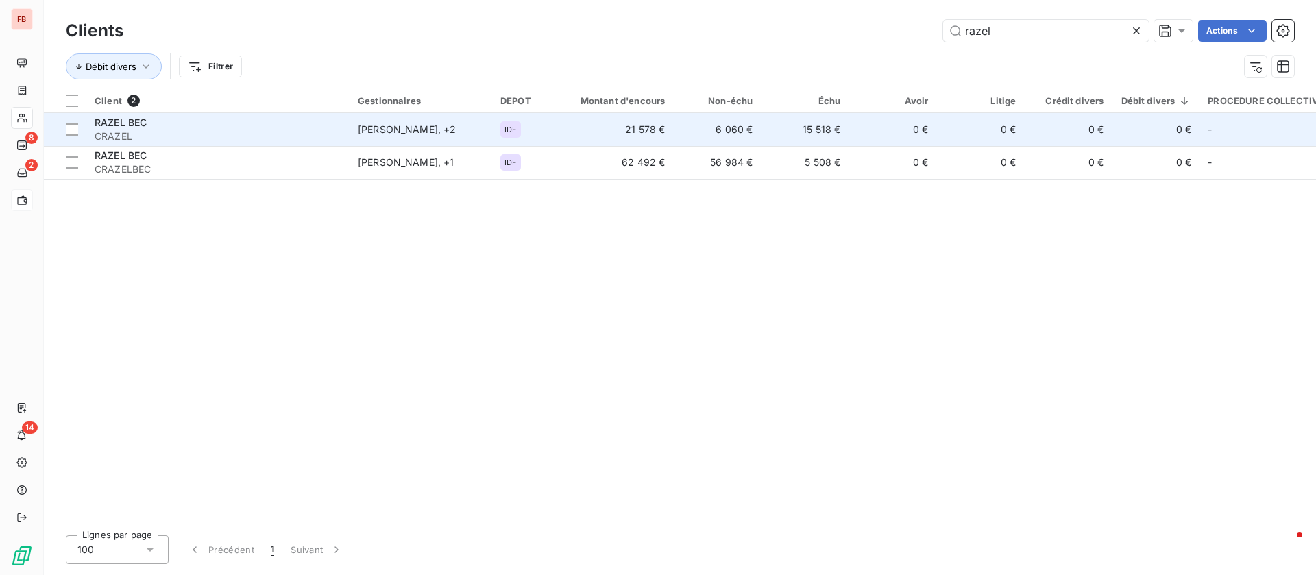
click at [851, 136] on td "0 €" at bounding box center [893, 129] width 88 height 33
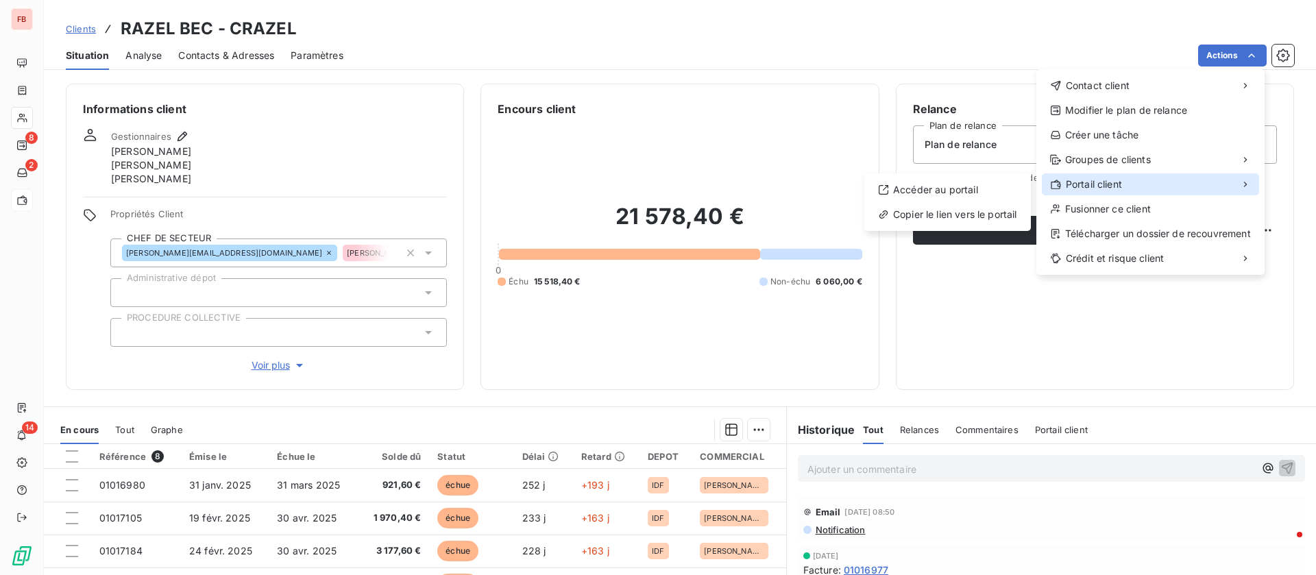
click at [1121, 179] on span "Portail client" at bounding box center [1094, 185] width 56 height 14
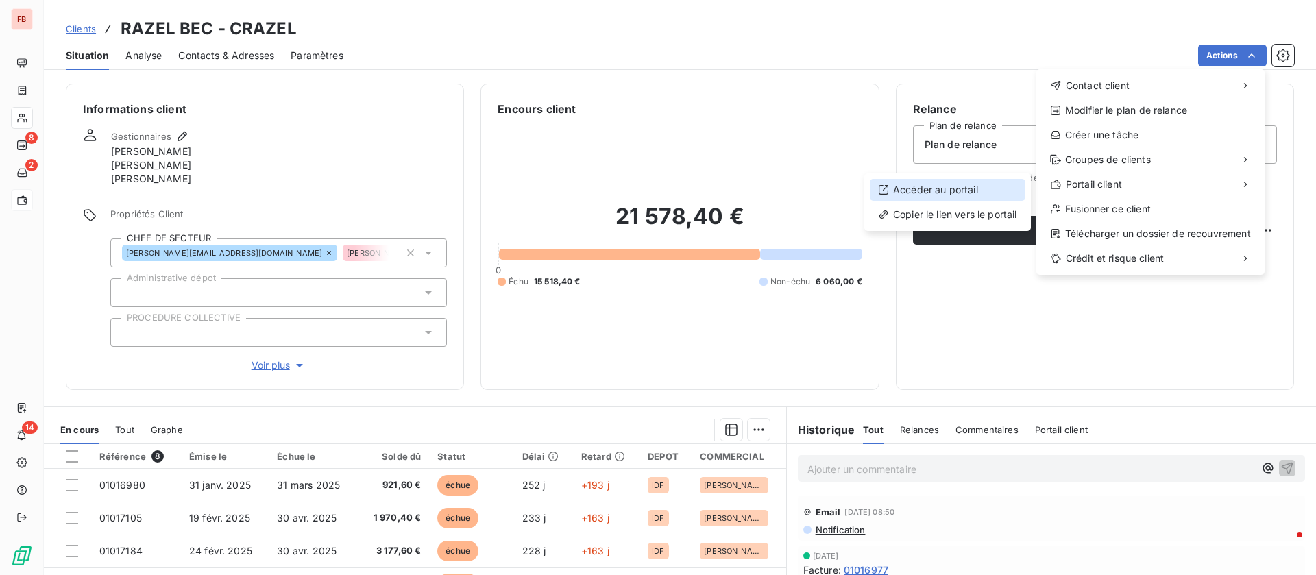
click at [933, 188] on div "Accéder au portail" at bounding box center [948, 190] width 156 height 22
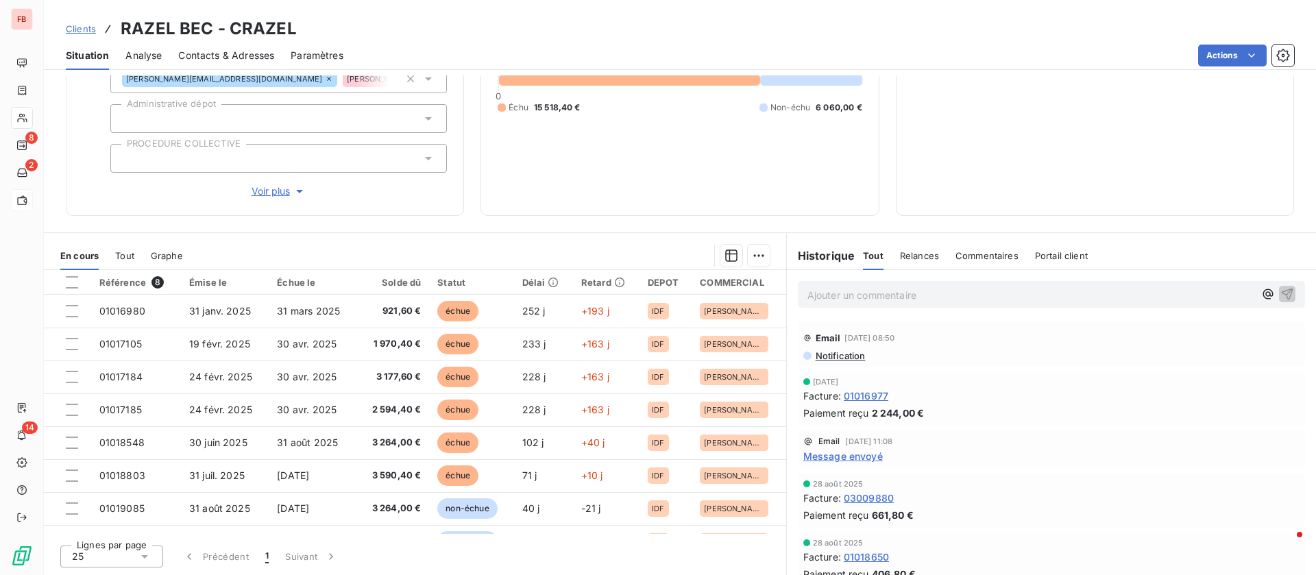
click at [131, 252] on span "Tout" at bounding box center [124, 255] width 19 height 11
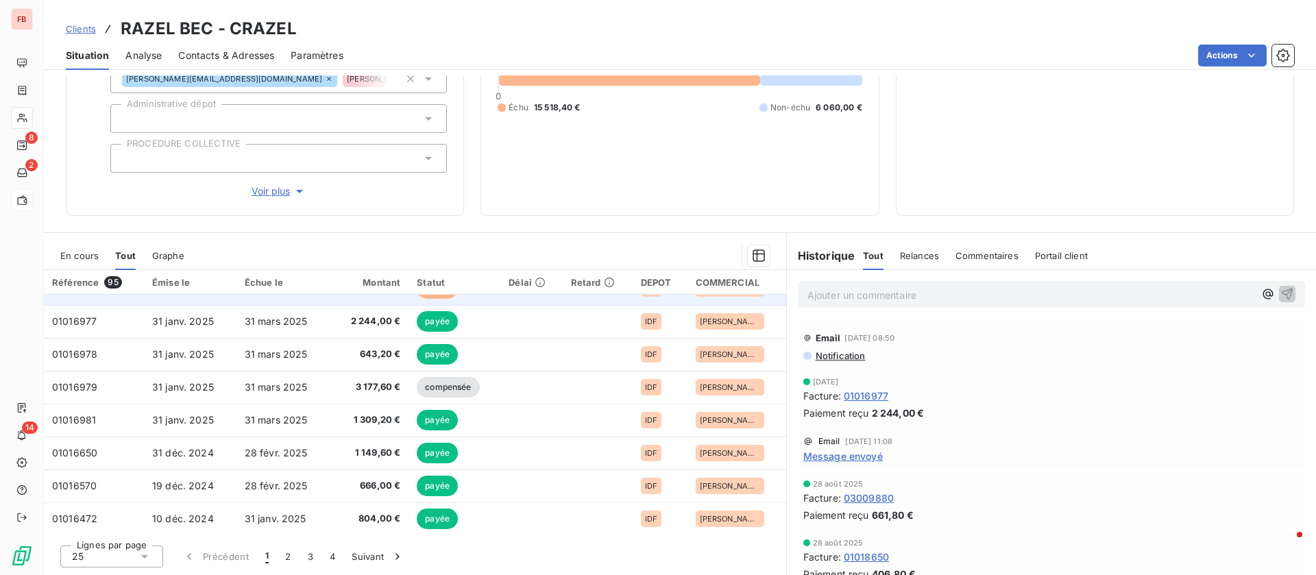
scroll to position [584, 0]
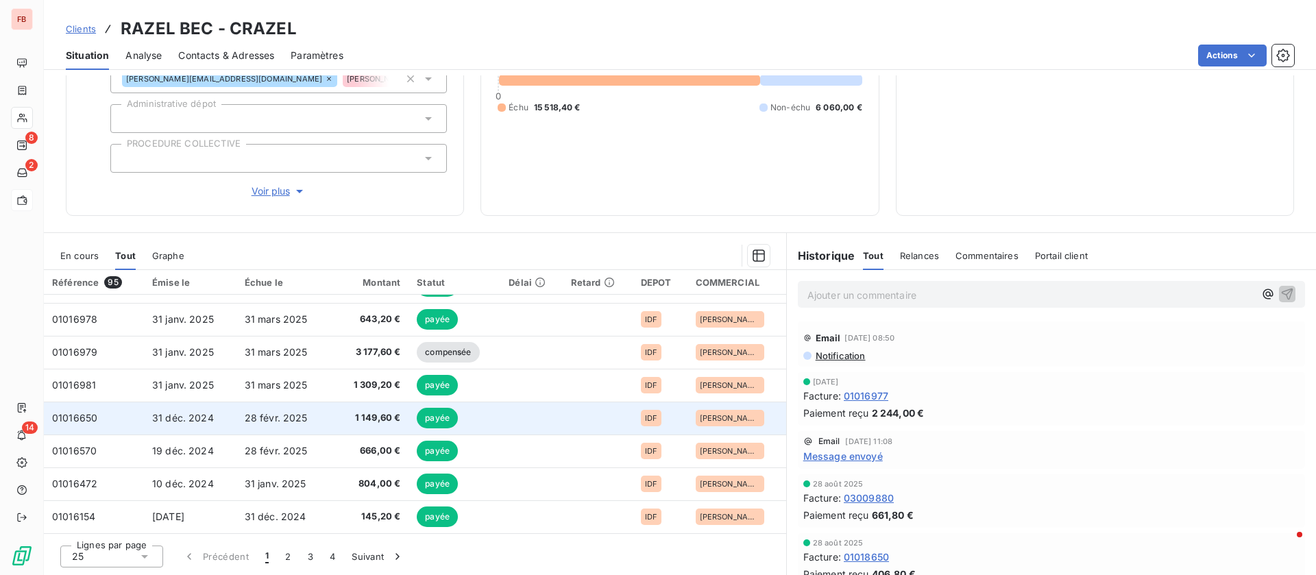
click at [501, 408] on td at bounding box center [532, 418] width 62 height 33
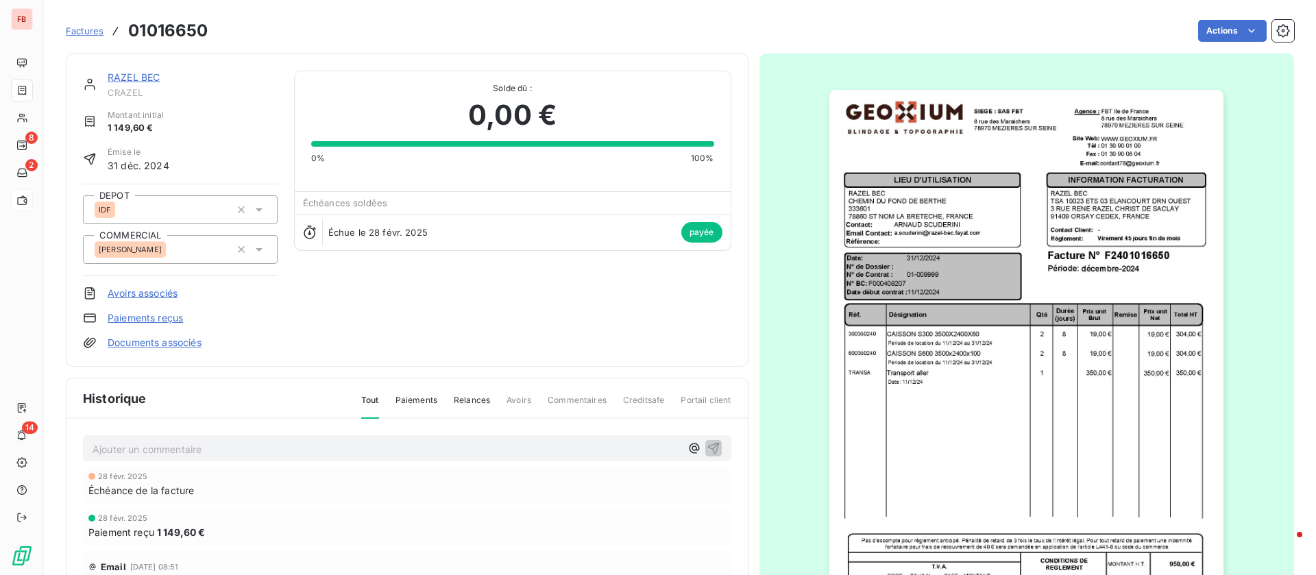
click at [126, 73] on link "RAZEL BEC" at bounding box center [134, 77] width 52 height 12
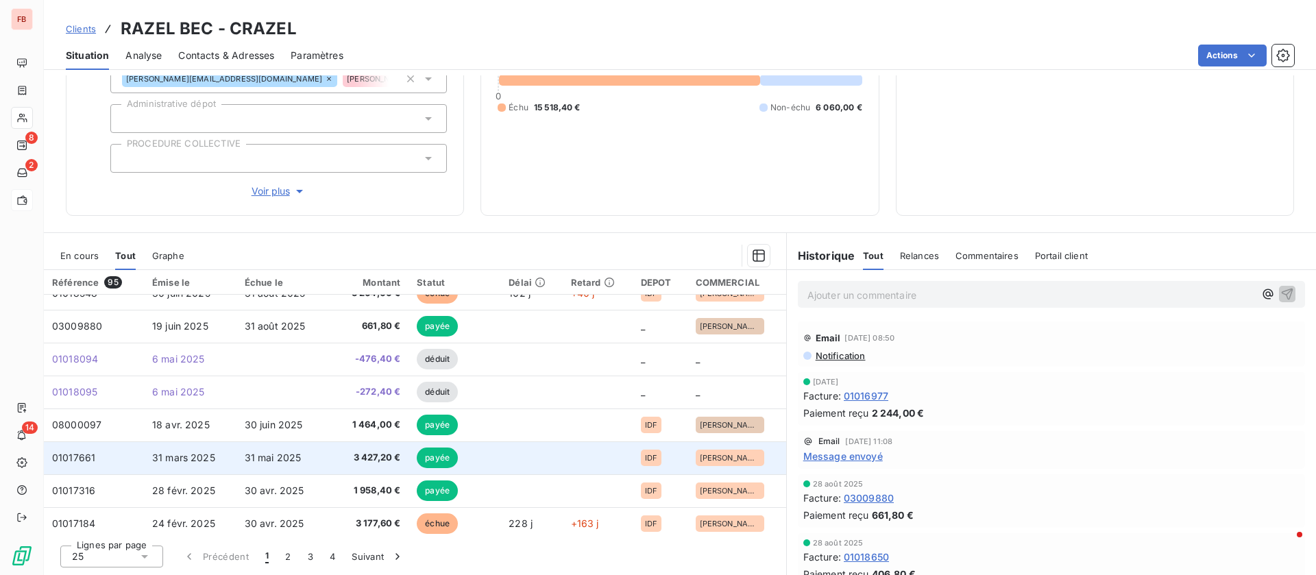
scroll to position [206, 0]
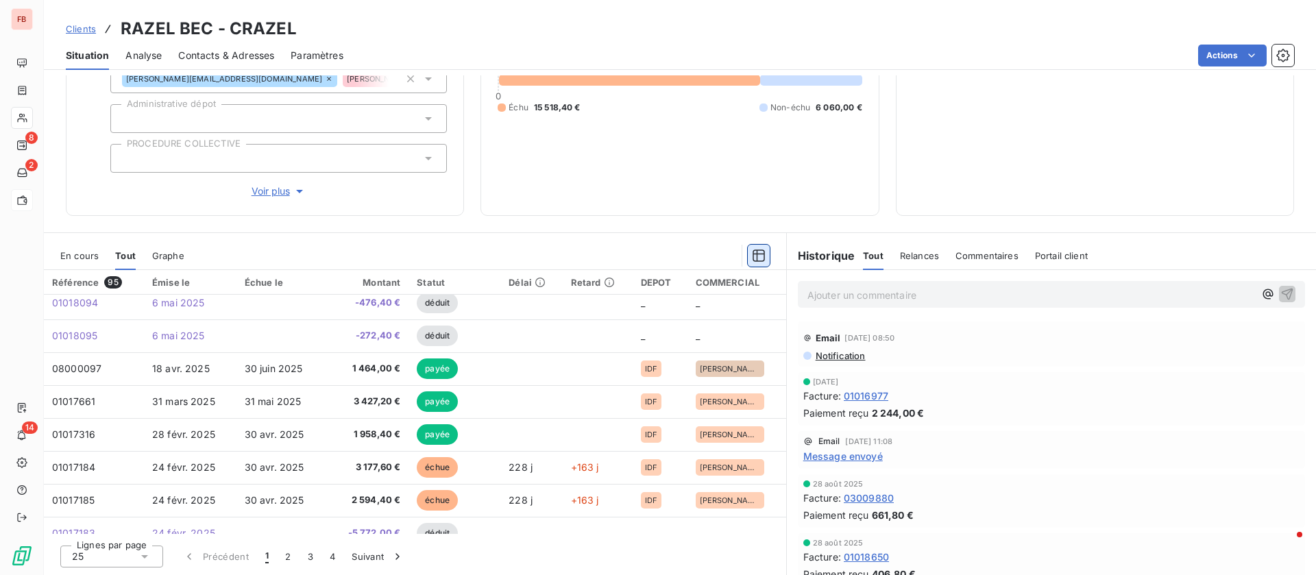
click at [753, 254] on icon "button" at bounding box center [759, 256] width 12 height 12
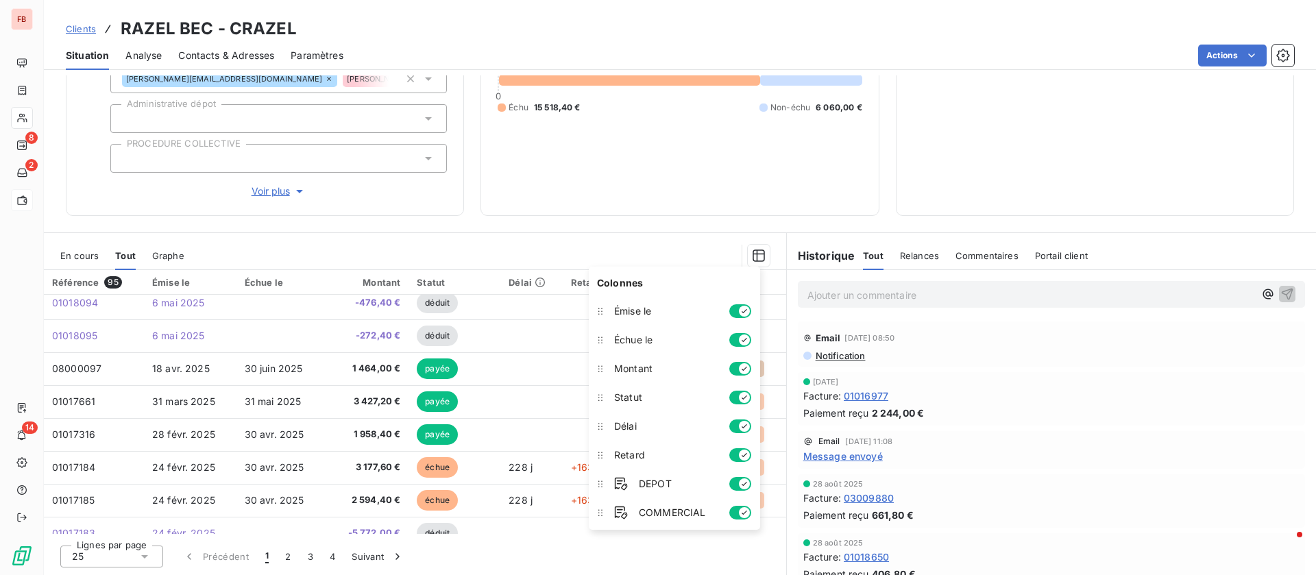
click at [468, 201] on div "Informations client Gestionnaires Kevin Oravec olivier beaugrand PETER LEPEZEL …" at bounding box center [680, 62] width 1273 height 306
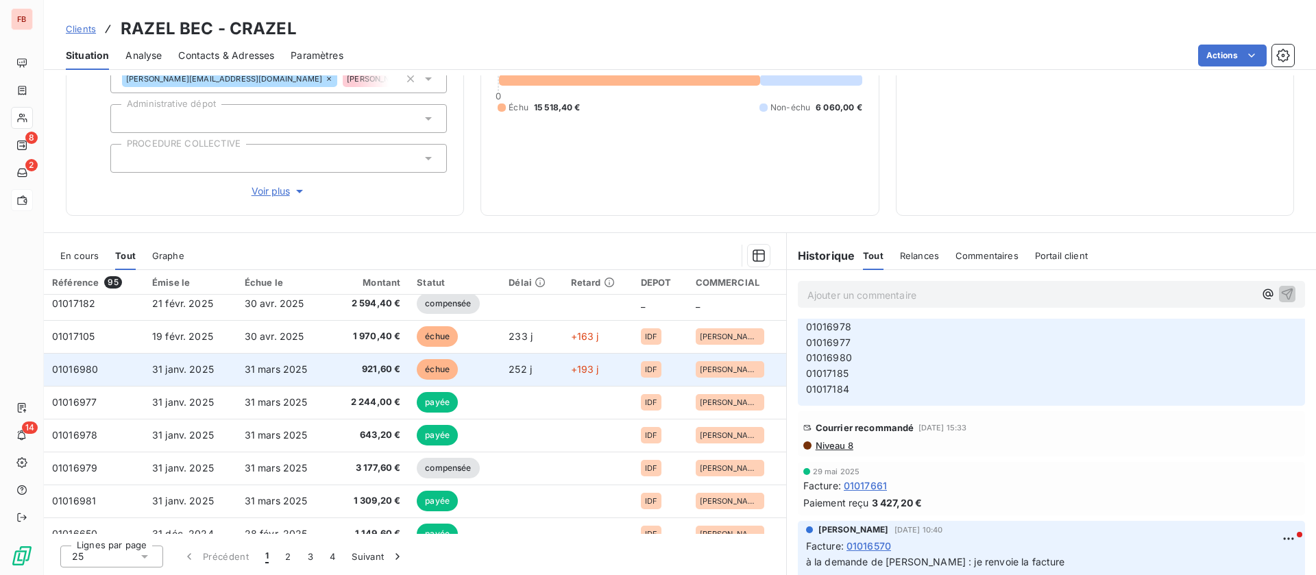
scroll to position [514, 0]
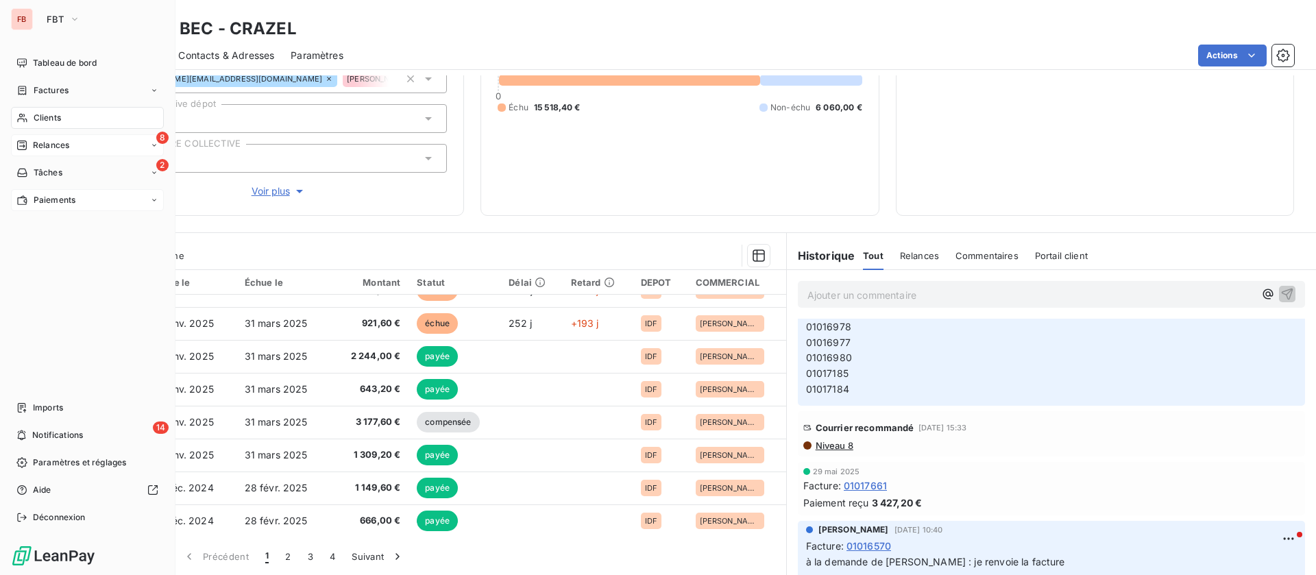
click at [33, 145] on span "Relances" at bounding box center [51, 145] width 36 height 12
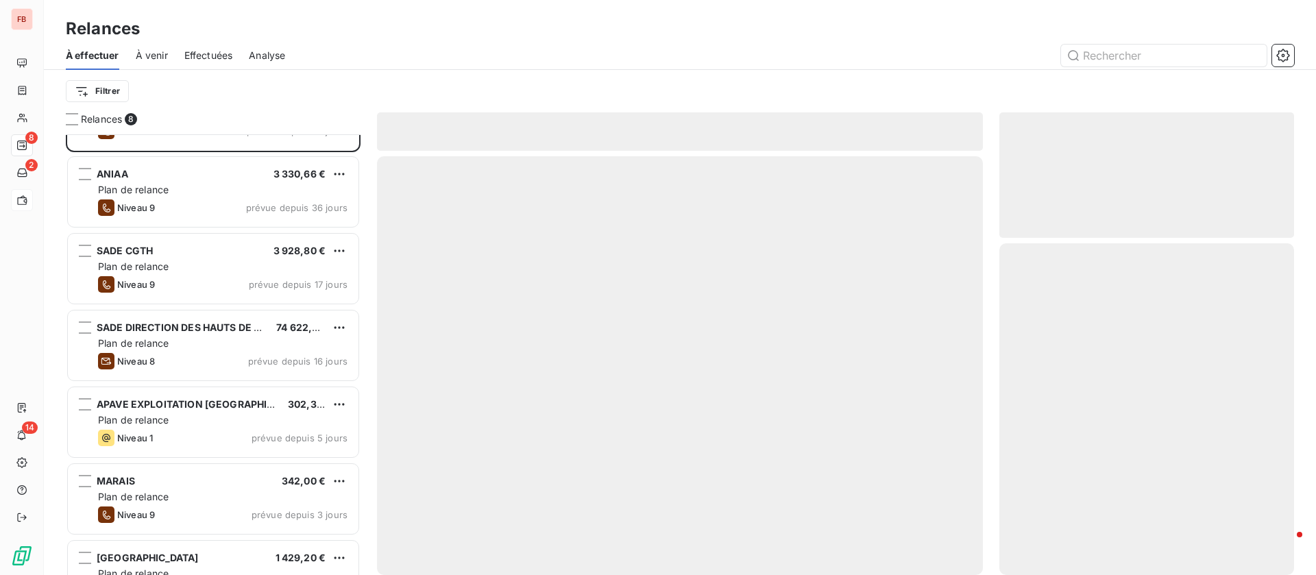
scroll to position [174, 0]
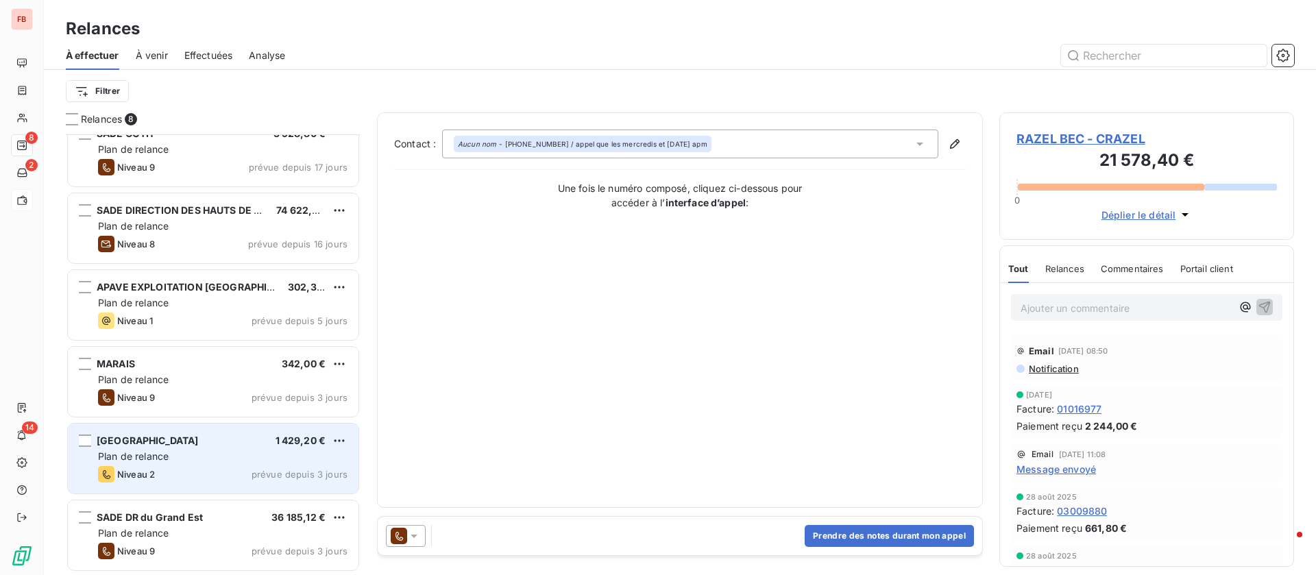
click at [228, 463] on div "Plan de relance" at bounding box center [223, 457] width 250 height 14
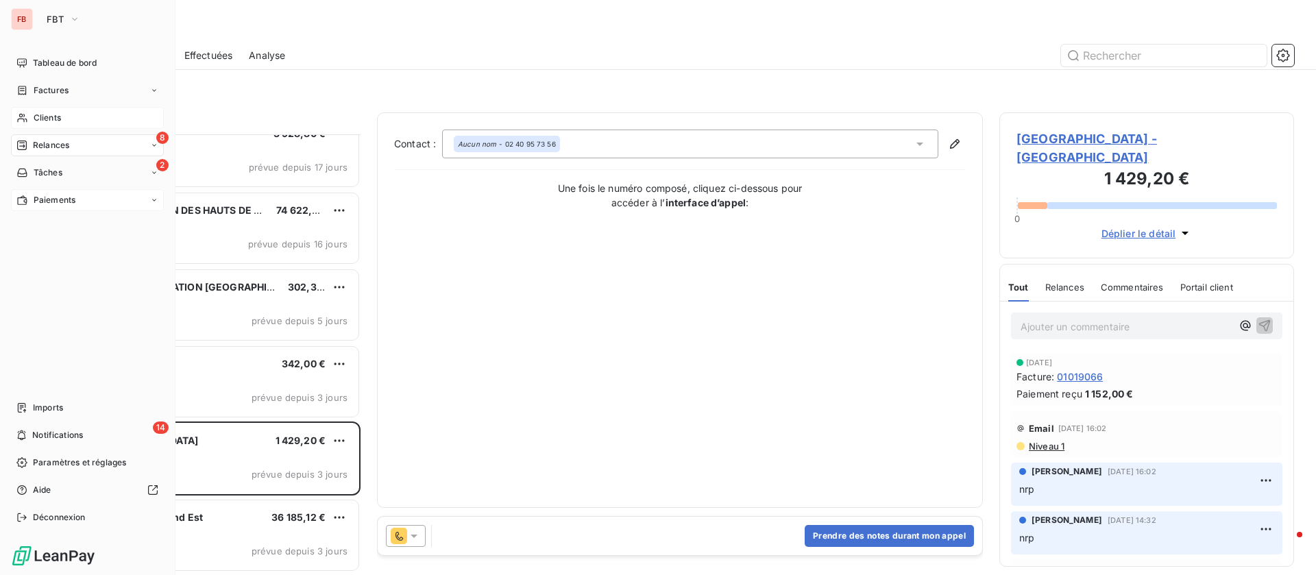
click at [47, 119] on span "Clients" at bounding box center [47, 118] width 27 height 12
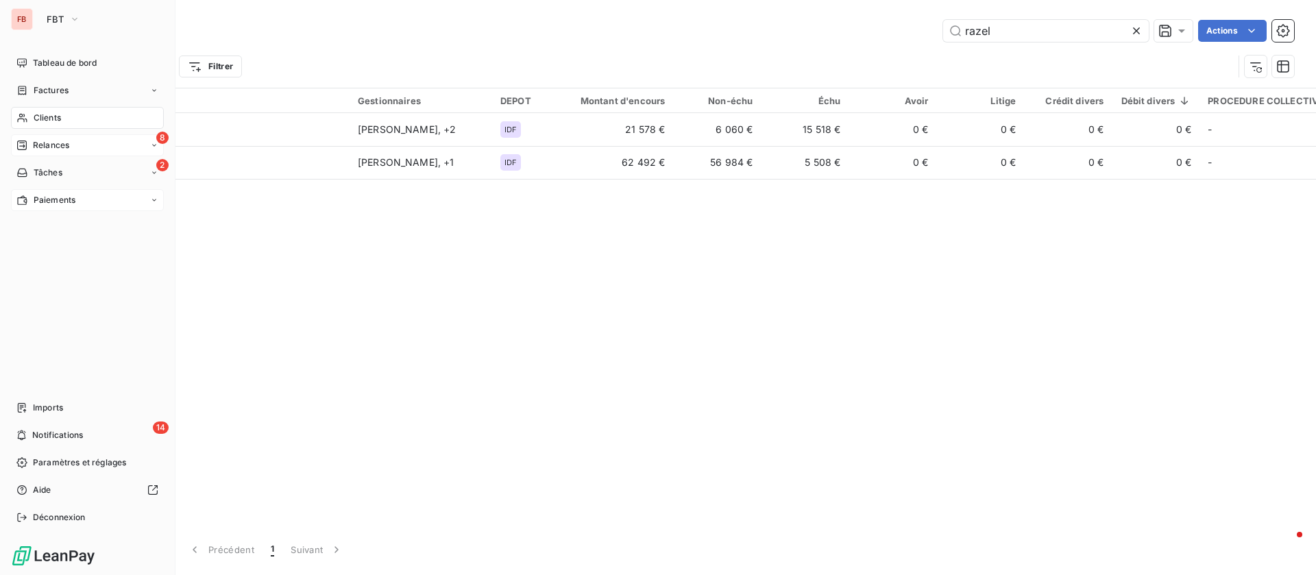
click at [57, 138] on div "8 Relances" at bounding box center [87, 145] width 153 height 22
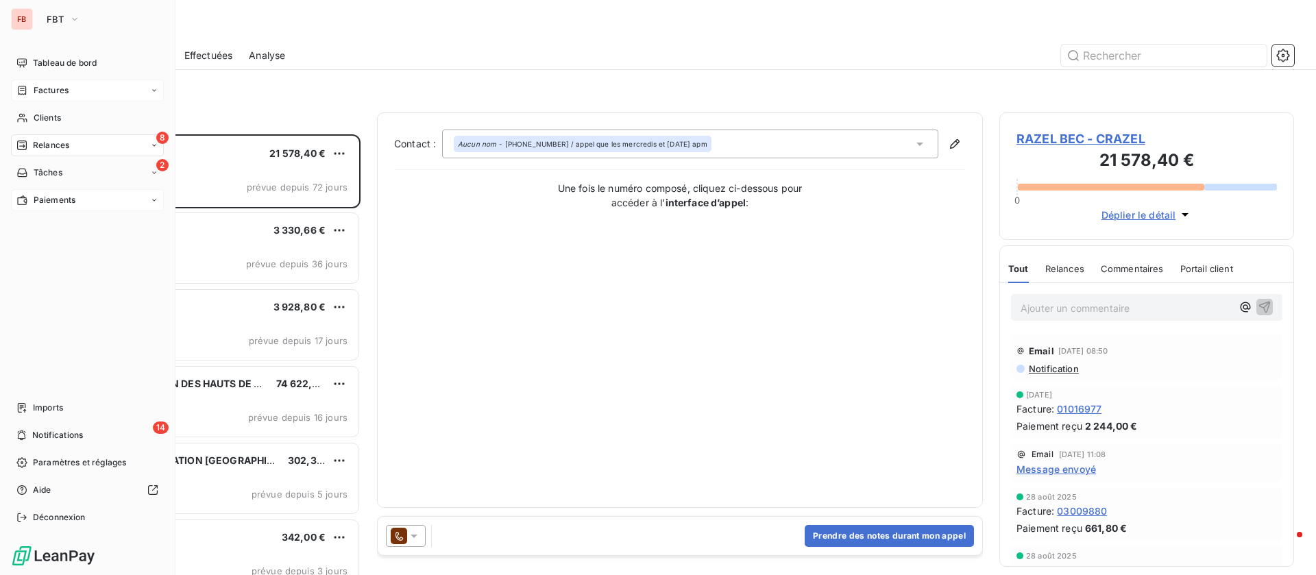
click at [43, 100] on div "Factures" at bounding box center [87, 91] width 153 height 22
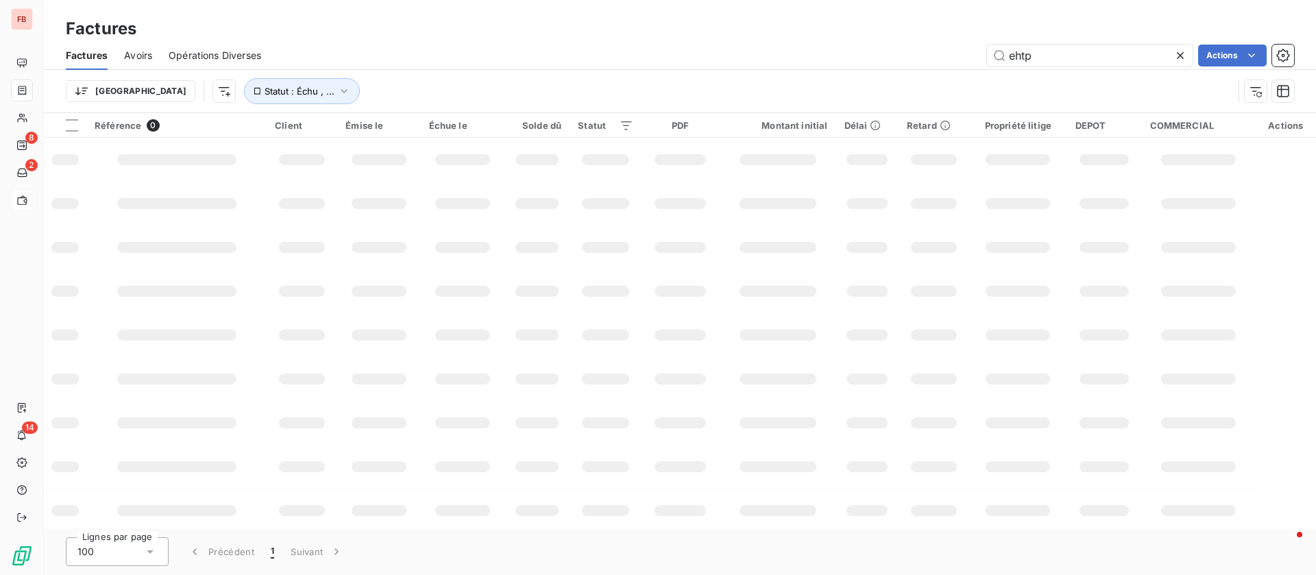
click at [1175, 56] on icon at bounding box center [1181, 56] width 14 height 14
click at [1180, 57] on input "ehtp" at bounding box center [1090, 56] width 206 height 22
click at [263, 86] on button "Statut : Échu , ..." at bounding box center [302, 91] width 116 height 26
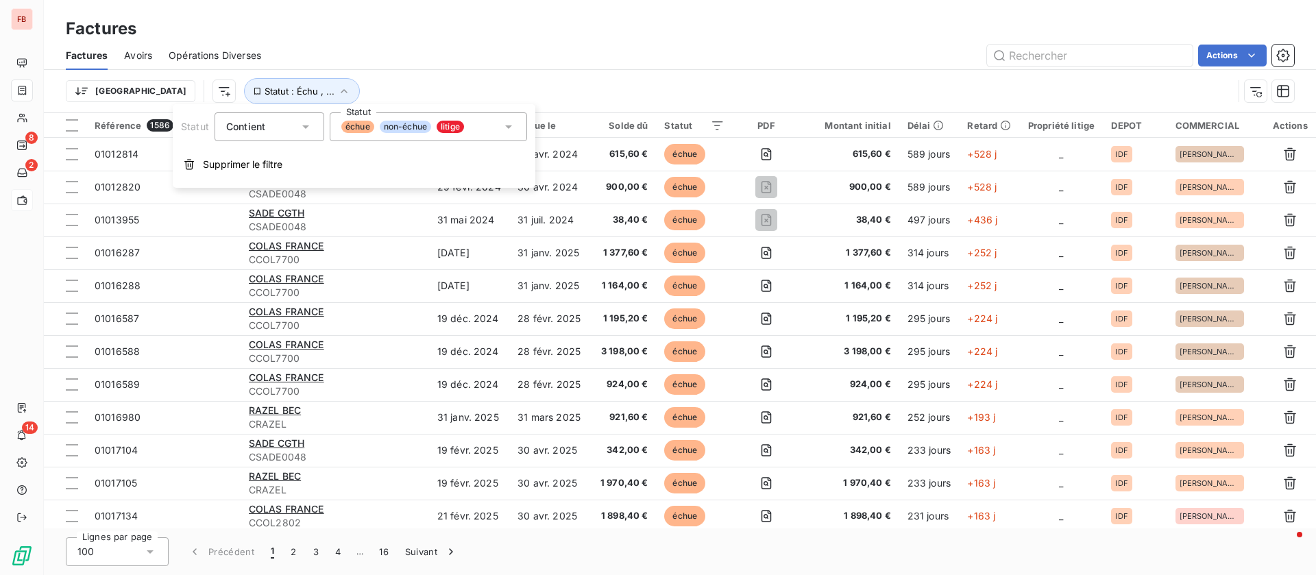
click at [499, 124] on div "échue non-échue litige" at bounding box center [428, 126] width 197 height 29
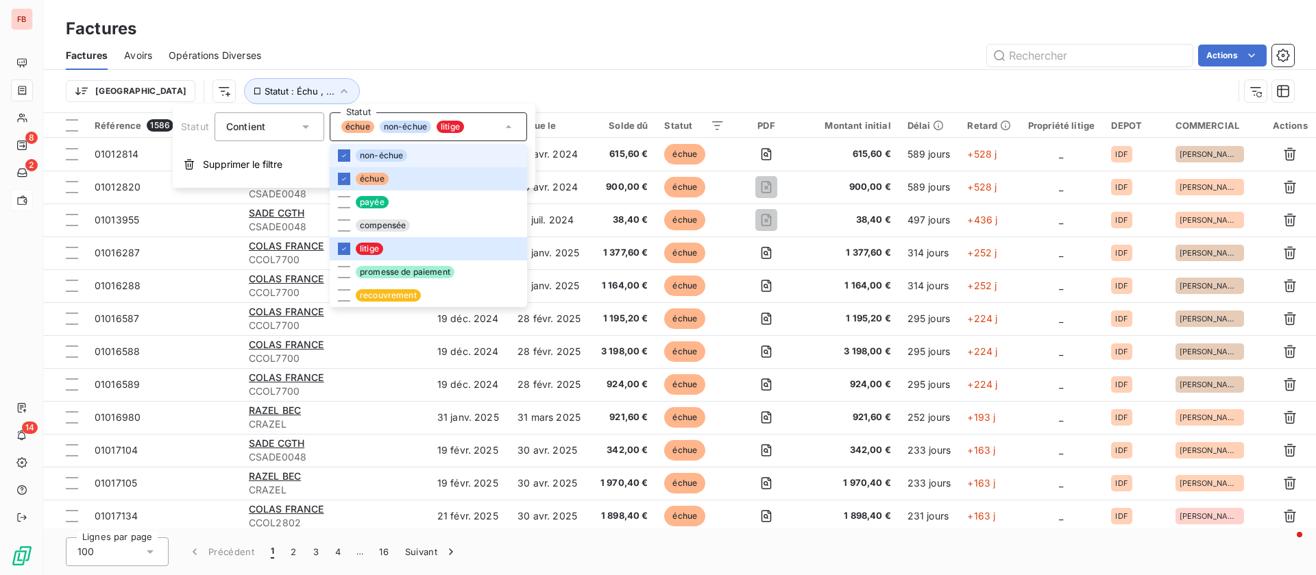
click at [413, 164] on li "non-échue" at bounding box center [428, 155] width 197 height 23
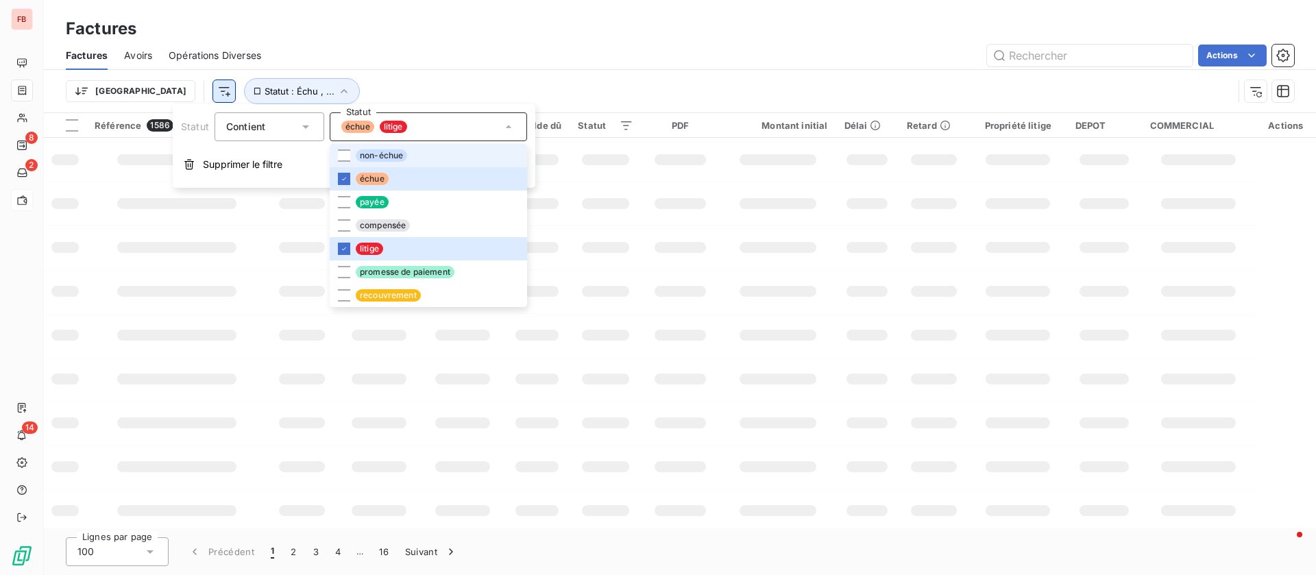
click at [474, 82] on div "Trier Statut : Échu , ..." at bounding box center [650, 91] width 1168 height 26
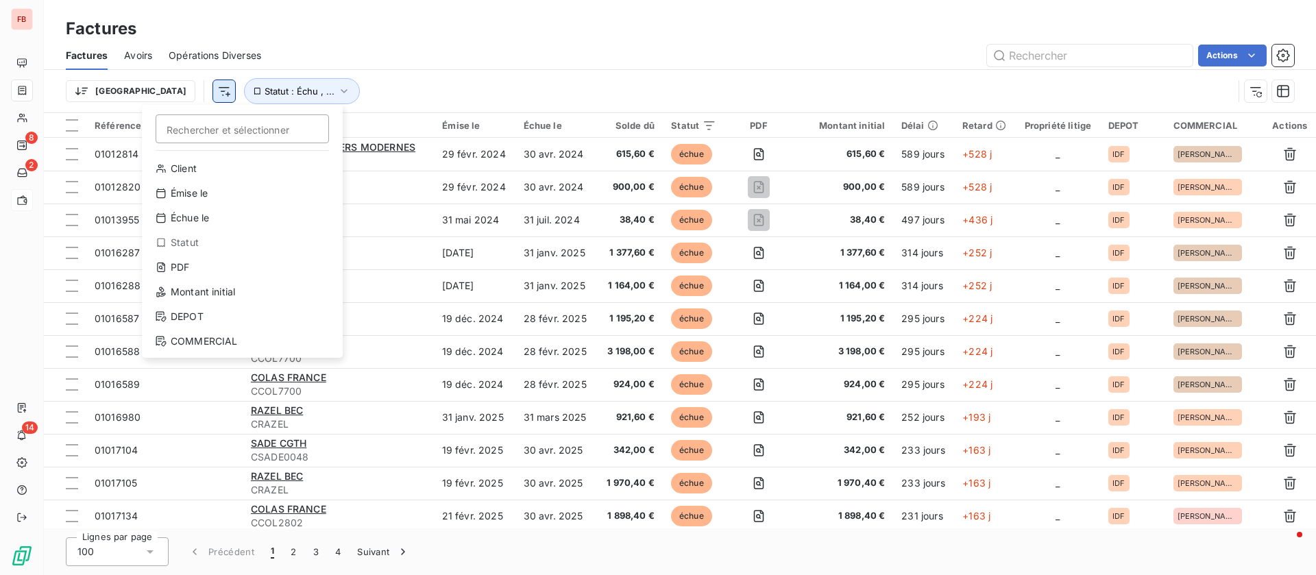
click at [154, 92] on html "FB 8 2 14 Factures Factures Avoirs Opérations Diverses Actions Trier Rechercher…" at bounding box center [658, 287] width 1316 height 575
click at [182, 315] on div "DEPOT" at bounding box center [242, 317] width 190 height 22
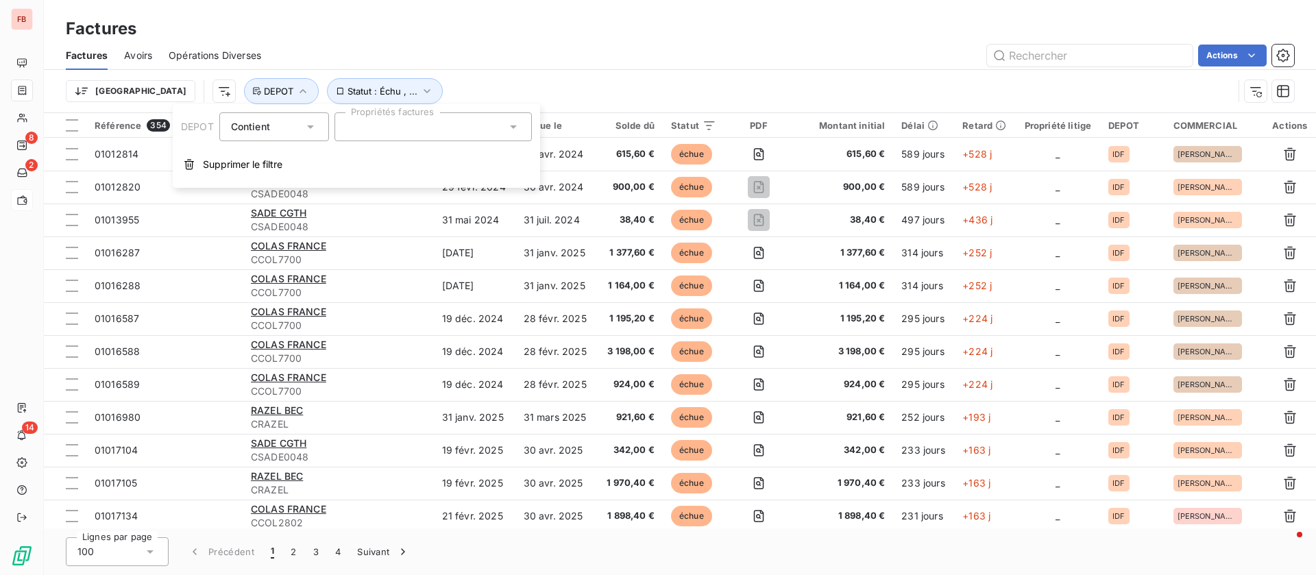
click at [418, 122] on div at bounding box center [433, 126] width 197 height 29
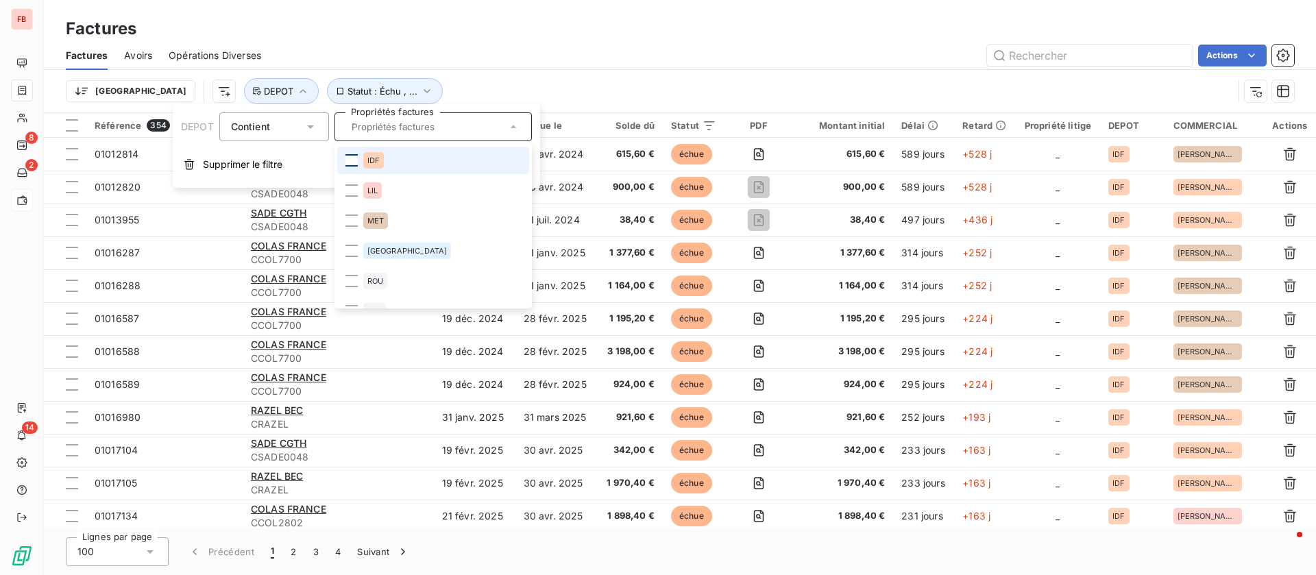
click at [355, 159] on div at bounding box center [352, 160] width 12 height 12
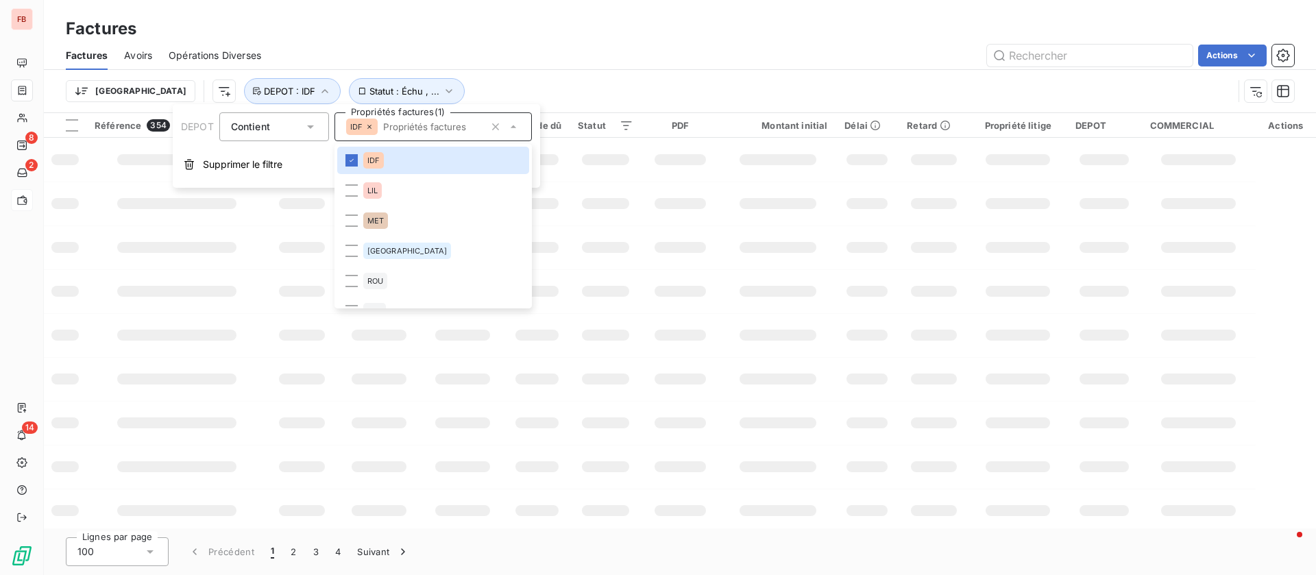
click at [632, 34] on div "Factures" at bounding box center [680, 28] width 1273 height 25
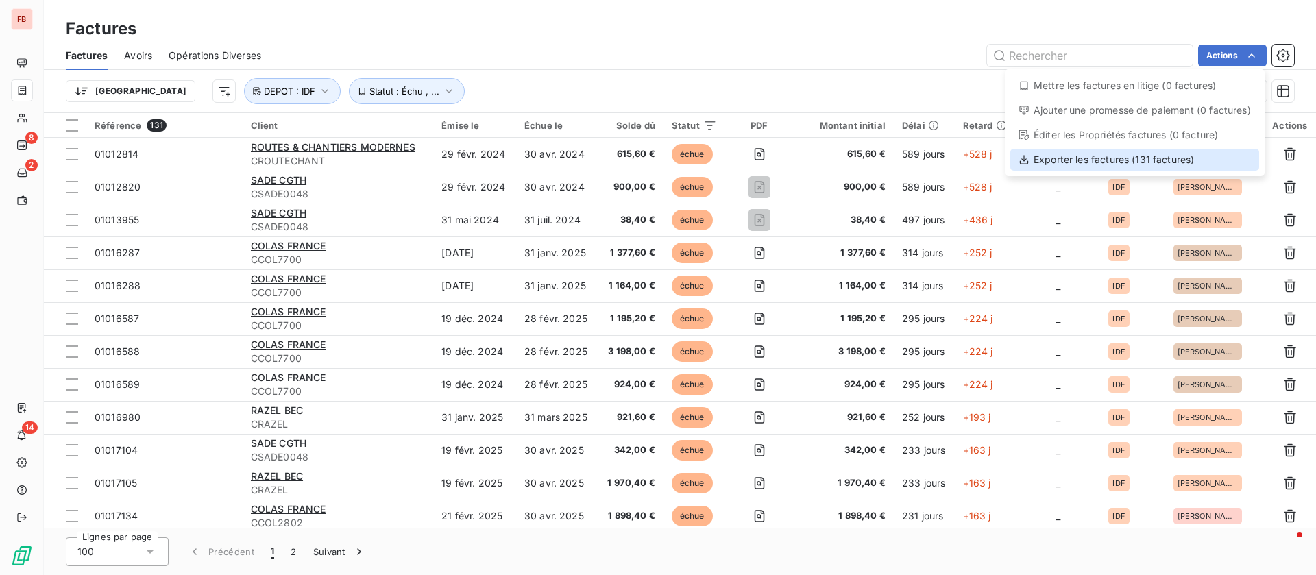
click at [1098, 158] on div "Exporter les factures (131 factures)" at bounding box center [1135, 160] width 249 height 22
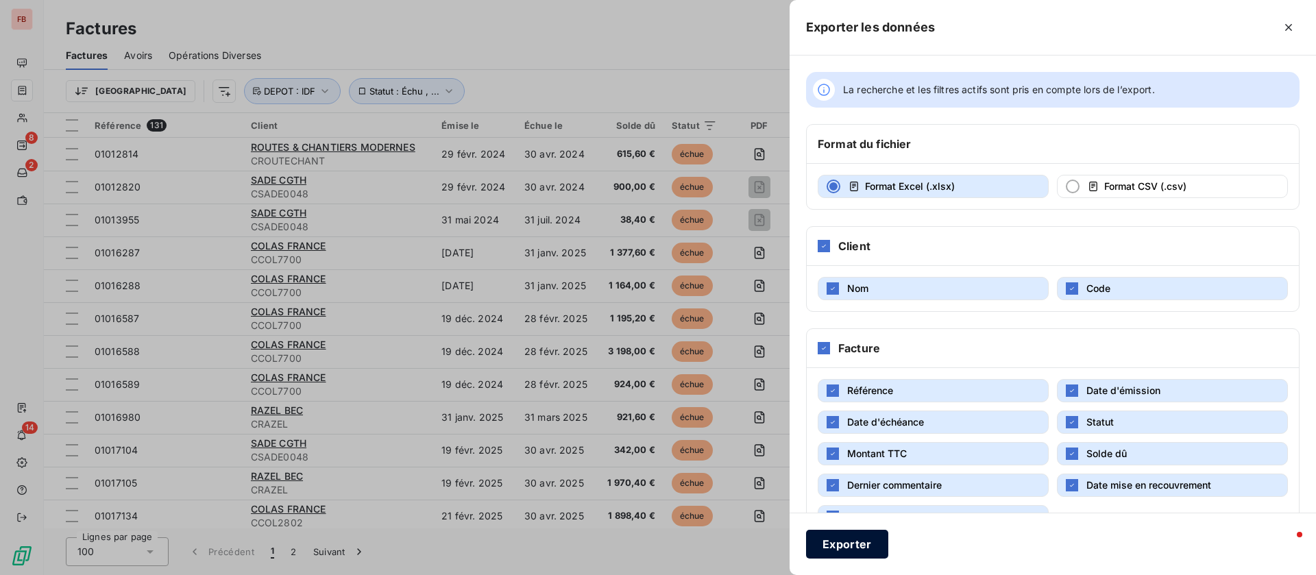
click at [868, 542] on button "Exporter" at bounding box center [847, 544] width 82 height 29
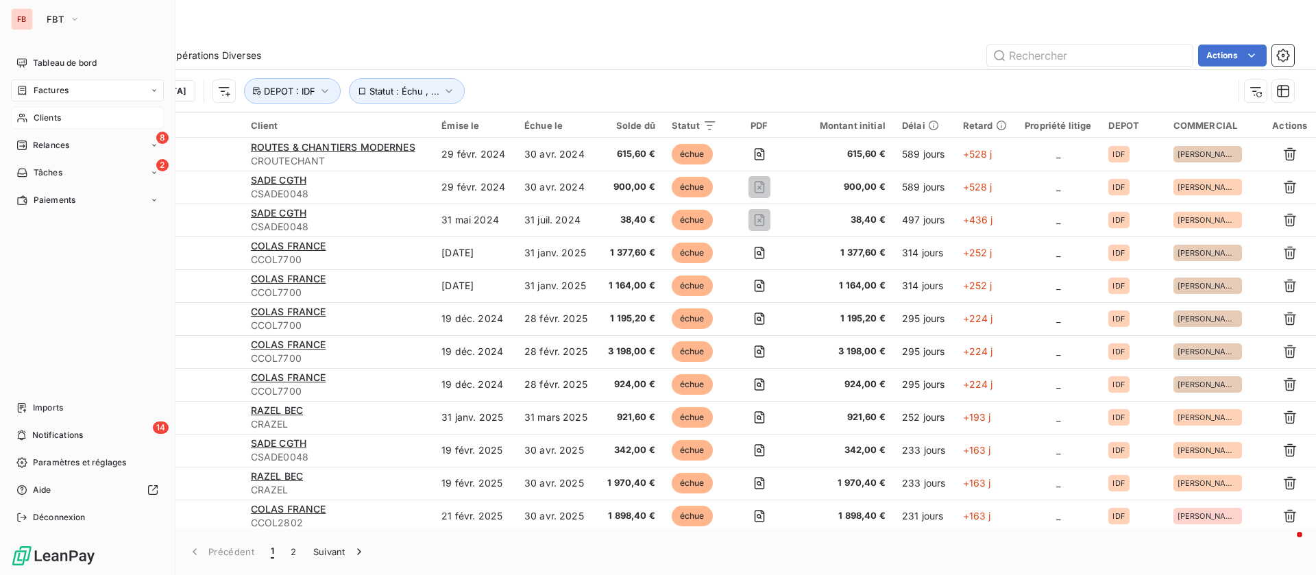
drag, startPoint x: 21, startPoint y: 113, endPoint x: 134, endPoint y: 121, distance: 112.7
click at [25, 113] on icon at bounding box center [22, 117] width 12 height 11
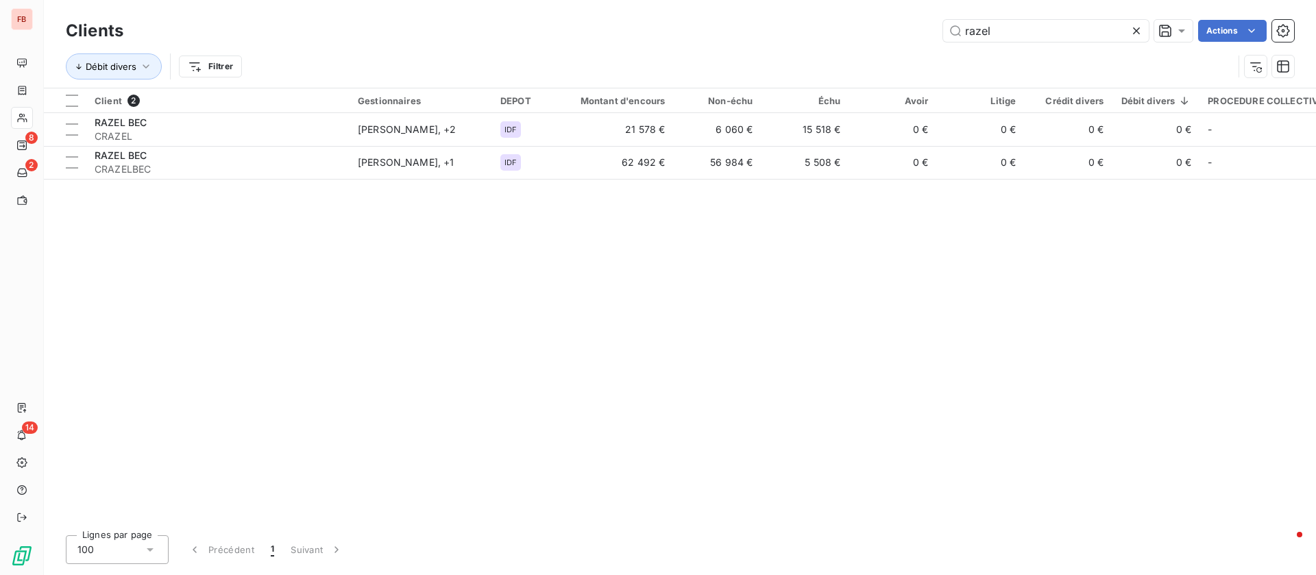
drag, startPoint x: 1035, startPoint y: 30, endPoint x: 876, endPoint y: 17, distance: 158.9
click at [876, 17] on div "Clients razel Actions" at bounding box center [680, 30] width 1229 height 29
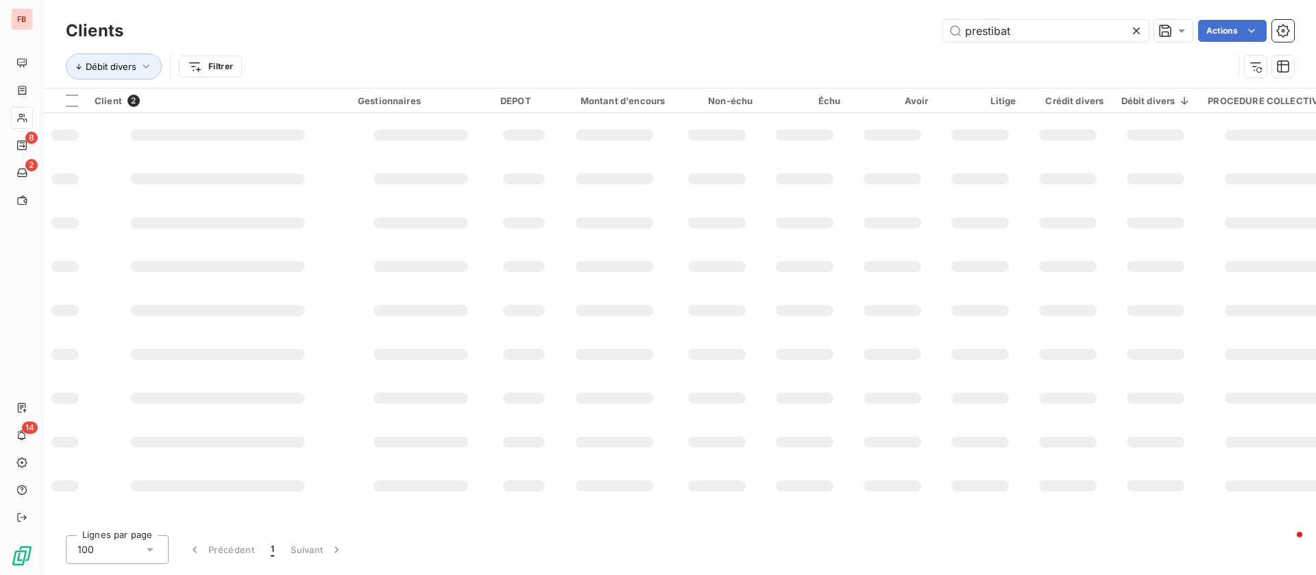
type input "prestibat"
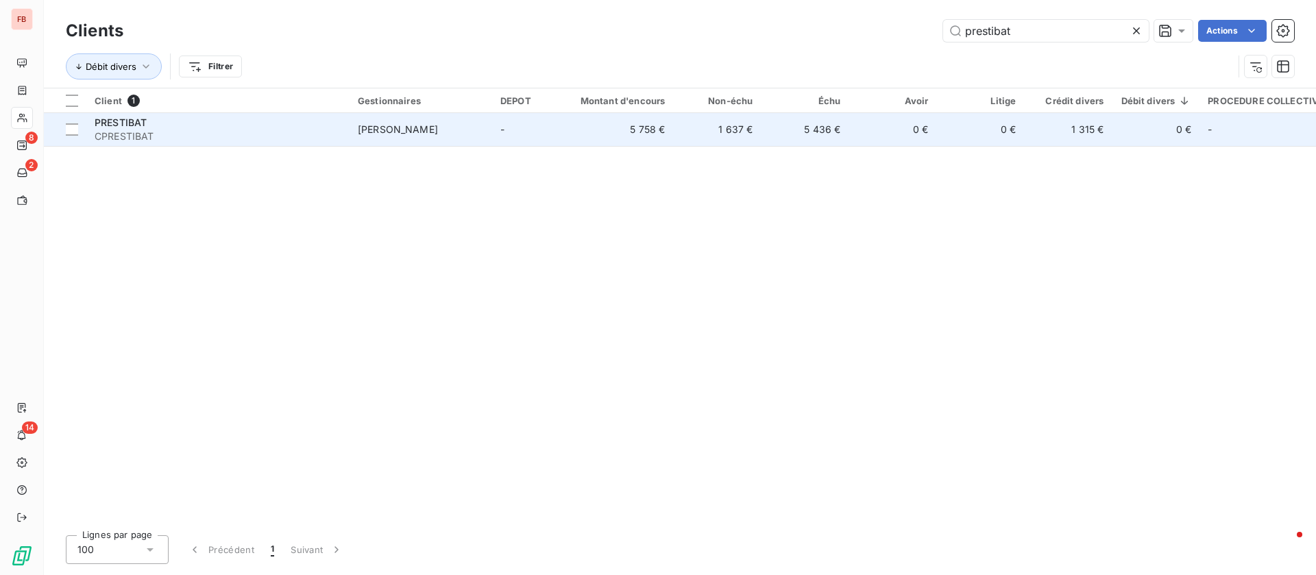
click at [320, 145] on td "PRESTIBAT CPRESTIBAT" at bounding box center [217, 129] width 263 height 33
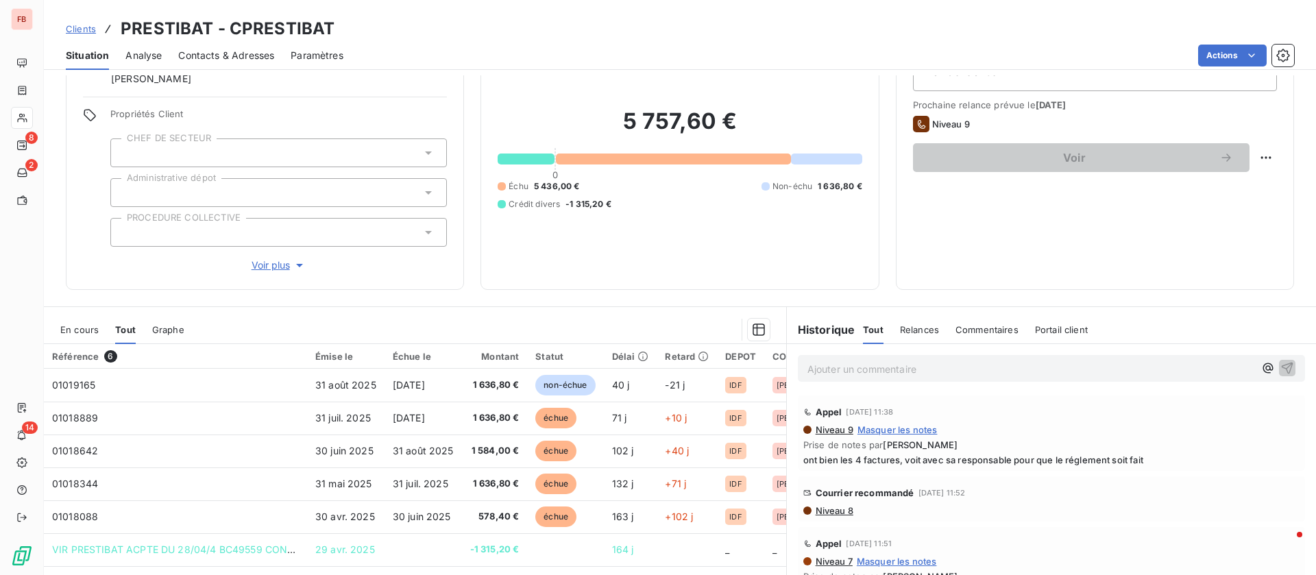
scroll to position [103, 0]
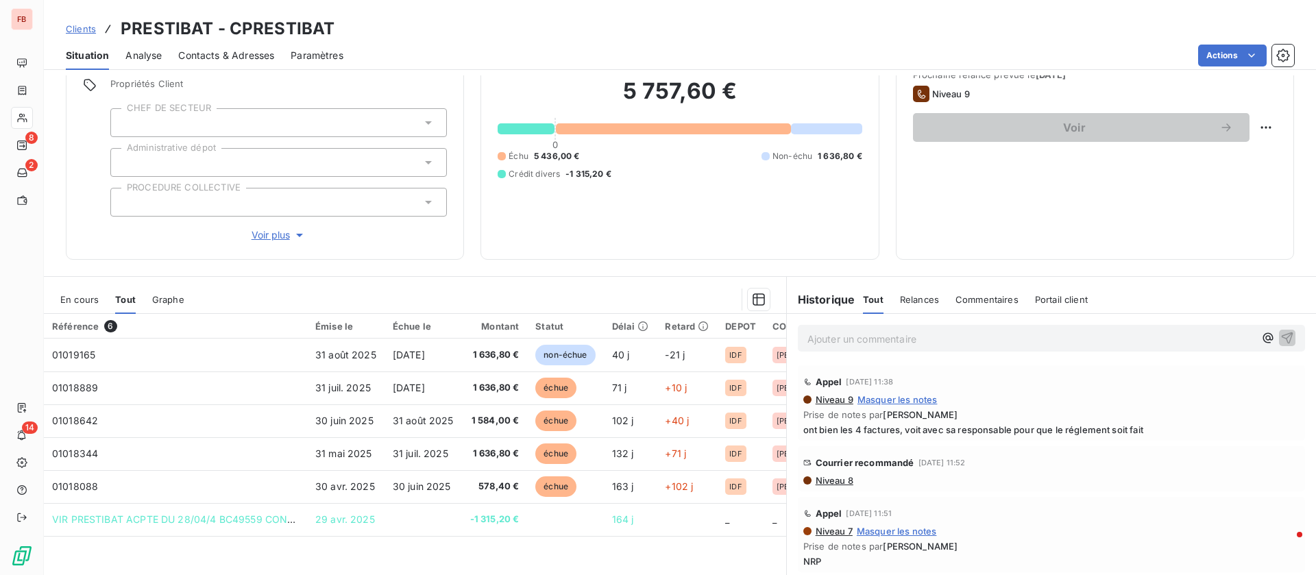
click at [81, 298] on span "En cours" at bounding box center [79, 299] width 38 height 11
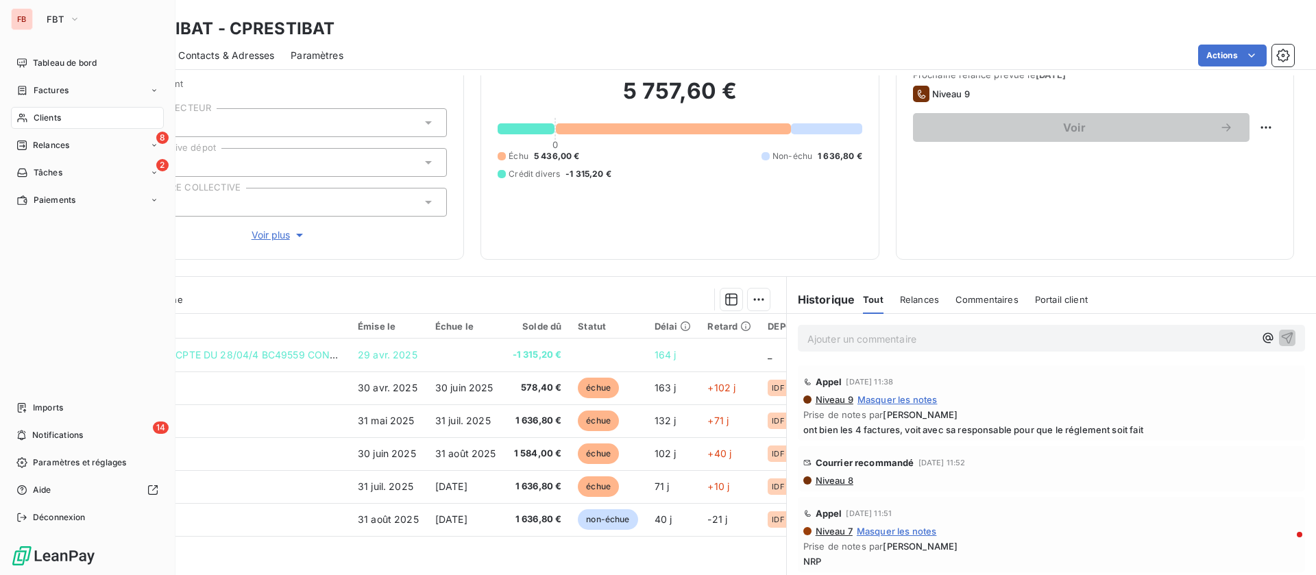
click at [48, 112] on span "Clients" at bounding box center [47, 118] width 27 height 12
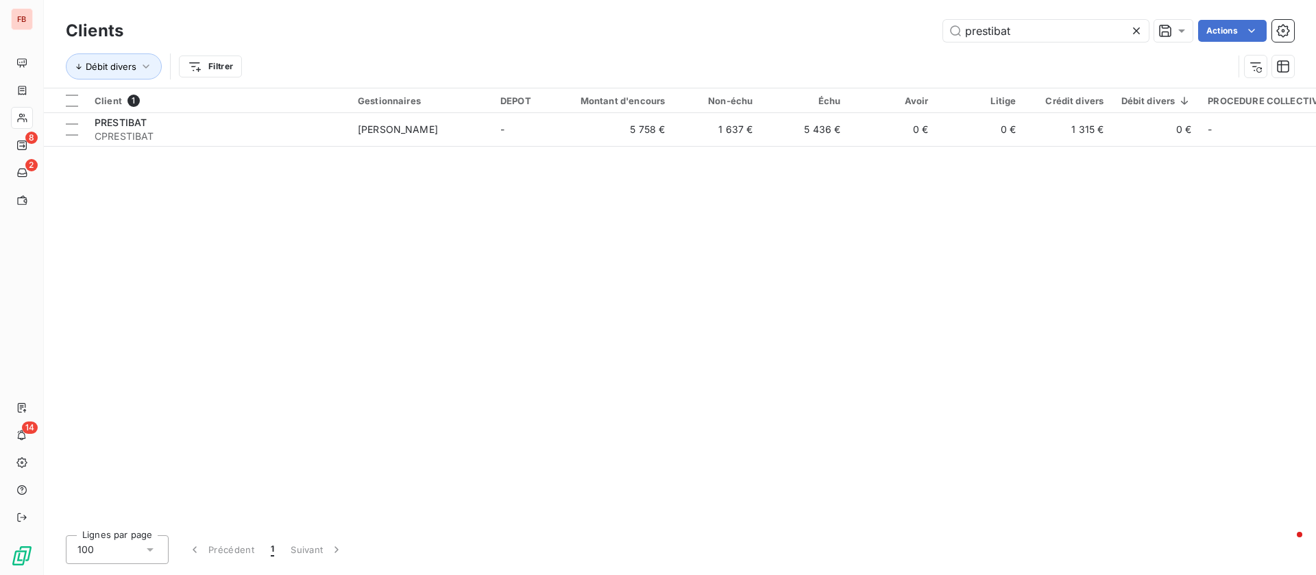
drag, startPoint x: 1060, startPoint y: 31, endPoint x: 884, endPoint y: 25, distance: 176.3
click at [885, 27] on div "prestibat Actions" at bounding box center [717, 31] width 1155 height 22
type input "ubedatp"
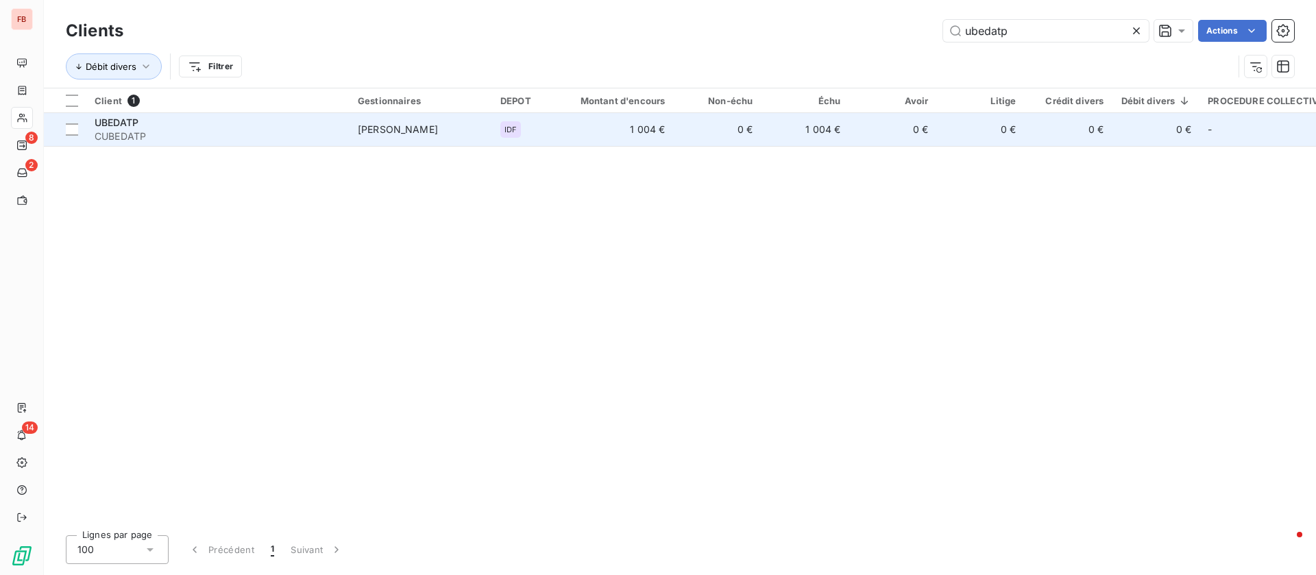
click at [846, 135] on td "1 004 €" at bounding box center [805, 129] width 88 height 33
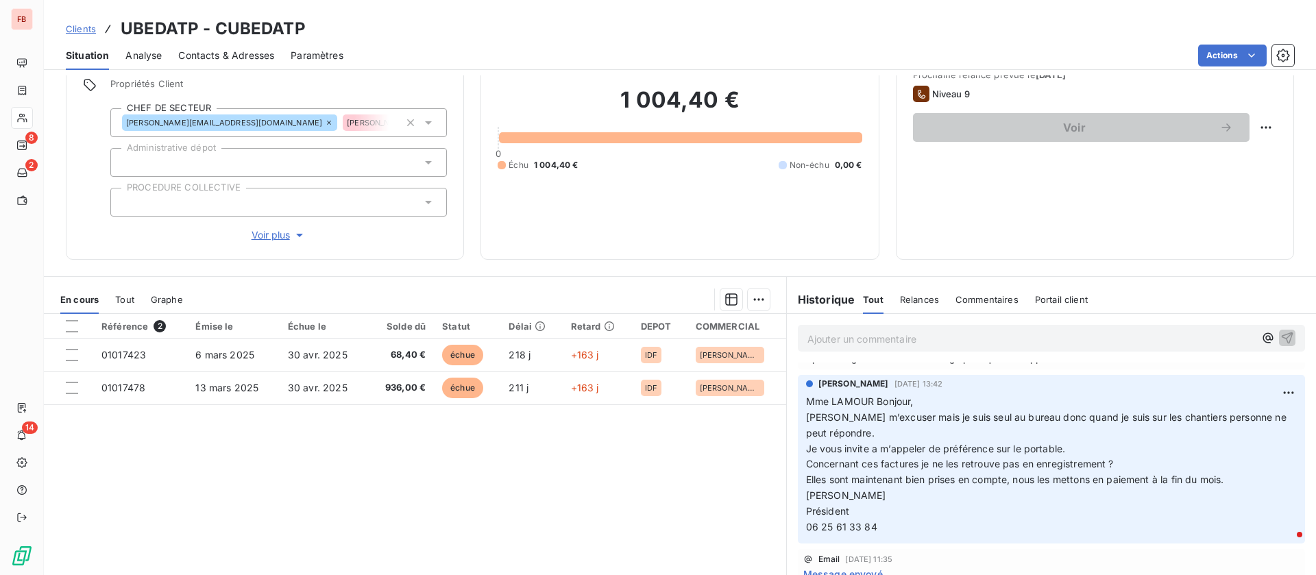
scroll to position [103, 0]
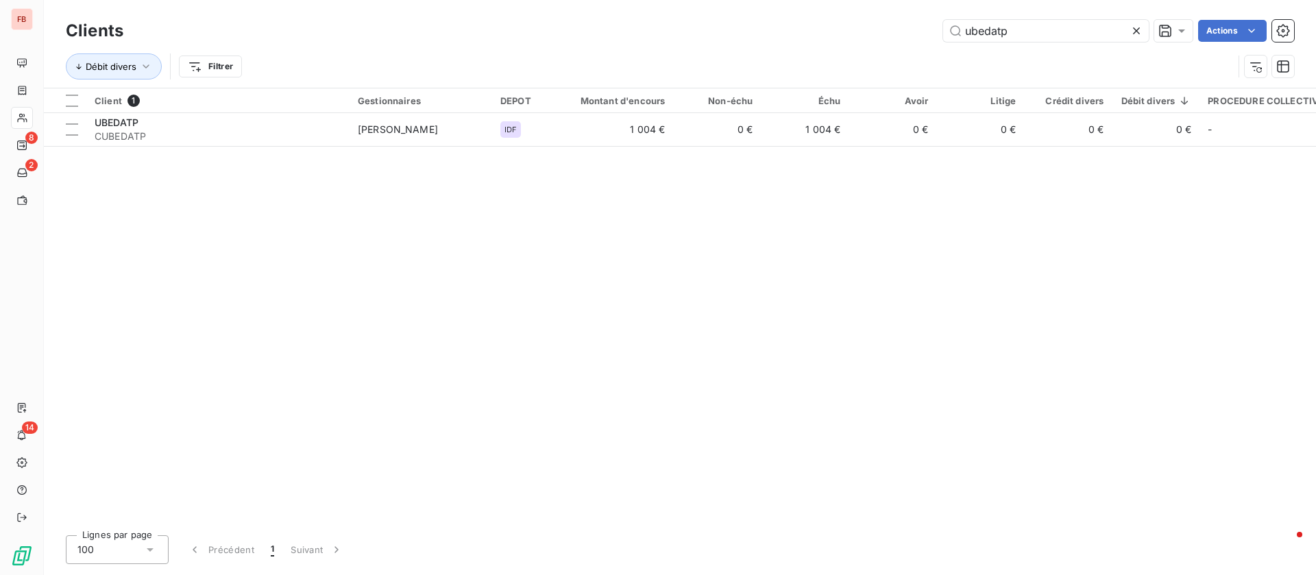
drag, startPoint x: 1025, startPoint y: 33, endPoint x: 891, endPoint y: 12, distance: 135.4
click at [891, 12] on div "Clients ubedatp Actions Débit divers Filtrer" at bounding box center [680, 44] width 1273 height 88
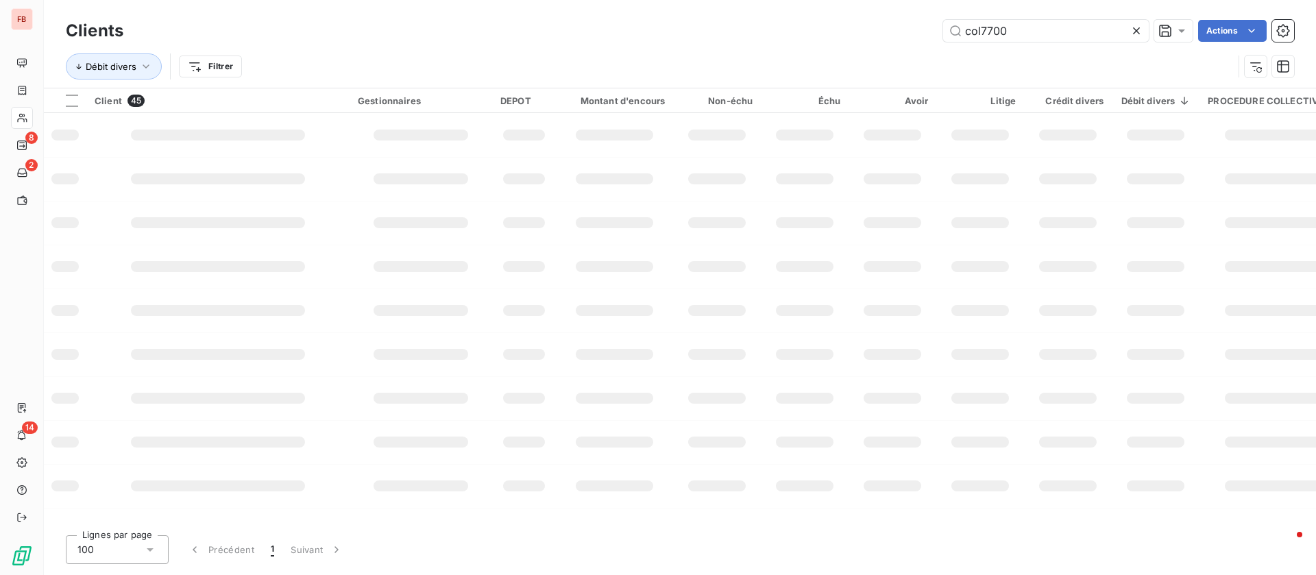
type input "col7700"
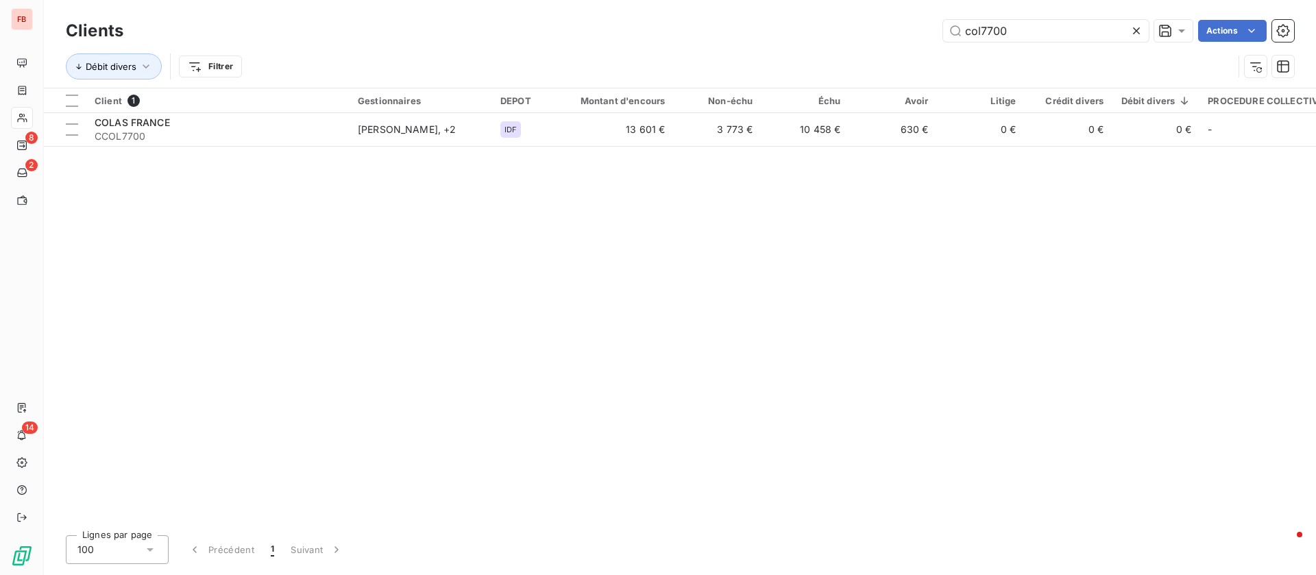
click at [390, 146] on div "Client 1 Gestionnaires DEPOT Montant d'encours Non-échu Échu Avoir Litige Crédi…" at bounding box center [680, 306] width 1273 height 436
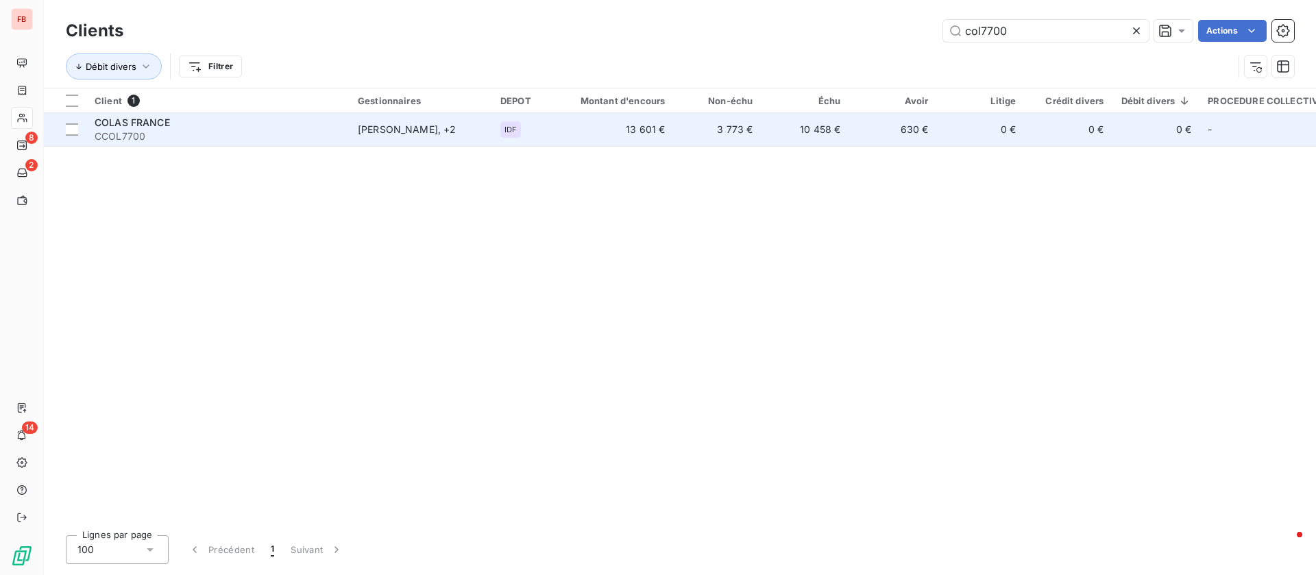
click at [336, 131] on div "COLAS FRANCE CCOL7700" at bounding box center [218, 129] width 247 height 27
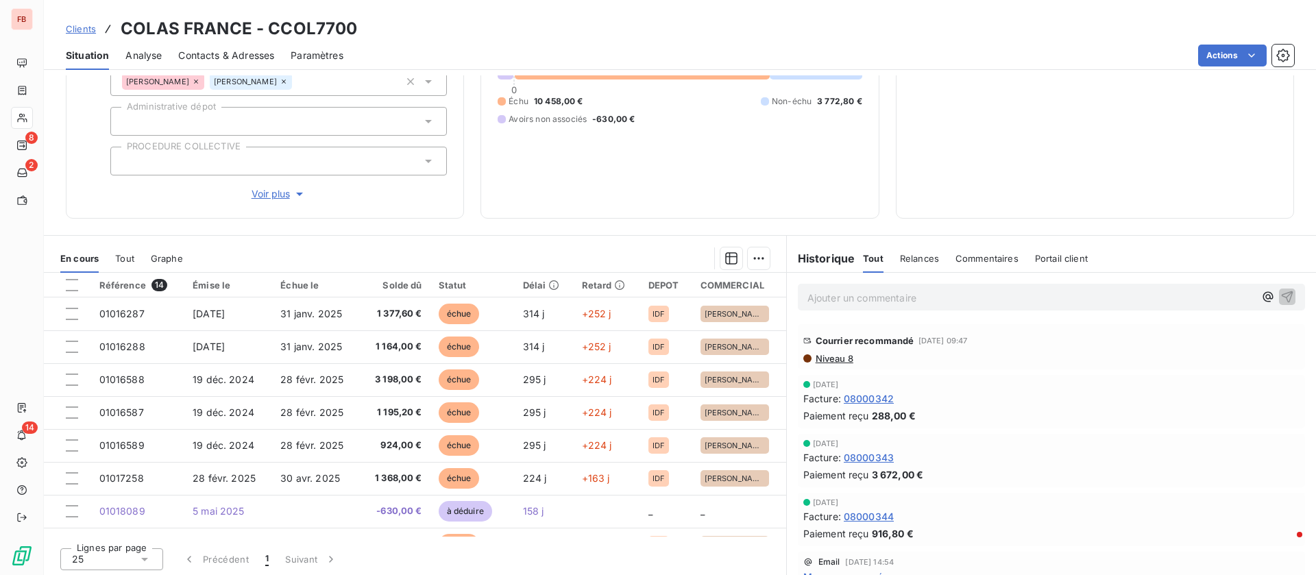
scroll to position [174, 0]
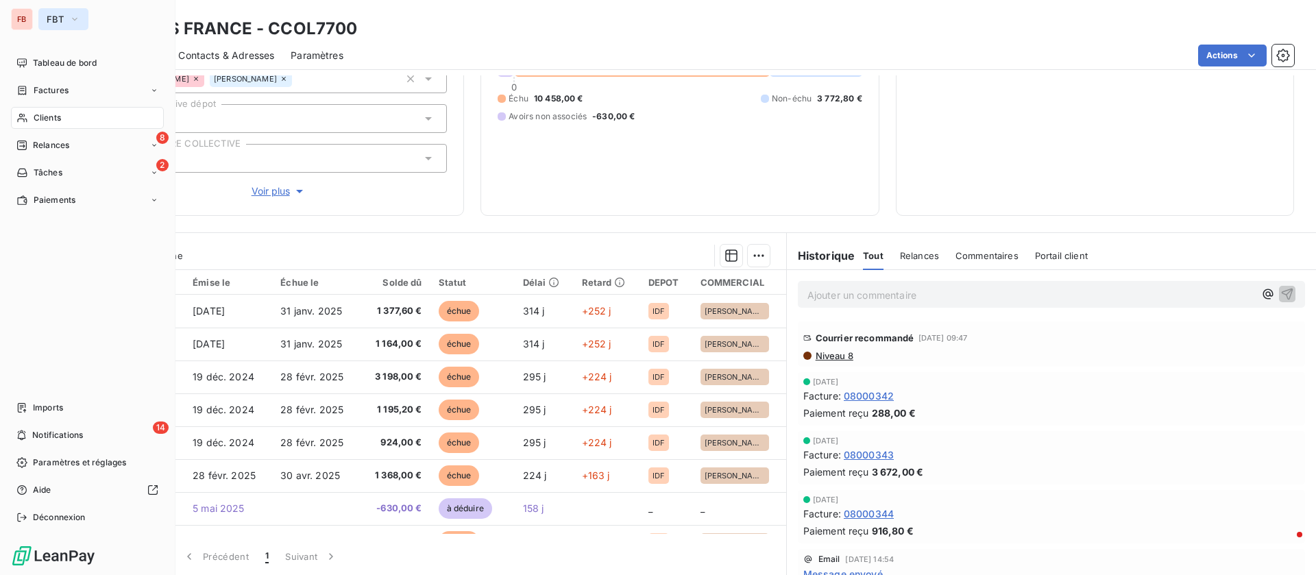
click at [48, 19] on span "FBT" at bounding box center [55, 19] width 17 height 11
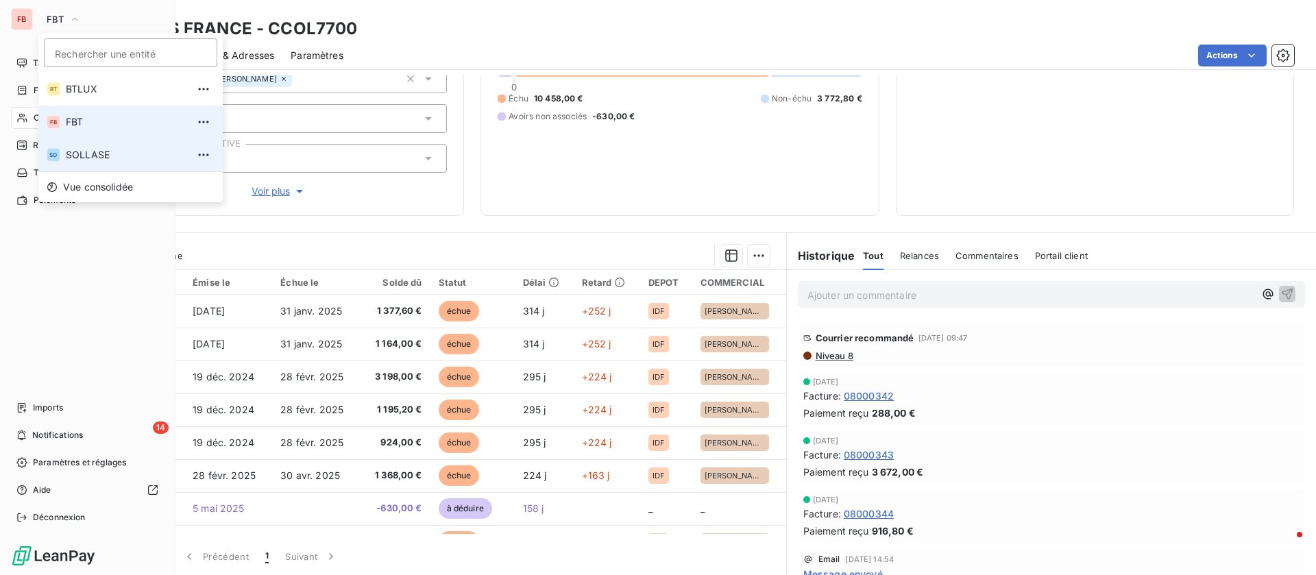
click at [83, 152] on span "SOLLASE" at bounding box center [126, 155] width 121 height 14
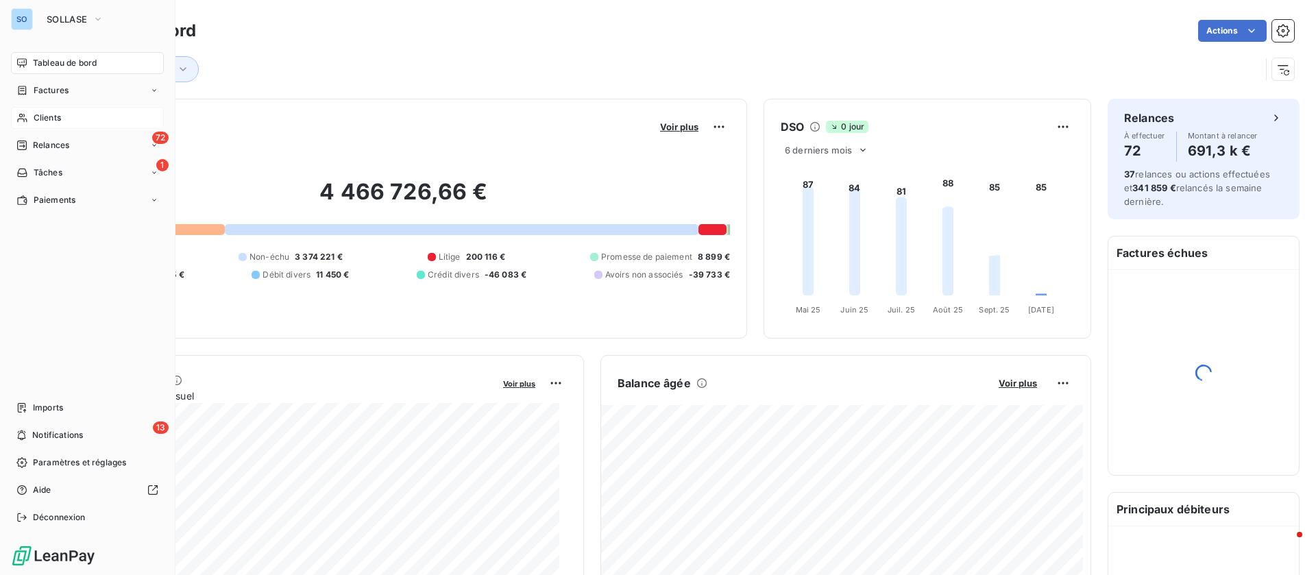
click at [55, 115] on span "Clients" at bounding box center [47, 118] width 27 height 12
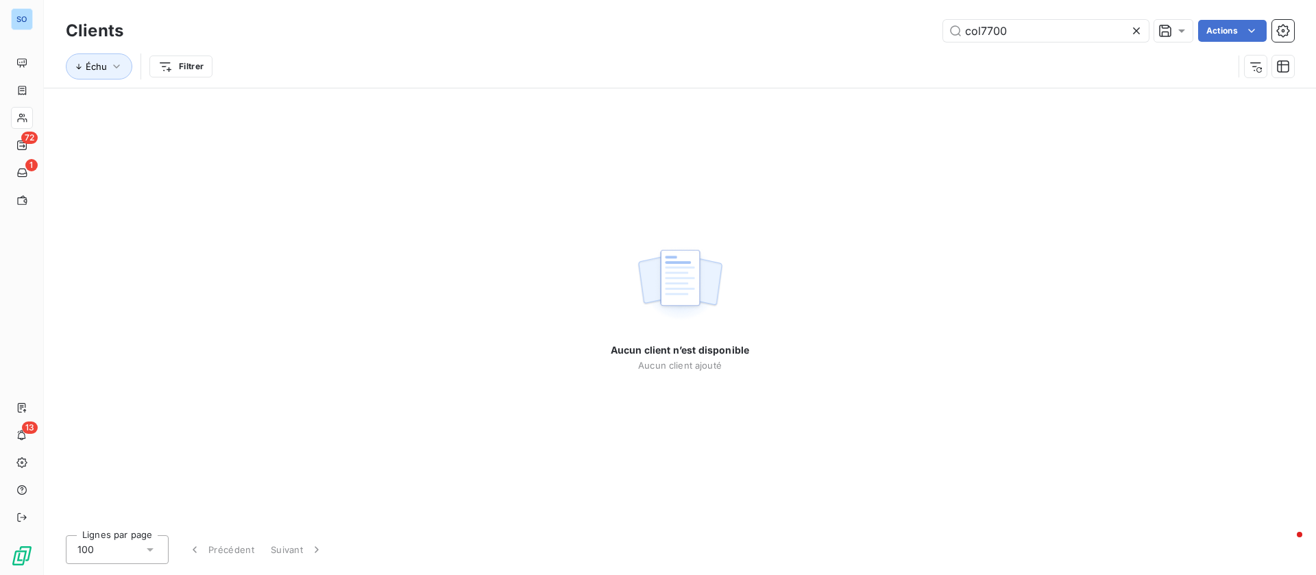
drag, startPoint x: 974, startPoint y: 27, endPoint x: 867, endPoint y: 23, distance: 107.7
click at [867, 23] on div "col7700 Actions" at bounding box center [717, 31] width 1155 height 22
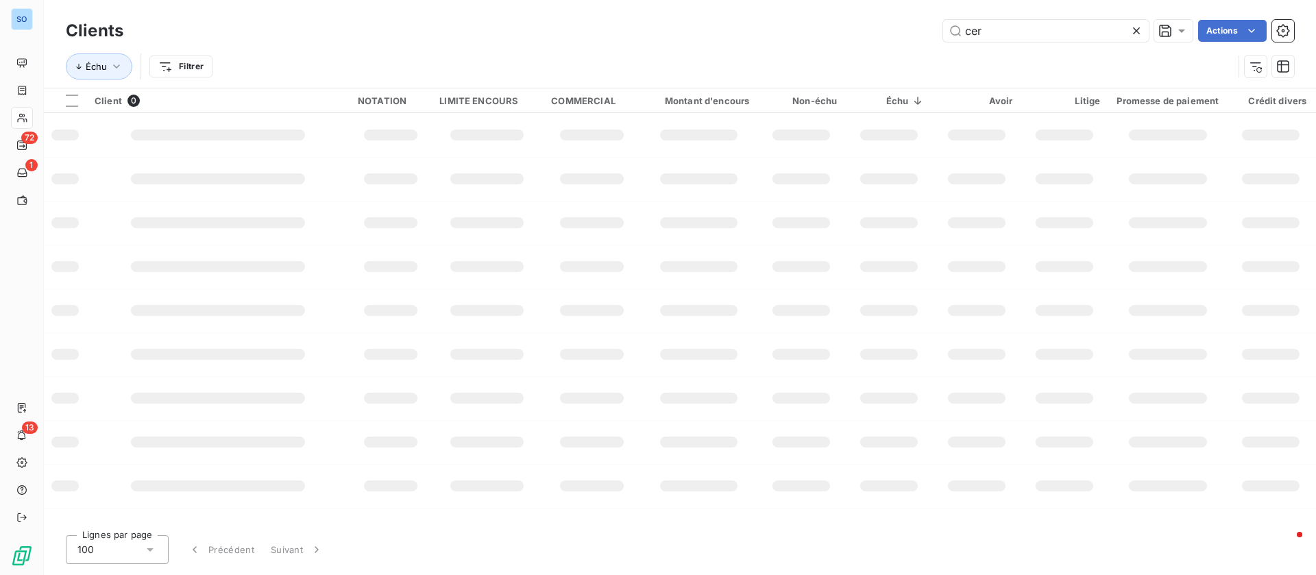
type input "cer"
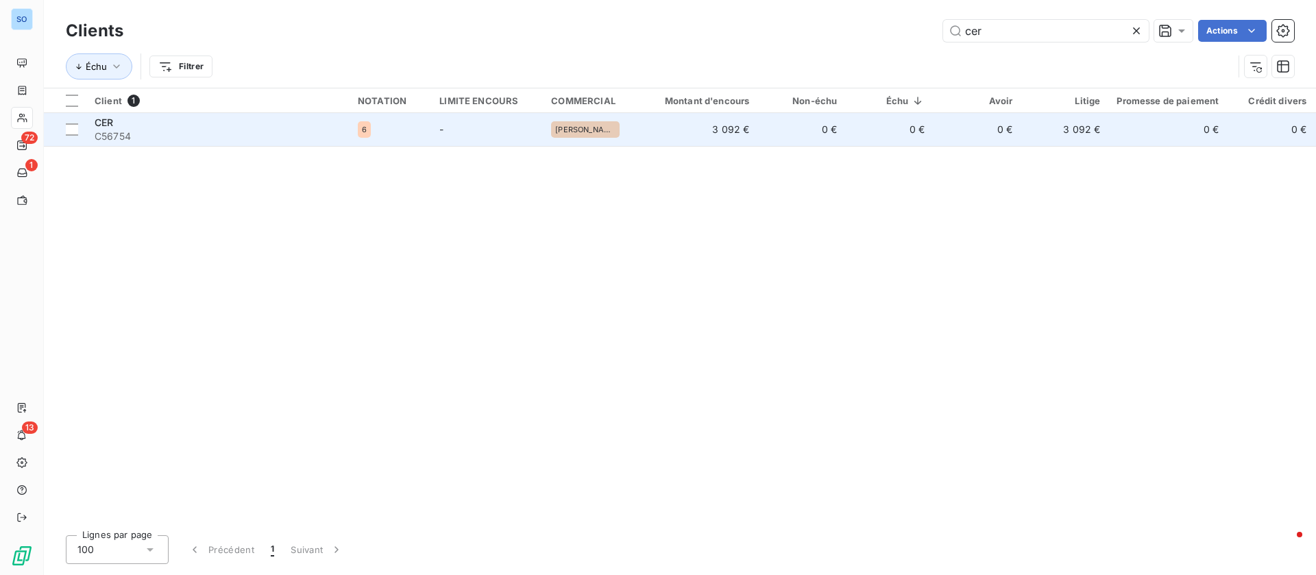
click at [872, 123] on td "0 €" at bounding box center [889, 129] width 88 height 33
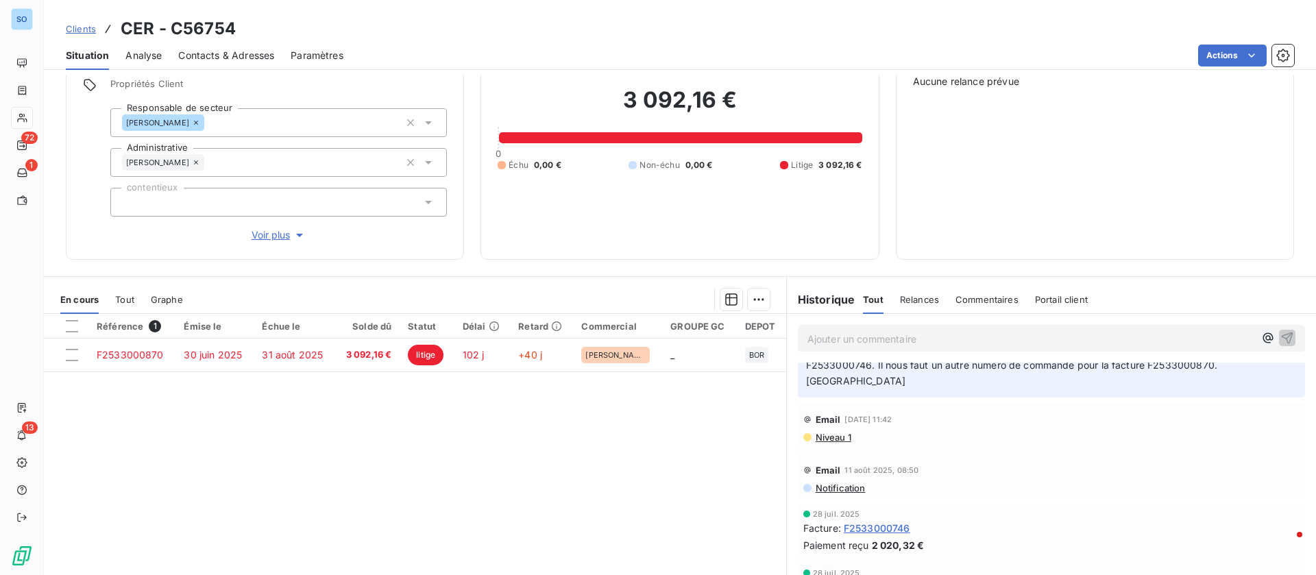
scroll to position [103, 0]
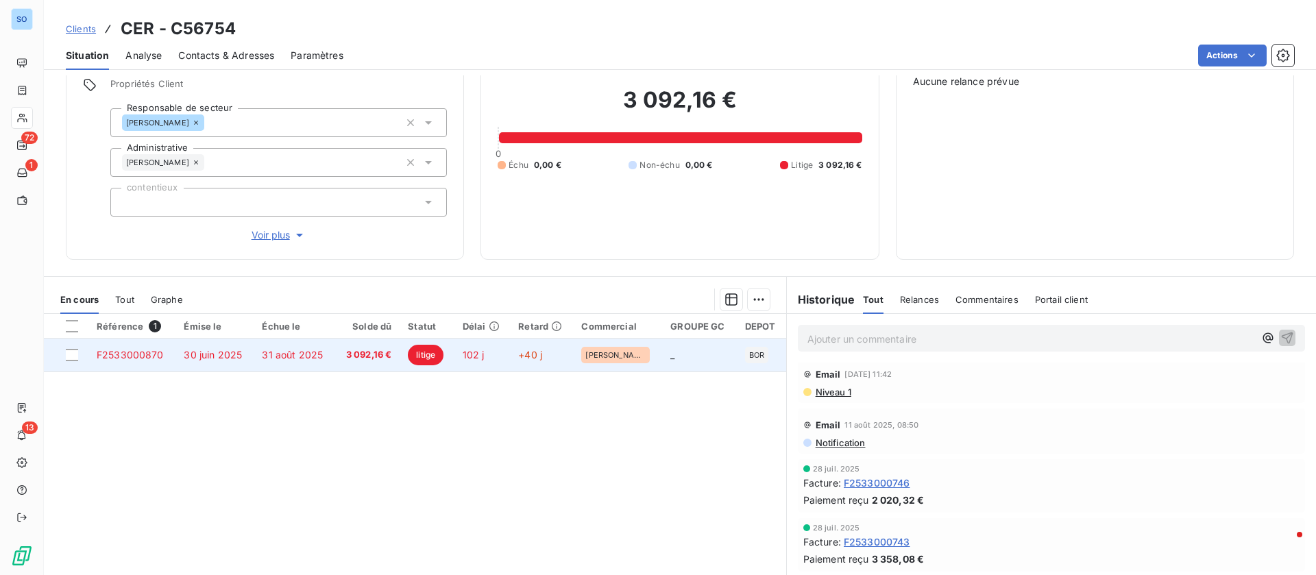
click at [307, 360] on span "31 août 2025" at bounding box center [292, 355] width 61 height 12
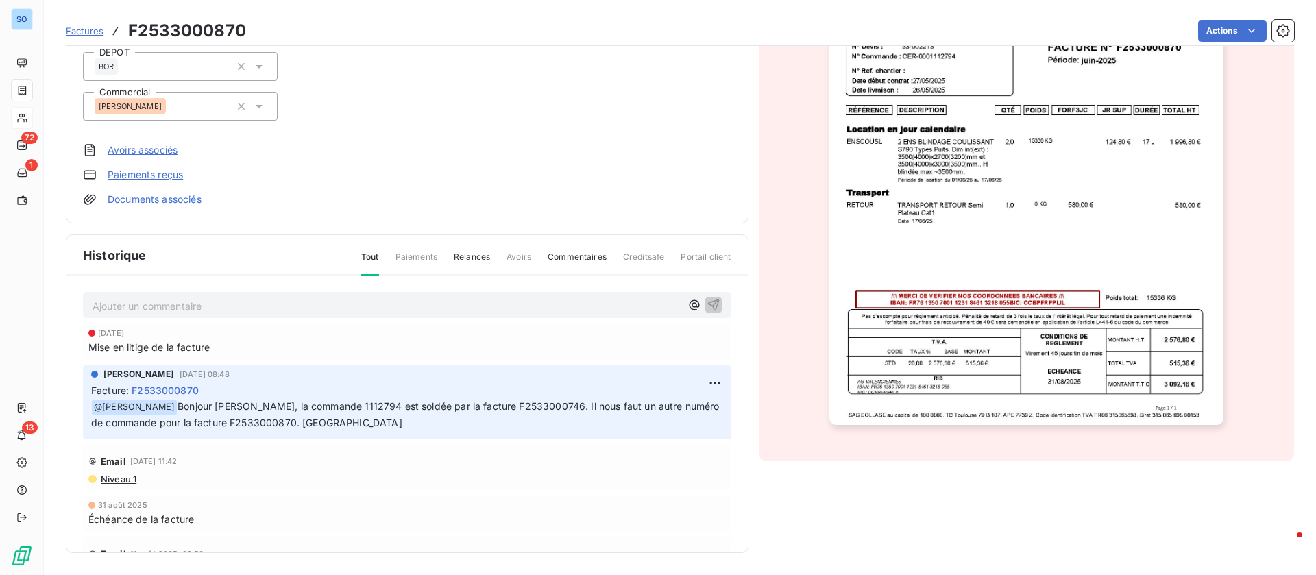
scroll to position [121, 0]
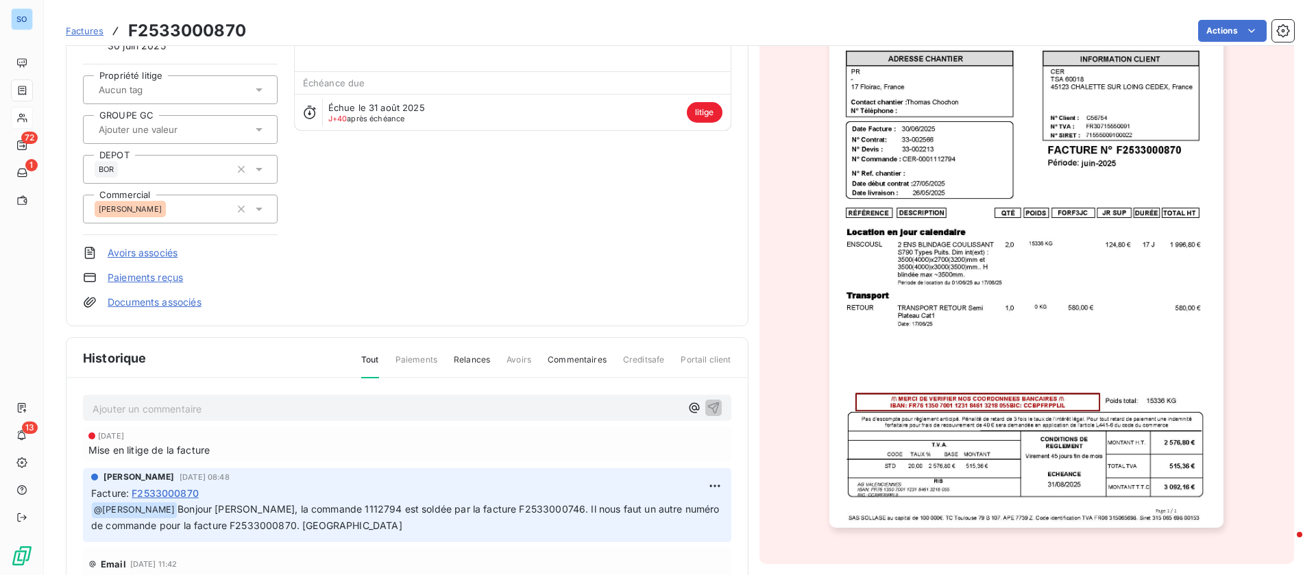
click at [174, 410] on p "Ajouter un commentaire ﻿" at bounding box center [387, 408] width 588 height 17
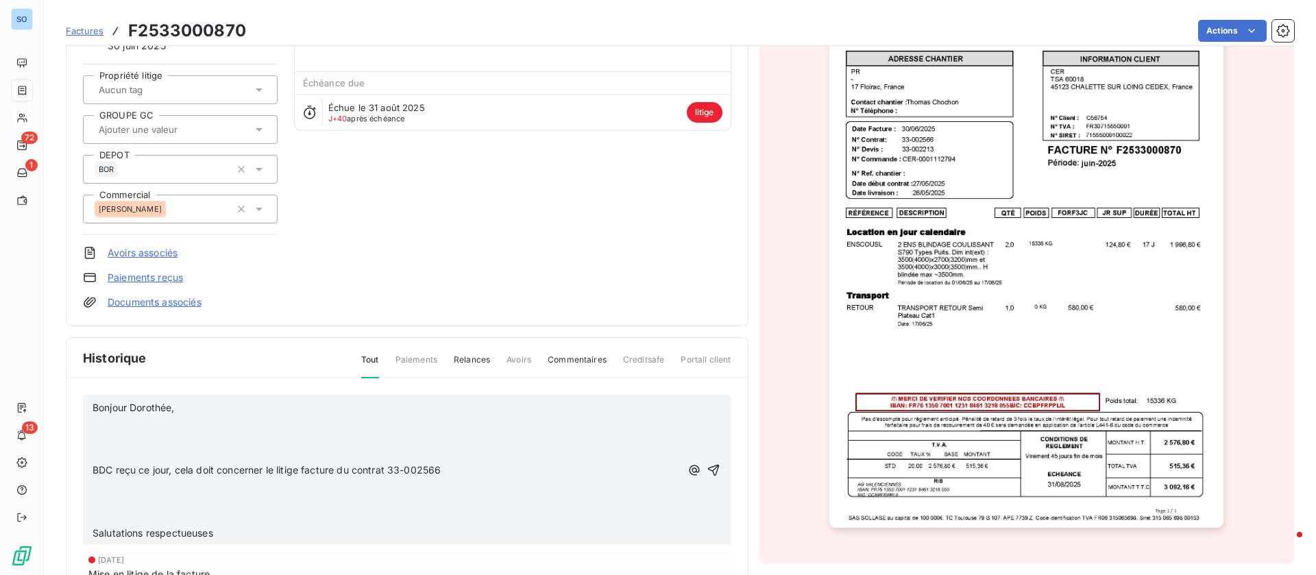
click at [186, 423] on p "﻿" at bounding box center [387, 424] width 588 height 16
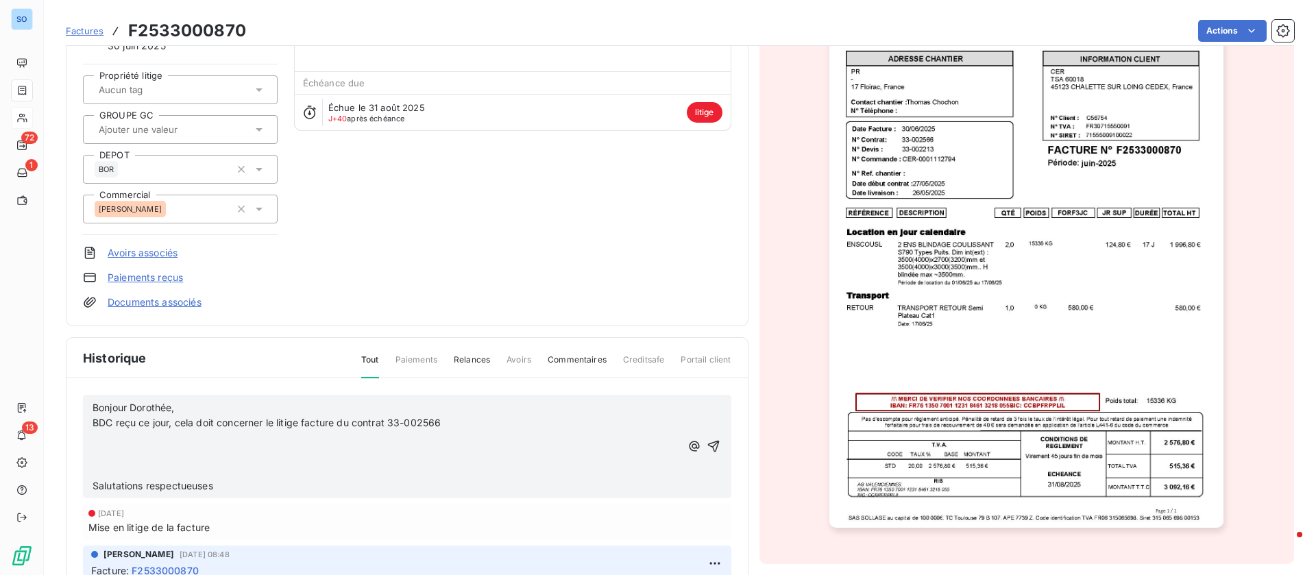
click at [157, 440] on p "﻿" at bounding box center [387, 439] width 588 height 16
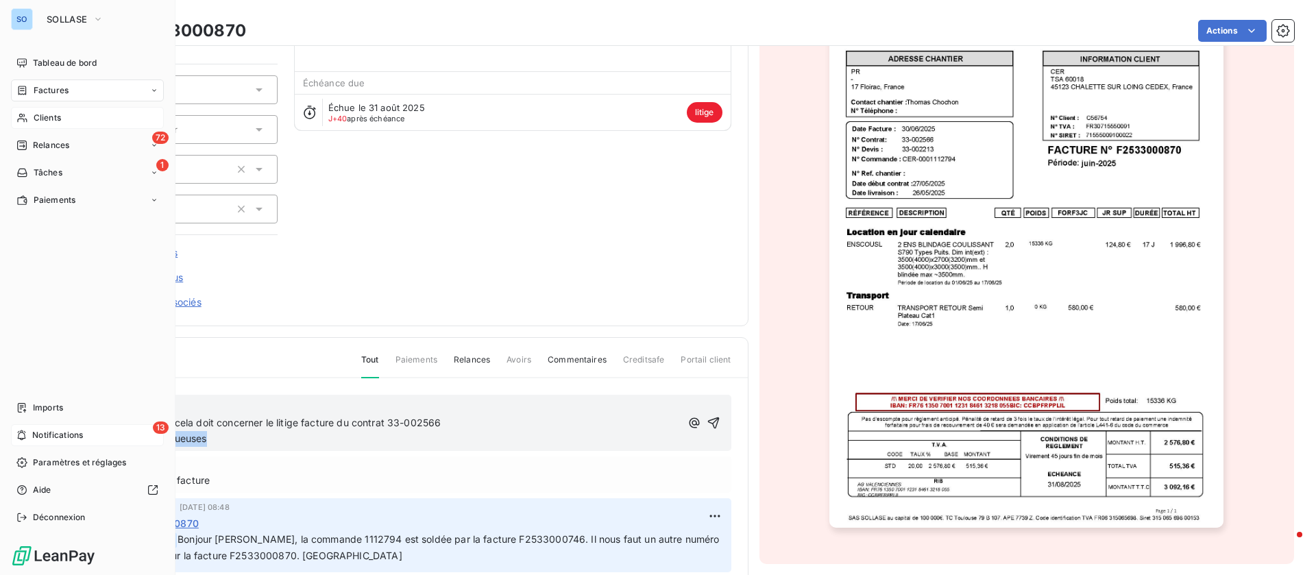
drag, startPoint x: 197, startPoint y: 436, endPoint x: 19, endPoint y: 432, distance: 178.3
click at [19, 432] on div "SO SOLLASE Tableau de bord Factures Clients 72 Relances 1 Tâches Paiements Impo…" at bounding box center [658, 287] width 1316 height 575
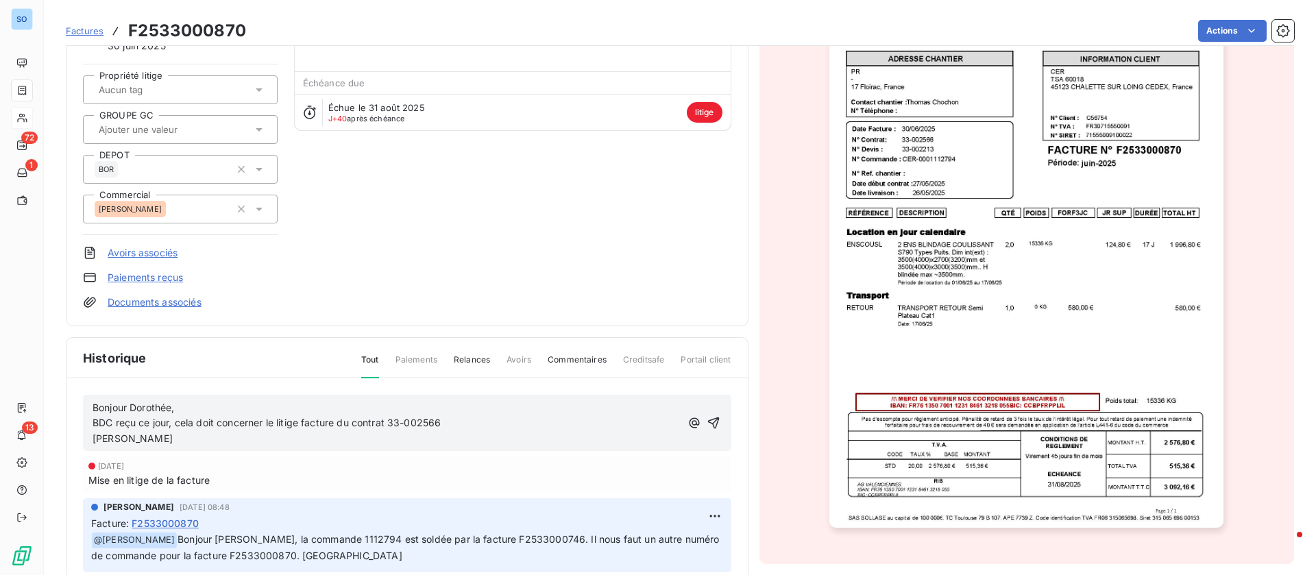
click at [480, 424] on p "BDC reçu ce jour, cela doit concerner le litige facture du contrat 33-002566" at bounding box center [387, 424] width 588 height 16
click at [707, 422] on icon "button" at bounding box center [714, 423] width 14 height 14
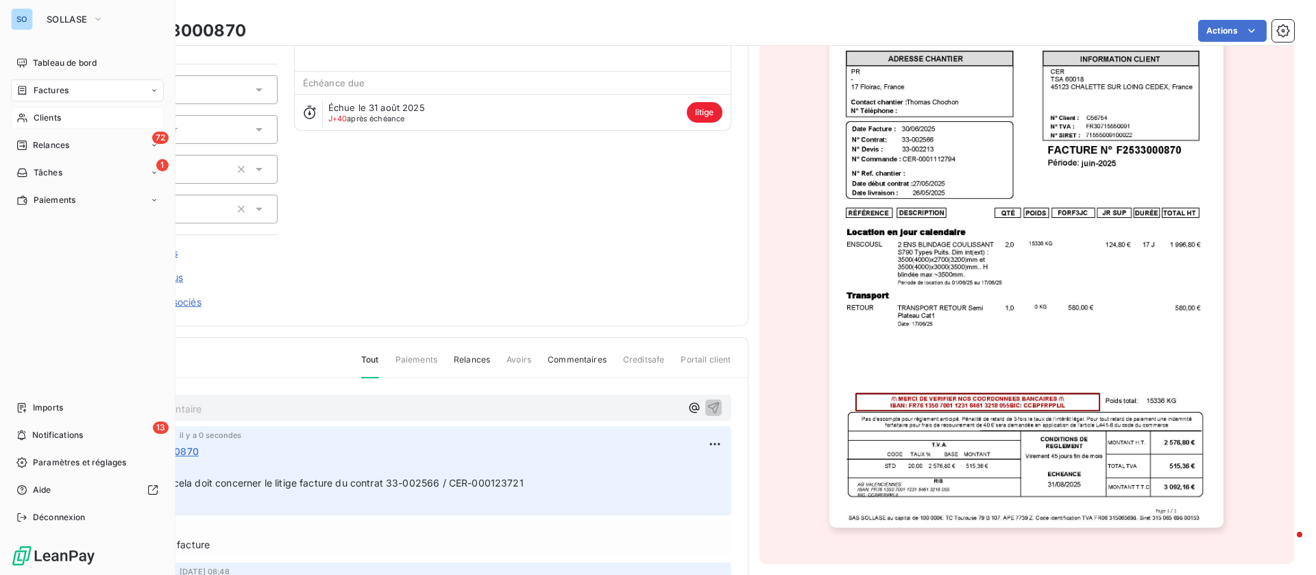
click at [43, 88] on span "Factures" at bounding box center [51, 90] width 35 height 12
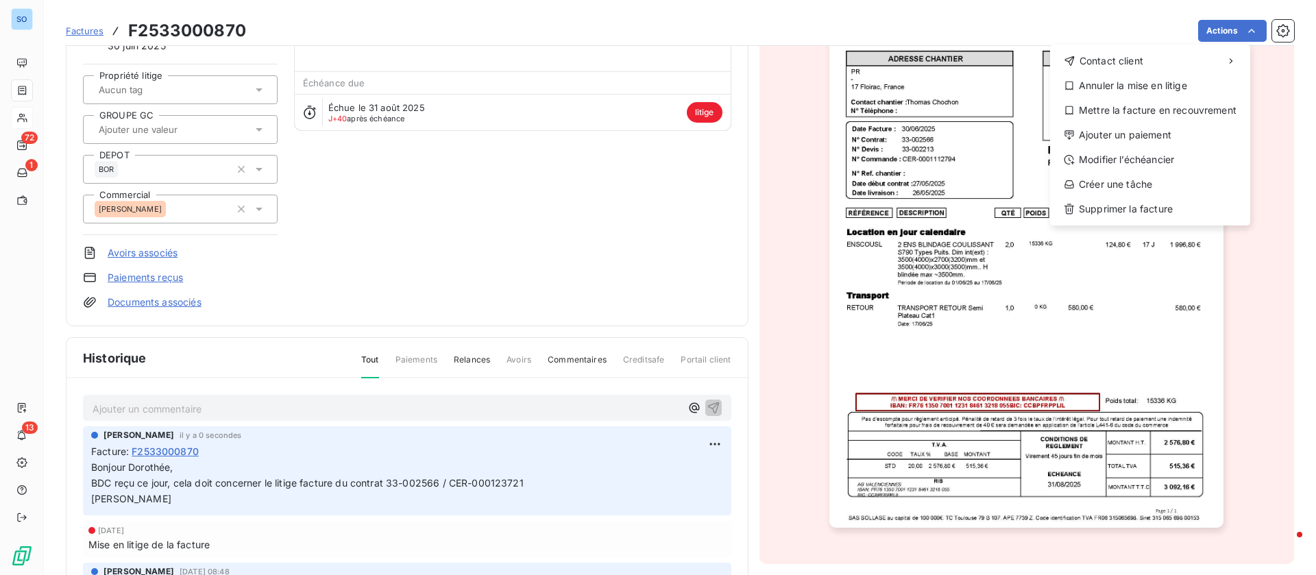
click at [461, 204] on html "SO 72 1 13 Factures F2533000870 Actions Contact client Annuler la mise en litig…" at bounding box center [658, 287] width 1316 height 575
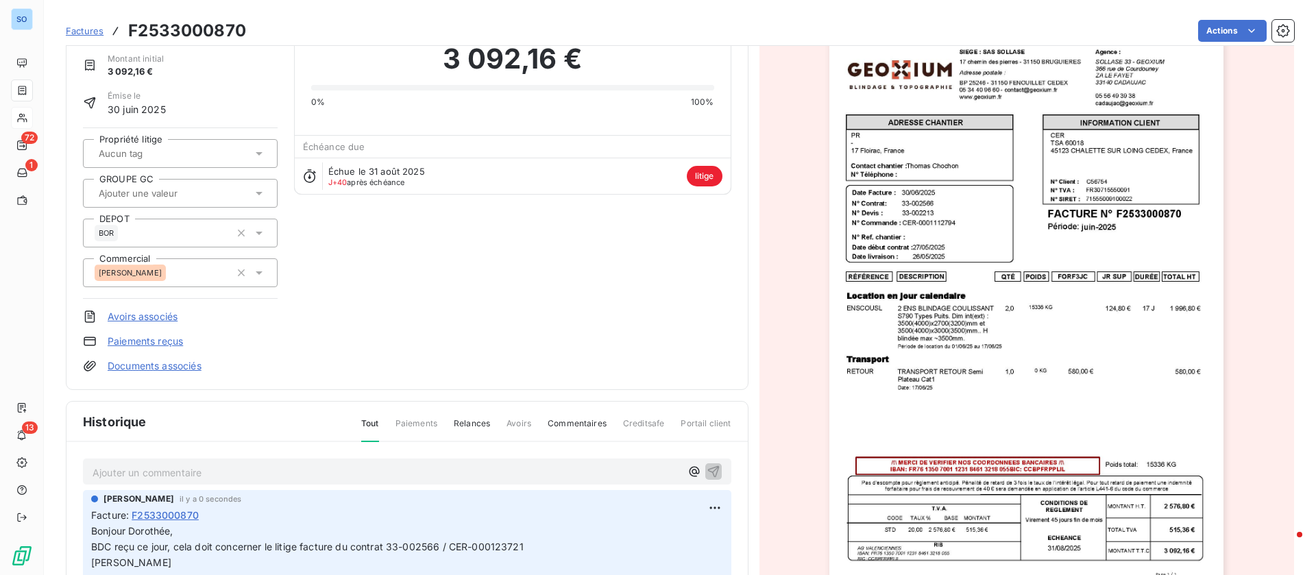
scroll to position [0, 0]
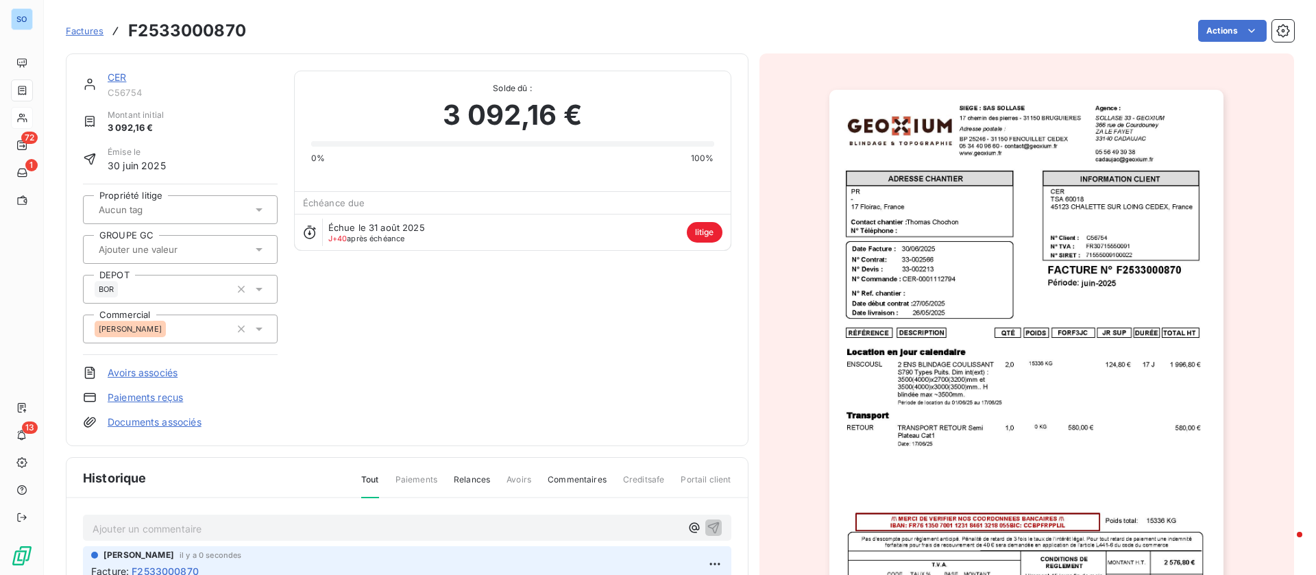
click at [126, 76] on link "CER" at bounding box center [117, 77] width 19 height 12
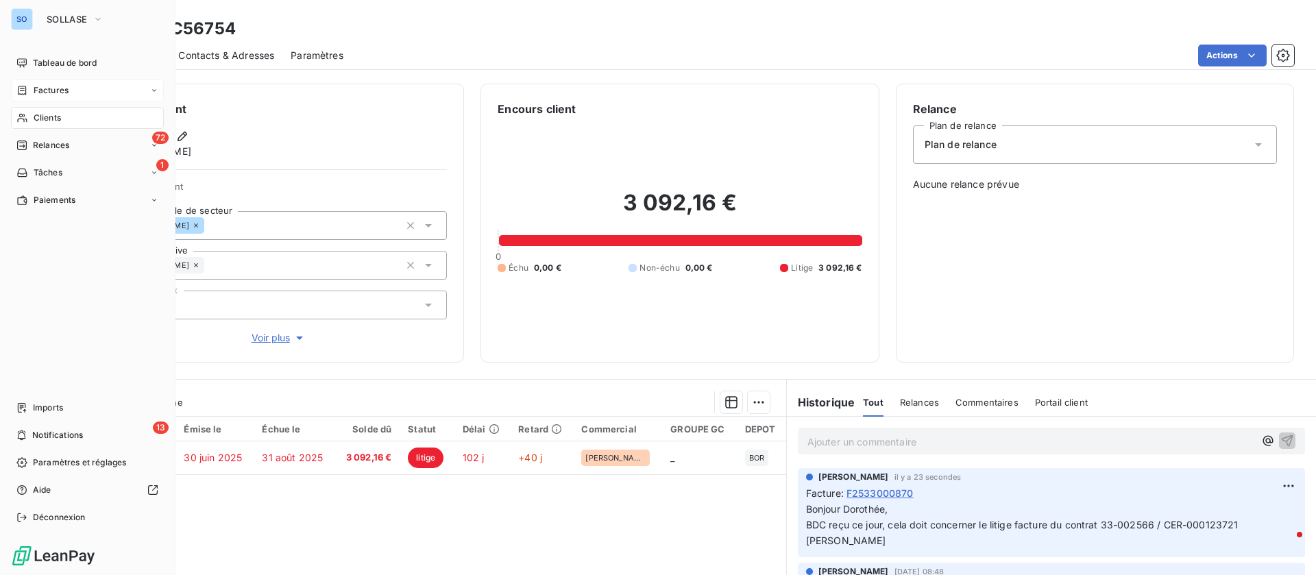
click at [47, 91] on span "Factures" at bounding box center [51, 90] width 35 height 12
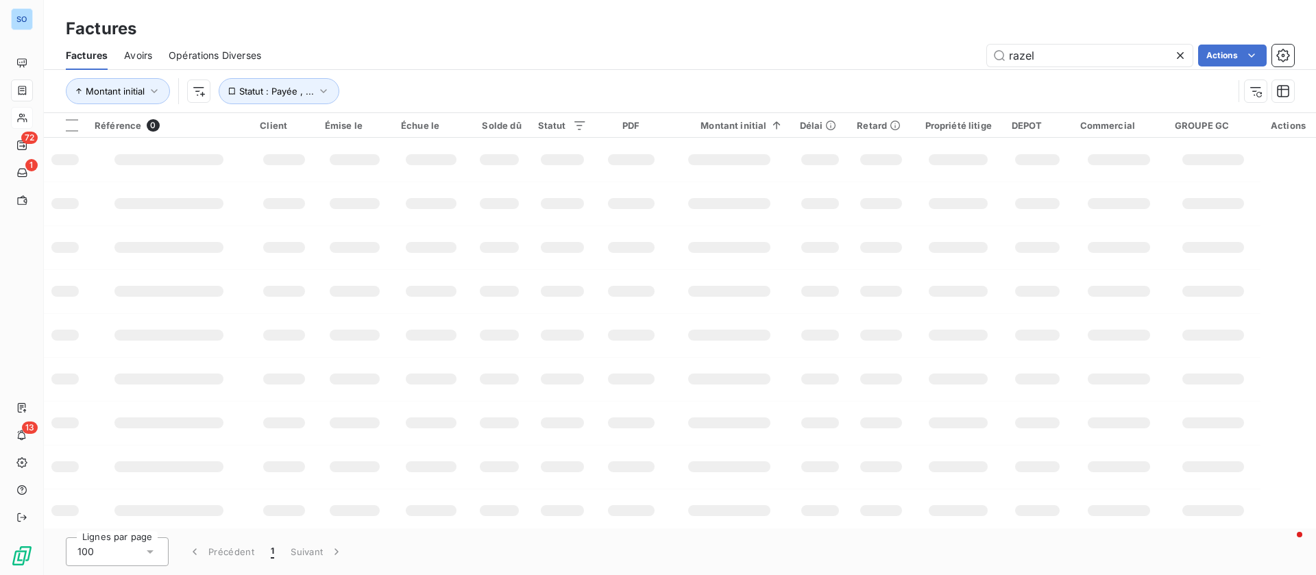
drag, startPoint x: 1089, startPoint y: 54, endPoint x: 875, endPoint y: 51, distance: 213.9
click at [875, 51] on div "razel Actions" at bounding box center [786, 56] width 1017 height 22
type input "F2563000257"
click at [309, 95] on span "Statut : Payée , ..." at bounding box center [276, 91] width 75 height 11
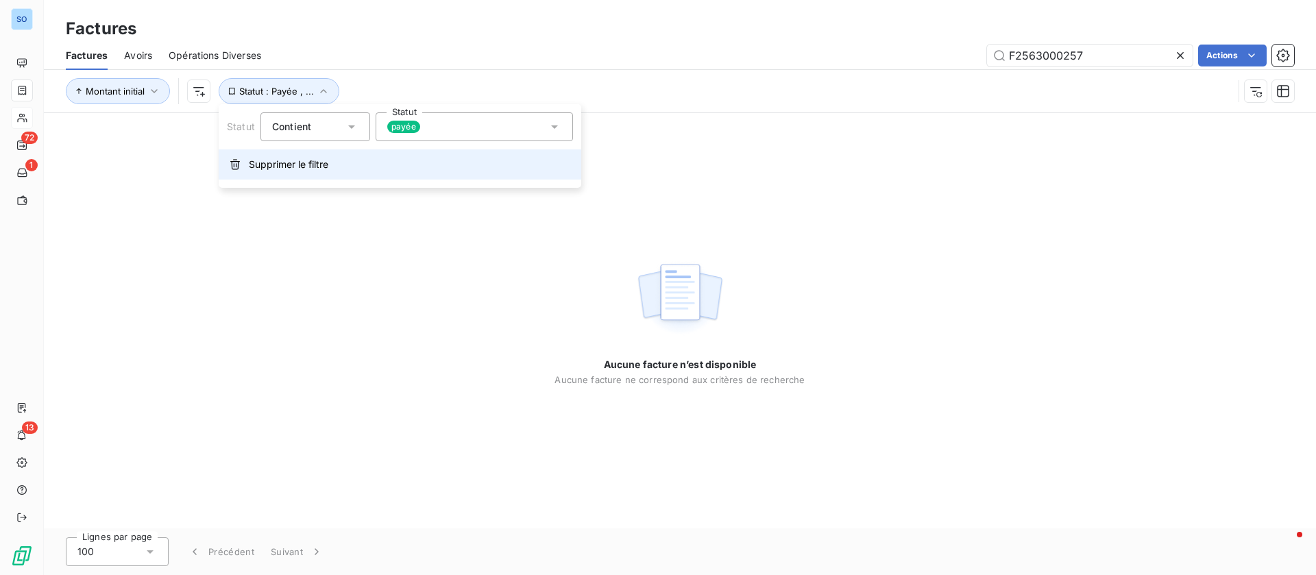
click at [274, 171] on span "Supprimer le filtre" at bounding box center [289, 165] width 80 height 14
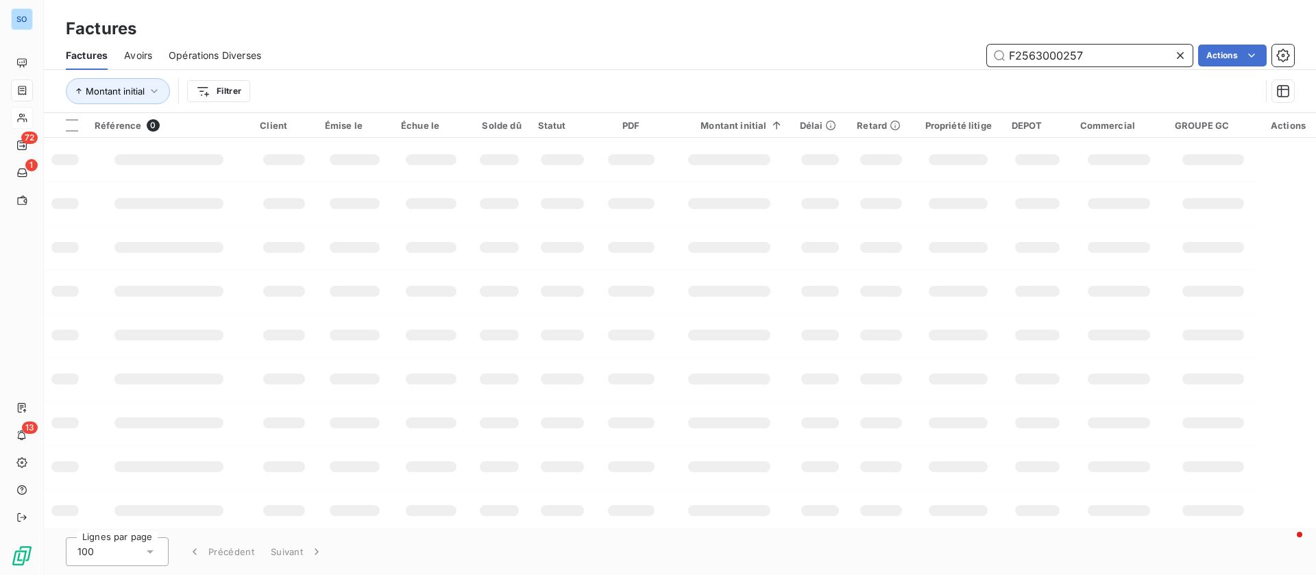
click at [1115, 54] on input "F2563000257" at bounding box center [1090, 56] width 206 height 22
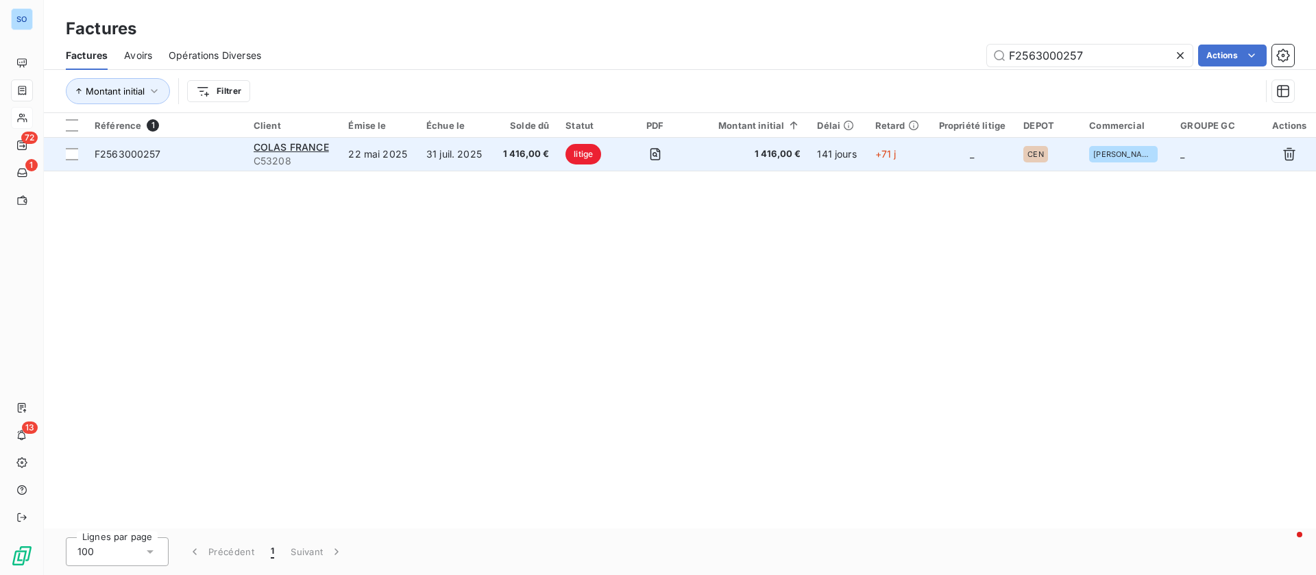
click at [354, 155] on td "22 mai 2025" at bounding box center [379, 154] width 78 height 33
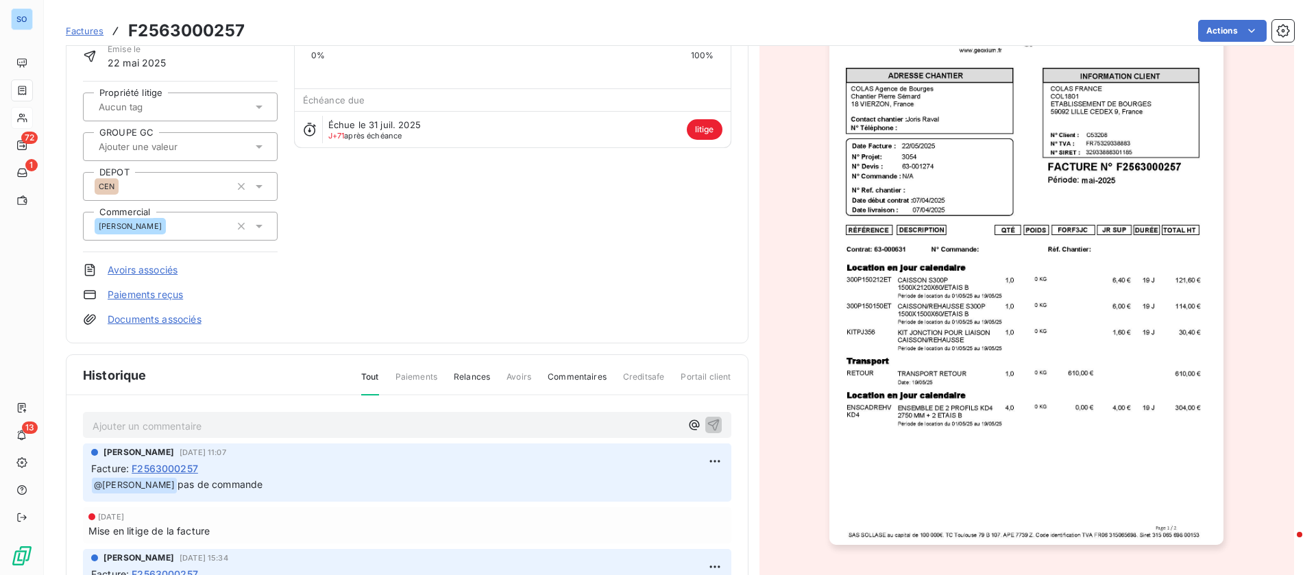
scroll to position [206, 0]
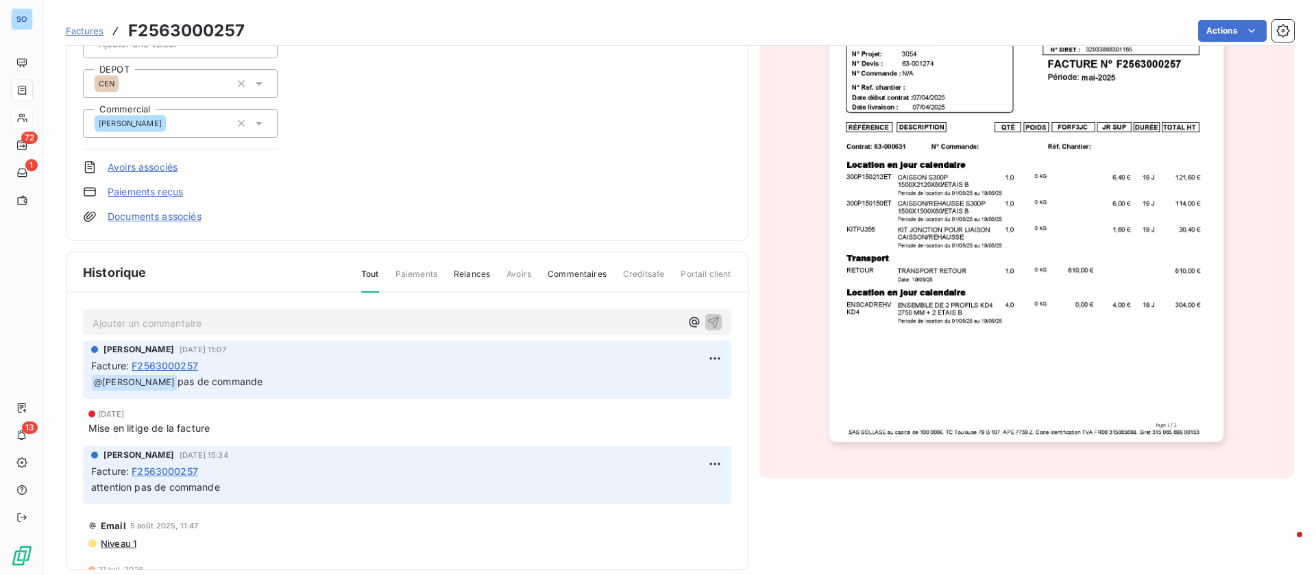
click at [219, 317] on p "Ajouter un commentaire ﻿" at bounding box center [387, 323] width 588 height 17
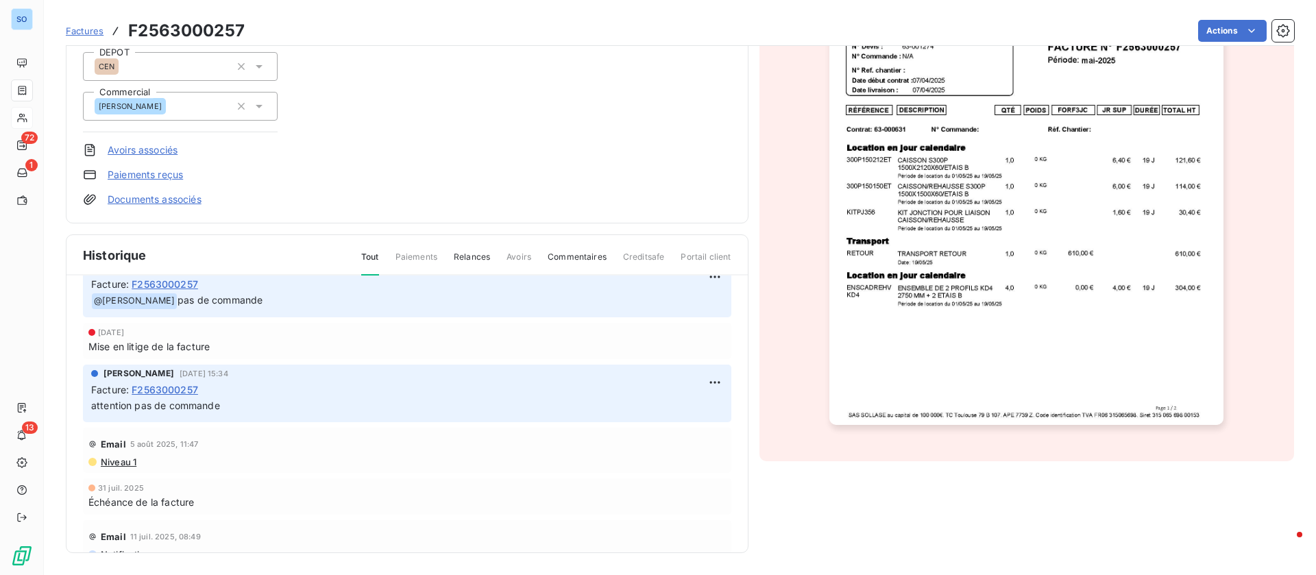
scroll to position [0, 0]
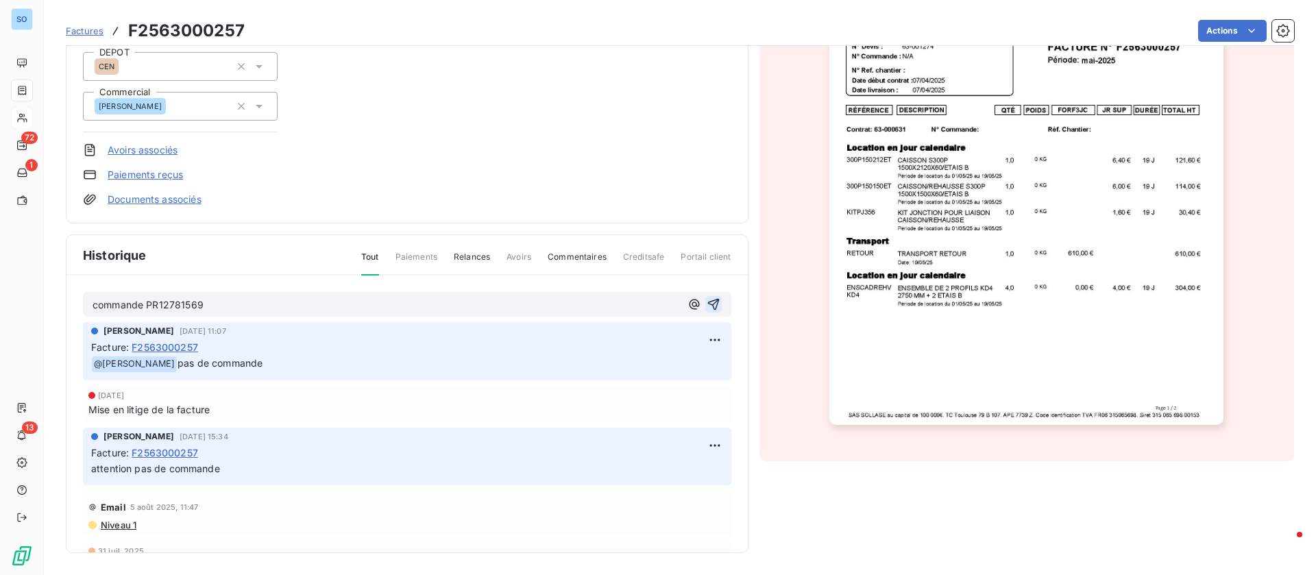
click at [708, 303] on icon "button" at bounding box center [714, 305] width 12 height 12
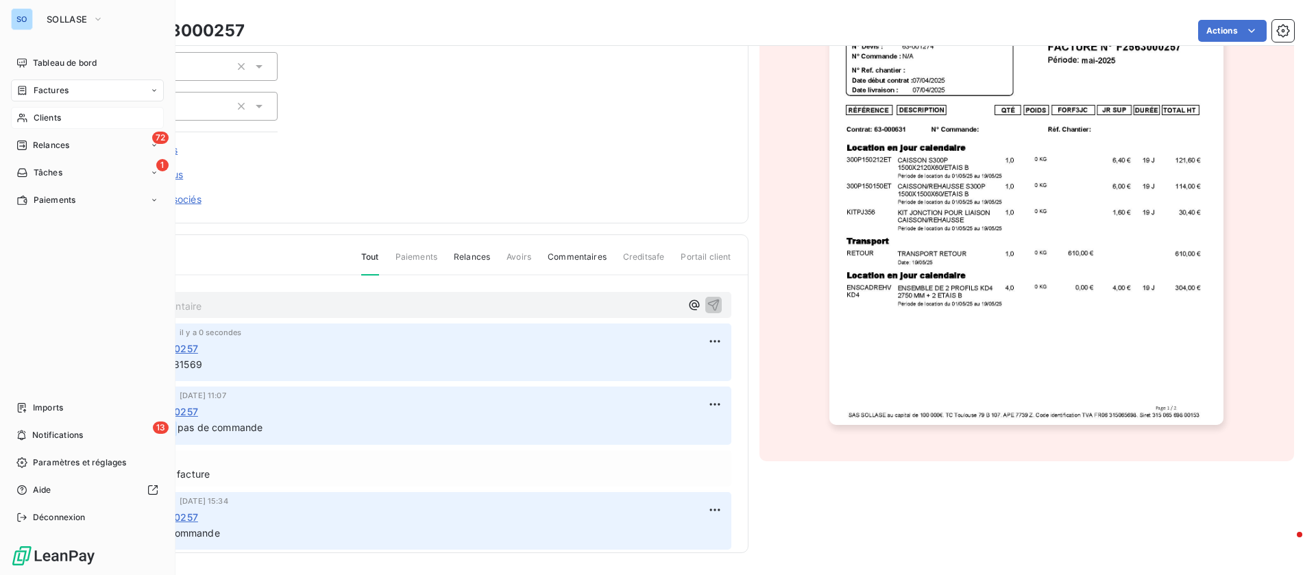
click at [47, 90] on span "Factures" at bounding box center [51, 90] width 35 height 12
drag, startPoint x: 61, startPoint y: 95, endPoint x: 232, endPoint y: 110, distance: 171.5
click at [61, 95] on span "Factures" at bounding box center [51, 90] width 35 height 12
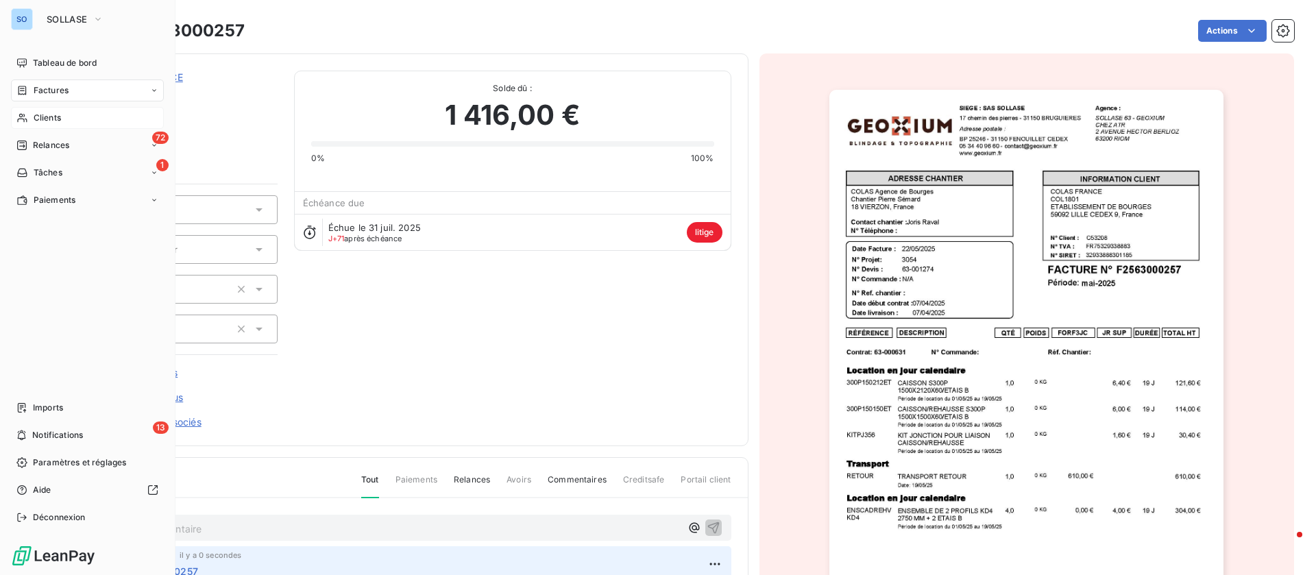
click at [56, 88] on span "Factures" at bounding box center [51, 90] width 35 height 12
click at [41, 88] on span "Factures" at bounding box center [51, 90] width 35 height 12
click at [45, 117] on span "Factures" at bounding box center [50, 118] width 35 height 12
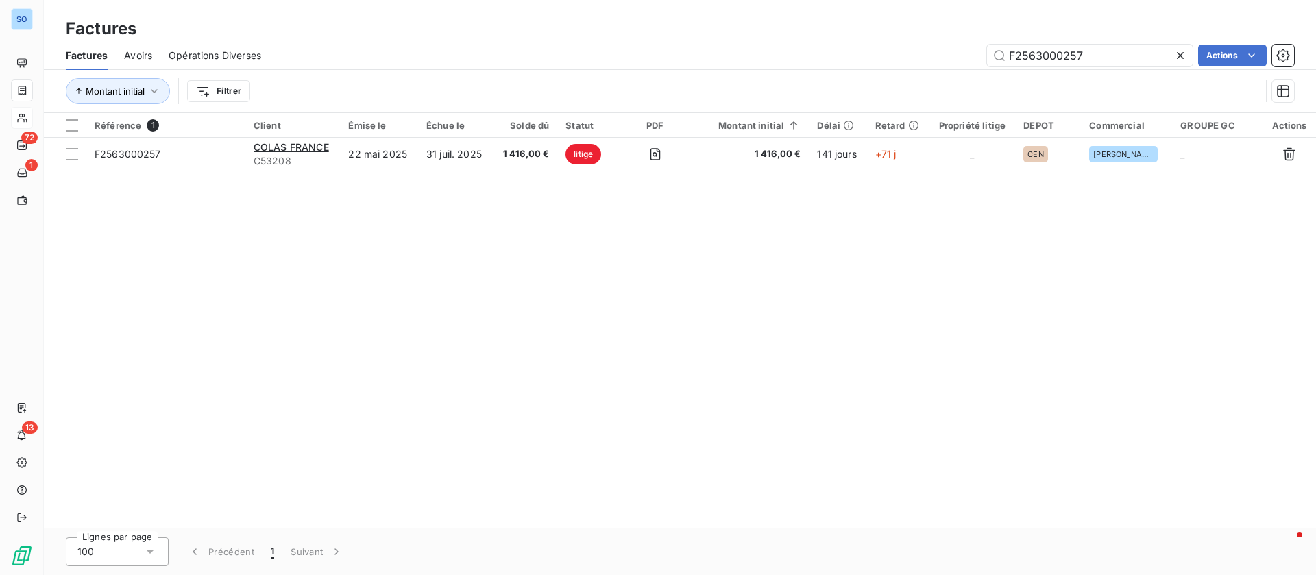
drag, startPoint x: 1143, startPoint y: 57, endPoint x: 879, endPoint y: 47, distance: 264.2
click at [879, 47] on div "F2563000257 Actions" at bounding box center [786, 56] width 1017 height 22
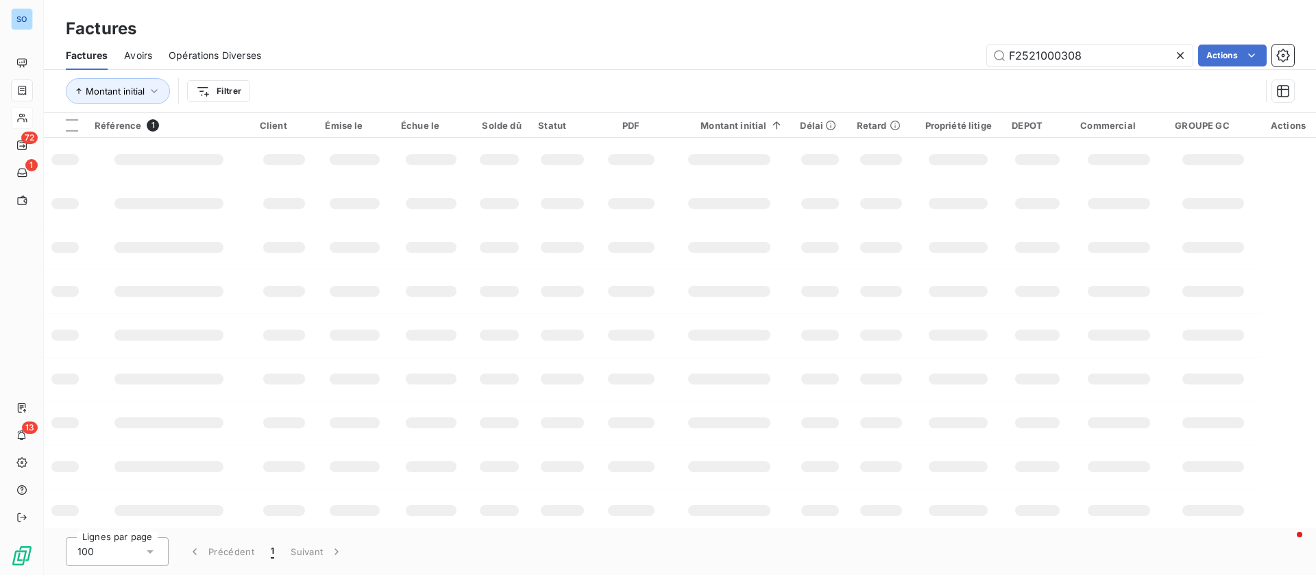
type input "F2521000308"
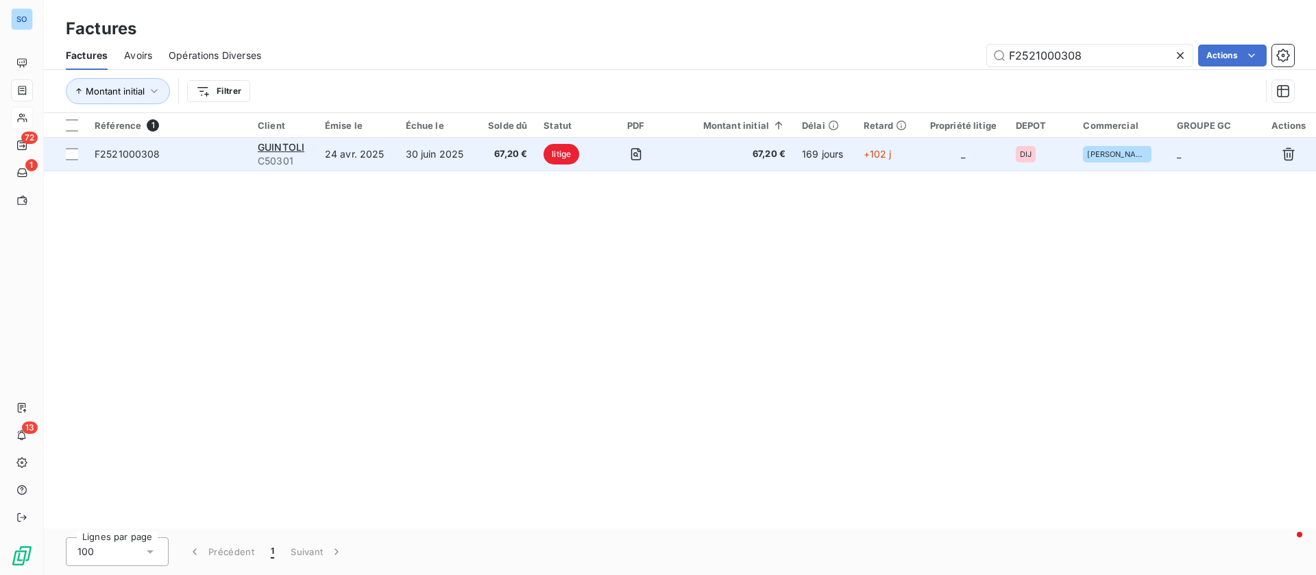
click at [349, 162] on td "24 avr. 2025" at bounding box center [357, 154] width 81 height 33
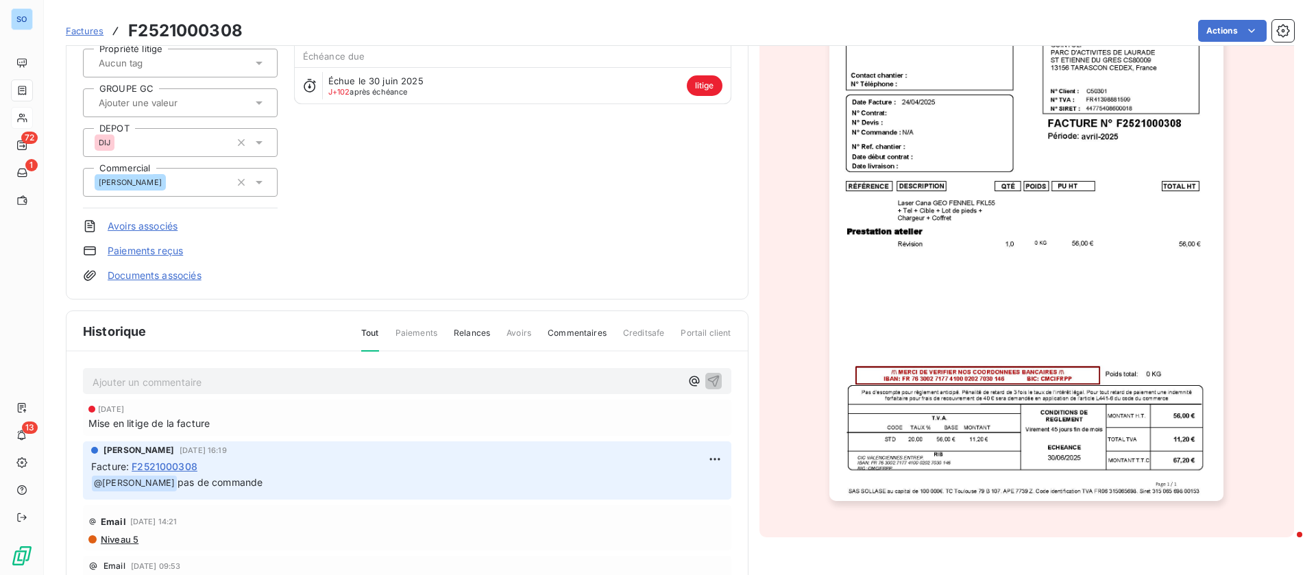
scroll to position [104, 0]
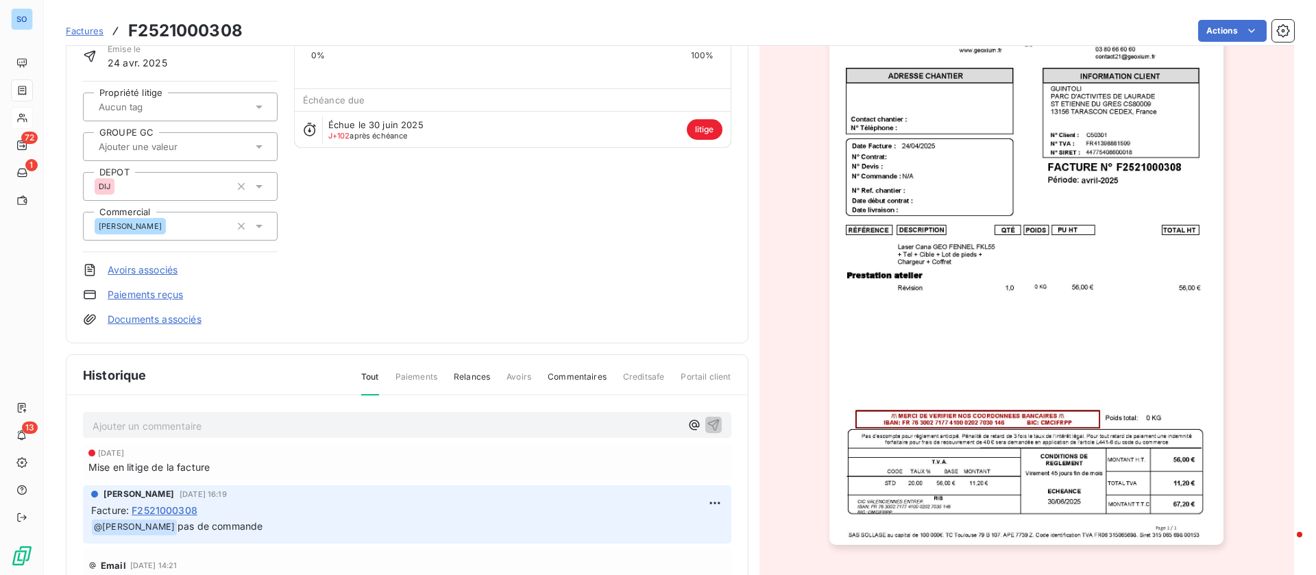
click at [237, 420] on p "Ajouter un commentaire ﻿" at bounding box center [387, 426] width 588 height 17
click at [707, 424] on icon "button" at bounding box center [714, 425] width 14 height 14
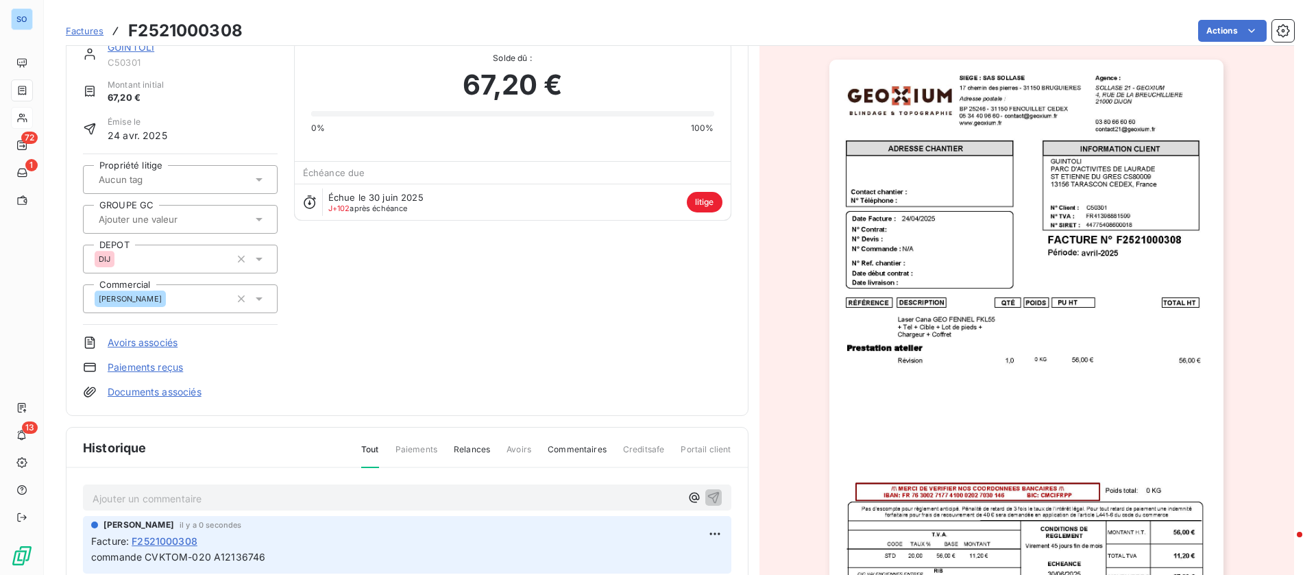
scroll to position [0, 0]
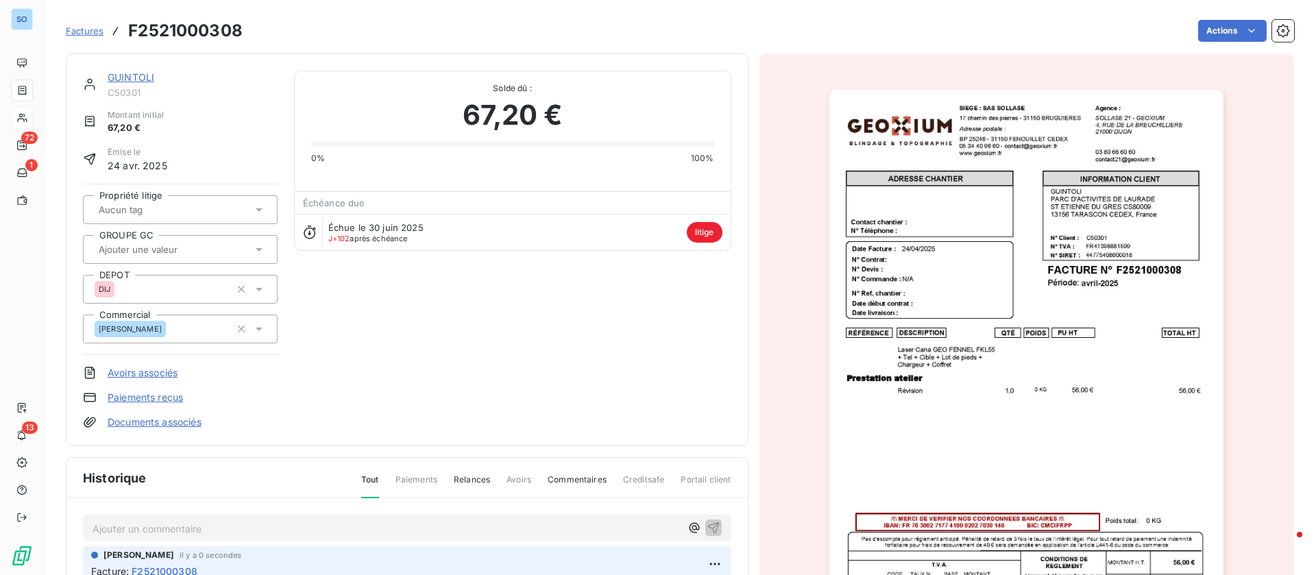
click at [144, 75] on link "GUINTOLI" at bounding box center [131, 77] width 47 height 12
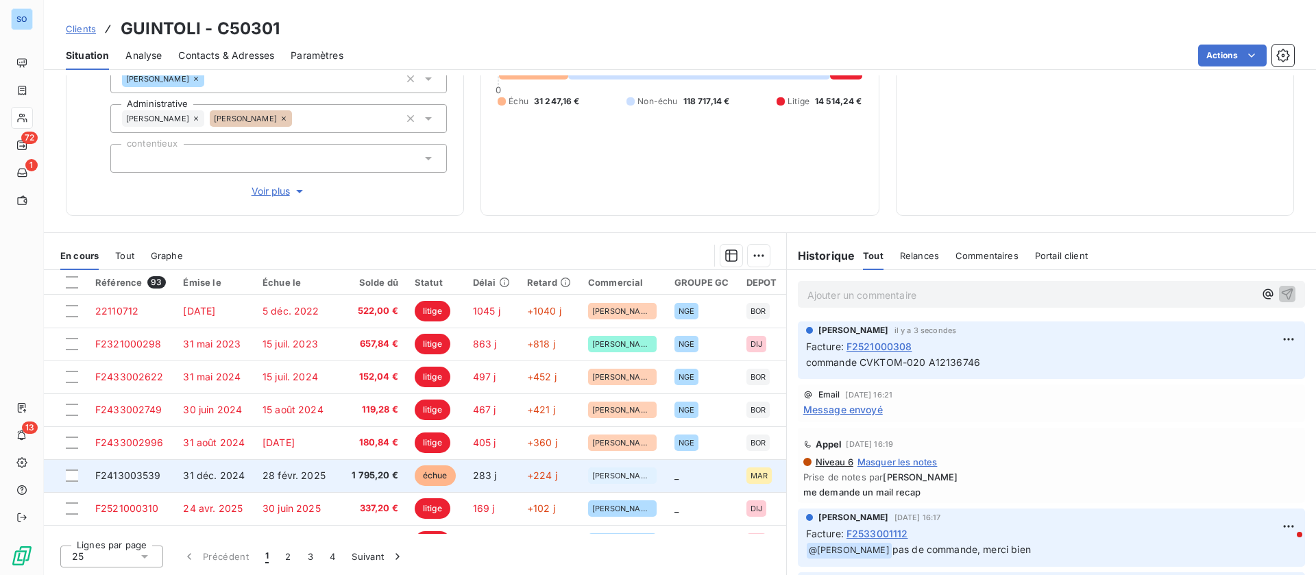
scroll to position [103, 0]
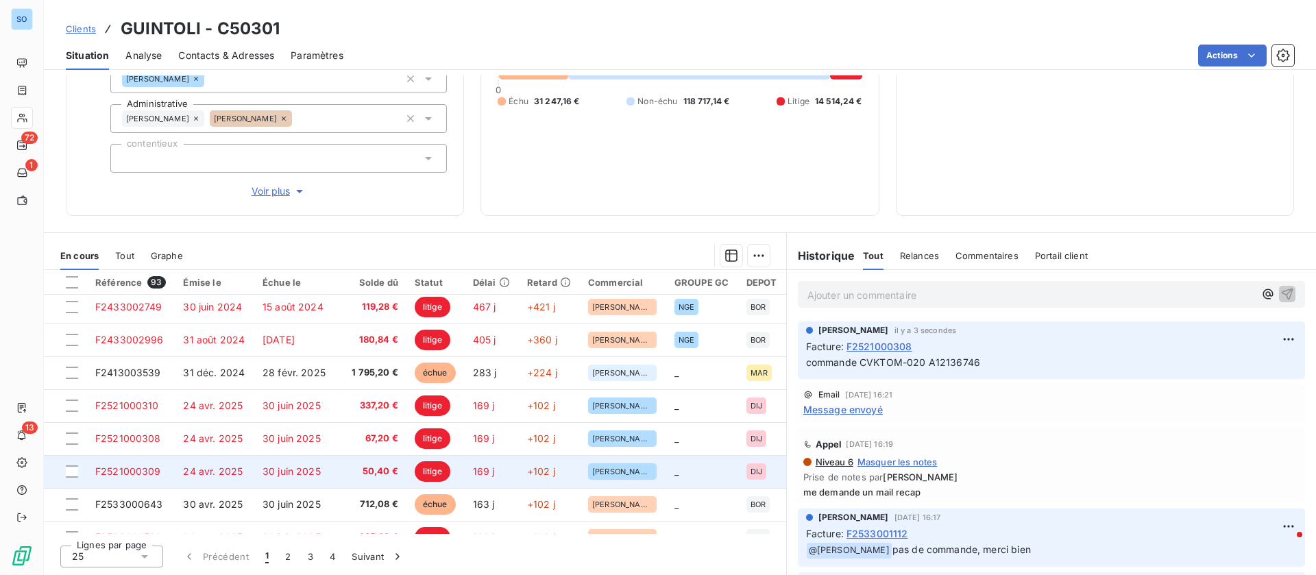
click at [189, 460] on td "24 avr. 2025" at bounding box center [215, 471] width 80 height 33
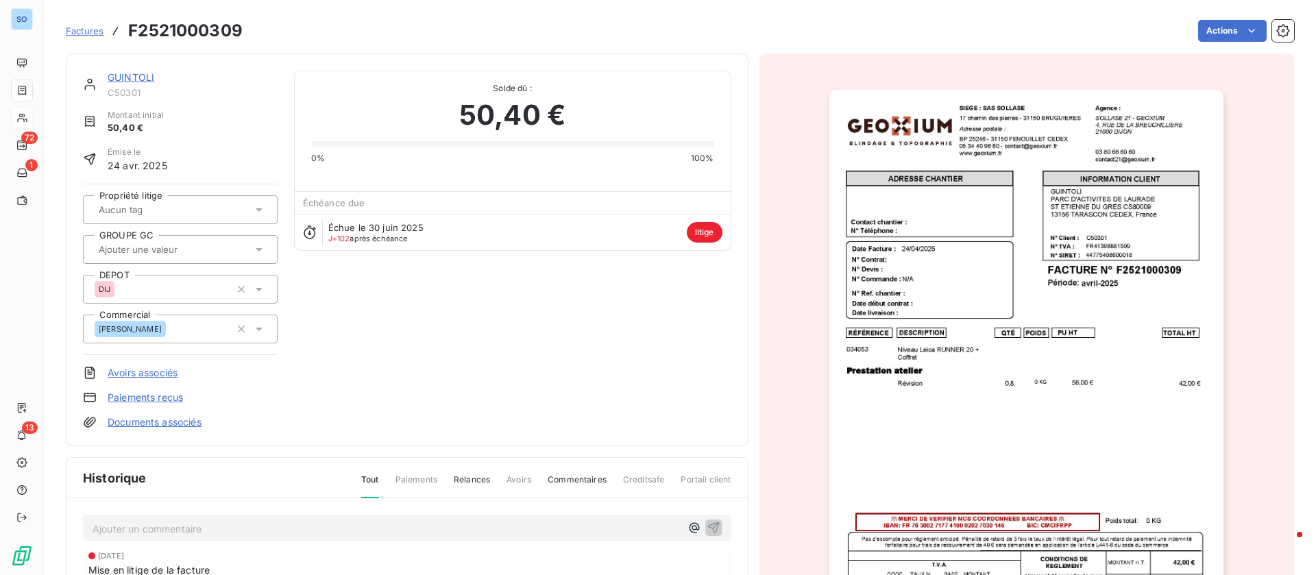
click at [164, 527] on p "Ajouter un commentaire ﻿" at bounding box center [387, 528] width 588 height 17
click at [708, 525] on icon "button" at bounding box center [714, 528] width 12 height 12
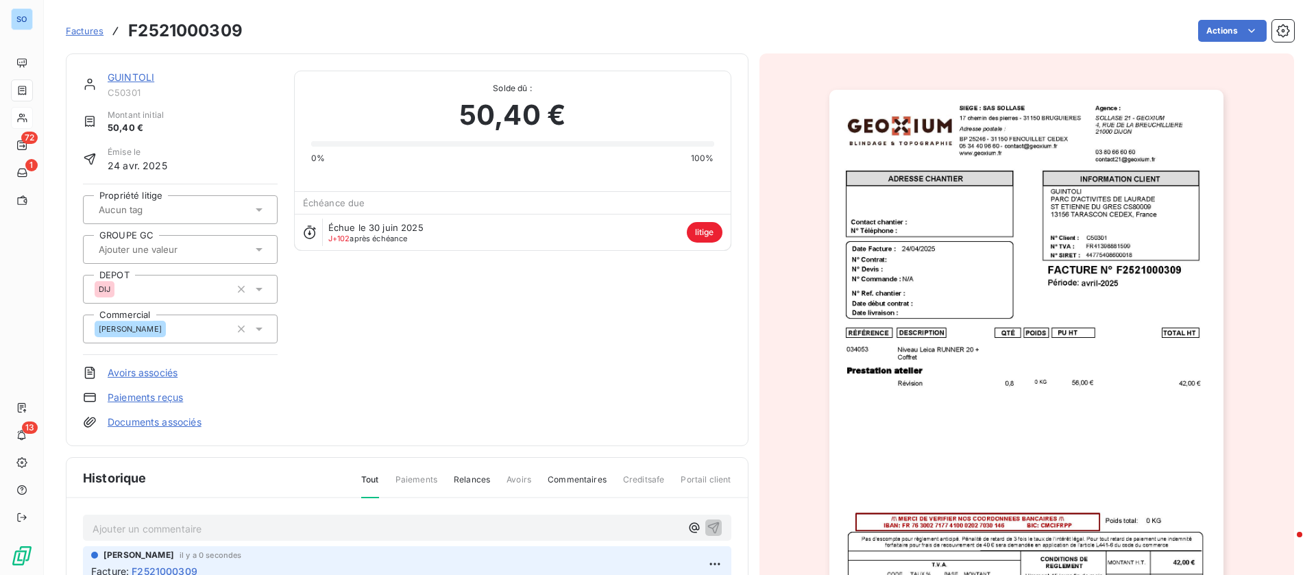
click at [142, 78] on link "GUINTOLI" at bounding box center [131, 77] width 47 height 12
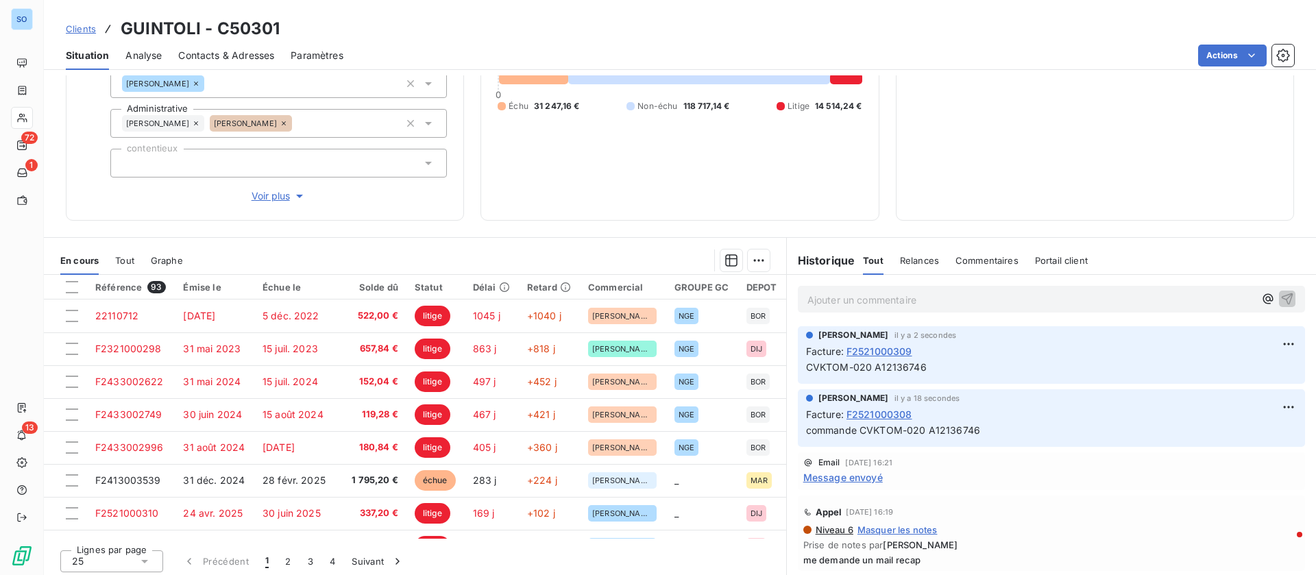
scroll to position [187, 0]
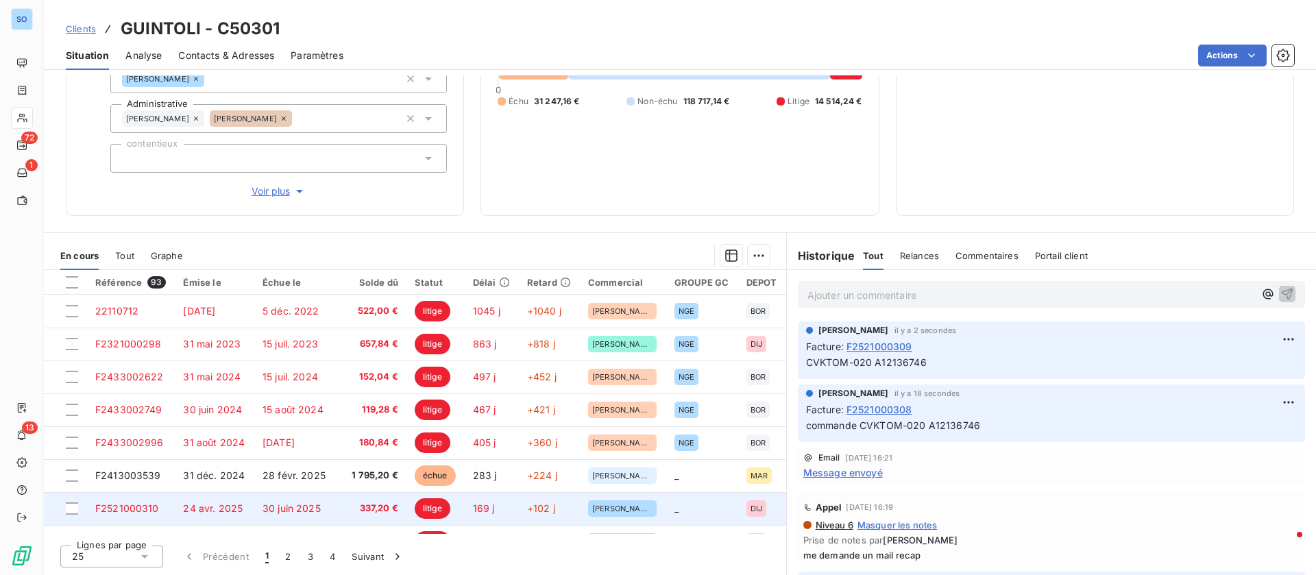
click at [235, 508] on span "24 avr. 2025" at bounding box center [213, 509] width 60 height 12
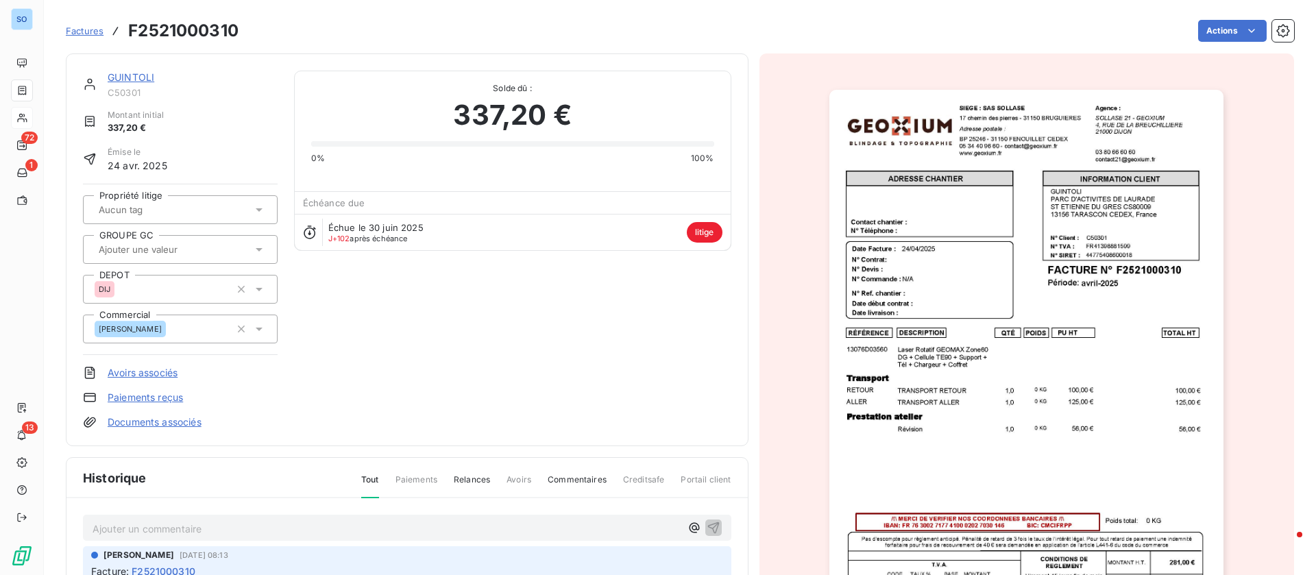
click at [154, 525] on p "Ajouter un commentaire ﻿" at bounding box center [387, 528] width 588 height 17
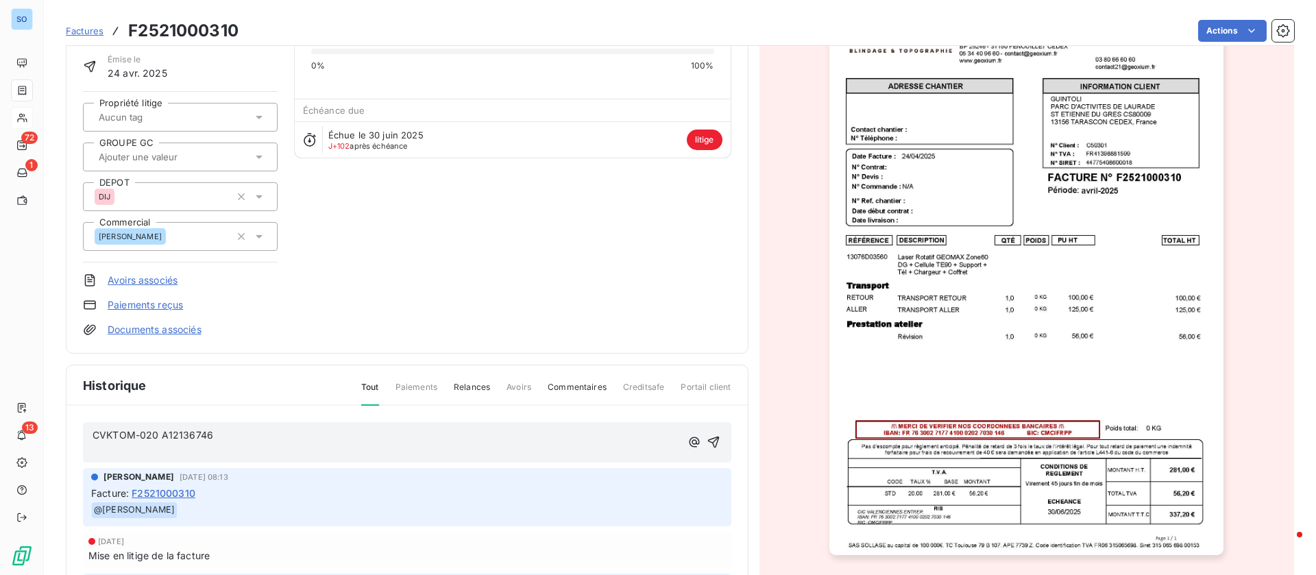
scroll to position [206, 0]
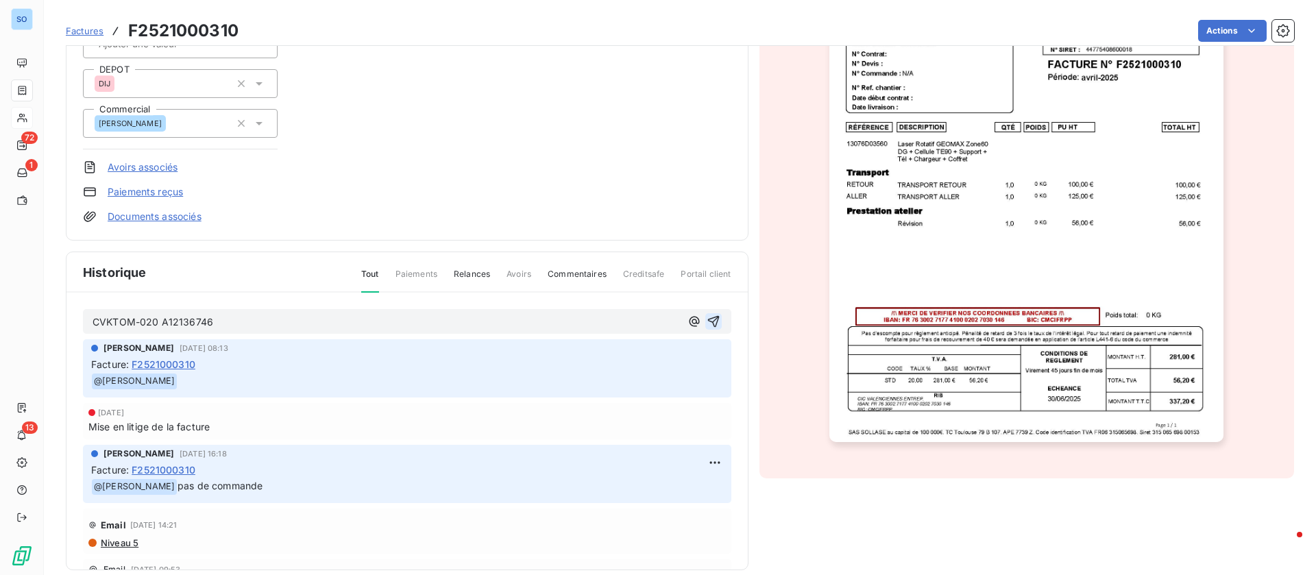
click at [708, 323] on icon "button" at bounding box center [714, 322] width 12 height 12
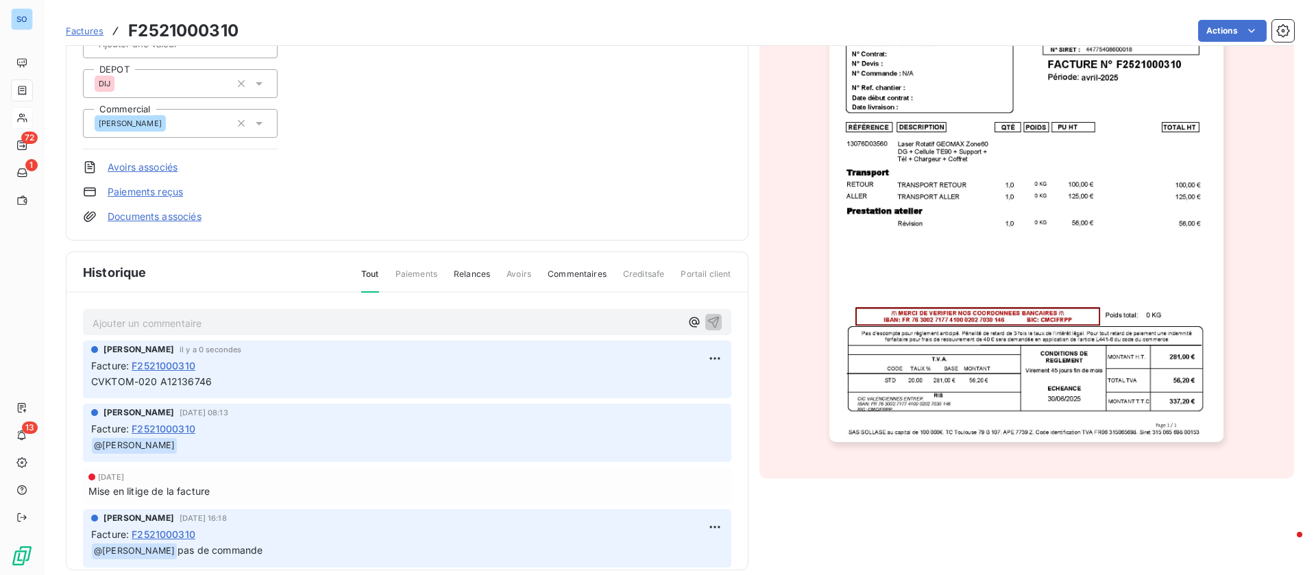
click at [422, 174] on div "GUINTOLI C50301 Montant initial 337,20 € Émise le 24 avr. 2025 Propriété litige…" at bounding box center [407, 44] width 649 height 359
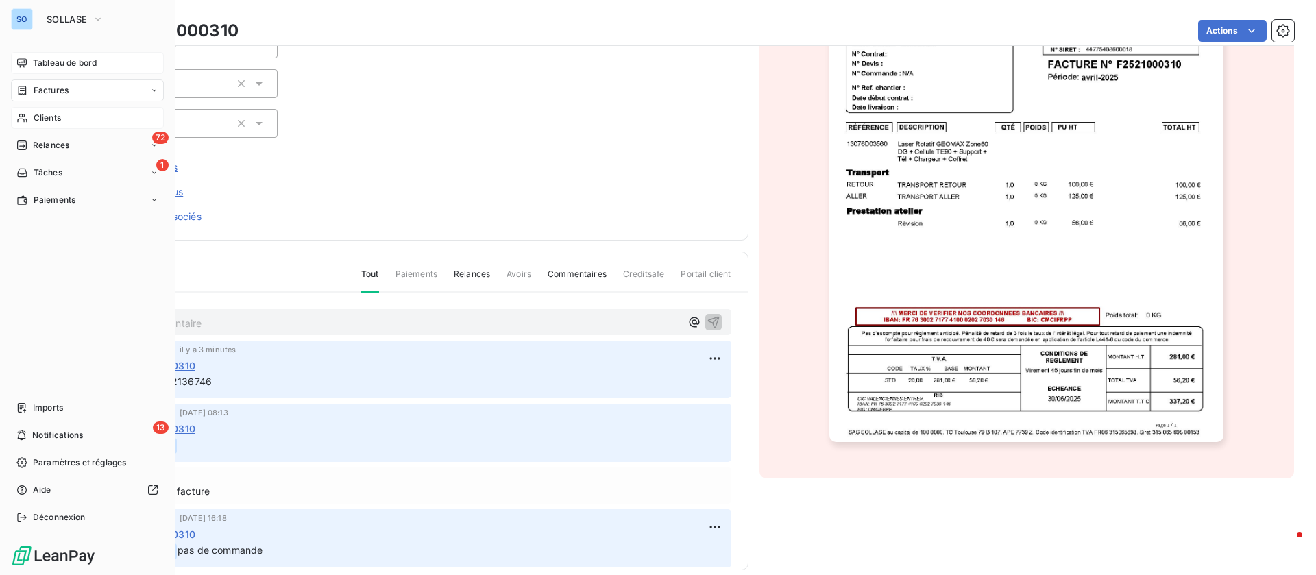
click at [37, 60] on span "Tableau de bord" at bounding box center [65, 63] width 64 height 12
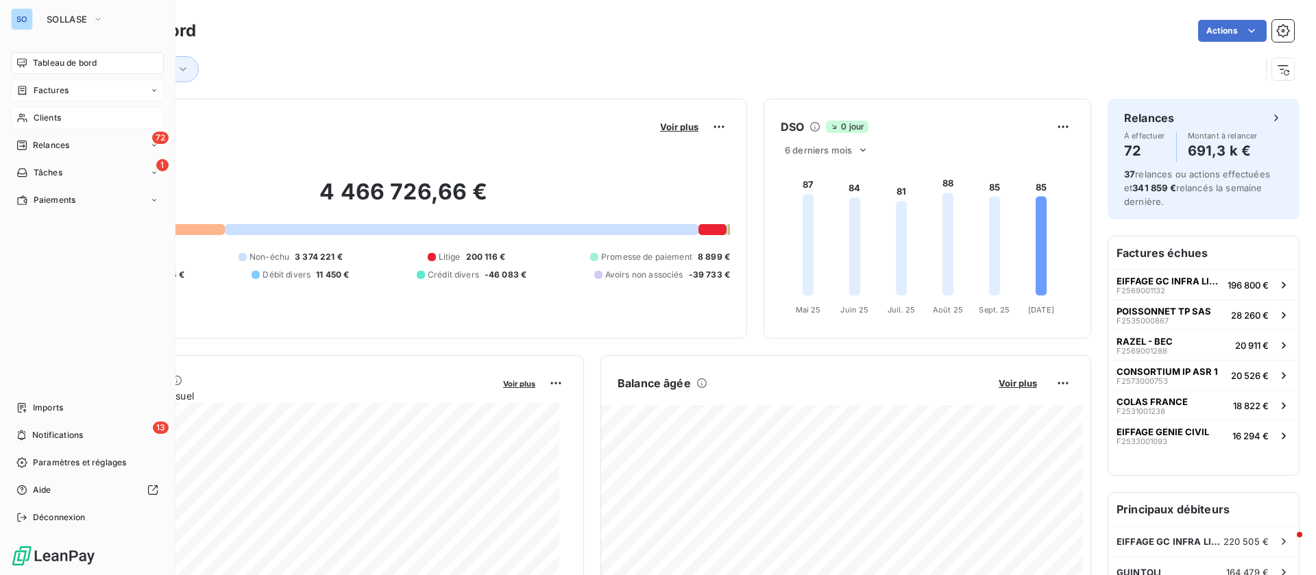
click at [44, 92] on span "Factures" at bounding box center [51, 90] width 35 height 12
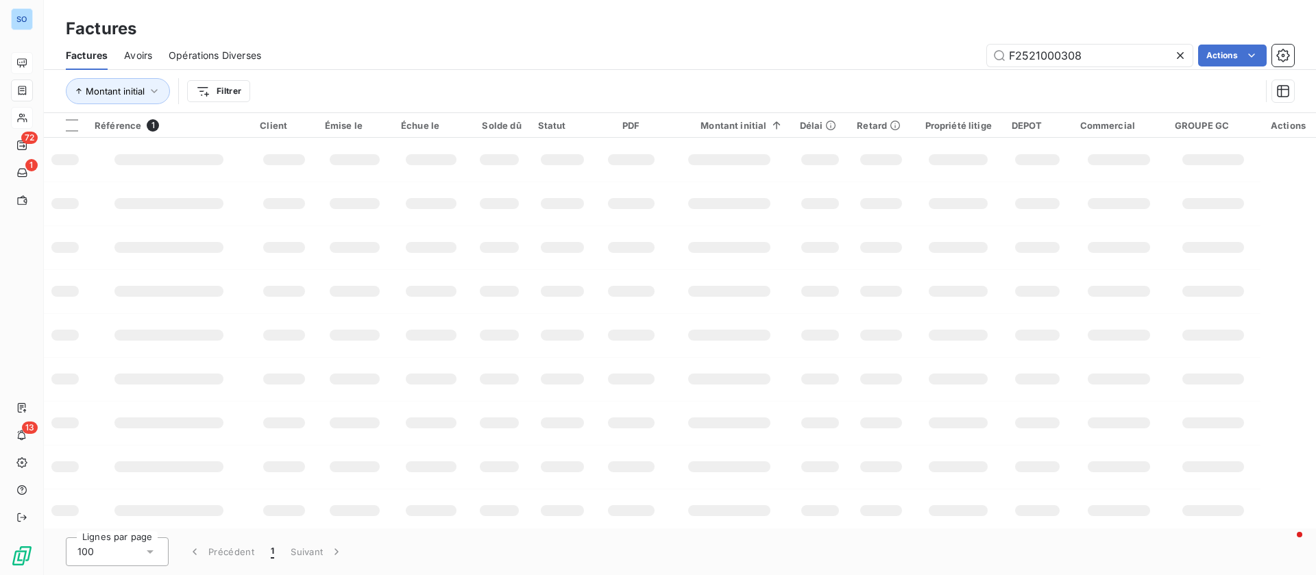
click at [141, 58] on span "Avoirs" at bounding box center [138, 56] width 28 height 14
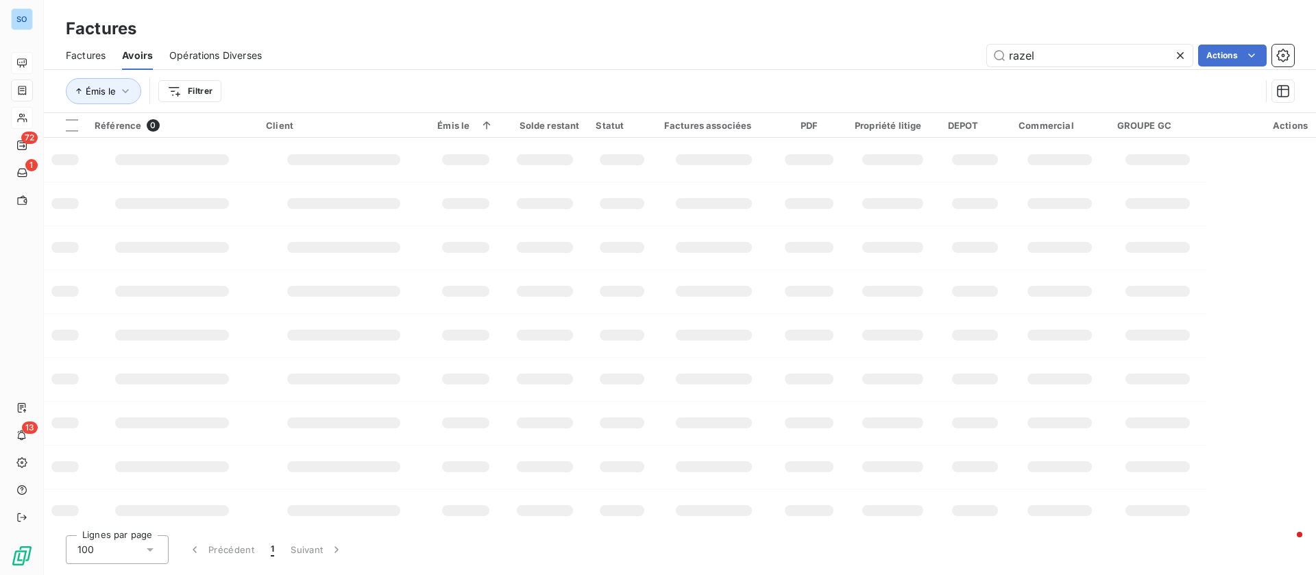
click at [1180, 49] on icon at bounding box center [1181, 56] width 14 height 14
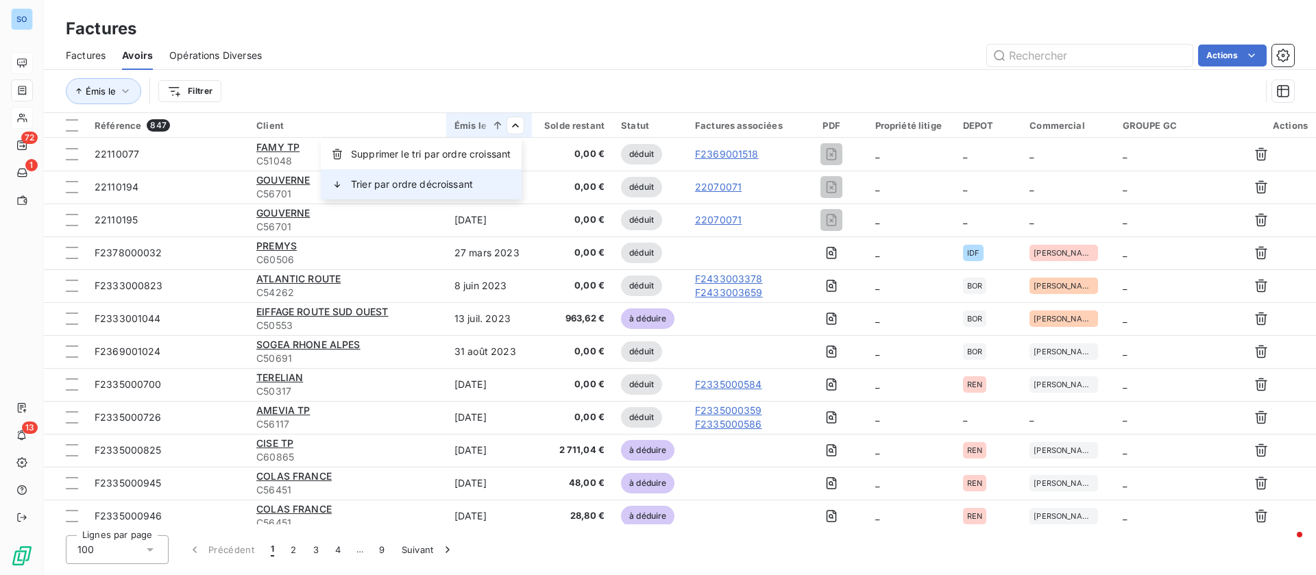
click at [448, 178] on span "Trier par ordre décroissant" at bounding box center [412, 185] width 122 height 14
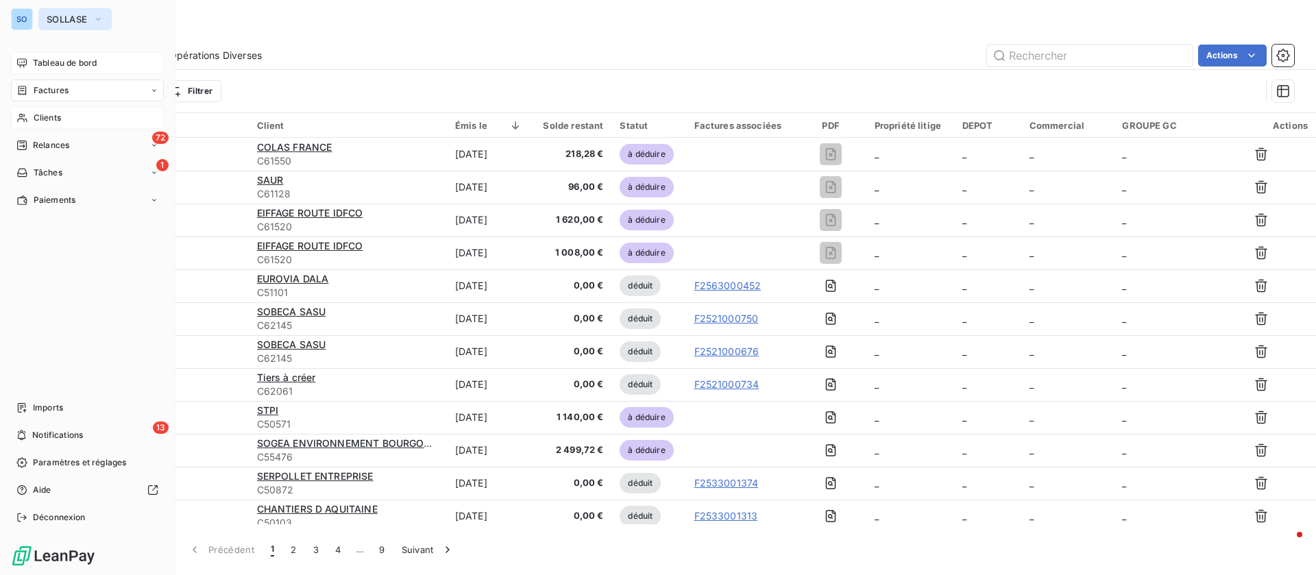
click at [81, 23] on span "SOLLASE" at bounding box center [67, 19] width 40 height 11
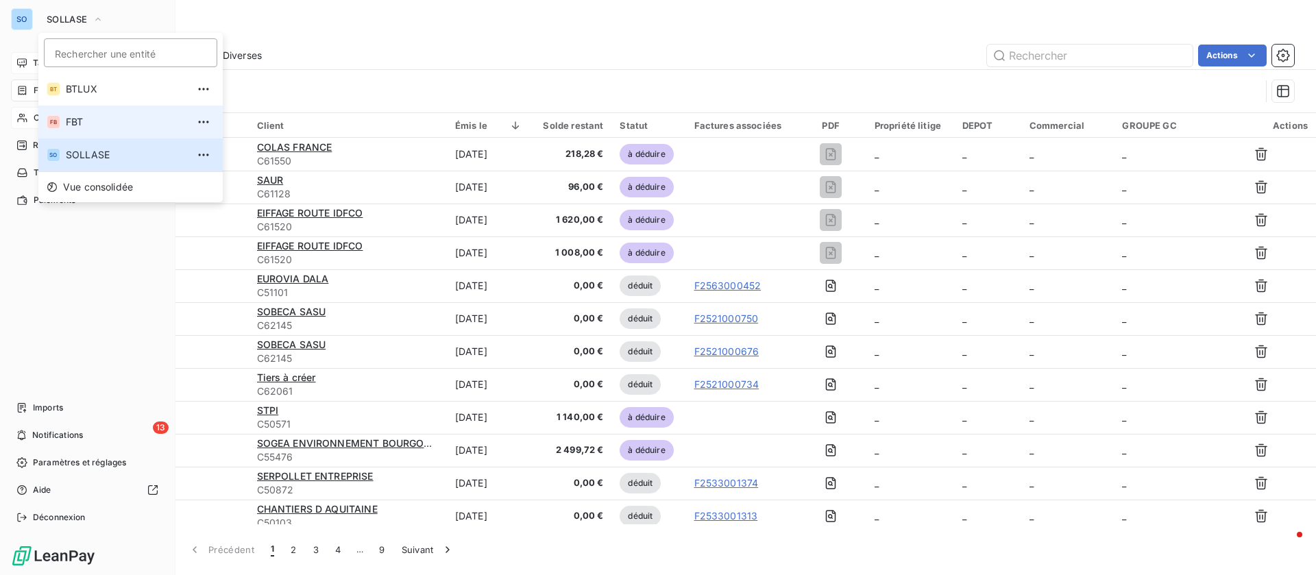
click at [93, 118] on span "FBT" at bounding box center [126, 122] width 121 height 14
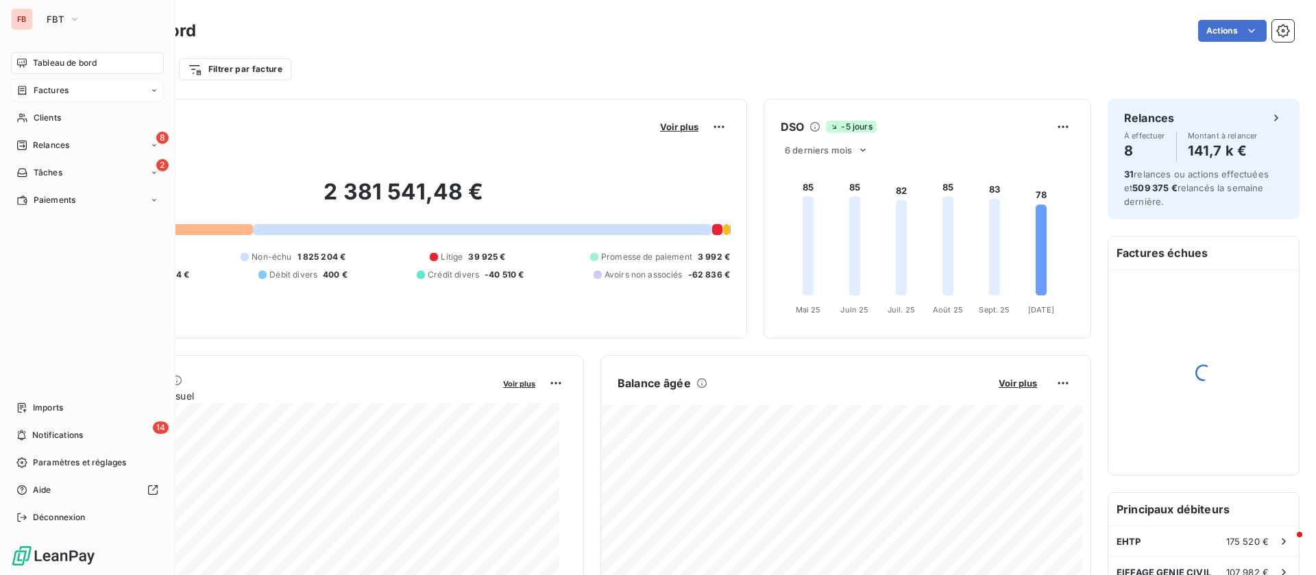
click at [66, 98] on div "Factures" at bounding box center [87, 91] width 153 height 22
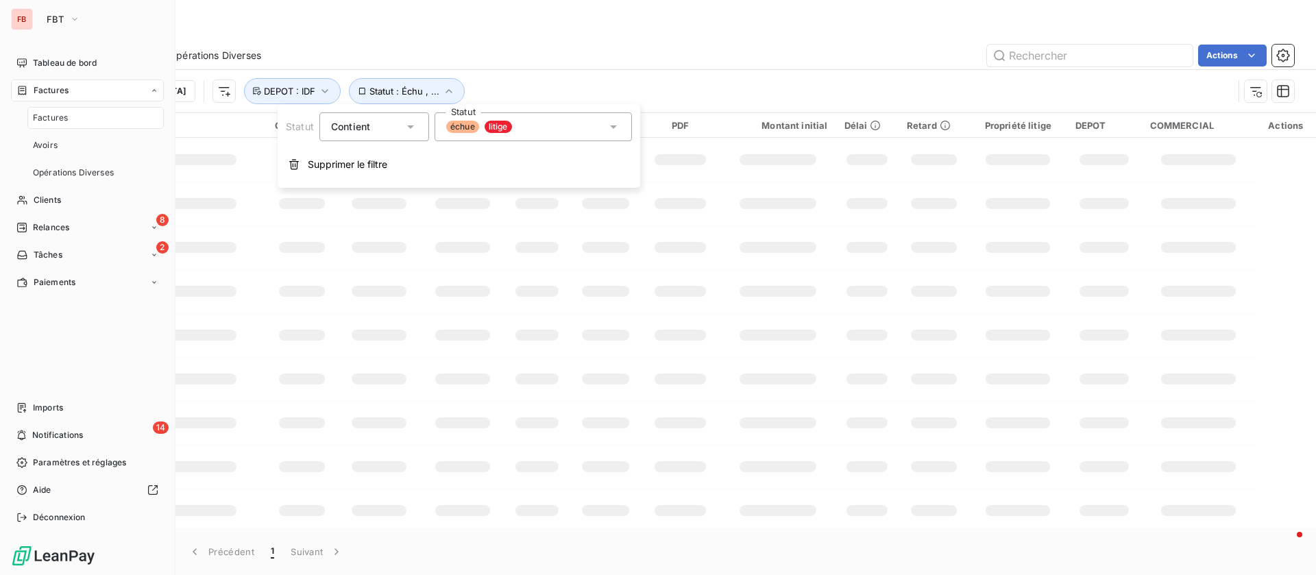
click at [91, 115] on div "Factures" at bounding box center [95, 118] width 136 height 22
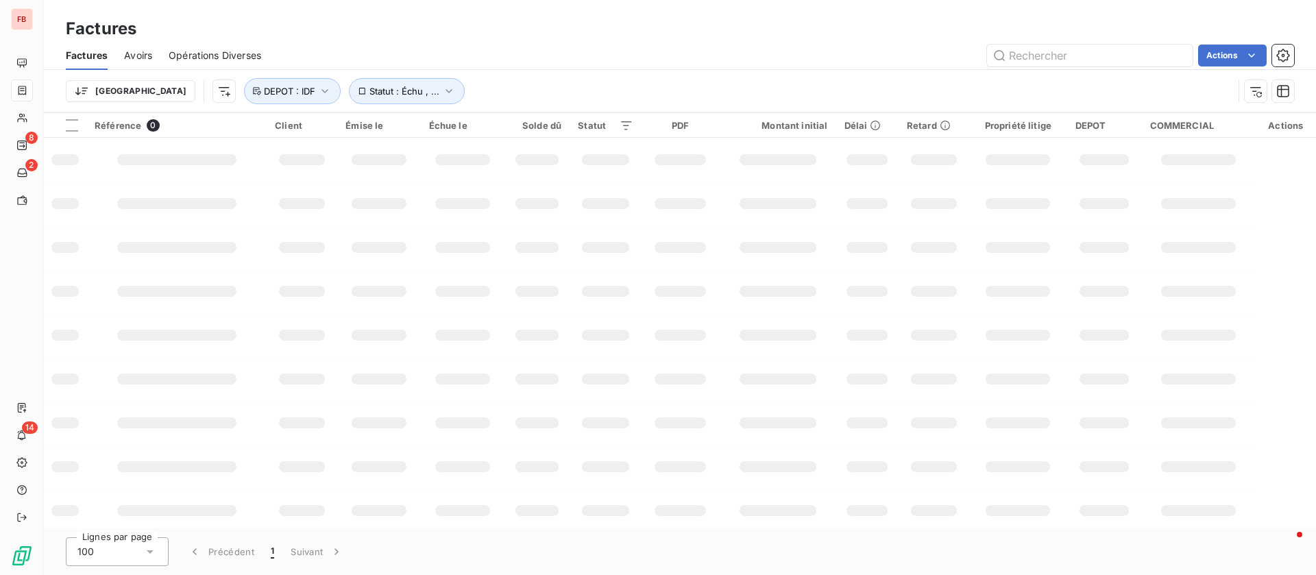
click at [130, 47] on div "Avoirs" at bounding box center [138, 55] width 28 height 29
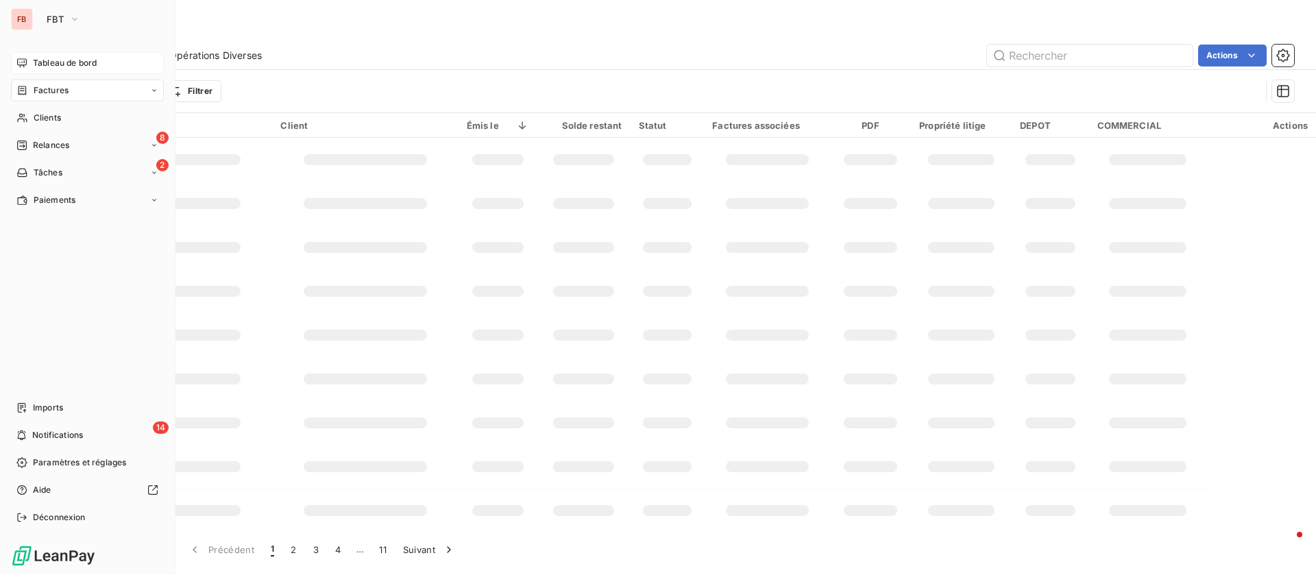
click at [70, 64] on span "Tableau de bord" at bounding box center [65, 63] width 64 height 12
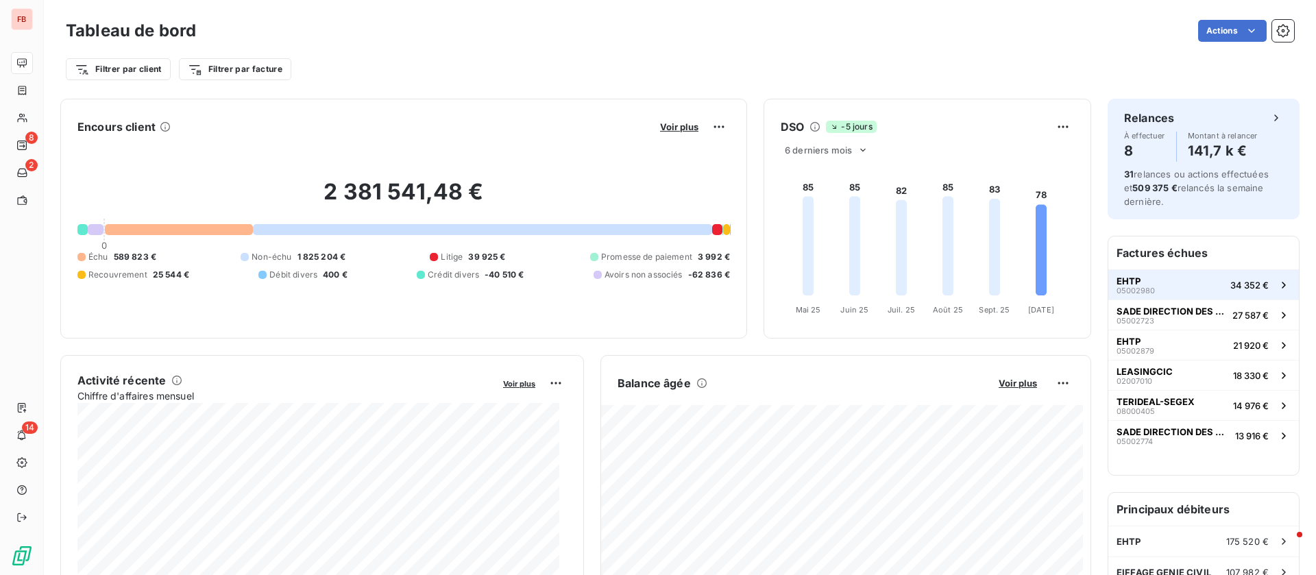
click at [1152, 281] on button "EHTP 05002980 34 352 €" at bounding box center [1204, 284] width 191 height 30
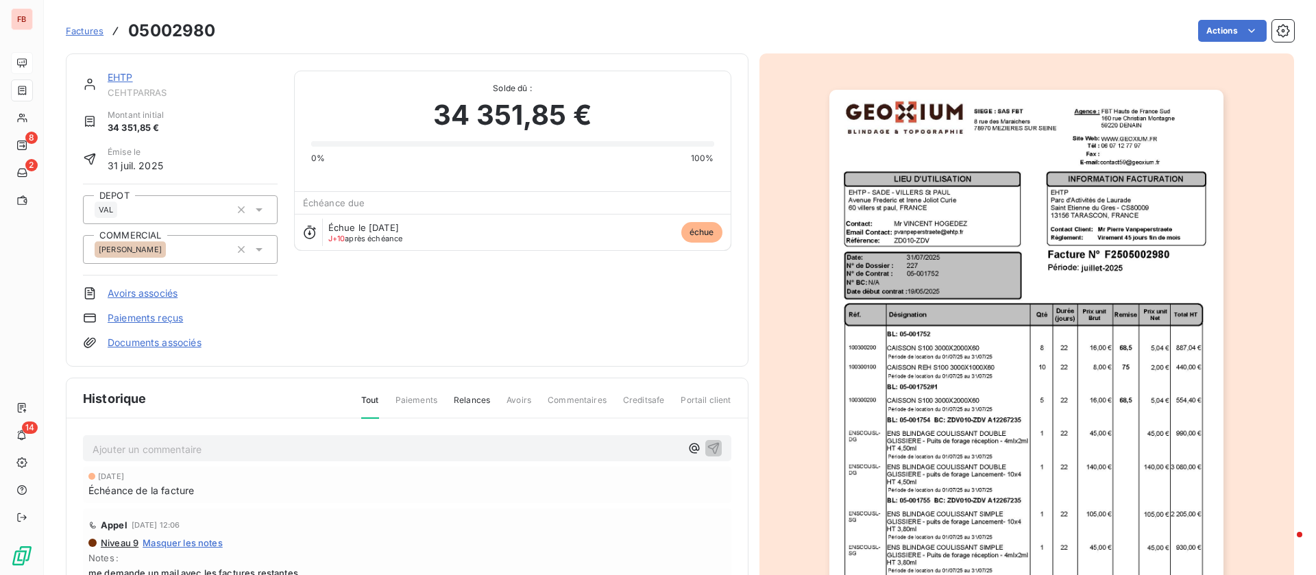
click at [123, 74] on link "EHTP" at bounding box center [120, 77] width 25 height 12
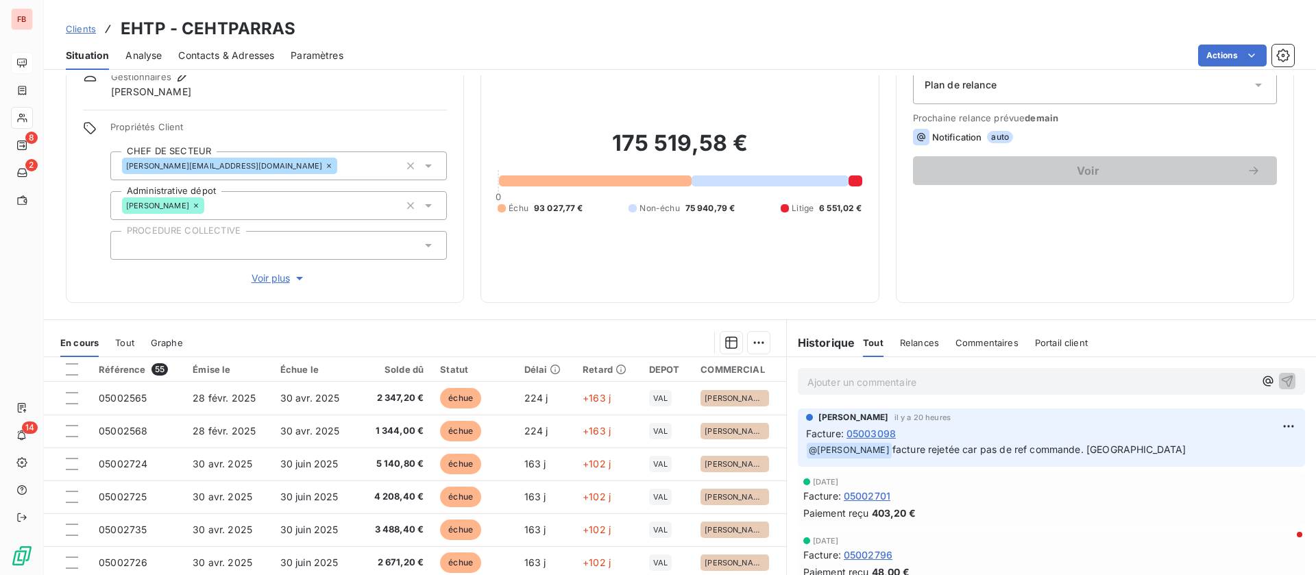
scroll to position [103, 0]
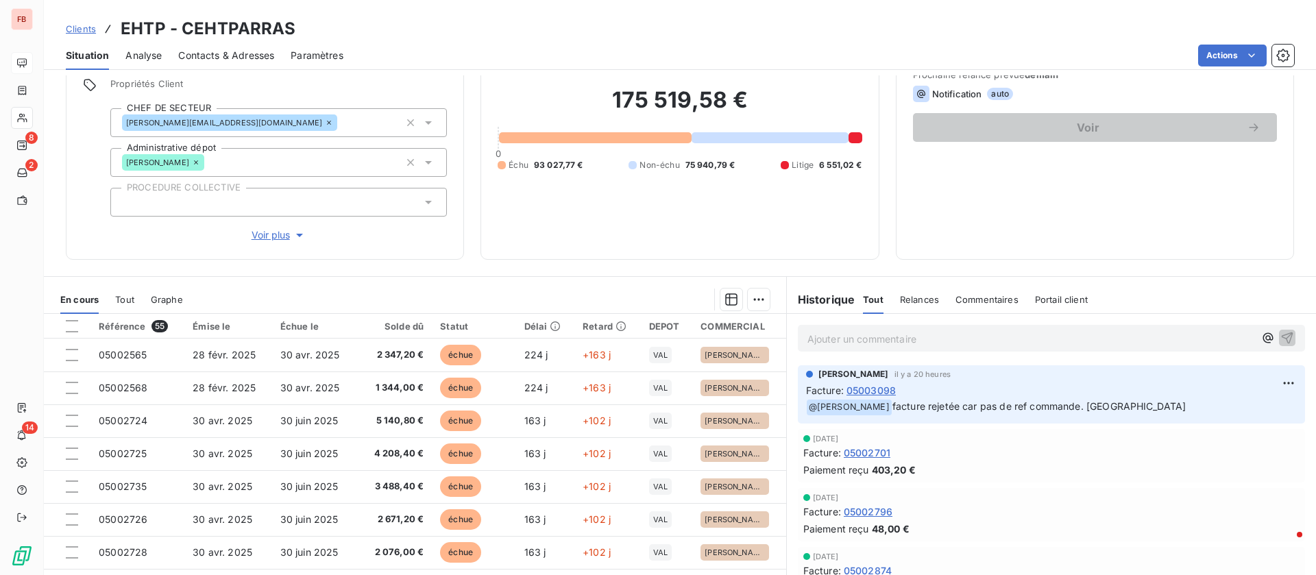
click at [900, 300] on span "Relances" at bounding box center [919, 299] width 39 height 11
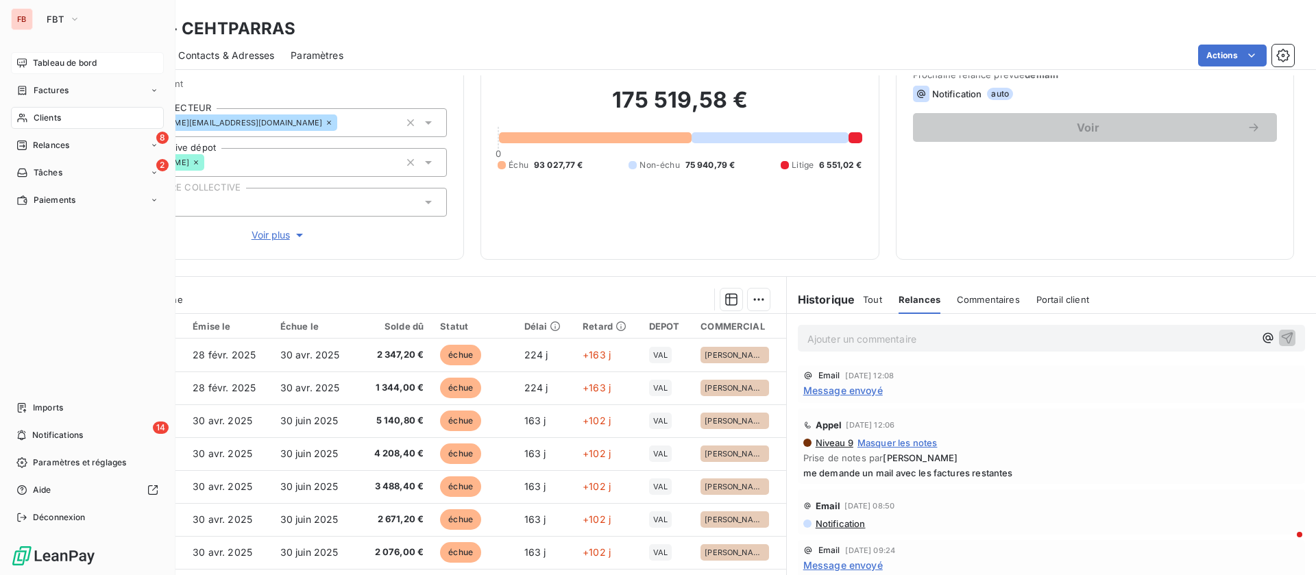
click at [35, 114] on span "Clients" at bounding box center [47, 118] width 27 height 12
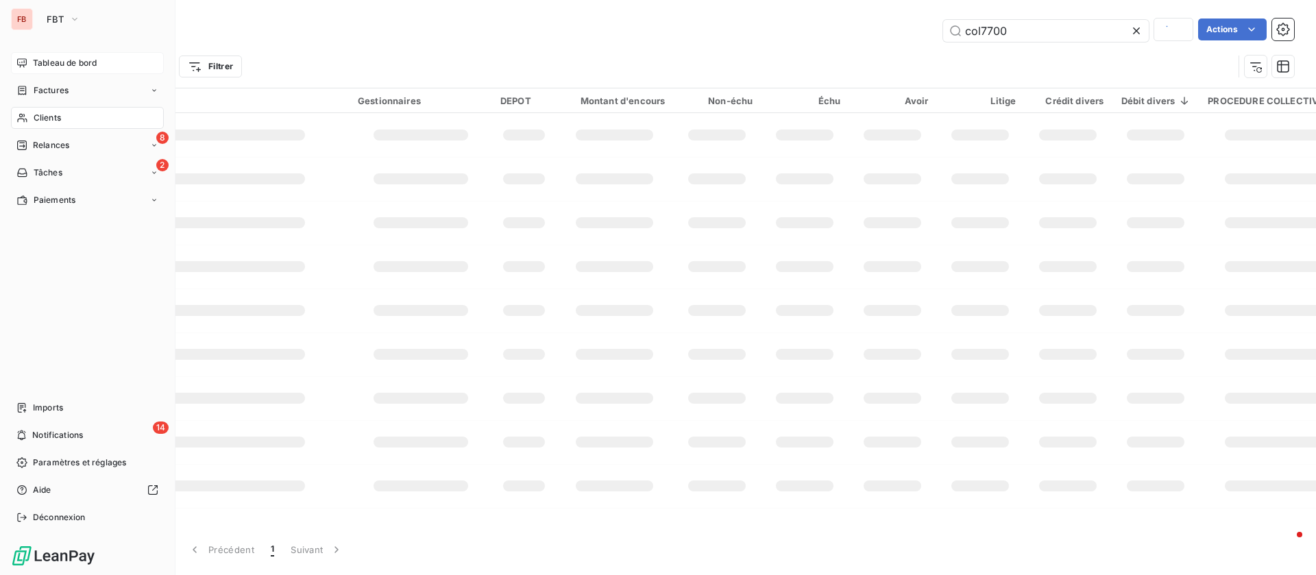
type input "cer"
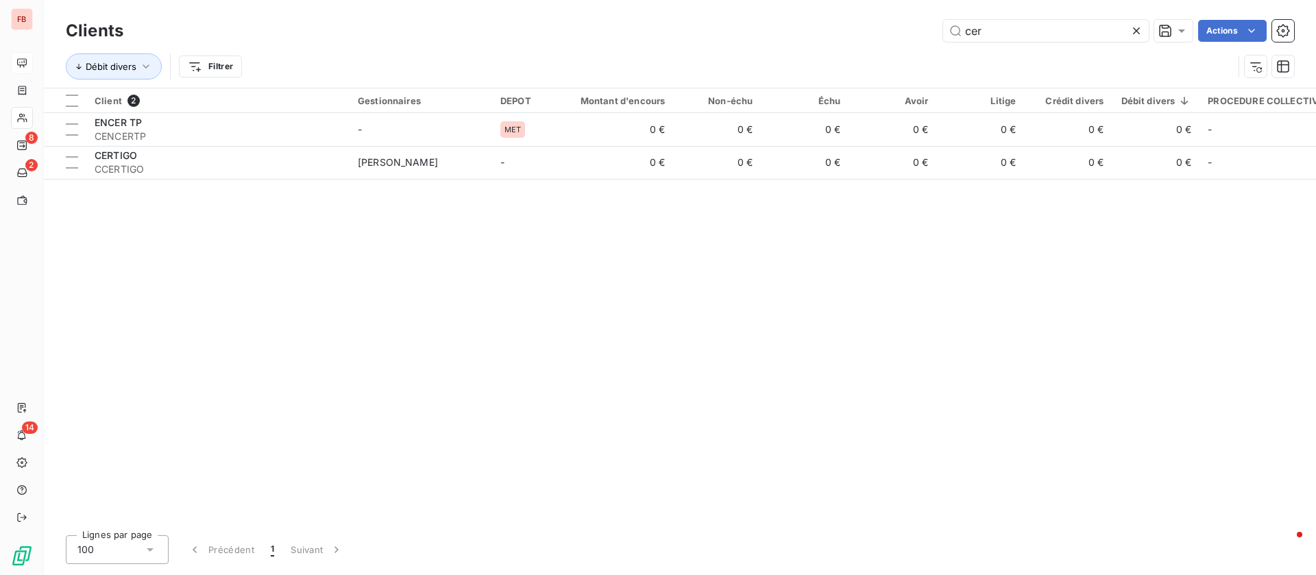
click at [1136, 30] on icon at bounding box center [1136, 30] width 7 height 7
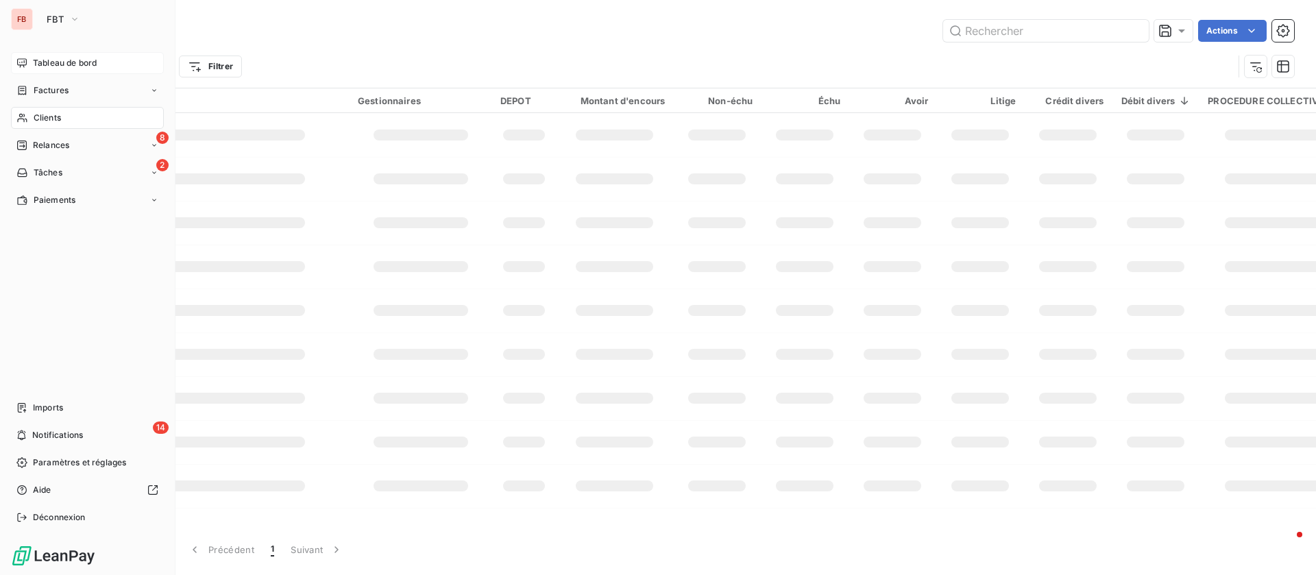
click at [73, 111] on div "Clients" at bounding box center [87, 118] width 153 height 22
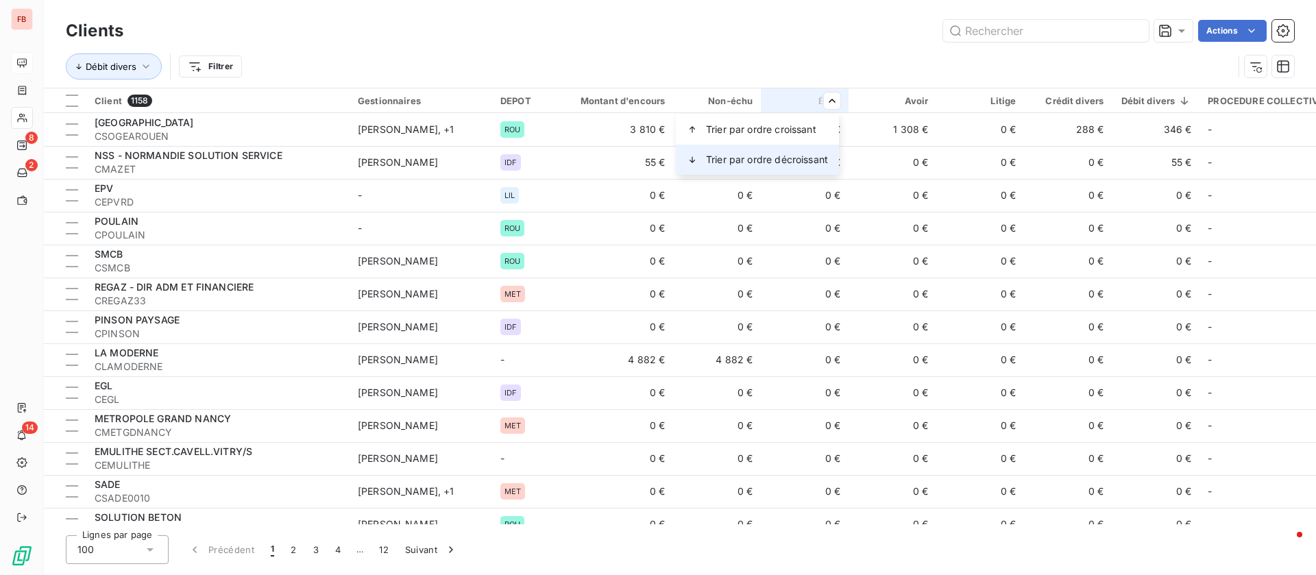
click at [781, 154] on span "Trier par ordre décroissant" at bounding box center [767, 160] width 122 height 14
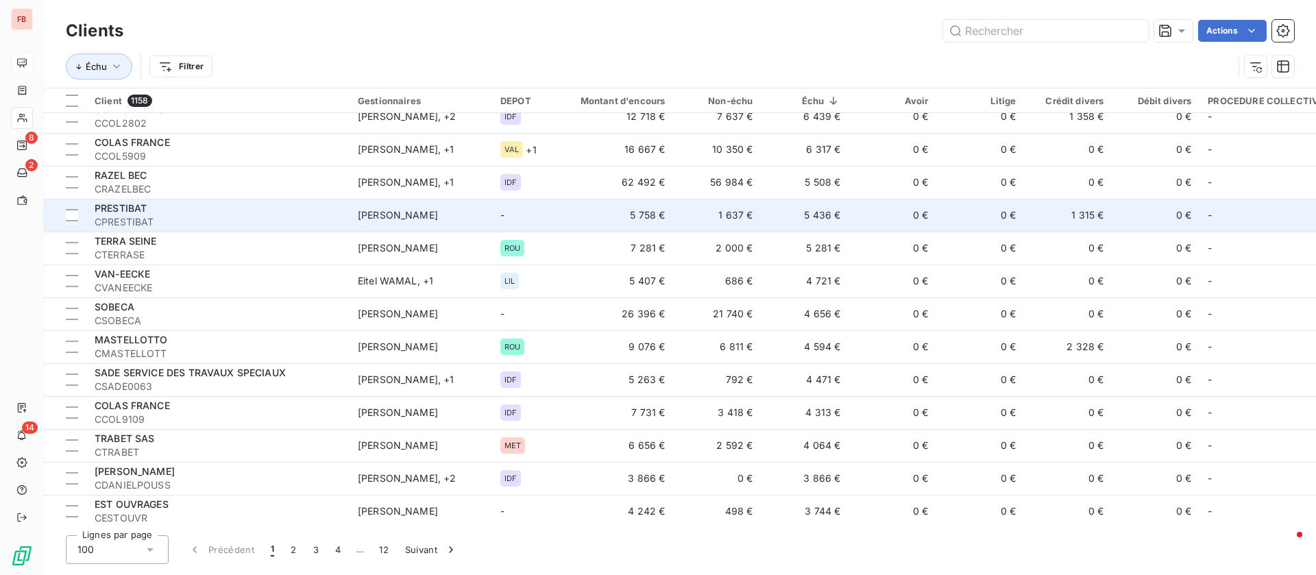
scroll to position [617, 0]
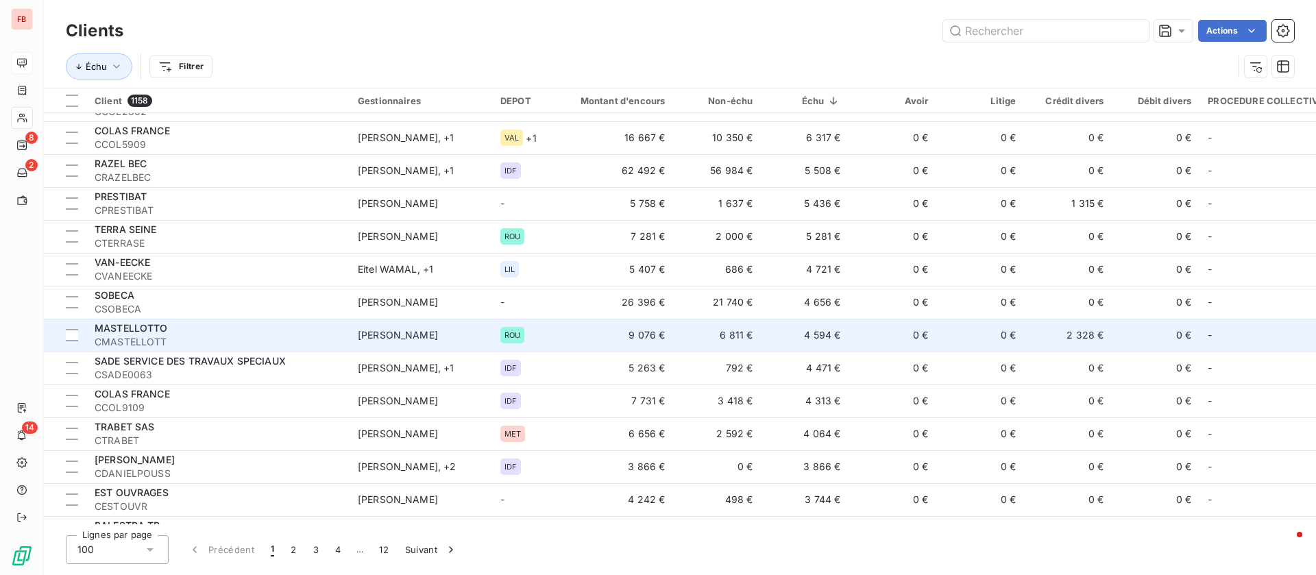
click at [884, 336] on td "0 €" at bounding box center [893, 335] width 88 height 33
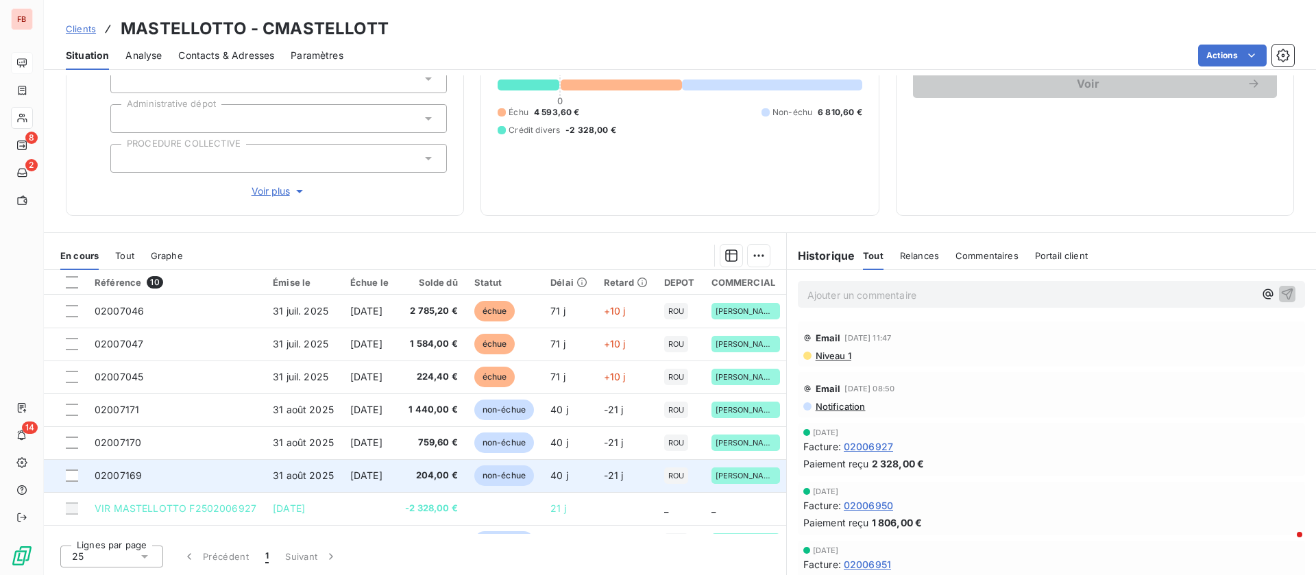
scroll to position [44, 0]
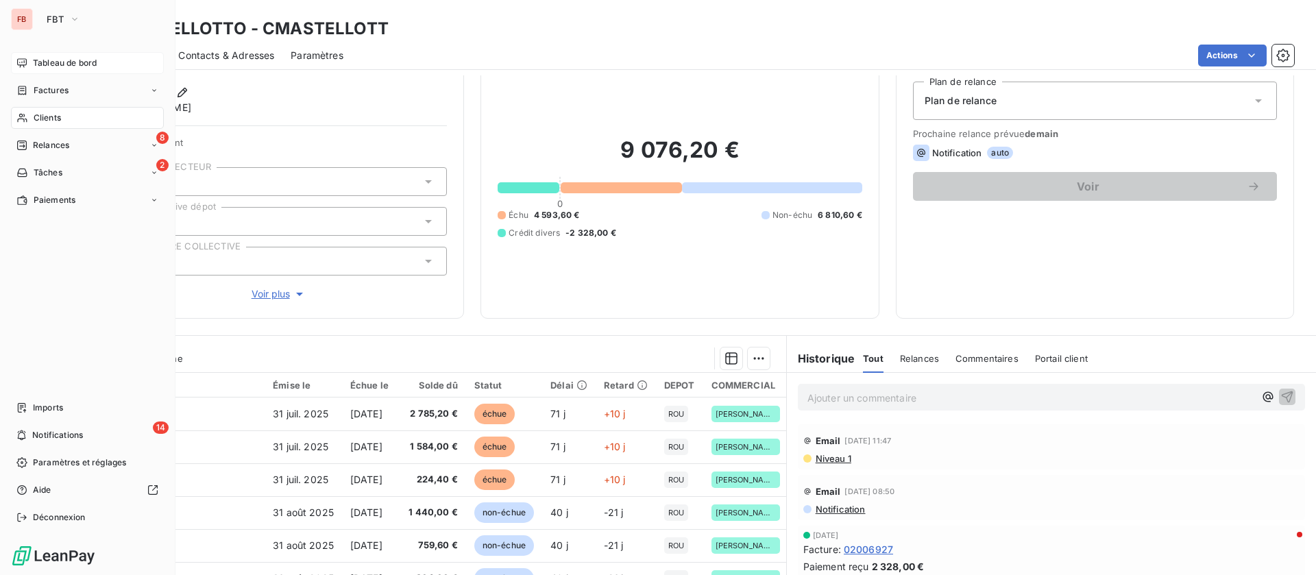
click at [34, 120] on span "Clients" at bounding box center [47, 118] width 27 height 12
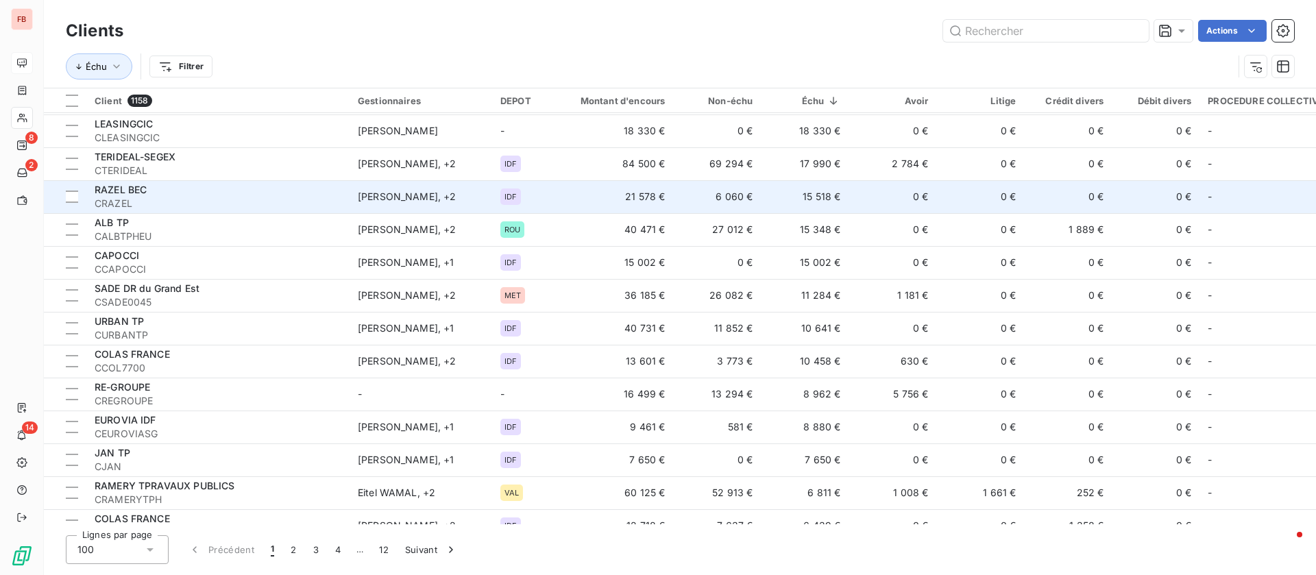
scroll to position [206, 0]
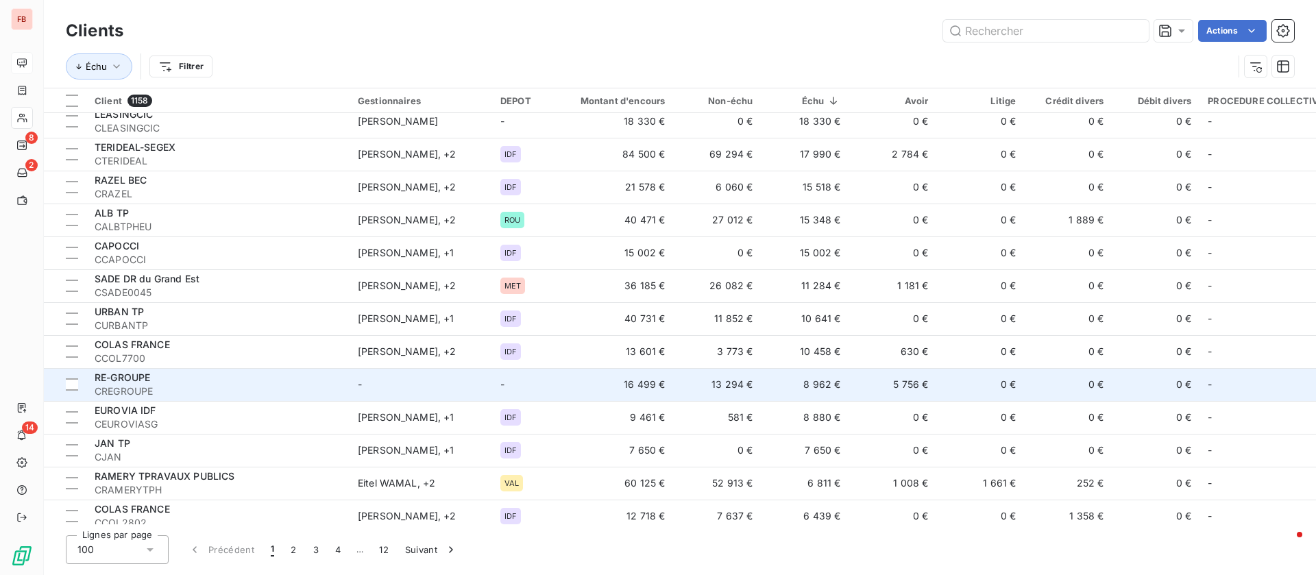
click at [290, 377] on div "RE-GROUPE" at bounding box center [218, 378] width 247 height 14
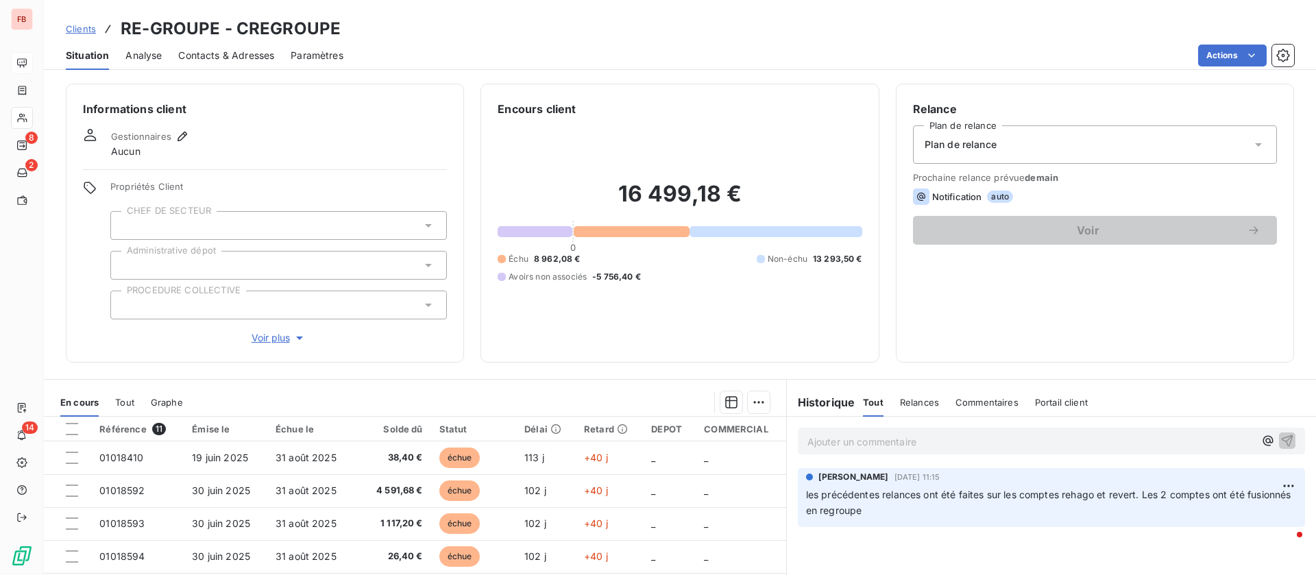
click at [269, 336] on span "Voir plus" at bounding box center [279, 338] width 55 height 14
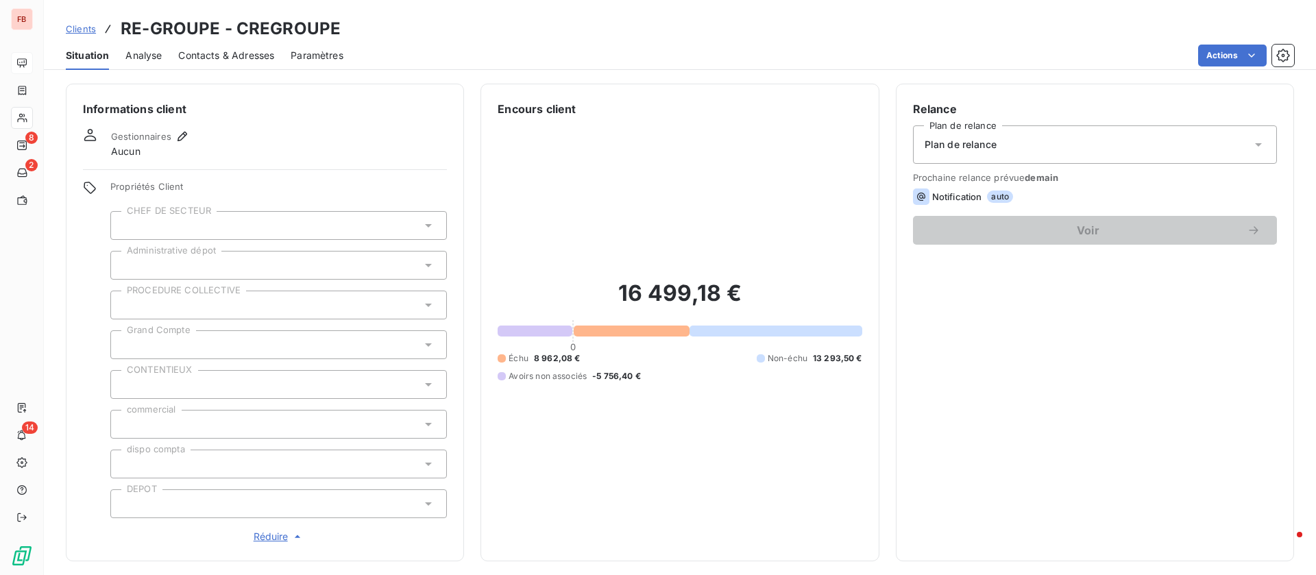
click at [251, 505] on div at bounding box center [278, 504] width 337 height 29
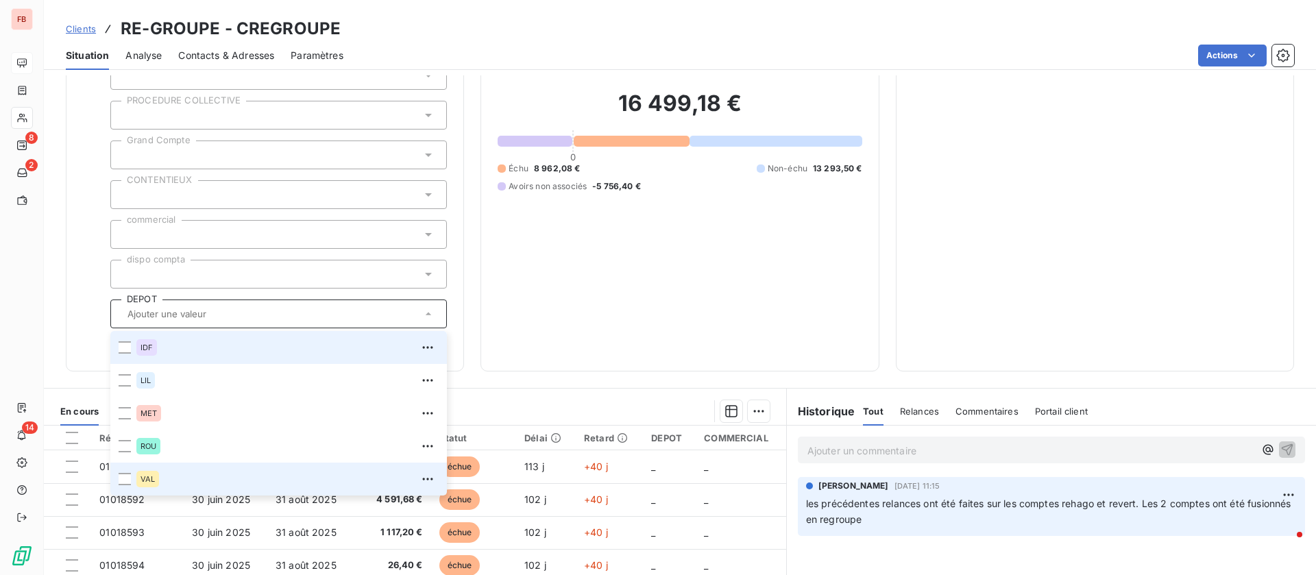
scroll to position [206, 0]
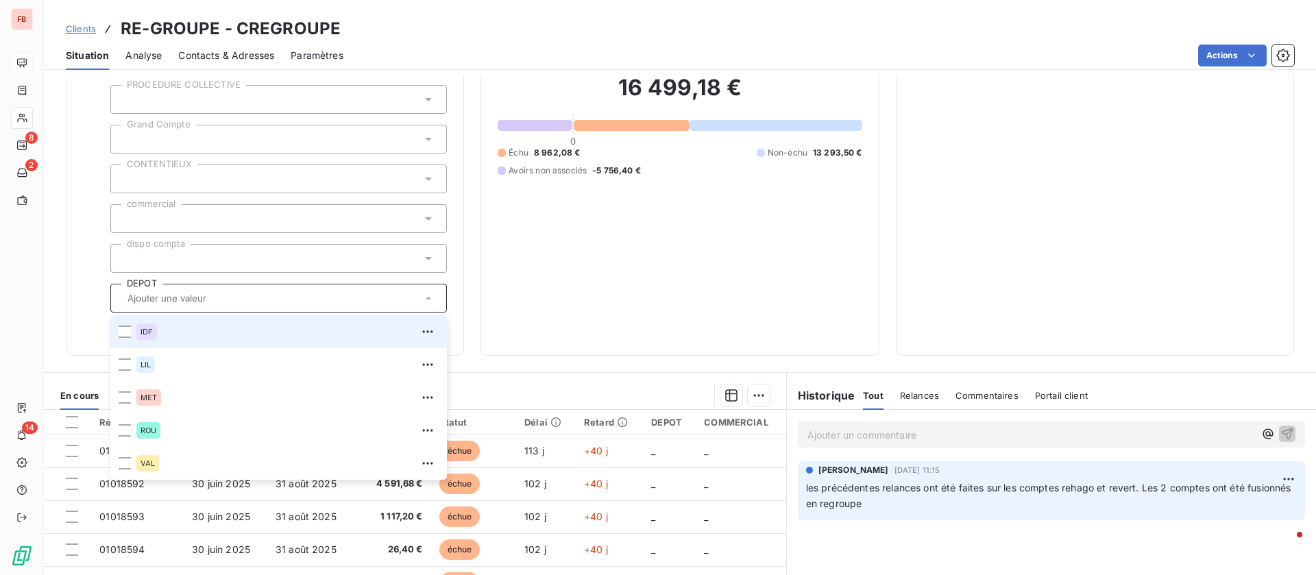
click at [163, 331] on div "IDF" at bounding box center [287, 332] width 302 height 22
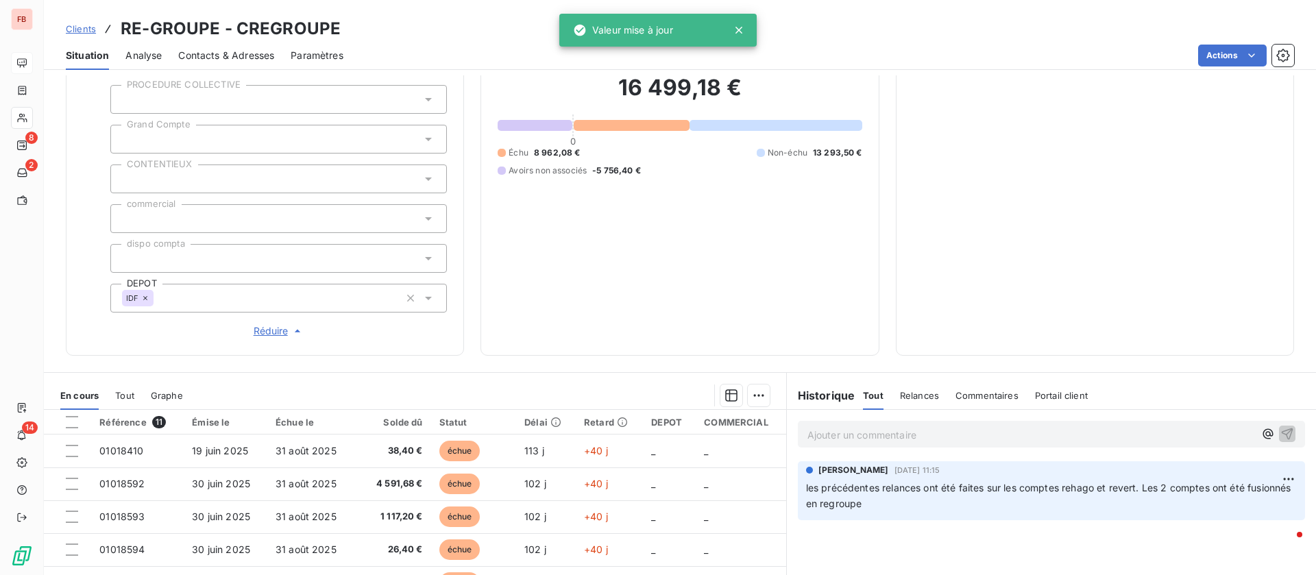
click at [506, 252] on div "16 499,18 € 0 Échu 8 962,08 € Non-échu 13 293,50 € Avoirs non associés -5 756,4…" at bounding box center [680, 125] width 364 height 427
click at [237, 254] on div at bounding box center [278, 258] width 337 height 29
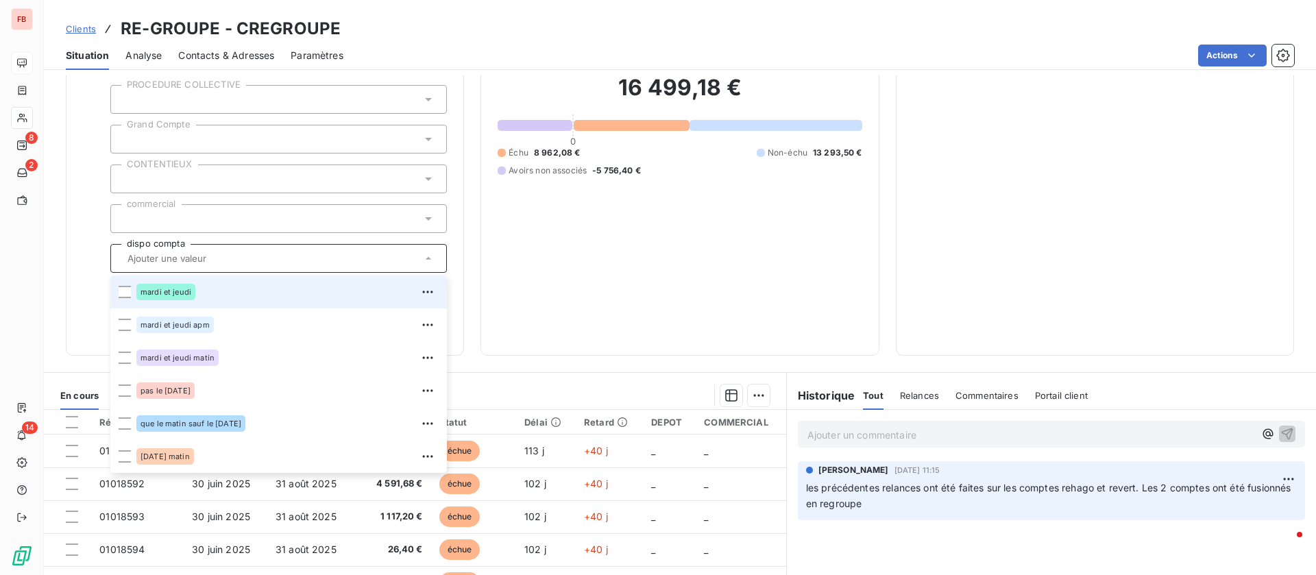
click at [242, 215] on div at bounding box center [278, 218] width 337 height 29
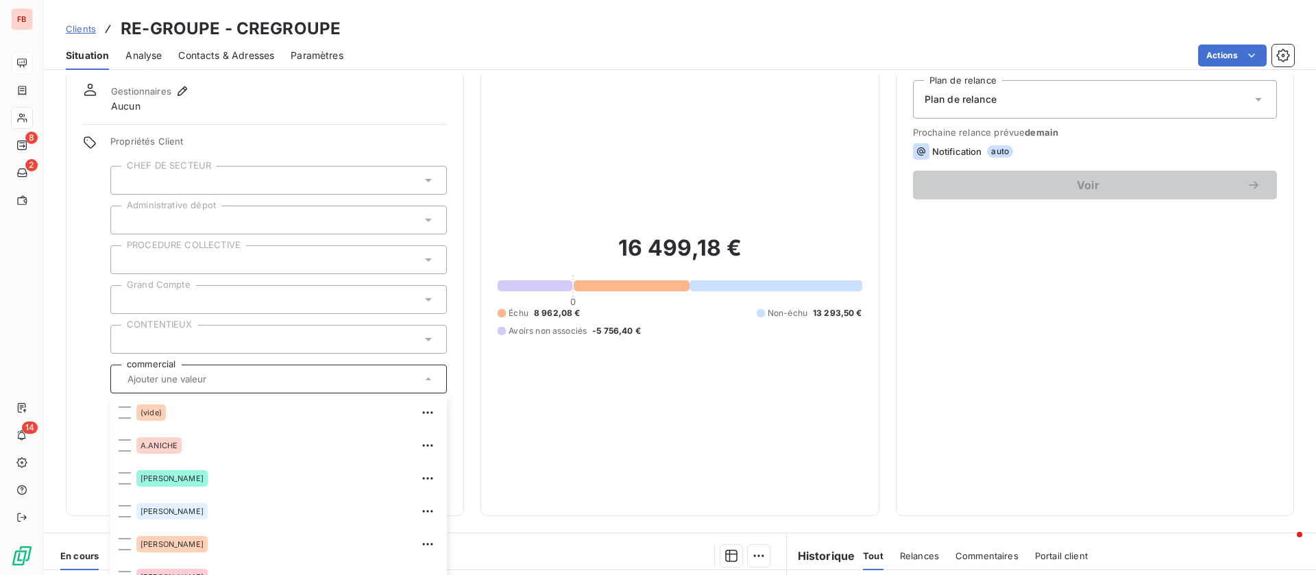
scroll to position [0, 0]
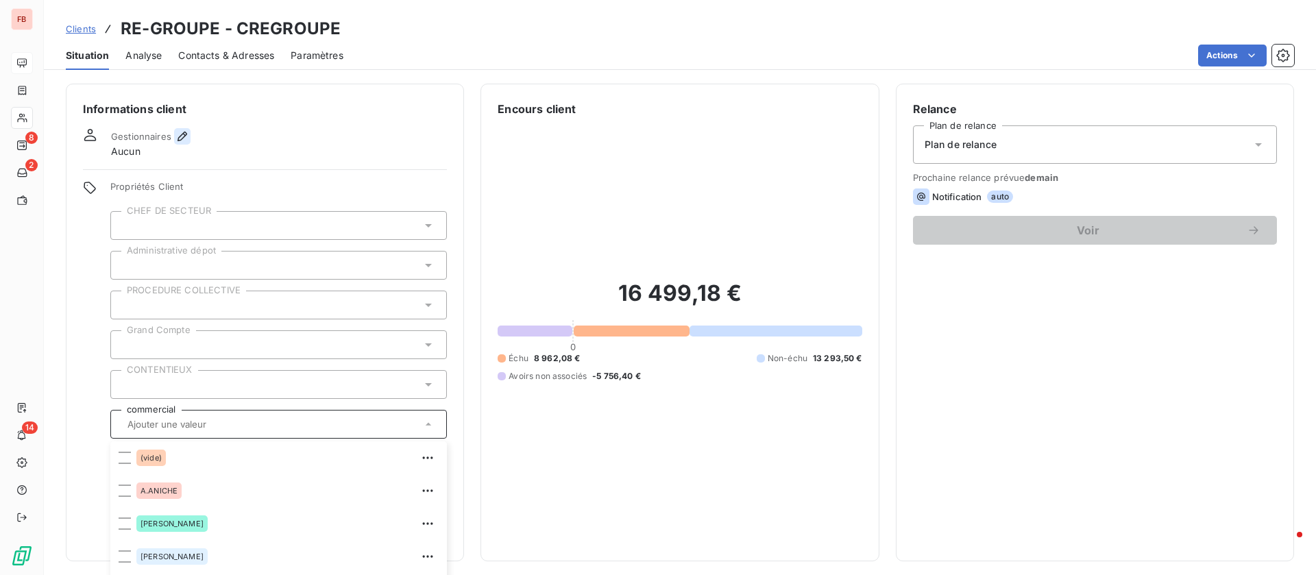
click at [185, 131] on icon "button" at bounding box center [183, 137] width 14 height 14
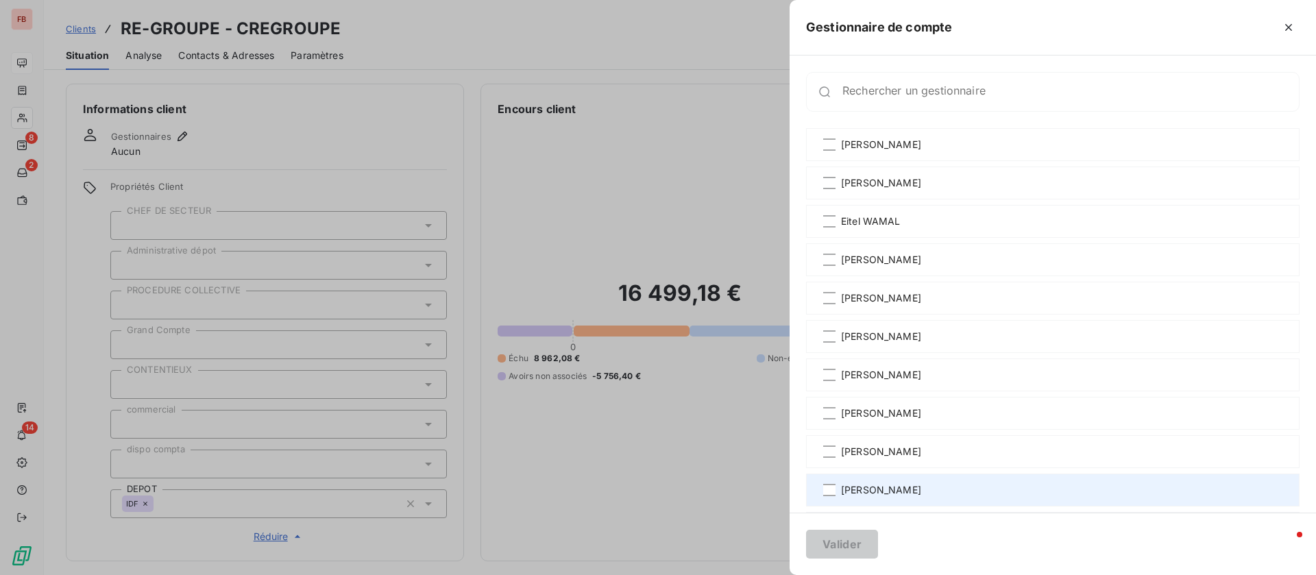
click at [856, 490] on span "olivier beaugrand" at bounding box center [881, 490] width 80 height 14
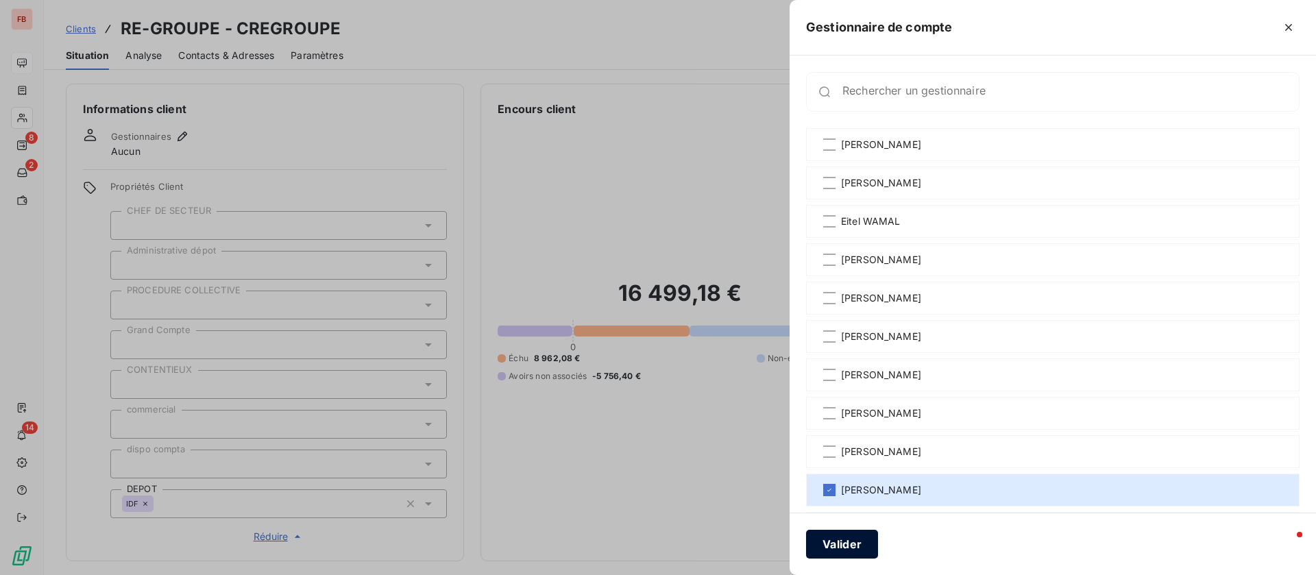
click at [837, 542] on button "Valider" at bounding box center [842, 544] width 72 height 29
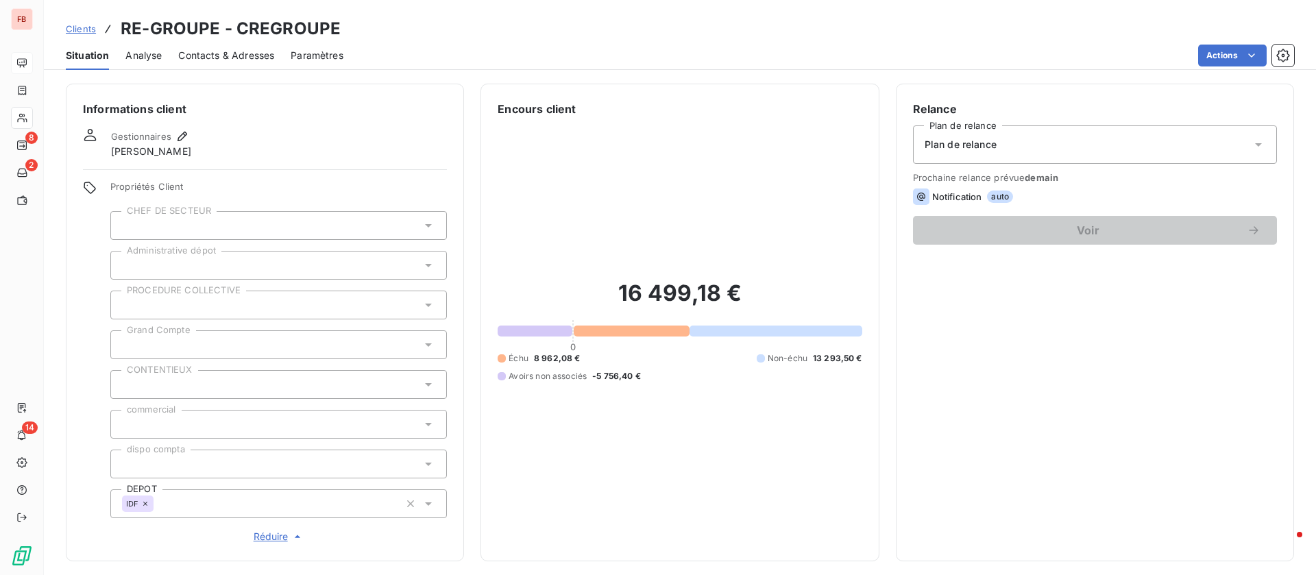
click at [219, 422] on div at bounding box center [278, 424] width 337 height 29
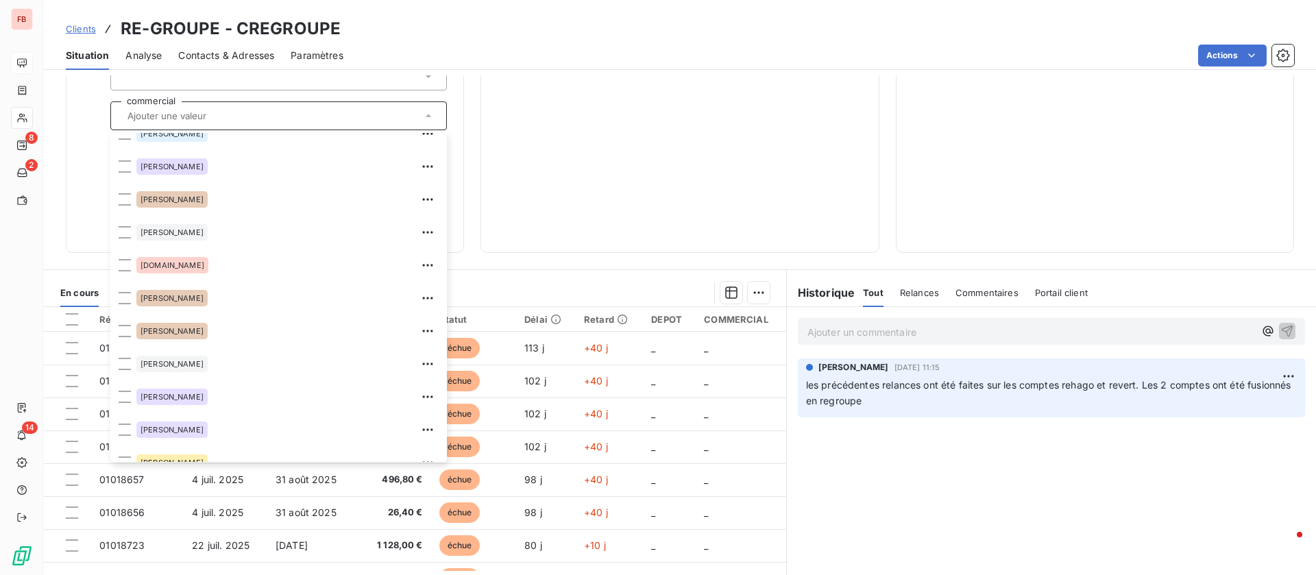
scroll to position [617, 0]
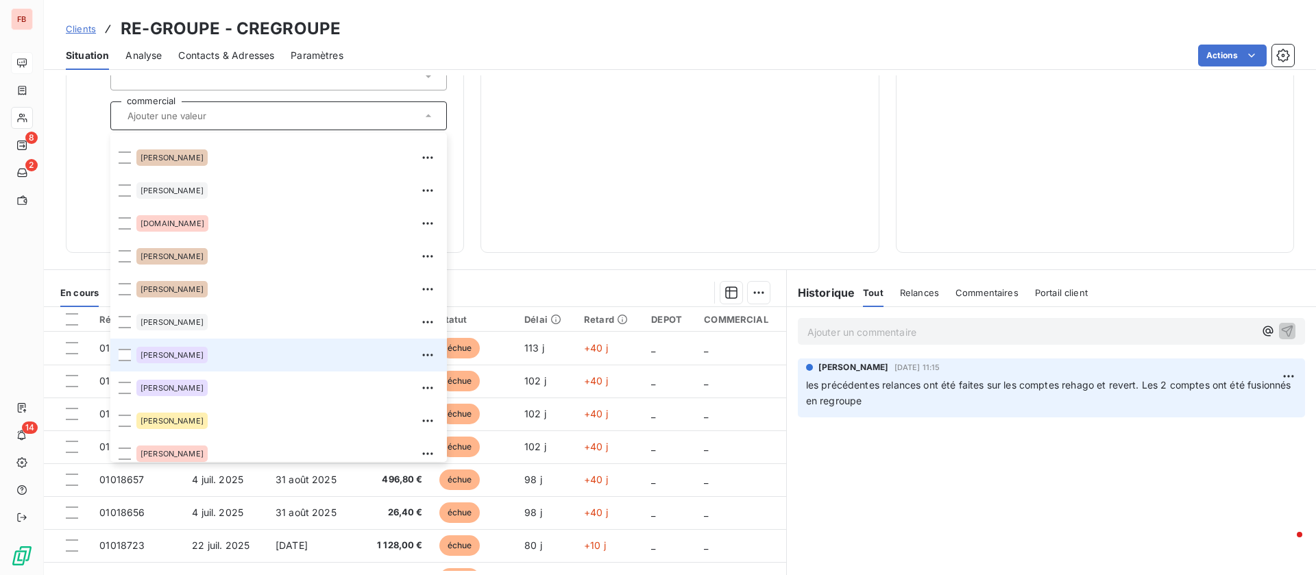
click at [171, 347] on div "Olivier BEAUGRAND" at bounding box center [171, 355] width 71 height 16
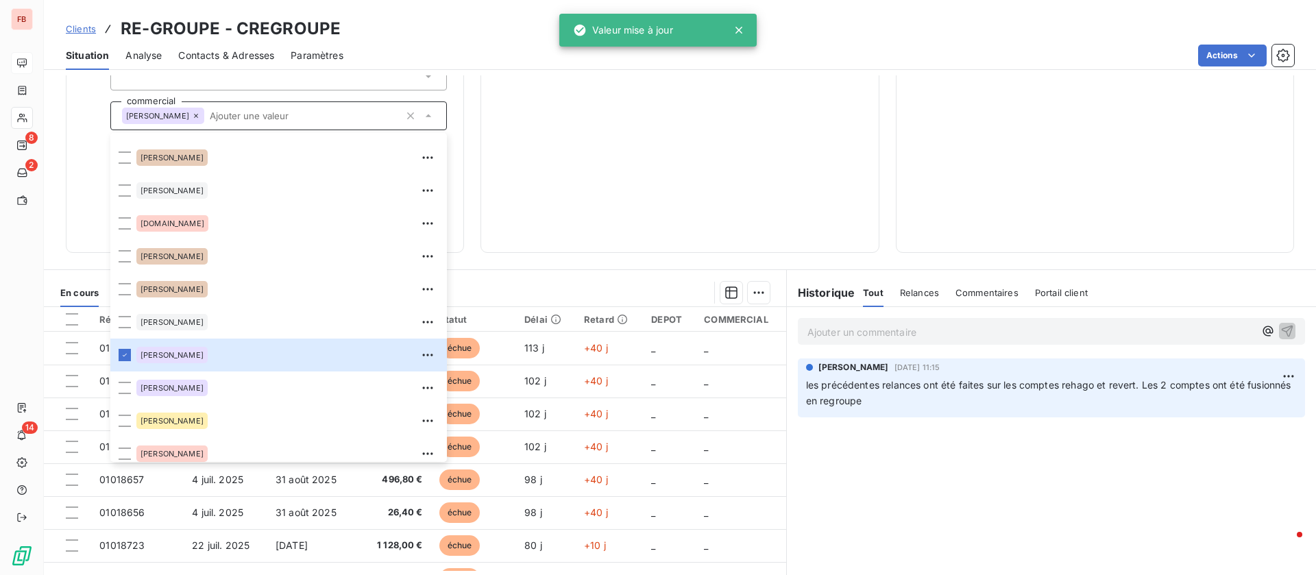
click at [78, 207] on div "Informations client Gestionnaires olivier beaugrand Propriétés Client CHEF DE S…" at bounding box center [265, 14] width 398 height 478
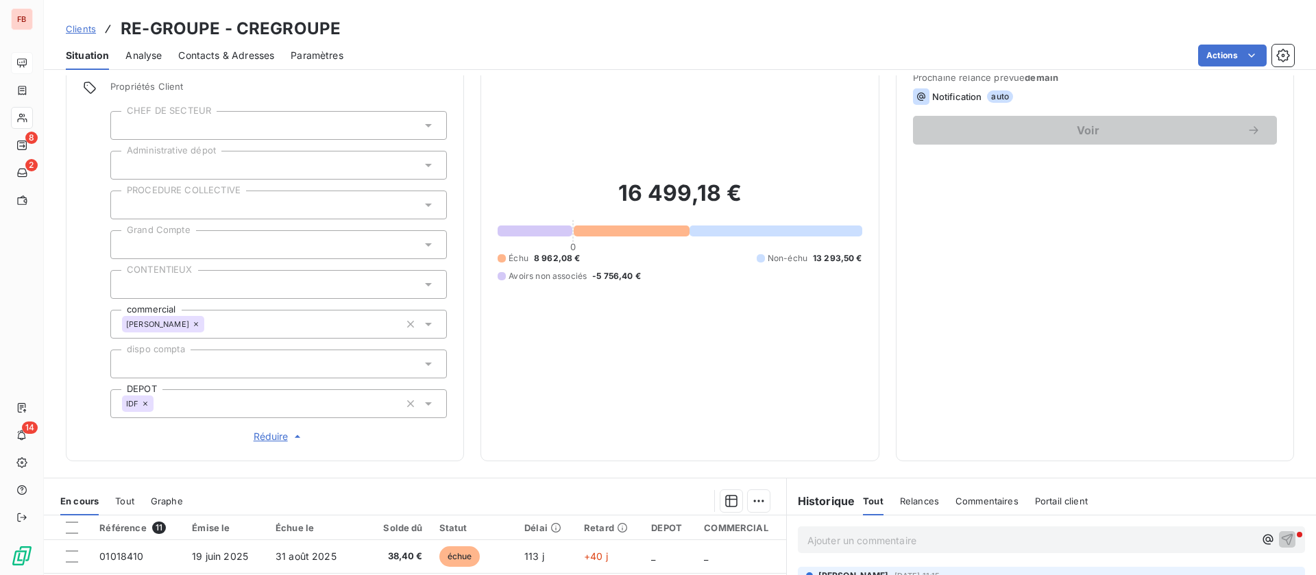
scroll to position [0, 0]
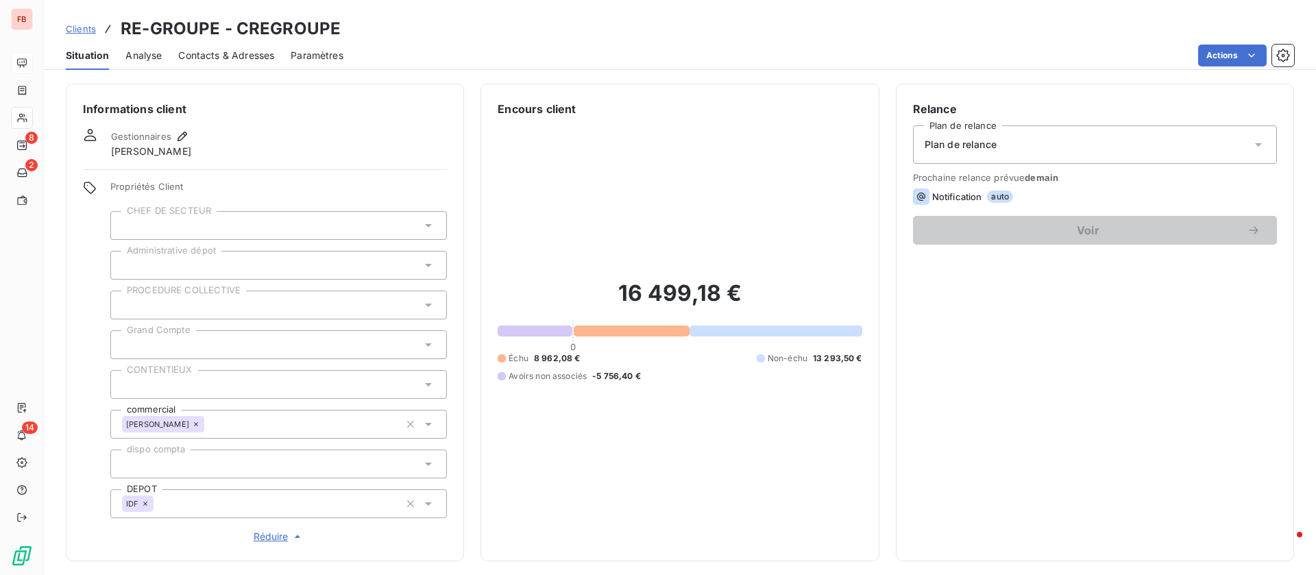
click at [245, 58] on span "Contacts & Adresses" at bounding box center [226, 56] width 96 height 14
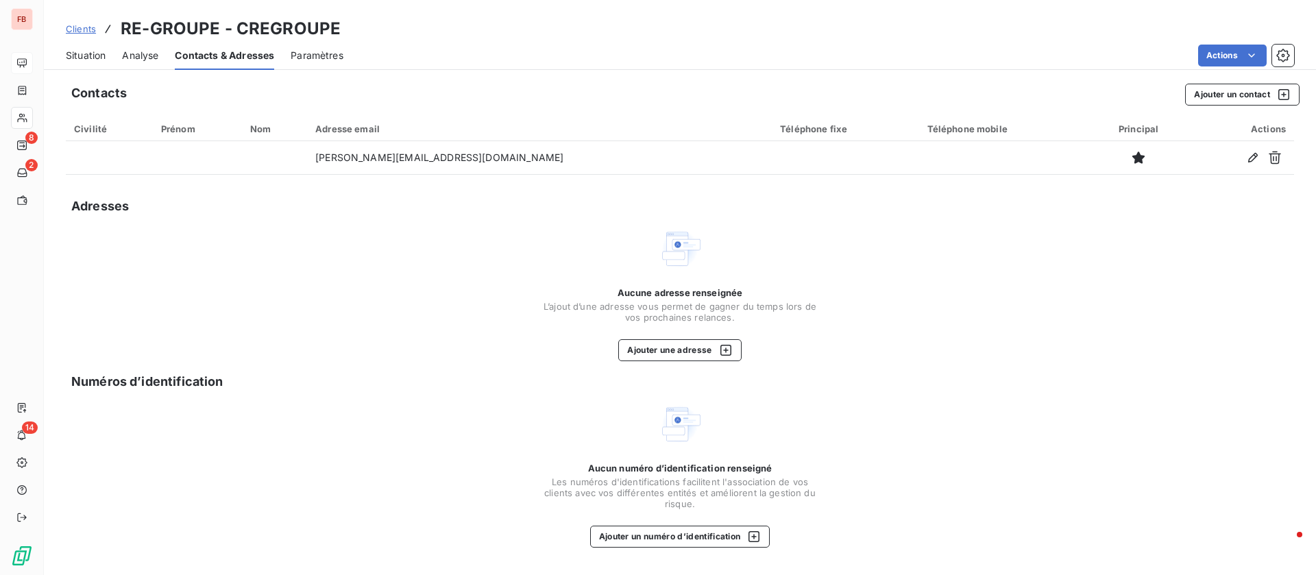
click at [84, 61] on span "Situation" at bounding box center [86, 56] width 40 height 14
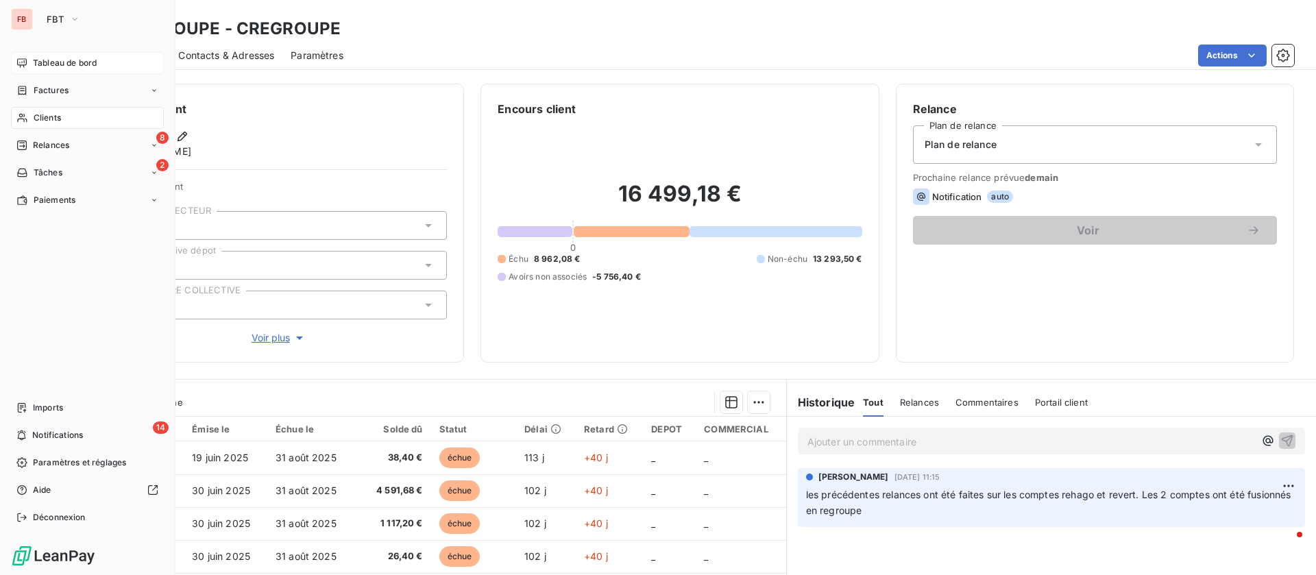
click at [27, 115] on icon at bounding box center [22, 117] width 12 height 11
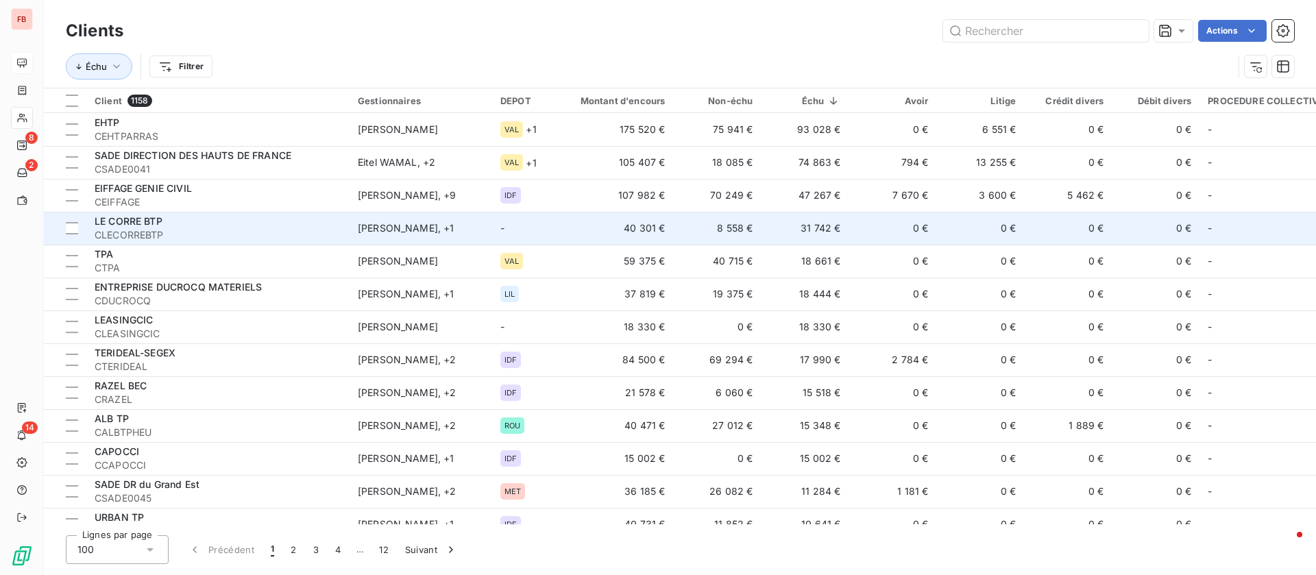
click at [809, 224] on td "31 742 €" at bounding box center [805, 228] width 88 height 33
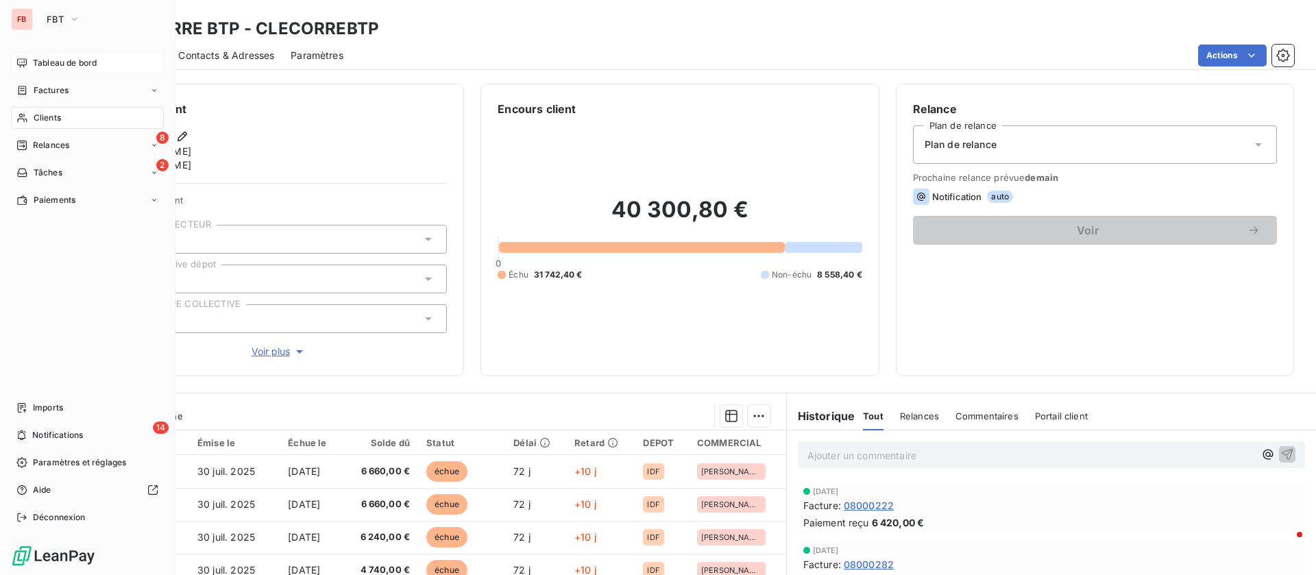
click at [35, 114] on span "Clients" at bounding box center [47, 118] width 27 height 12
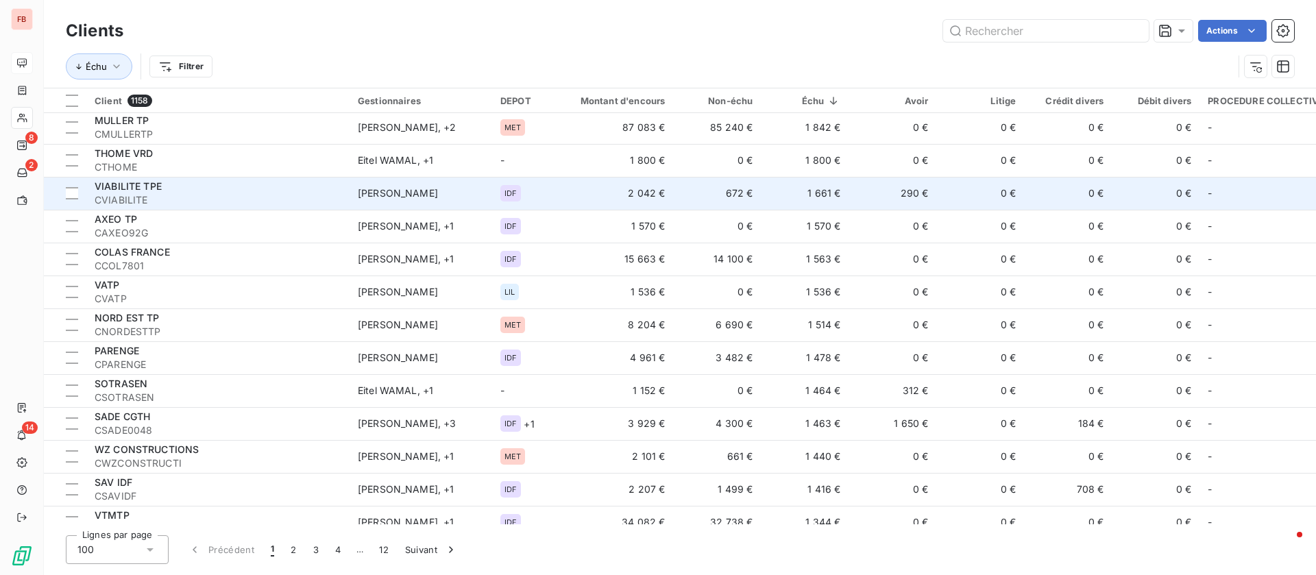
scroll to position [1748, 0]
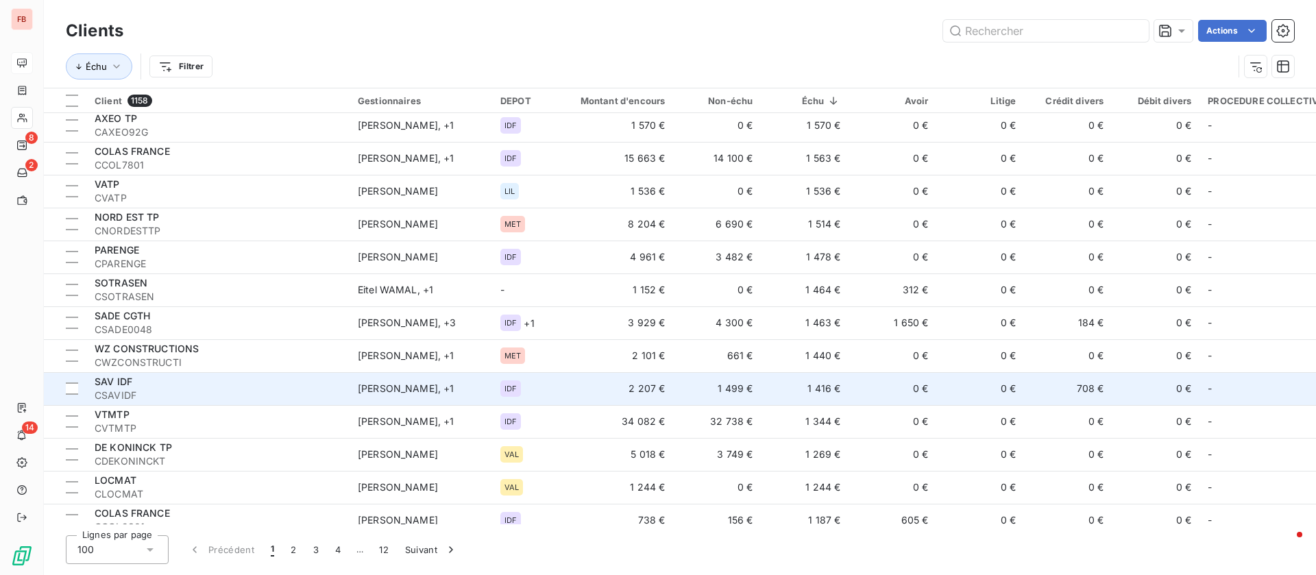
click at [1035, 378] on td "708 €" at bounding box center [1068, 388] width 88 height 33
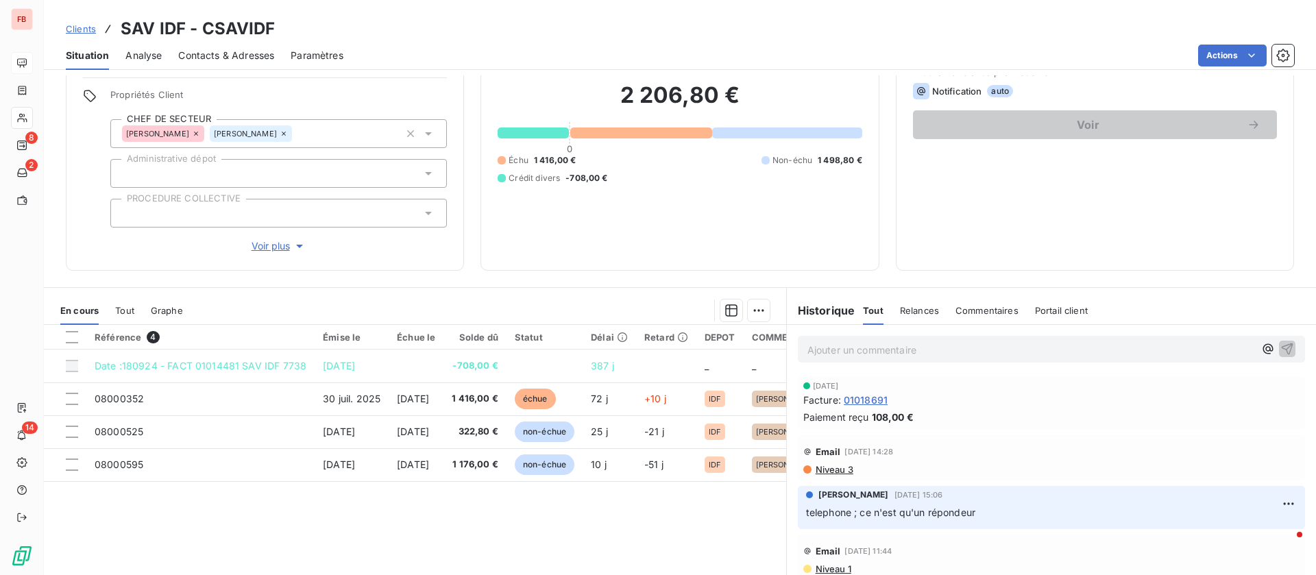
scroll to position [160, 0]
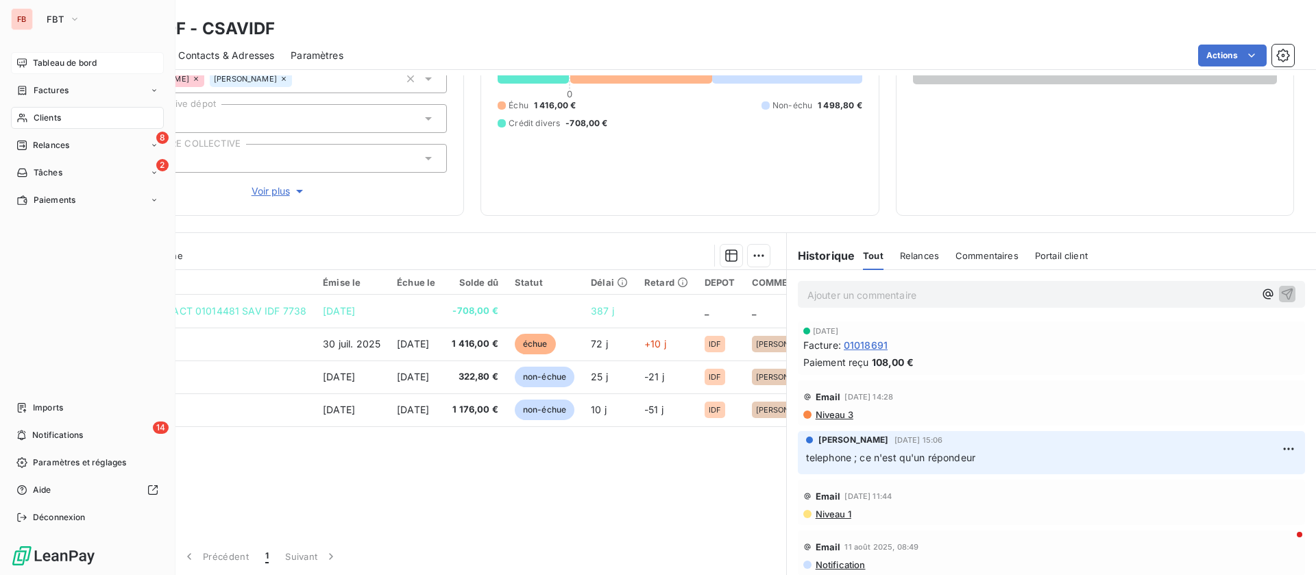
click at [25, 114] on icon at bounding box center [22, 117] width 12 height 11
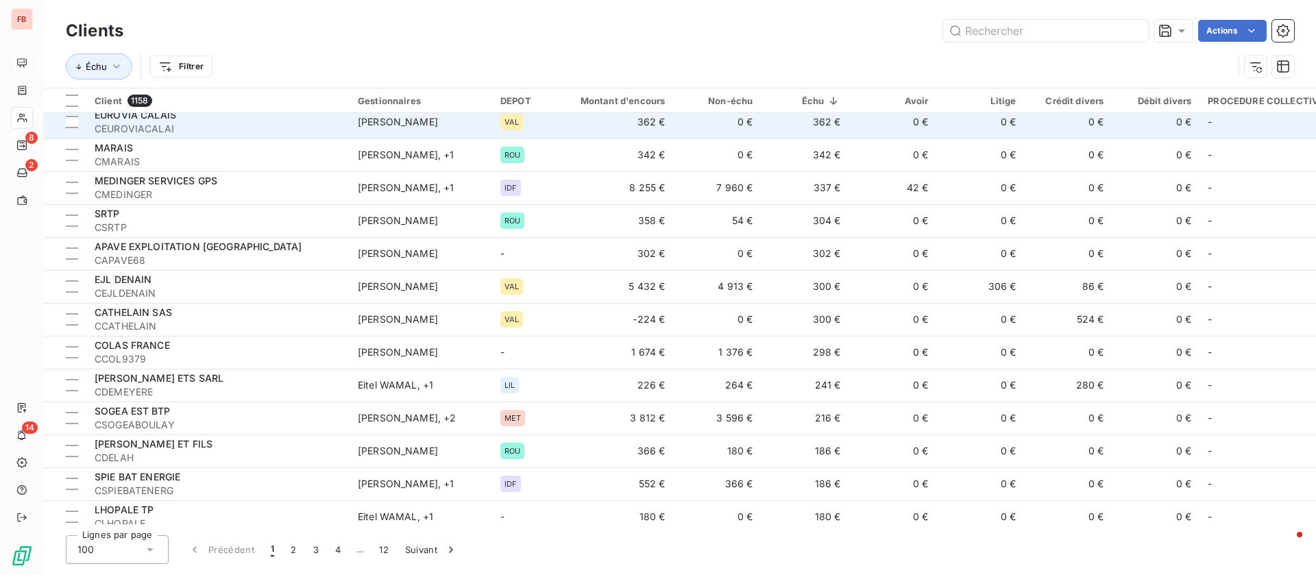
scroll to position [2880, 0]
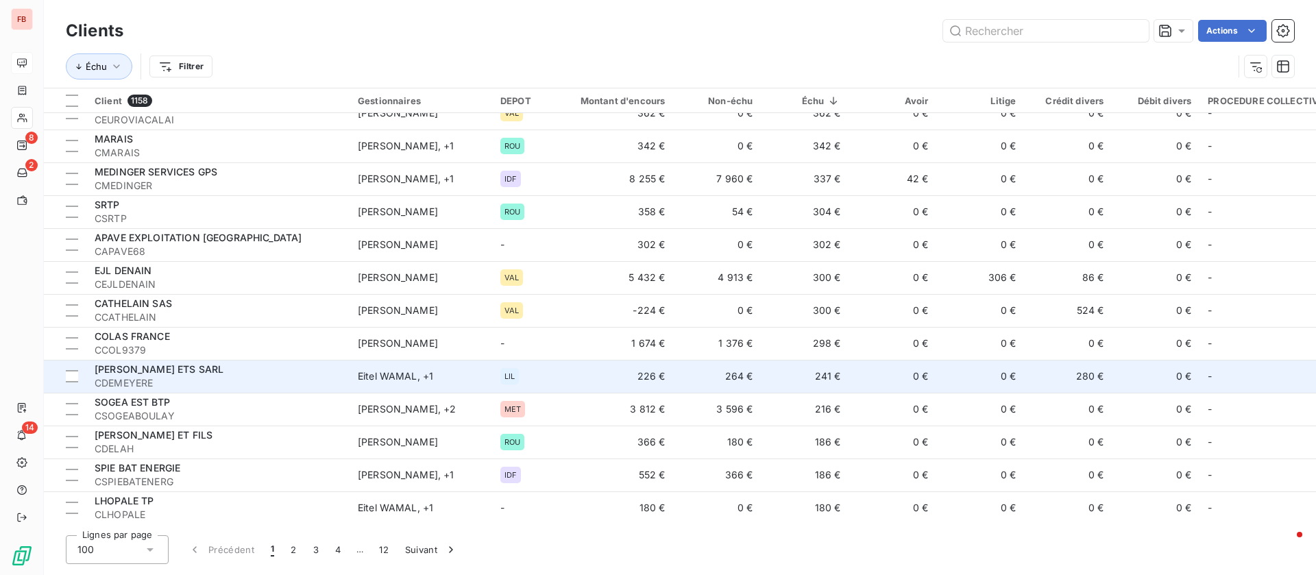
click at [1125, 371] on td "0 €" at bounding box center [1156, 376] width 88 height 33
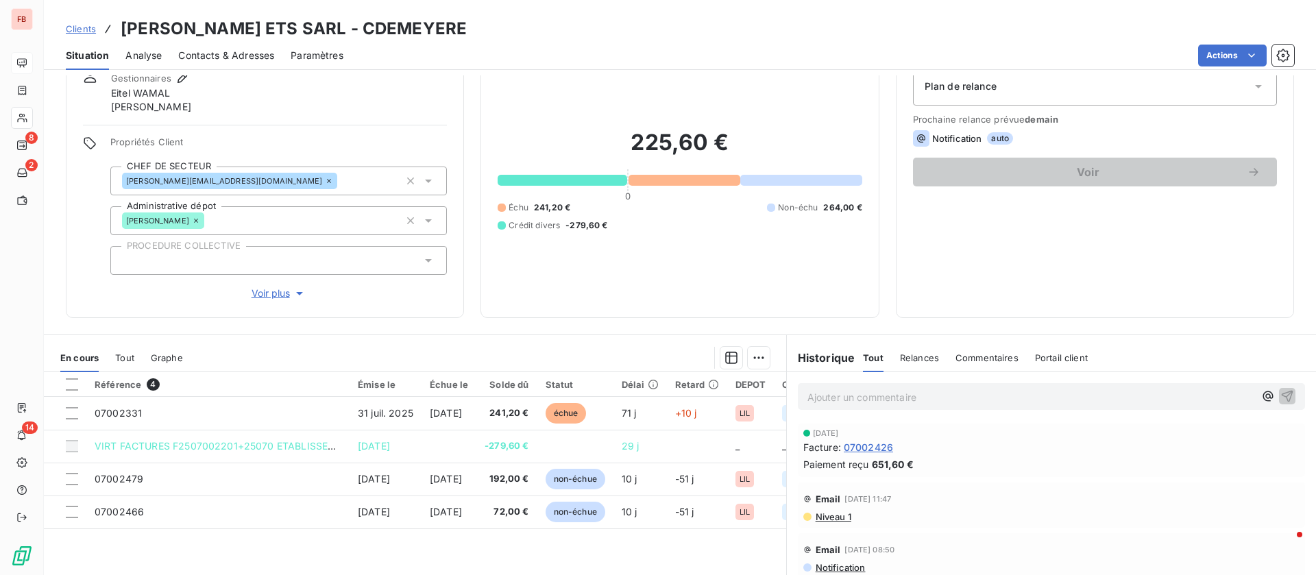
scroll to position [103, 0]
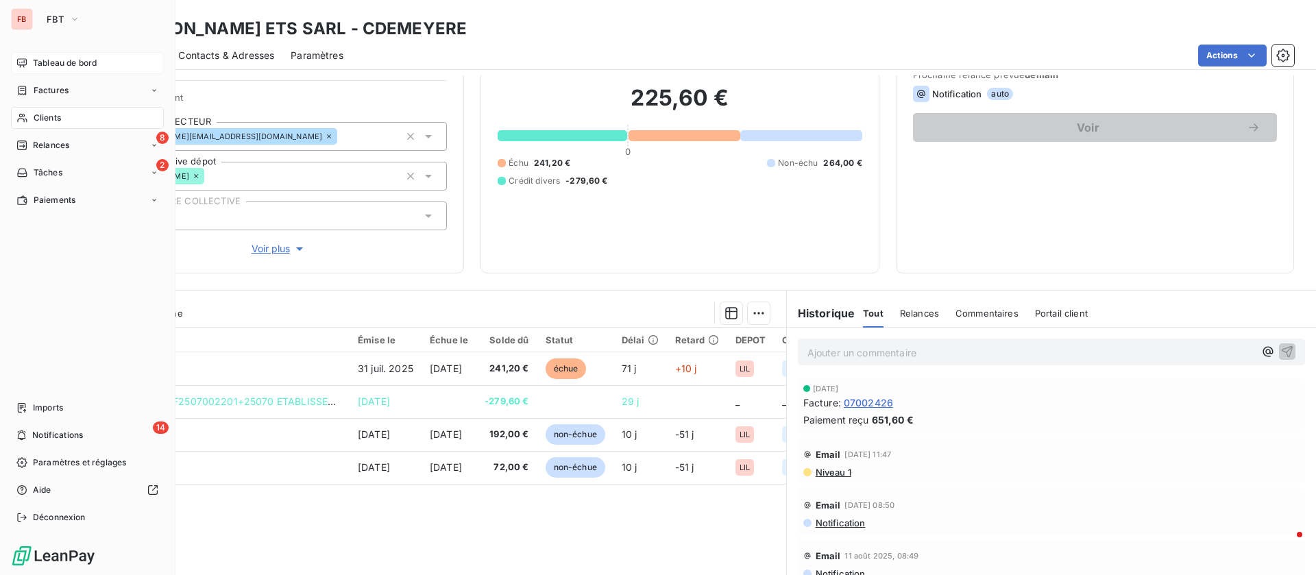
click at [64, 115] on div "Clients" at bounding box center [87, 118] width 153 height 22
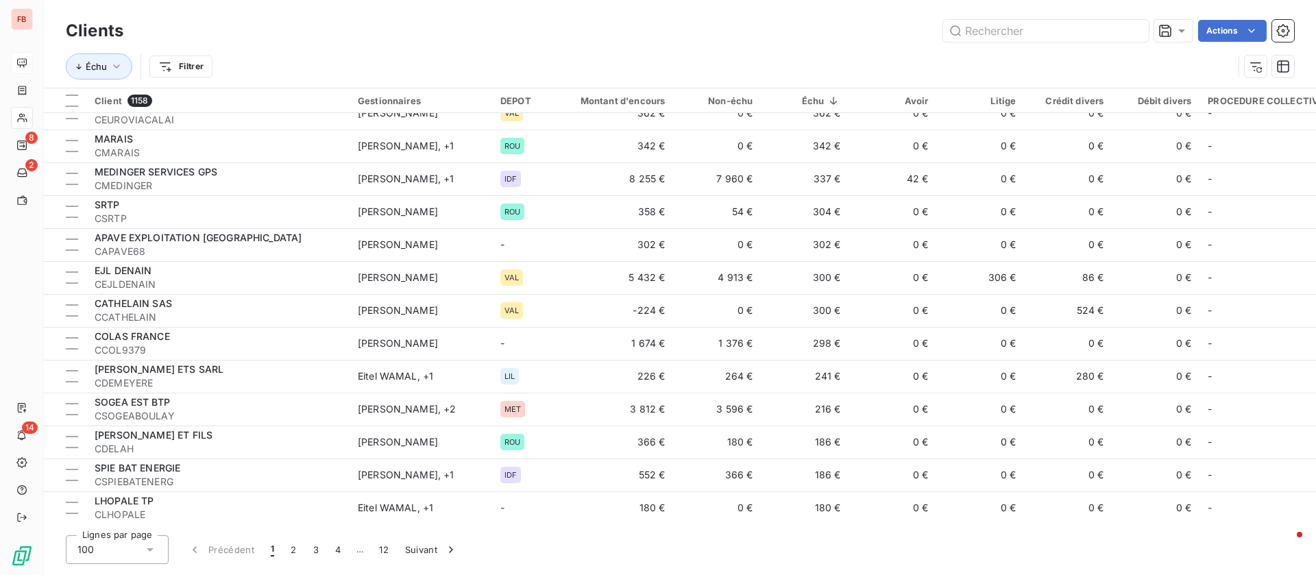
scroll to position [2886, 0]
click at [290, 550] on button "2" at bounding box center [293, 550] width 22 height 29
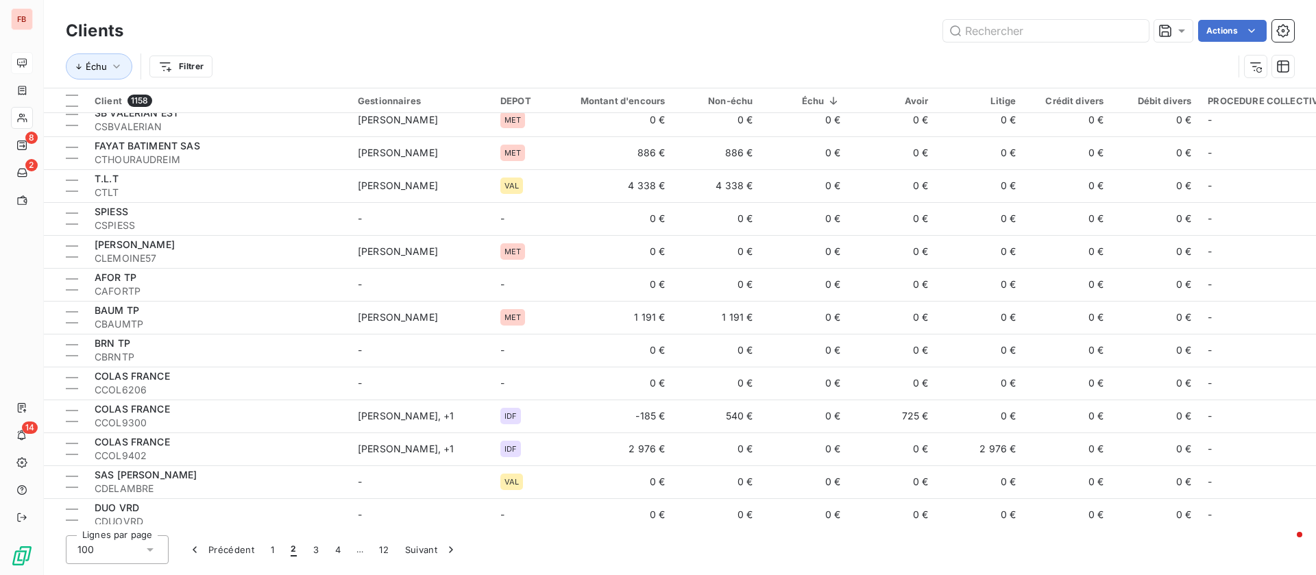
scroll to position [932, 0]
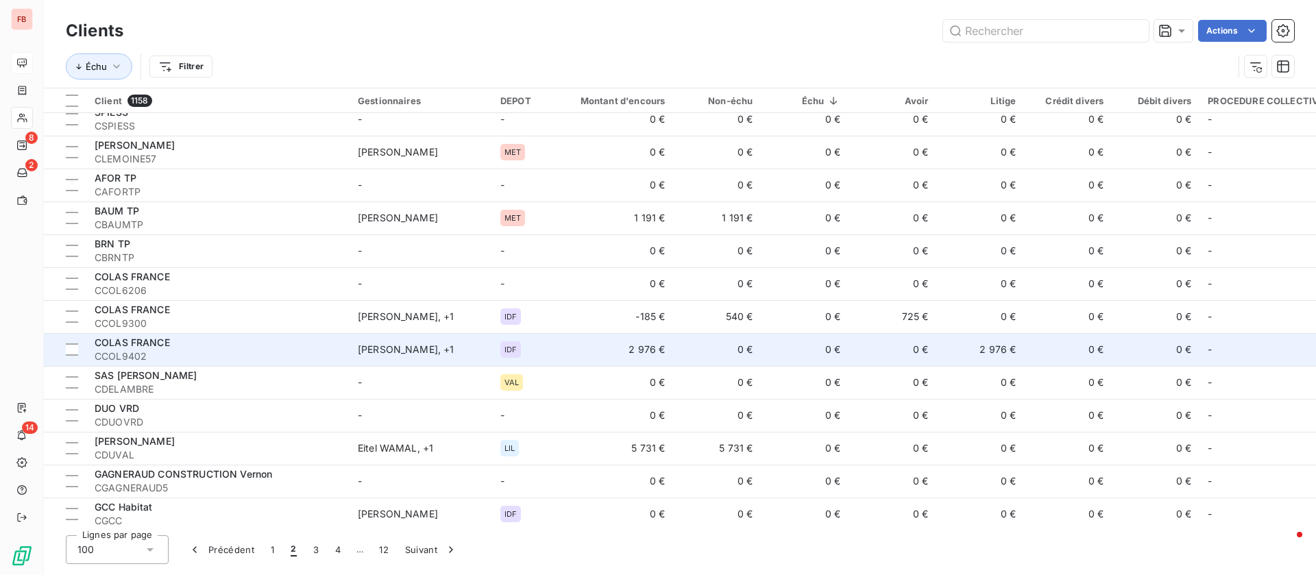
click at [190, 361] on span "CCOL9402" at bounding box center [218, 357] width 247 height 14
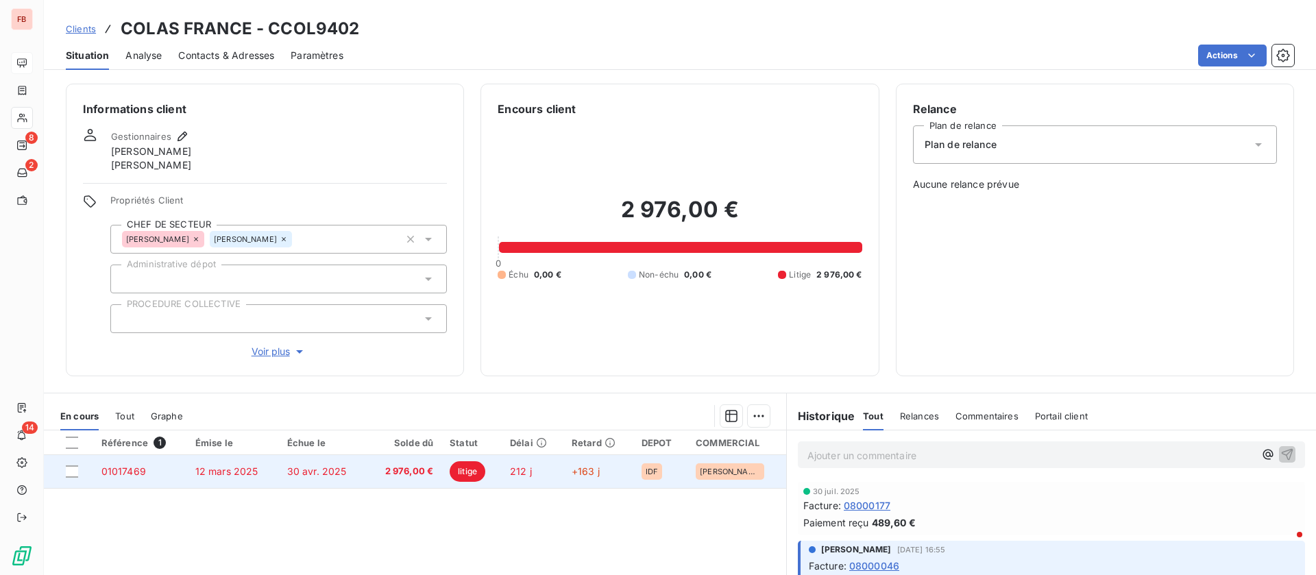
click at [313, 477] on span "30 avr. 2025" at bounding box center [317, 472] width 60 height 12
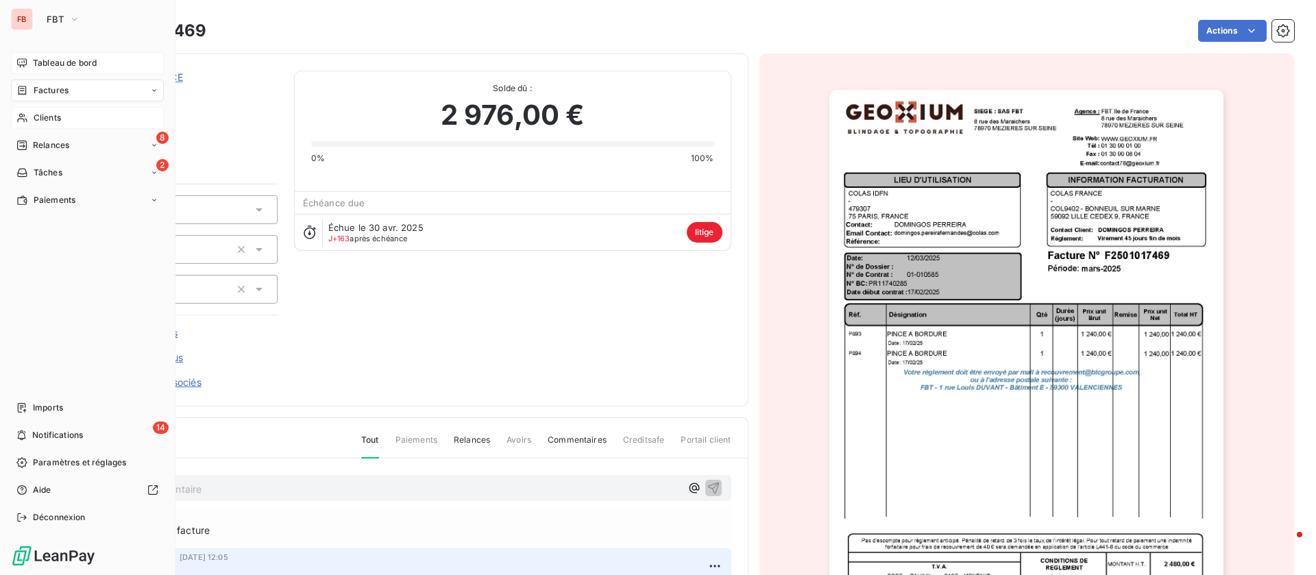
click at [22, 118] on icon at bounding box center [22, 117] width 12 height 11
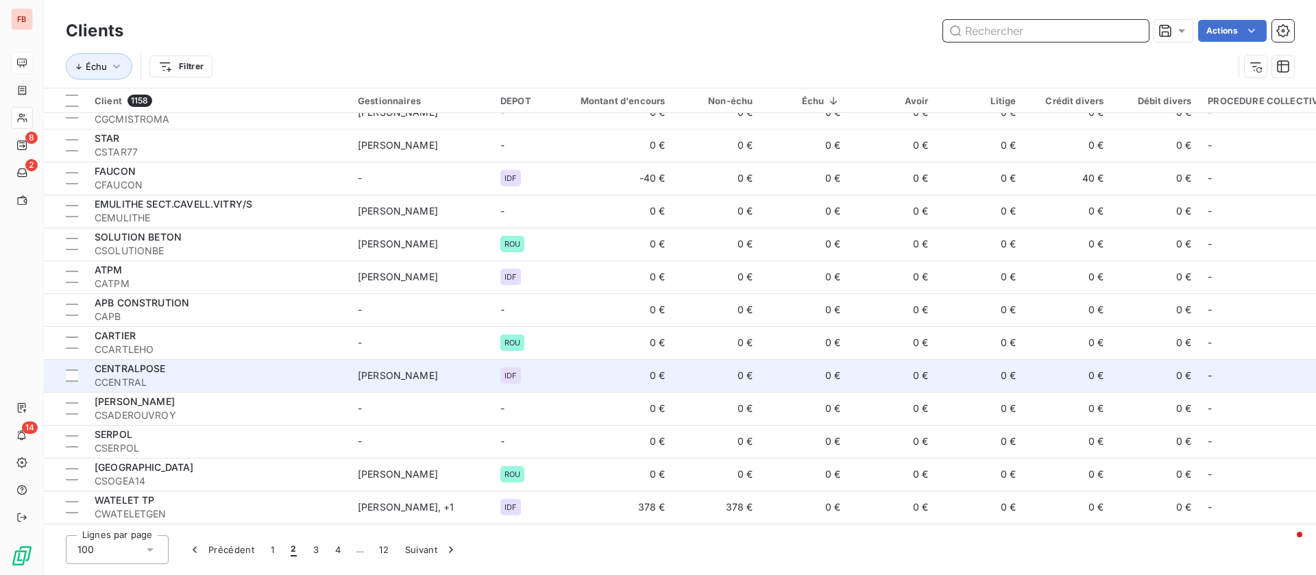
scroll to position [2886, 0]
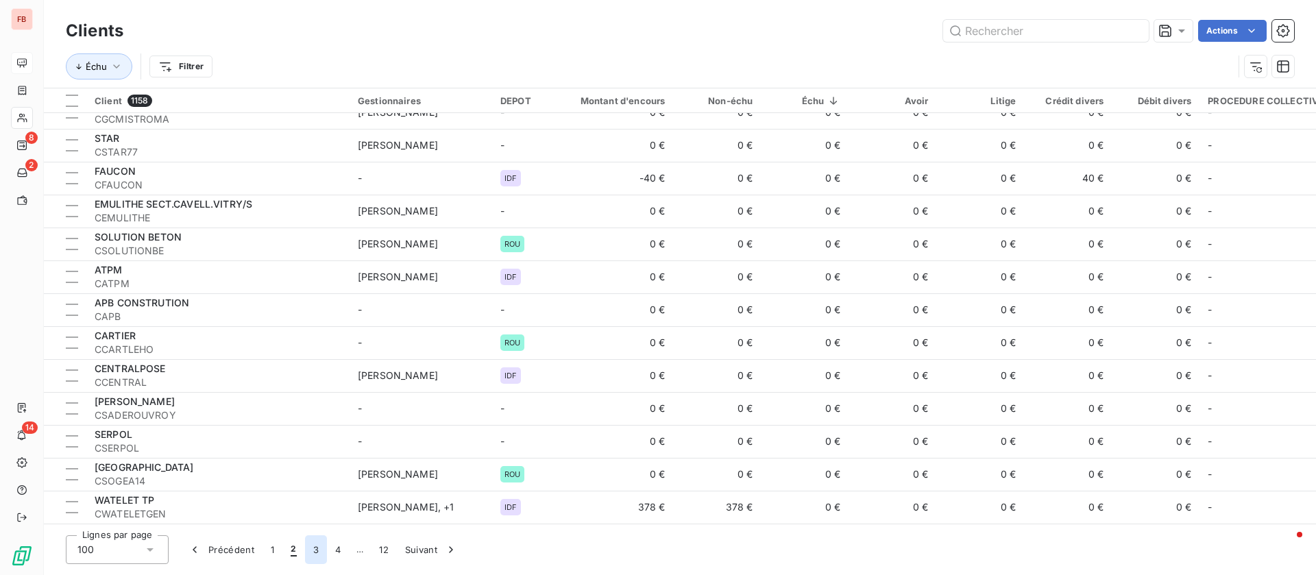
click at [311, 551] on button "3" at bounding box center [316, 550] width 22 height 29
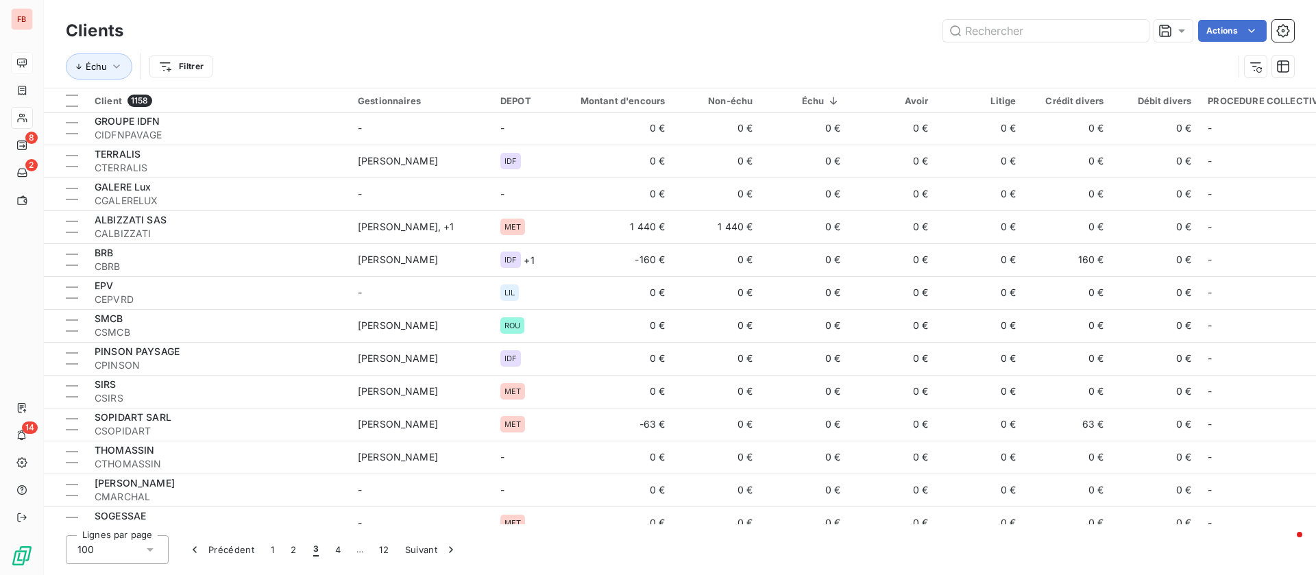
scroll to position [0, 0]
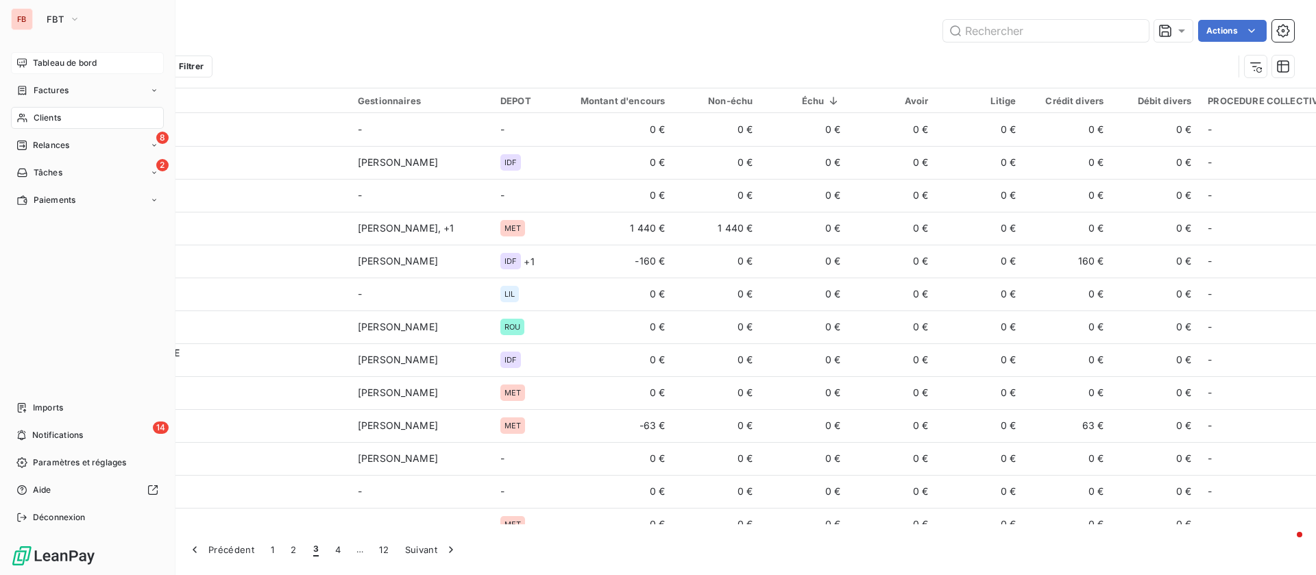
click at [37, 59] on span "Tableau de bord" at bounding box center [65, 63] width 64 height 12
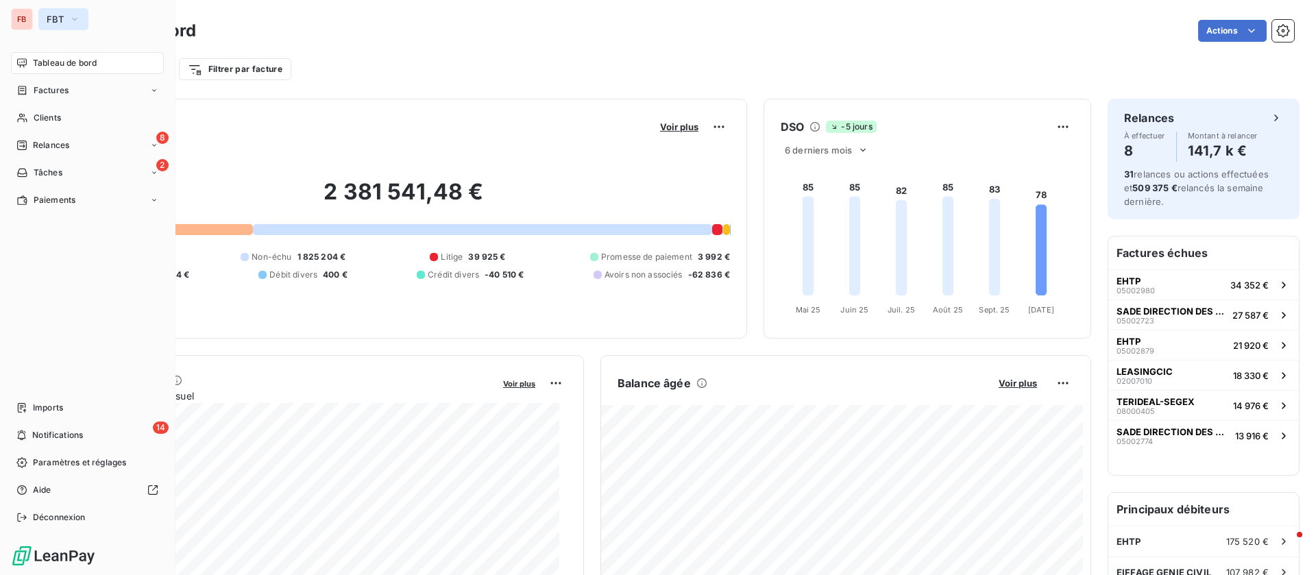
click at [51, 14] on span "FBT" at bounding box center [55, 19] width 17 height 11
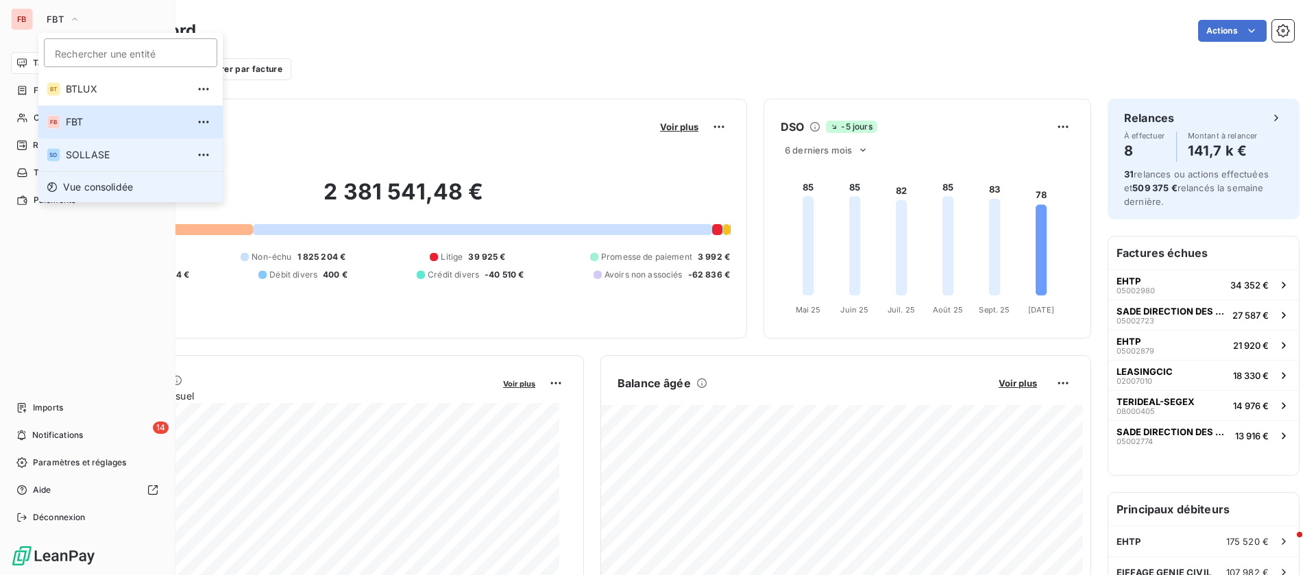
click at [128, 157] on span "SOLLASE" at bounding box center [126, 155] width 121 height 14
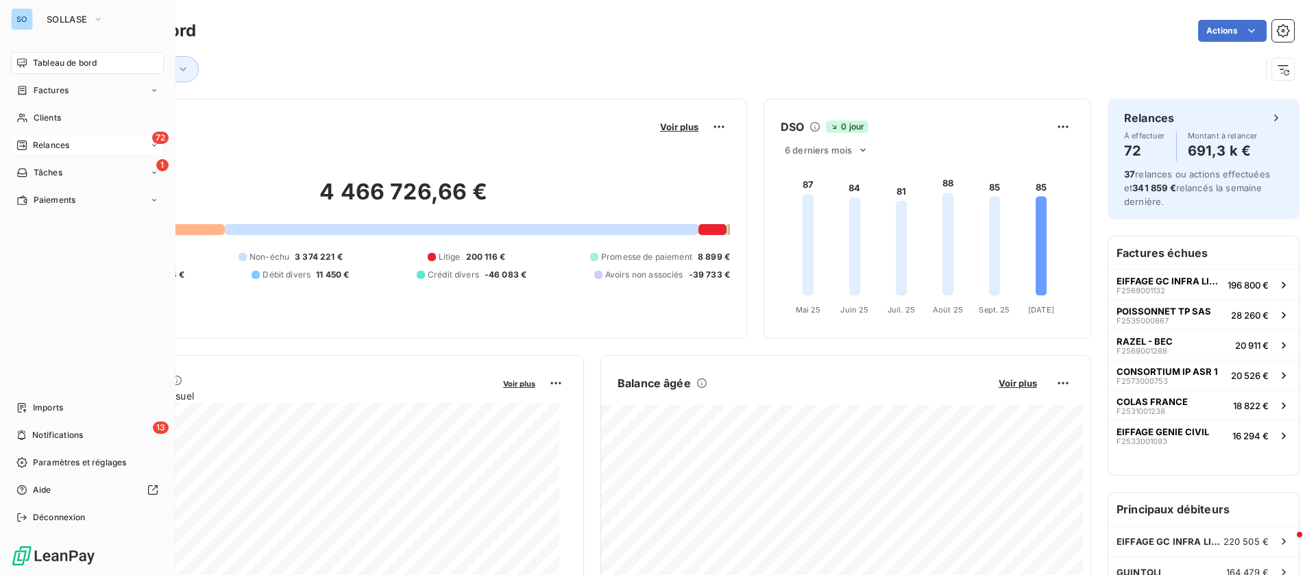
click at [45, 156] on div "72 Relances" at bounding box center [87, 145] width 153 height 22
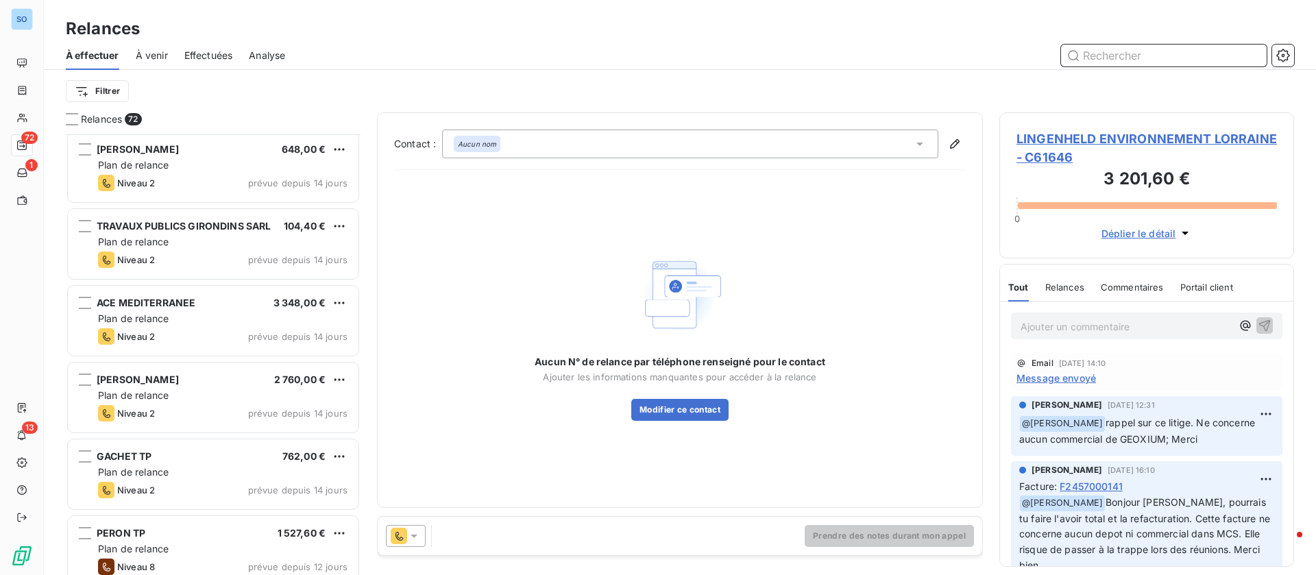
scroll to position [1029, 0]
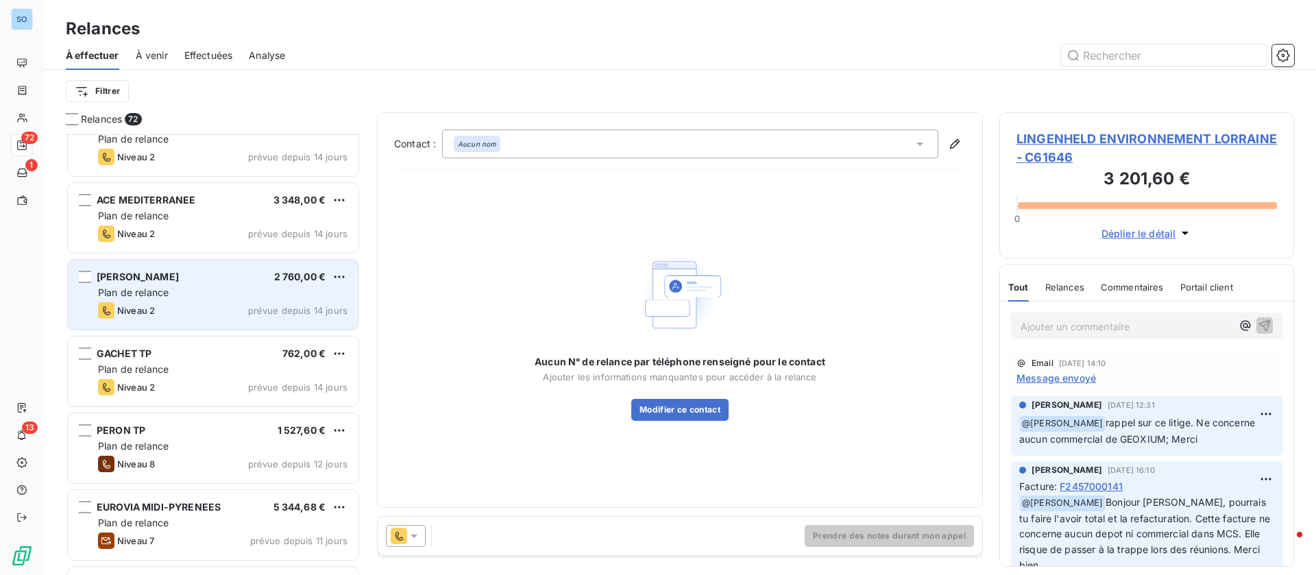
click at [230, 288] on div "Plan de relance" at bounding box center [223, 293] width 250 height 14
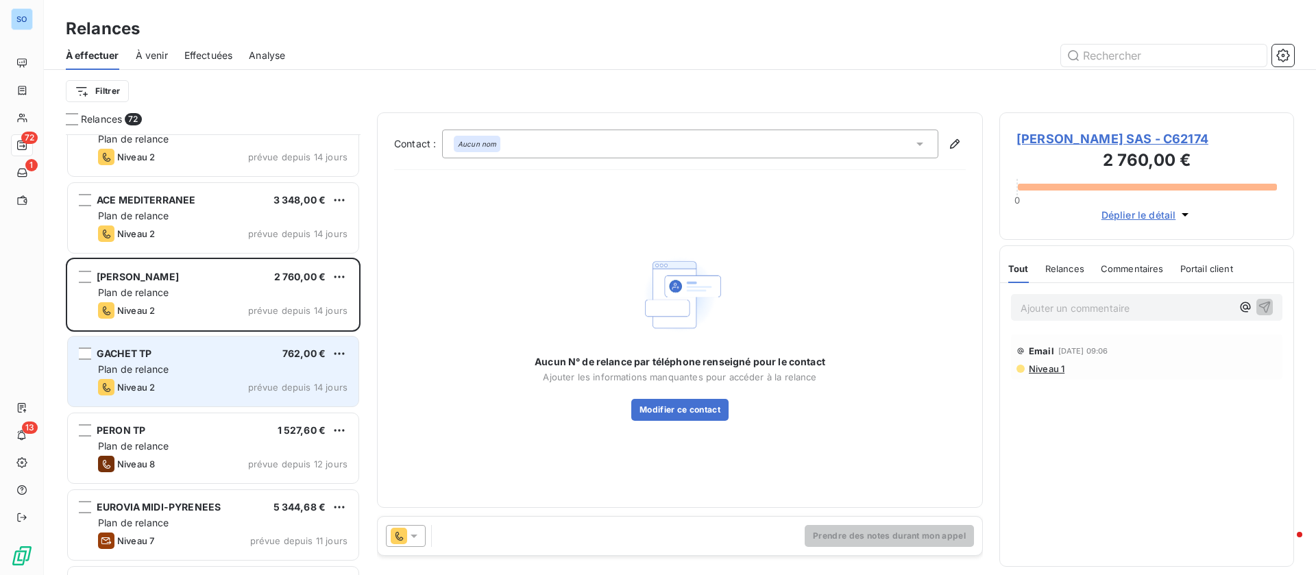
click at [217, 361] on div "GACHET TP 762,00 € Plan de relance Niveau 2 prévue depuis 14 jours" at bounding box center [213, 372] width 291 height 70
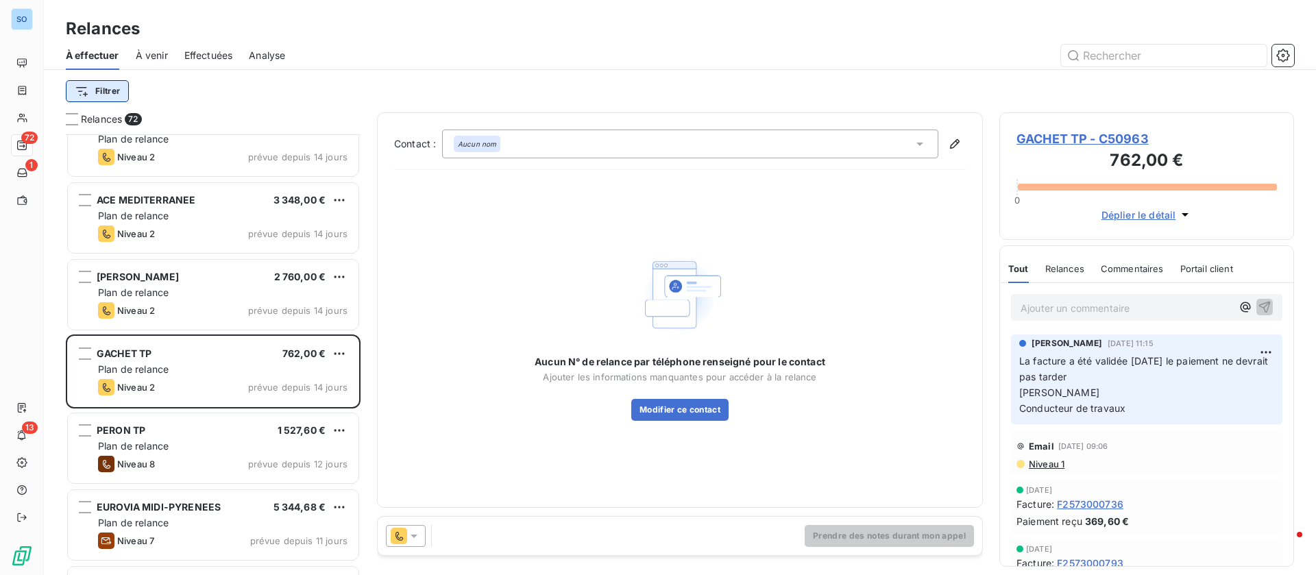
click at [106, 88] on html "SO 72 1 13 Relances À effectuer À venir Effectuées Analyse Filtrer Relances 72 …" at bounding box center [658, 287] width 1316 height 575
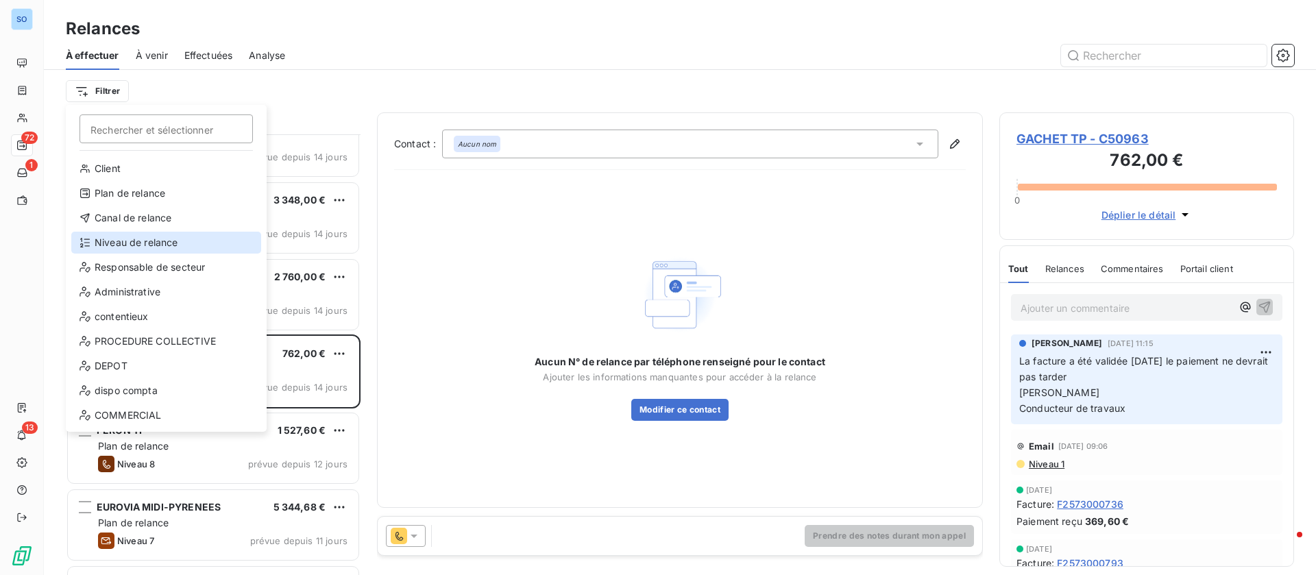
click at [155, 245] on div "Niveau de relance" at bounding box center [166, 243] width 190 height 22
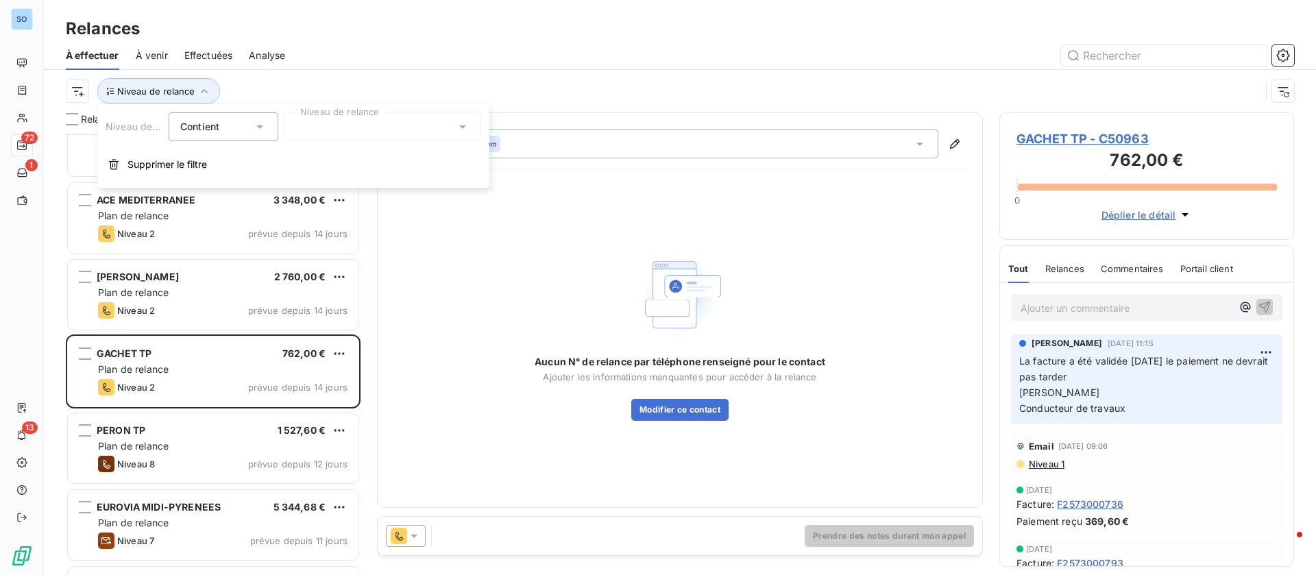
click at [335, 120] on div at bounding box center [382, 126] width 197 height 29
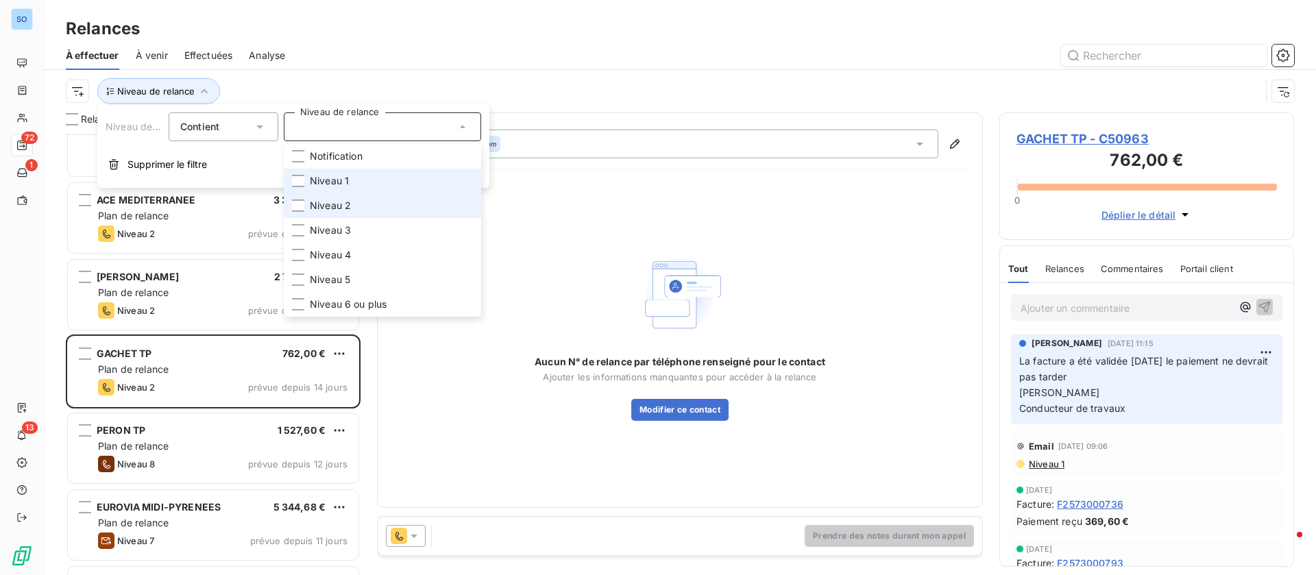
click at [332, 184] on span "Niveau 1" at bounding box center [329, 181] width 39 height 14
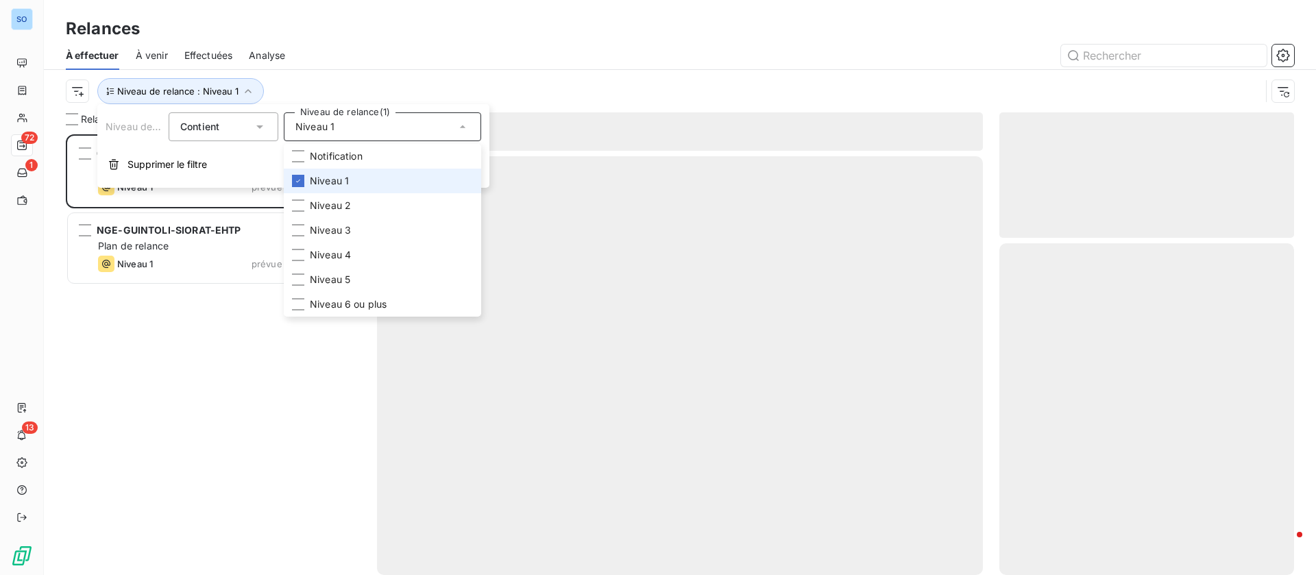
scroll to position [425, 279]
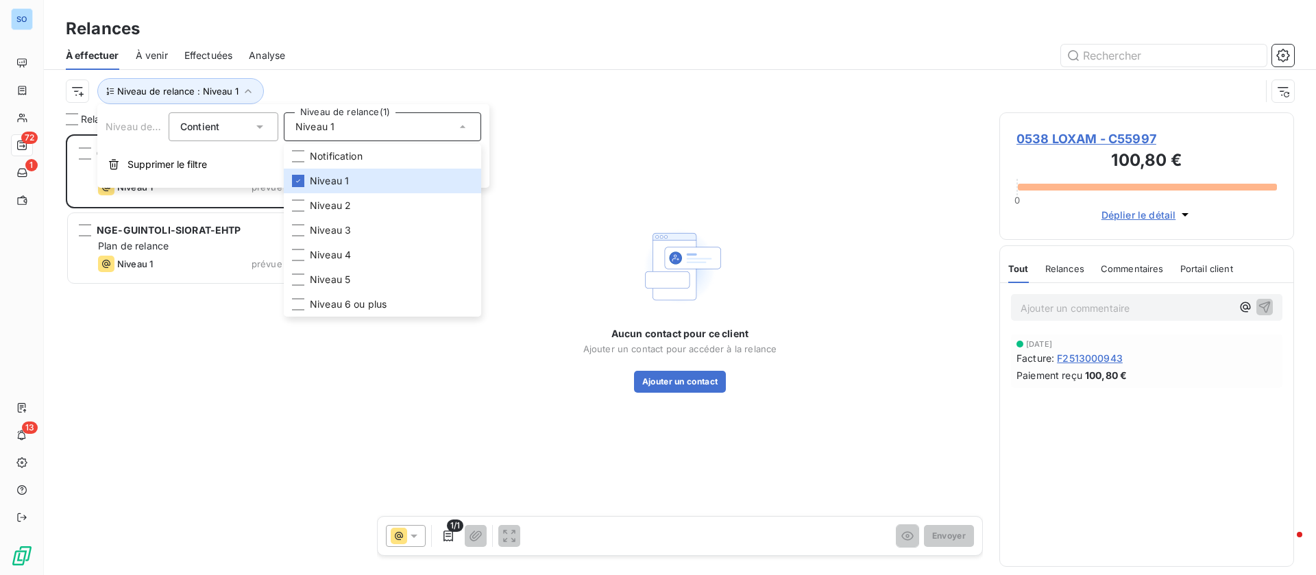
click at [335, 83] on div "Niveau de relance : Niveau 1" at bounding box center [663, 91] width 1195 height 26
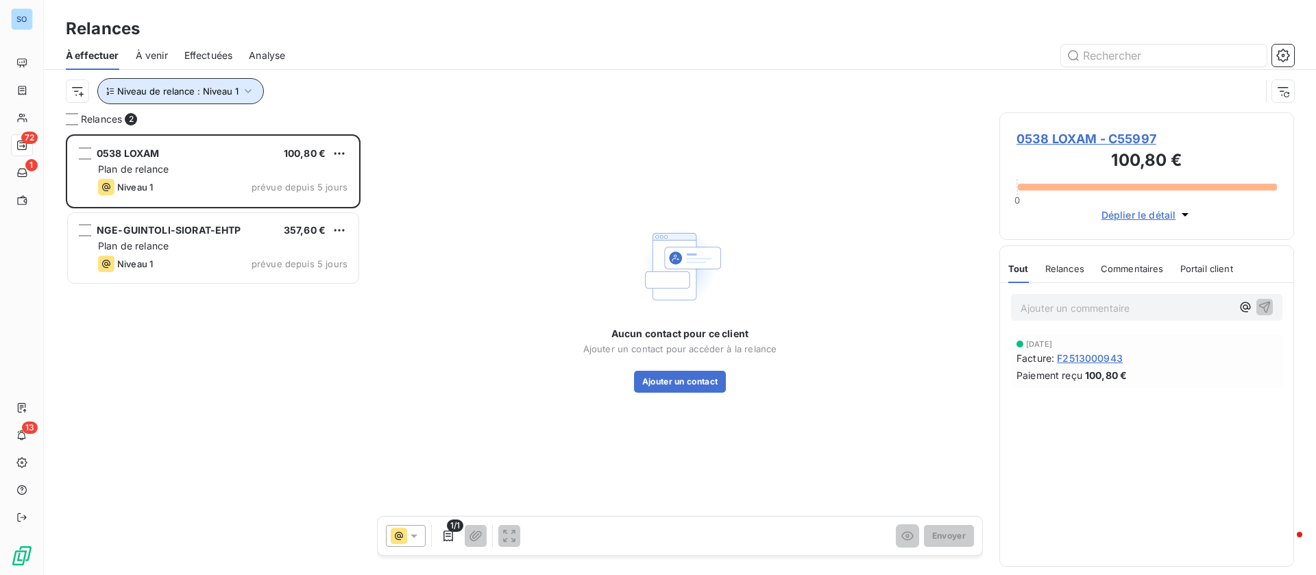
click at [224, 86] on span "Niveau de relance : Niveau 1" at bounding box center [177, 91] width 121 height 11
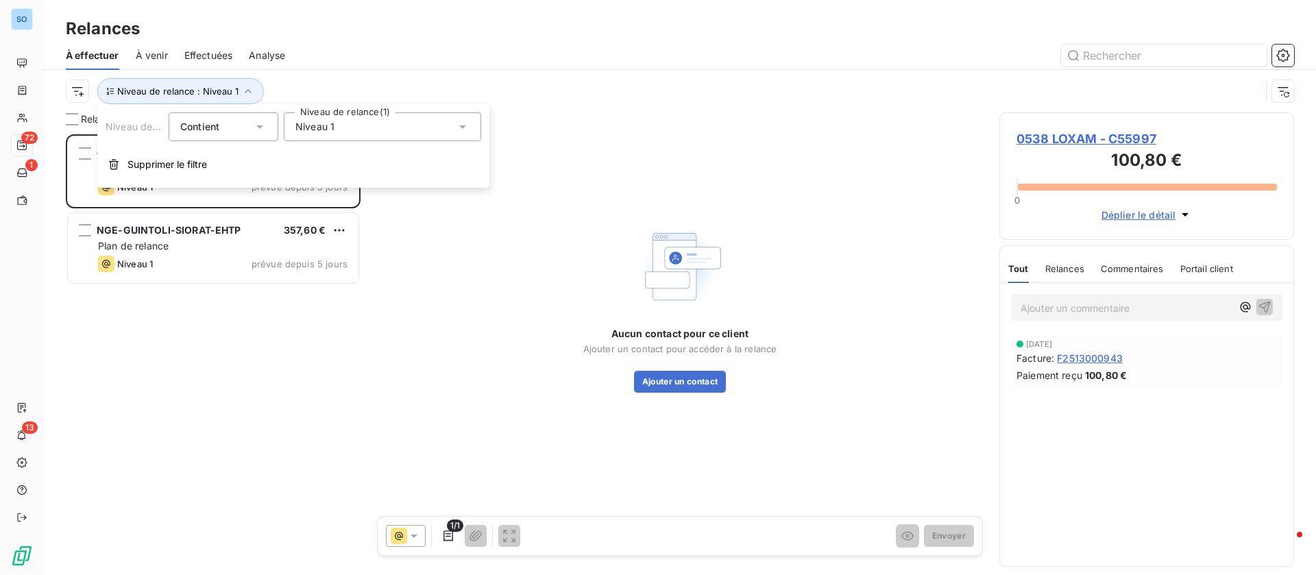
click at [366, 130] on div "Niveau 1" at bounding box center [382, 126] width 197 height 29
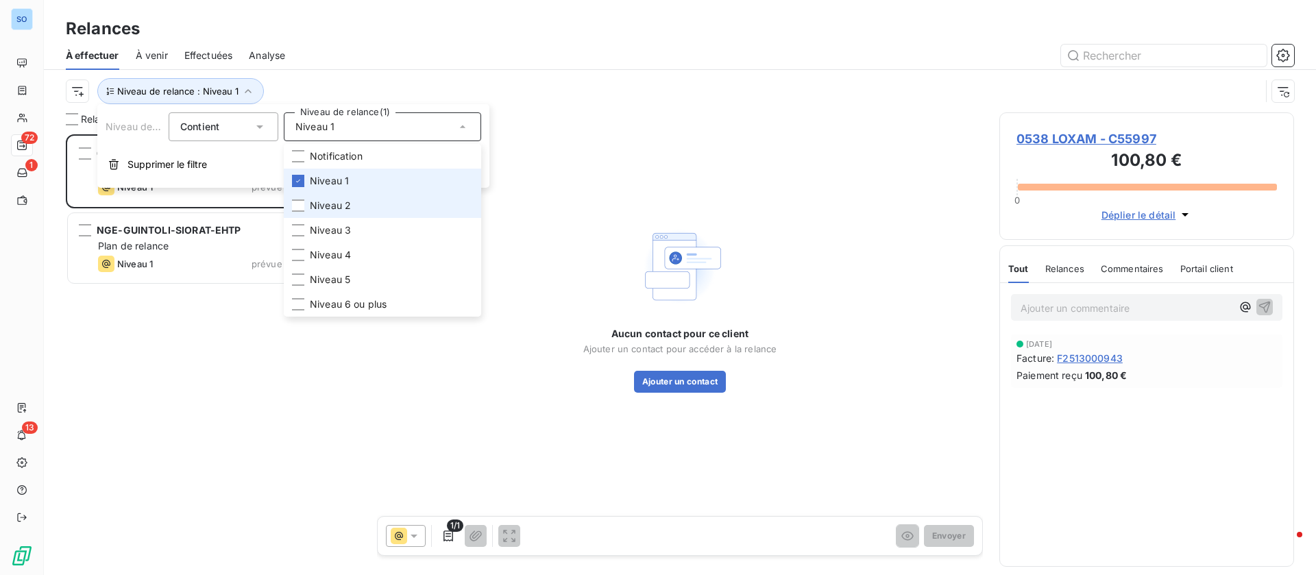
click at [332, 198] on li "Niveau 2" at bounding box center [382, 205] width 197 height 25
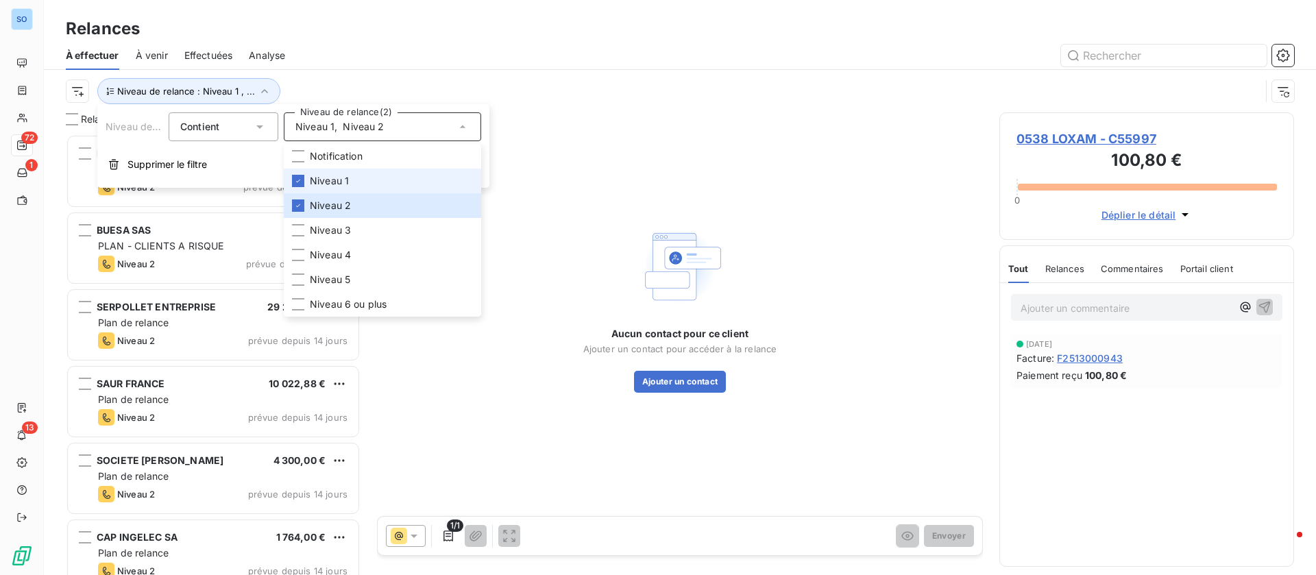
click at [318, 177] on span "Niveau 1" at bounding box center [329, 181] width 39 height 14
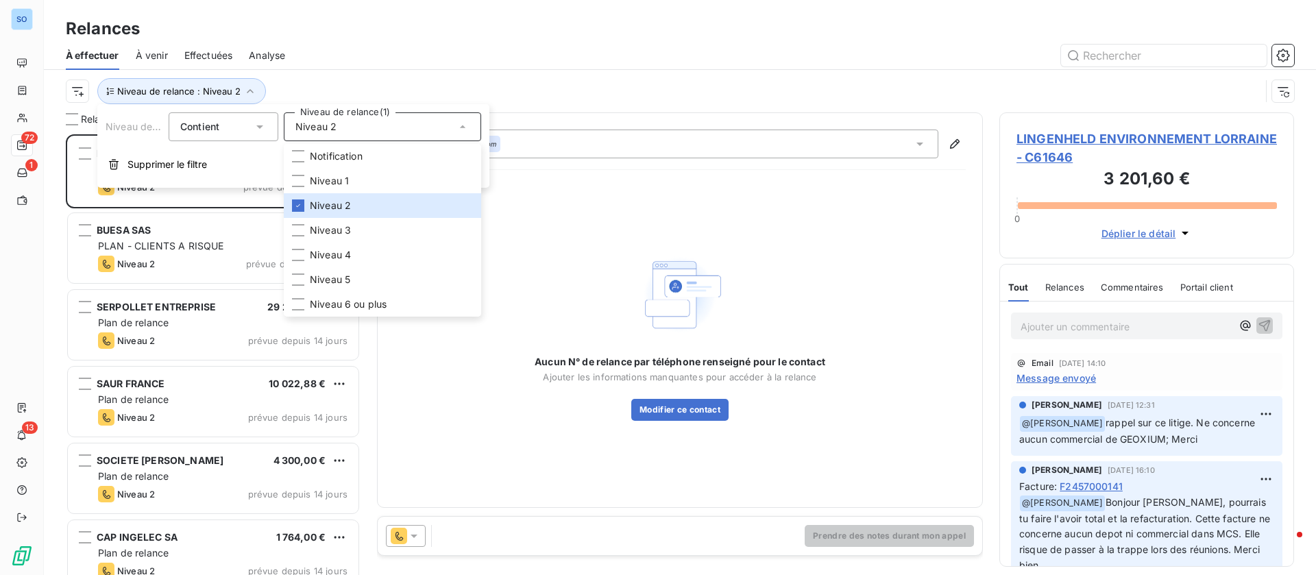
scroll to position [425, 279]
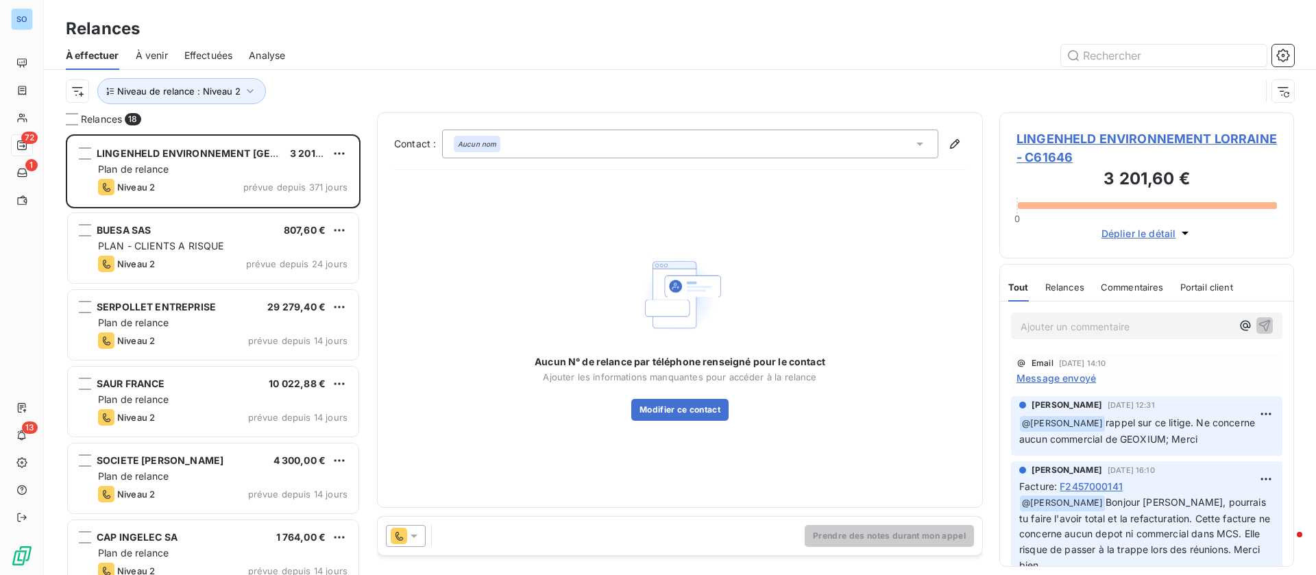
click at [346, 87] on div "Niveau de relance : Niveau 2" at bounding box center [663, 91] width 1195 height 26
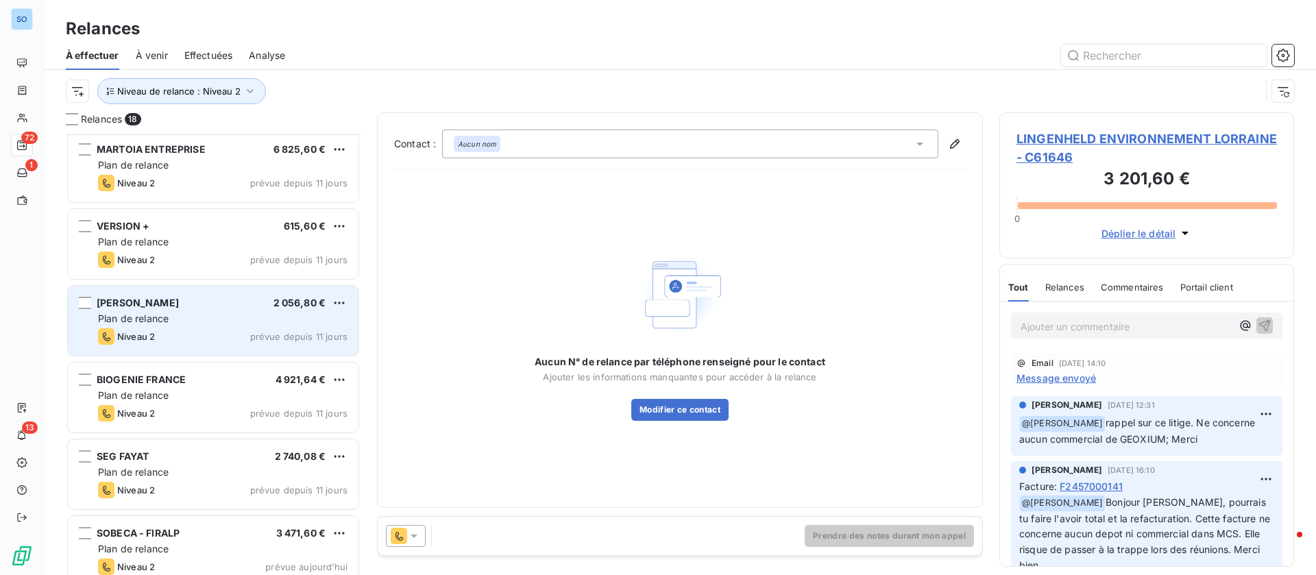
scroll to position [942, 0]
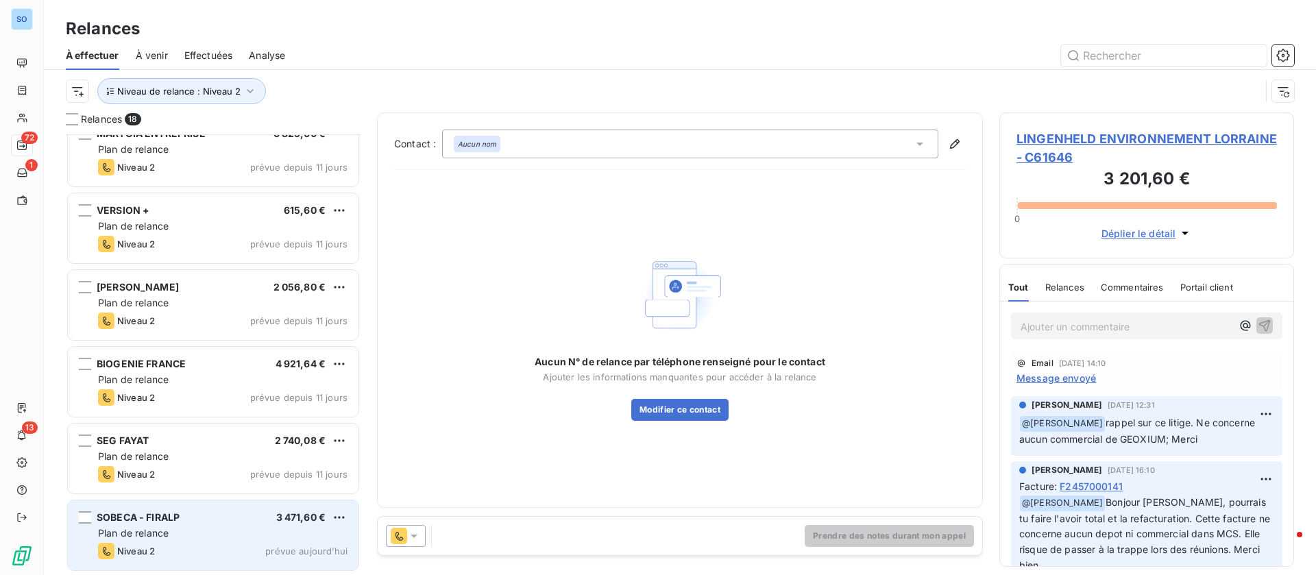
click at [216, 519] on div "SOBECA - FIRALP 3 471,60 €" at bounding box center [223, 518] width 250 height 12
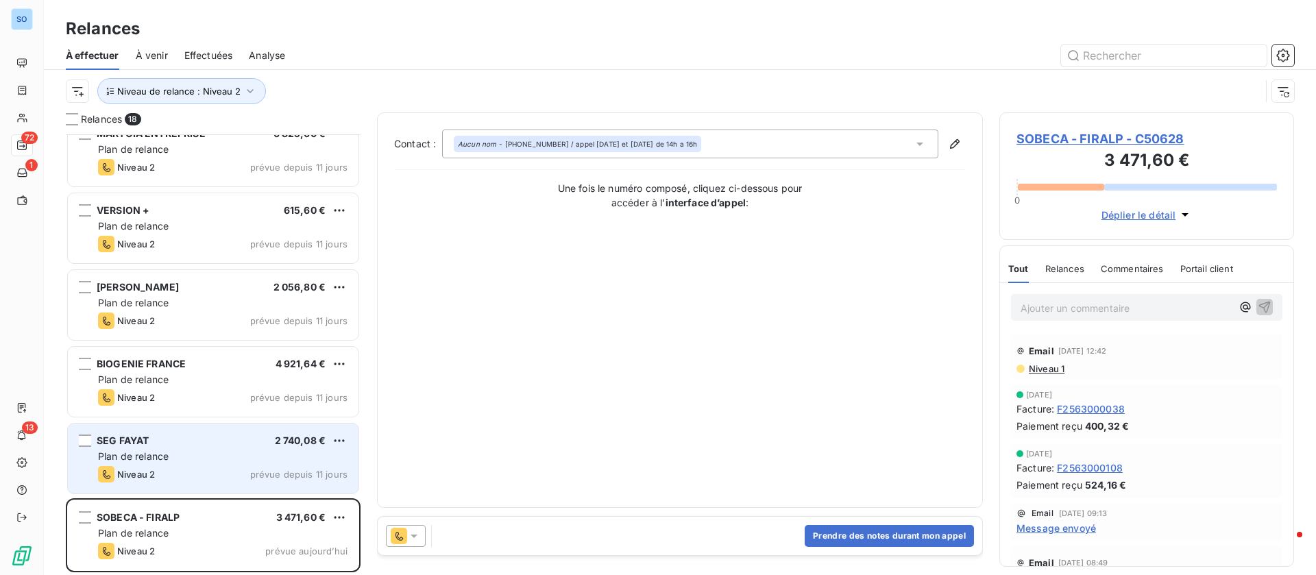
click at [221, 439] on div "SEG FAYAT 2 740,08 €" at bounding box center [223, 441] width 250 height 12
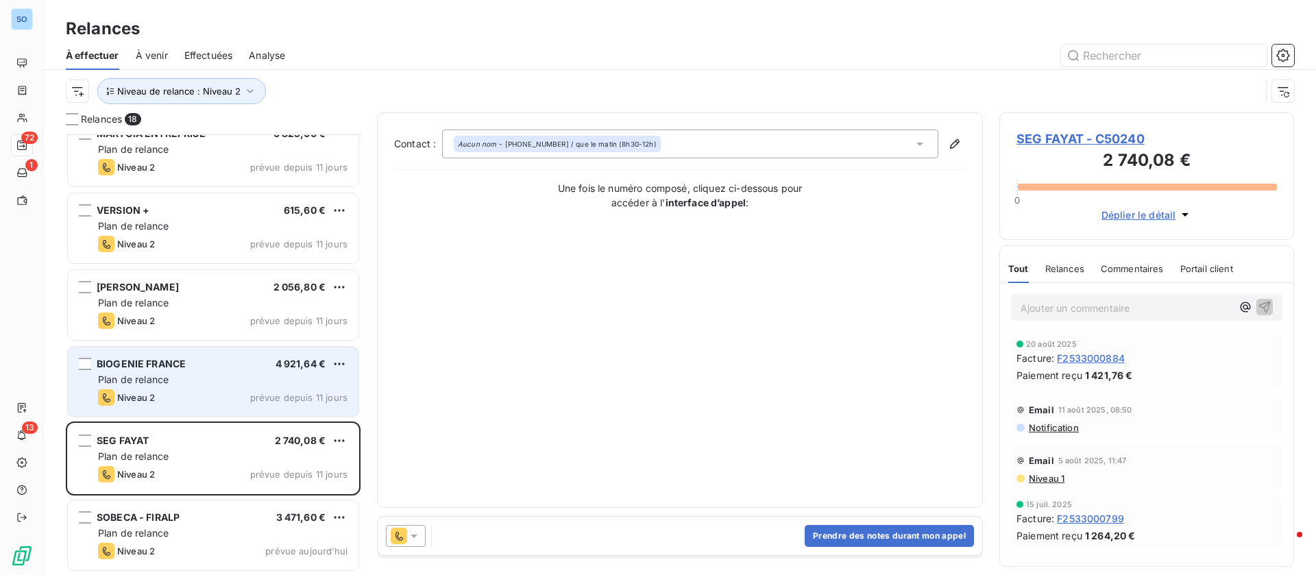
click at [163, 378] on span "Plan de relance" at bounding box center [133, 380] width 71 height 12
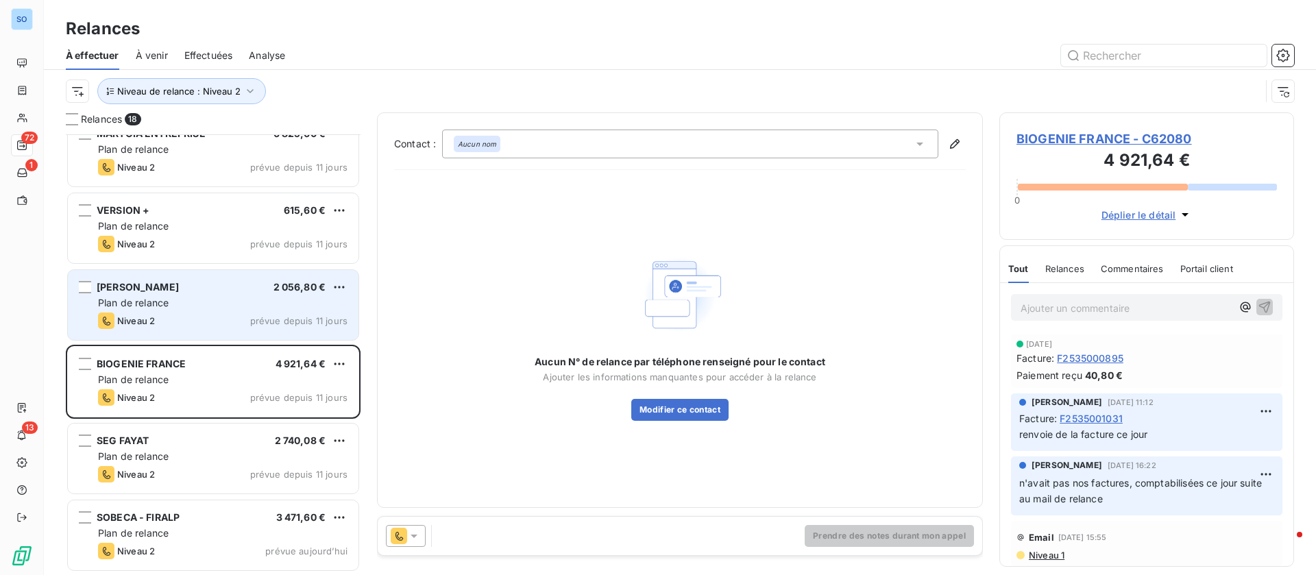
click at [282, 306] on div "Plan de relance" at bounding box center [223, 303] width 250 height 14
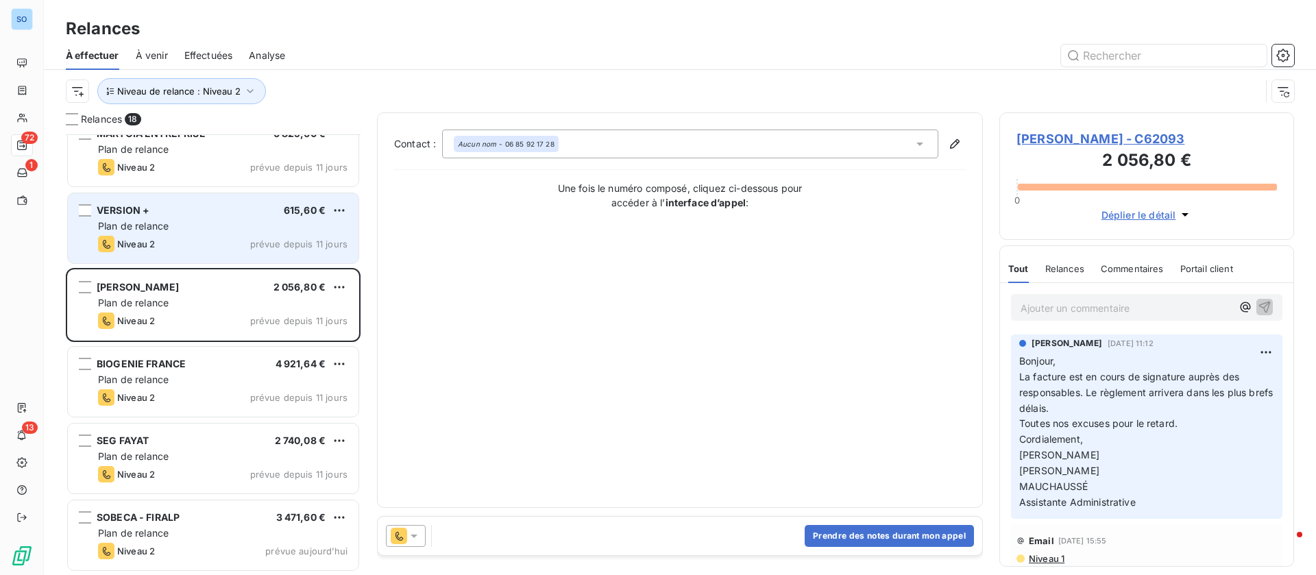
click at [192, 243] on div "Niveau 2 prévue depuis 11 jours" at bounding box center [223, 244] width 250 height 16
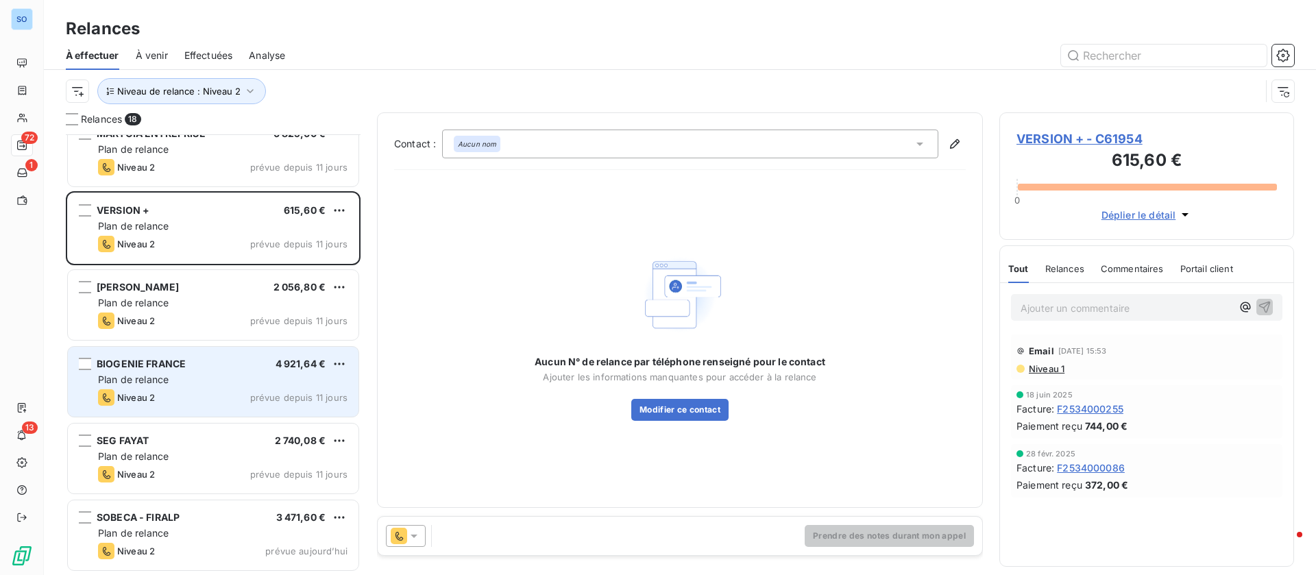
scroll to position [736, 0]
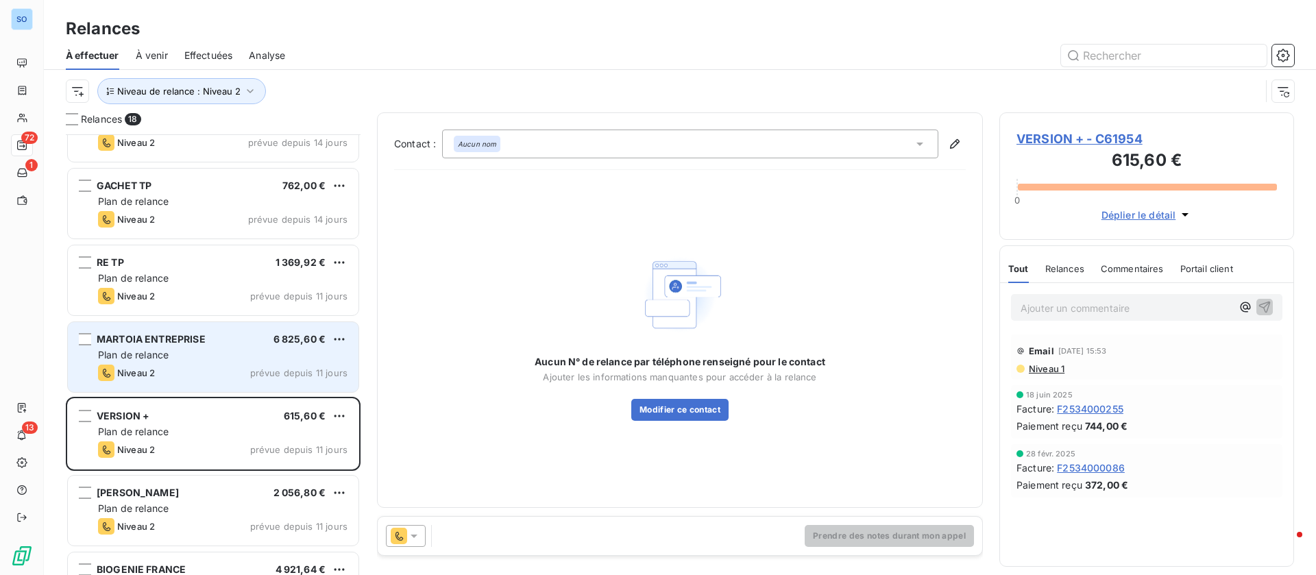
click at [178, 368] on div "Niveau 2 prévue depuis 11 jours" at bounding box center [223, 373] width 250 height 16
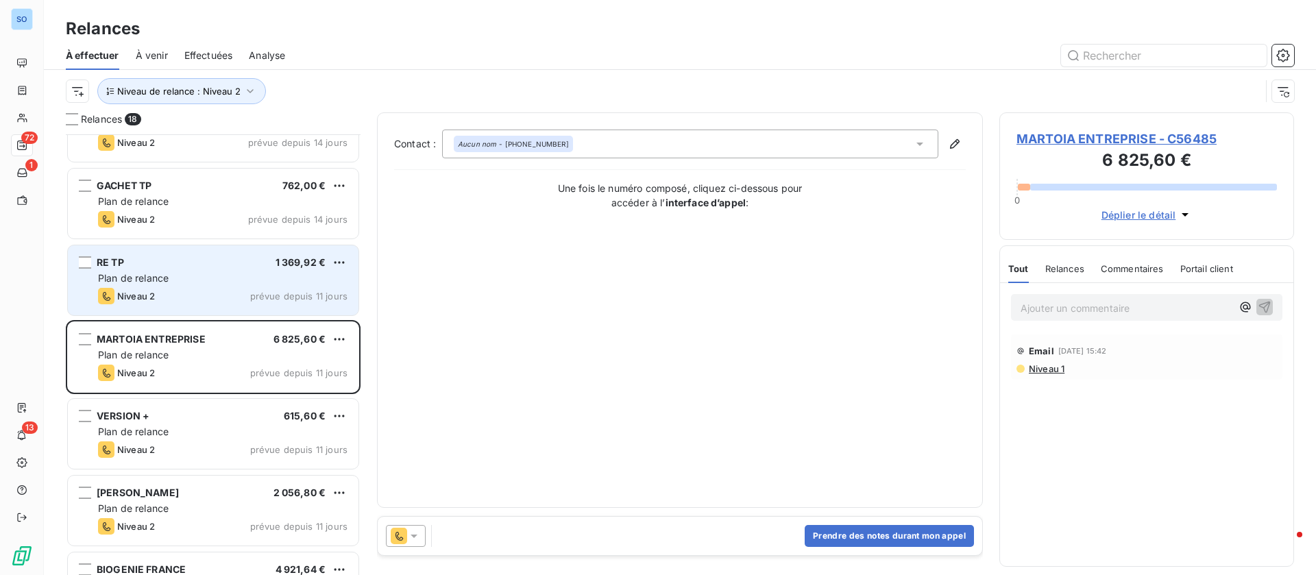
click at [216, 284] on div "Plan de relance" at bounding box center [223, 279] width 250 height 14
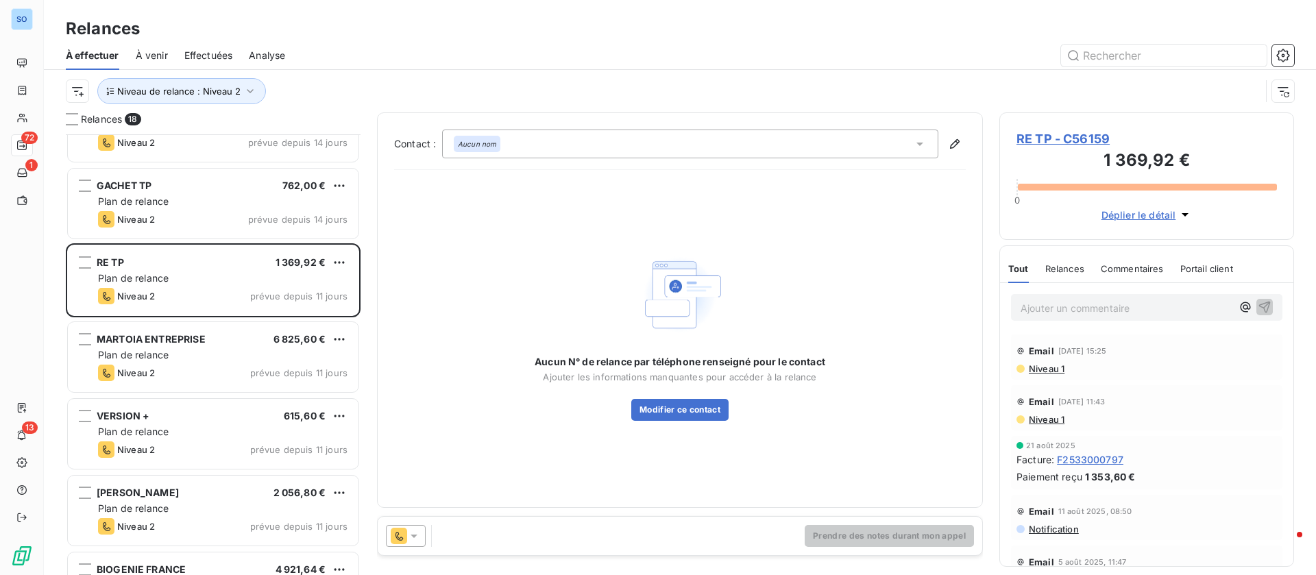
click at [1089, 139] on span "RE TP - C56159" at bounding box center [1147, 139] width 261 height 19
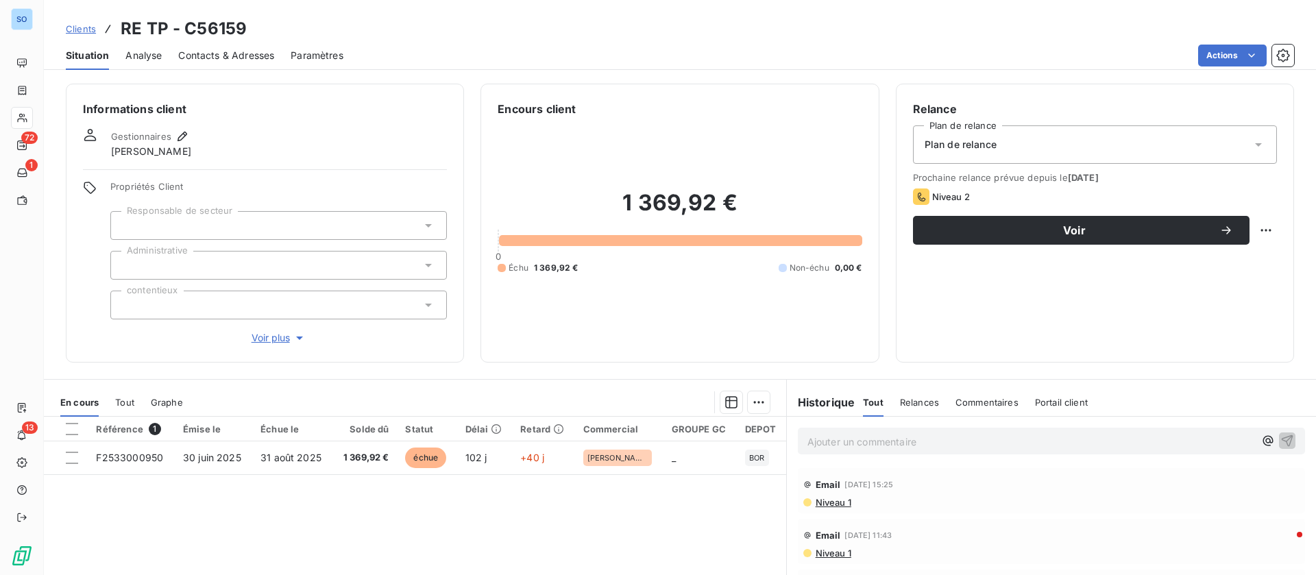
click at [248, 49] on span "Contacts & Adresses" at bounding box center [226, 56] width 96 height 14
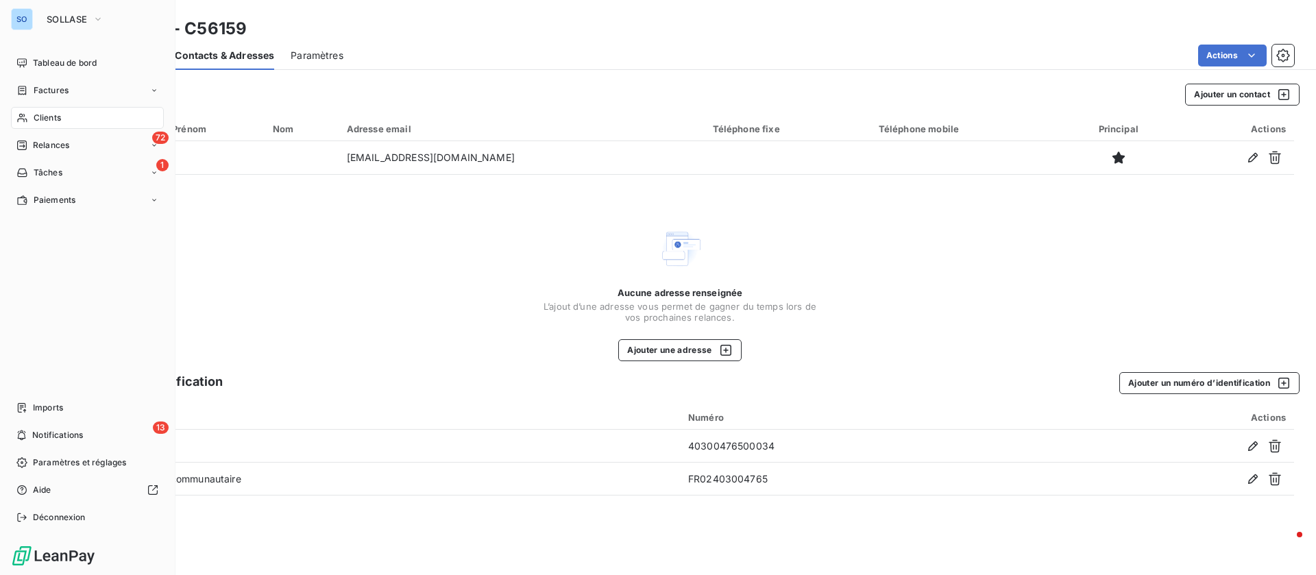
click at [38, 119] on span "Clients" at bounding box center [47, 118] width 27 height 12
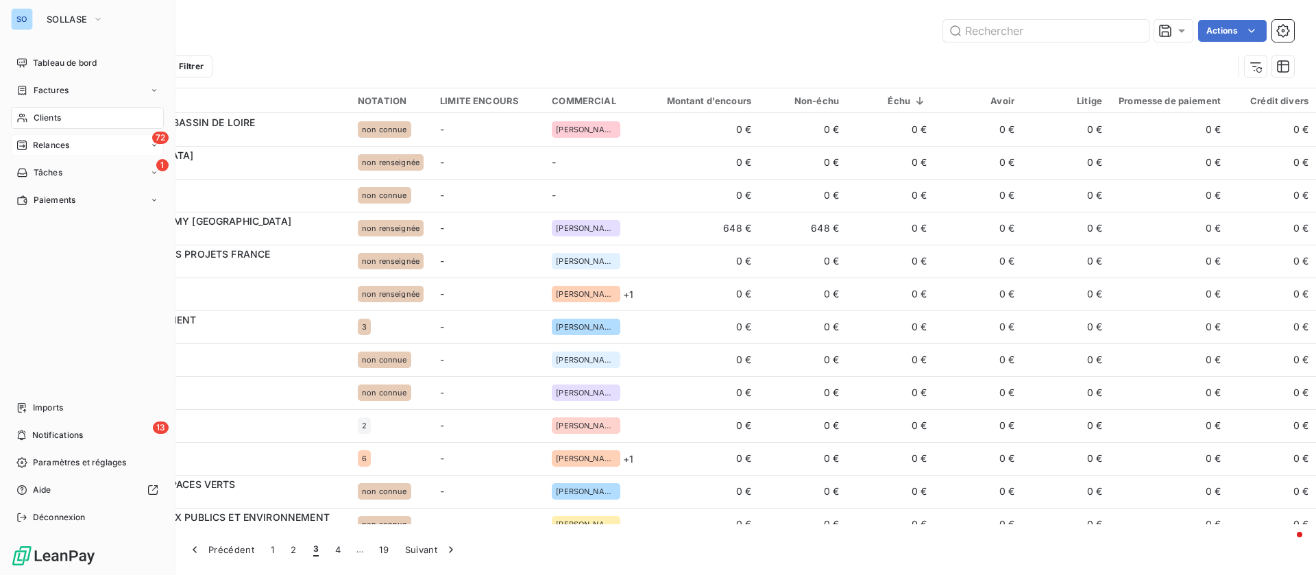
click at [50, 147] on span "Relances" at bounding box center [51, 145] width 36 height 12
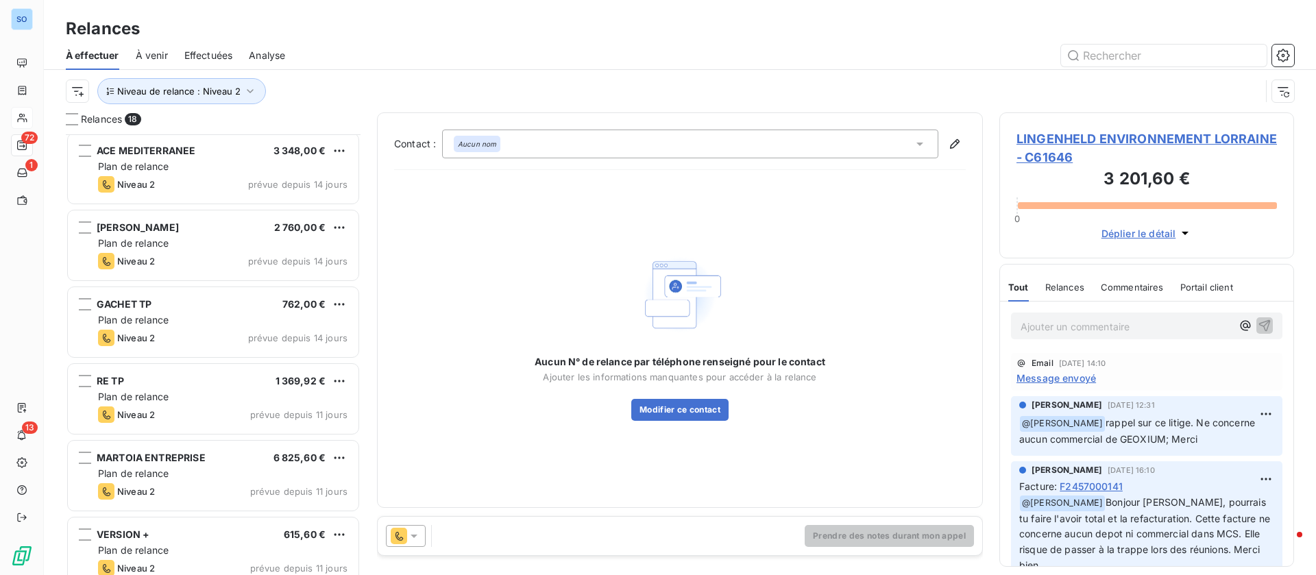
scroll to position [515, 0]
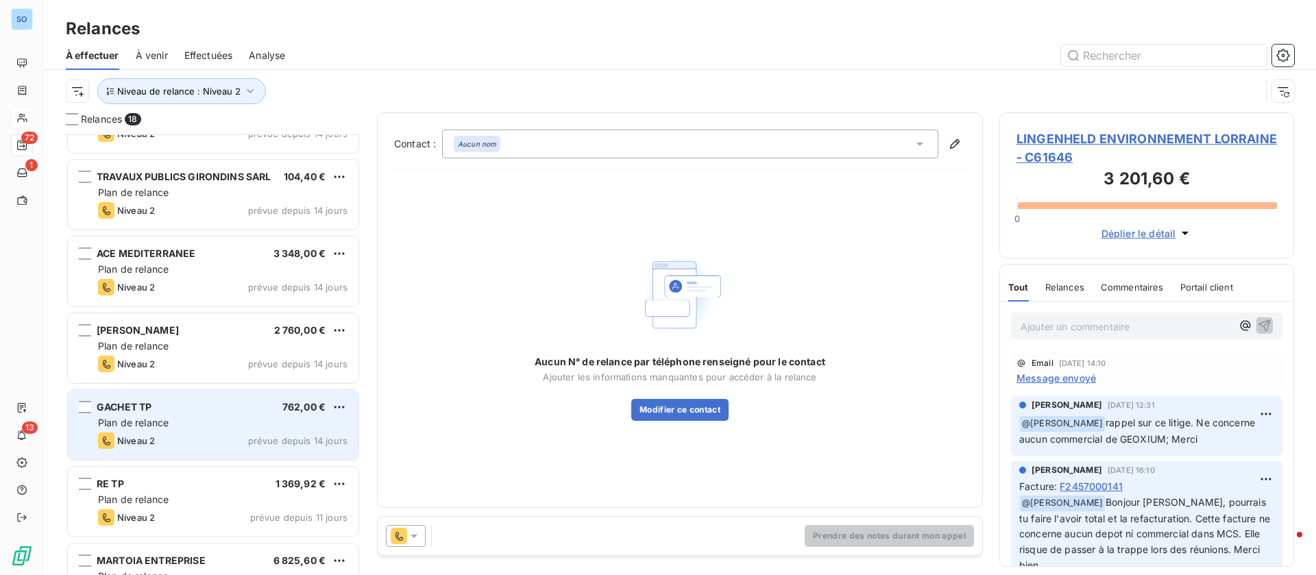
click at [180, 422] on div "Plan de relance" at bounding box center [223, 423] width 250 height 14
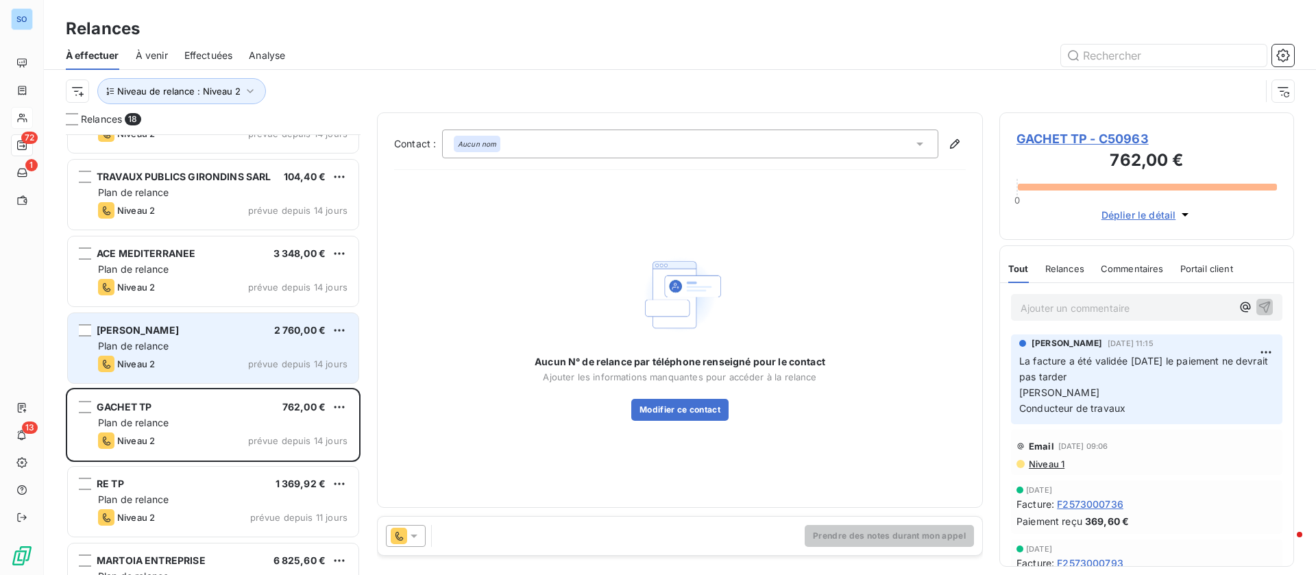
click at [202, 350] on div "Plan de relance" at bounding box center [223, 346] width 250 height 14
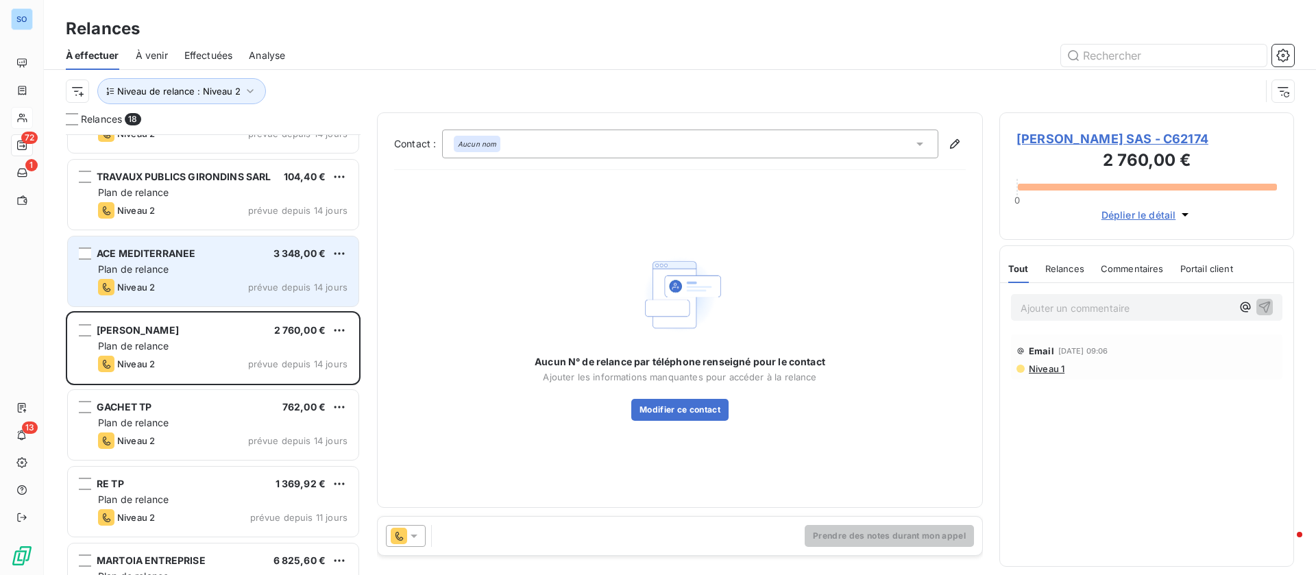
click at [224, 241] on div "ACE MEDITERRANEE 3 348,00 € Plan de relance Niveau 2 prévue depuis 14 jours" at bounding box center [213, 272] width 291 height 70
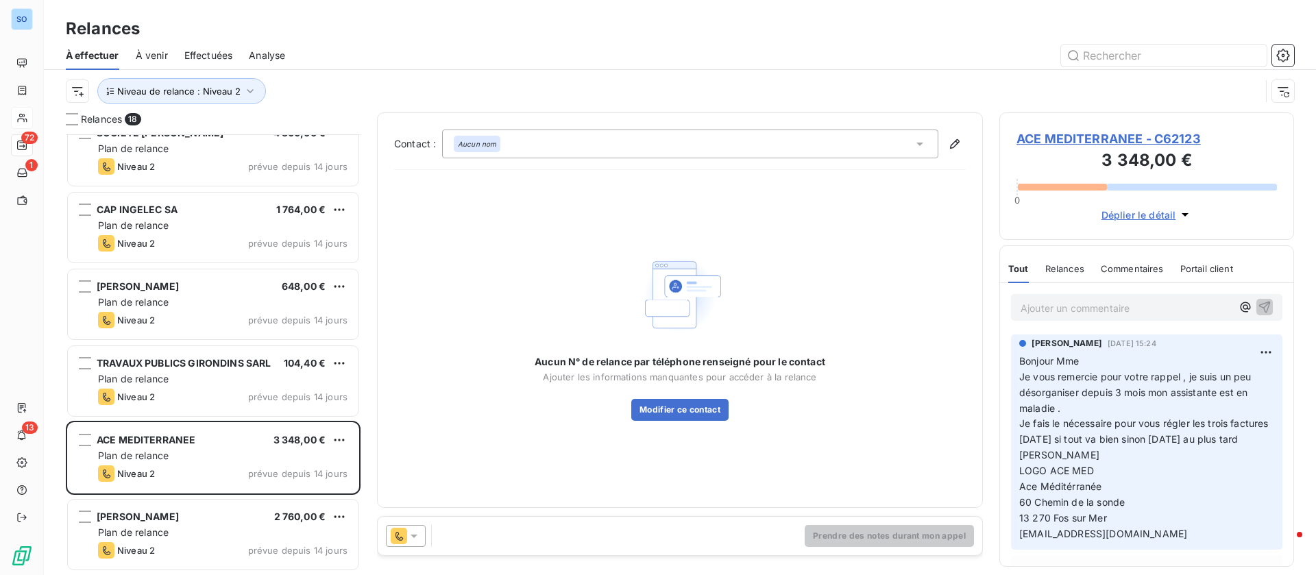
scroll to position [309, 0]
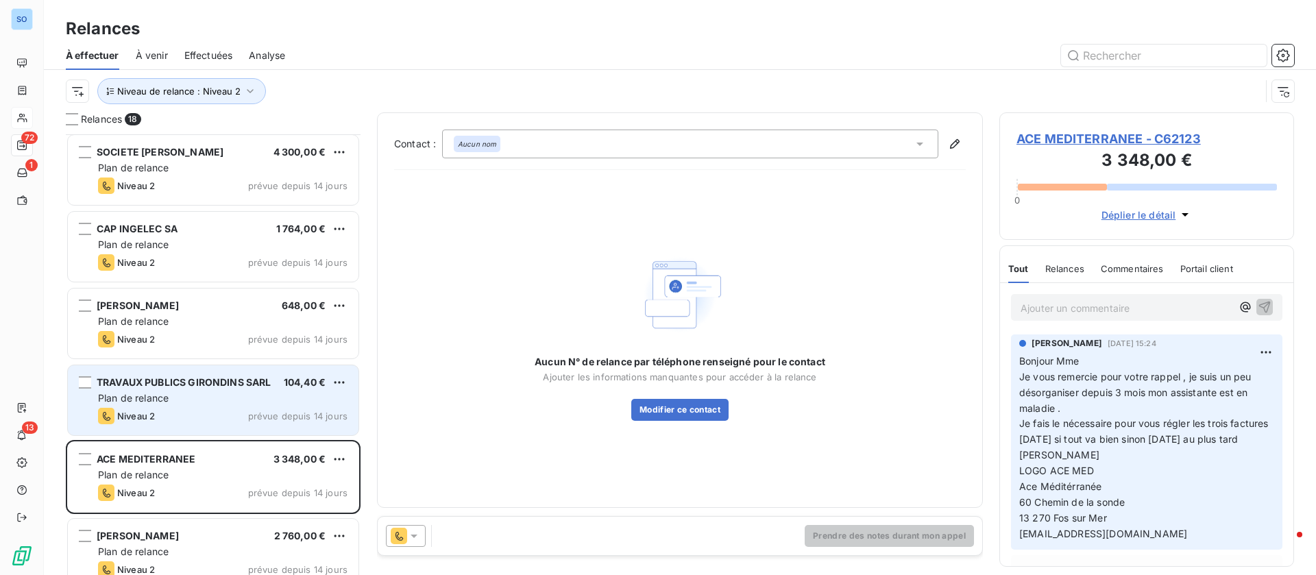
click at [193, 392] on div "Plan de relance" at bounding box center [223, 399] width 250 height 14
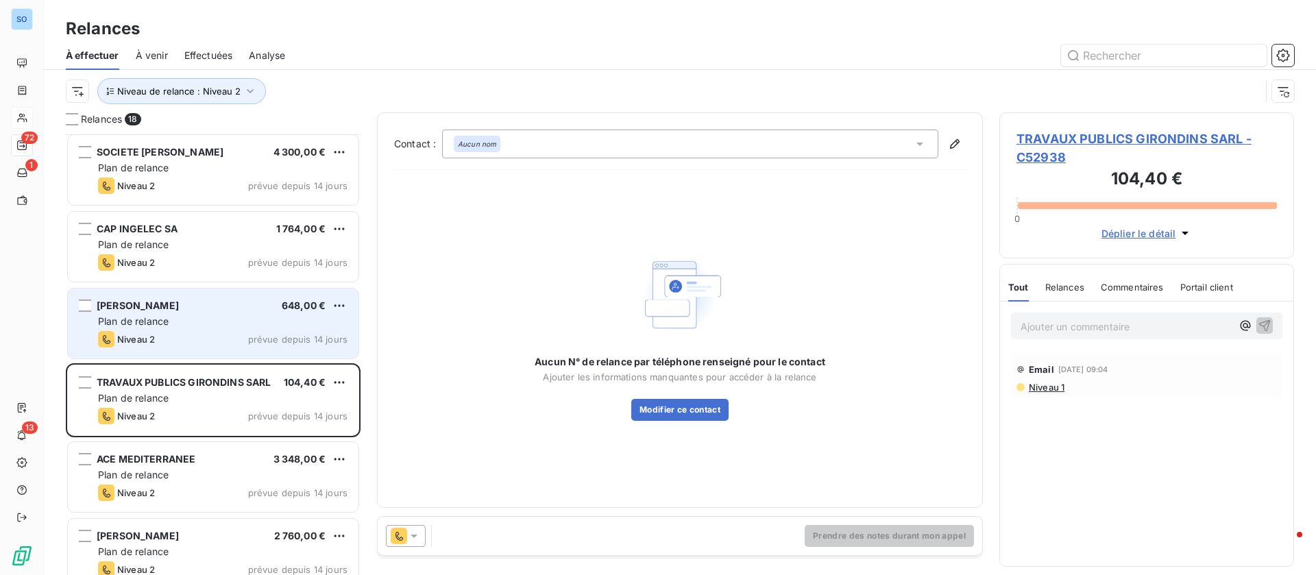
click at [205, 324] on div "Plan de relance" at bounding box center [223, 322] width 250 height 14
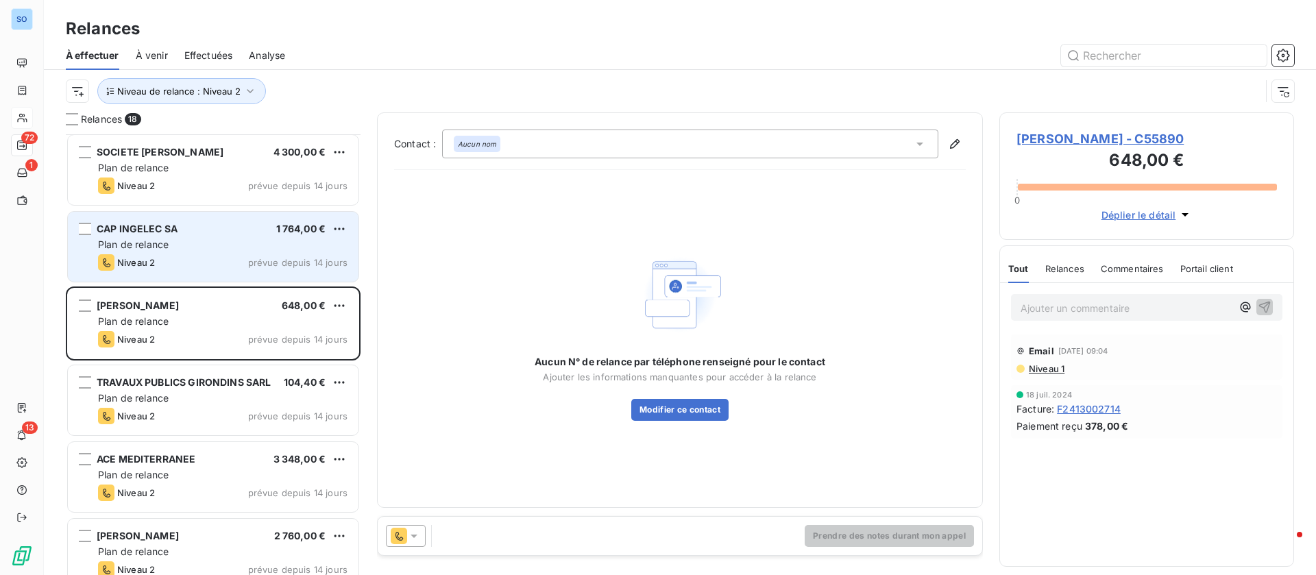
click at [237, 243] on div "Plan de relance" at bounding box center [223, 245] width 250 height 14
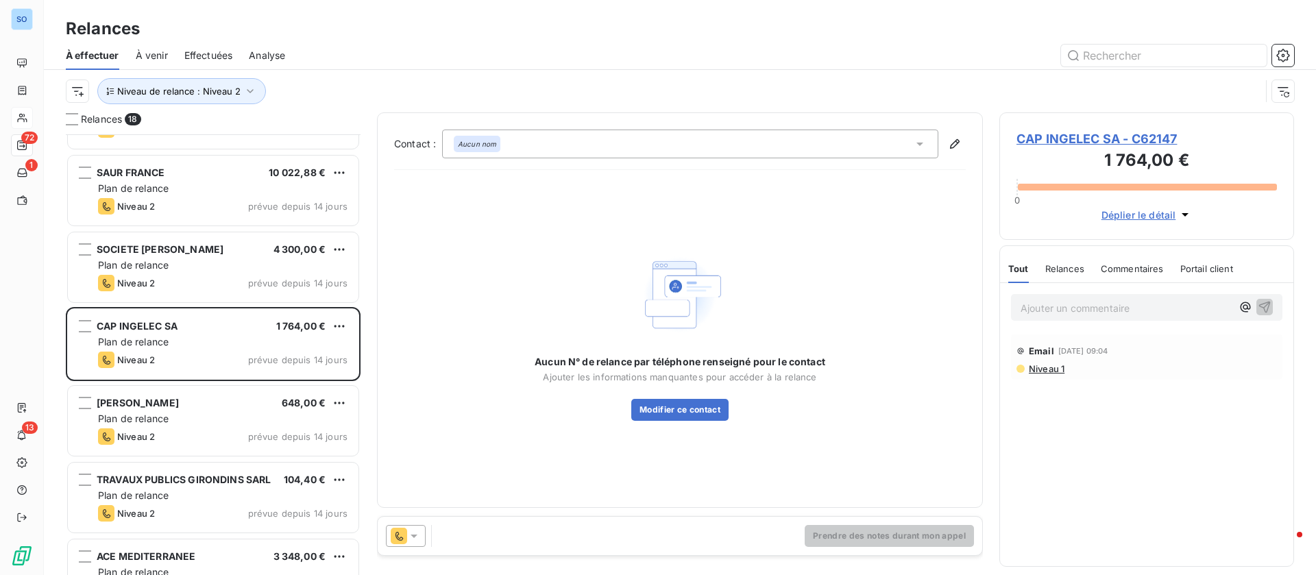
scroll to position [206, 0]
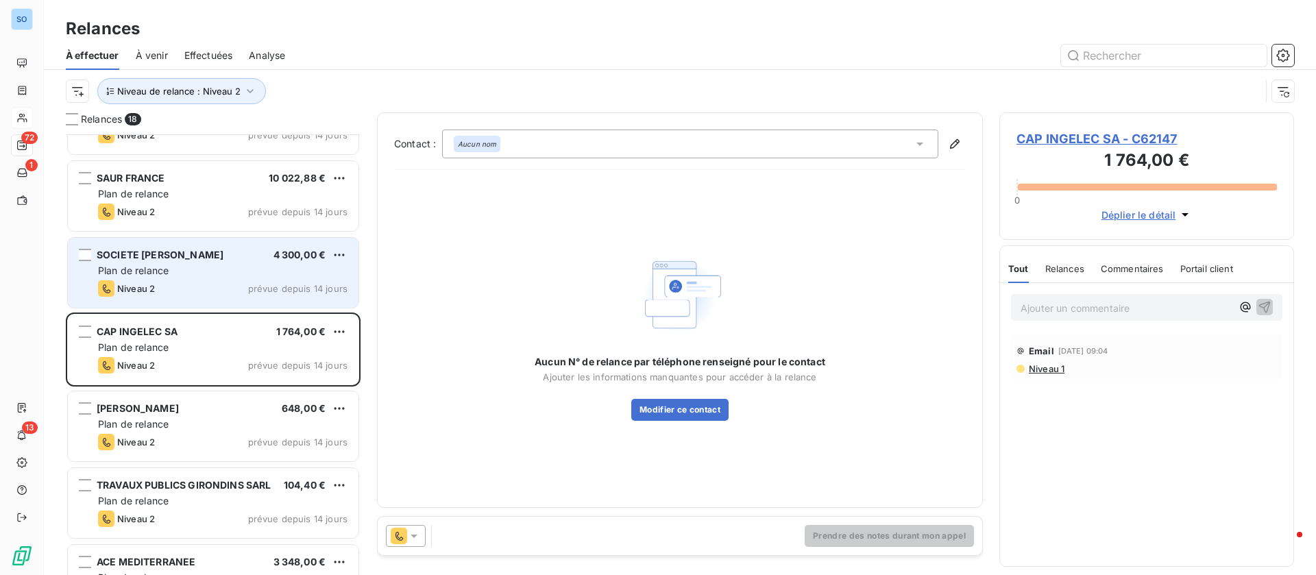
click at [224, 287] on div "Niveau 2 prévue depuis 14 jours" at bounding box center [223, 288] width 250 height 16
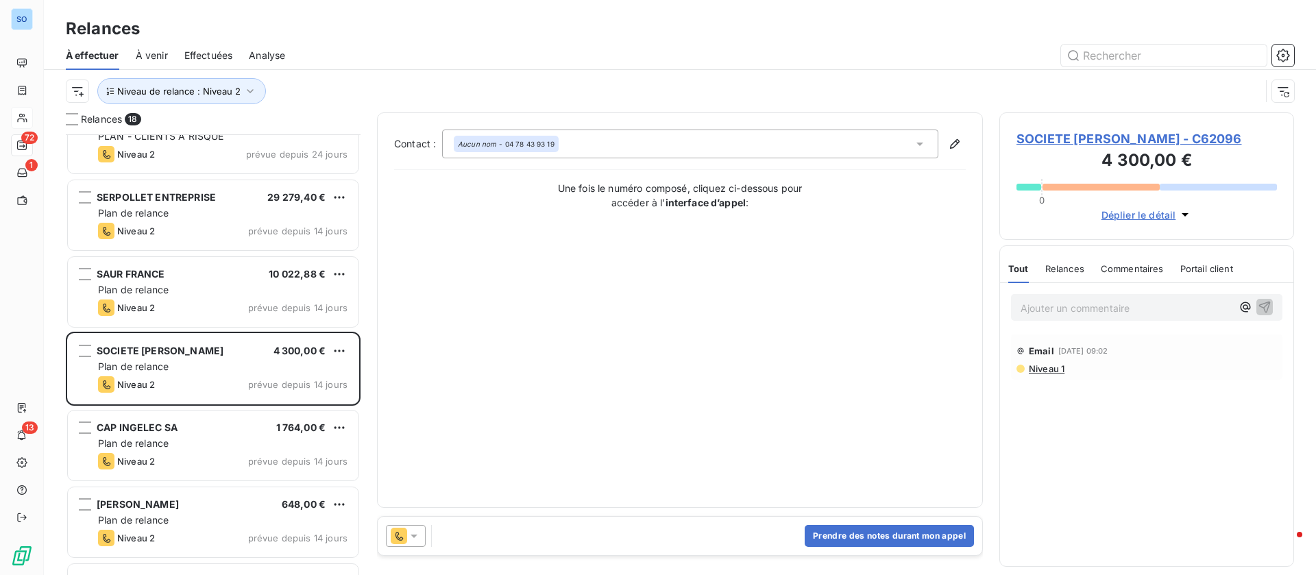
scroll to position [104, 0]
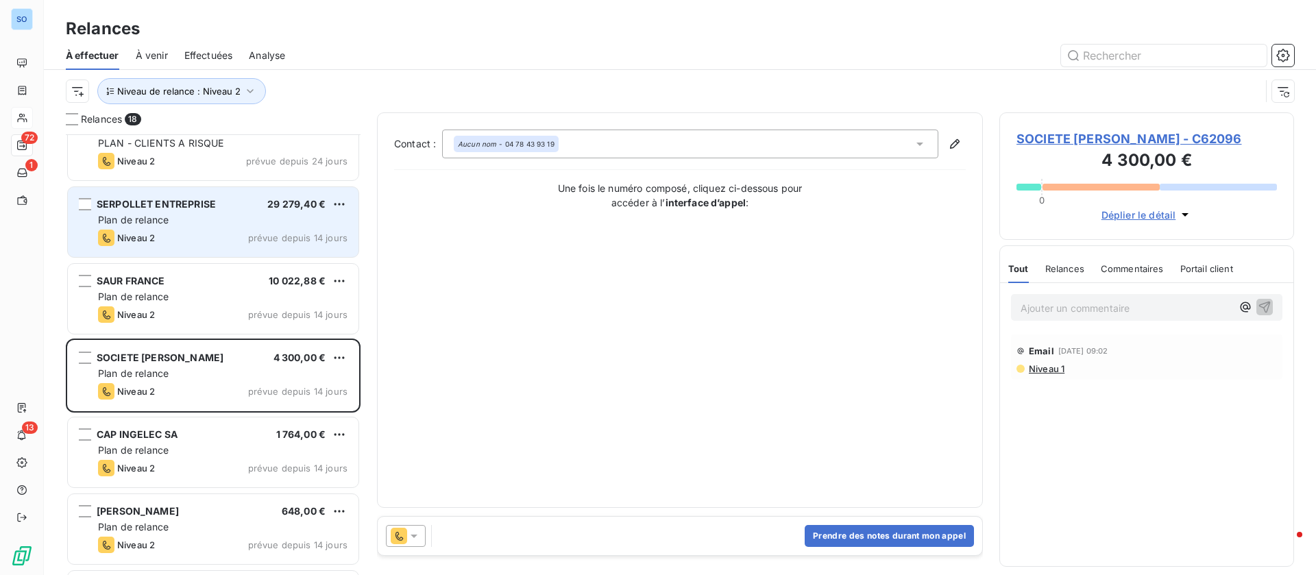
click at [218, 235] on div "Niveau 2 prévue depuis 14 jours" at bounding box center [223, 238] width 250 height 16
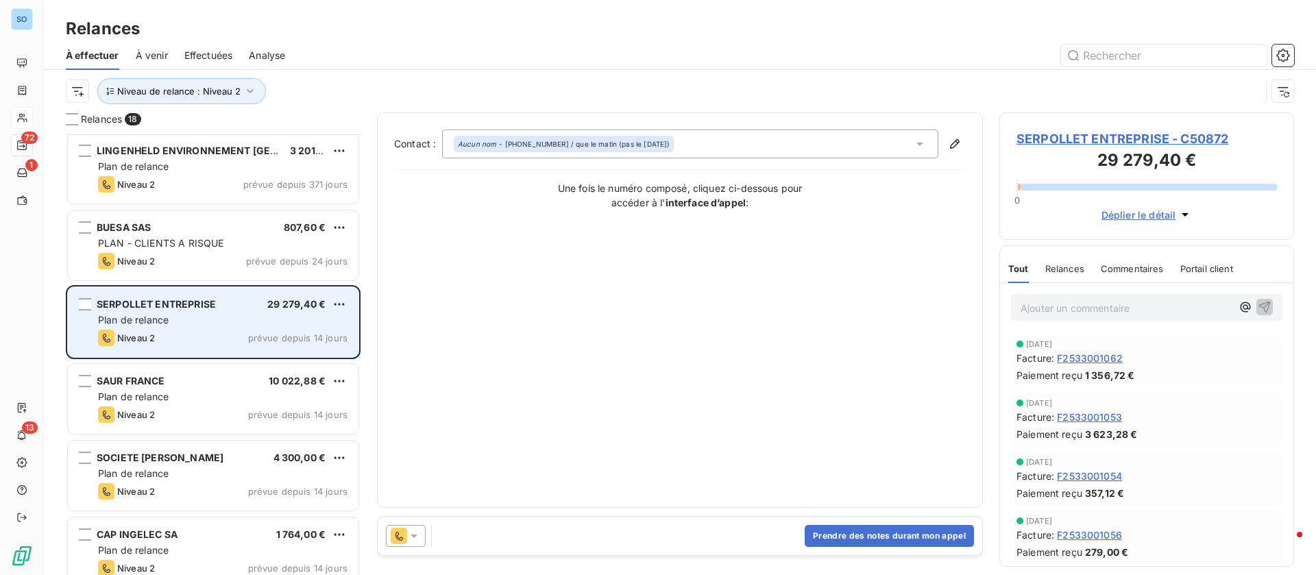
scroll to position [1, 0]
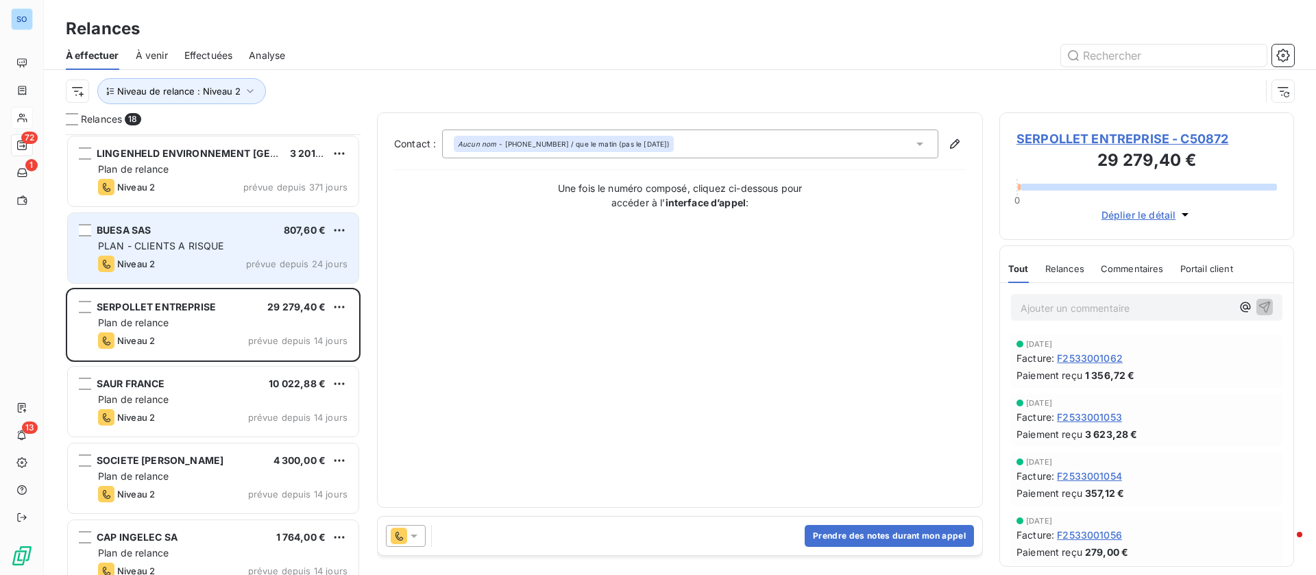
click at [213, 239] on div "PLAN - CLIENTS A RISQUE" at bounding box center [223, 246] width 250 height 14
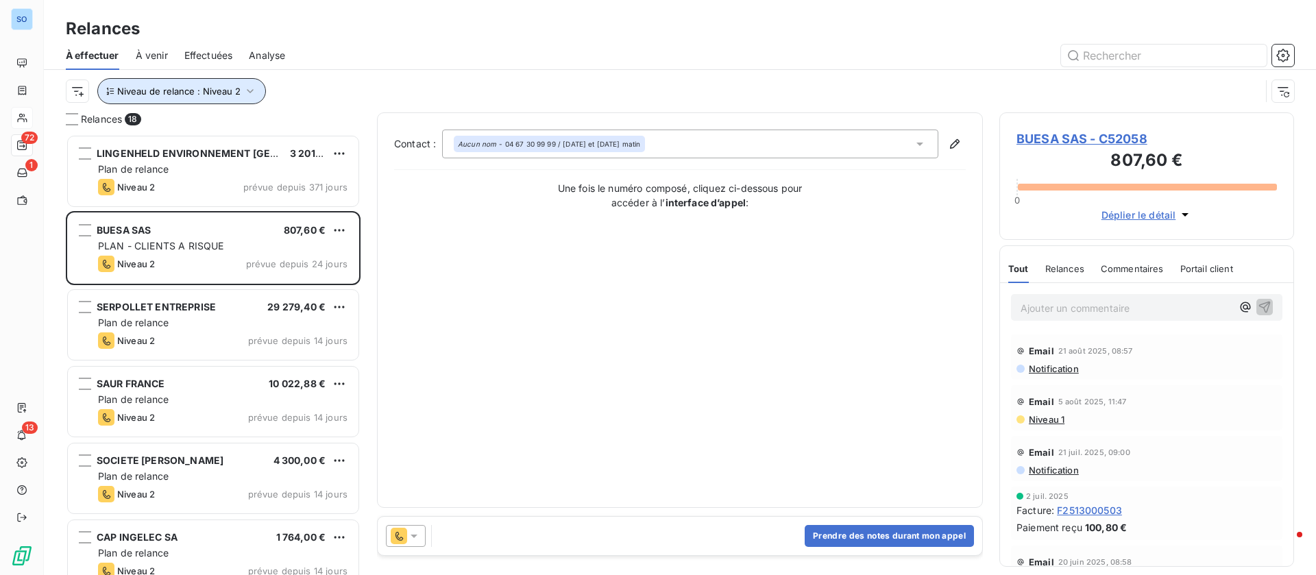
click at [229, 84] on button "Niveau de relance : Niveau 2" at bounding box center [181, 91] width 169 height 26
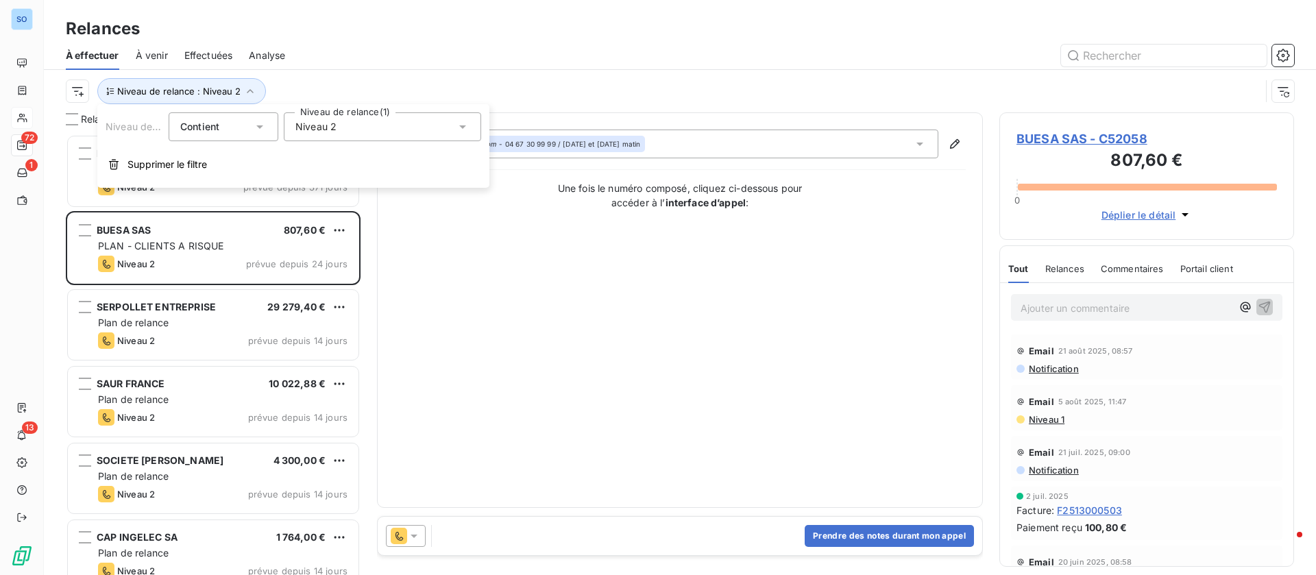
click at [359, 132] on div "Niveau 2" at bounding box center [382, 126] width 197 height 29
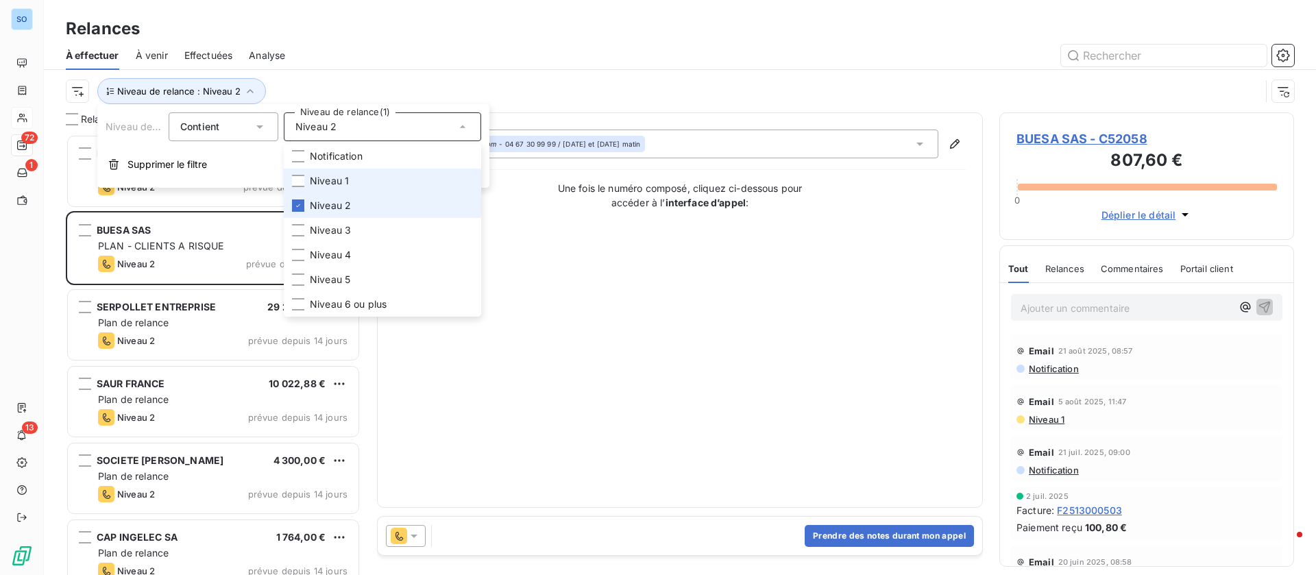
click at [312, 207] on span "Niveau 2" at bounding box center [330, 206] width 41 height 14
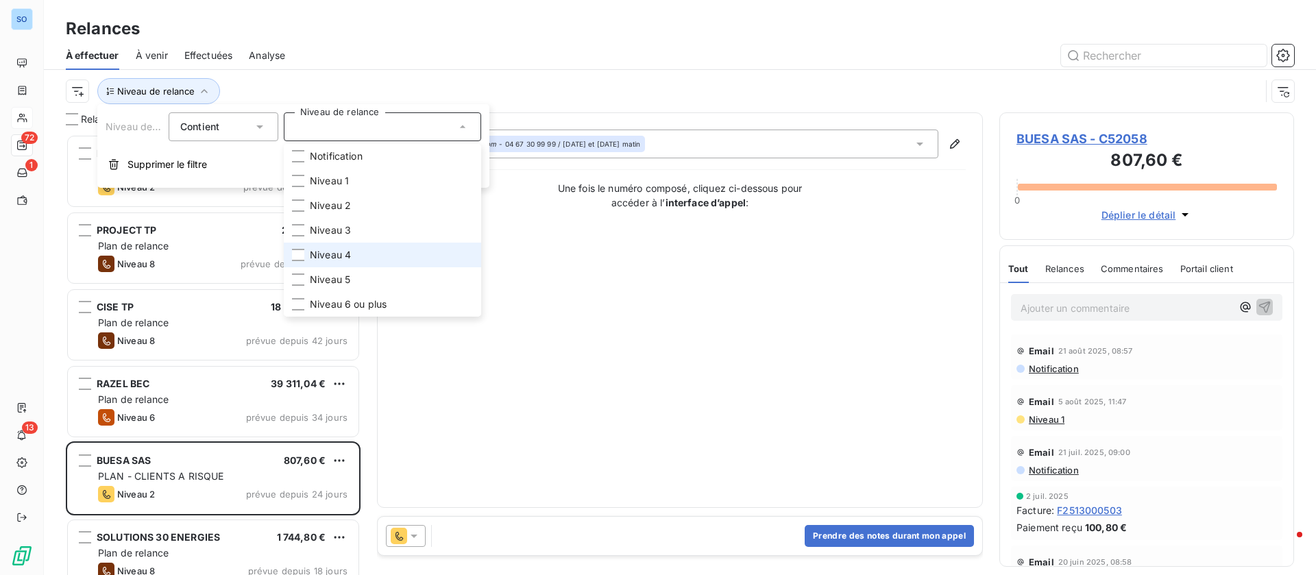
click at [308, 257] on li "Niveau 4" at bounding box center [382, 255] width 197 height 25
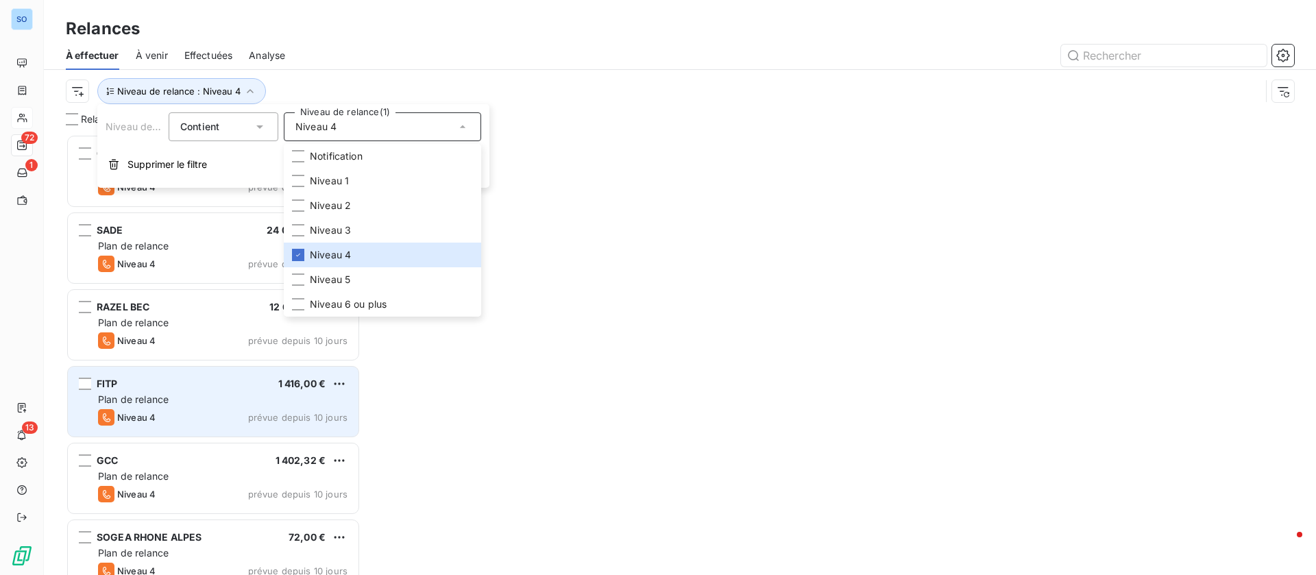
scroll to position [425, 279]
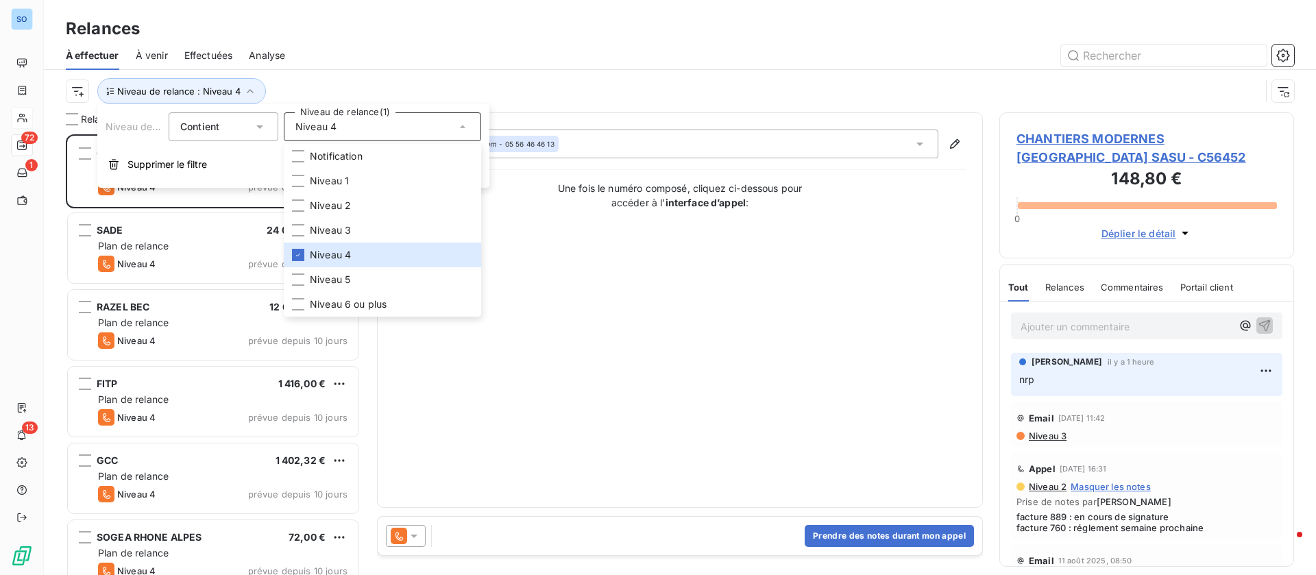
click at [490, 459] on div "Contact : Aucun nom - 05 56 46 46 13 Une fois le numéro composé, cliquez ci-des…" at bounding box center [680, 310] width 572 height 361
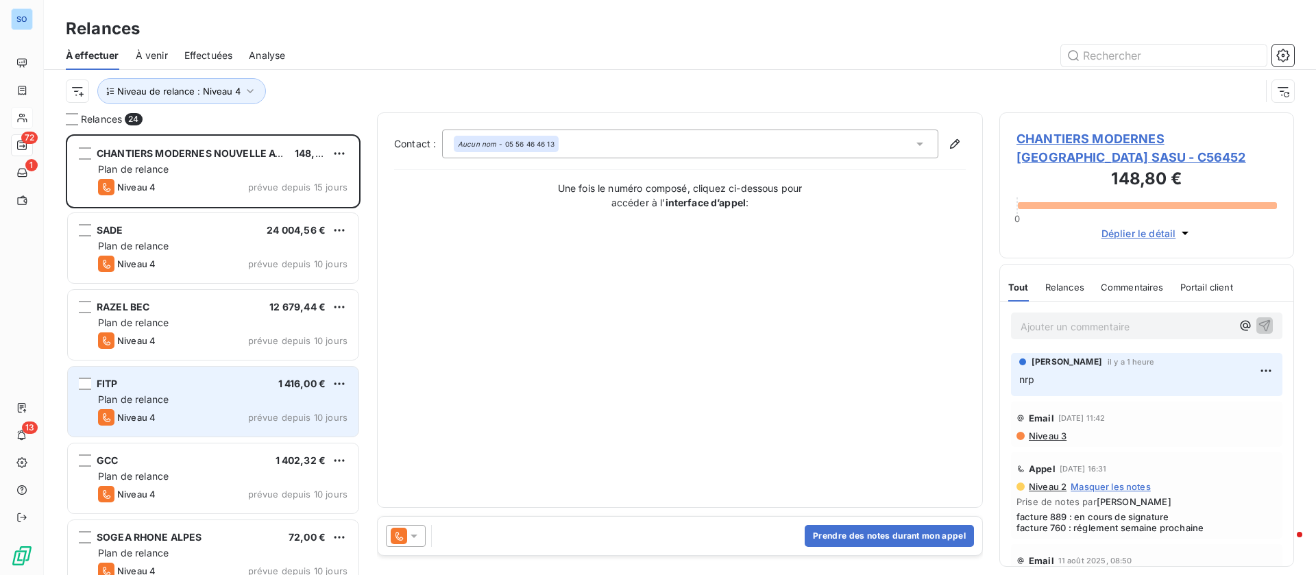
click at [208, 391] on div "FITP 1 416,00 € Plan de relance Niveau 4 prévue depuis 10 jours" at bounding box center [213, 402] width 291 height 70
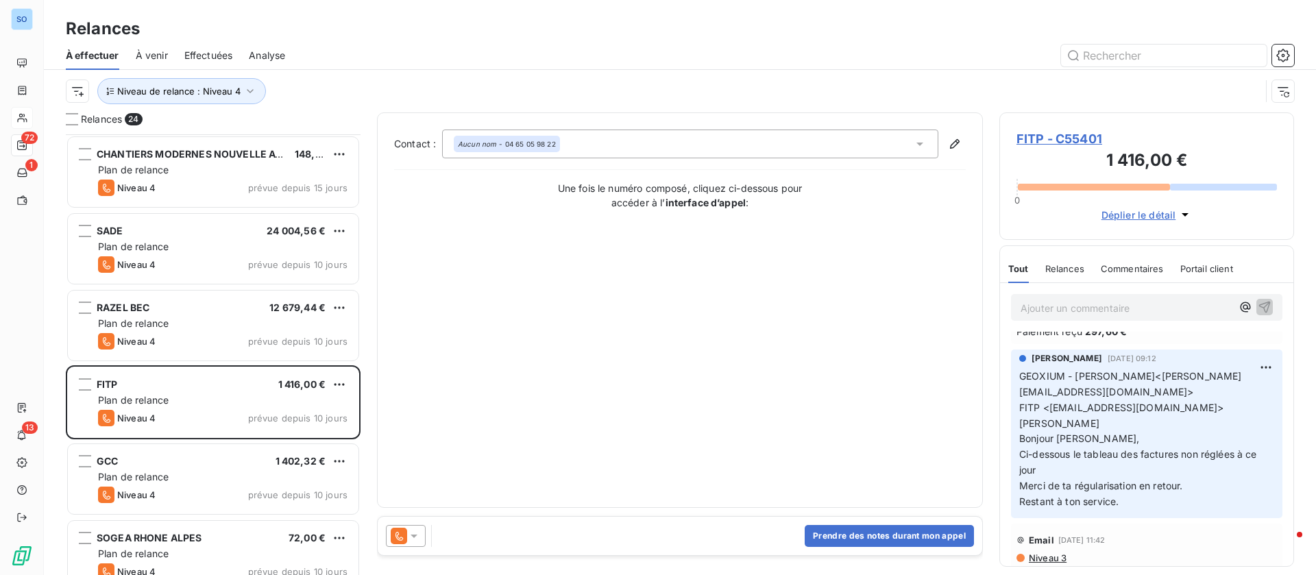
scroll to position [104, 0]
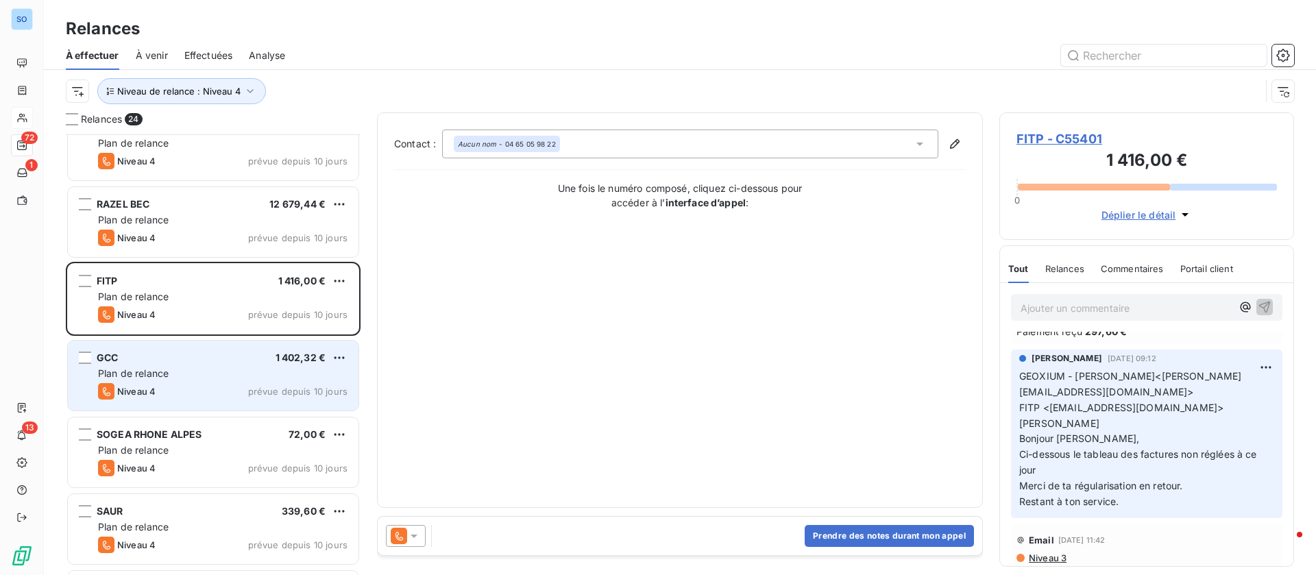
click at [197, 357] on div "GCC 1 402,32 €" at bounding box center [223, 358] width 250 height 12
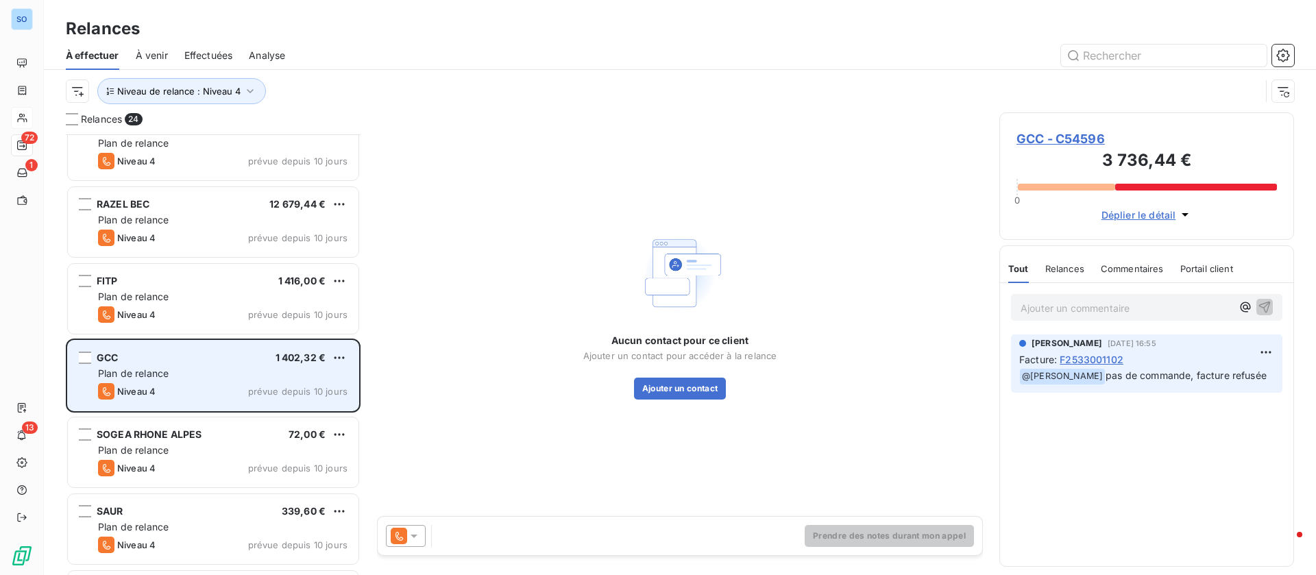
scroll to position [206, 0]
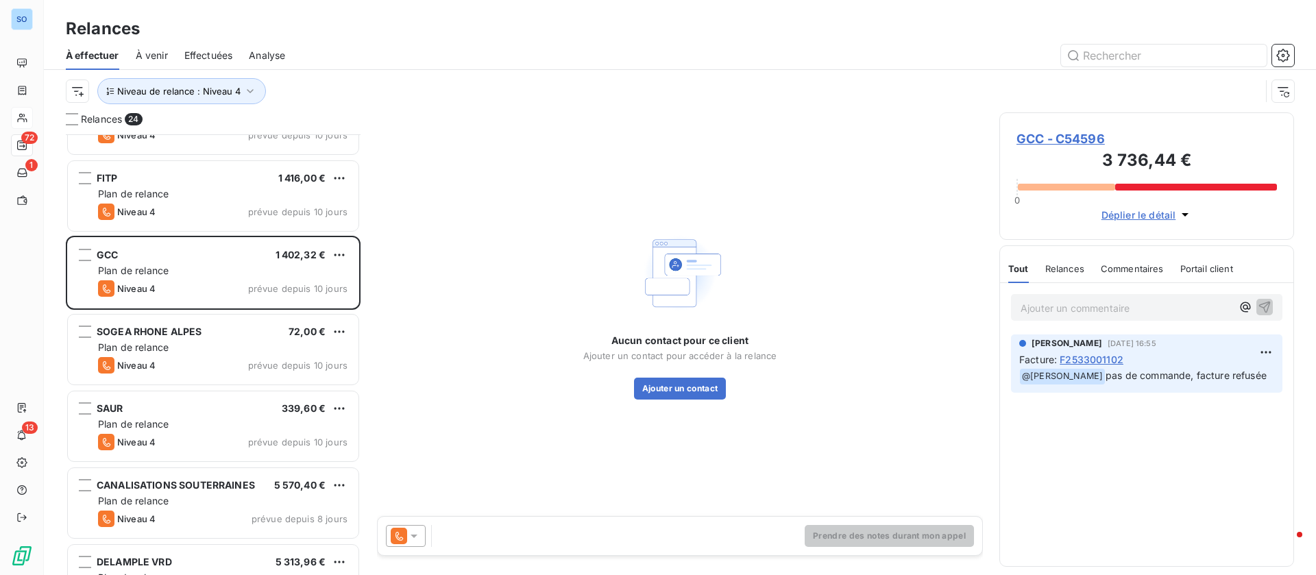
click at [1088, 136] on span "GCC - C54596" at bounding box center [1147, 139] width 261 height 19
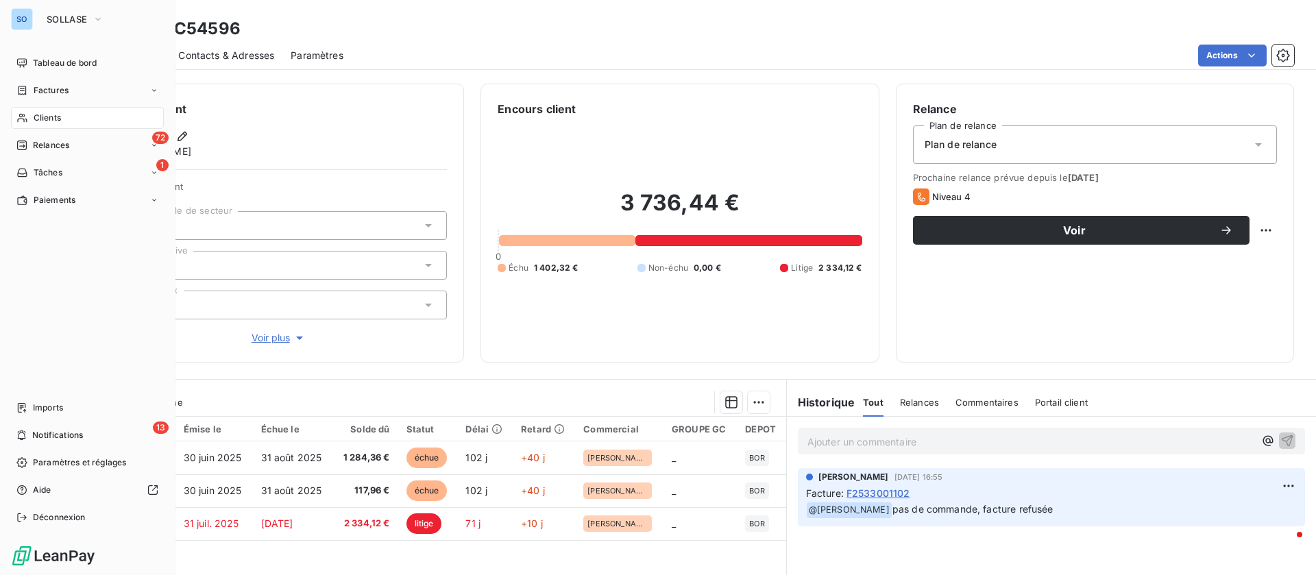
click at [27, 111] on div "Clients" at bounding box center [87, 118] width 153 height 22
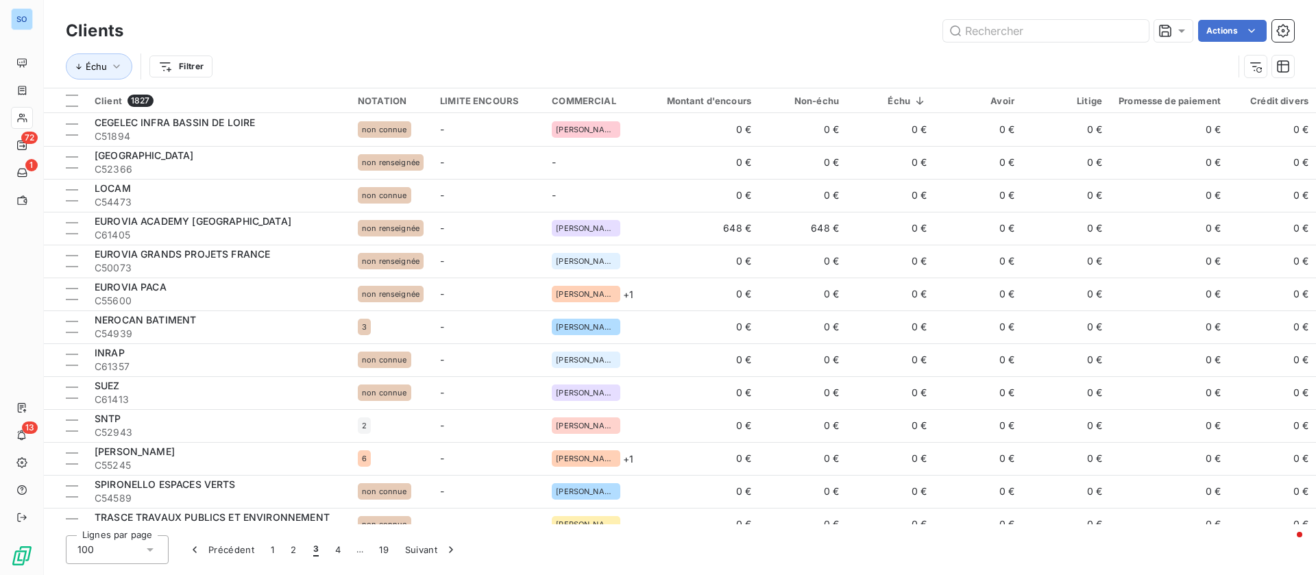
click at [39, 62] on div "SO 72 1 13" at bounding box center [22, 287] width 44 height 575
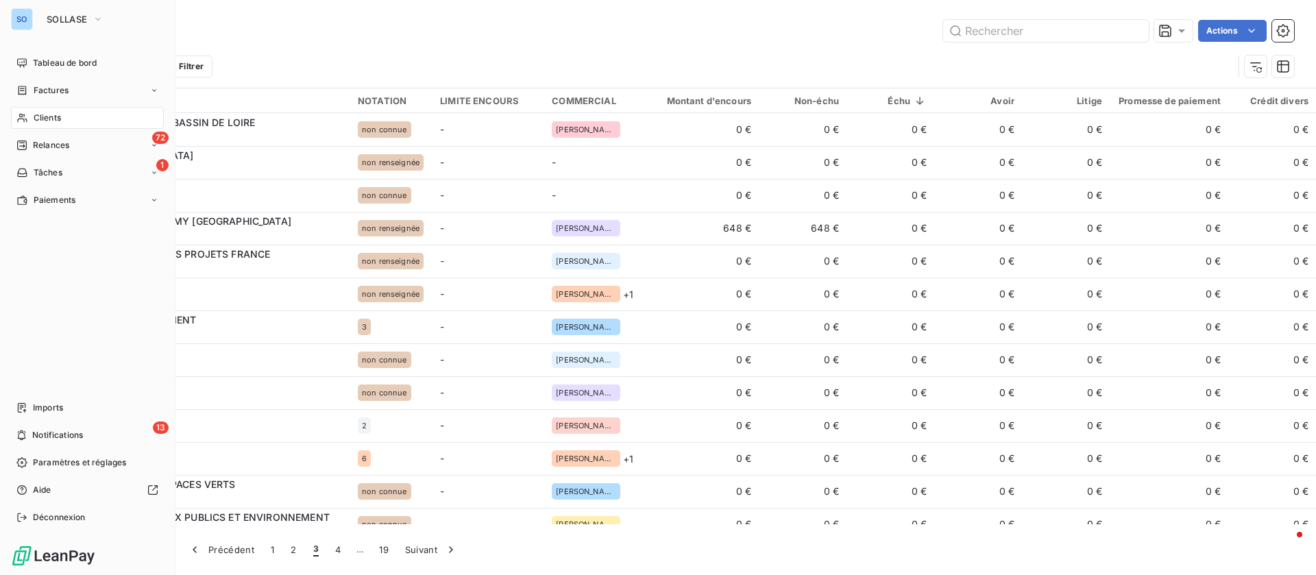
click at [29, 16] on div "SO" at bounding box center [22, 19] width 22 height 22
click at [85, 22] on span "SOLLASE" at bounding box center [67, 19] width 40 height 11
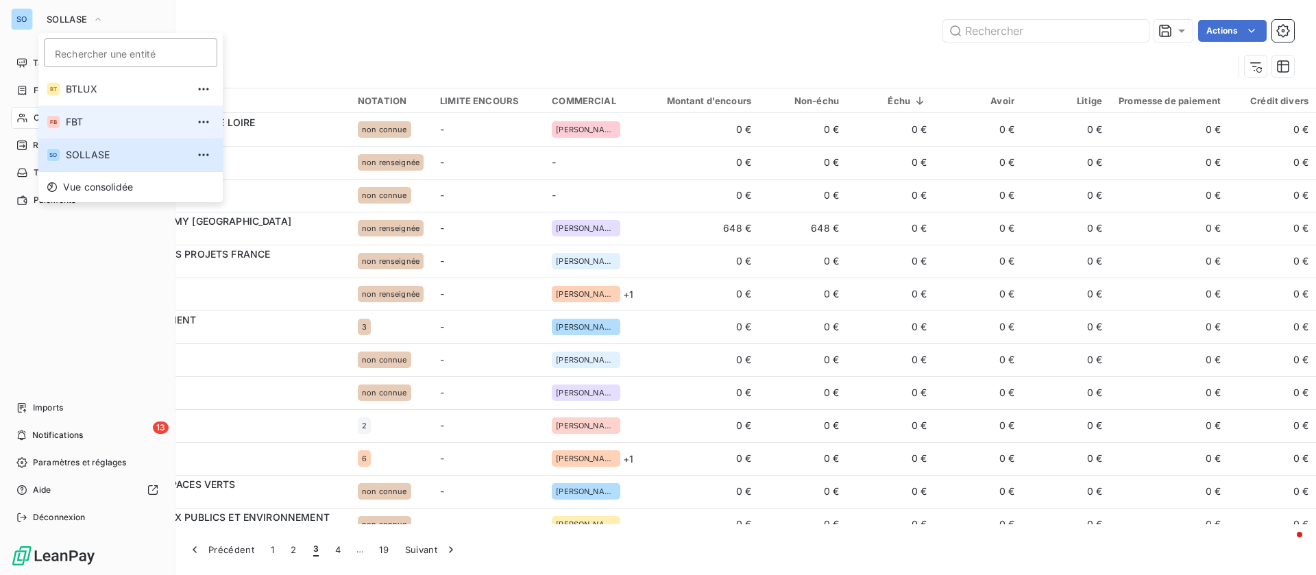
click at [97, 114] on li "FB FBT" at bounding box center [130, 122] width 184 height 33
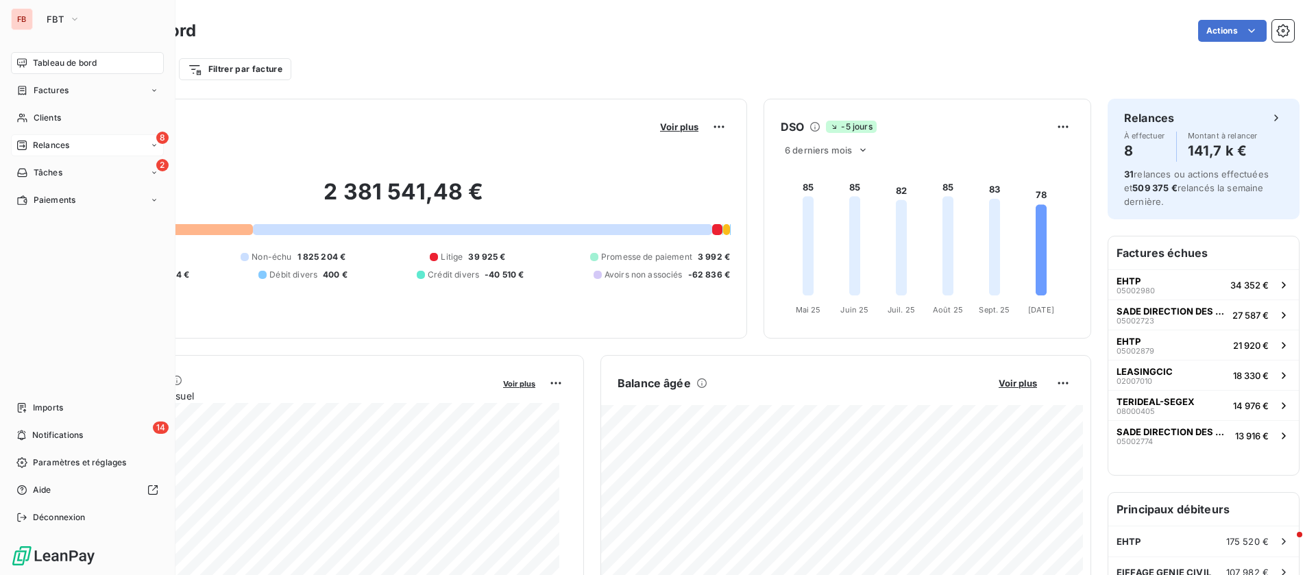
click at [71, 136] on div "8 Relances" at bounding box center [87, 145] width 153 height 22
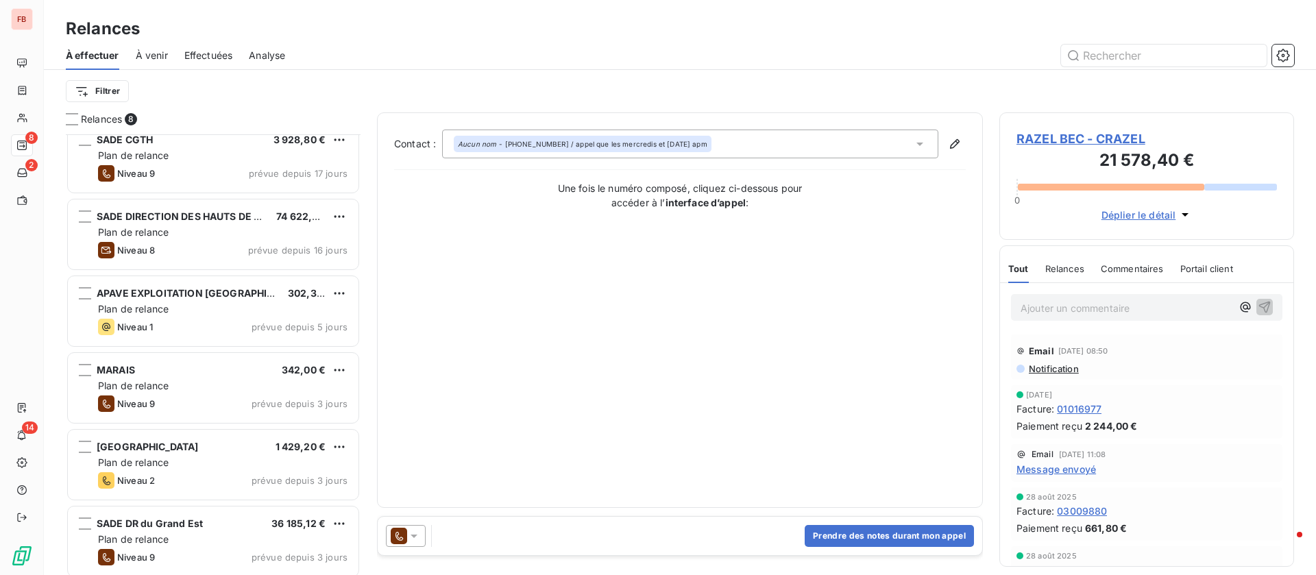
scroll to position [174, 0]
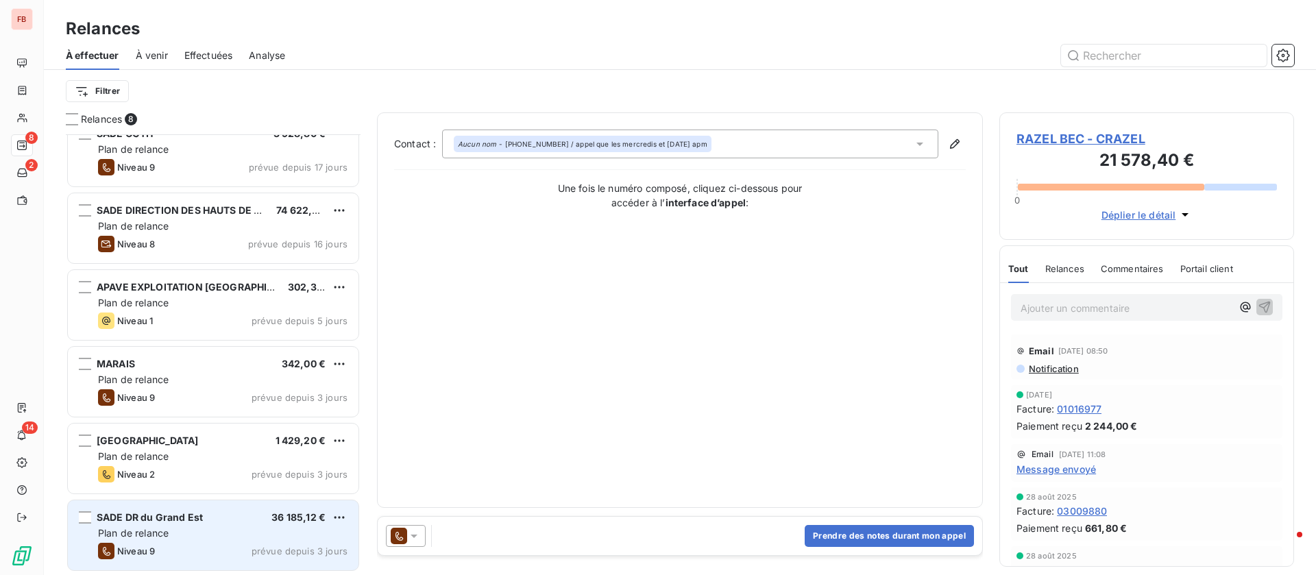
click at [214, 533] on div "Plan de relance" at bounding box center [223, 534] width 250 height 14
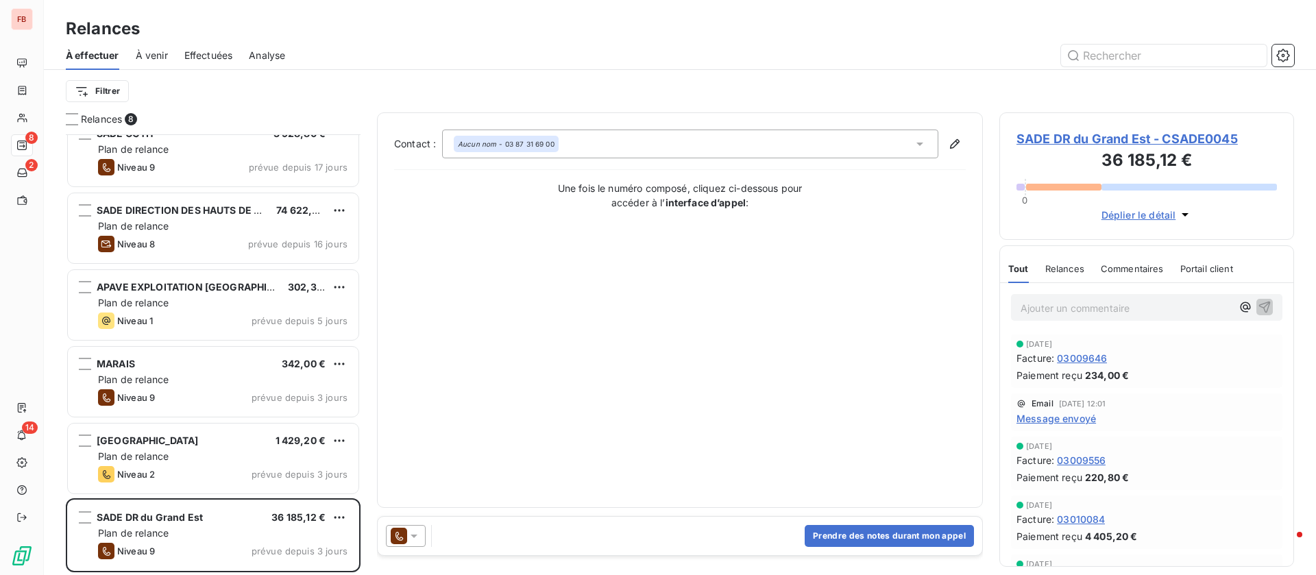
click at [1059, 418] on span "Message envoyé" at bounding box center [1057, 418] width 80 height 14
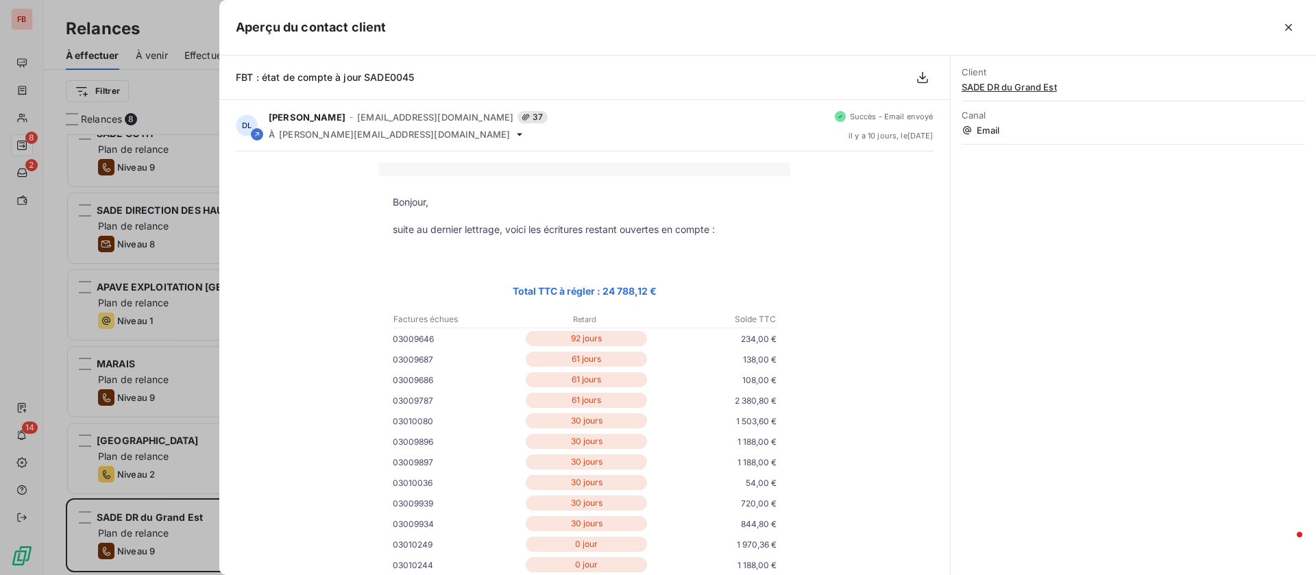
click at [24, 65] on div at bounding box center [658, 287] width 1316 height 575
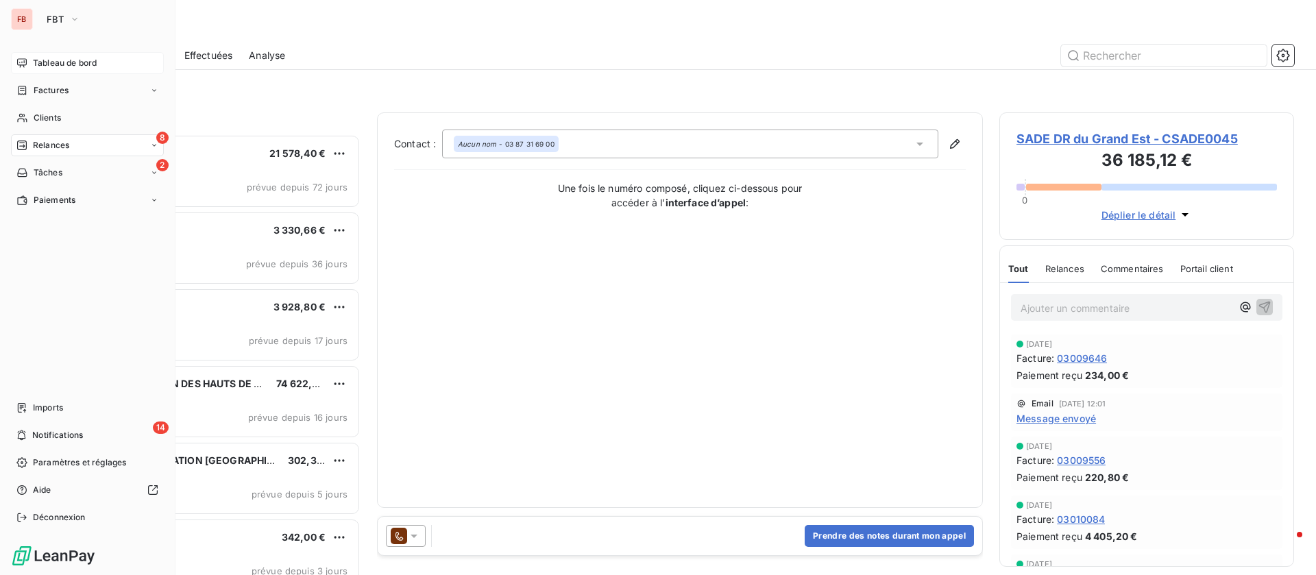
click at [45, 65] on span "Tableau de bord" at bounding box center [65, 63] width 64 height 12
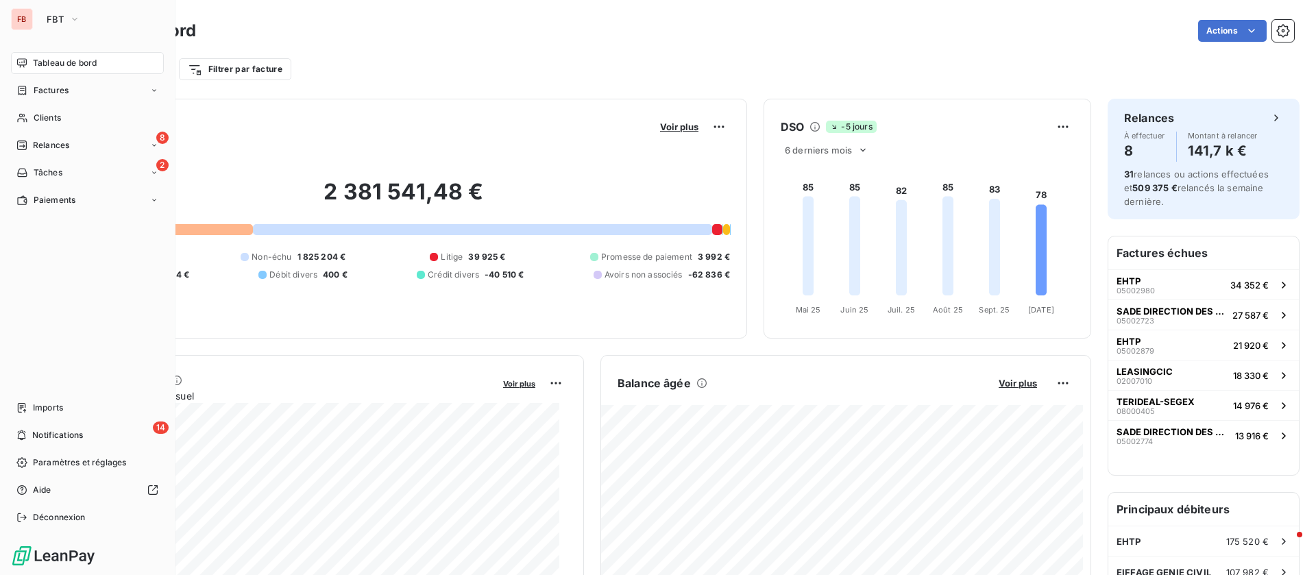
click at [50, 61] on span "Tableau de bord" at bounding box center [65, 63] width 64 height 12
click at [31, 86] on div "Factures" at bounding box center [42, 90] width 52 height 12
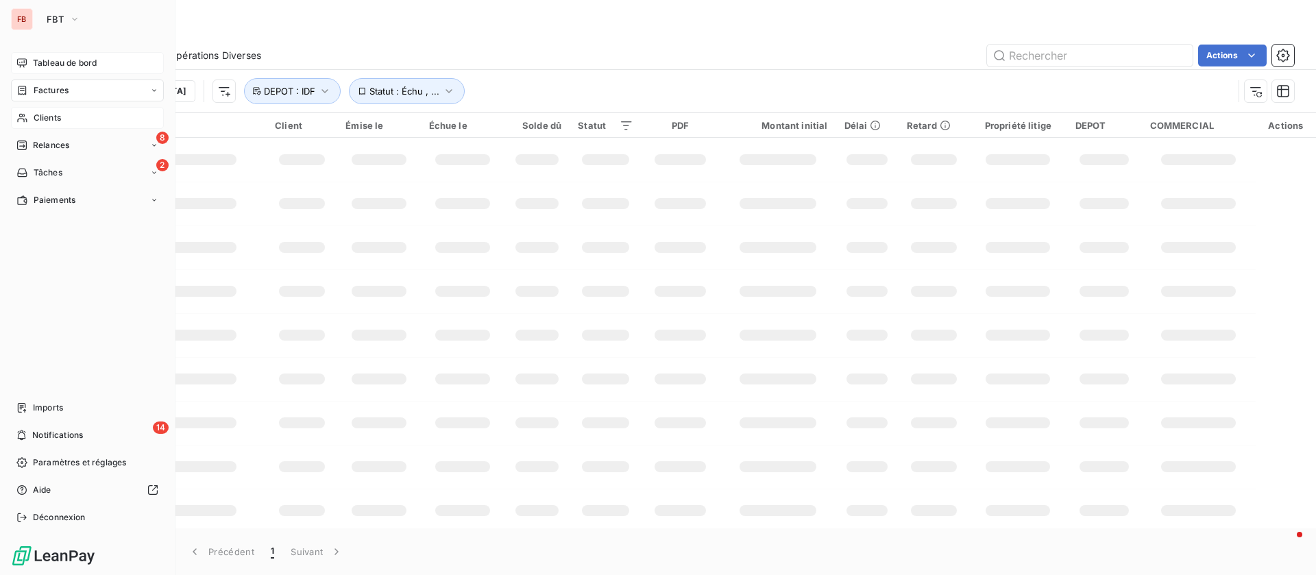
click at [40, 118] on span "Clients" at bounding box center [47, 118] width 27 height 12
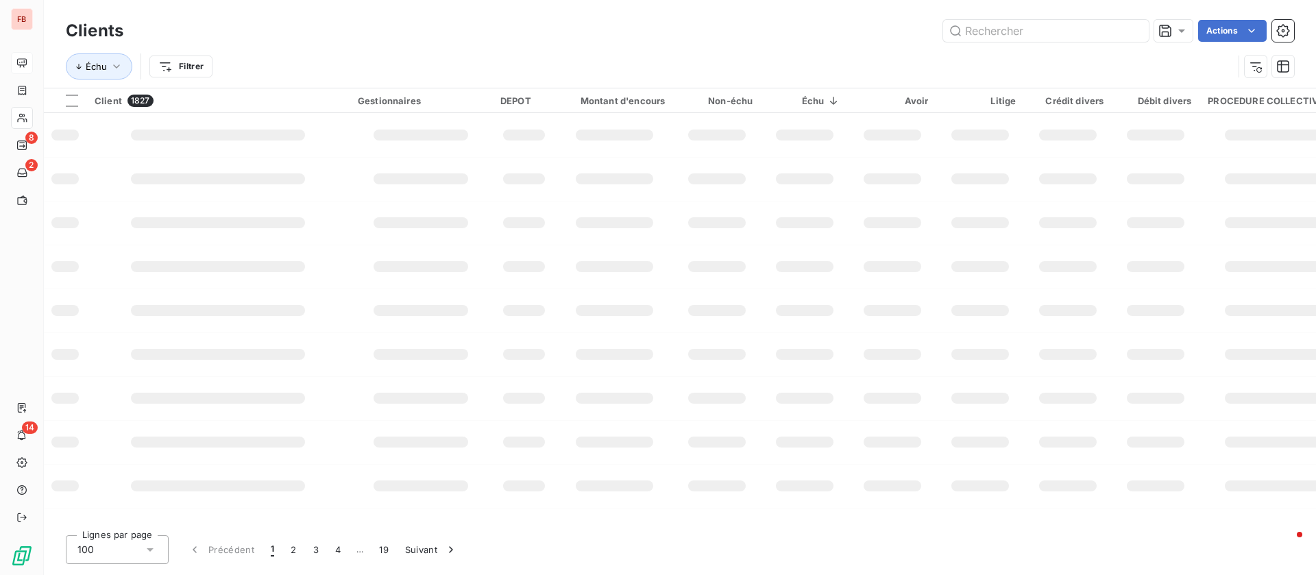
click at [201, 67] on html "FB 8 2 14 Clients Actions Échu Filtrer Client 1827 Gestionnaires DEPOT Montant …" at bounding box center [658, 287] width 1316 height 575
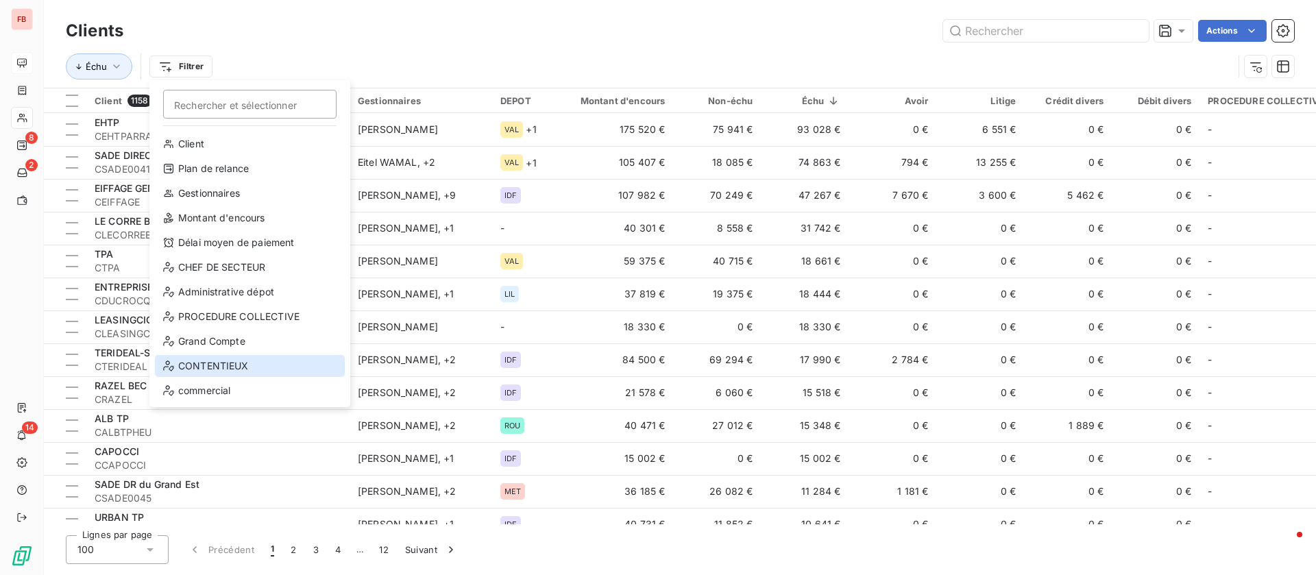
scroll to position [49, 0]
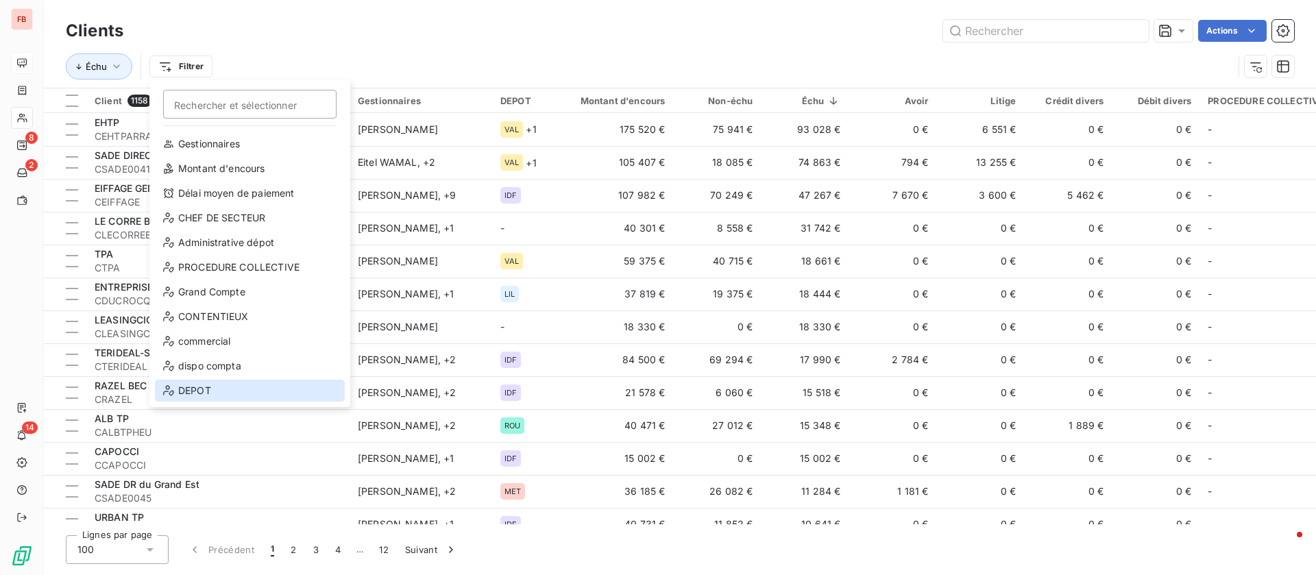
click at [224, 387] on div "DEPOT" at bounding box center [250, 391] width 190 height 22
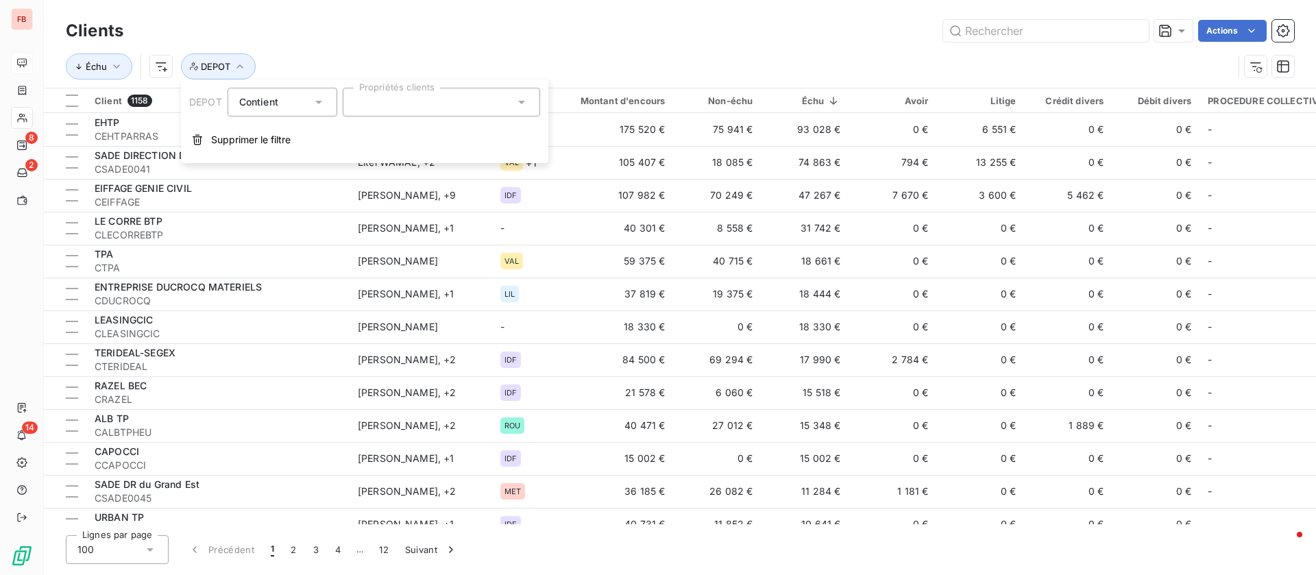
click at [432, 107] on div at bounding box center [441, 102] width 197 height 29
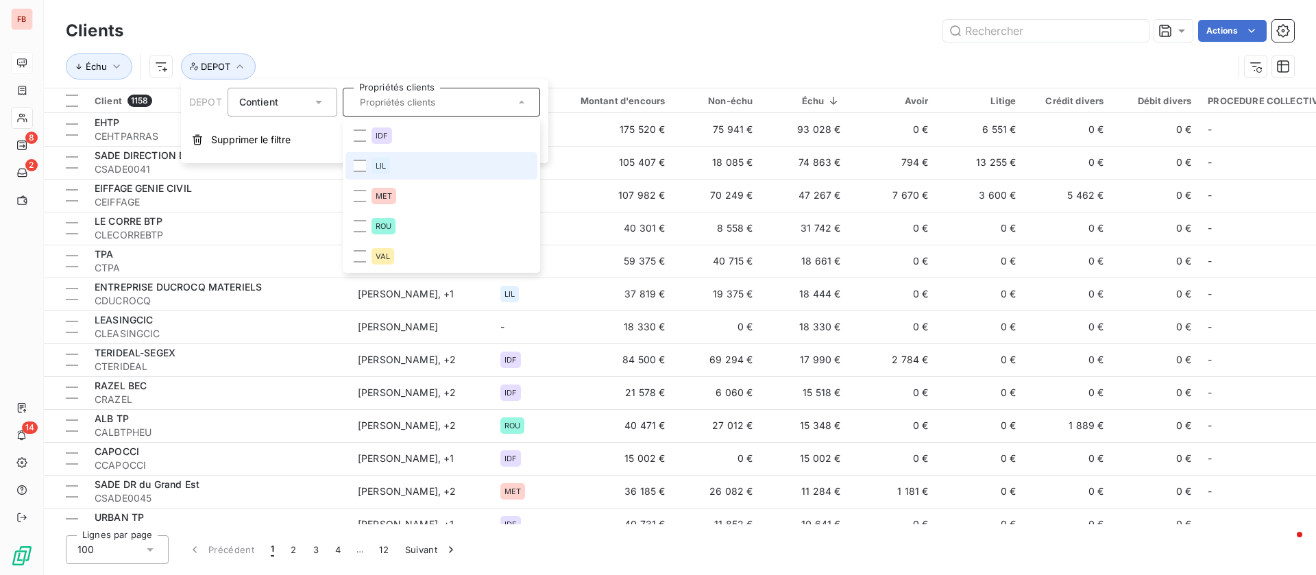
click at [400, 172] on li "LIL" at bounding box center [442, 165] width 192 height 27
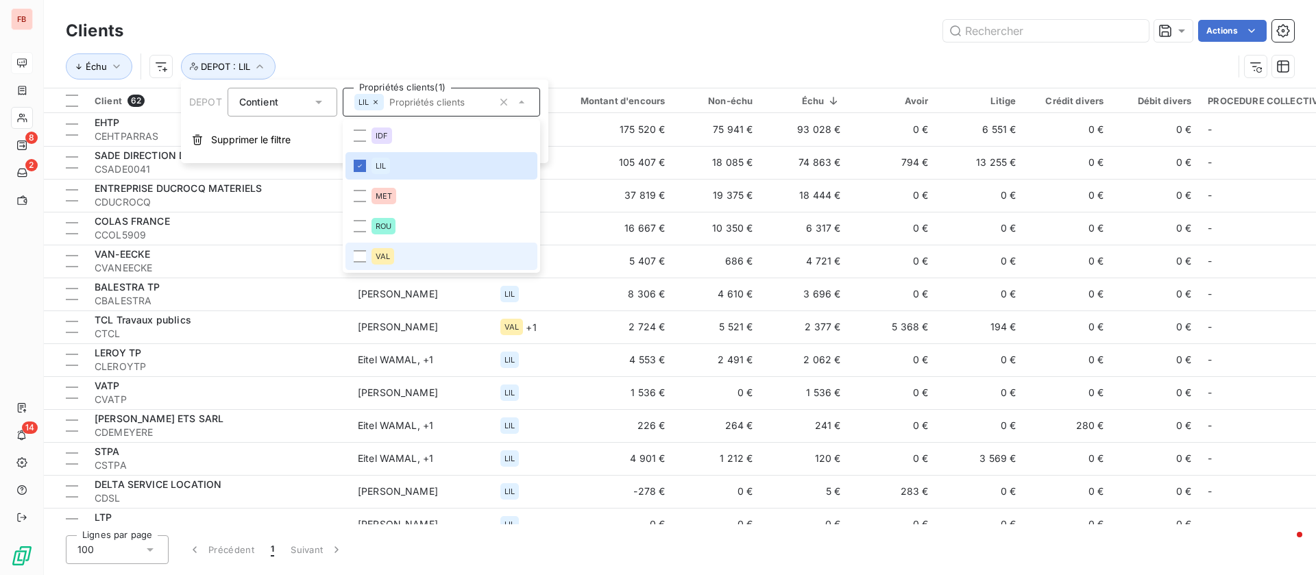
click at [401, 260] on li "VAL" at bounding box center [442, 256] width 192 height 27
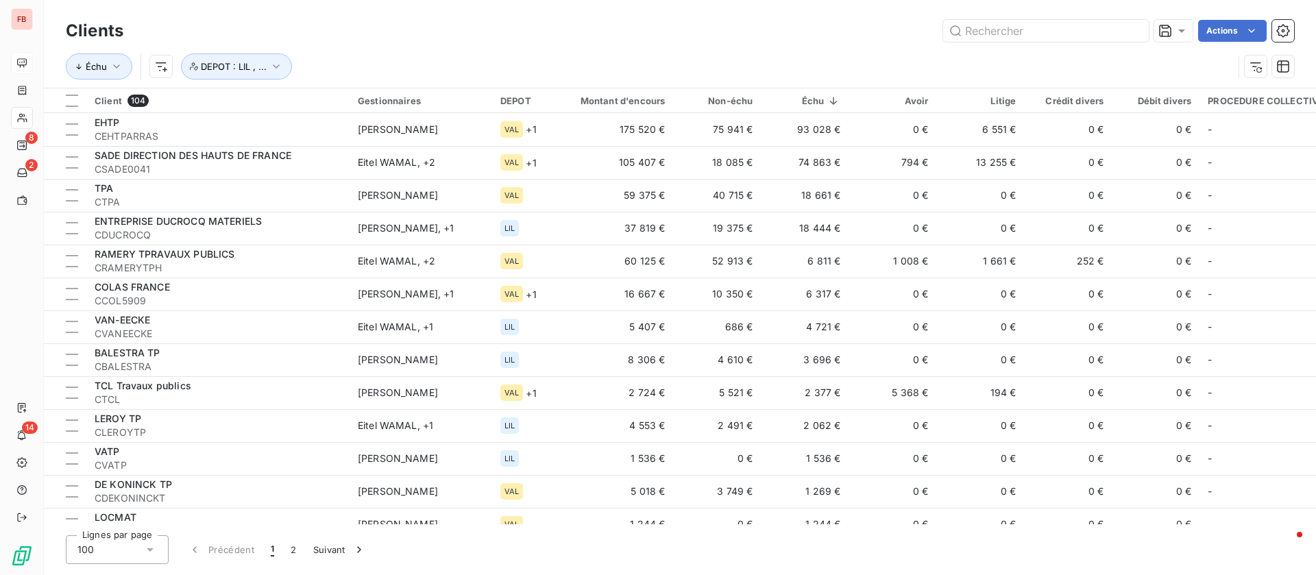
click at [656, 43] on div "Clients Actions" at bounding box center [680, 30] width 1229 height 29
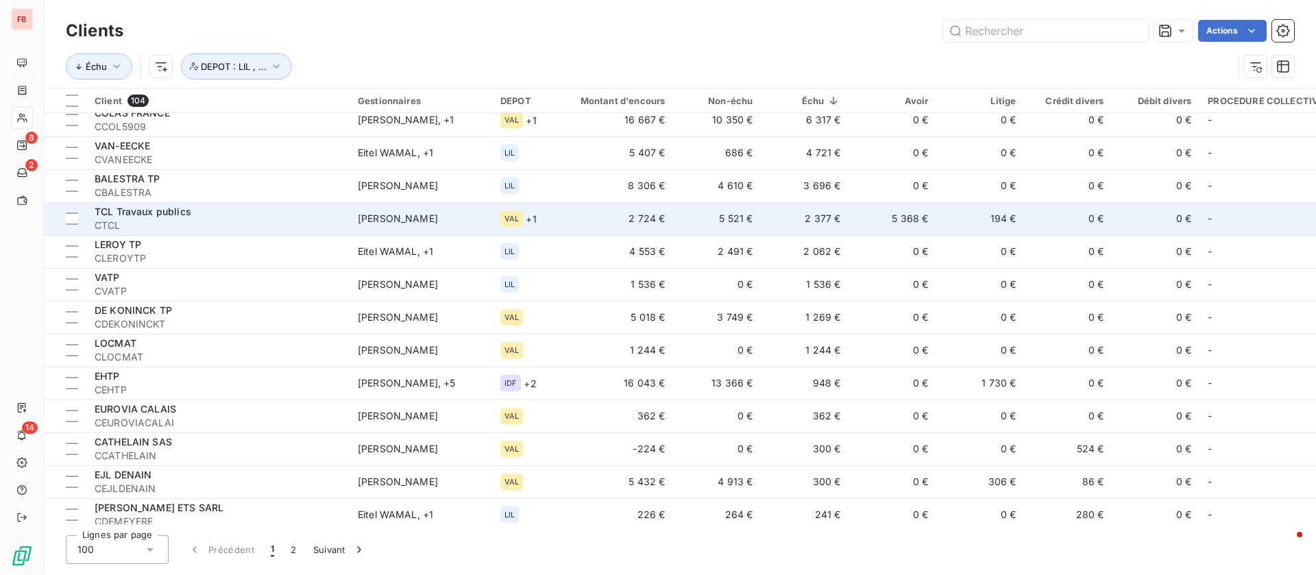
scroll to position [309, 0]
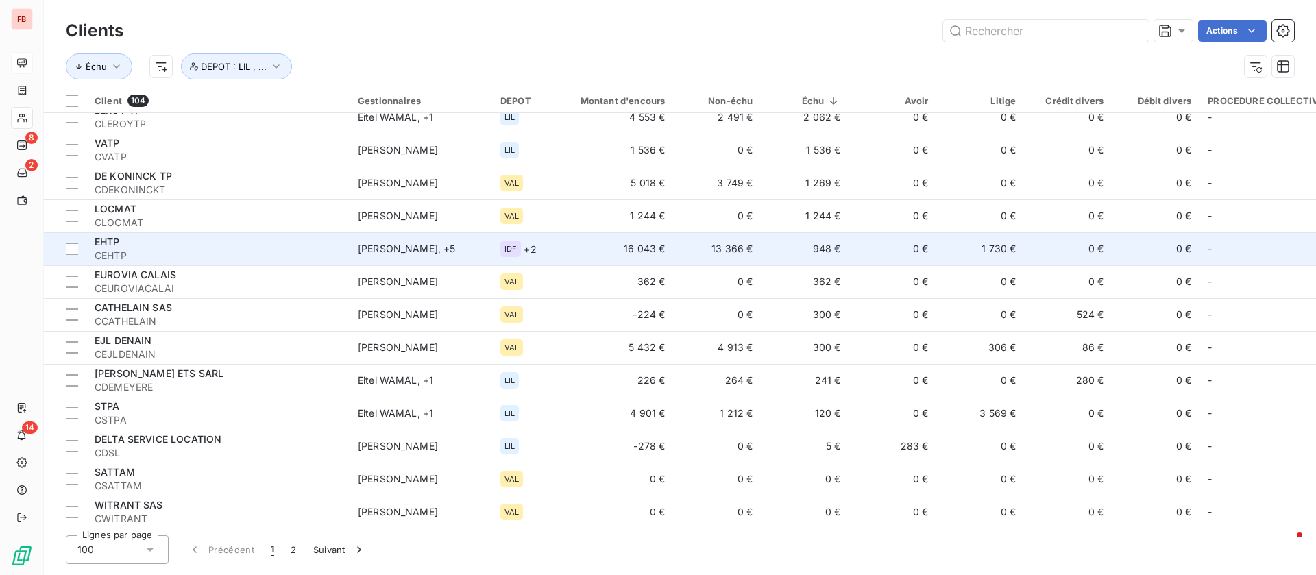
click at [254, 251] on span "CEHTP" at bounding box center [218, 256] width 247 height 14
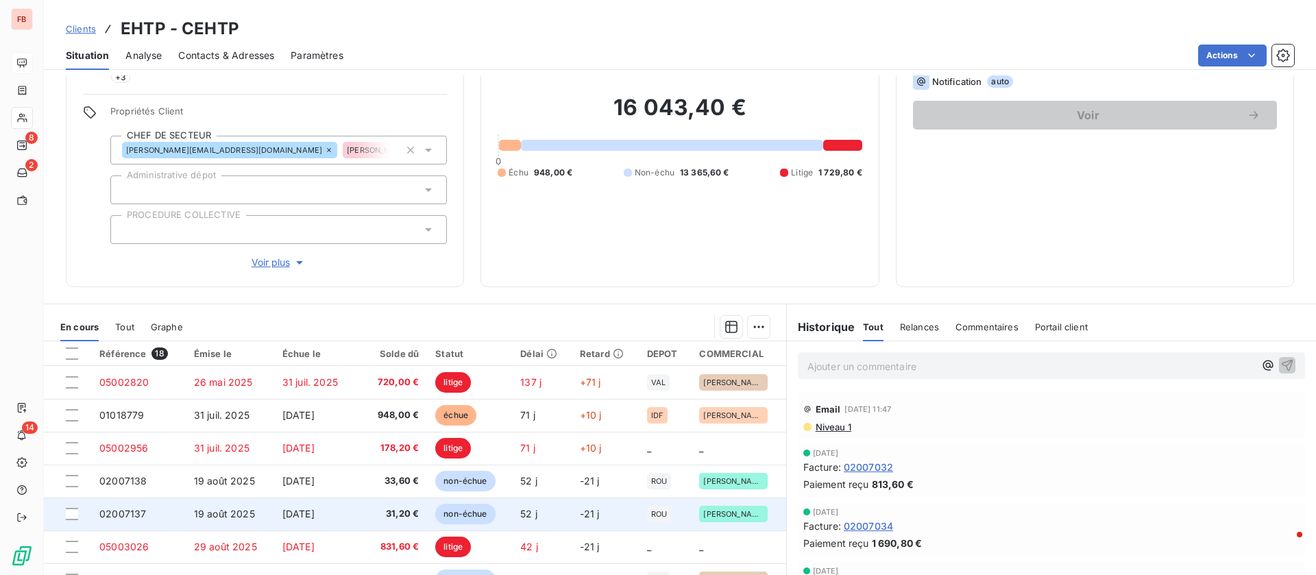
scroll to position [84, 0]
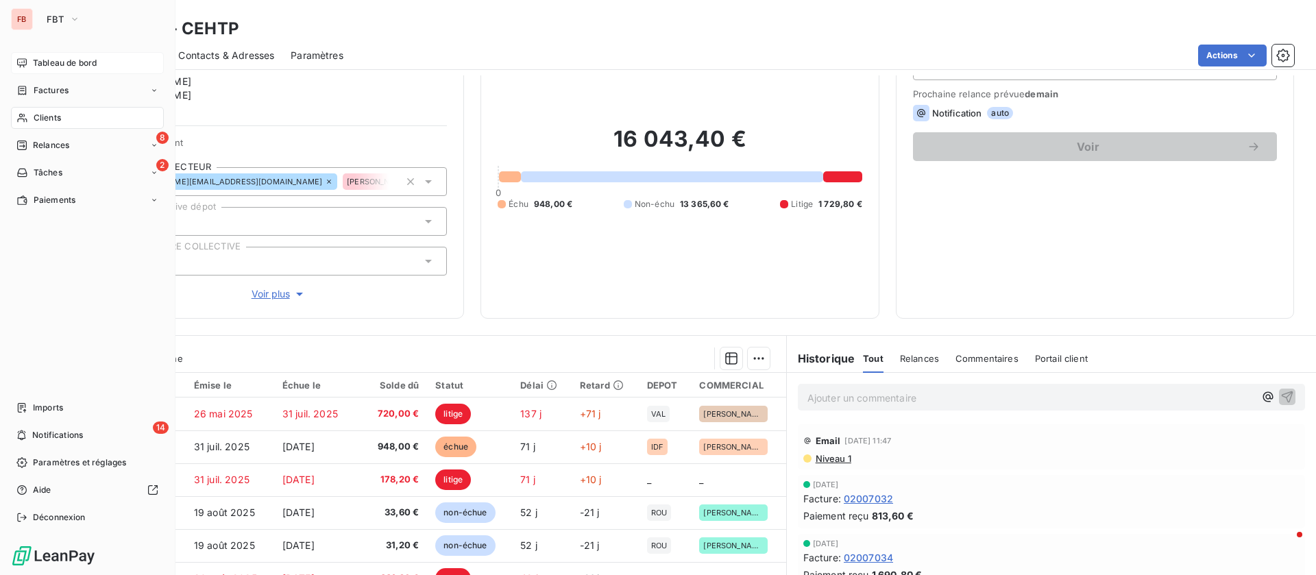
click at [49, 116] on span "Clients" at bounding box center [47, 118] width 27 height 12
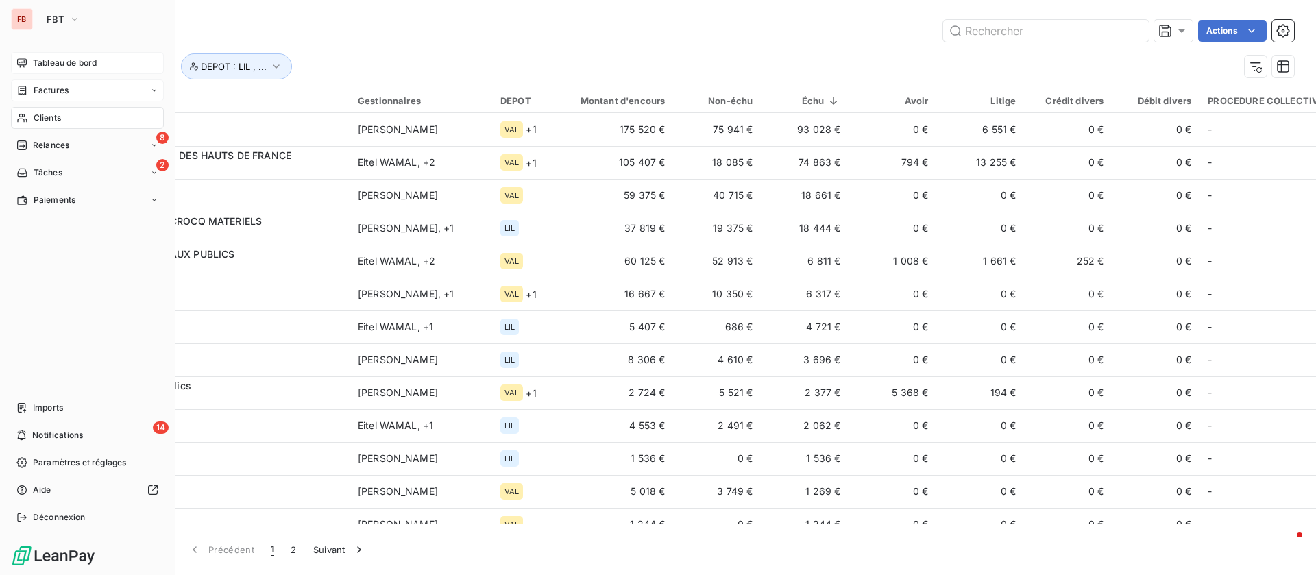
click at [83, 88] on div "Factures" at bounding box center [87, 91] width 153 height 22
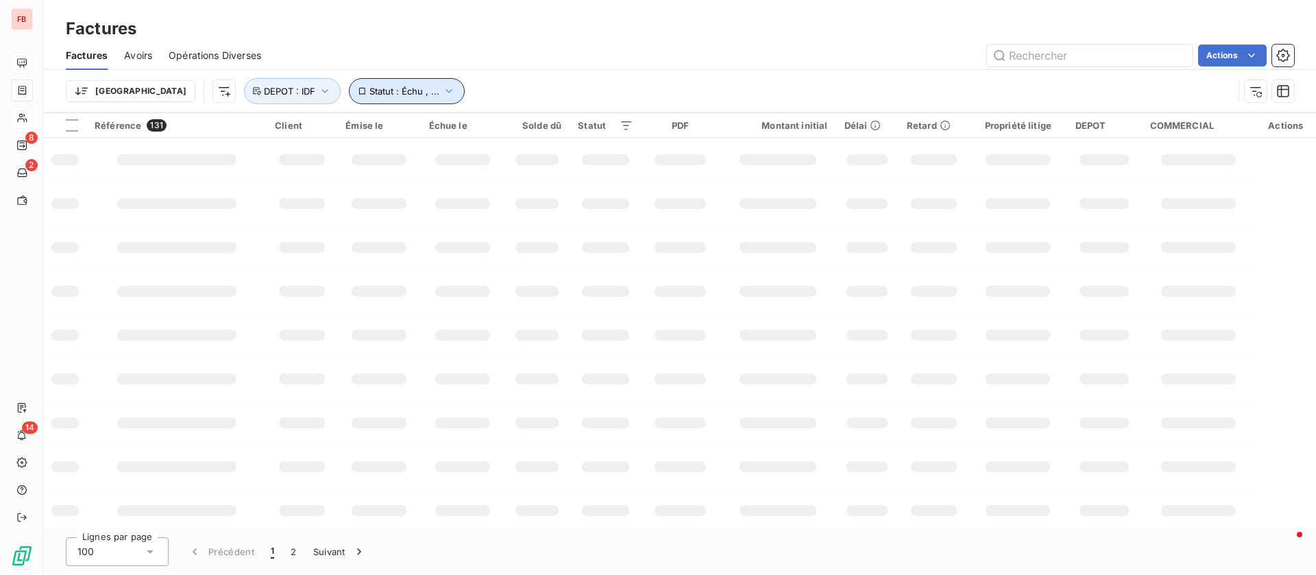
click at [370, 88] on span "Statut : Échu , ..." at bounding box center [405, 91] width 70 height 11
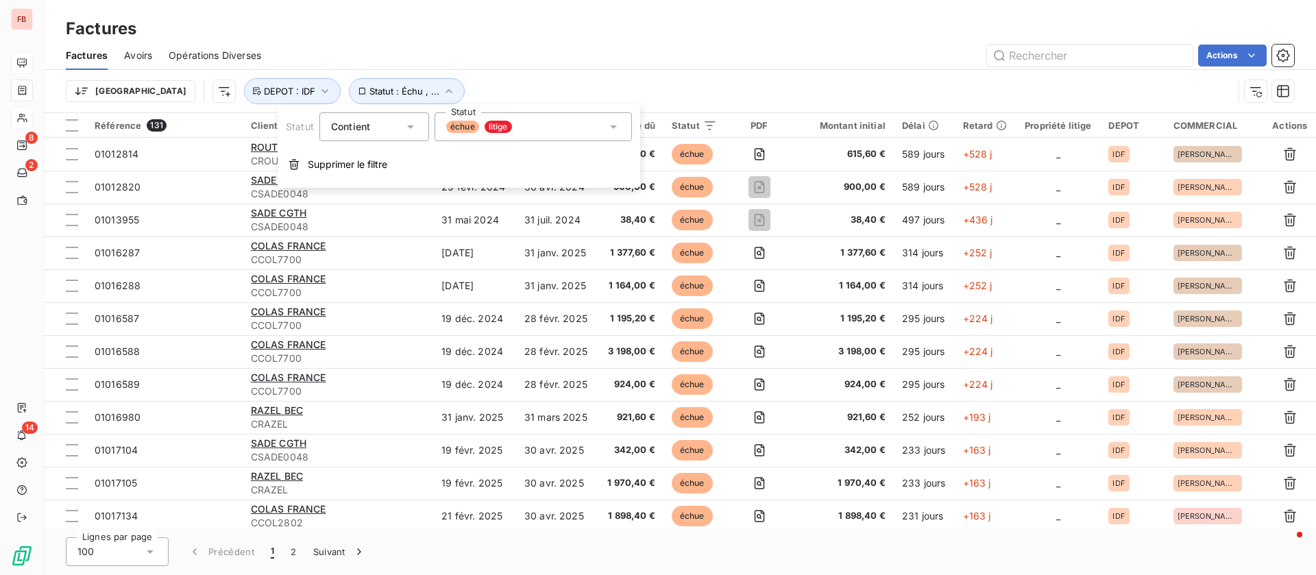
click at [569, 130] on div "échue litige" at bounding box center [533, 126] width 197 height 29
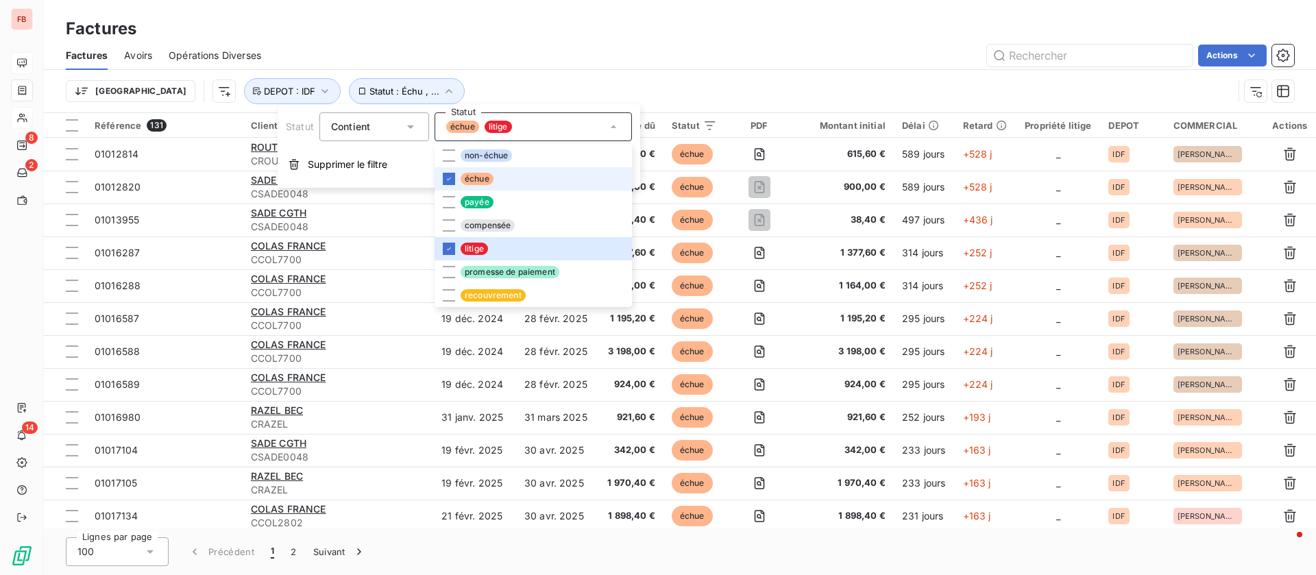
click at [465, 173] on span "échue" at bounding box center [477, 179] width 33 height 12
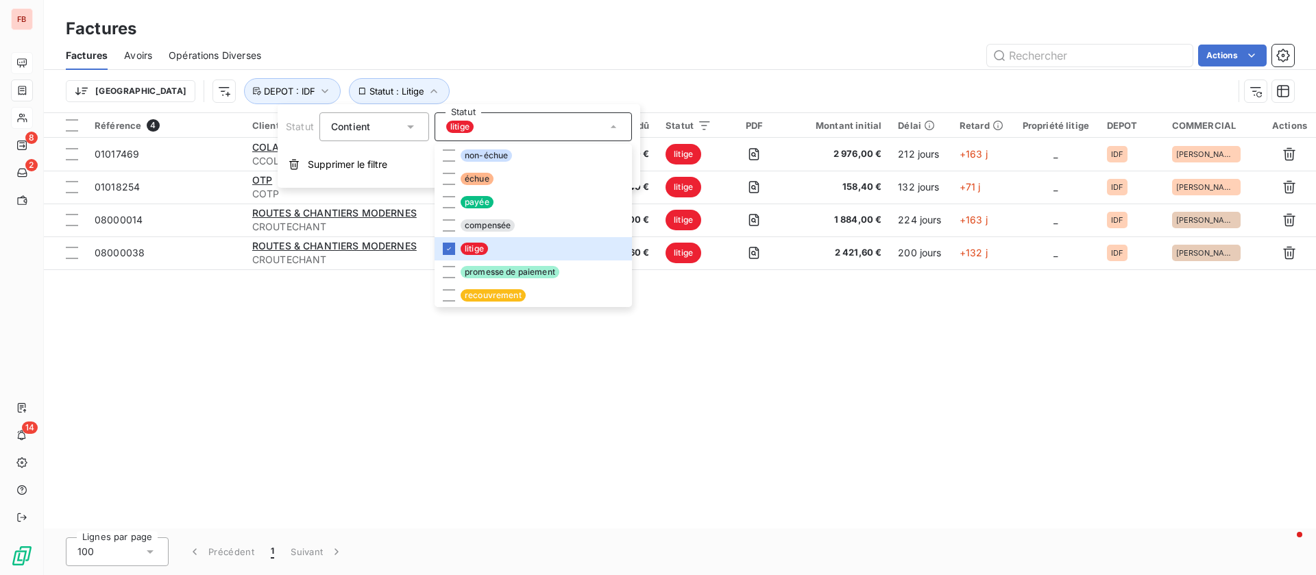
click at [727, 70] on div "Trier Statut : Litige DEPOT : IDF" at bounding box center [680, 91] width 1229 height 43
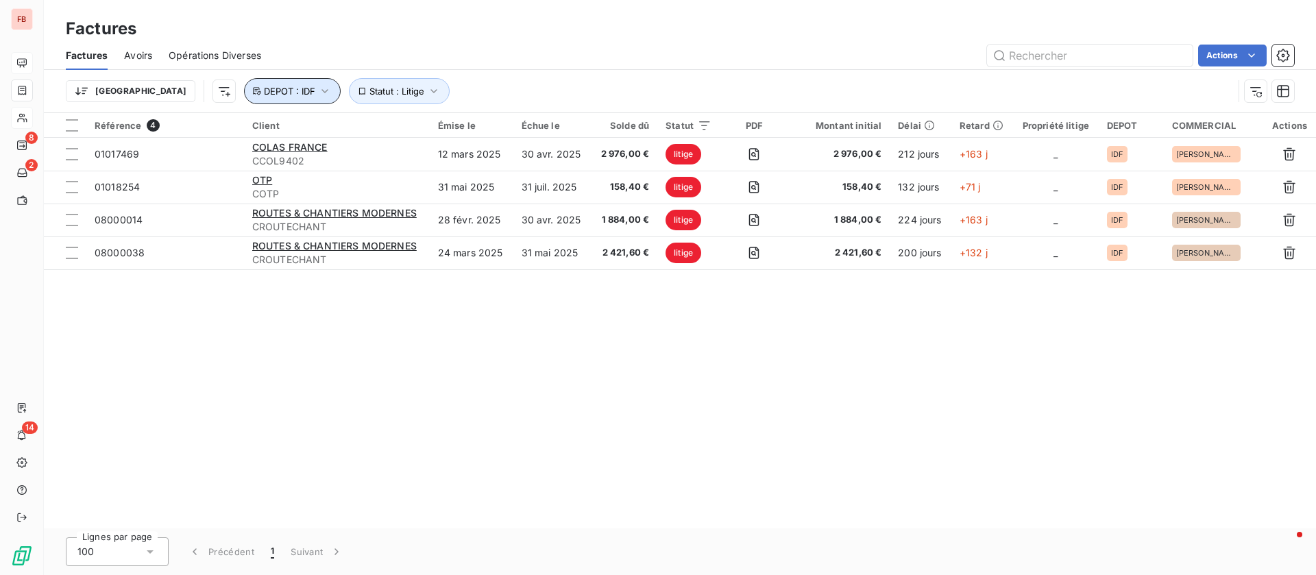
click at [244, 84] on button "DEPOT : IDF" at bounding box center [292, 91] width 97 height 26
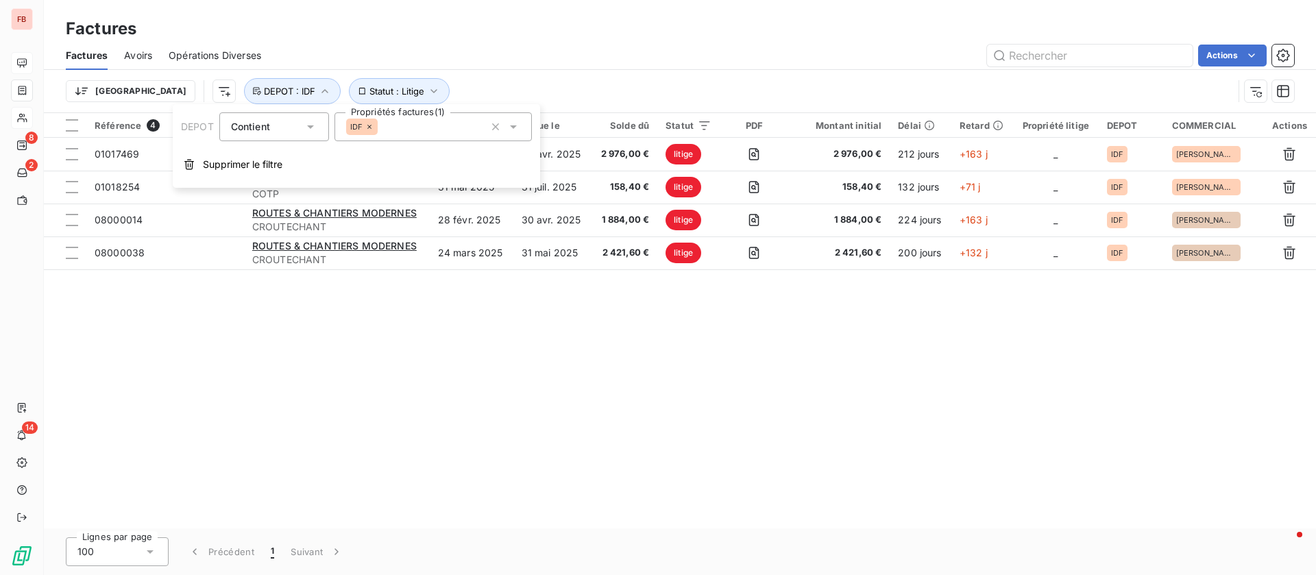
click at [511, 122] on icon at bounding box center [514, 127] width 14 height 14
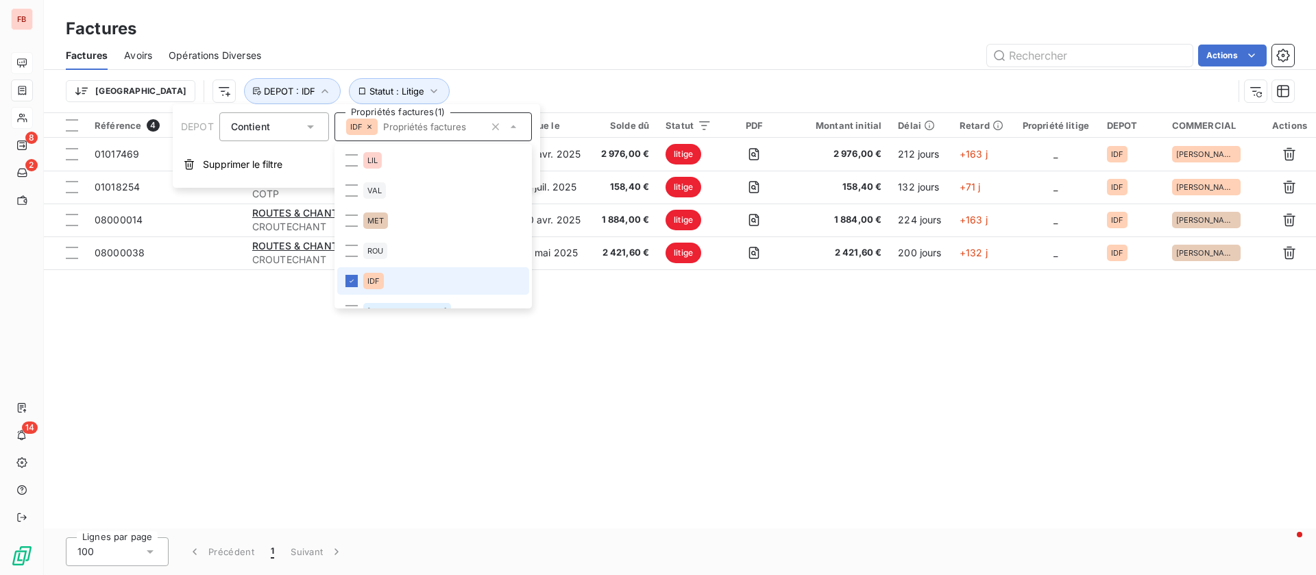
click at [361, 280] on li "IDF" at bounding box center [433, 280] width 192 height 27
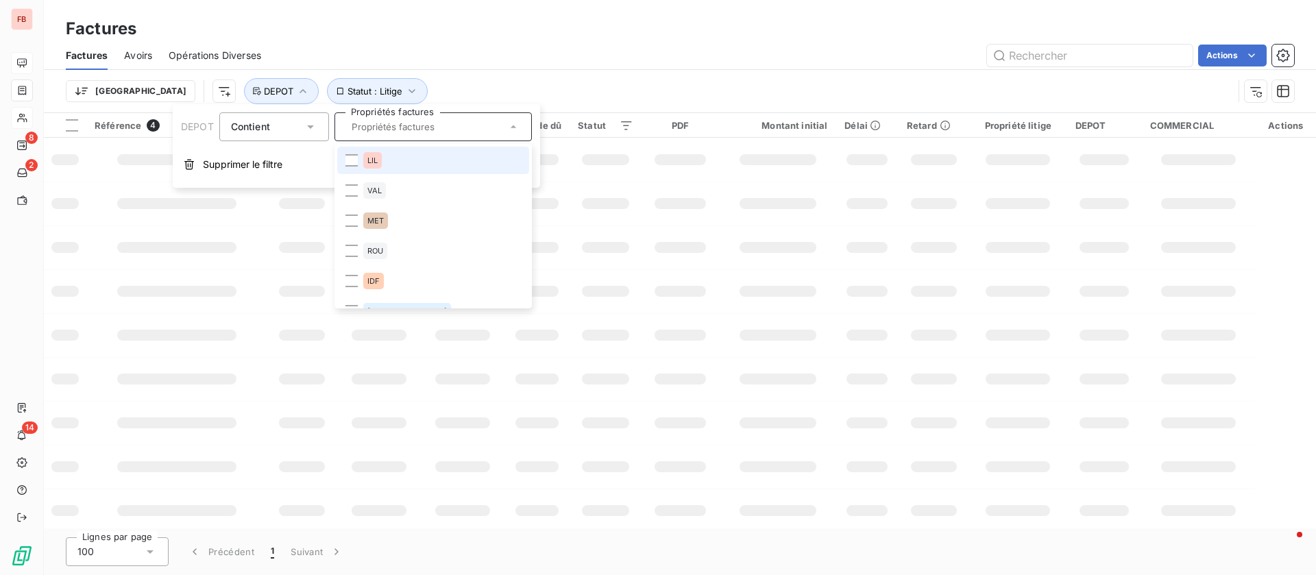
click at [364, 187] on div "VAL" at bounding box center [374, 190] width 23 height 16
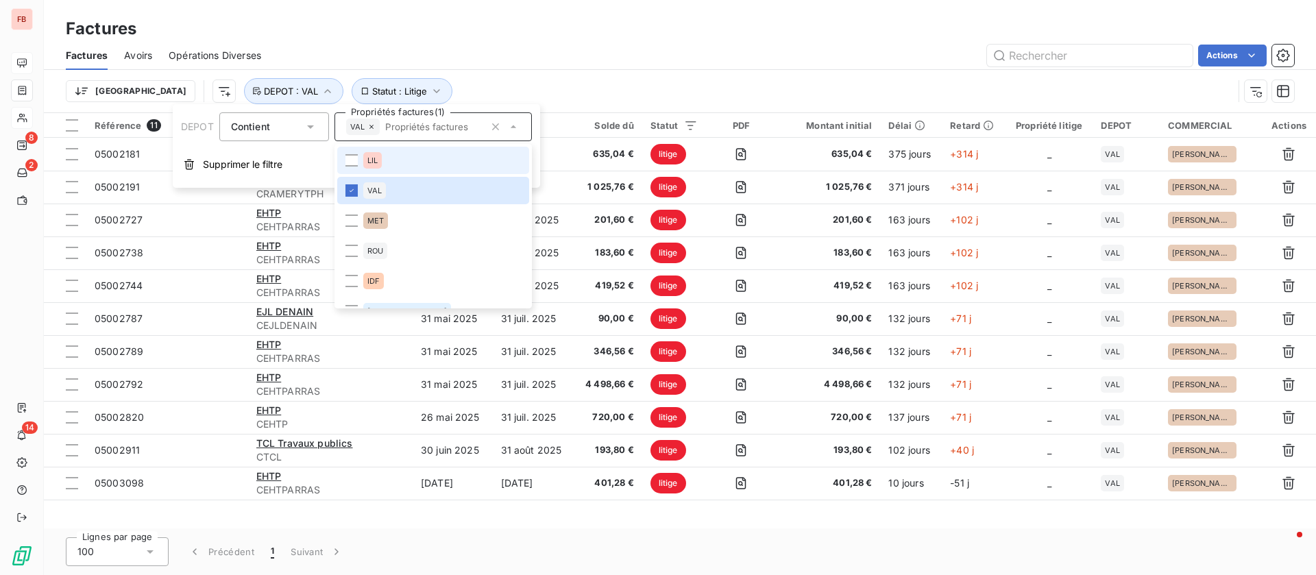
click at [363, 161] on div "LIL" at bounding box center [372, 160] width 19 height 16
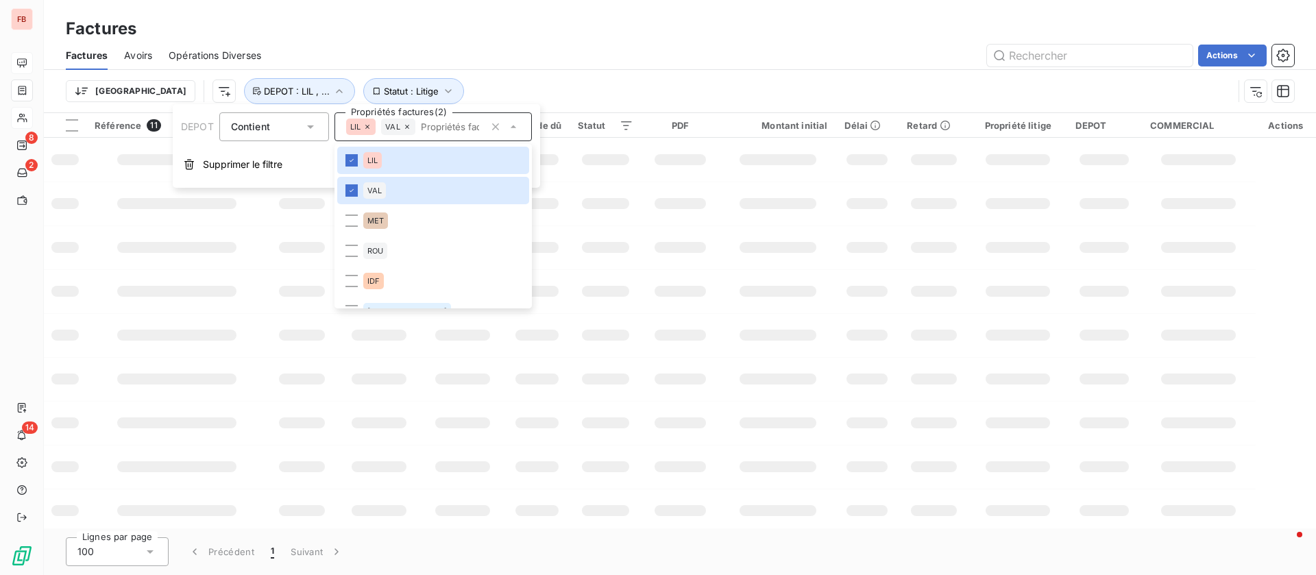
click at [621, 53] on div "Actions" at bounding box center [786, 56] width 1017 height 22
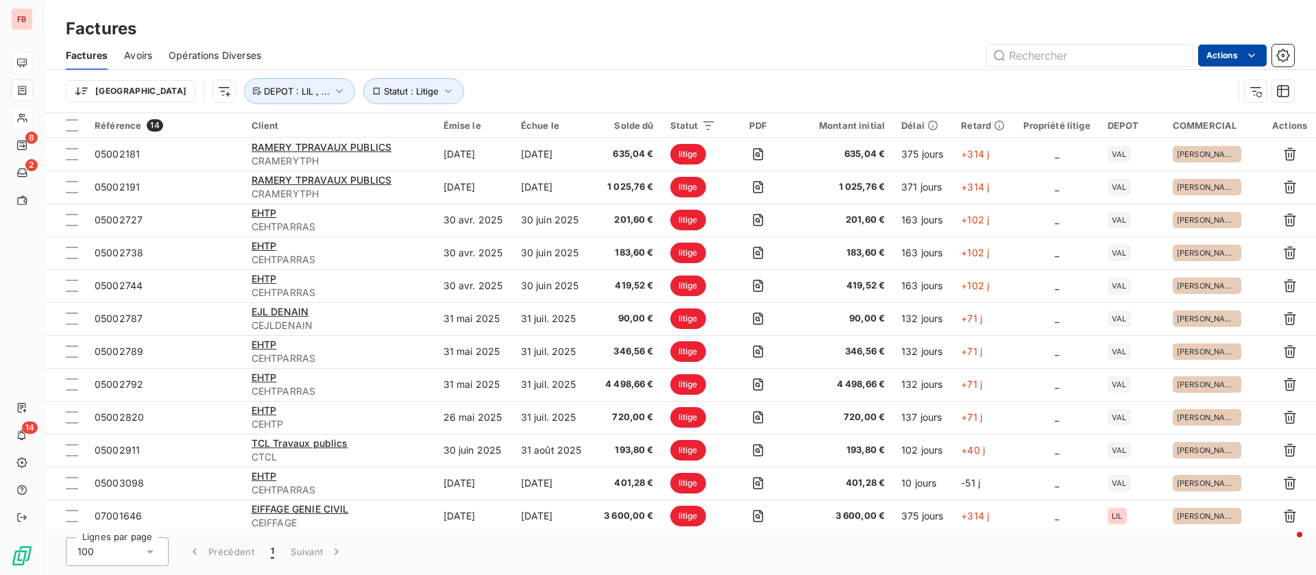
click at [1246, 45] on html "FB 8 2 14 Factures Factures Avoirs Opérations Diverses Actions Trier Statut : L…" at bounding box center [658, 287] width 1316 height 575
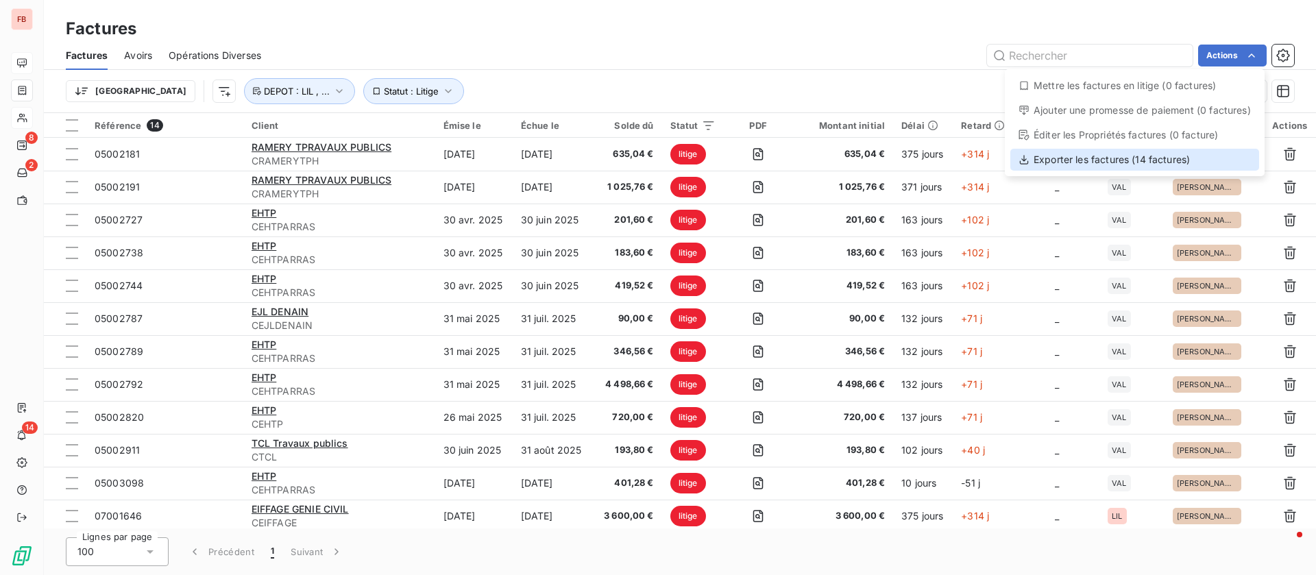
click at [1050, 160] on div "Exporter les factures (14 factures)" at bounding box center [1135, 160] width 249 height 22
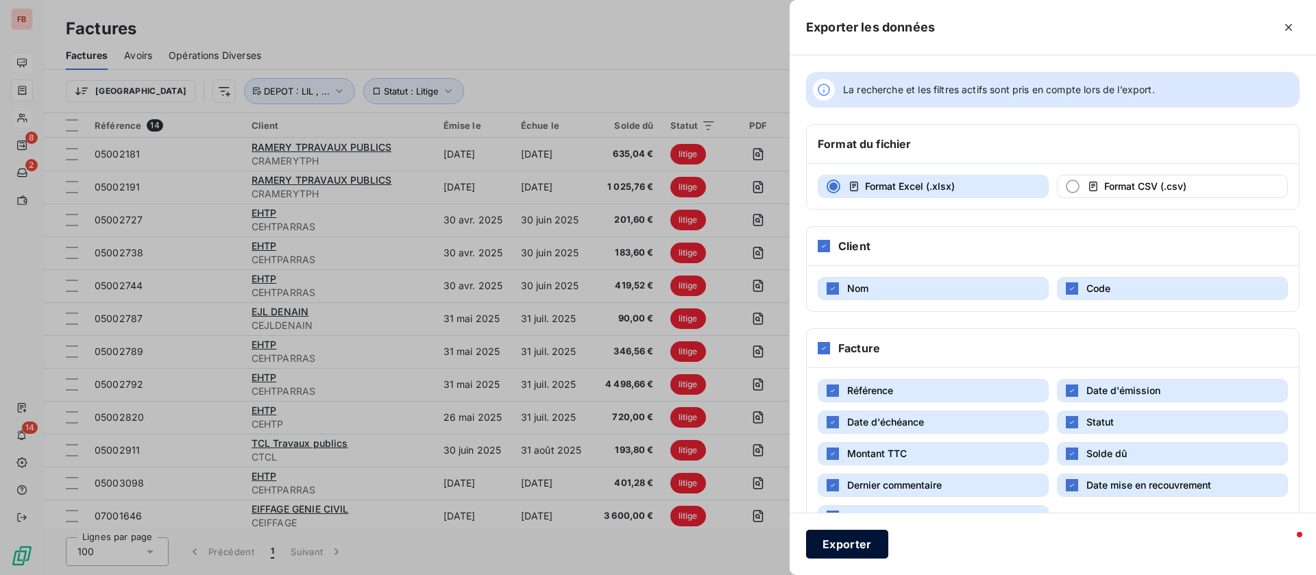
click at [844, 542] on button "Exporter" at bounding box center [847, 544] width 82 height 29
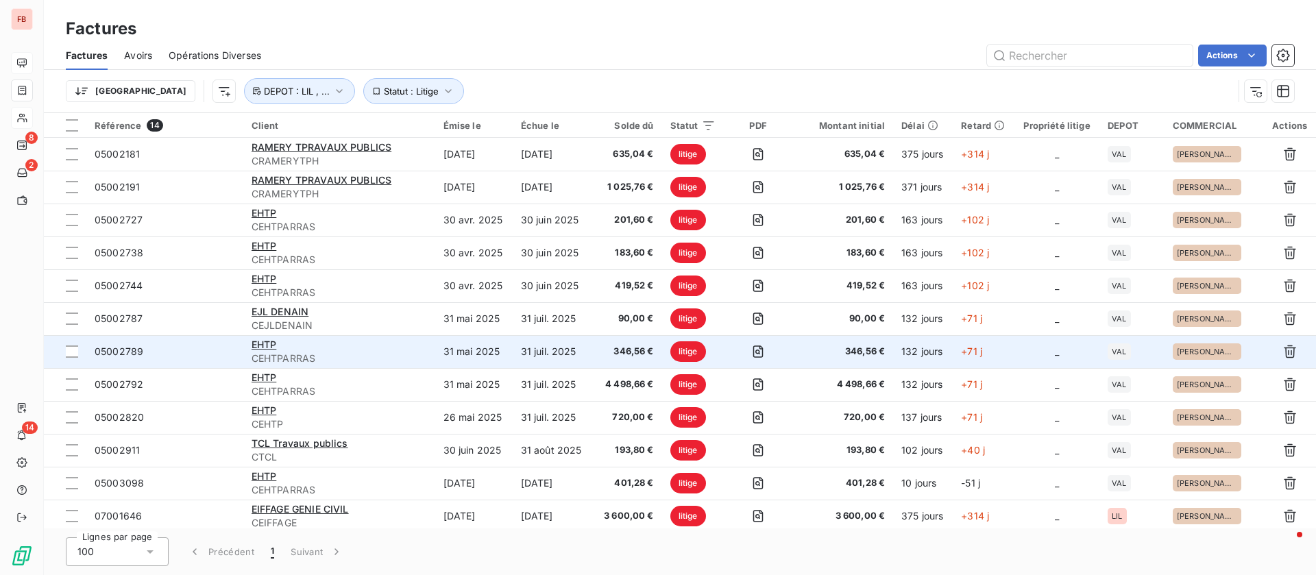
scroll to position [71, 0]
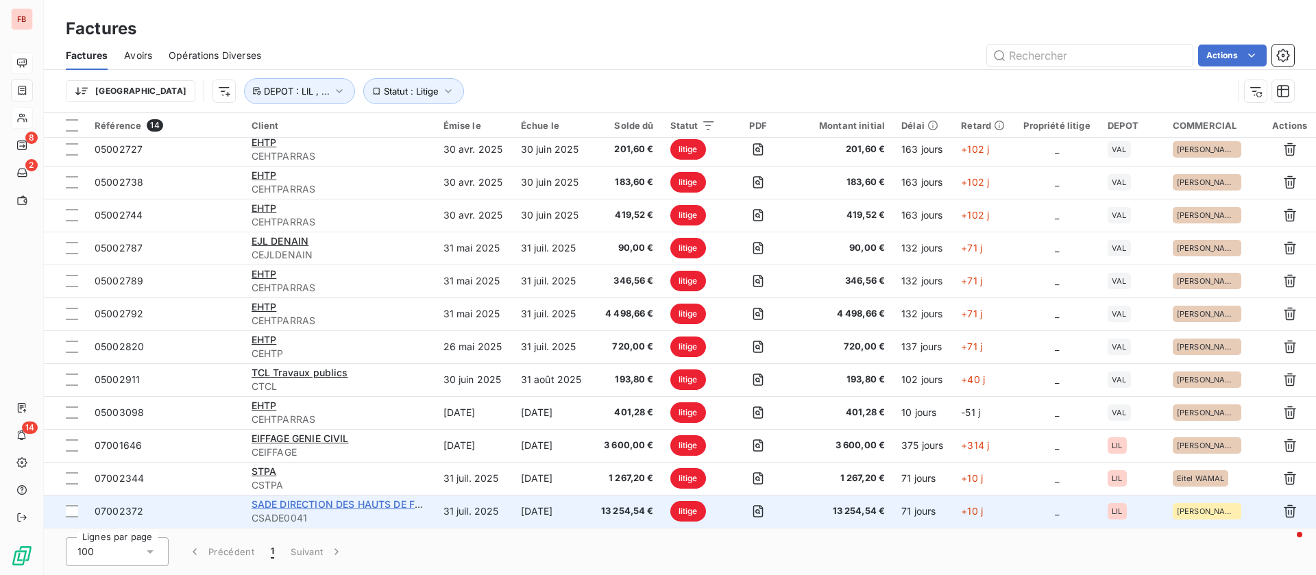
click at [351, 502] on span "SADE DIRECTION DES HAUTS DE FRANCE" at bounding box center [350, 504] width 197 height 12
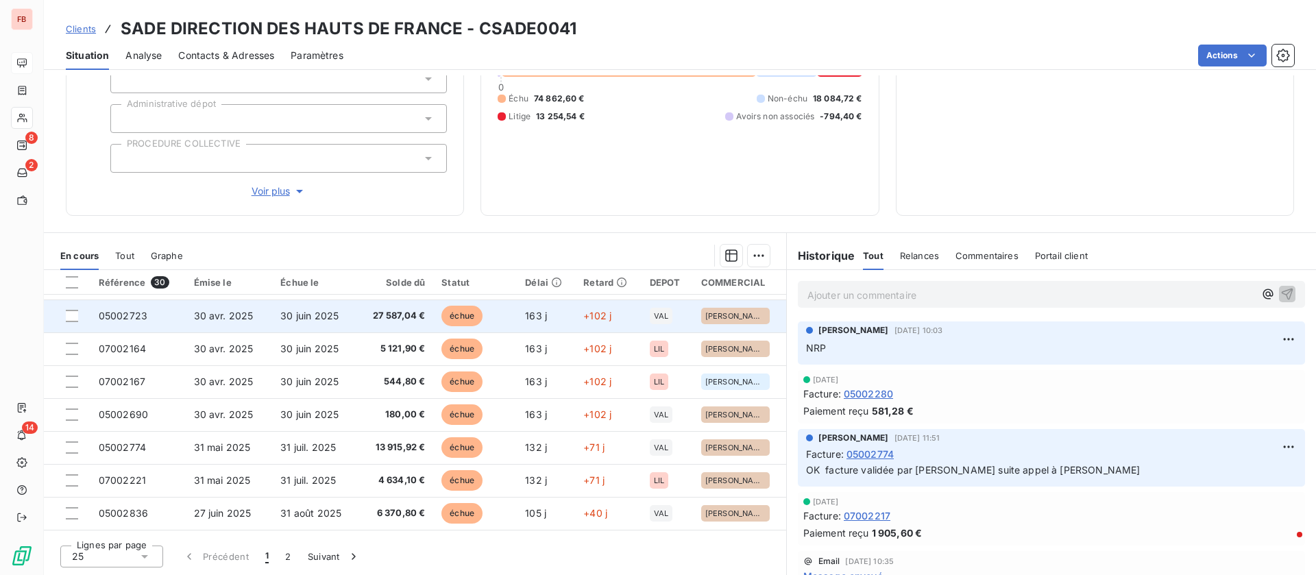
scroll to position [206, 0]
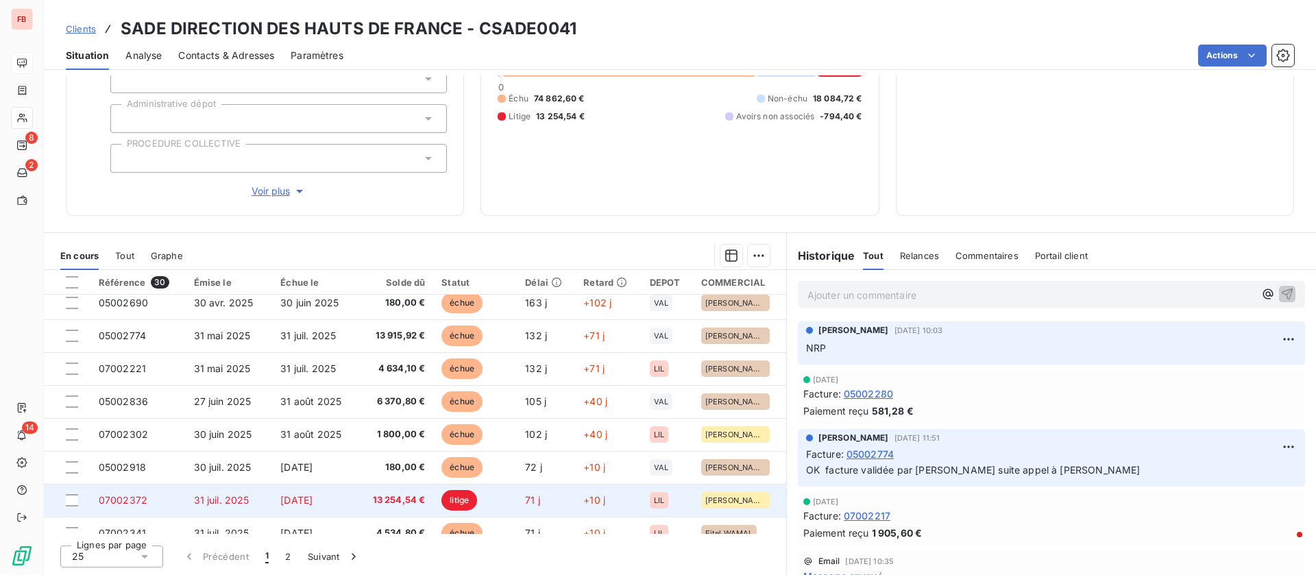
click at [313, 499] on span "[DATE]" at bounding box center [296, 500] width 32 height 12
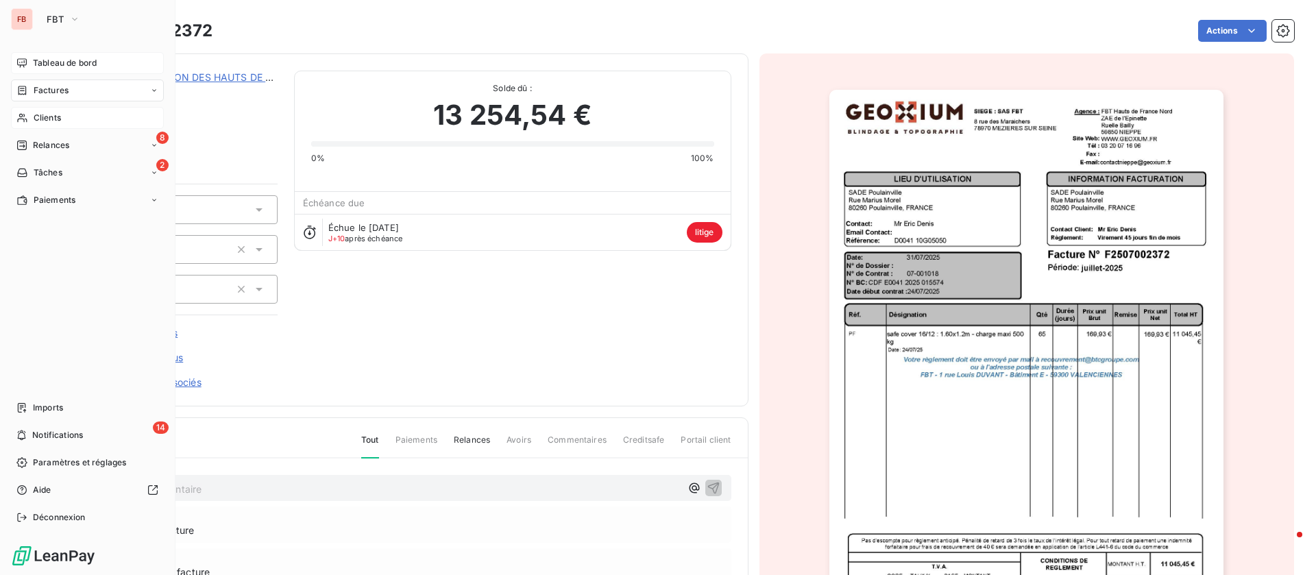
click at [44, 112] on span "Clients" at bounding box center [47, 118] width 27 height 12
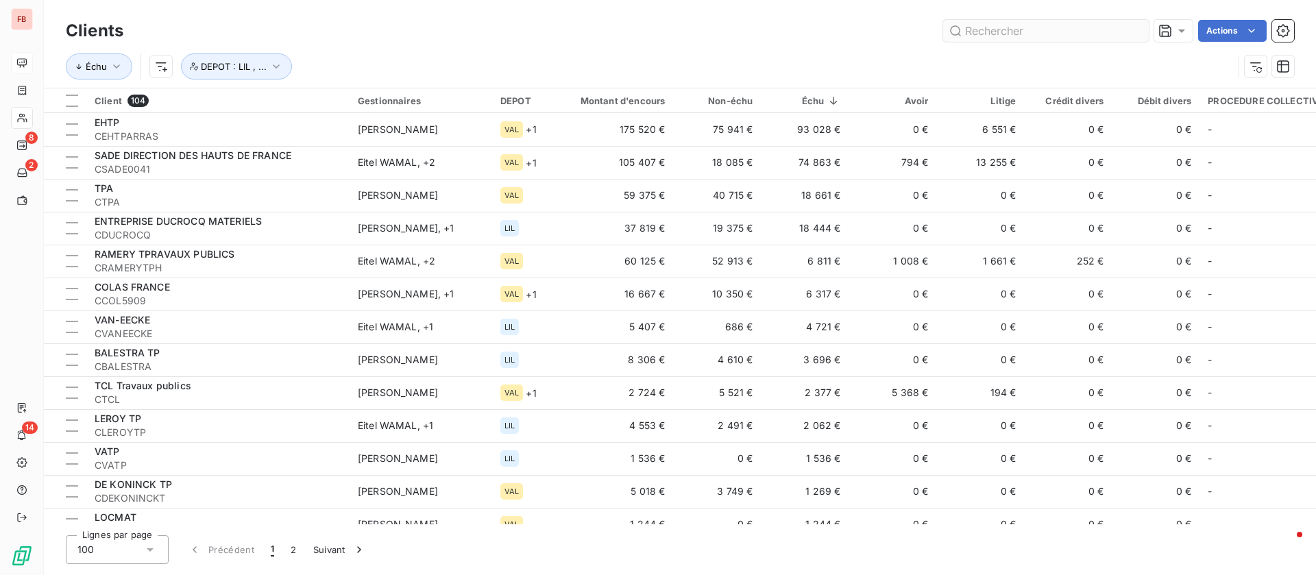
click at [1072, 29] on input "text" at bounding box center [1046, 31] width 206 height 22
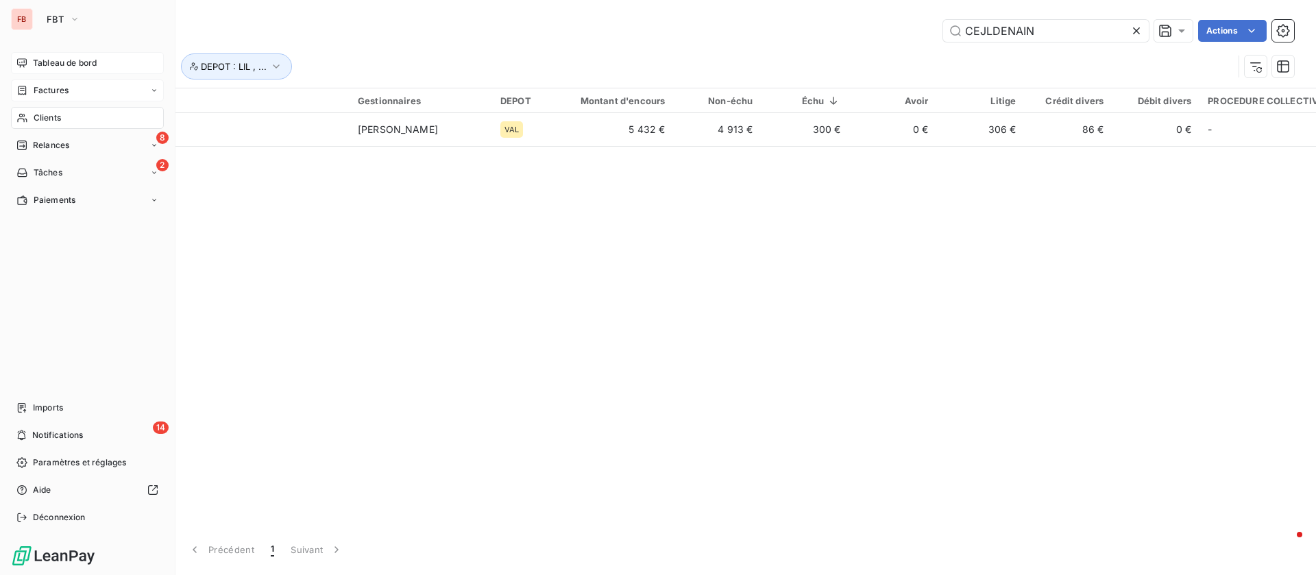
type input "CEJLDENAIN"
click at [38, 86] on span "Factures" at bounding box center [51, 90] width 35 height 12
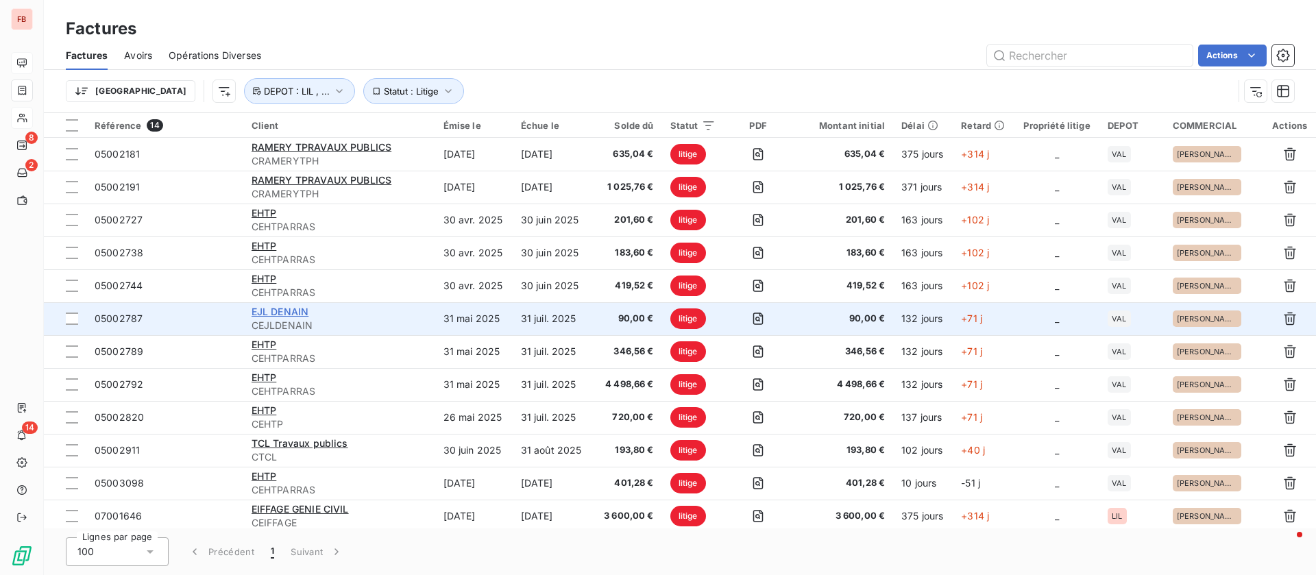
click at [307, 311] on span "EJL DENAIN" at bounding box center [281, 312] width 58 height 12
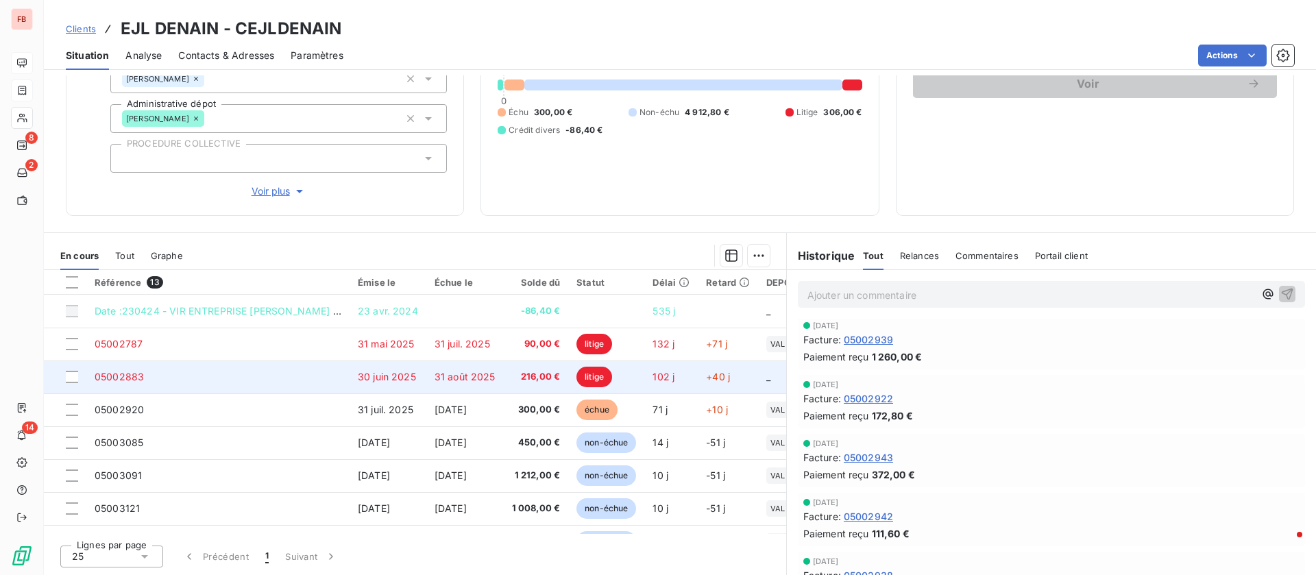
scroll to position [720, 0]
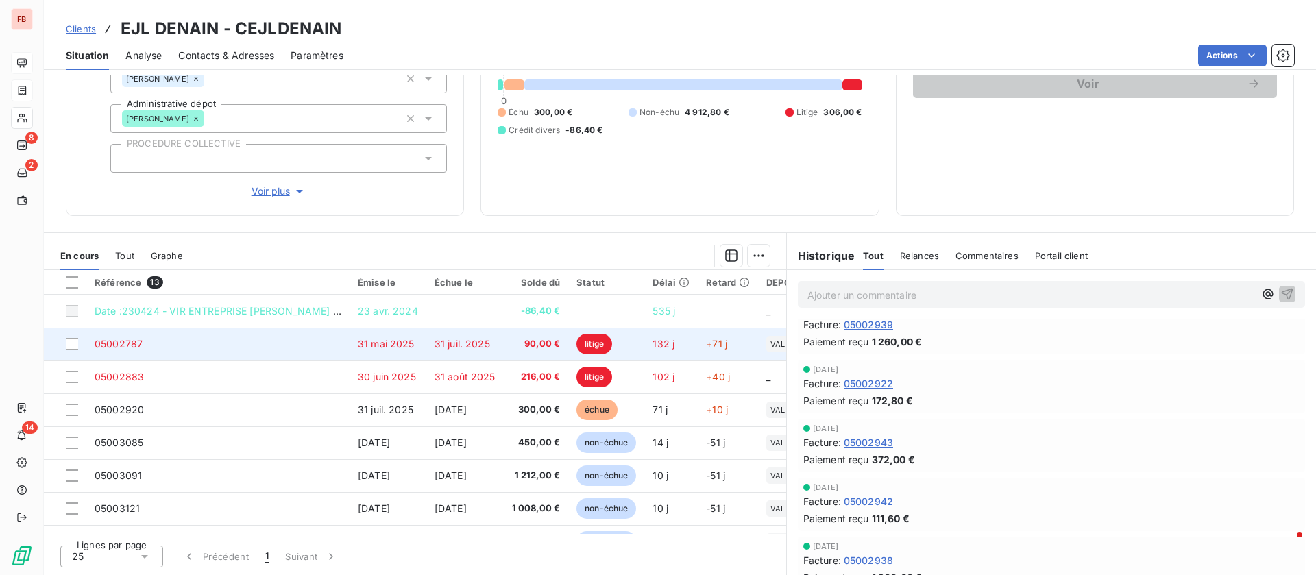
click at [475, 348] on span "31 juil. 2025" at bounding box center [463, 344] width 56 height 12
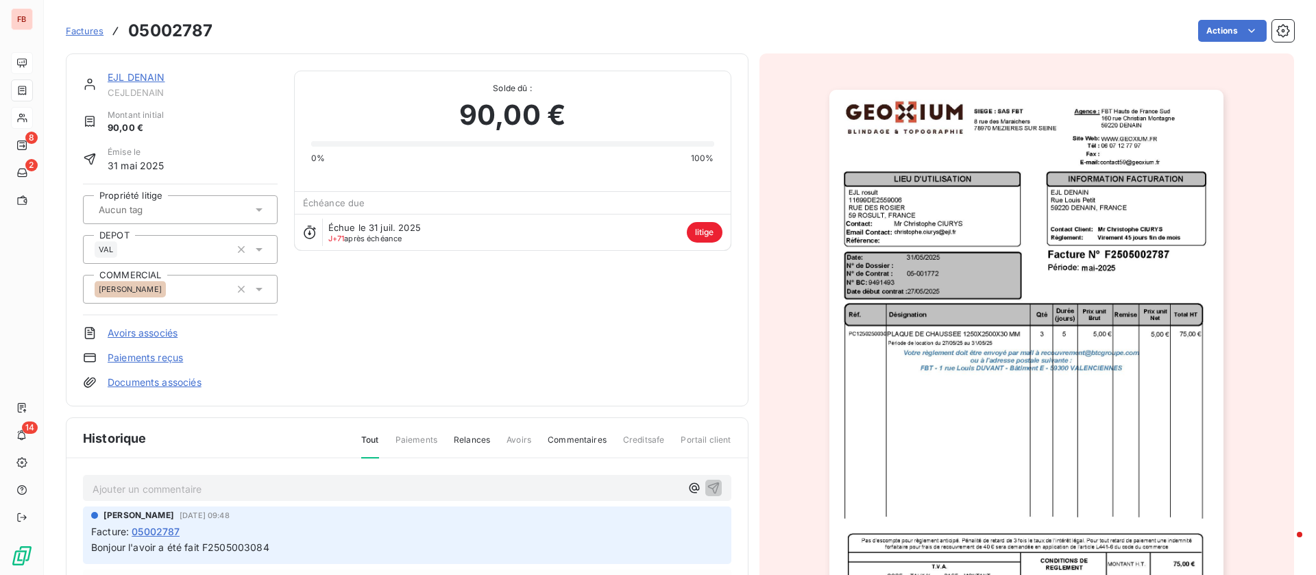
click at [143, 72] on link "EJL DENAIN" at bounding box center [137, 77] width 58 height 12
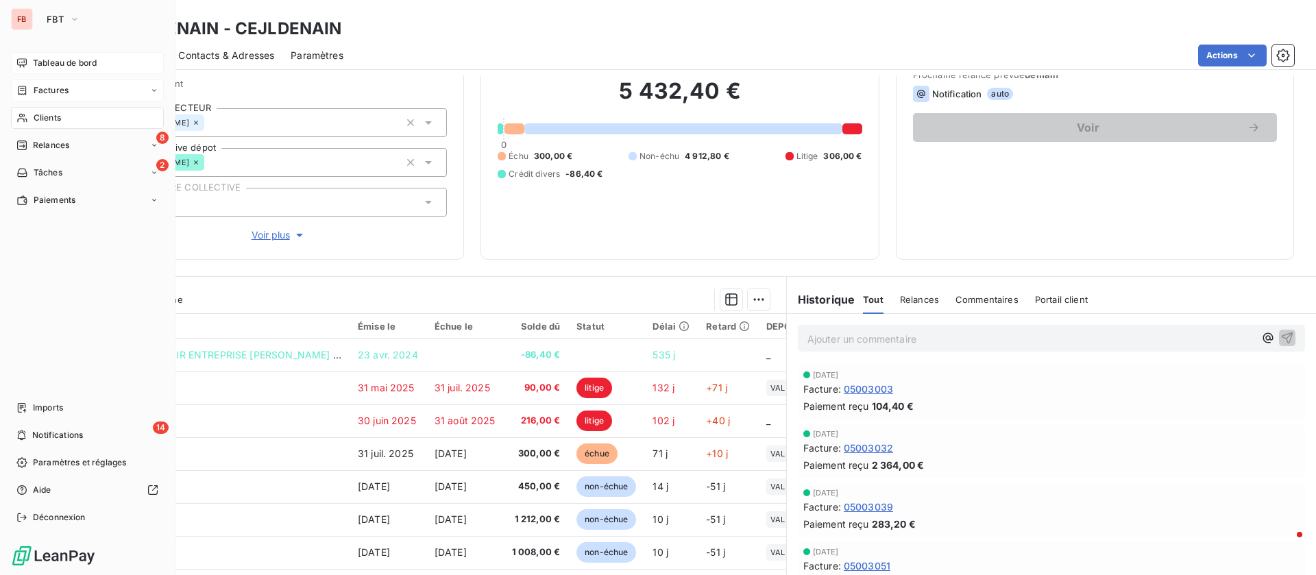
click at [28, 80] on div "Factures" at bounding box center [87, 91] width 153 height 22
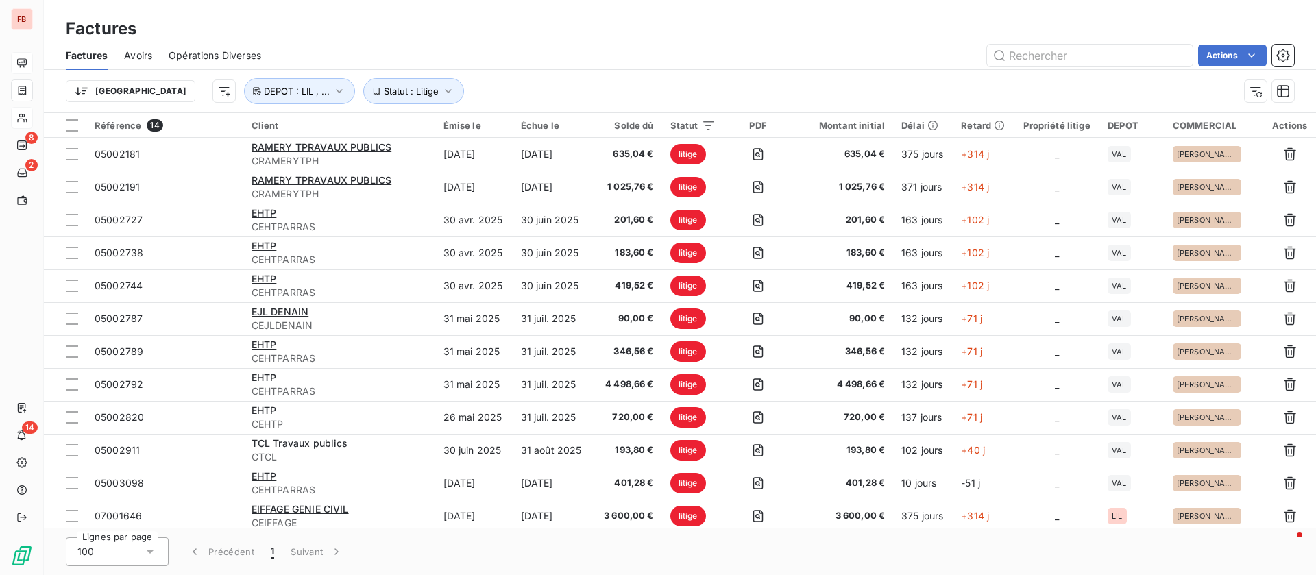
click at [147, 52] on span "Avoirs" at bounding box center [138, 56] width 28 height 14
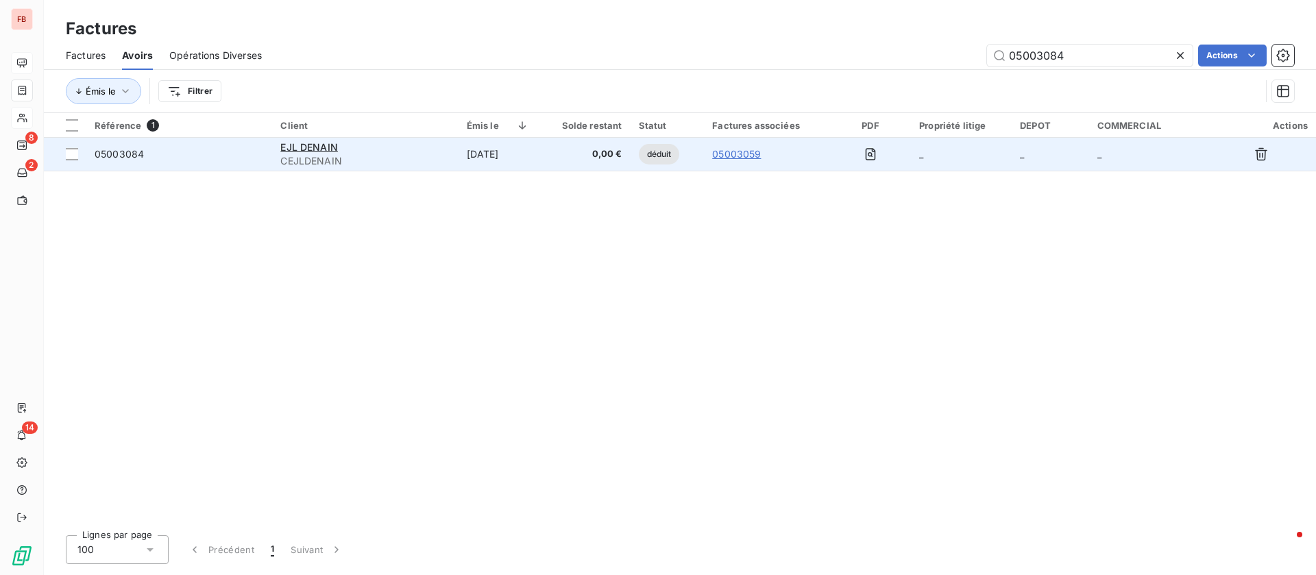
type input "05003084"
click at [500, 149] on td "[DATE]" at bounding box center [498, 154] width 79 height 33
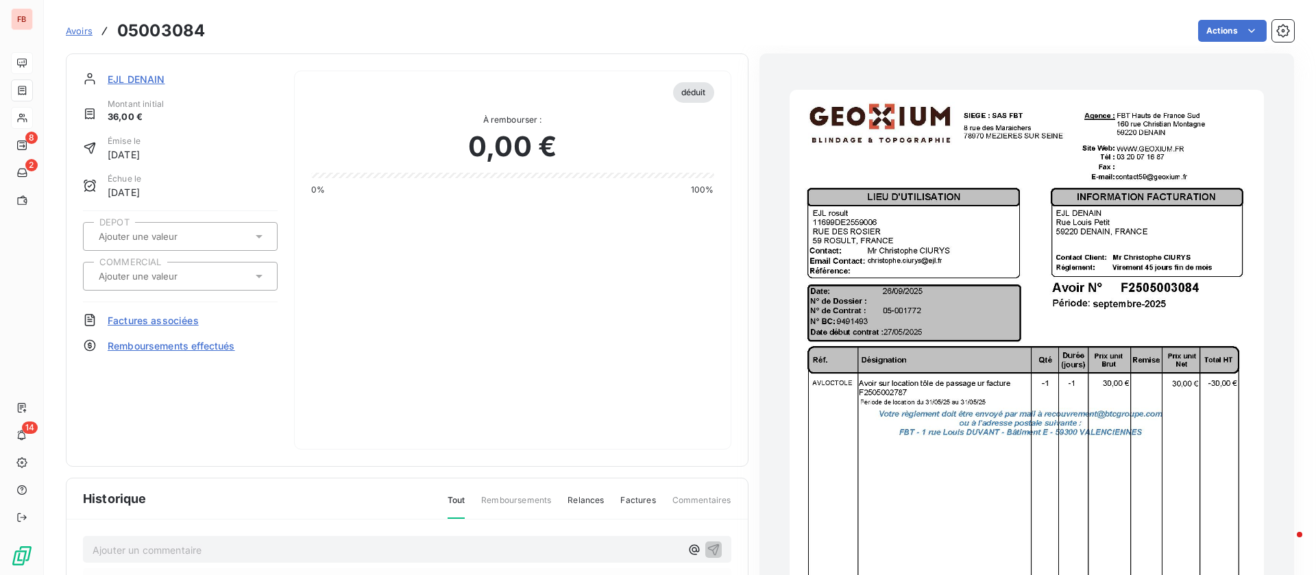
click at [145, 76] on span "EJL DENAIN" at bounding box center [137, 79] width 58 height 14
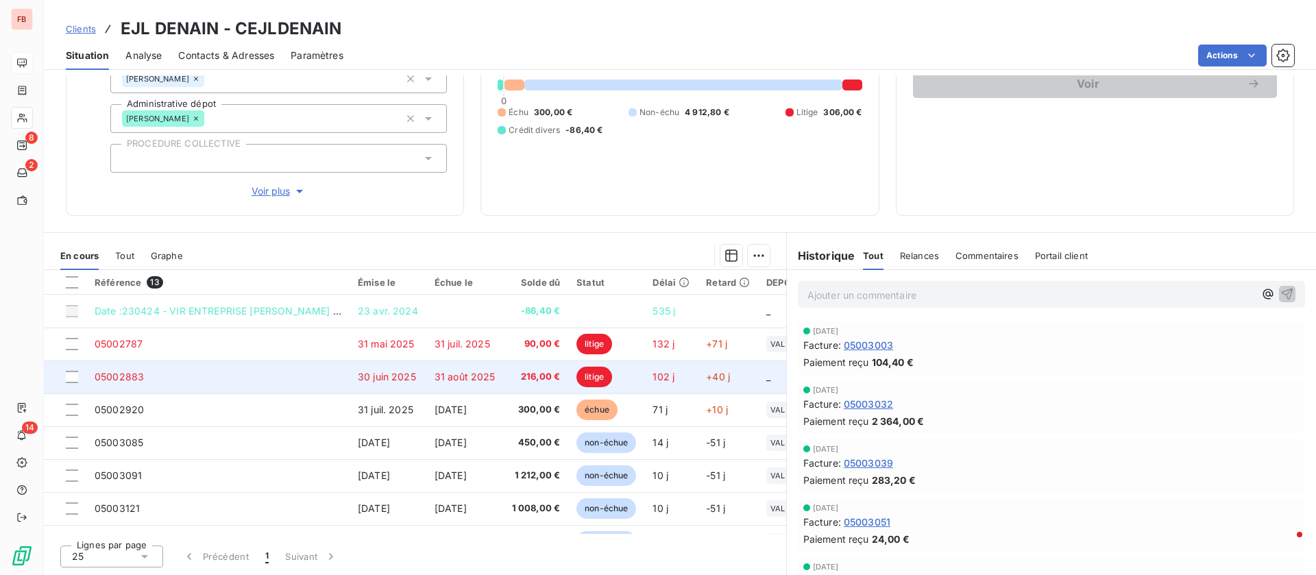
click at [519, 361] on td "216,00 €" at bounding box center [536, 377] width 65 height 33
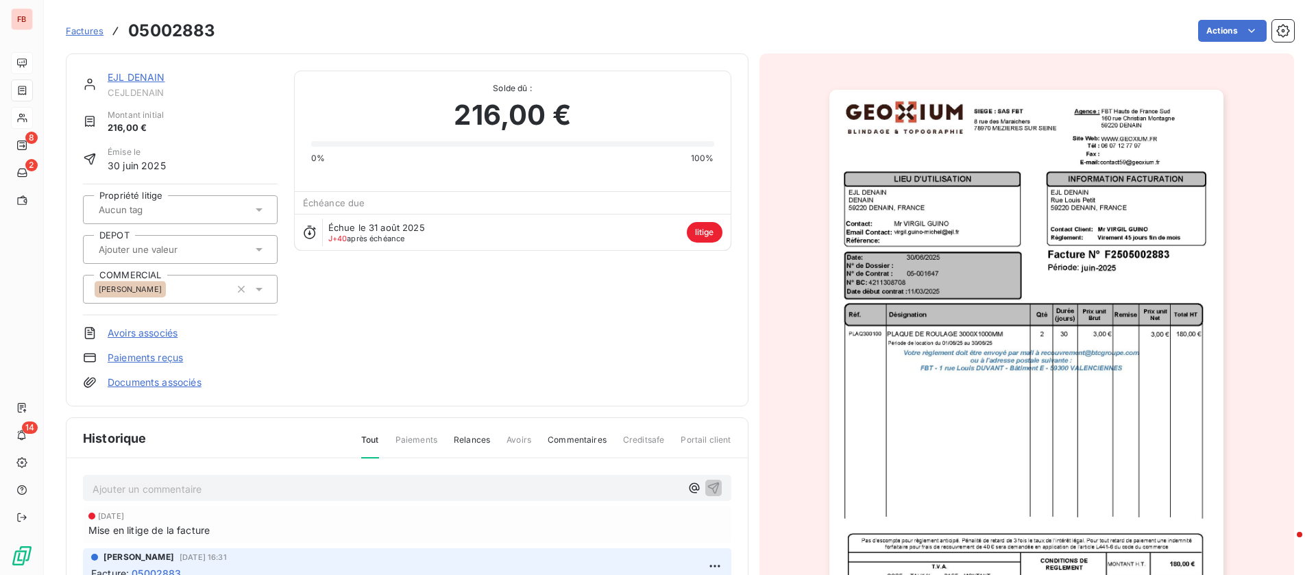
click at [147, 75] on link "EJL DENAIN" at bounding box center [137, 77] width 58 height 12
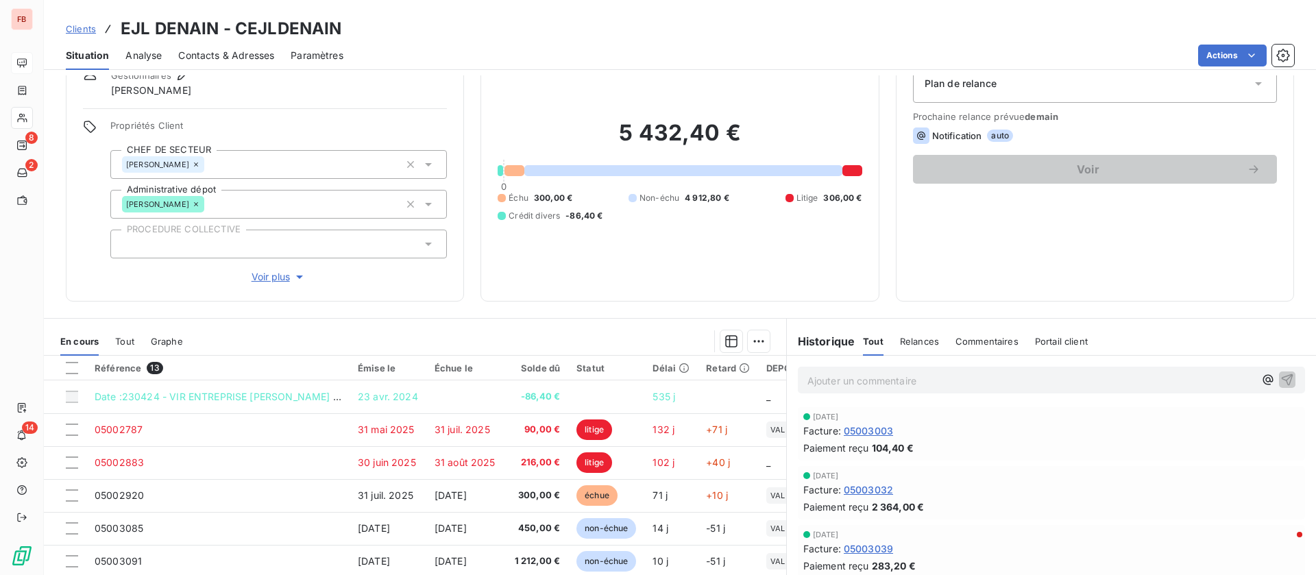
scroll to position [103, 0]
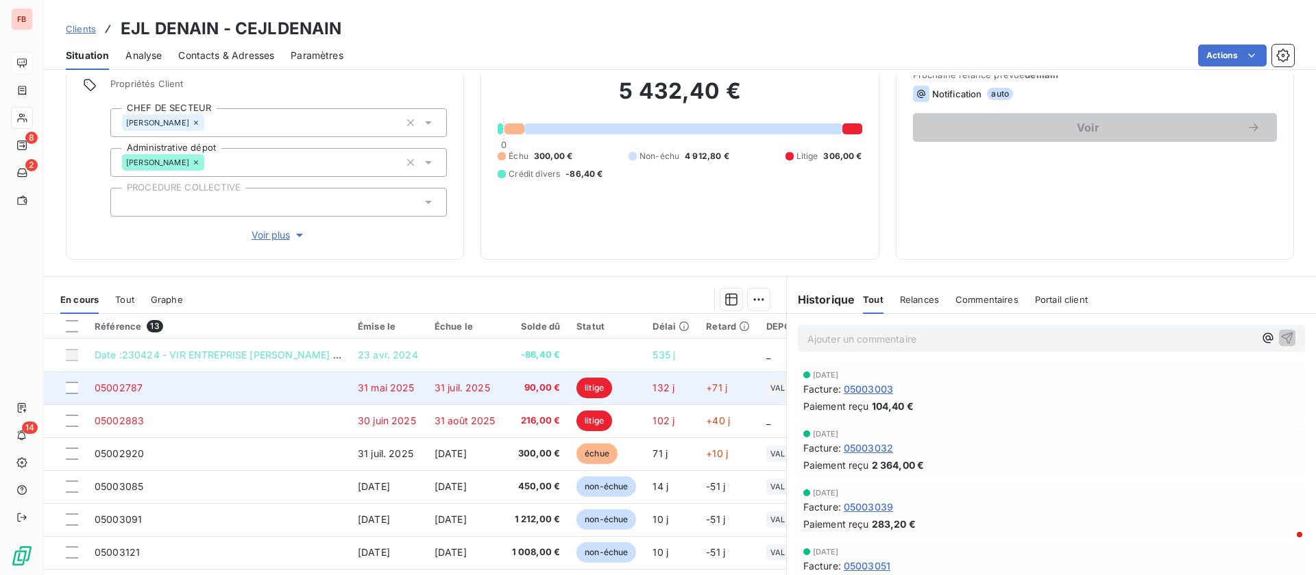
click at [317, 389] on td "05002787" at bounding box center [217, 388] width 263 height 33
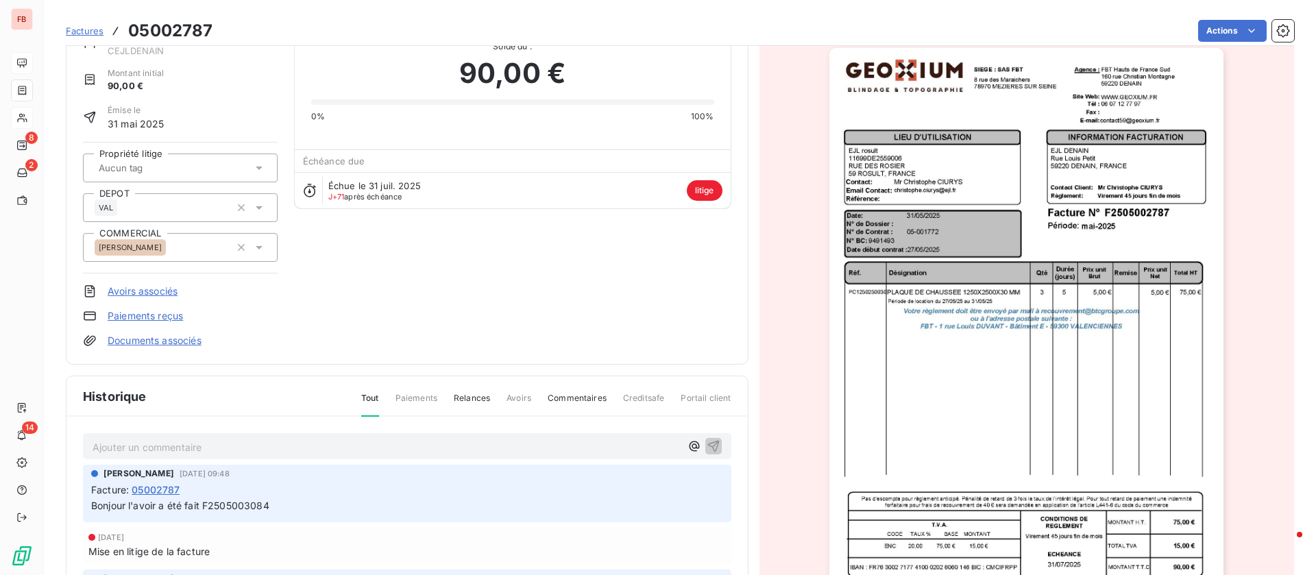
scroll to position [104, 0]
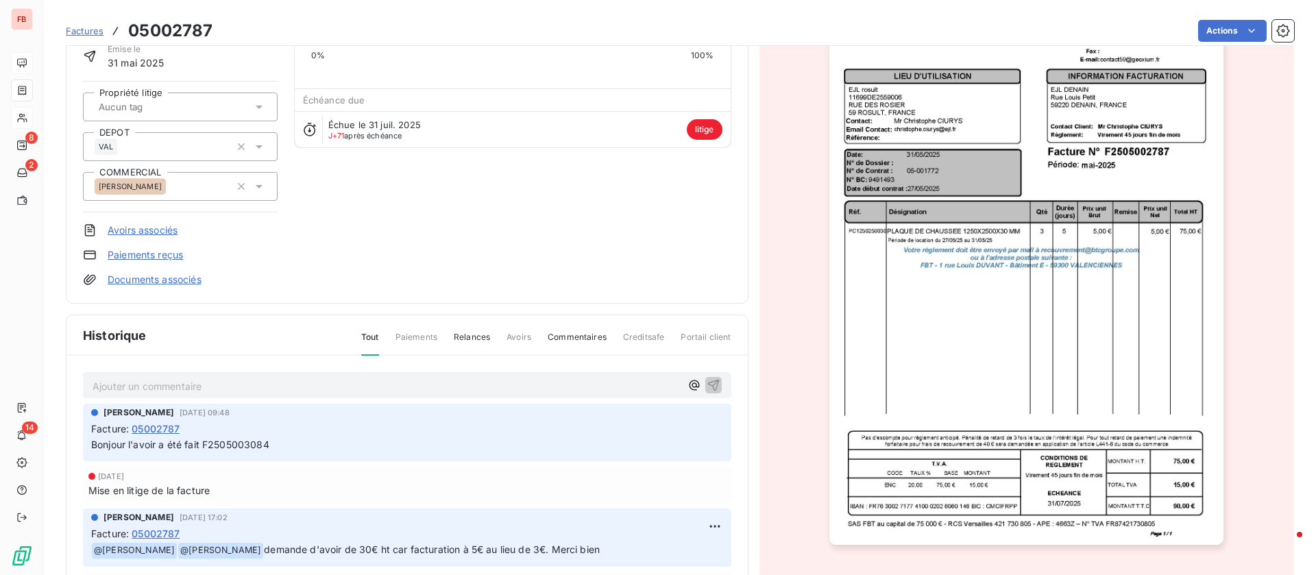
drag, startPoint x: 139, startPoint y: 379, endPoint x: 161, endPoint y: 375, distance: 22.3
click at [140, 379] on p "Ajouter un commentaire ﻿" at bounding box center [387, 386] width 588 height 17
click at [707, 385] on icon "button" at bounding box center [714, 385] width 14 height 14
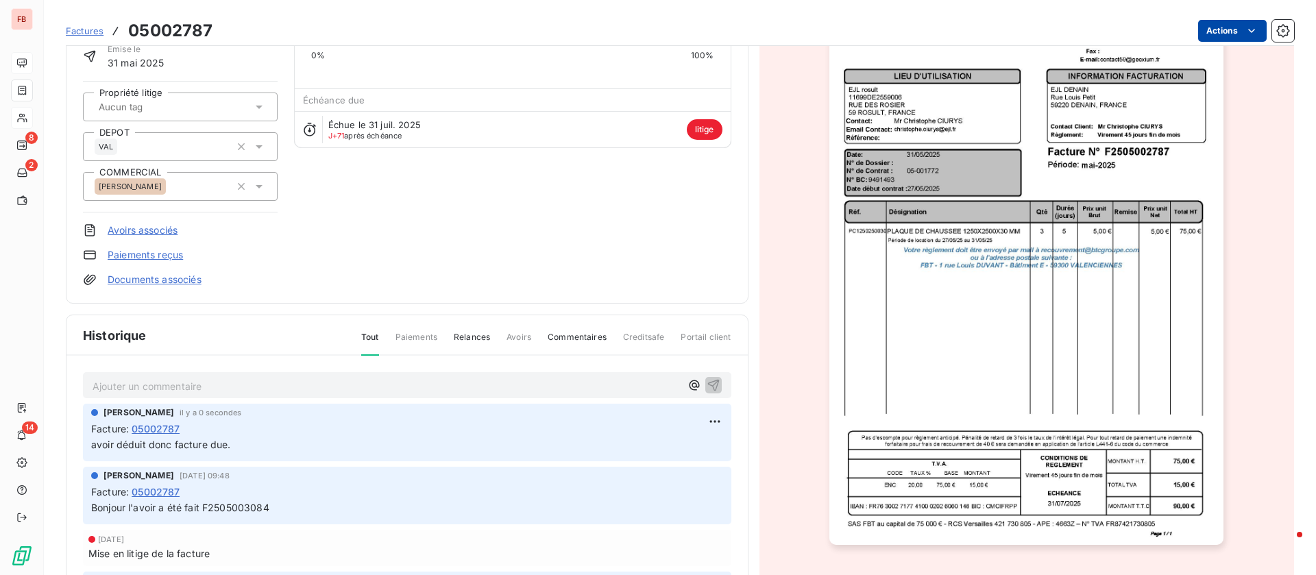
click at [1208, 39] on html "FB 8 2 14 Factures 05002787 Actions EJL DENAIN CEJLDENAIN Montant initial 90,00…" at bounding box center [658, 287] width 1316 height 575
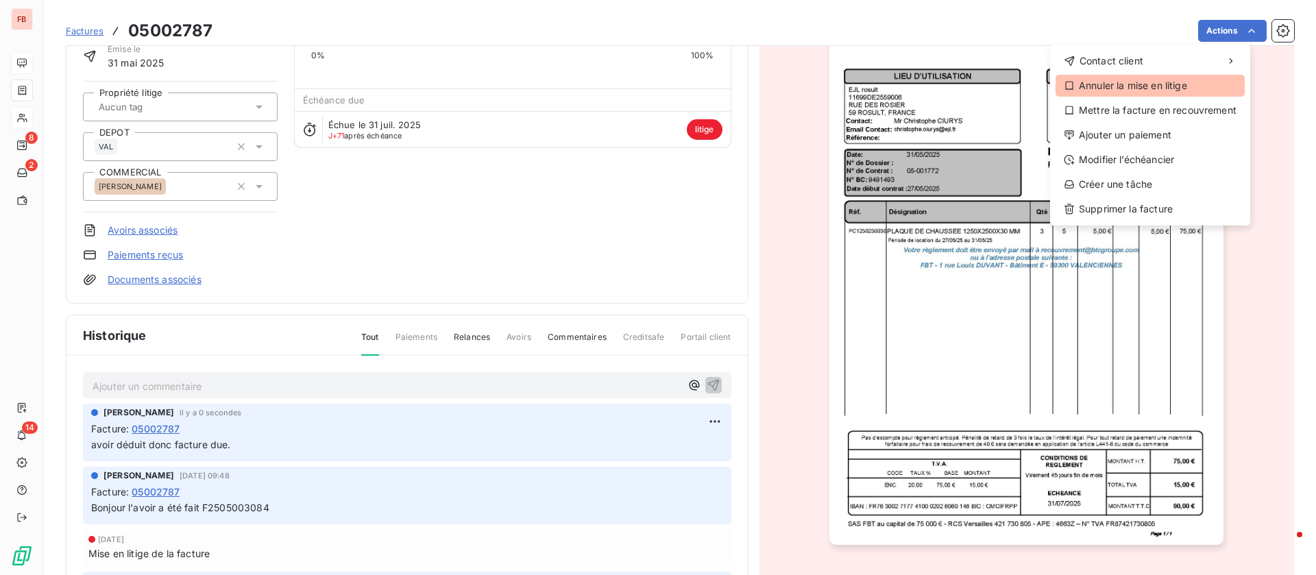
click at [1135, 93] on div "Annuler la mise en litige" at bounding box center [1150, 86] width 189 height 22
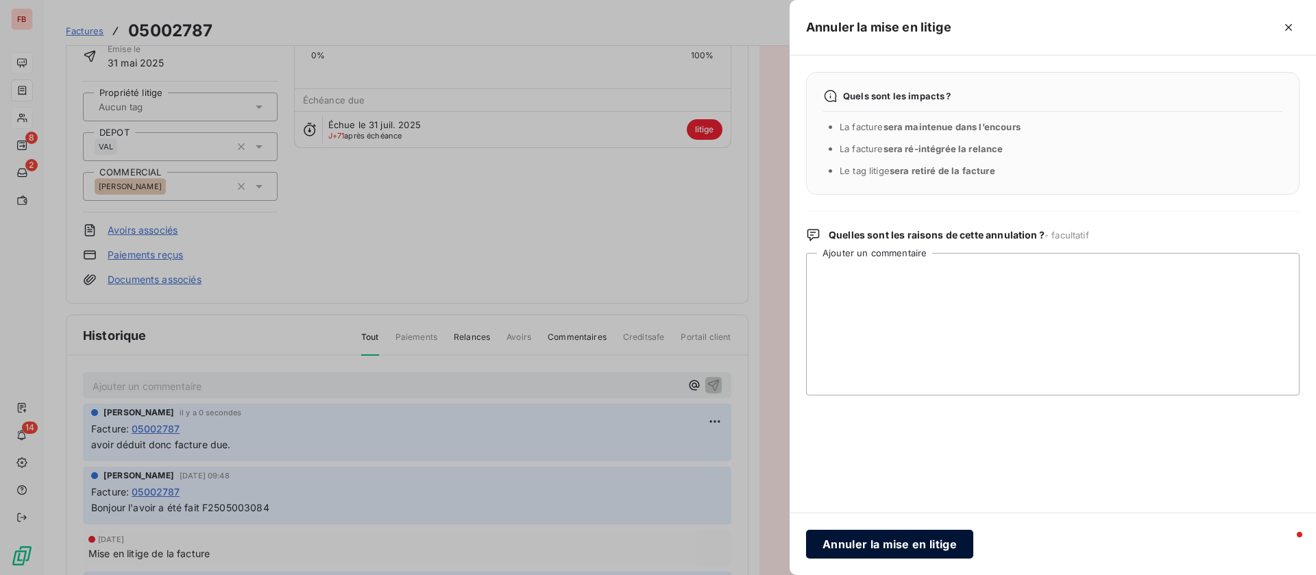
click at [889, 546] on button "Annuler la mise en litige" at bounding box center [889, 544] width 167 height 29
